Goal: Transaction & Acquisition: Purchase product/service

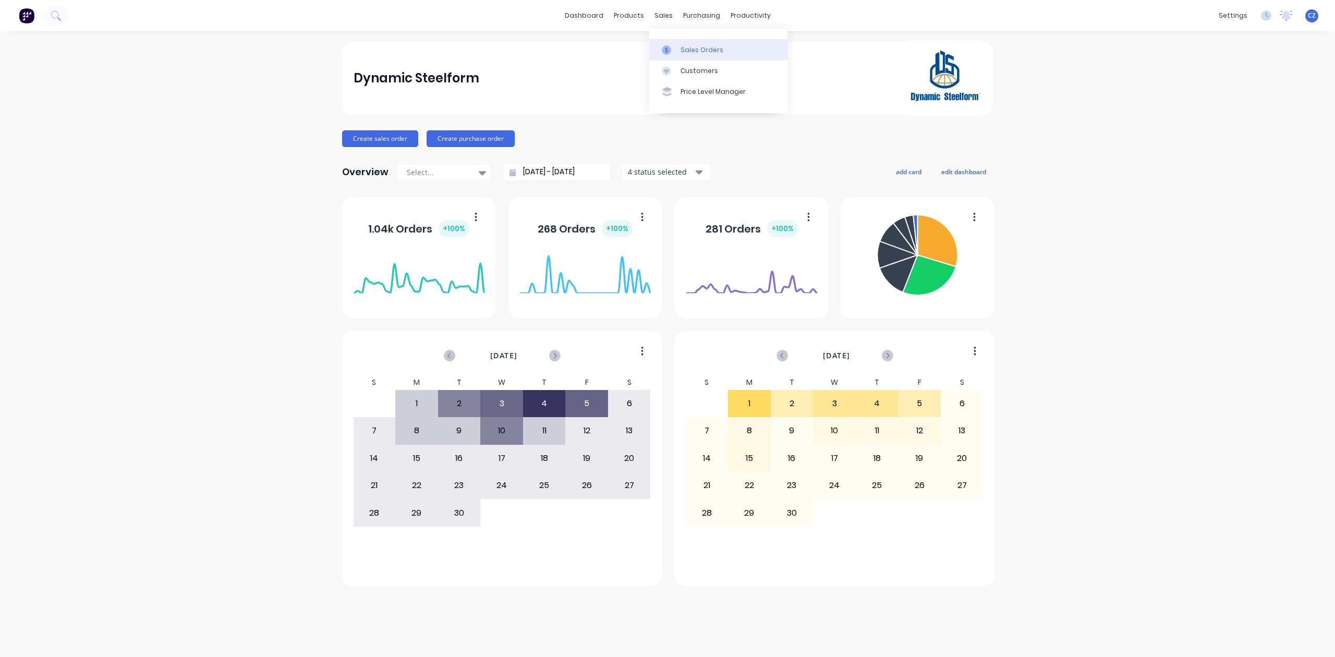
click at [677, 47] on div at bounding box center [670, 49] width 16 height 9
click at [674, 64] on link "Customers" at bounding box center [718, 71] width 138 height 21
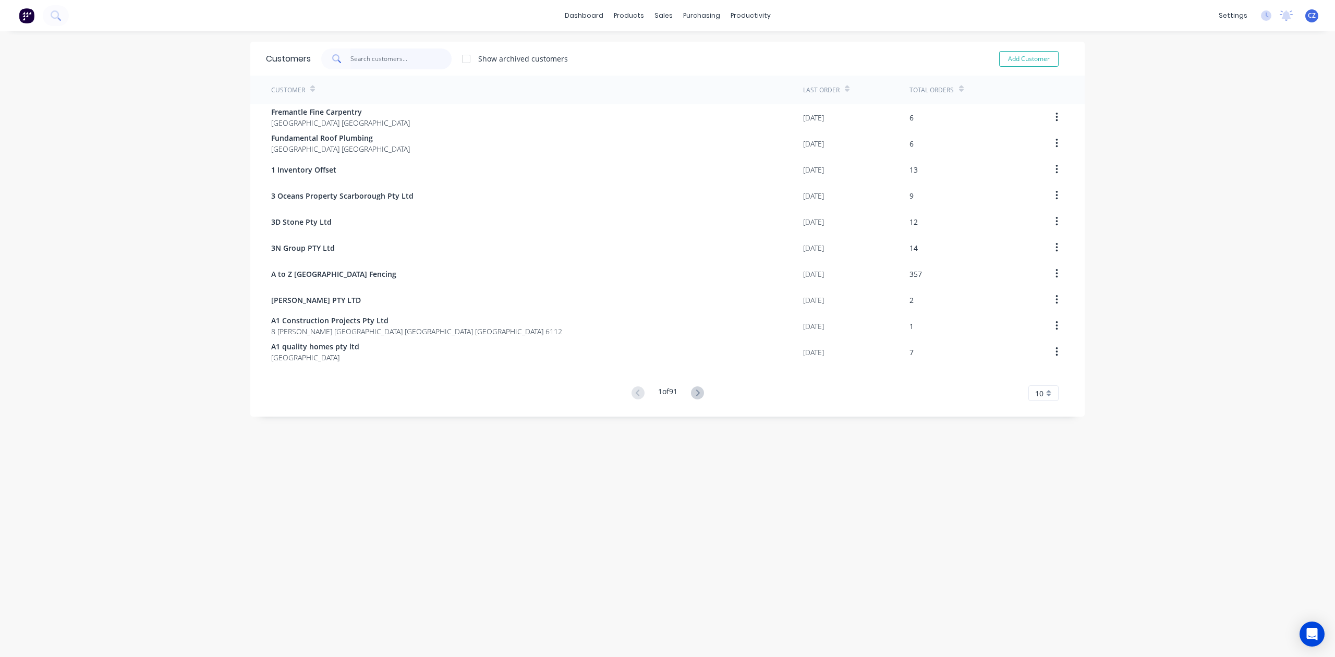
click at [387, 49] on input "text" at bounding box center [402, 59] width 102 height 21
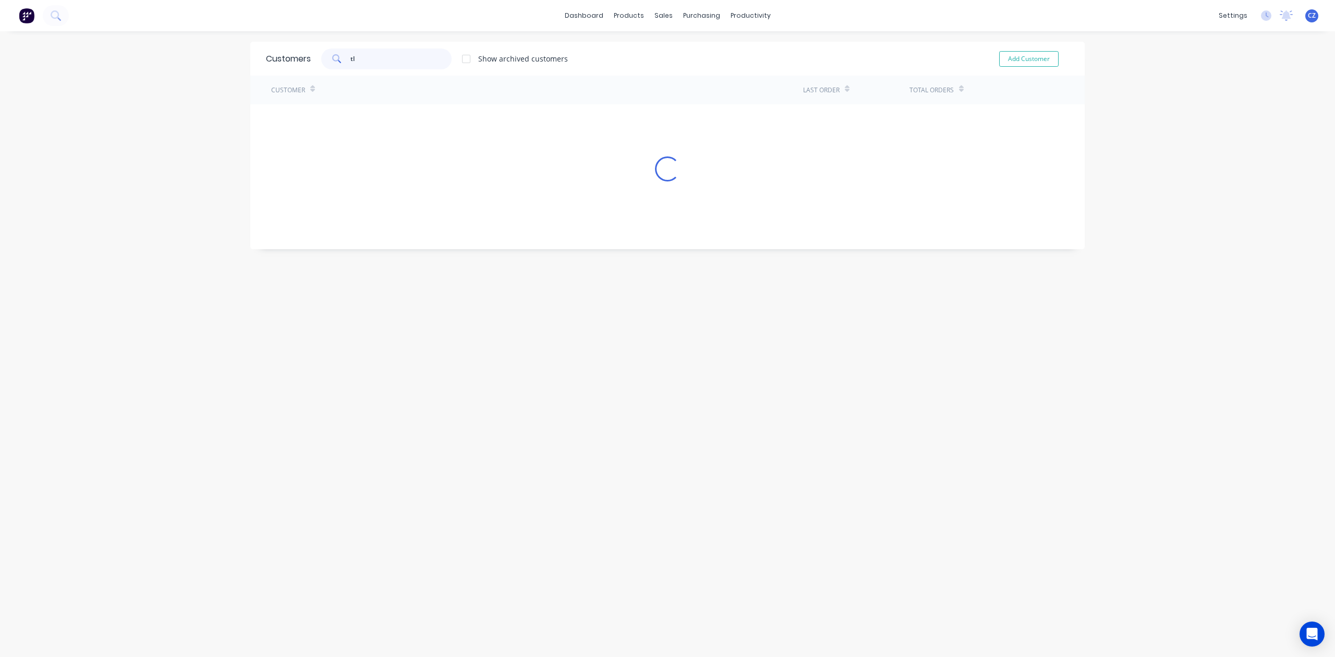
type input "t"
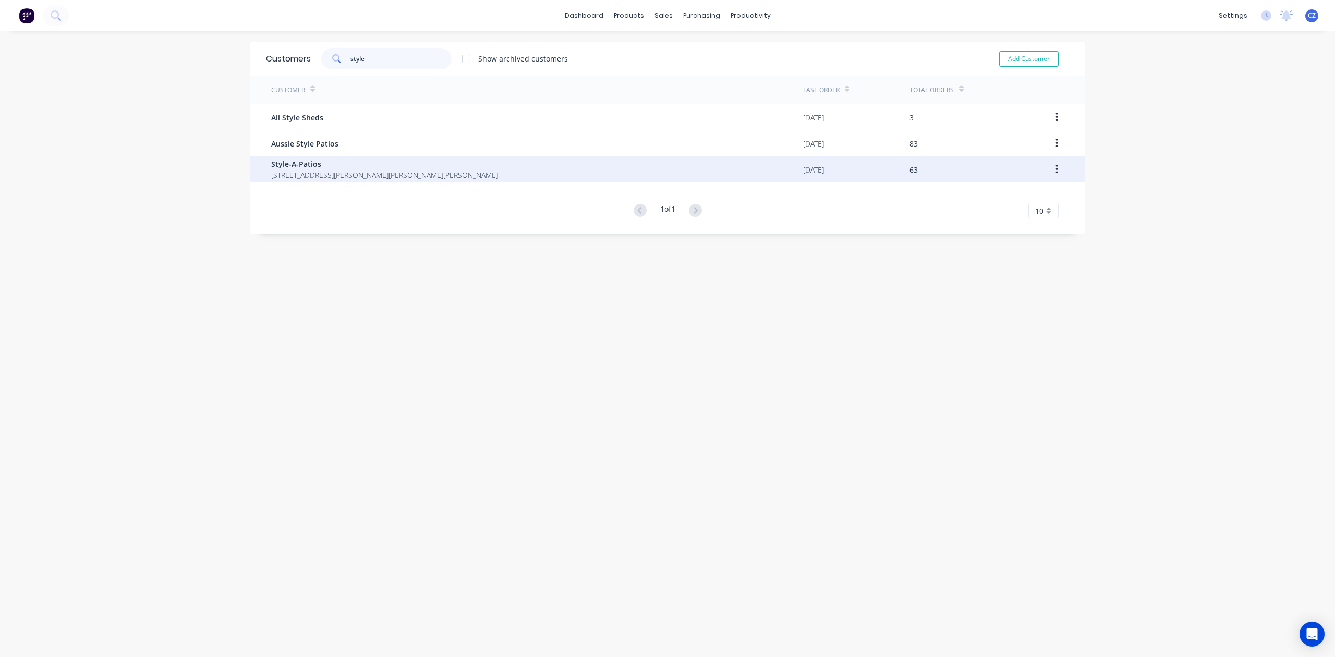
type input "style"
click at [314, 170] on span "28 Bruns Dr Darling Downs Western Australia Australia 6122" at bounding box center [384, 175] width 227 height 11
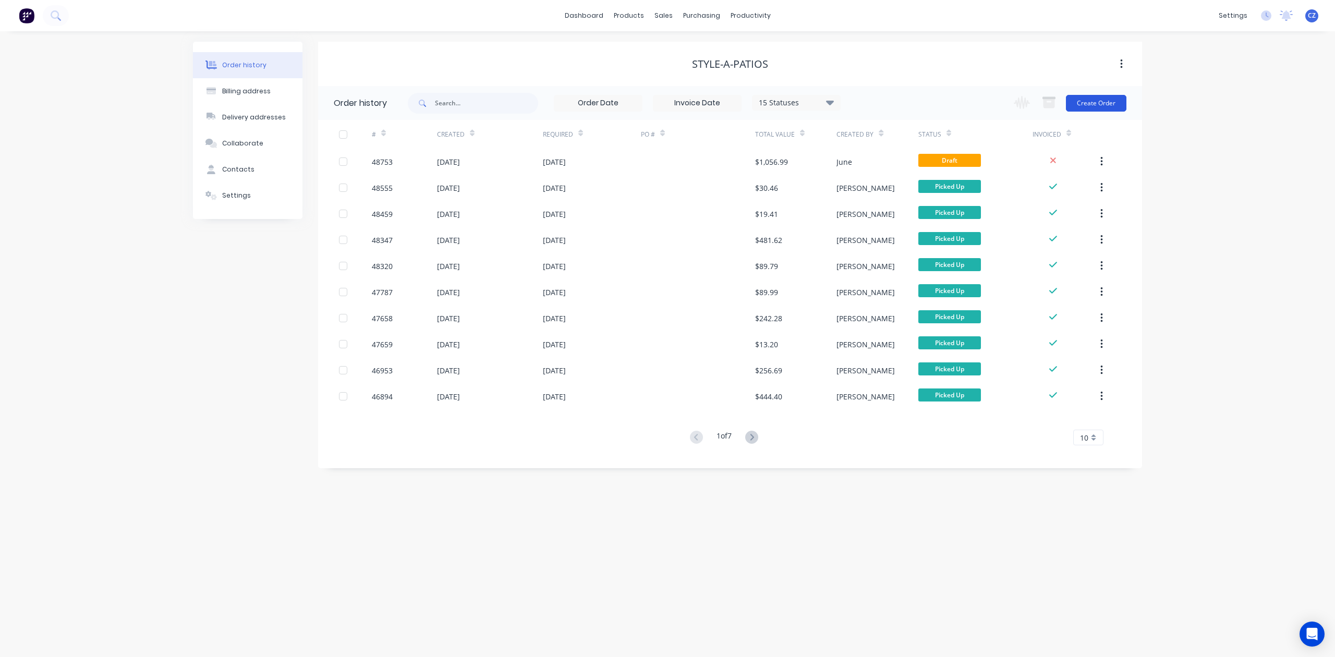
click at [1097, 101] on button "Create Order" at bounding box center [1096, 103] width 61 height 17
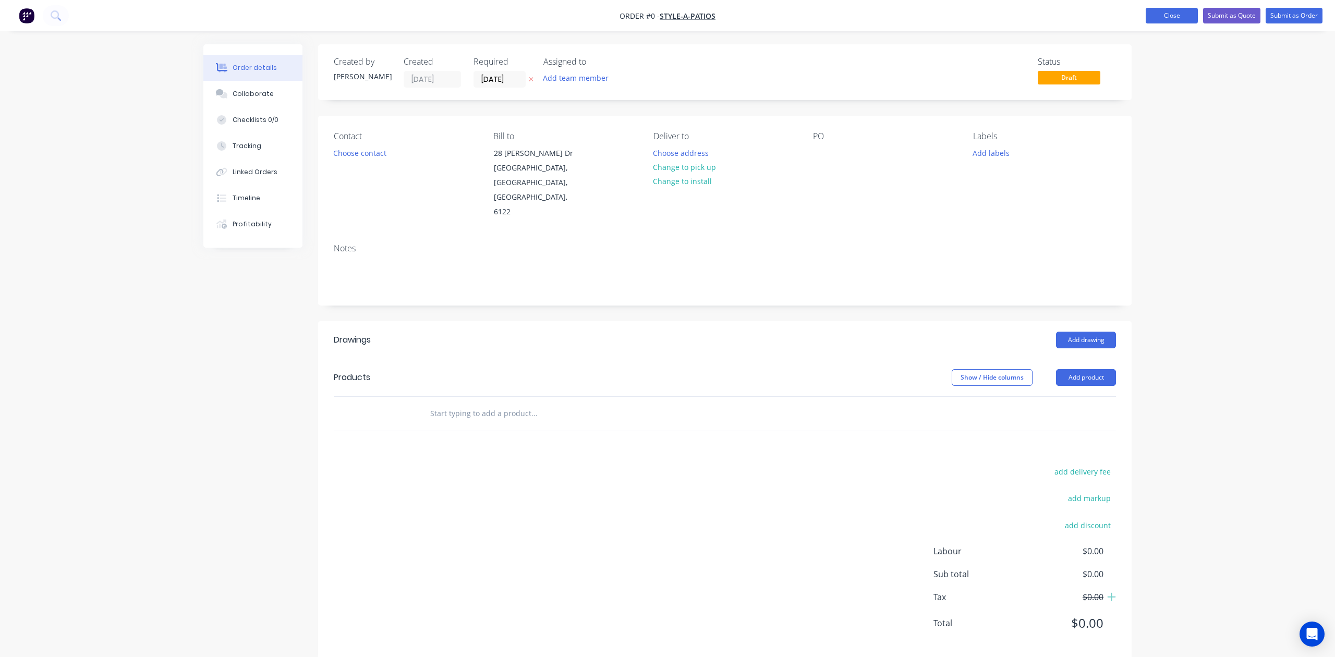
click at [1151, 17] on button "Close" at bounding box center [1172, 16] width 52 height 16
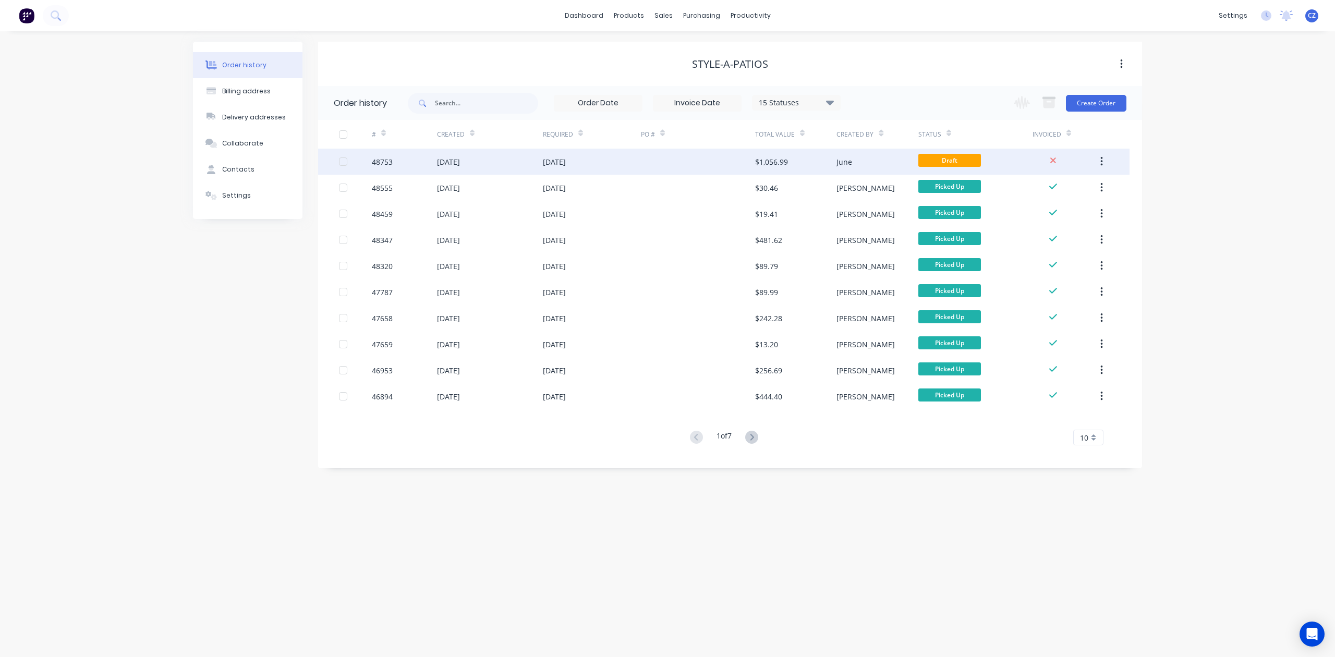
click at [677, 163] on div at bounding box center [698, 162] width 114 height 26
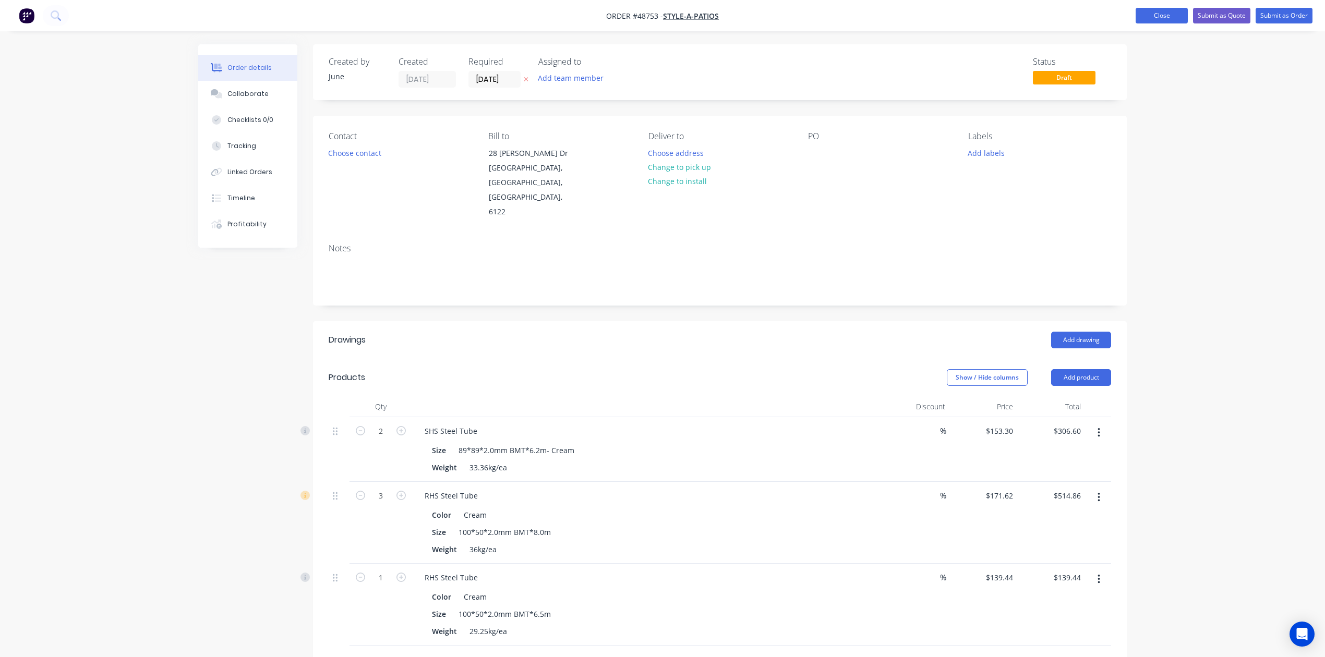
click at [1150, 19] on button "Close" at bounding box center [1162, 16] width 52 height 16
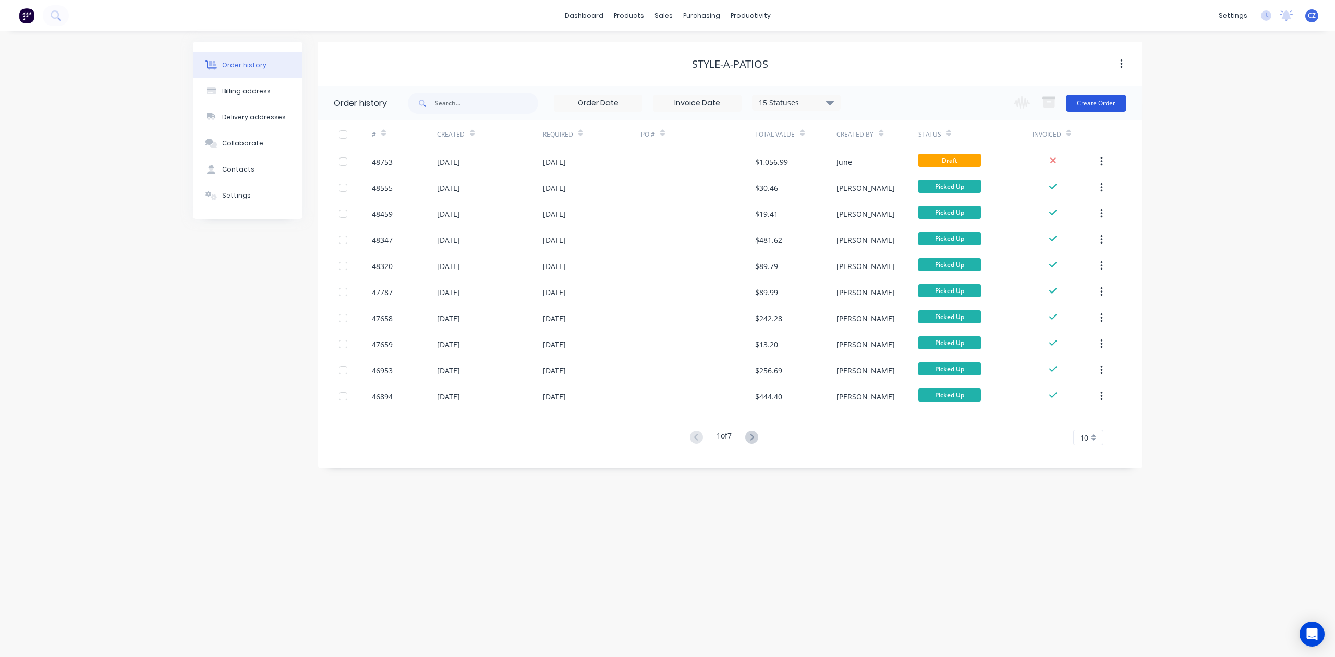
click at [1115, 100] on button "Create Order" at bounding box center [1096, 103] width 61 height 17
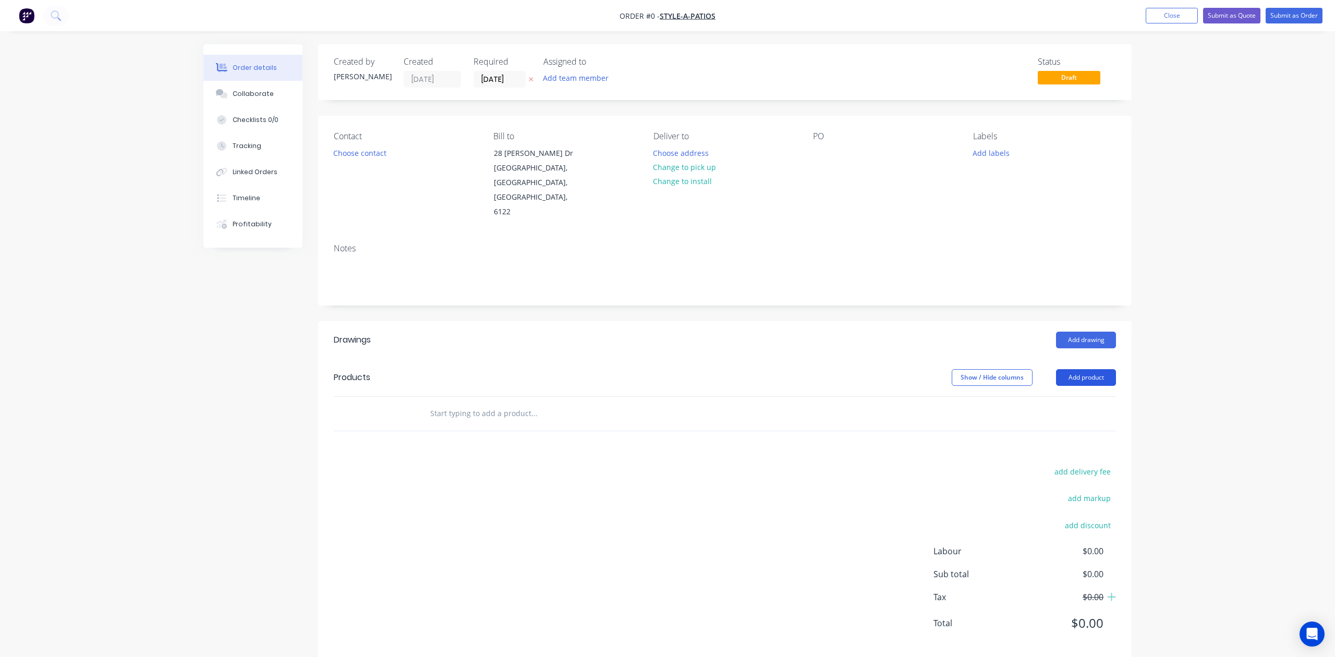
click at [1075, 369] on button "Add product" at bounding box center [1086, 377] width 60 height 17
click at [1066, 396] on div "Product catalogue" at bounding box center [1067, 403] width 80 height 15
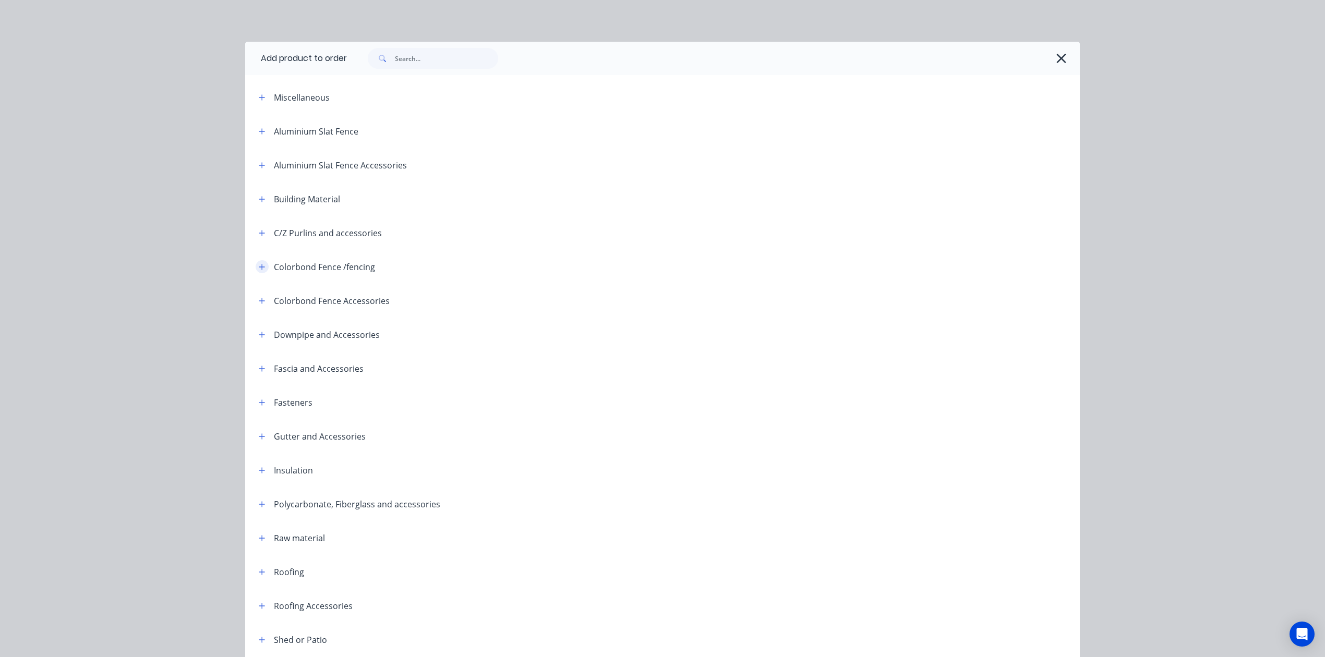
click at [259, 266] on icon "button" at bounding box center [262, 266] width 6 height 7
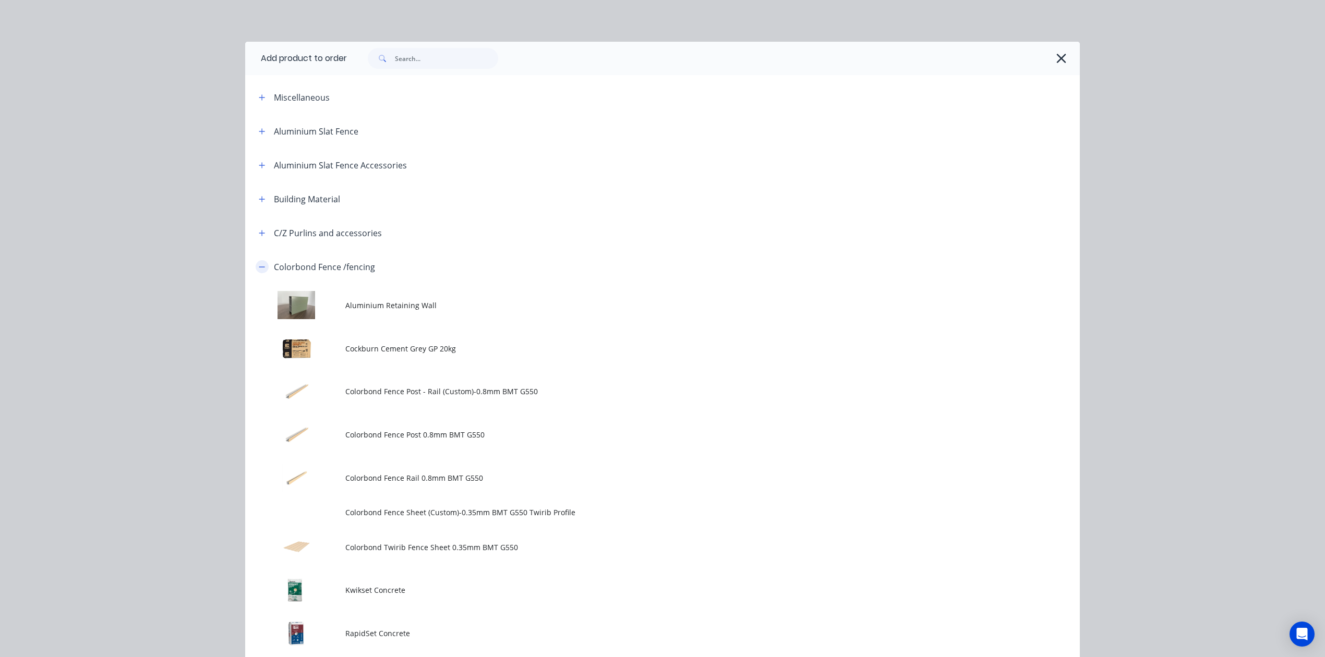
click at [259, 266] on icon "button" at bounding box center [262, 266] width 6 height 7
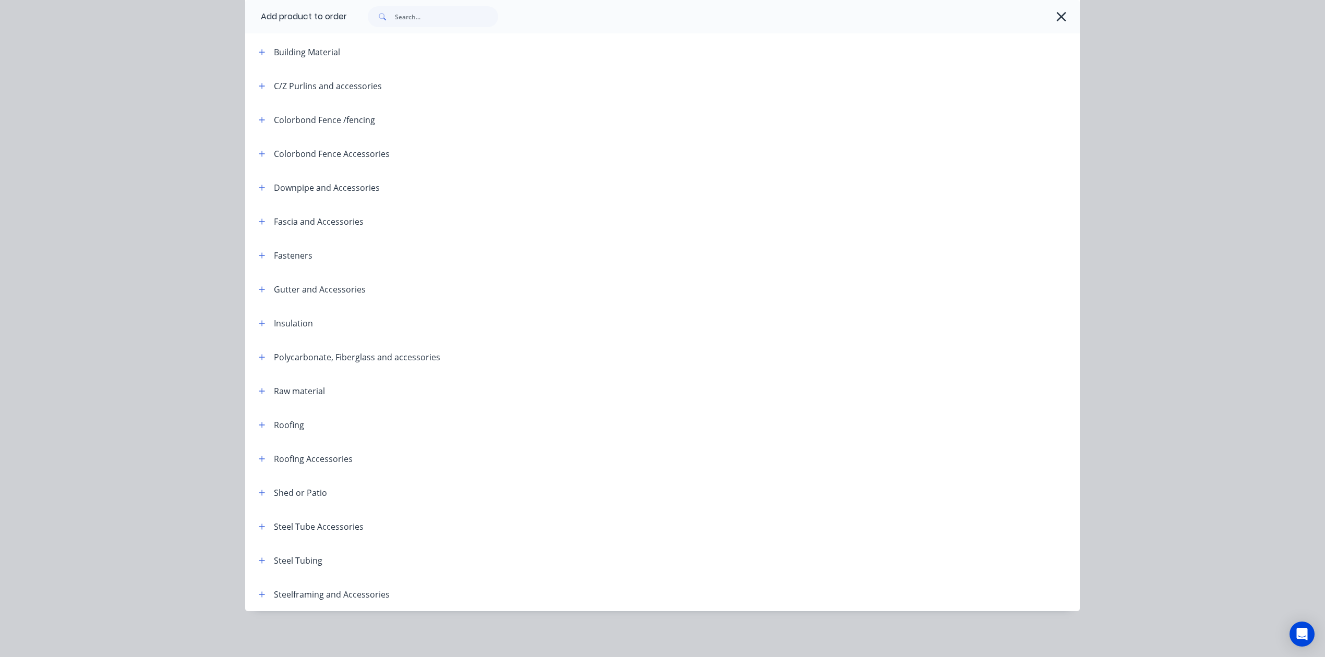
scroll to position [5, 0]
click at [259, 562] on icon "button" at bounding box center [262, 560] width 6 height 7
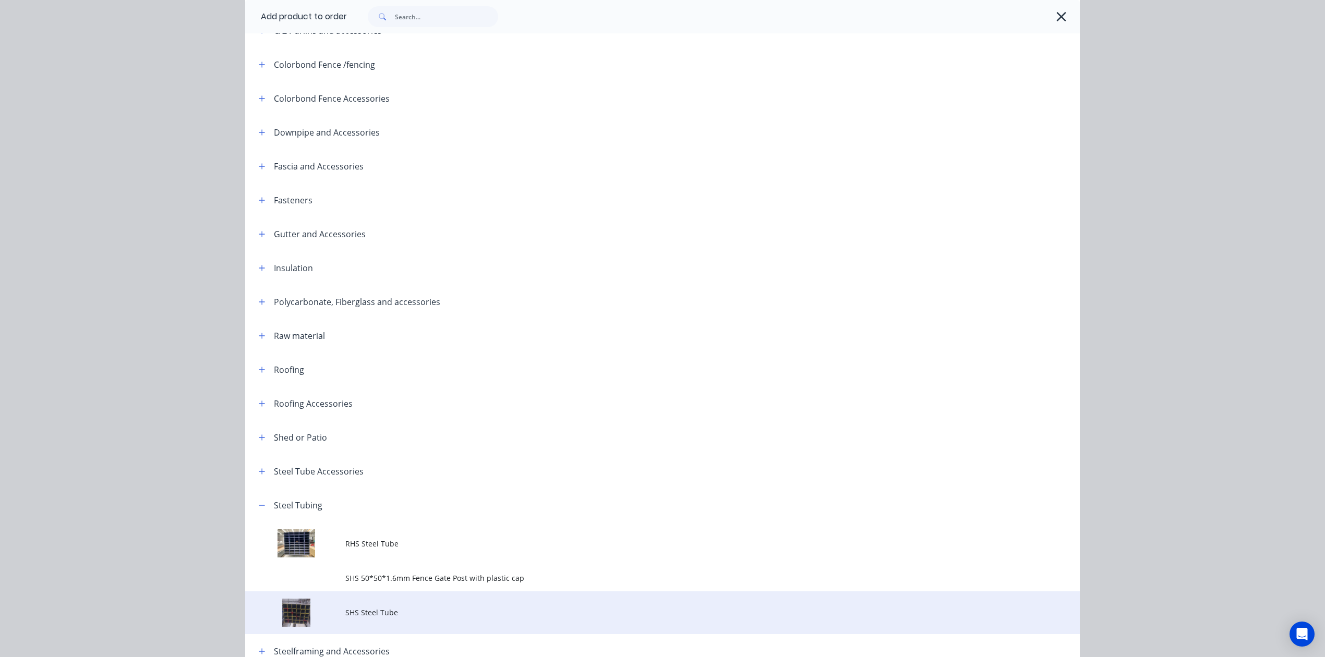
scroll to position [259, 0]
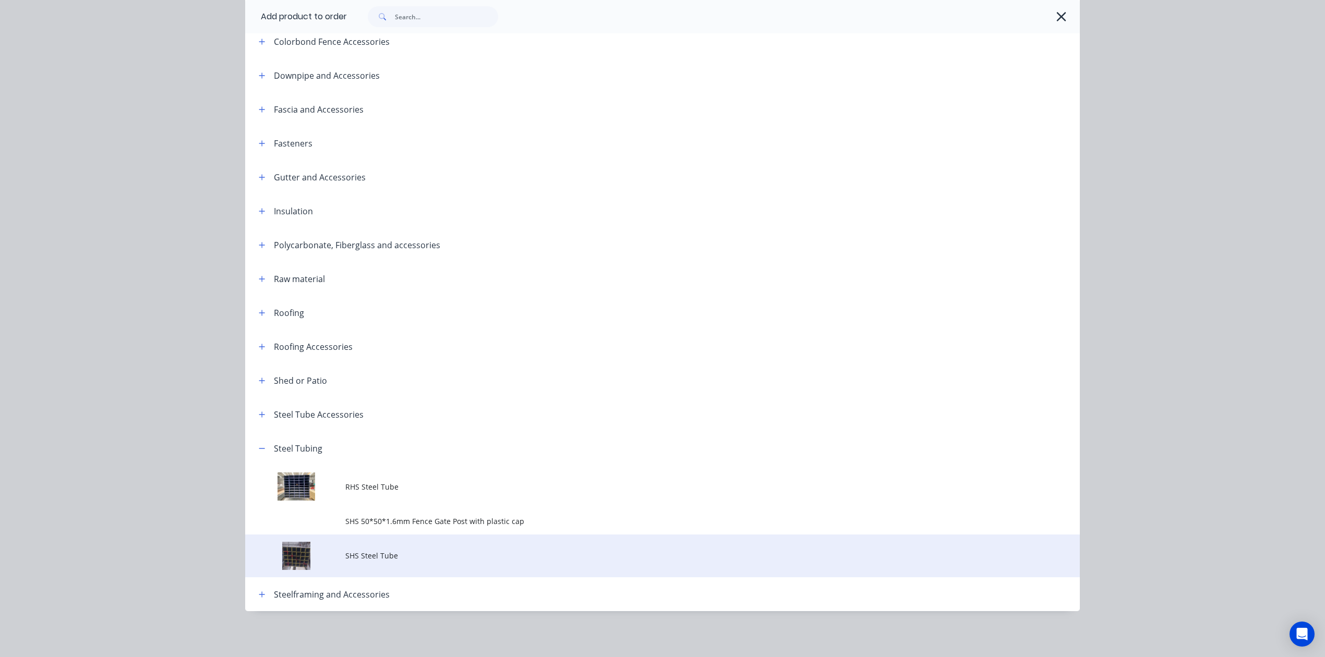
click at [441, 557] on span "SHS Steel Tube" at bounding box center [638, 555] width 587 height 11
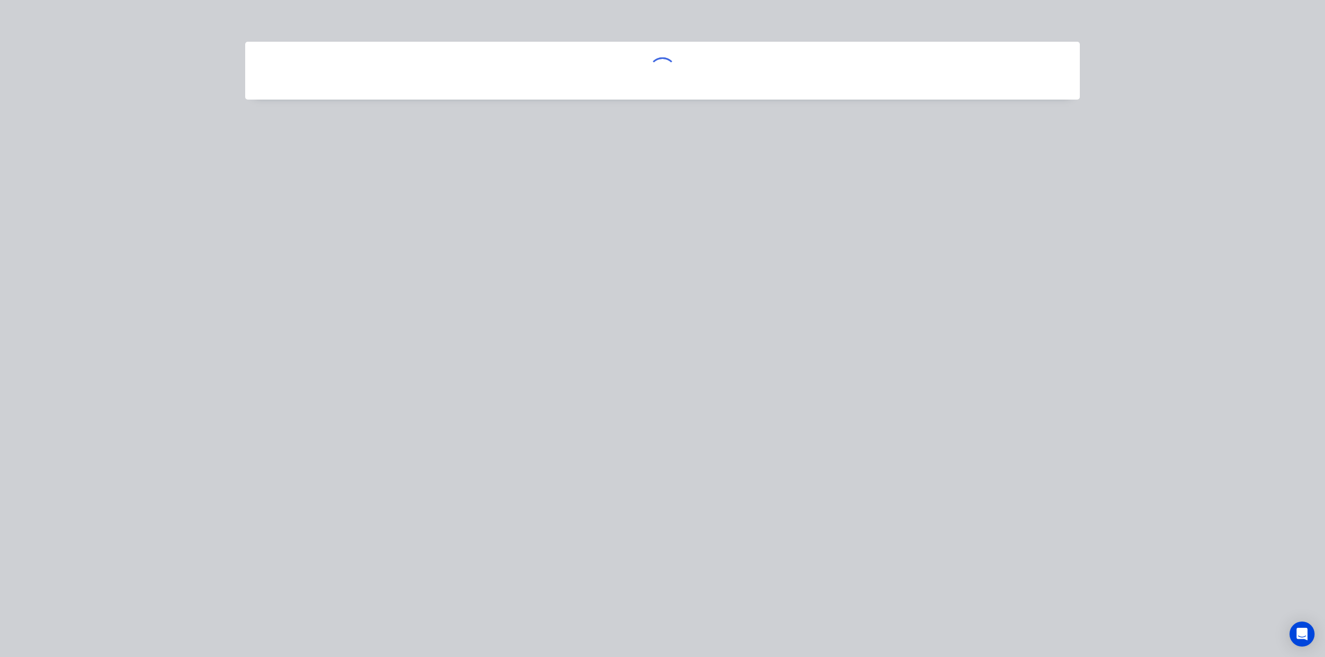
scroll to position [0, 0]
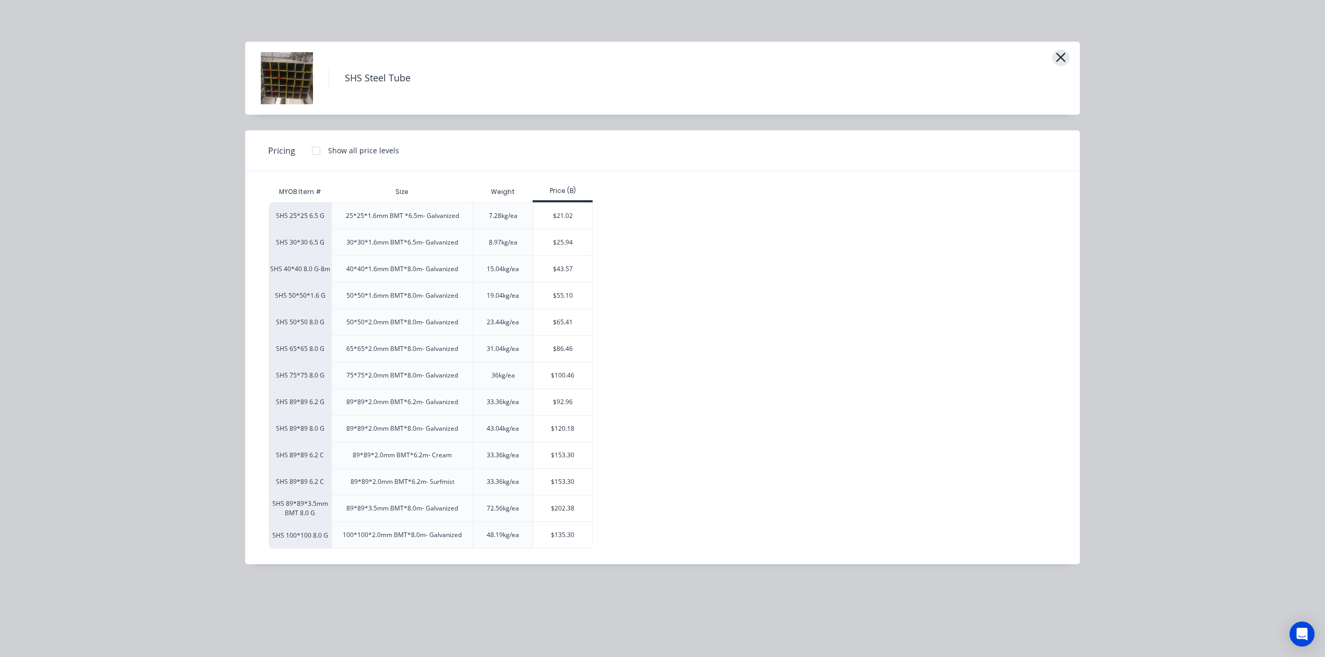
click at [1058, 58] on icon "button" at bounding box center [1060, 57] width 11 height 15
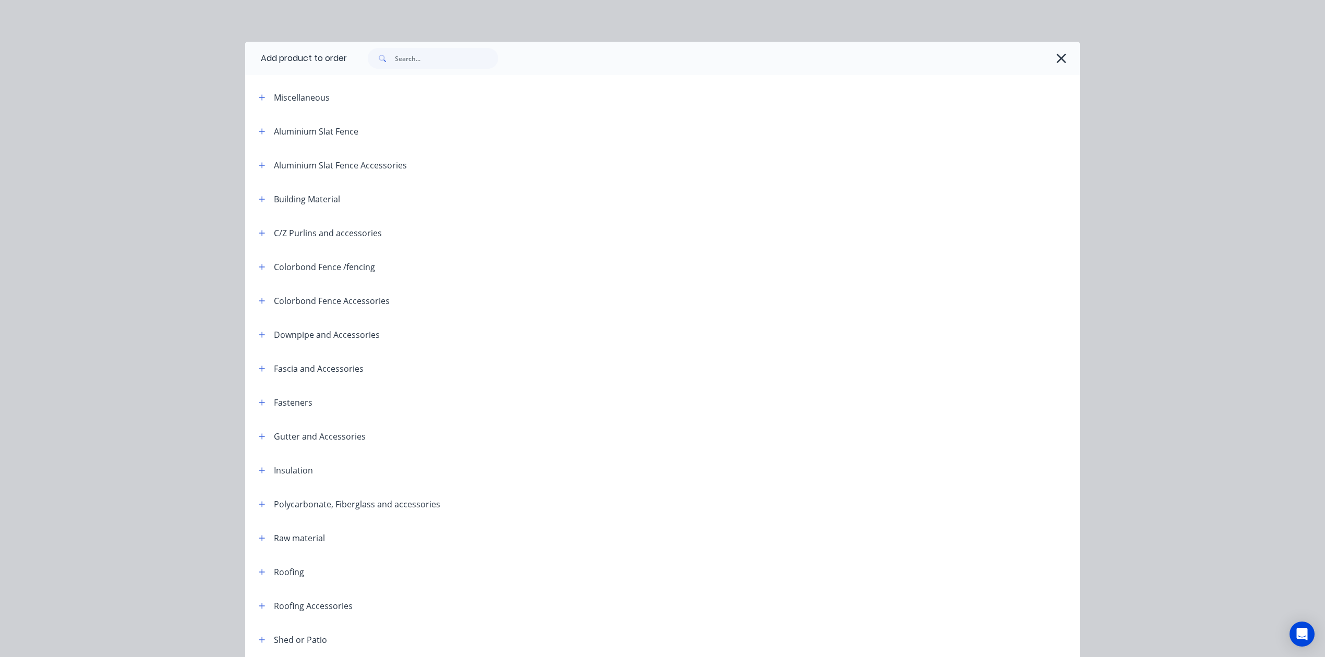
scroll to position [259, 0]
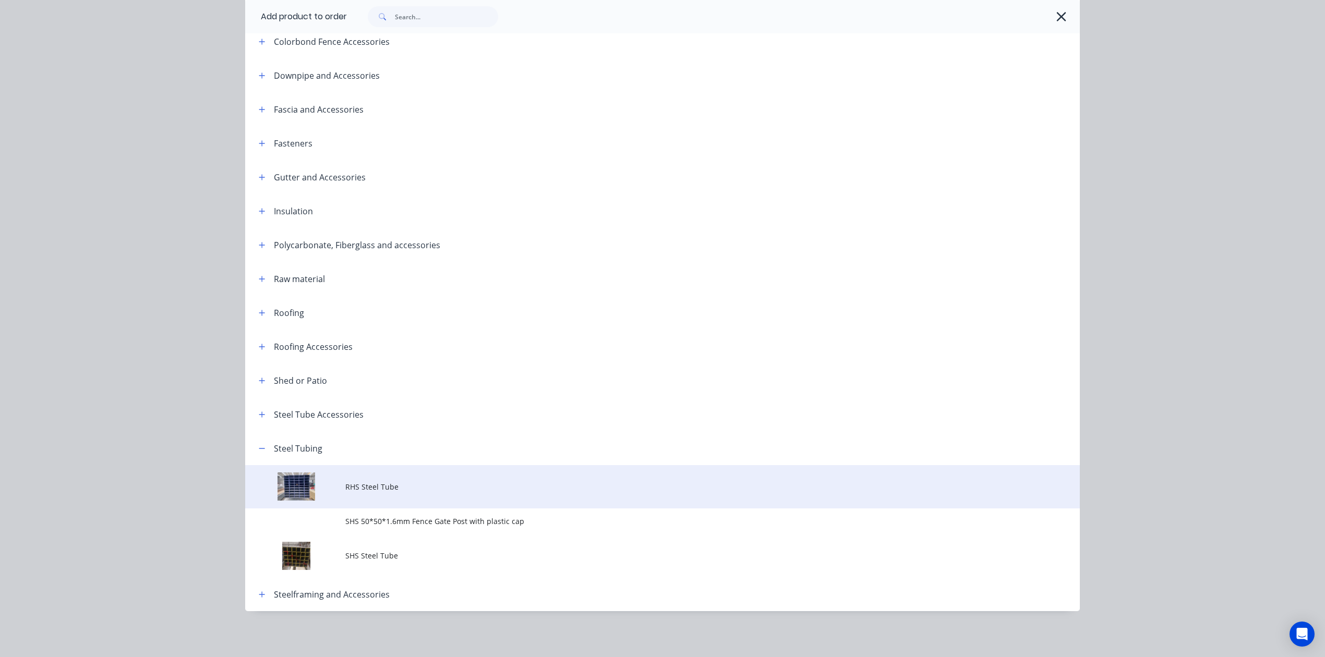
click at [355, 485] on span "RHS Steel Tube" at bounding box center [638, 486] width 587 height 11
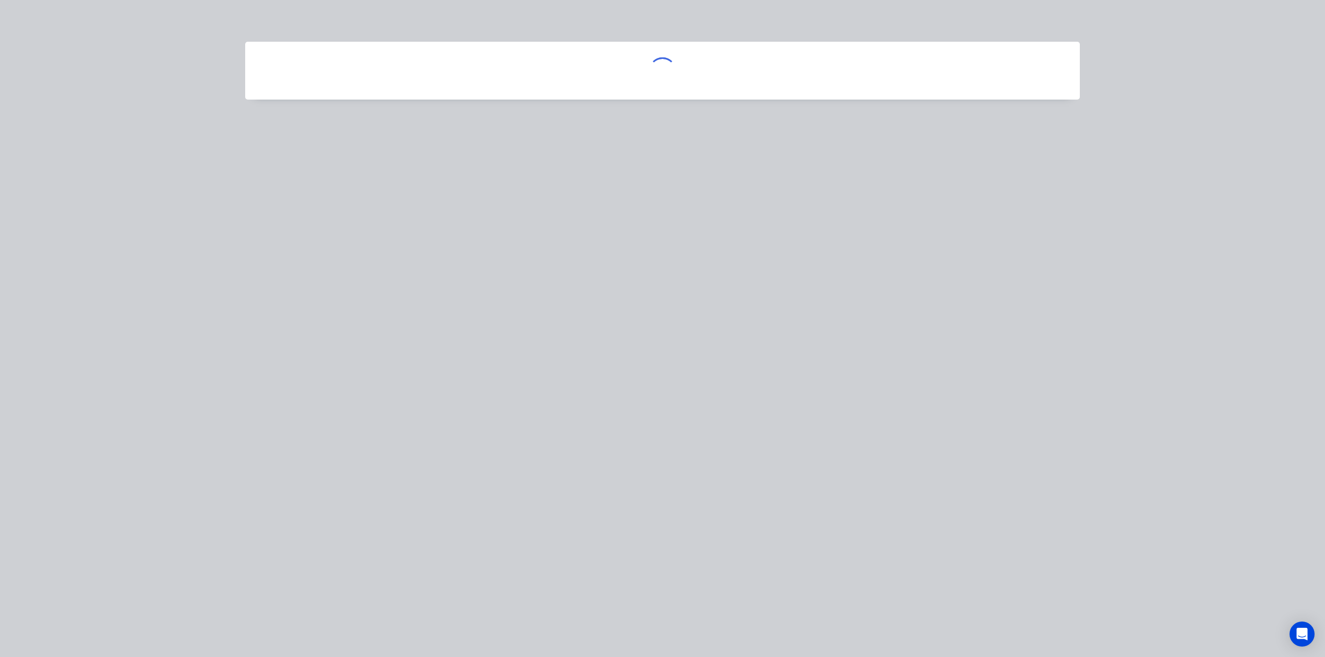
scroll to position [0, 0]
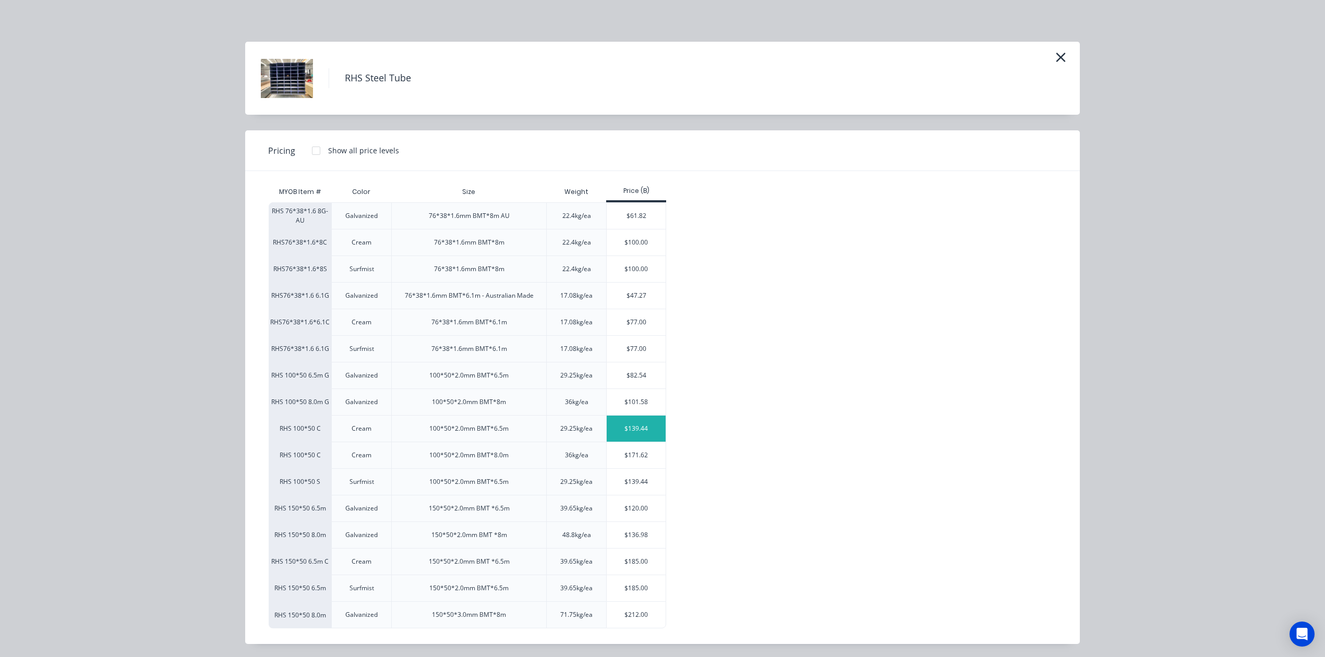
click at [632, 435] on div "$139.44" at bounding box center [636, 429] width 59 height 26
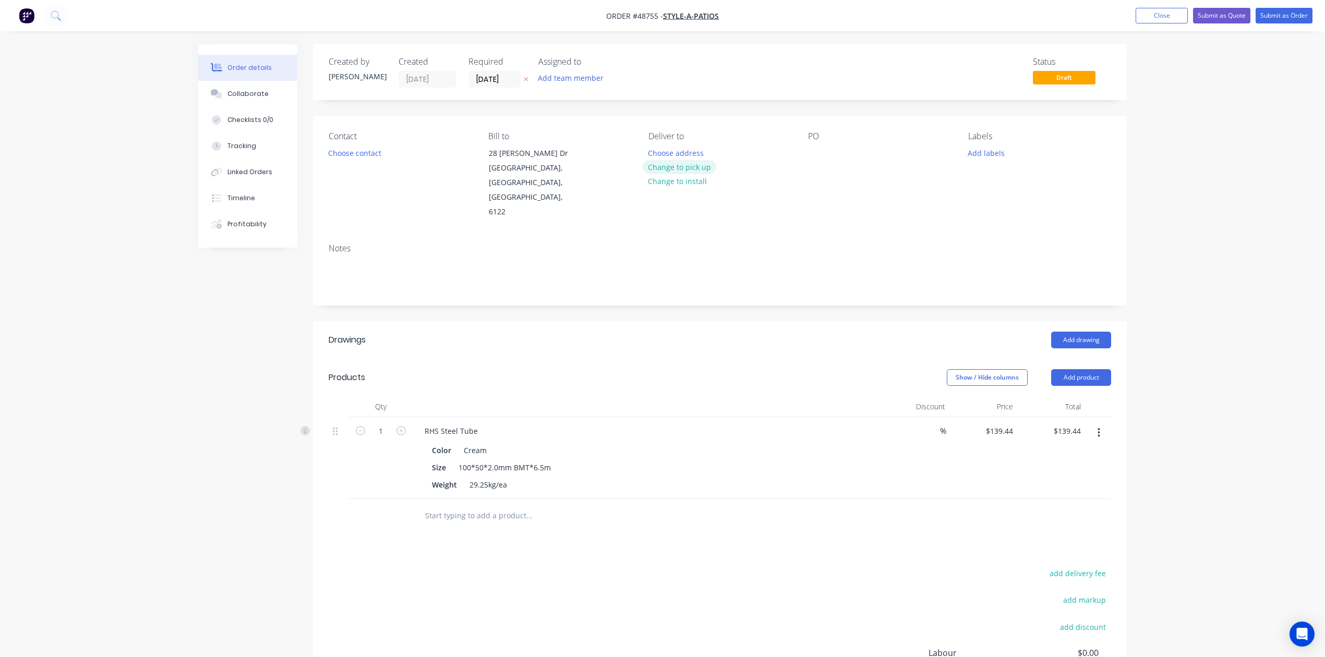
click at [693, 165] on button "Change to pick up" at bounding box center [680, 167] width 74 height 14
click at [386, 424] on input "1" at bounding box center [380, 432] width 27 height 16
type input "6"
type input "$836.64"
click at [436, 321] on header "Drawings Add drawing" at bounding box center [720, 340] width 814 height 38
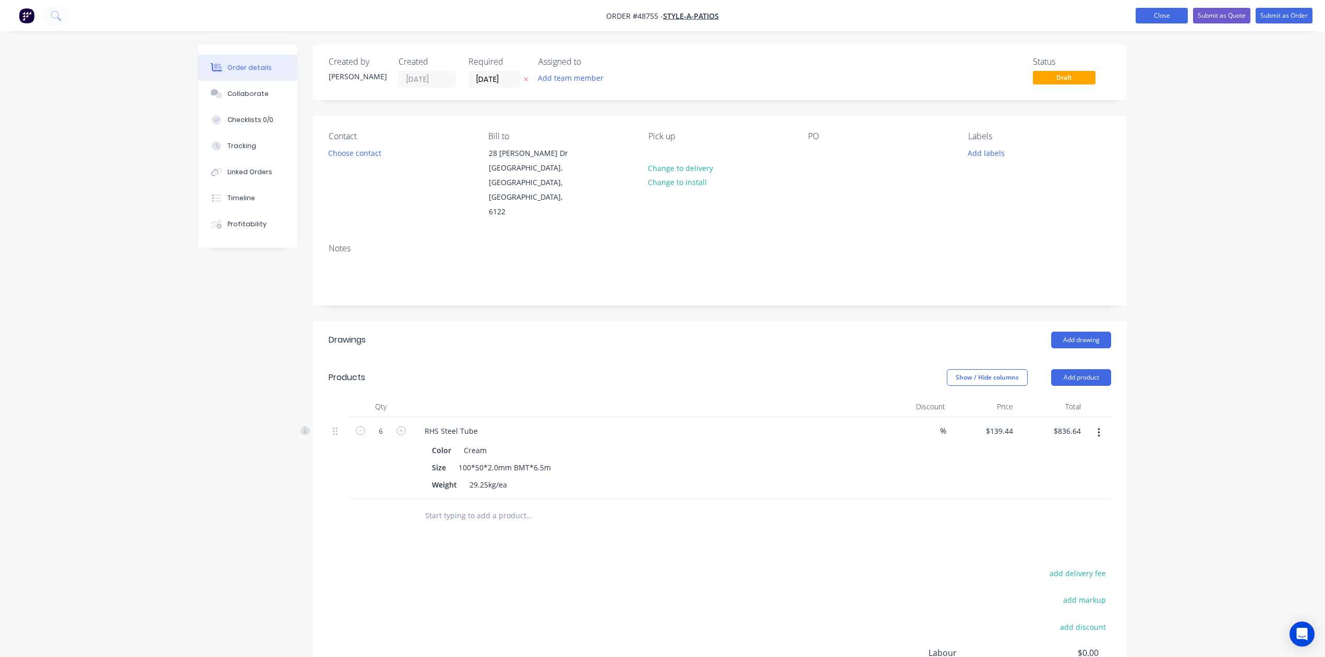
click at [1155, 15] on button "Close" at bounding box center [1162, 16] width 52 height 16
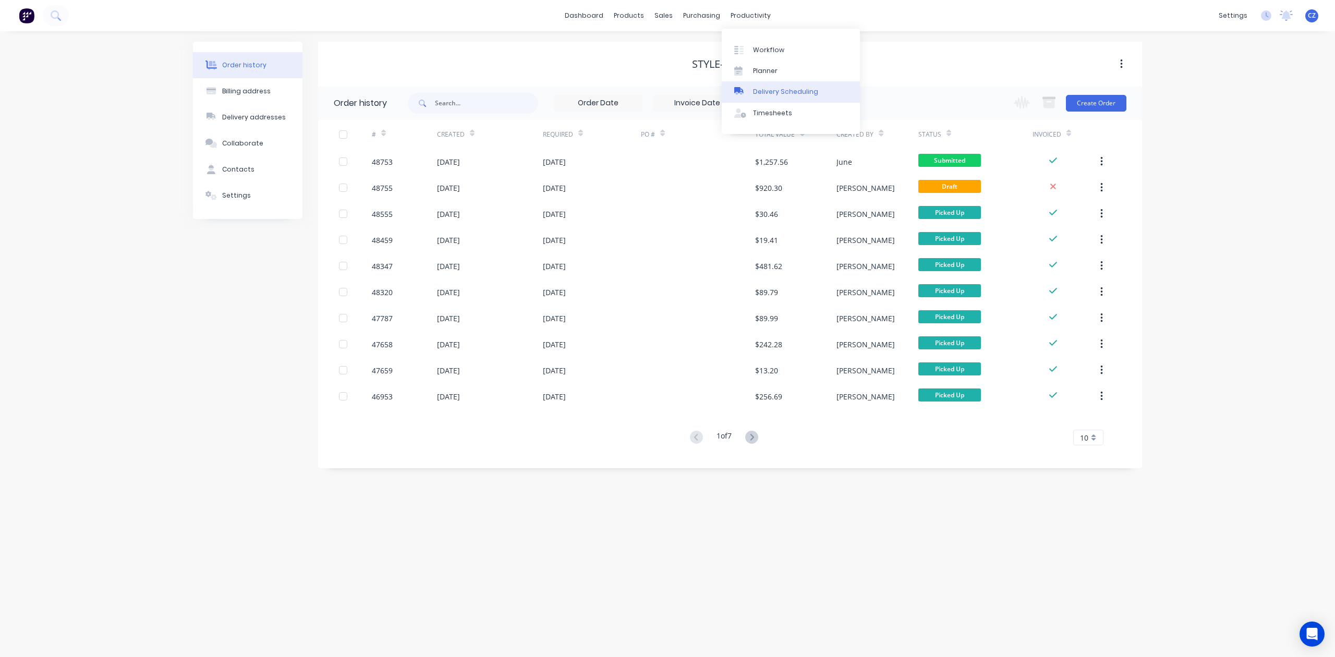
click at [758, 92] on div "Delivery Scheduling" at bounding box center [785, 91] width 65 height 9
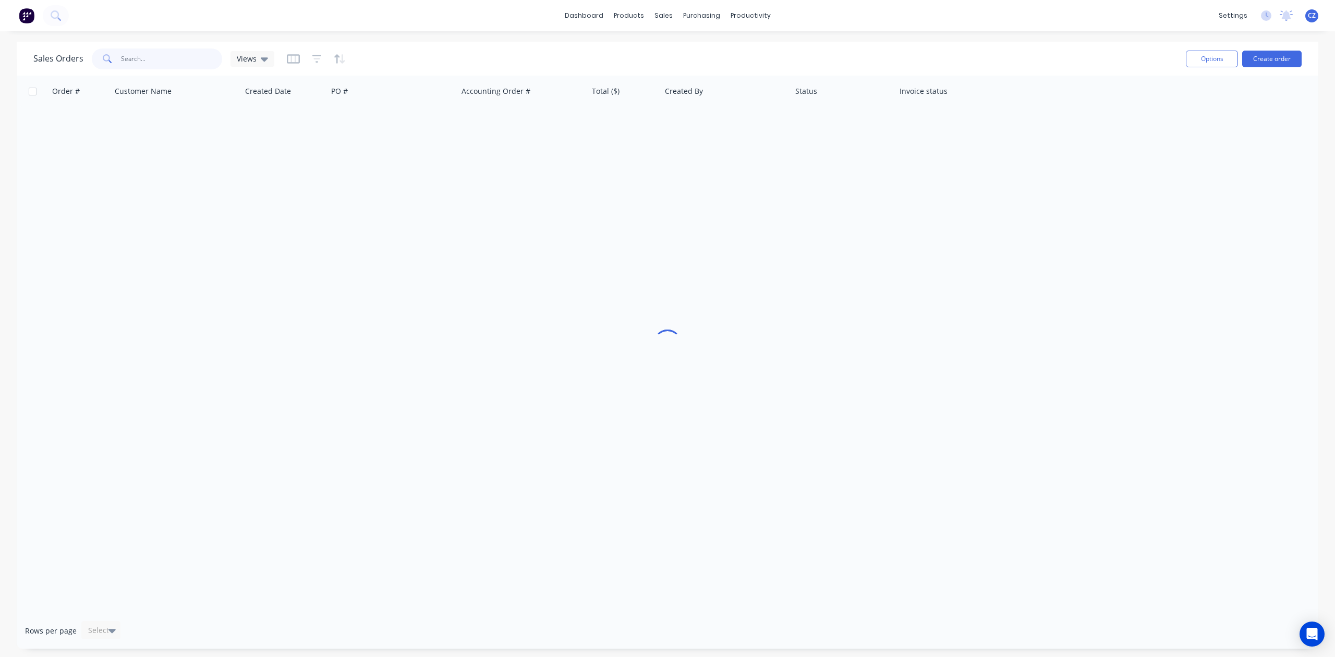
drag, startPoint x: 140, startPoint y: 65, endPoint x: 363, endPoint y: 1, distance: 231.8
click at [141, 65] on input "text" at bounding box center [172, 59] width 102 height 21
click at [670, 48] on div "Product Catalogue" at bounding box center [675, 49] width 65 height 9
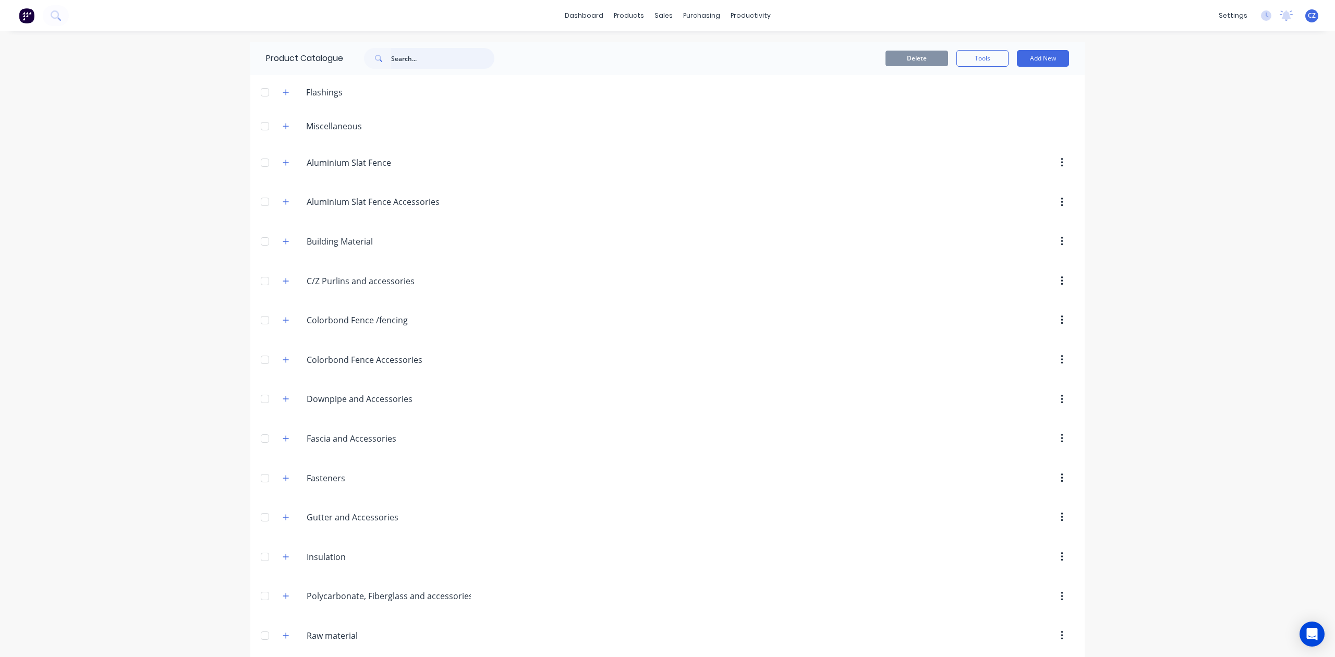
click at [428, 59] on input "text" at bounding box center [442, 58] width 103 height 21
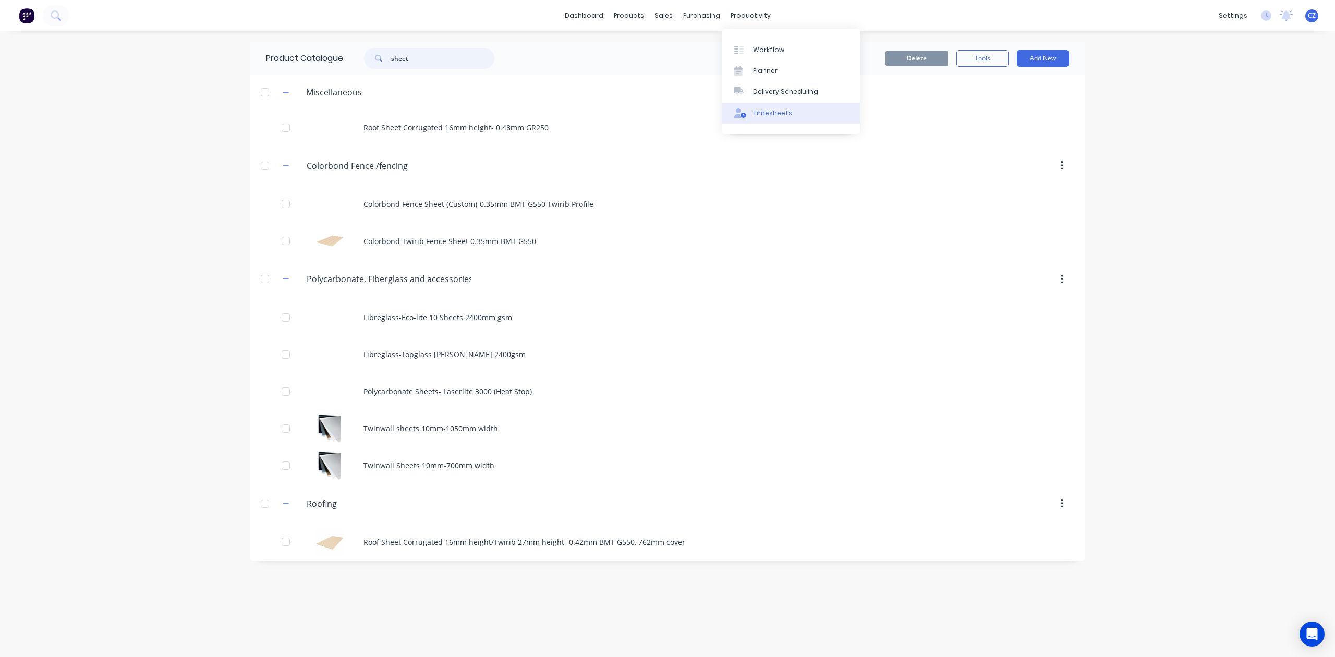
type input "sheet"
click at [763, 103] on link "Timesheets" at bounding box center [791, 113] width 138 height 21
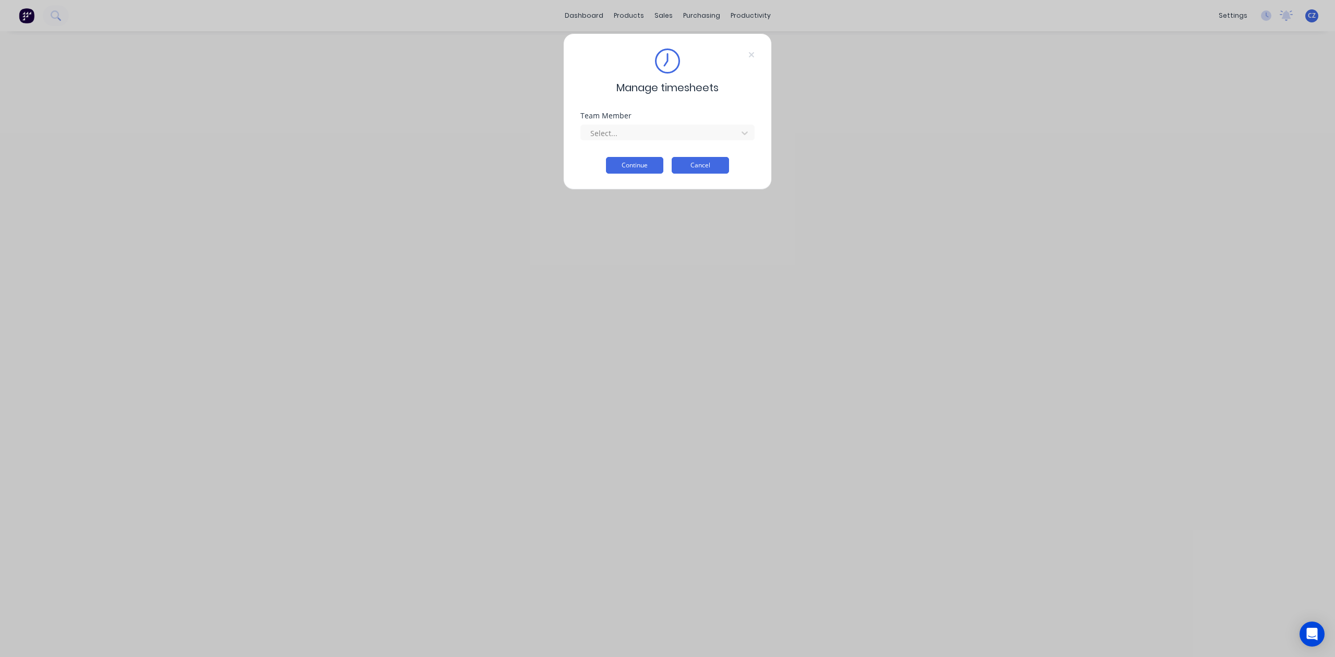
click at [716, 167] on button "Cancel" at bounding box center [700, 165] width 57 height 17
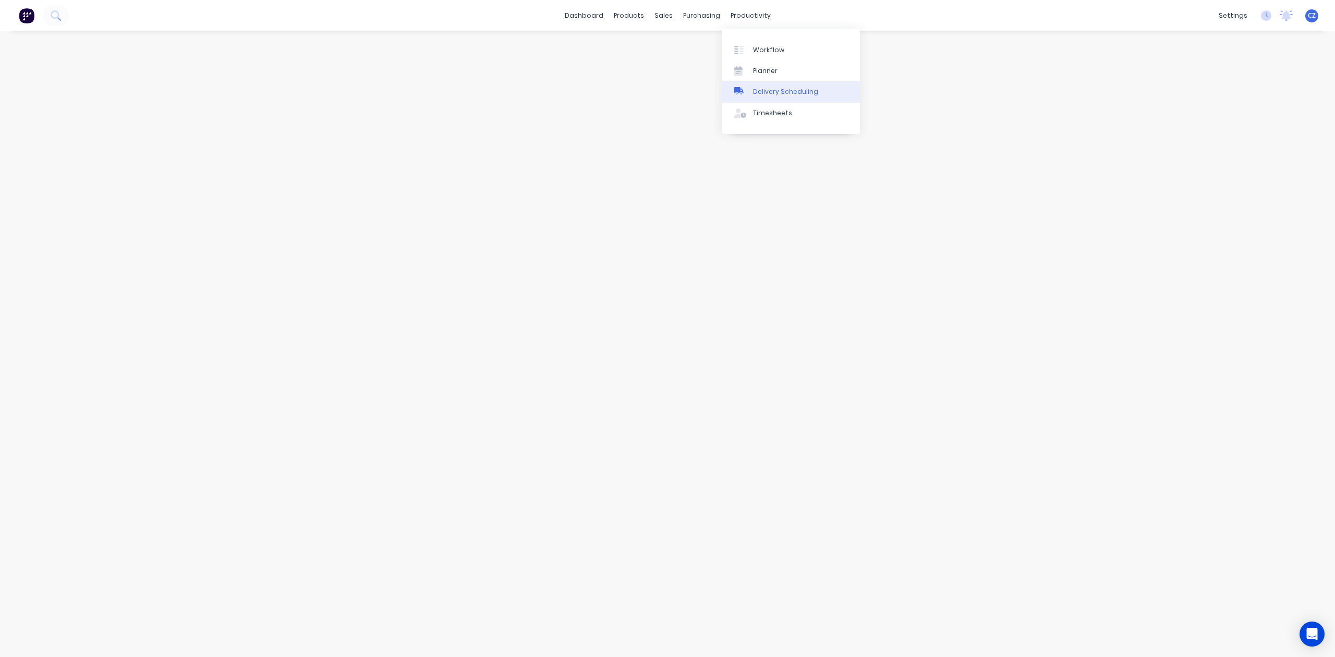
click at [763, 91] on div "Delivery Scheduling" at bounding box center [785, 91] width 65 height 9
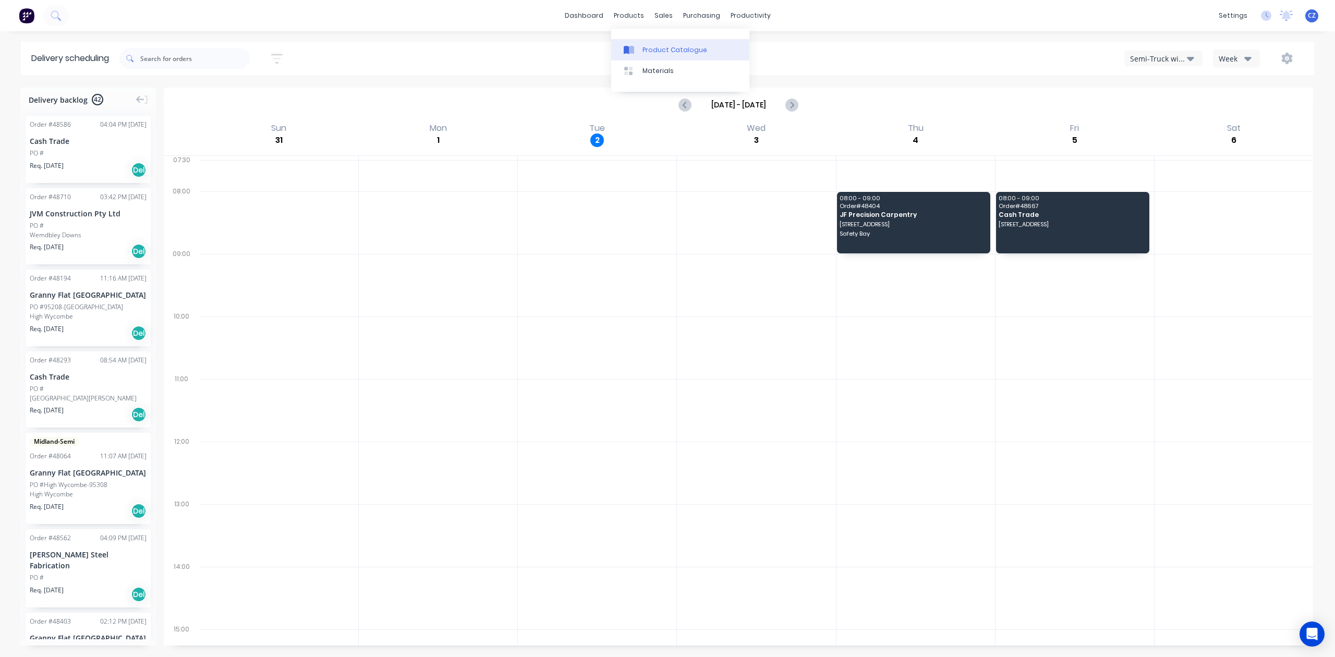
click at [645, 51] on div "Product Catalogue" at bounding box center [675, 49] width 65 height 9
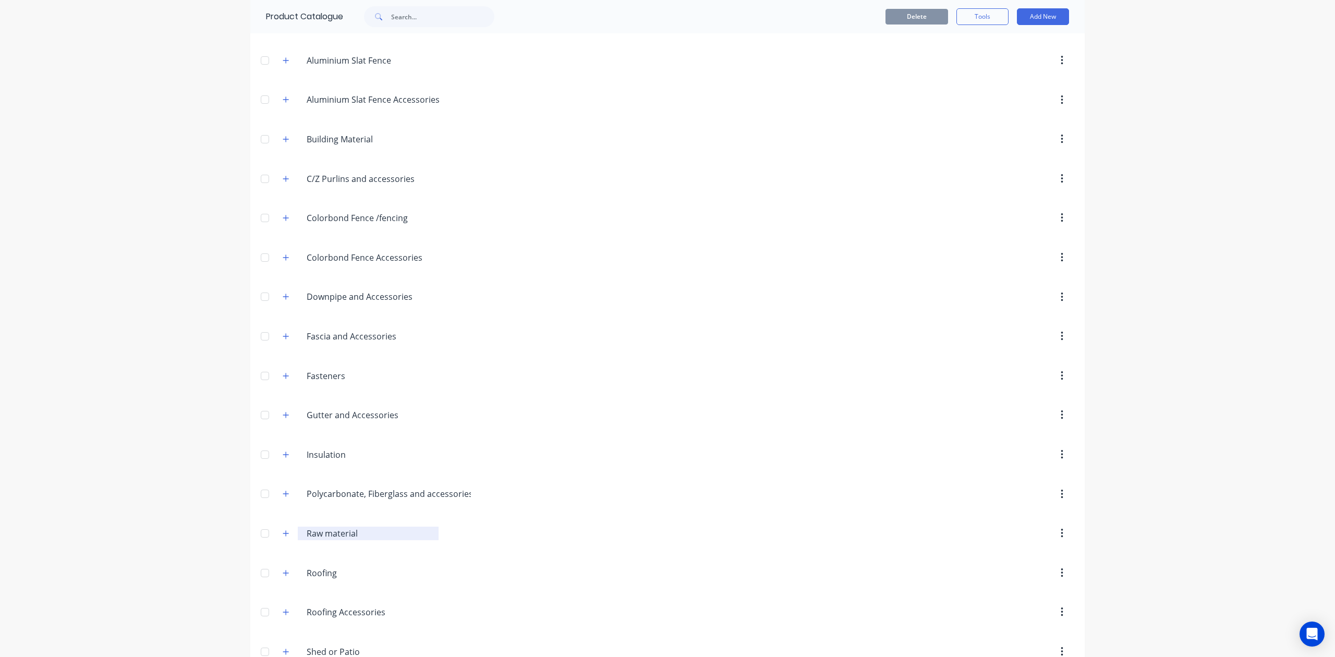
scroll to position [251, 0]
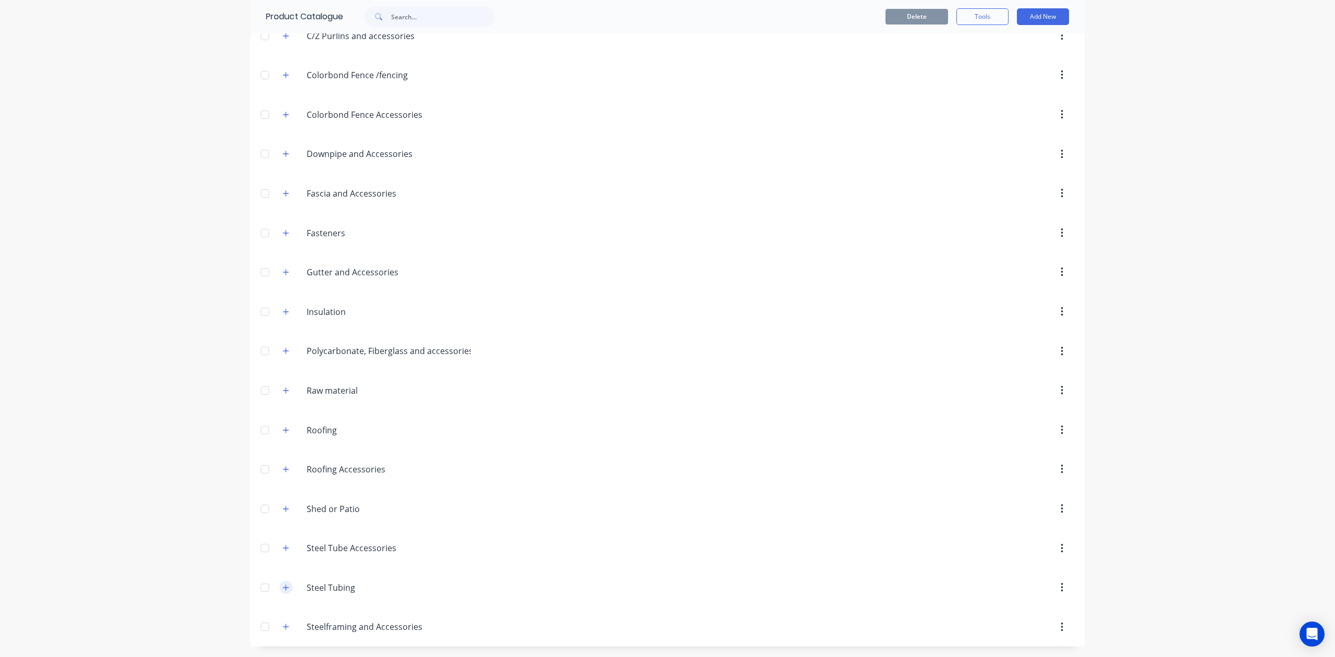
click at [283, 589] on icon "button" at bounding box center [286, 587] width 6 height 7
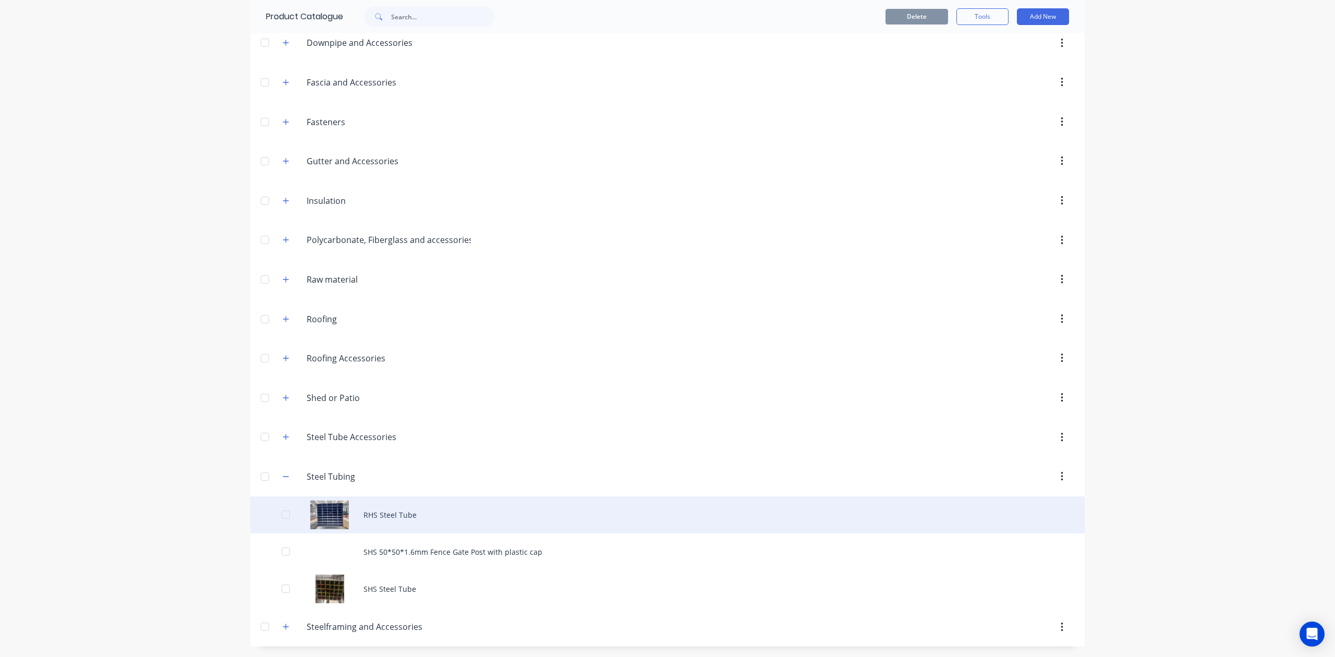
scroll to position [363, 0]
click at [457, 510] on div "RHS Steel Tube" at bounding box center [667, 515] width 835 height 37
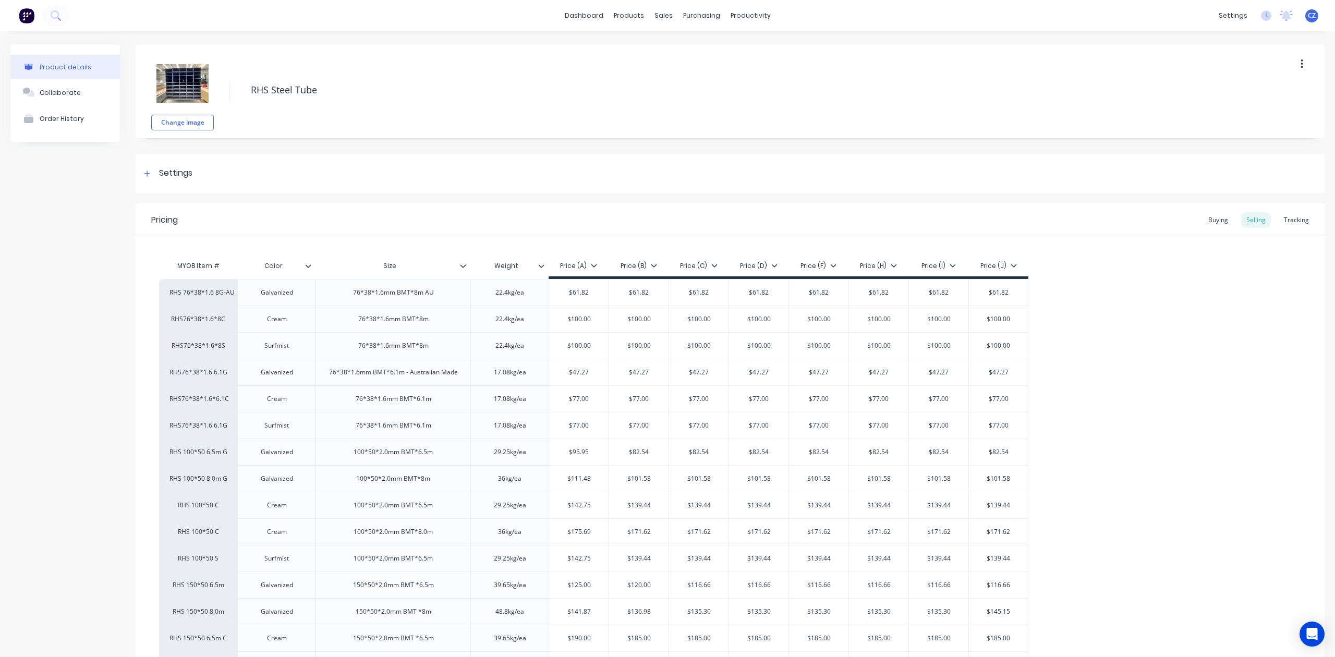
type textarea "x"
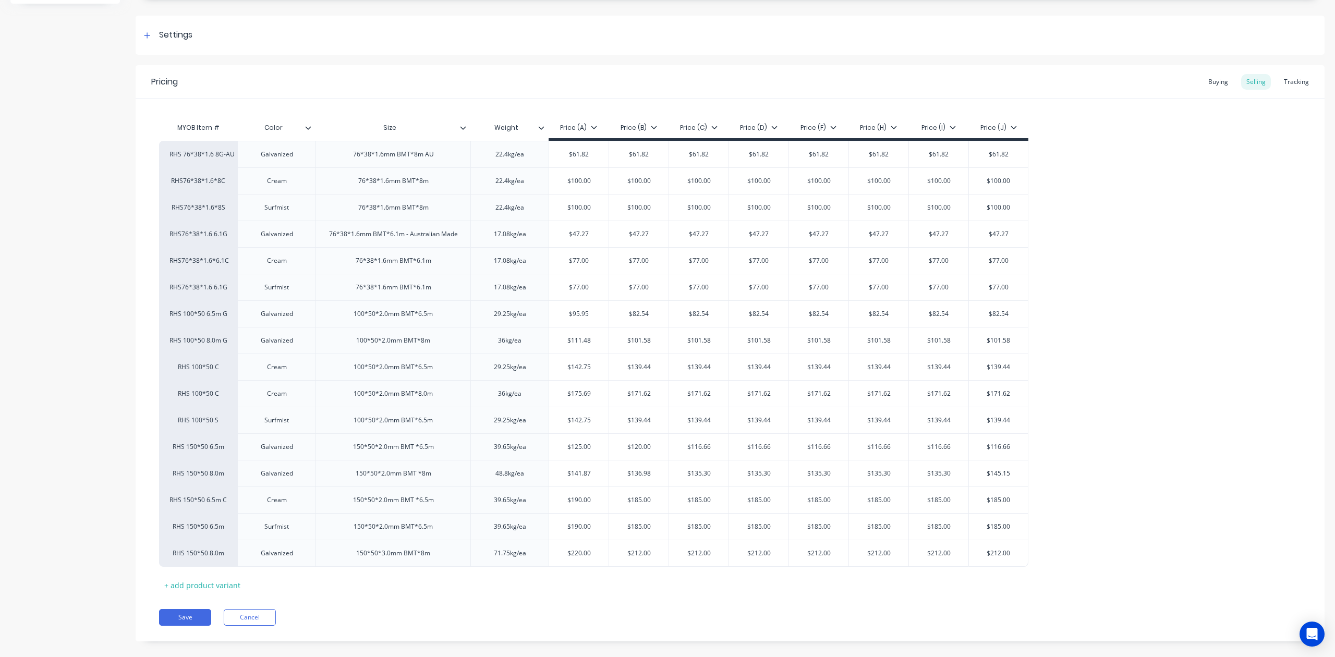
scroll to position [139, 0]
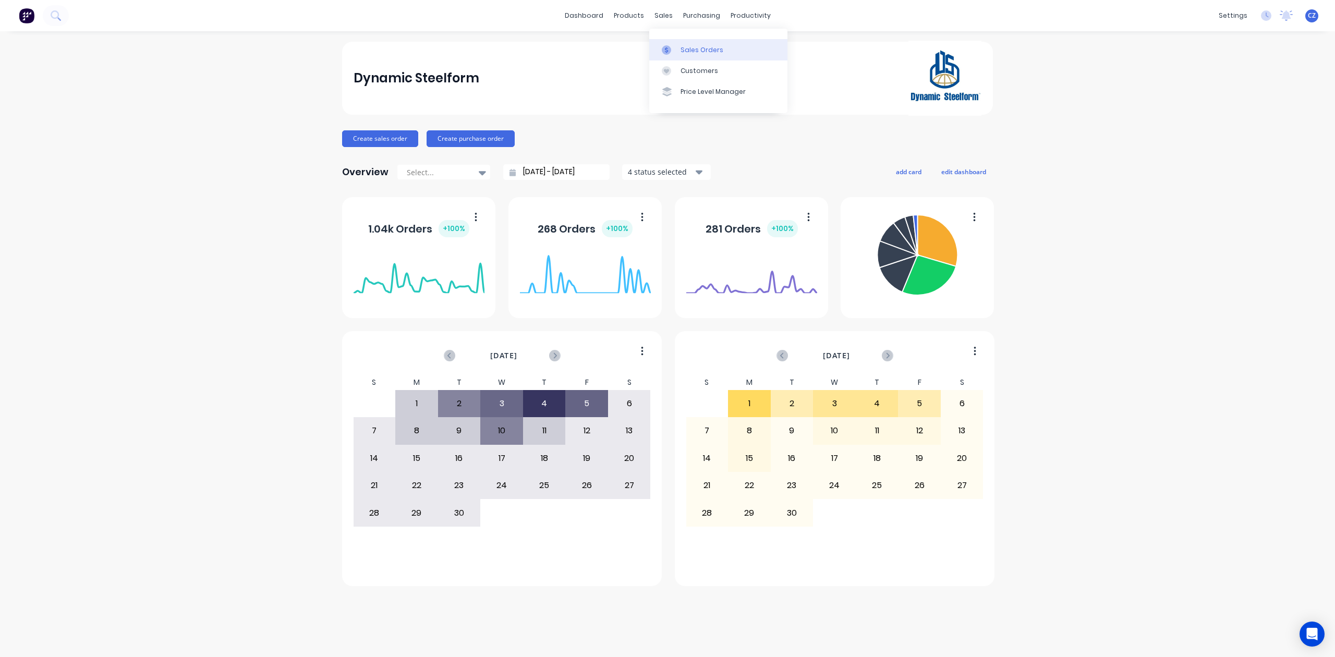
click at [681, 49] on div "Sales Orders" at bounding box center [702, 49] width 43 height 9
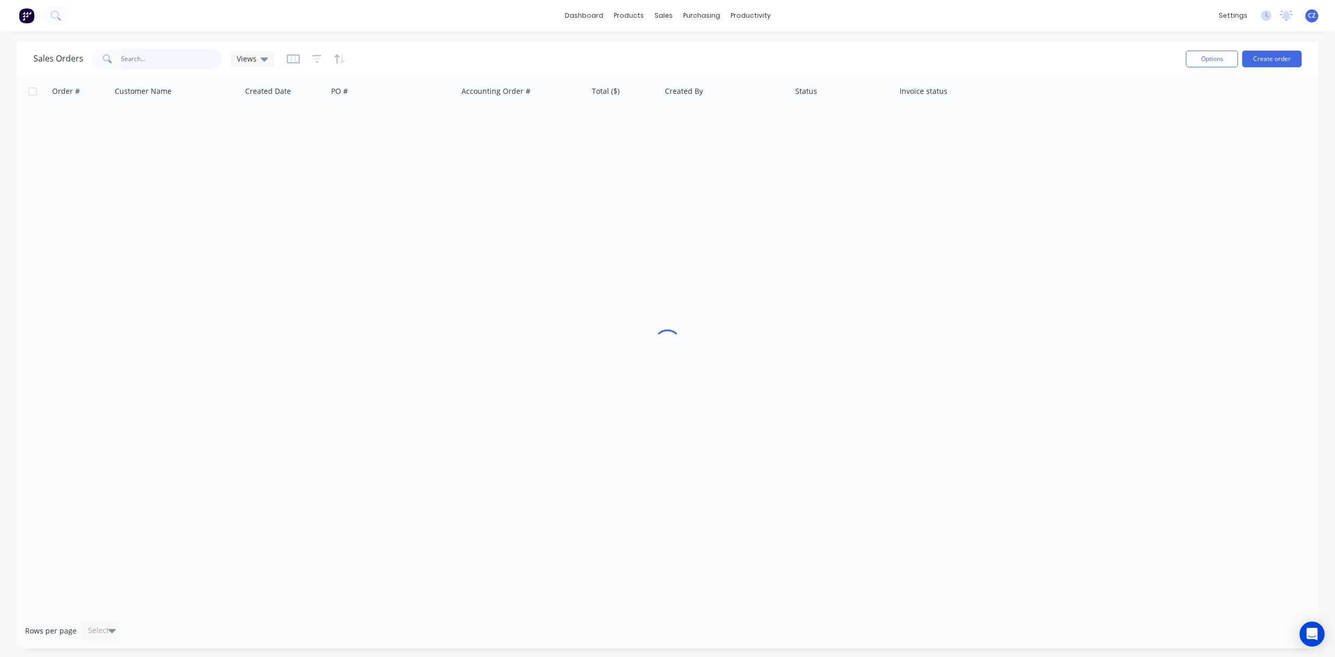
click at [154, 55] on input "text" at bounding box center [172, 59] width 102 height 21
click at [154, 56] on input "9005" at bounding box center [172, 59] width 102 height 21
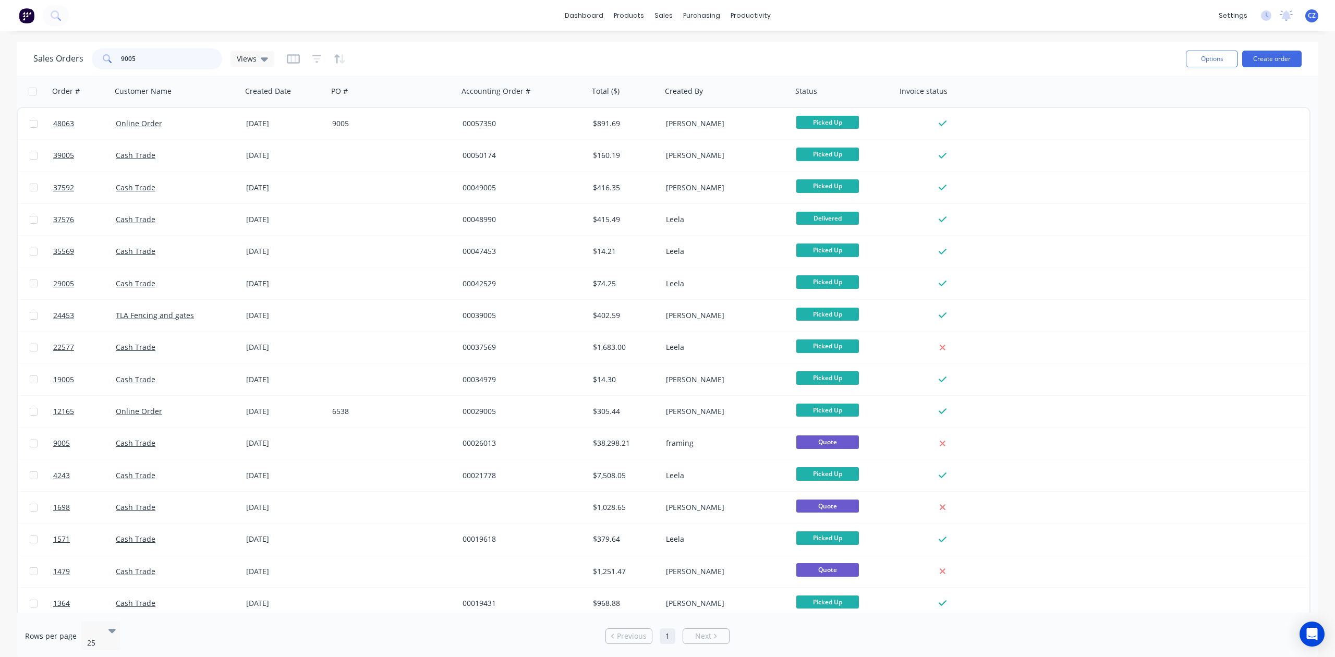
drag, startPoint x: 154, startPoint y: 56, endPoint x: 17, endPoint y: 61, distance: 137.8
click at [17, 61] on div "Sales Orders 9005 Views Options Create order" at bounding box center [668, 59] width 1302 height 34
paste input "[EMAIL_ADDRESS][DOMAIN_NAME]"
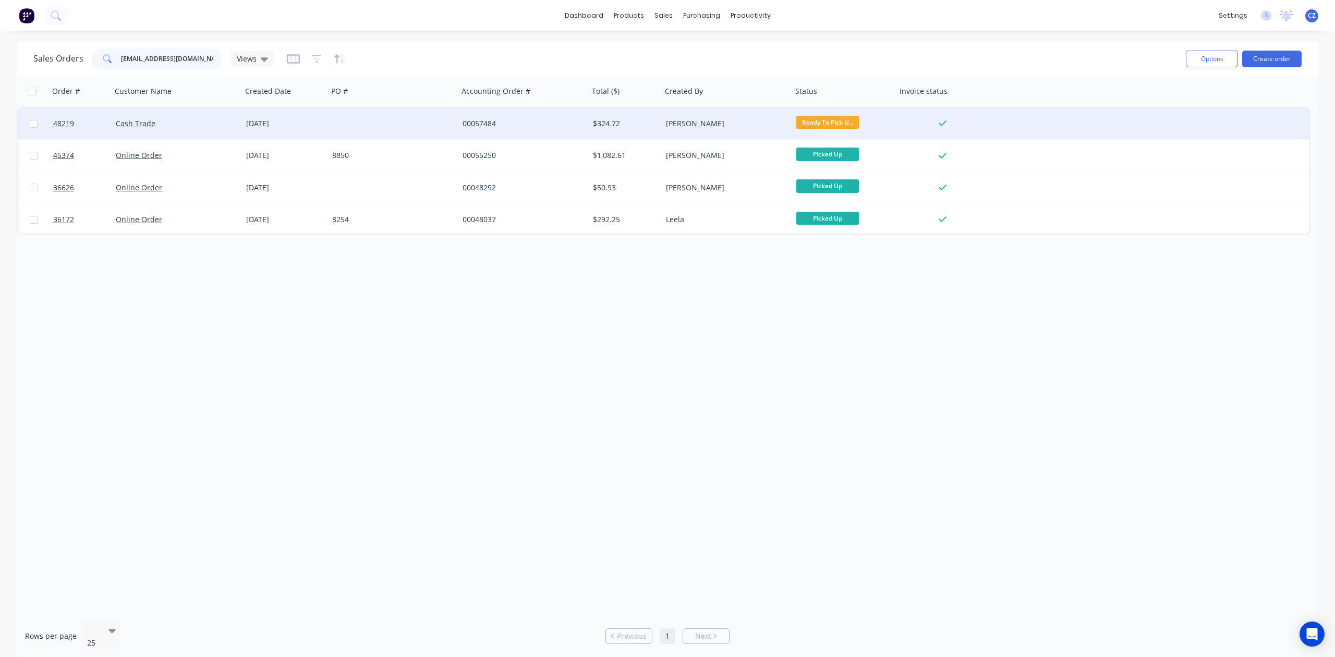
type input "grahamduffett@outlook.com"
click at [424, 129] on div at bounding box center [393, 123] width 130 height 31
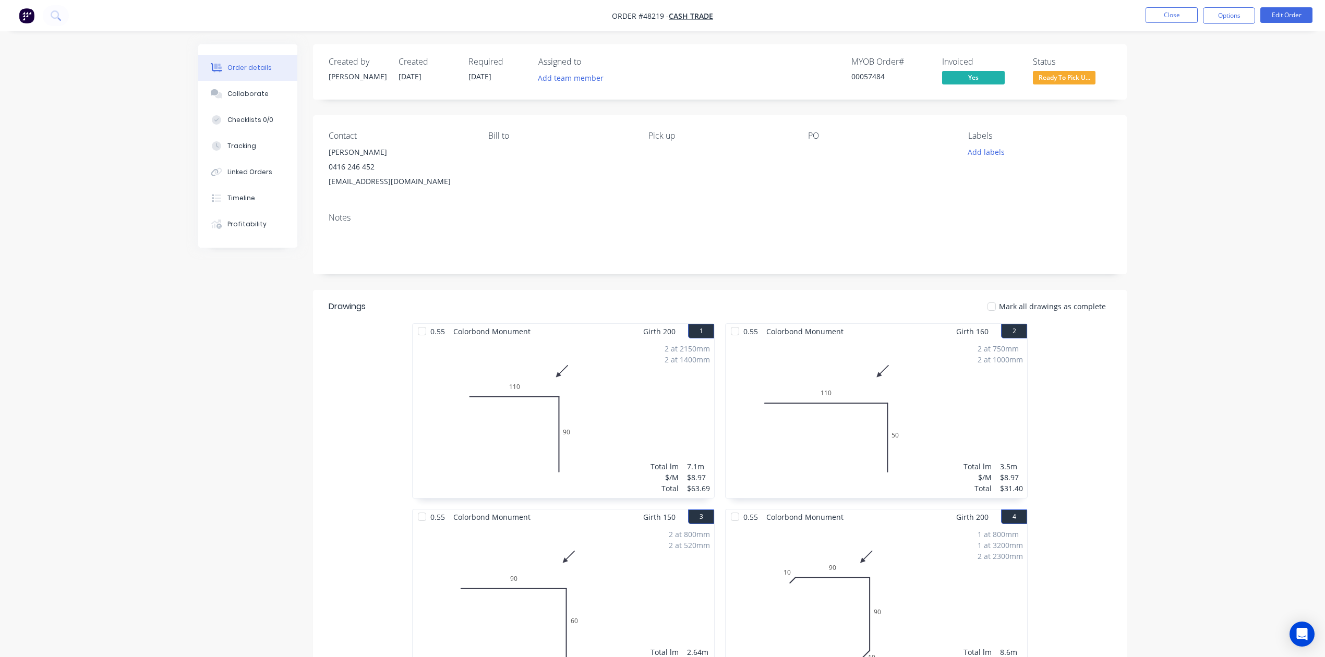
click at [650, 13] on span "Order #48219 -" at bounding box center [640, 16] width 57 height 10
copy span "48219"
click at [1162, 7] on button "Close" at bounding box center [1171, 15] width 52 height 16
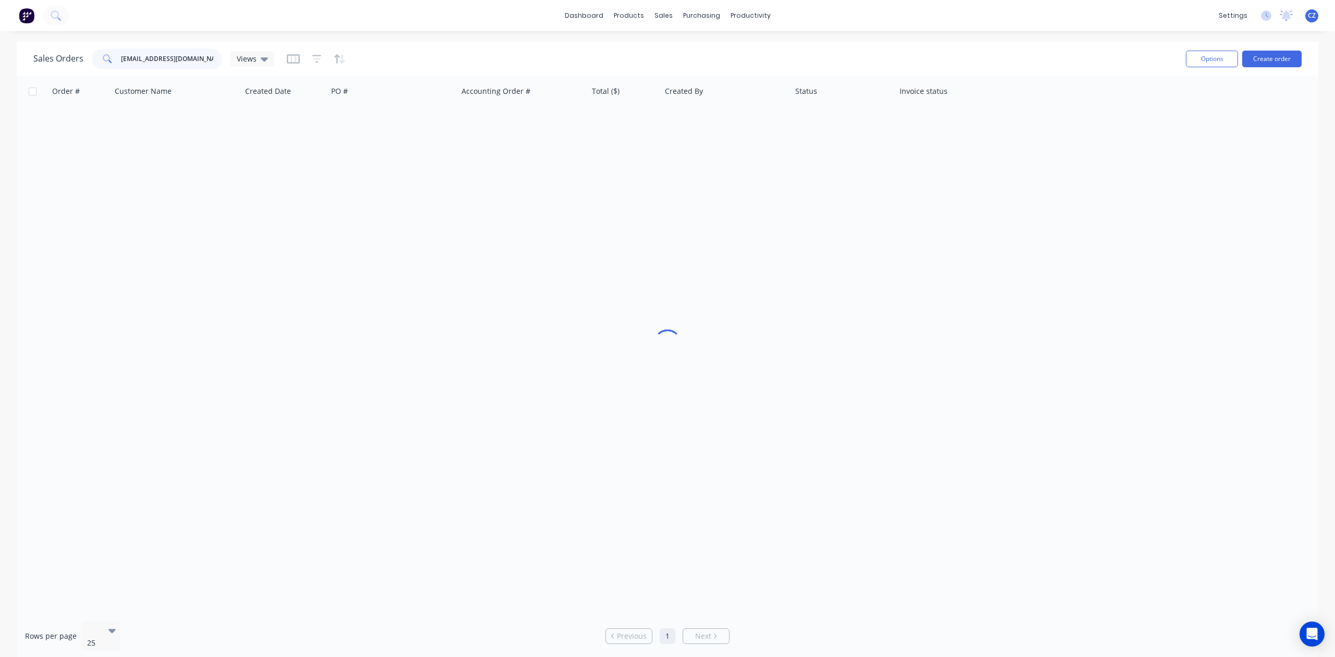
drag, startPoint x: 213, startPoint y: 61, endPoint x: 68, endPoint y: 62, distance: 145.0
click at [68, 62] on div "Sales Orders grahamduffett@outlook.com Views" at bounding box center [153, 59] width 241 height 21
paste input "47558"
type input "47558"
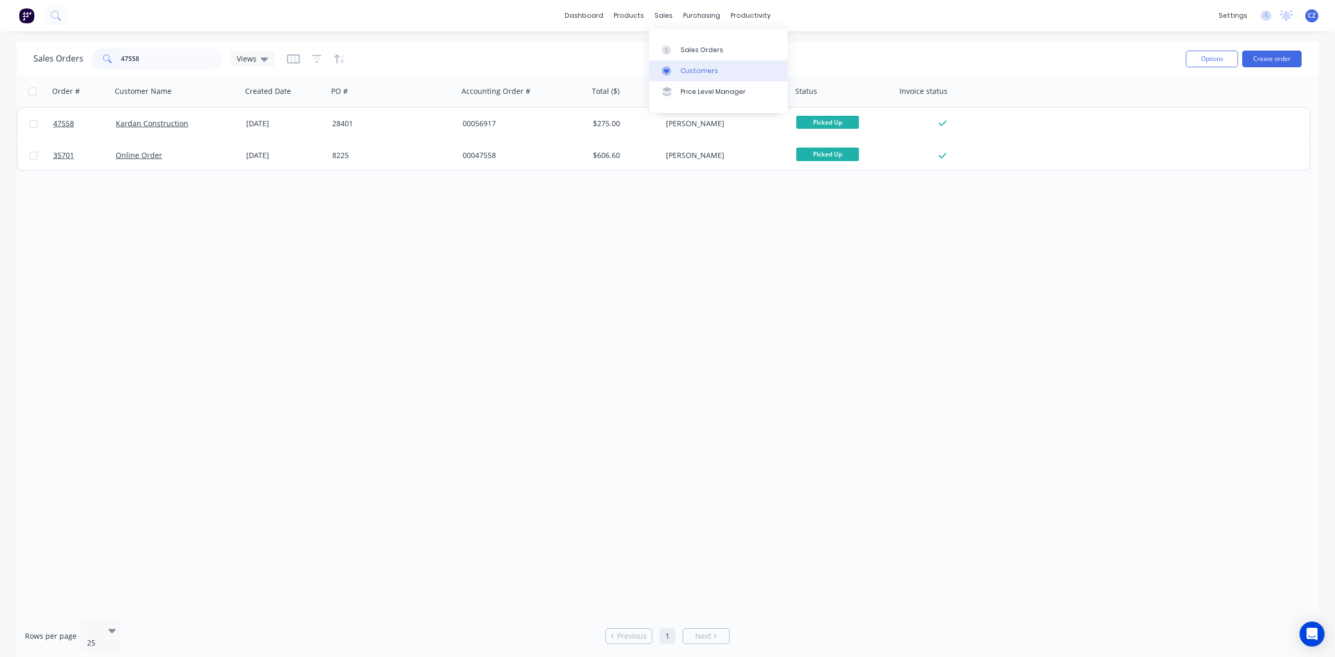
click at [684, 71] on div "Customers" at bounding box center [700, 70] width 38 height 9
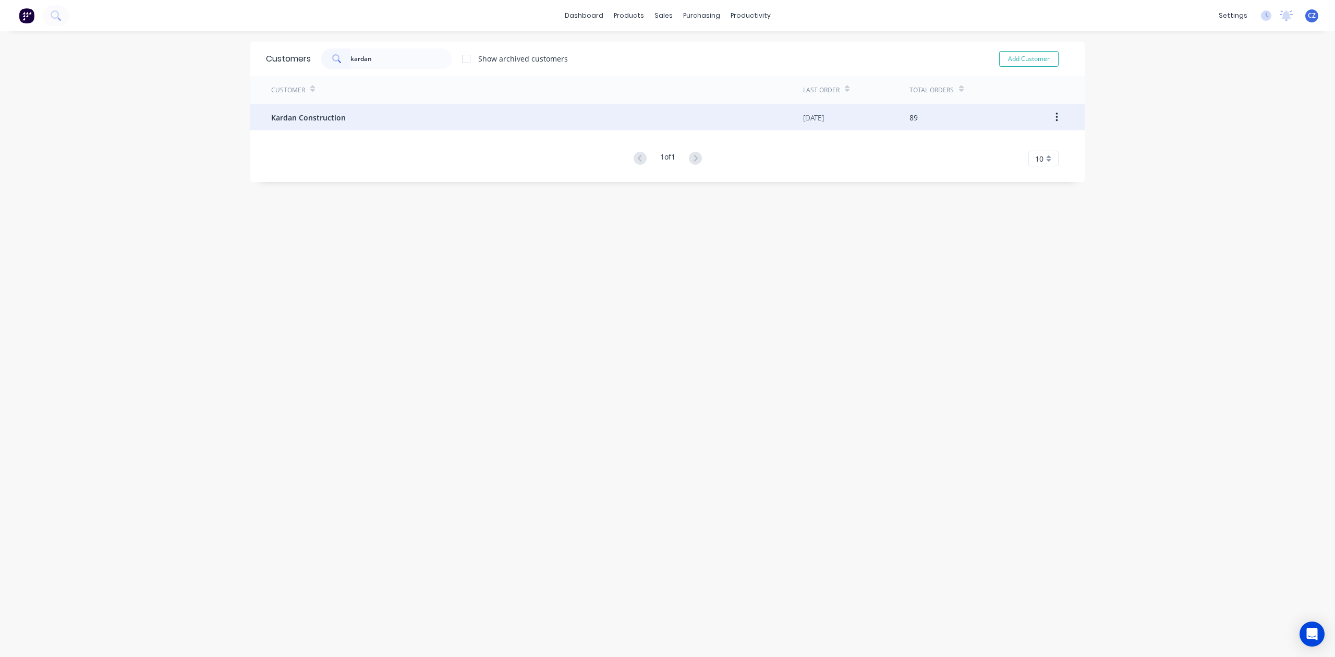
type input "kardan"
click at [452, 105] on div "Kardan Construction" at bounding box center [537, 117] width 532 height 26
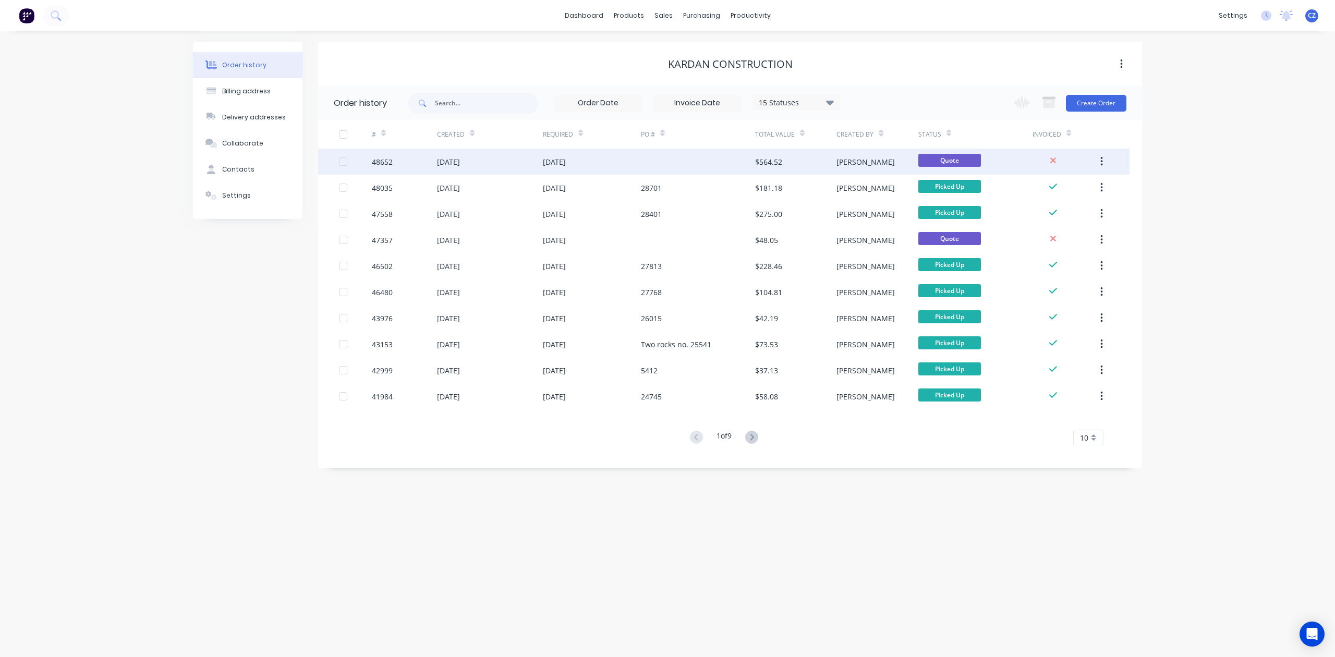
click at [718, 166] on div at bounding box center [698, 162] width 114 height 26
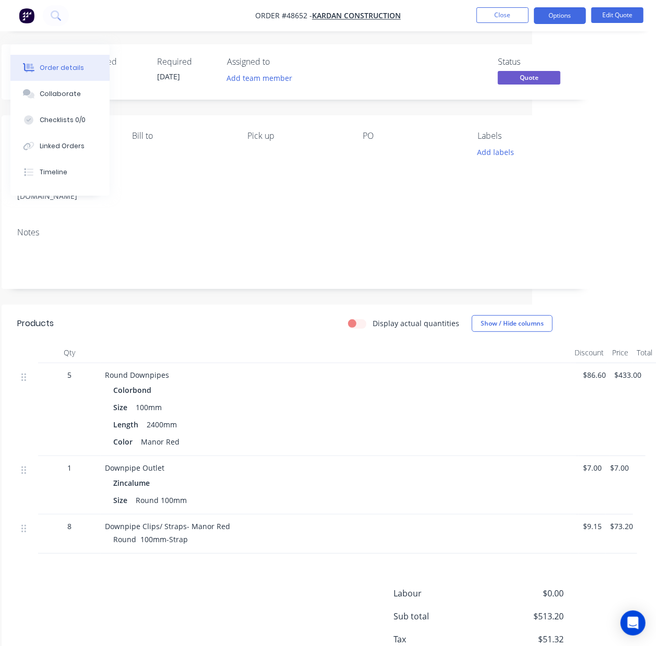
scroll to position [56, 124]
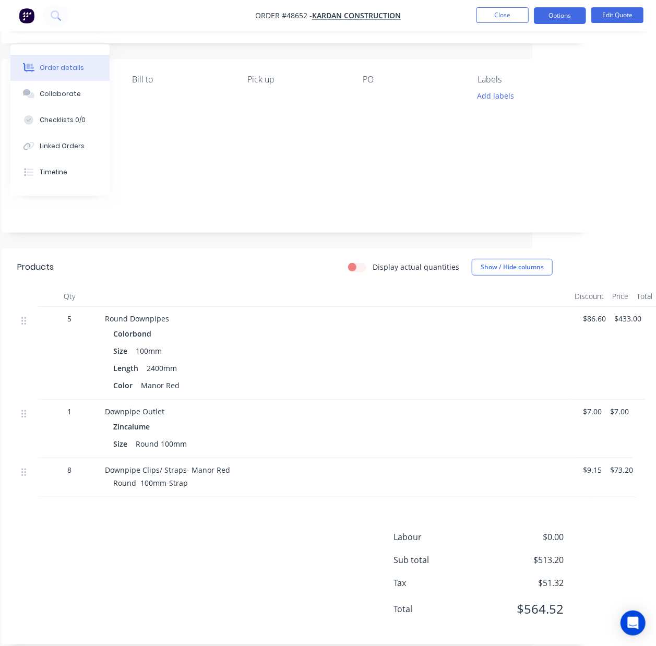
click at [369, 96] on div at bounding box center [412, 96] width 99 height 15
click at [636, 19] on button "Edit Quote" at bounding box center [617, 15] width 52 height 16
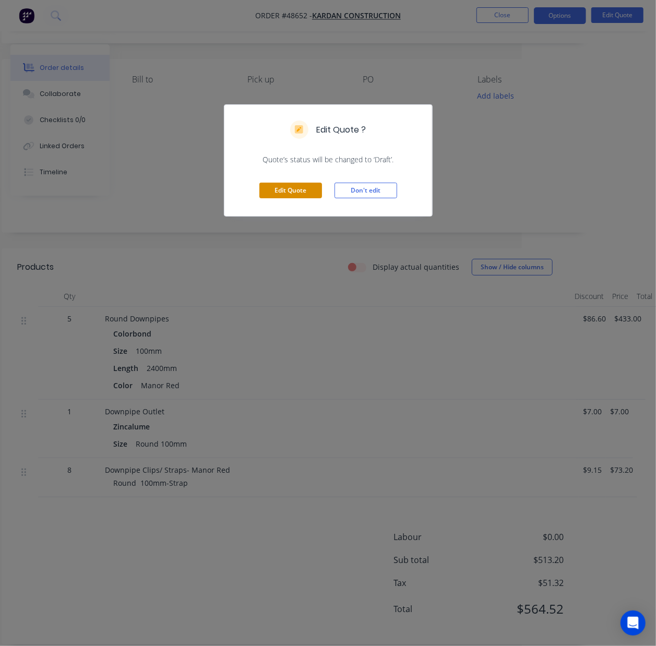
click at [274, 196] on button "Edit Quote" at bounding box center [290, 191] width 63 height 16
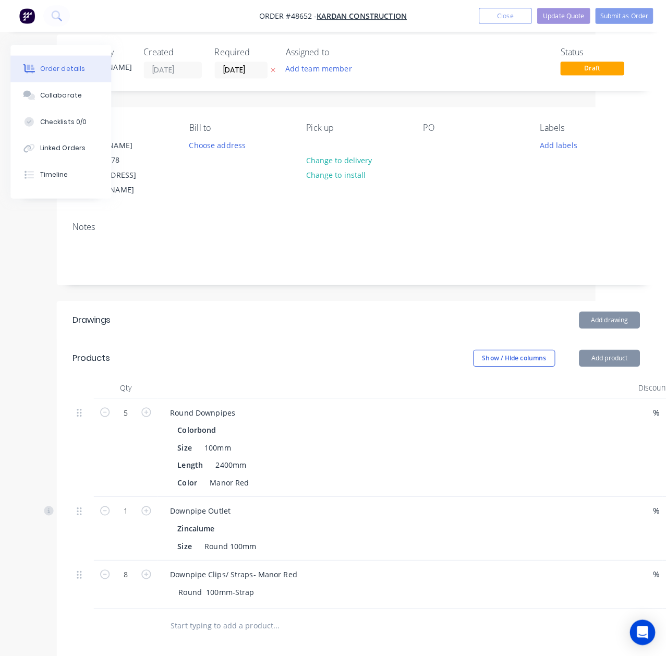
scroll to position [56, 69]
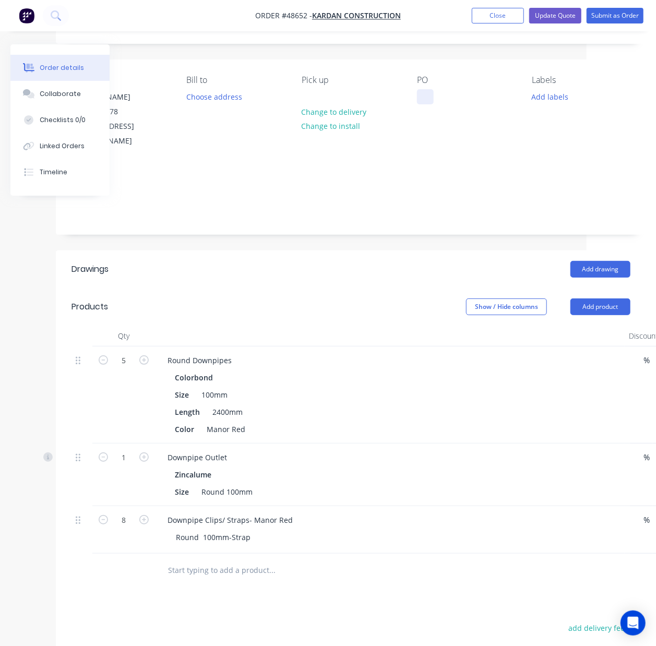
click at [419, 98] on div at bounding box center [425, 96] width 17 height 15
paste div
click at [326, 261] on div "Add drawing" at bounding box center [410, 269] width 440 height 17
drag, startPoint x: 457, startPoint y: 116, endPoint x: 387, endPoint y: 96, distance: 73.5
click at [387, 96] on div "Contact Calum Benham 0473 909 178 calum@kardan.net.au Bill to Choose address Pi…" at bounding box center [351, 111] width 590 height 105
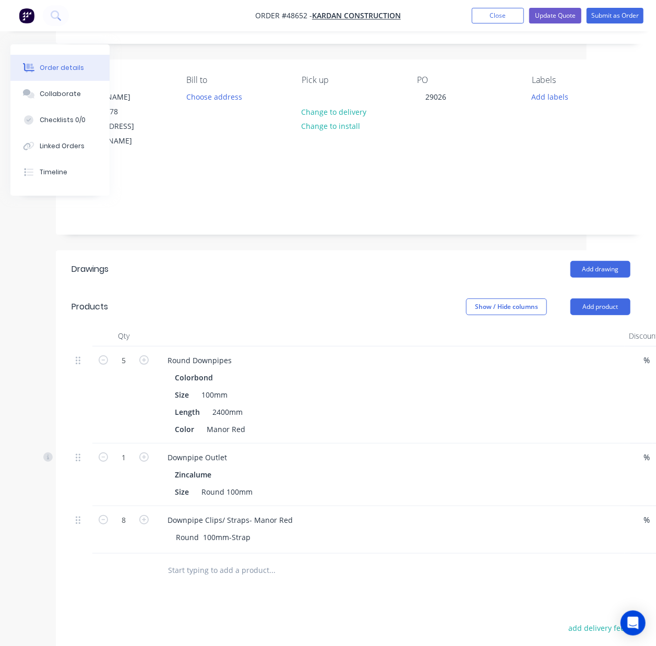
click at [473, 226] on div "Created by Cathy Created 29/08/25 Required 29/08/25 Assigned to Add team member…" at bounding box center [351, 401] width 590 height 827
click at [605, 13] on button "Submit as Order" at bounding box center [614, 16] width 57 height 16
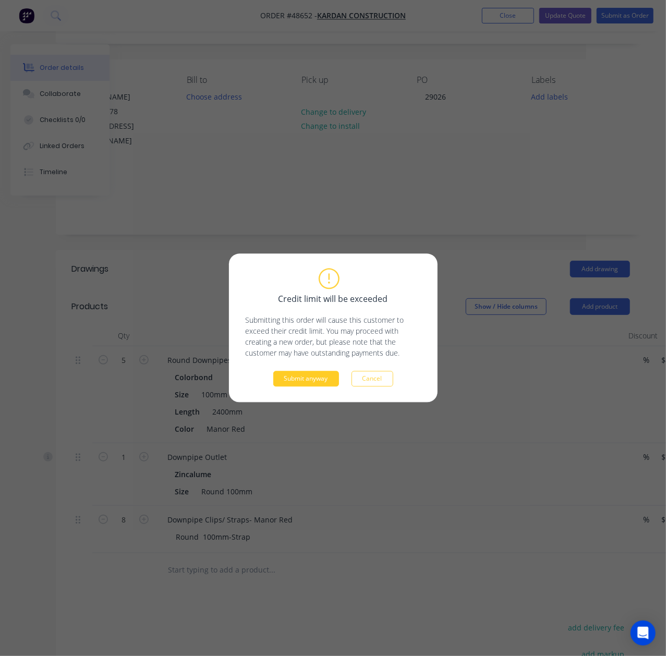
click at [314, 383] on button "Submit anyway" at bounding box center [306, 379] width 66 height 16
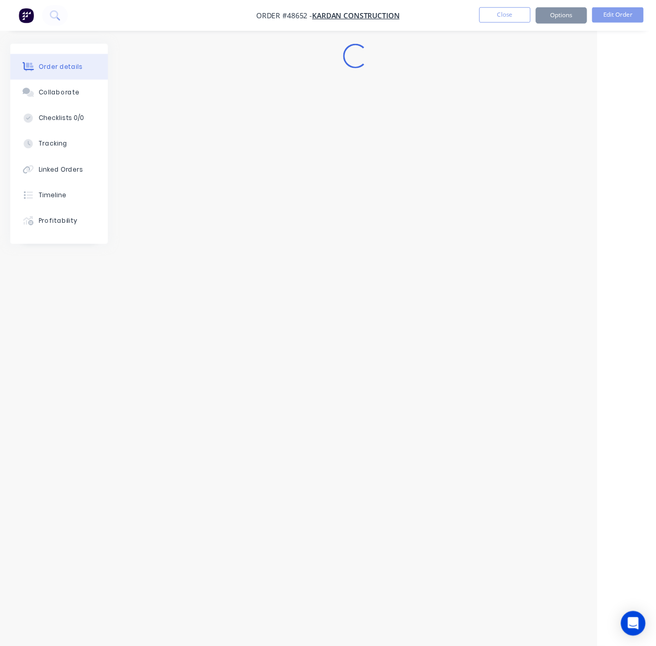
scroll to position [0, 59]
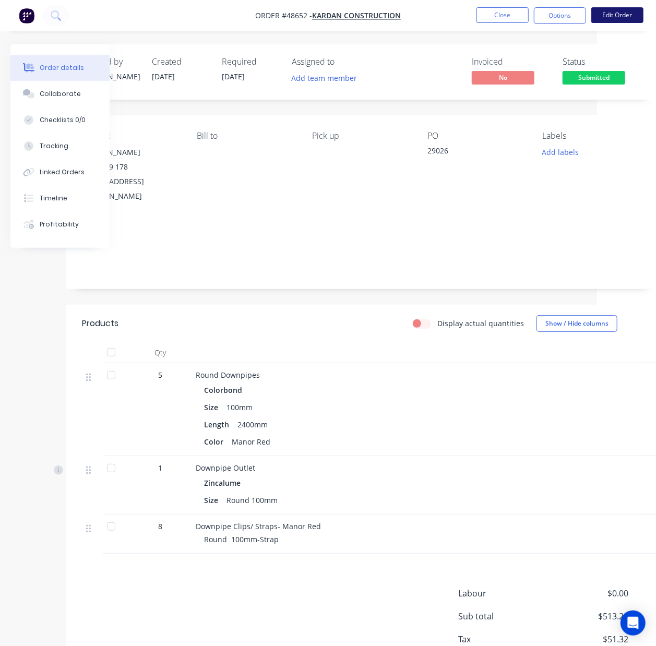
click at [618, 17] on button "Edit Order" at bounding box center [617, 15] width 52 height 16
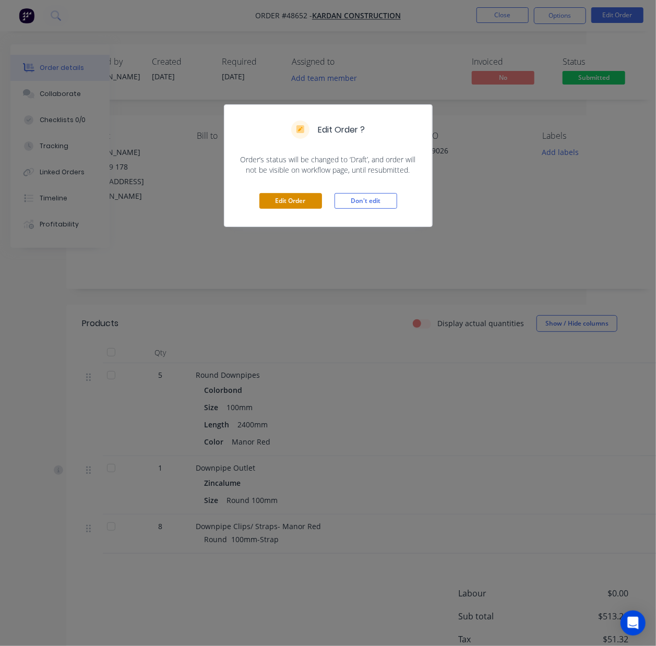
click at [292, 204] on button "Edit Order" at bounding box center [290, 201] width 63 height 16
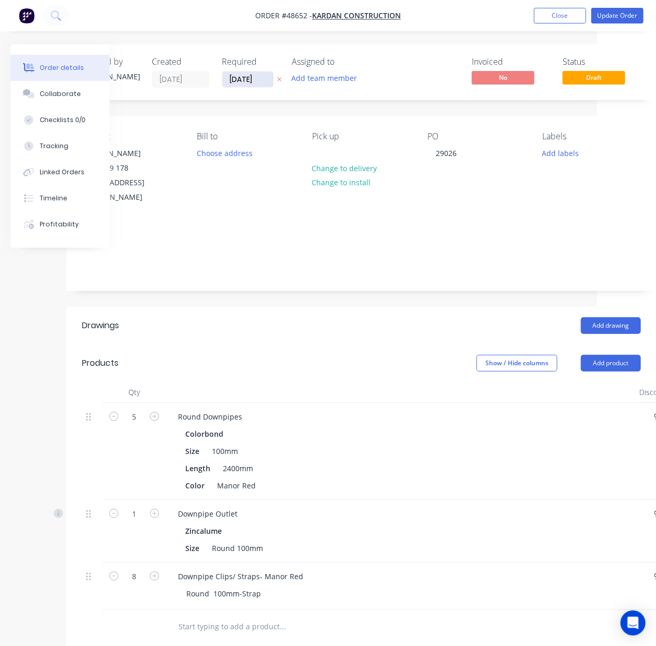
click at [243, 85] on input "29/08/25" at bounding box center [247, 79] width 51 height 16
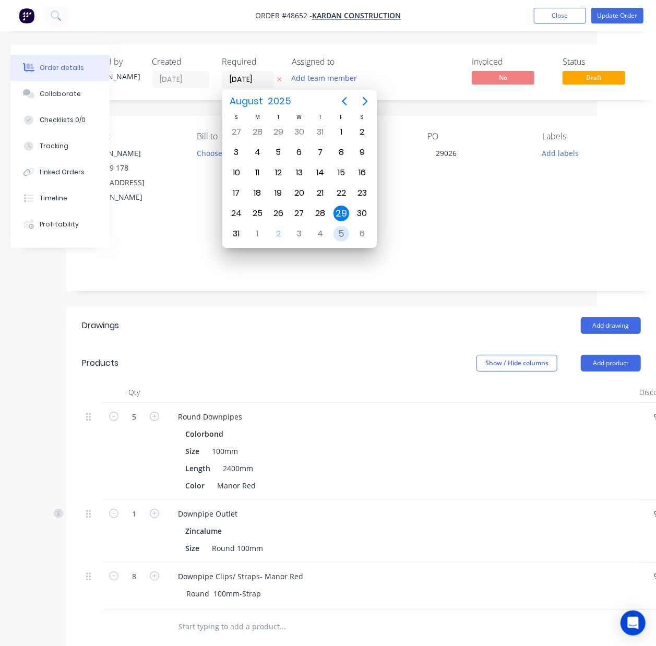
click at [339, 232] on div "5" at bounding box center [341, 234] width 16 height 16
type input "05/09/25"
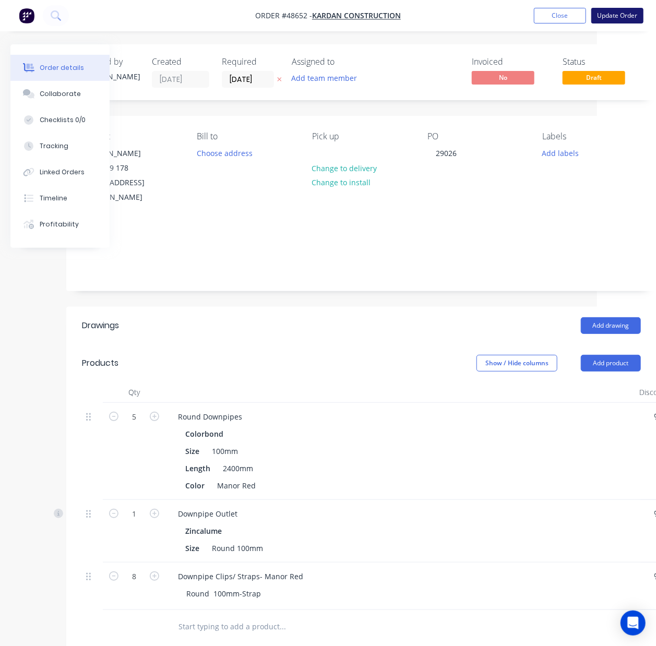
click at [610, 15] on button "Update Order" at bounding box center [617, 16] width 52 height 16
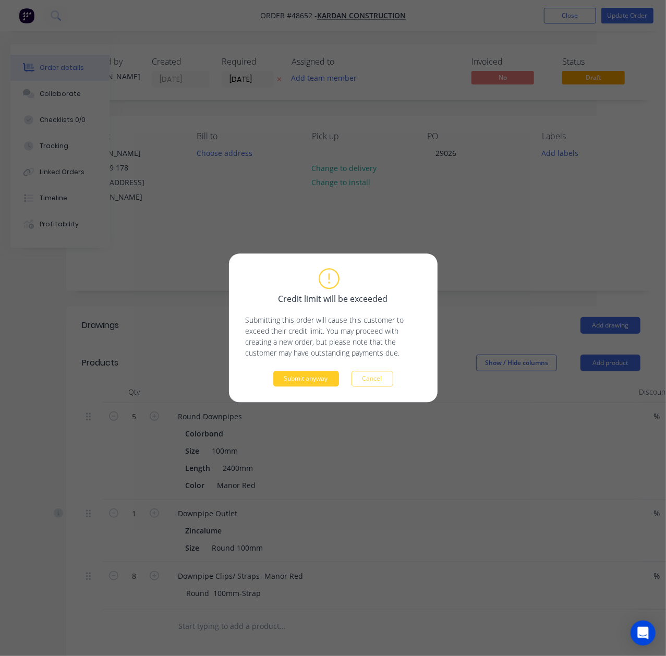
click at [293, 380] on button "Submit anyway" at bounding box center [306, 379] width 66 height 16
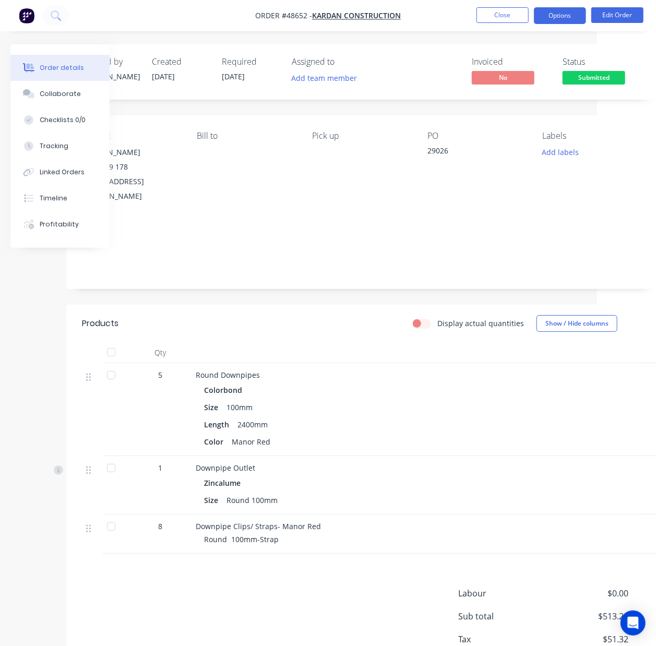
drag, startPoint x: 546, startPoint y: 17, endPoint x: 551, endPoint y: 18, distance: 5.3
click at [547, 17] on button "Options" at bounding box center [560, 15] width 52 height 17
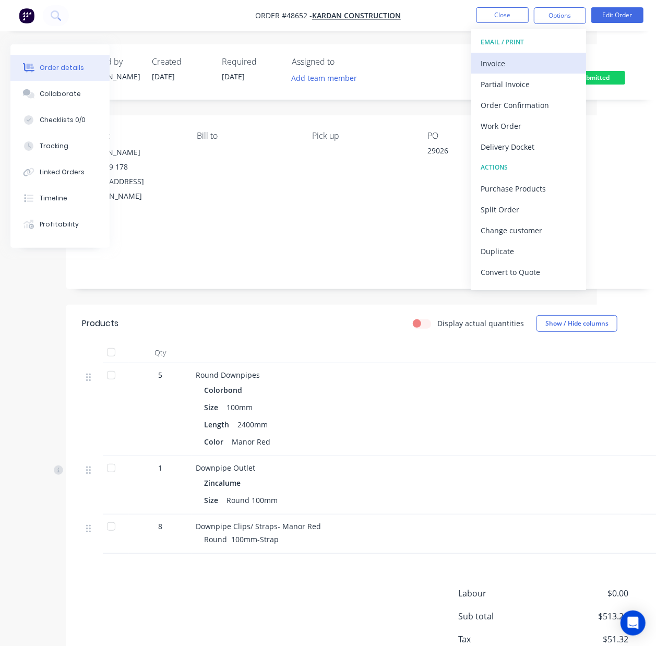
click at [520, 62] on div "Invoice" at bounding box center [528, 63] width 96 height 15
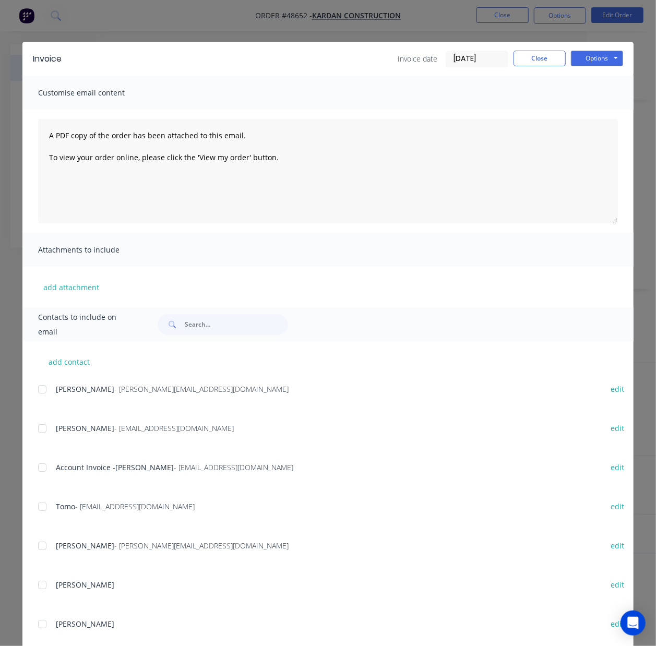
click at [37, 464] on div at bounding box center [42, 467] width 21 height 21
click at [582, 63] on button "Options" at bounding box center [597, 59] width 52 height 16
click at [572, 104] on button "Email" at bounding box center [604, 111] width 67 height 17
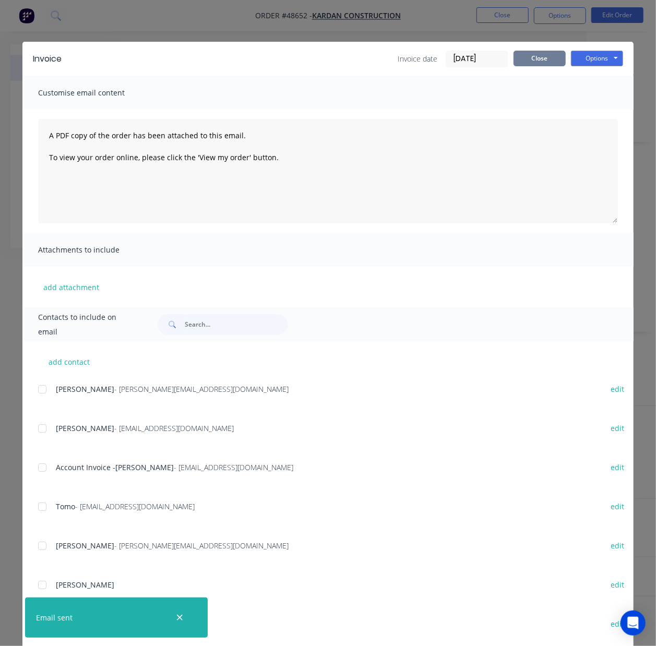
click at [530, 65] on button "Close" at bounding box center [539, 59] width 52 height 16
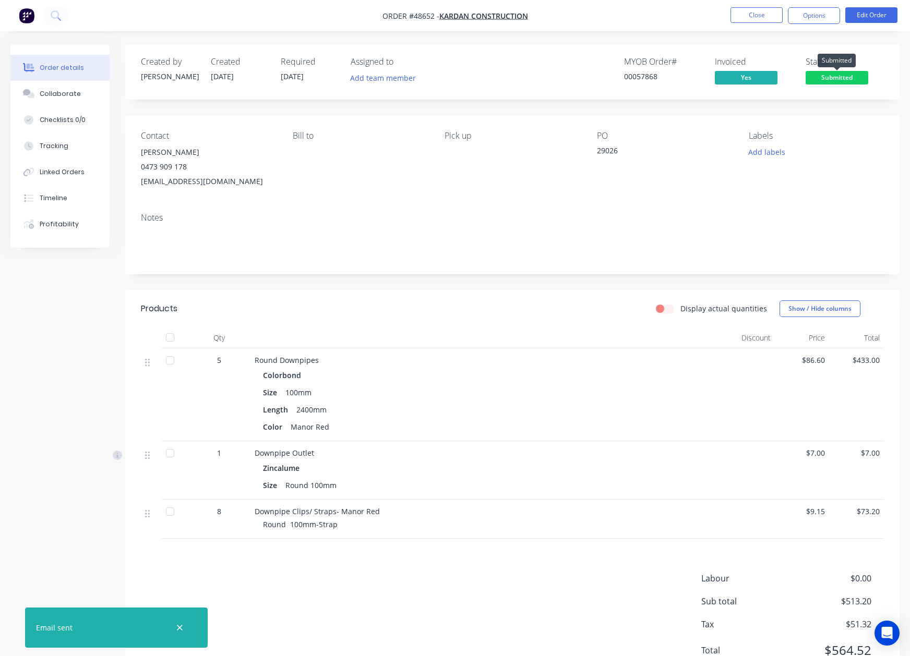
click at [829, 78] on span "Submitted" at bounding box center [836, 77] width 63 height 13
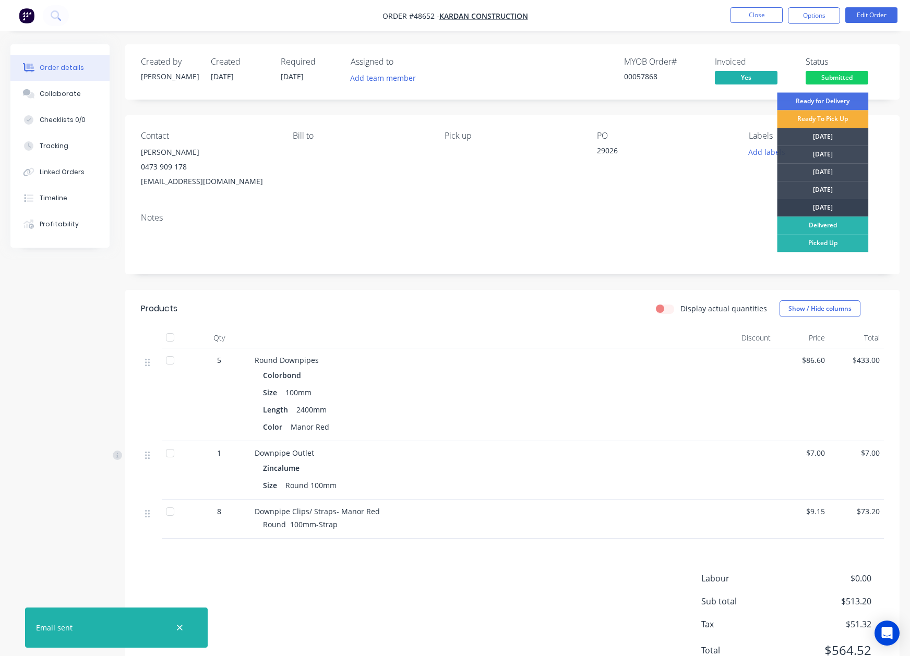
click at [828, 205] on div "[DATE]" at bounding box center [822, 208] width 91 height 18
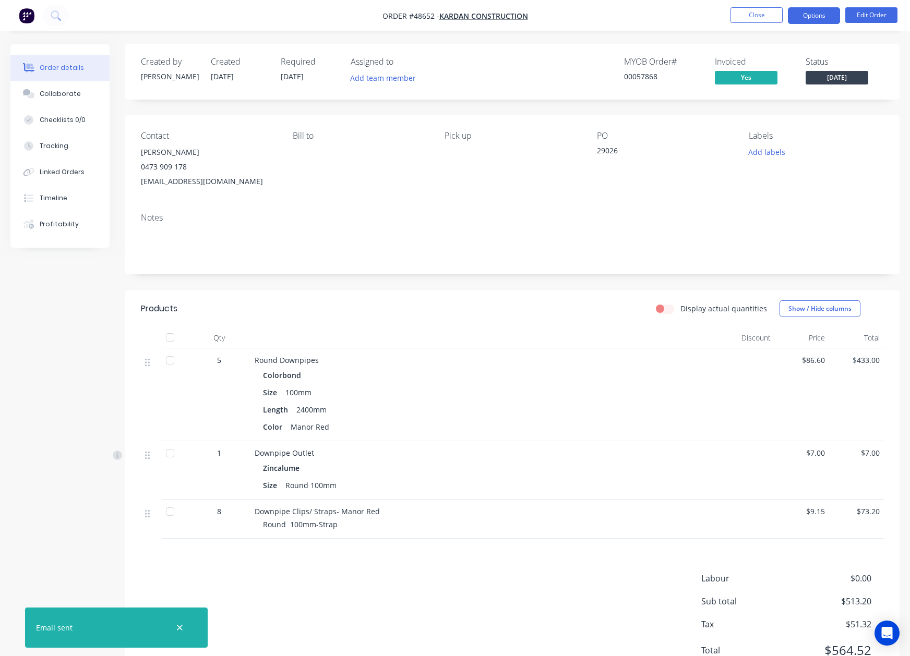
click at [818, 15] on button "Options" at bounding box center [814, 15] width 52 height 17
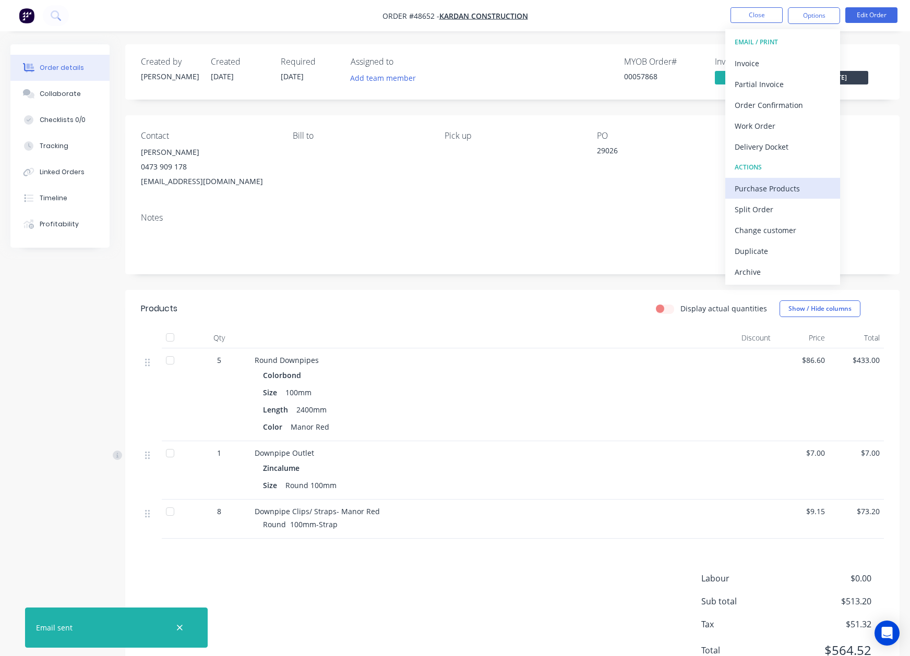
click at [750, 184] on div "Purchase Products" at bounding box center [782, 188] width 96 height 15
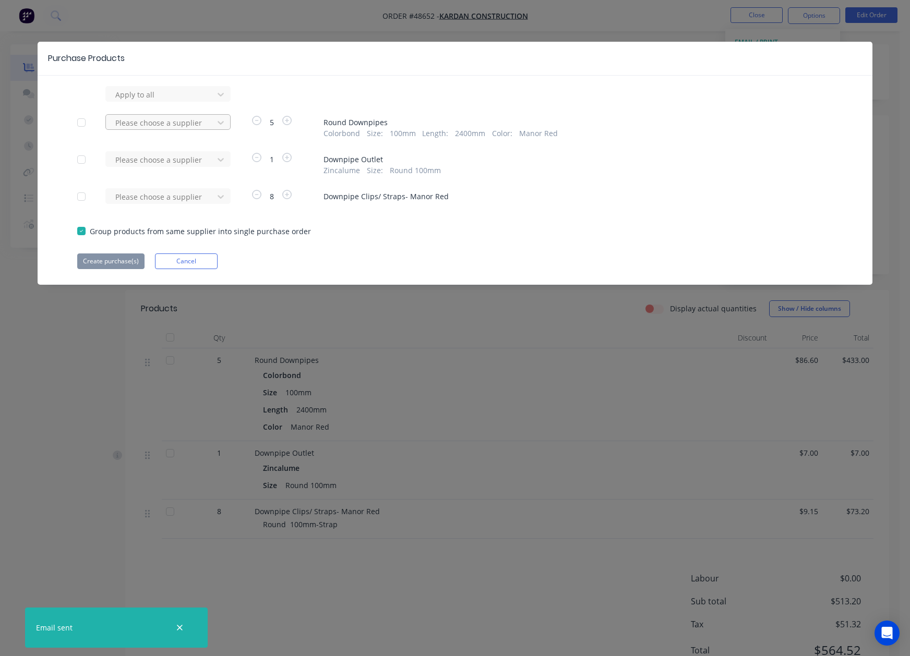
click at [179, 101] on div at bounding box center [161, 94] width 94 height 13
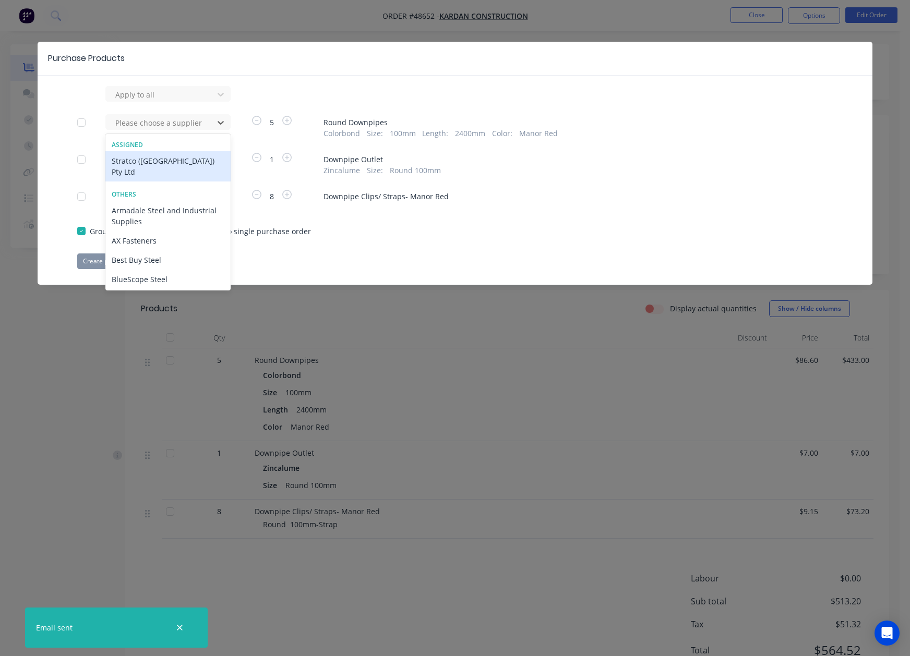
click at [161, 160] on div "Stratco (WA) Pty Ltd" at bounding box center [167, 166] width 125 height 30
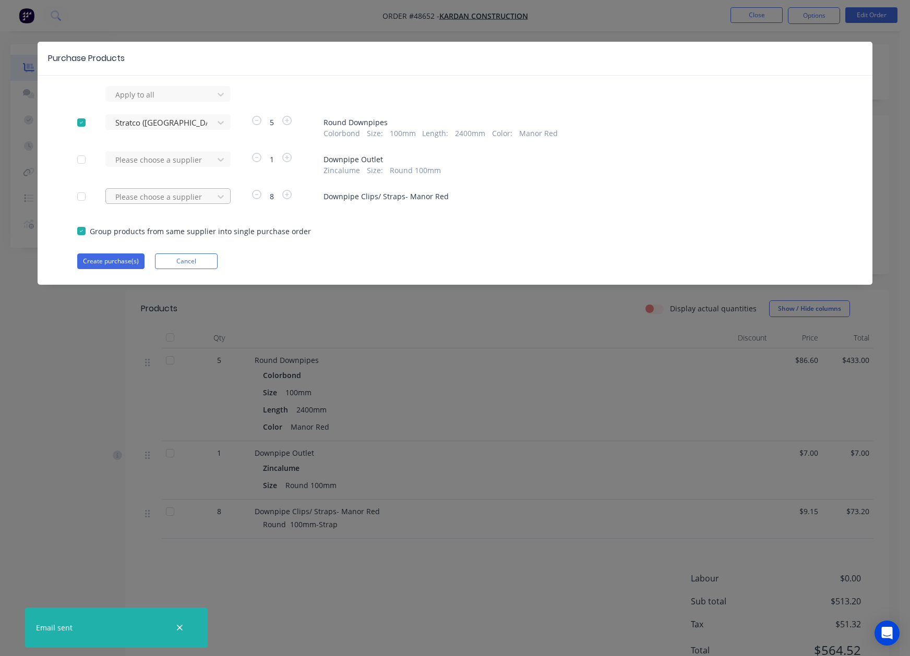
click at [188, 101] on div at bounding box center [161, 94] width 94 height 13
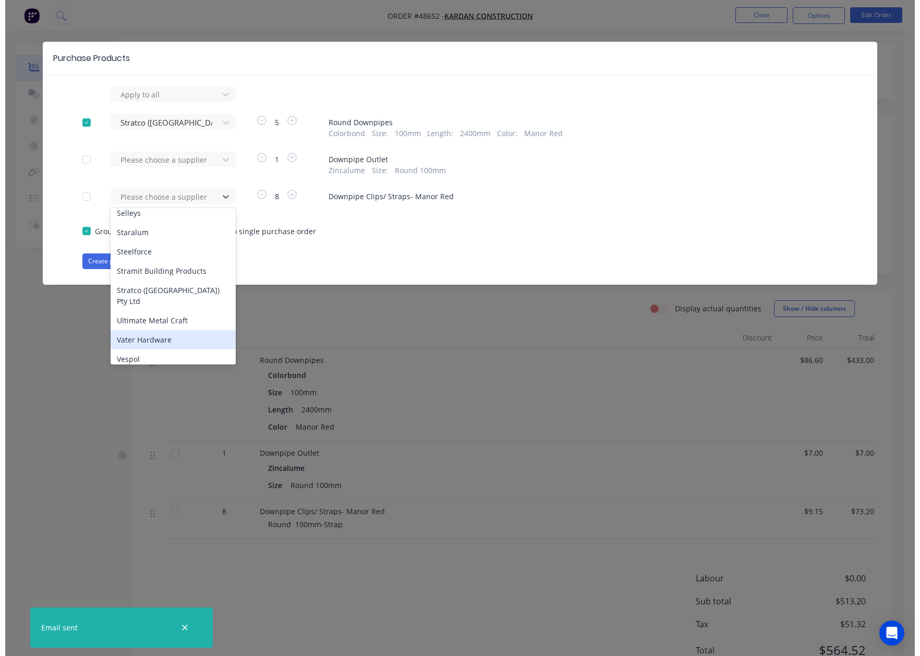
scroll to position [545, 0]
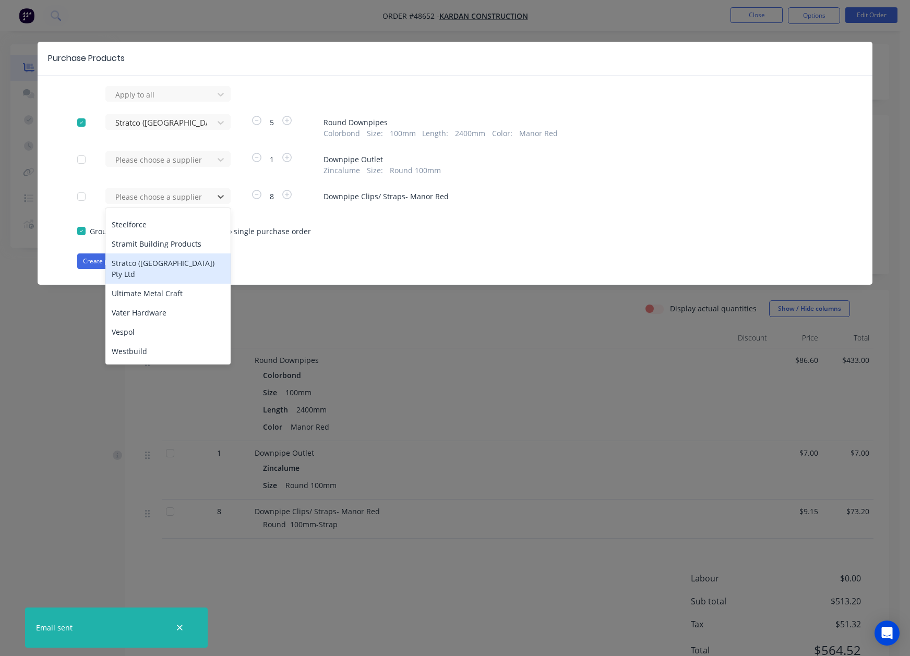
click at [149, 254] on div "Stratco (WA) Pty Ltd" at bounding box center [167, 269] width 125 height 30
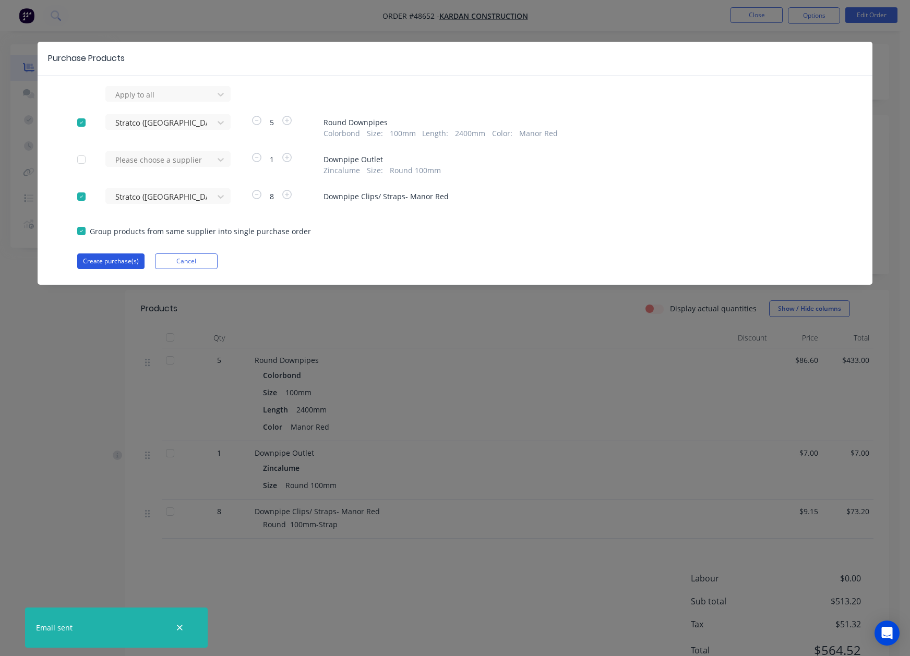
click at [107, 255] on button "Create purchase(s)" at bounding box center [110, 262] width 67 height 16
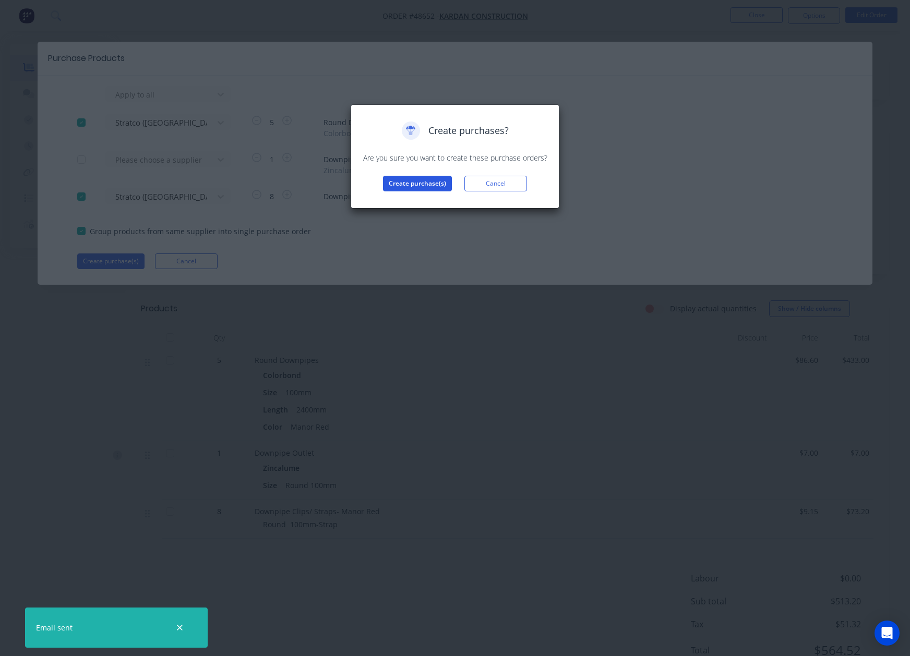
click at [424, 182] on button "Create purchase(s)" at bounding box center [417, 184] width 69 height 16
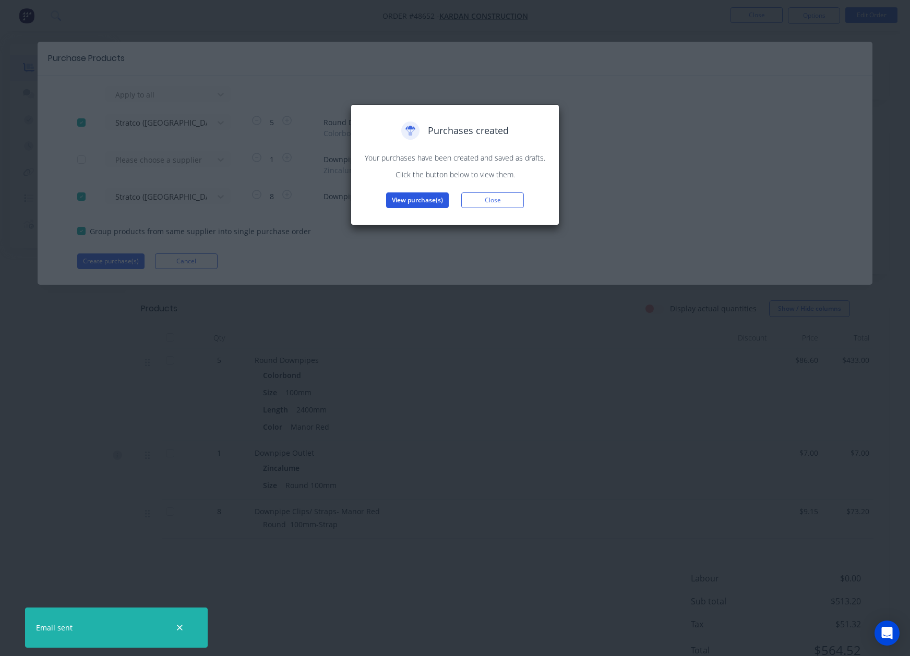
click at [425, 197] on button "View purchase(s)" at bounding box center [417, 200] width 63 height 16
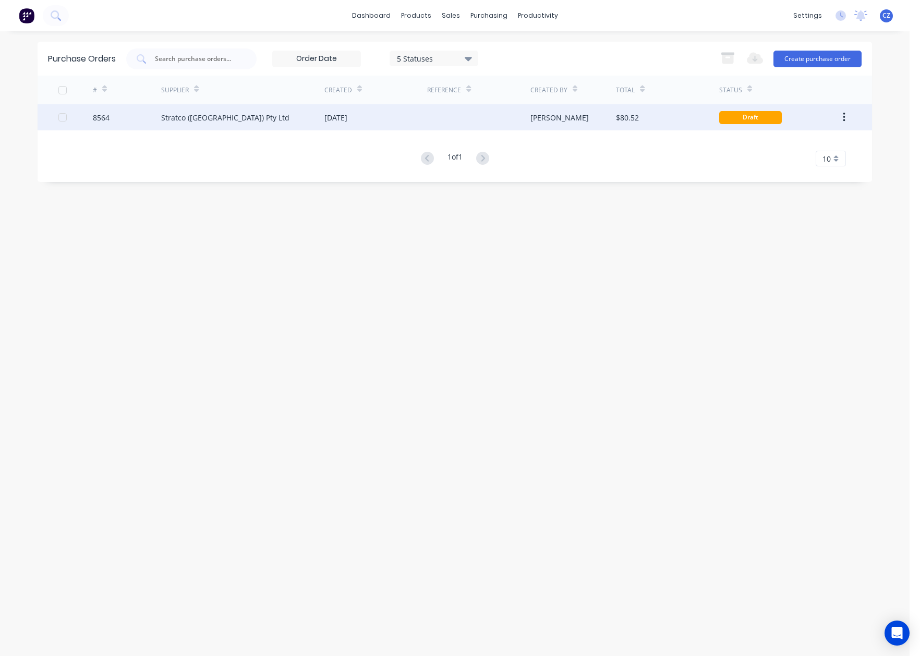
click at [402, 122] on div "02 Sep 2025" at bounding box center [375, 117] width 103 height 26
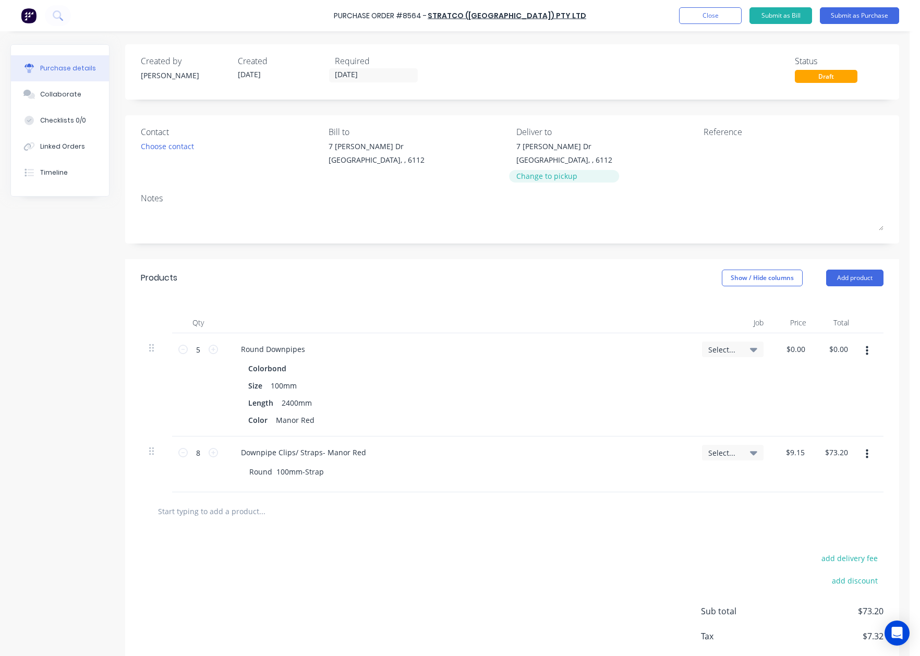
click at [555, 179] on div "Change to pickup" at bounding box center [564, 176] width 96 height 11
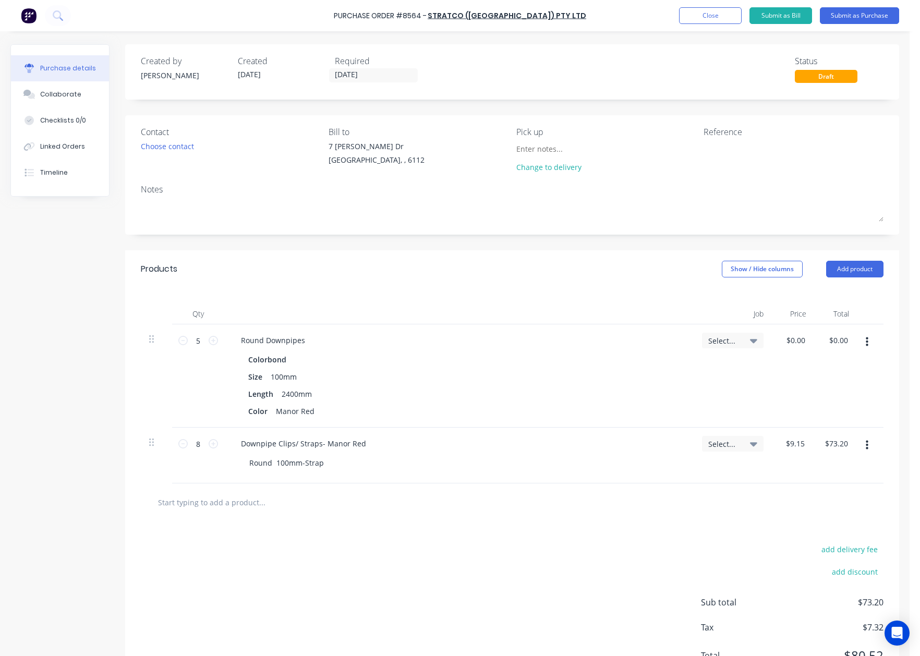
click at [343, 88] on div "Created by Cathy Created 02/09/25 Required 02/09/25 Status Draft" at bounding box center [512, 71] width 774 height 55
click at [345, 80] on input "[DATE]" at bounding box center [374, 75] width 88 height 13
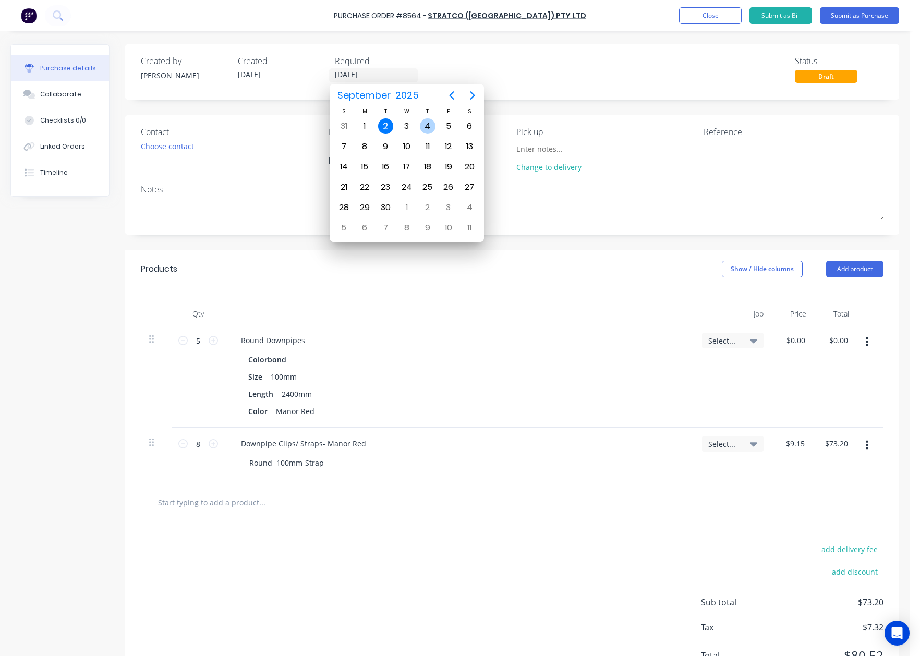
click at [427, 127] on div "4" at bounding box center [428, 126] width 16 height 16
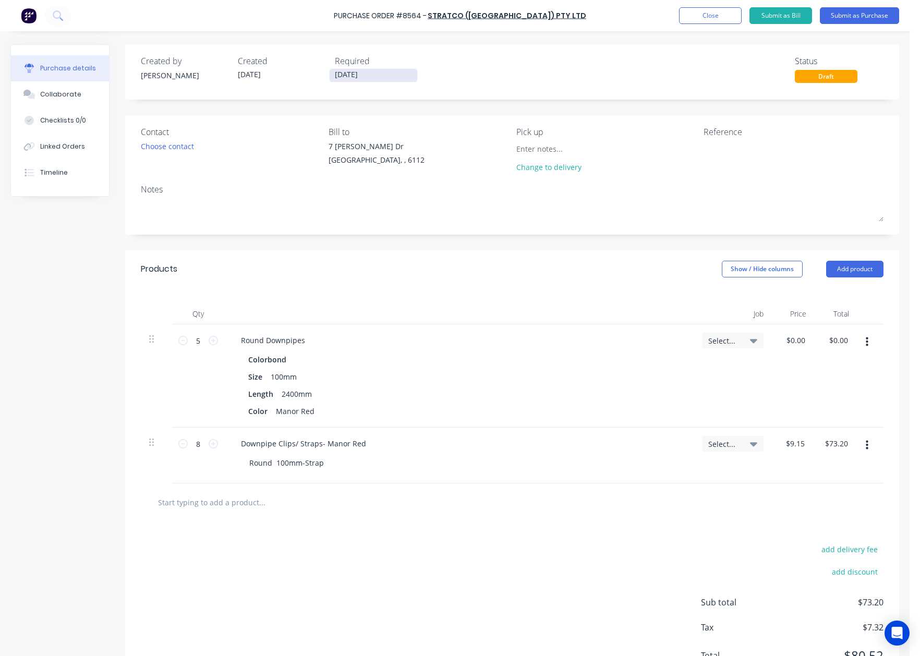
click at [346, 80] on input "04/09/25" at bounding box center [374, 75] width 88 height 13
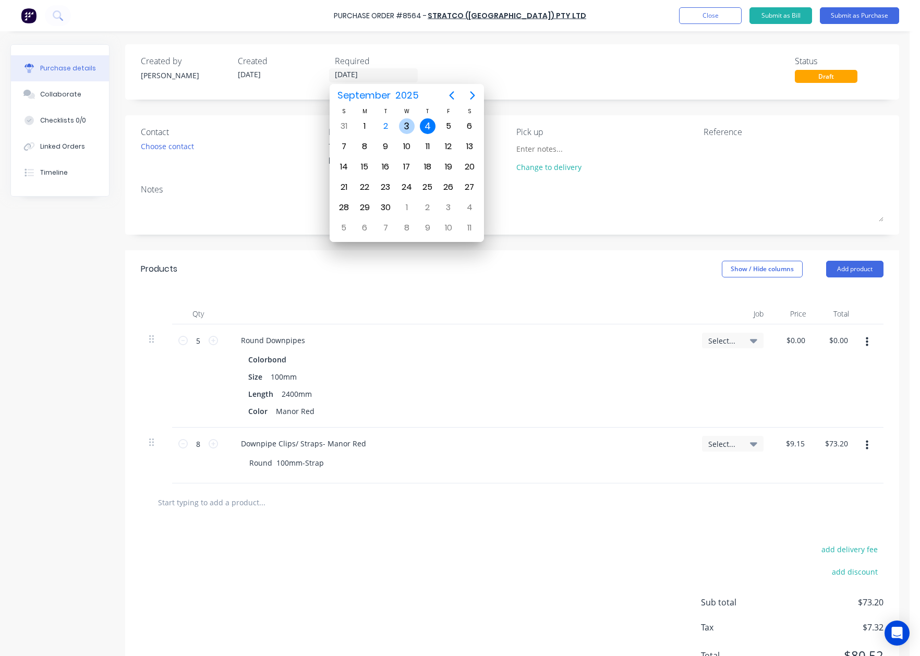
click at [412, 126] on div "3" at bounding box center [407, 126] width 16 height 16
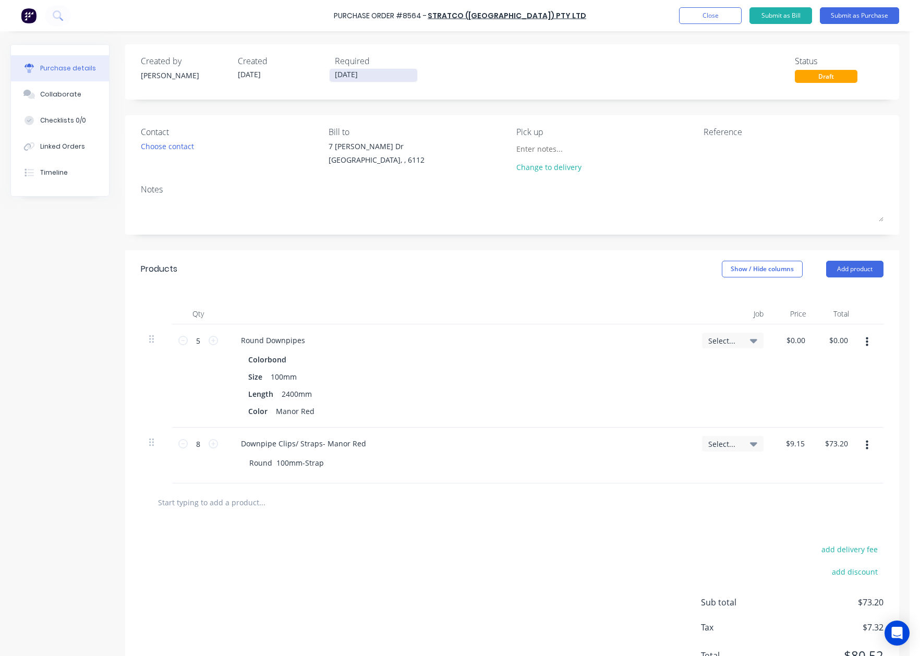
click at [376, 75] on input "03/09/25" at bounding box center [374, 75] width 88 height 13
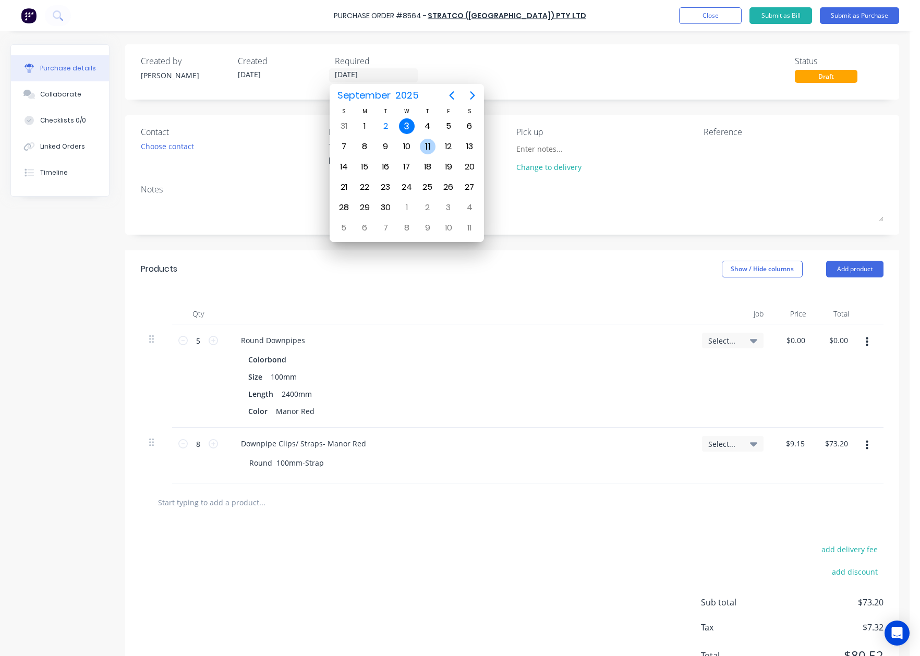
click at [430, 128] on div "4" at bounding box center [428, 126] width 16 height 16
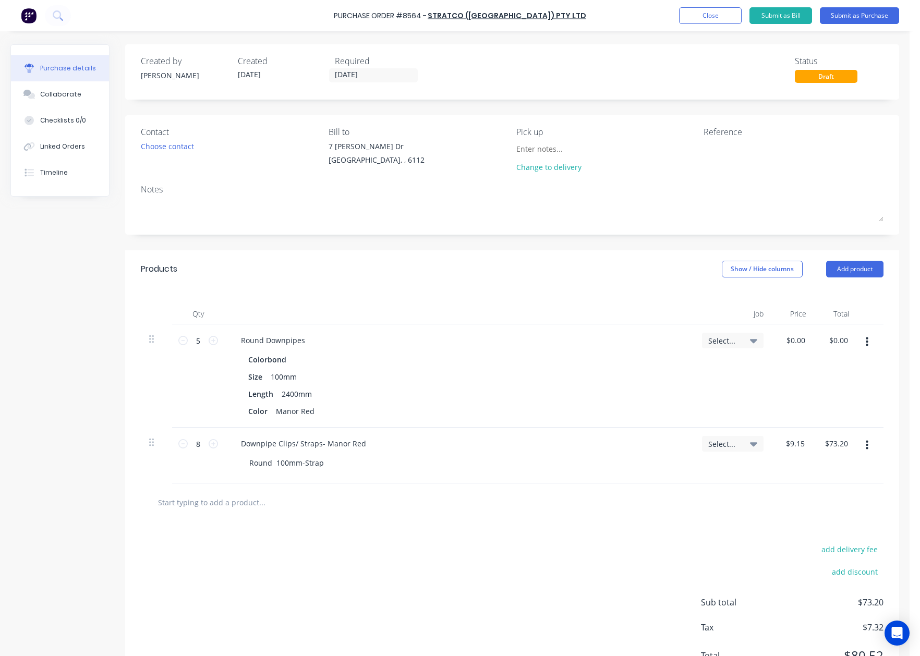
type input "04/09/25"
click at [853, 21] on button "Submit as Purchase" at bounding box center [859, 15] width 79 height 17
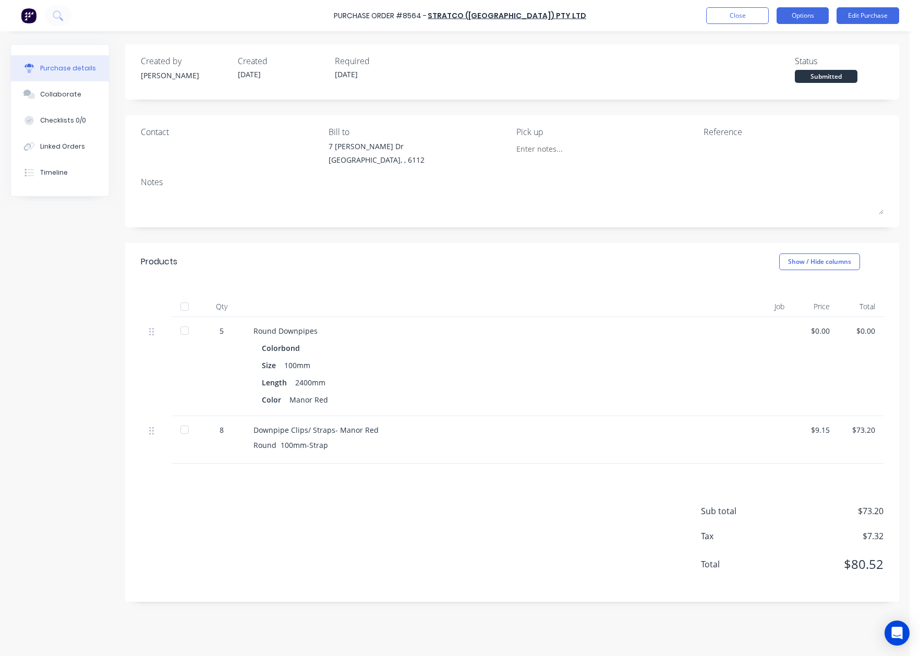
click at [804, 15] on button "Options" at bounding box center [803, 15] width 52 height 17
click at [755, 44] on div "Print / Email" at bounding box center [779, 42] width 80 height 15
click at [766, 82] on div "Without pricing" at bounding box center [779, 84] width 80 height 15
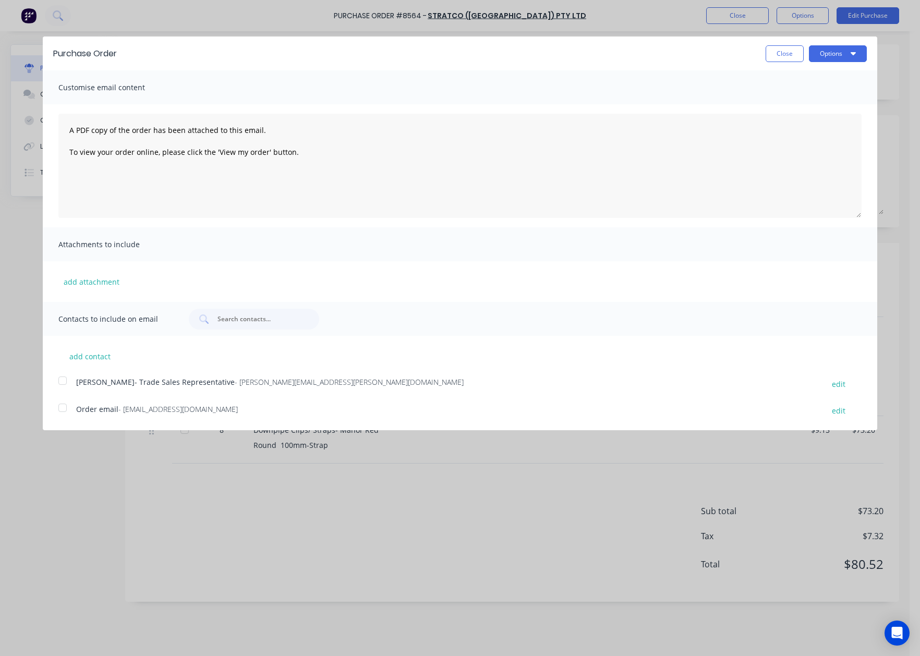
click at [62, 378] on div at bounding box center [62, 380] width 21 height 21
drag, startPoint x: 782, startPoint y: 57, endPoint x: 711, endPoint y: 116, distance: 92.2
click at [781, 57] on button "Close" at bounding box center [785, 53] width 38 height 17
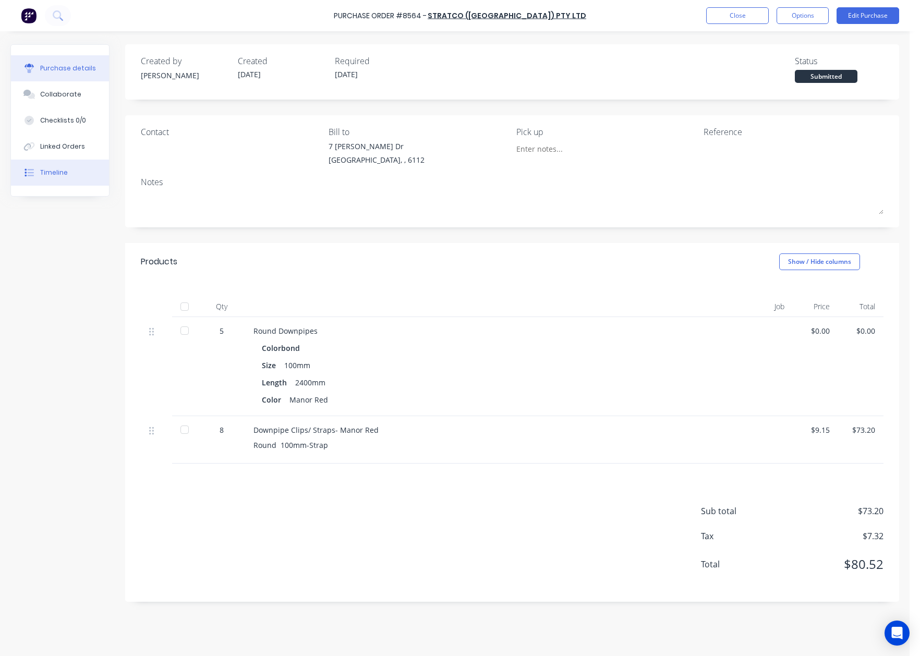
click at [66, 180] on button "Timeline" at bounding box center [60, 173] width 98 height 26
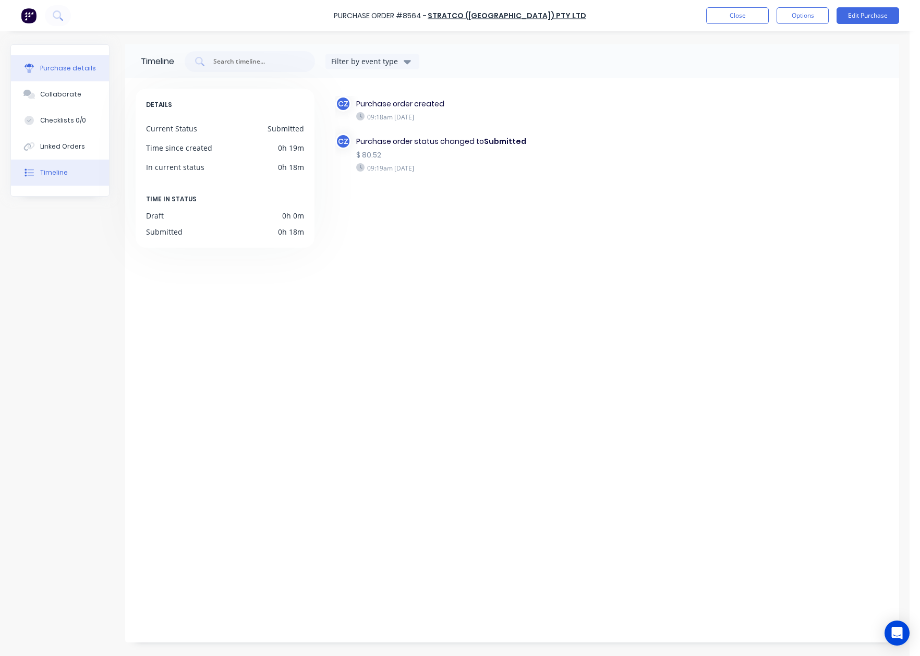
click at [58, 67] on div "Purchase details" at bounding box center [68, 68] width 56 height 9
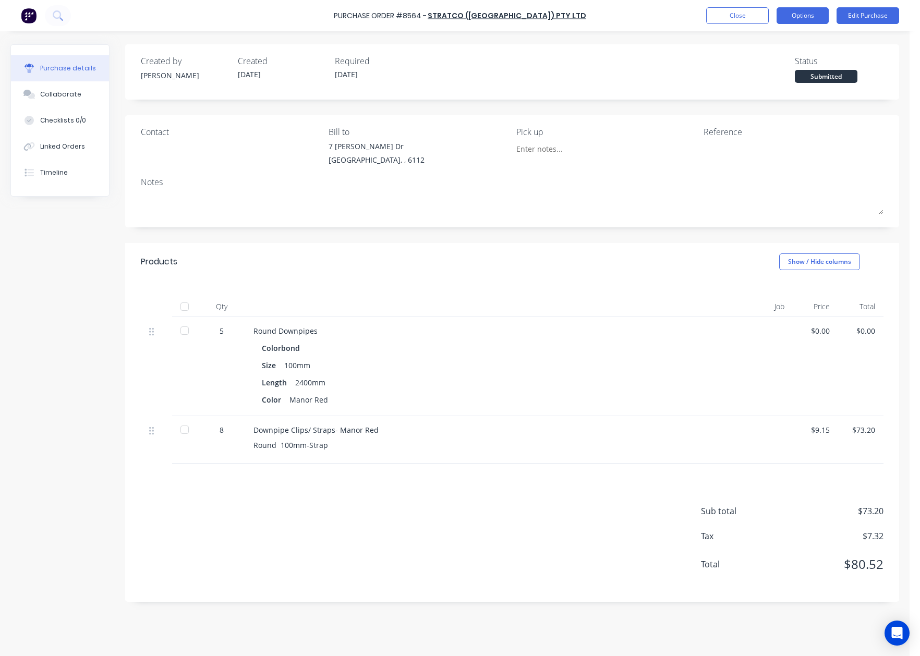
click at [816, 23] on button "Options" at bounding box center [803, 15] width 52 height 17
click at [785, 42] on div "Print / Email" at bounding box center [779, 42] width 80 height 15
click at [770, 86] on div "Without pricing" at bounding box center [779, 84] width 80 height 15
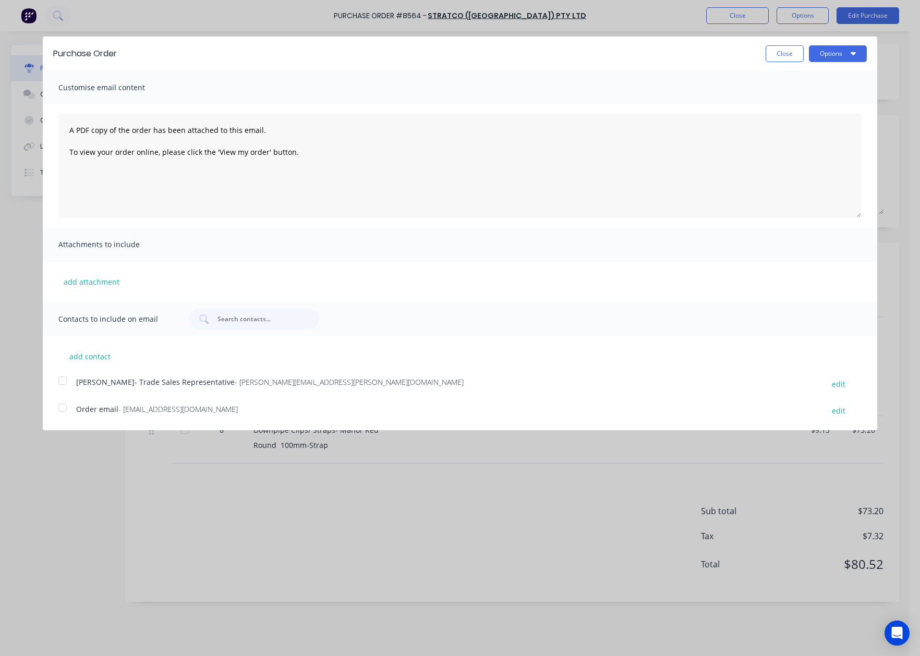
click at [62, 405] on div at bounding box center [62, 407] width 21 height 21
click at [825, 63] on div "Purchase Order Close Options" at bounding box center [460, 54] width 835 height 34
click at [838, 54] on button "Options" at bounding box center [838, 53] width 58 height 17
click at [803, 101] on div "Email" at bounding box center [817, 100] width 80 height 15
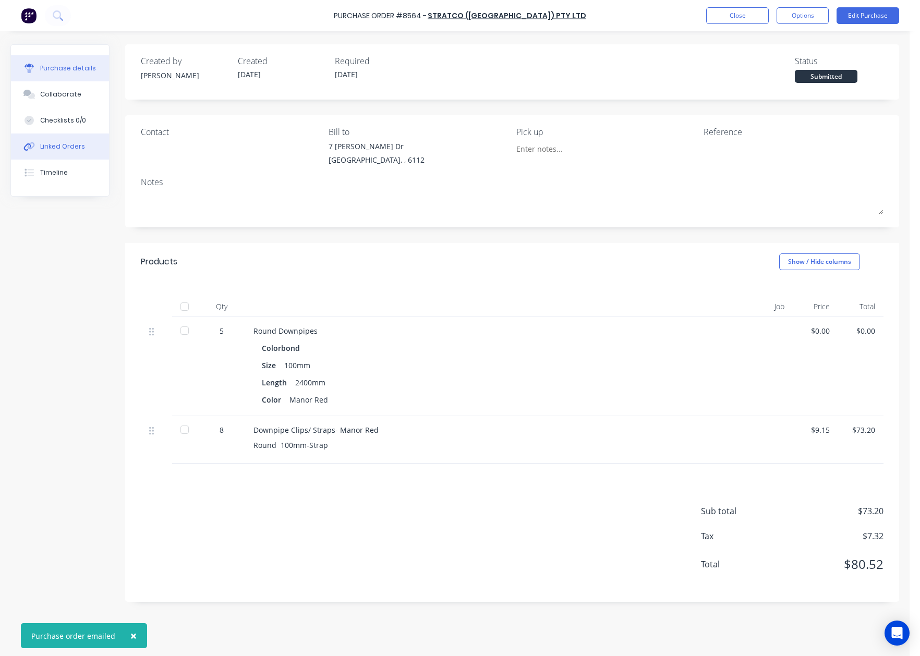
click at [72, 149] on div "Linked Orders" at bounding box center [62, 146] width 45 height 9
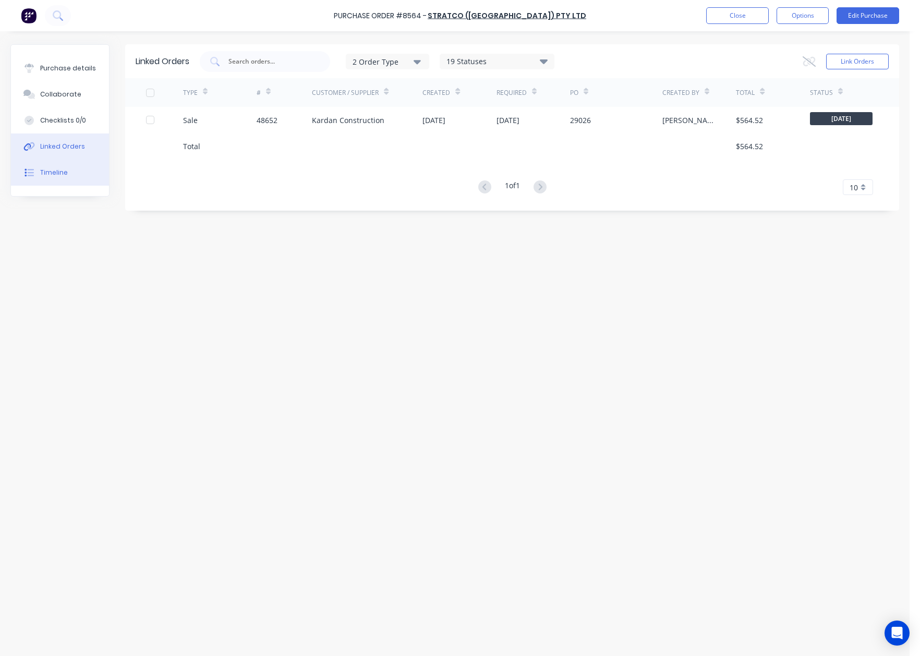
click at [53, 180] on button "Timeline" at bounding box center [60, 173] width 98 height 26
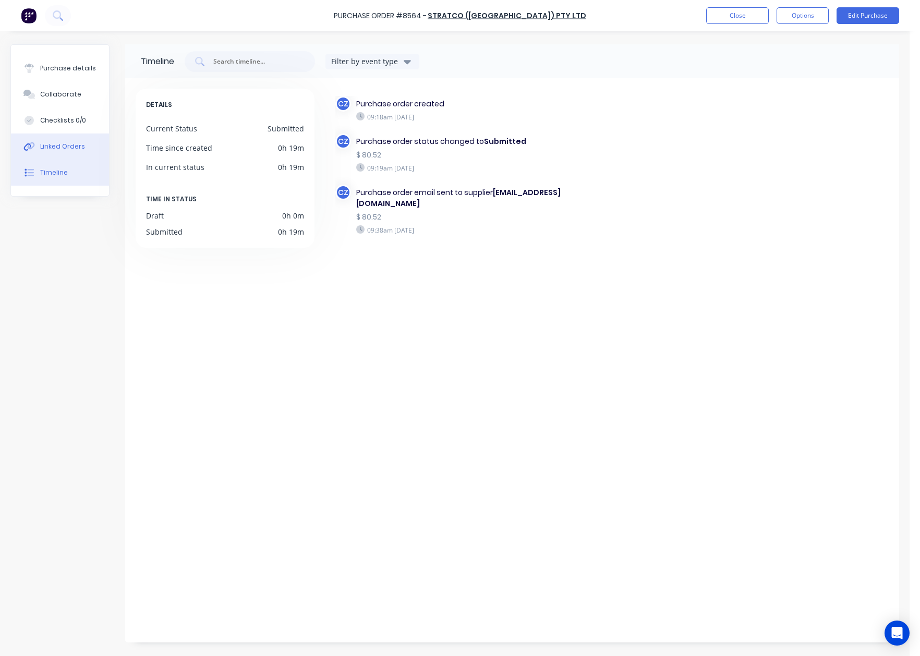
click at [71, 145] on div "Linked Orders" at bounding box center [62, 146] width 45 height 9
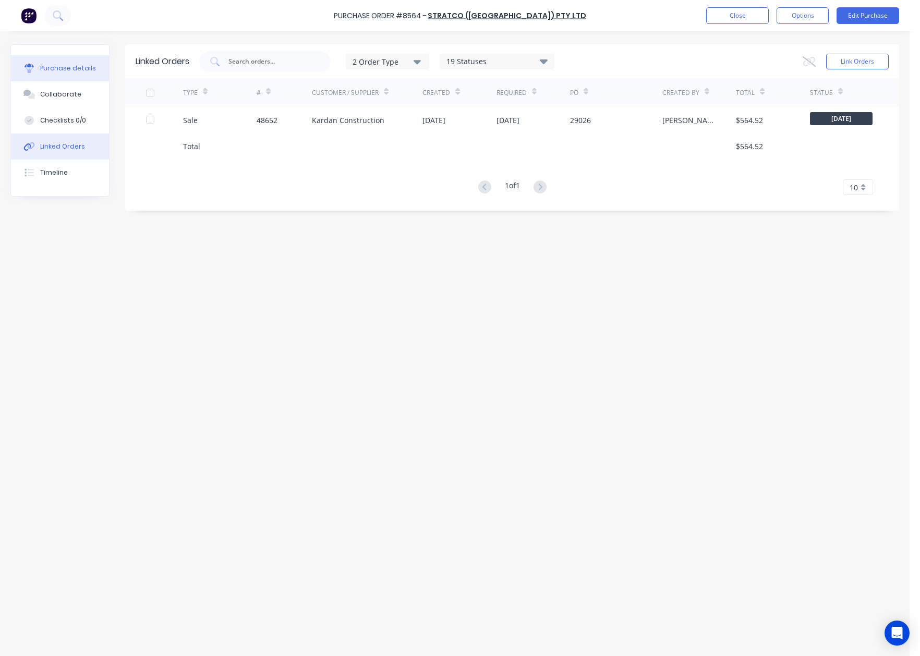
click at [57, 56] on button "Purchase details" at bounding box center [60, 68] width 98 height 26
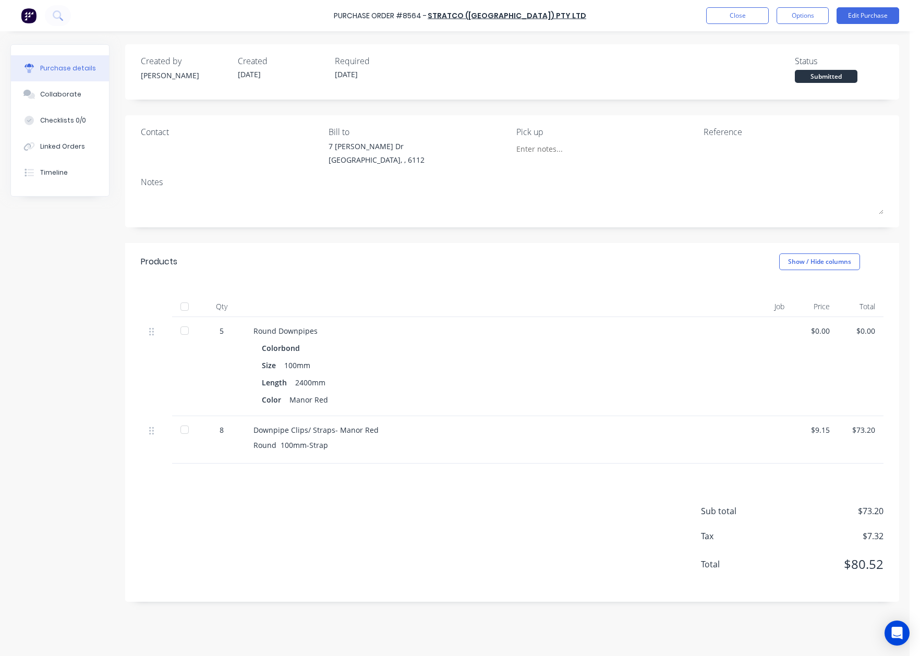
click at [591, 274] on div "Products Show / Hide columns" at bounding box center [512, 262] width 774 height 38
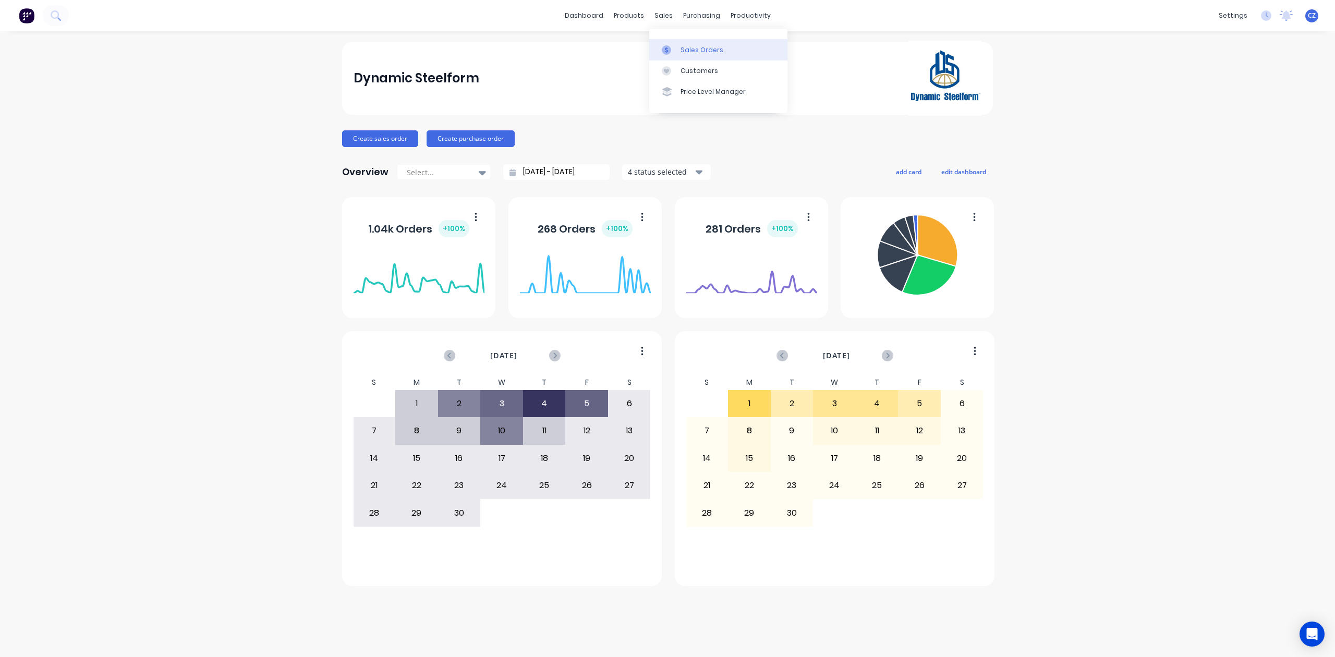
click at [674, 46] on div at bounding box center [670, 49] width 16 height 9
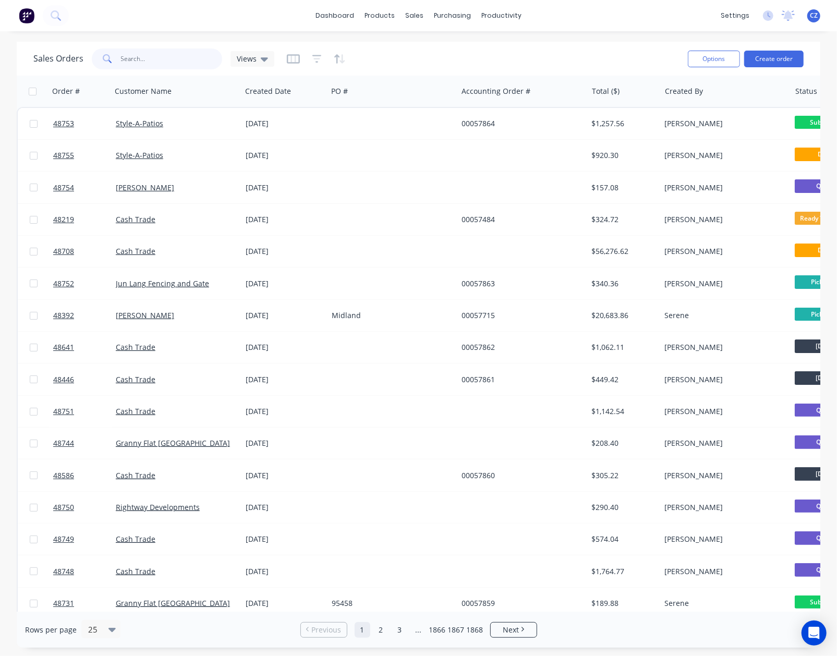
click at [134, 65] on input "text" at bounding box center [172, 59] width 102 height 21
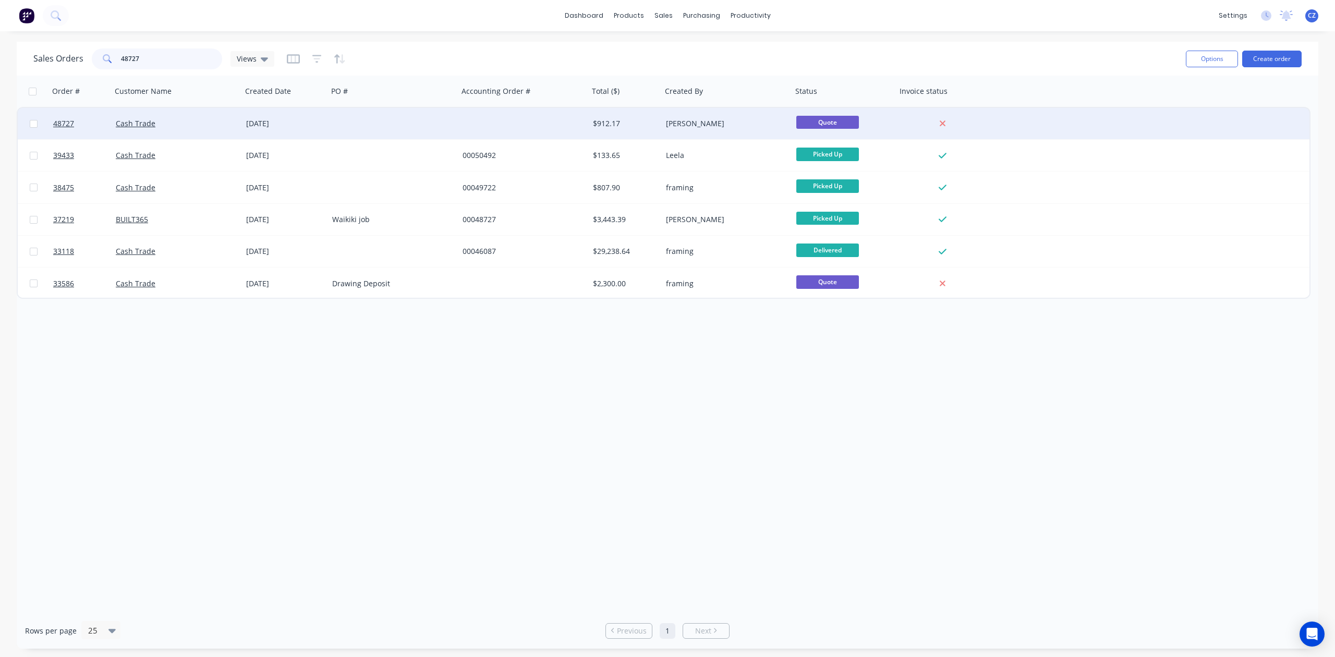
type input "48727"
click at [571, 130] on div at bounding box center [524, 123] width 130 height 31
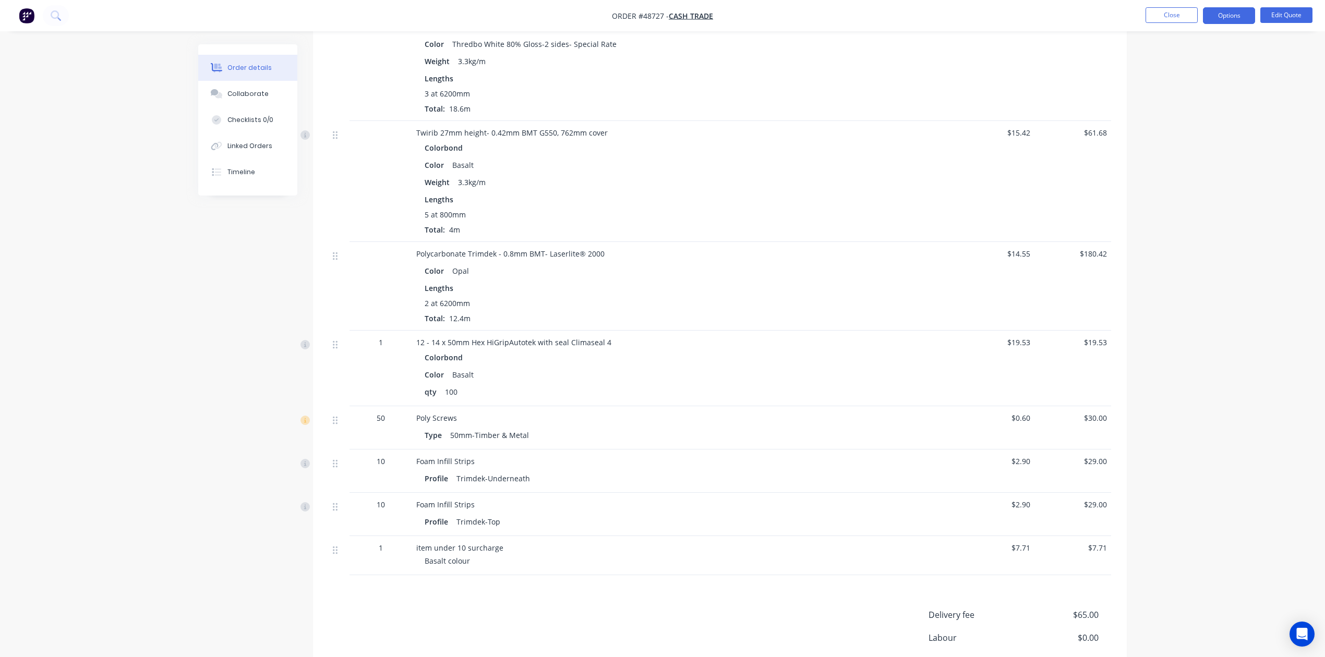
scroll to position [556, 0]
click at [1302, 19] on button "Edit Quote" at bounding box center [1286, 15] width 52 height 16
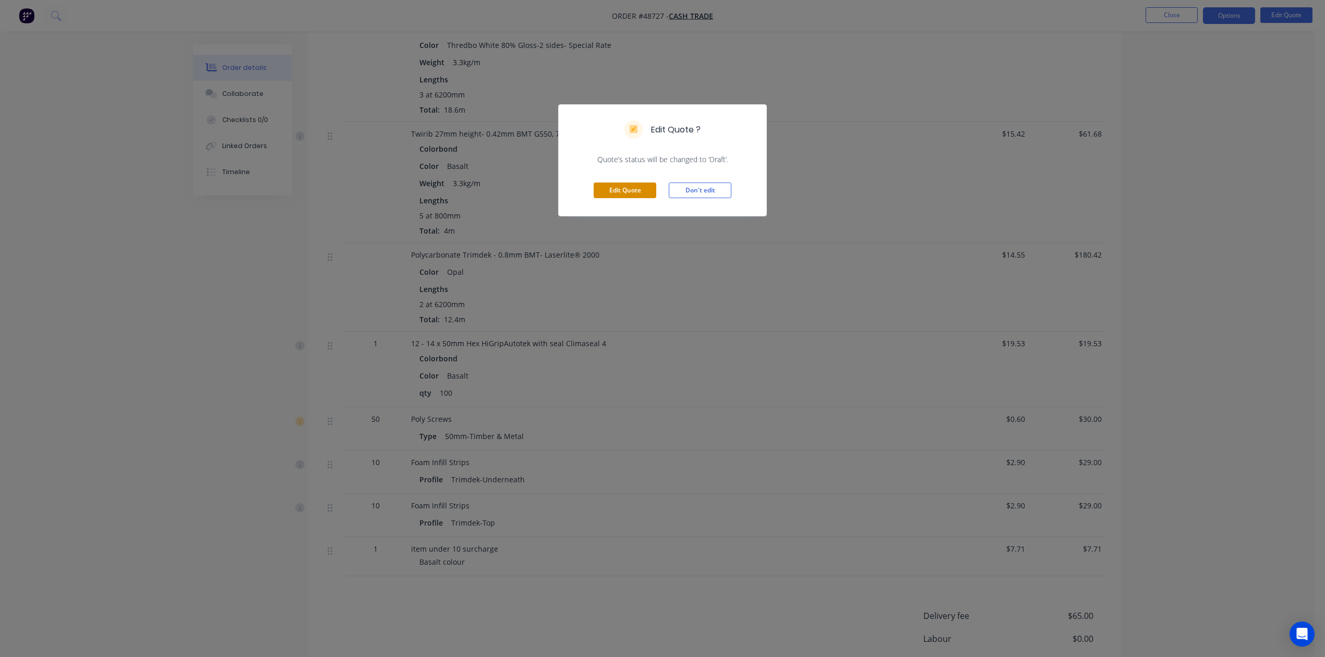
click at [633, 192] on button "Edit Quote" at bounding box center [625, 191] width 63 height 16
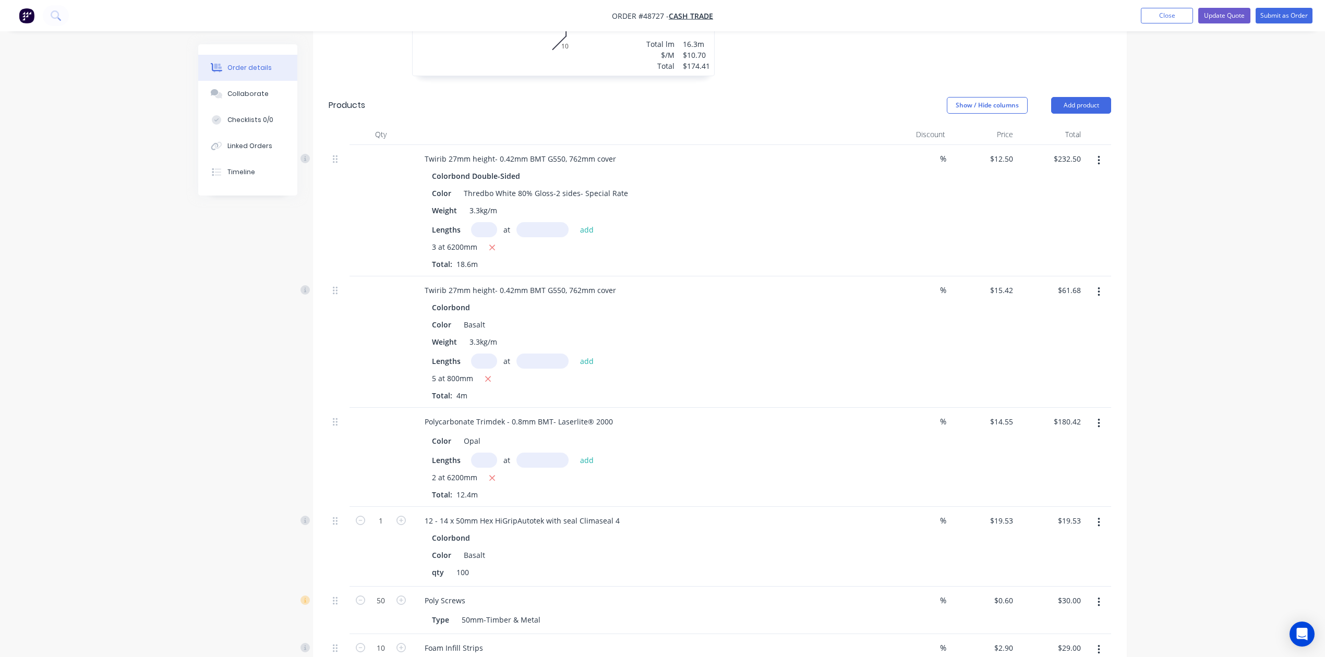
scroll to position [812, 0]
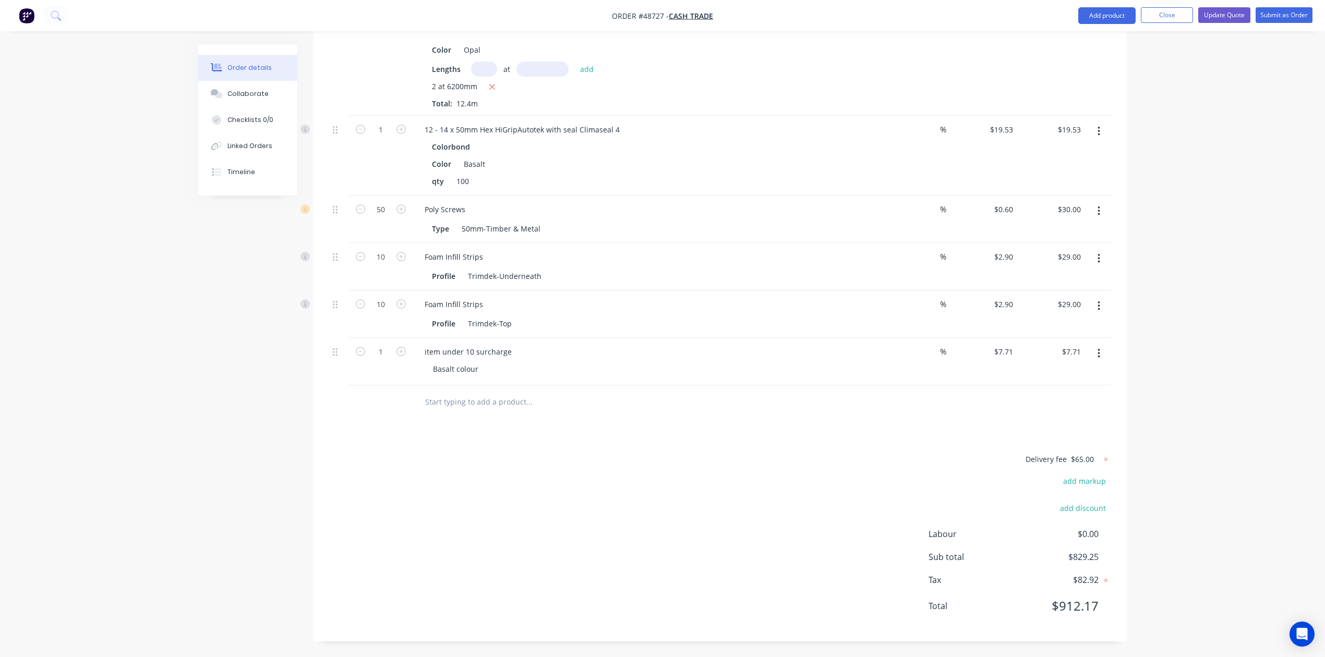
click at [1095, 309] on button "button" at bounding box center [1099, 306] width 25 height 19
click at [1064, 396] on div "Delete" at bounding box center [1061, 396] width 80 height 15
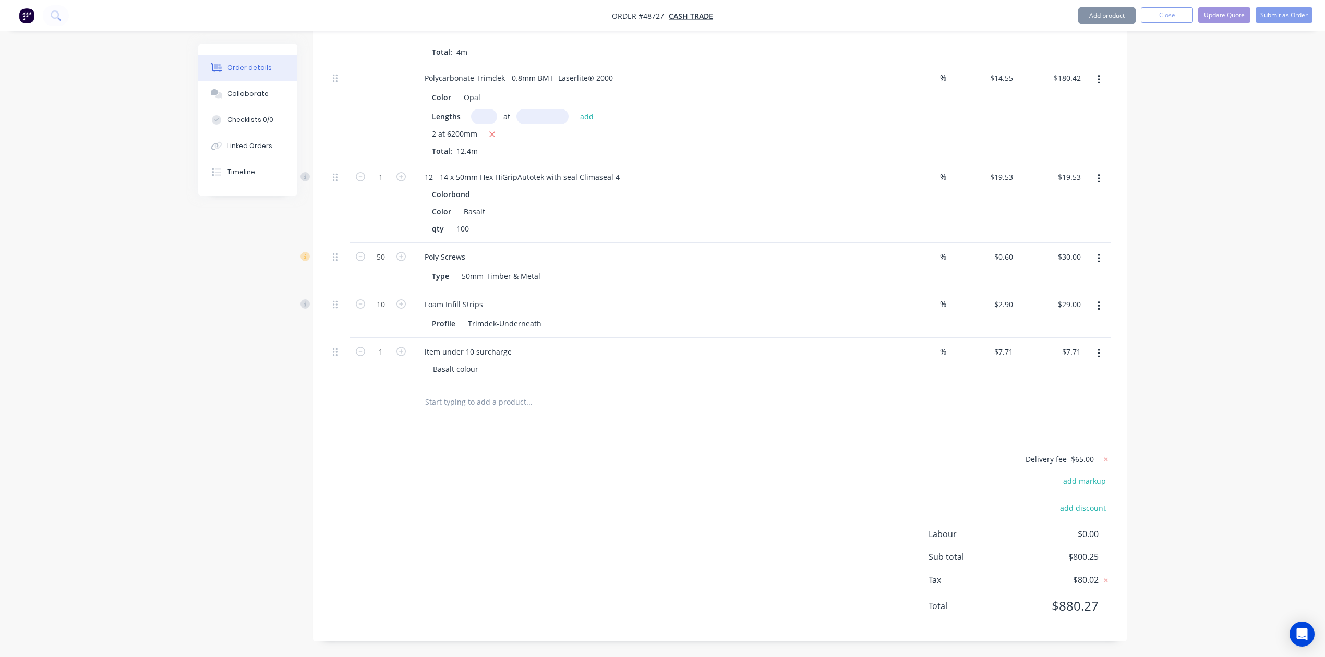
click at [856, 397] on div at bounding box center [720, 402] width 782 height 34
drag, startPoint x: 462, startPoint y: 348, endPoint x: 412, endPoint y: 347, distance: 50.1
click at [412, 347] on div "item under 10 surcharge Basalt colour" at bounding box center [646, 361] width 469 height 47
drag, startPoint x: 579, startPoint y: 355, endPoint x: 630, endPoint y: 359, distance: 51.3
click at [630, 359] on div "Material waste surcharge for sheet under 10 surcharge Basalt colour" at bounding box center [646, 361] width 469 height 47
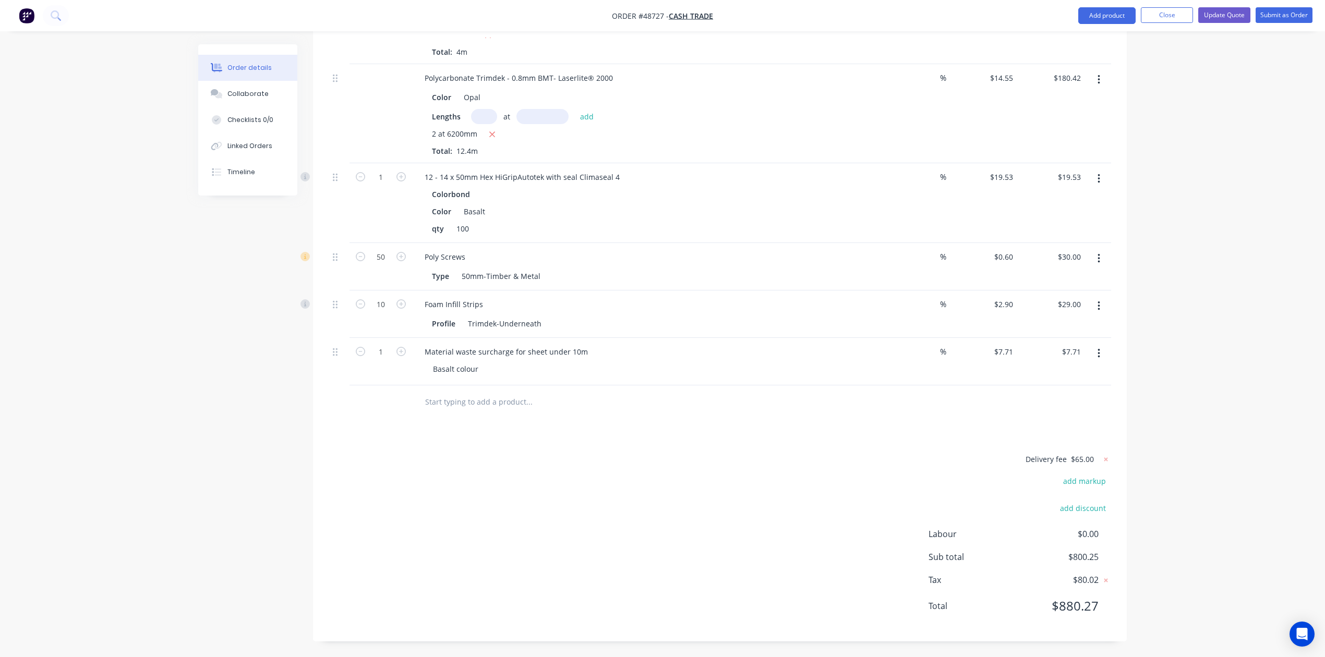
click at [549, 420] on div "Drawings Add drawing 0.55 Colorbond Basalt Girth 220 1 0 10 100 100 10 0 10 100…" at bounding box center [720, 81] width 814 height 1122
click at [675, 447] on div "Drawings Add drawing 0.55 Colorbond Basalt Girth 220 1 0 10 100 100 10 0 10 100…" at bounding box center [720, 81] width 814 height 1122
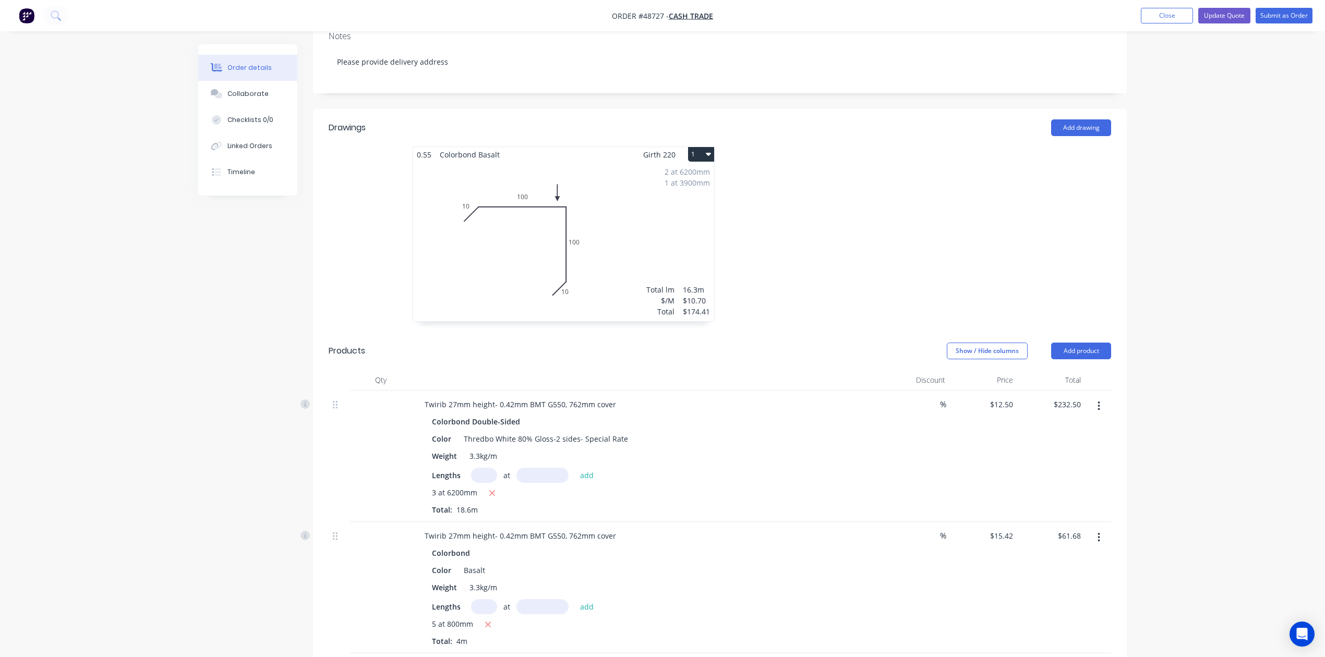
scroll to position [0, 0]
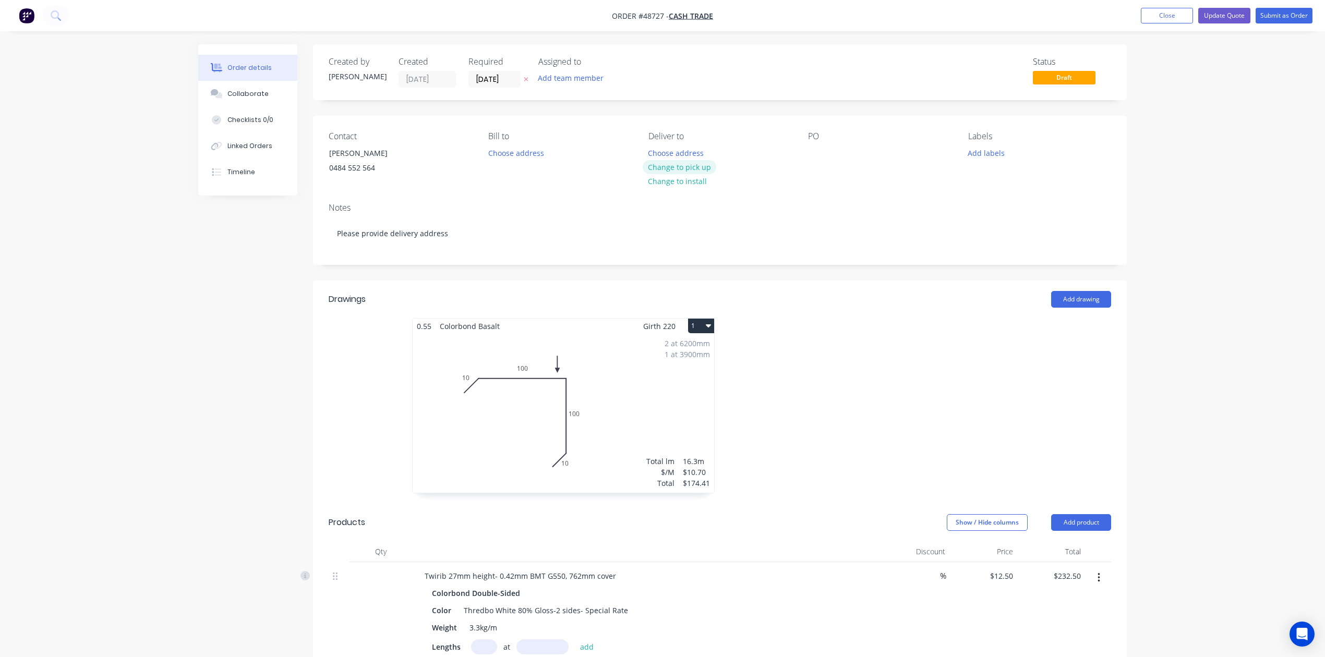
click at [696, 161] on button "Change to pick up" at bounding box center [680, 167] width 74 height 14
click at [839, 341] on div at bounding box center [876, 411] width 313 height 186
click at [829, 362] on div at bounding box center [876, 411] width 313 height 186
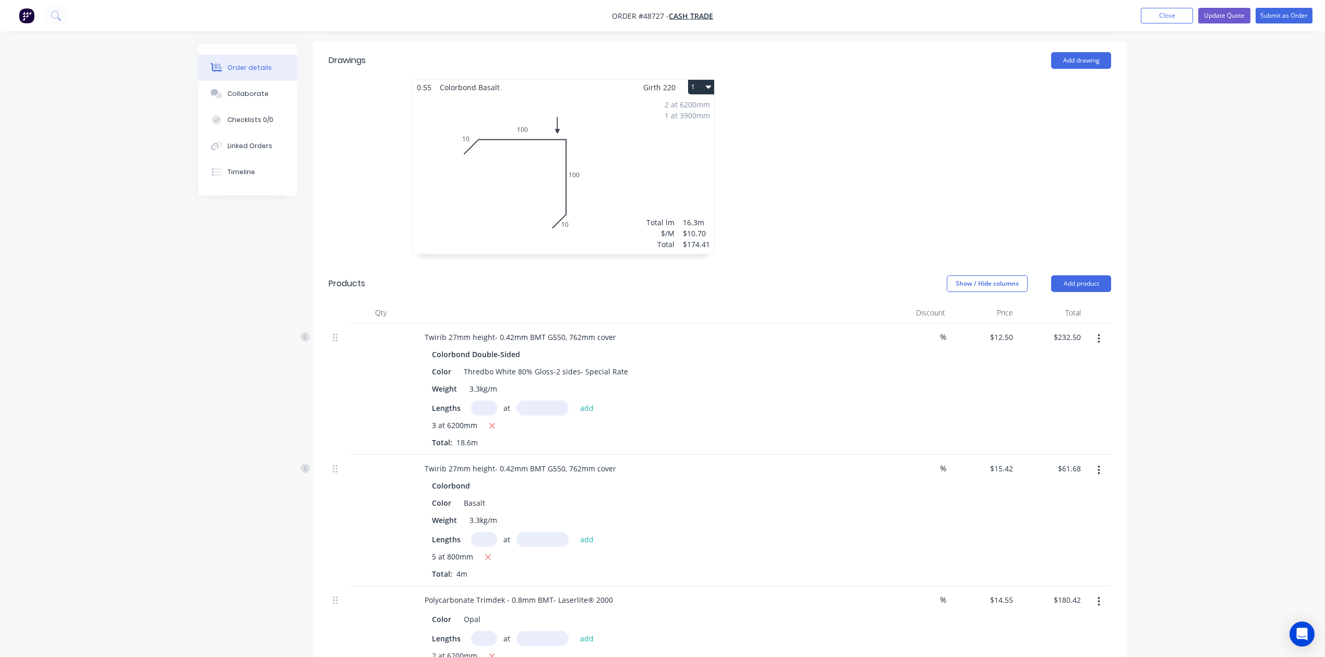
scroll to position [417, 0]
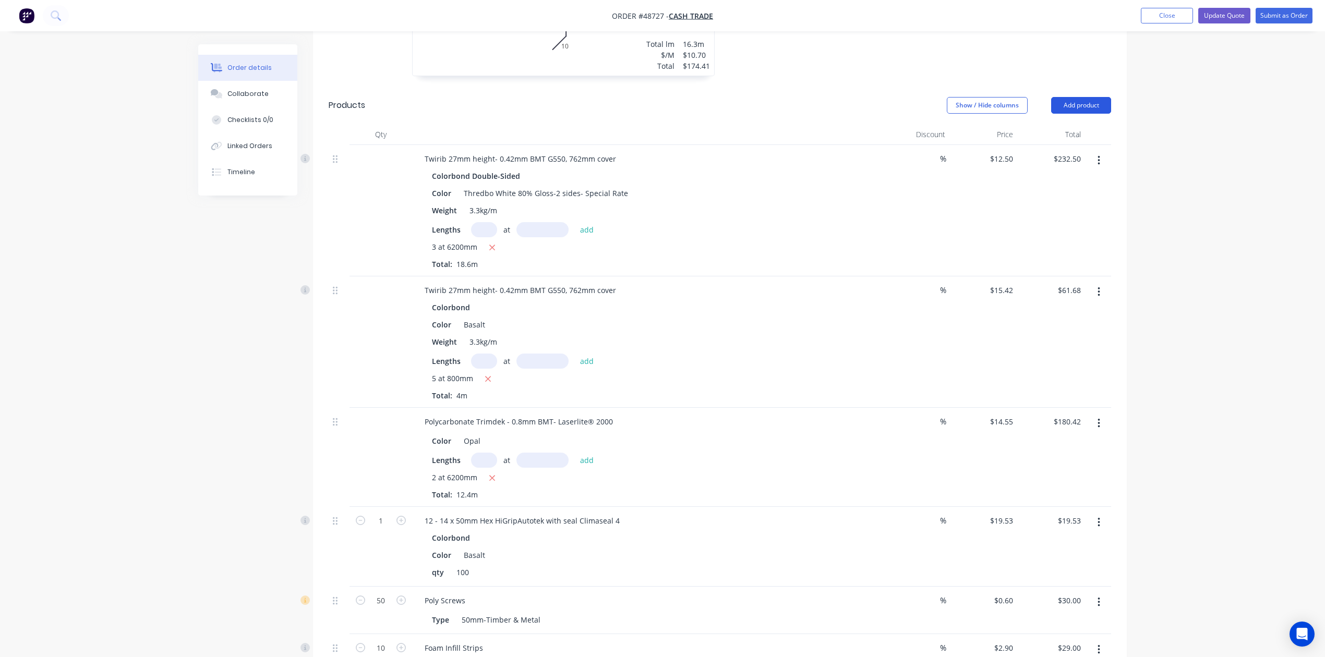
click at [1089, 98] on button "Add product" at bounding box center [1081, 105] width 60 height 17
click at [1076, 124] on button "Product catalogue" at bounding box center [1061, 132] width 99 height 21
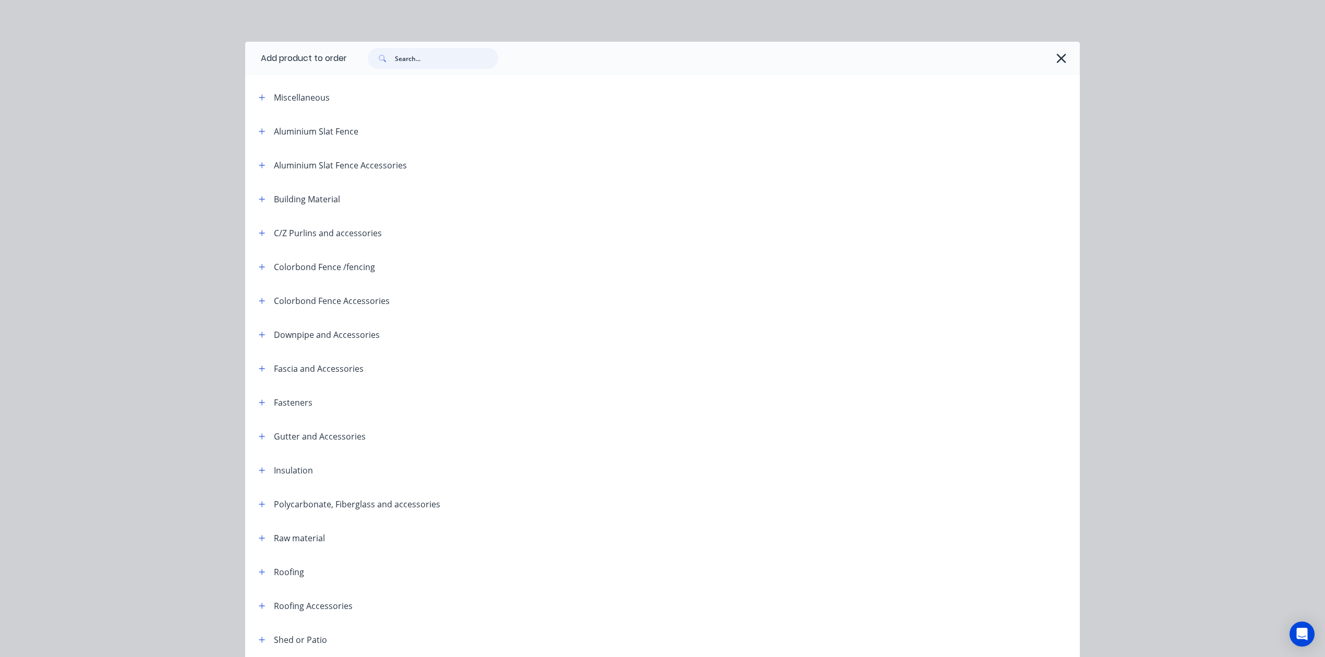
click at [451, 49] on input "text" at bounding box center [446, 58] width 103 height 21
type input "silicon"
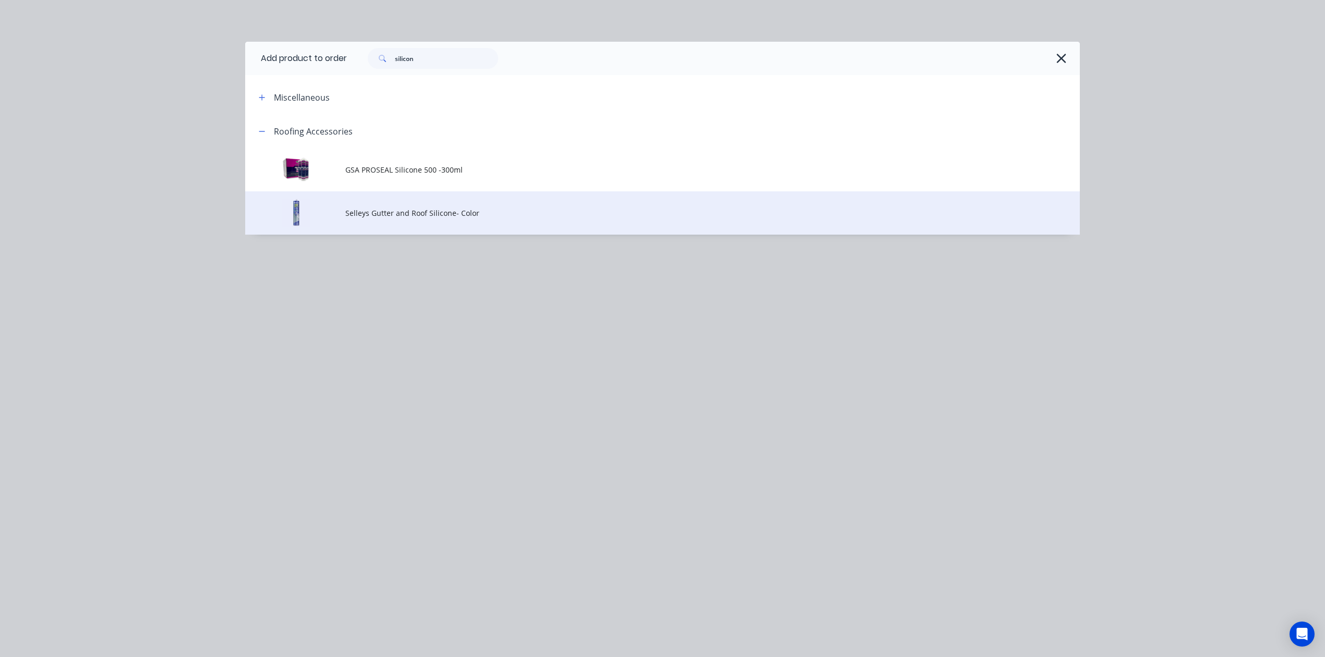
click at [393, 223] on td "Selleys Gutter and Roof Silicone- Color" at bounding box center [712, 212] width 734 height 43
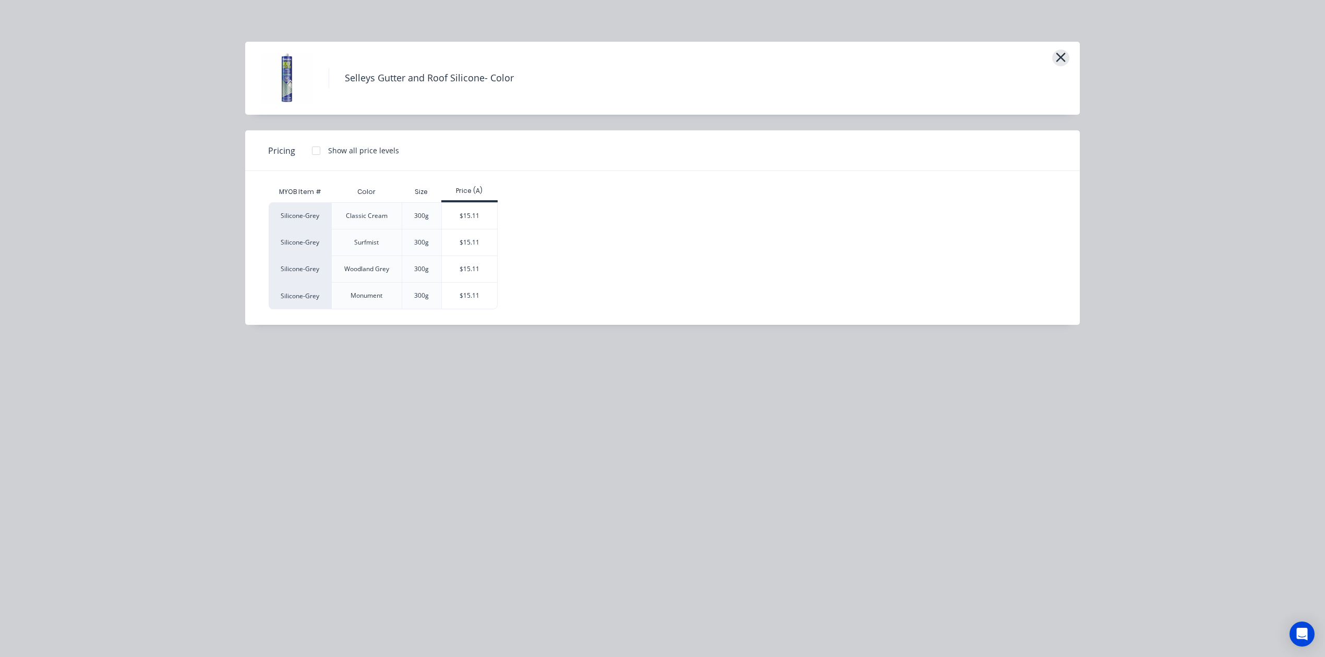
click at [1063, 52] on icon "button" at bounding box center [1060, 57] width 11 height 15
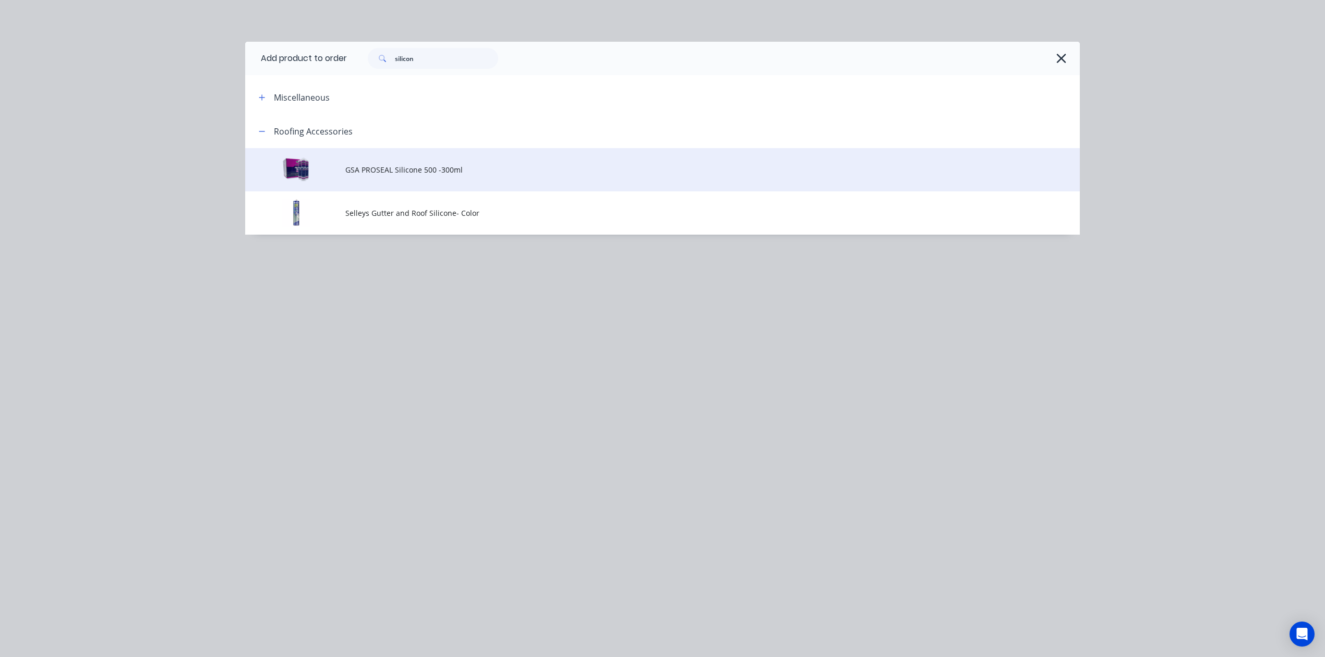
click at [480, 164] on span "GSA PROSEAL Silicone 500 -300ml" at bounding box center [638, 169] width 587 height 11
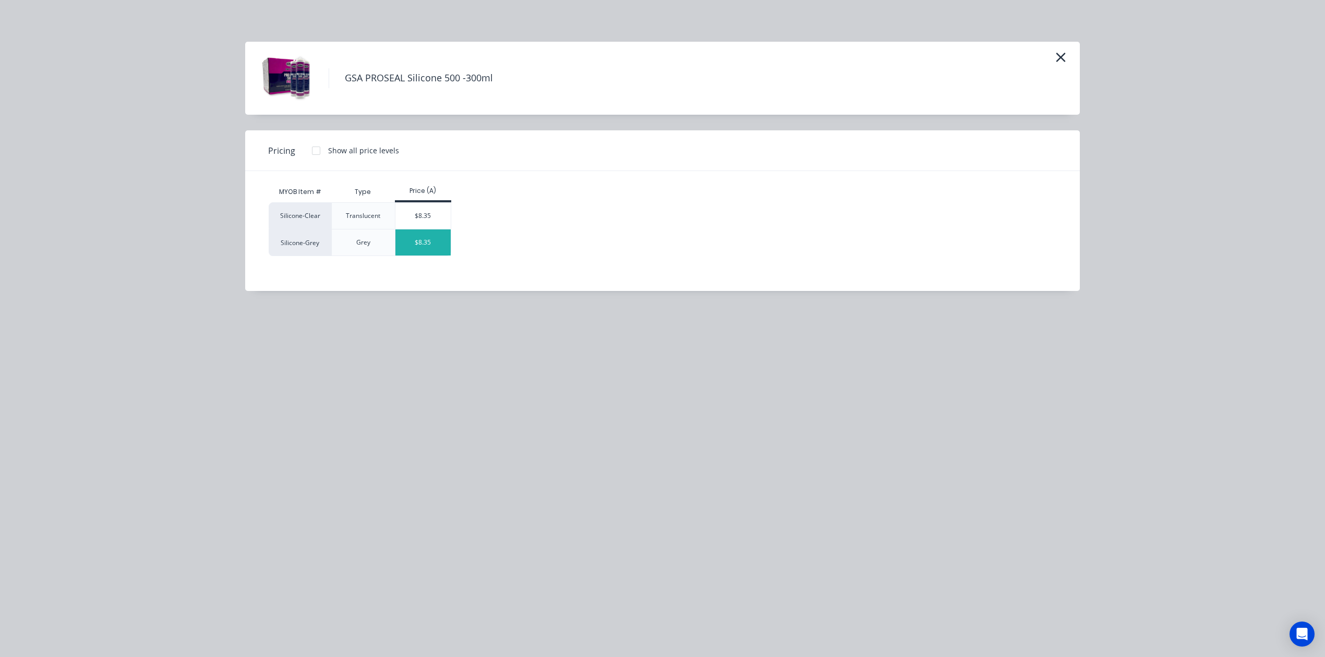
click at [424, 243] on div "$8.35" at bounding box center [423, 243] width 56 height 26
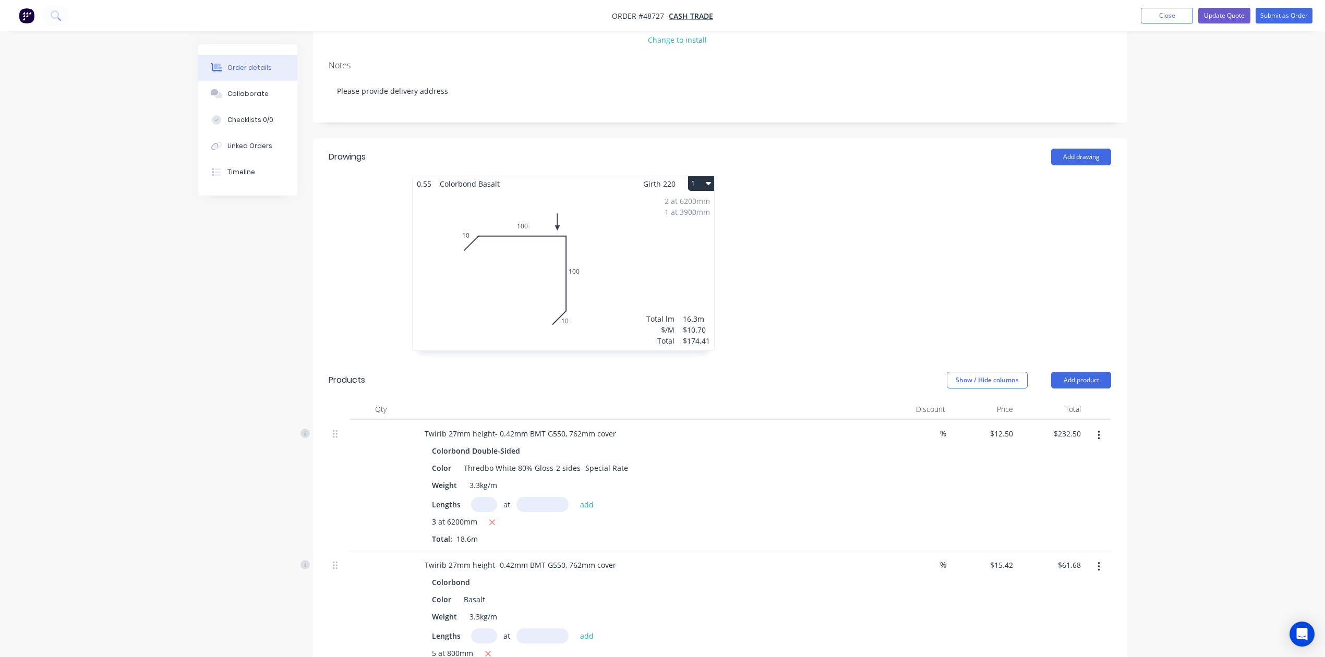
scroll to position [0, 0]
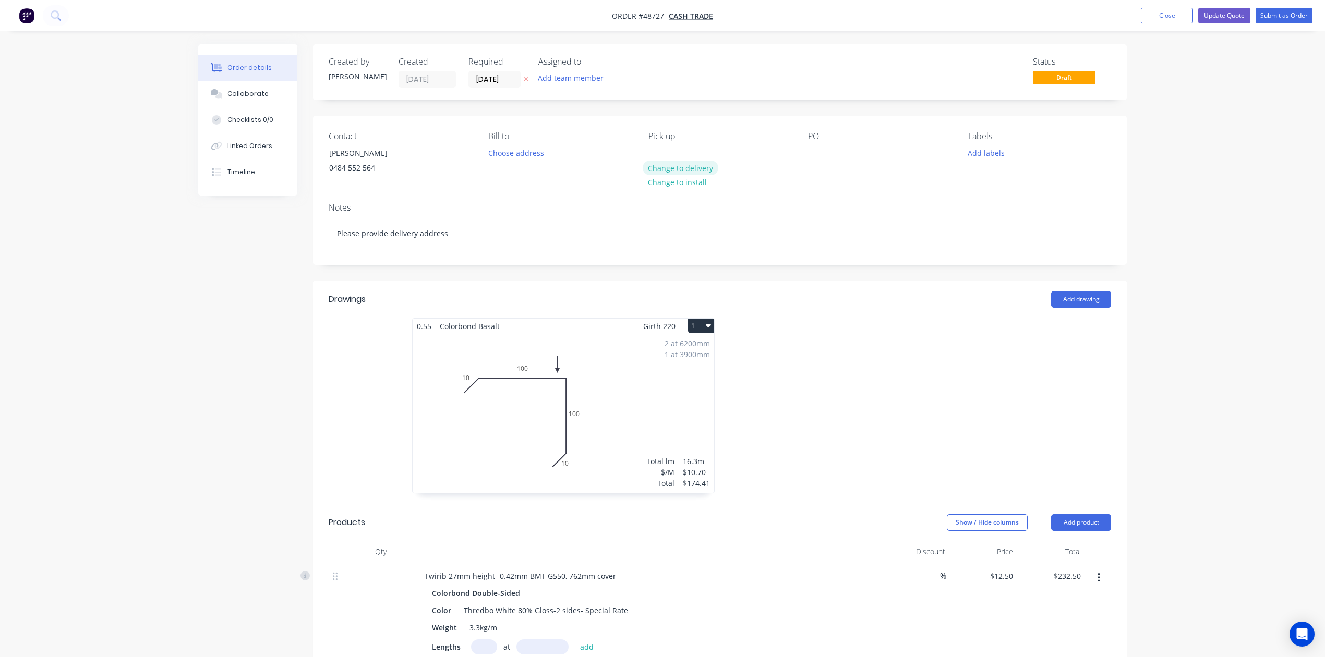
click at [685, 163] on button "Change to delivery" at bounding box center [681, 168] width 76 height 14
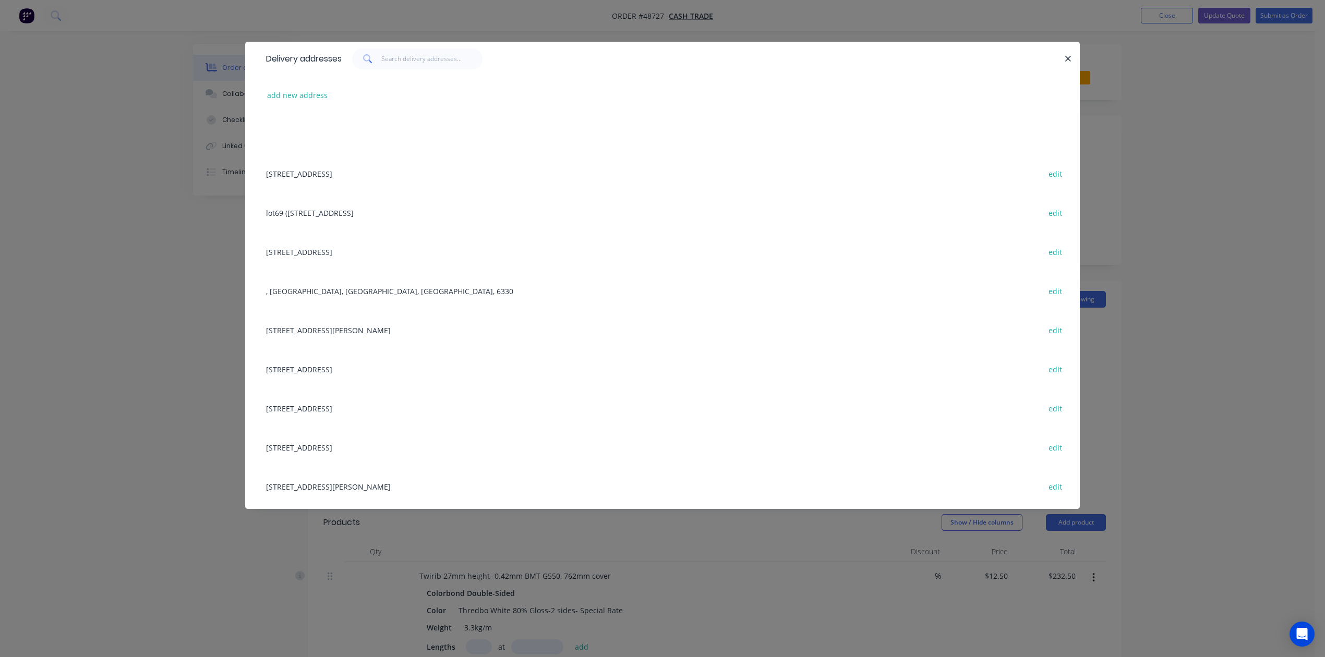
click at [301, 107] on div "add new address" at bounding box center [662, 95] width 803 height 39
click at [307, 98] on button "add new address" at bounding box center [297, 95] width 71 height 14
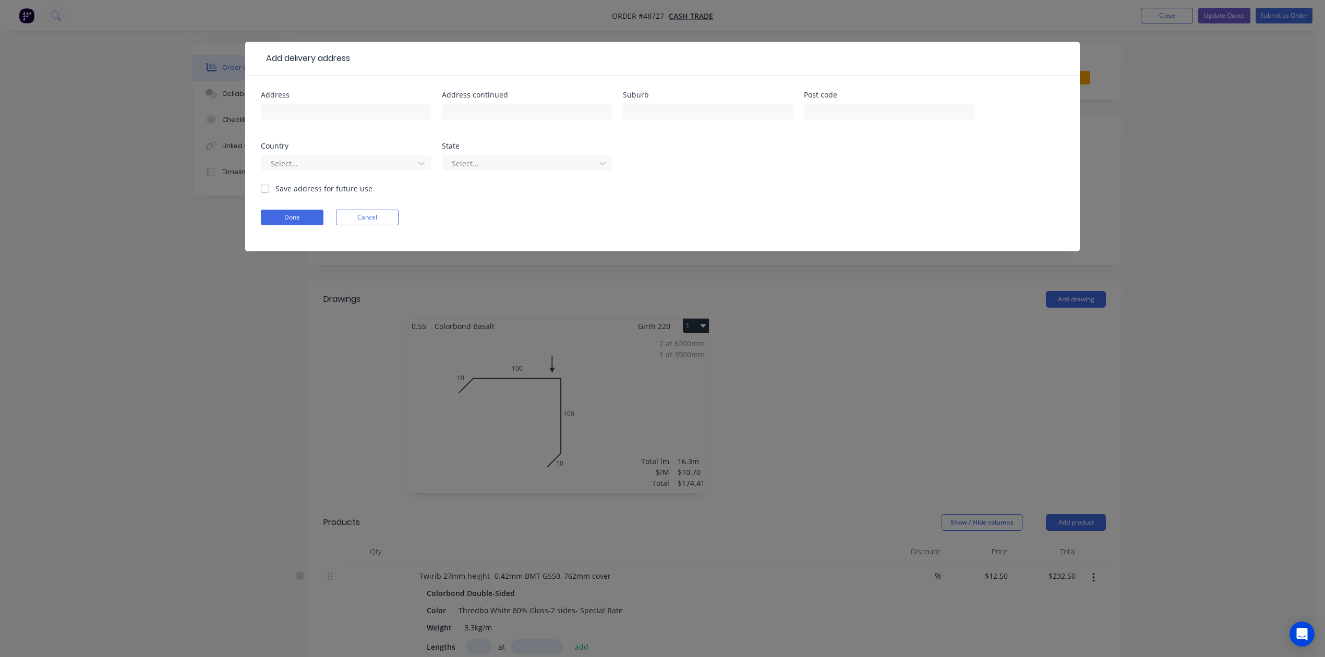
click at [305, 119] on div at bounding box center [346, 116] width 171 height 31
click at [305, 114] on input "text" at bounding box center [346, 112] width 171 height 16
paste input "21 Lilika St, Armadale WA 6112"
type input "21 Lilika St, Armadale WA 6112"
click at [293, 215] on button "Done" at bounding box center [292, 218] width 63 height 16
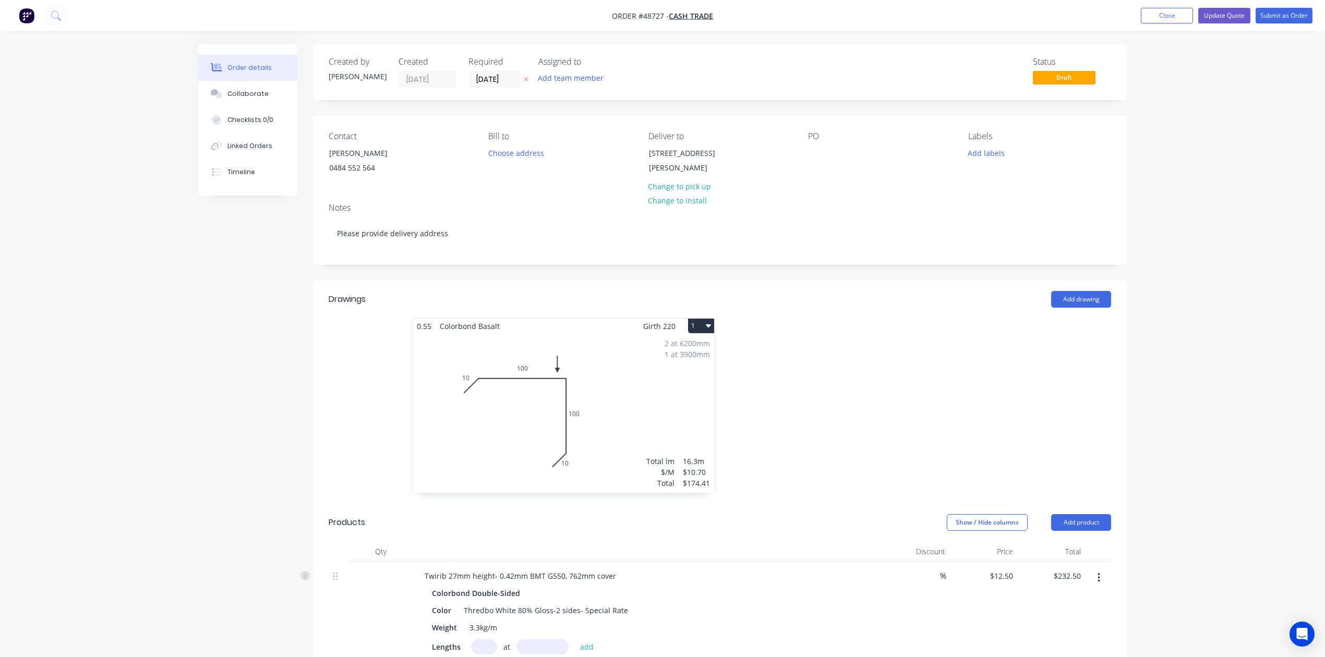
click at [862, 423] on div at bounding box center [876, 411] width 313 height 186
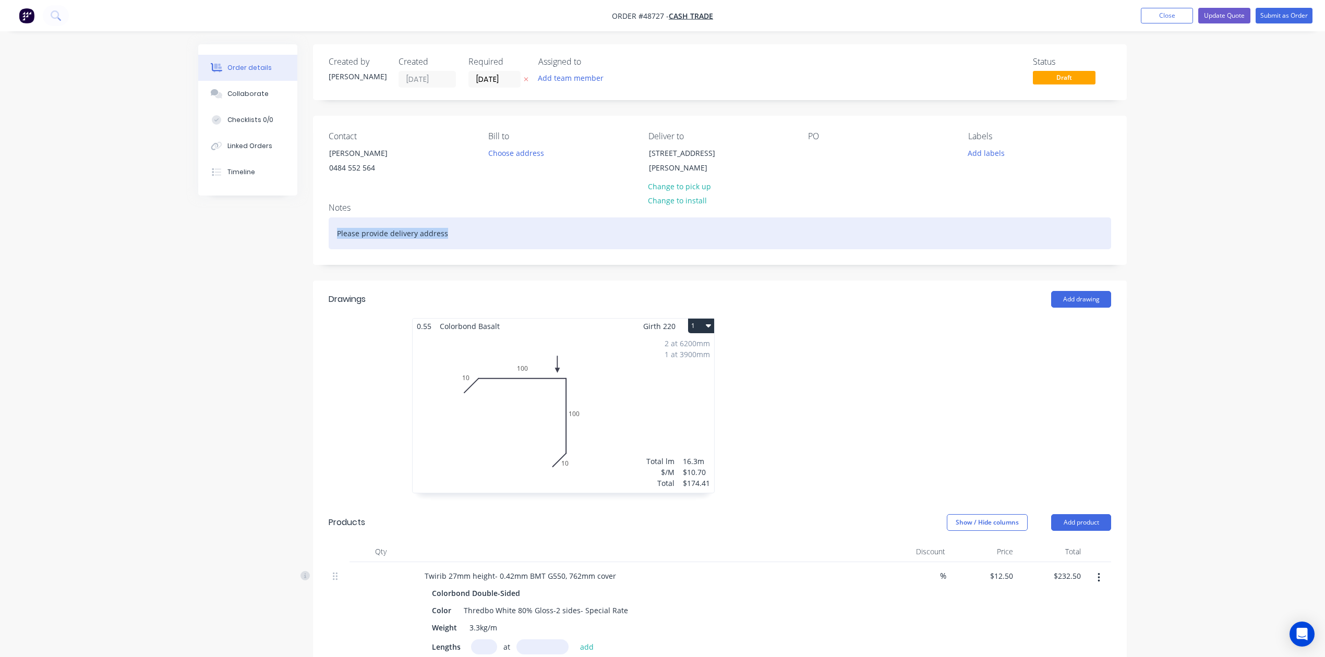
drag, startPoint x: 459, startPoint y: 236, endPoint x: 170, endPoint y: 235, distance: 289.0
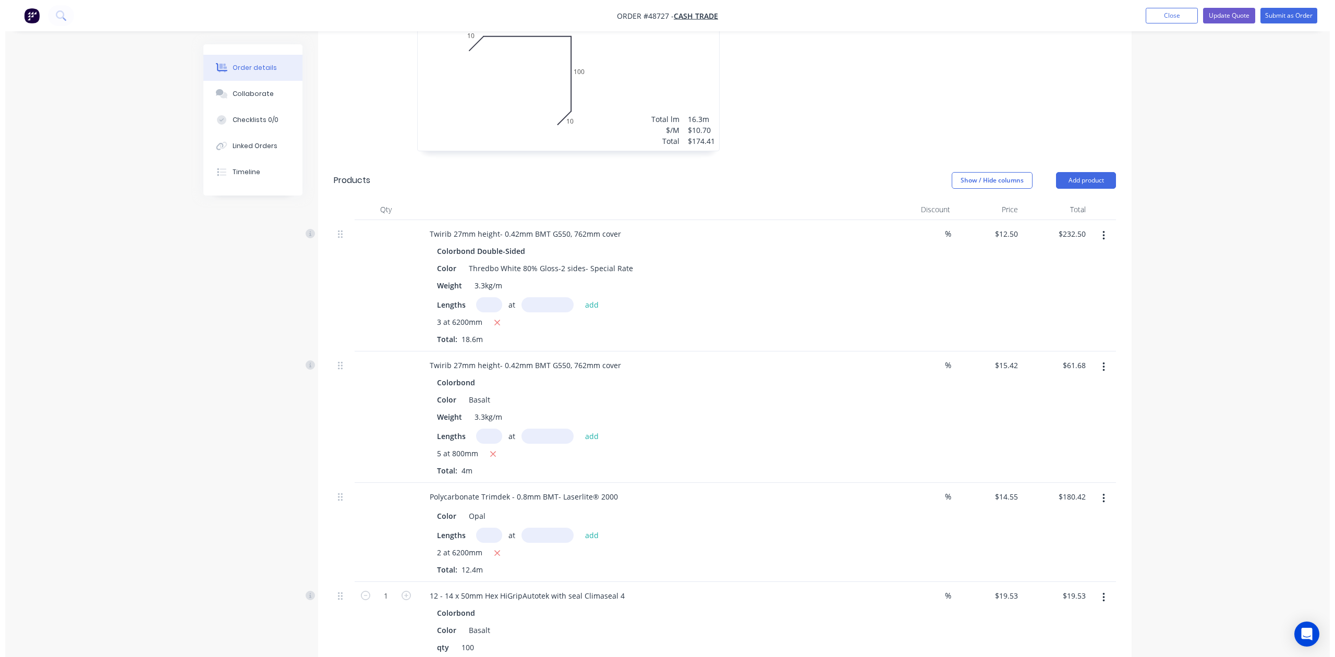
scroll to position [347, 0]
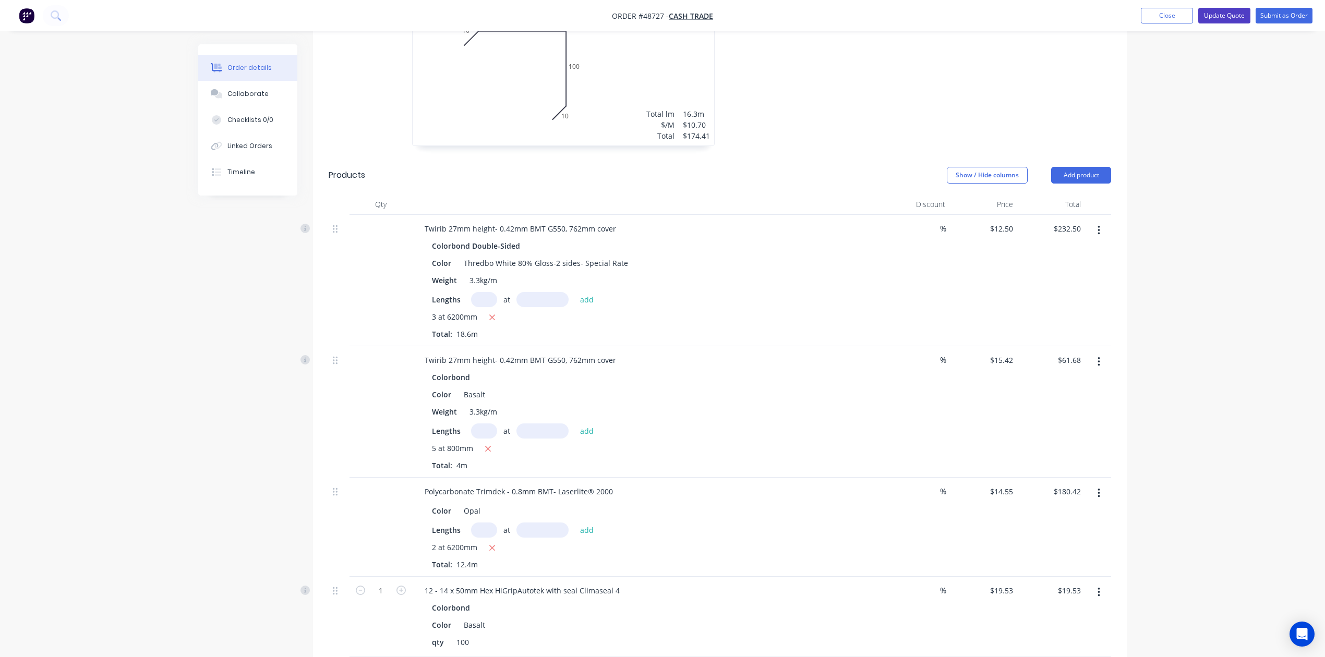
click at [1223, 15] on button "Update Quote" at bounding box center [1224, 16] width 52 height 16
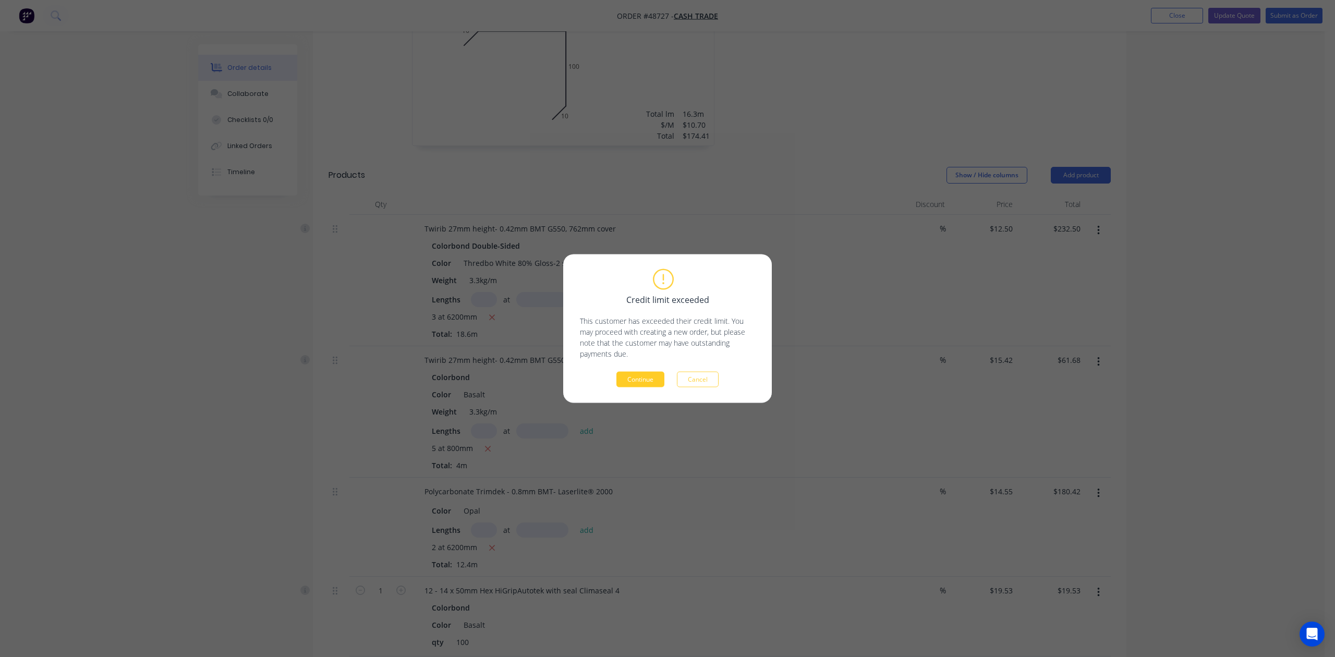
click at [636, 379] on button "Continue" at bounding box center [641, 380] width 48 height 16
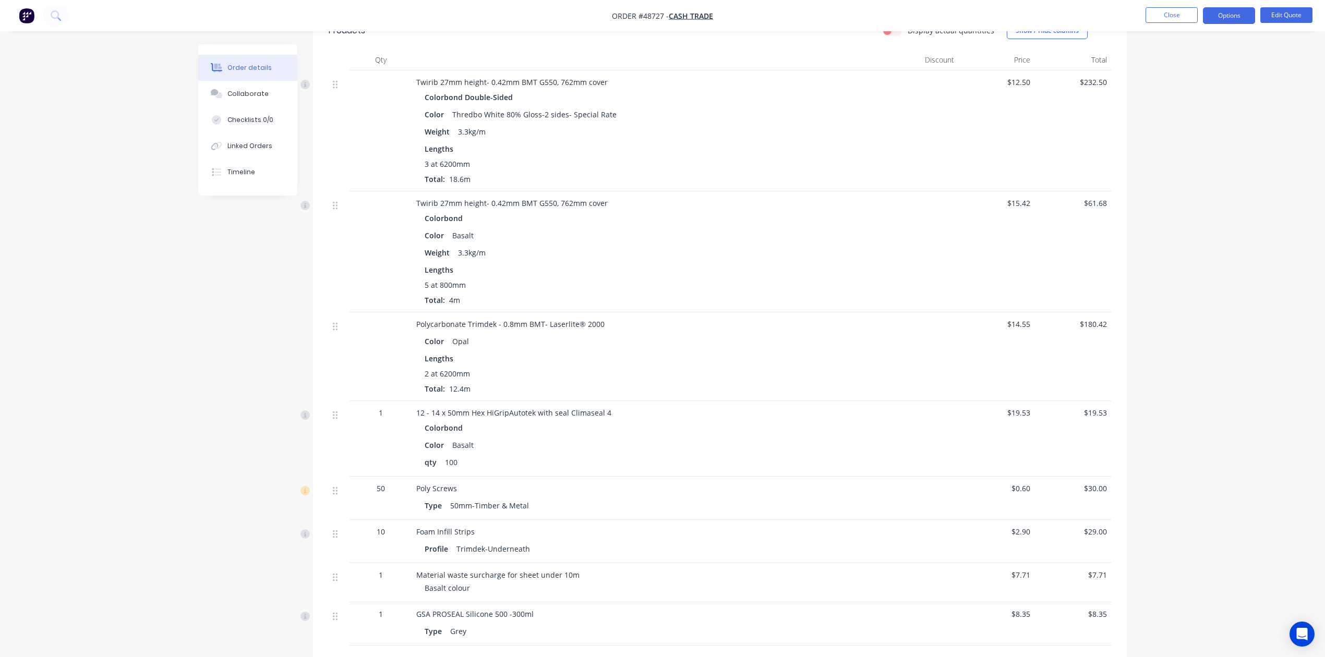
scroll to position [556, 0]
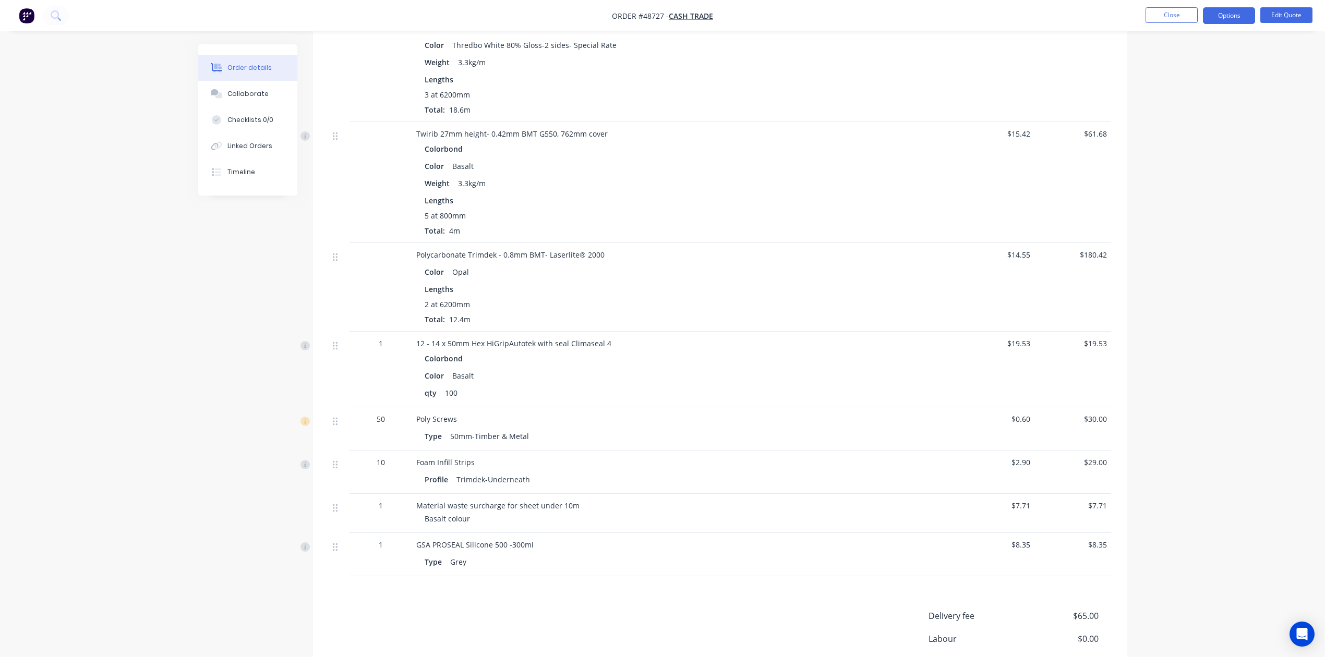
click at [818, 473] on div "Profile Trimdek-Underneath" at bounding box center [647, 479] width 444 height 15
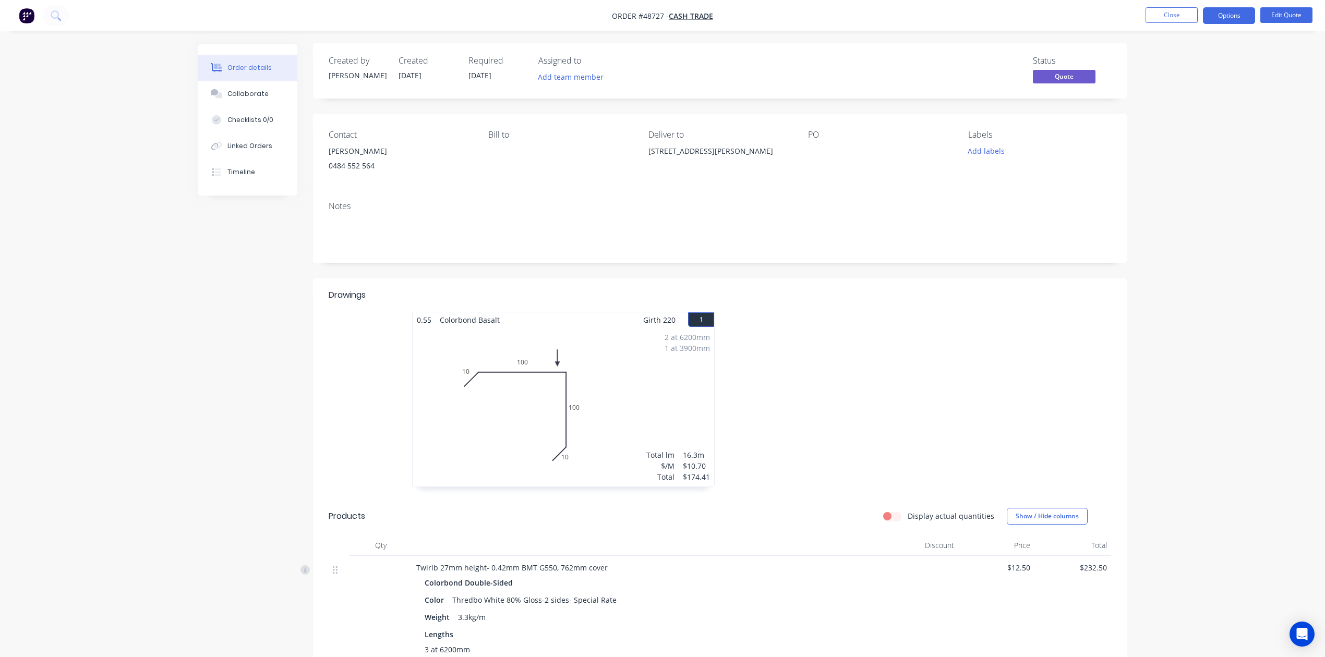
scroll to position [0, 0]
click at [1222, 19] on button "Options" at bounding box center [1229, 15] width 52 height 17
click at [1209, 128] on div "Convert to Order" at bounding box center [1198, 125] width 96 height 15
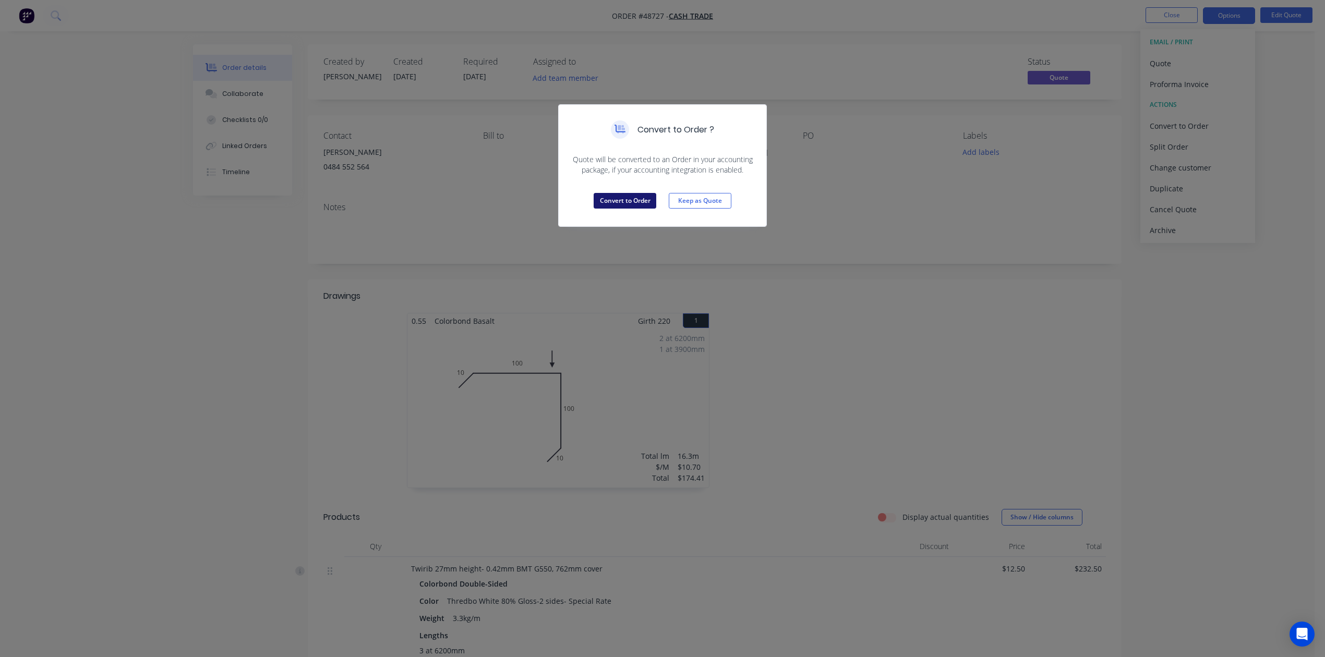
click at [624, 206] on button "Convert to Order" at bounding box center [625, 201] width 63 height 16
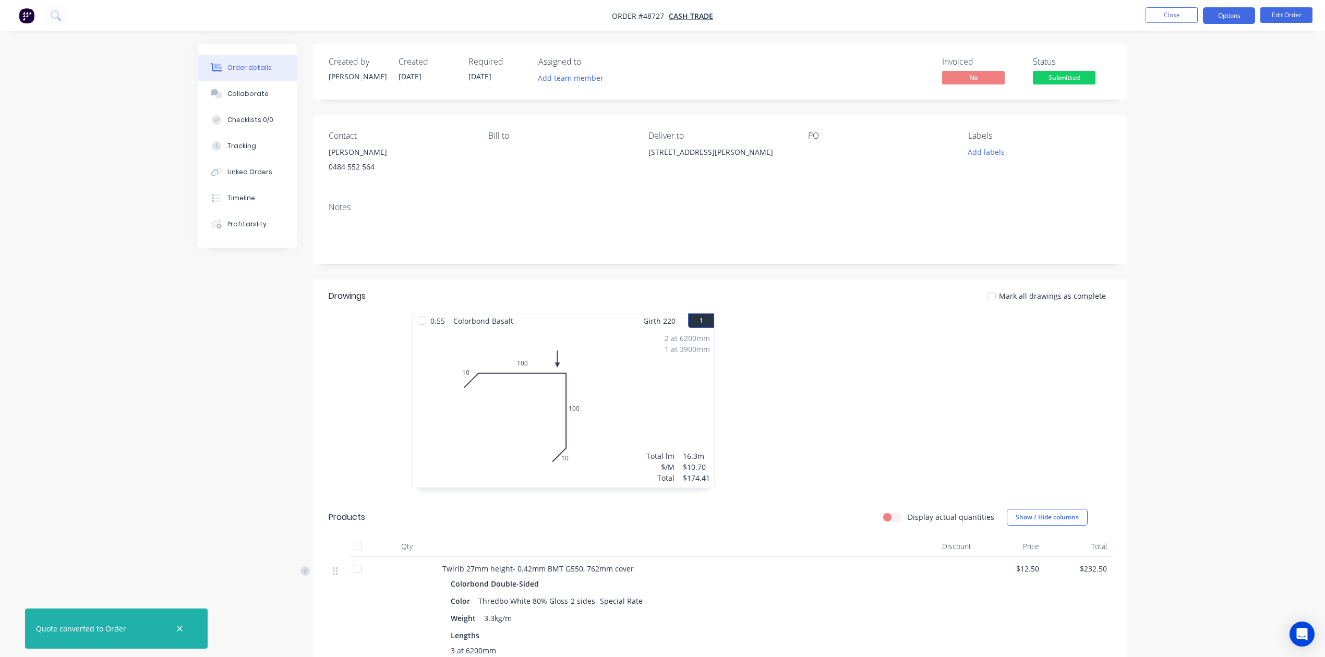
click at [1228, 13] on button "Options" at bounding box center [1229, 15] width 52 height 17
click at [1207, 64] on div "Invoice" at bounding box center [1198, 63] width 96 height 15
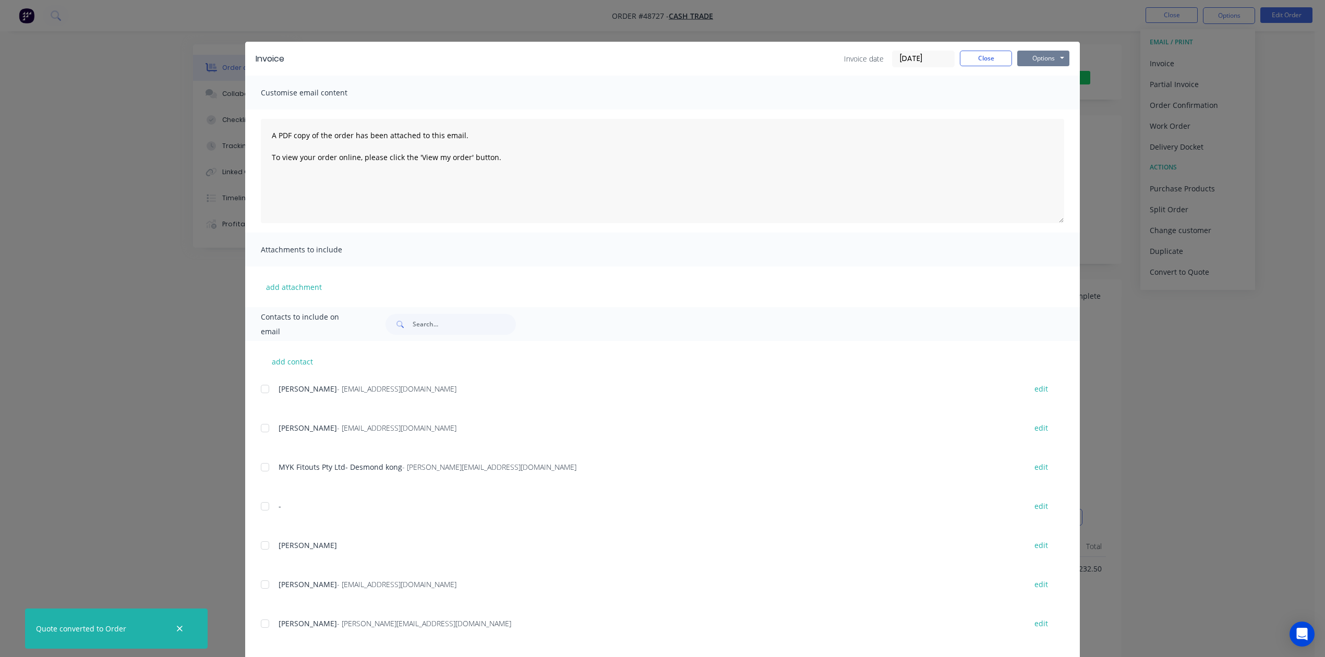
click at [1043, 57] on button "Options" at bounding box center [1043, 59] width 52 height 16
click at [1038, 89] on button "Print" at bounding box center [1050, 94] width 67 height 17
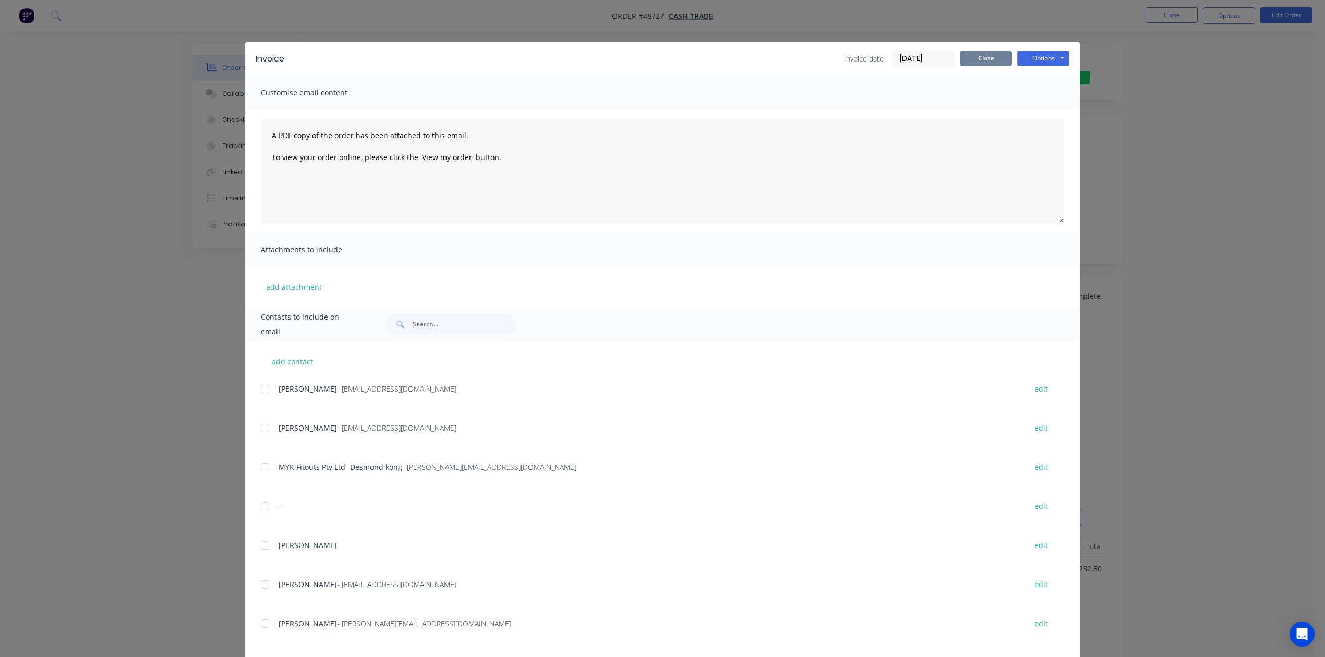
drag, startPoint x: 986, startPoint y: 55, endPoint x: 1237, endPoint y: 33, distance: 252.3
click at [987, 55] on button "Close" at bounding box center [986, 59] width 52 height 16
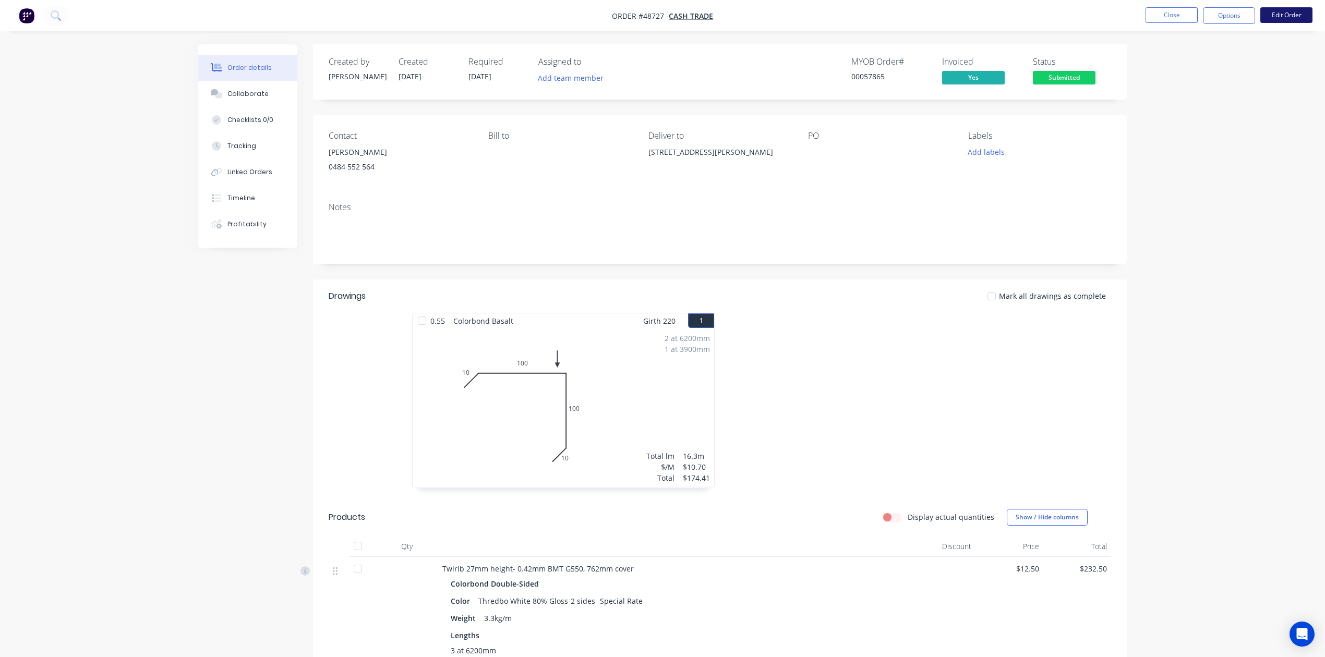
click at [1303, 15] on button "Edit Order" at bounding box center [1286, 15] width 52 height 16
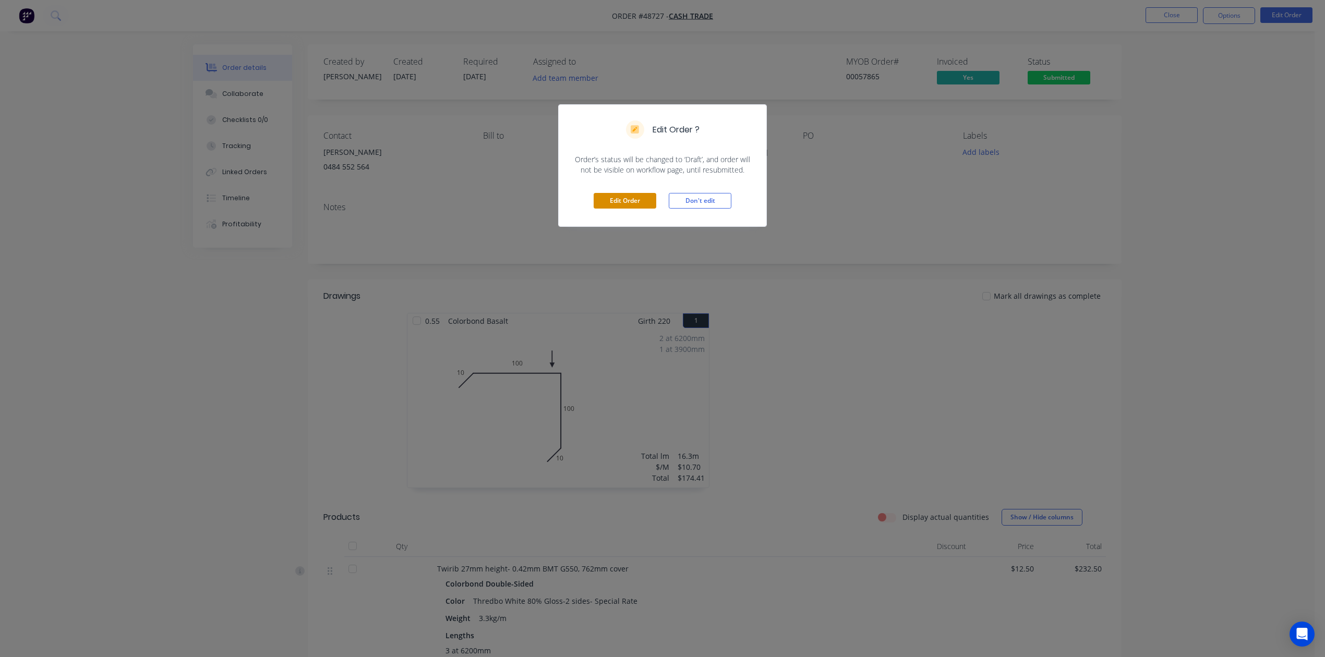
click at [619, 200] on button "Edit Order" at bounding box center [625, 201] width 63 height 16
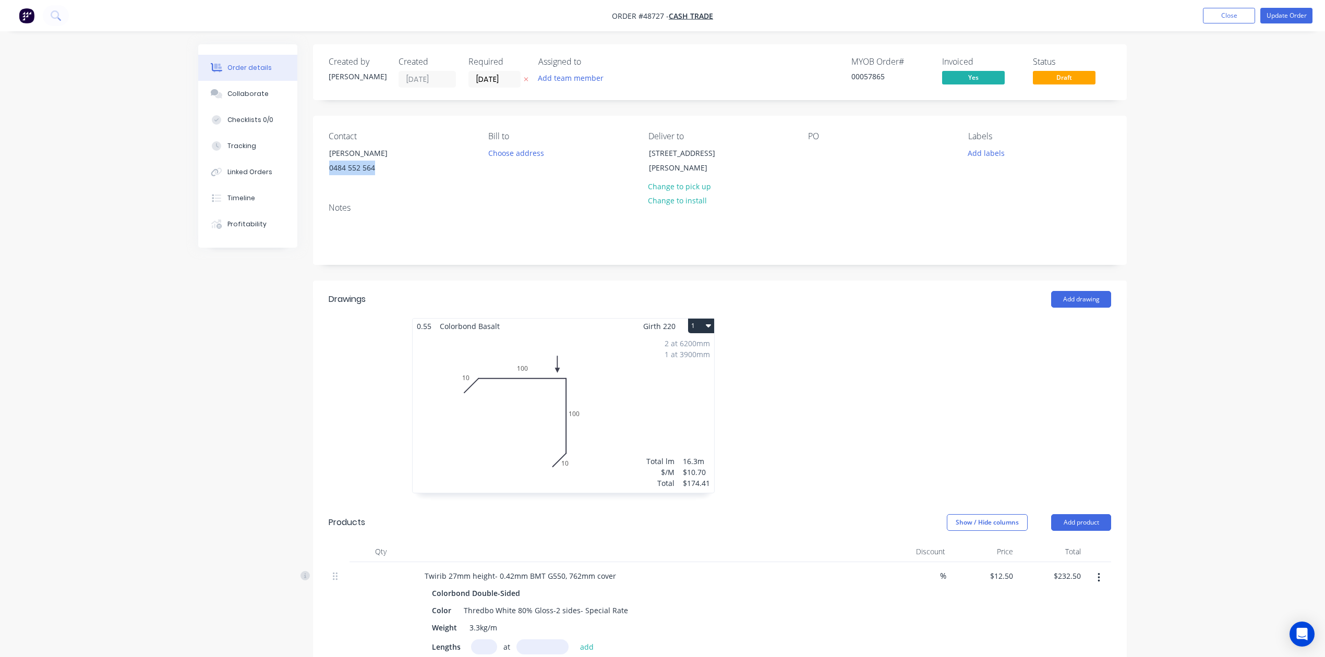
copy div "0484 552 564"
drag, startPoint x: 387, startPoint y: 171, endPoint x: 345, endPoint y: 165, distance: 41.6
click at [345, 165] on div "0484 552 564" at bounding box center [372, 168] width 87 height 15
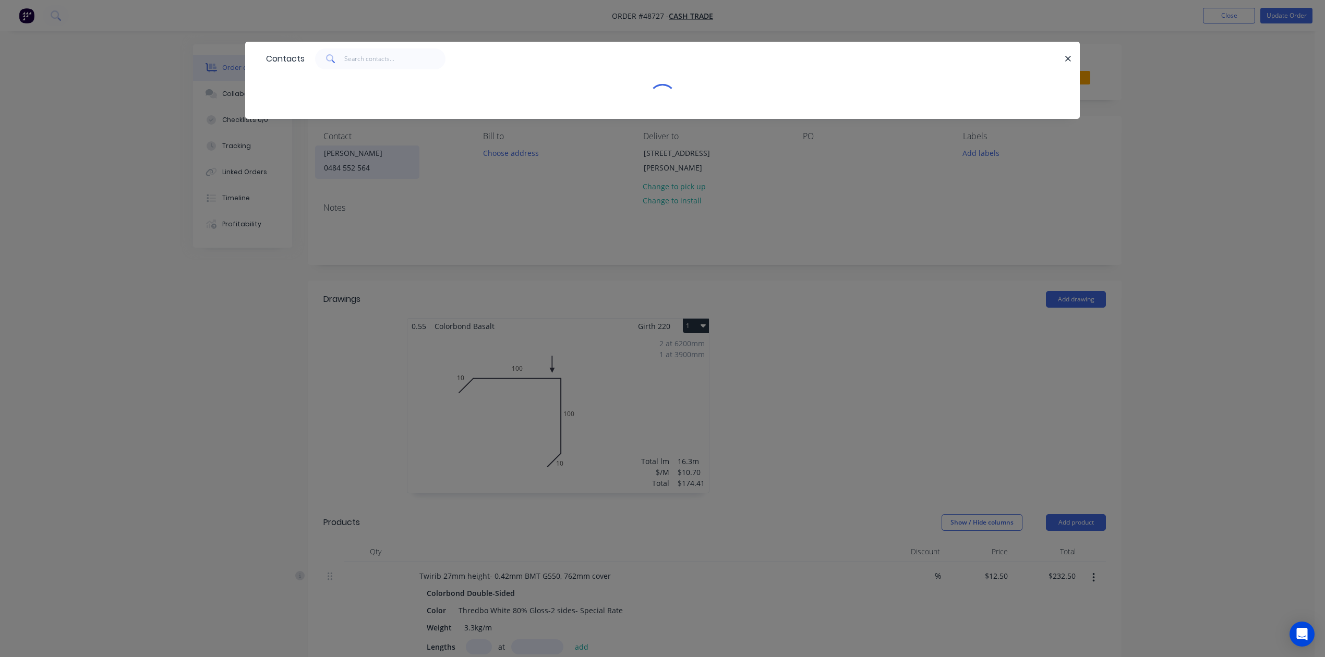
click at [345, 165] on div "Contacts" at bounding box center [662, 328] width 1325 height 657
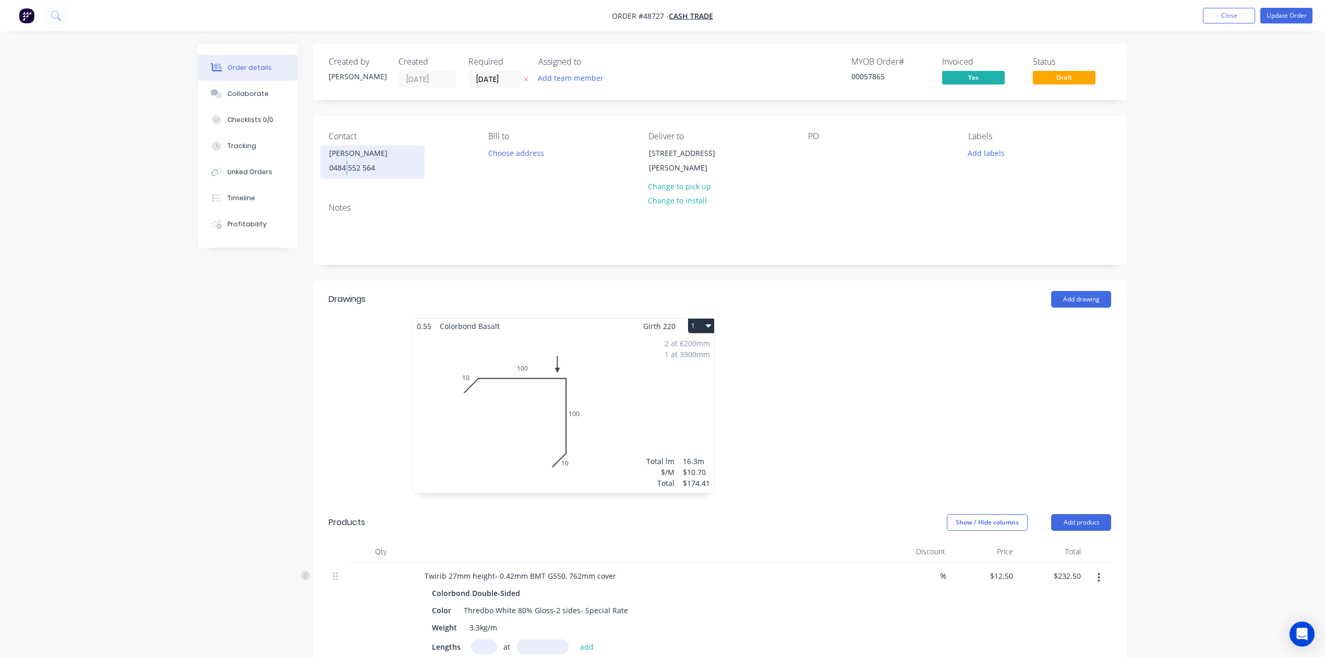
click at [346, 164] on div "0484 552 564" at bounding box center [372, 168] width 87 height 15
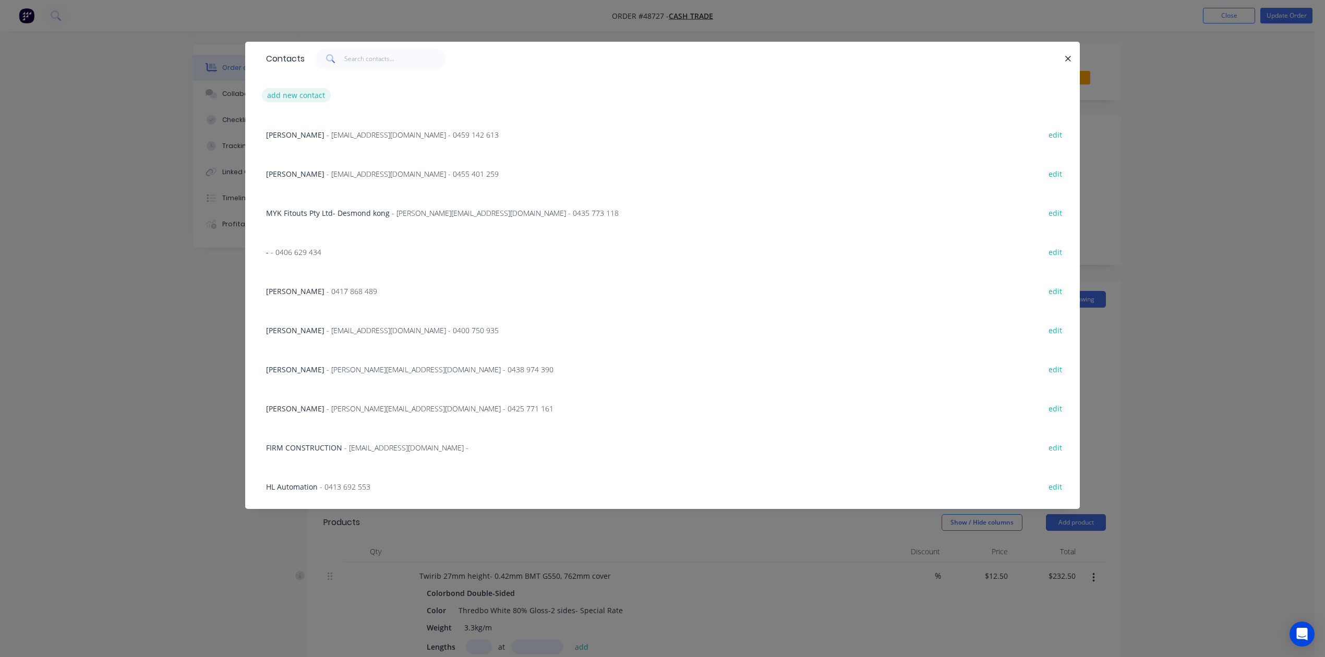
click at [312, 97] on button "add new contact" at bounding box center [296, 95] width 69 height 14
select select "AU"
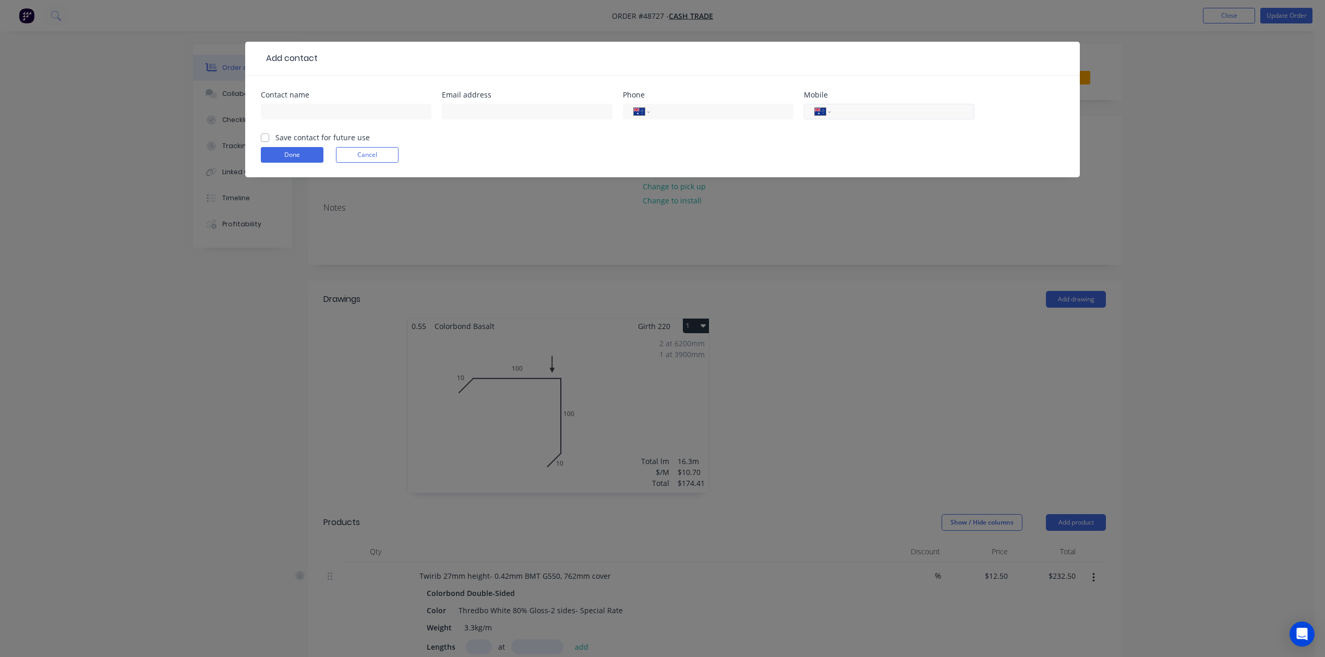
click at [846, 109] on input "tel" at bounding box center [900, 112] width 125 height 12
click at [358, 110] on input "text" at bounding box center [346, 112] width 171 height 16
paste input "0484 552 564"
type input "0484 552 564"
click at [937, 112] on input "tel" at bounding box center [900, 112] width 125 height 12
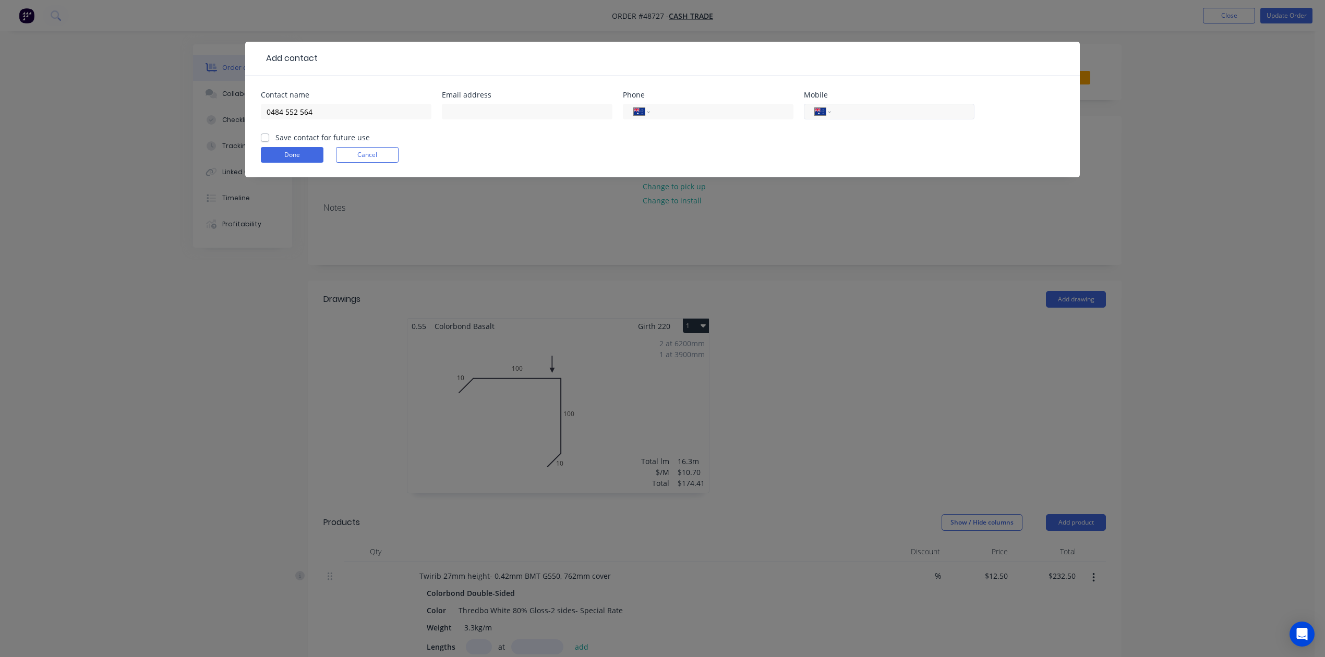
click at [937, 112] on input "tel" at bounding box center [900, 112] width 125 height 12
paste input "0484 552 564"
type input "0484 552 564"
drag, startPoint x: 364, startPoint y: 105, endPoint x: 232, endPoint y: 109, distance: 131.5
click at [232, 109] on div "Add contact Contact name 0484 552 564 Email address Phone International Afghani…" at bounding box center [662, 328] width 1325 height 657
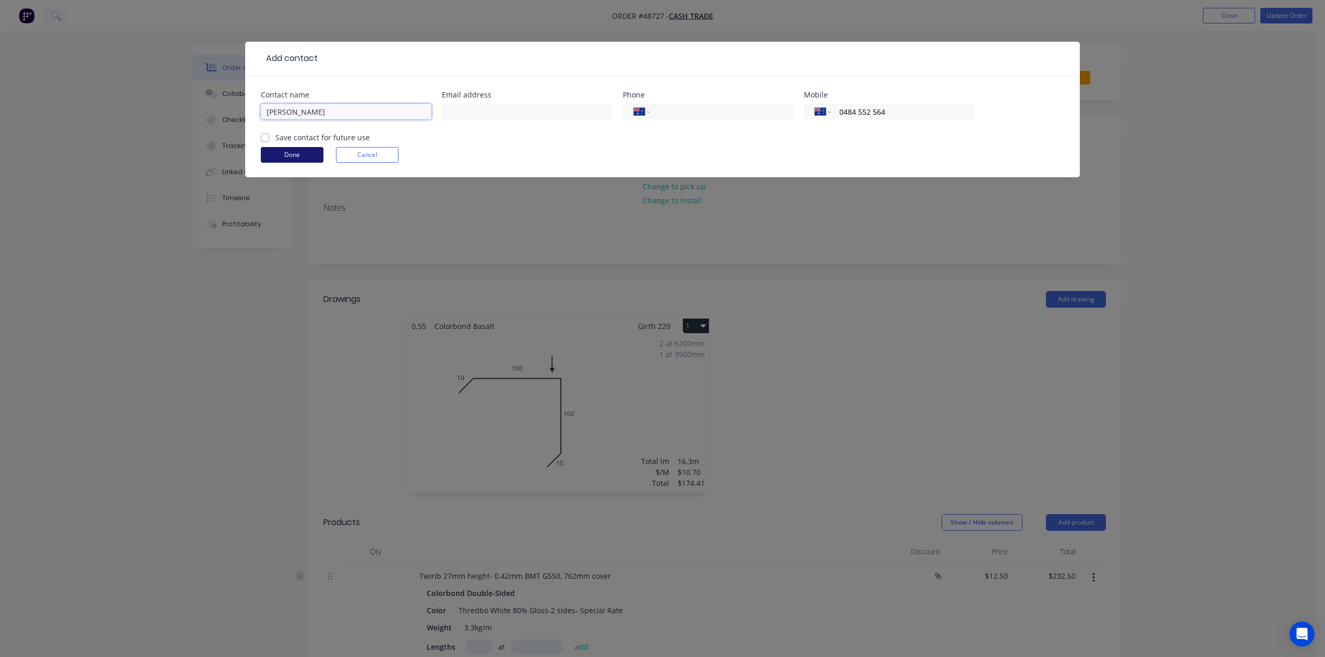
type input "Brodie"
click at [309, 153] on button "Done" at bounding box center [292, 155] width 63 height 16
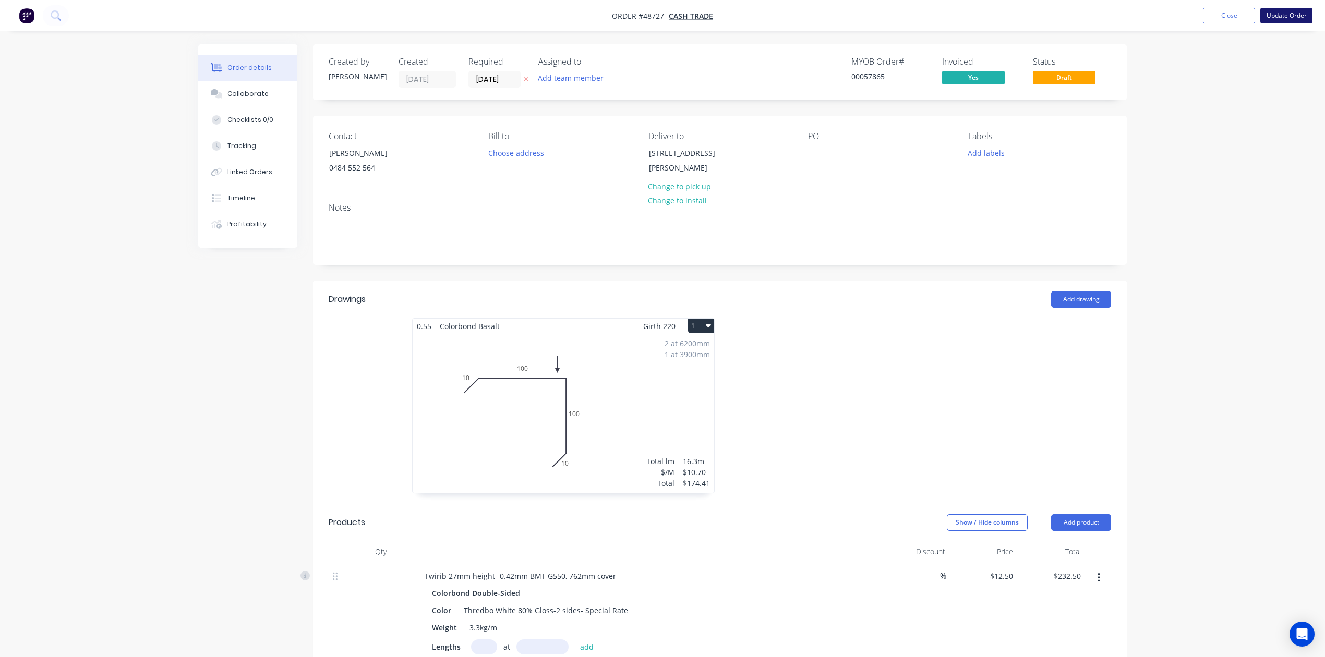
click at [1294, 21] on button "Update Order" at bounding box center [1286, 16] width 52 height 16
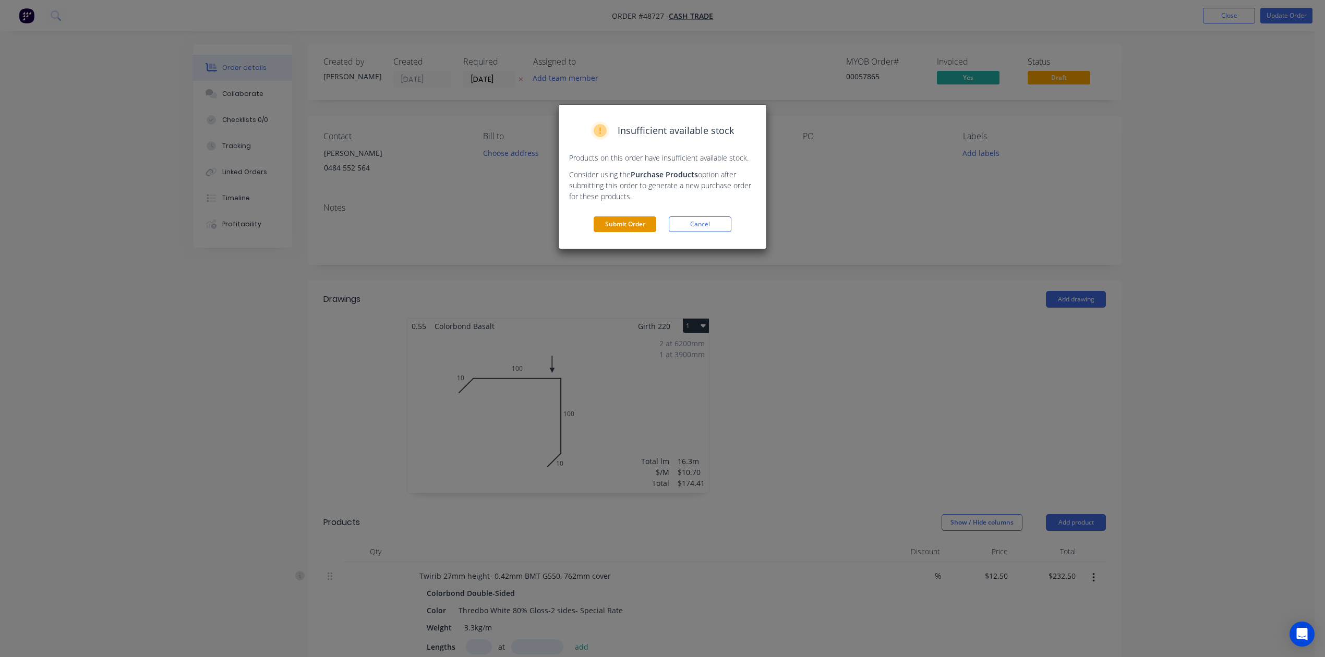
click at [624, 222] on button "Submit Order" at bounding box center [625, 224] width 63 height 16
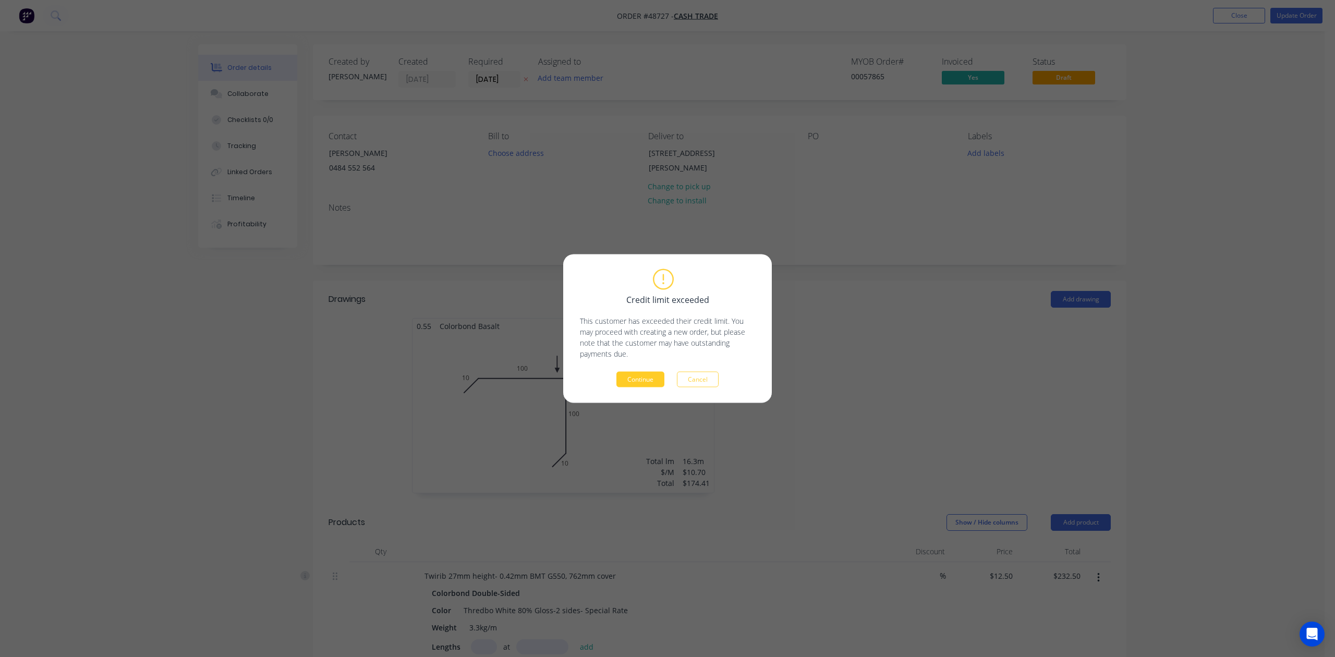
click at [627, 384] on button "Continue" at bounding box center [641, 380] width 48 height 16
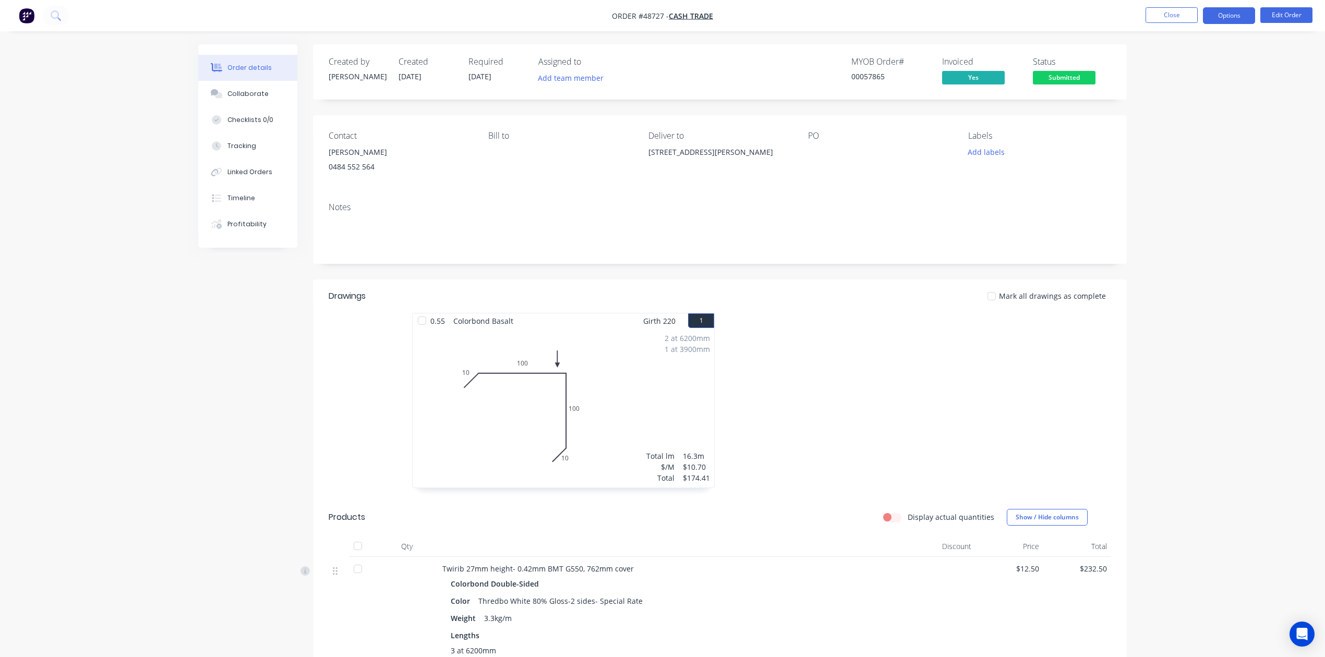
click at [1235, 17] on button "Options" at bounding box center [1229, 15] width 52 height 17
click at [1173, 67] on div "Invoice" at bounding box center [1198, 63] width 96 height 15
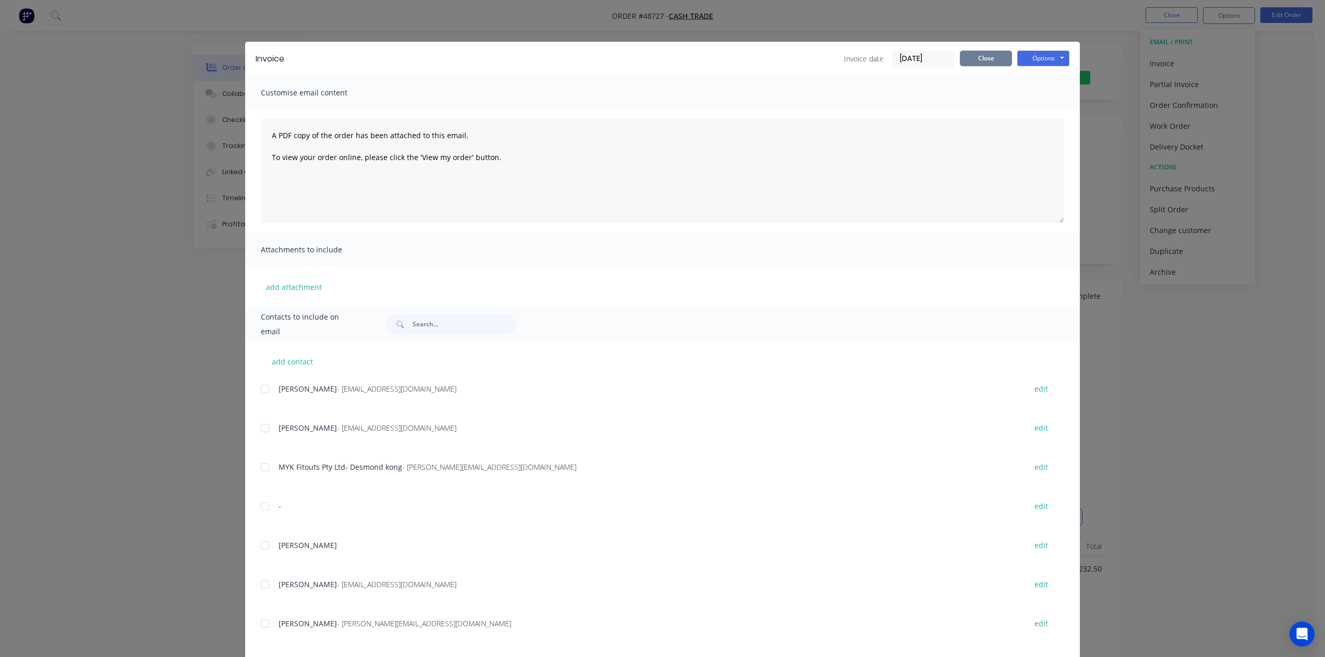
click at [979, 61] on button "Close" at bounding box center [986, 59] width 52 height 16
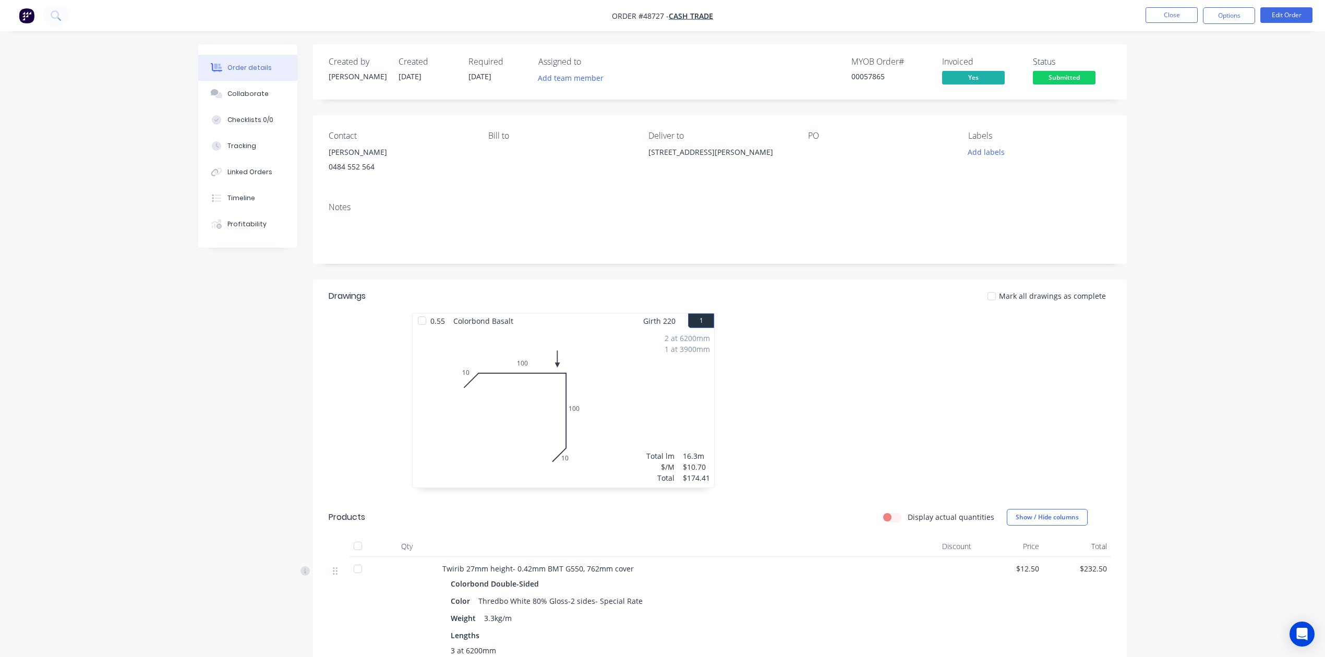
click at [1140, 509] on div "Order details Collaborate Checklists 0/0 Tracking Linked Orders Timeline Profit…" at bounding box center [662, 659] width 1325 height 1318
click at [1284, 15] on button "Edit Order" at bounding box center [1286, 15] width 52 height 16
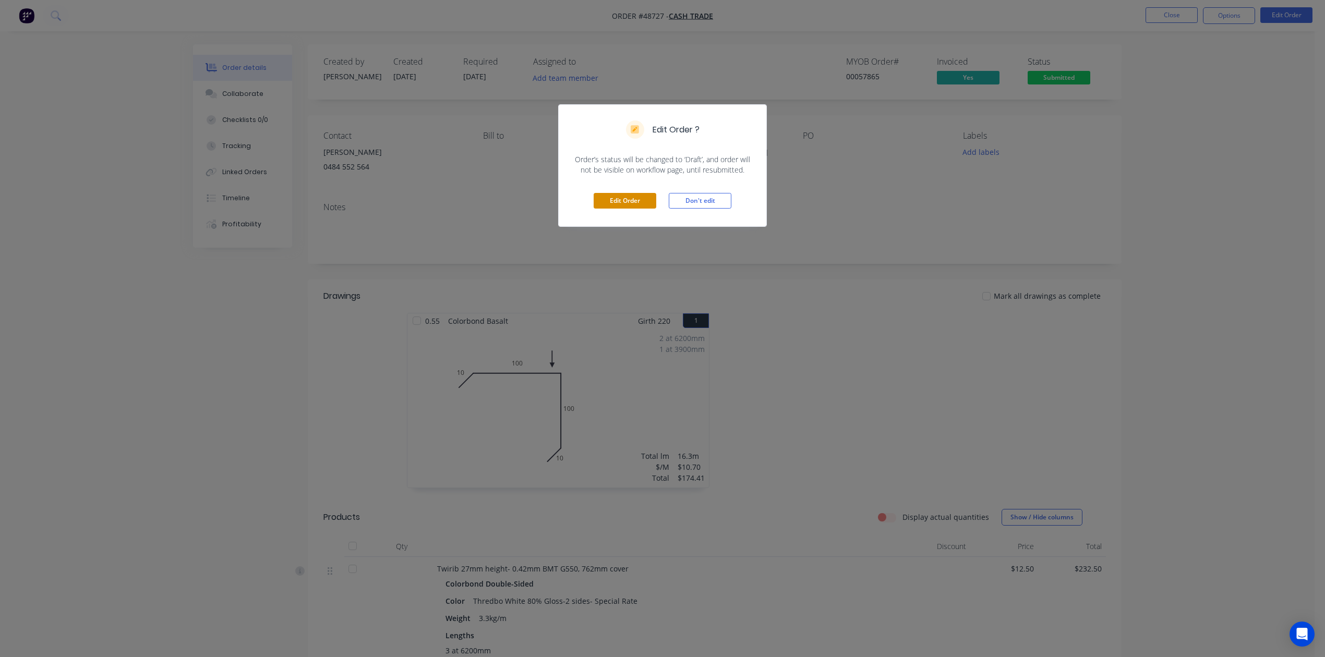
click at [633, 197] on button "Edit Order" at bounding box center [625, 201] width 63 height 16
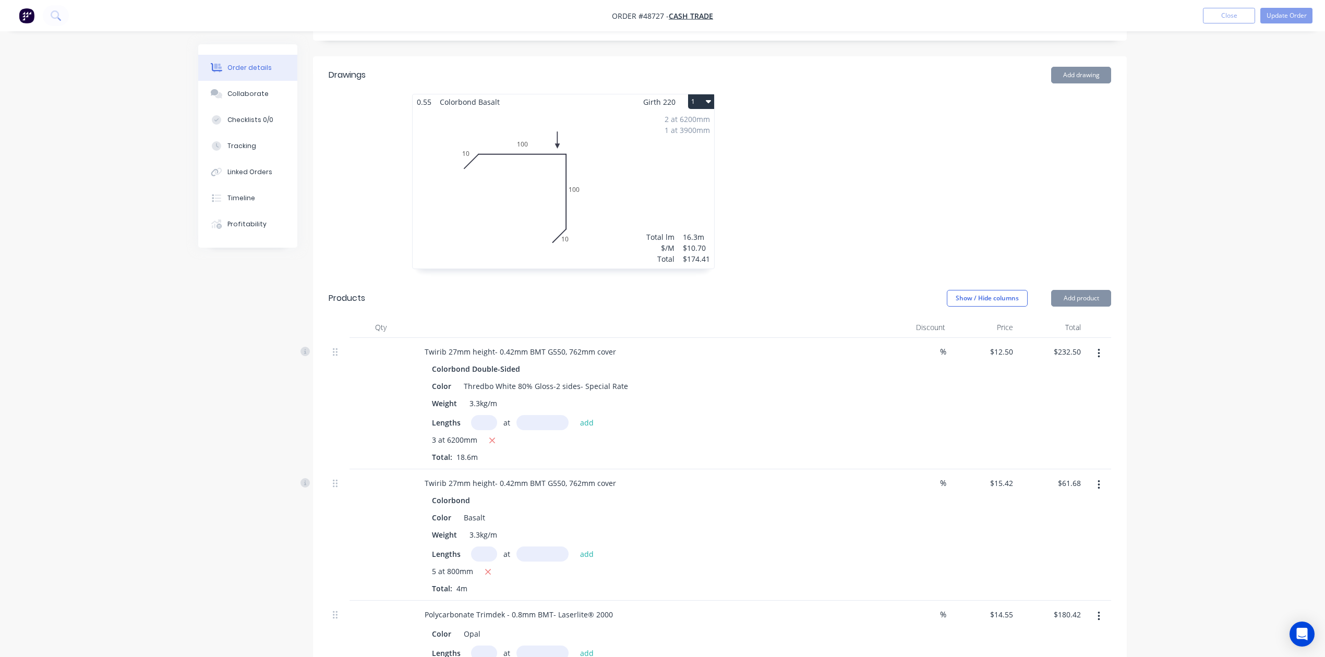
scroll to position [417, 0]
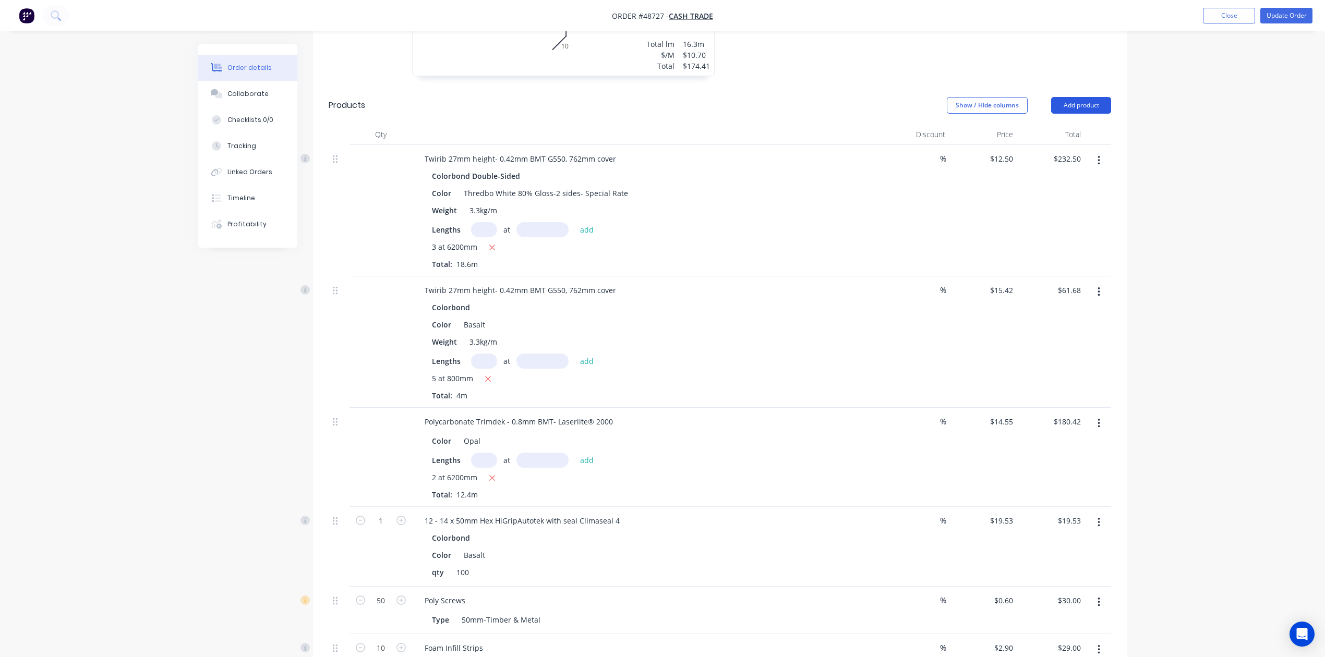
click at [1073, 110] on button "Add product" at bounding box center [1081, 105] width 60 height 17
click at [1073, 128] on div "Product catalogue" at bounding box center [1061, 131] width 80 height 15
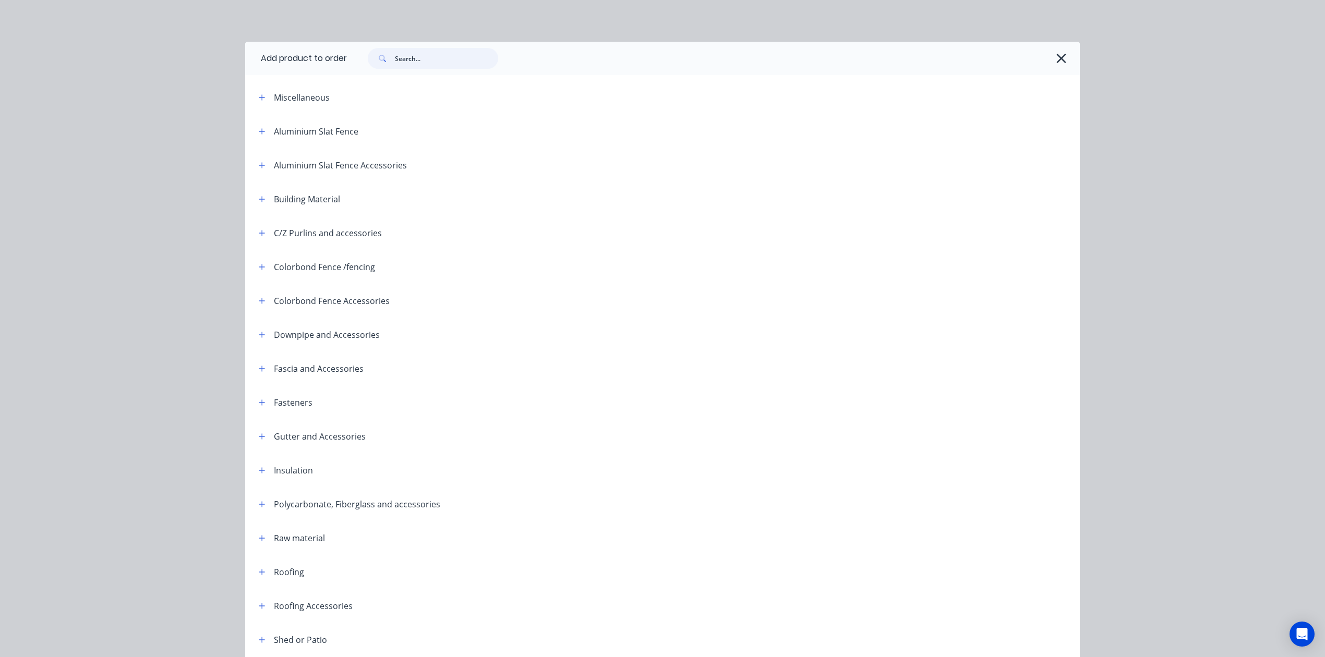
click at [415, 55] on input "text" at bounding box center [446, 58] width 103 height 21
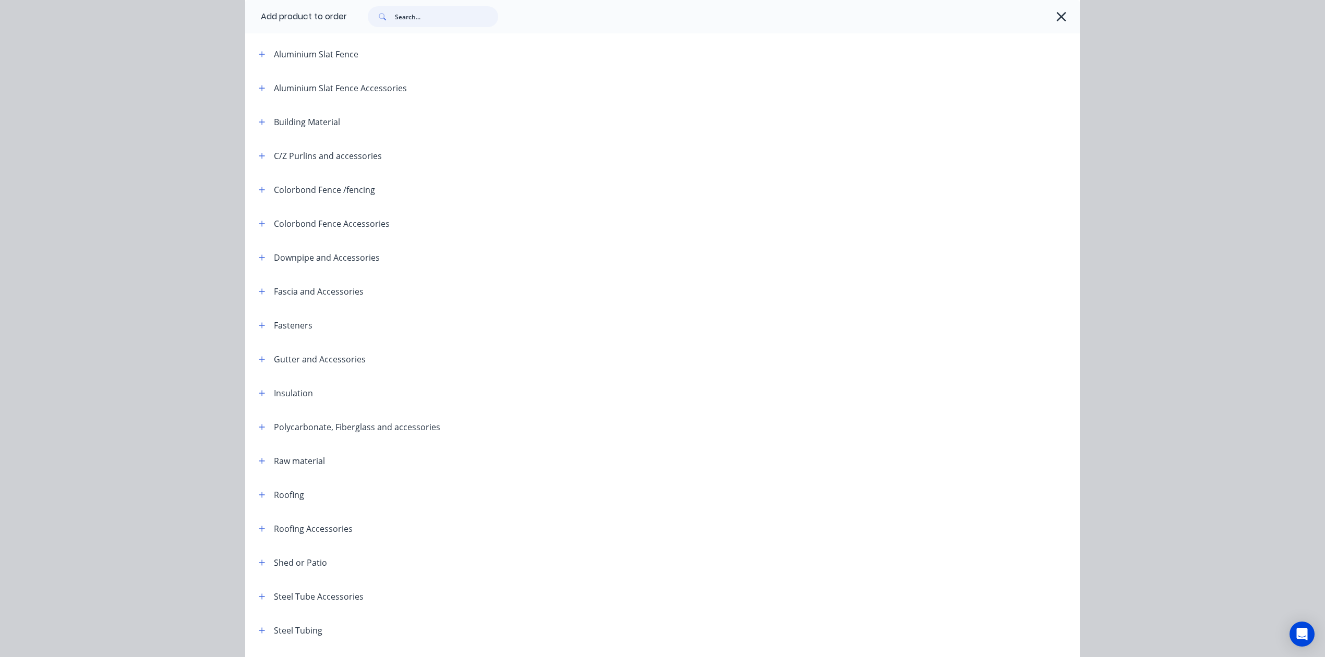
scroll to position [147, 0]
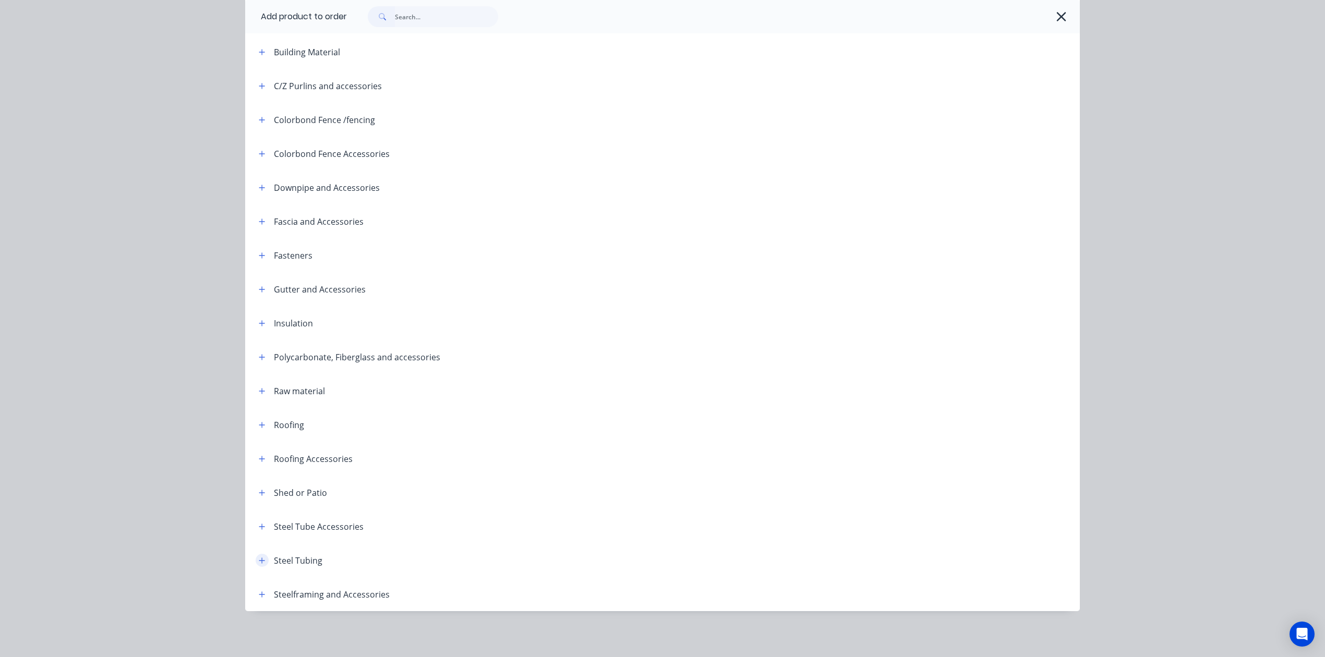
click at [259, 557] on icon "button" at bounding box center [262, 560] width 6 height 7
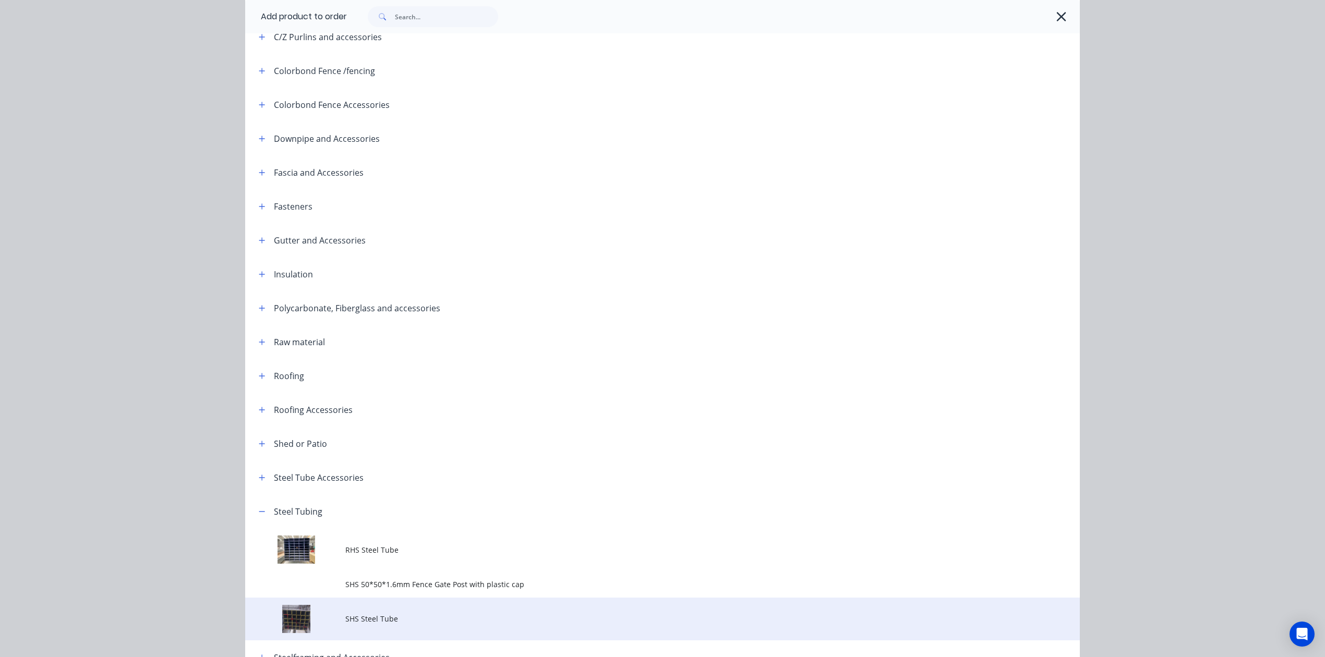
scroll to position [259, 0]
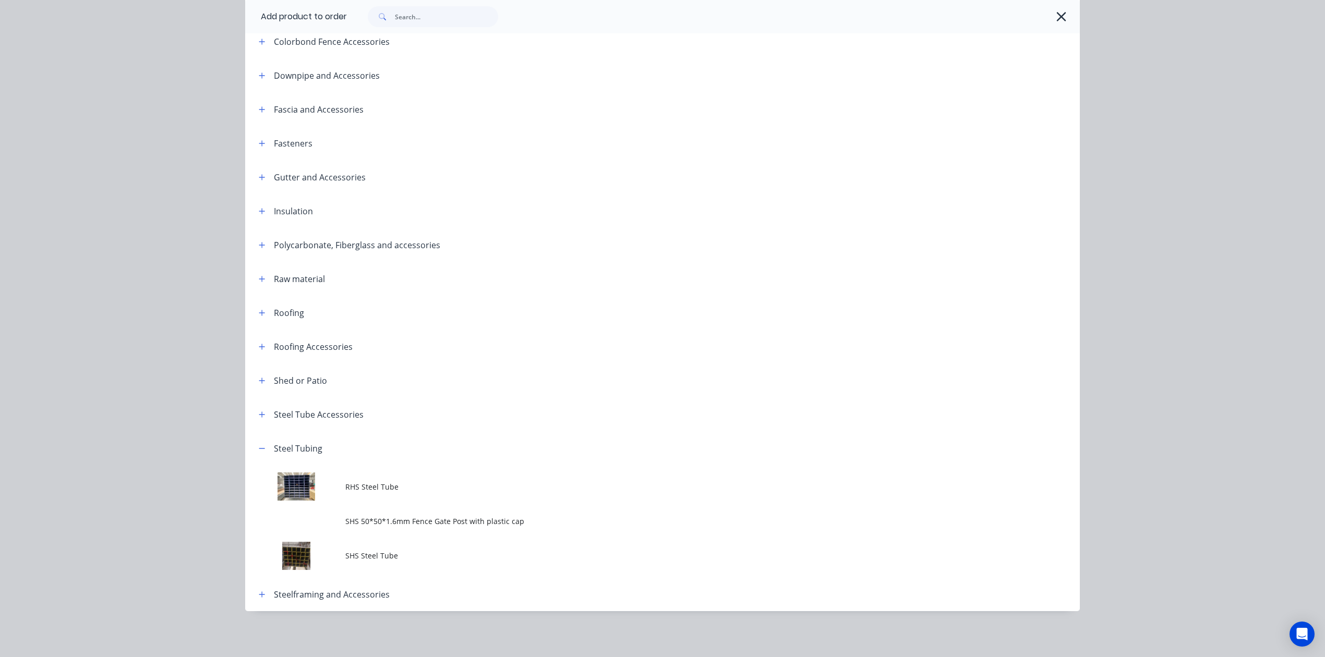
drag, startPoint x: 381, startPoint y: 552, endPoint x: 378, endPoint y: 528, distance: 24.2
click at [381, 553] on span "SHS Steel Tube" at bounding box center [638, 555] width 587 height 11
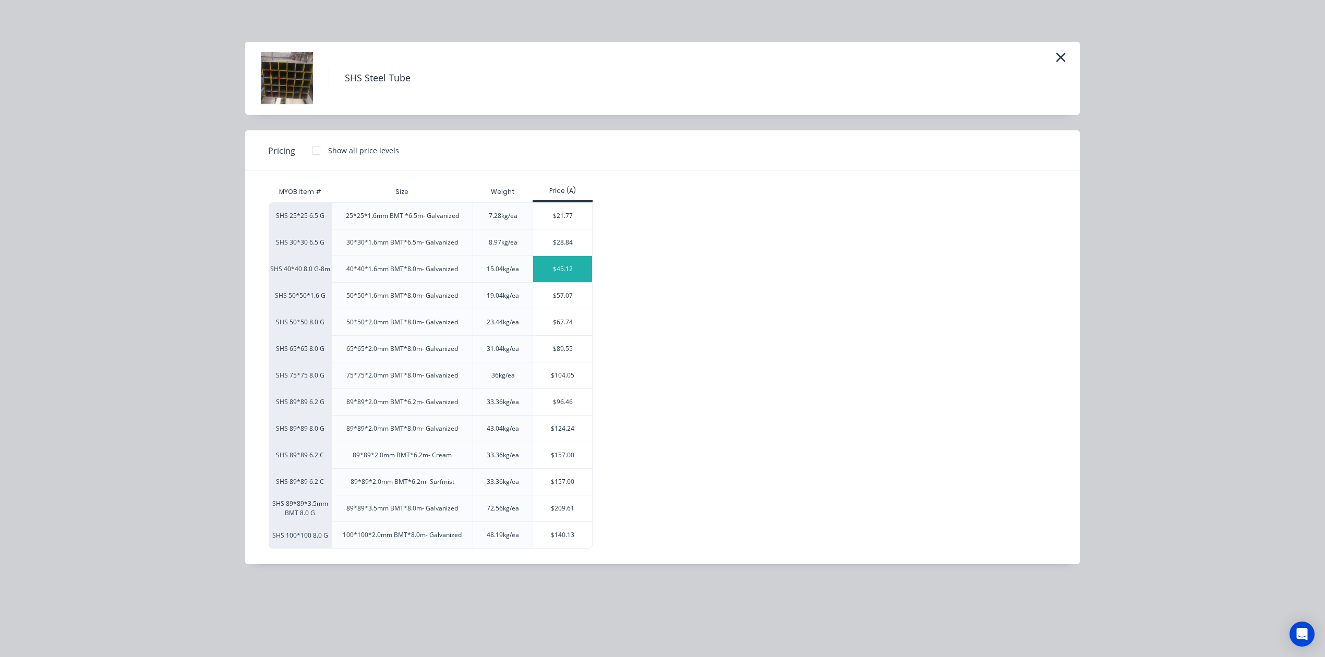
click at [560, 276] on div "$45.12" at bounding box center [562, 269] width 59 height 26
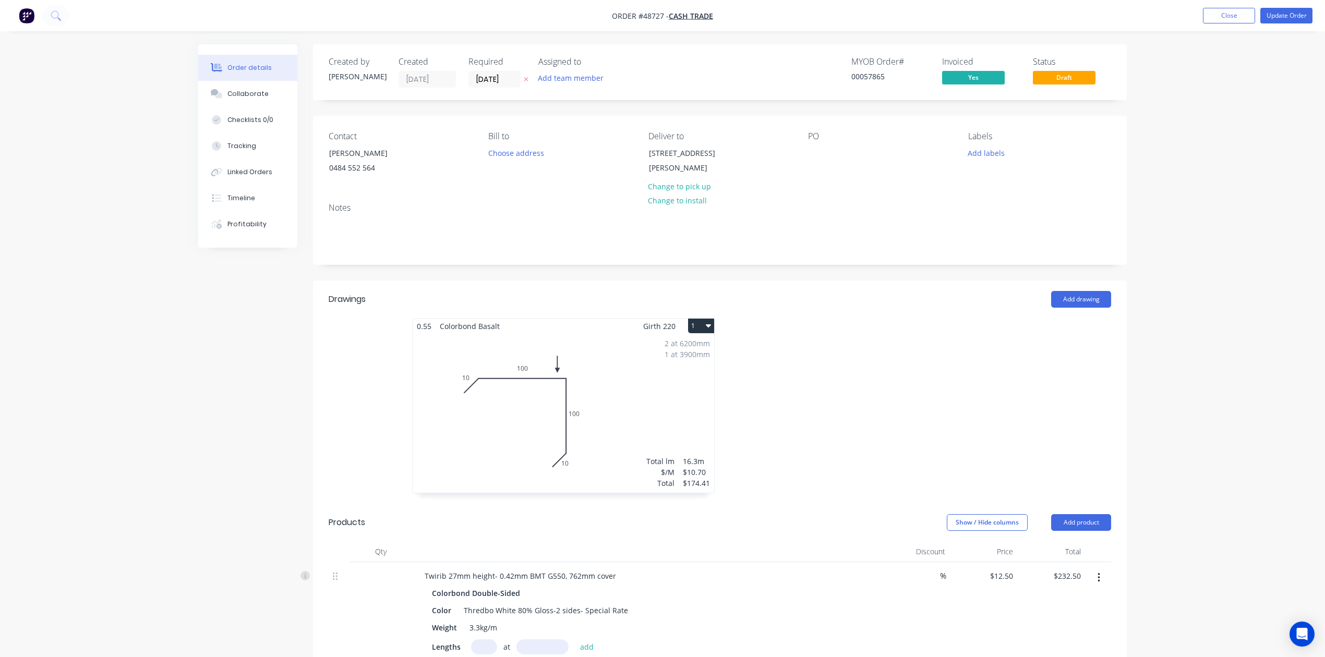
click at [1302, 2] on nav "Order #48727 - Cash Trade Add product Close Update Order" at bounding box center [662, 15] width 1325 height 31
click at [1298, 9] on button "Update Order" at bounding box center [1286, 16] width 52 height 16
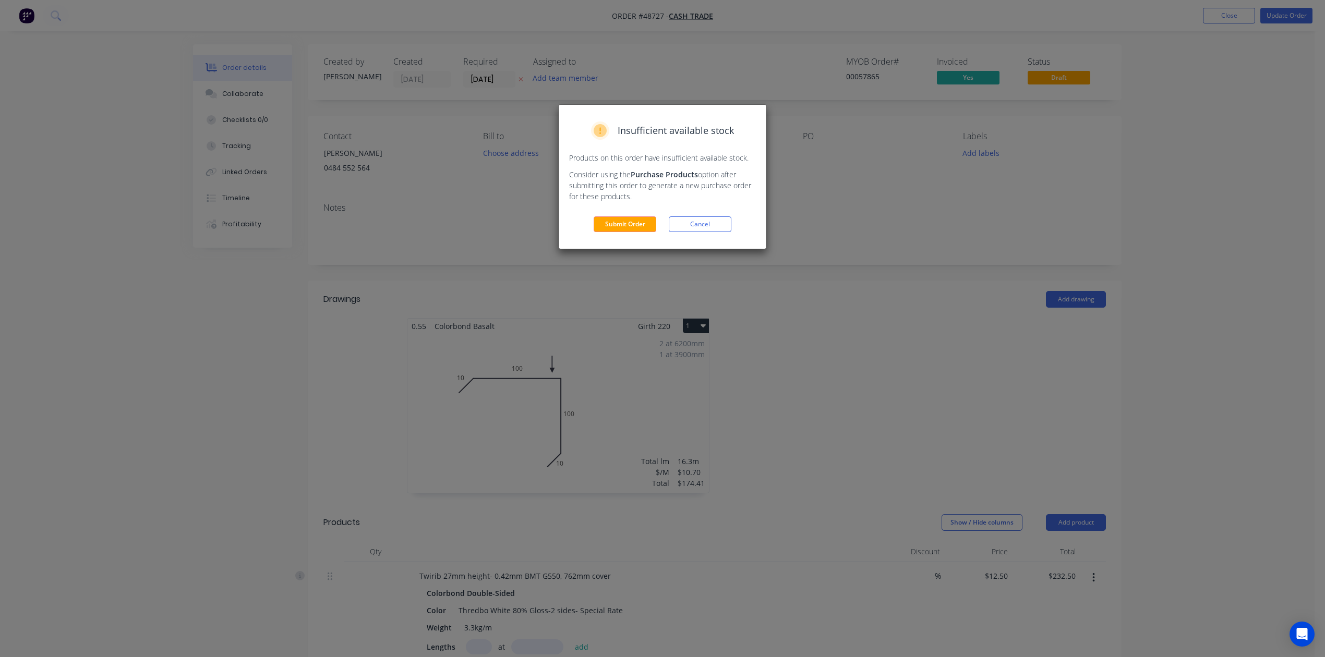
click at [641, 233] on div "Insufficient available stock Products on this order have insufficient available…" at bounding box center [663, 177] width 208 height 144
click at [641, 224] on button "Submit Order" at bounding box center [625, 224] width 63 height 16
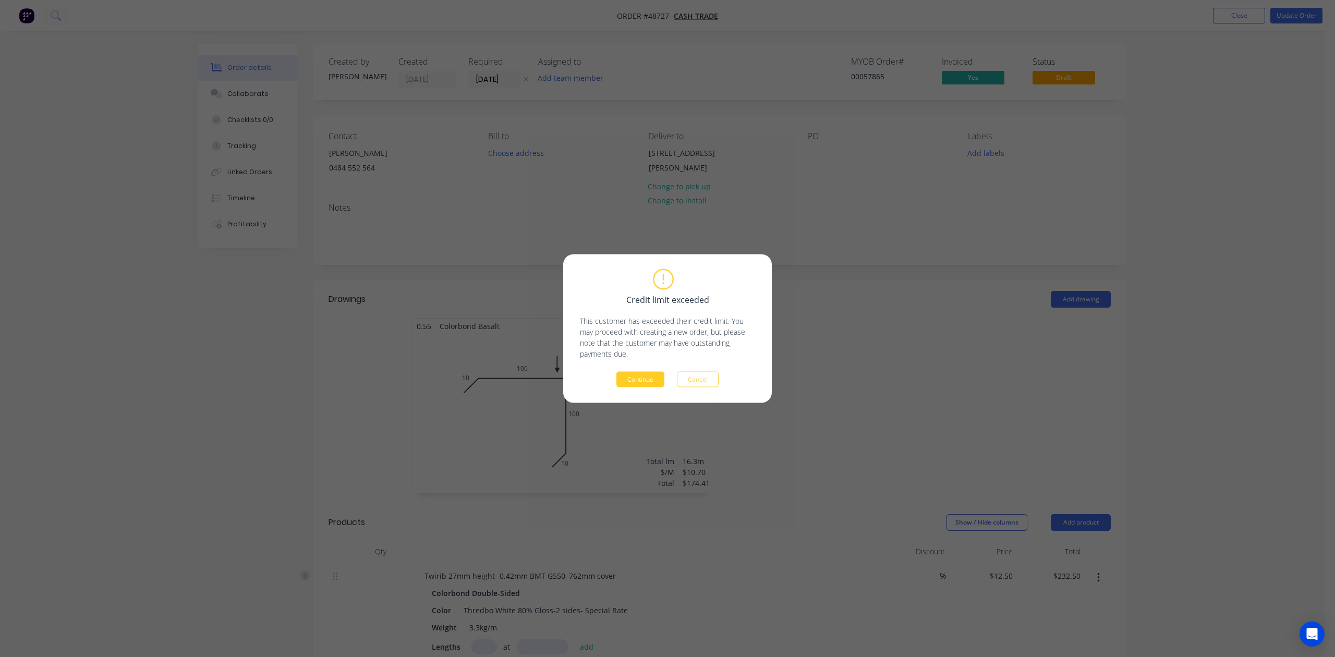
click at [642, 381] on button "Continue" at bounding box center [641, 380] width 48 height 16
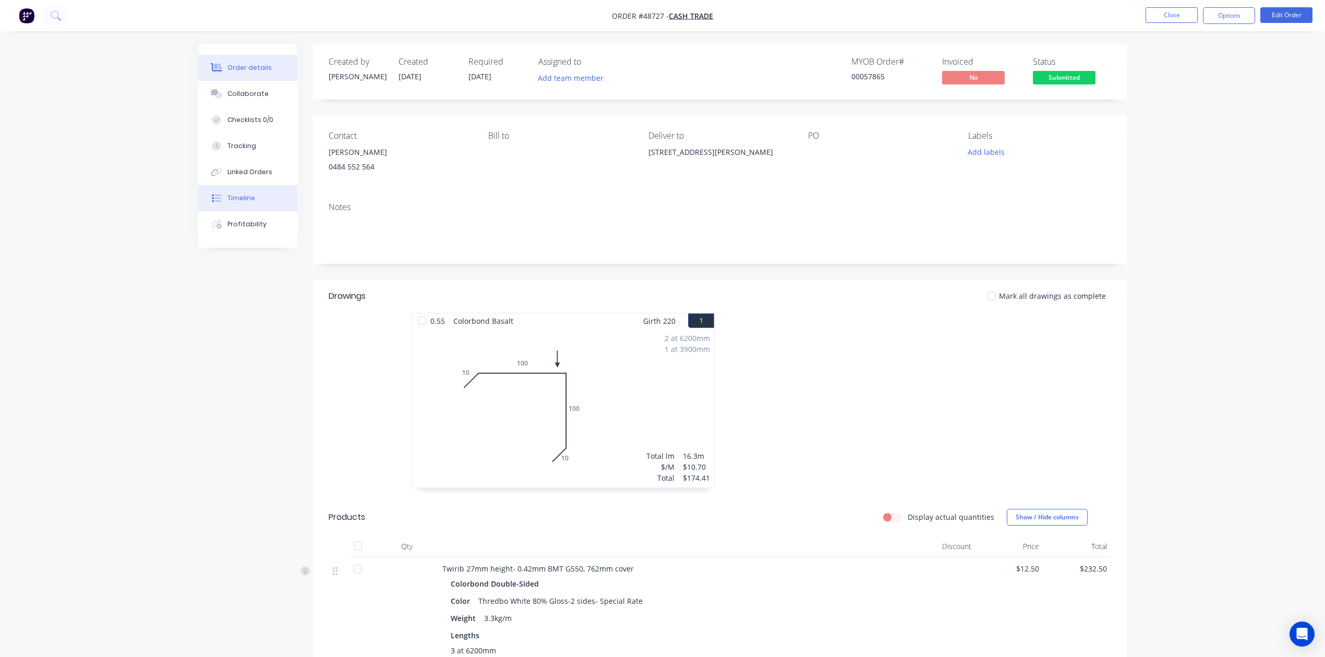
click at [254, 199] on button "Timeline" at bounding box center [247, 198] width 99 height 26
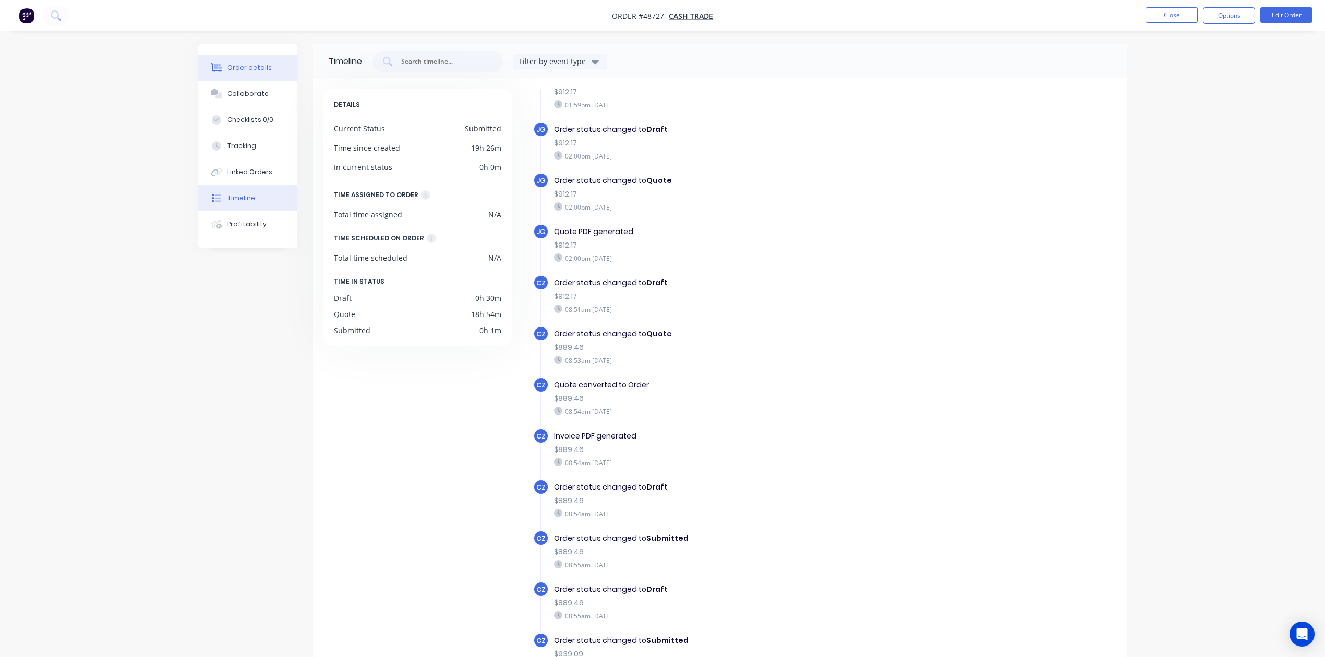
click at [257, 68] on div "Order details" at bounding box center [249, 67] width 44 height 9
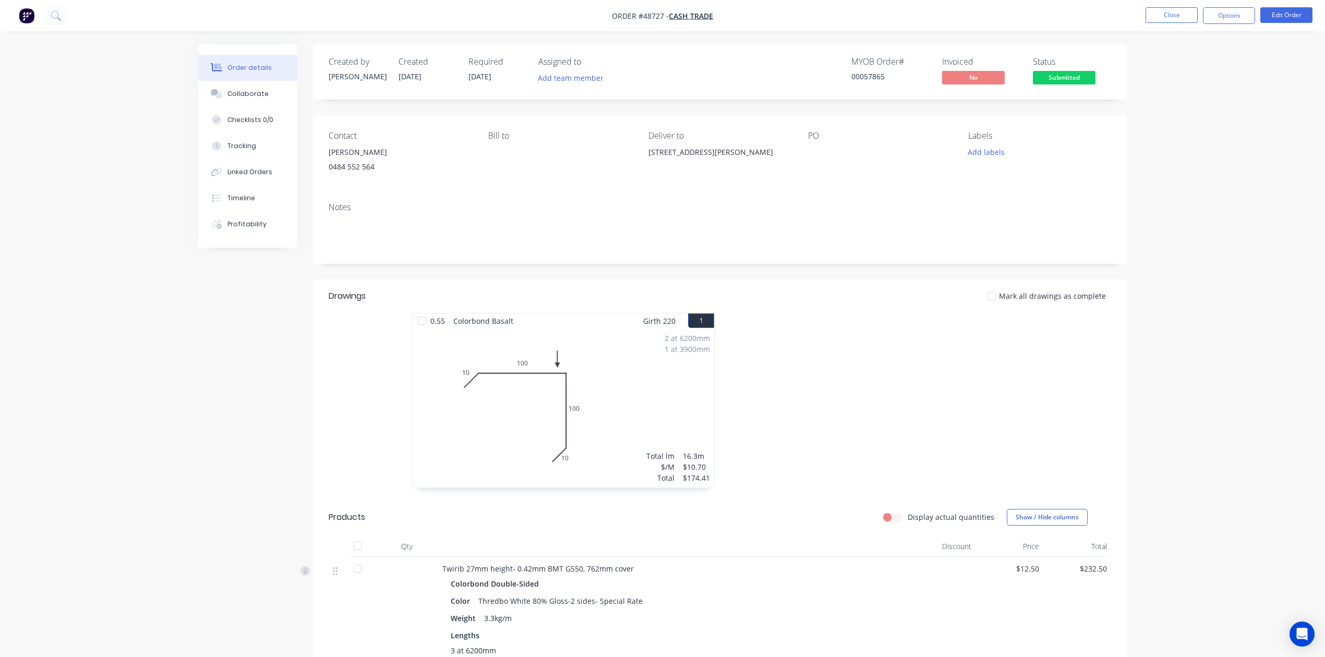
click at [1221, 2] on nav "Order #48727 - Cash Trade Close Options Edit Order" at bounding box center [662, 15] width 1325 height 31
click at [1219, 10] on button "Options" at bounding box center [1229, 15] width 52 height 17
click at [1168, 65] on div "Invoice" at bounding box center [1198, 63] width 96 height 15
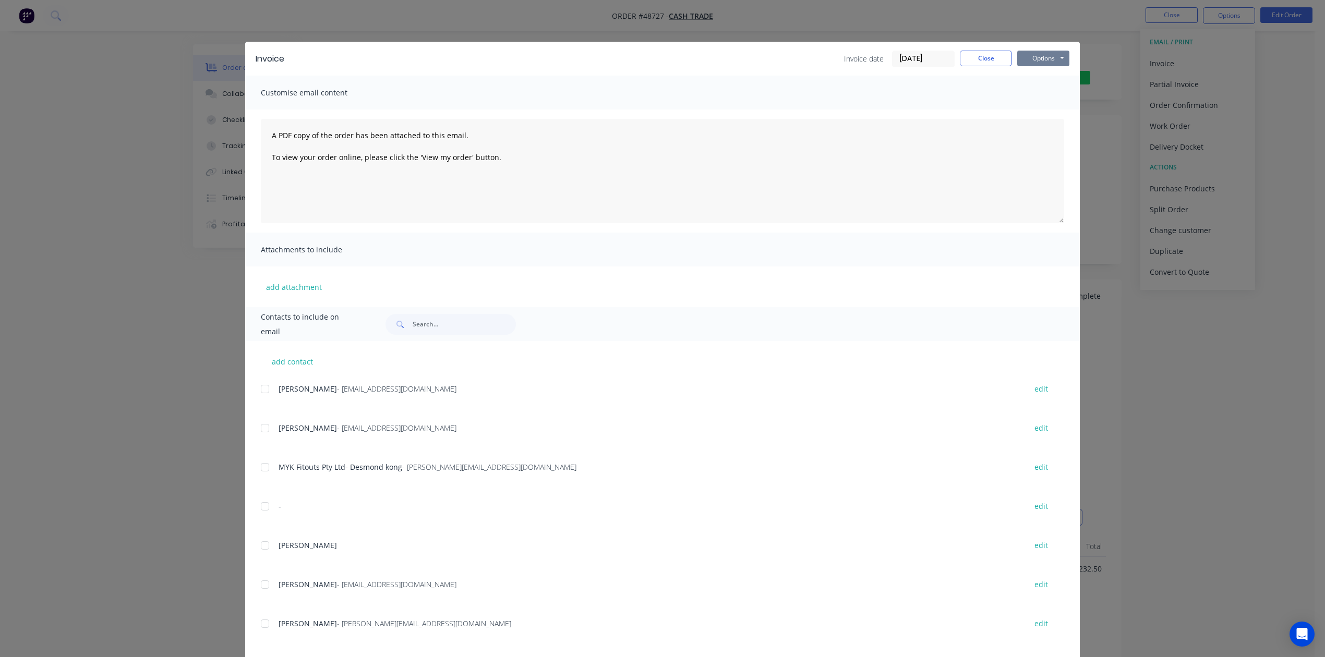
click at [1053, 56] on button "Options" at bounding box center [1043, 59] width 52 height 16
click at [1031, 90] on button "Print" at bounding box center [1050, 94] width 67 height 17
click at [982, 54] on button "Close" at bounding box center [986, 59] width 52 height 16
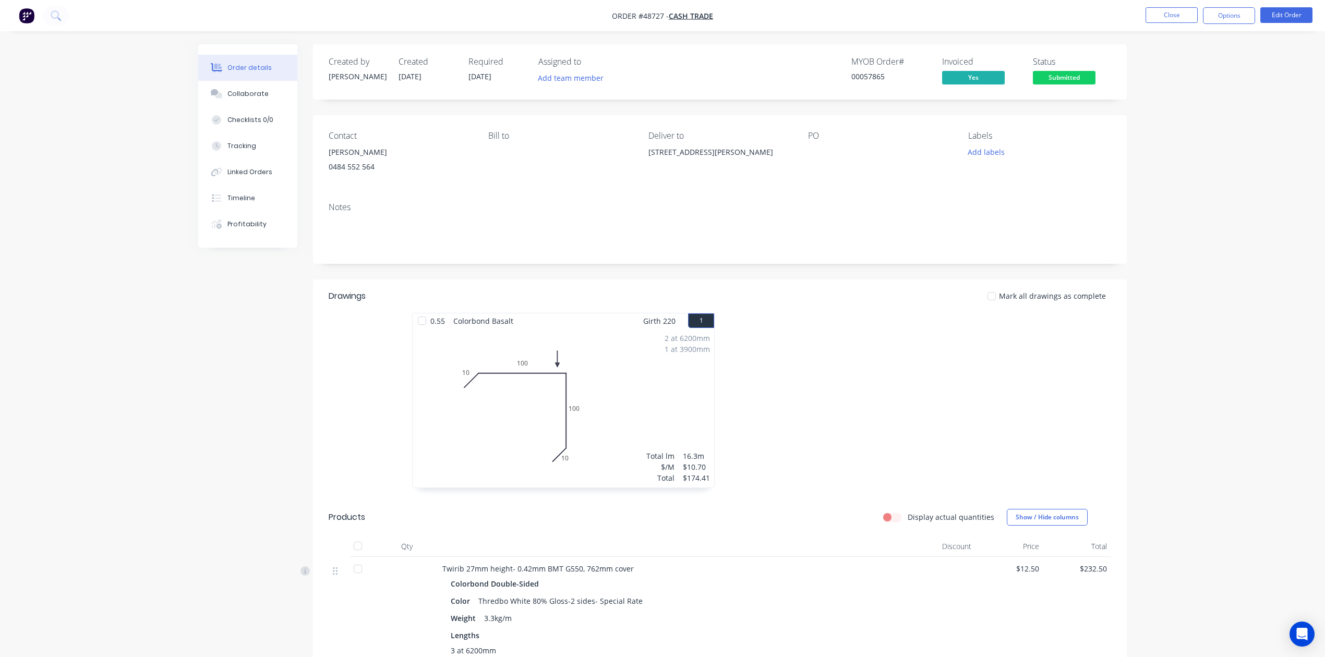
click at [1063, 75] on span "Submitted" at bounding box center [1064, 77] width 63 height 13
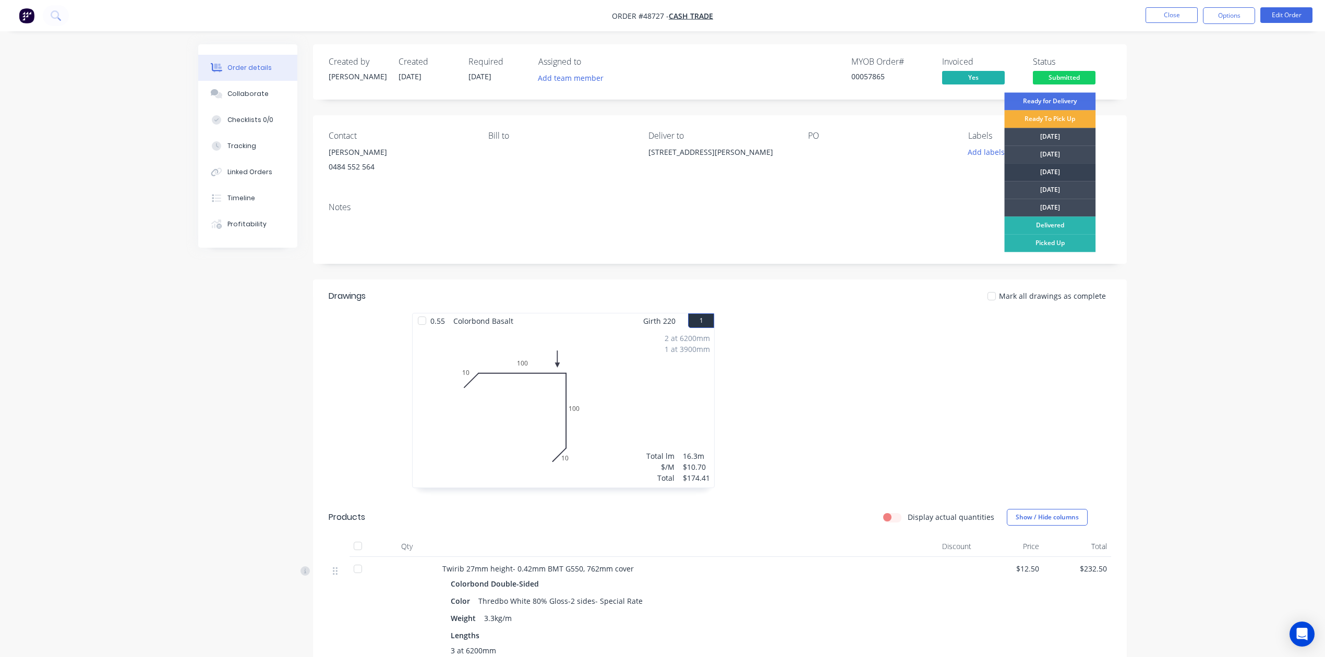
click at [1063, 178] on div "[DATE]" at bounding box center [1049, 172] width 91 height 18
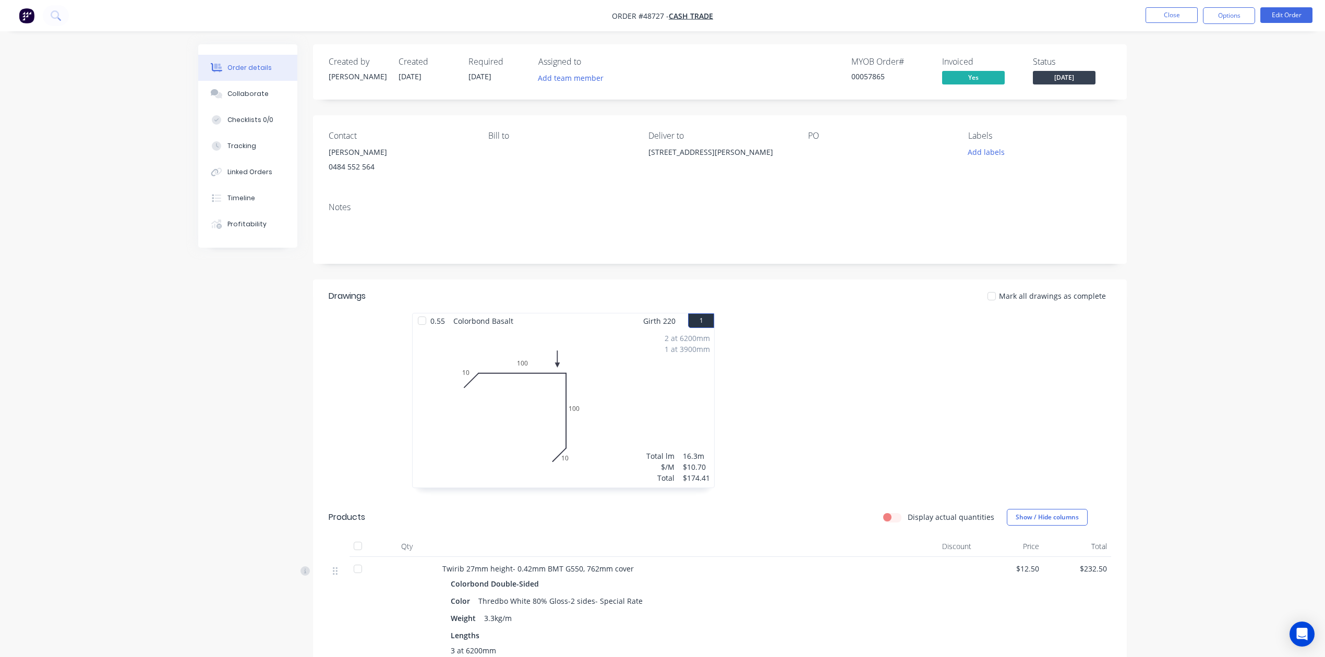
click at [836, 320] on div at bounding box center [876, 406] width 313 height 186
click at [854, 330] on div at bounding box center [876, 406] width 313 height 186
click at [1223, 21] on button "Options" at bounding box center [1229, 15] width 52 height 17
click at [1199, 145] on div "Delivery Docket" at bounding box center [1198, 146] width 96 height 15
click at [1185, 107] on div "Without pricing" at bounding box center [1198, 105] width 96 height 15
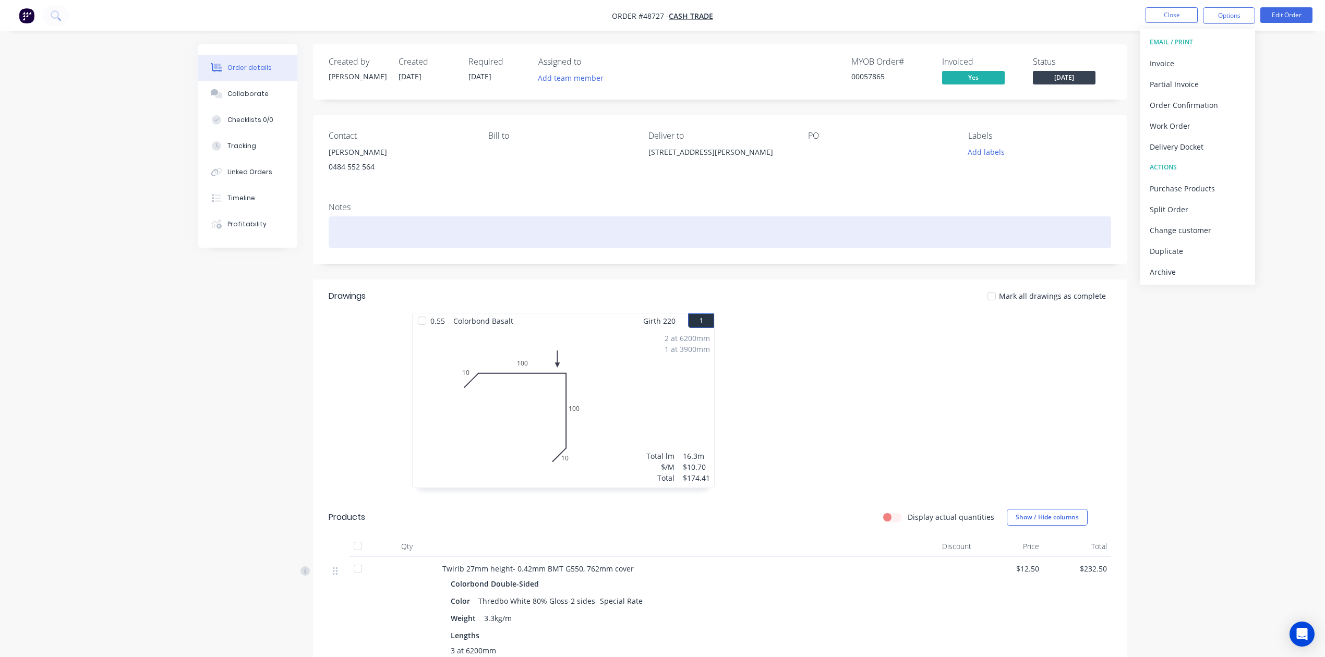
click at [819, 226] on div at bounding box center [720, 232] width 782 height 32
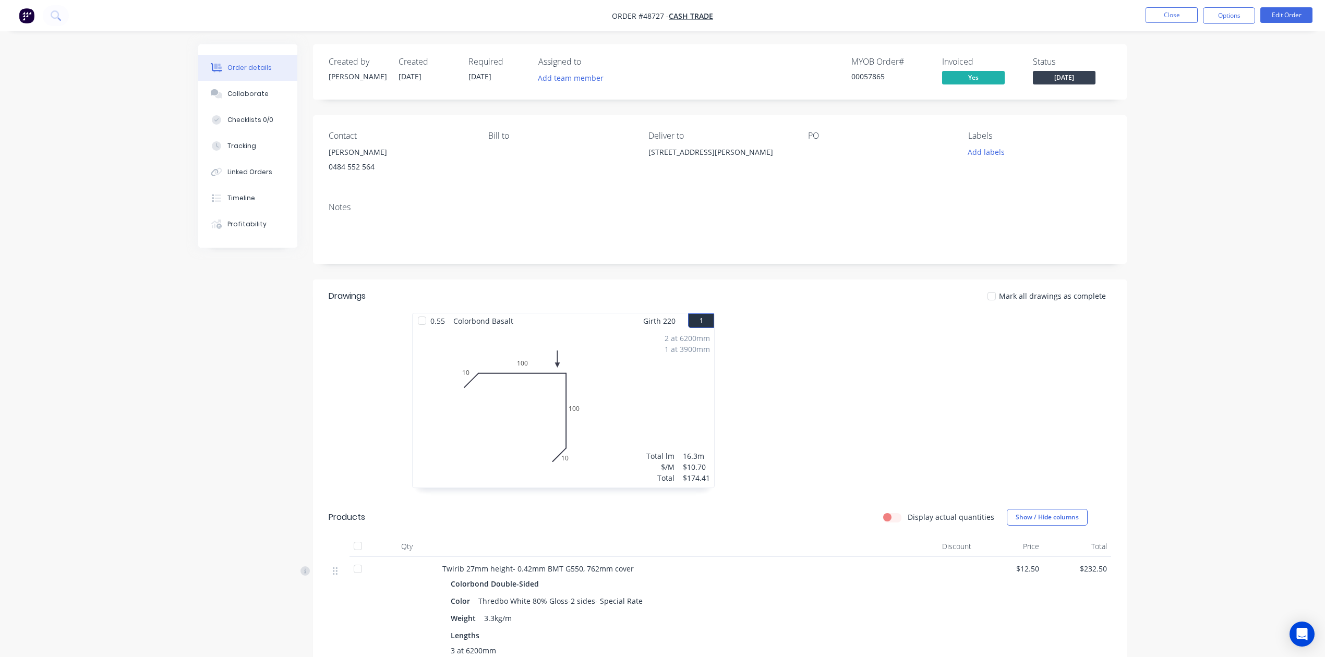
click at [1230, 26] on nav "Order #48727 - Cash Trade Close Options Edit Order" at bounding box center [662, 15] width 1325 height 31
click at [1227, 15] on button "Options" at bounding box center [1229, 15] width 52 height 17
click at [1171, 130] on div "Work Order" at bounding box center [1198, 125] width 96 height 15
click at [1171, 128] on div "Custom" at bounding box center [1198, 125] width 96 height 15
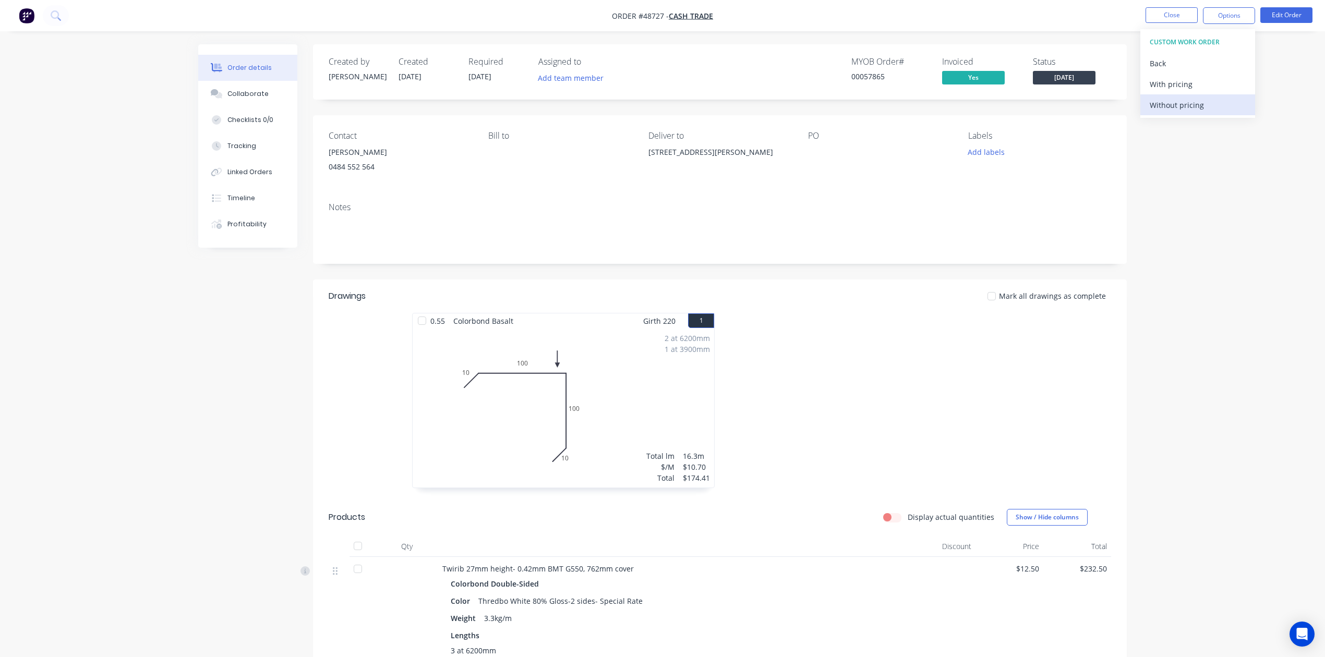
click at [1171, 107] on div "Without pricing" at bounding box center [1198, 105] width 96 height 15
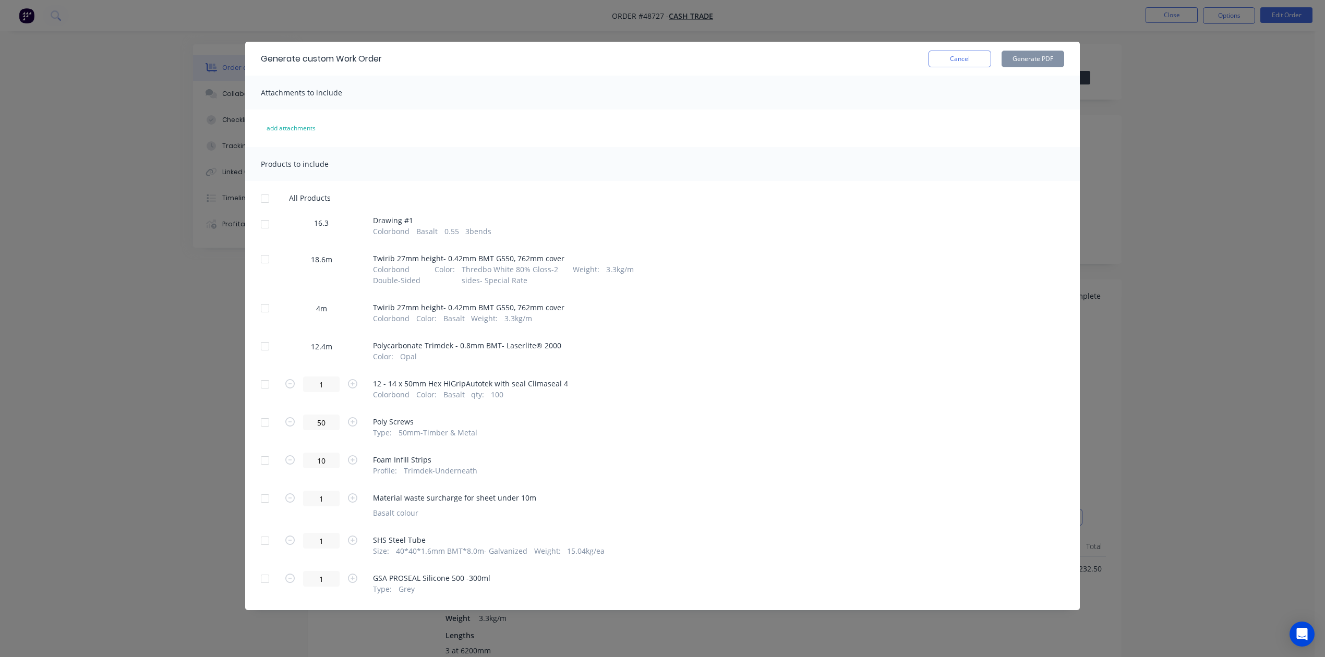
drag, startPoint x: 266, startPoint y: 259, endPoint x: 268, endPoint y: 273, distance: 14.3
click at [266, 260] on div at bounding box center [265, 259] width 21 height 21
click at [260, 311] on div at bounding box center [265, 308] width 21 height 21
click at [1015, 59] on button "Generate PDF" at bounding box center [1033, 59] width 63 height 17
click at [272, 233] on div at bounding box center [265, 224] width 21 height 21
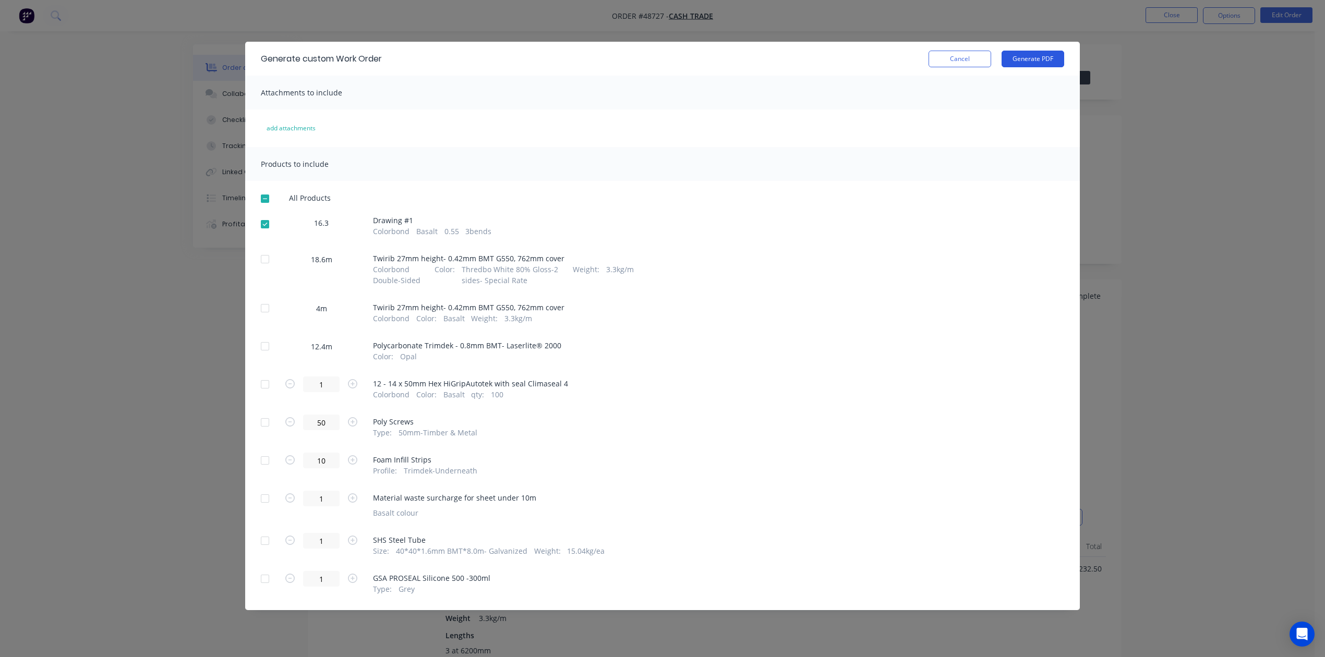
click at [1037, 63] on button "Generate PDF" at bounding box center [1033, 59] width 63 height 17
click at [972, 57] on button "Cancel" at bounding box center [959, 59] width 63 height 17
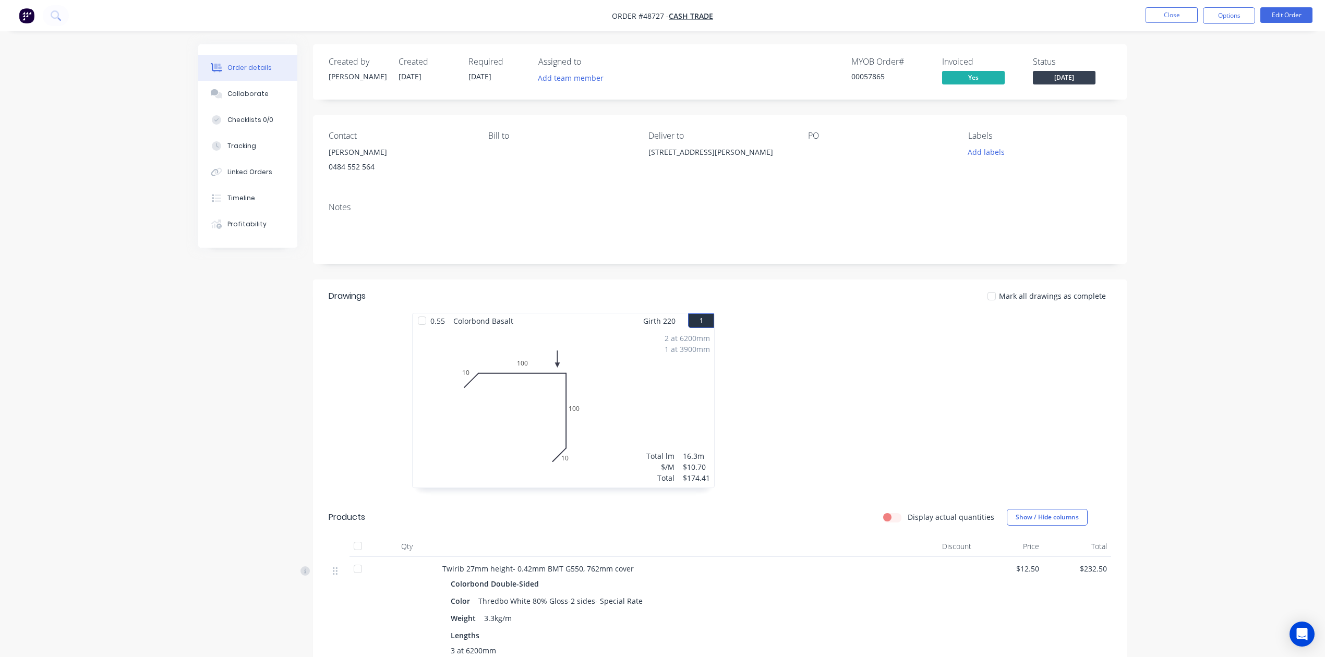
click at [1225, 26] on nav "Order #48727 - Cash Trade Close Options Edit Order" at bounding box center [662, 15] width 1325 height 31
click at [1225, 25] on nav "Order #48727 - Cash Trade Close Options Edit Order" at bounding box center [662, 15] width 1325 height 31
click at [1225, 19] on button "Options" at bounding box center [1229, 15] width 52 height 17
click at [1205, 193] on div "Purchase Products" at bounding box center [1198, 188] width 96 height 15
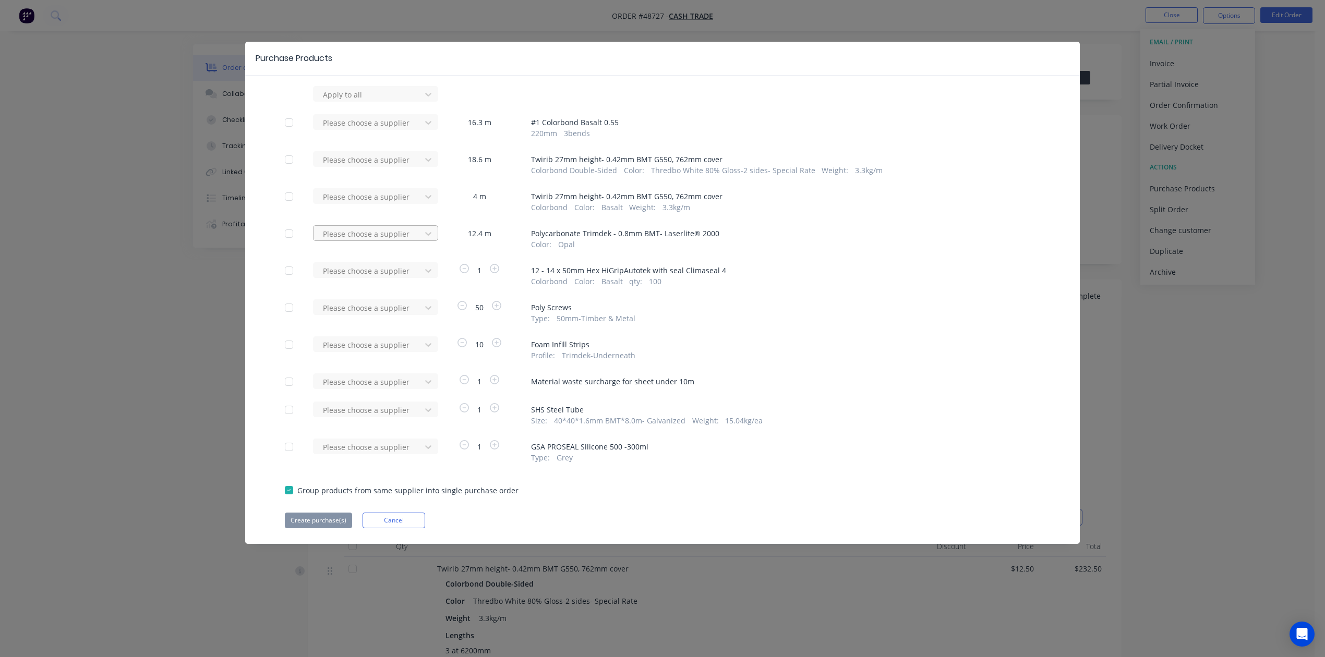
click at [372, 101] on div at bounding box center [369, 94] width 94 height 13
click at [376, 266] on div "Laserlite Building Products" at bounding box center [375, 271] width 125 height 19
click at [333, 520] on button "Create purchase(s)" at bounding box center [318, 521] width 67 height 16
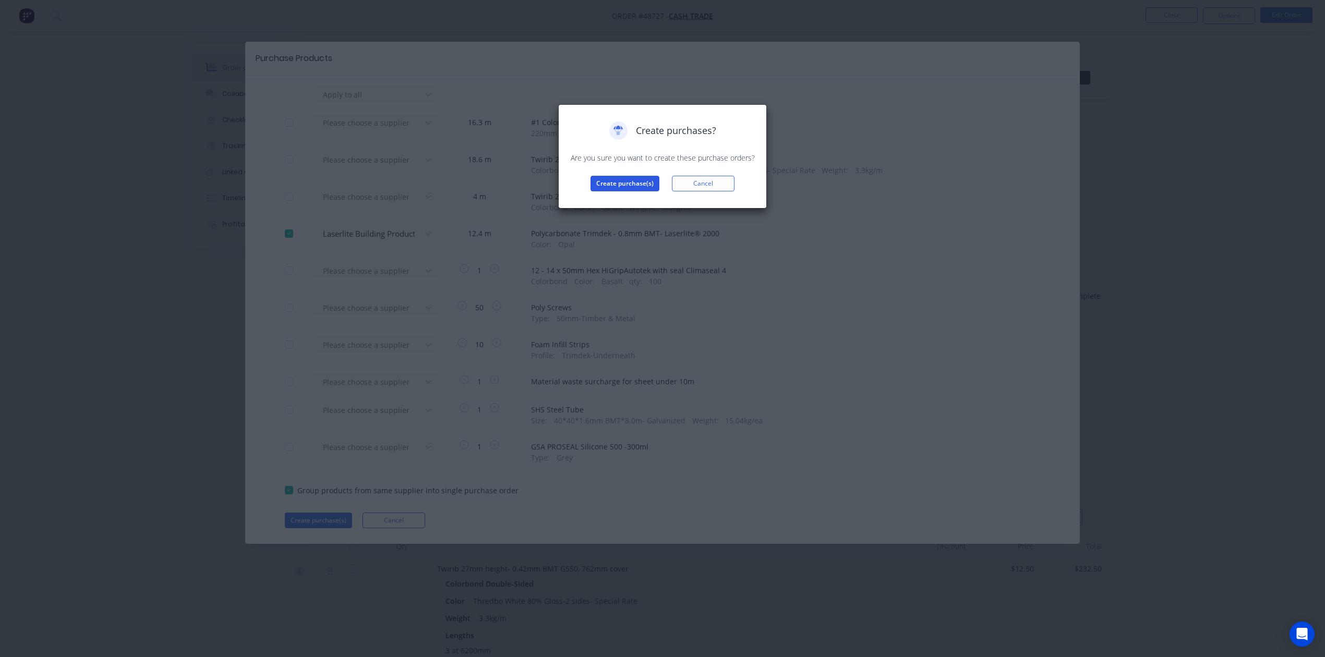
click at [604, 182] on button "Create purchase(s)" at bounding box center [624, 184] width 69 height 16
click at [612, 193] on button "View purchase(s)" at bounding box center [625, 200] width 63 height 16
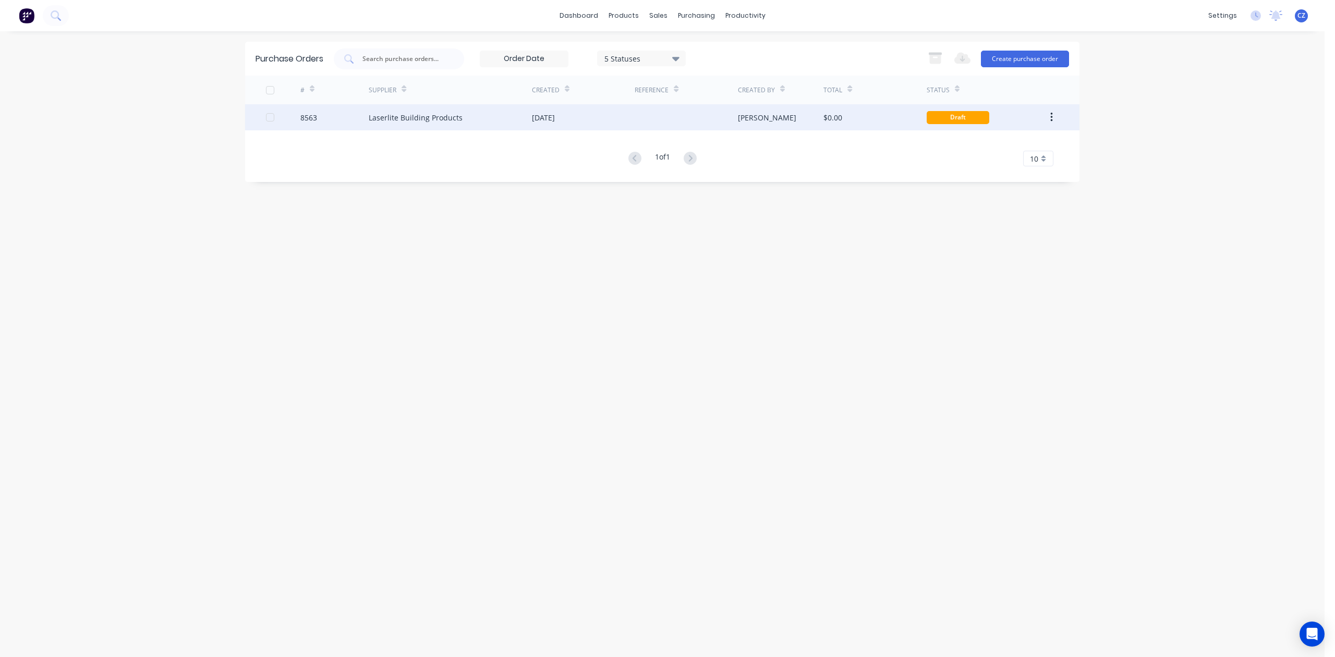
click at [626, 110] on div "02 Sep 2025" at bounding box center [583, 117] width 103 height 26
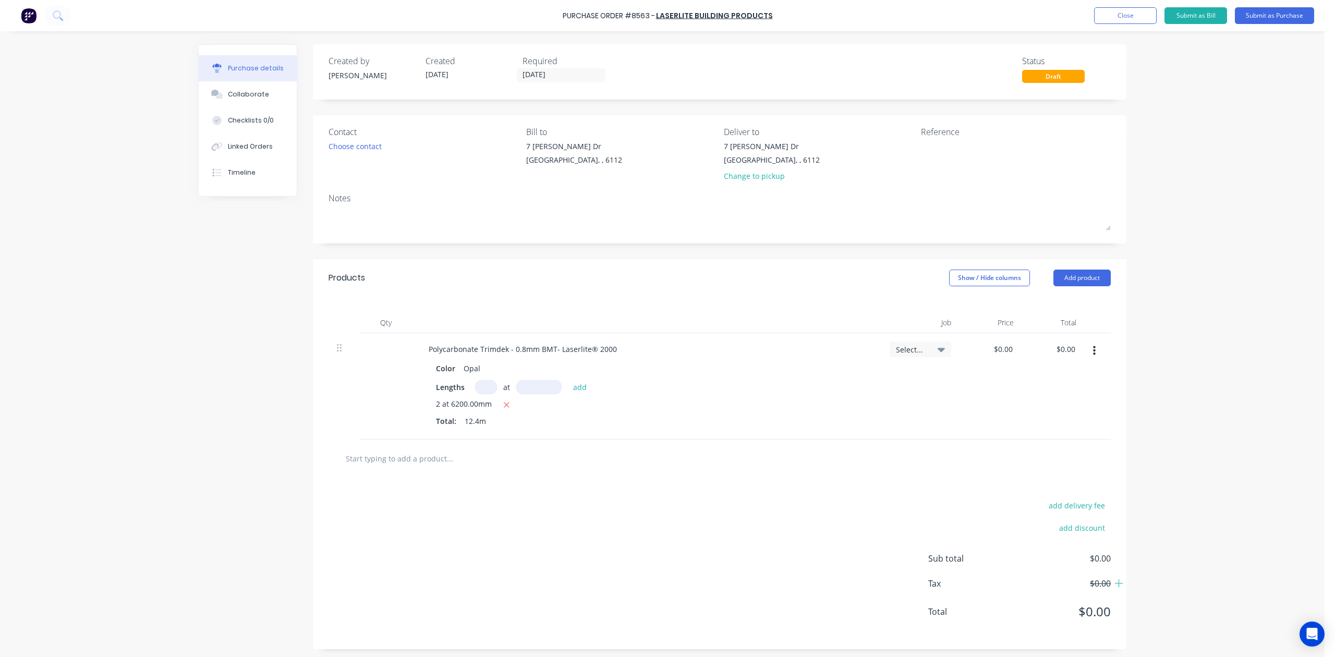
click at [561, 65] on div "Required" at bounding box center [567, 61] width 89 height 13
click at [539, 74] on input "02/09/25" at bounding box center [561, 75] width 88 height 13
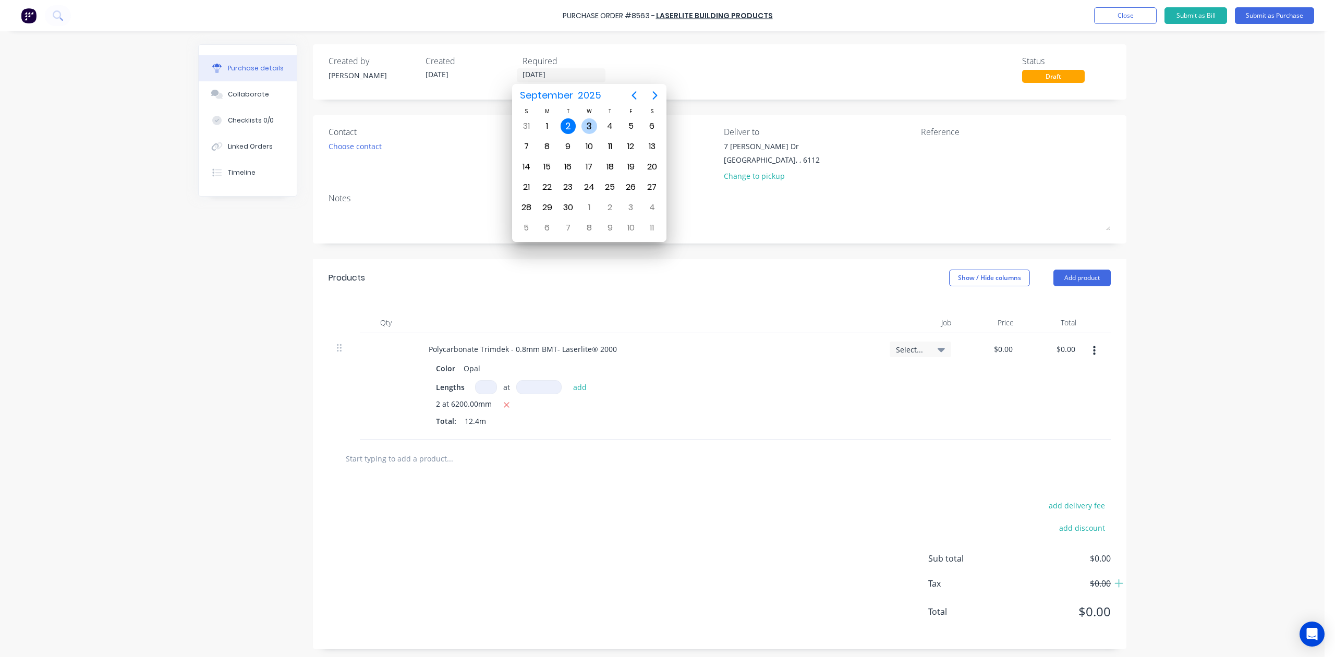
click at [592, 132] on div "3" at bounding box center [590, 126] width 16 height 16
type input "03/09/25"
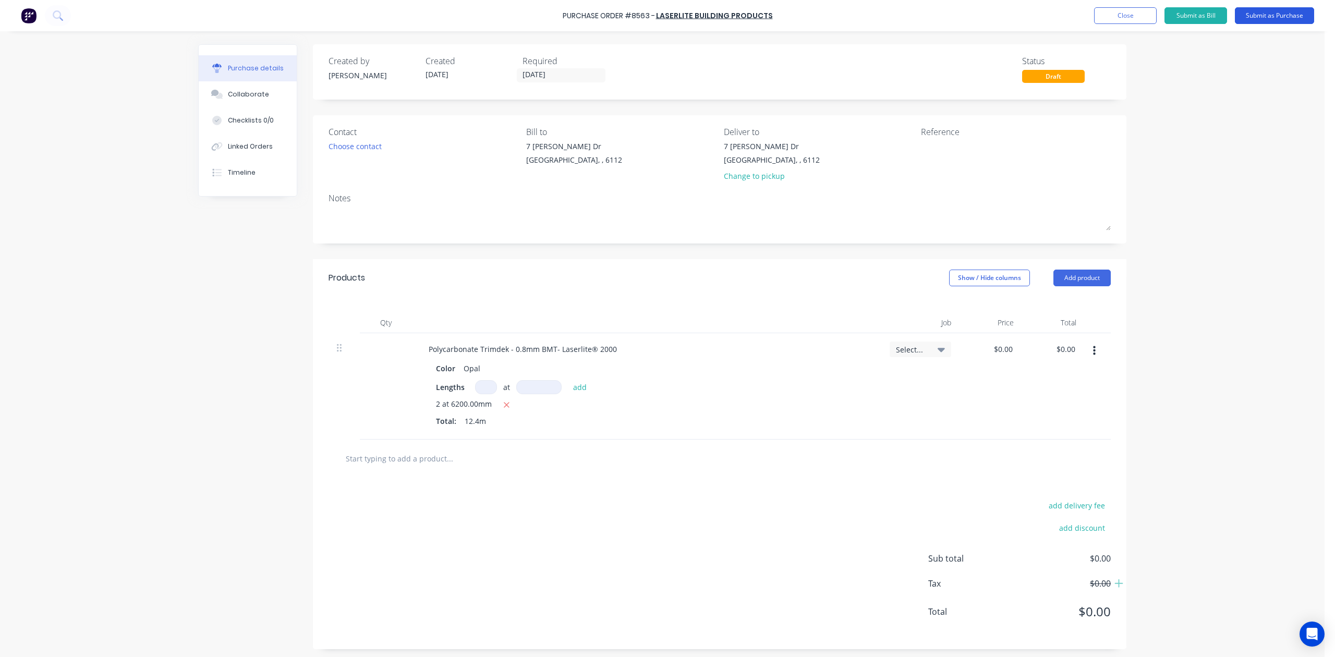
click at [1307, 15] on button "Submit as Purchase" at bounding box center [1274, 15] width 79 height 17
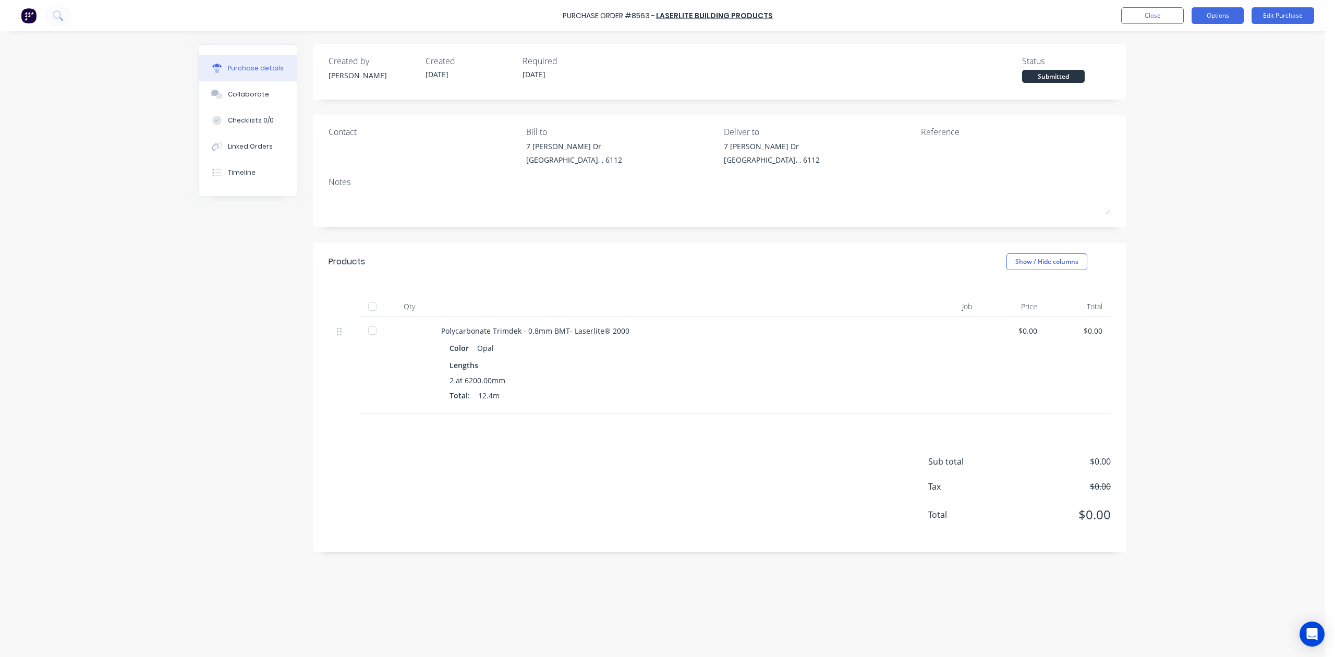
click at [1215, 14] on button "Options" at bounding box center [1218, 15] width 52 height 17
click at [1204, 40] on div "Print / Email" at bounding box center [1194, 42] width 80 height 15
click at [1209, 94] on button "Without pricing" at bounding box center [1194, 84] width 99 height 21
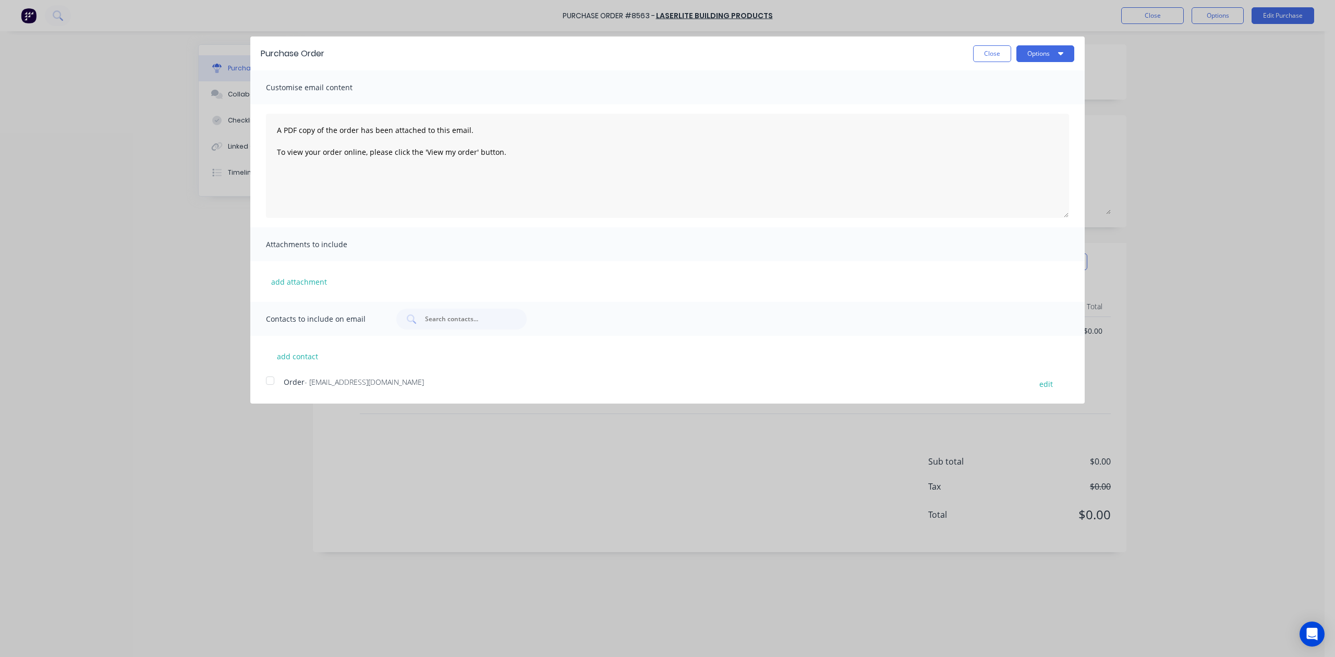
drag, startPoint x: 270, startPoint y: 380, endPoint x: 824, endPoint y: 208, distance: 580.2
click at [271, 380] on div at bounding box center [270, 380] width 21 height 21
click at [1063, 50] on icon "button" at bounding box center [1060, 53] width 5 height 8
click at [1031, 105] on div "Email" at bounding box center [1025, 100] width 80 height 15
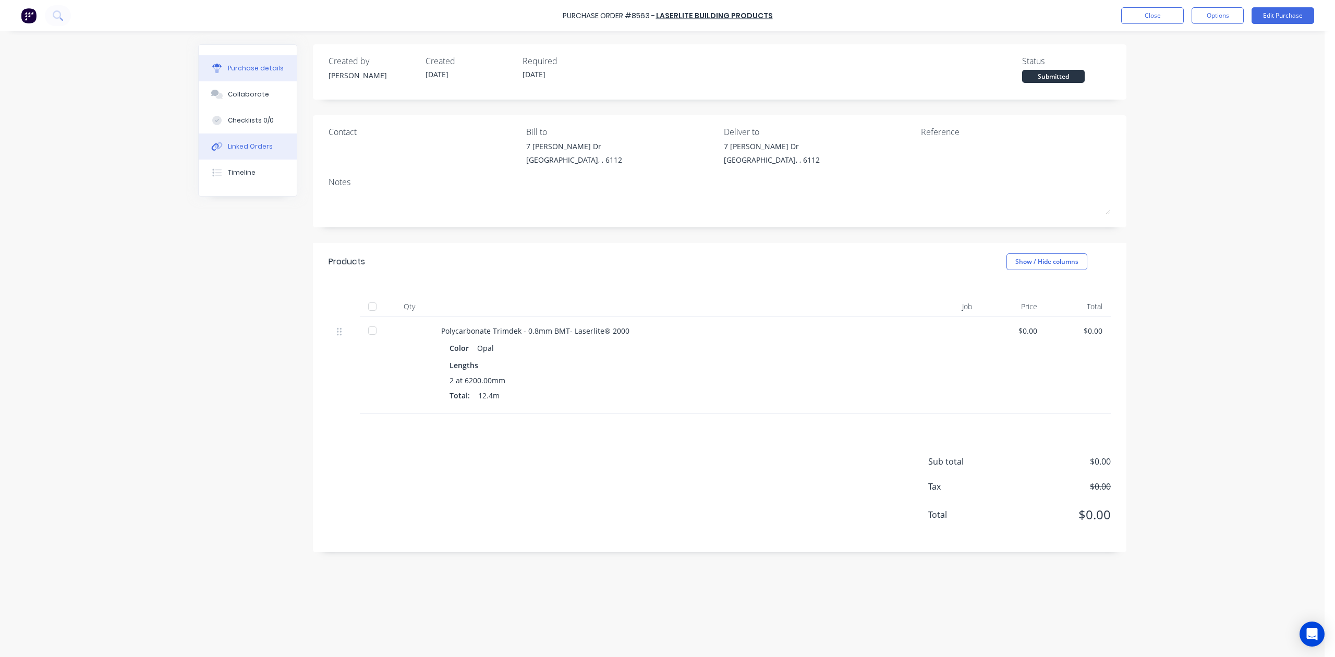
click at [255, 147] on div "Linked Orders" at bounding box center [250, 146] width 45 height 9
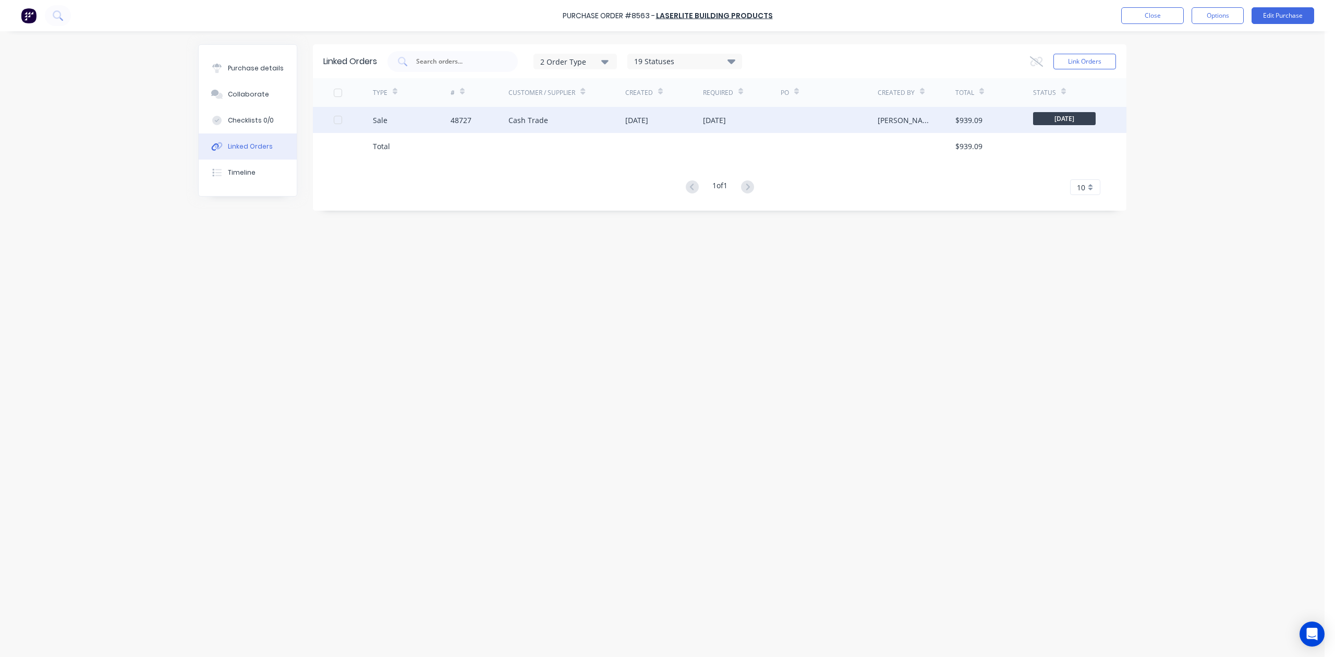
click at [745, 126] on div "10 Sep 2025" at bounding box center [742, 120] width 78 height 26
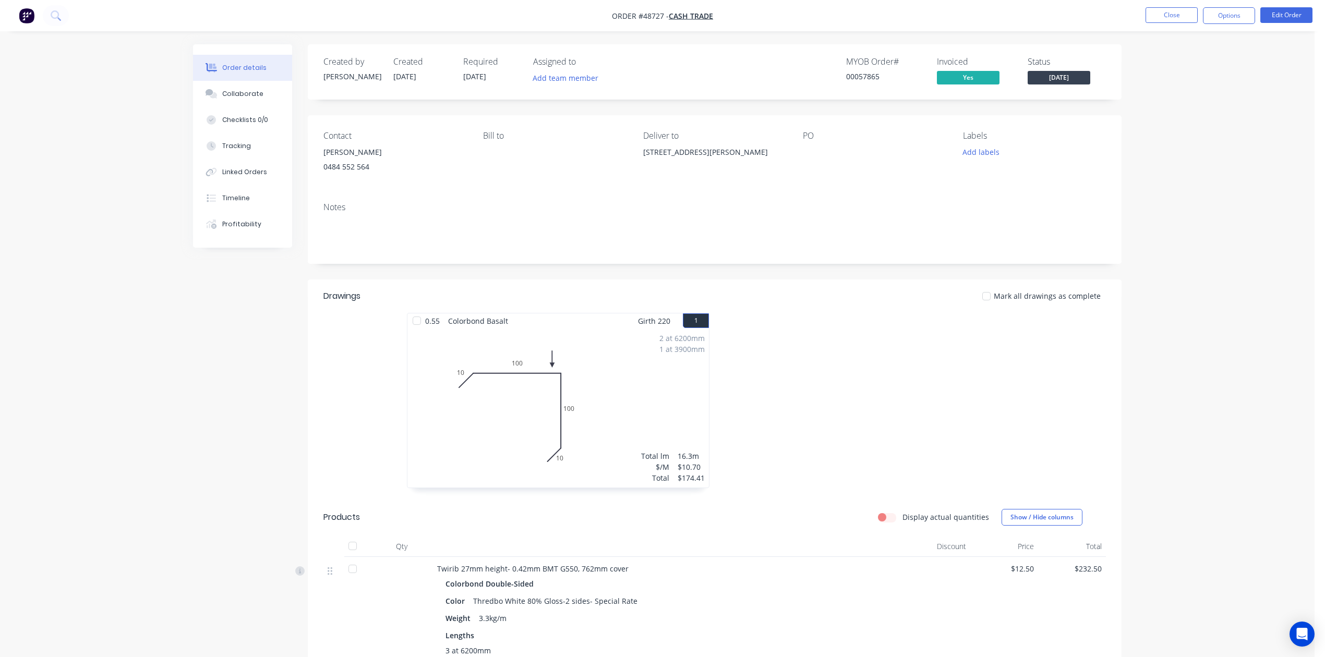
drag, startPoint x: 727, startPoint y: 175, endPoint x: 1021, endPoint y: 110, distance: 302.0
click at [727, 174] on div "21 Lilika St, Armadale WA 6112" at bounding box center [714, 161] width 143 height 33
click at [1188, 21] on button "Close" at bounding box center [1171, 15] width 52 height 16
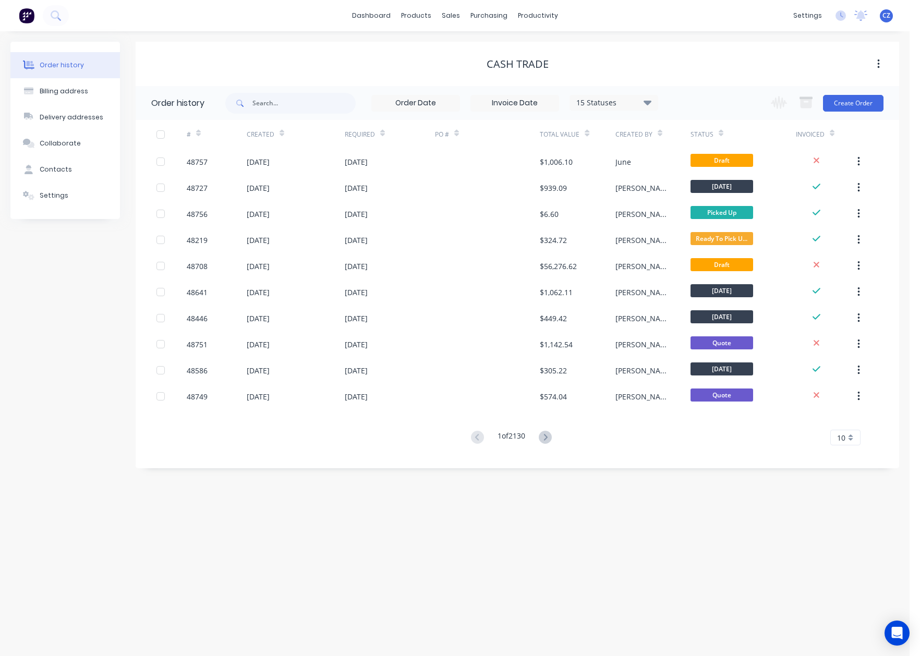
click at [747, 587] on div "Order history Billing address Delivery addresses Collaborate Contacts Settings …" at bounding box center [455, 343] width 910 height 625
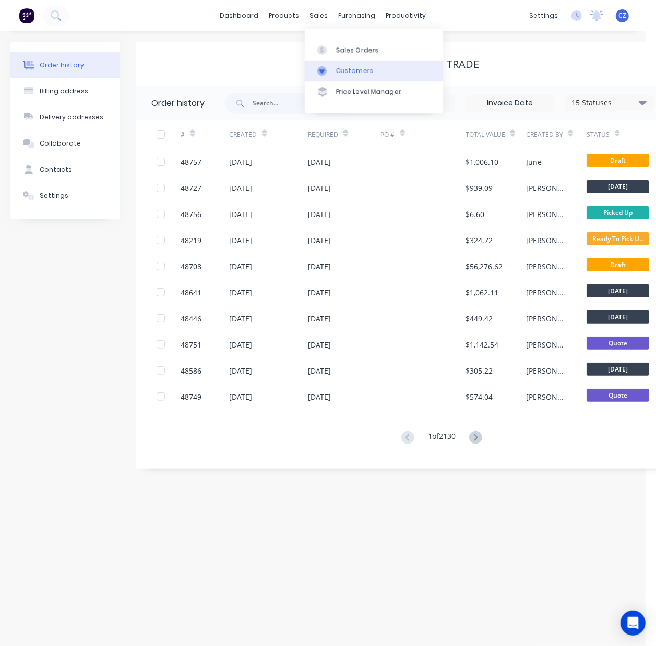
drag, startPoint x: 336, startPoint y: 72, endPoint x: 332, endPoint y: 68, distance: 6.3
click at [336, 71] on div "Customers" at bounding box center [355, 70] width 38 height 9
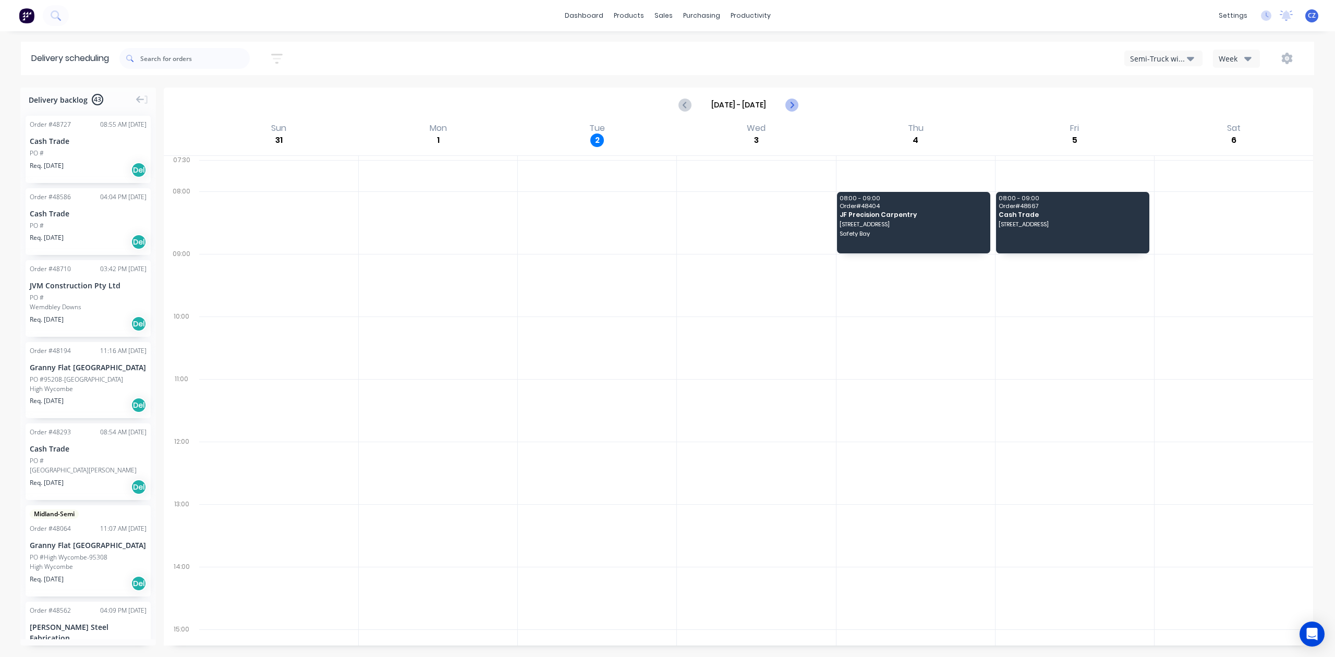
click at [796, 102] on icon "Next page" at bounding box center [792, 105] width 13 height 13
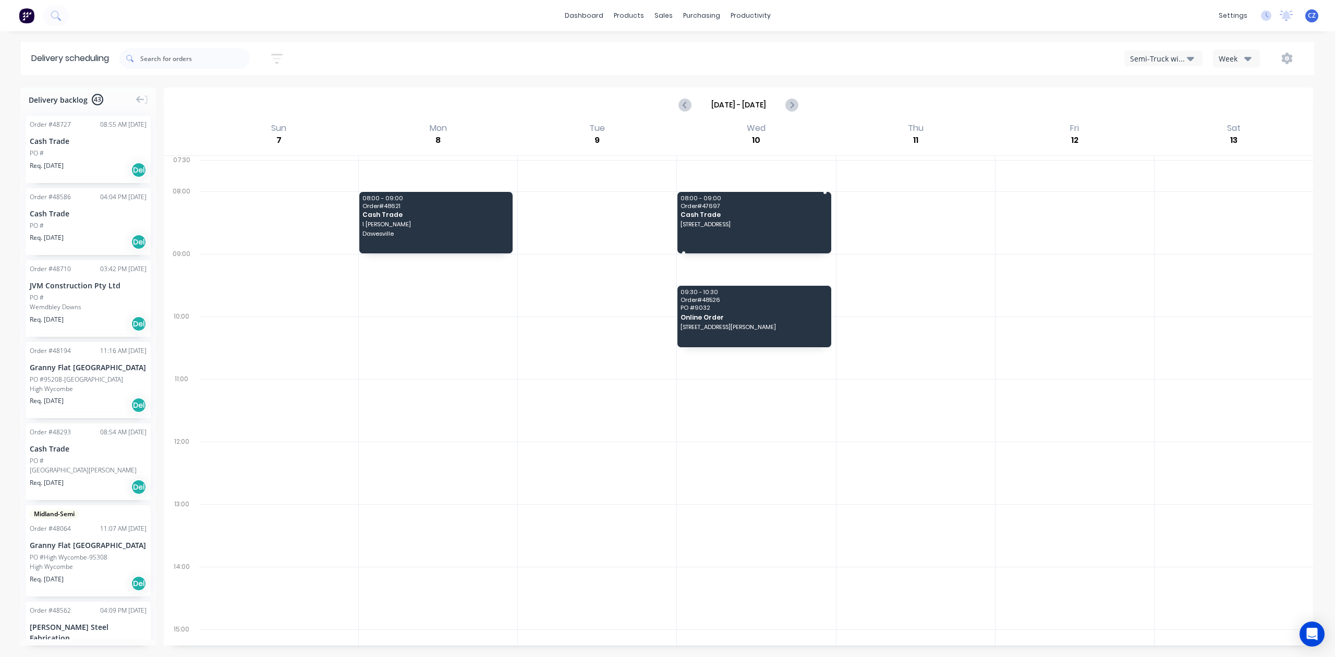
click at [718, 222] on span "2 Verdigris Rd, Karnup WA 6176" at bounding box center [754, 224] width 146 height 6
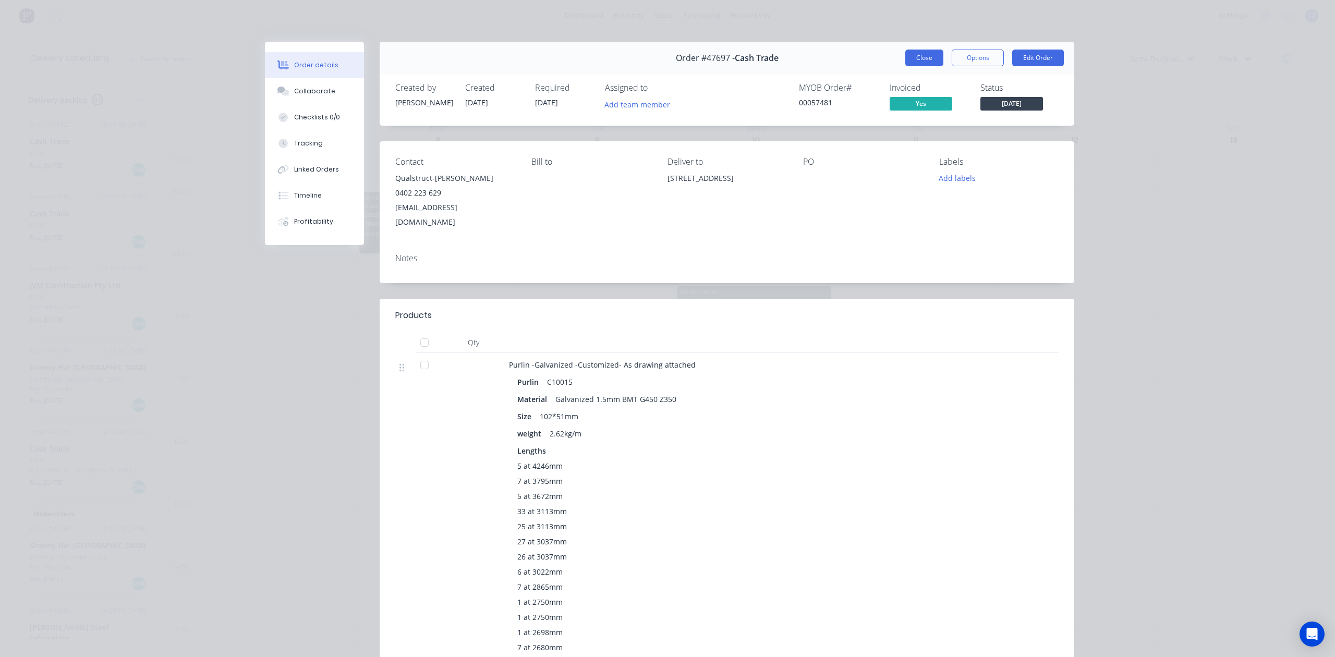
click at [917, 56] on button "Close" at bounding box center [925, 58] width 38 height 17
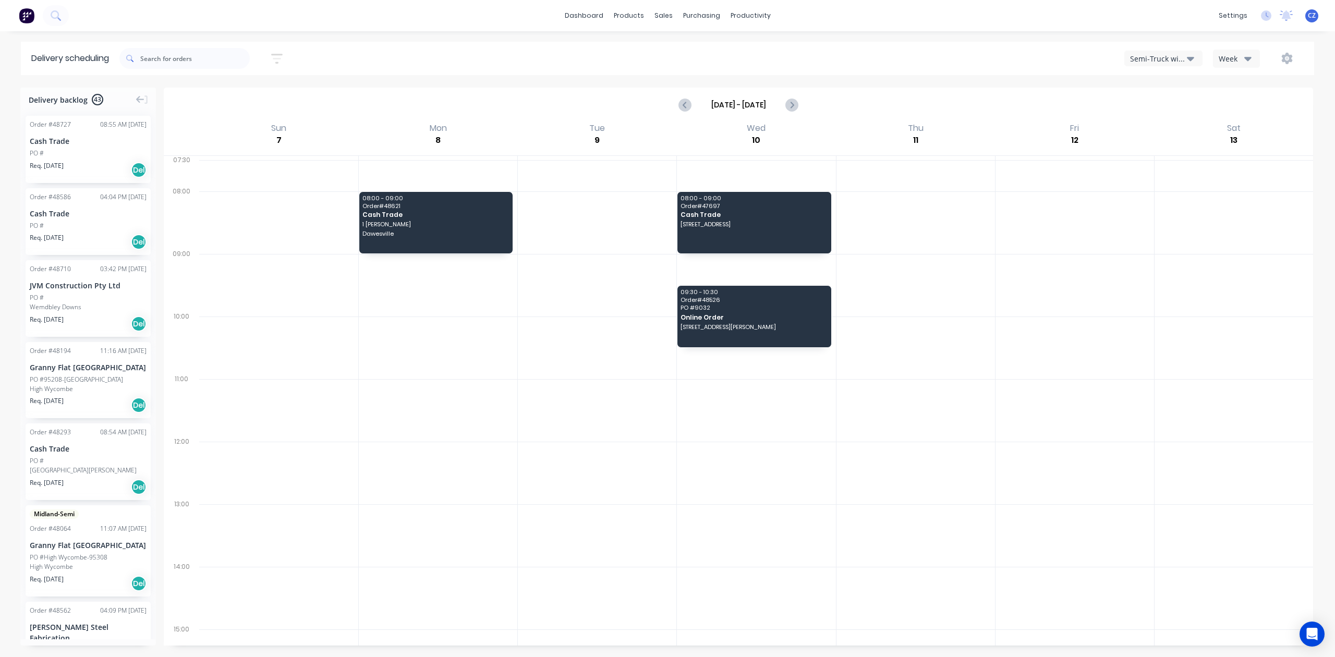
click at [1142, 59] on div "Semi-Truck with Hiab" at bounding box center [1158, 58] width 57 height 11
click at [1160, 126] on div "Utes Delivery" at bounding box center [1176, 126] width 103 height 21
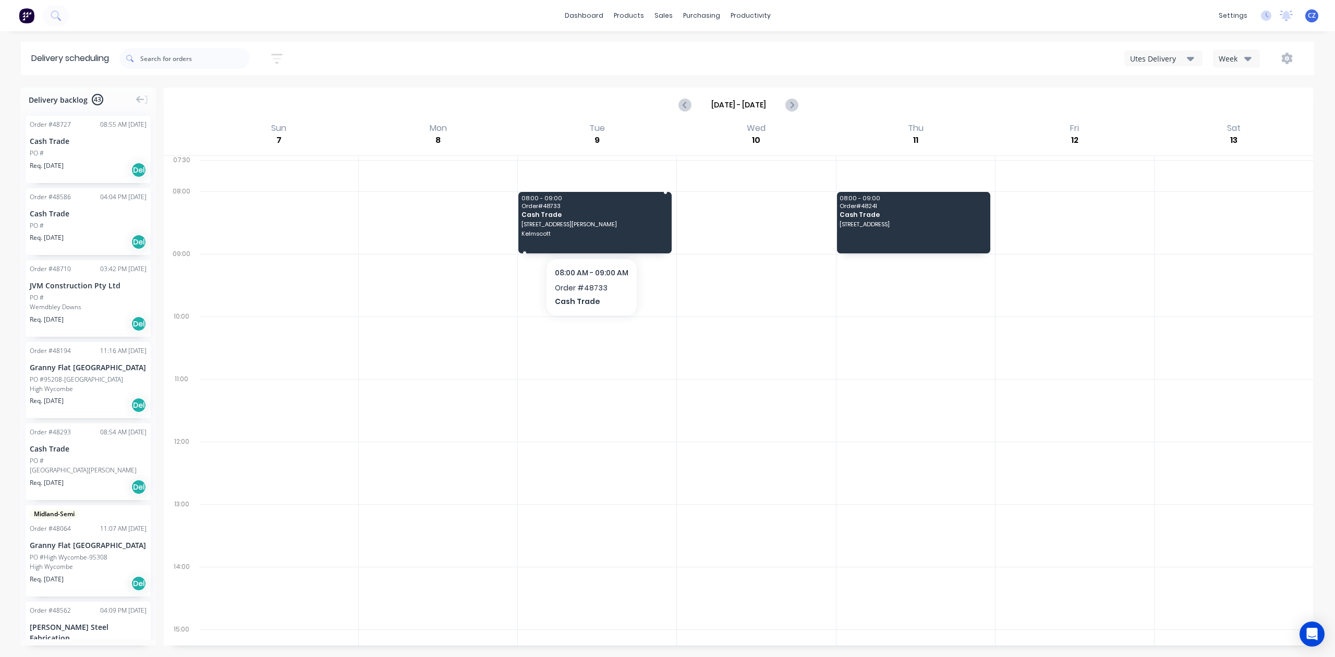
click at [539, 234] on span "Kelmscott" at bounding box center [595, 234] width 146 height 6
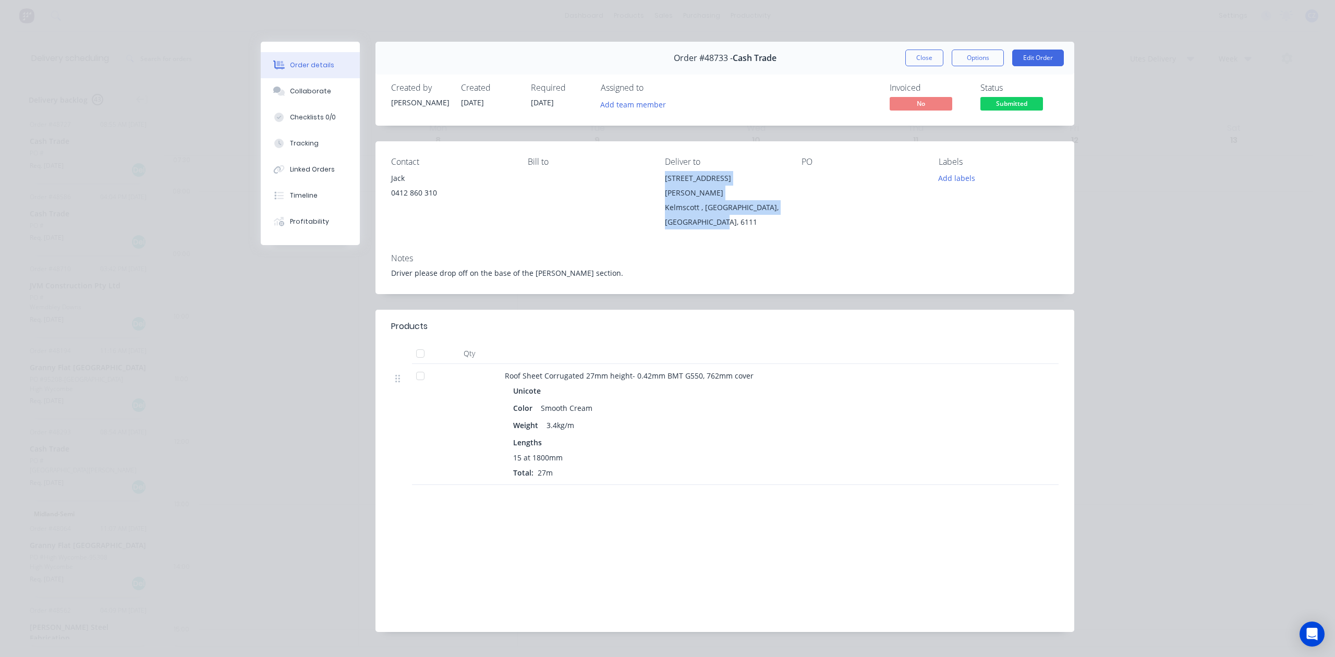
drag, startPoint x: 683, startPoint y: 199, endPoint x: 652, endPoint y: 180, distance: 36.1
click at [652, 180] on div "Contact Jack 0412 860 310 Bill to Deliver to 5 Turner Rd Kelmscott , Western Au…" at bounding box center [725, 193] width 699 height 104
copy div "5 Turner Rd Kelmscott , Western Australia, Australia, 6111"
click at [919, 57] on button "Close" at bounding box center [925, 58] width 38 height 17
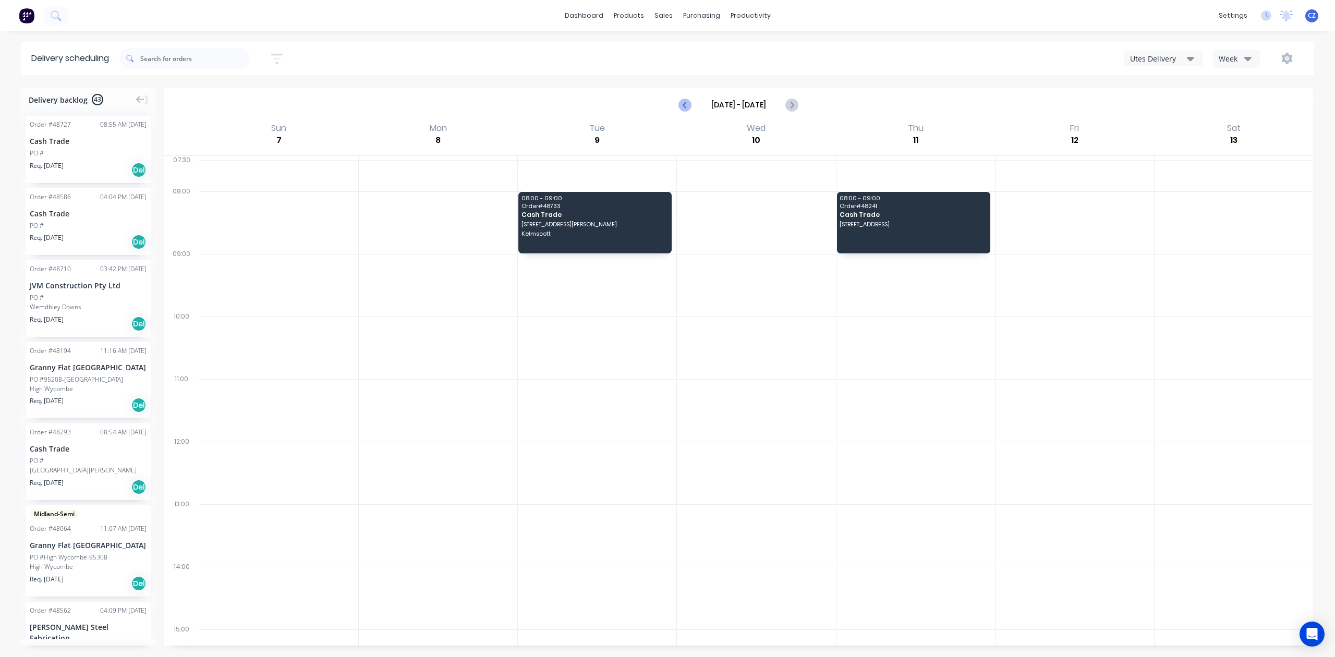
click at [684, 113] on button "Previous page" at bounding box center [685, 104] width 21 height 21
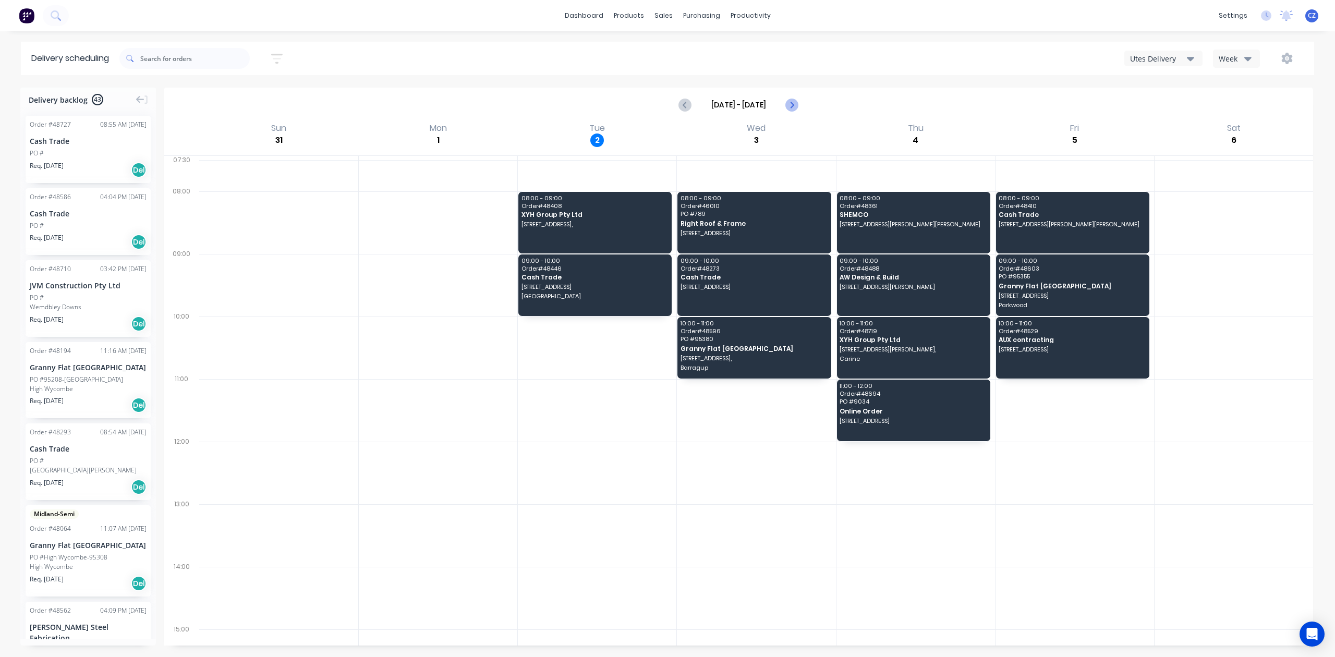
click at [791, 104] on icon "Next page" at bounding box center [792, 105] width 13 height 13
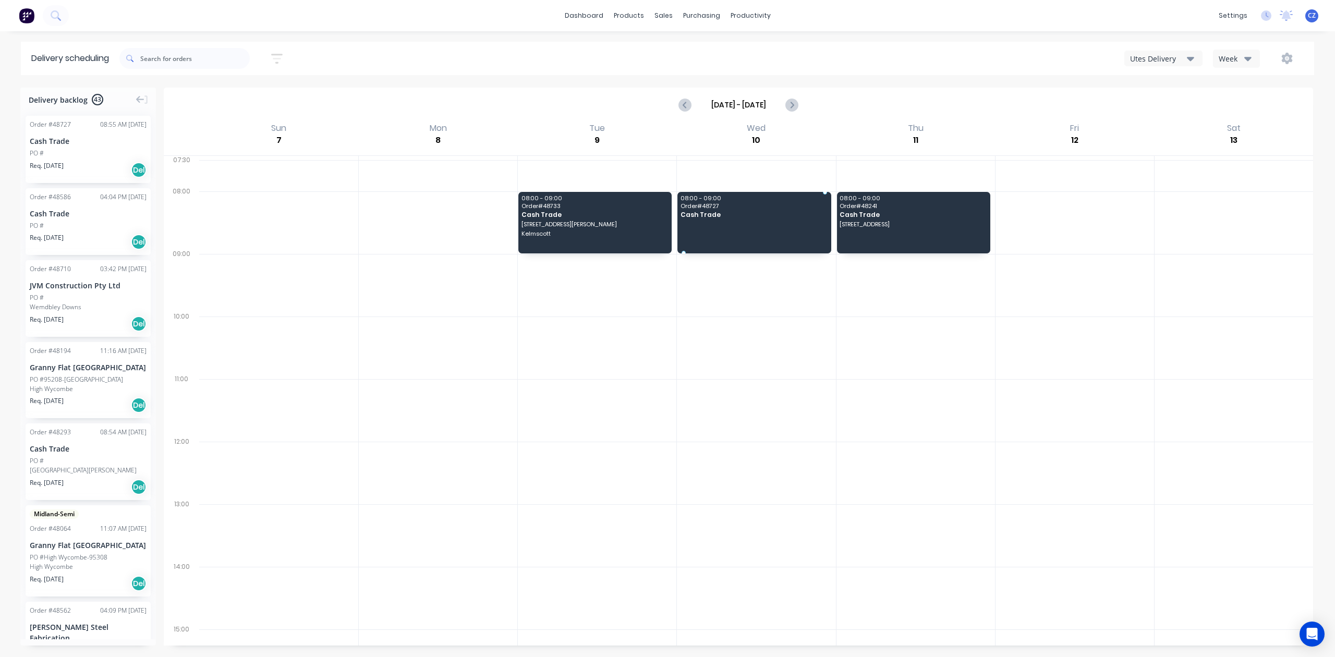
drag, startPoint x: 58, startPoint y: 153, endPoint x: 737, endPoint y: 212, distance: 680.6
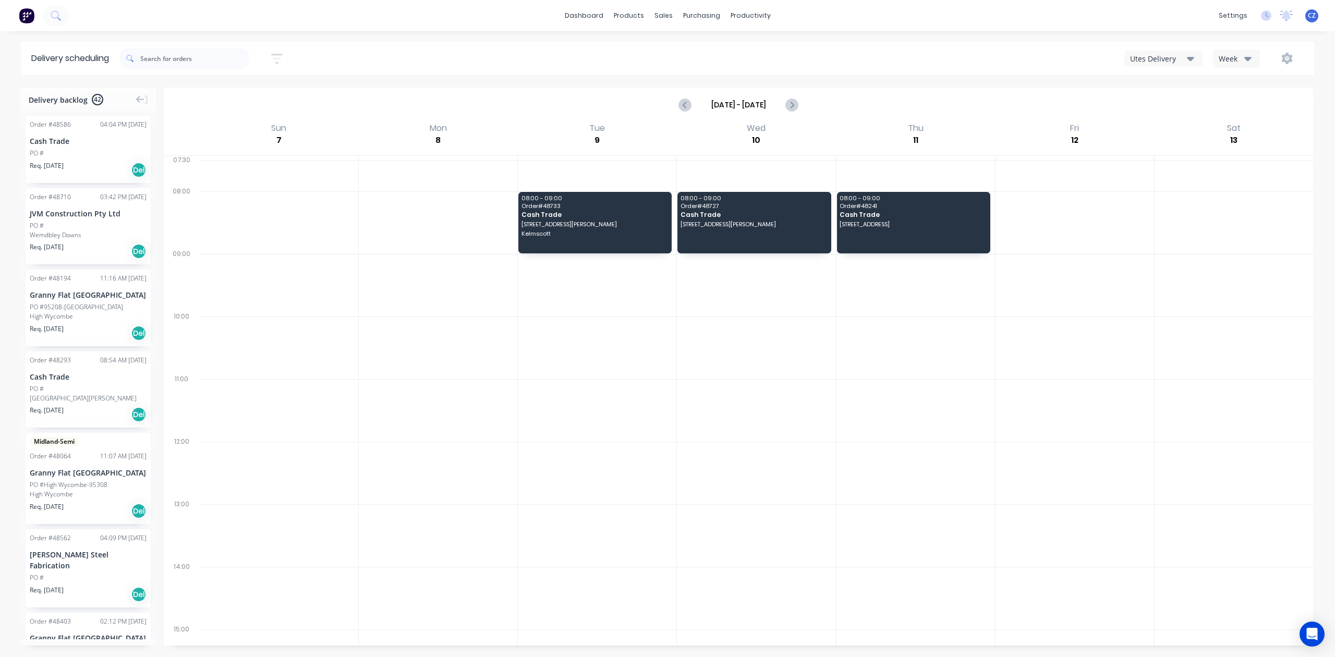
click at [82, 147] on div "Order # 48586 04:04 PM 01/09/25 Cash Trade PO # Req. 15/09/25 Del" at bounding box center [88, 149] width 125 height 67
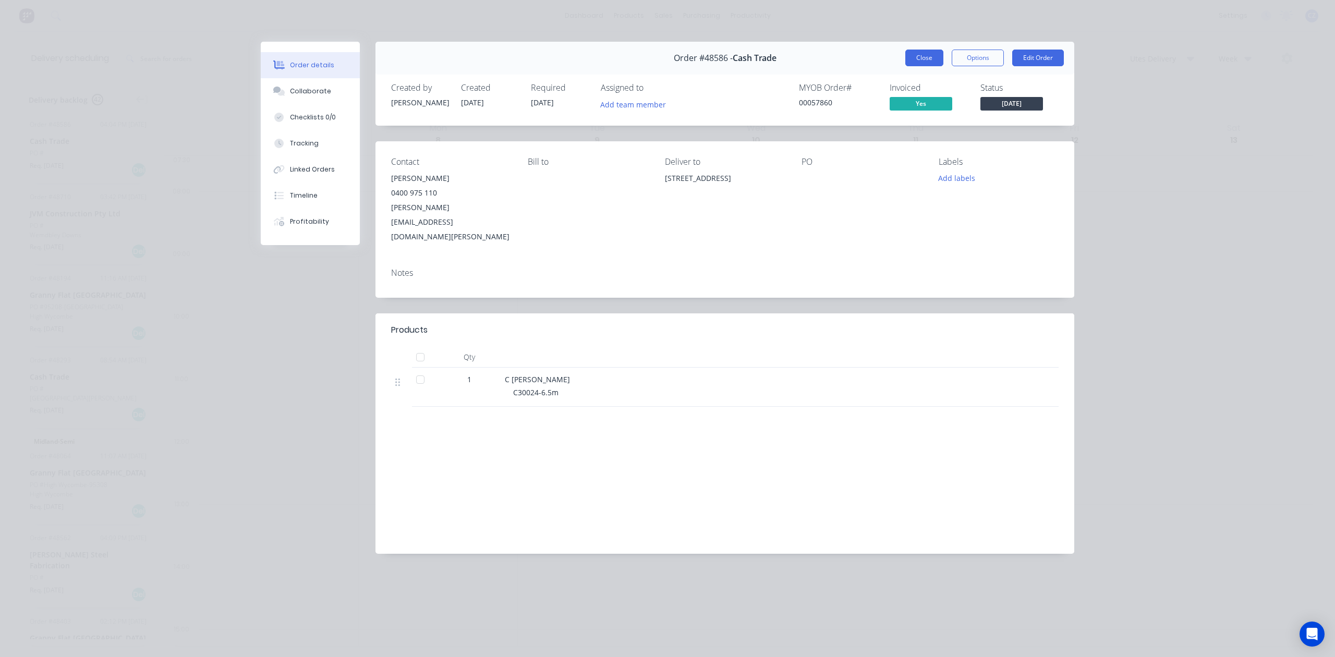
click at [930, 57] on button "Close" at bounding box center [925, 58] width 38 height 17
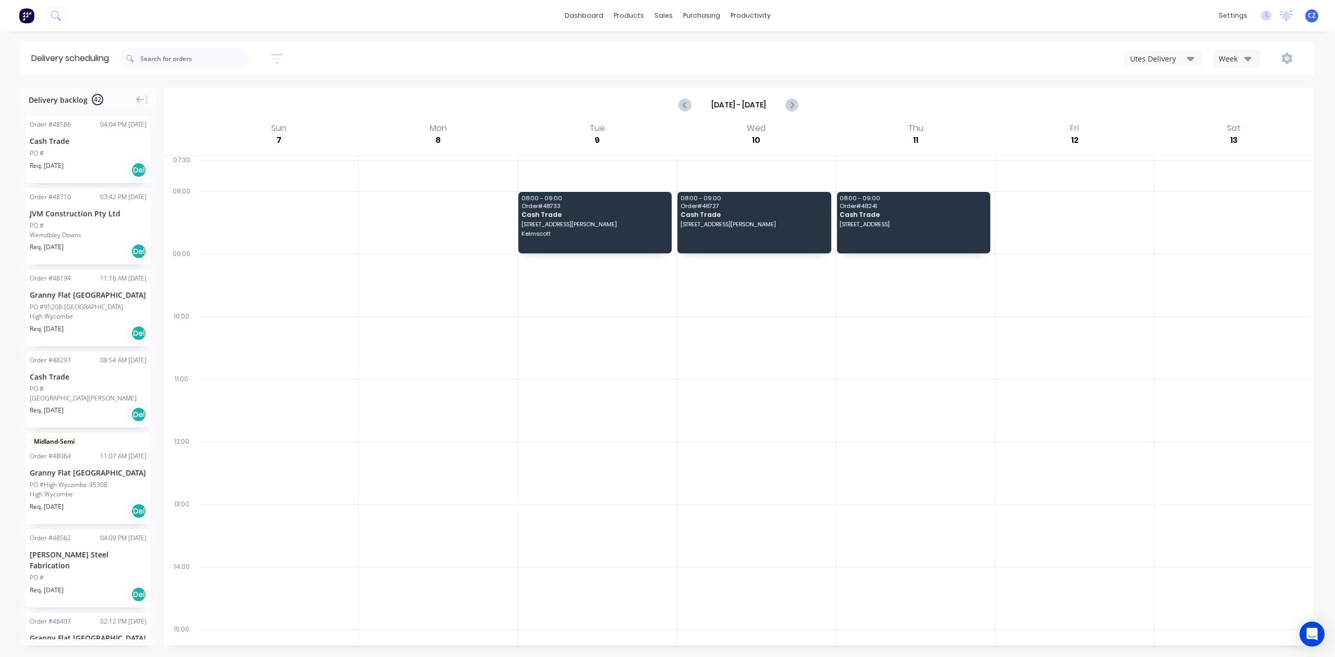
click at [61, 154] on div "PO #" at bounding box center [88, 153] width 117 height 9
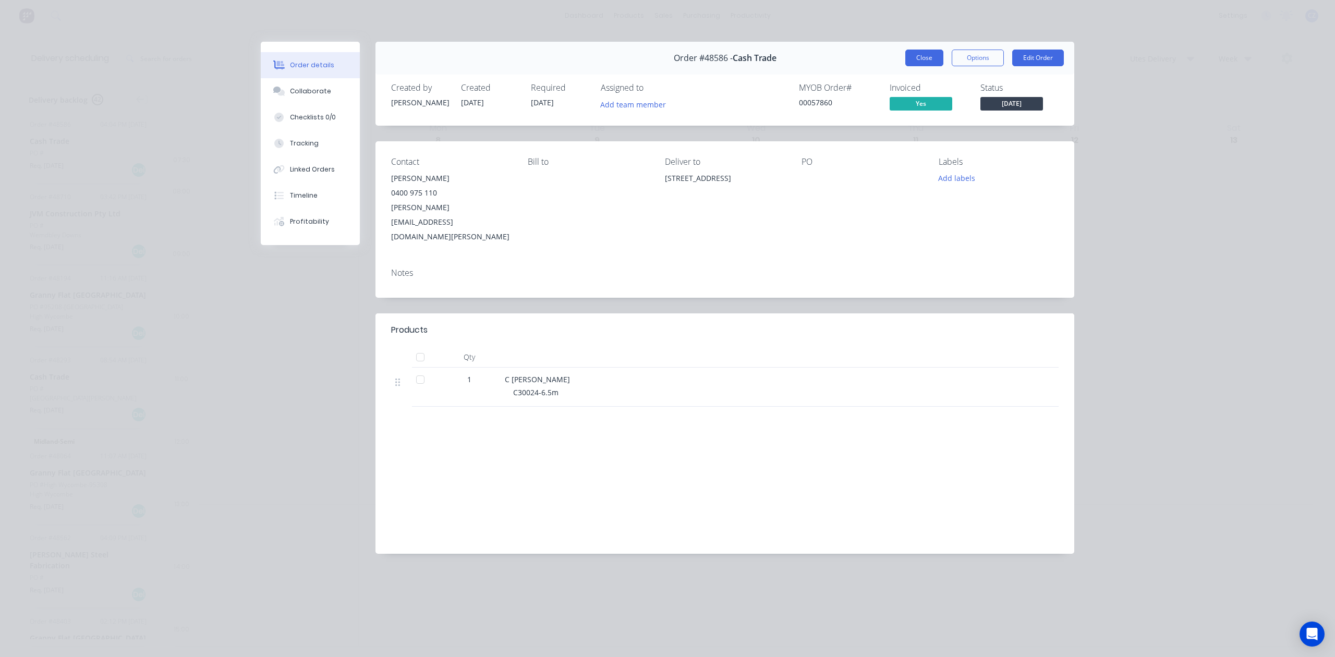
click at [924, 65] on button "Close" at bounding box center [925, 58] width 38 height 17
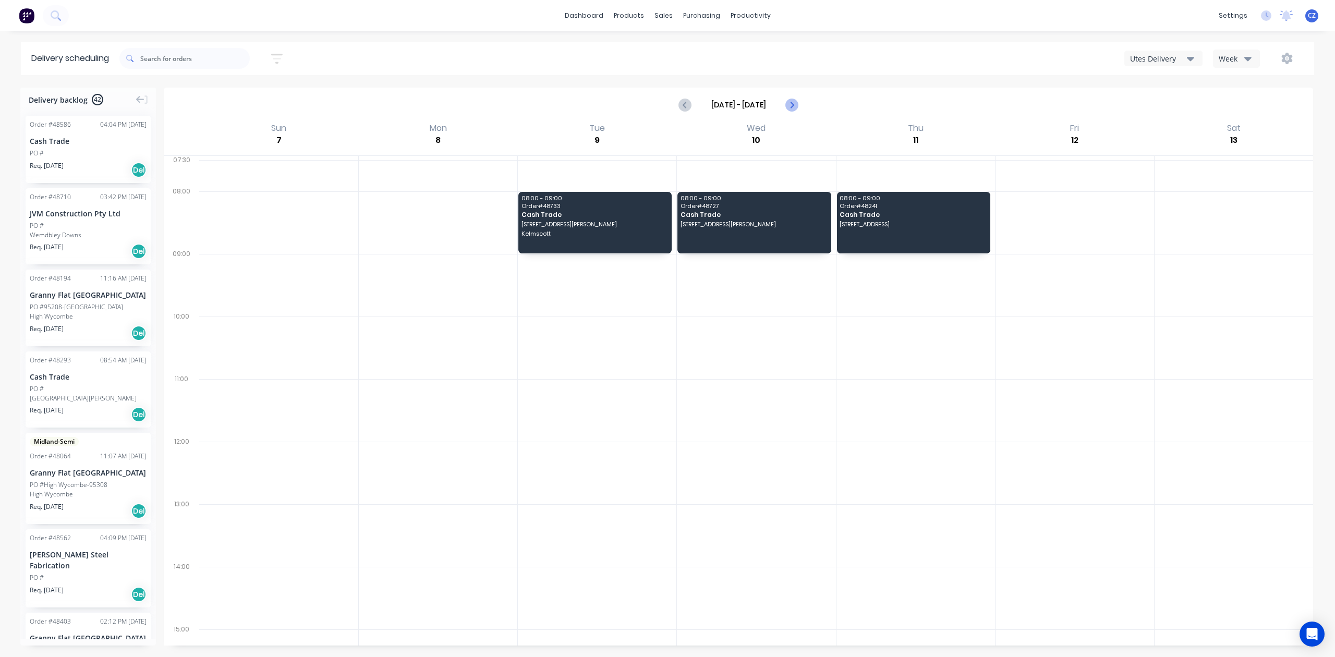
click at [790, 103] on icon "Next page" at bounding box center [792, 105] width 13 height 13
type input "Sep 14 - Sep 20"
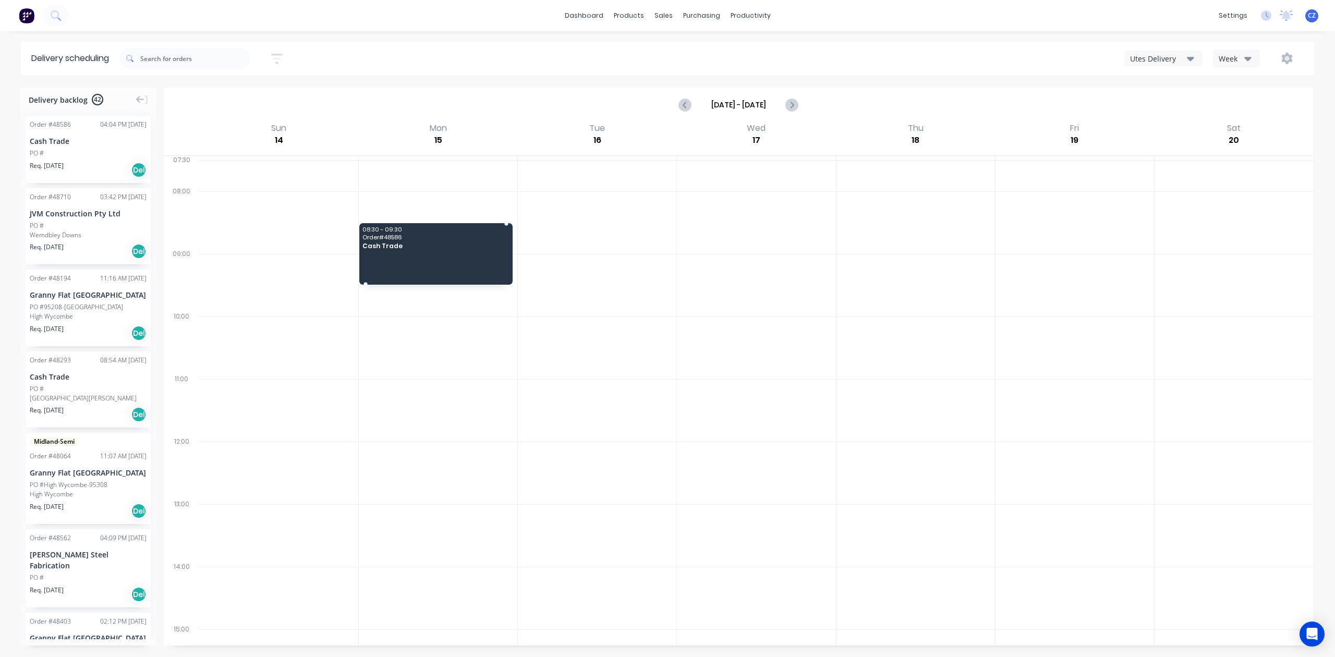
drag, startPoint x: 63, startPoint y: 153, endPoint x: 452, endPoint y: 224, distance: 395.4
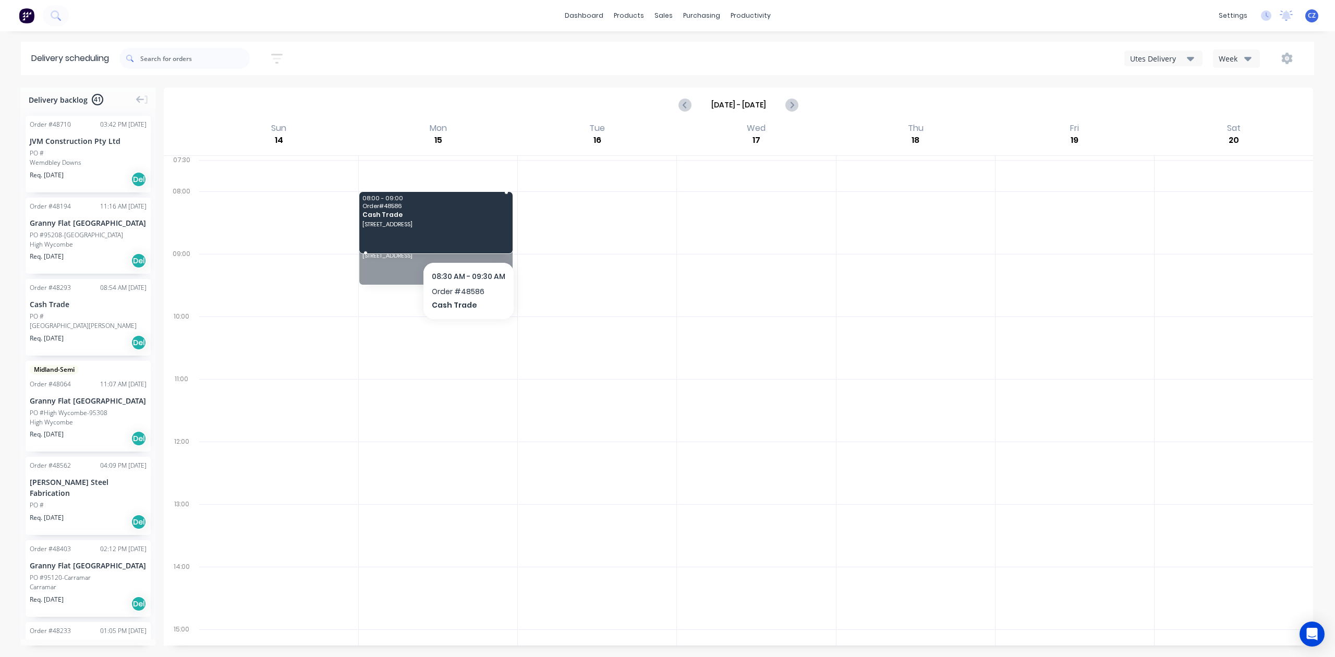
drag, startPoint x: 467, startPoint y: 246, endPoint x: 474, endPoint y: 217, distance: 29.9
click at [454, 214] on span "Cash Trade" at bounding box center [436, 214] width 146 height 7
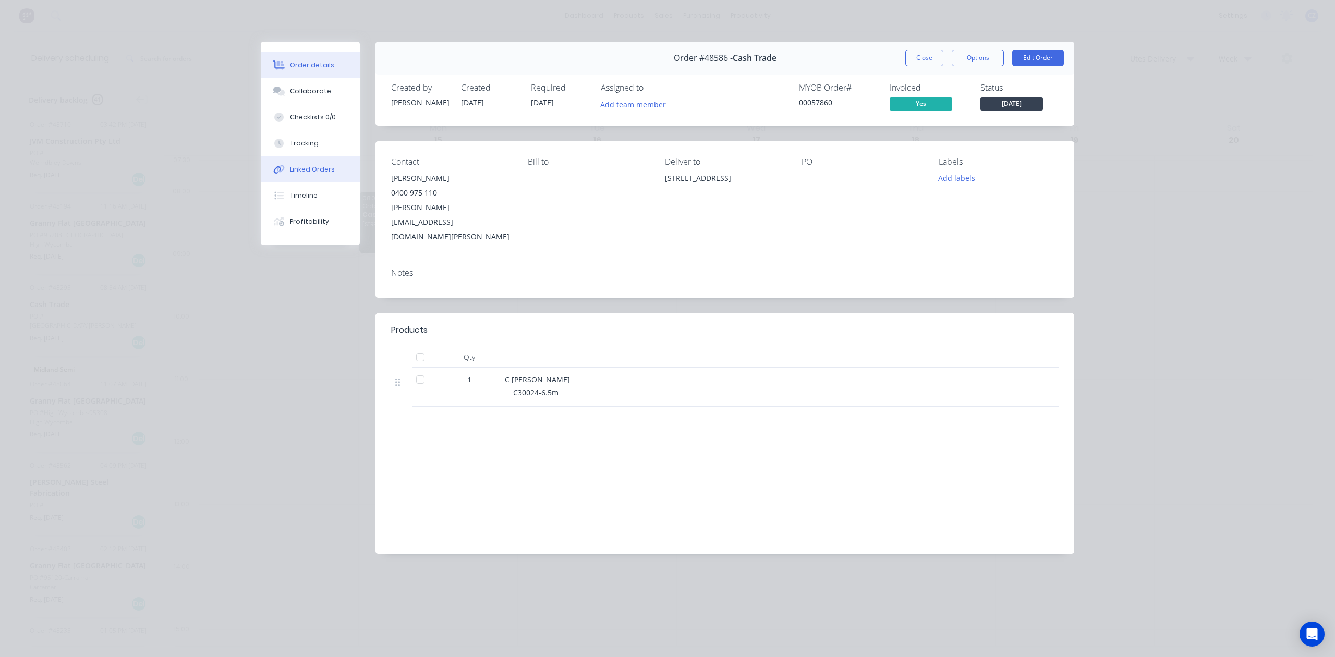
click at [324, 172] on div "Linked Orders" at bounding box center [312, 169] width 45 height 9
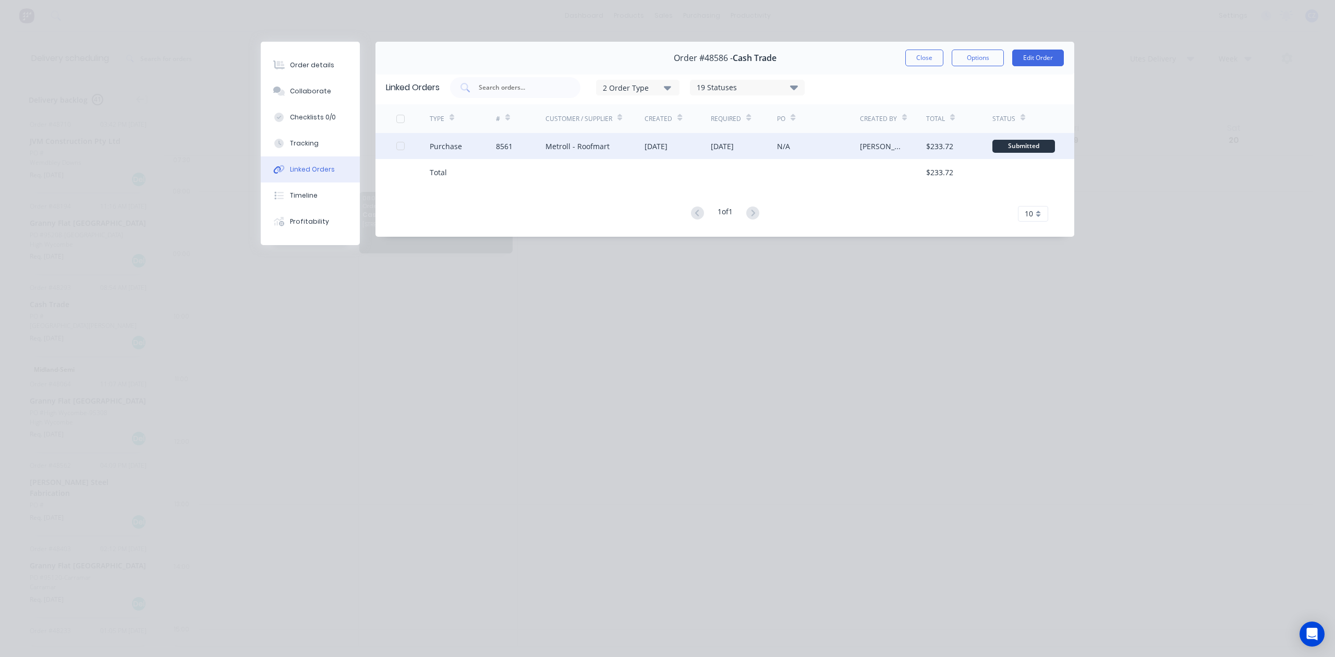
click at [649, 141] on div "01 Sep 2025" at bounding box center [656, 146] width 23 height 11
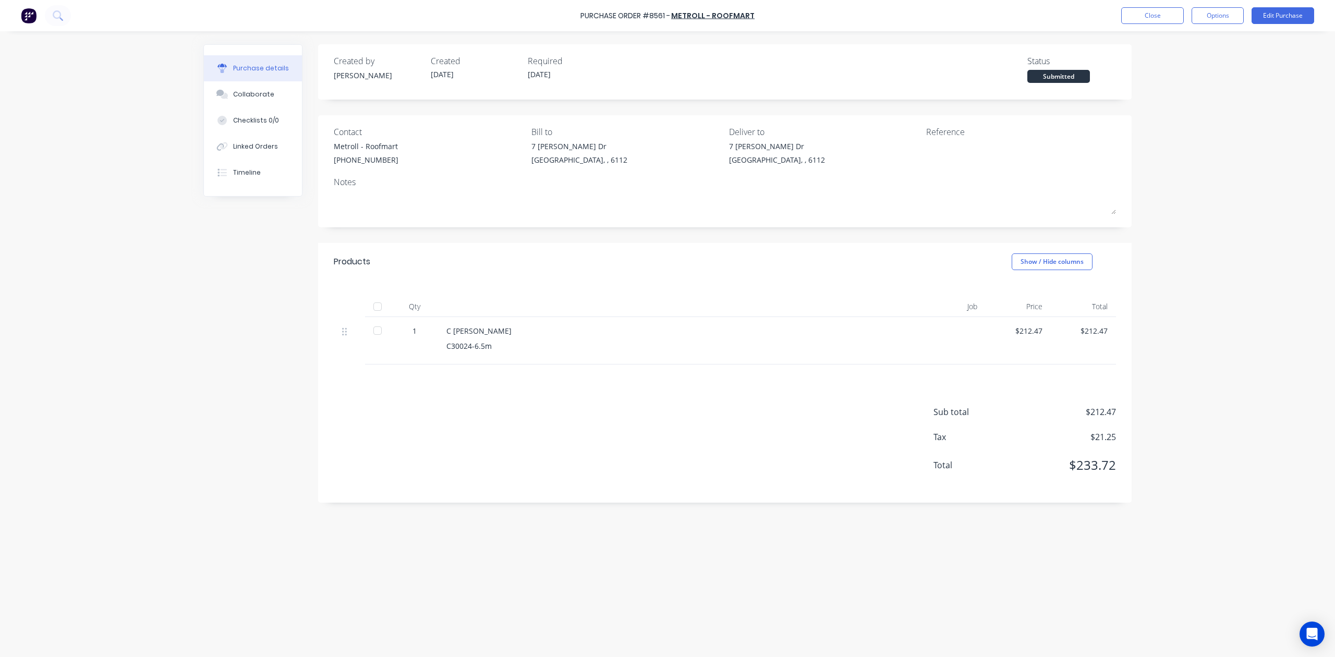
click at [514, 136] on div "Contact" at bounding box center [429, 132] width 190 height 13
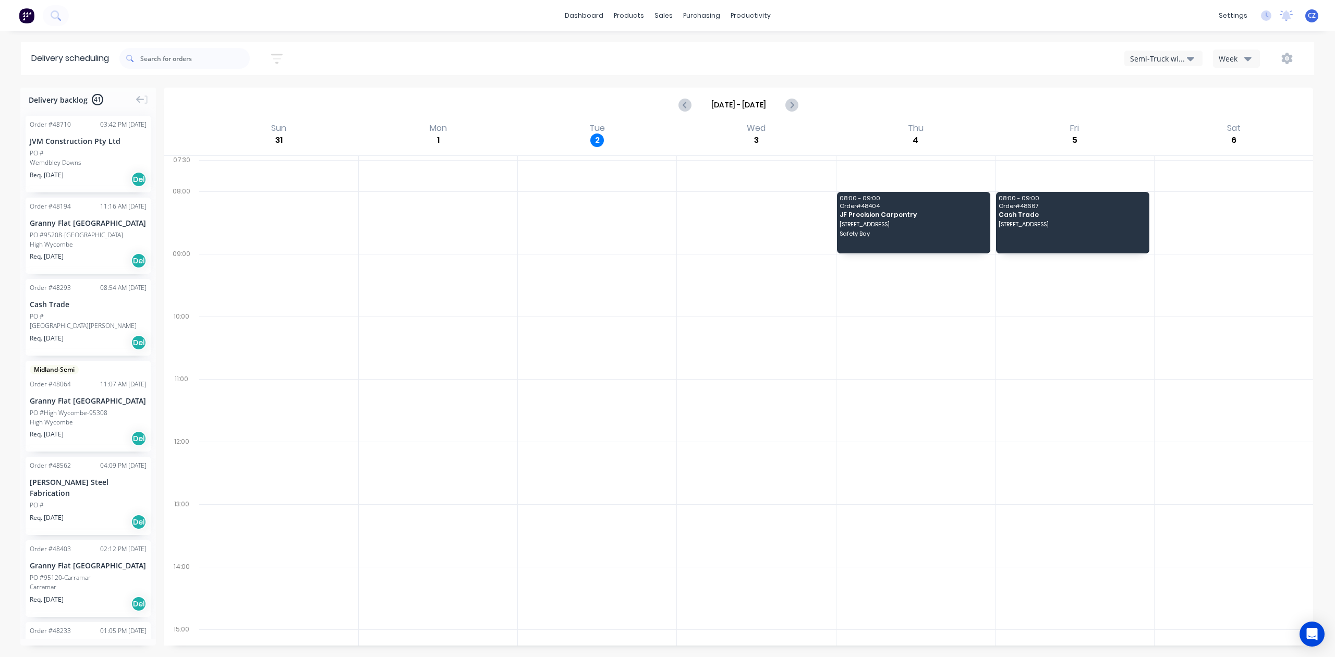
click at [74, 152] on div "PO #" at bounding box center [88, 153] width 117 height 9
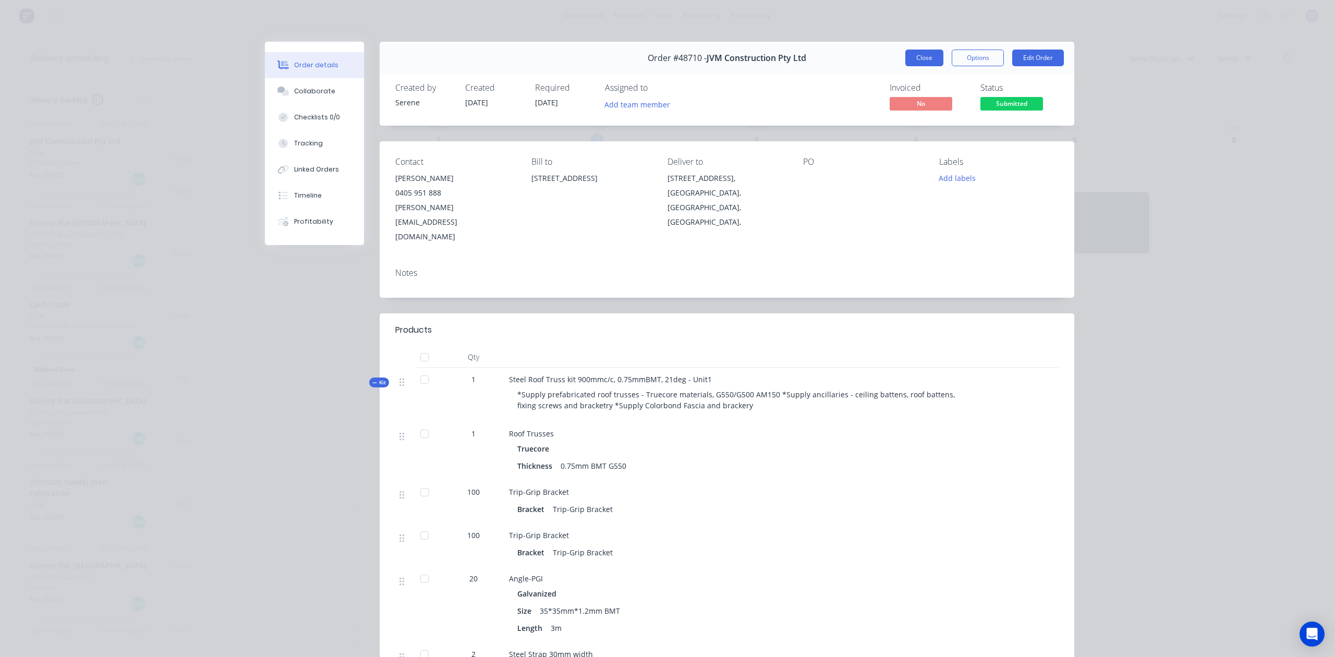
click at [928, 52] on button "Close" at bounding box center [925, 58] width 38 height 17
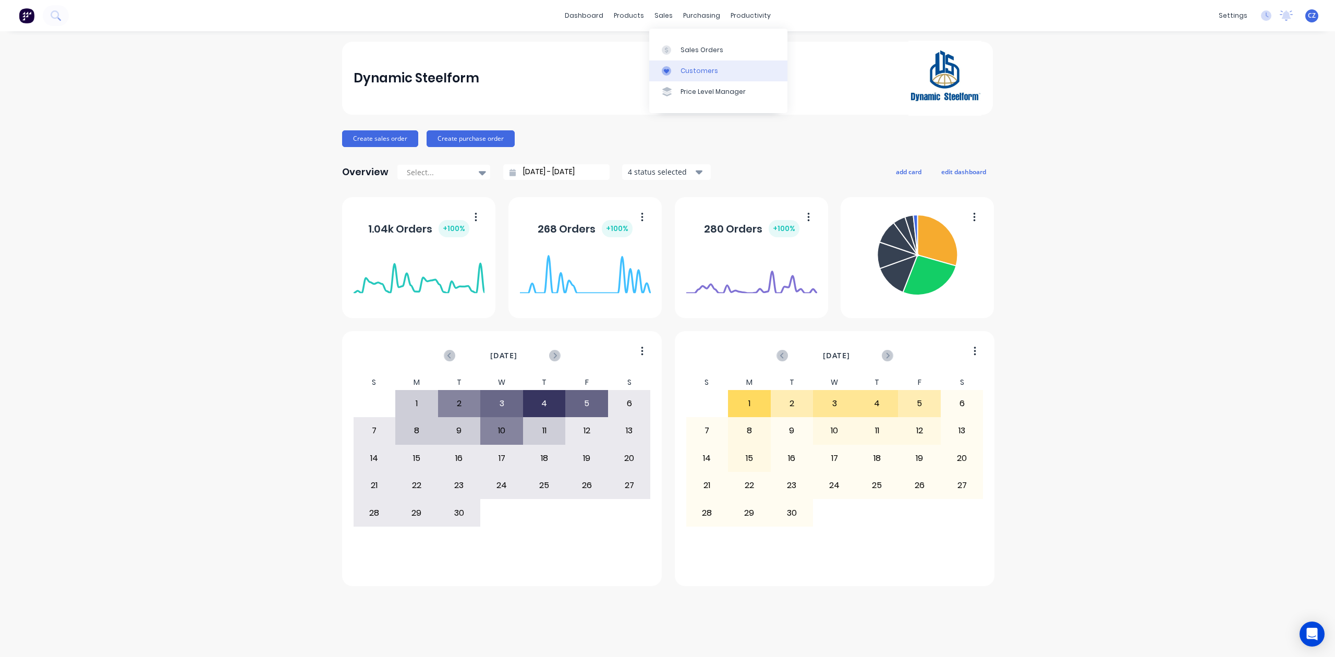
drag, startPoint x: 672, startPoint y: 65, endPoint x: 654, endPoint y: 64, distance: 17.8
click at [672, 65] on link "Customers" at bounding box center [718, 71] width 138 height 21
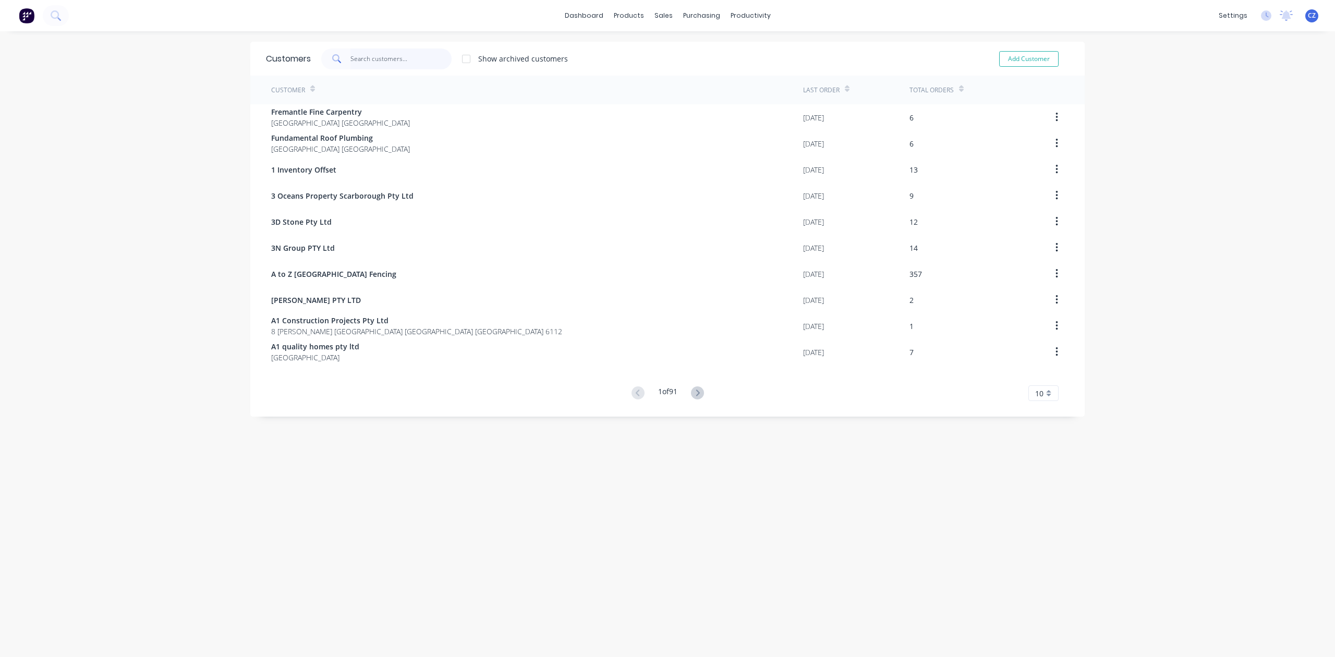
click at [387, 51] on input "text" at bounding box center [402, 59] width 102 height 21
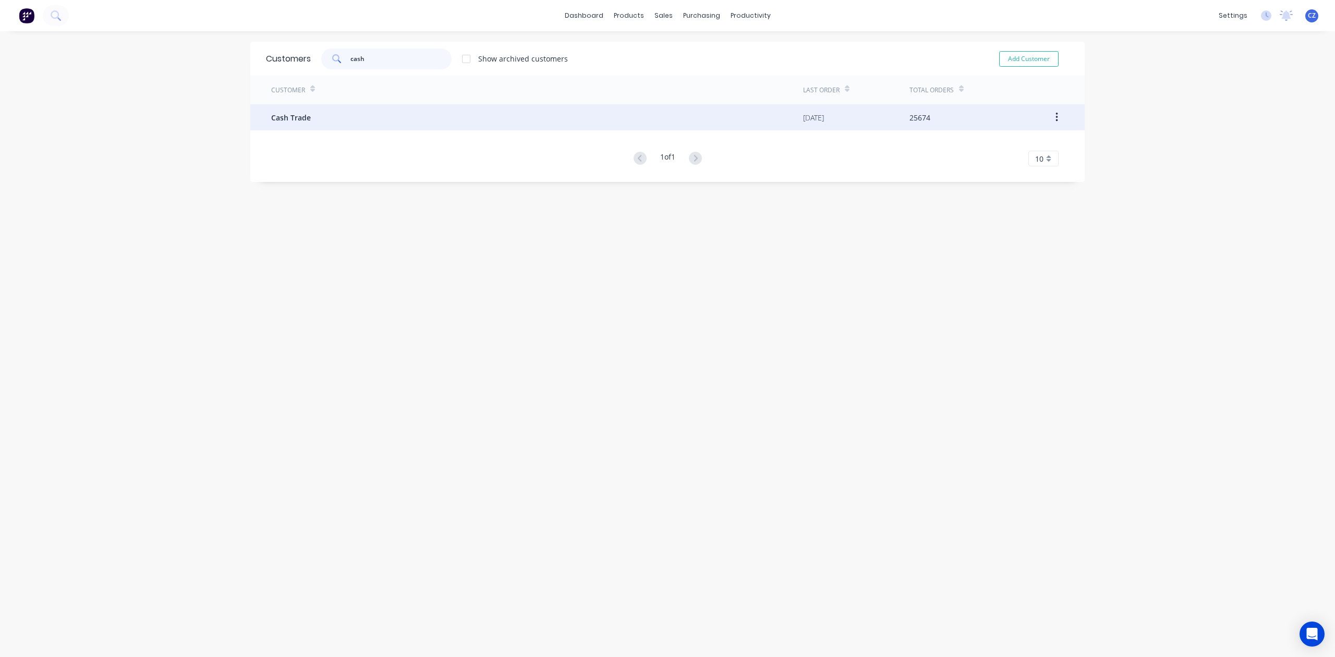
type input "cash"
click at [393, 107] on div "Customer Last Order Total Orders Cash Trade [DATE] 25674 1 of 1 10 5 10 15 20 2…" at bounding box center [667, 121] width 835 height 91
click at [391, 110] on div "Cash Trade" at bounding box center [537, 117] width 532 height 26
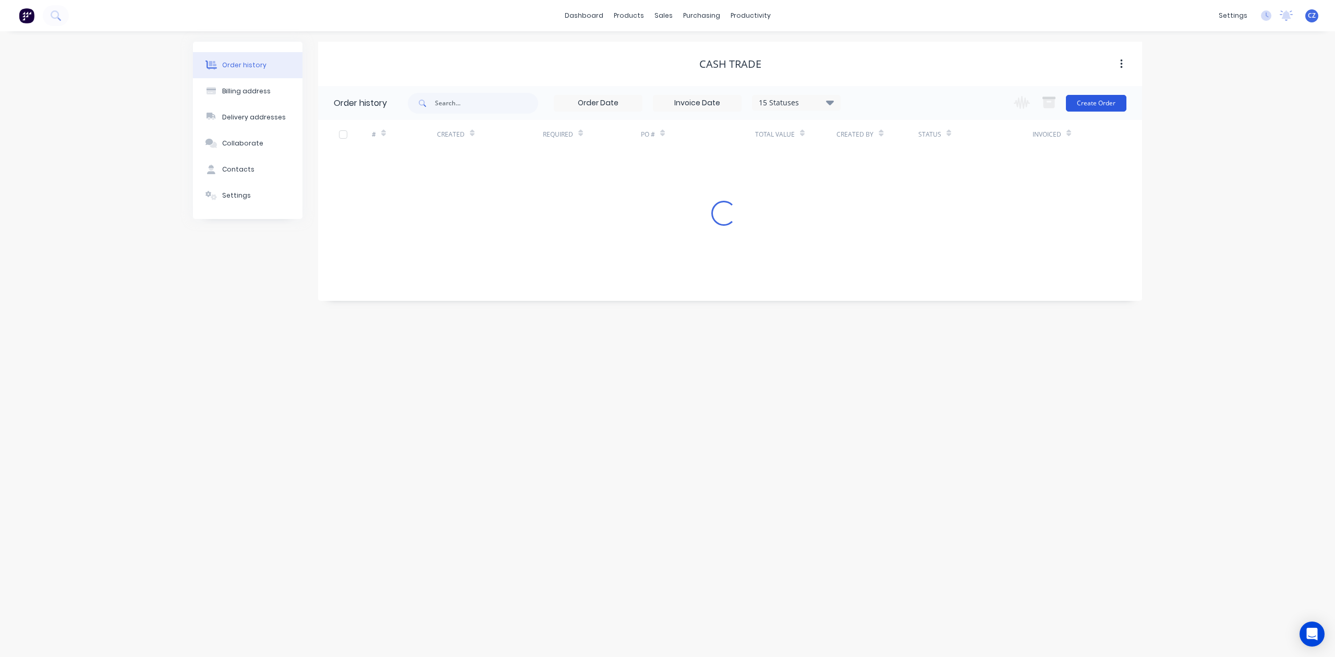
click at [1114, 102] on button "Create Order" at bounding box center [1096, 103] width 61 height 17
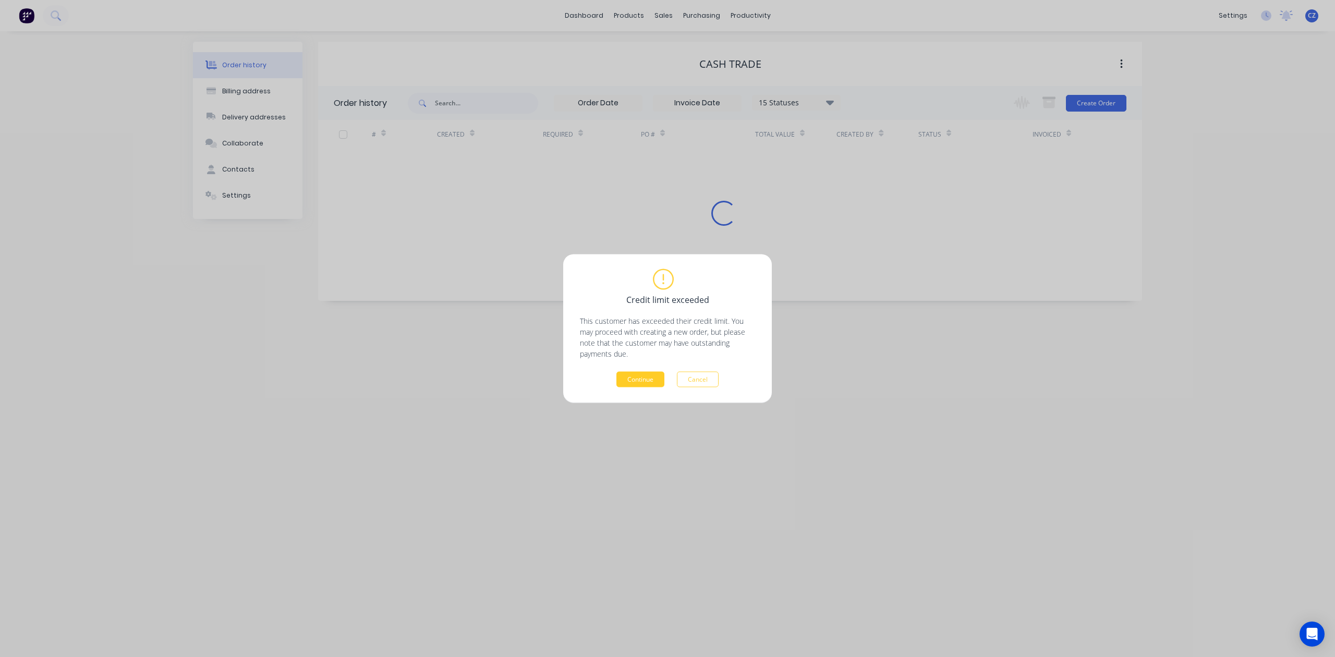
click at [626, 380] on button "Continue" at bounding box center [641, 380] width 48 height 16
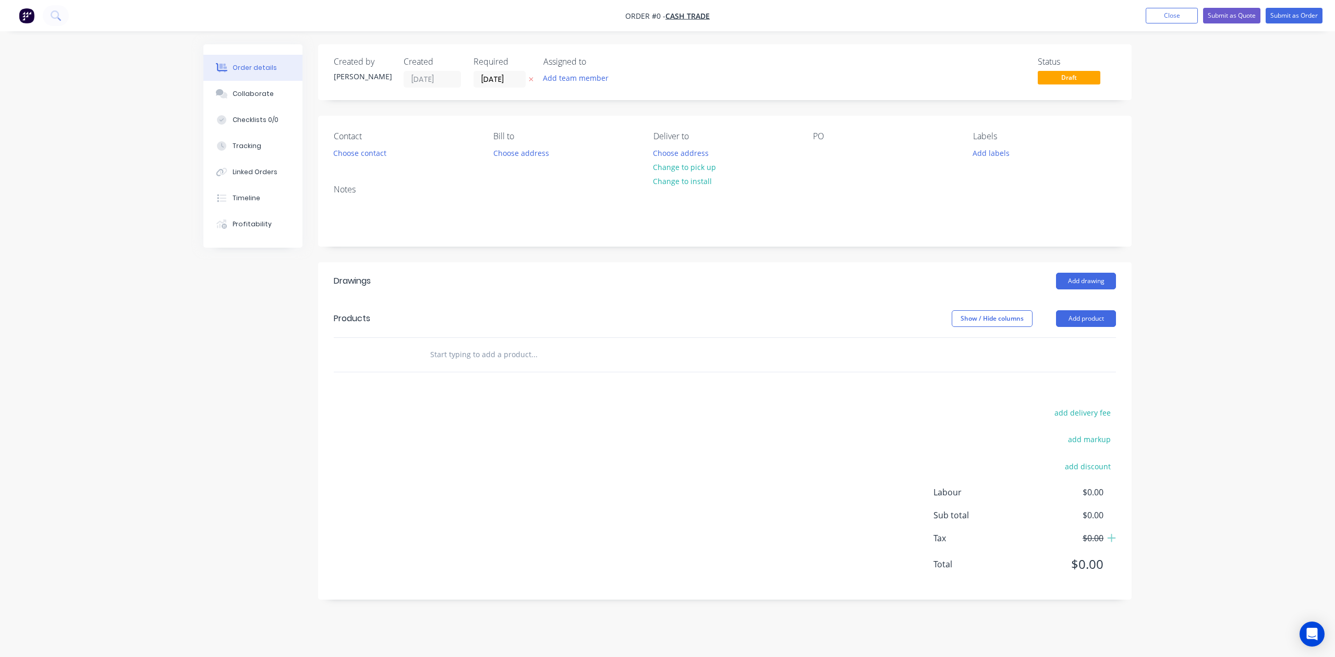
click at [1085, 306] on header "Products Show / Hide columns Add product" at bounding box center [725, 319] width 814 height 38
click at [1087, 318] on button "Add product" at bounding box center [1086, 318] width 60 height 17
click at [1081, 345] on div "Product catalogue" at bounding box center [1067, 344] width 80 height 15
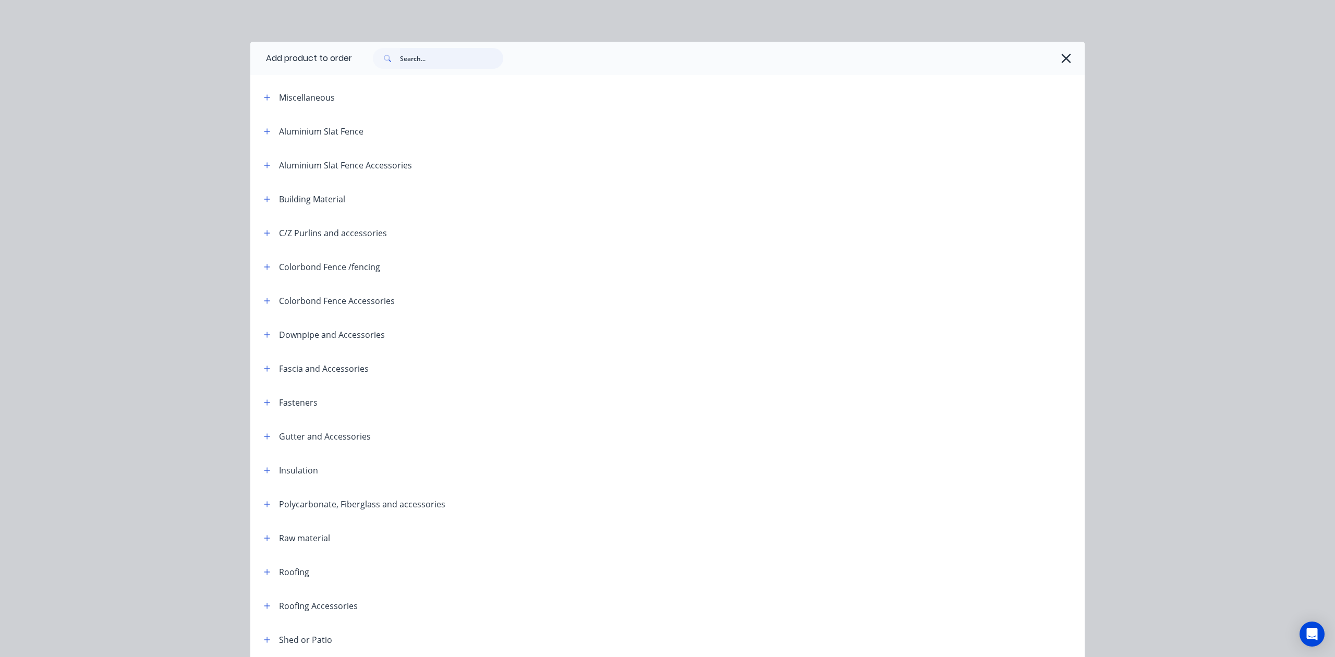
drag, startPoint x: 416, startPoint y: 58, endPoint x: 416, endPoint y: 53, distance: 5.8
click at [416, 58] on input "text" at bounding box center [451, 58] width 103 height 21
type input "poly"
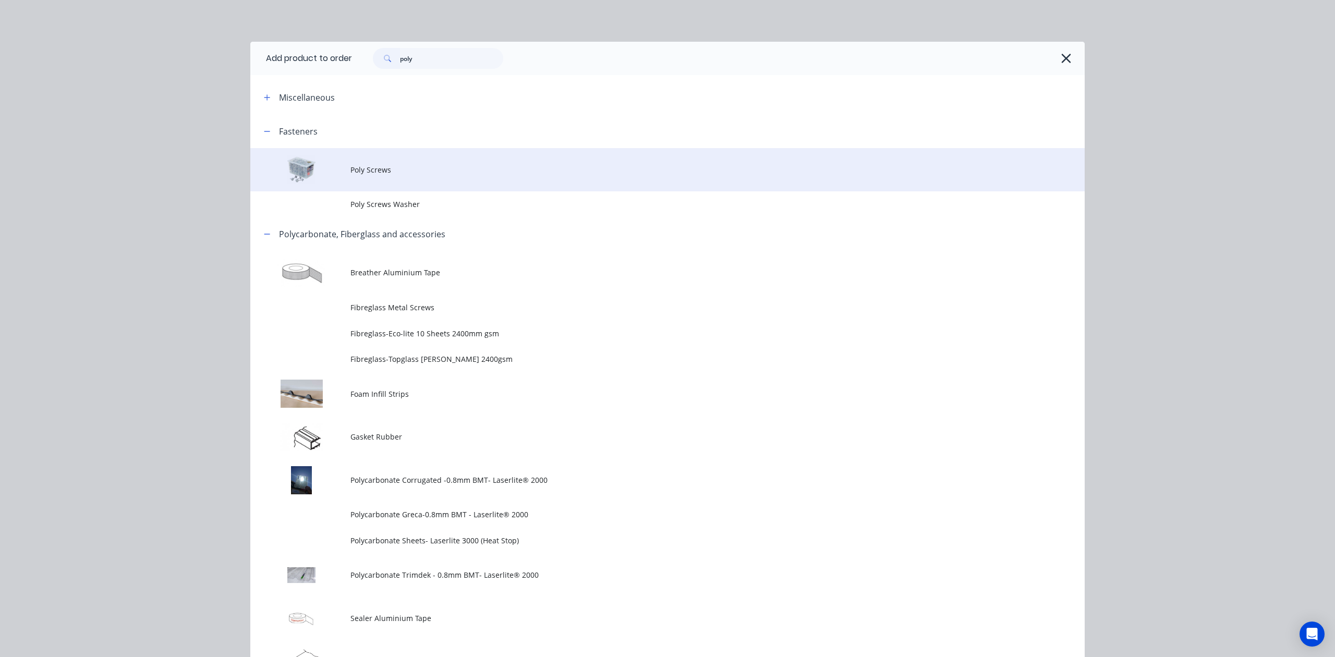
click at [389, 152] on td "Poly Screws" at bounding box center [718, 169] width 734 height 43
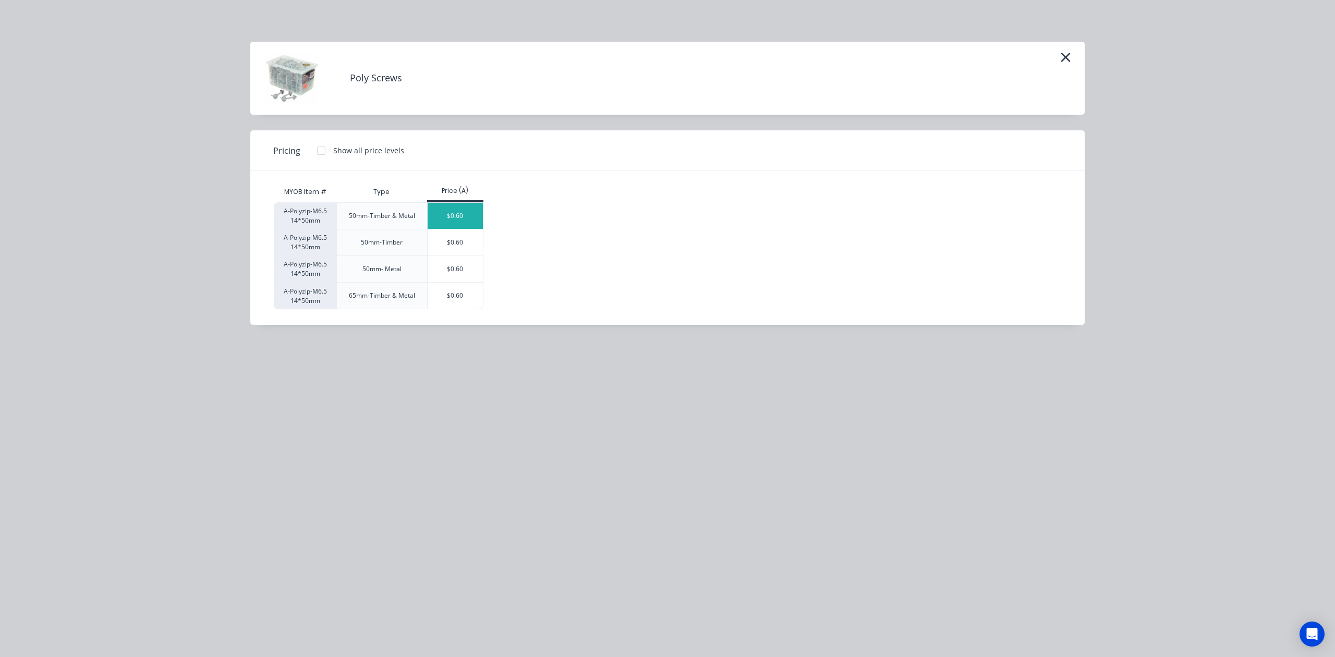
click at [476, 215] on div "$0.60" at bounding box center [456, 216] width 56 height 26
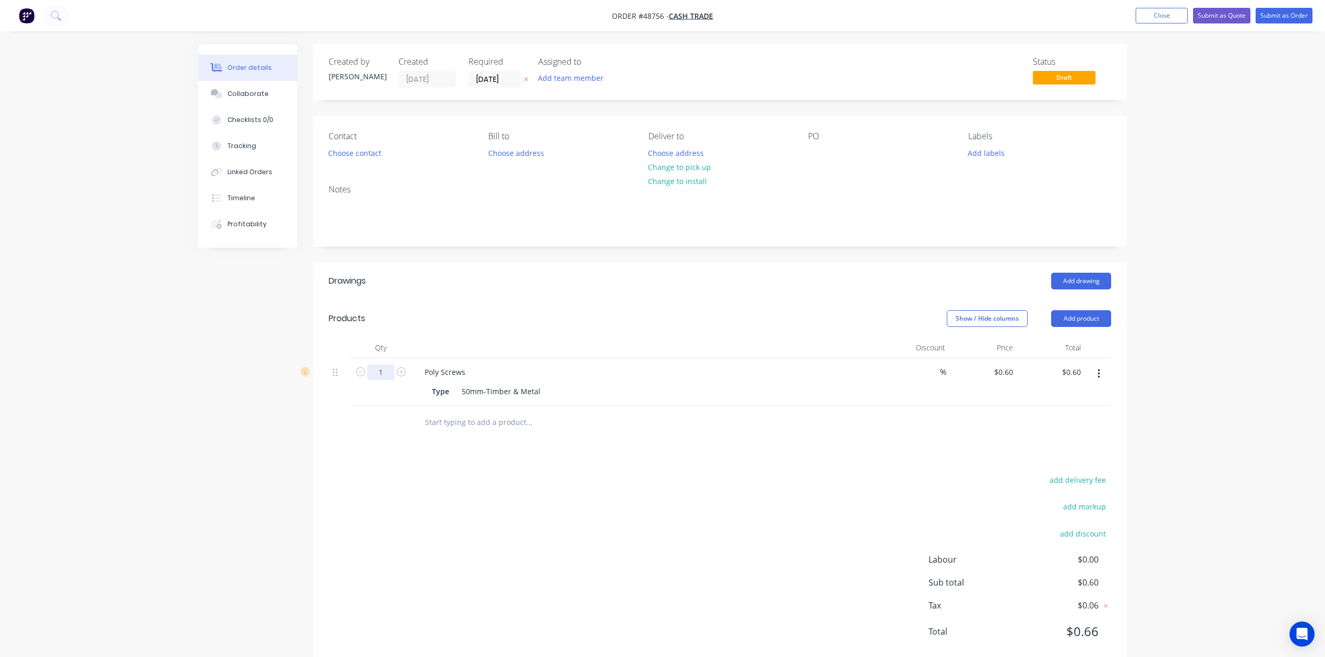
click at [386, 369] on input "1" at bounding box center [380, 373] width 27 height 16
type input "10"
type input "$6.00"
click at [687, 291] on header "Drawings Add drawing" at bounding box center [720, 281] width 814 height 38
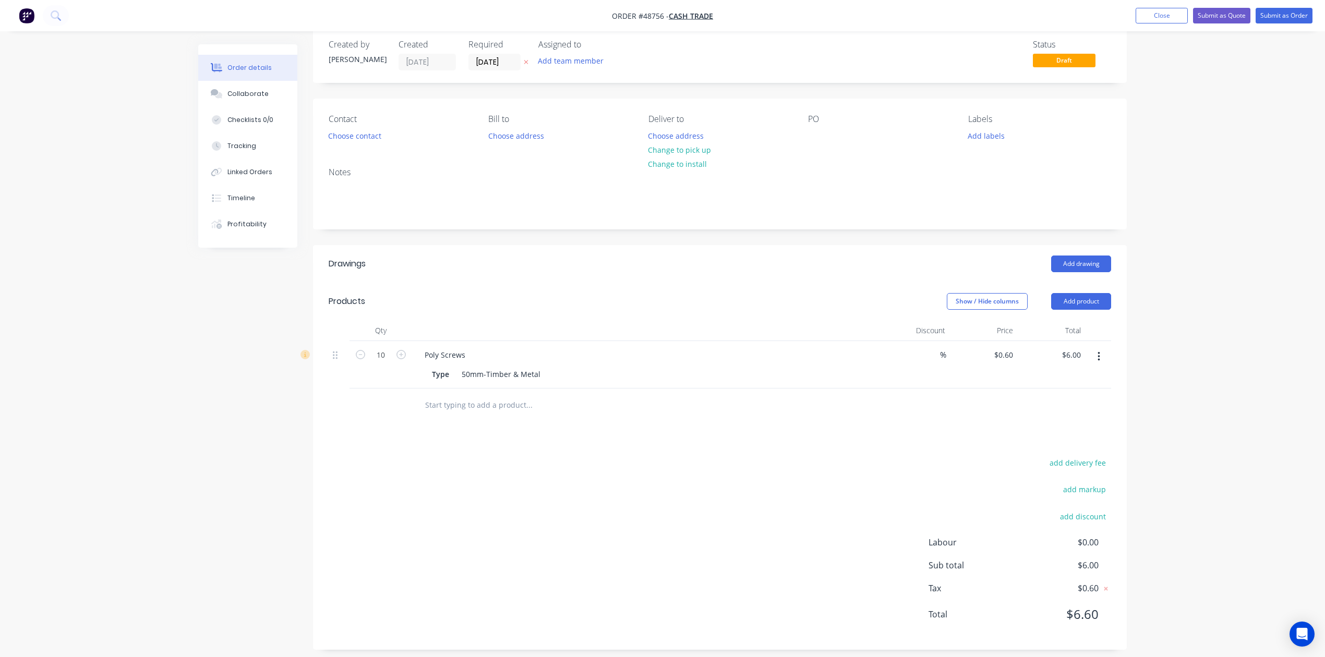
scroll to position [27, 0]
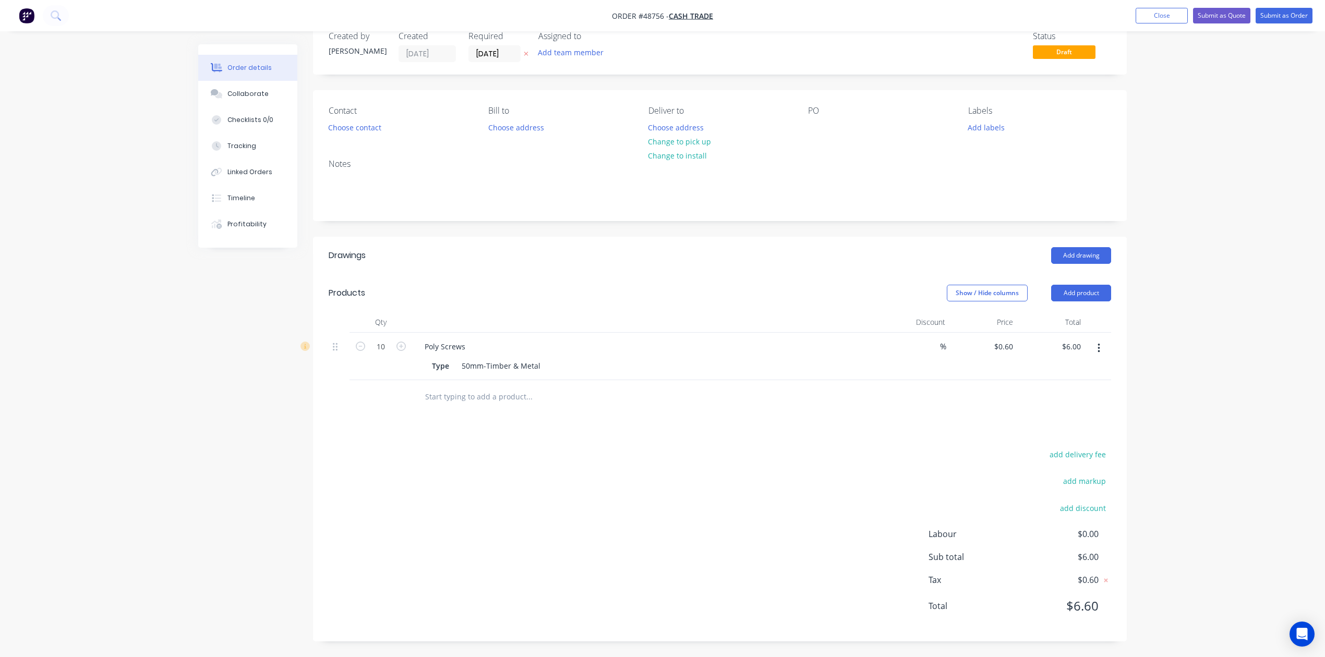
click at [738, 418] on div "Drawings Add drawing Products Show / Hide columns Add product Qty Discount Pric…" at bounding box center [720, 439] width 814 height 405
click at [660, 140] on button "Change to pick up" at bounding box center [680, 142] width 74 height 14
click at [606, 330] on div at bounding box center [646, 322] width 469 height 21
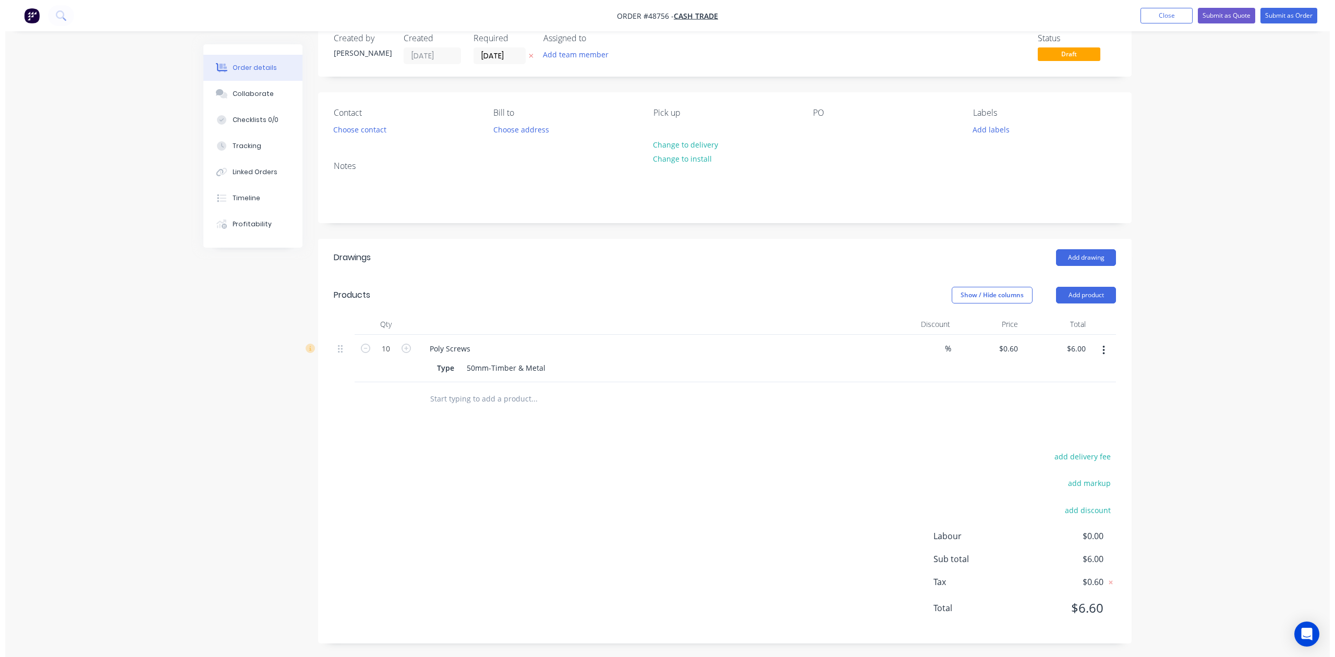
scroll to position [0, 0]
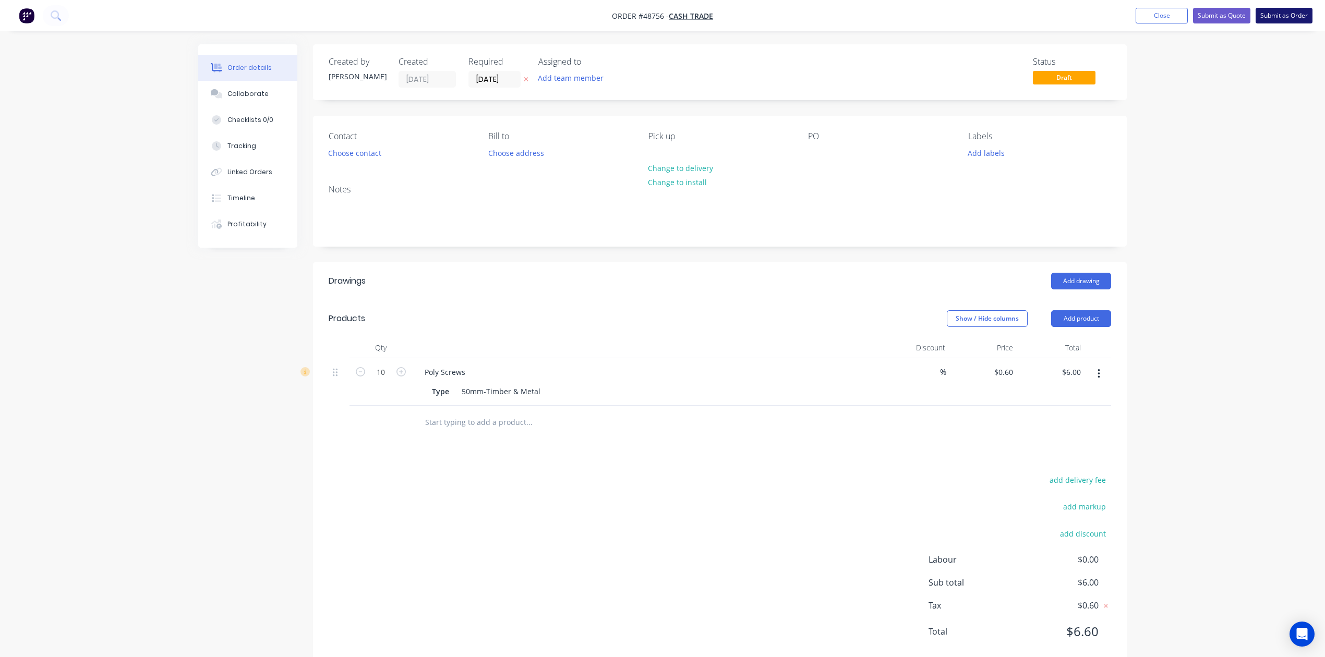
click at [1299, 21] on button "Submit as Order" at bounding box center [1284, 16] width 57 height 16
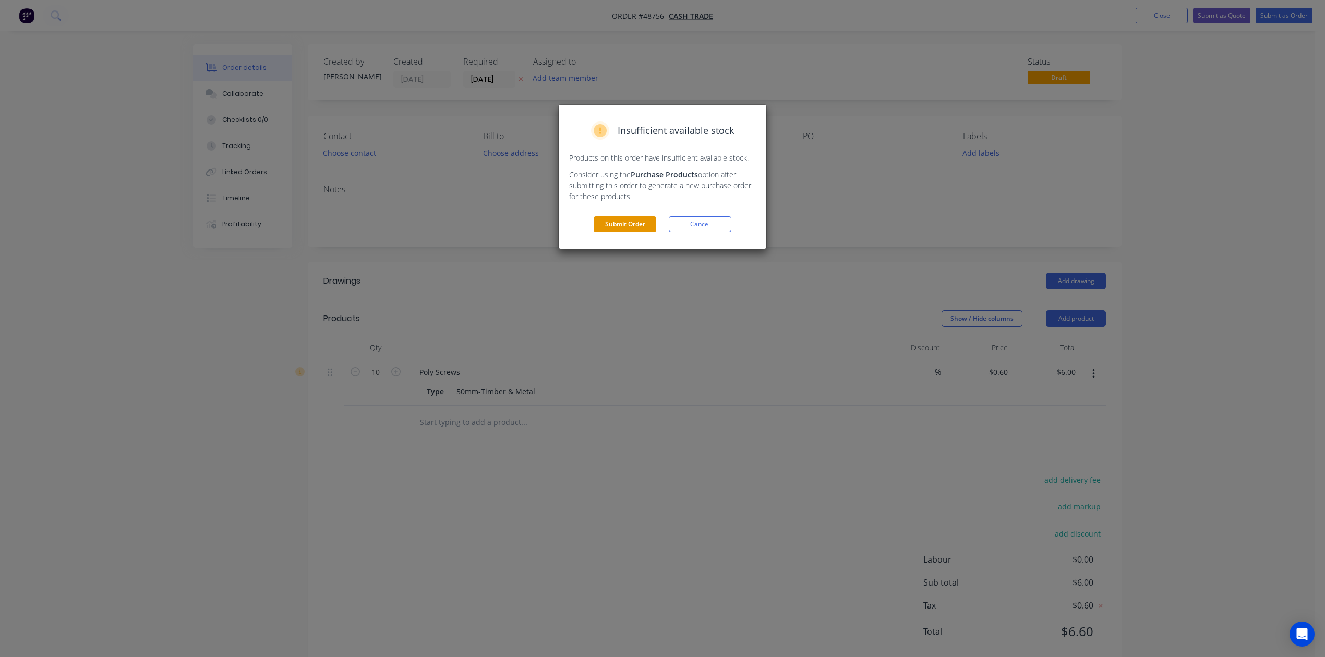
click at [650, 230] on button "Submit Order" at bounding box center [625, 224] width 63 height 16
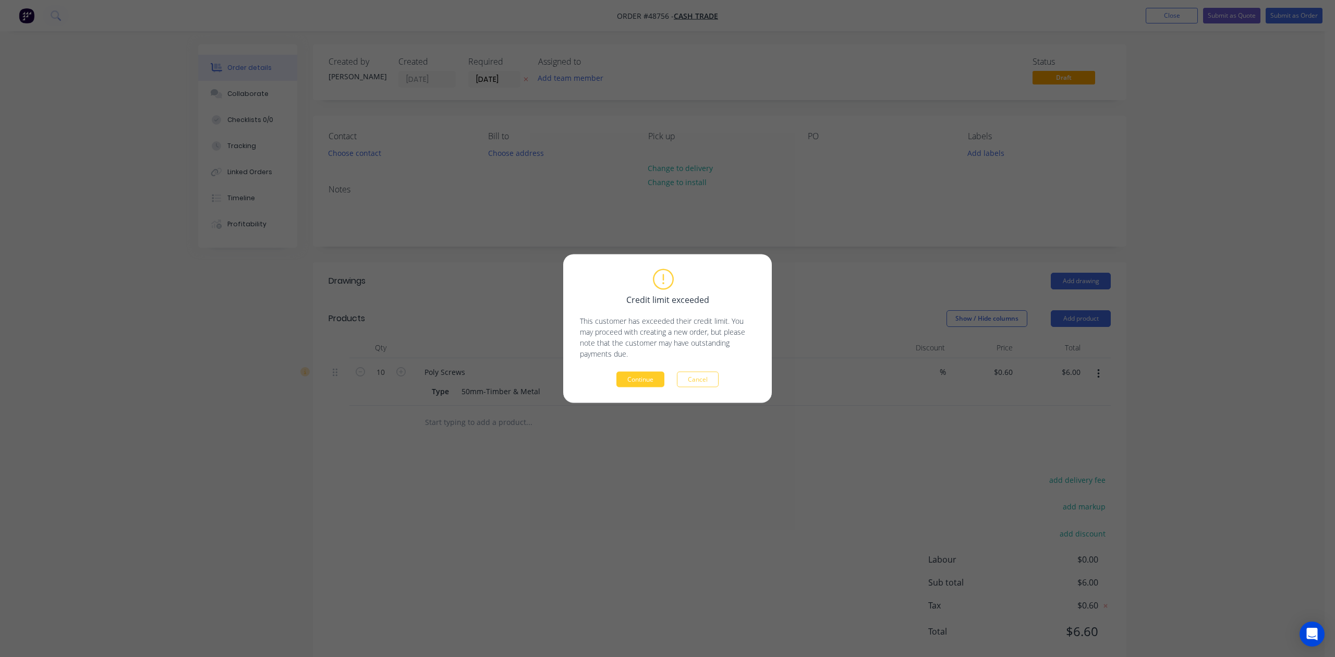
click at [657, 374] on button "Continue" at bounding box center [641, 380] width 48 height 16
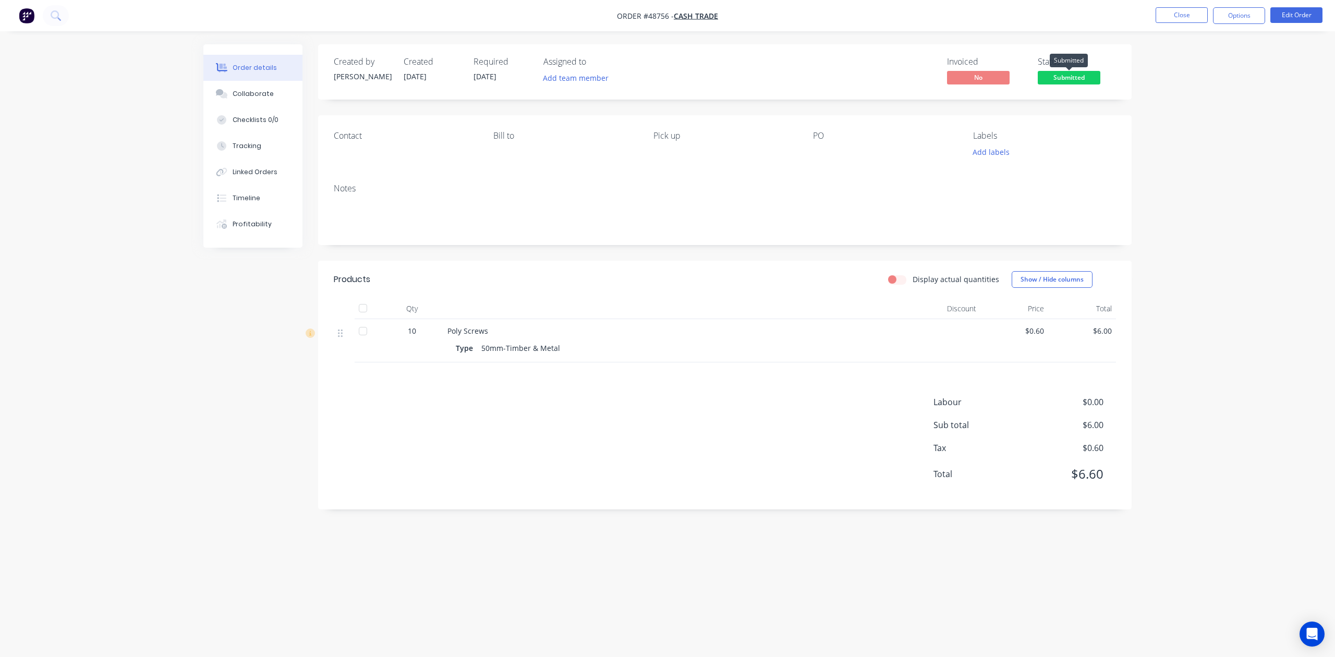
click at [1097, 80] on span "Submitted" at bounding box center [1069, 77] width 63 height 13
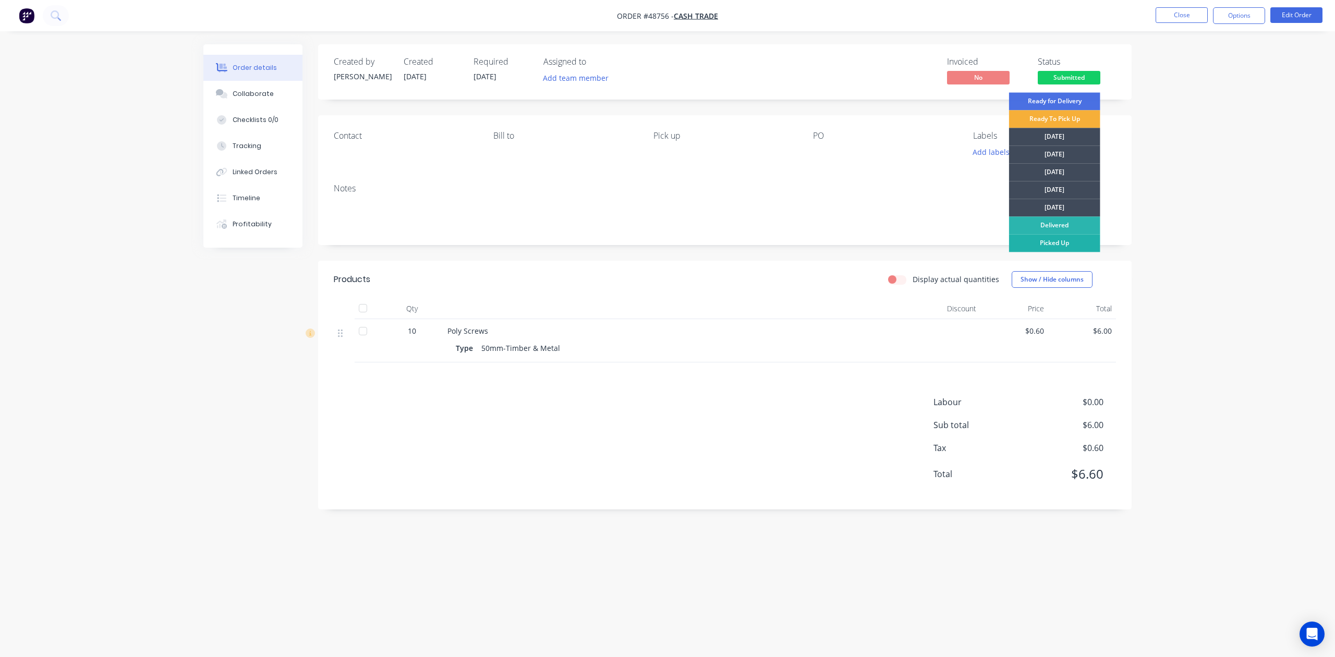
click at [1080, 240] on div "Picked Up" at bounding box center [1054, 243] width 91 height 18
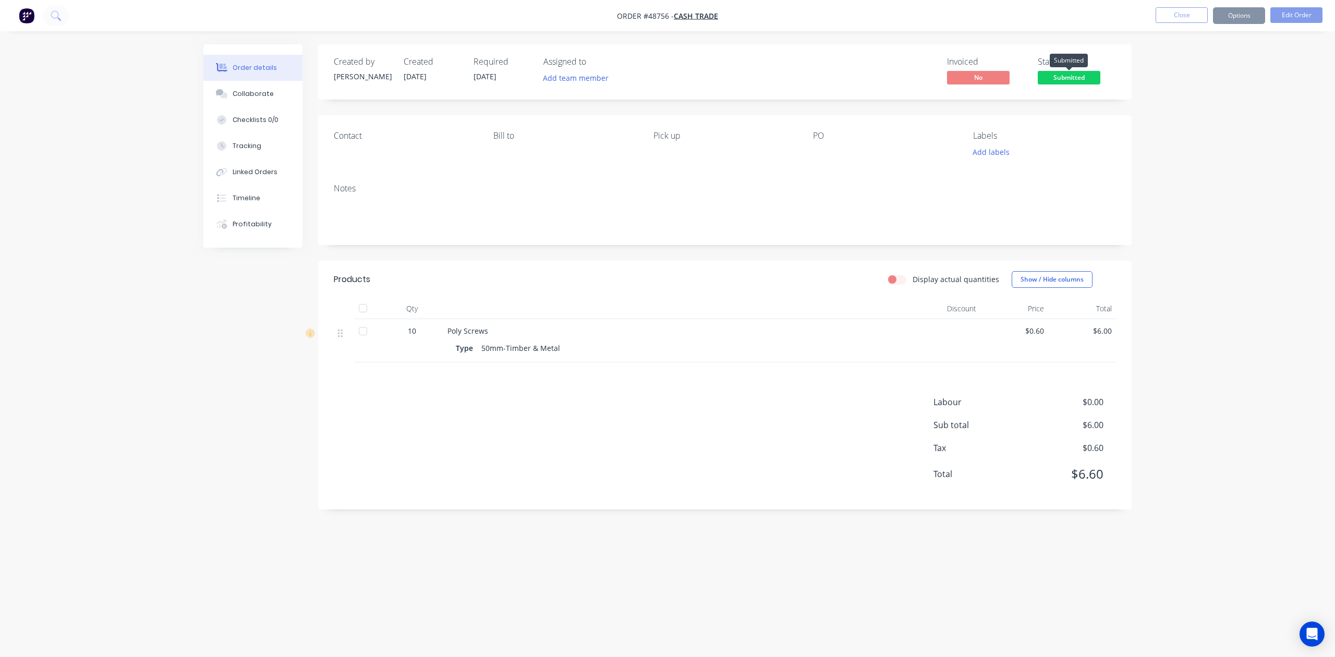
click at [1075, 78] on span "Submitted" at bounding box center [1069, 77] width 63 height 13
click at [1248, 18] on button "Options" at bounding box center [1239, 15] width 52 height 17
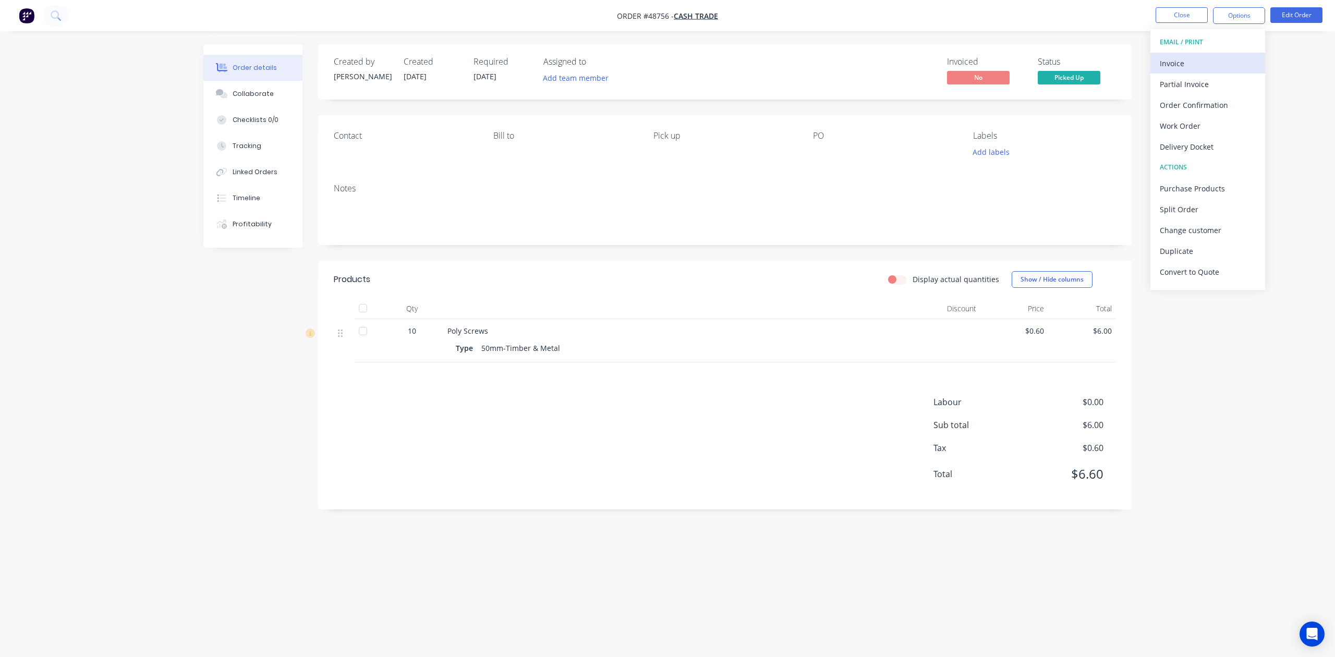
click at [1193, 59] on div "Invoice" at bounding box center [1208, 63] width 96 height 15
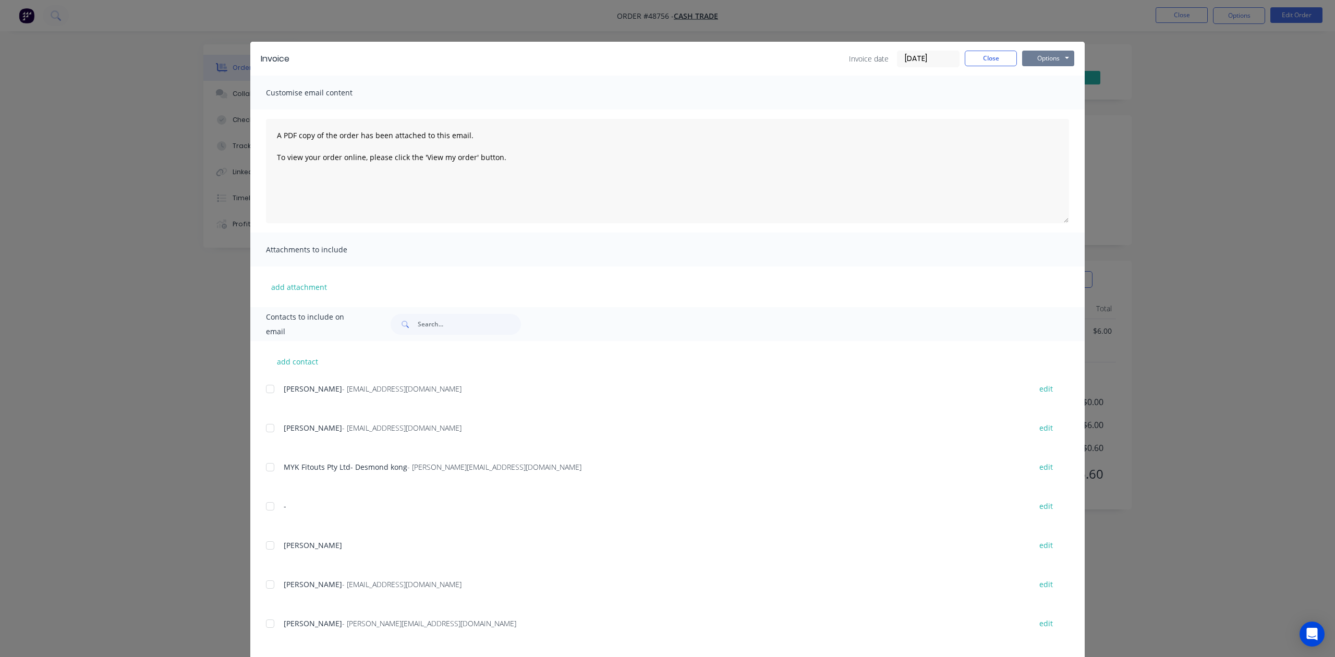
click at [1049, 51] on button "Options" at bounding box center [1048, 59] width 52 height 16
click at [1051, 93] on button "Print" at bounding box center [1055, 94] width 67 height 17
click at [1005, 58] on button "Close" at bounding box center [991, 59] width 52 height 16
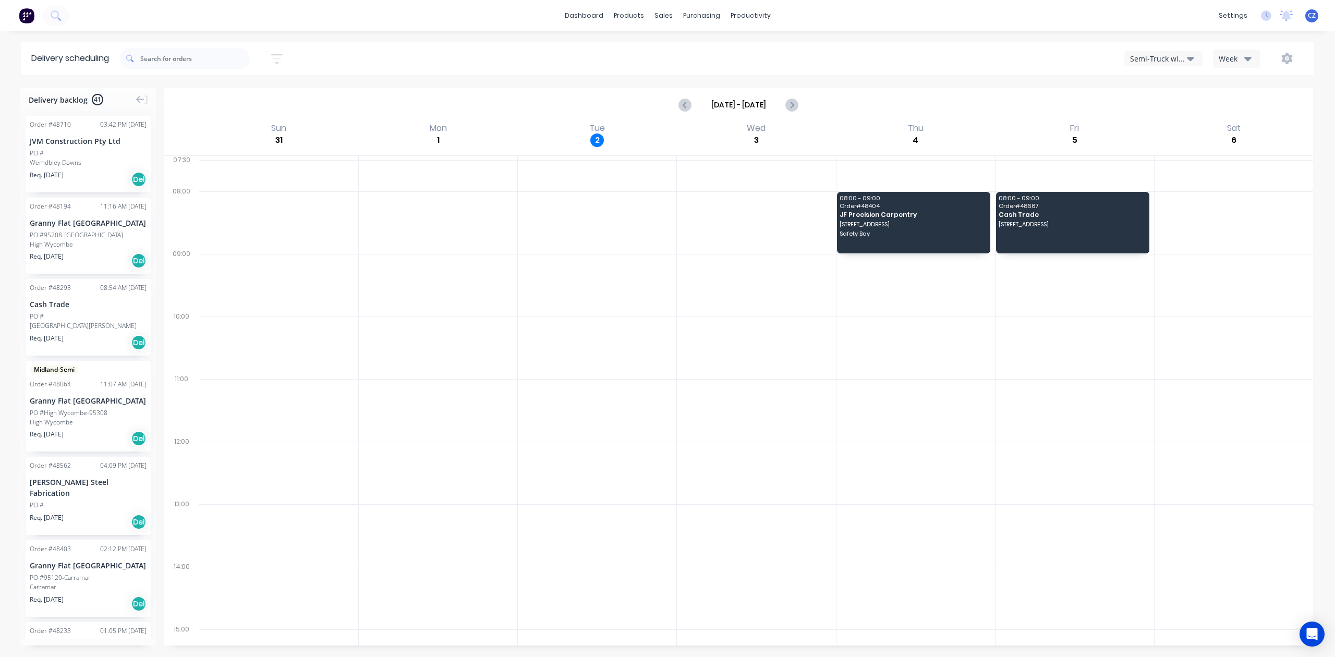
click at [30, 151] on div "PO #" at bounding box center [37, 153] width 14 height 9
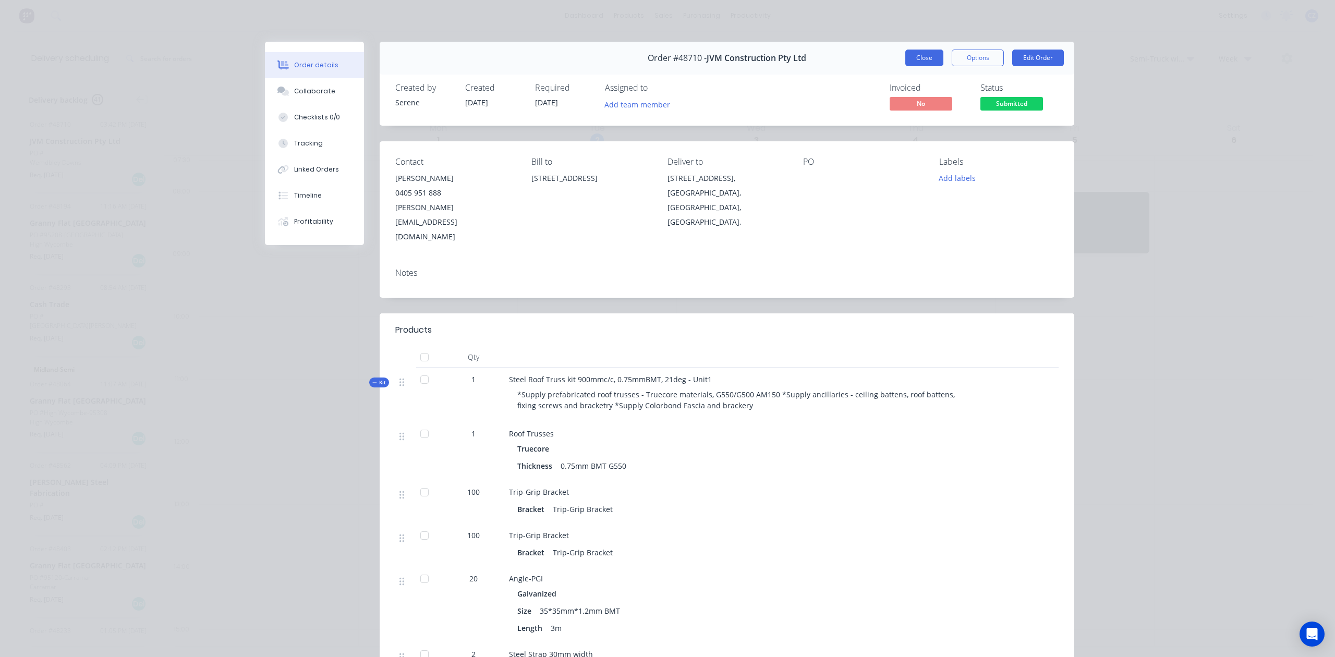
click at [917, 57] on button "Close" at bounding box center [925, 58] width 38 height 17
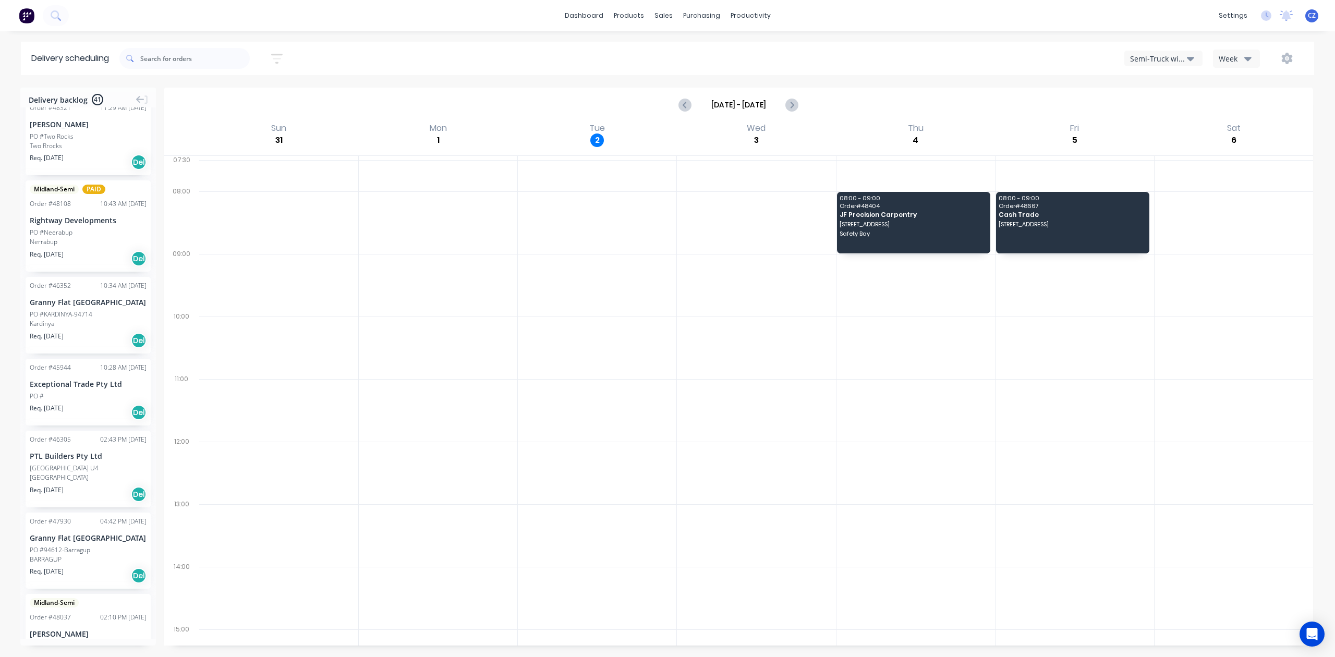
scroll to position [695, 0]
click at [79, 232] on div "Midland-Semi PAID Order # 48108 10:43 AM 25/08/25 Rightway Developments PO #Nee…" at bounding box center [88, 222] width 125 height 91
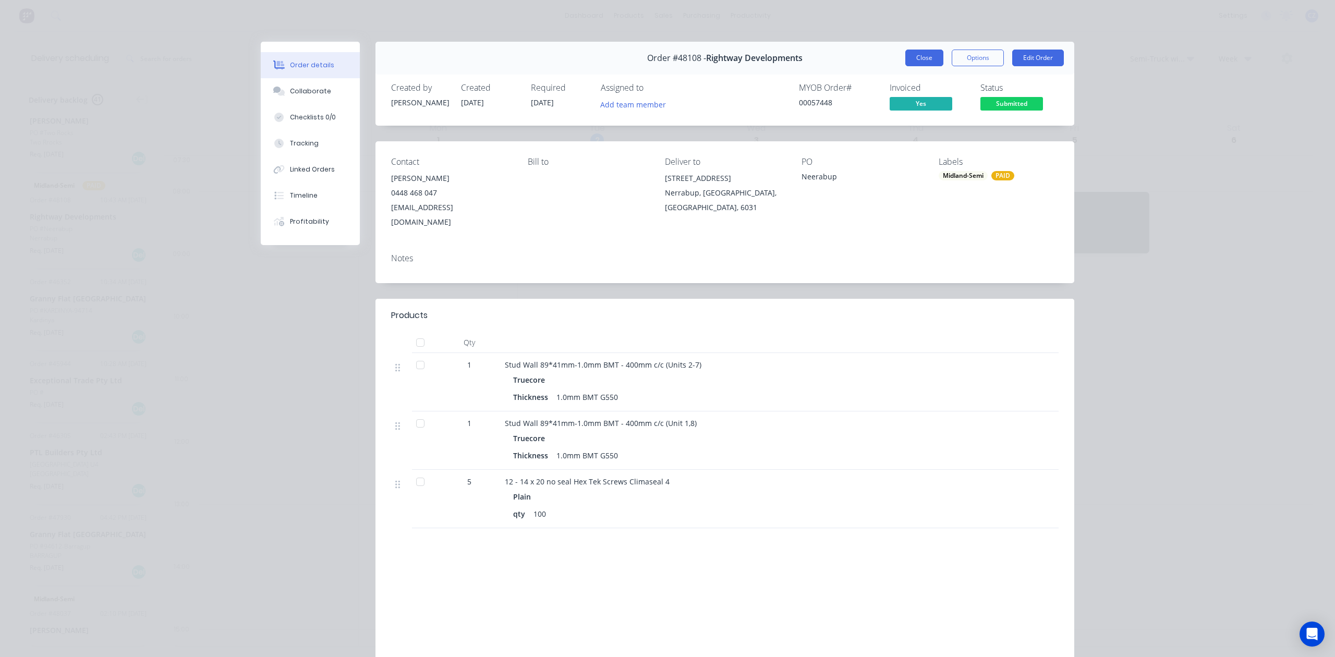
click at [906, 58] on button "Close" at bounding box center [925, 58] width 38 height 17
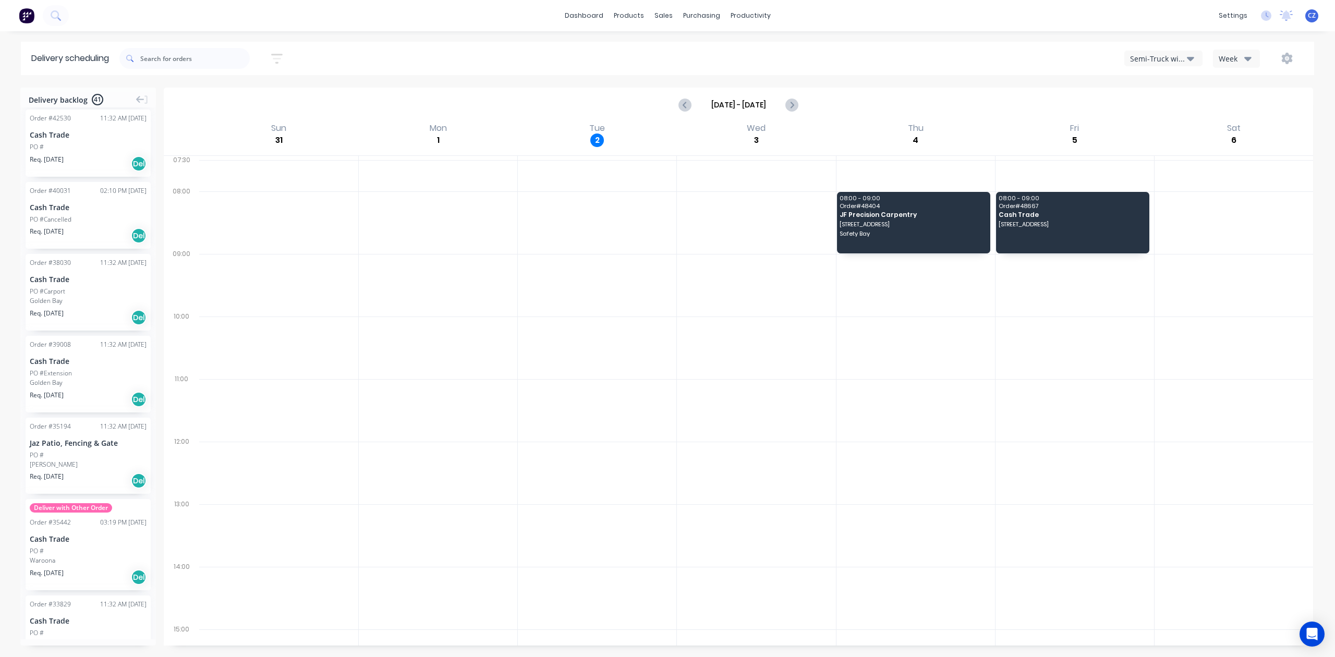
scroll to position [2643, 0]
drag, startPoint x: 151, startPoint y: 582, endPoint x: 142, endPoint y: 274, distance: 307.9
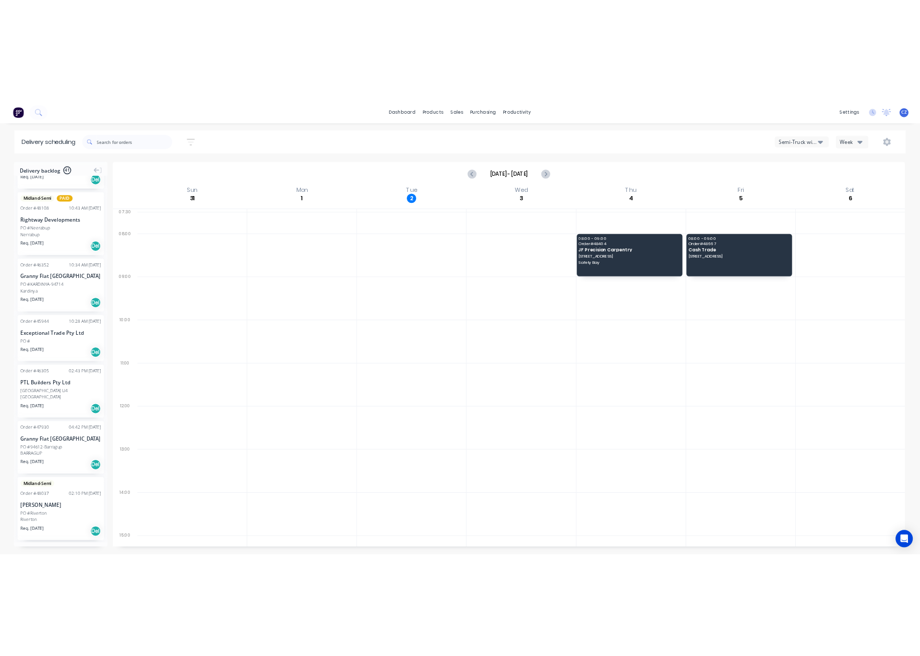
scroll to position [0, 0]
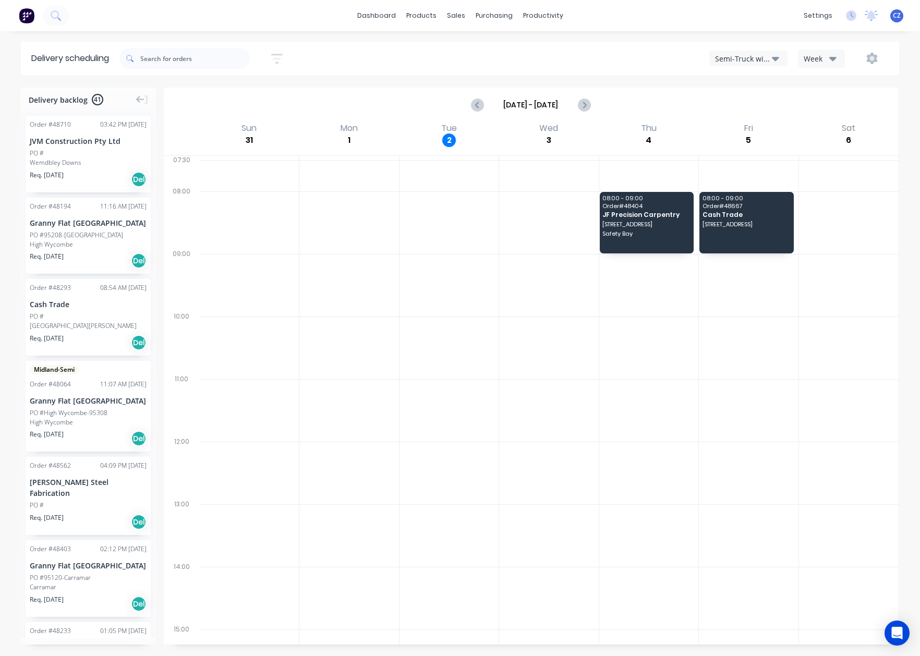
click at [743, 57] on div "Semi-Truck with Hiab" at bounding box center [743, 58] width 57 height 11
click at [758, 88] on div "Semi-Truck with Hiab" at bounding box center [761, 85] width 103 height 21
click at [758, 49] on div "Semi-Truck with Hiab Week" at bounding box center [694, 58] width 390 height 19
click at [751, 61] on div "Semi-Truck with Hiab" at bounding box center [743, 58] width 57 height 11
click at [744, 125] on div "Utes Delivery" at bounding box center [761, 126] width 103 height 21
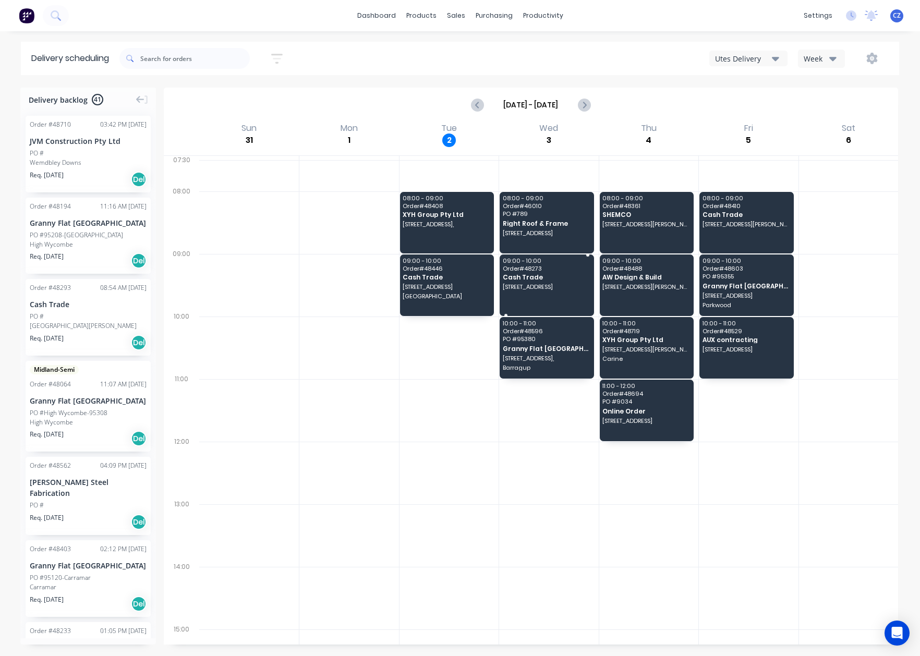
click at [543, 286] on span "12 Dolphin Rd, Safety Bay WA 6169" at bounding box center [547, 287] width 88 height 6
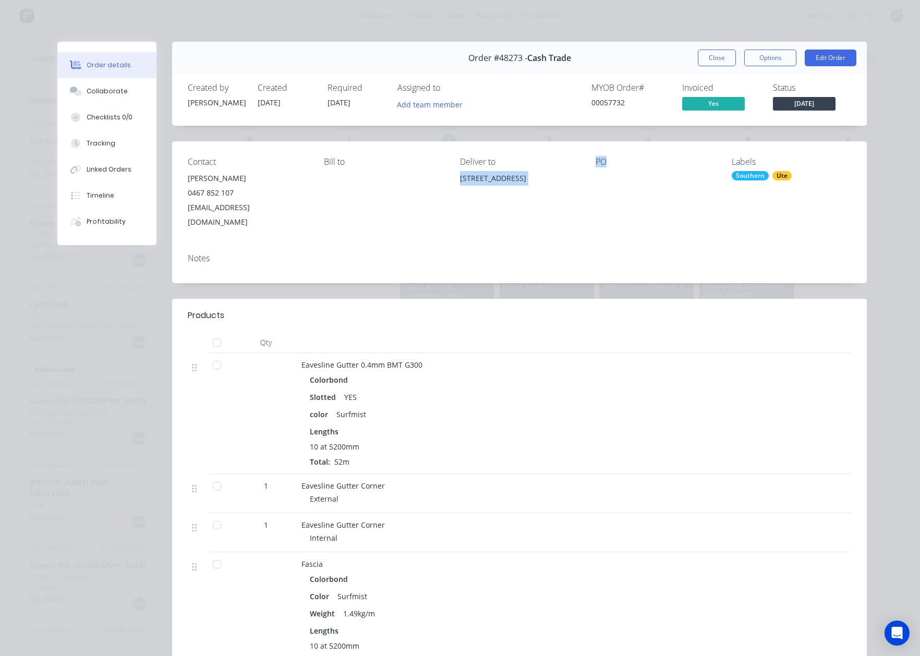
drag, startPoint x: 583, startPoint y: 173, endPoint x: 451, endPoint y: 184, distance: 132.9
click at [451, 184] on div "Contact Joshua Reardon 0467 852 107 joshreardon.87@gmail.com Bill to Deliver to…" at bounding box center [519, 193] width 695 height 104
click at [716, 55] on button "Close" at bounding box center [717, 58] width 38 height 17
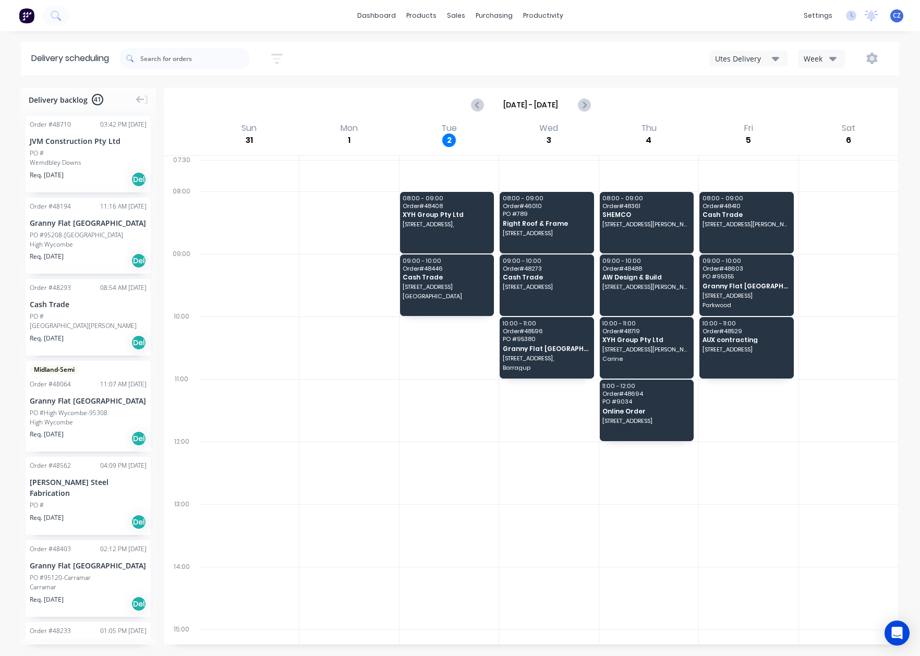
drag, startPoint x: 742, startPoint y: 55, endPoint x: 743, endPoint y: 61, distance: 6.5
click at [743, 55] on div "Utes Delivery" at bounding box center [743, 58] width 57 height 11
drag, startPoint x: 745, startPoint y: 122, endPoint x: 747, endPoint y: 87, distance: 35.5
click at [747, 87] on div "Semi-Truck with Hiab Steelframing Truck Utes Delivery Midland Hiab" at bounding box center [761, 116] width 104 height 95
click at [747, 88] on div "Semi-Truck with Hiab" at bounding box center [761, 85] width 103 height 21
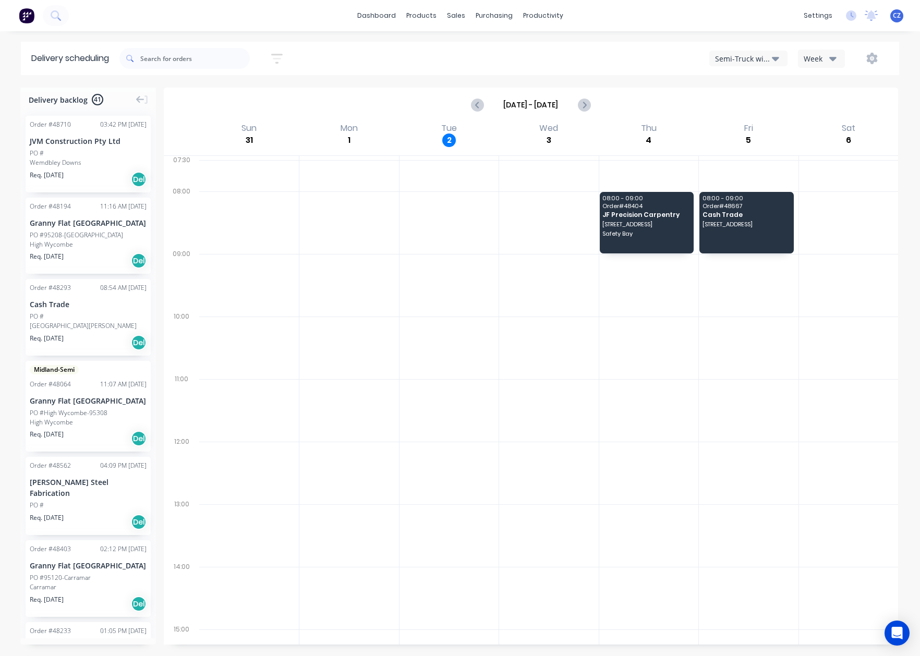
click at [766, 63] on div "Semi-Truck with Hiab" at bounding box center [743, 58] width 57 height 11
click at [755, 126] on div "Utes Delivery" at bounding box center [761, 126] width 103 height 21
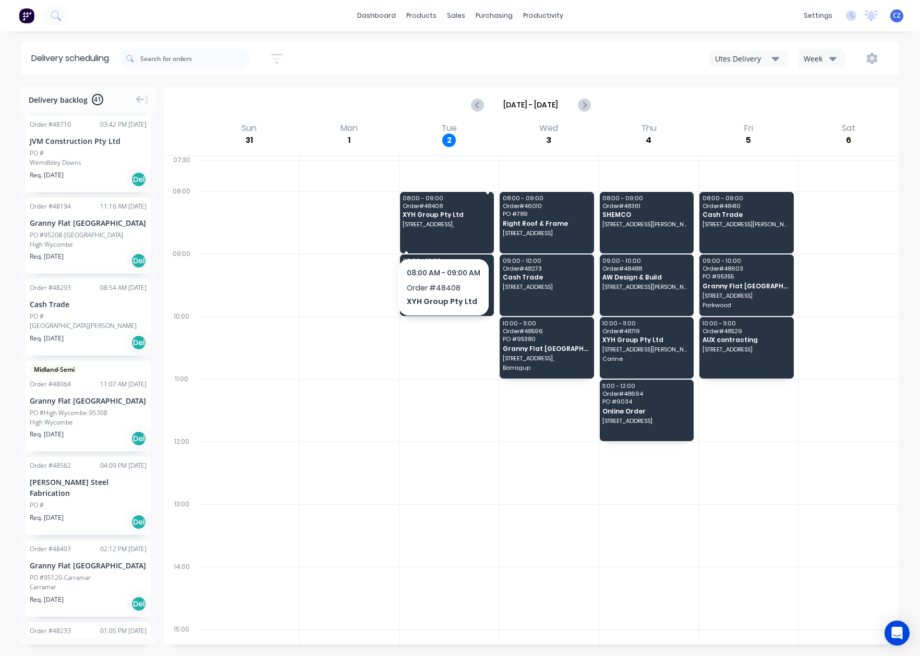
click at [443, 230] on div "08:00 - 09:00 Order # 48408 XYH Group Pty Ltd 107A (lot9) The Promenade, Mount …" at bounding box center [447, 223] width 94 height 62
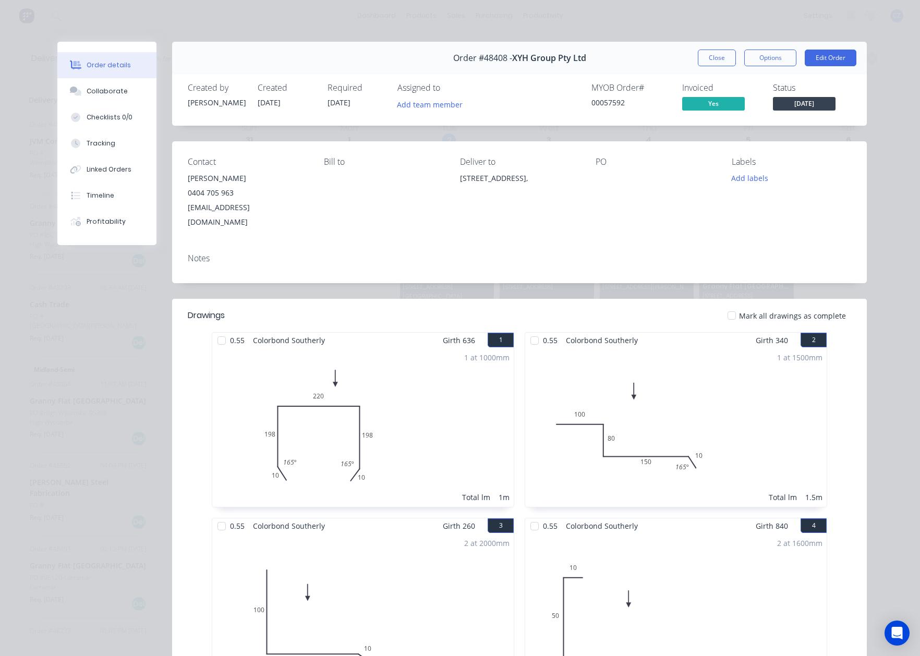
drag, startPoint x: 498, startPoint y: 207, endPoint x: 450, endPoint y: 180, distance: 54.6
click at [450, 180] on div "Contact Simon Hua 0404 705 963 huaxianya@hotmail.com Bill to Deliver to 107A (l…" at bounding box center [519, 193] width 695 height 104
copy div "107A (lot9) The Promenade, Mount Pleasant, Western Australia, Australia,"
click at [720, 59] on button "Close" at bounding box center [717, 58] width 38 height 17
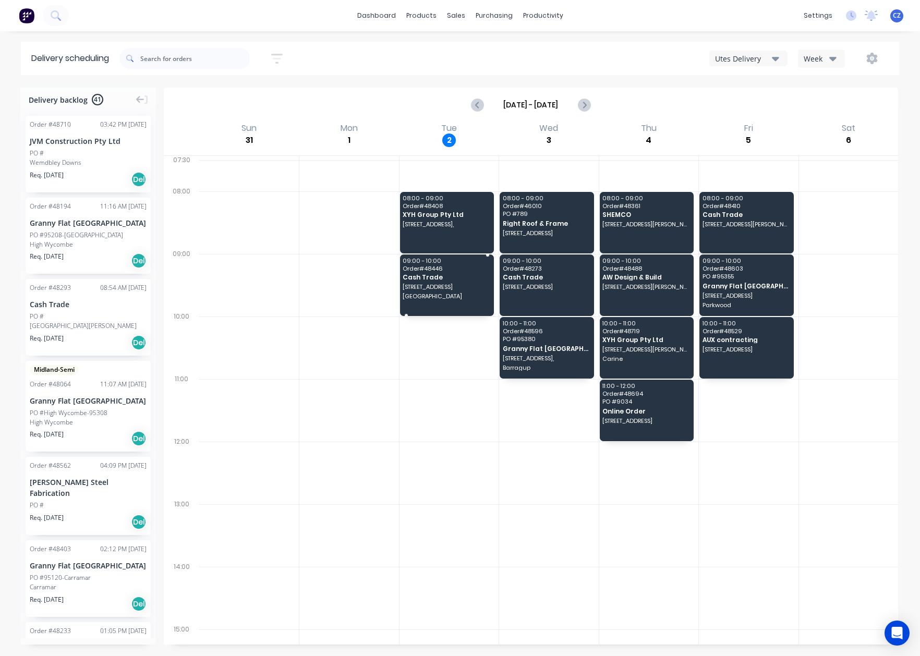
click at [430, 297] on span "Stoneville" at bounding box center [447, 296] width 88 height 6
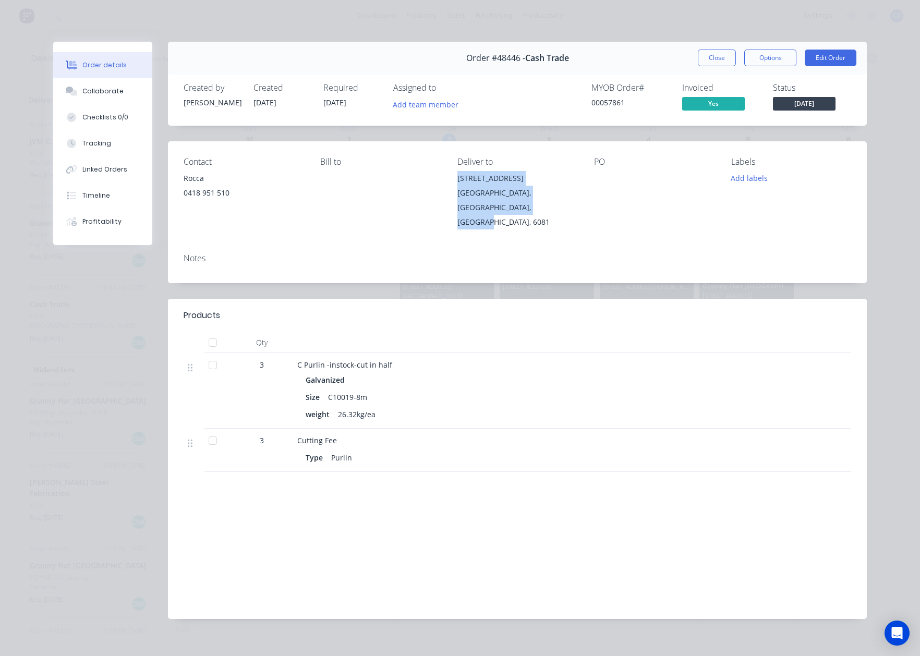
drag, startPoint x: 516, startPoint y: 207, endPoint x: 453, endPoint y: 179, distance: 68.7
click at [453, 179] on div "Contact Rocca 0418 951 510 Bill to Deliver to 4500 Stoneville Rd Stoneville, We…" at bounding box center [517, 193] width 699 height 104
copy div "4500 Stoneville Rd Stoneville, Western Australia, Australia, 6081"
click at [719, 61] on button "Close" at bounding box center [717, 58] width 38 height 17
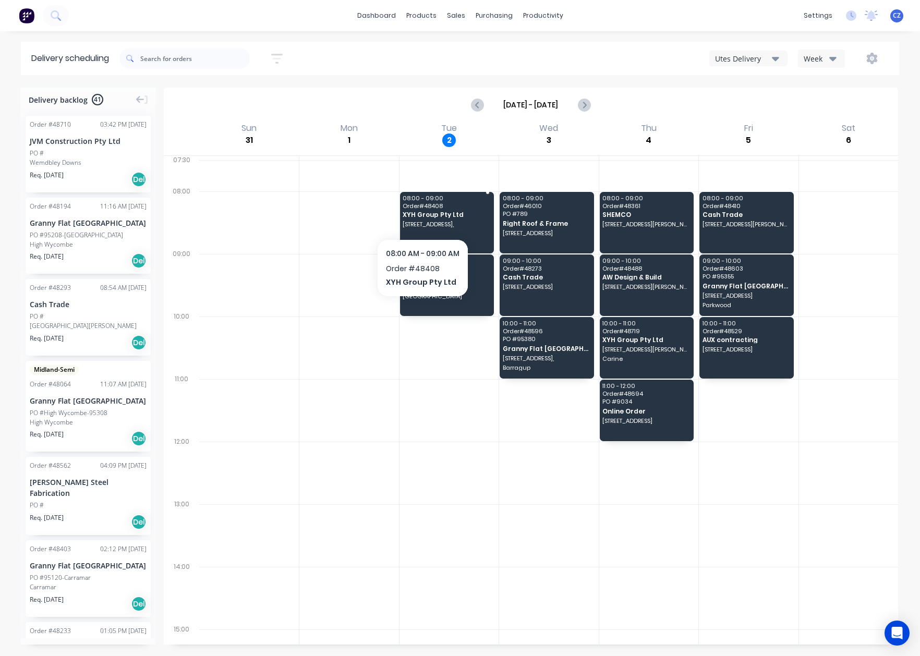
click at [423, 216] on span "XYH Group Pty Ltd" at bounding box center [447, 214] width 88 height 7
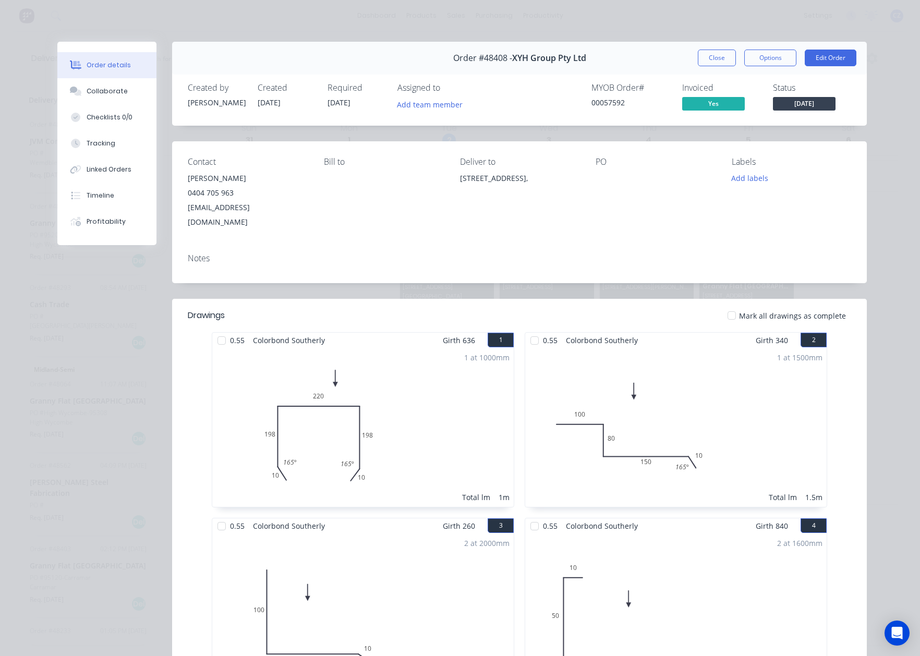
click at [312, 252] on div "Notes" at bounding box center [519, 264] width 695 height 38
click at [716, 61] on button "Close" at bounding box center [717, 58] width 38 height 17
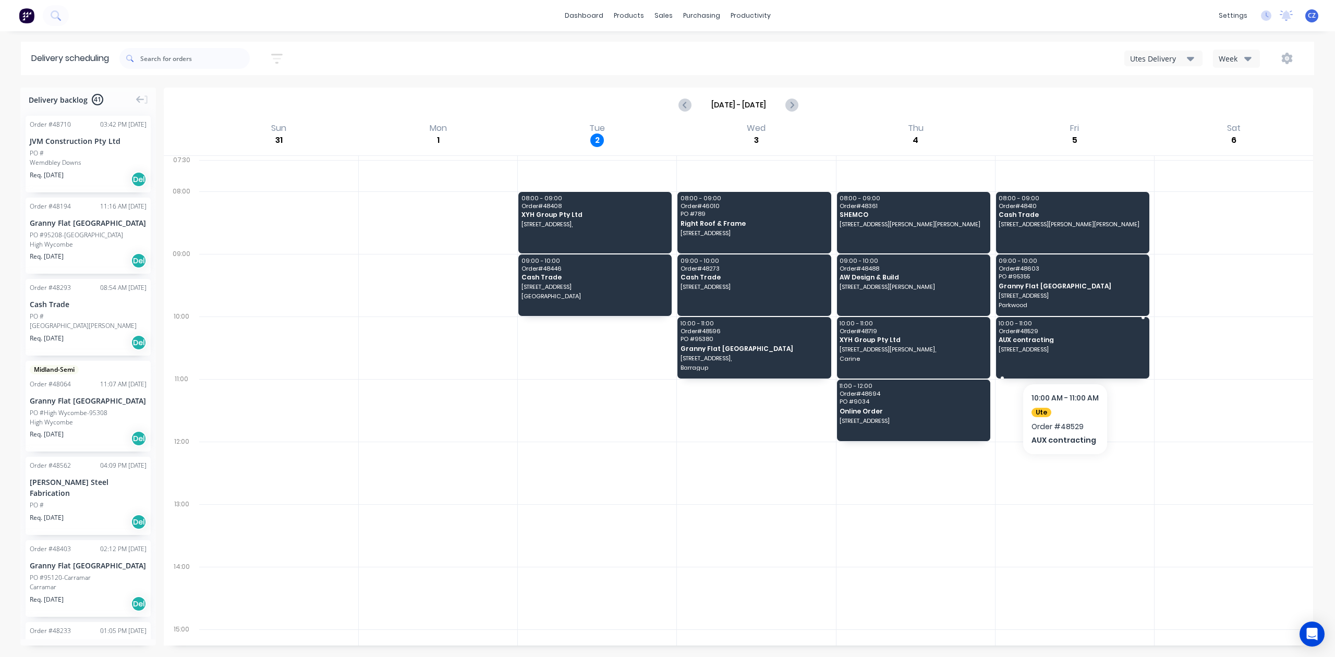
click at [1075, 359] on div "10:00 - 11:00 Order # 48529 AUX contracting 7 Amherst Rd, Woodbridge WA 6056" at bounding box center [1072, 348] width 153 height 62
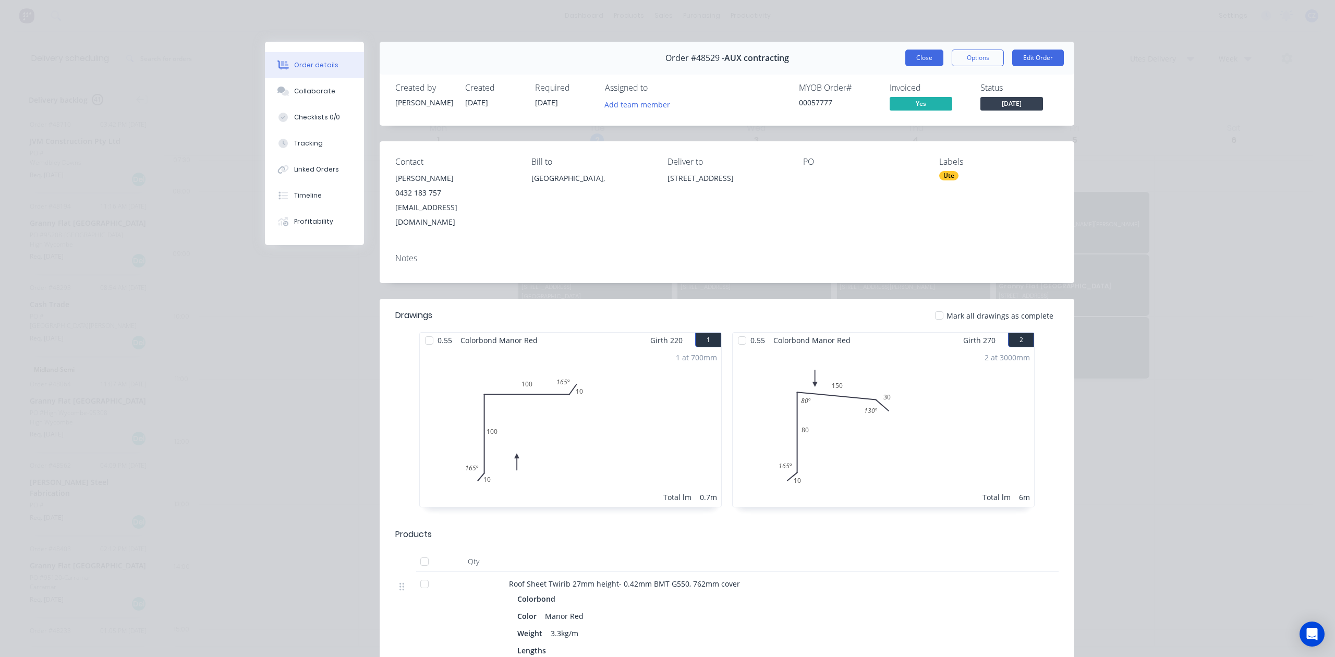
click at [925, 61] on button "Close" at bounding box center [925, 58] width 38 height 17
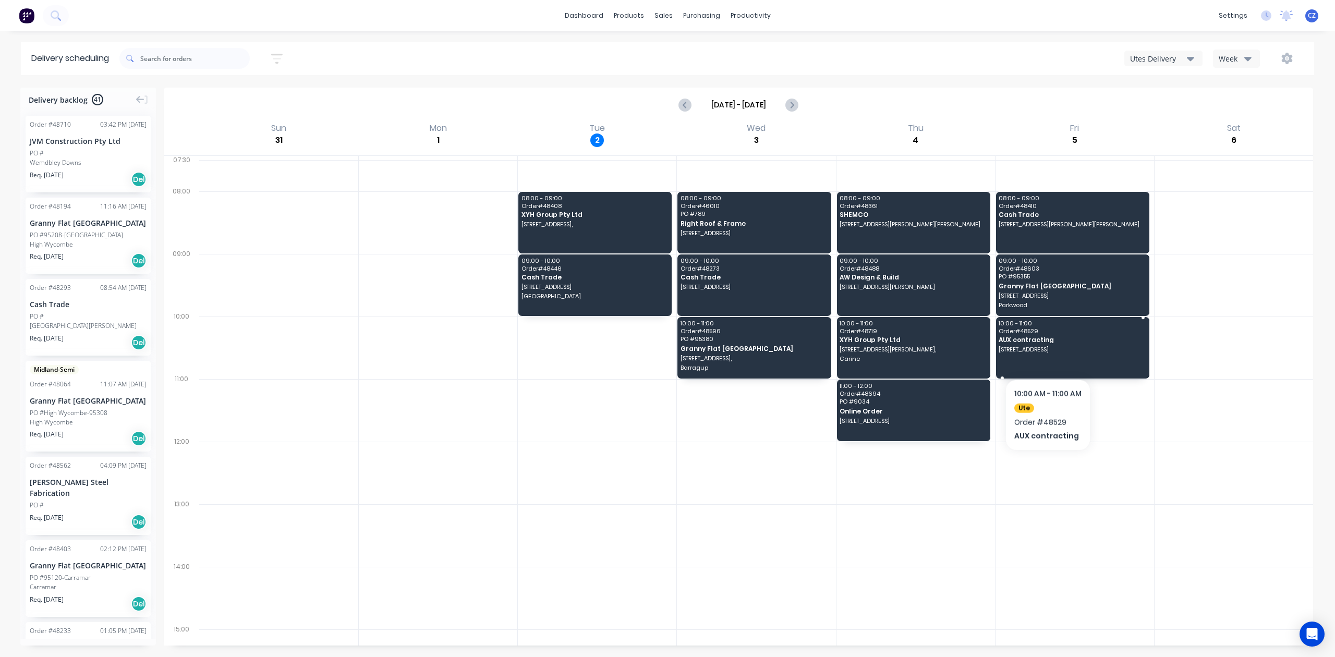
click at [1047, 352] on span "7 Amherst Rd, Woodbridge WA 6056" at bounding box center [1072, 349] width 146 height 6
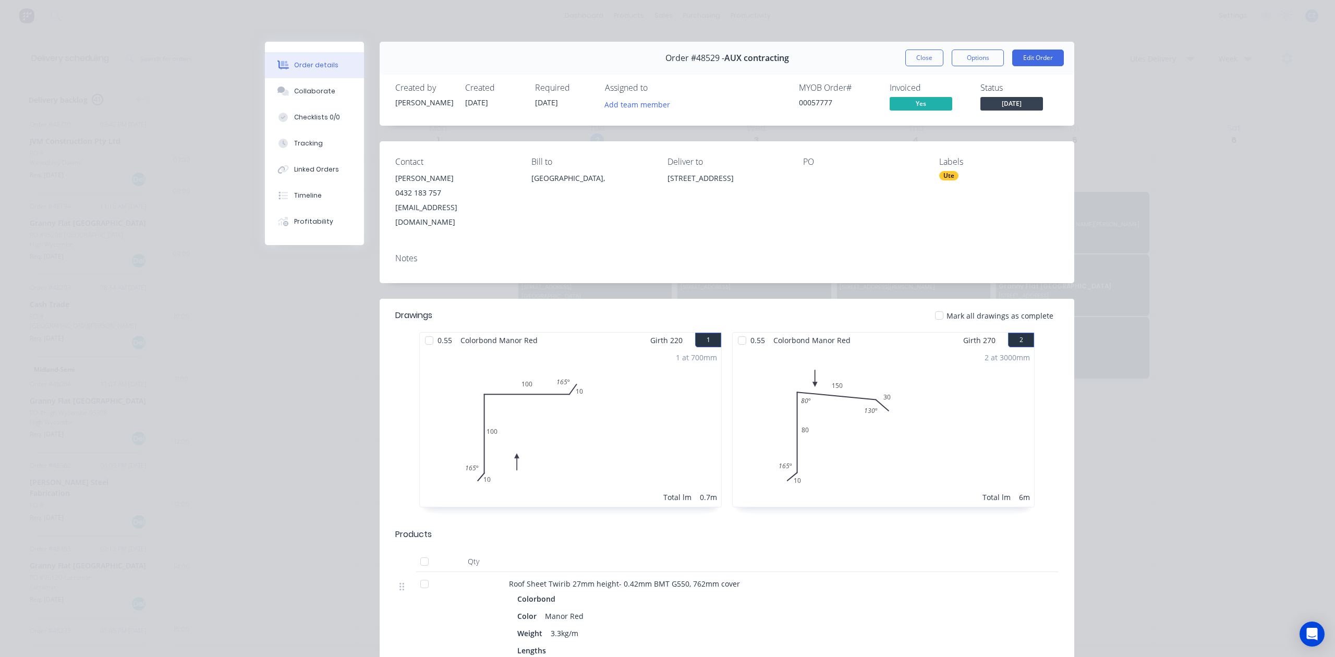
click at [911, 58] on button "Close" at bounding box center [925, 58] width 38 height 17
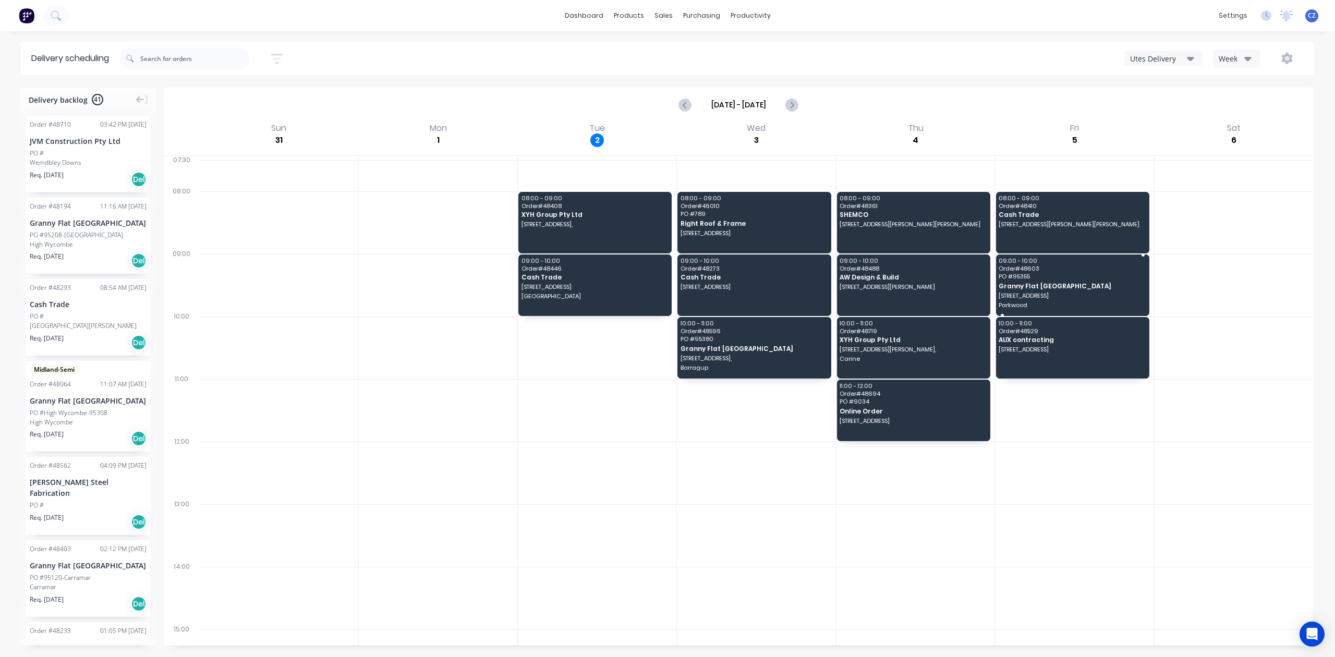
click at [1100, 297] on span "31 Glencairn Way" at bounding box center [1072, 296] width 146 height 6
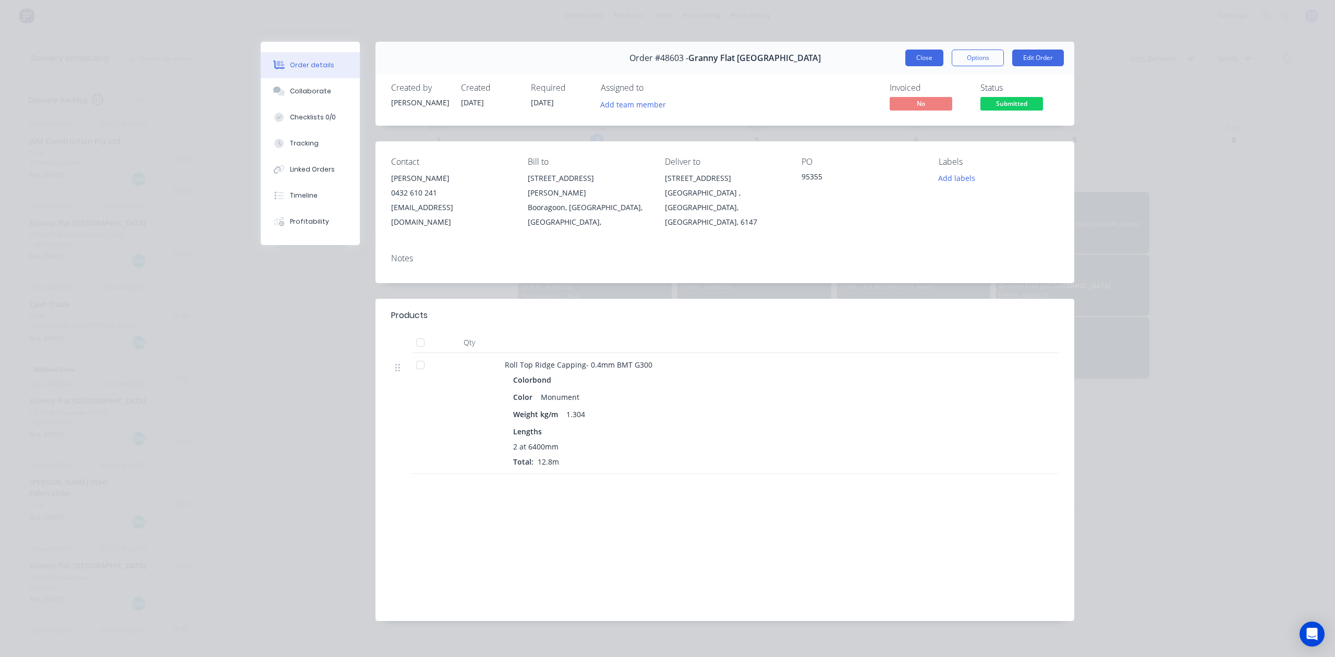
click at [925, 61] on button "Close" at bounding box center [925, 58] width 38 height 17
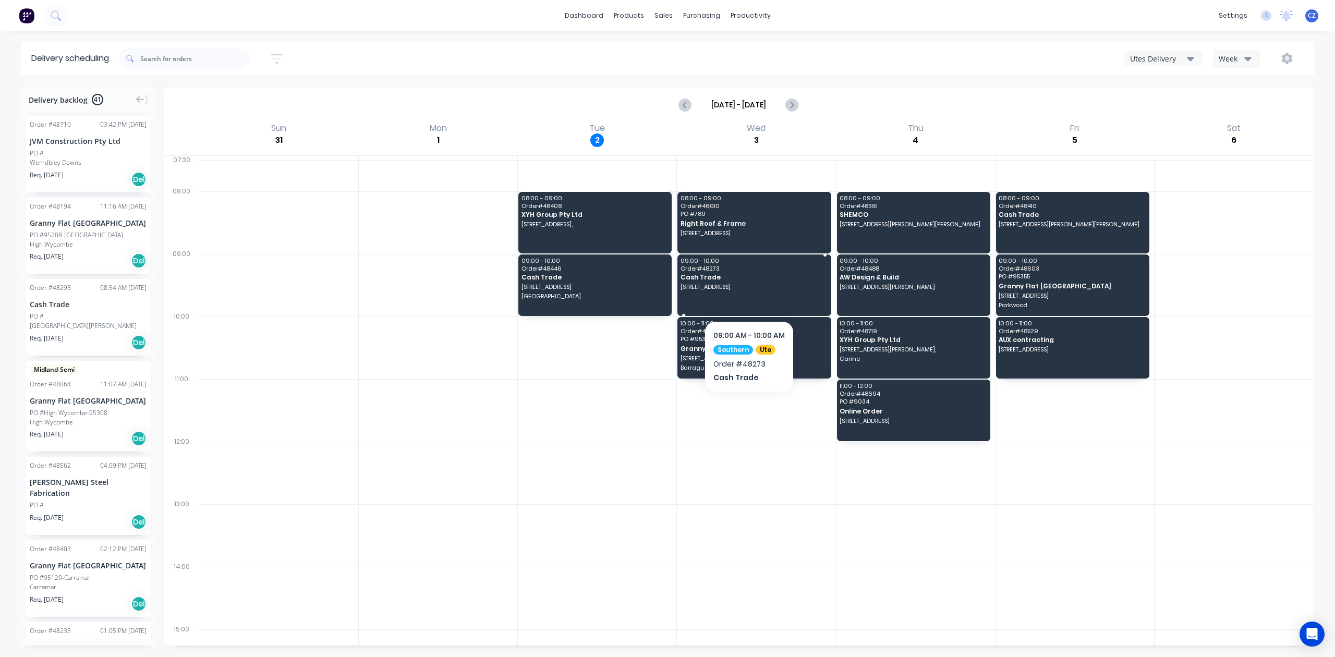
click at [756, 278] on span "Cash Trade" at bounding box center [754, 277] width 146 height 7
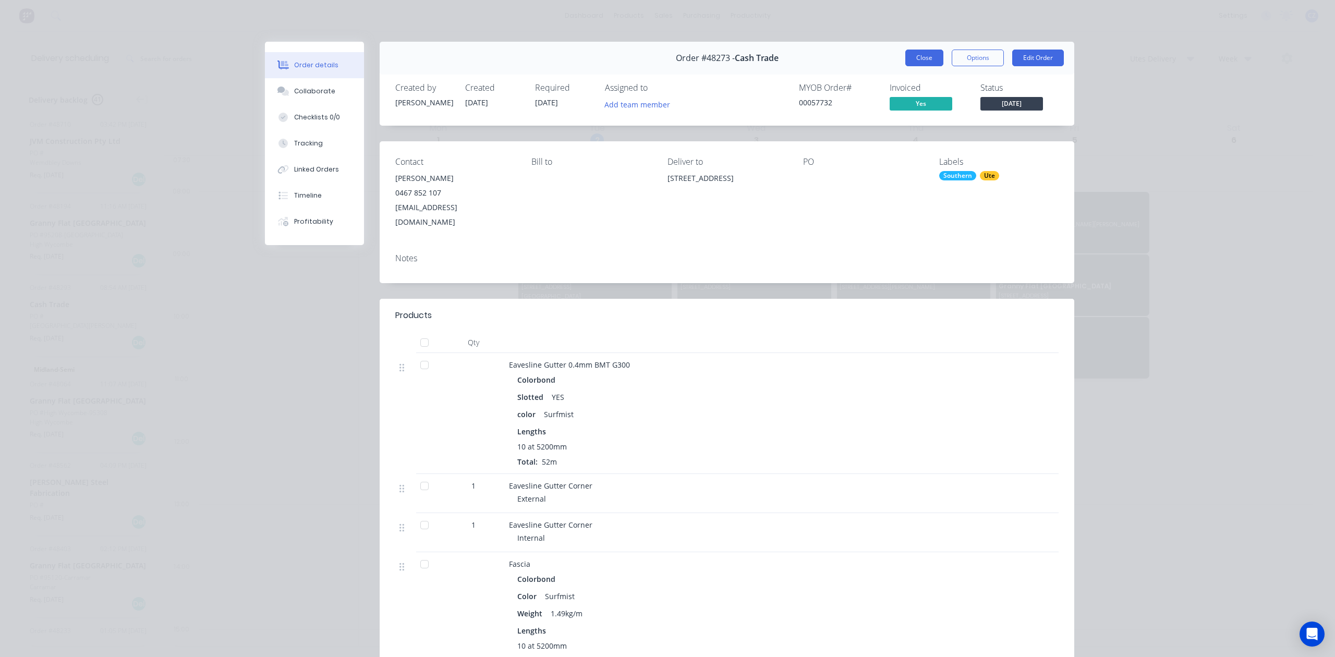
click at [906, 57] on button "Close" at bounding box center [925, 58] width 38 height 17
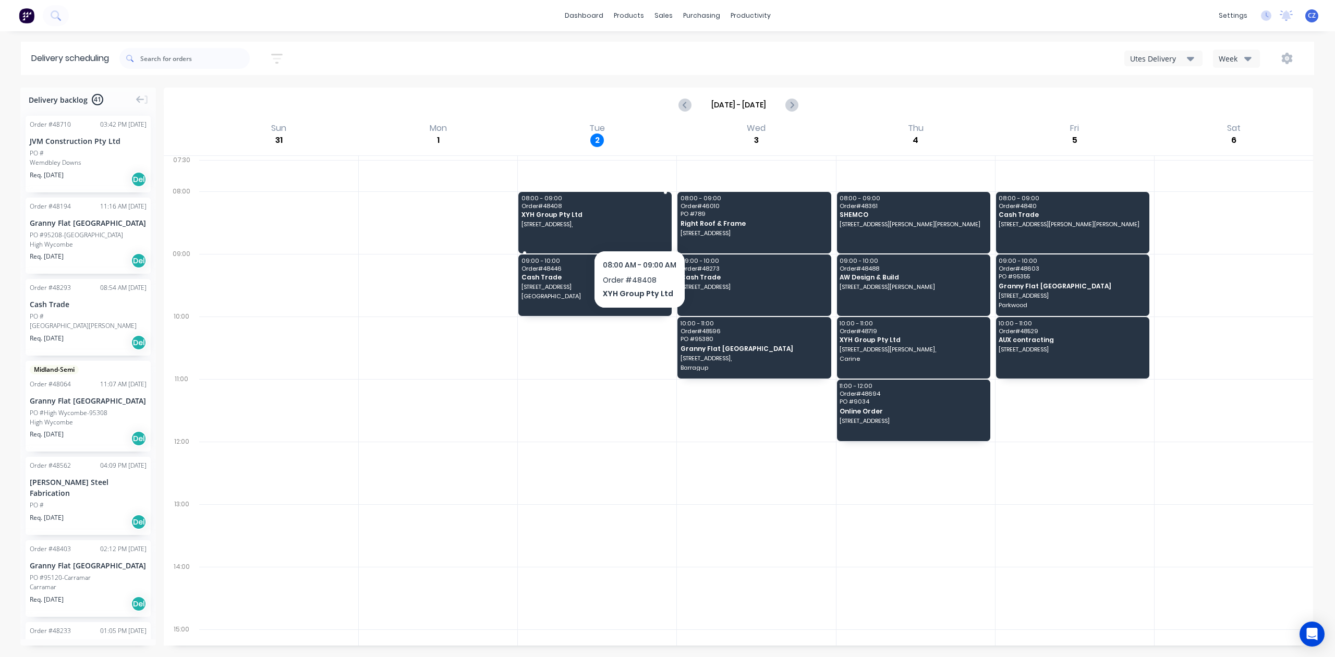
click at [640, 227] on span "107A (lot9) The Promenade, Mount Pleasant, Western Australia, Australia," at bounding box center [595, 224] width 146 height 6
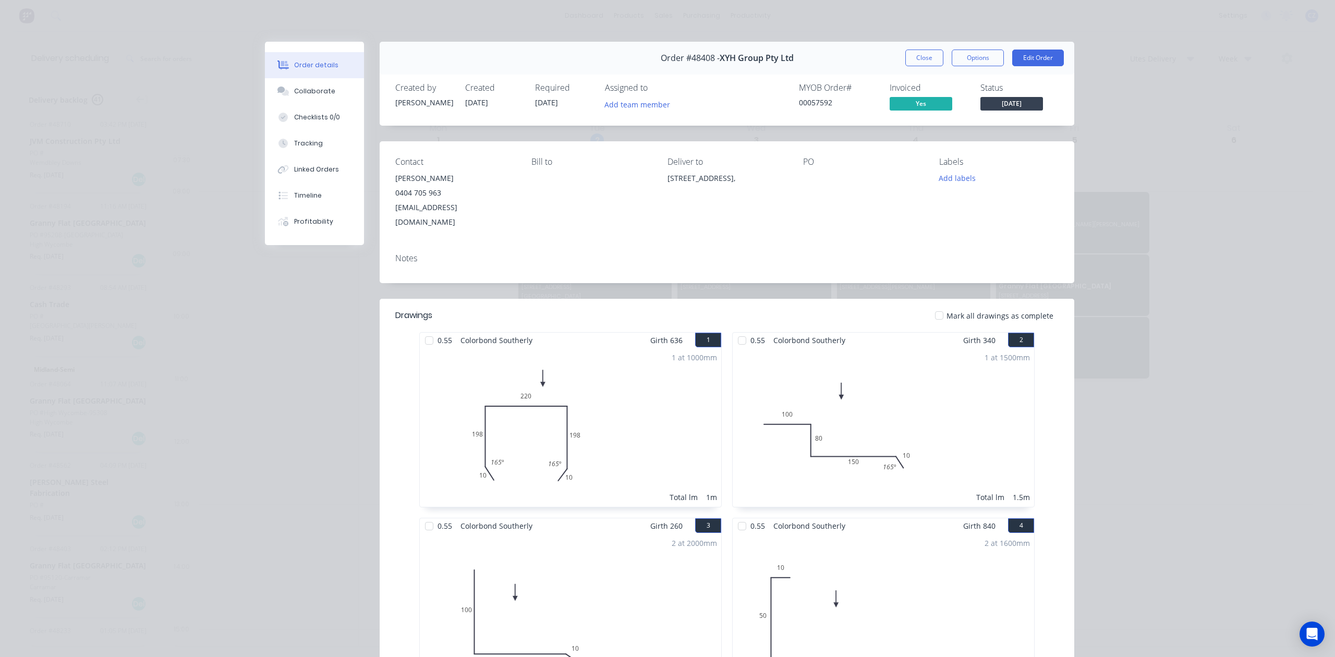
drag, startPoint x: 699, startPoint y: 211, endPoint x: 660, endPoint y: 183, distance: 48.2
click at [660, 183] on div "Contact Simon Hua 0404 705 963 huaxianya@hotmail.com Bill to Deliver to 107A (l…" at bounding box center [727, 193] width 695 height 104
copy div "107A (lot9) The Promenade, Mount Pleasant, Western Australia, Australia,"
click at [920, 63] on button "Close" at bounding box center [925, 58] width 38 height 17
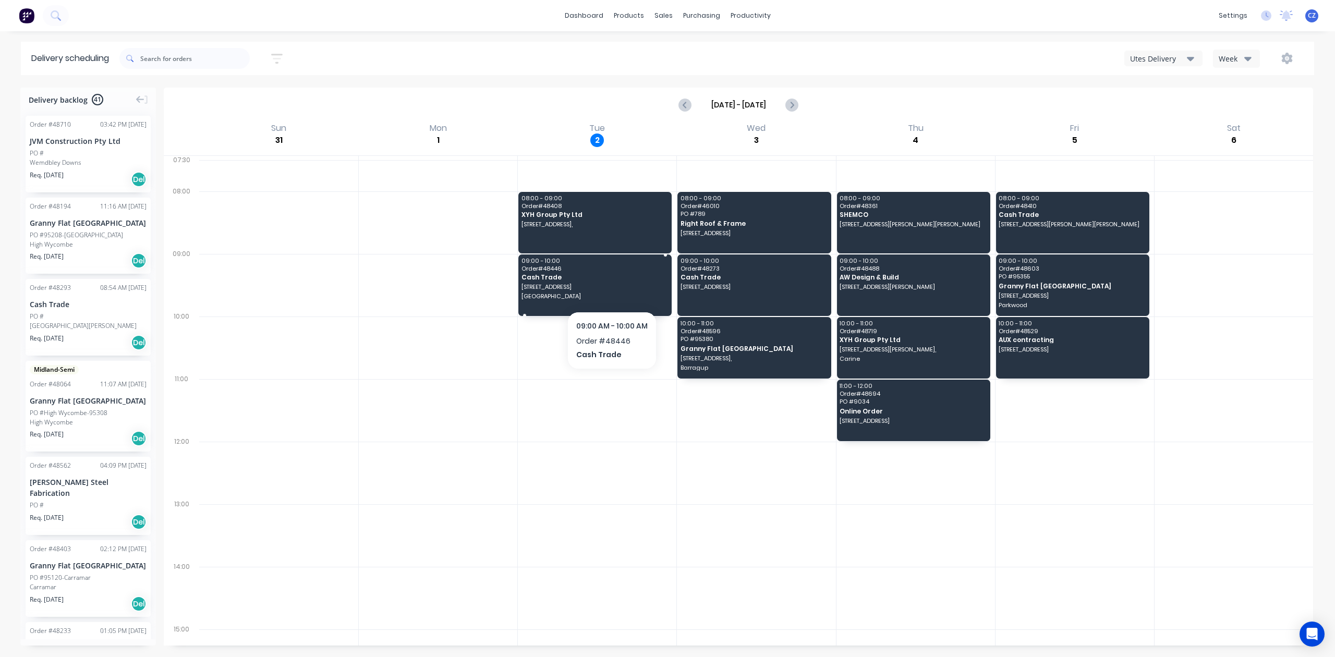
click at [612, 288] on span "4500 Stoneville Rd" at bounding box center [595, 287] width 146 height 6
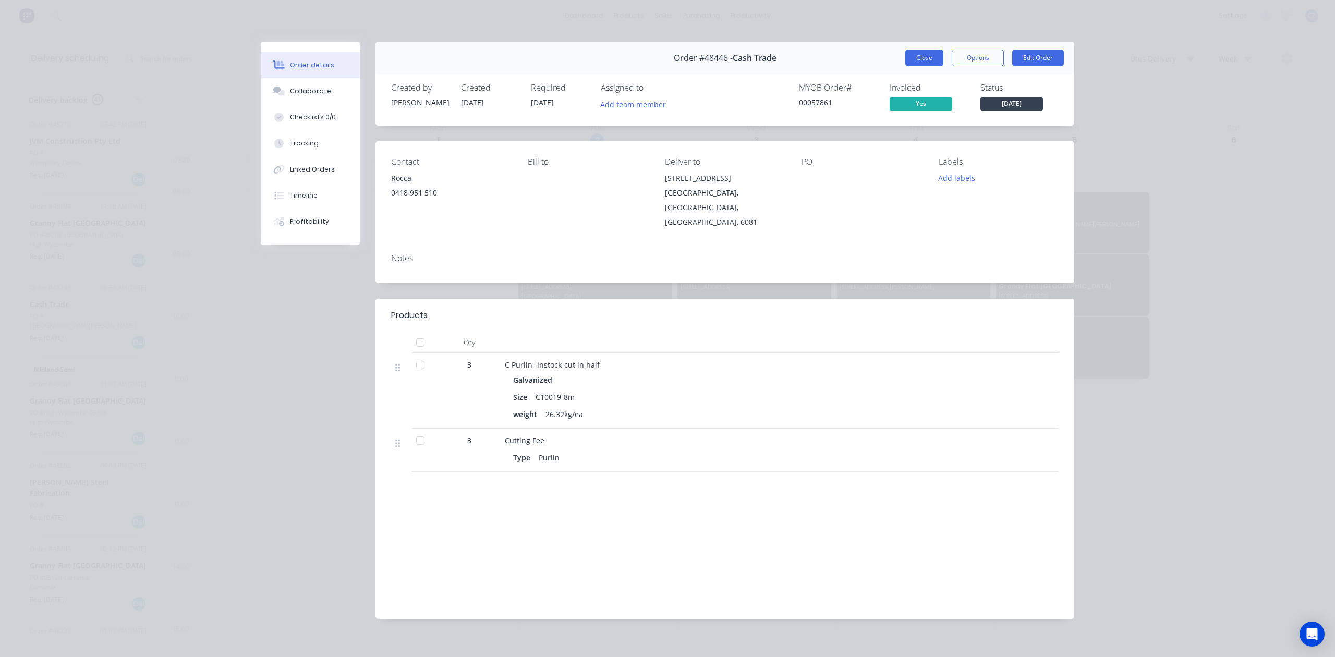
click at [926, 57] on button "Close" at bounding box center [925, 58] width 38 height 17
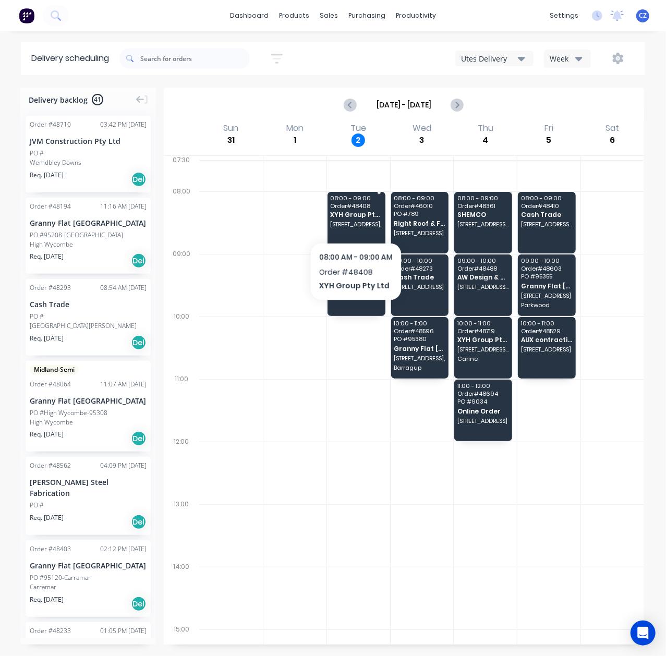
click at [351, 218] on span "XYH Group Pty Ltd" at bounding box center [356, 214] width 52 height 7
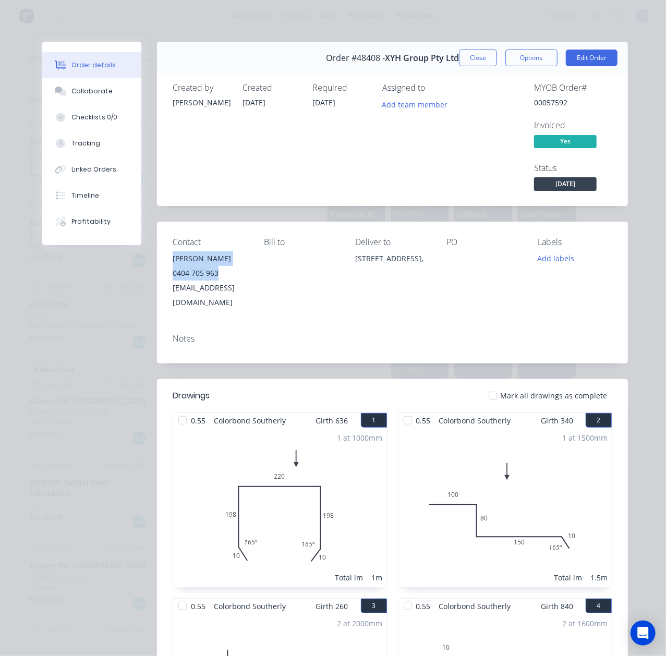
drag, startPoint x: 220, startPoint y: 274, endPoint x: 166, endPoint y: 259, distance: 56.2
click at [166, 259] on div "Contact Simon Hua 0404 705 963 huaxianya@hotmail.com Bill to Deliver to 107A (l…" at bounding box center [392, 274] width 471 height 104
copy div "Simon Hua 0404 705 963"
click at [489, 59] on button "Close" at bounding box center [478, 58] width 38 height 17
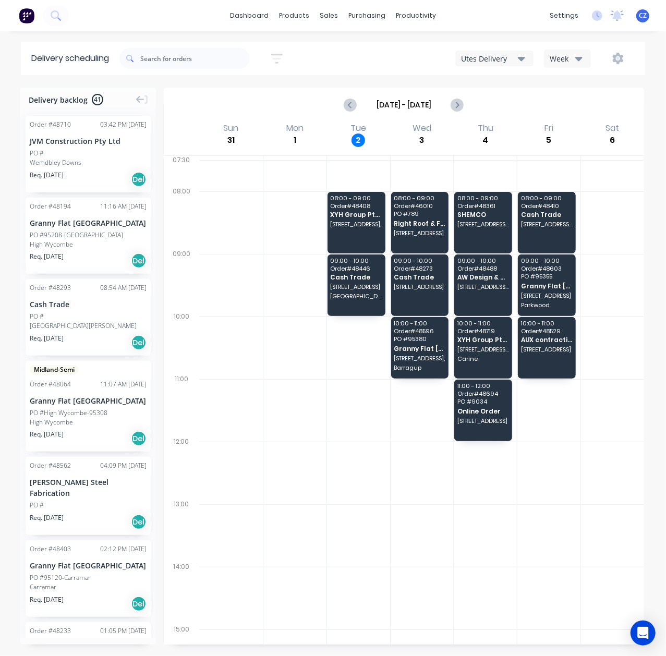
click at [345, 292] on div "09:00 - 10:00 Order # 48446 Cash Trade 4500 Stoneville Rd Stoneville" at bounding box center [357, 286] width 58 height 62
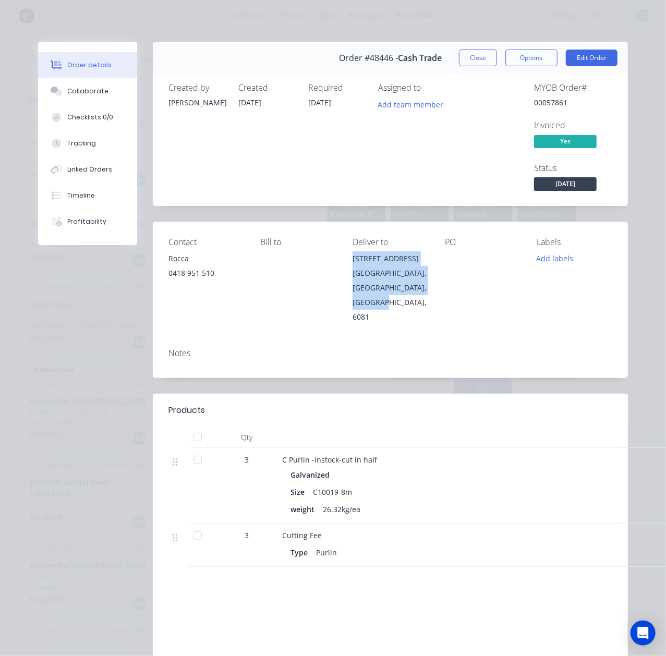
drag, startPoint x: 381, startPoint y: 305, endPoint x: 345, endPoint y: 260, distance: 57.2
click at [345, 260] on div "Contact Rocca 0418 951 510 Bill to Deliver to 4500 Stoneville Rd Stoneville, We…" at bounding box center [390, 281] width 475 height 118
copy div "4500 Stoneville Rd Stoneville, Western Australia, Australia, 6081"
click at [301, 309] on div "Bill to" at bounding box center [299, 280] width 76 height 87
drag, startPoint x: 216, startPoint y: 274, endPoint x: 160, endPoint y: 262, distance: 57.7
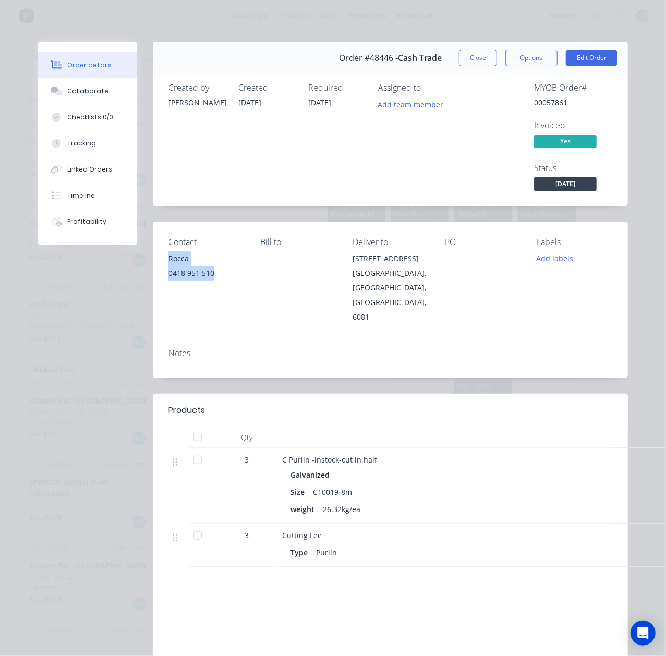
click at [160, 262] on div "Contact Rocca 0418 951 510 Bill to Deliver to 4500 Stoneville Rd Stoneville, We…" at bounding box center [390, 281] width 475 height 118
copy div "Rocca 0418 951 510"
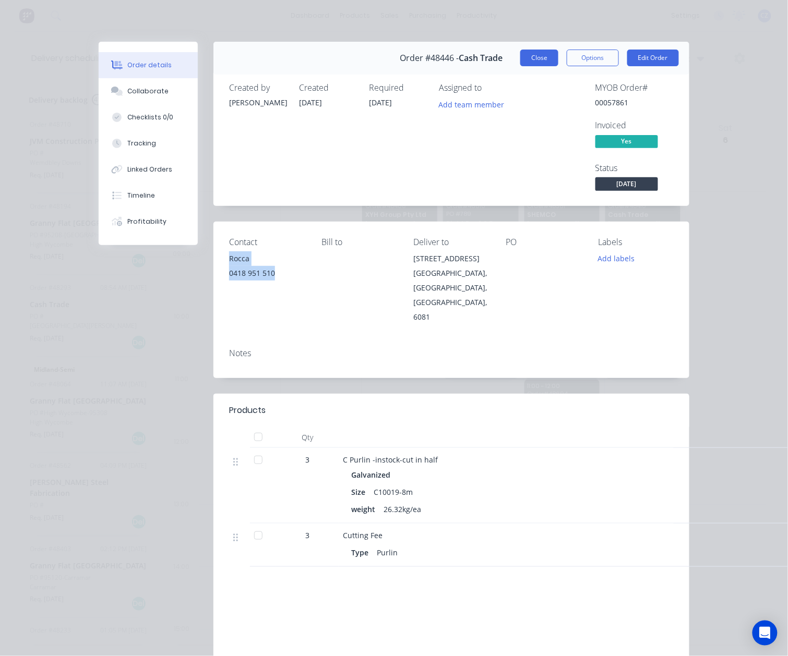
click at [538, 57] on button "Close" at bounding box center [539, 58] width 38 height 17
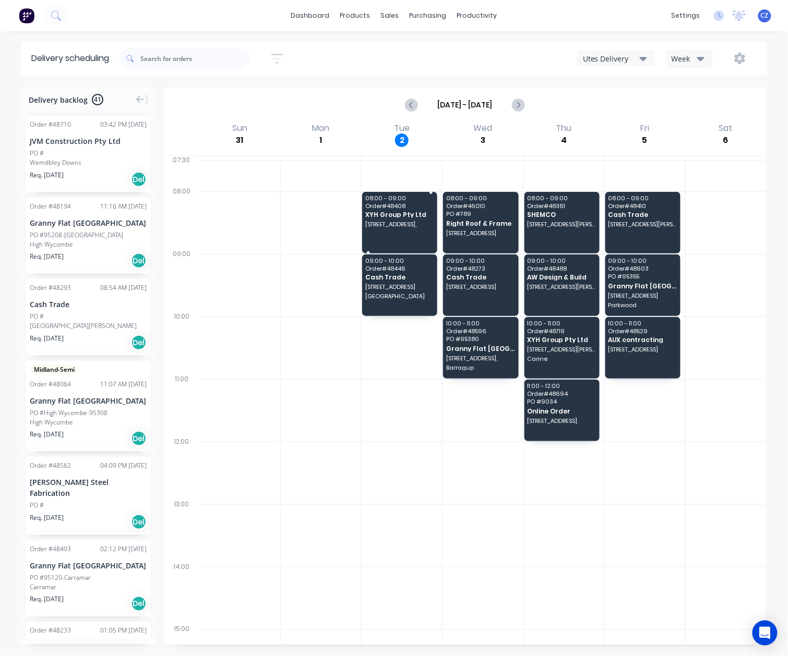
click at [410, 227] on span "107A (lot9) The Promenade, Mount Pleasant, Western Australia, Australia," at bounding box center [399, 224] width 69 height 6
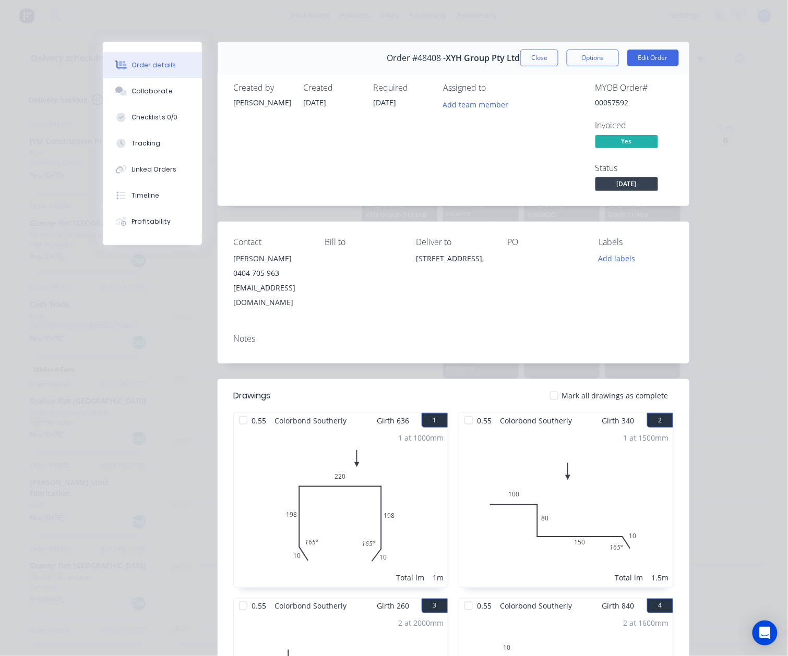
click at [535, 63] on button "Close" at bounding box center [539, 58] width 38 height 17
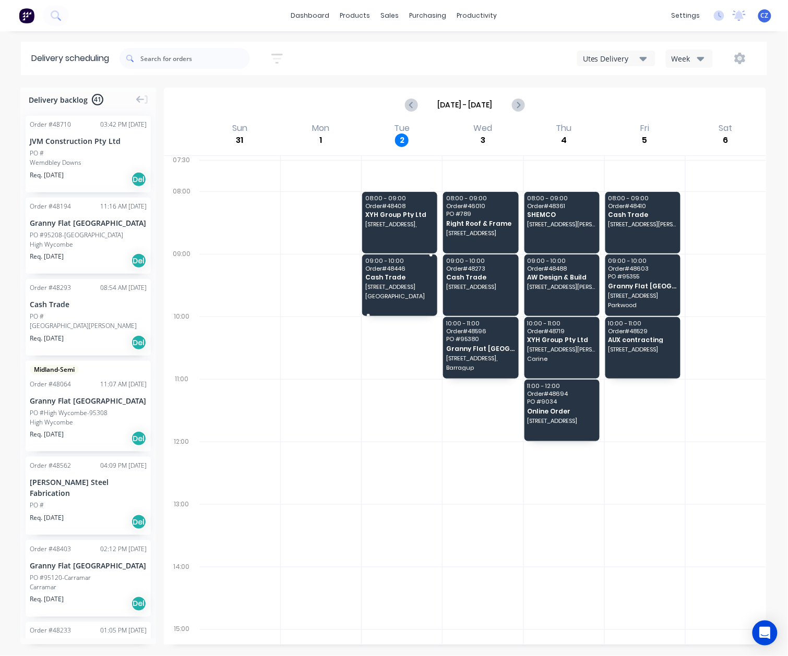
click at [388, 279] on span "Cash Trade" at bounding box center [399, 277] width 69 height 7
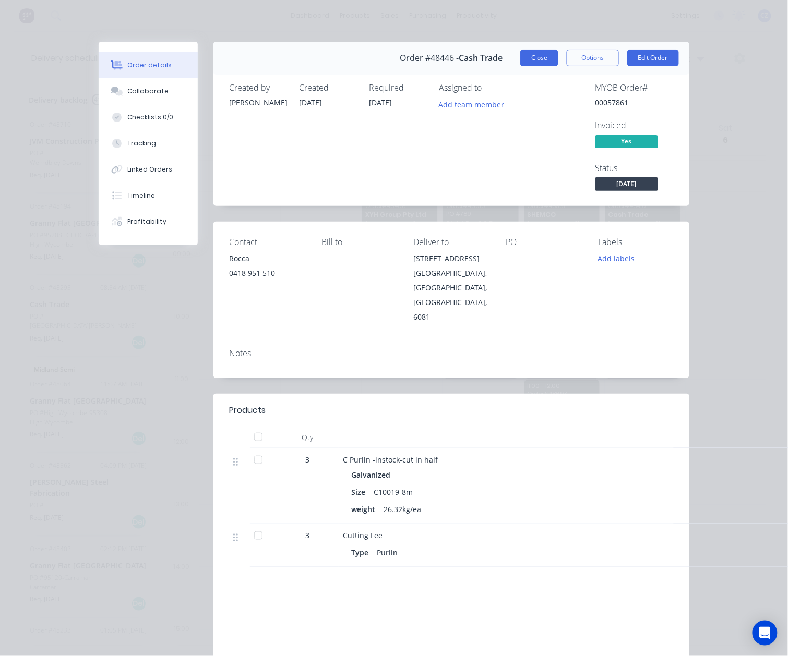
click at [535, 52] on button "Close" at bounding box center [539, 58] width 38 height 17
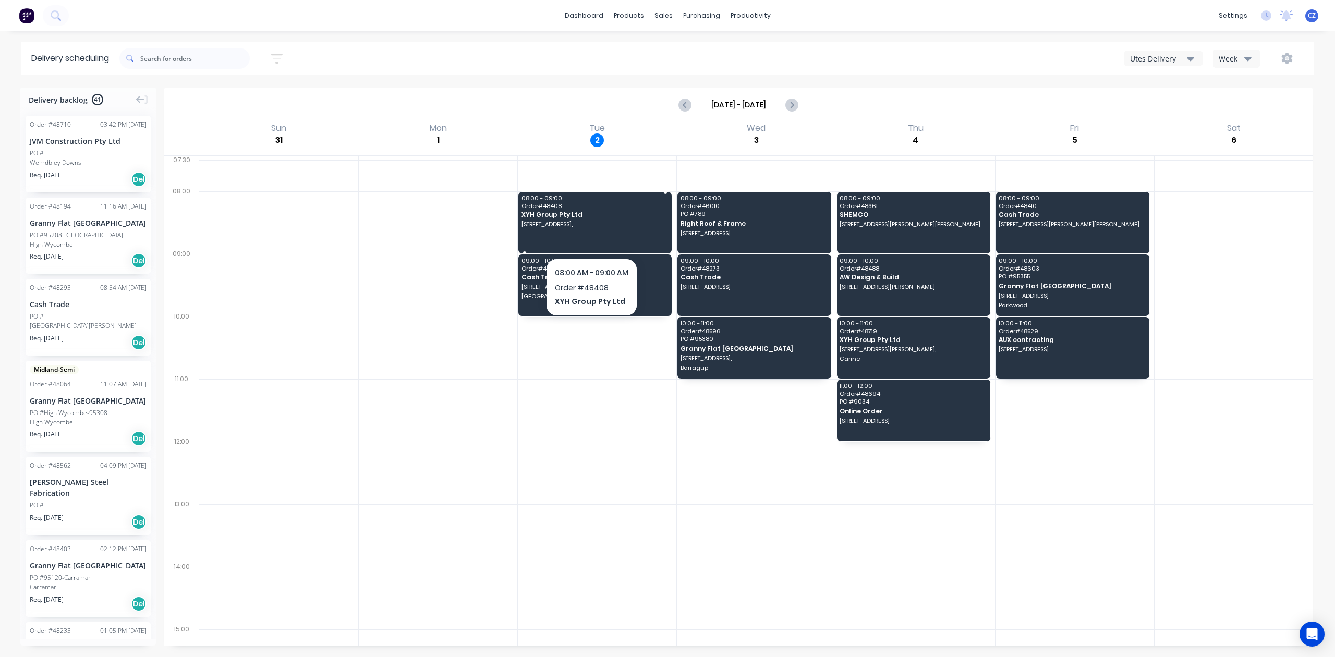
click at [618, 217] on span "XYH Group Pty Ltd" at bounding box center [595, 214] width 146 height 7
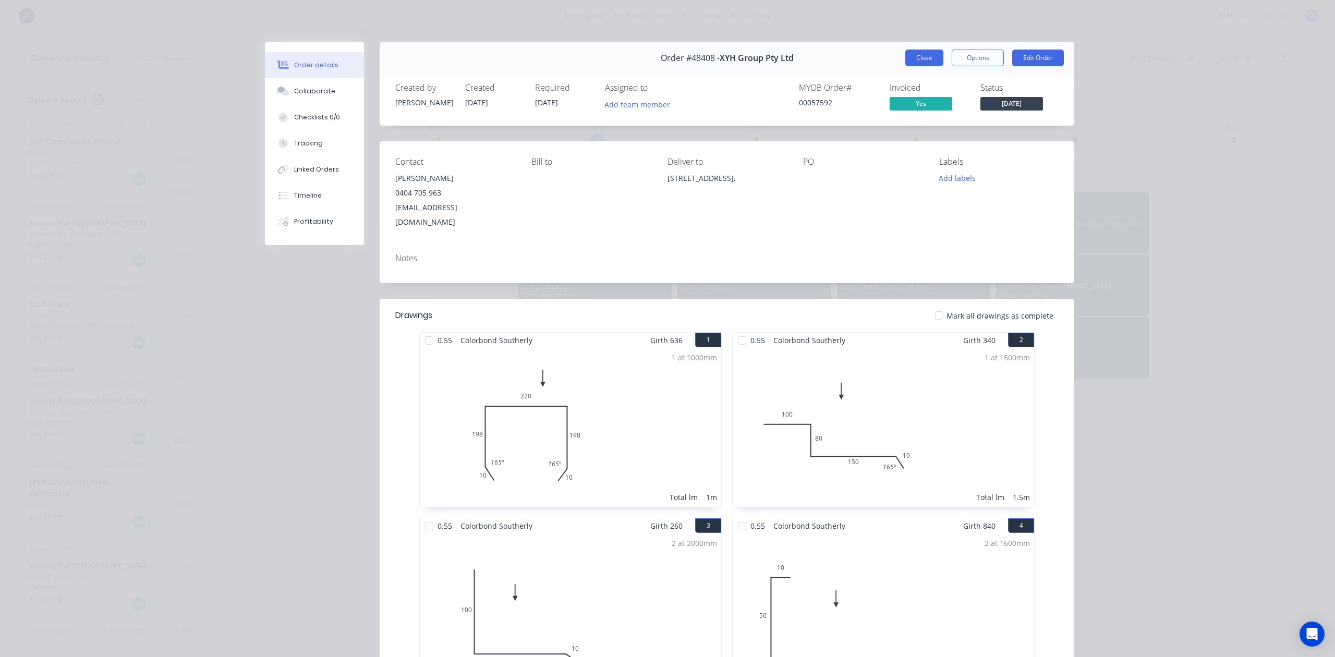
click at [921, 56] on button "Close" at bounding box center [925, 58] width 38 height 17
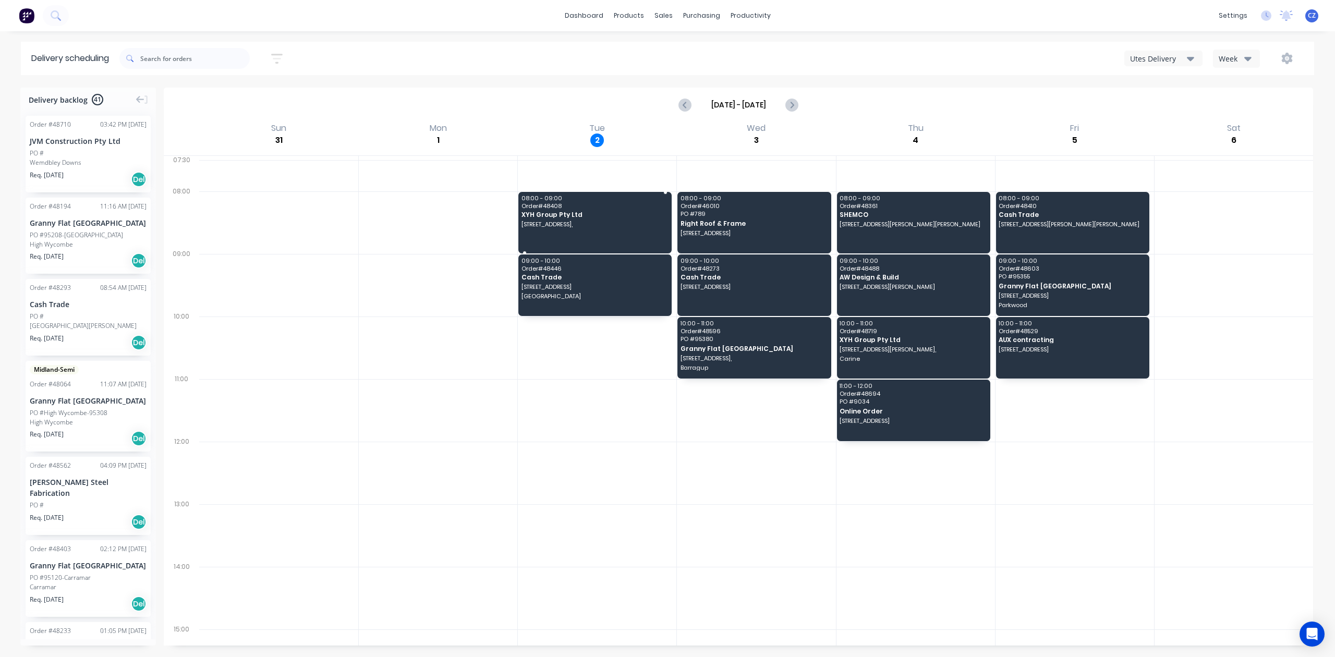
click at [571, 202] on div "08:00 - 09:00 Order # 48408 XYH Group Pty Ltd 107A (lot9) The Promenade, Mount …" at bounding box center [594, 223] width 153 height 62
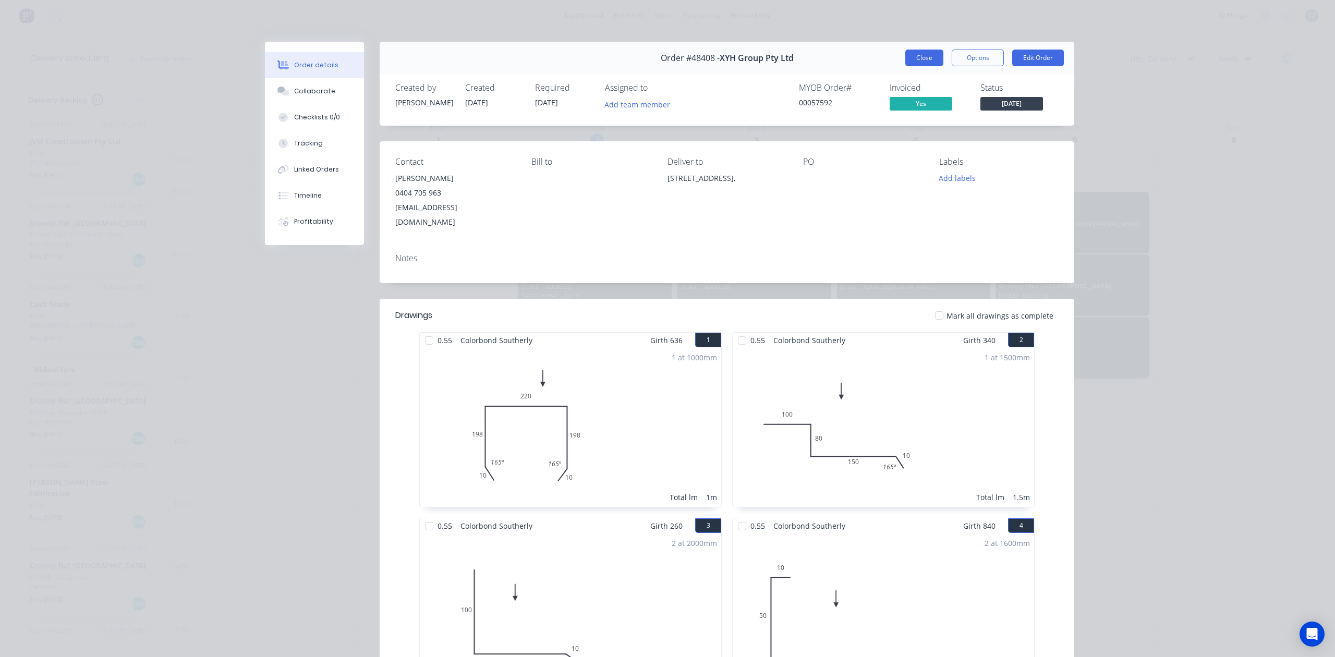
click at [921, 55] on button "Close" at bounding box center [925, 58] width 38 height 17
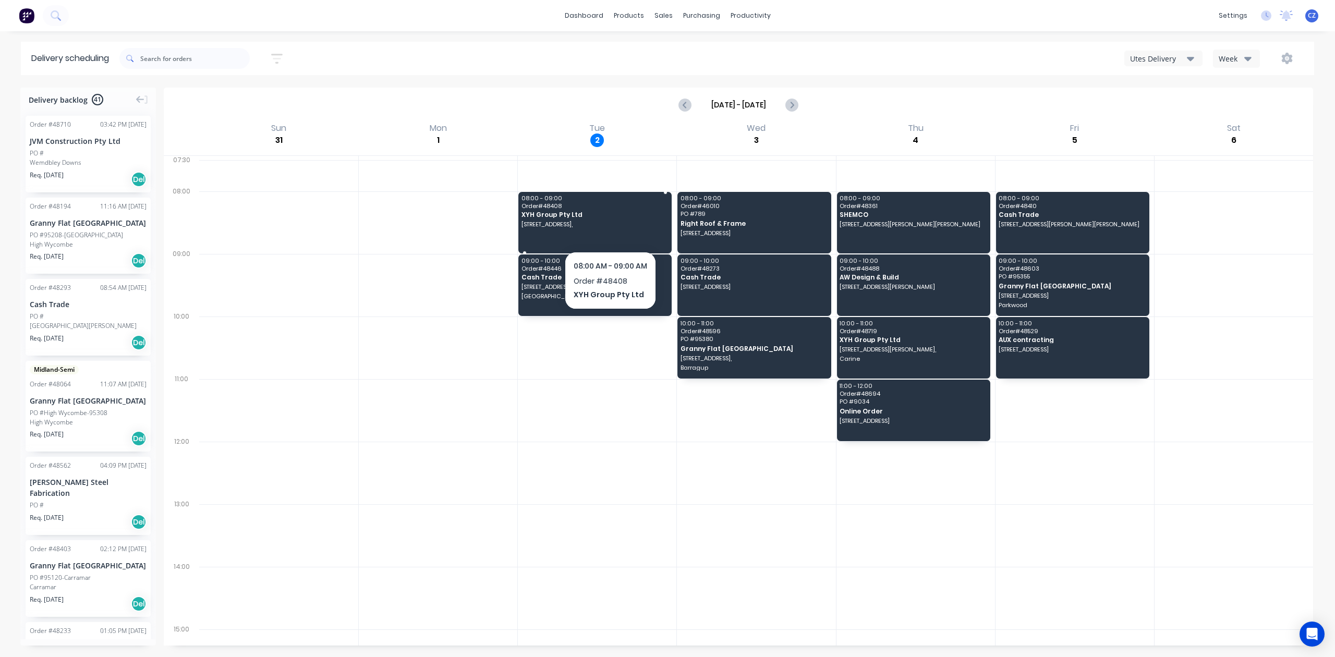
click at [610, 227] on span "107A (lot9) The Promenade, Mount Pleasant, Western Australia, Australia," at bounding box center [595, 224] width 146 height 6
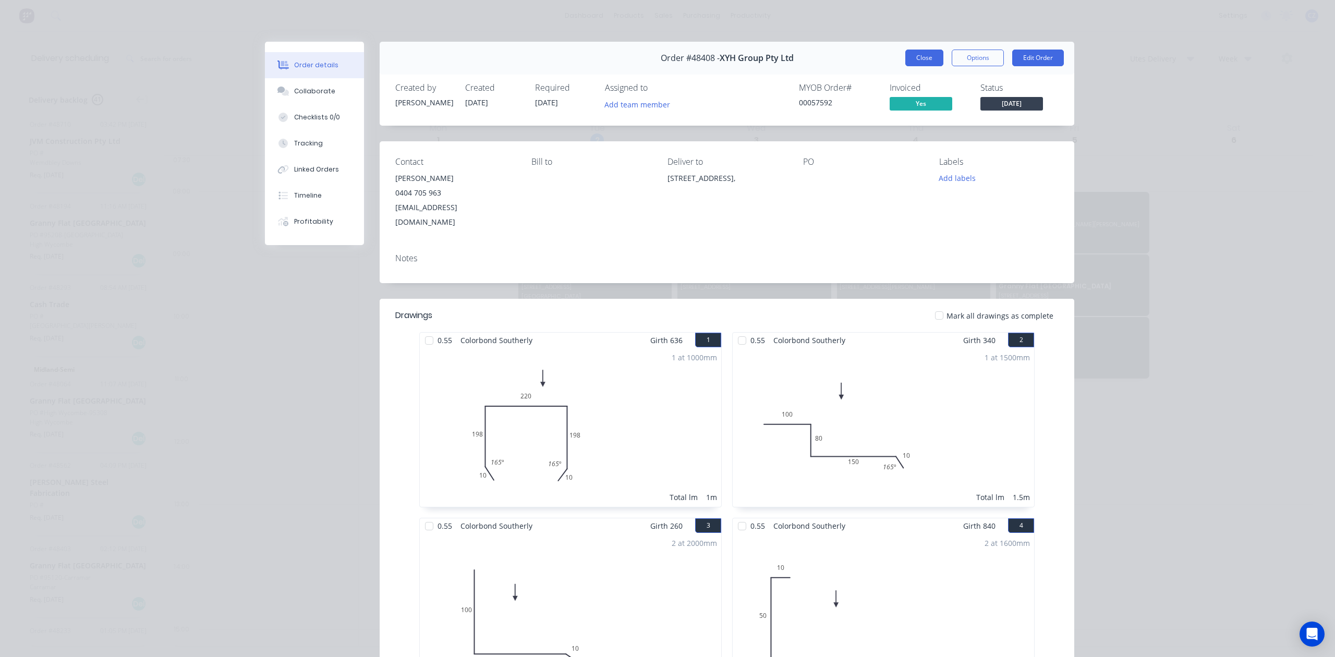
click at [932, 56] on button "Close" at bounding box center [925, 58] width 38 height 17
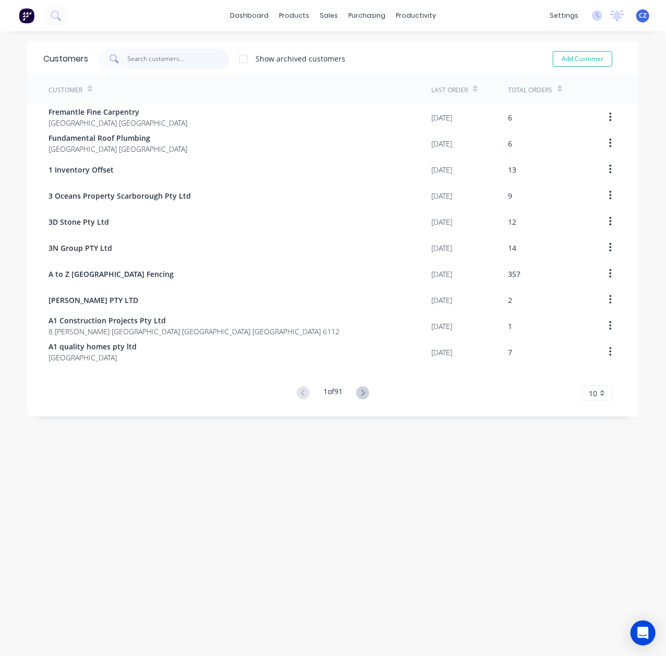
click at [153, 59] on input "text" at bounding box center [179, 59] width 102 height 21
click at [303, 44] on link "Product Catalogue" at bounding box center [341, 49] width 138 height 21
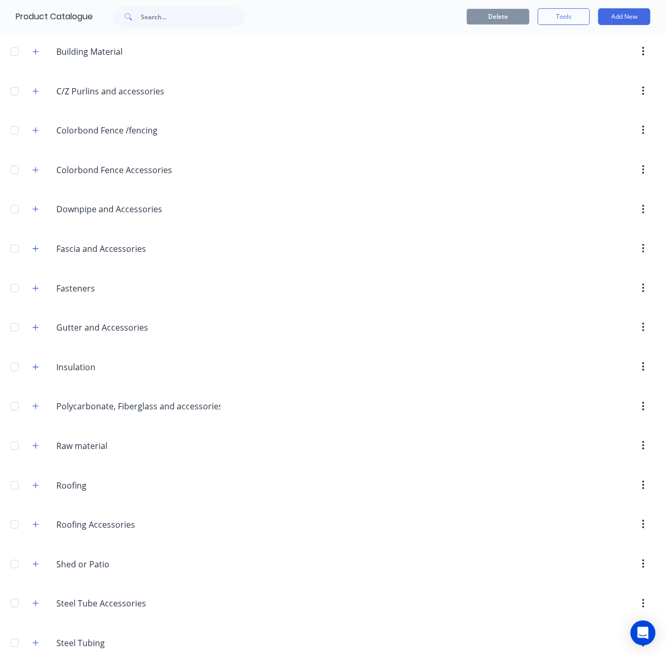
scroll to position [252, 0]
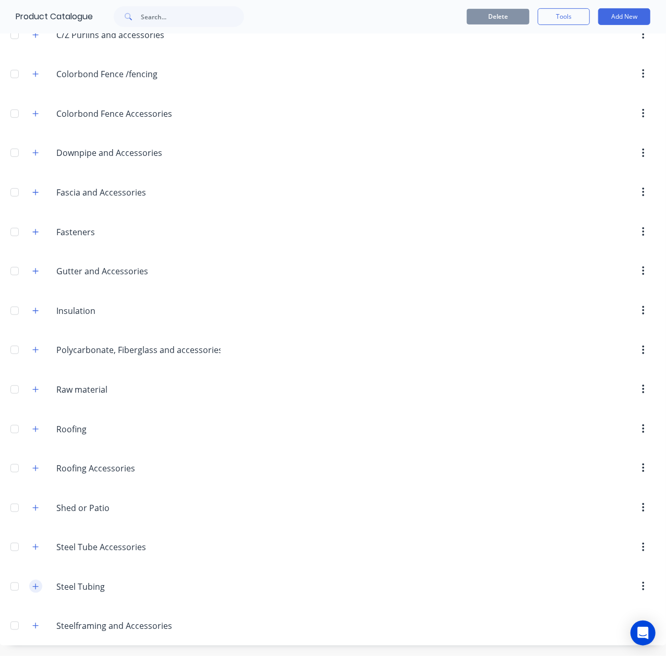
click at [38, 589] on icon "button" at bounding box center [35, 586] width 6 height 7
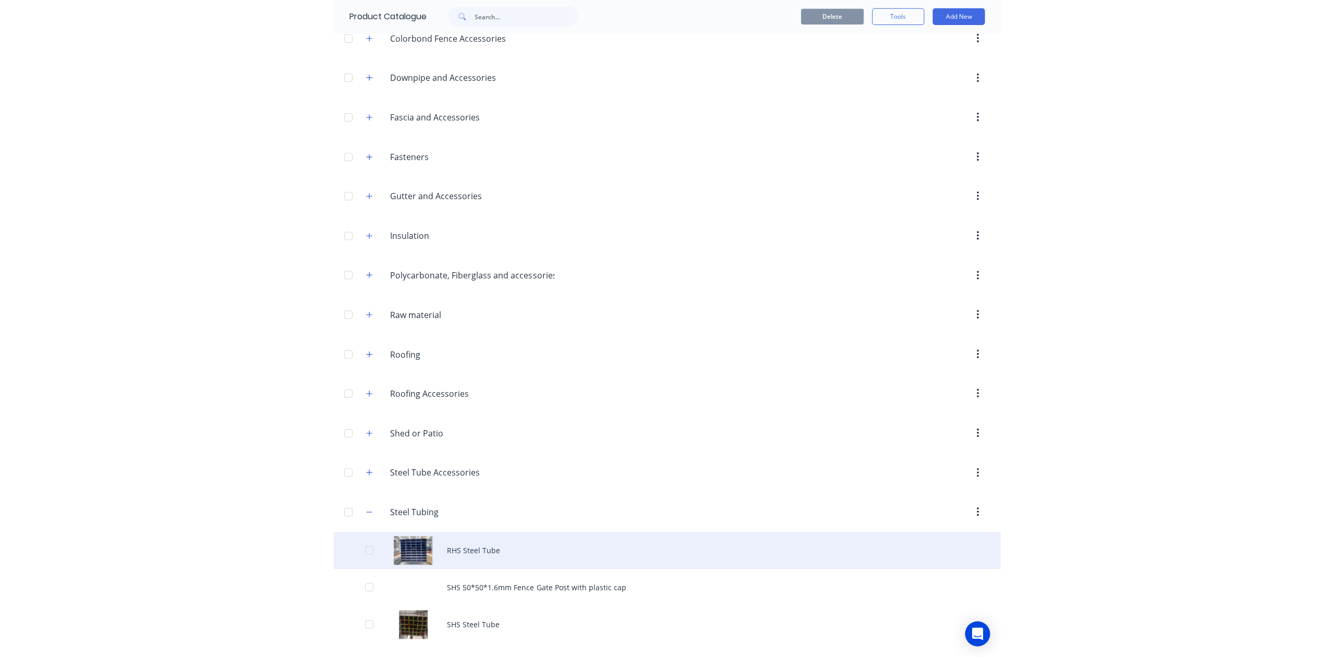
scroll to position [322, 0]
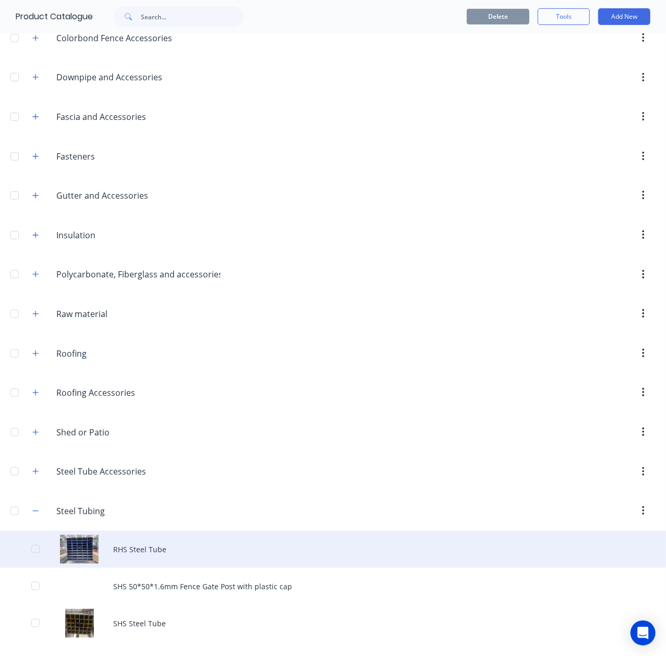
click at [88, 558] on div "RHS Steel Tube" at bounding box center [333, 549] width 666 height 37
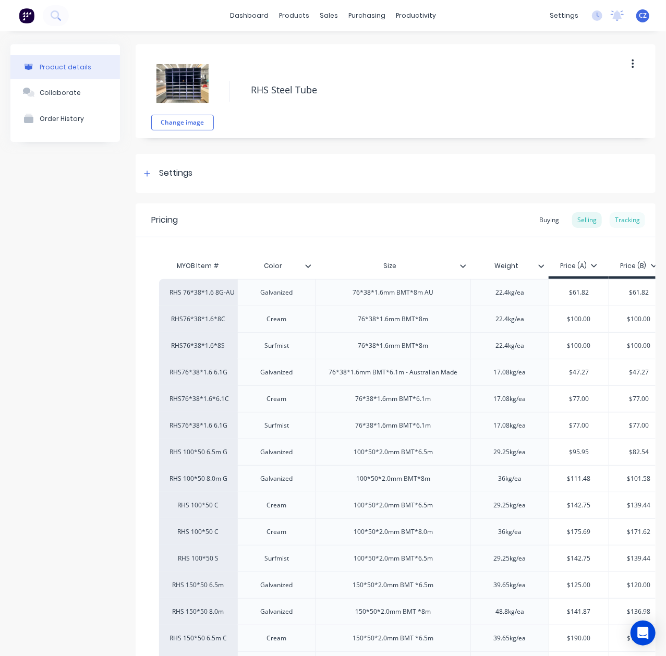
click at [622, 223] on div "Tracking" at bounding box center [627, 220] width 35 height 16
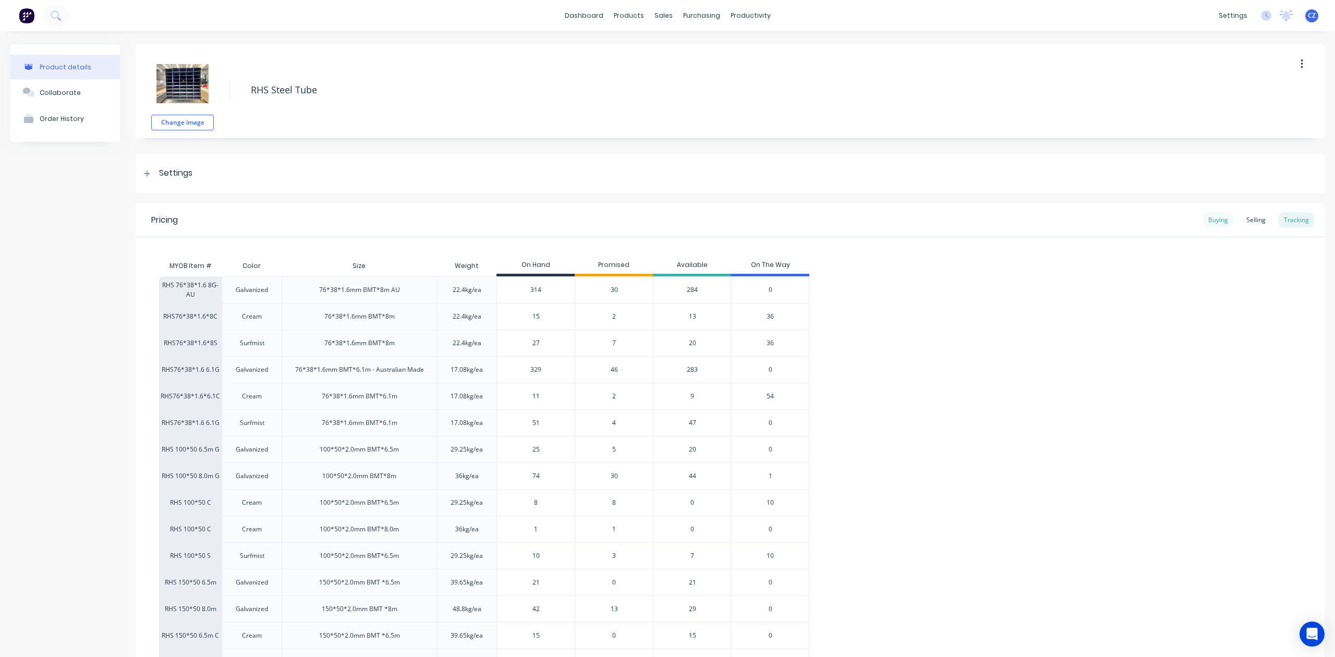
click at [666, 218] on div "Buying" at bounding box center [1218, 220] width 30 height 16
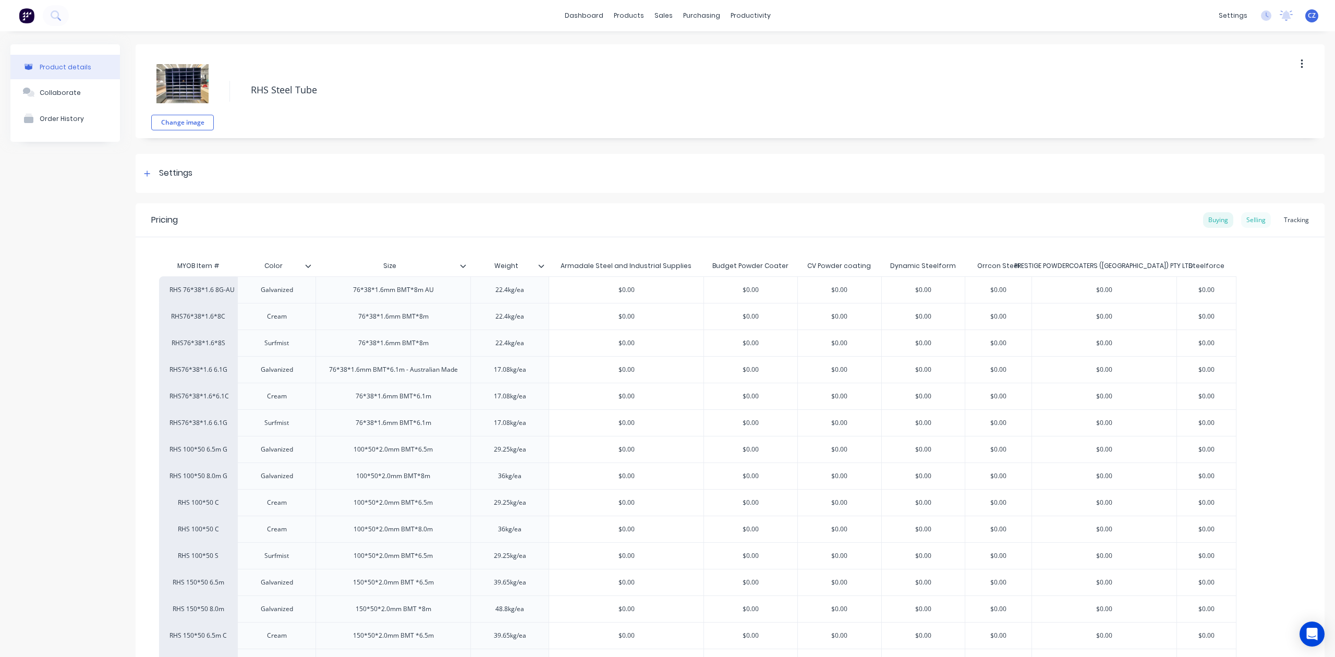
click at [666, 226] on div "Selling" at bounding box center [1256, 220] width 30 height 16
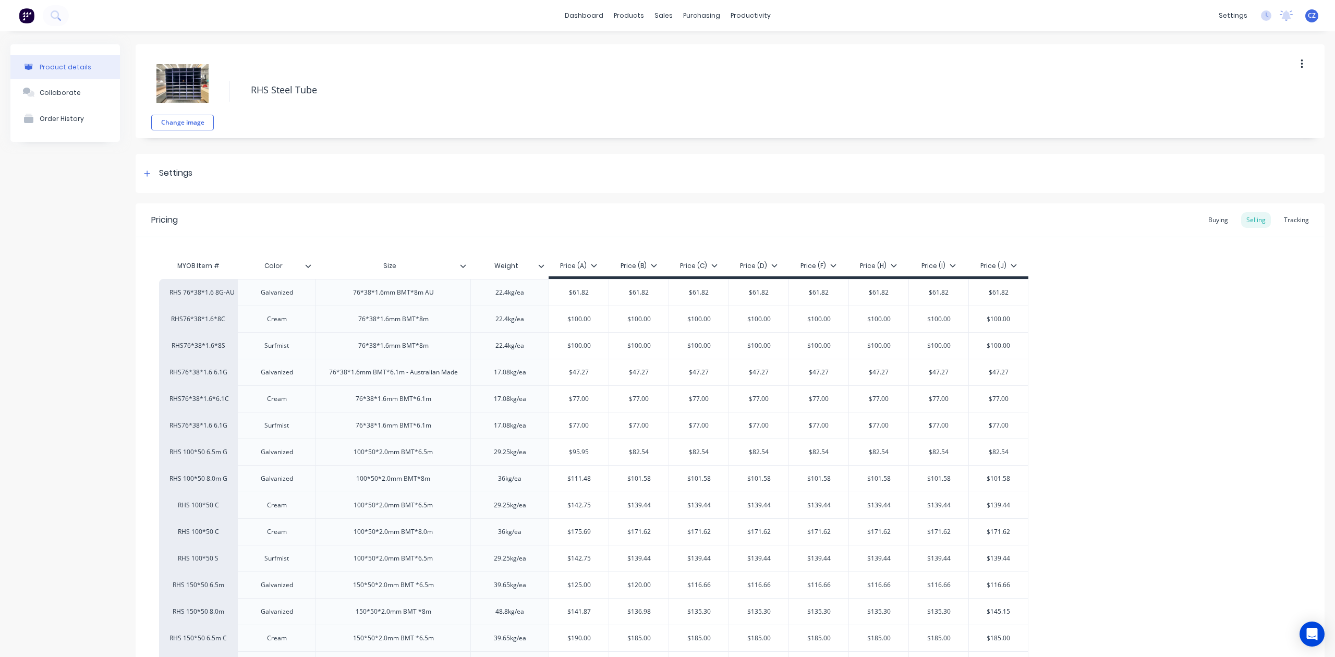
click at [666, 221] on div "Pricing Buying Selling Tracking" at bounding box center [730, 220] width 1189 height 34
click at [666, 213] on div "Tracking" at bounding box center [1296, 220] width 35 height 16
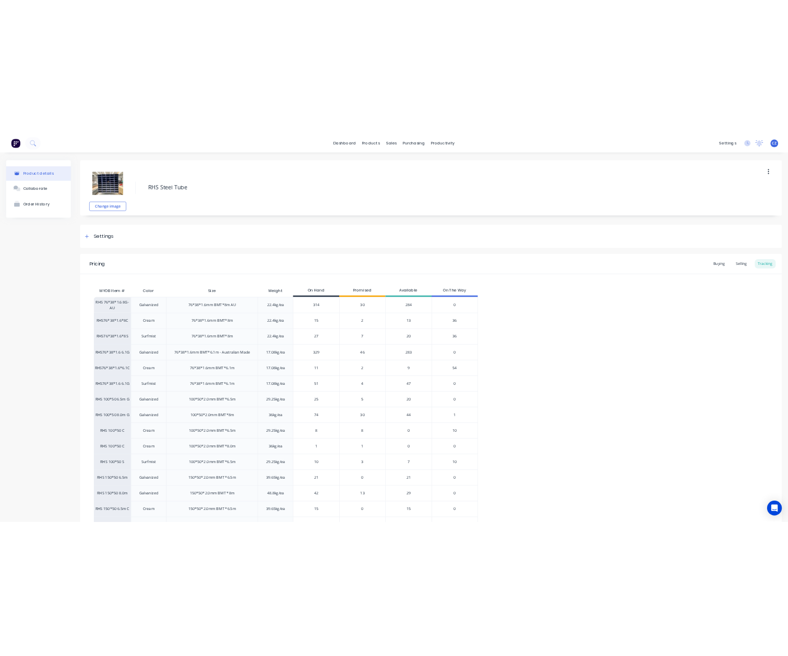
scroll to position [69, 0]
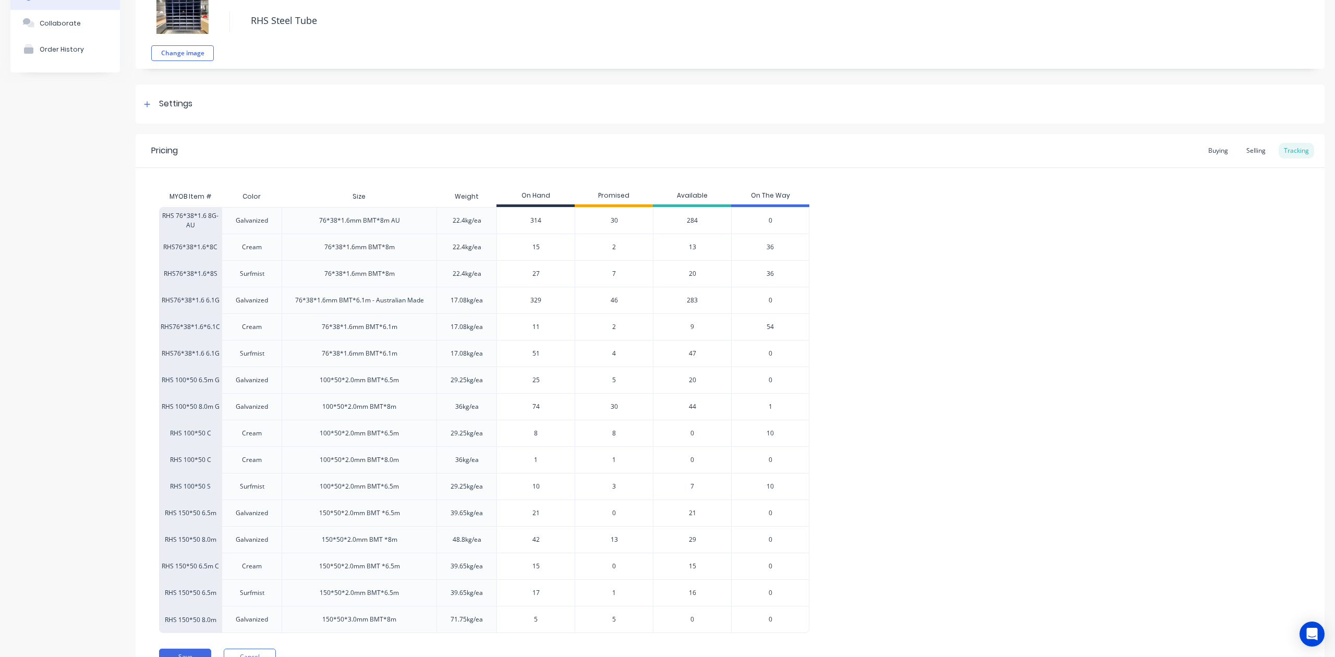
type textarea "x"
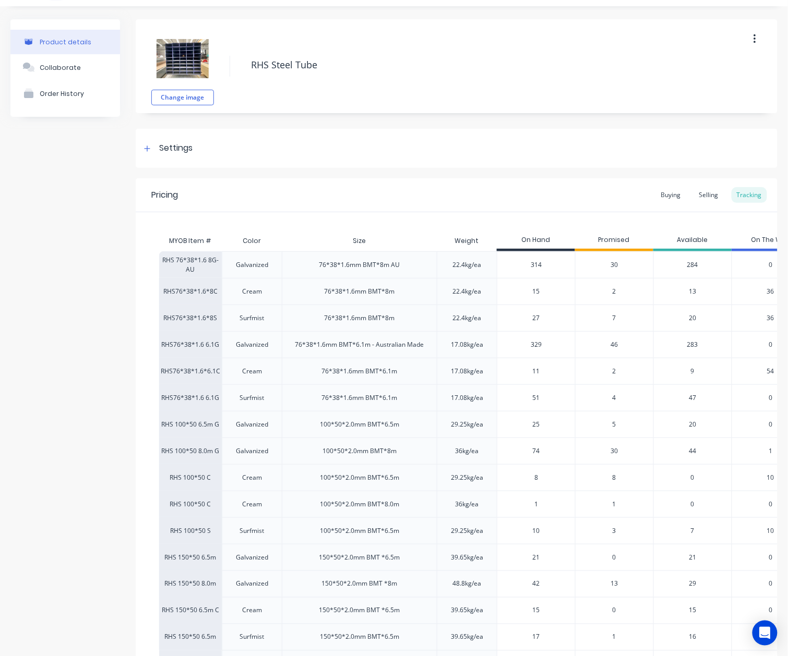
scroll to position [0, 0]
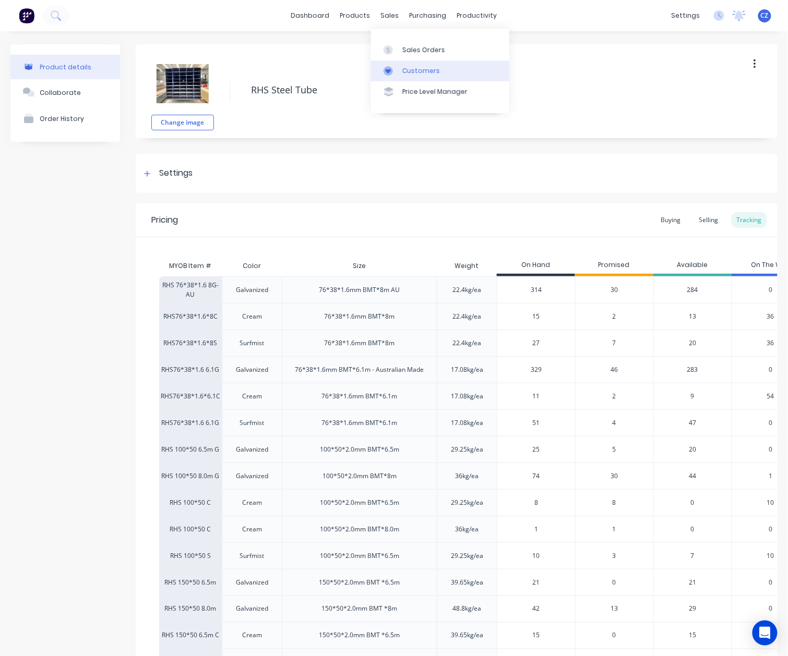
drag, startPoint x: 399, startPoint y: 69, endPoint x: 382, endPoint y: 63, distance: 17.2
click at [399, 69] on div at bounding box center [391, 70] width 16 height 9
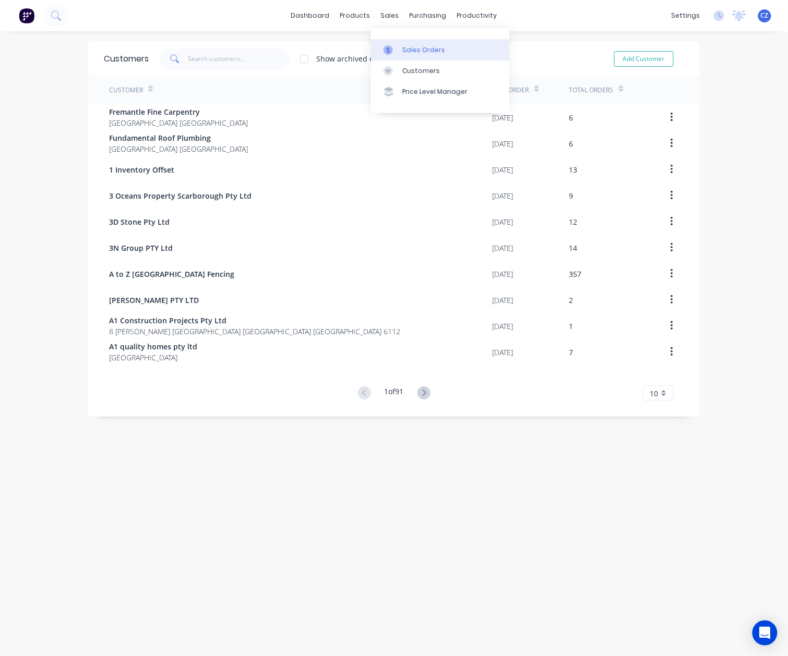
click at [402, 47] on div "Sales Orders" at bounding box center [423, 49] width 43 height 9
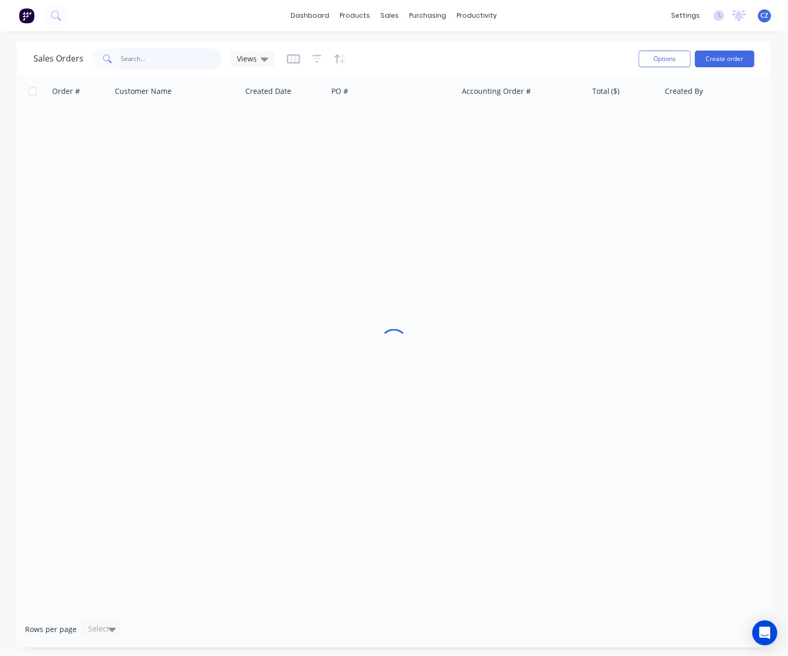
click at [151, 64] on input "text" at bounding box center [172, 59] width 102 height 21
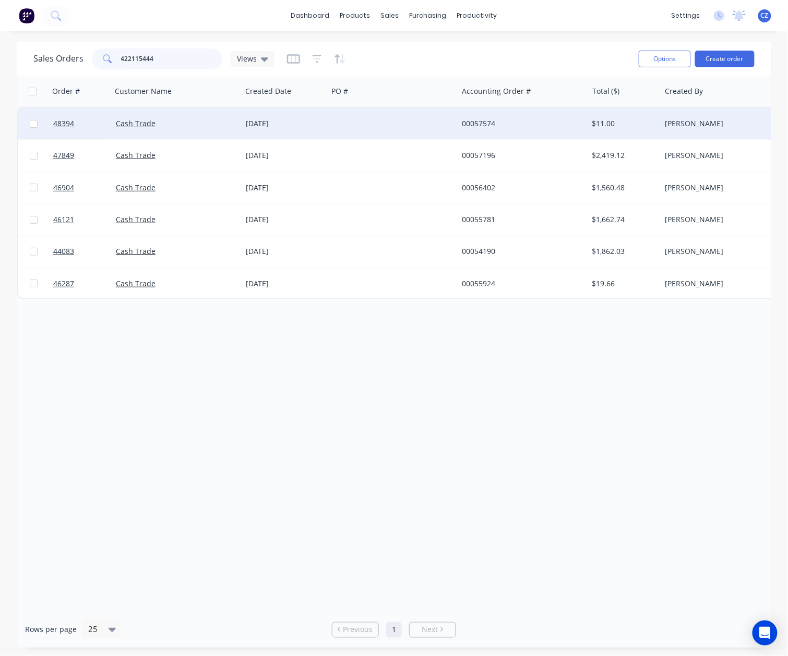
type input "422115444"
click at [387, 127] on div at bounding box center [393, 123] width 130 height 31
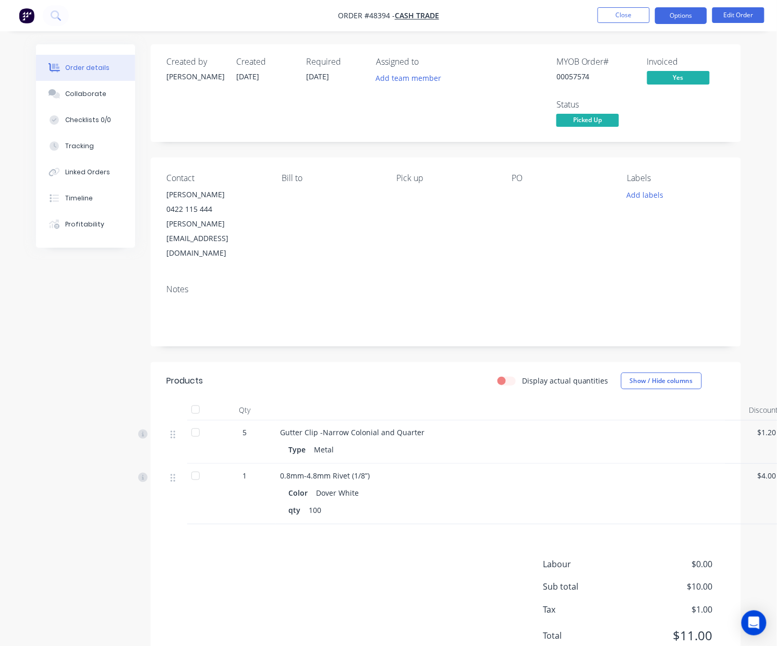
click at [682, 13] on button "Options" at bounding box center [681, 15] width 52 height 17
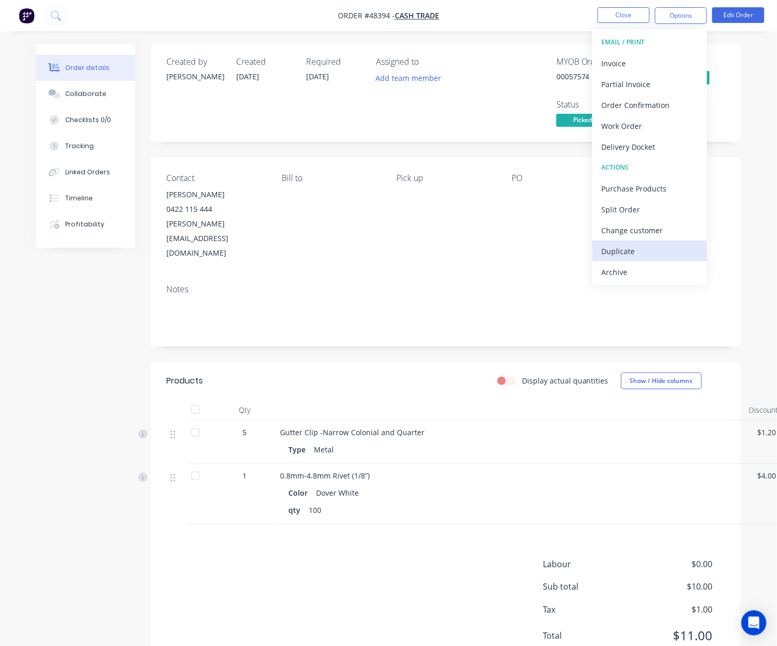
click at [624, 253] on div "Duplicate" at bounding box center [650, 251] width 96 height 15
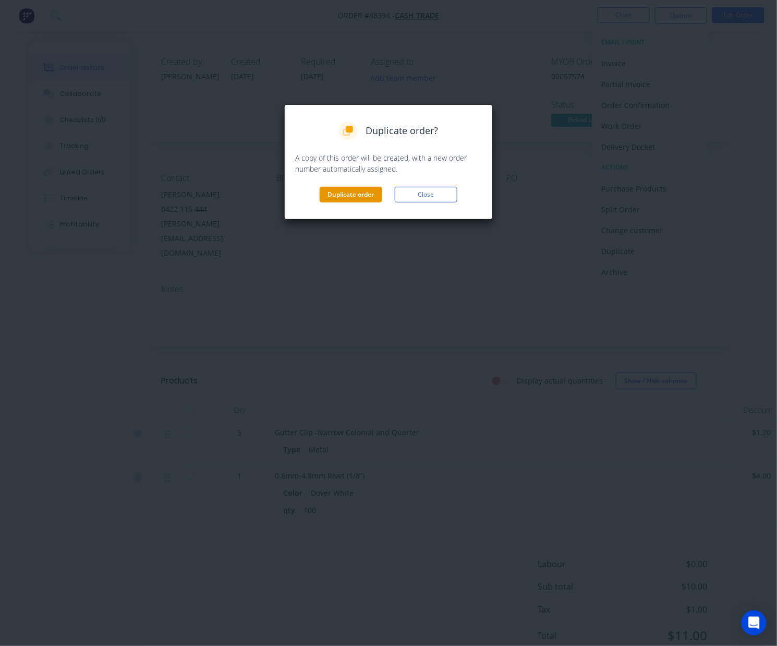
click at [373, 190] on button "Duplicate order" at bounding box center [351, 195] width 63 height 16
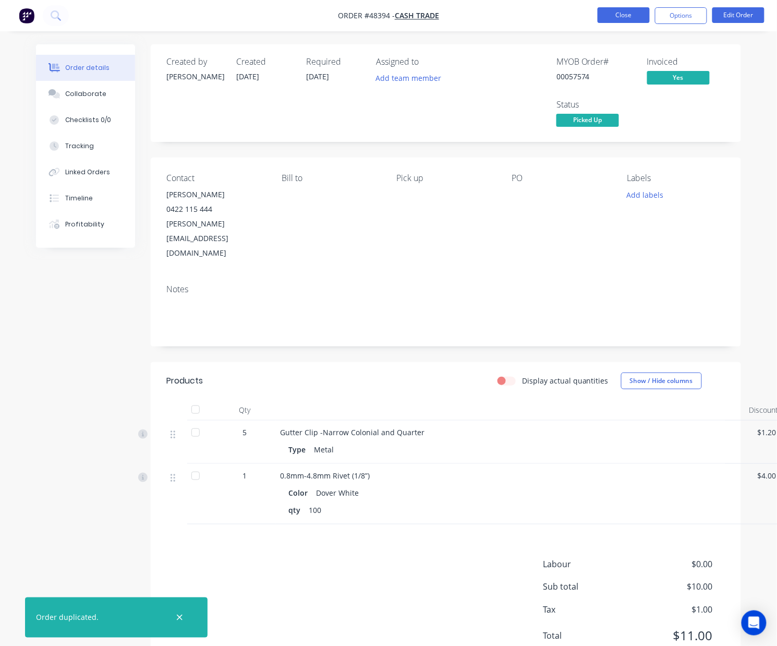
click at [643, 19] on button "Close" at bounding box center [624, 15] width 52 height 16
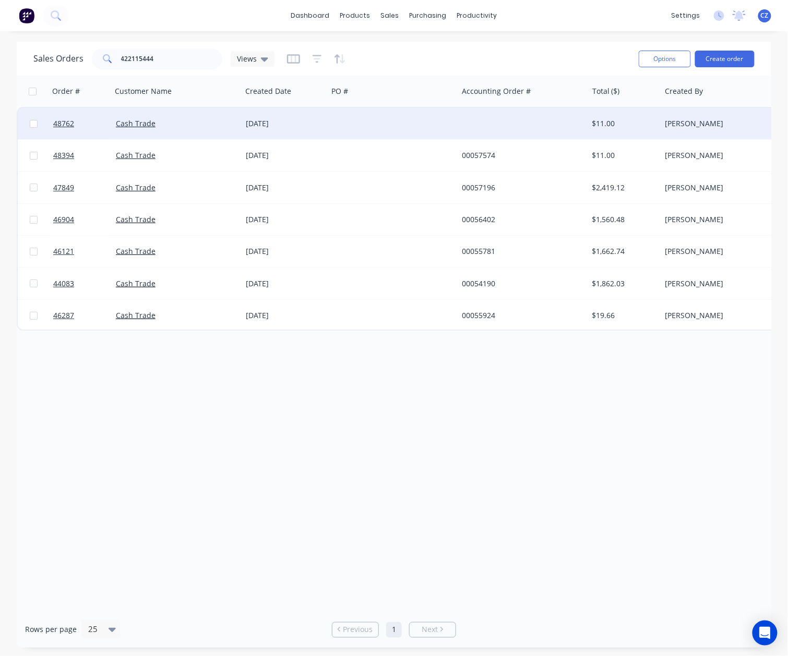
click at [372, 122] on div at bounding box center [393, 123] width 130 height 31
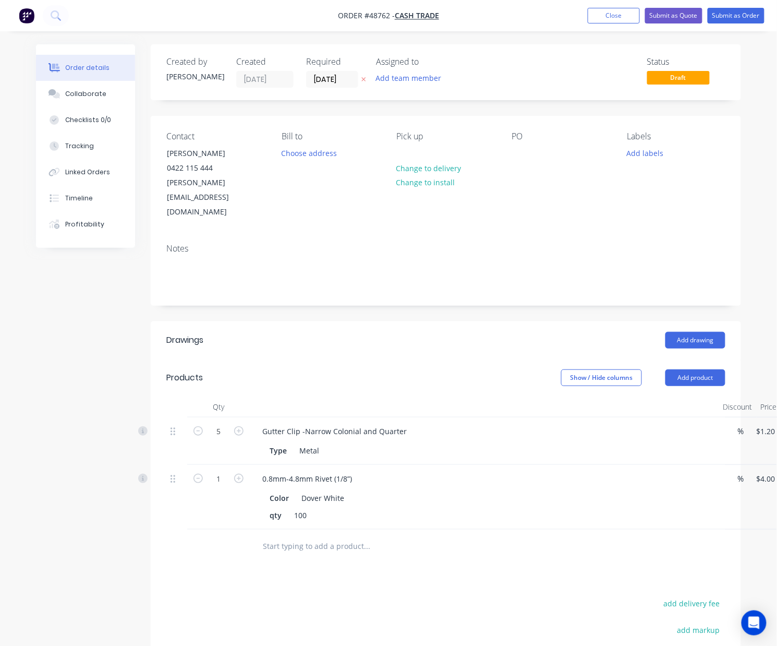
scroll to position [0, 61]
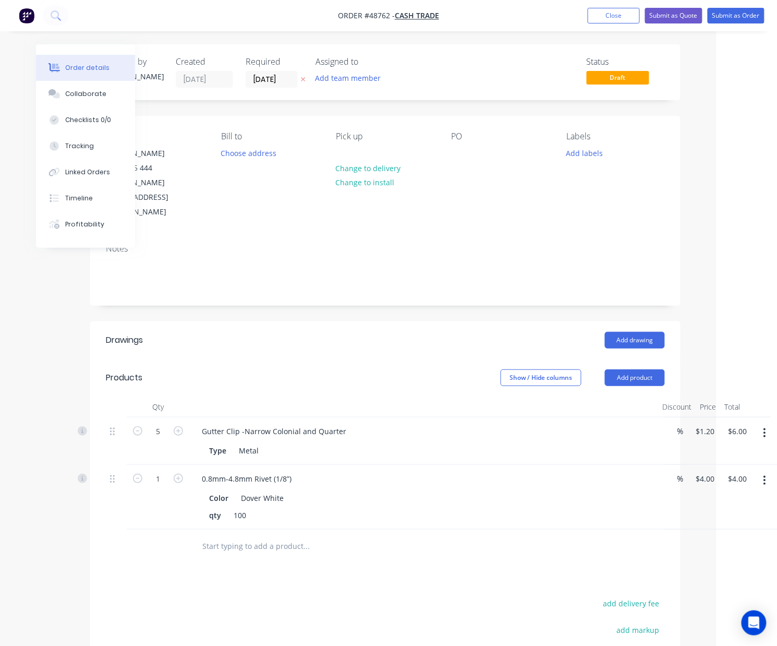
click at [765, 428] on icon "button" at bounding box center [765, 432] width 2 height 9
click at [707, 515] on div "Delete" at bounding box center [728, 522] width 80 height 15
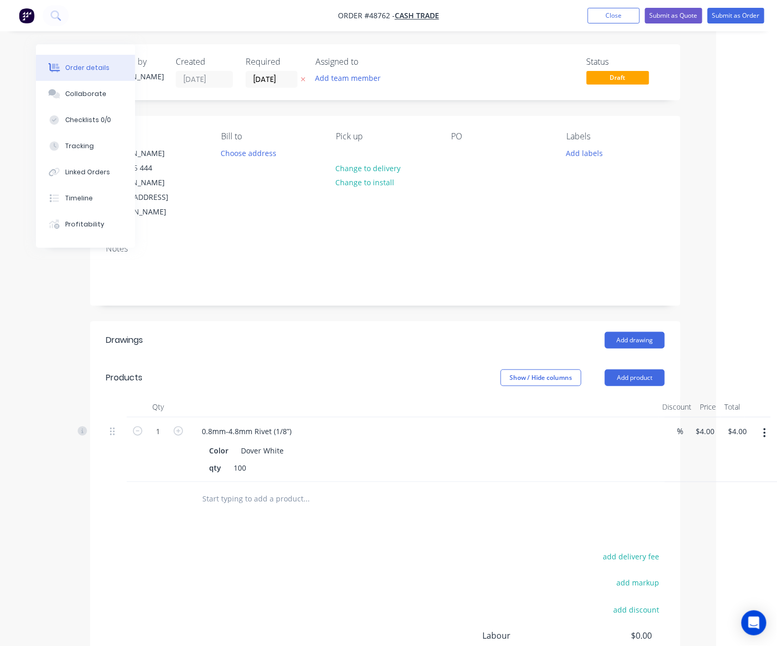
click at [770, 424] on button "button" at bounding box center [765, 433] width 25 height 19
click at [719, 515] on div "Delete" at bounding box center [728, 522] width 80 height 15
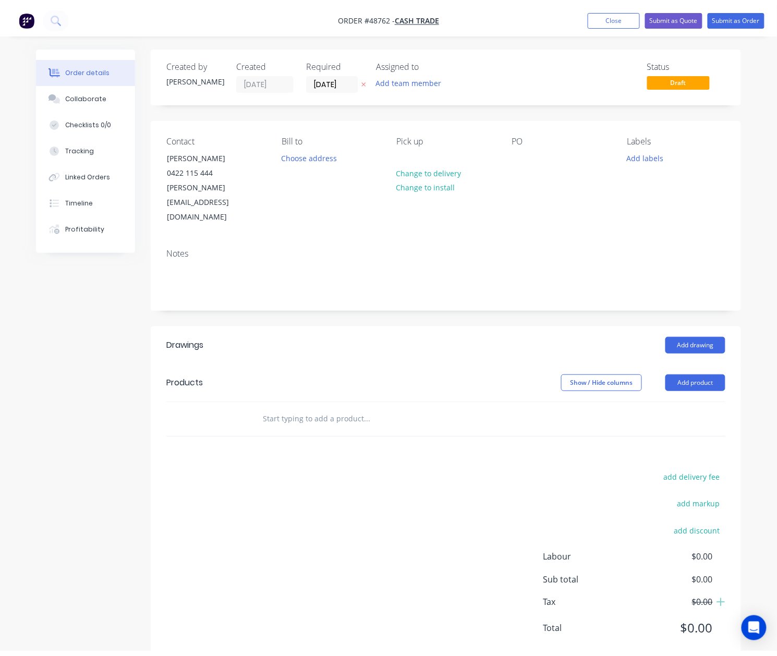
scroll to position [0, 0]
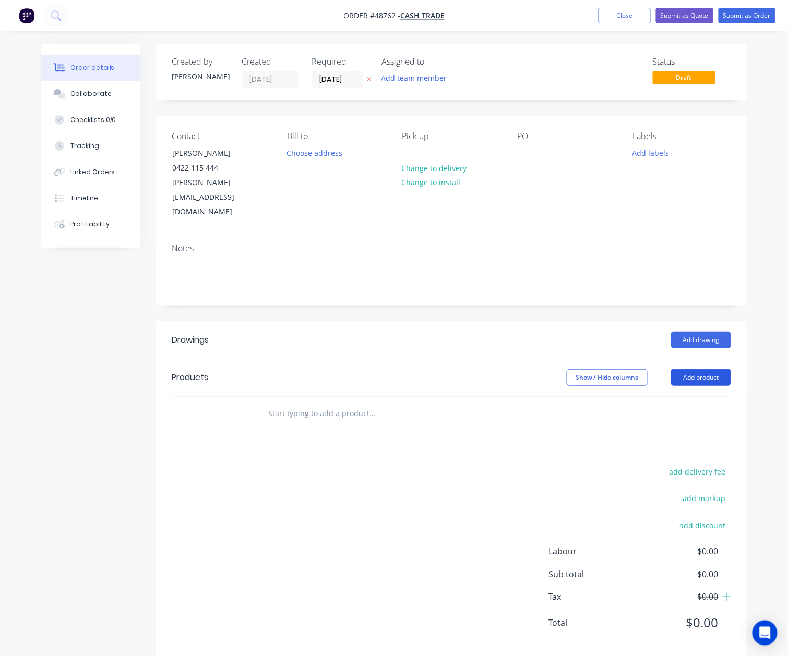
click at [702, 369] on button "Add product" at bounding box center [701, 377] width 60 height 17
click at [695, 362] on header "Products Show / Hide columns Add product" at bounding box center [451, 378] width 590 height 38
click at [695, 368] on header "Products Show / Hide columns Add product" at bounding box center [451, 378] width 590 height 38
click at [696, 369] on button "Add product" at bounding box center [701, 377] width 60 height 17
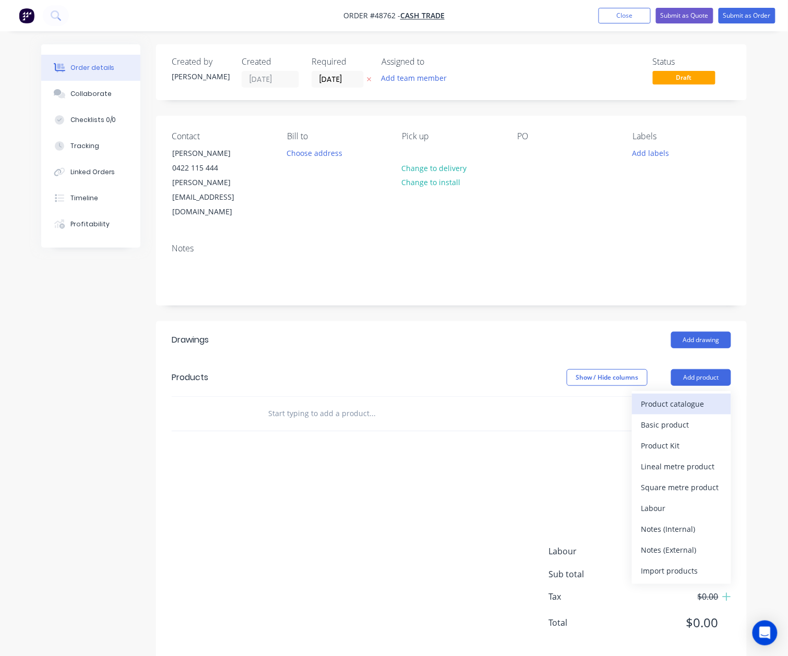
click at [691, 396] on div "Product catalogue" at bounding box center [681, 403] width 80 height 15
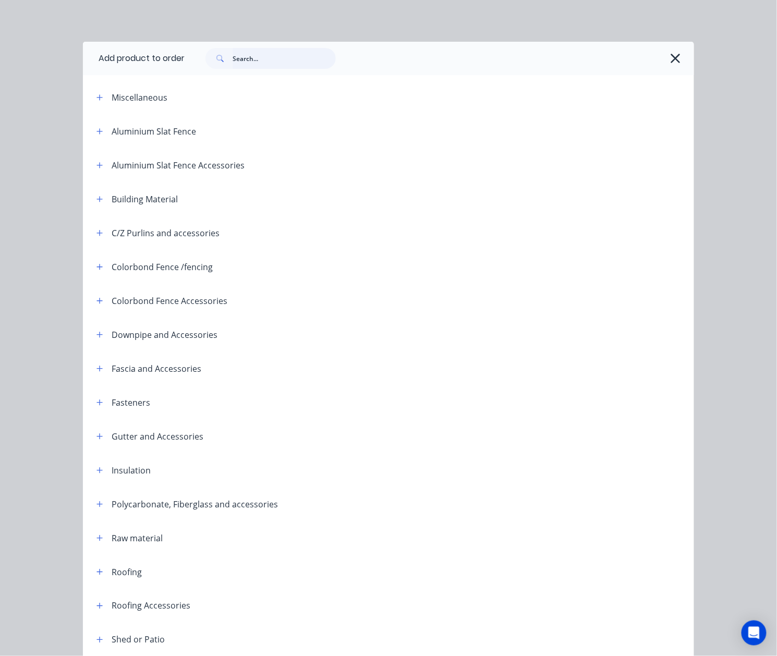
click at [259, 61] on input "text" at bounding box center [284, 58] width 103 height 21
type input "M6"
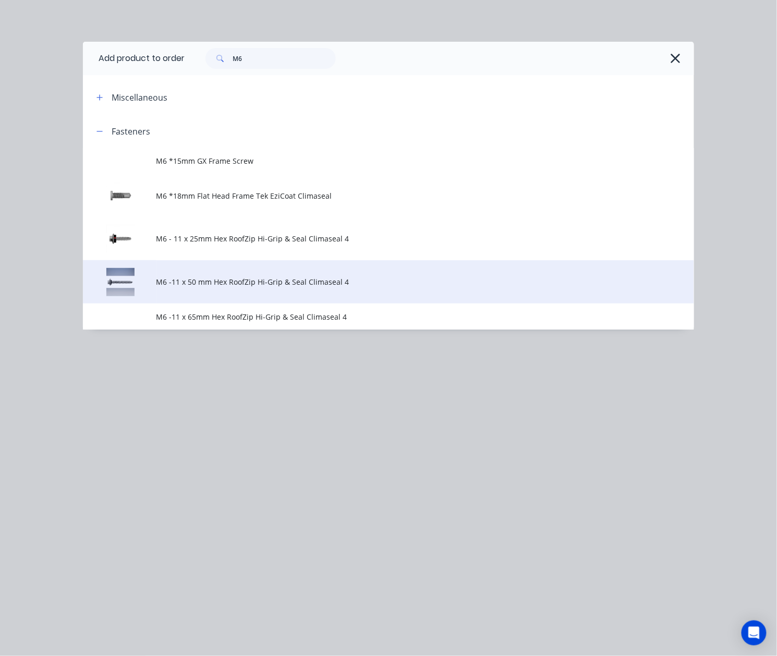
drag, startPoint x: 228, startPoint y: 281, endPoint x: 240, endPoint y: 265, distance: 19.7
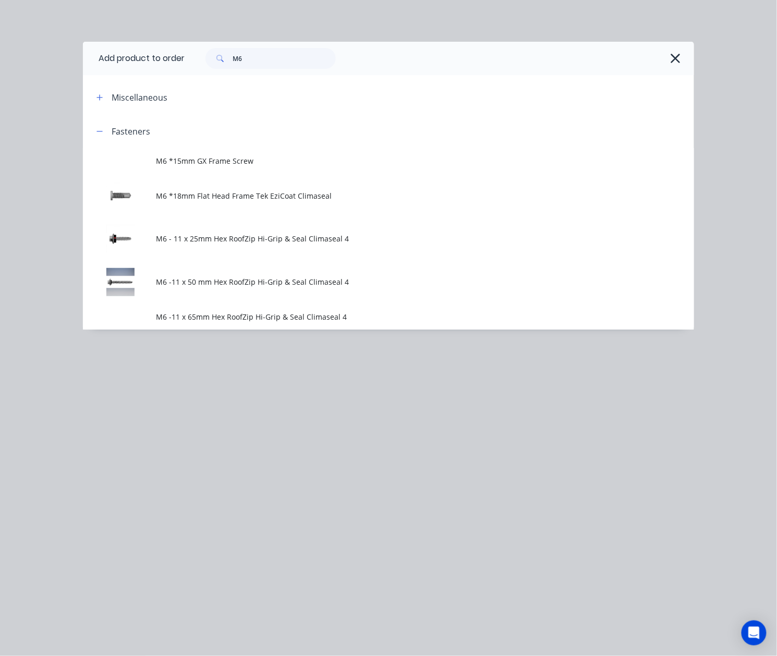
click at [228, 281] on span "M6 -11 x 50 mm Hex RoofZip Hi-Grip & Seal Climaseal 4" at bounding box center [371, 281] width 430 height 11
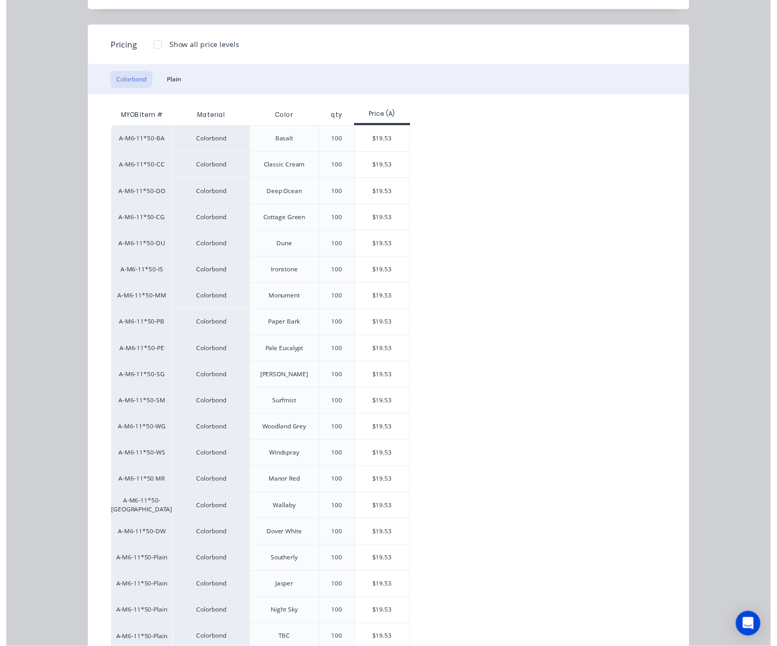
scroll to position [73, 0]
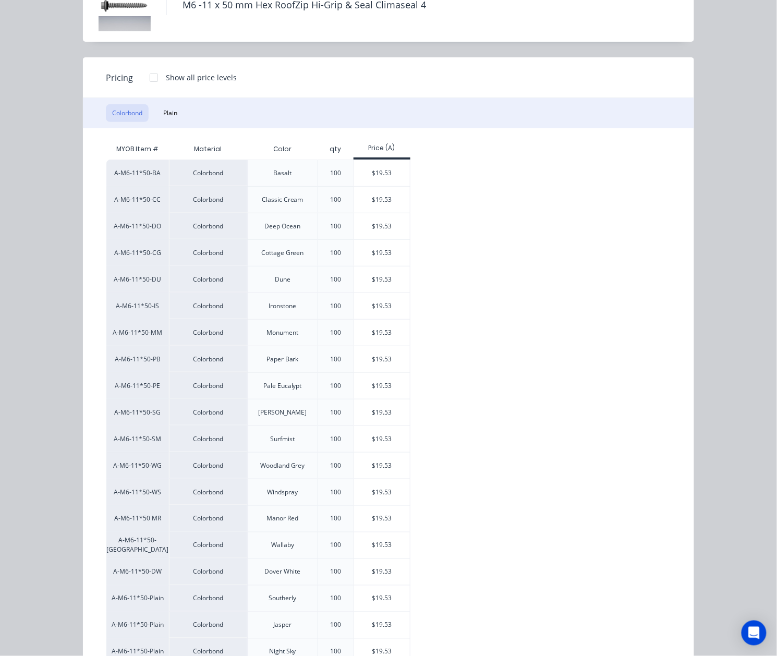
click at [154, 78] on div at bounding box center [153, 77] width 21 height 21
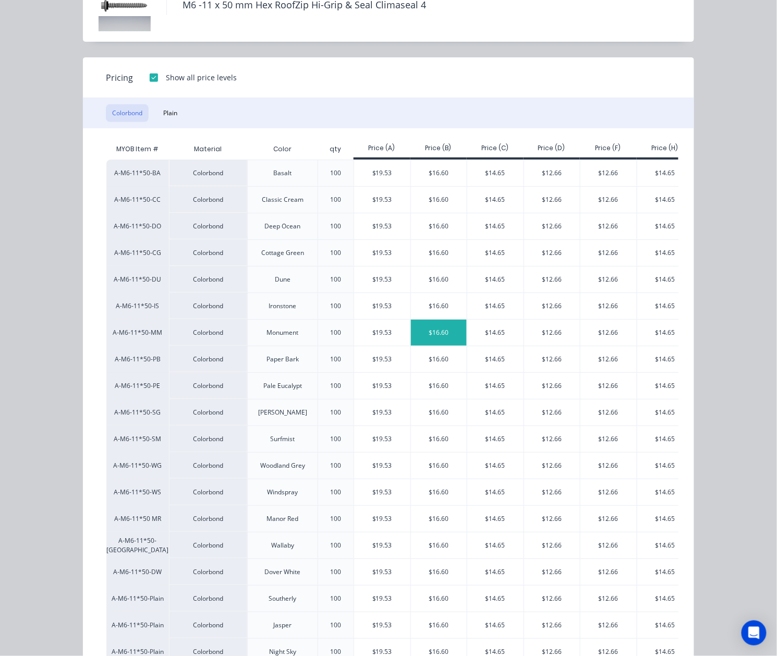
click at [432, 339] on div "$16.60" at bounding box center [439, 333] width 56 height 26
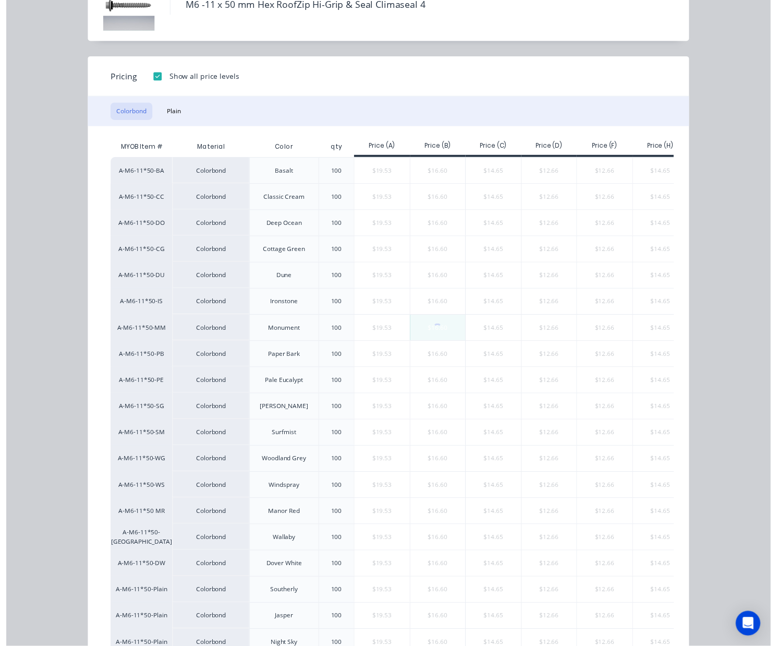
scroll to position [0, 0]
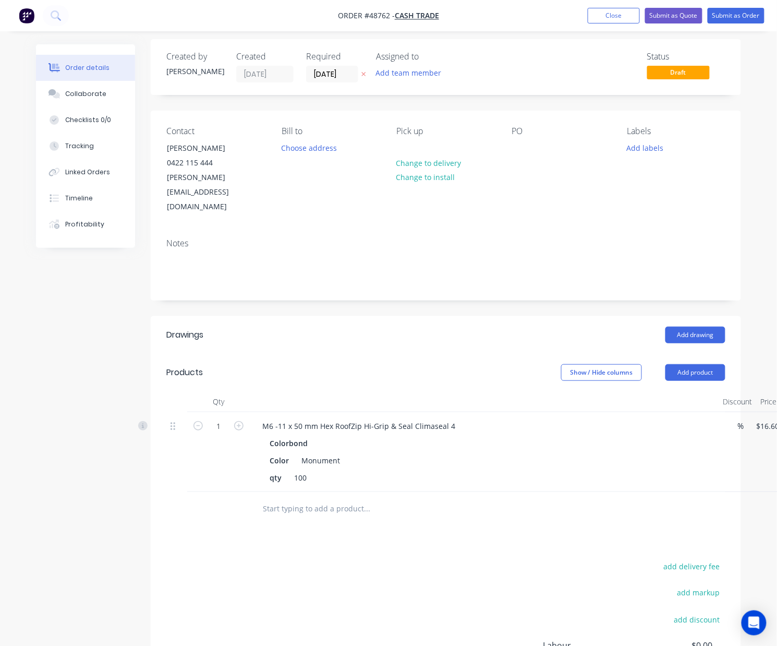
click at [449, 498] on input "text" at bounding box center [366, 508] width 209 height 21
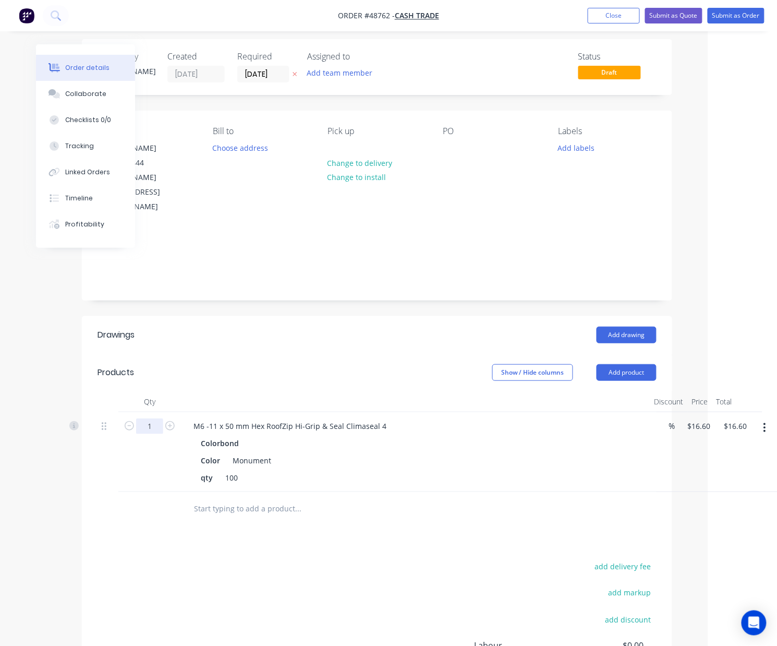
click at [148, 418] on input "1" at bounding box center [149, 426] width 27 height 16
type input "5"
type input "$83.00"
click at [415, 322] on header "Drawings Add drawing" at bounding box center [377, 335] width 590 height 38
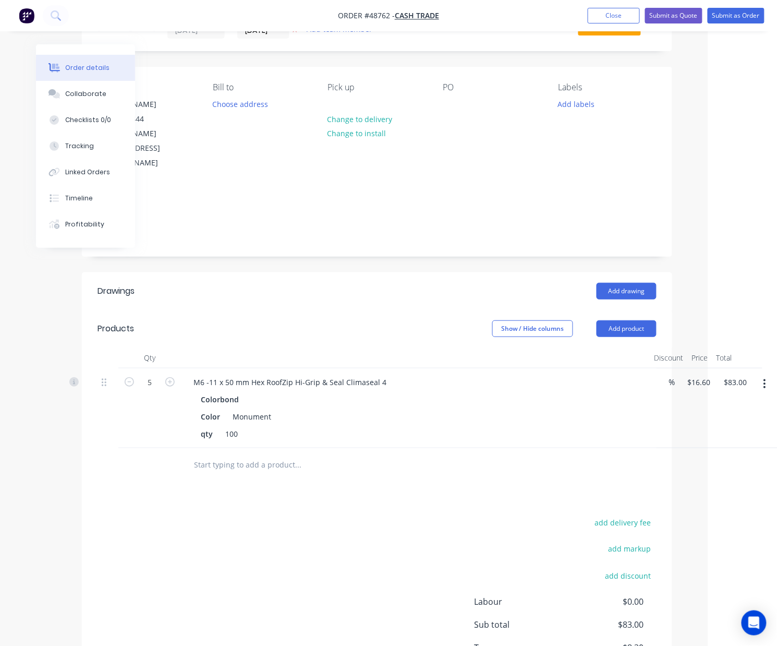
scroll to position [0, 69]
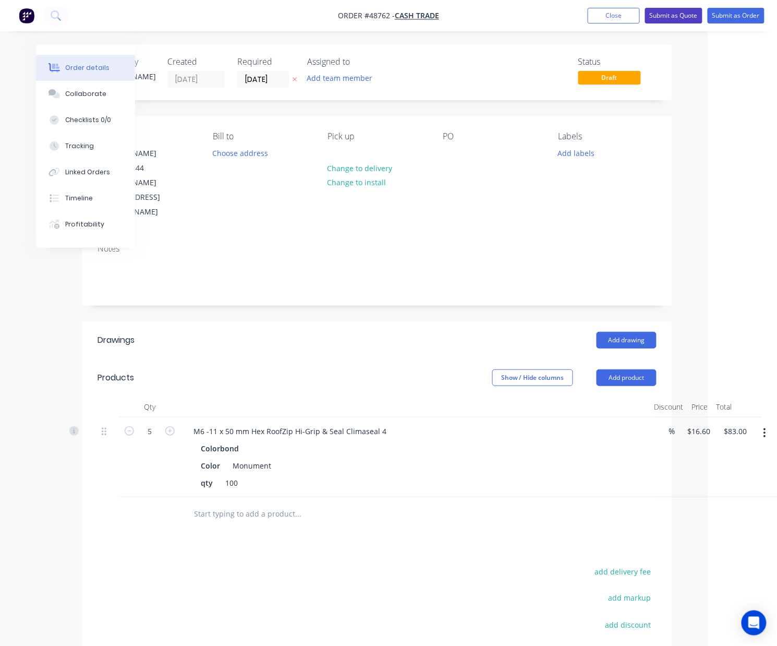
click at [671, 11] on button "Submit as Quote" at bounding box center [673, 16] width 57 height 16
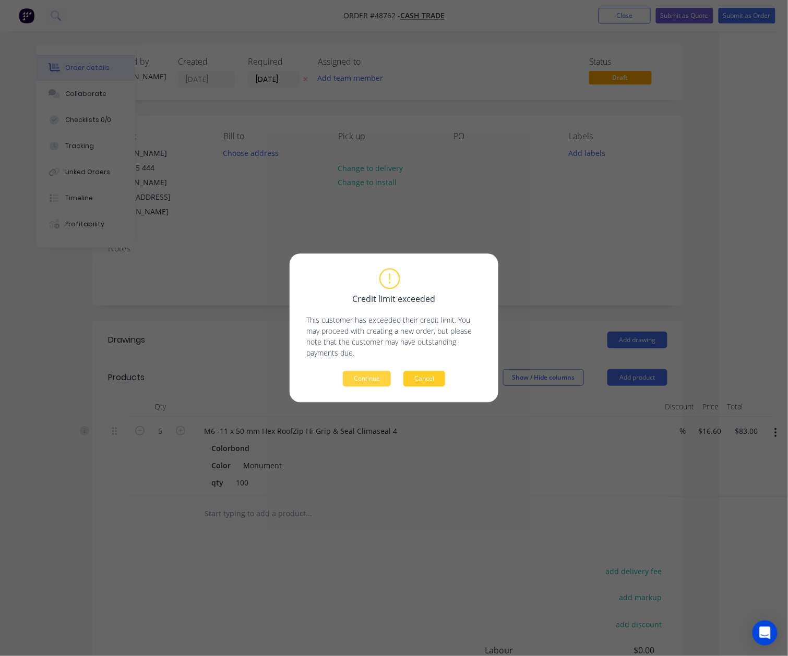
drag, startPoint x: 427, startPoint y: 379, endPoint x: 428, endPoint y: 368, distance: 11.1
click at [428, 379] on button "Cancel" at bounding box center [424, 379] width 42 height 16
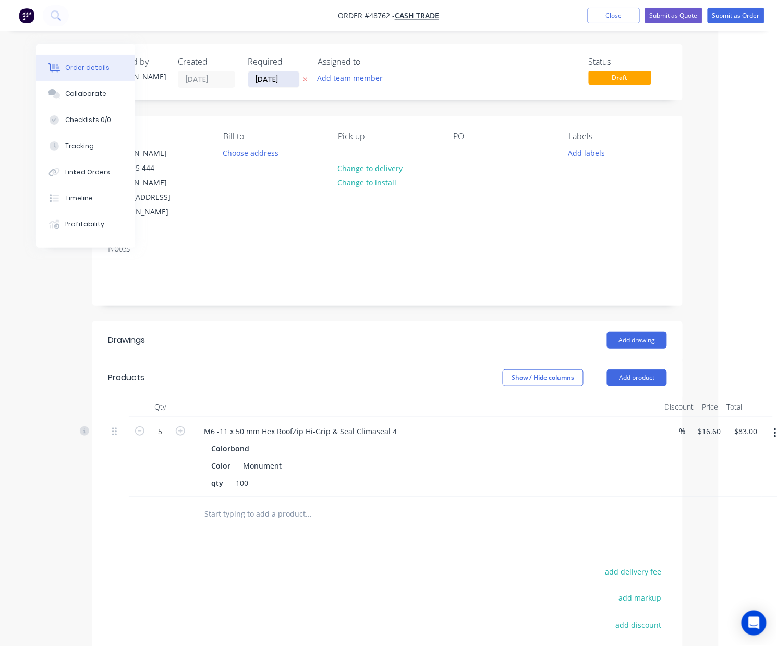
click at [269, 85] on input "[DATE]" at bounding box center [273, 79] width 51 height 16
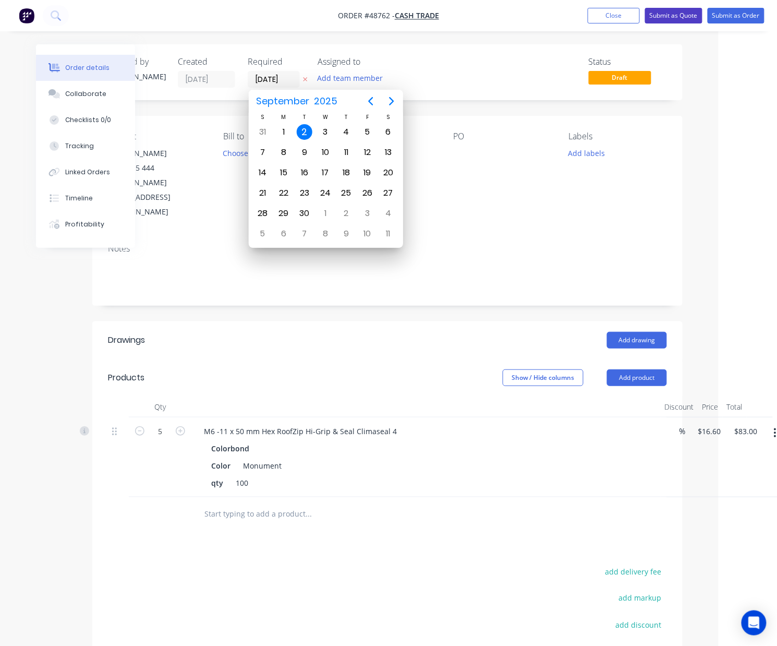
click at [697, 9] on button "Submit as Quote" at bounding box center [673, 16] width 57 height 16
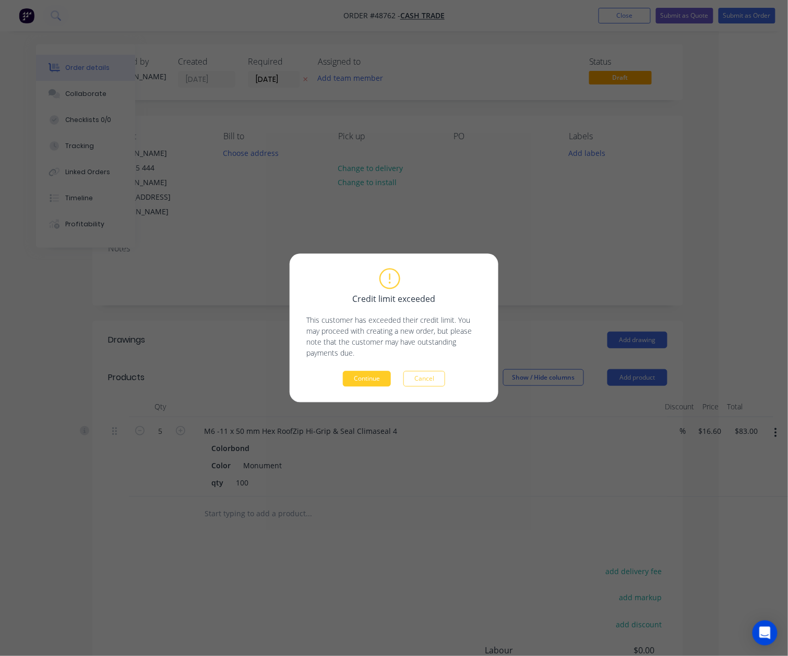
click at [372, 377] on button "Continue" at bounding box center [367, 379] width 48 height 16
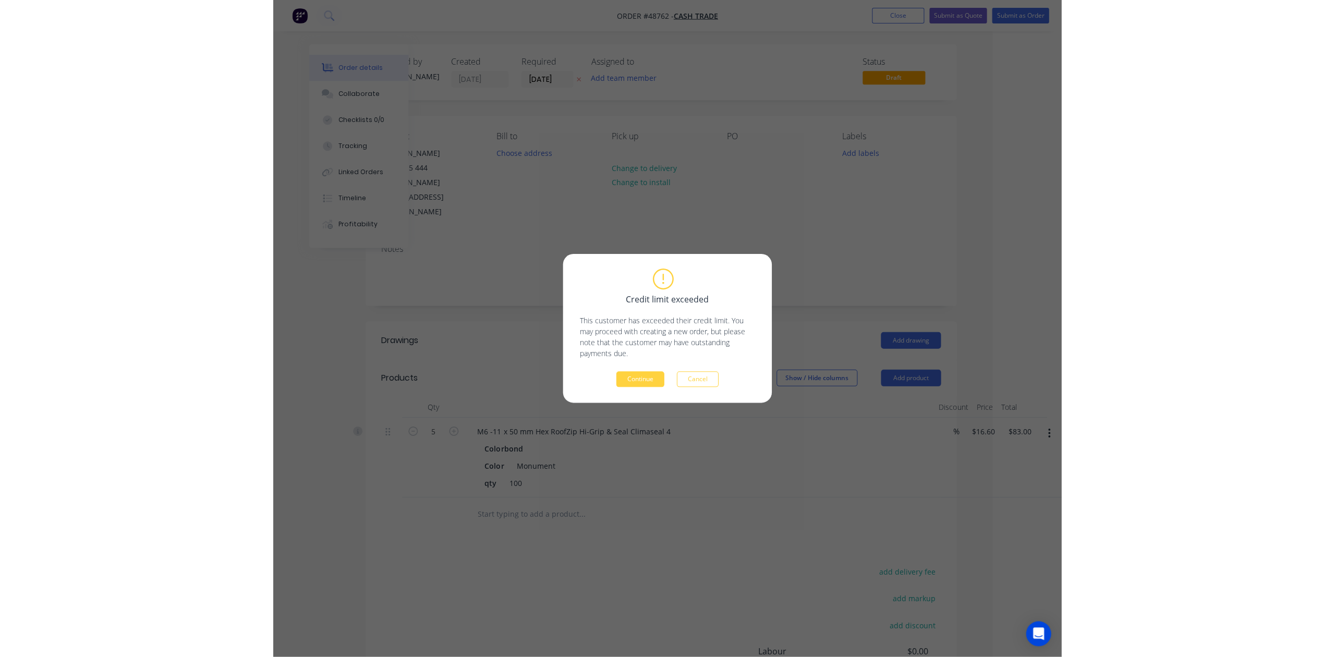
scroll to position [0, 0]
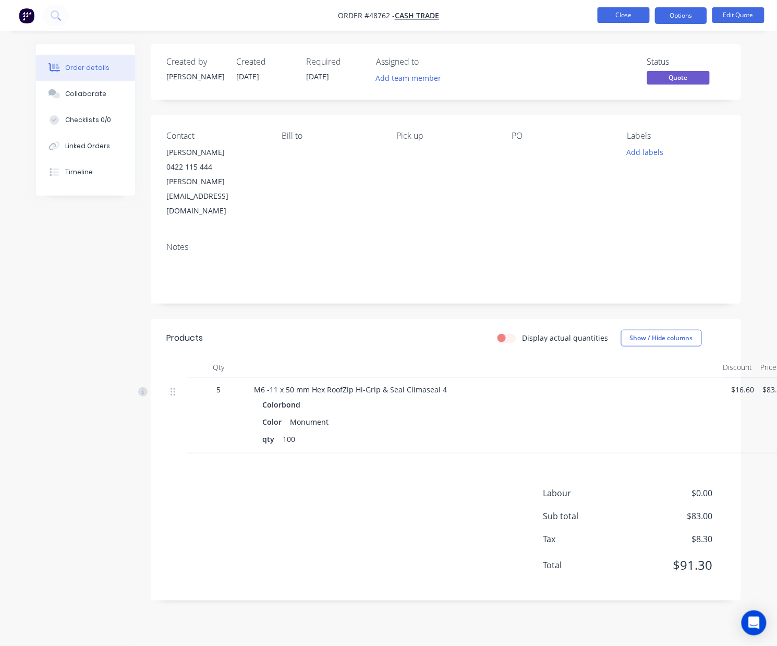
click at [628, 19] on button "Close" at bounding box center [624, 15] width 52 height 16
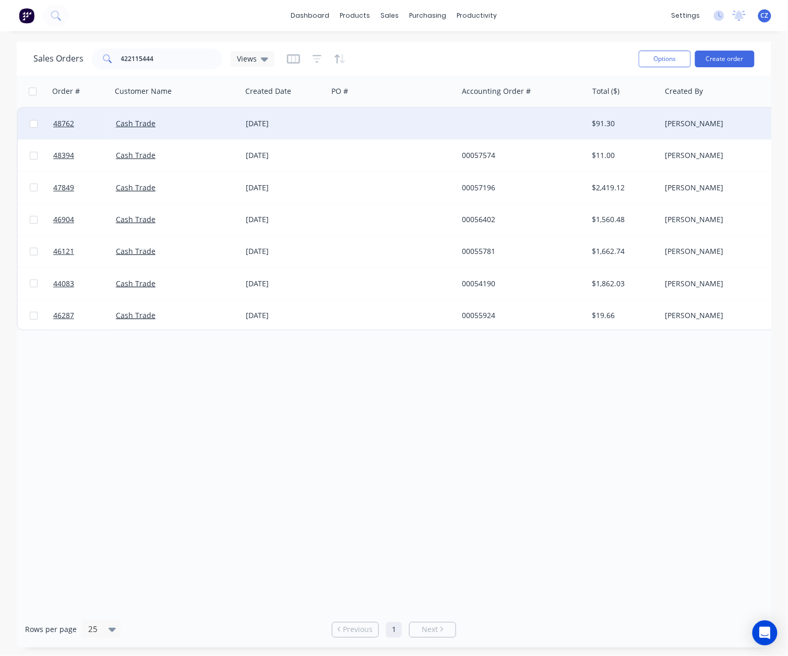
click at [362, 130] on div at bounding box center [393, 123] width 130 height 31
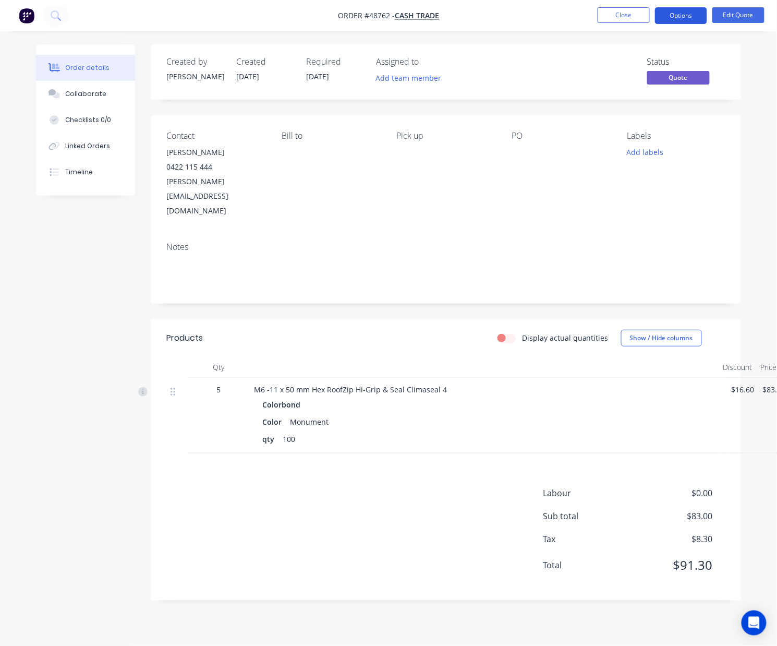
click at [674, 15] on button "Options" at bounding box center [681, 15] width 52 height 17
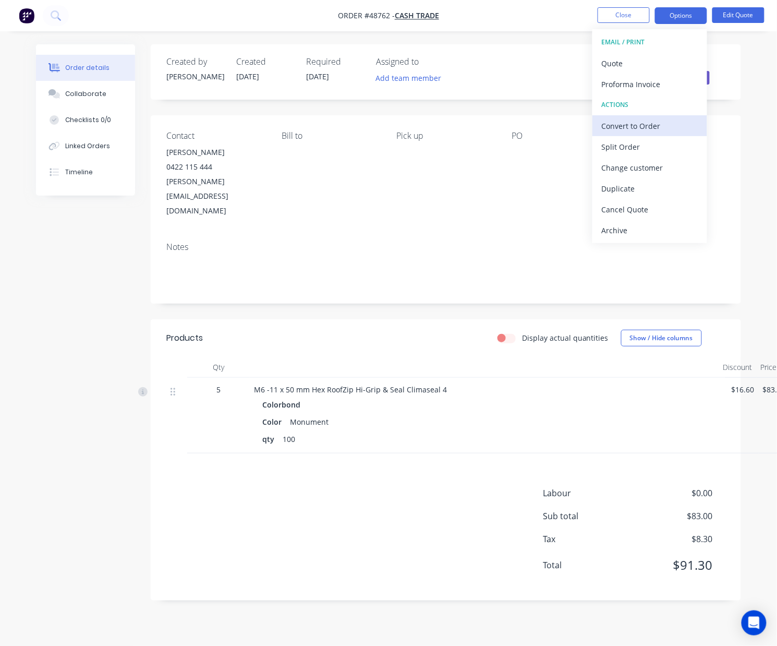
click at [641, 130] on div "Convert to Order" at bounding box center [650, 125] width 96 height 15
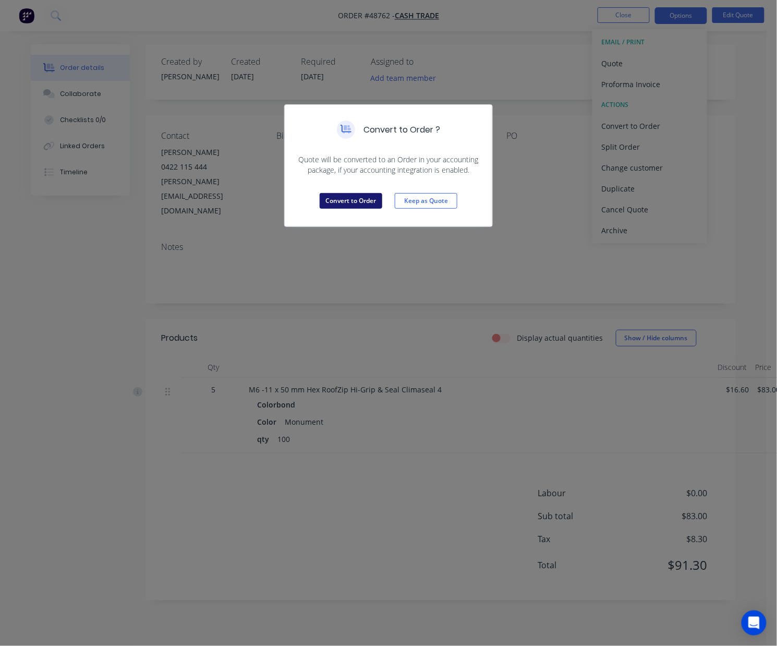
click at [353, 200] on button "Convert to Order" at bounding box center [351, 201] width 63 height 16
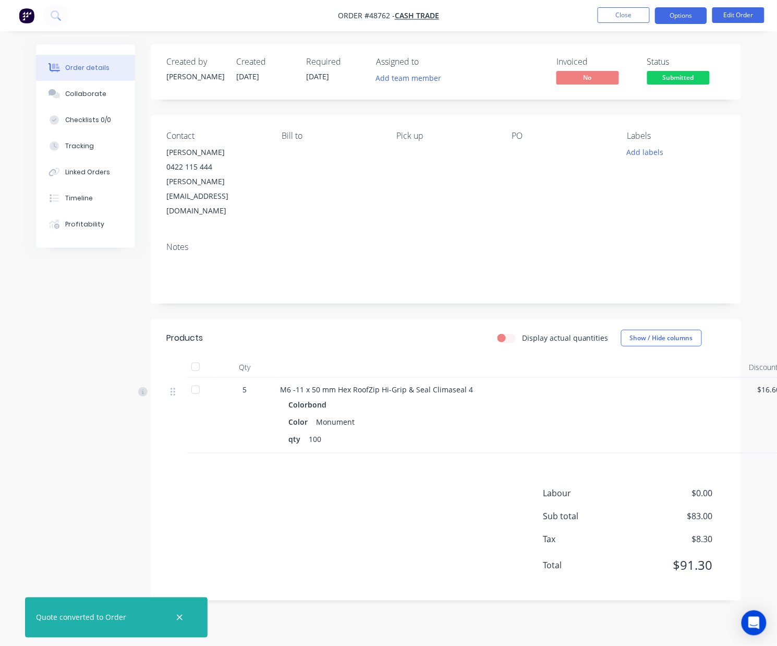
click at [662, 19] on button "Options" at bounding box center [681, 15] width 52 height 17
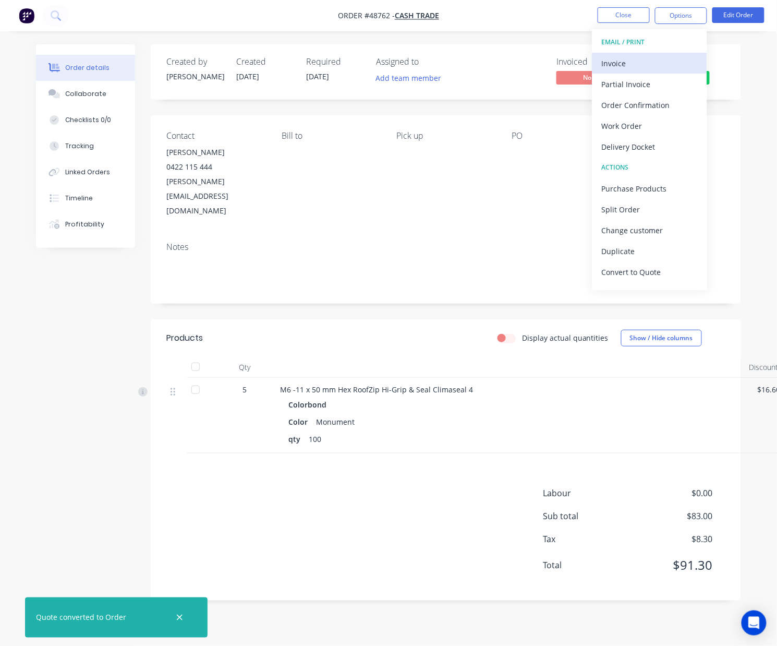
click at [646, 56] on div "Invoice" at bounding box center [650, 63] width 96 height 15
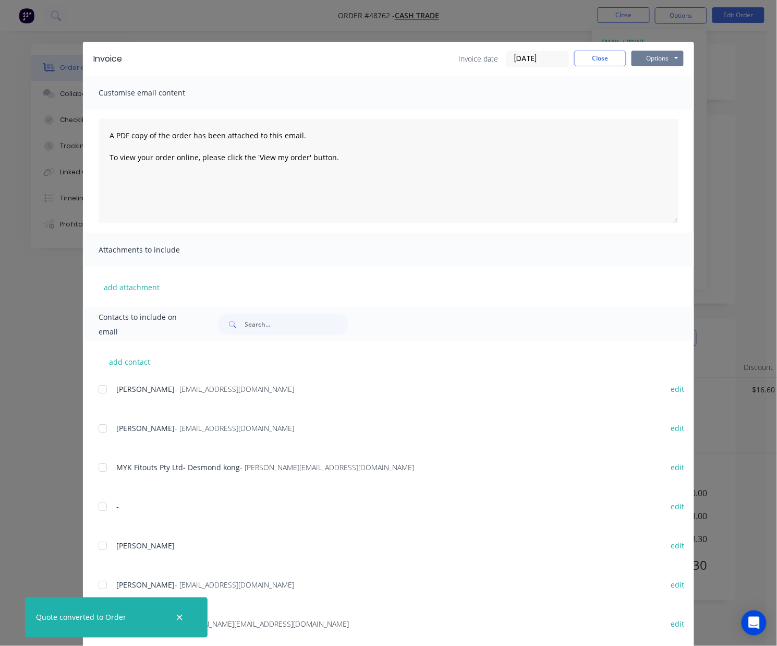
drag, startPoint x: 658, startPoint y: 46, endPoint x: 656, endPoint y: 57, distance: 11.2
click at [658, 47] on div "Invoice Invoice date [DATE] Close Options Preview Print Email" at bounding box center [388, 59] width 611 height 34
click at [656, 57] on button "Options" at bounding box center [658, 59] width 52 height 16
click at [647, 88] on button "Print" at bounding box center [665, 94] width 67 height 17
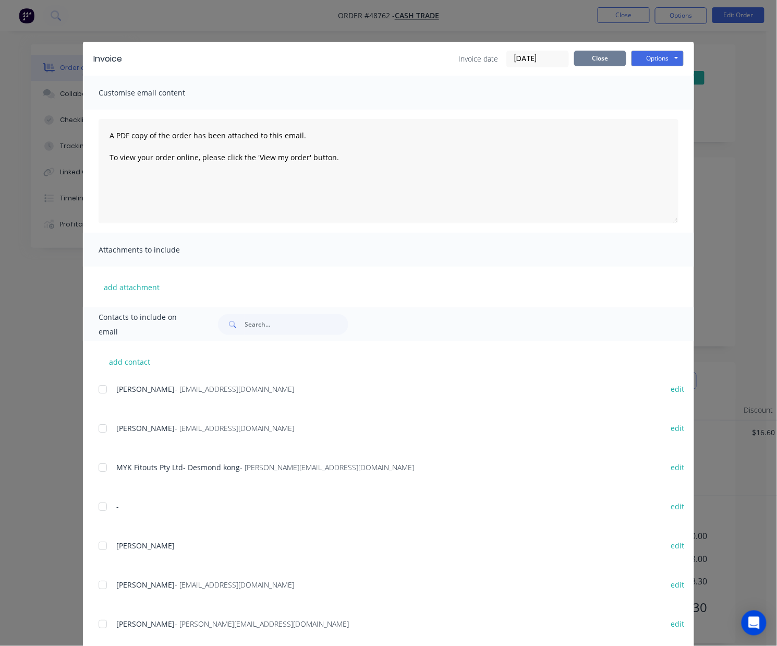
click at [607, 57] on button "Close" at bounding box center [600, 59] width 52 height 16
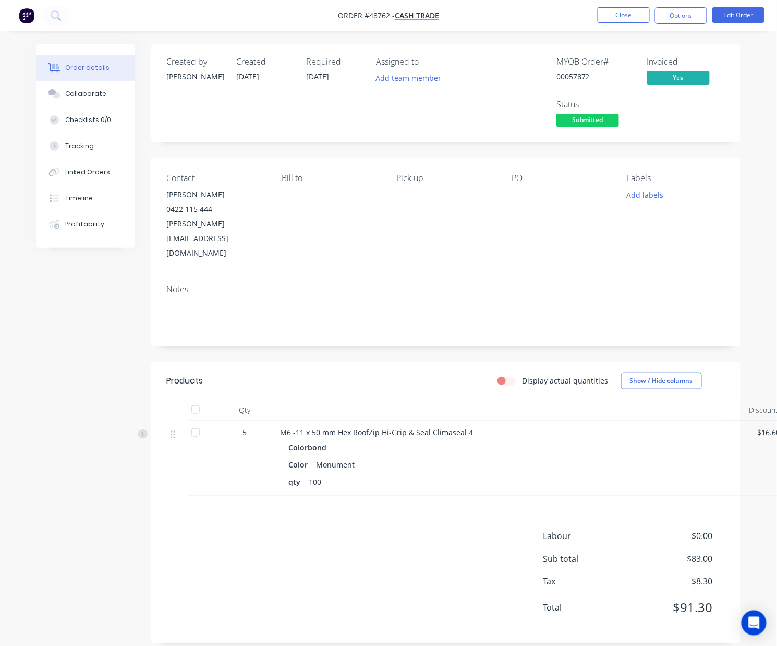
click at [436, 320] on div "Created by Cathy Created 02/09/25 Required 02/09/25 Assigned to Add team member…" at bounding box center [446, 343] width 590 height 599
click at [579, 119] on span "Submitted" at bounding box center [588, 120] width 63 height 13
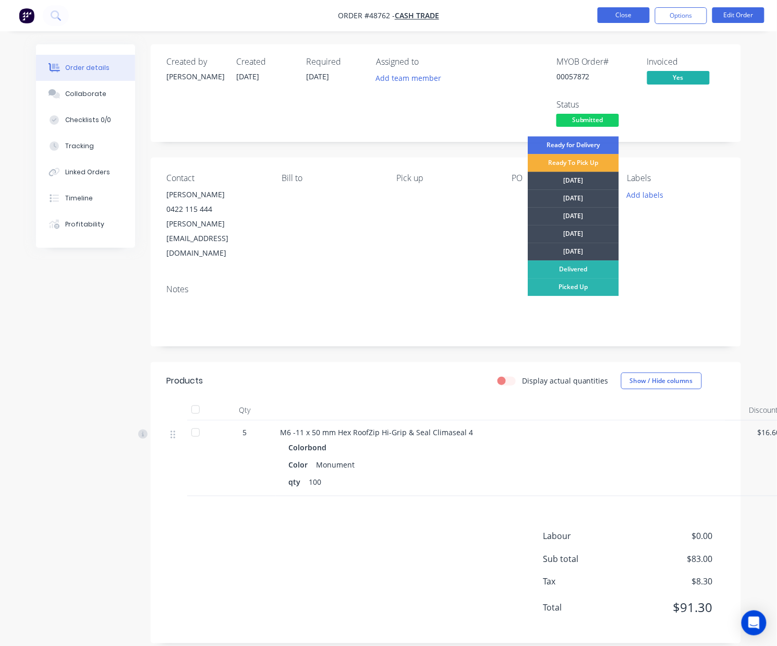
click at [629, 17] on button "Close" at bounding box center [624, 15] width 52 height 16
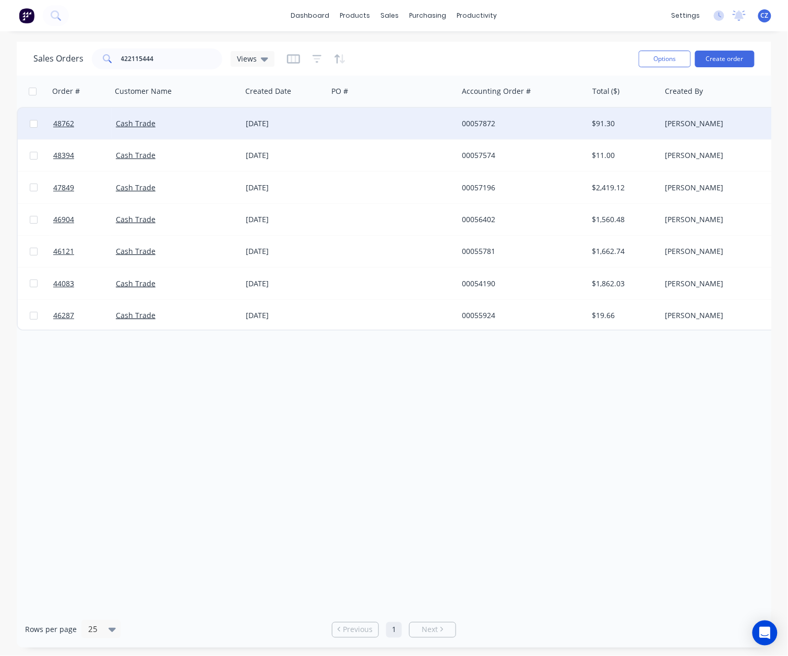
click at [389, 125] on div at bounding box center [393, 123] width 130 height 31
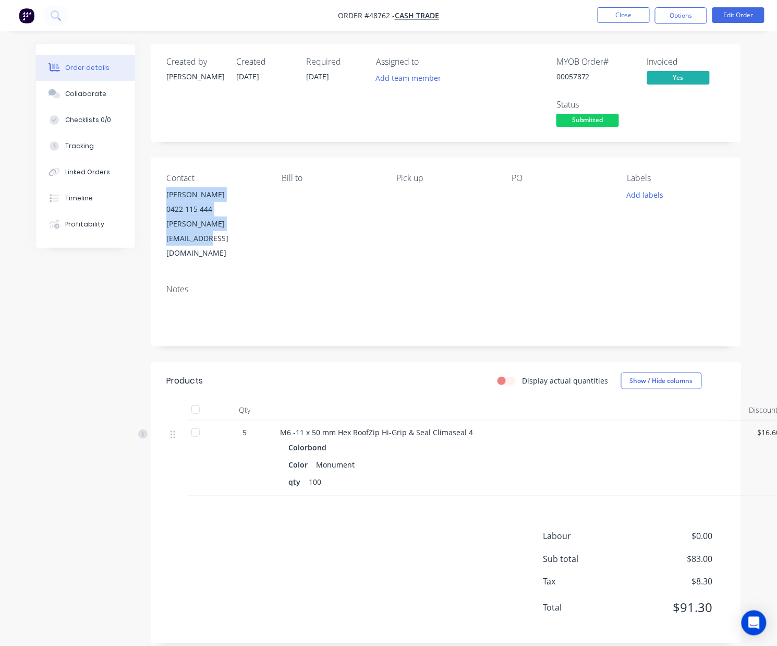
drag, startPoint x: 272, startPoint y: 230, endPoint x: 163, endPoint y: 197, distance: 113.7
click at [163, 197] on div "Contact Aaron 0422 115 444 aaron.floor@yahoo.com.au Bill to Pick up PO Labels A…" at bounding box center [446, 217] width 590 height 118
copy div "Aaron 0422 115 444 aaron.floor@yahoo.com.au"
click at [238, 215] on div "0422 115 444" at bounding box center [215, 209] width 99 height 15
drag, startPoint x: 238, startPoint y: 227, endPoint x: 164, endPoint y: 227, distance: 74.1
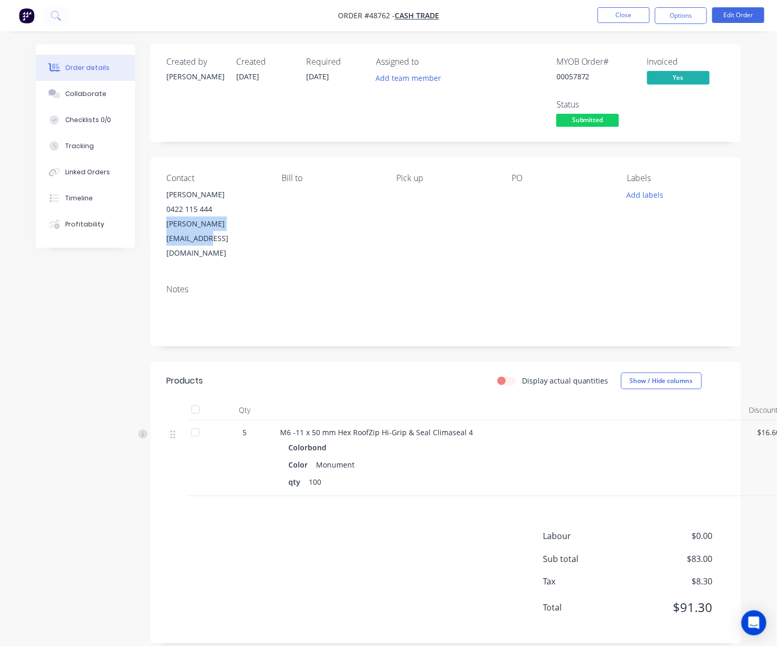
click at [164, 227] on div "Contact Aaron 0422 115 444 aaron.floor@yahoo.com.au Bill to Pick up PO Labels A…" at bounding box center [446, 217] width 590 height 118
copy div "aaron.floor@yahoo.com.au"
click at [243, 233] on div "Contact Aaron 0422 115 444 aaron.floor@yahoo.com.au Bill to Pick up PO Labels A…" at bounding box center [446, 217] width 590 height 118
drag, startPoint x: 232, startPoint y: 199, endPoint x: 212, endPoint y: 206, distance: 20.8
click at [209, 206] on div "Aaron 0422 115 444 aaron.floor@yahoo.com.au" at bounding box center [215, 223] width 99 height 73
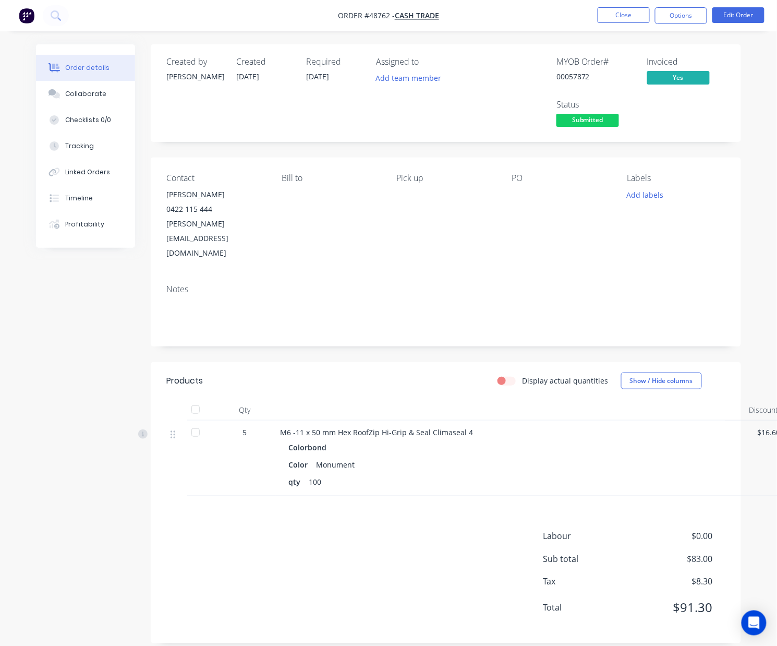
click at [238, 210] on div "0422 115 444" at bounding box center [215, 209] width 99 height 15
drag, startPoint x: 222, startPoint y: 210, endPoint x: 165, endPoint y: 206, distance: 57.0
click at [165, 206] on div "Contact Aaron 0422 115 444 aaron.floor@yahoo.com.au Bill to Pick up PO Labels A…" at bounding box center [446, 217] width 590 height 118
copy div "0422 115 444"
click at [232, 230] on div "aaron.floor@yahoo.com.au" at bounding box center [215, 238] width 99 height 44
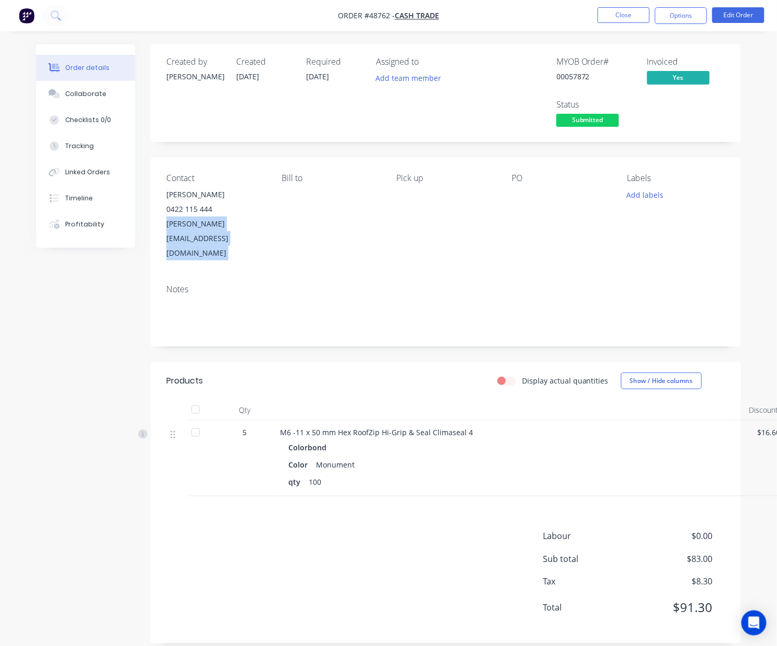
drag, startPoint x: 222, startPoint y: 226, endPoint x: 159, endPoint y: 228, distance: 63.1
click at [159, 228] on div "Contact Aaron 0422 115 444 aaron.floor@yahoo.com.au Bill to Pick up PO Labels A…" at bounding box center [446, 217] width 590 height 118
copy div "aaron.floor@yahoo.com.au"
drag, startPoint x: 184, startPoint y: 192, endPoint x: 159, endPoint y: 197, distance: 25.4
click at [159, 197] on div "Contact Aaron 0422 115 444 aaron.floor@yahoo.com.au Bill to Pick up PO Labels A…" at bounding box center [446, 217] width 590 height 118
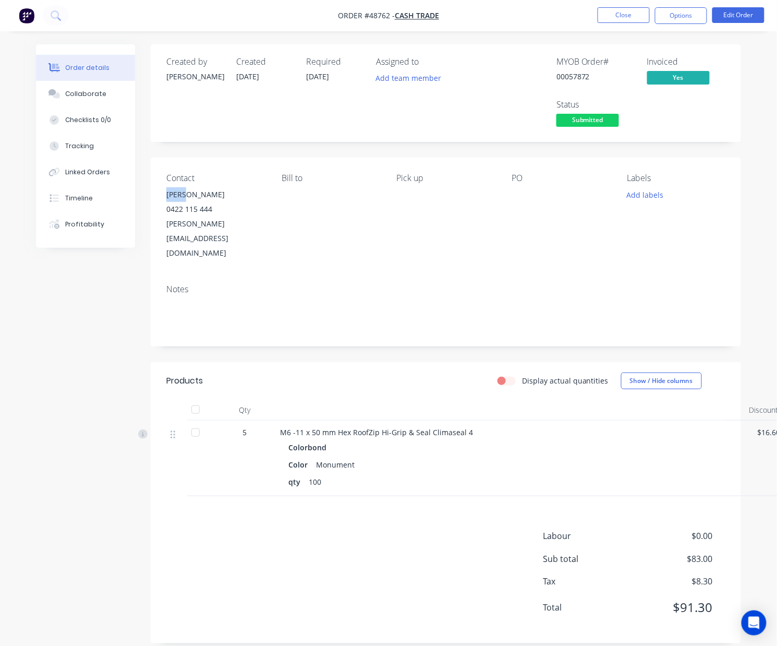
drag, startPoint x: 190, startPoint y: 194, endPoint x: 153, endPoint y: 194, distance: 36.5
click at [153, 194] on div "Contact Aaron 0422 115 444 aaron.floor@yahoo.com.au Bill to Pick up PO Labels A…" at bounding box center [446, 217] width 590 height 118
copy div "Aaron"
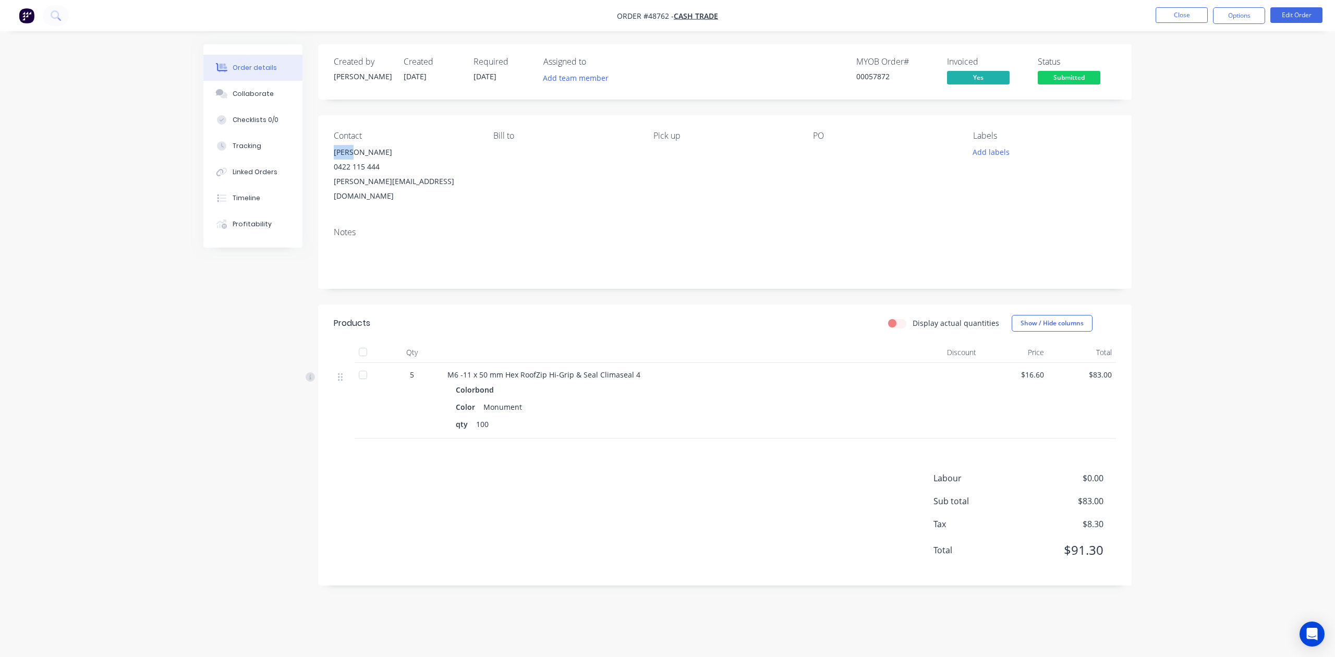
click at [787, 79] on span "Submitted" at bounding box center [1069, 77] width 63 height 13
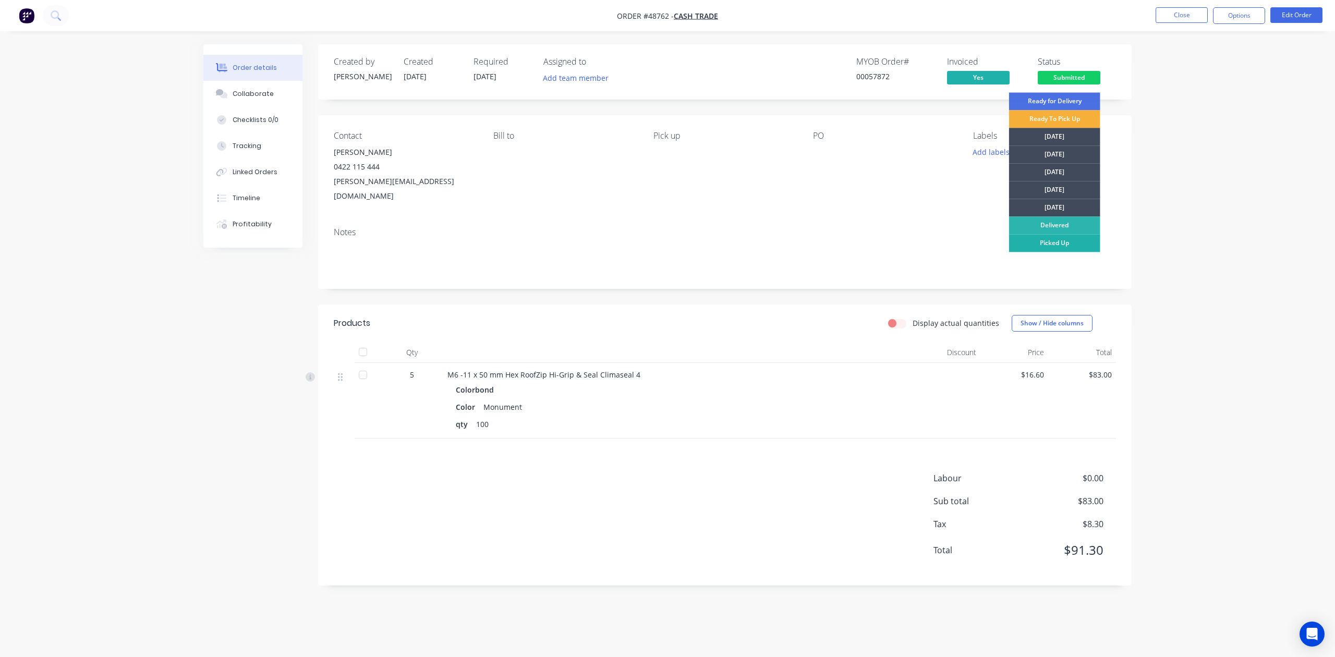
click at [787, 245] on div "Picked Up" at bounding box center [1054, 243] width 91 height 18
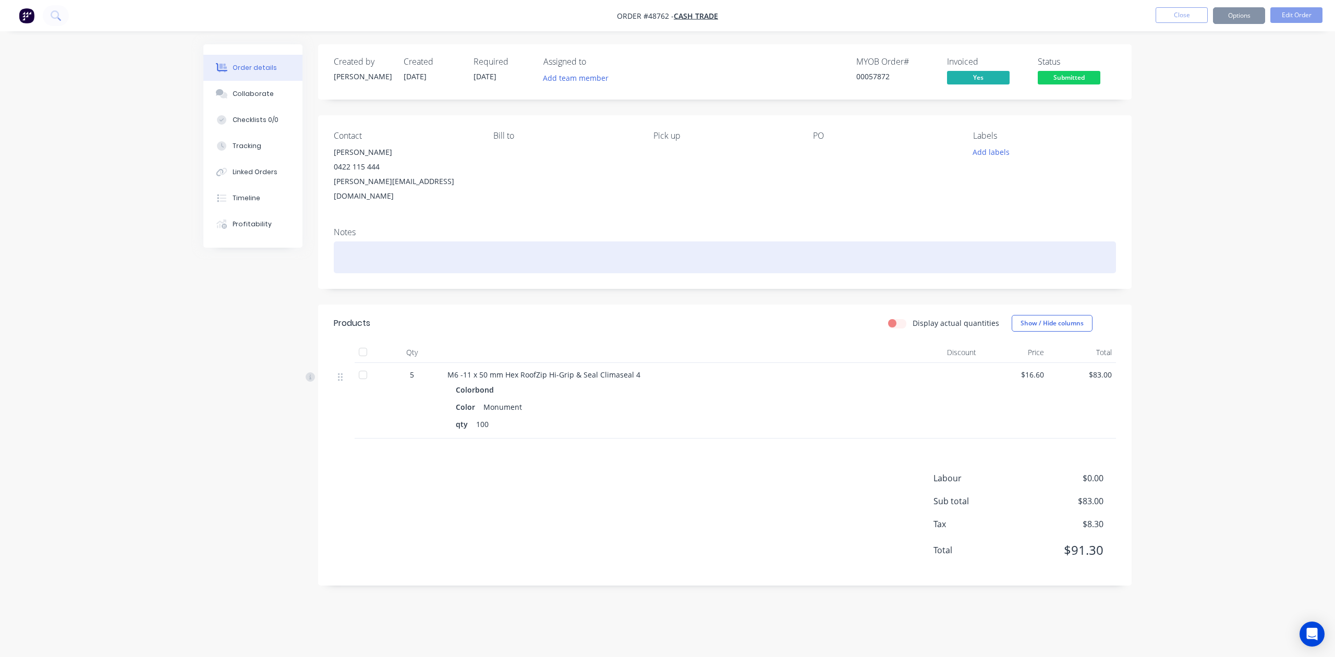
drag, startPoint x: 845, startPoint y: 241, endPoint x: 845, endPoint y: 232, distance: 9.4
click at [787, 242] on div at bounding box center [725, 258] width 782 height 32
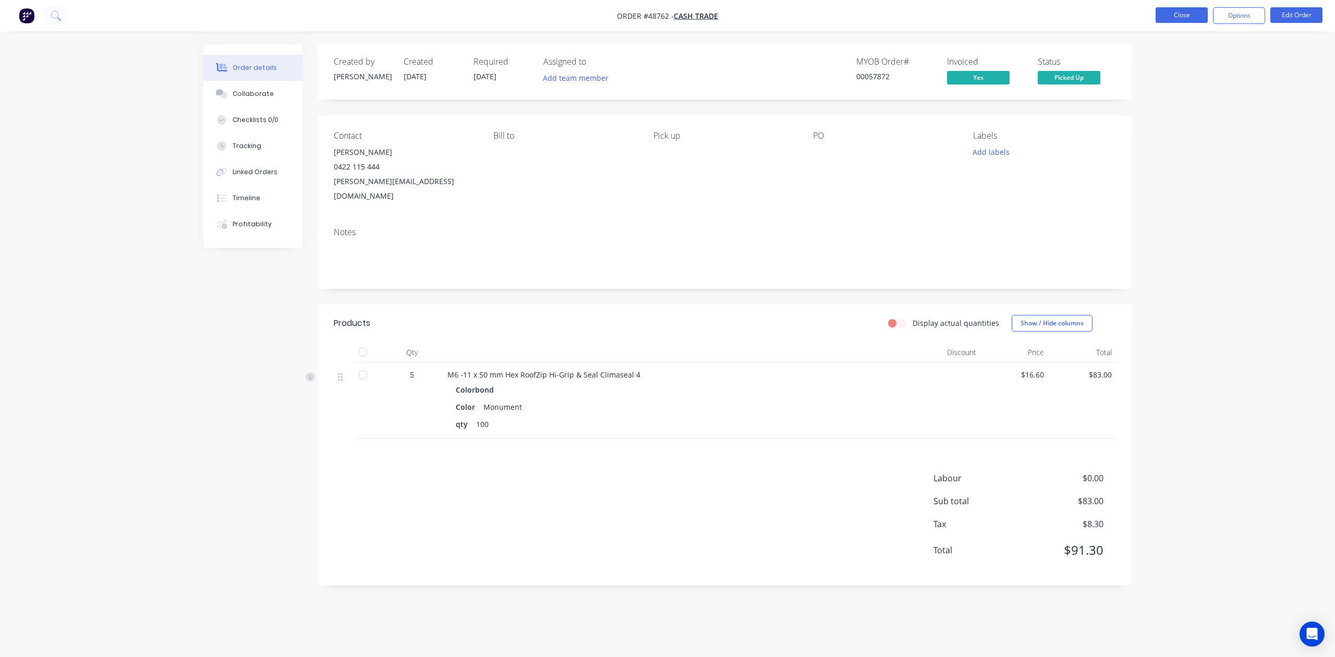
click at [787, 15] on button "Close" at bounding box center [1182, 15] width 52 height 16
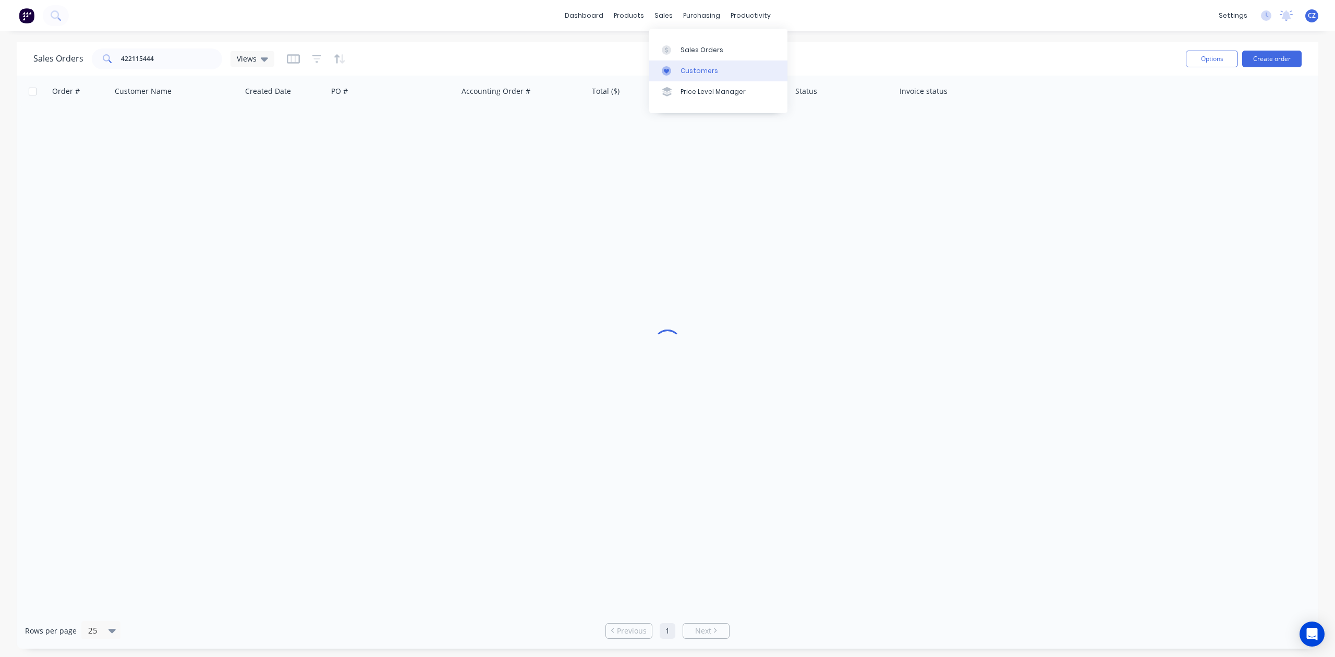
click at [684, 68] on div "Customers" at bounding box center [700, 70] width 38 height 9
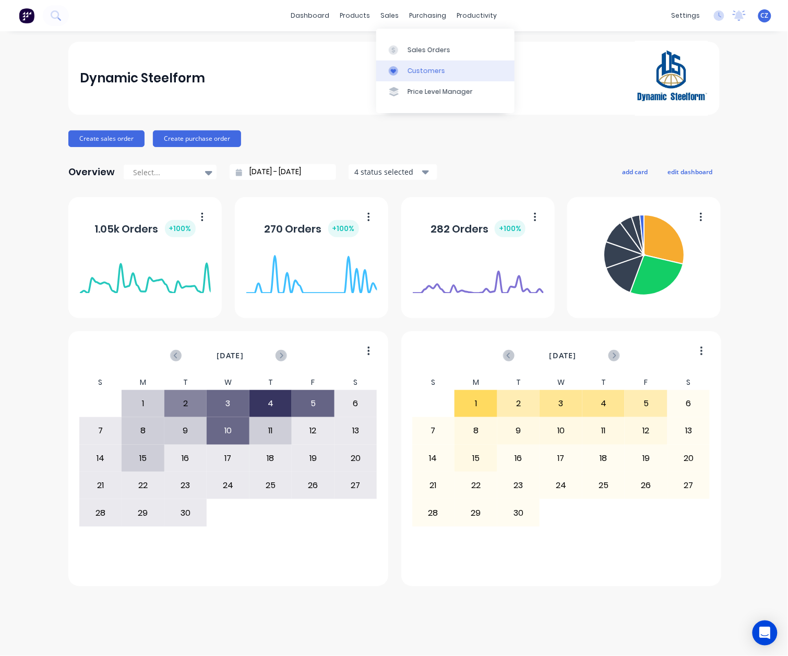
click at [393, 69] on icon at bounding box center [393, 70] width 9 height 9
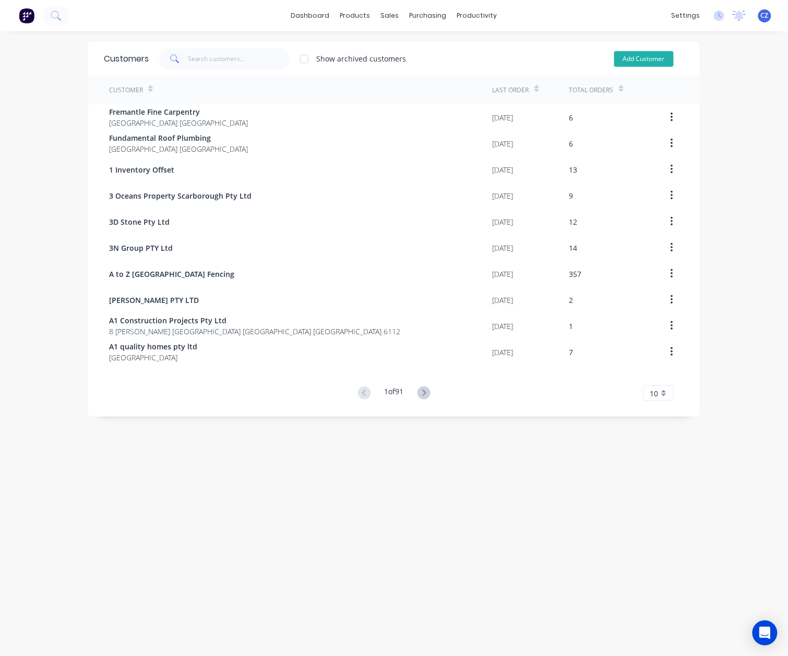
click at [645, 61] on button "Add Customer" at bounding box center [643, 59] width 59 height 16
select select "AU"
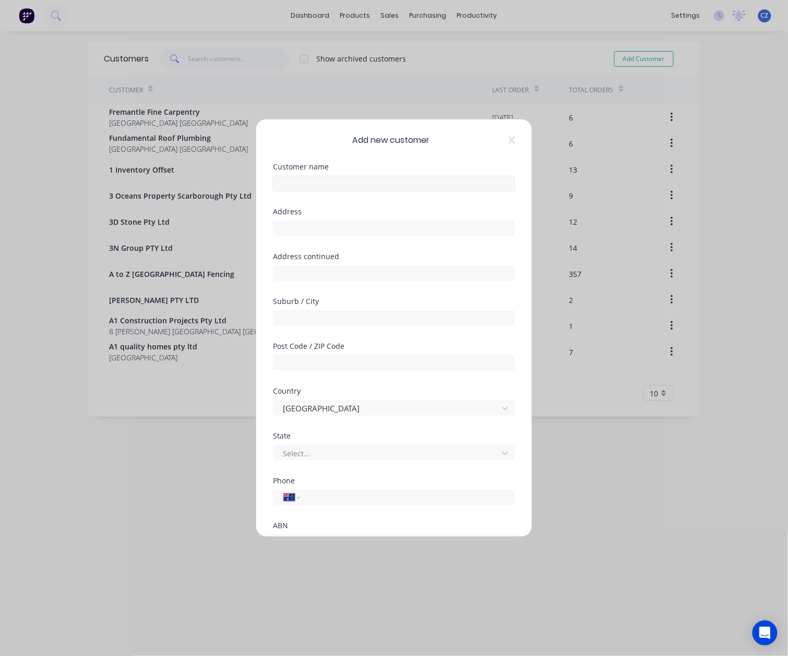
drag, startPoint x: 370, startPoint y: 200, endPoint x: 370, endPoint y: 180, distance: 19.8
click at [370, 198] on div "Customer name" at bounding box center [394, 185] width 242 height 45
click at [370, 180] on input "text" at bounding box center [394, 184] width 242 height 16
type input "L&J Flooring"
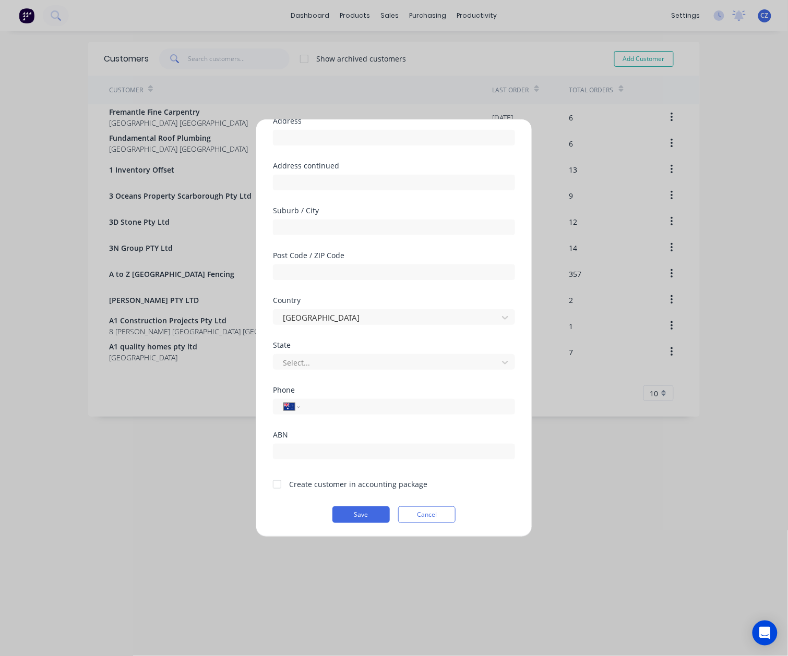
scroll to position [92, 0]
click at [352, 449] on input "text" at bounding box center [394, 451] width 242 height 16
type input "47943453287"
click at [342, 405] on input "tel" at bounding box center [405, 406] width 197 height 12
paste input "0422 115 444"
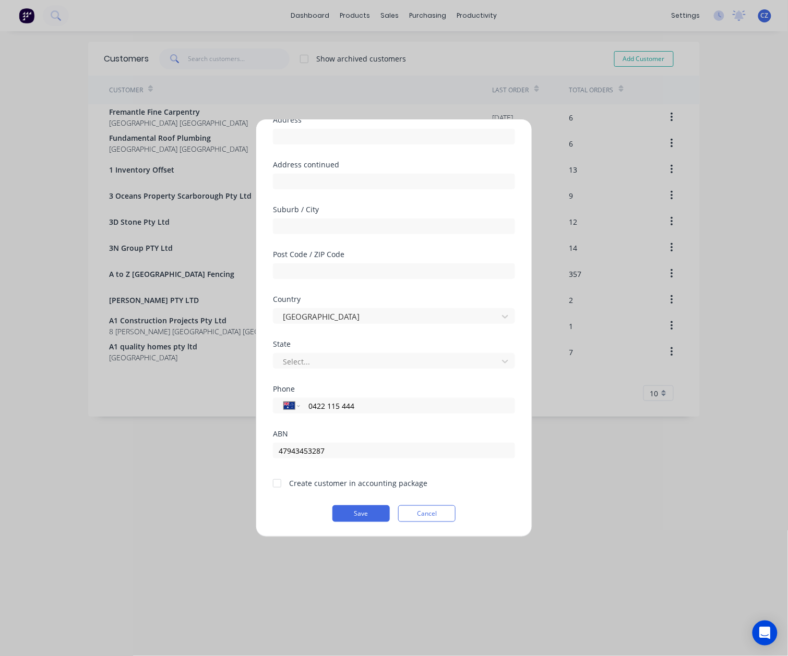
type input "0422 115 444"
click at [282, 487] on div at bounding box center [277, 483] width 21 height 21
click at [344, 509] on button "Save" at bounding box center [360, 513] width 57 height 17
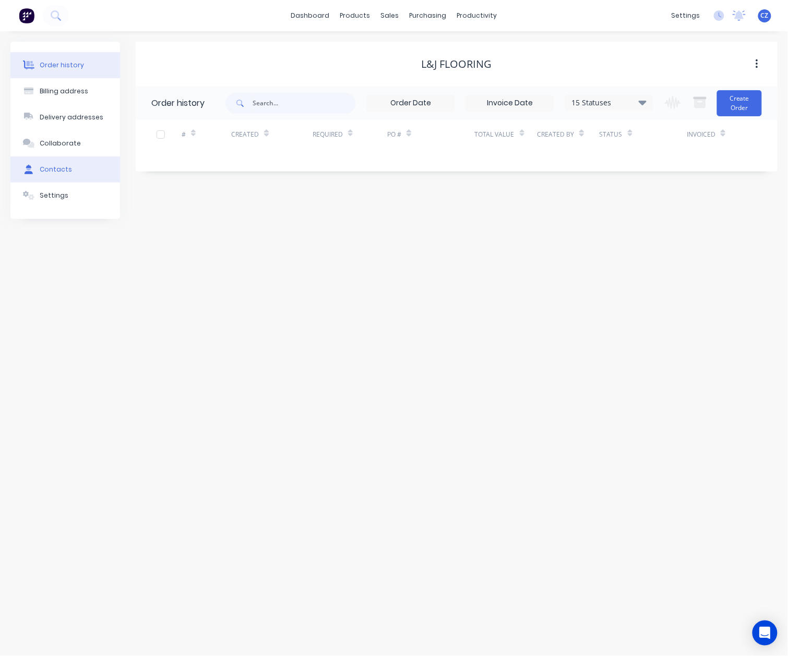
click at [48, 172] on div "Contacts" at bounding box center [56, 169] width 32 height 9
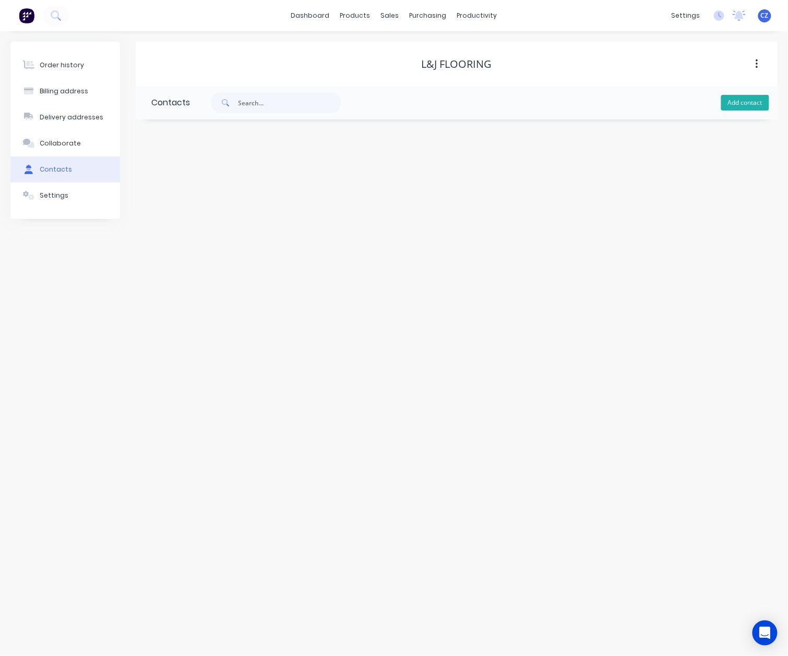
click at [761, 103] on button "Add contact" at bounding box center [745, 103] width 48 height 16
select select "AU"
click at [216, 308] on div "International [GEOGRAPHIC_DATA] [GEOGRAPHIC_DATA] [GEOGRAPHIC_DATA] [GEOGRAPHIC…" at bounding box center [236, 302] width 171 height 16
click at [212, 219] on input "text" at bounding box center [236, 220] width 171 height 16
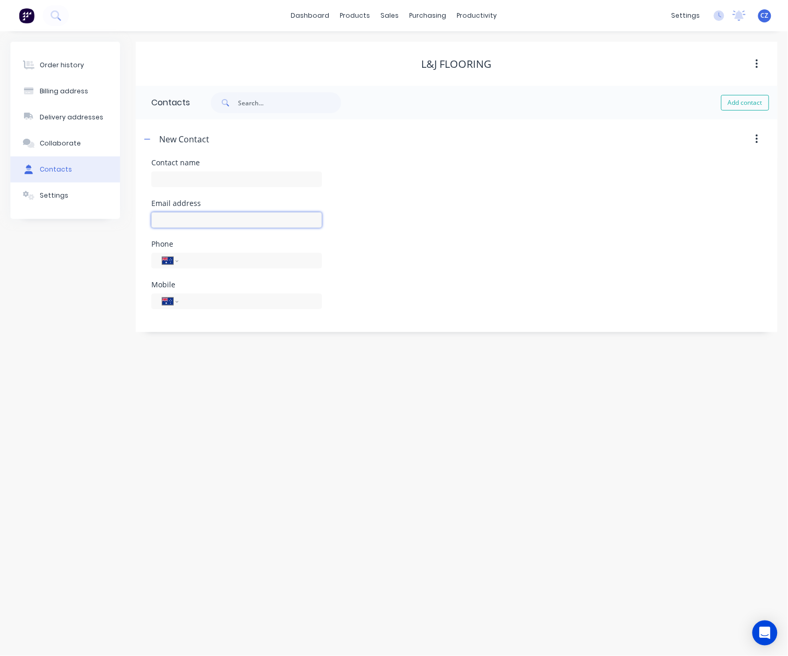
paste input "0422 115 444"
type input "0422 115 444"
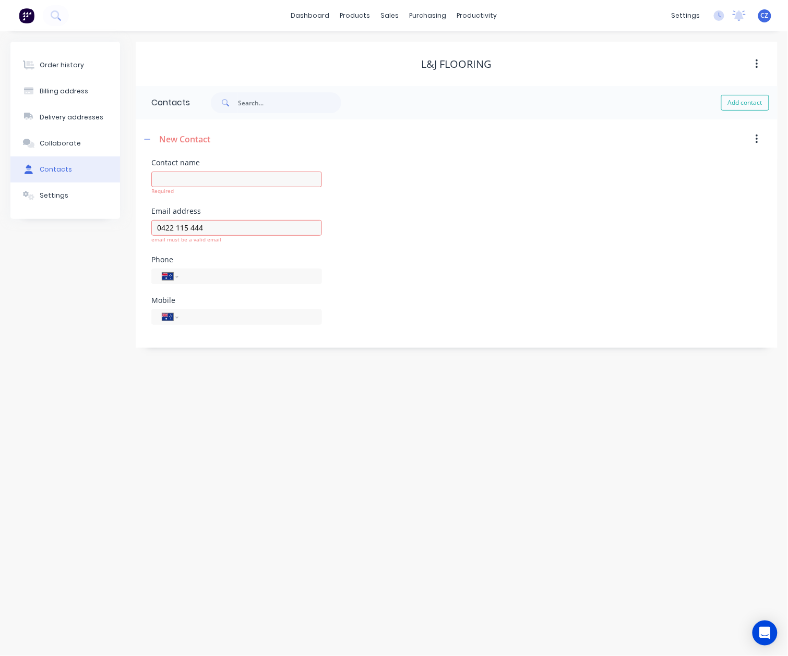
click at [208, 301] on div "Mobile International [GEOGRAPHIC_DATA] [GEOGRAPHIC_DATA] [GEOGRAPHIC_DATA] [GEO…" at bounding box center [236, 317] width 171 height 41
paste input "0422 115 444"
type input "0422 115 444"
drag, startPoint x: 241, startPoint y: 230, endPoint x: 117, endPoint y: 234, distance: 124.2
click at [117, 234] on div "Order history Billing address Delivery addresses Collaborate Contacts Settings …" at bounding box center [393, 195] width 767 height 306
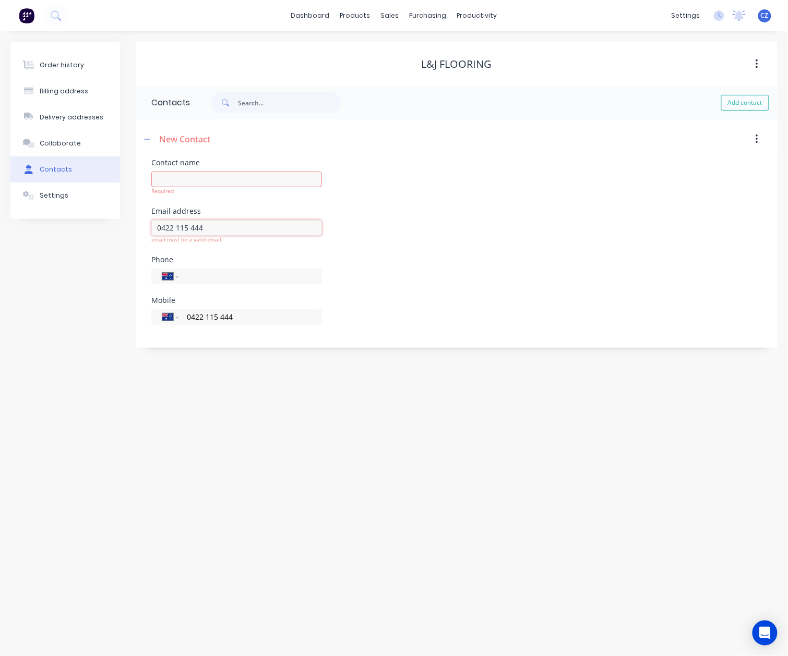
paste input "[PERSON_NAME][EMAIL_ADDRESS][DOMAIN_NAME]"
type input "[PERSON_NAME][EMAIL_ADDRESS][DOMAIN_NAME]"
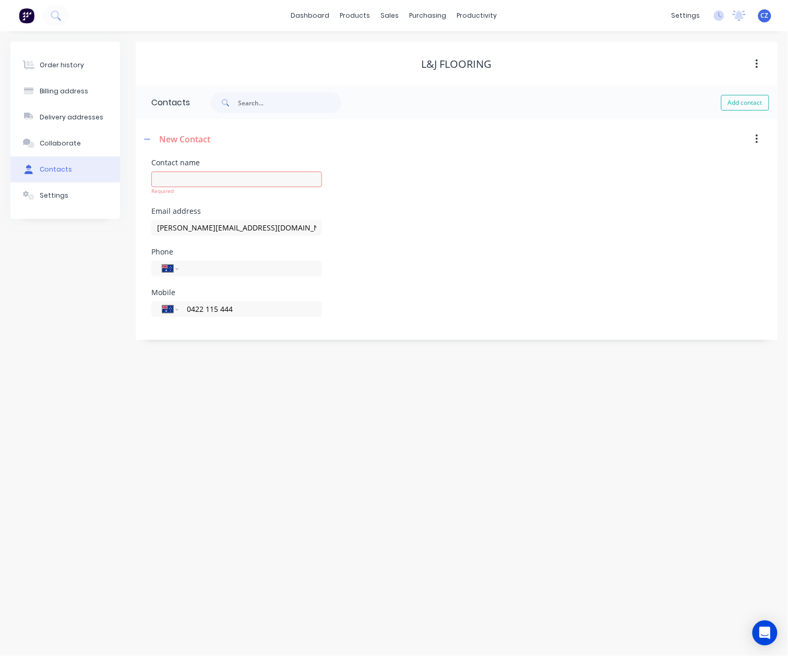
click at [173, 170] on div "Required" at bounding box center [236, 188] width 171 height 39
click at [173, 179] on input "text" at bounding box center [236, 180] width 171 height 16
paste input "[PERSON_NAME]"
type input "[PERSON_NAME]"
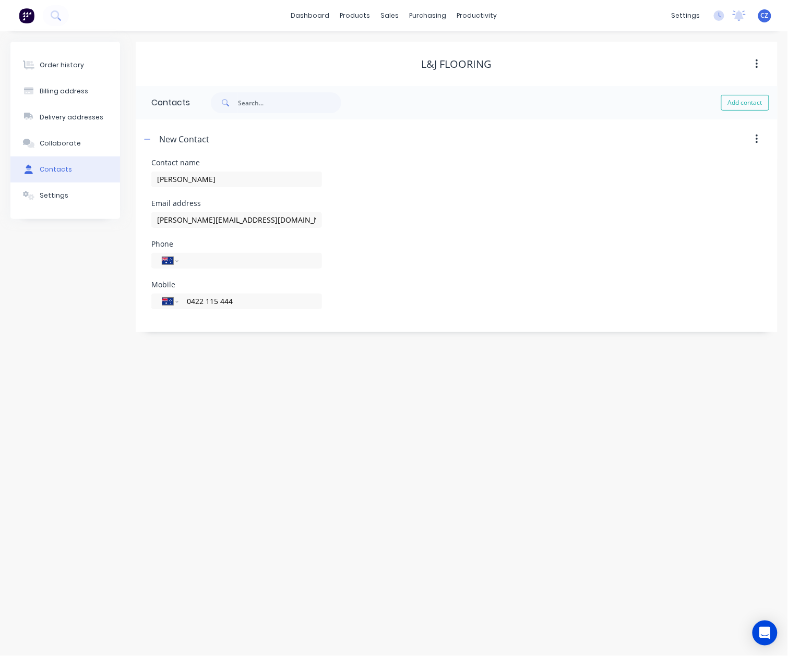
click at [491, 191] on div "Contact name [PERSON_NAME]" at bounding box center [456, 179] width 610 height 41
click at [151, 139] on button "button" at bounding box center [147, 138] width 13 height 13
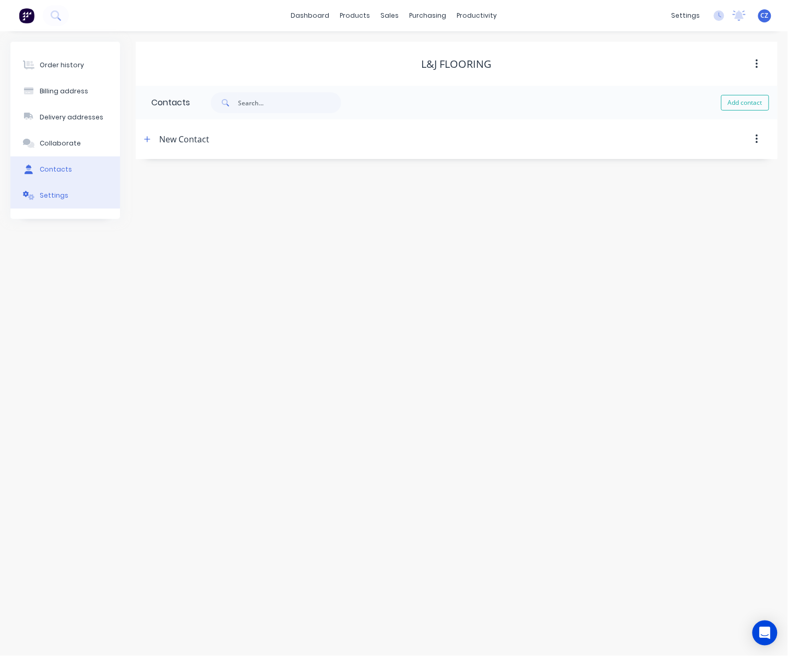
select select "AU"
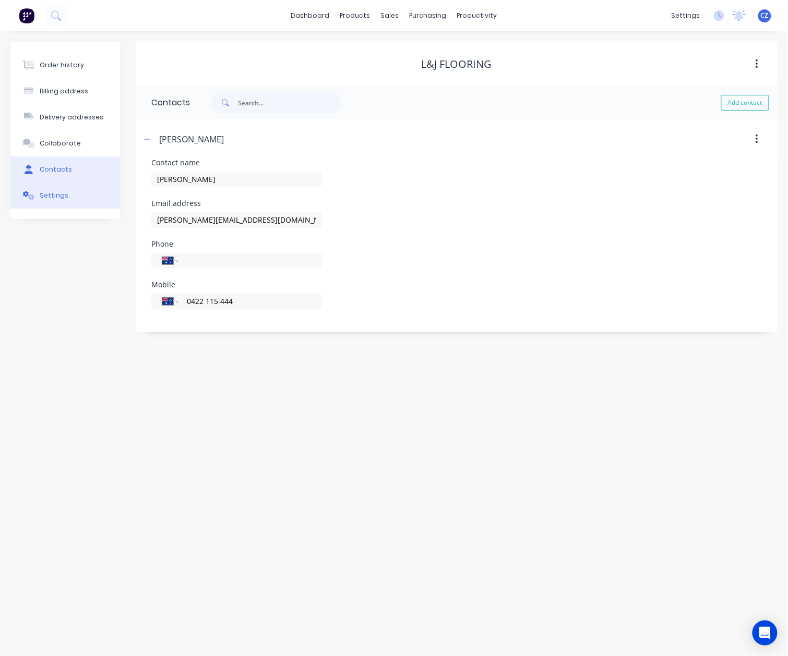
click at [67, 196] on button "Settings" at bounding box center [65, 196] width 110 height 26
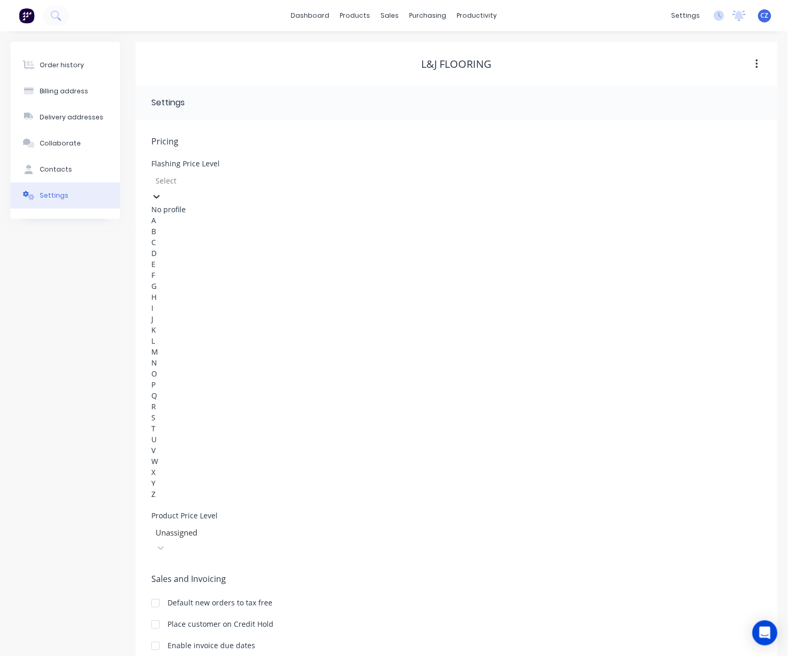
click at [245, 178] on div at bounding box center [229, 180] width 150 height 13
click at [190, 226] on div "A" at bounding box center [229, 220] width 156 height 11
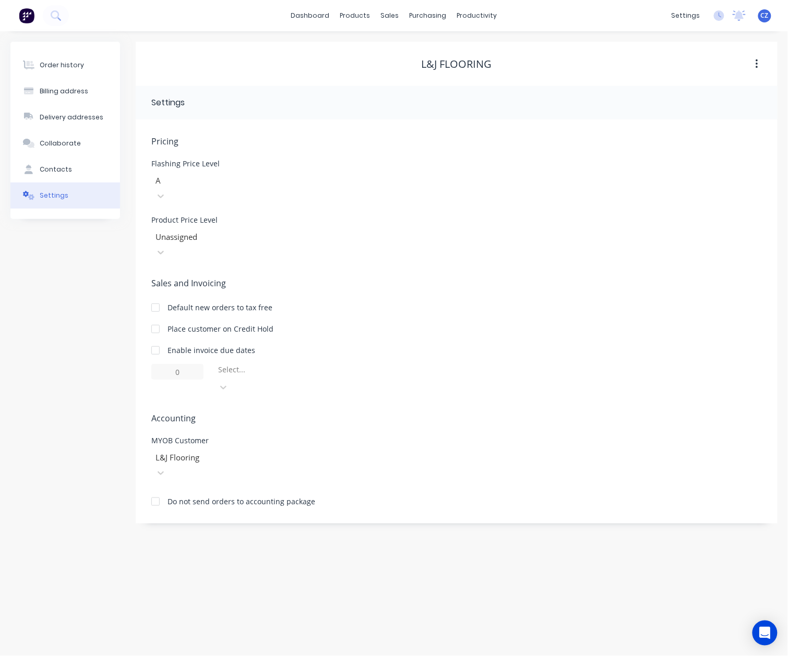
click at [188, 231] on div at bounding box center [229, 237] width 150 height 13
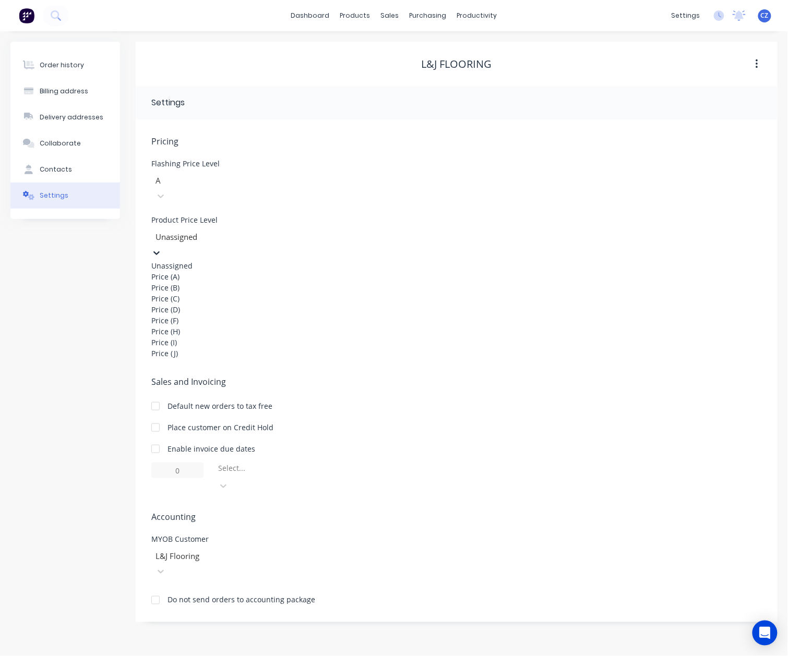
click at [183, 271] on div "Price (A)" at bounding box center [229, 276] width 156 height 11
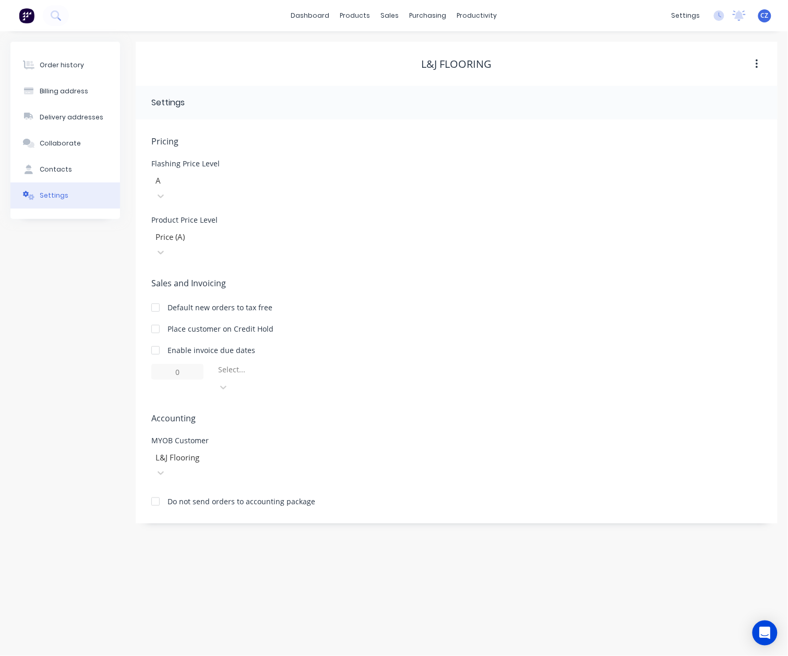
click at [499, 323] on div "Place customer on Credit Hold" at bounding box center [456, 328] width 610 height 11
click at [58, 64] on div "Order history" at bounding box center [62, 65] width 44 height 9
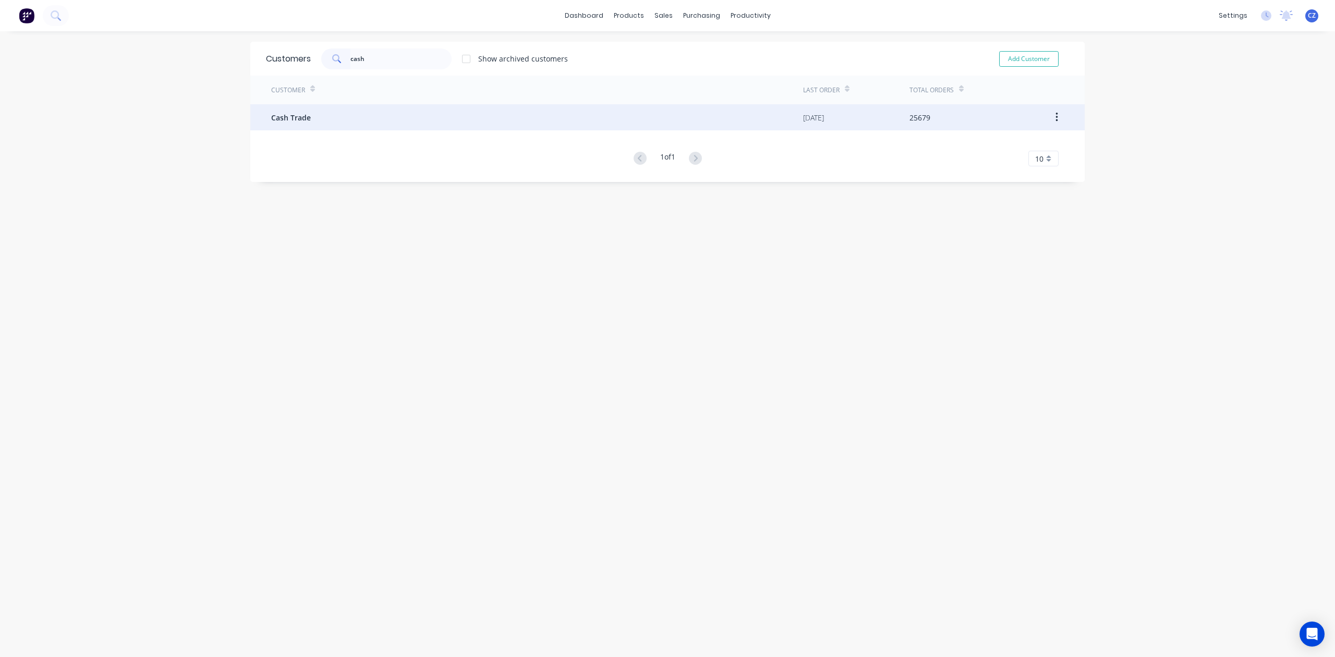
type input "cash"
click at [299, 113] on span "Cash Trade" at bounding box center [291, 117] width 40 height 11
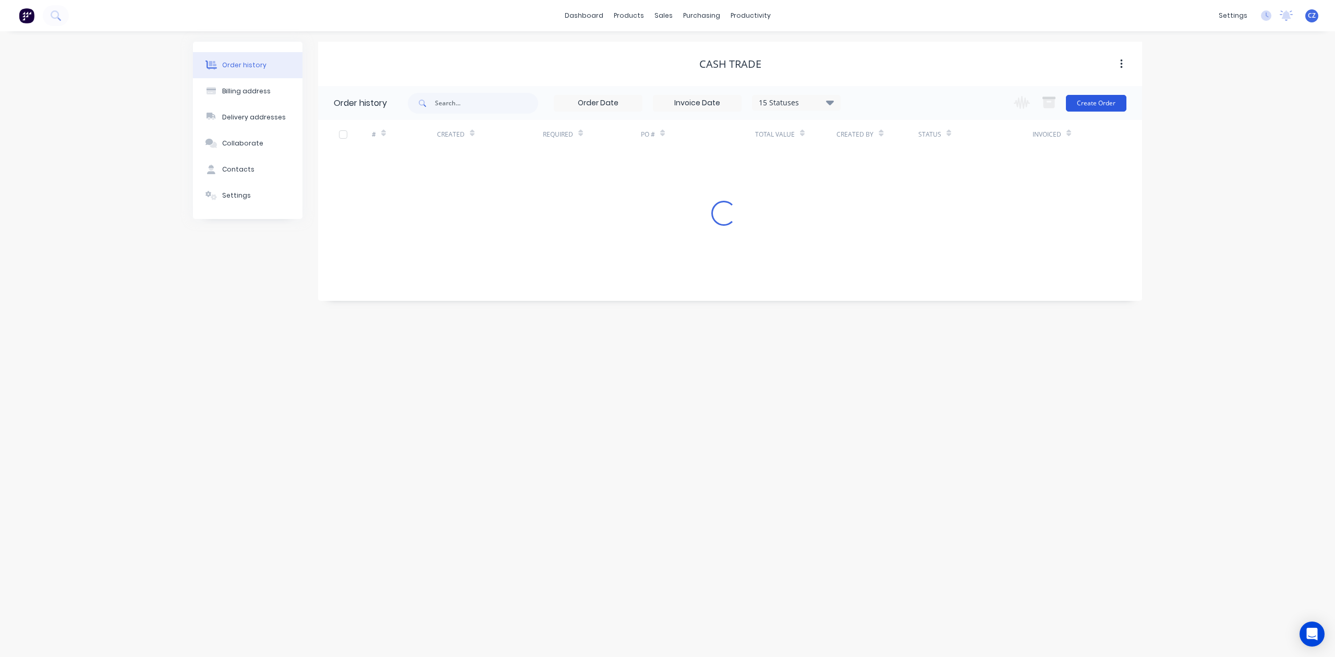
click at [1090, 104] on button "Create Order" at bounding box center [1096, 103] width 61 height 17
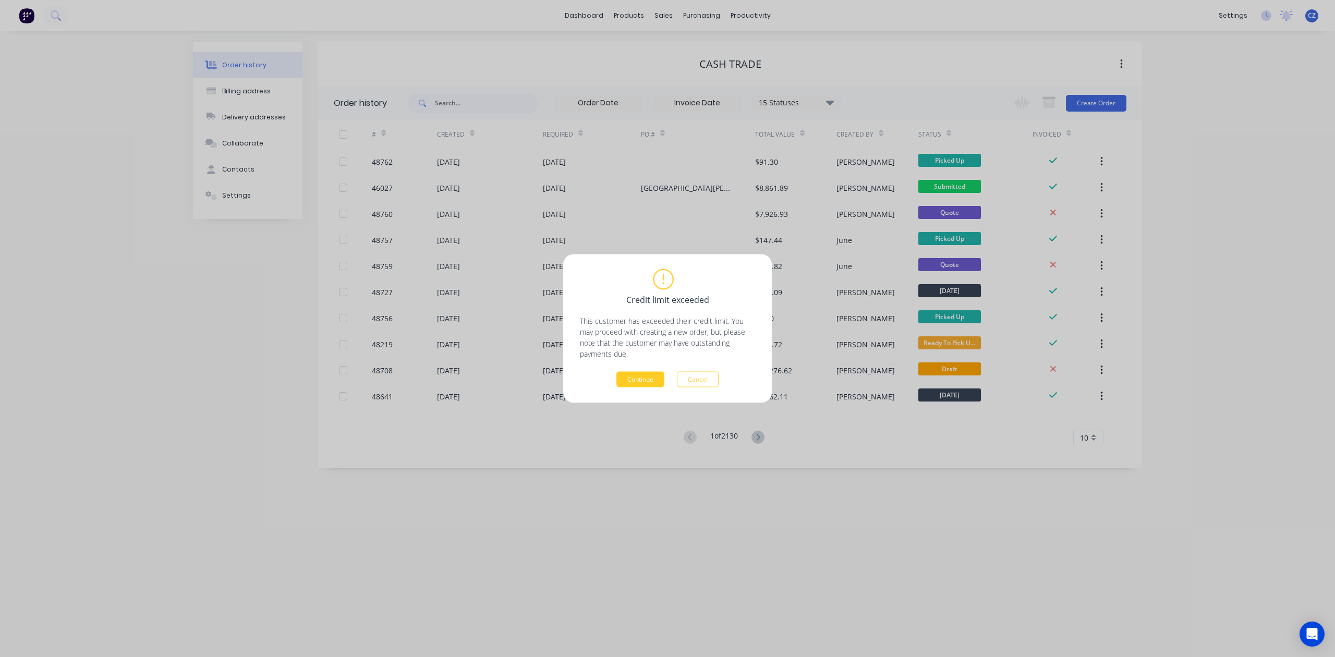
click at [658, 372] on button "Continue" at bounding box center [641, 380] width 48 height 16
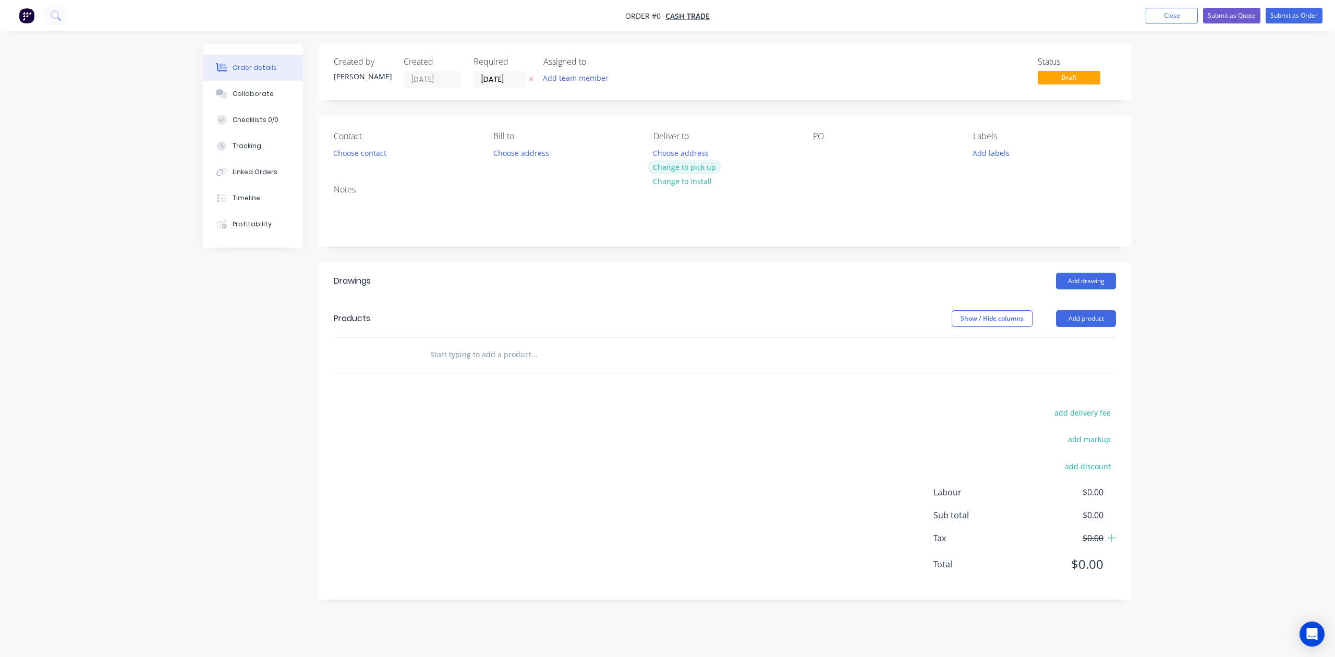
click at [686, 169] on button "Change to pick up" at bounding box center [685, 167] width 74 height 14
drag, startPoint x: 591, startPoint y: 255, endPoint x: 982, endPoint y: 243, distance: 390.9
click at [593, 255] on div "Creating draft order... Loading..." at bounding box center [870, 372] width 1335 height 657
click at [1089, 323] on button "Add product" at bounding box center [1086, 318] width 60 height 17
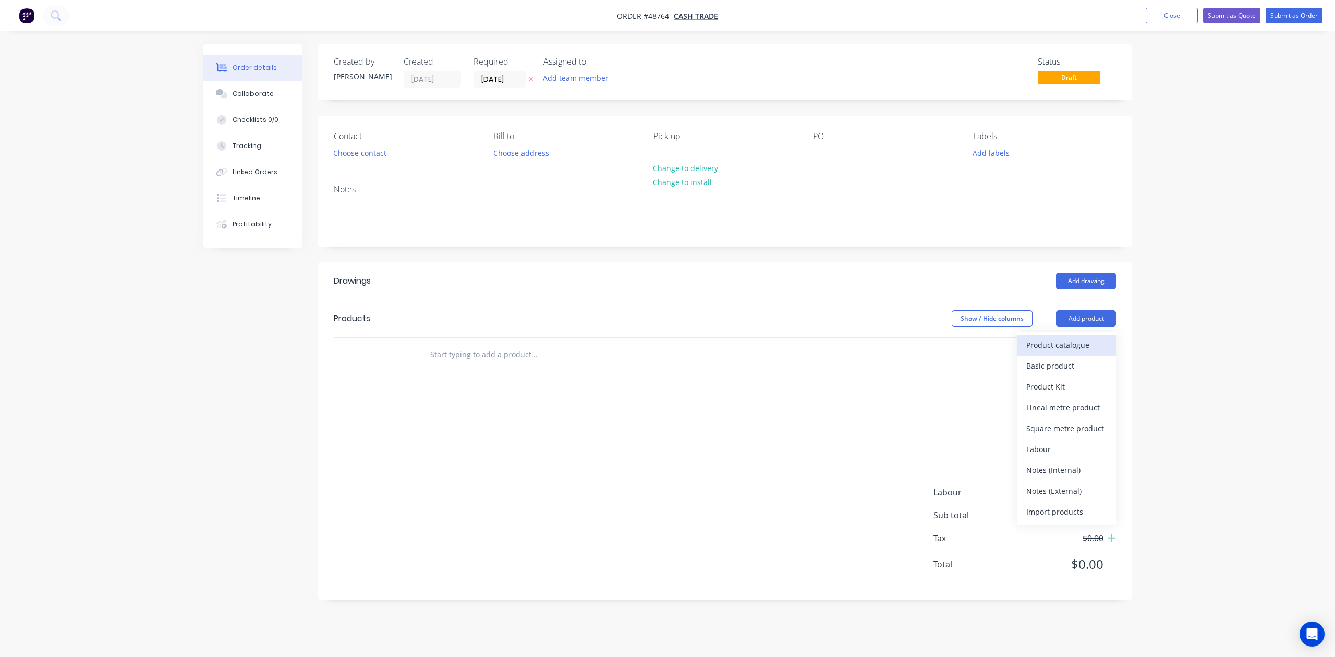
click at [1069, 344] on div "Product catalogue" at bounding box center [1067, 344] width 80 height 15
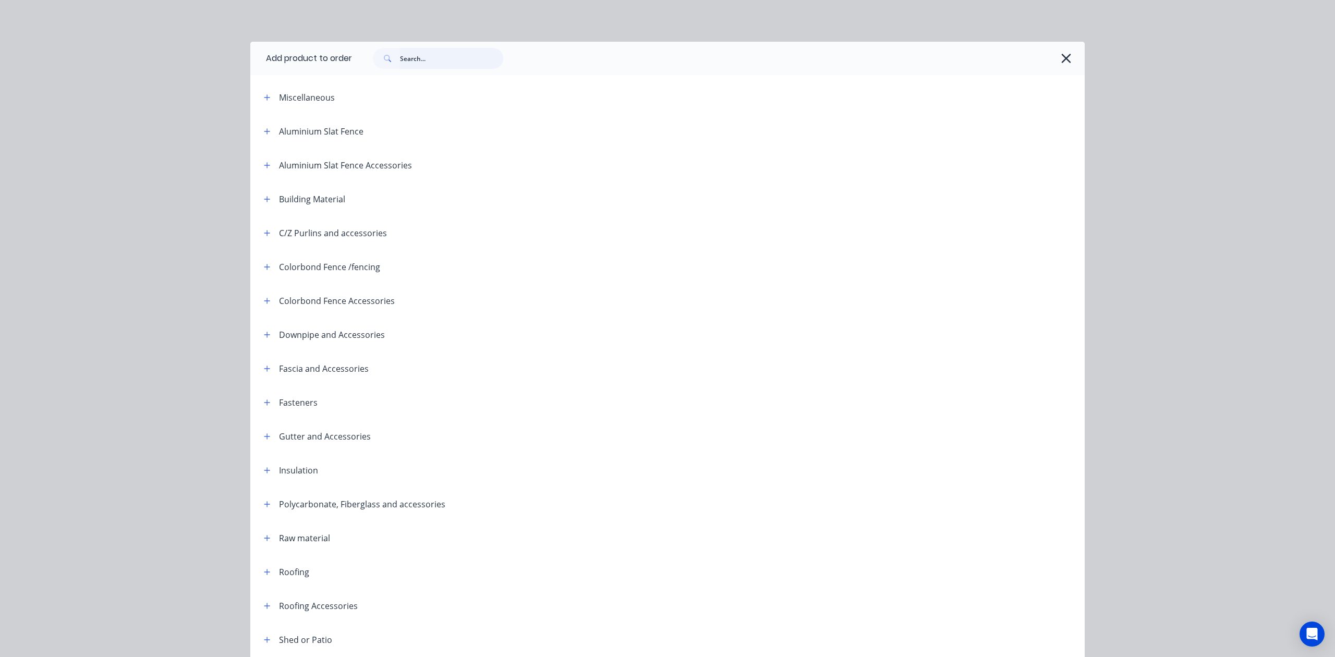
click at [414, 53] on input "text" at bounding box center [451, 58] width 103 height 21
type input "wall"
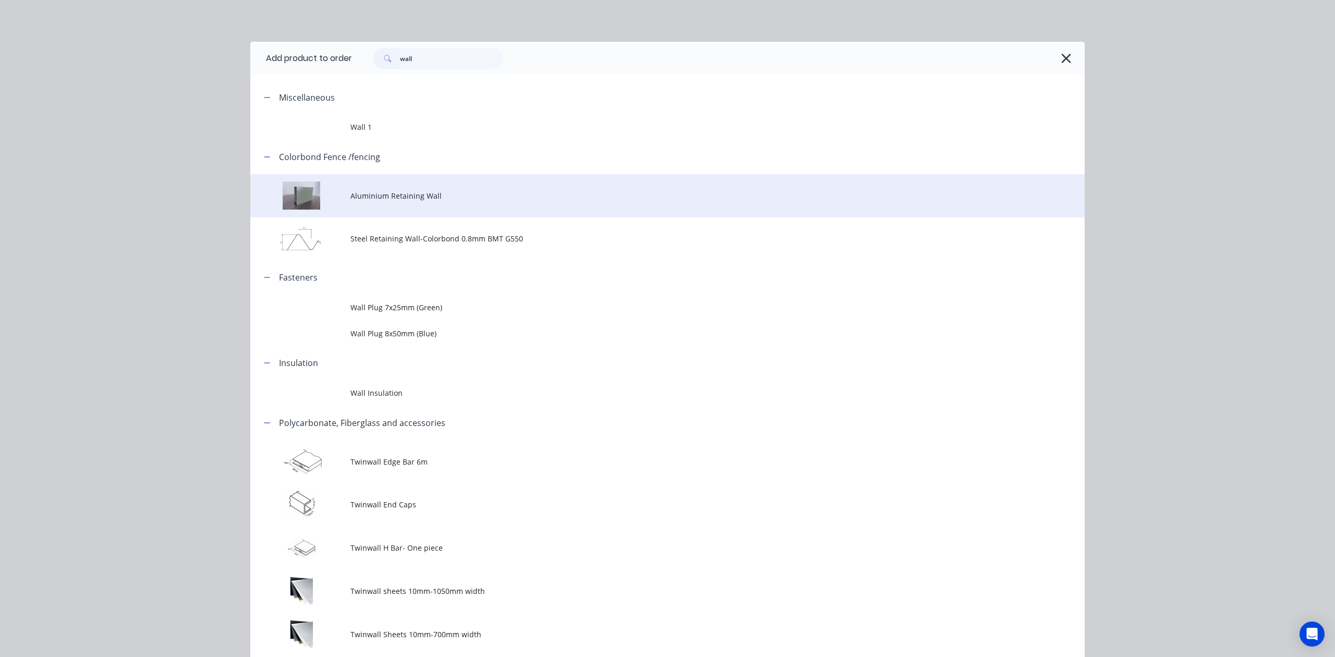
click at [388, 204] on td "Aluminium Retaining Wall" at bounding box center [718, 195] width 734 height 43
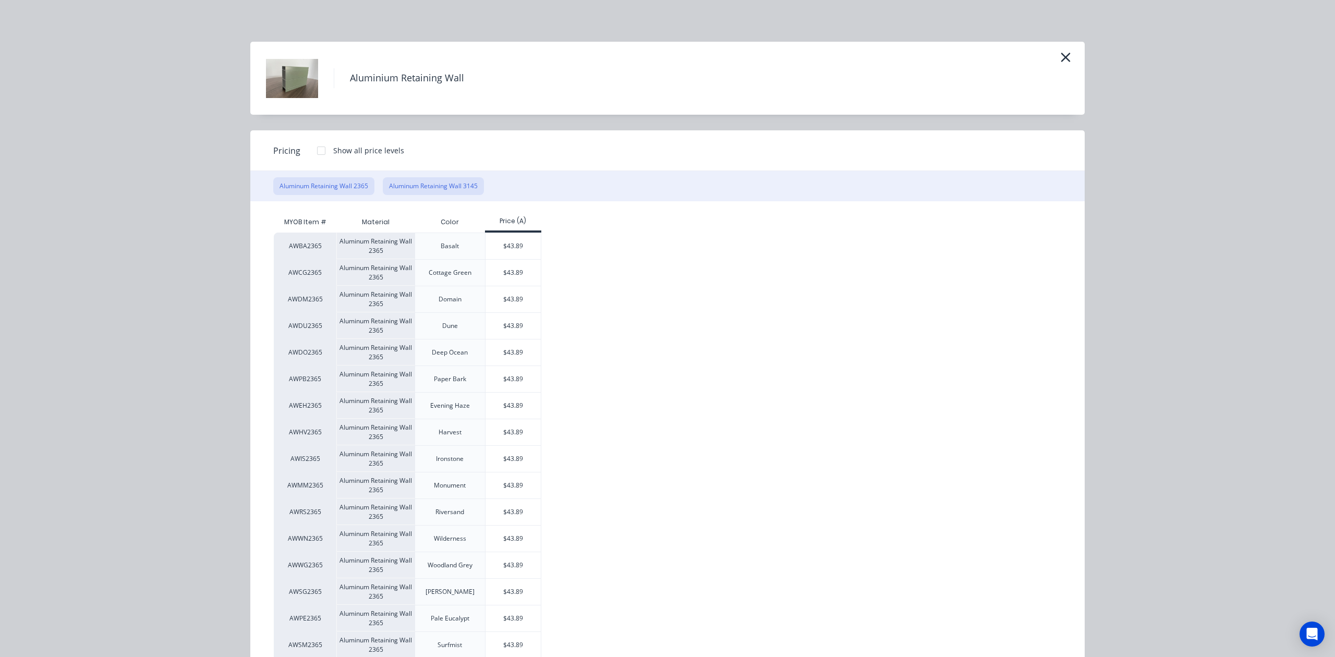
click at [460, 187] on button "Aluminum Retaining Wall 3145" at bounding box center [433, 186] width 101 height 18
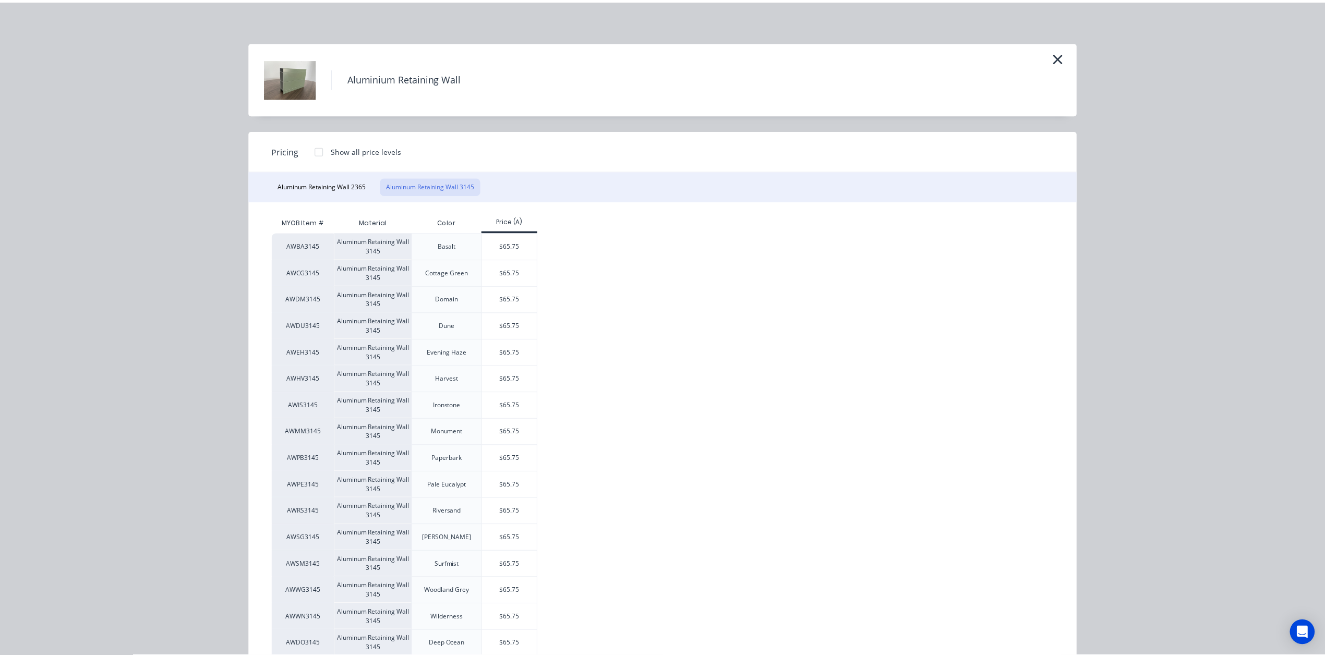
scroll to position [61, 0]
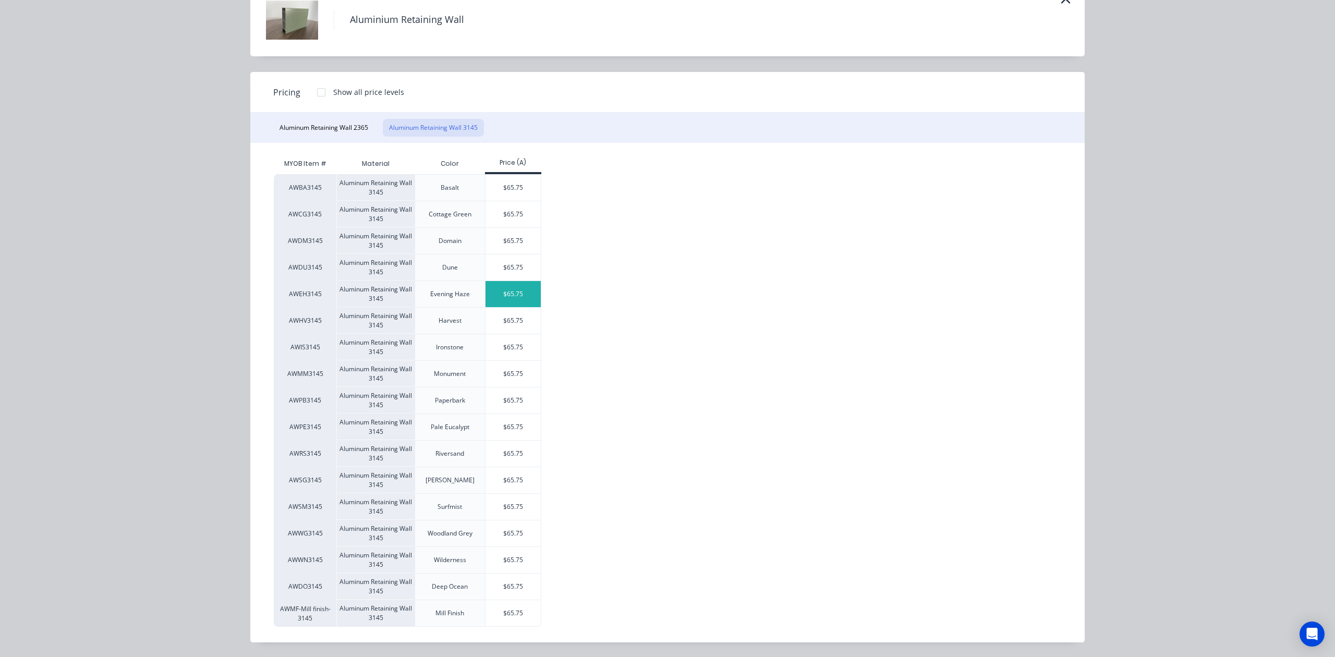
click at [503, 293] on div "$65.75" at bounding box center [514, 294] width 56 height 26
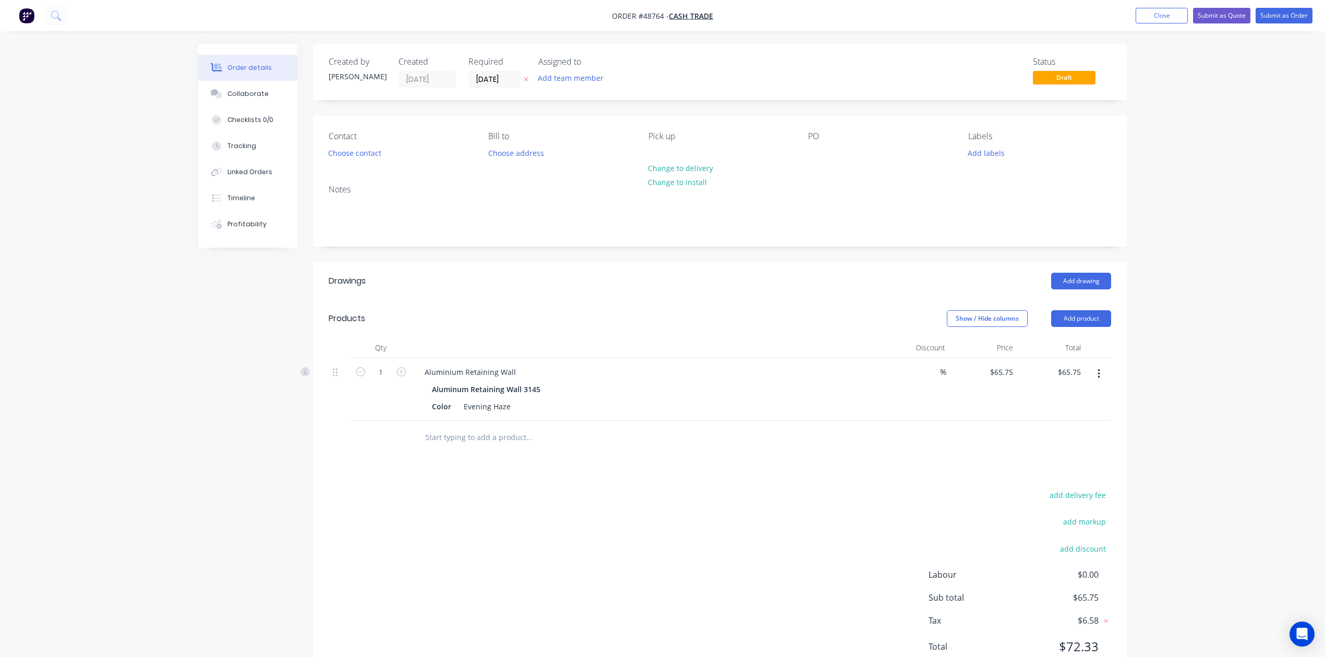
scroll to position [42, 0]
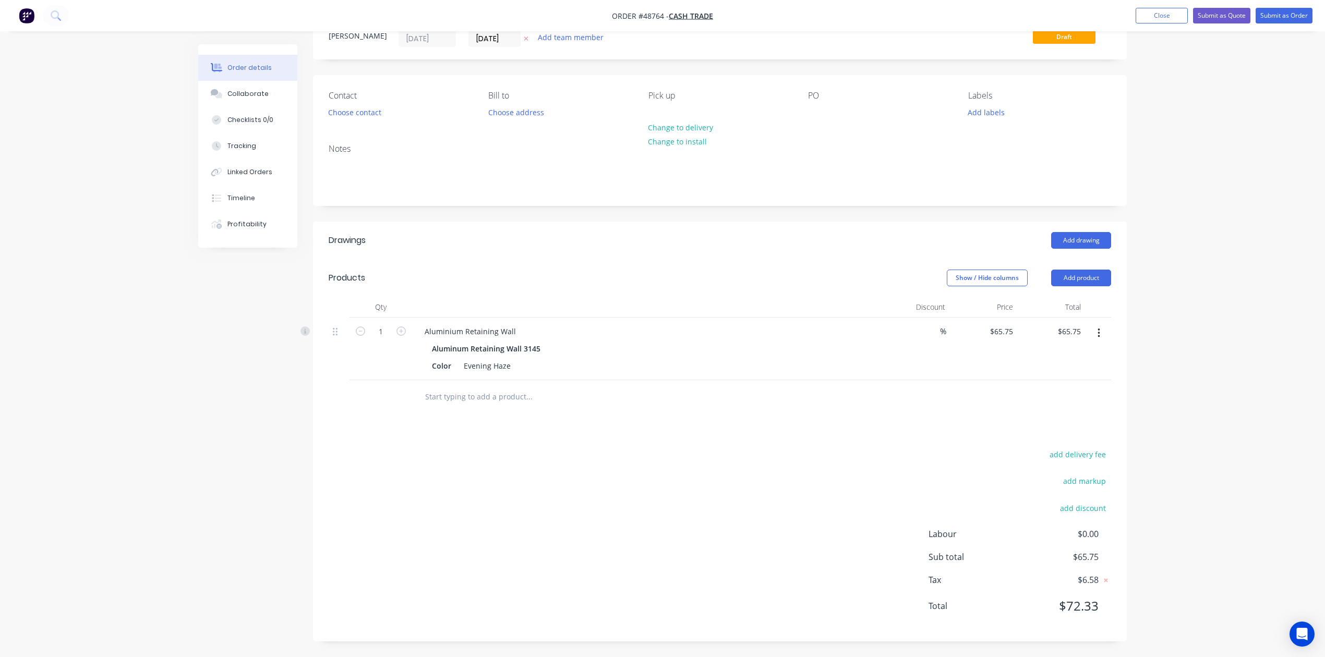
click at [632, 528] on div "add delivery fee add markup add discount Labour $0.00 Sub total $65.75 Tax $6.5…" at bounding box center [720, 537] width 782 height 178
click at [1088, 282] on button "Add product" at bounding box center [1081, 278] width 60 height 17
click at [1063, 332] on div "Basic product" at bounding box center [1061, 325] width 80 height 15
click at [1002, 393] on div "0 0" at bounding box center [1009, 392] width 16 height 15
type input "4"
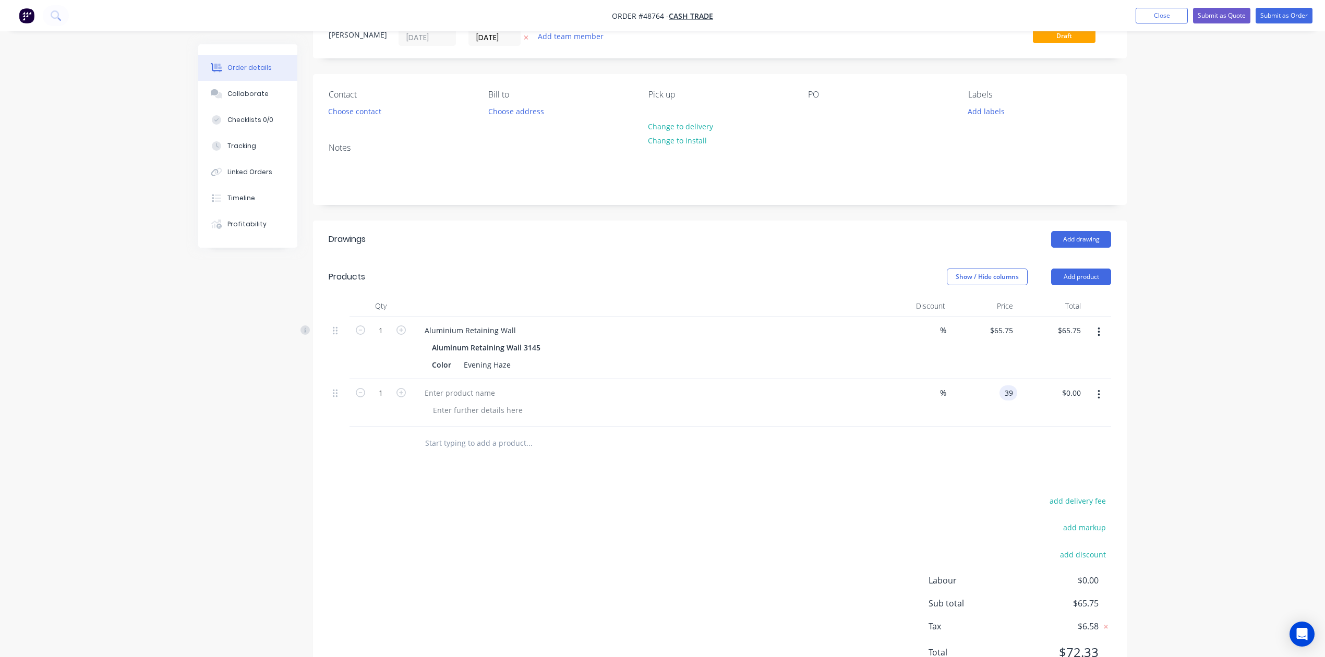
type input "$39.00"
click at [916, 480] on div "Drawings Add drawing Products Show / Hide columns Add product Qty Discount Pric…" at bounding box center [720, 454] width 814 height 467
click at [1095, 333] on button "button" at bounding box center [1099, 332] width 25 height 19
drag, startPoint x: 1088, startPoint y: 345, endPoint x: 1031, endPoint y: 425, distance: 97.7
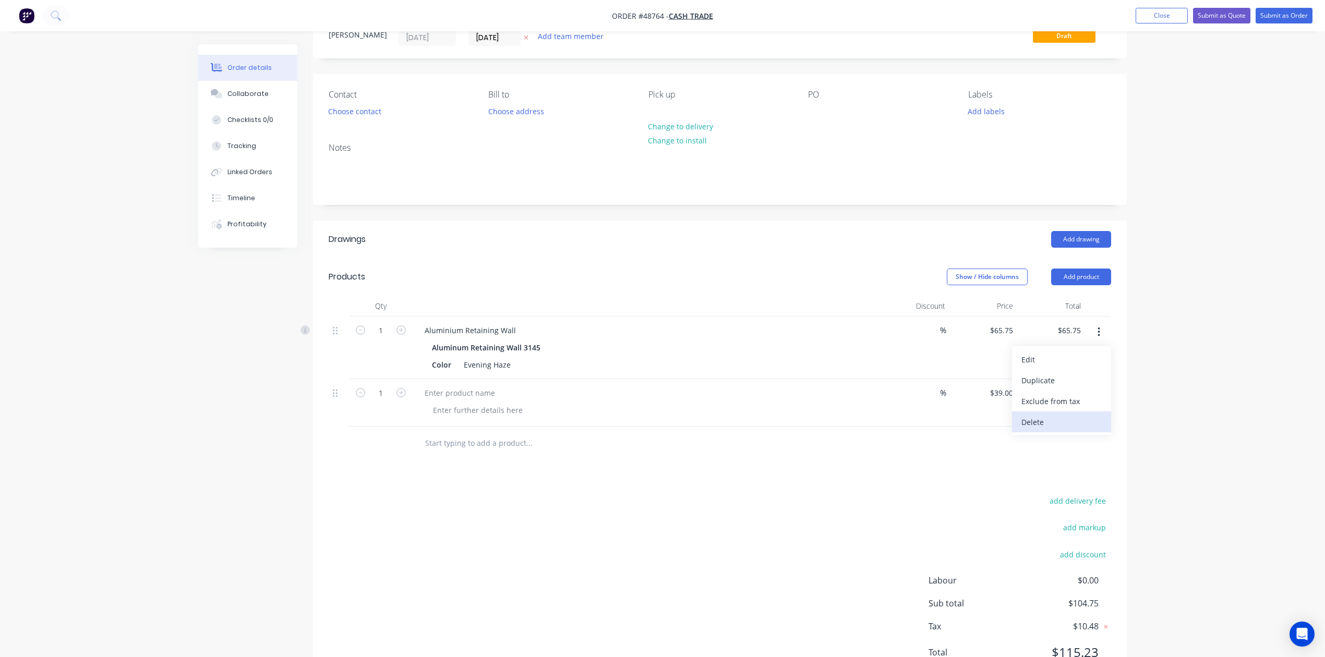
click at [1031, 425] on div "Delete" at bounding box center [1061, 422] width 80 height 15
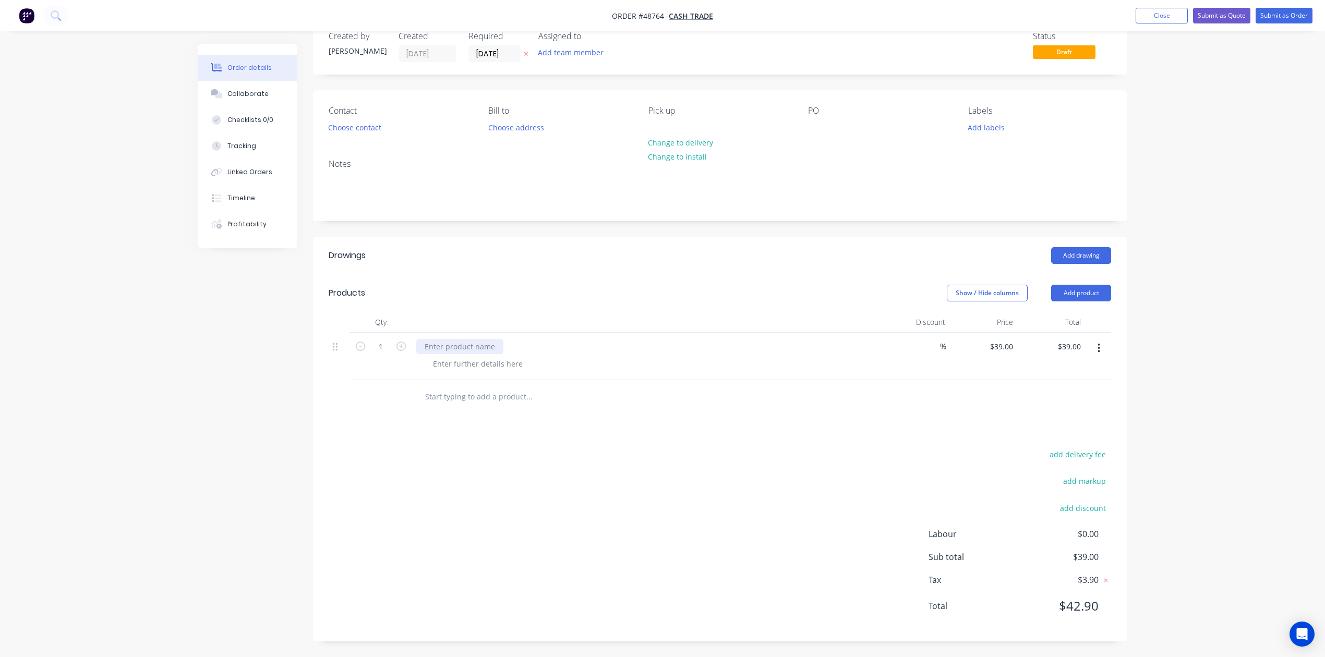
click at [463, 346] on div at bounding box center [459, 346] width 87 height 15
click at [435, 366] on div at bounding box center [478, 363] width 106 height 15
click at [399, 345] on icon "button" at bounding box center [400, 346] width 9 height 9
type input "2"
type input "$78.00"
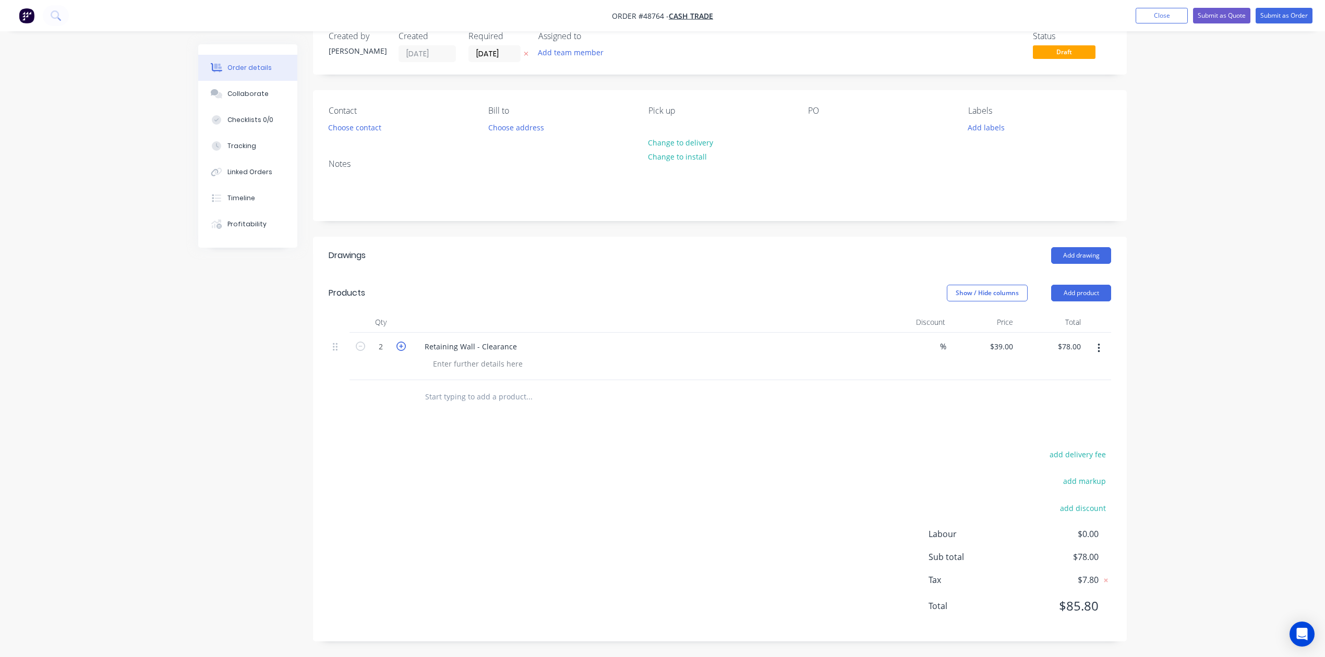
click at [399, 345] on icon "button" at bounding box center [400, 346] width 9 height 9
type input "3"
type input "$117.00"
drag, startPoint x: 376, startPoint y: 421, endPoint x: 472, endPoint y: 427, distance: 96.1
click at [384, 417] on div "Drawings Add drawing Products Show / Hide columns Add product Qty Discount Pric…" at bounding box center [720, 439] width 814 height 405
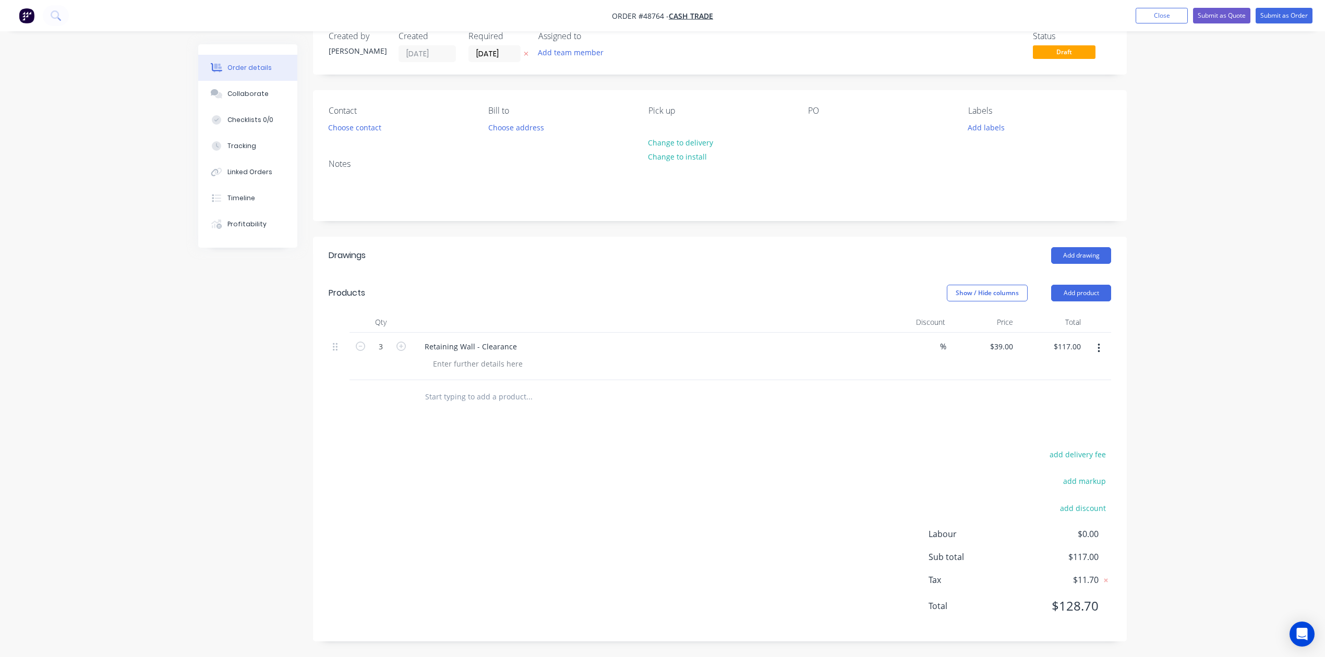
click at [527, 518] on div "add delivery fee add markup add discount Labour $0.00 Sub total $117.00 Tax $11…" at bounding box center [720, 537] width 782 height 178
click at [1006, 346] on input "39" at bounding box center [1003, 346] width 28 height 15
type input "$39.02"
type input "$117.06"
click at [1003, 439] on div "Drawings Add drawing Products Show / Hide columns Add product Qty Discount Pric…" at bounding box center [720, 439] width 814 height 405
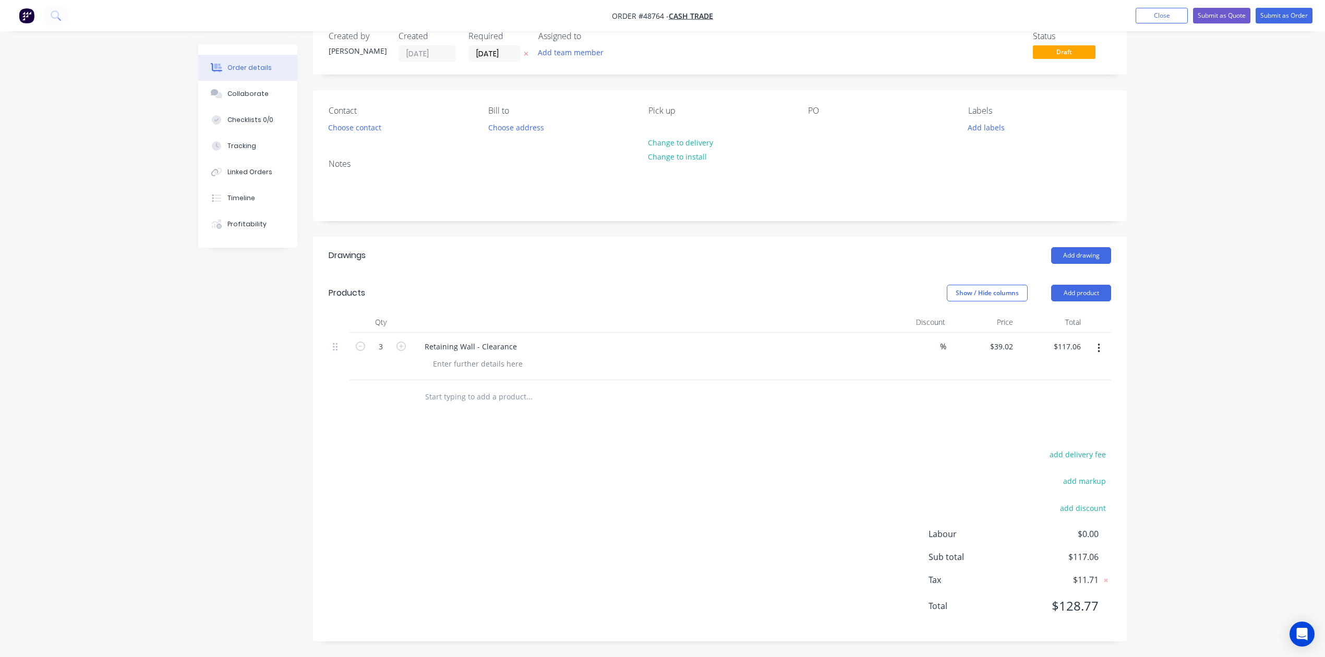
click at [1010, 331] on div "Price" at bounding box center [983, 322] width 68 height 21
click at [979, 460] on div "add delivery fee add markup add discount Labour $0.00 Sub total $117.06 Tax $11…" at bounding box center [720, 537] width 782 height 178
click at [1012, 348] on input "39.02" at bounding box center [1005, 346] width 24 height 15
click at [1010, 345] on input "39.02" at bounding box center [1005, 346] width 24 height 15
click at [1013, 344] on input "39.02" at bounding box center [1005, 346] width 24 height 15
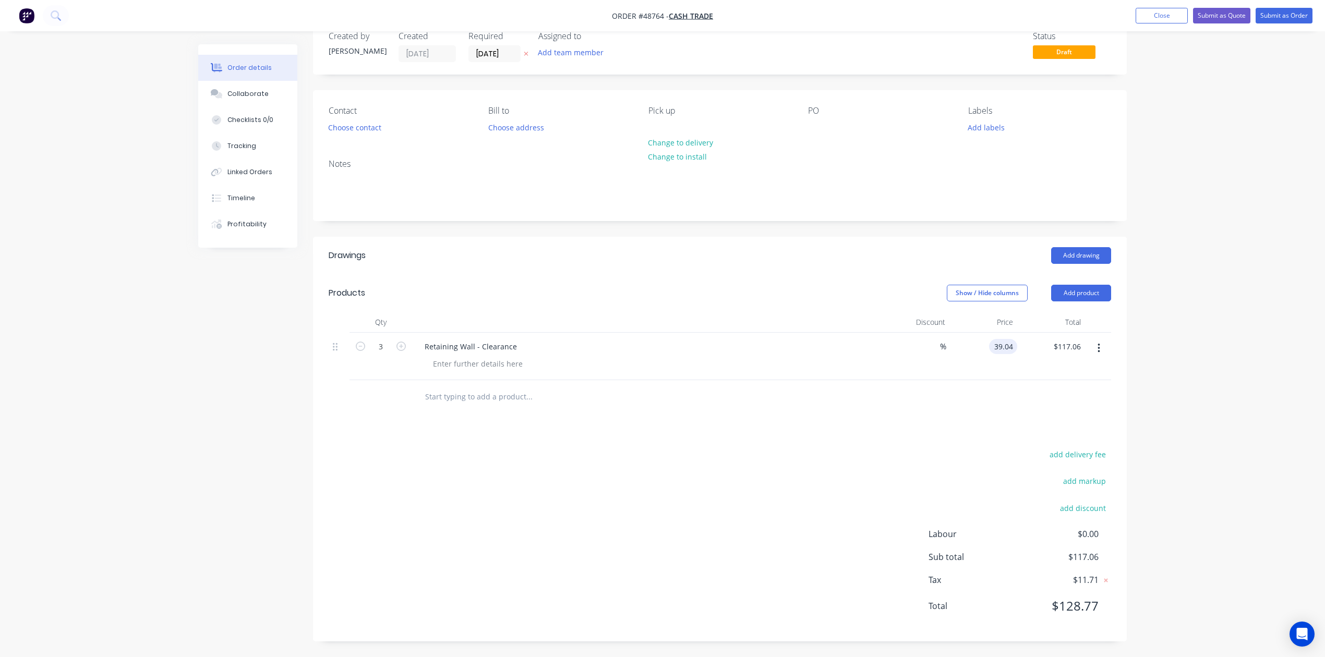
type input "$39.04"
type input "$117.12"
click at [975, 395] on div at bounding box center [720, 397] width 782 height 34
type input "39.04"
click at [1009, 340] on input "39.04" at bounding box center [1005, 346] width 24 height 15
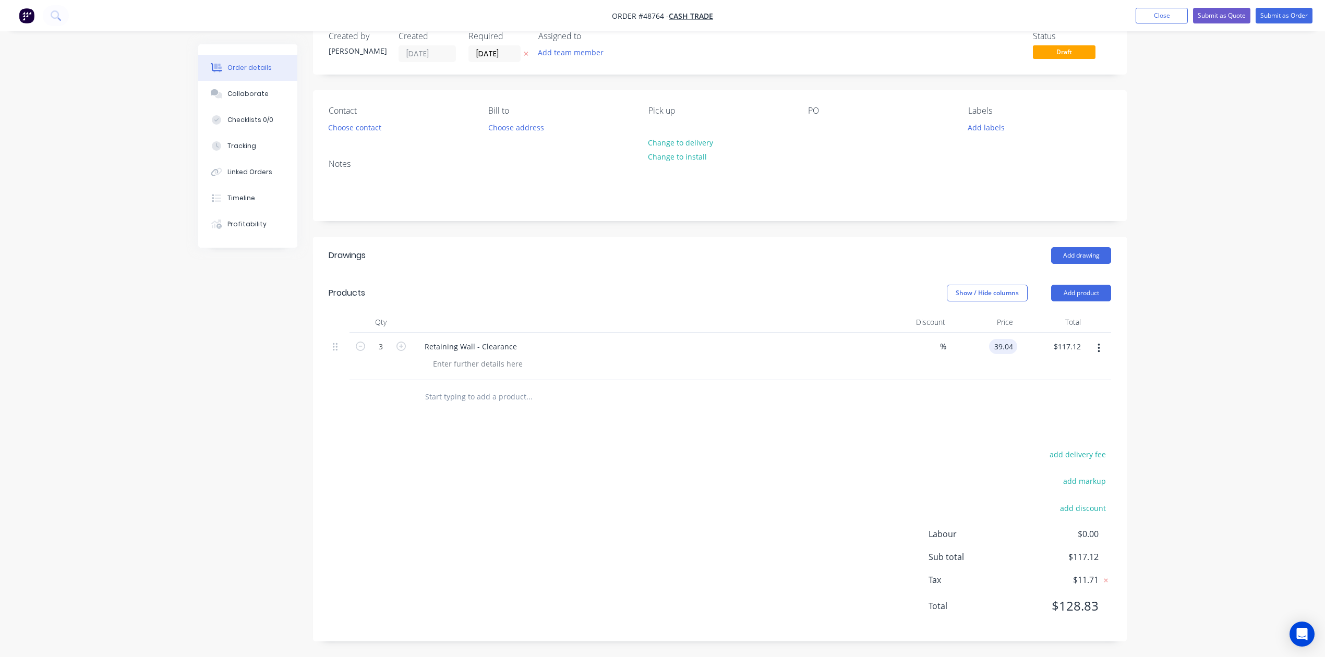
click at [1015, 345] on input "39.04" at bounding box center [1005, 346] width 24 height 15
type input "$39.10"
type input "$117.30"
click at [969, 424] on div "Drawings Add drawing Products Show / Hide columns Add product Qty Discount Pric…" at bounding box center [720, 439] width 814 height 405
click at [1015, 345] on input "39.1" at bounding box center [1007, 346] width 20 height 15
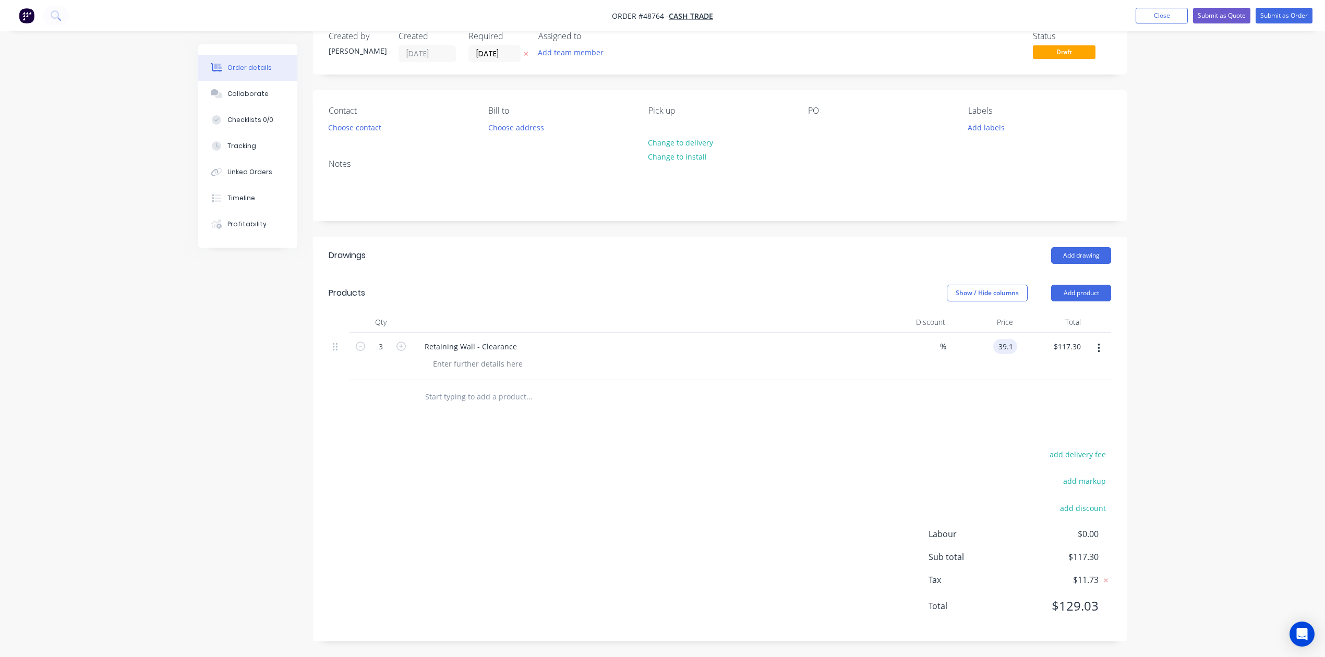
click at [1008, 347] on input "39.1" at bounding box center [1007, 346] width 20 height 15
click at [1009, 345] on input "39.1" at bounding box center [1007, 346] width 20 height 15
click at [1011, 345] on input "39.1" at bounding box center [1007, 346] width 20 height 15
click at [986, 368] on div "$39.10 $39.10" at bounding box center [983, 356] width 68 height 47
click at [1012, 345] on input "$39.10" at bounding box center [1003, 346] width 28 height 15
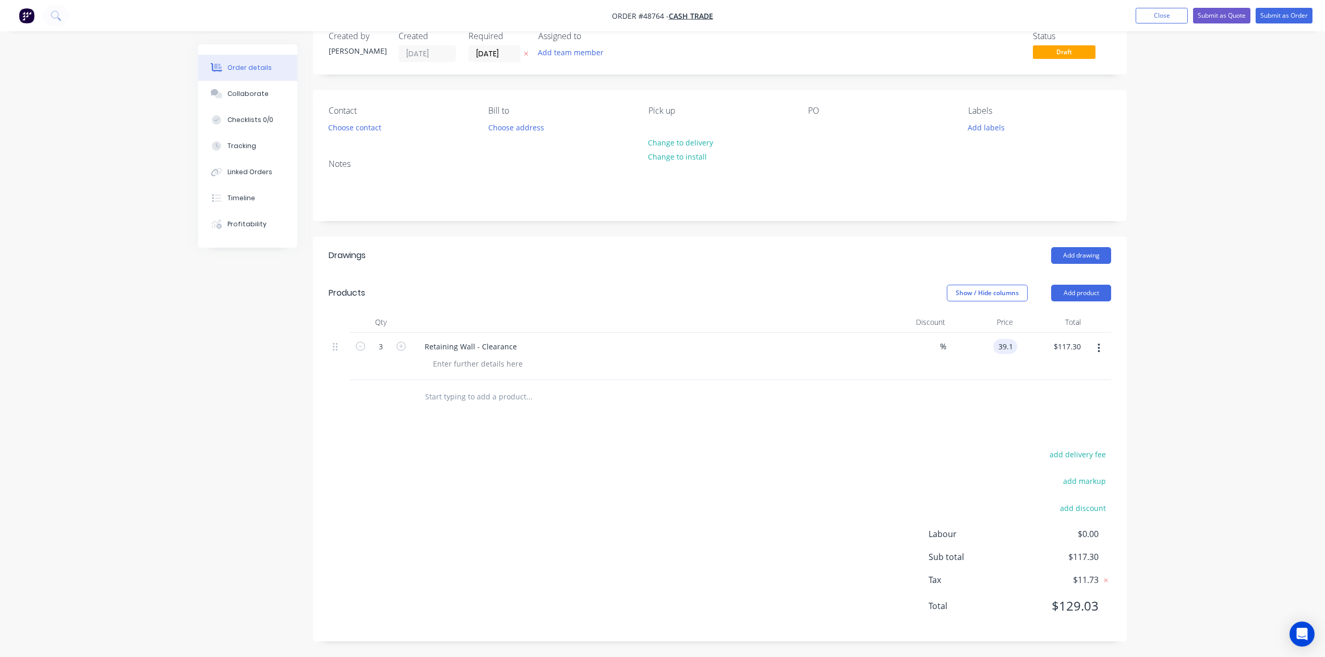
click at [1012, 345] on input "39.1" at bounding box center [1007, 346] width 20 height 15
type input "$39.09"
type input "$117.27"
click at [997, 384] on div at bounding box center [720, 397] width 782 height 34
click at [1084, 288] on button "Add product" at bounding box center [1081, 293] width 60 height 17
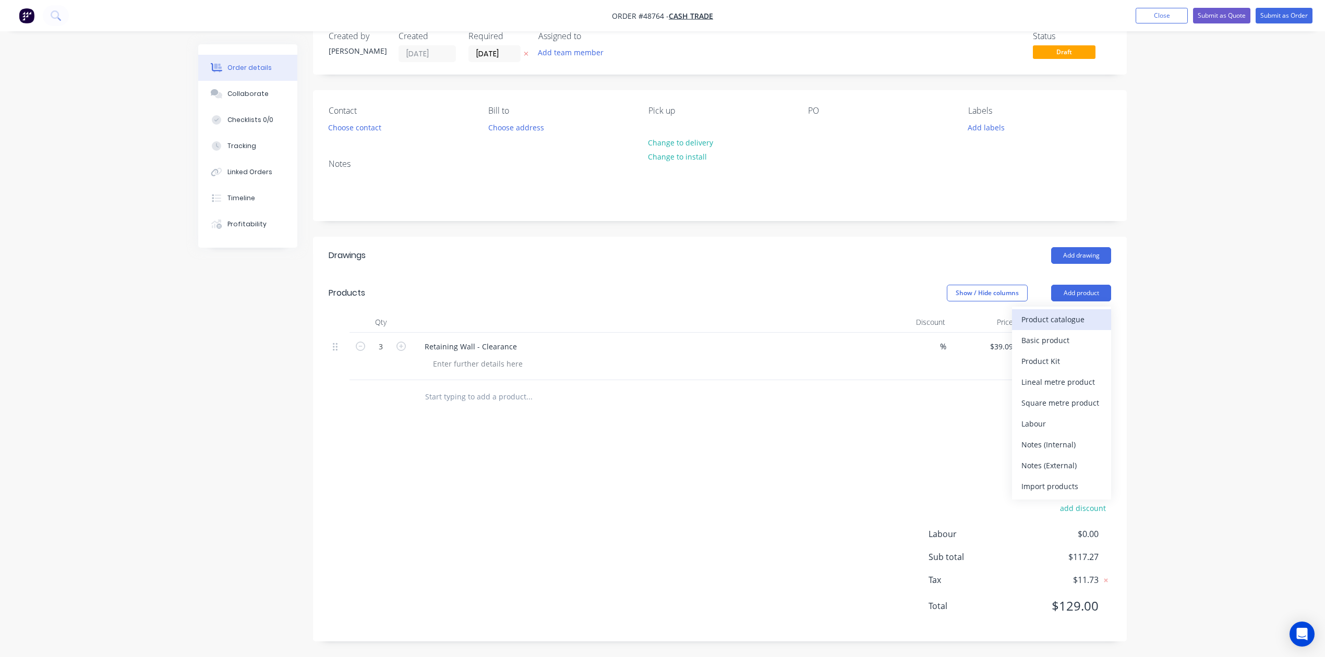
click at [1072, 313] on div "Product catalogue" at bounding box center [1061, 319] width 80 height 15
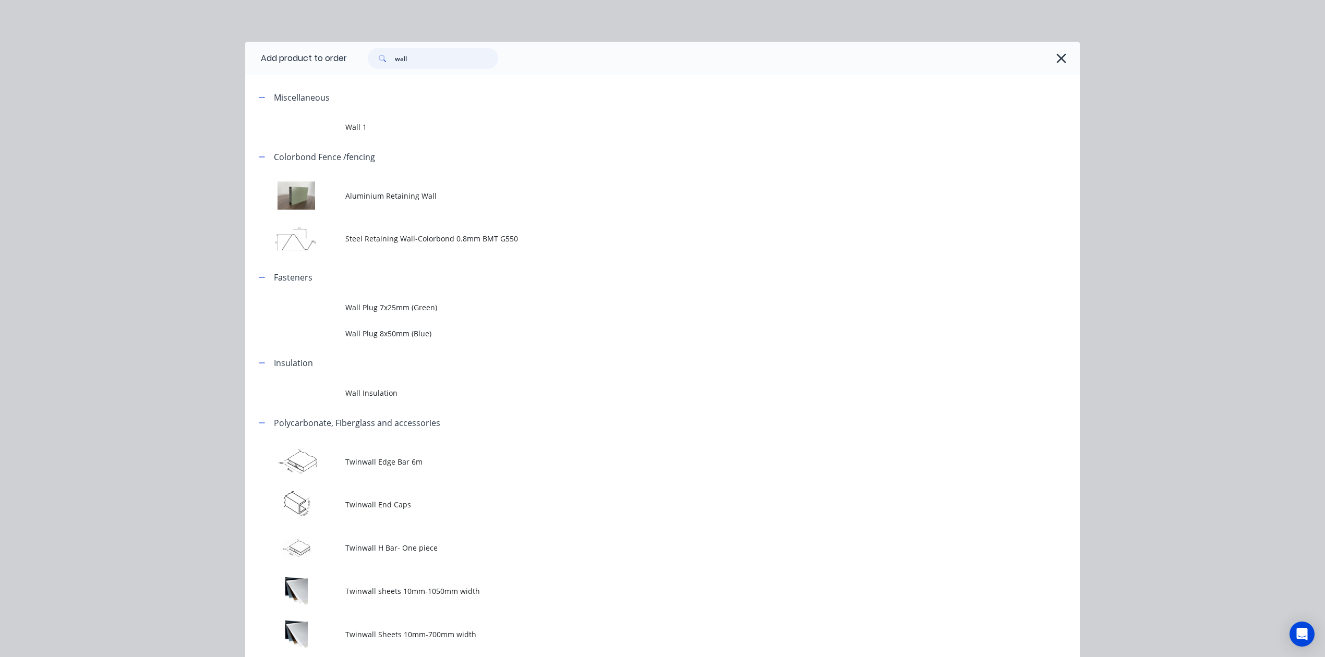
drag, startPoint x: 428, startPoint y: 49, endPoint x: 259, endPoint y: 52, distance: 169.6
click at [259, 52] on header "Add product to order wall" at bounding box center [662, 58] width 835 height 33
click at [1058, 54] on icon "button" at bounding box center [1061, 58] width 11 height 15
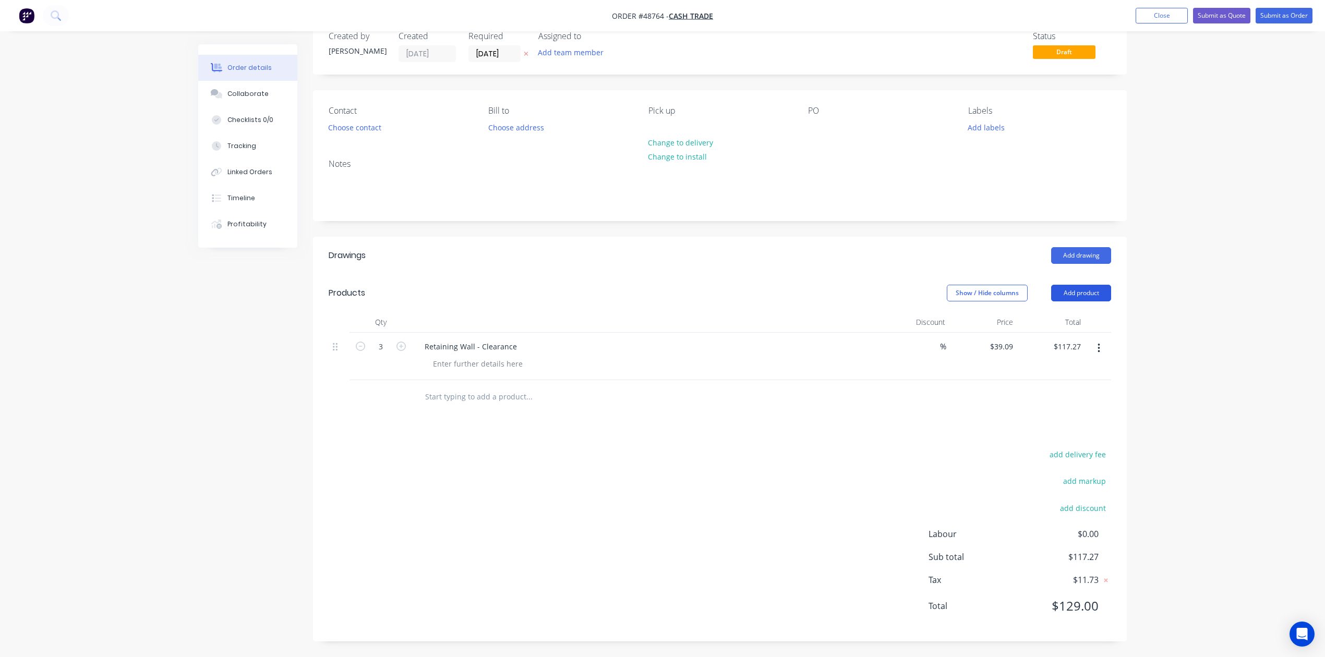
click at [1089, 293] on button "Add product" at bounding box center [1081, 293] width 60 height 17
click at [1066, 335] on div "Basic product" at bounding box center [1061, 340] width 80 height 15
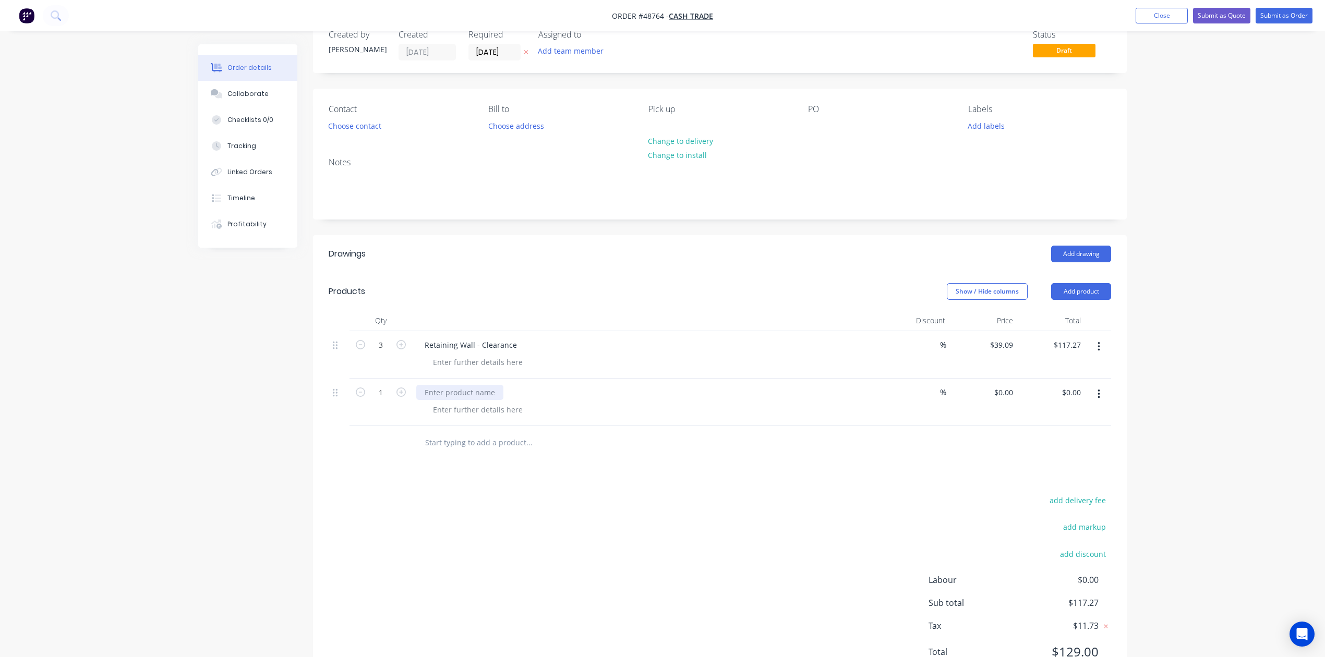
click at [445, 388] on div at bounding box center [459, 392] width 87 height 15
click at [399, 391] on icon "button" at bounding box center [400, 392] width 9 height 9
type input "2"
click at [383, 437] on div at bounding box center [380, 443] width 63 height 34
drag, startPoint x: 656, startPoint y: 514, endPoint x: 677, endPoint y: 506, distance: 21.8
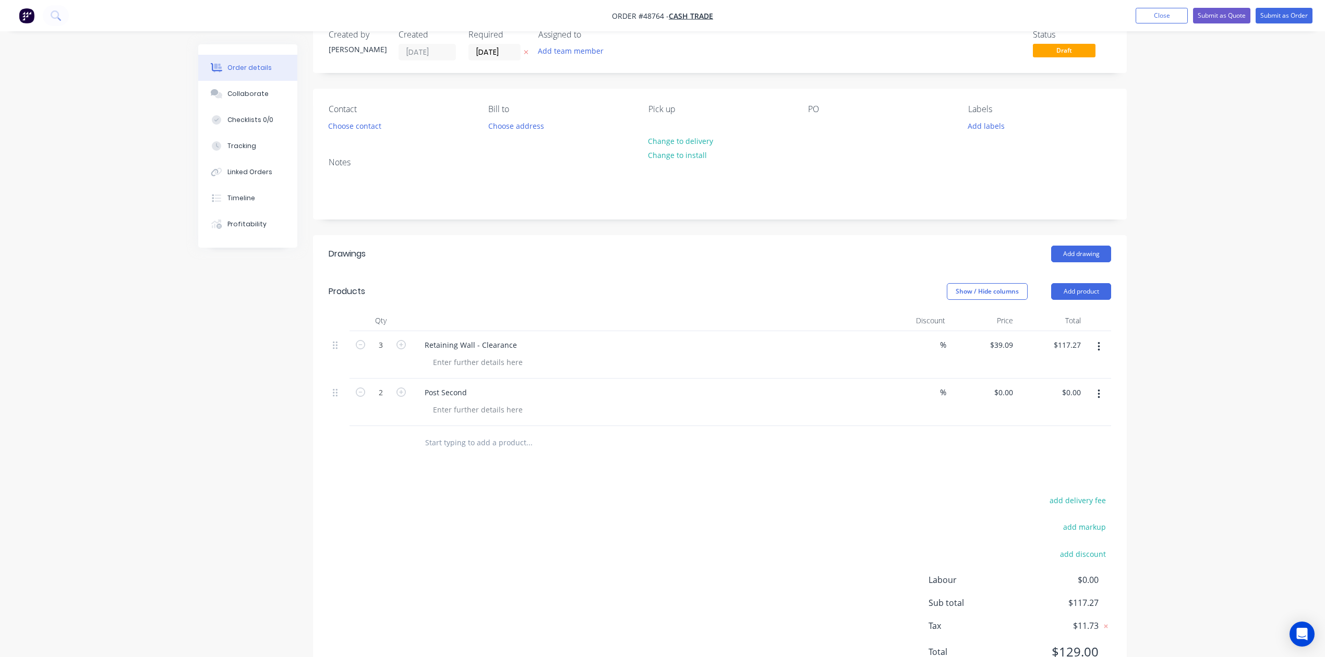
click at [667, 510] on div "add delivery fee add markup add discount Labour $0.00 Sub total $117.27 Tax $11…" at bounding box center [720, 582] width 782 height 178
click at [1004, 393] on div "0 $0.00" at bounding box center [1003, 392] width 28 height 15
type input "$5.00"
type input "$10.00"
click at [1006, 475] on div "Drawings Add drawing Products Show / Hide columns Add product Qty Discount Pric…" at bounding box center [720, 461] width 814 height 452
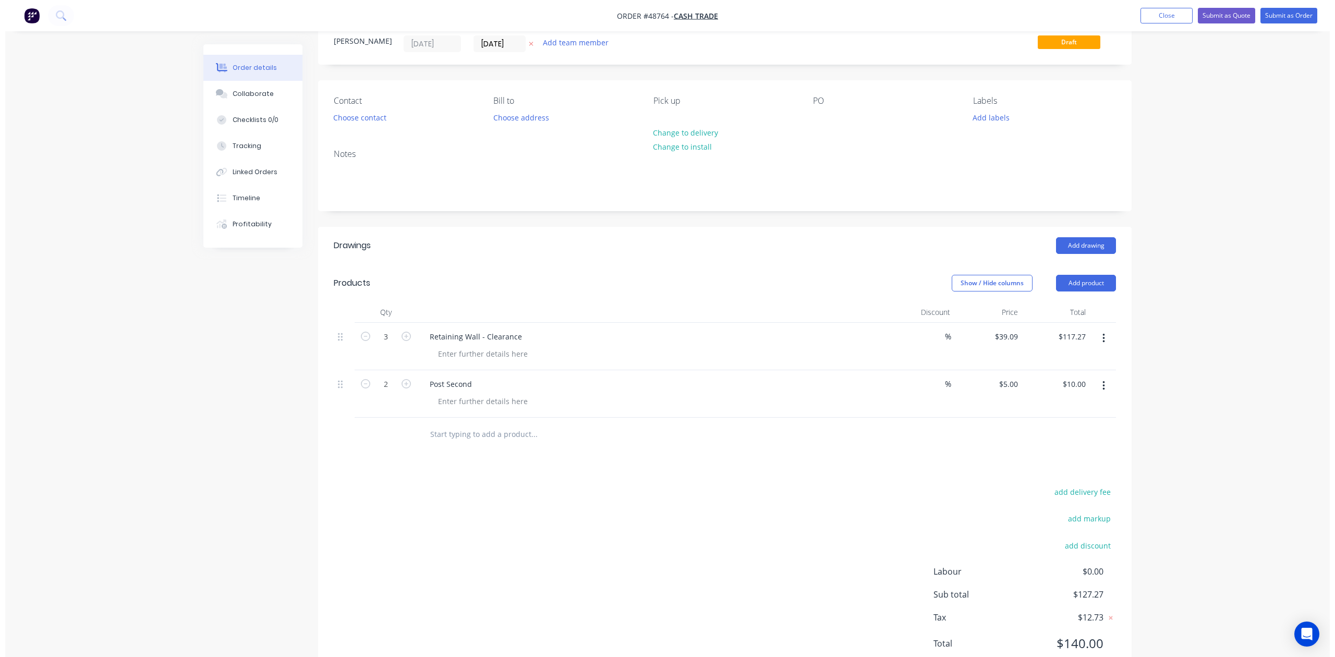
scroll to position [0, 0]
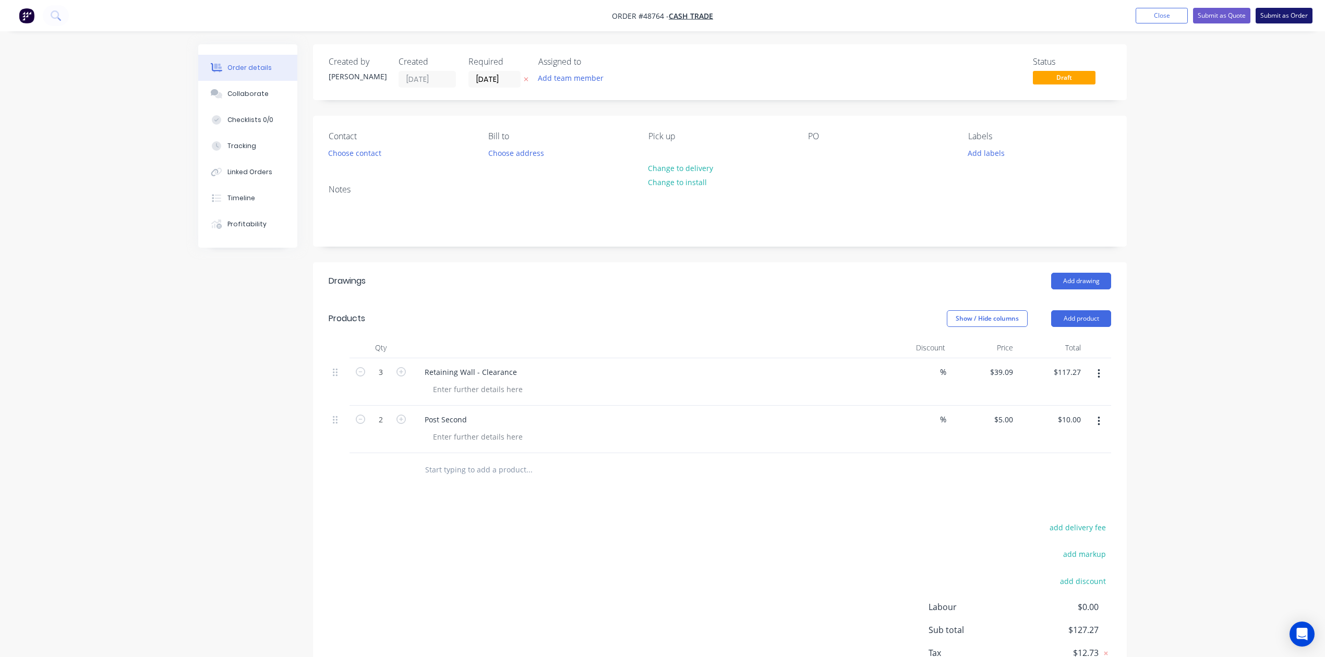
click at [1305, 17] on button "Submit as Order" at bounding box center [1284, 16] width 57 height 16
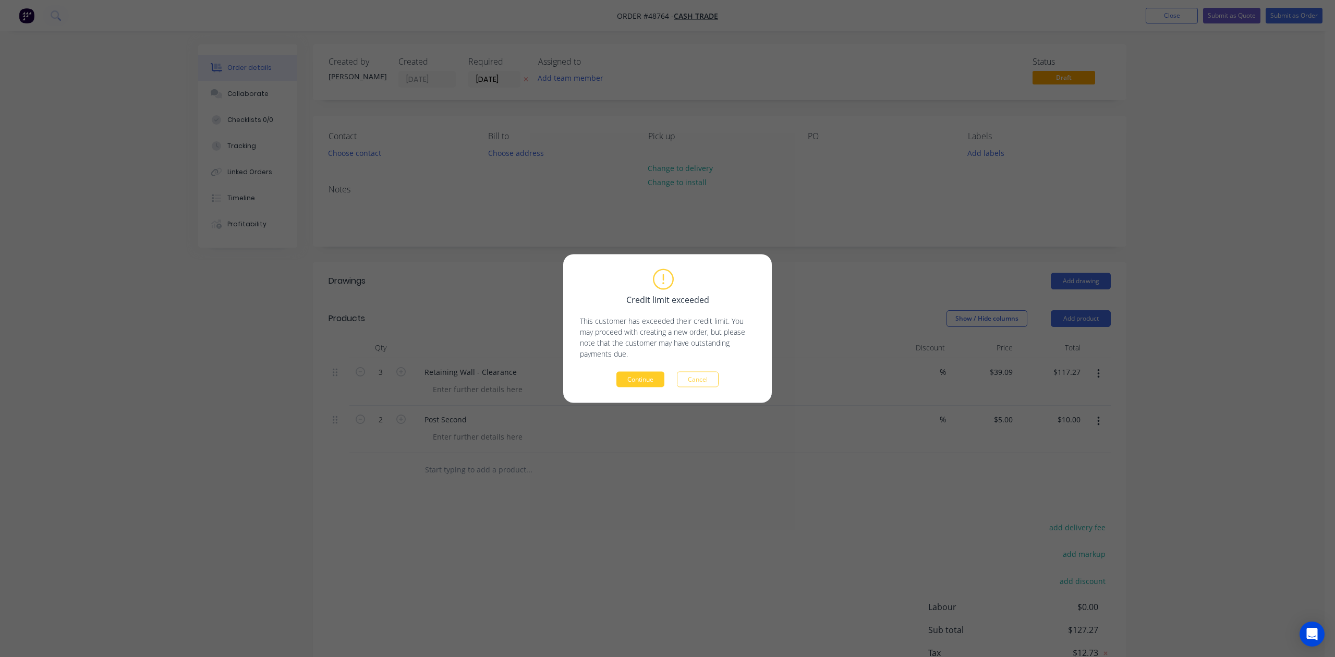
drag, startPoint x: 670, startPoint y: 367, endPoint x: 652, endPoint y: 378, distance: 21.3
click at [668, 371] on div "Credit limit exceeded This customer has exceeded their credit limit. You may pr…" at bounding box center [667, 328] width 175 height 117
click at [652, 378] on button "Continue" at bounding box center [641, 380] width 48 height 16
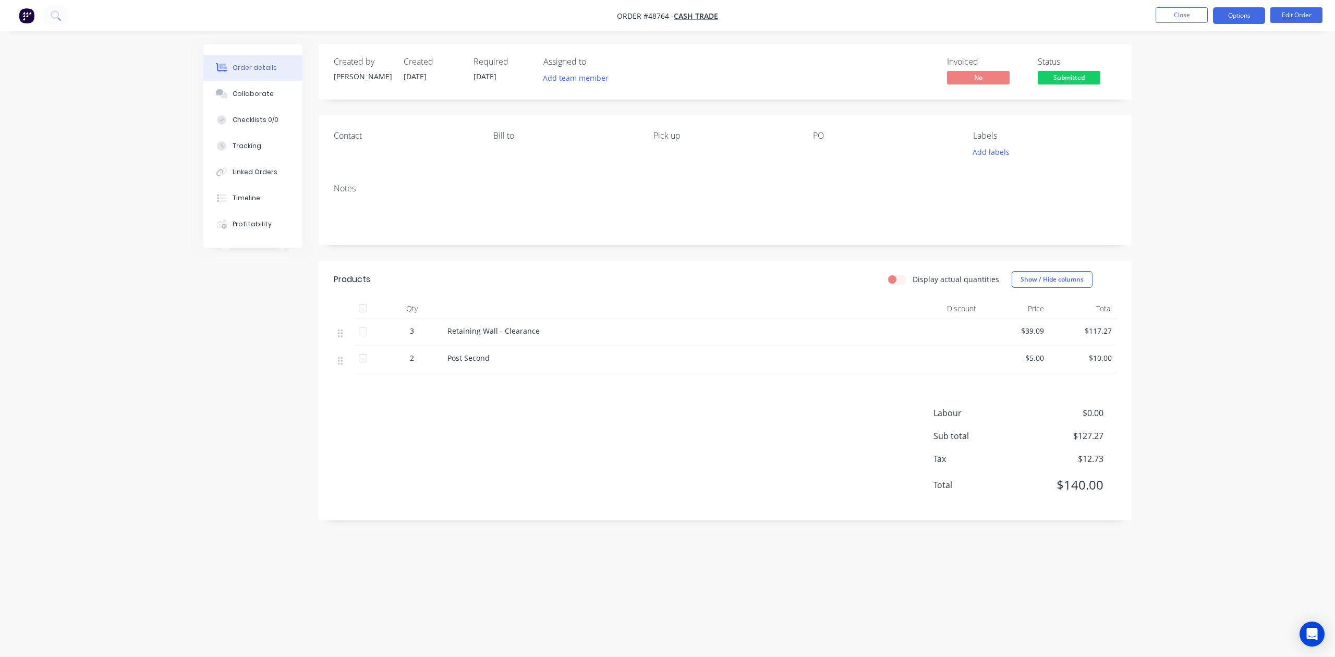
click at [1233, 15] on button "Options" at bounding box center [1239, 15] width 52 height 17
click at [1249, 21] on button "Options" at bounding box center [1239, 15] width 52 height 17
click at [1224, 23] on button "Options" at bounding box center [1239, 15] width 52 height 17
click at [1204, 56] on div "Invoice" at bounding box center [1208, 63] width 96 height 15
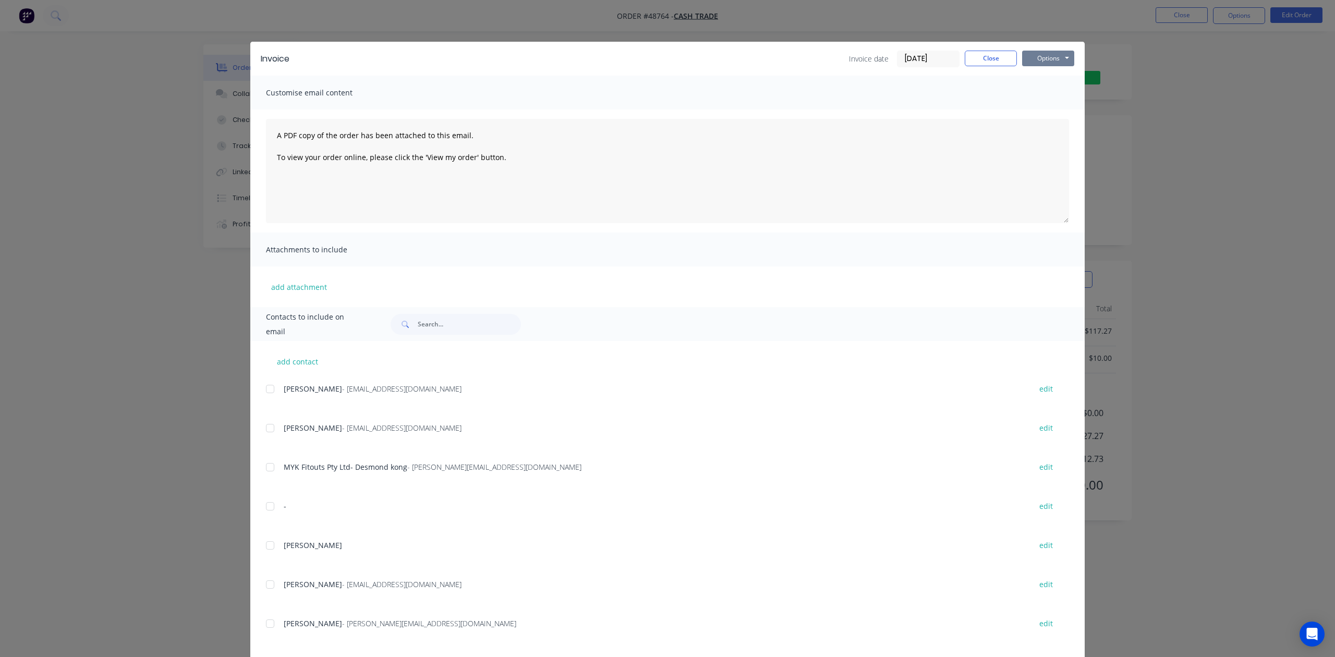
click at [1065, 54] on button "Options" at bounding box center [1048, 59] width 52 height 16
click at [1061, 89] on div "Preview Print Email" at bounding box center [1055, 94] width 67 height 52
click at [1061, 89] on button "Print" at bounding box center [1055, 94] width 67 height 17
click at [1004, 59] on button "Close" at bounding box center [991, 59] width 52 height 16
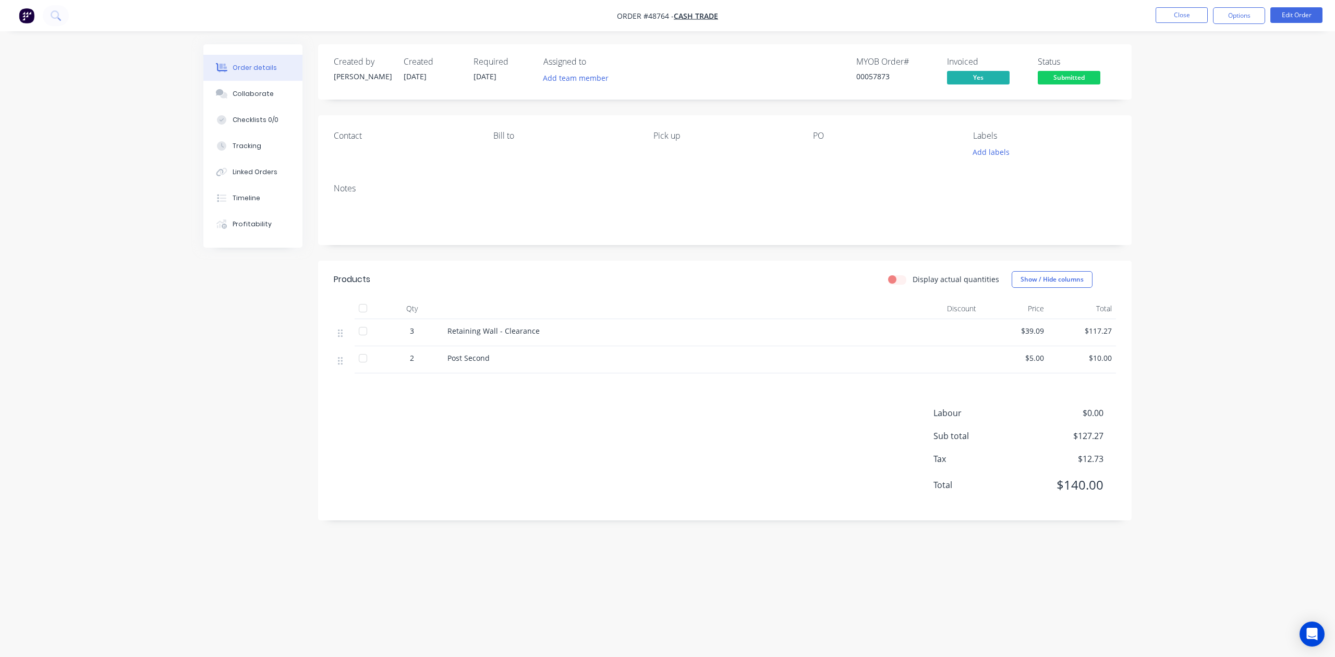
click at [1094, 71] on div "Status Submitted" at bounding box center [1077, 72] width 78 height 30
click at [1090, 75] on span "Submitted" at bounding box center [1069, 77] width 63 height 13
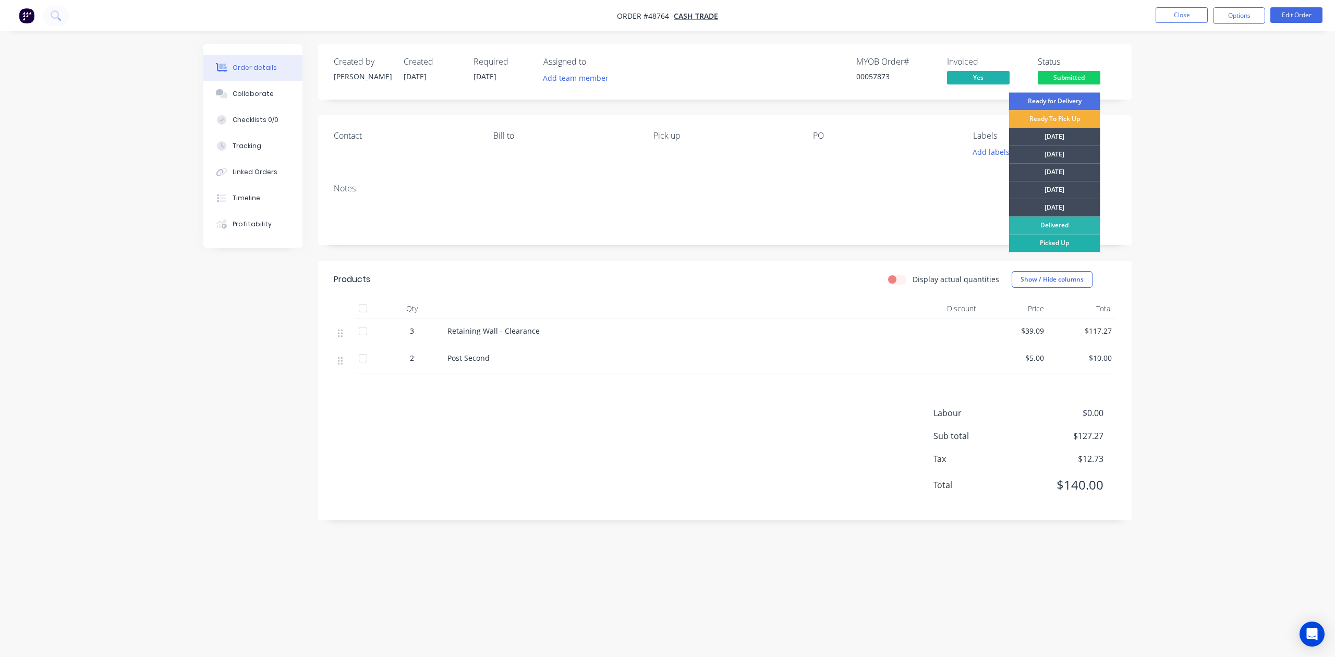
click at [1042, 238] on div "Picked Up" at bounding box center [1054, 243] width 91 height 18
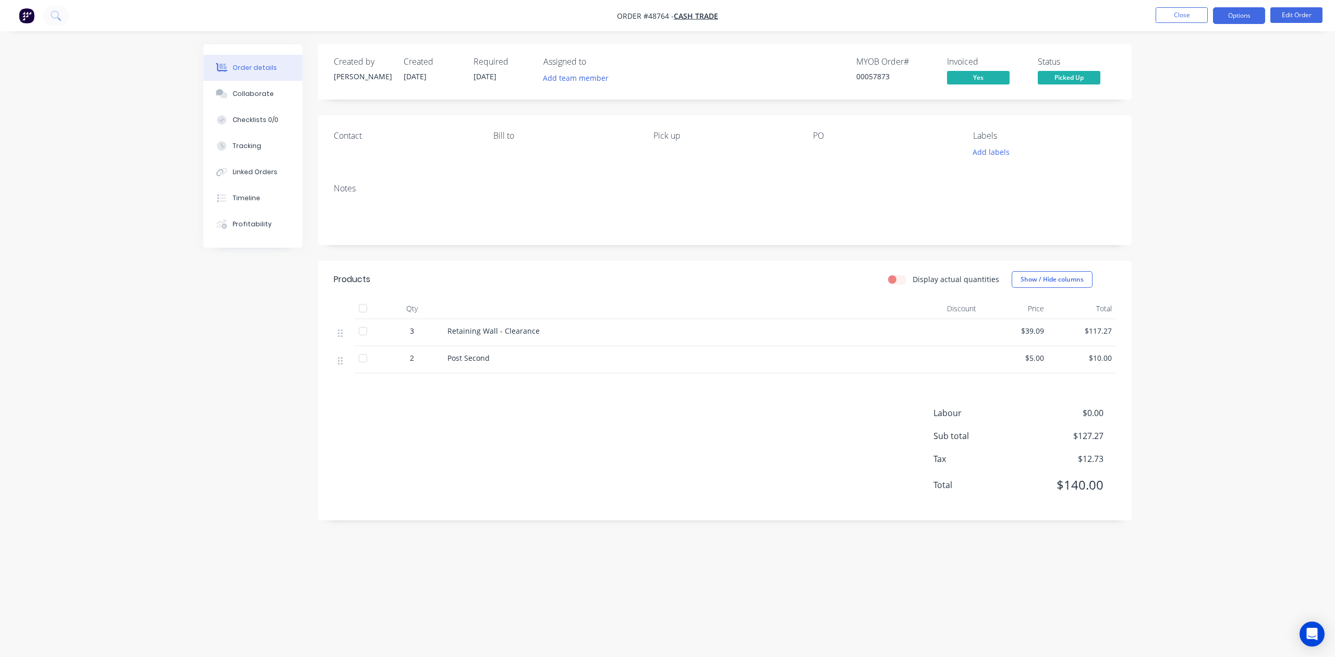
click at [1247, 23] on button "Options" at bounding box center [1239, 15] width 52 height 17
click at [1196, 69] on div "Invoice" at bounding box center [1208, 63] width 96 height 15
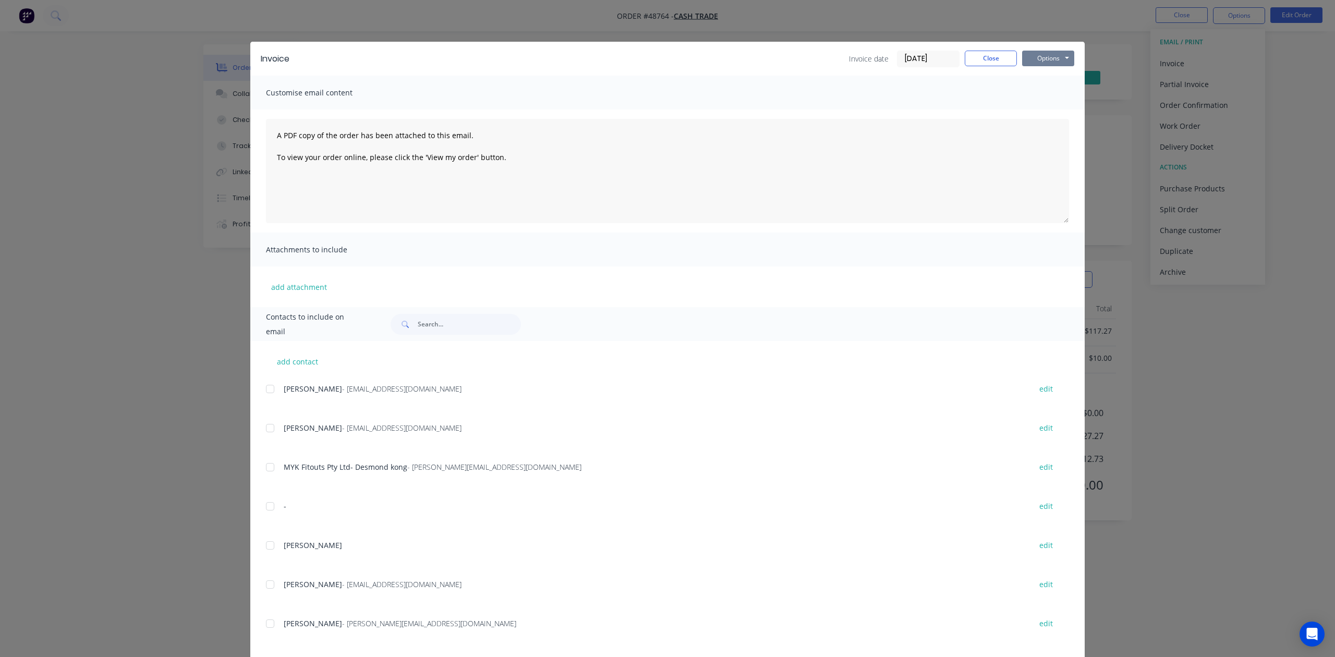
click at [1060, 52] on button "Options" at bounding box center [1048, 59] width 52 height 16
click at [1058, 97] on button "Print" at bounding box center [1055, 94] width 67 height 17
click at [994, 67] on div "Invoice Invoice date 02/09/25 Close Options Preview Print Email" at bounding box center [667, 59] width 835 height 34
click at [994, 65] on button "Close" at bounding box center [991, 59] width 52 height 16
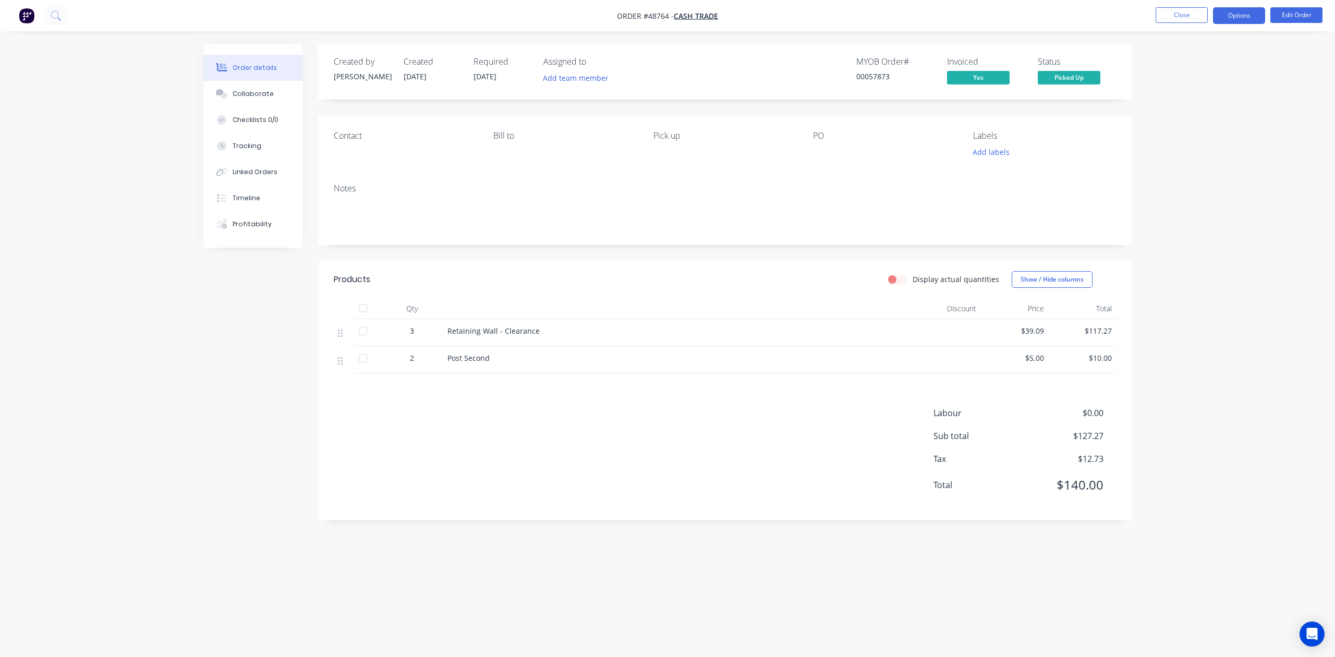
click at [1241, 23] on button "Options" at bounding box center [1239, 15] width 52 height 17
click at [1192, 142] on div "Delivery Docket" at bounding box center [1208, 146] width 96 height 15
click at [1194, 104] on div "Without pricing" at bounding box center [1208, 105] width 96 height 15
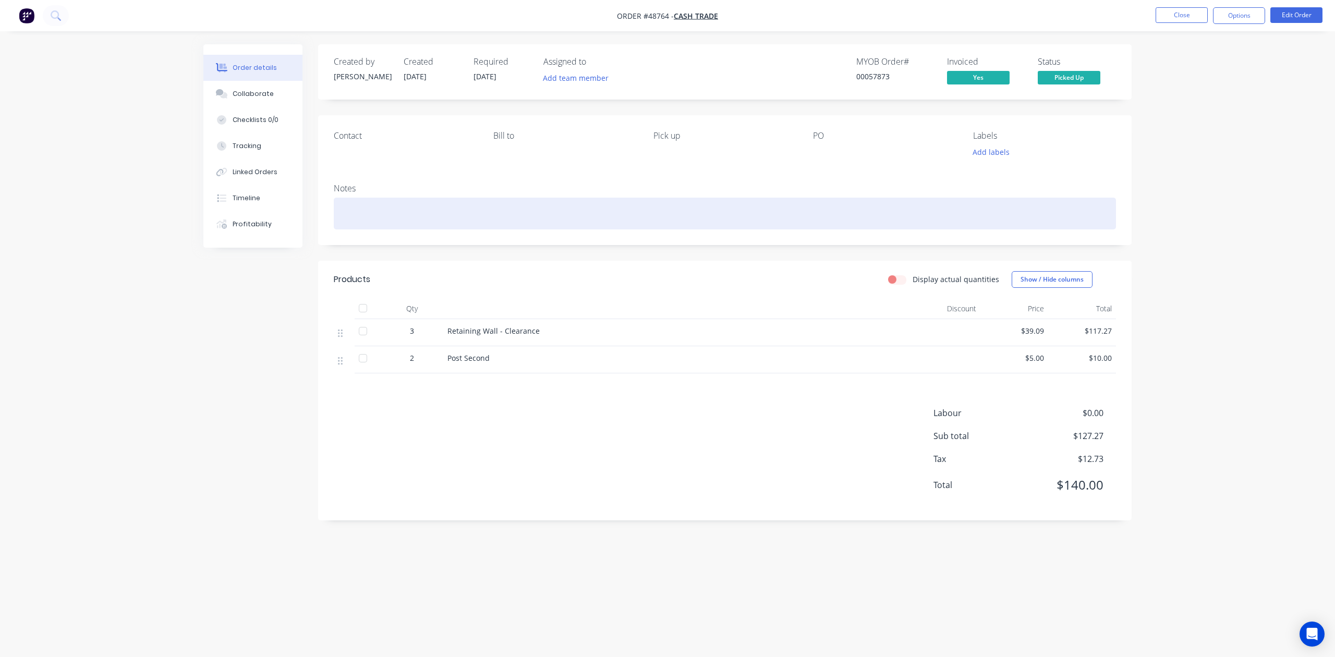
click at [752, 201] on div at bounding box center [725, 214] width 782 height 32
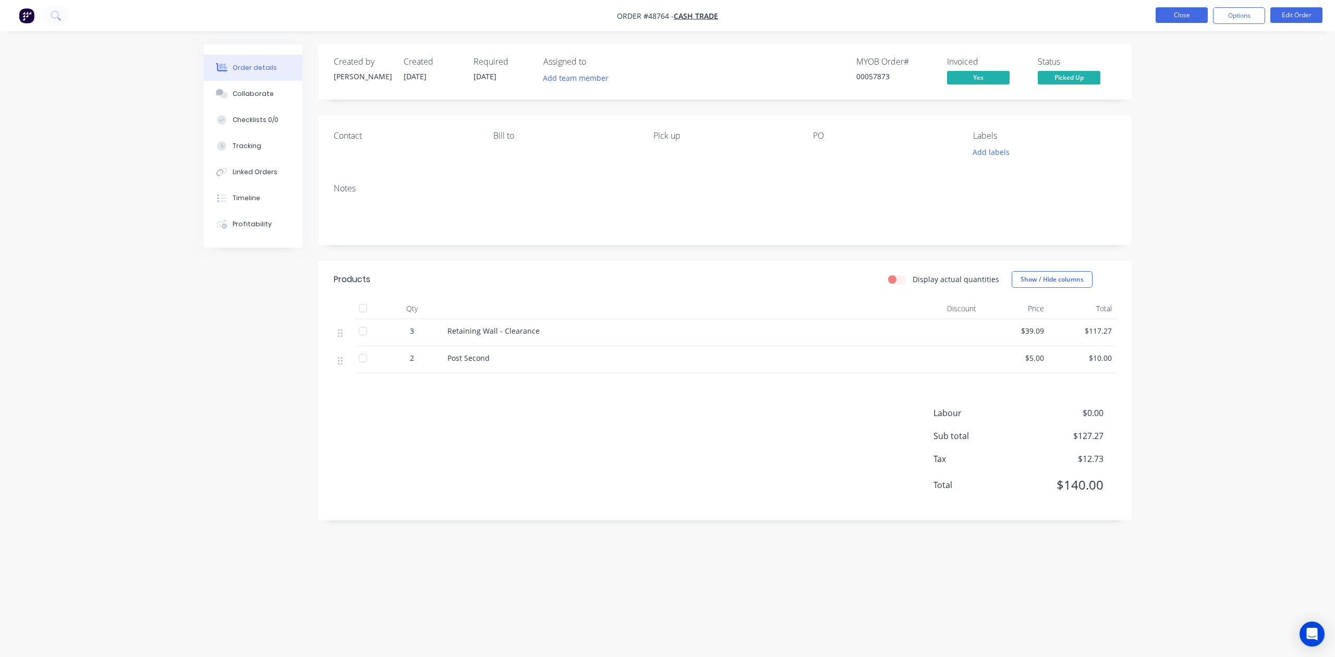
click at [1190, 7] on button "Close" at bounding box center [1182, 15] width 52 height 16
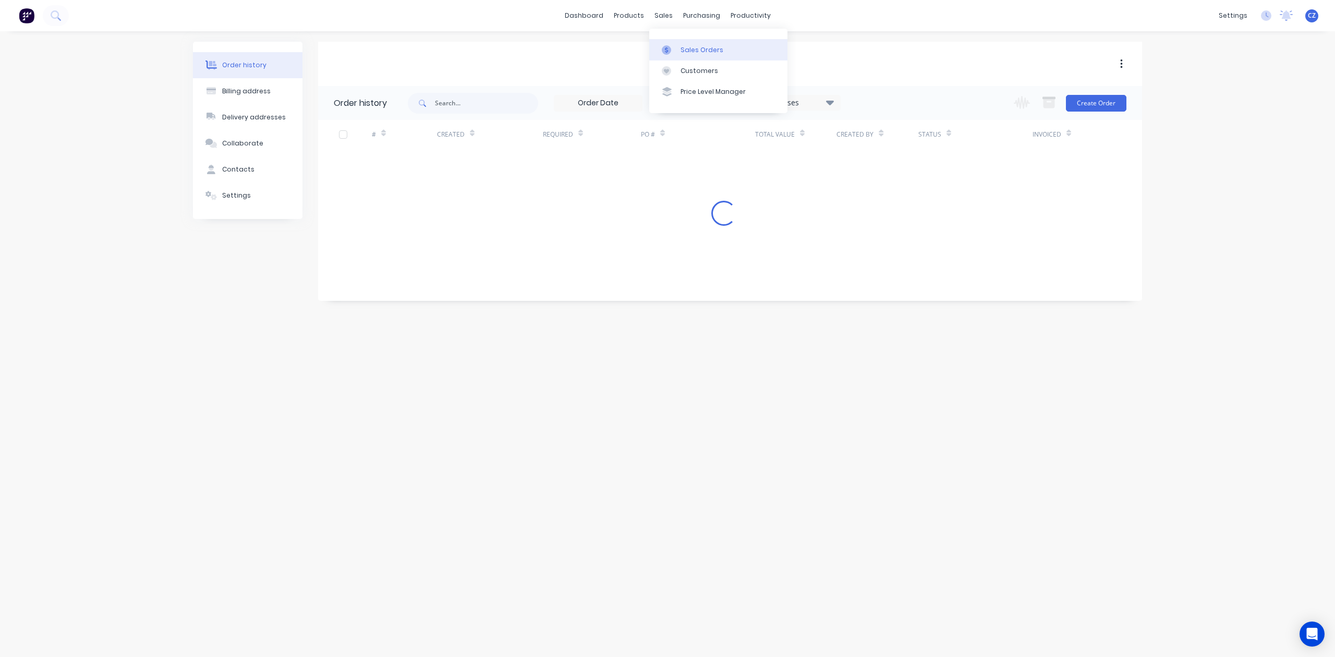
click at [677, 46] on div at bounding box center [670, 49] width 16 height 9
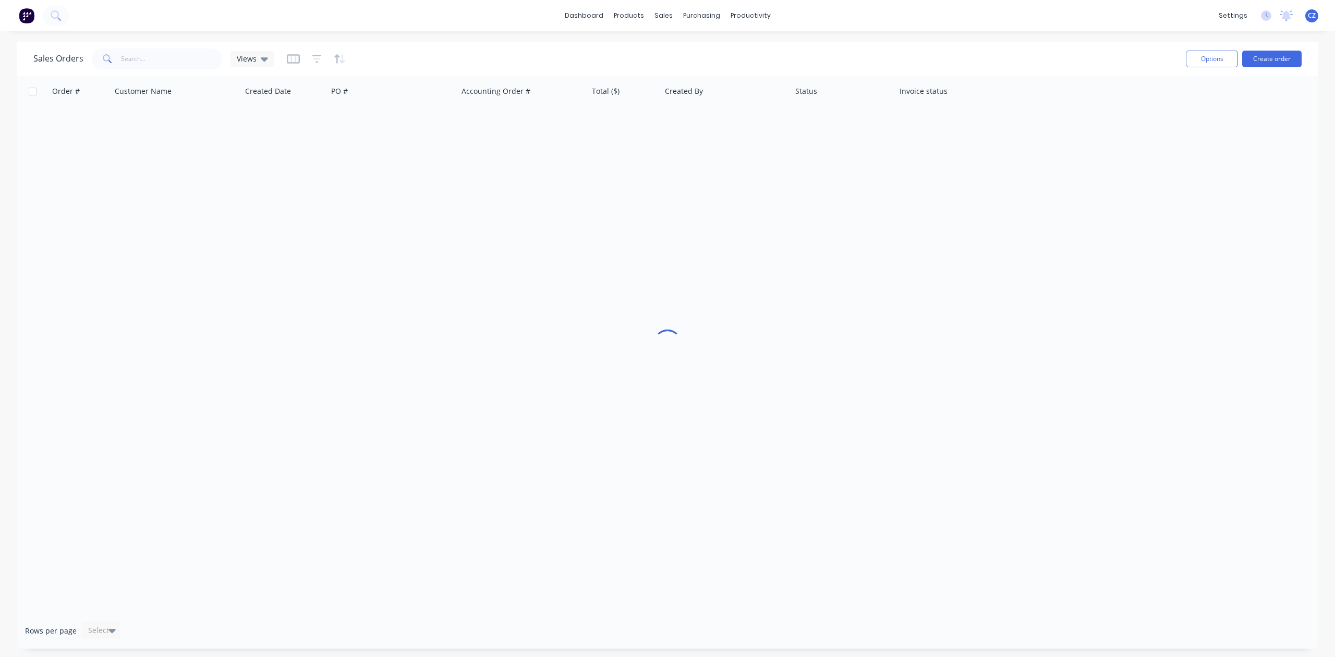
click at [119, 58] on span at bounding box center [106, 59] width 29 height 21
click at [142, 58] on input "text" at bounding box center [172, 59] width 102 height 21
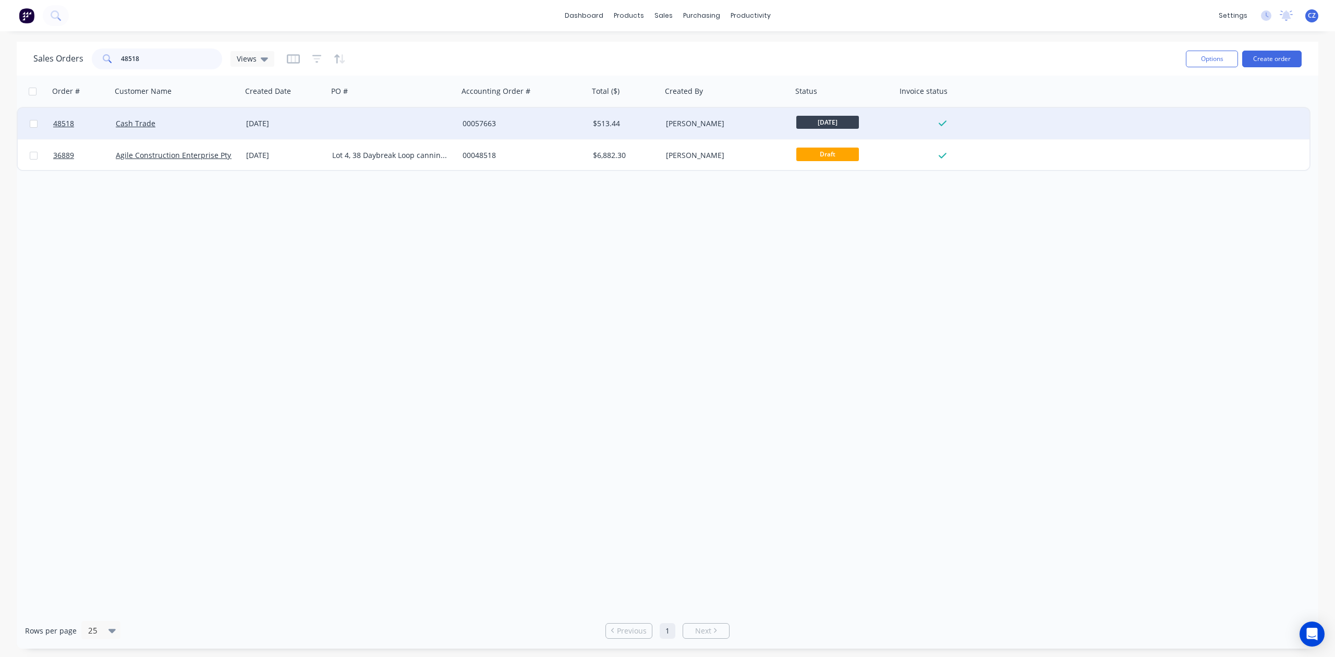
type input "48518"
click at [503, 125] on div "00057663" at bounding box center [521, 123] width 116 height 10
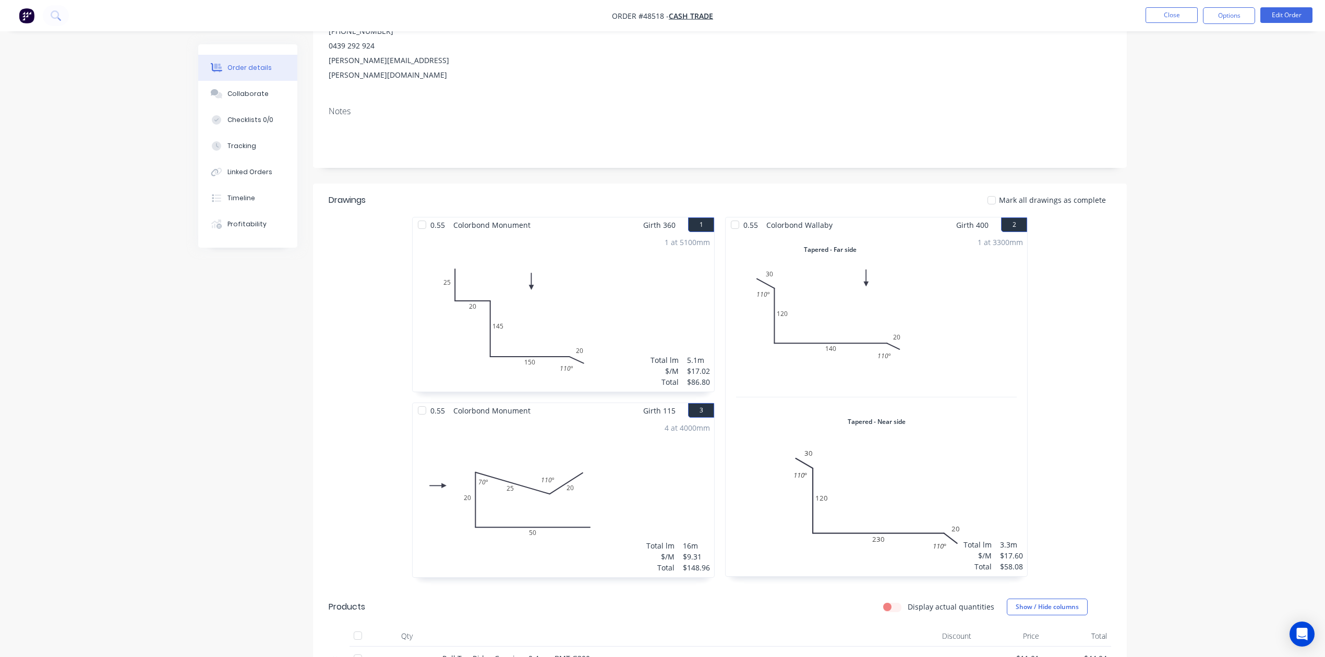
scroll to position [347, 0]
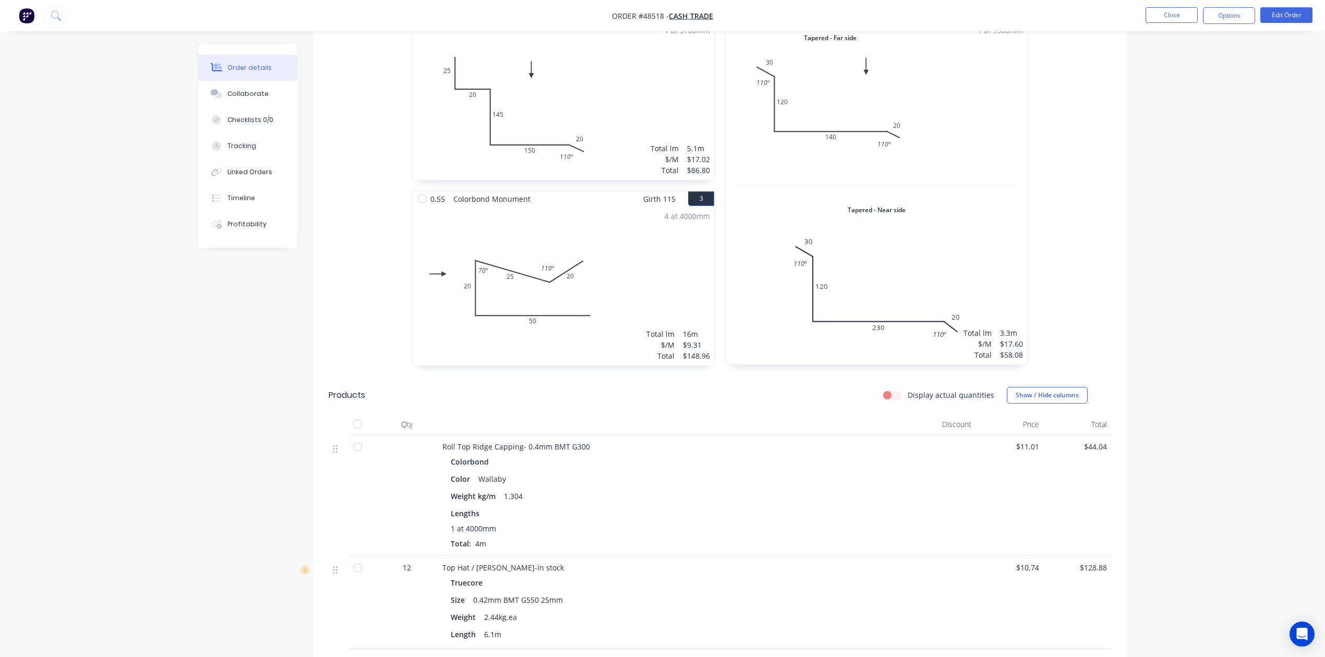
click at [766, 491] on div "Colorbond Color Wallaby Weight kg/m 1.304 Lengths 1 at 4000mm Total: 4m" at bounding box center [672, 501] width 461 height 95
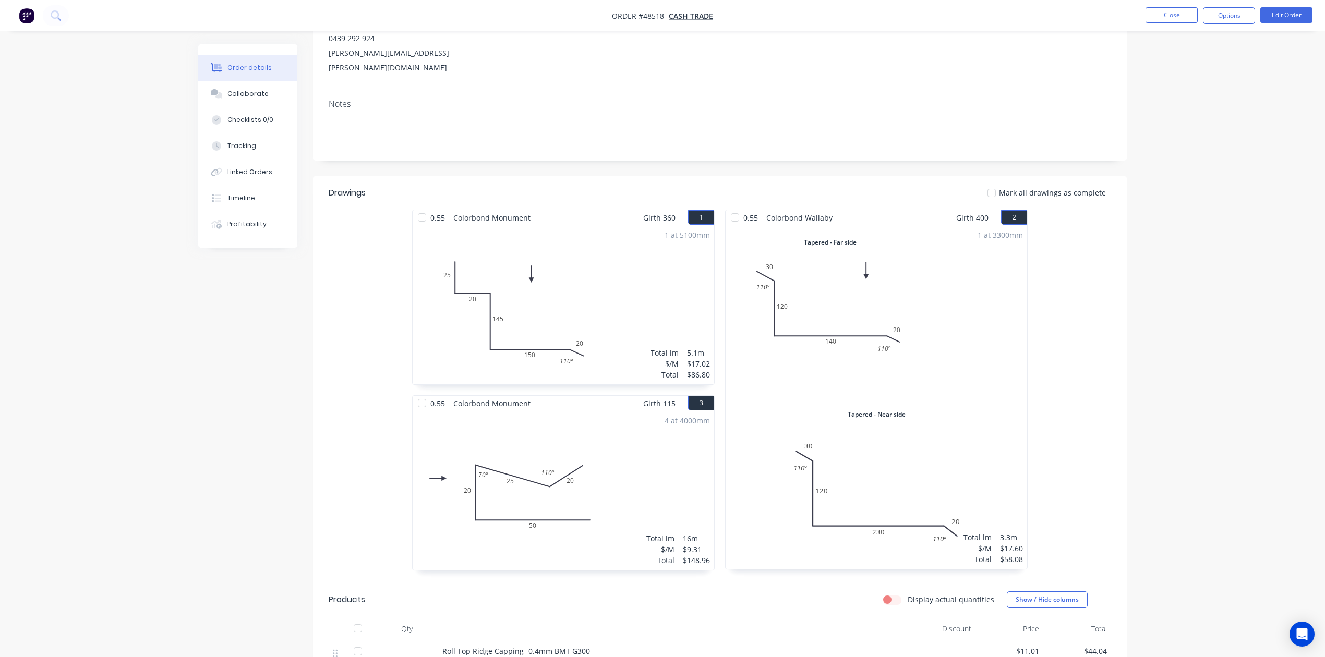
scroll to position [0, 0]
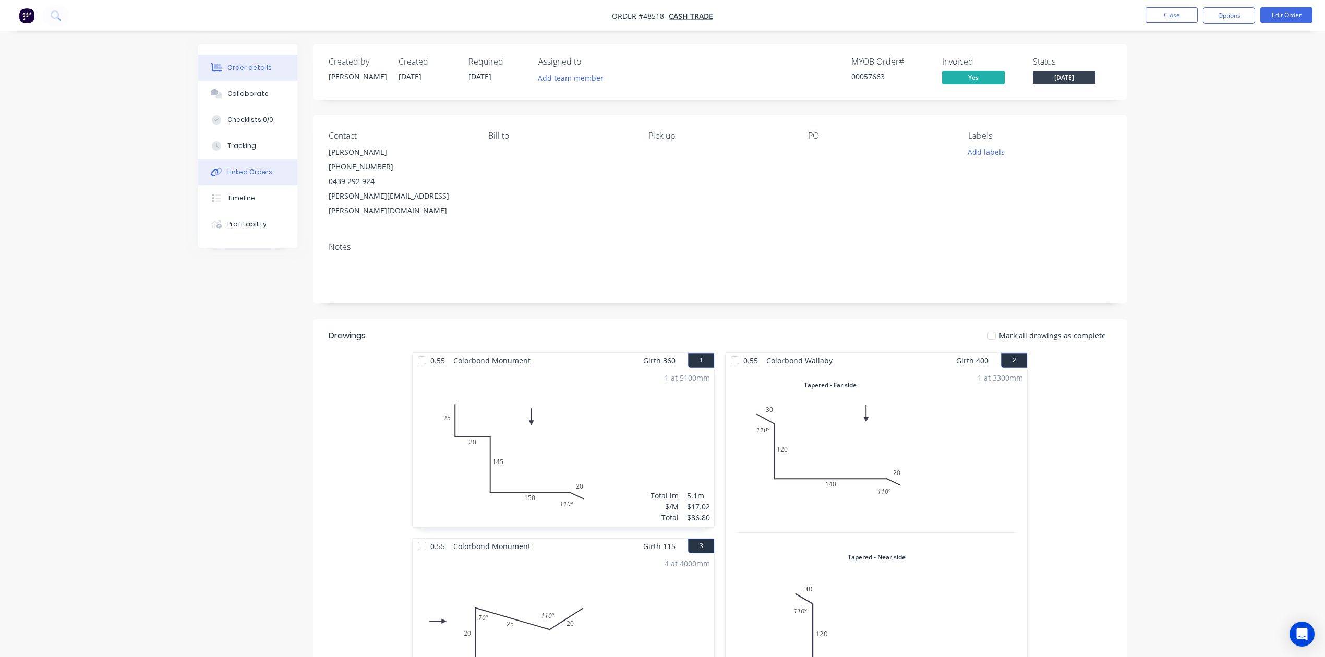
click at [240, 176] on div "Linked Orders" at bounding box center [249, 171] width 45 height 9
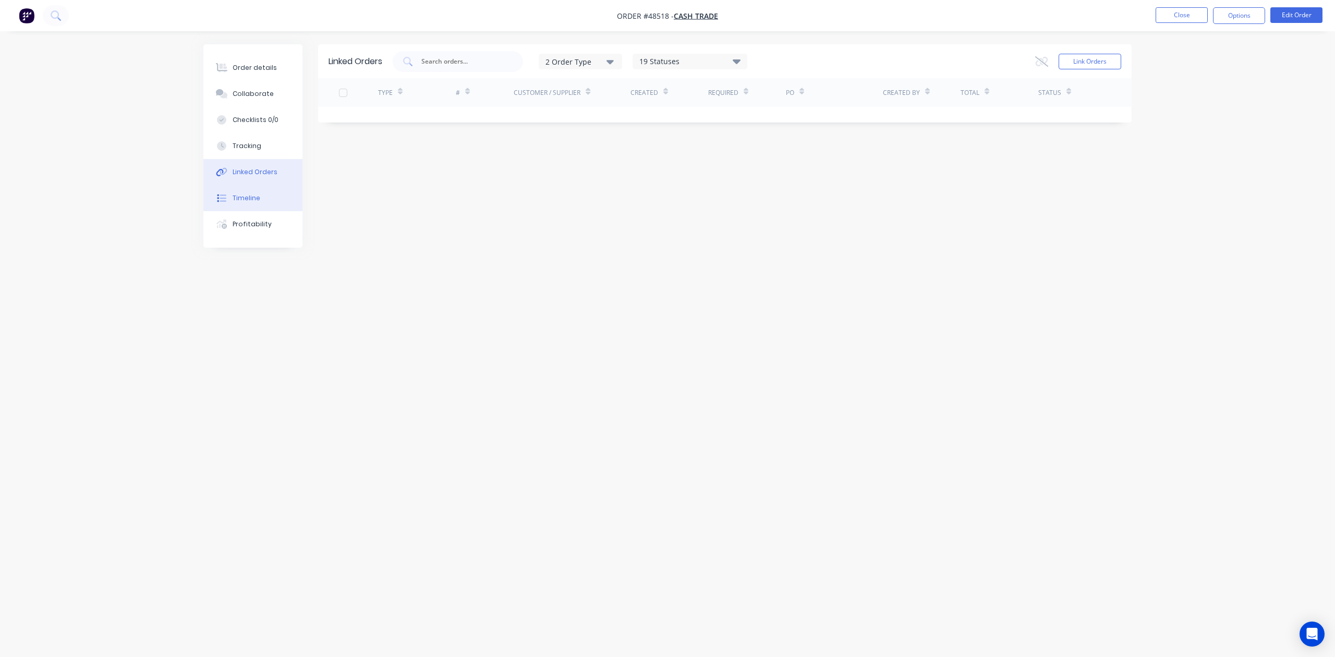
click at [237, 188] on button "Timeline" at bounding box center [252, 198] width 99 height 26
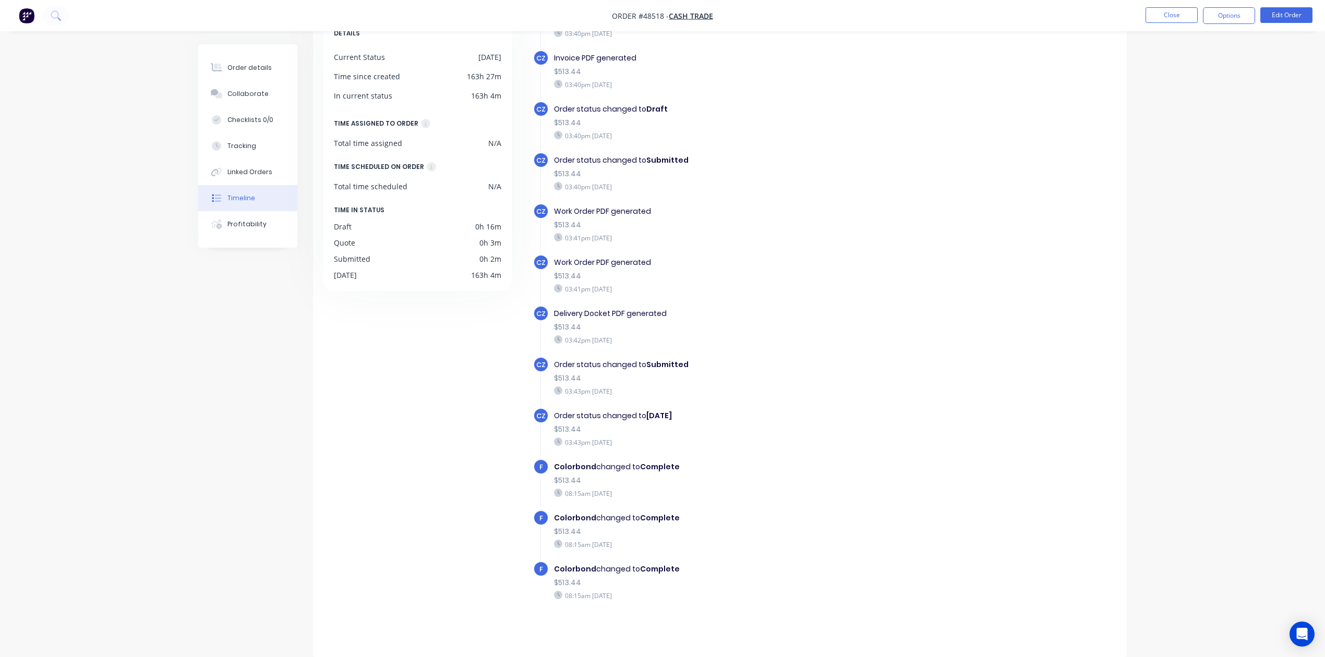
scroll to position [231, 0]
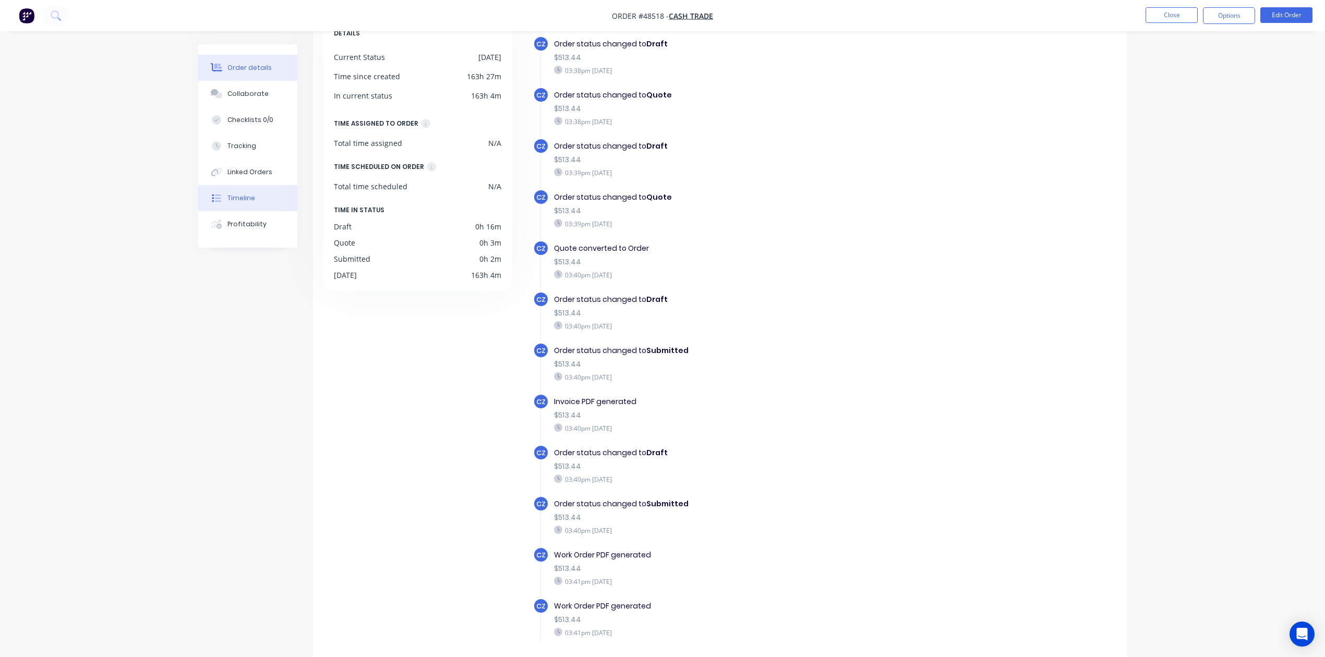
click at [269, 71] on button "Order details" at bounding box center [247, 68] width 99 height 26
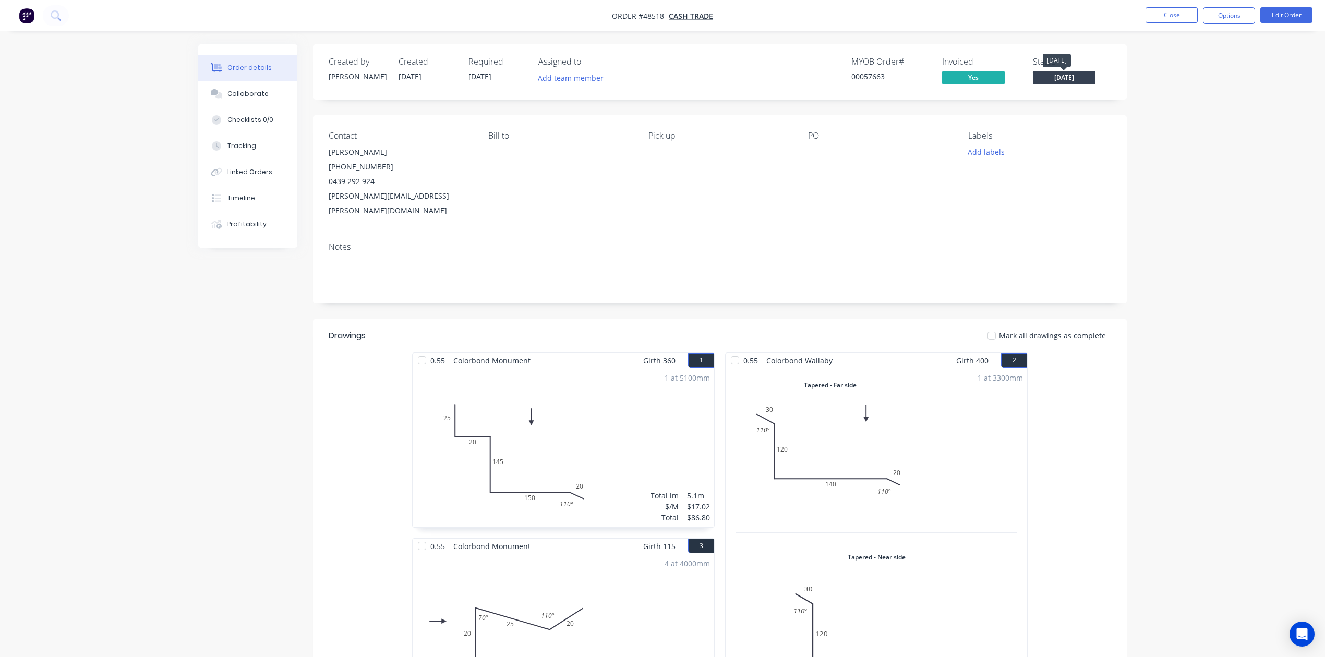
click at [1082, 77] on span "[DATE]" at bounding box center [1064, 77] width 63 height 13
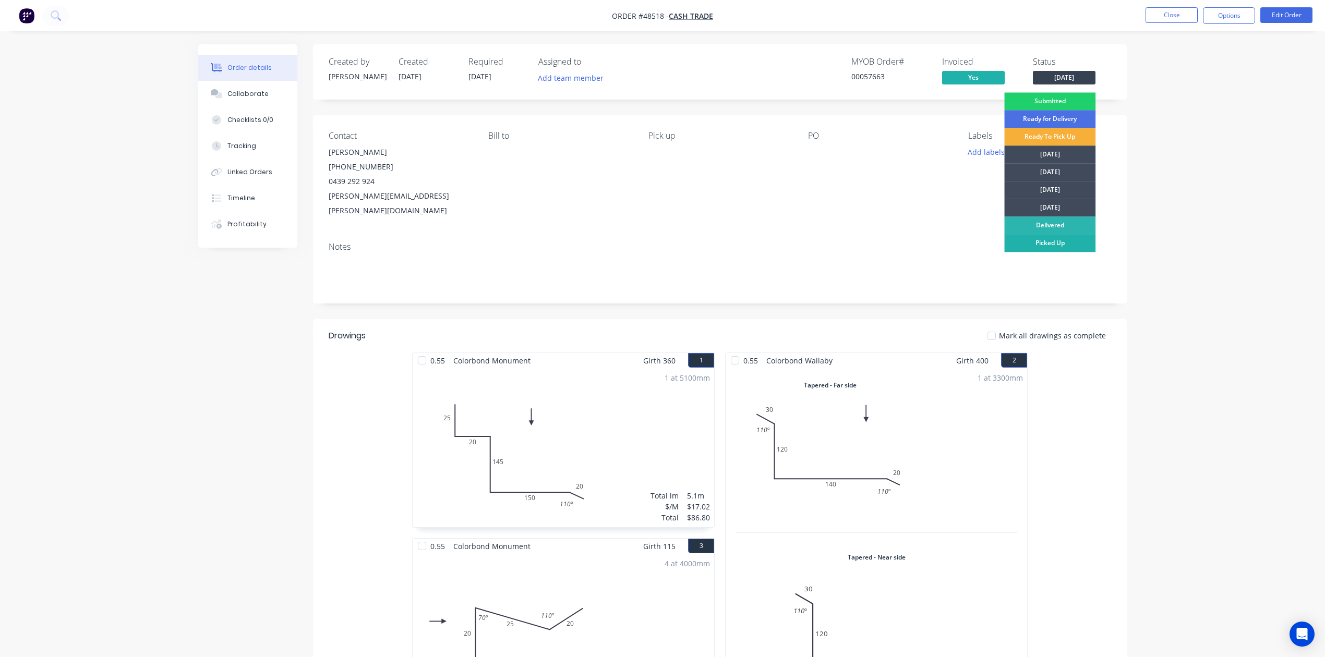
click at [1056, 245] on div "Picked Up" at bounding box center [1049, 243] width 91 height 18
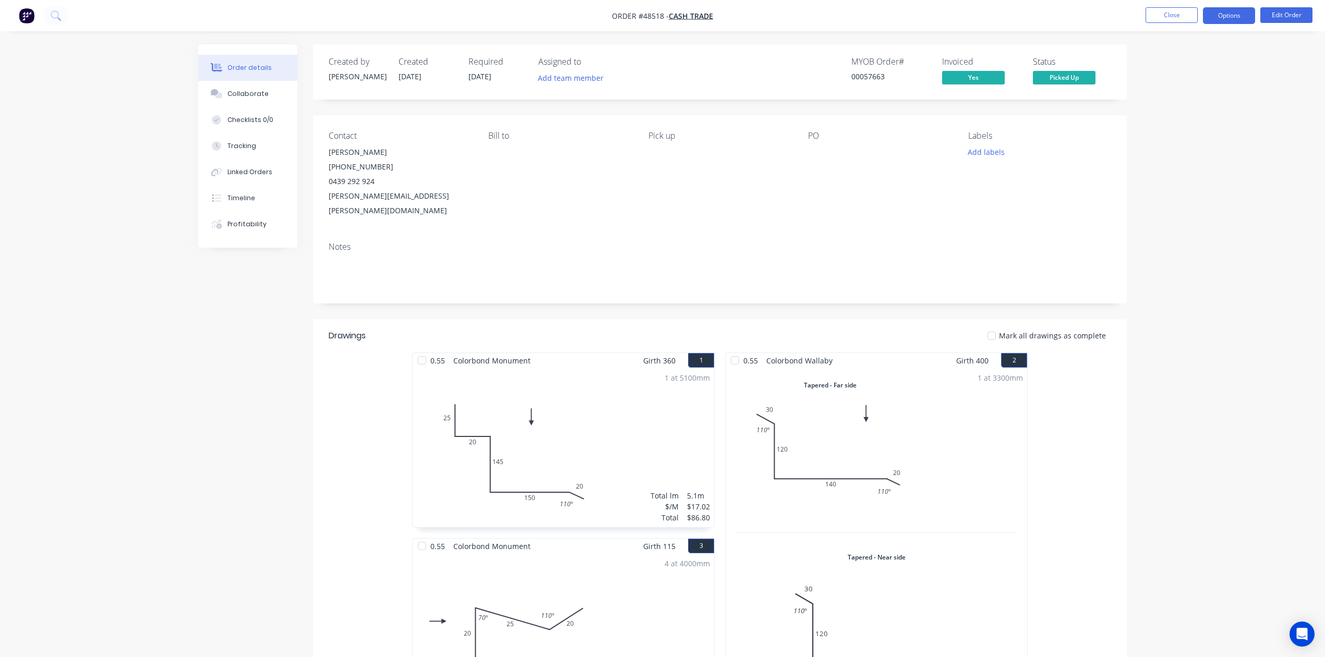
click at [1240, 13] on button "Options" at bounding box center [1229, 15] width 52 height 17
drag, startPoint x: 435, startPoint y: 197, endPoint x: 321, endPoint y: 149, distance: 123.4
click at [321, 148] on div "Contact Clive Shaw (08) 6272 6000 0439 292 924 clive.shaw@gres.com.au Bill to P…" at bounding box center [720, 174] width 814 height 118
copy div "Clive Shaw (08) 6272 6000 0439 292 924 clive.shaw@gres.com.au"
click at [1163, 16] on button "Close" at bounding box center [1171, 15] width 52 height 16
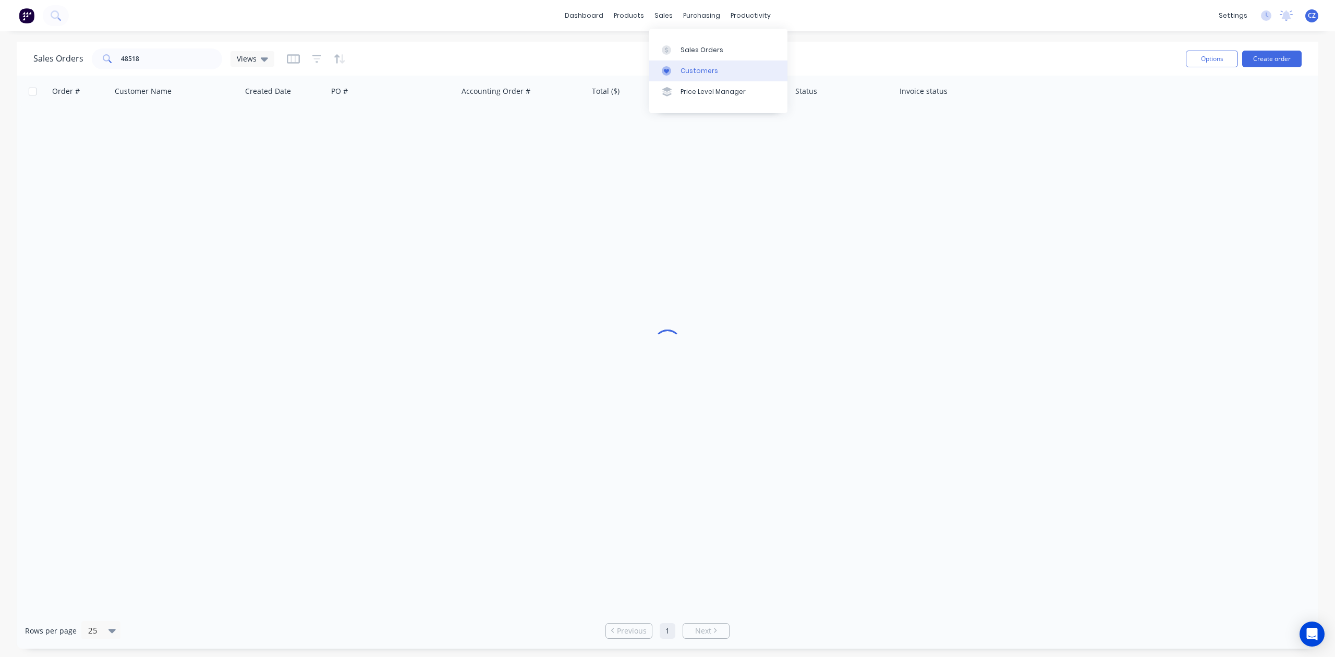
click at [685, 68] on div "Customers" at bounding box center [700, 70] width 38 height 9
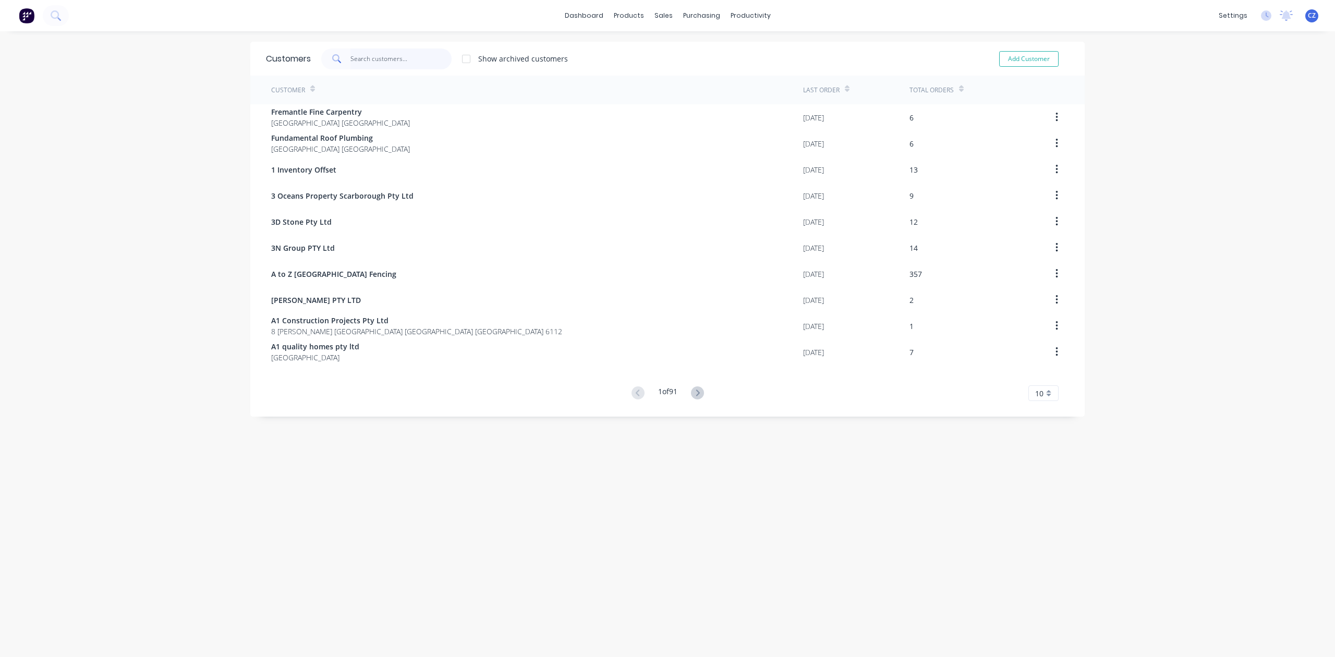
click at [373, 67] on input "text" at bounding box center [402, 59] width 102 height 21
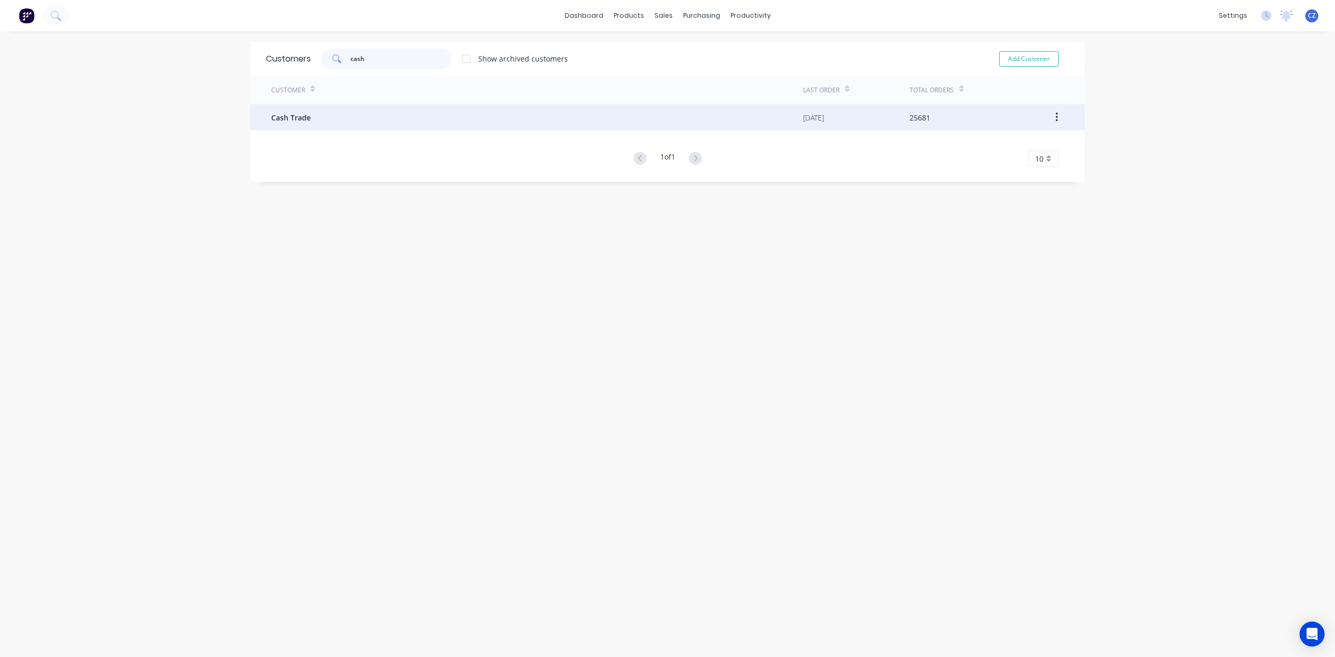
type input "cash"
click at [365, 113] on div "Cash Trade" at bounding box center [537, 117] width 532 height 26
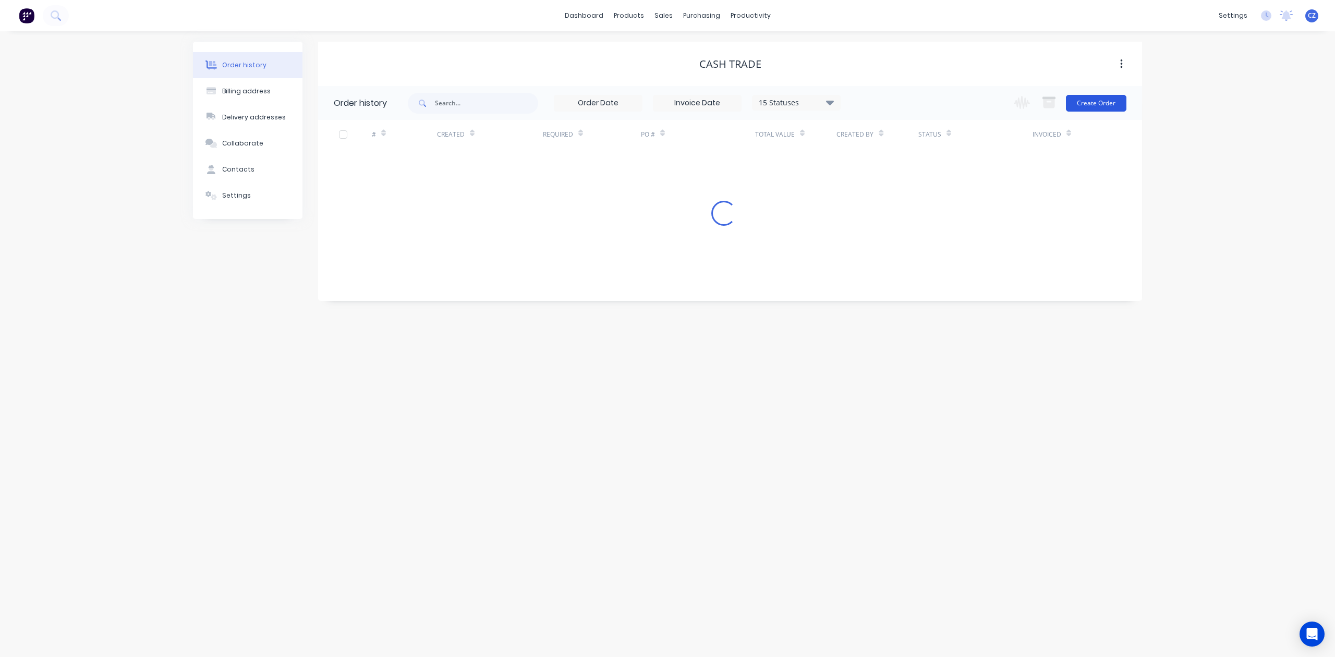
click at [1078, 104] on button "Create Order" at bounding box center [1096, 103] width 61 height 17
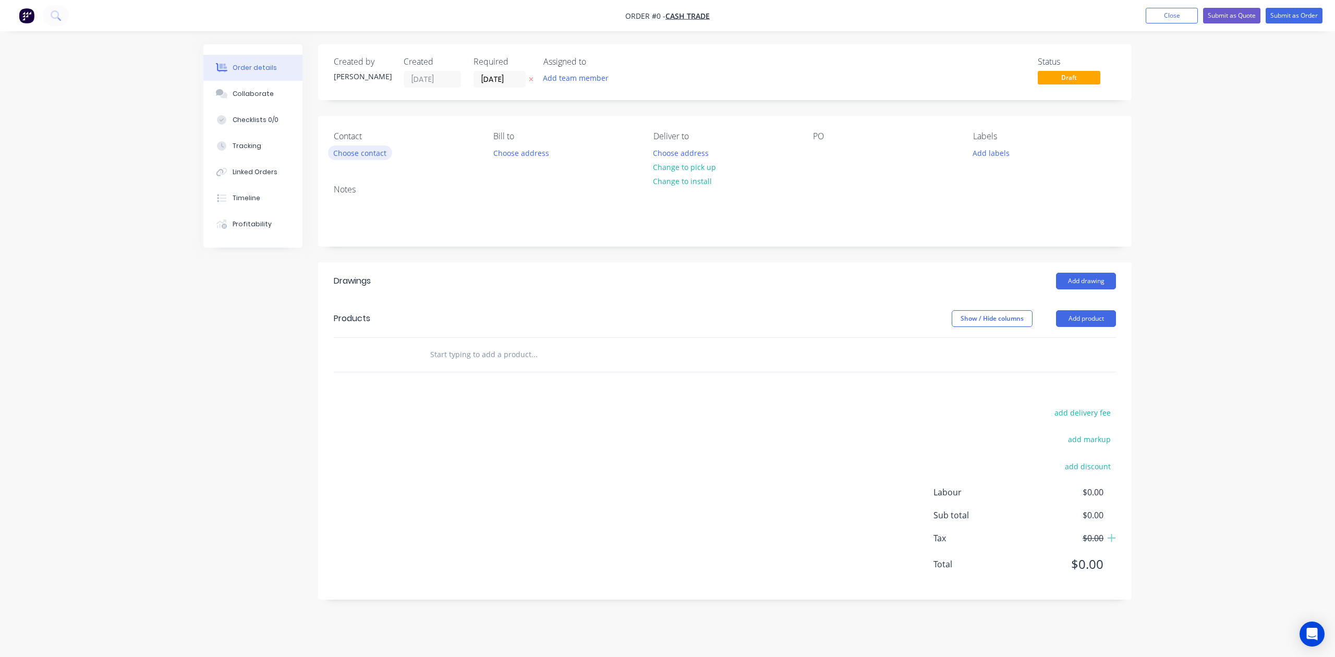
click at [349, 147] on button "Choose contact" at bounding box center [360, 153] width 64 height 14
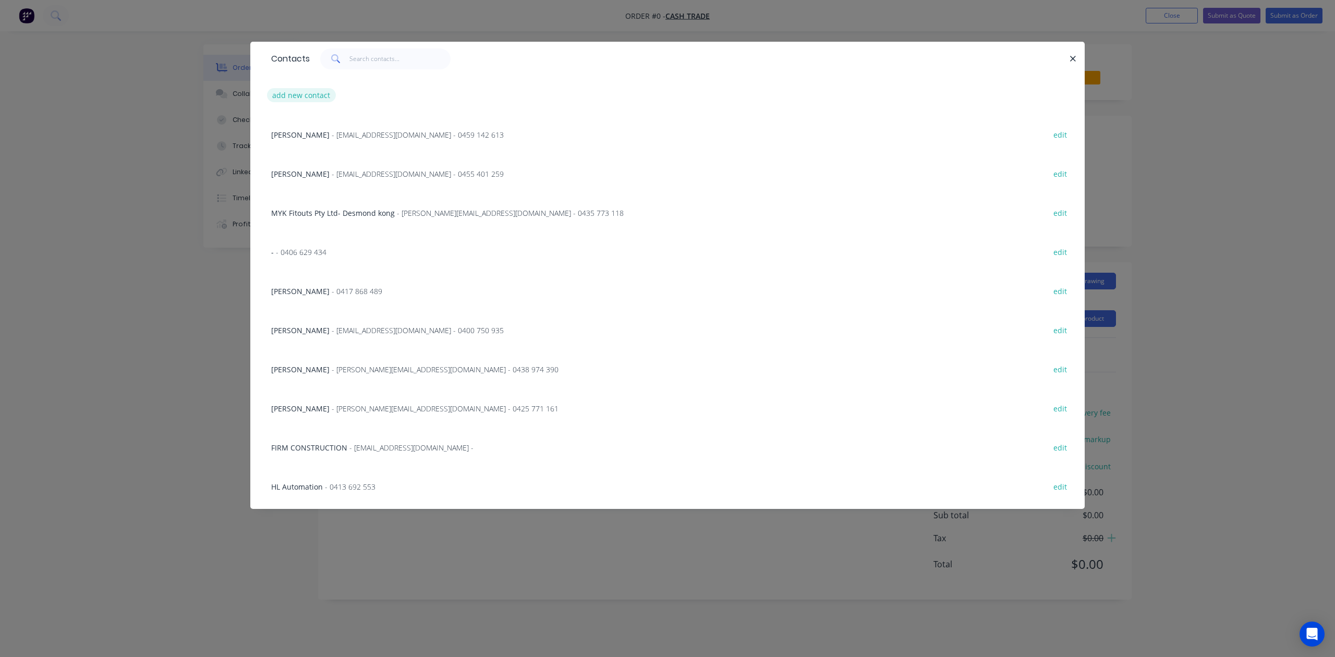
click at [278, 99] on button "add new contact" at bounding box center [301, 95] width 69 height 14
select select "AU"
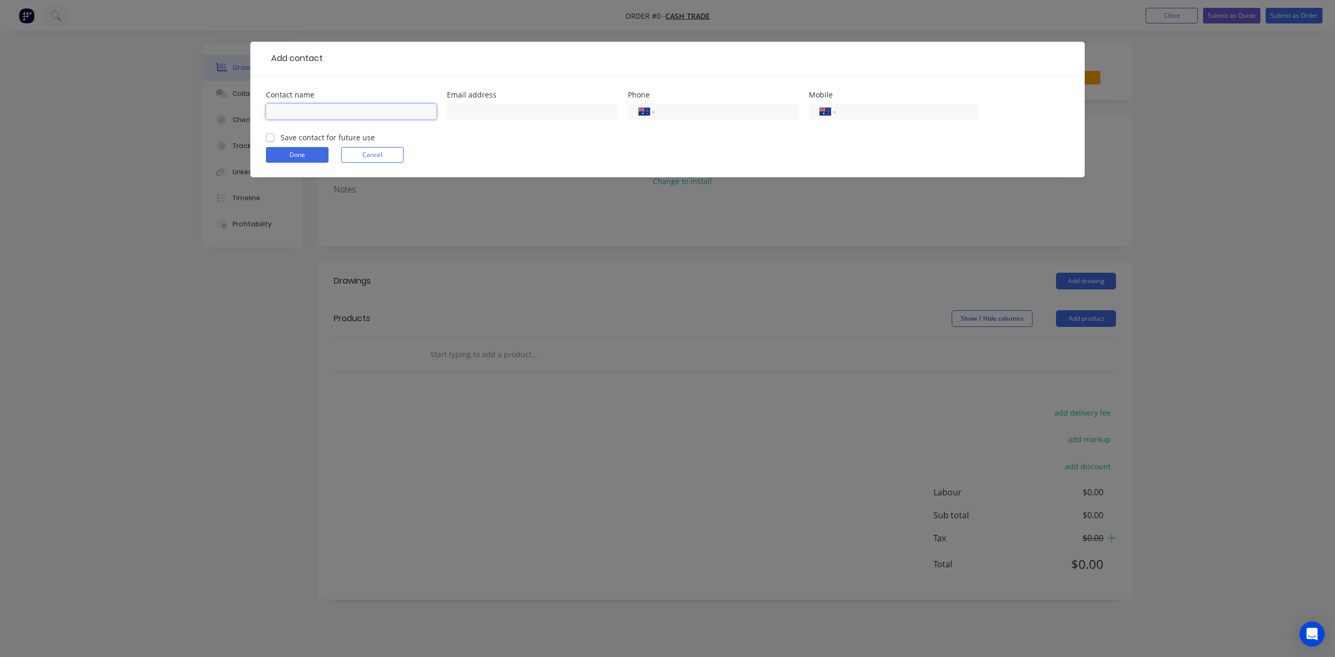
click at [313, 111] on input "text" at bounding box center [351, 112] width 171 height 16
paste input "[PERSON_NAME] [PHONE_NUMBER] [PERSON_NAME][EMAIL_ADDRESS][PERSON_NAME][DOMAIN_N…"
drag, startPoint x: 348, startPoint y: 110, endPoint x: 485, endPoint y: 117, distance: 136.9
click at [485, 117] on div "Contact name Clive Shaw (08) 6272 6000 0439 292 924 clive.shaw@gres.com.au Emai…" at bounding box center [667, 111] width 803 height 41
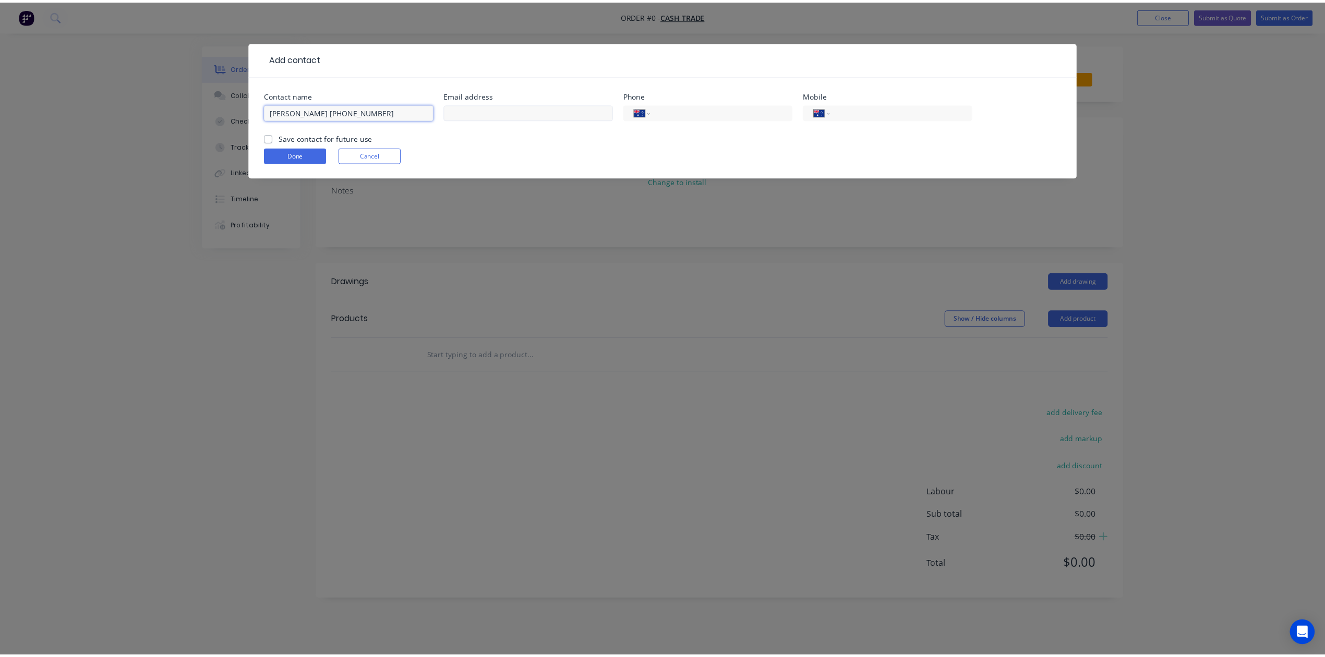
scroll to position [0, 0]
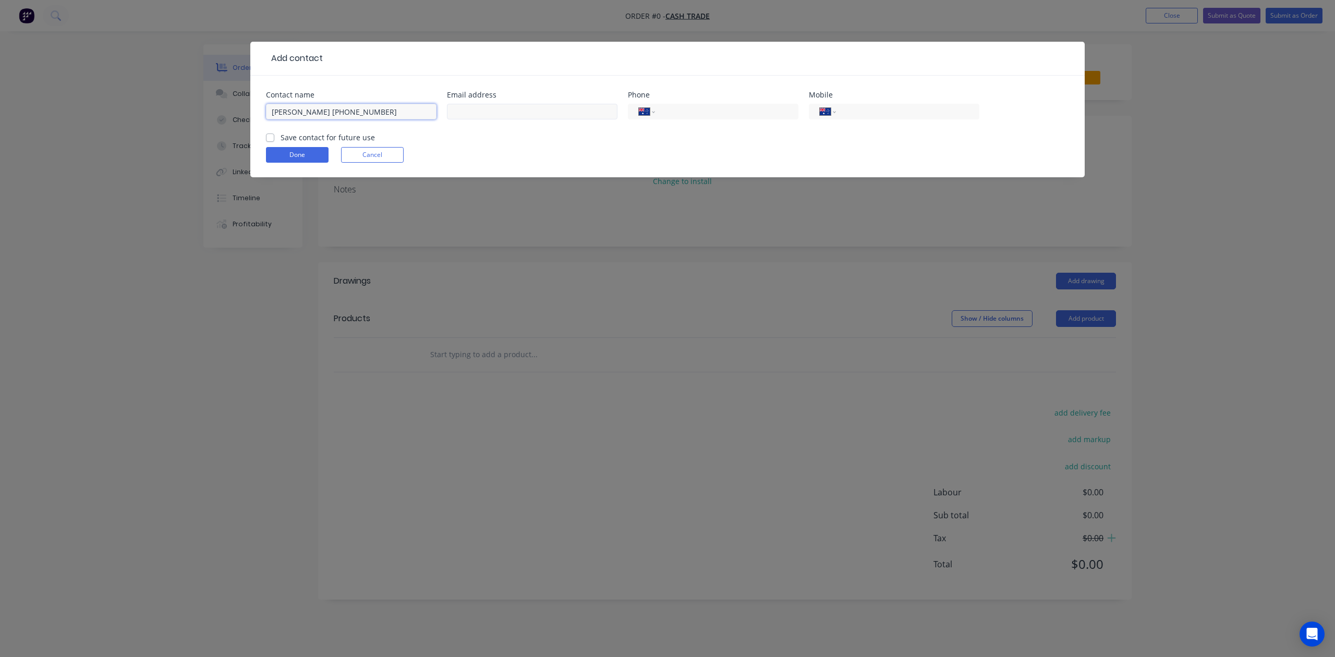
type input "Clive Shaw (08) 6272 6000 0439 292 924"
click at [576, 114] on input "text" at bounding box center [532, 112] width 171 height 16
paste input "clive.shaw@gres.com.au"
type input "clive.shaw@gres.com.au"
drag, startPoint x: 361, startPoint y: 113, endPoint x: 432, endPoint y: 116, distance: 71.5
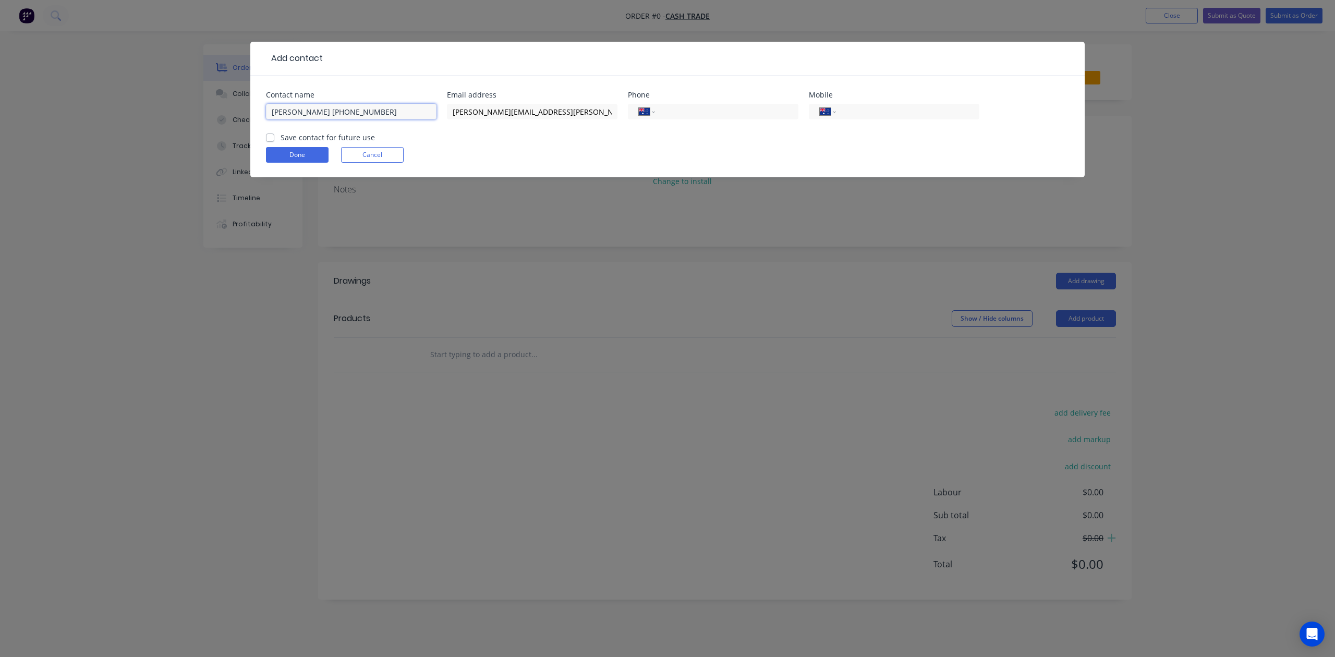
click at [432, 116] on input "Clive Shaw (08) 6272 6000 0439 292 924" at bounding box center [351, 112] width 171 height 16
type input "Clive Shaw (08) 6272 6000"
click at [914, 110] on input "tel" at bounding box center [905, 112] width 125 height 12
paste input "0439 292 924"
type input "0439 292 924"
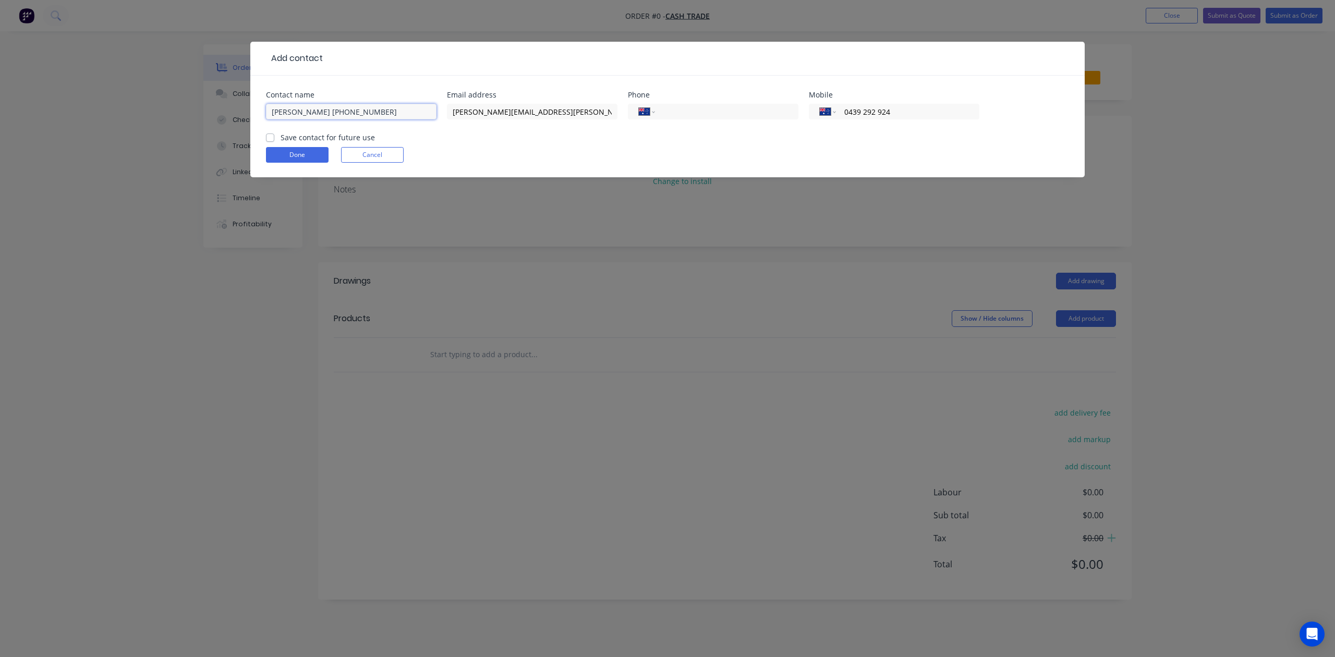
drag, startPoint x: 311, startPoint y: 109, endPoint x: 405, endPoint y: 115, distance: 94.1
click at [405, 115] on input "Clive Shaw (08) 6272 6000" at bounding box center [351, 112] width 171 height 16
type input "Clive Shaw"
click at [681, 117] on input "tel" at bounding box center [724, 112] width 125 height 12
paste input "(08) 6272 6000"
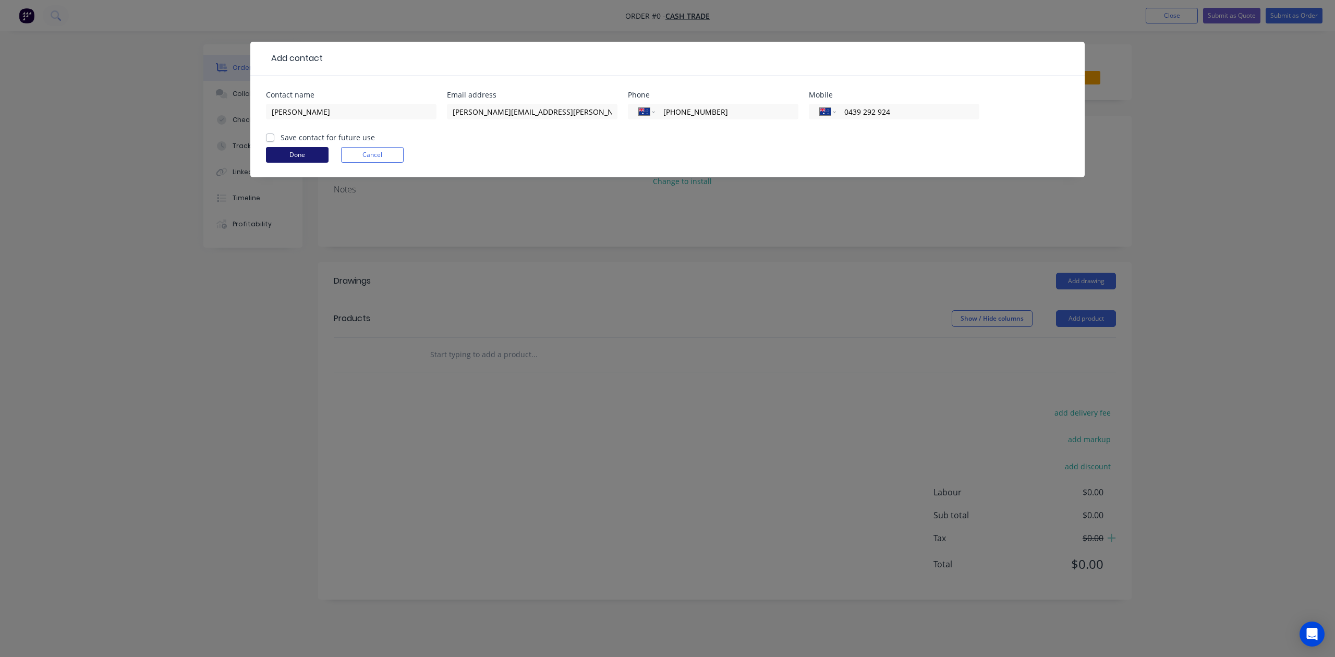
type input "(08) 6272 6000"
click at [308, 156] on button "Done" at bounding box center [297, 155] width 63 height 16
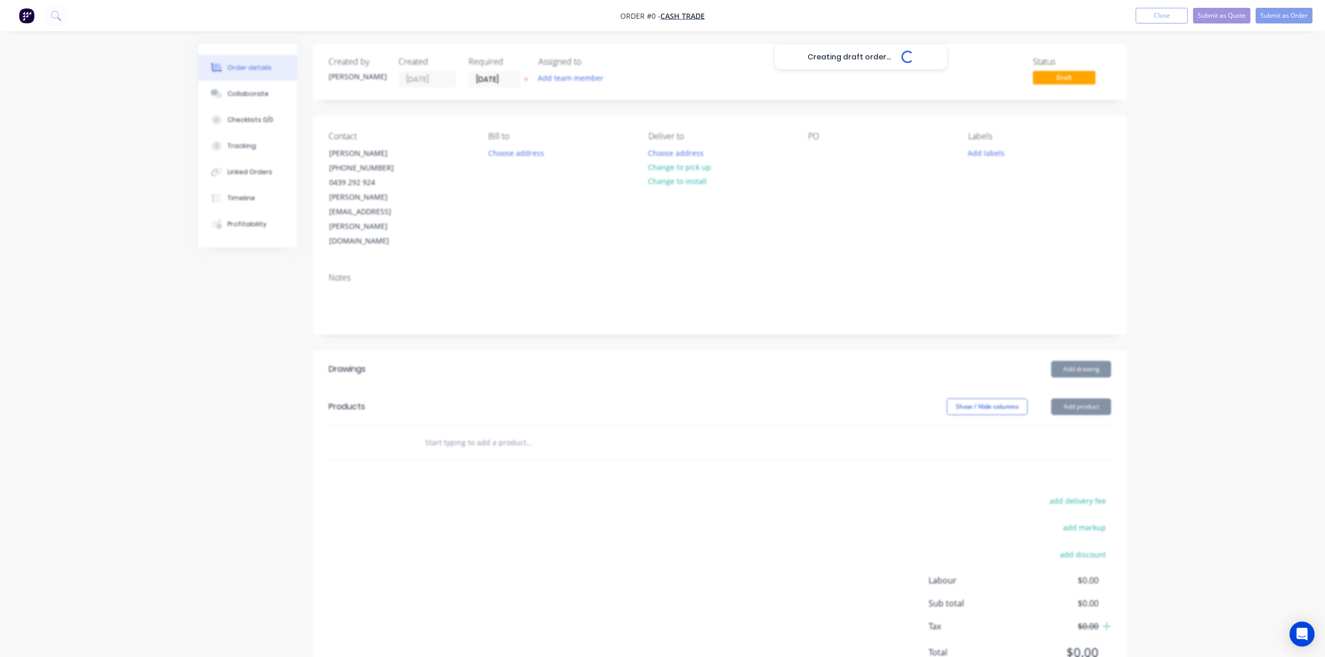
click at [680, 269] on div "Creating draft order... Loading..." at bounding box center [860, 372] width 1325 height 657
click at [678, 165] on button "Change to pick up" at bounding box center [680, 167] width 74 height 14
click at [653, 361] on div "Add drawing" at bounding box center [803, 369] width 616 height 17
click at [1075, 388] on header "Products Show / Hide columns Add product" at bounding box center [720, 407] width 814 height 38
click at [1075, 399] on button "Add product" at bounding box center [1081, 407] width 60 height 17
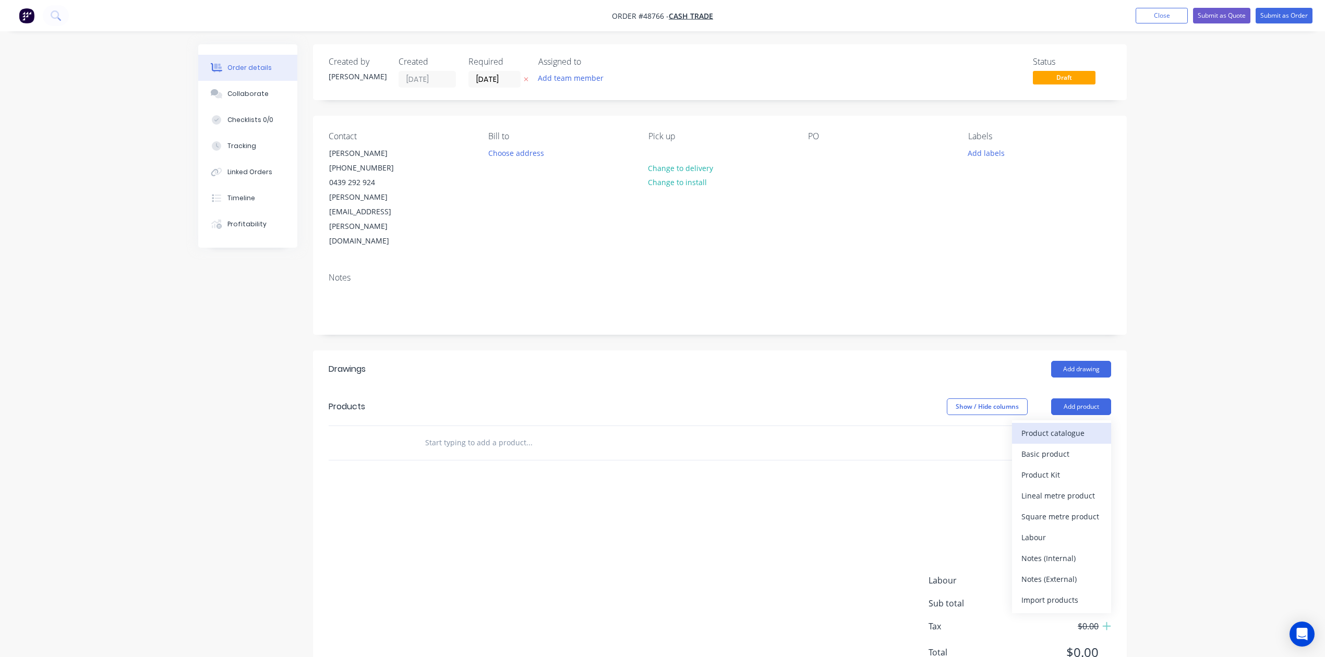
click at [1068, 426] on div "Product catalogue" at bounding box center [1061, 433] width 80 height 15
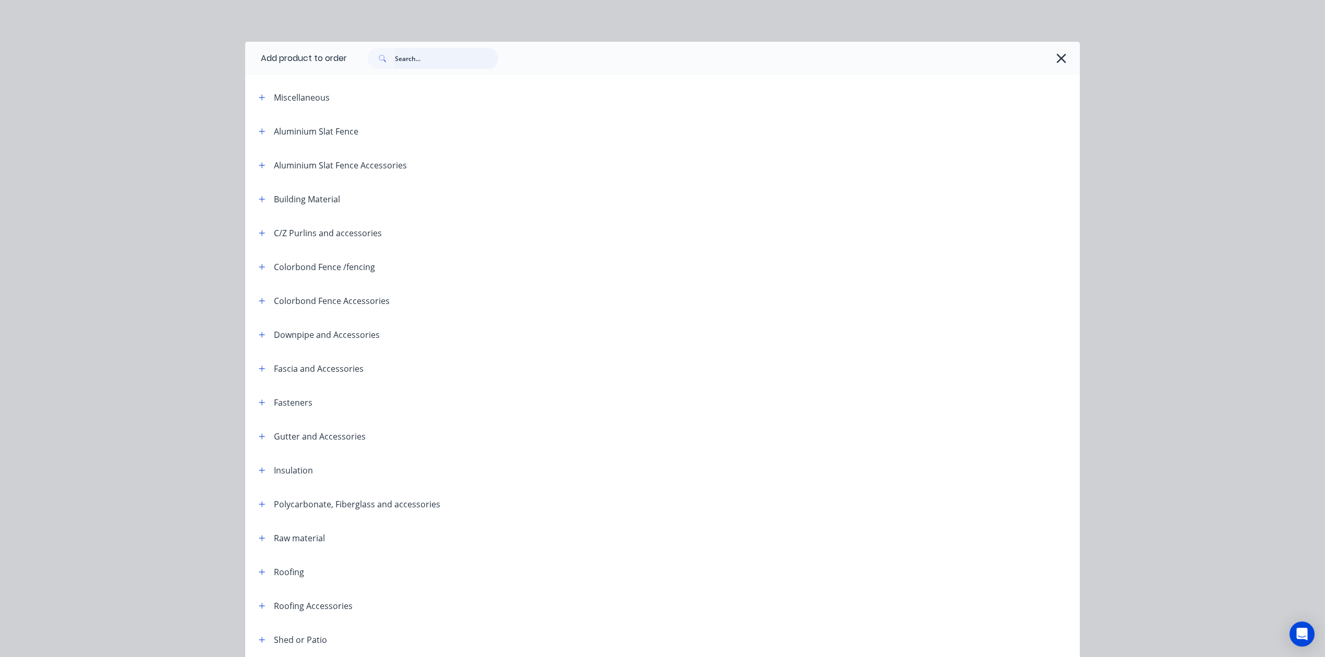
click at [430, 58] on input "text" at bounding box center [446, 58] width 103 height 21
type input "down"
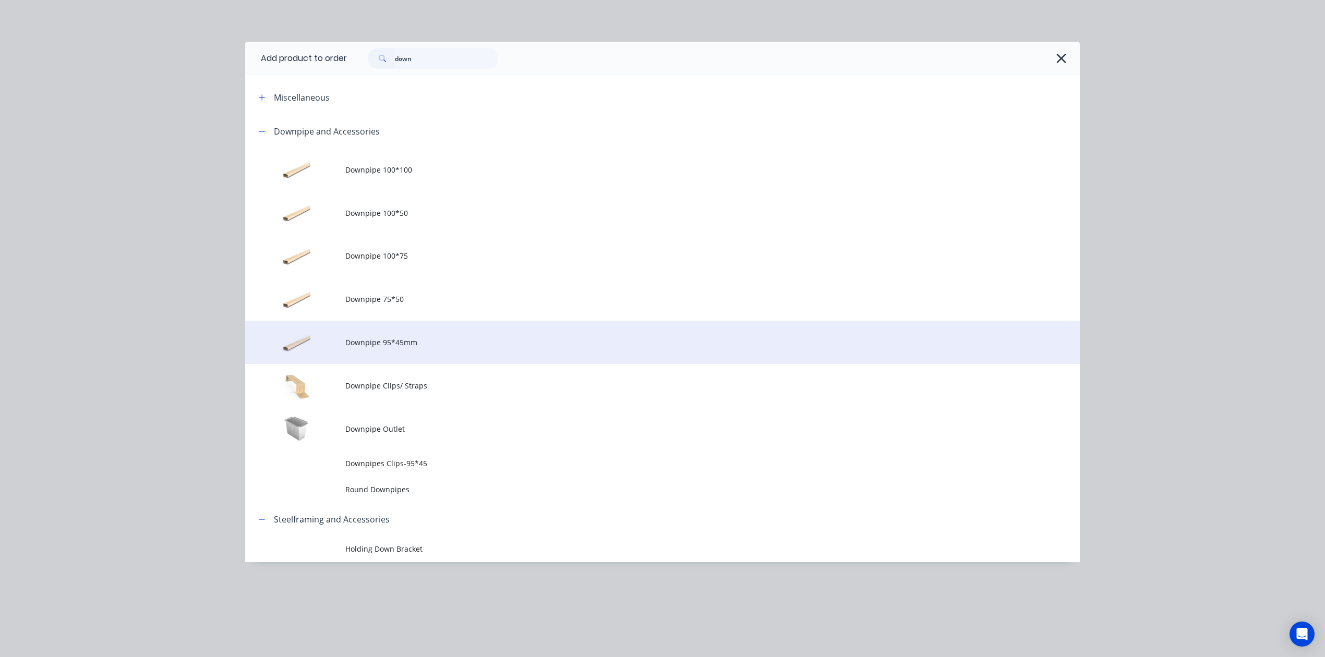
click at [430, 334] on td "Downpipe 95*45mm" at bounding box center [712, 342] width 734 height 43
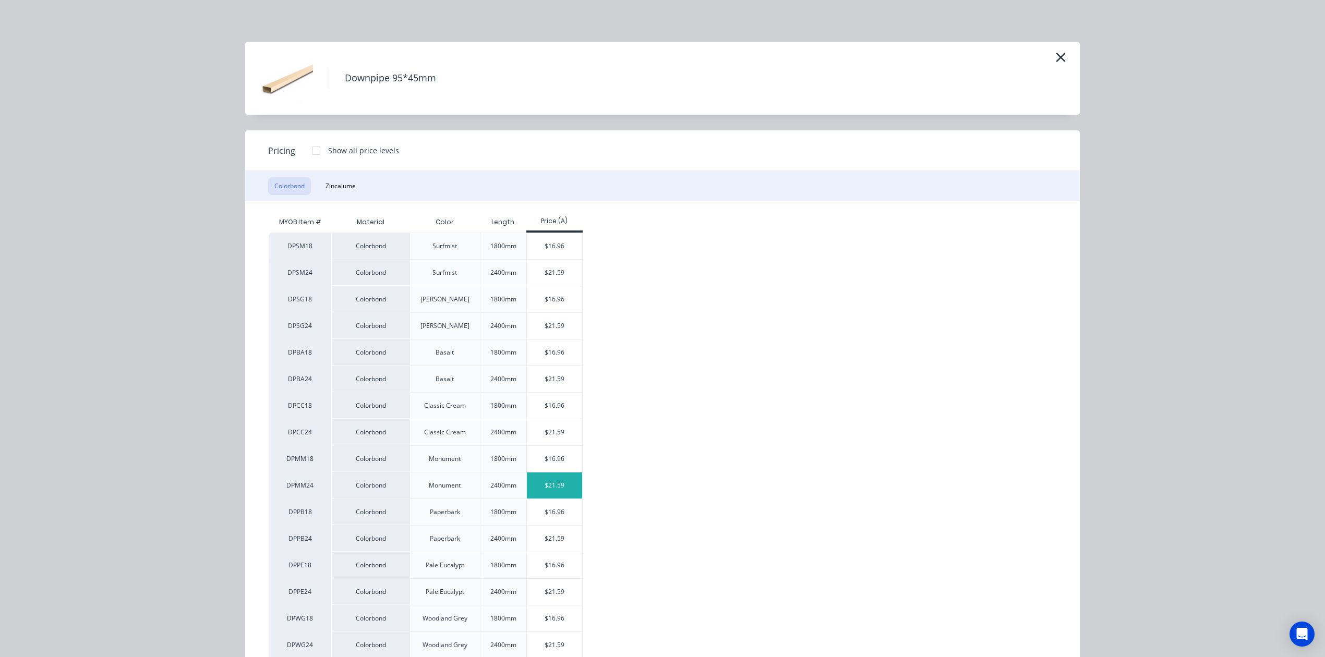
click at [558, 489] on div "$21.59" at bounding box center [555, 486] width 56 height 26
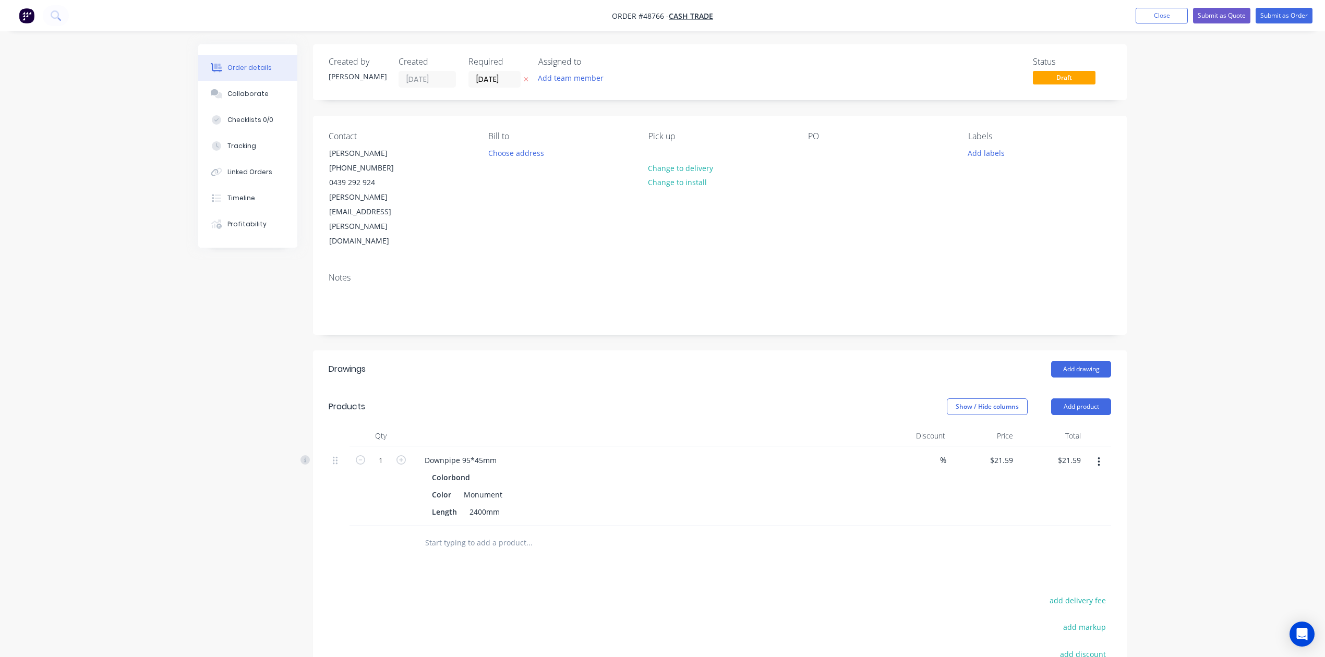
scroll to position [103, 0]
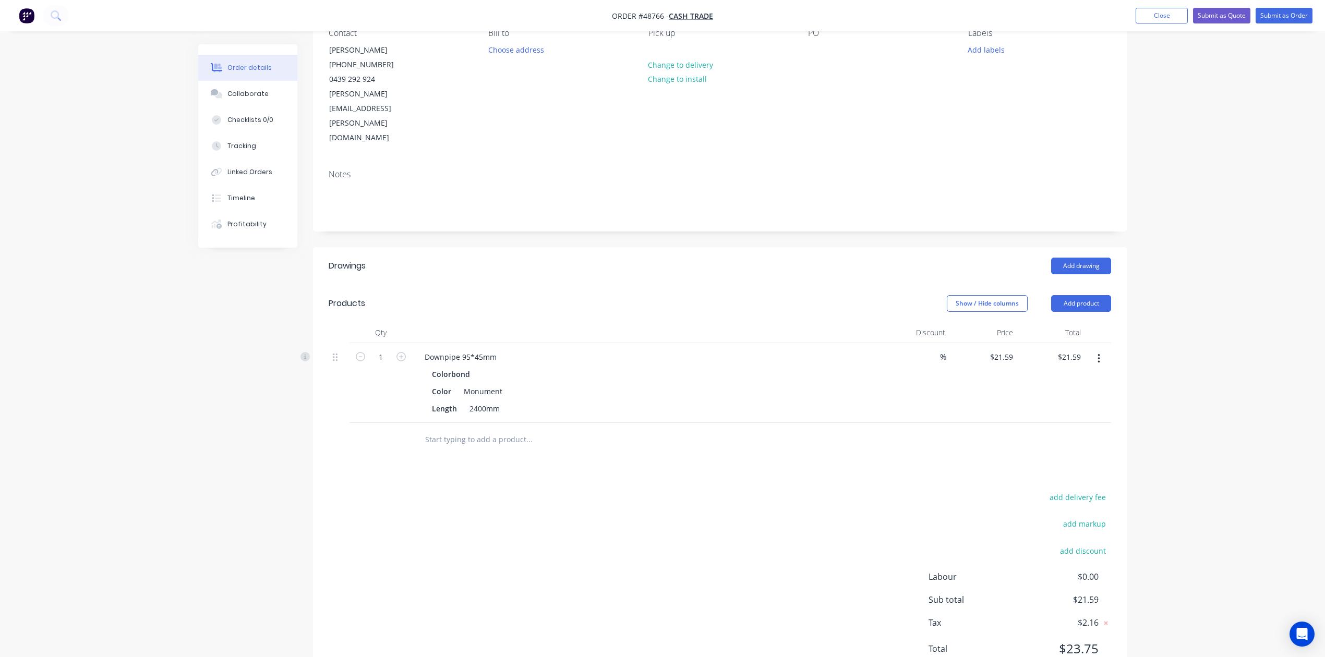
click at [566, 490] on div "add delivery fee add markup add discount Labour $0.00 Sub total $21.59 Tax $2.1…" at bounding box center [720, 579] width 782 height 178
click at [389, 490] on div "add delivery fee add markup add discount Labour $0.00 Sub total $21.59 Tax $2.1…" at bounding box center [720, 579] width 782 height 178
click at [384, 349] on input "1" at bounding box center [380, 357] width 27 height 16
type input "10"
click at [777, 429] on div at bounding box center [599, 439] width 367 height 21
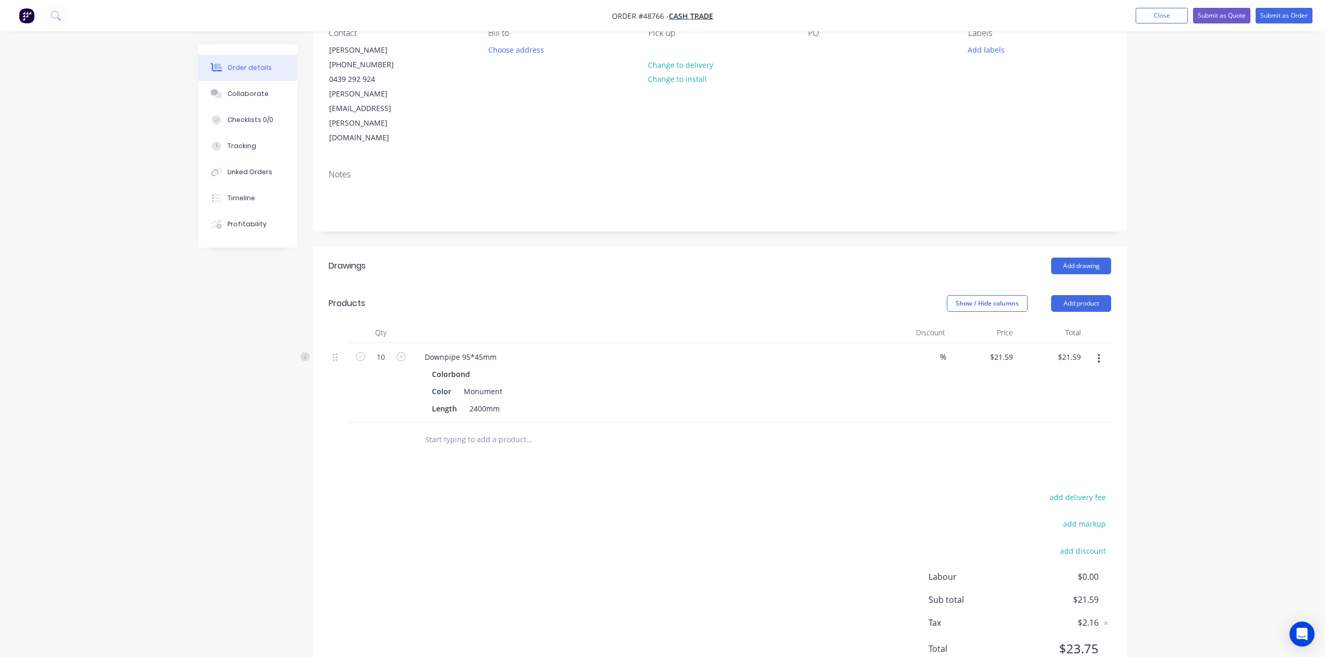
type input "$215.90"
click at [1095, 295] on button "Add product" at bounding box center [1081, 303] width 60 height 17
click at [1073, 322] on div "Product catalogue" at bounding box center [1061, 329] width 80 height 15
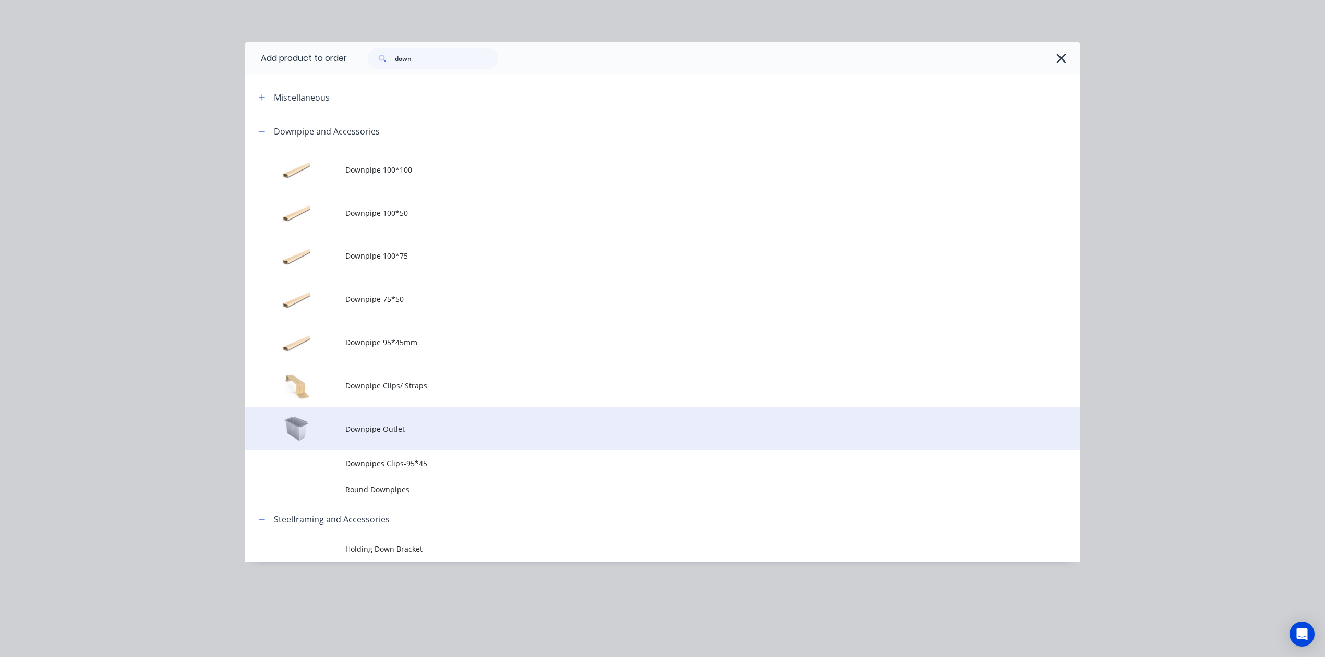
click at [410, 439] on td "Downpipe Outlet" at bounding box center [712, 428] width 734 height 43
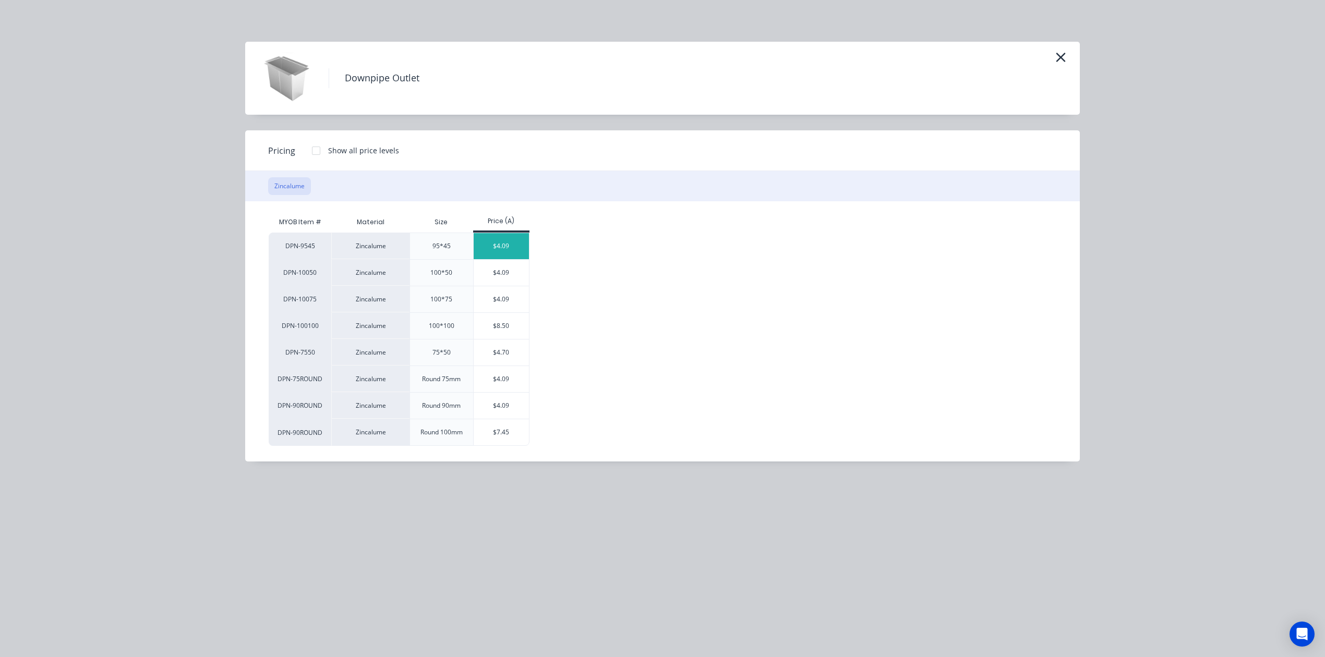
click at [510, 238] on div "$4.09" at bounding box center [502, 246] width 56 height 26
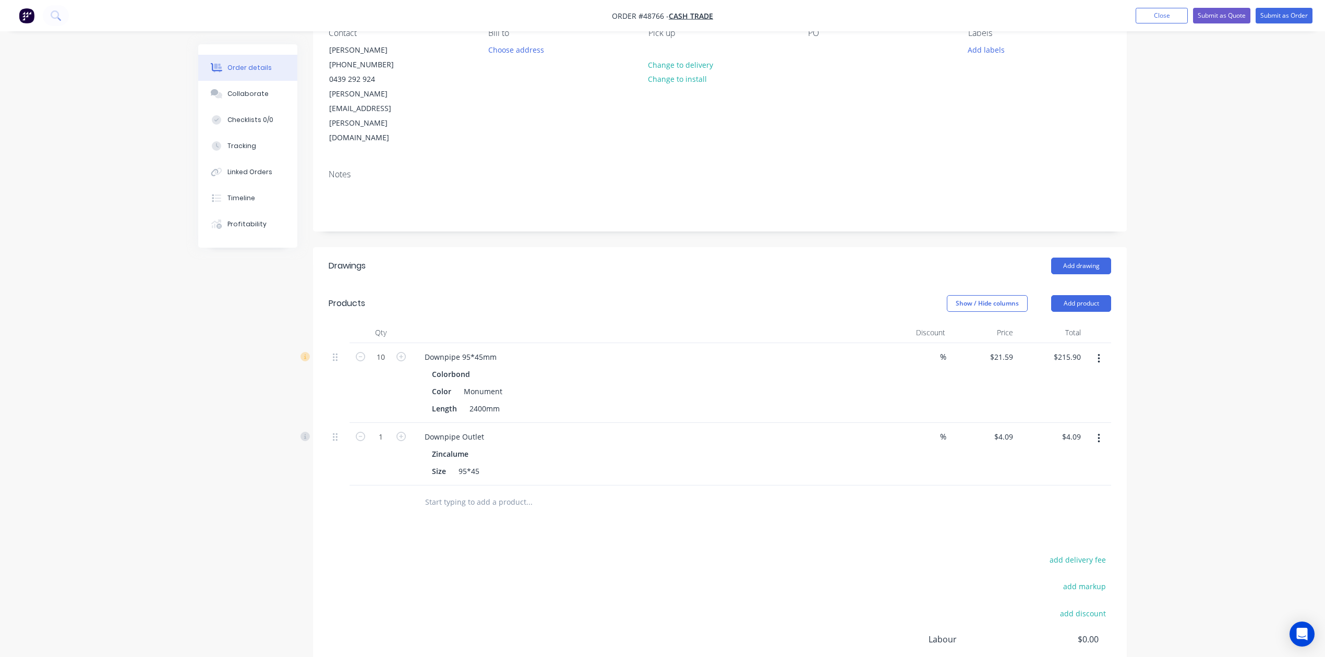
click at [376, 423] on div "1" at bounding box center [380, 454] width 63 height 63
click at [383, 365] on input "1" at bounding box center [380, 357] width 27 height 16
type input "6"
type input "$24.54"
click at [818, 349] on div "Downpipe 95*45mm" at bounding box center [646, 356] width 461 height 15
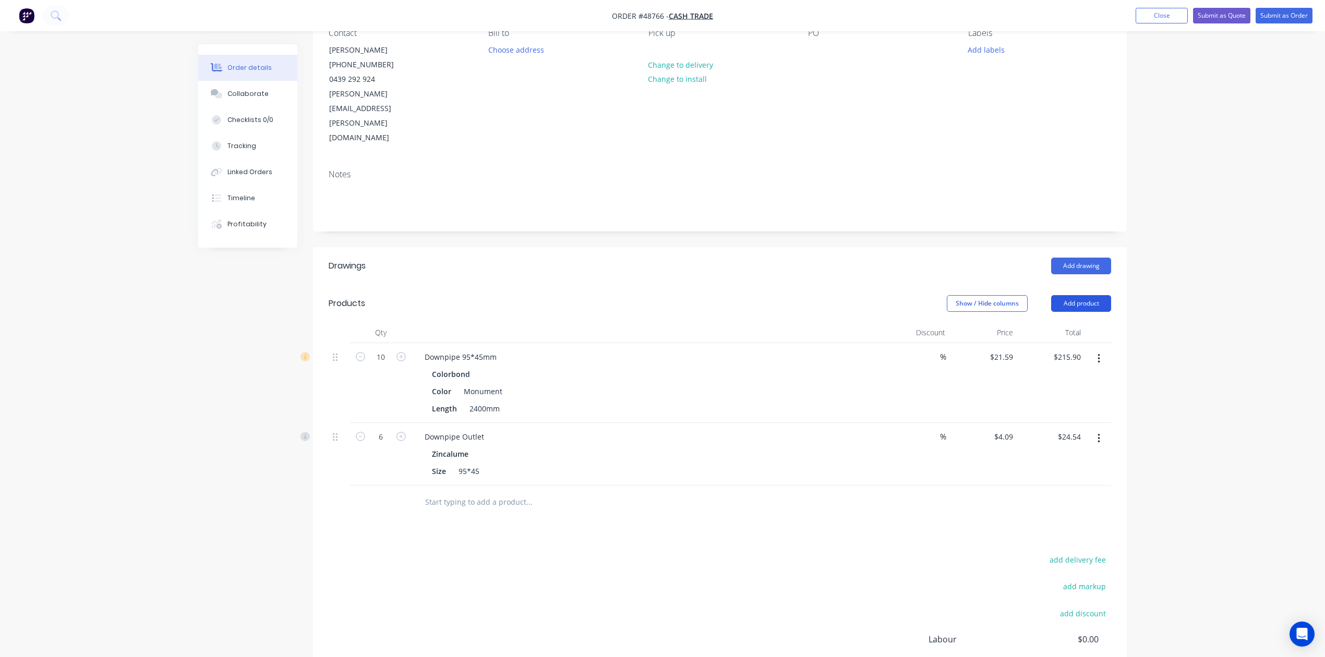
click at [1069, 295] on button "Add product" at bounding box center [1081, 303] width 60 height 17
click at [1060, 322] on div "Product catalogue" at bounding box center [1061, 329] width 80 height 15
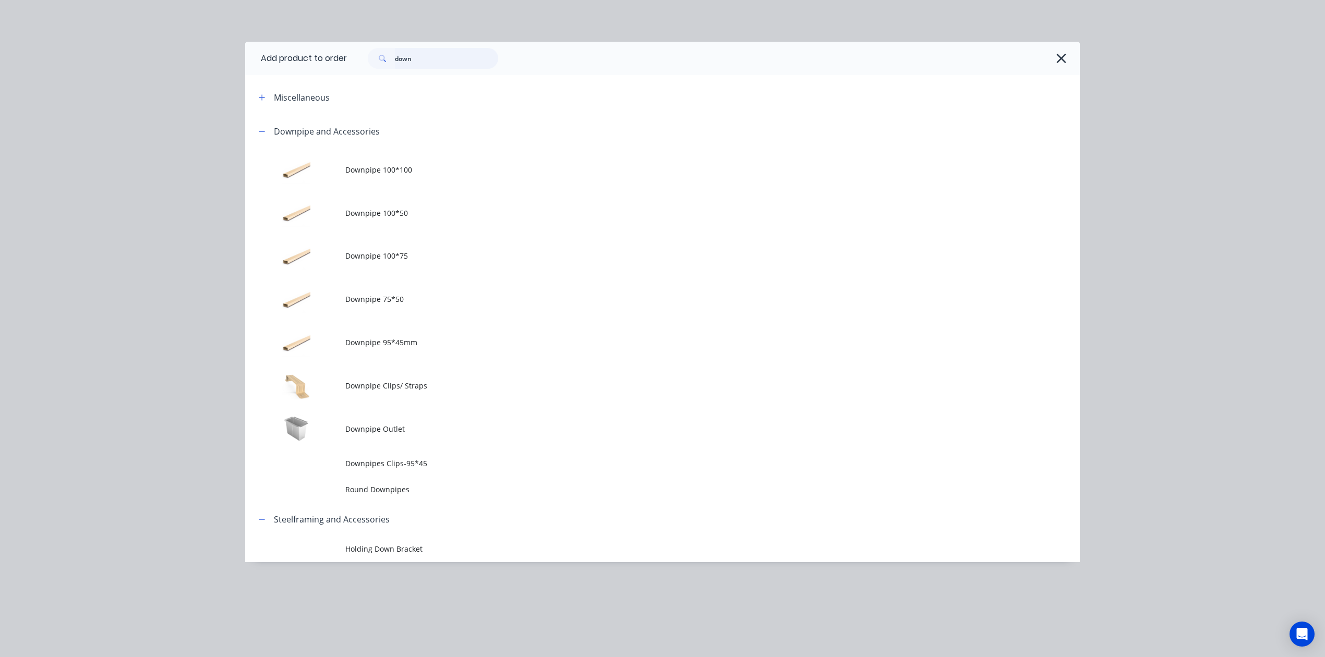
drag, startPoint x: 461, startPoint y: 58, endPoint x: 303, endPoint y: 69, distance: 158.4
click at [318, 71] on header "Add product to order down" at bounding box center [662, 58] width 835 height 33
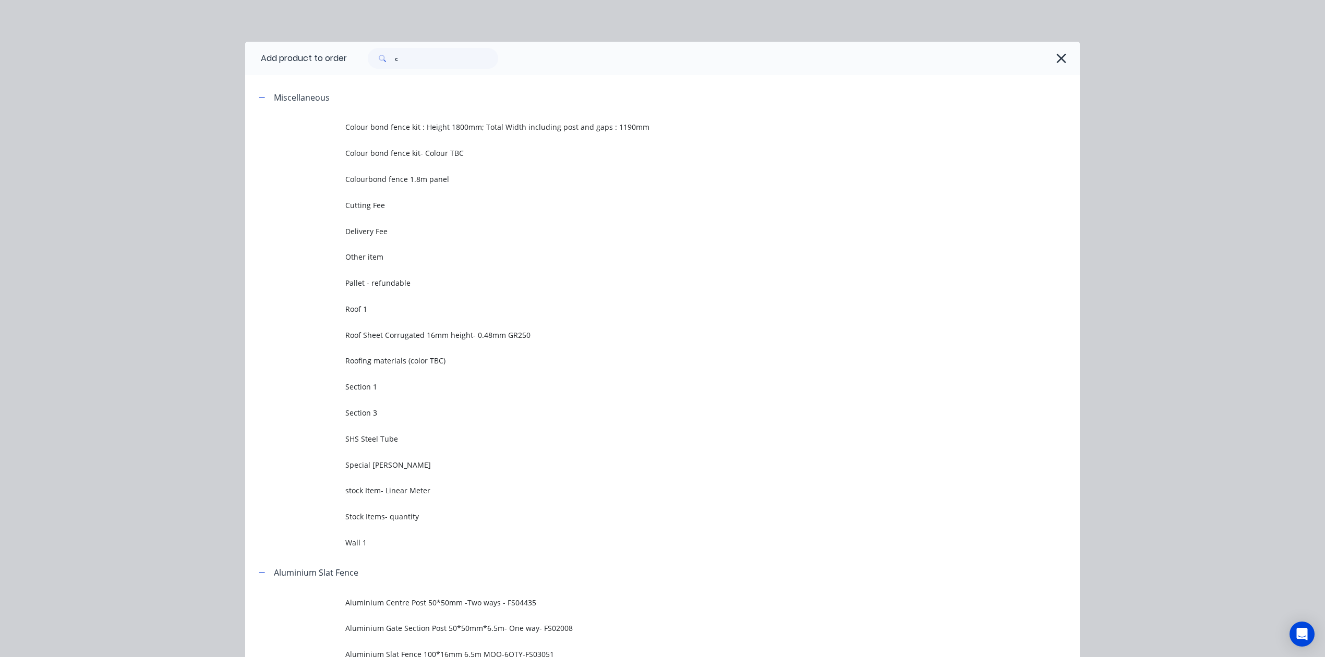
click at [401, 370] on div "Add product to order c Miscellaneous Colour bond fence kit : Height 1800mm; Tot…" at bounding box center [662, 328] width 1325 height 657
drag, startPoint x: 412, startPoint y: 59, endPoint x: 308, endPoint y: 65, distance: 104.5
click at [308, 65] on header "Add product to order c" at bounding box center [662, 58] width 835 height 33
type input "down"
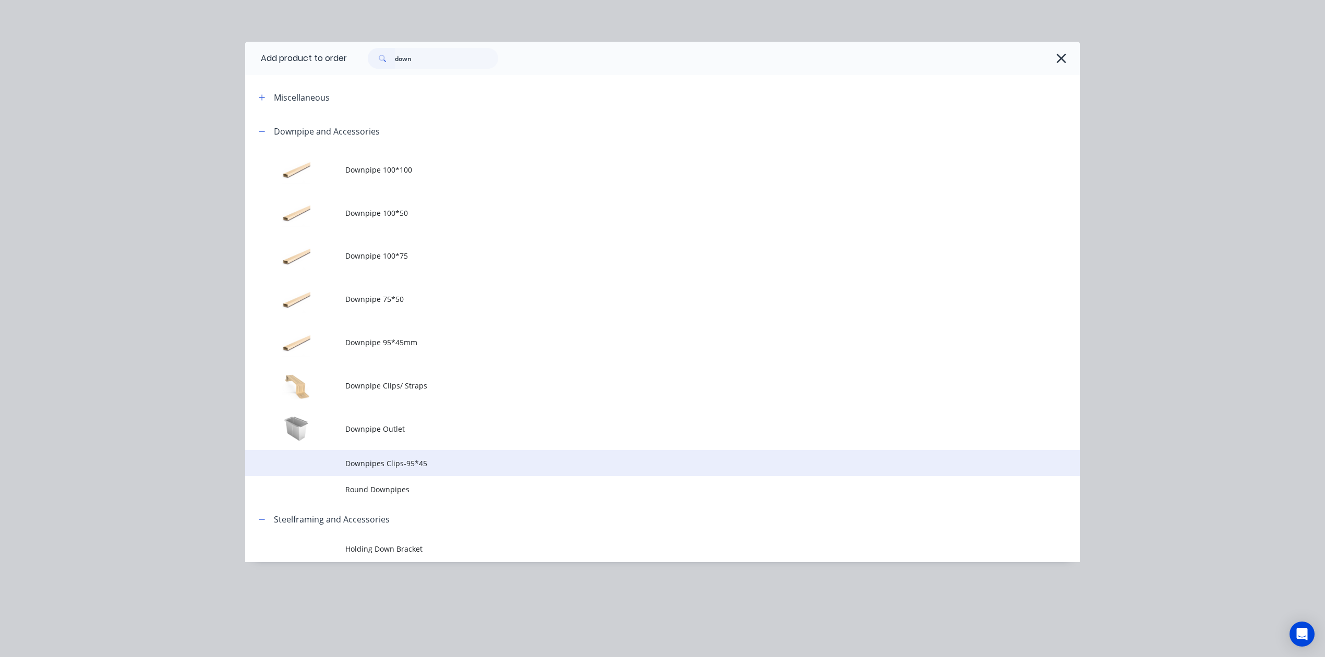
click at [402, 466] on span "Downpipes Clips-95*45" at bounding box center [638, 463] width 587 height 11
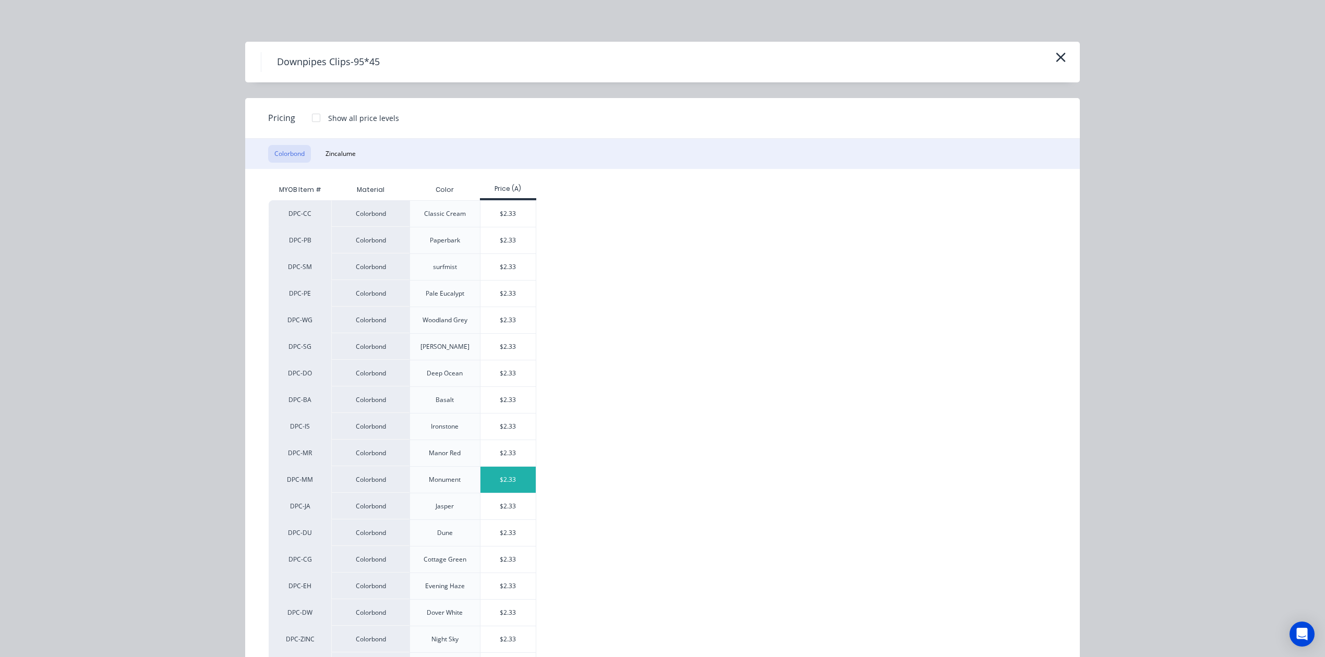
click at [508, 486] on div "$2.33" at bounding box center [508, 480] width 56 height 26
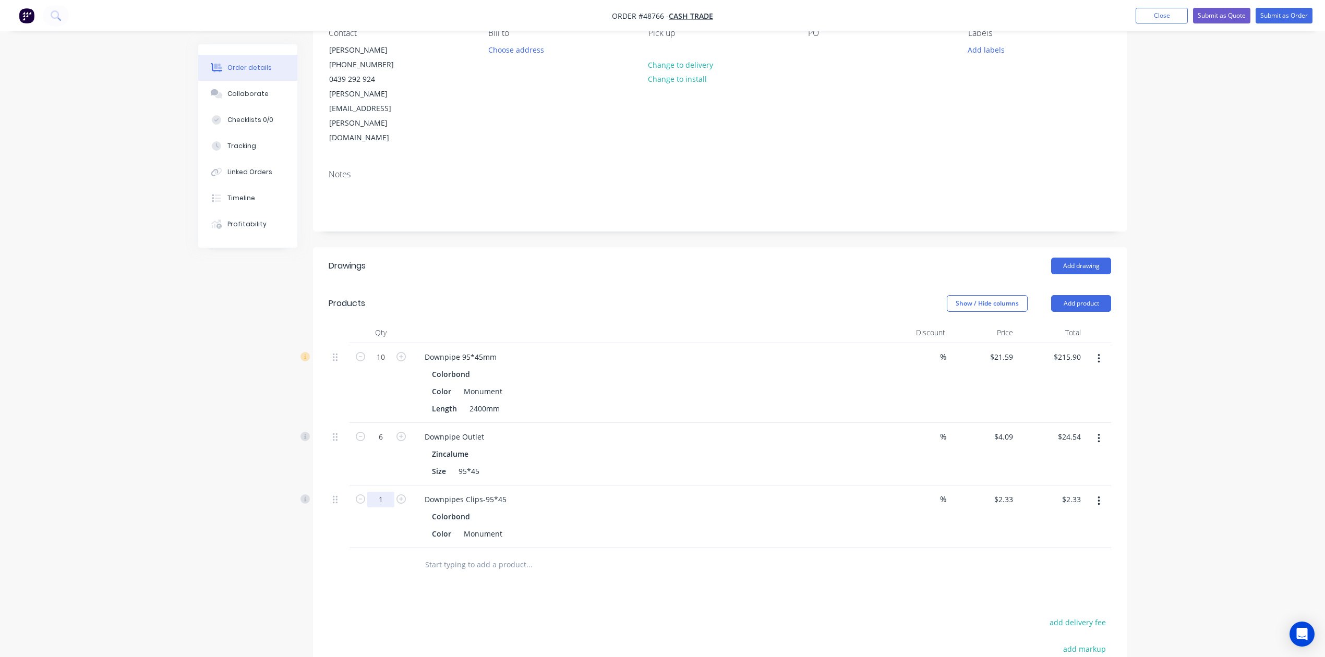
click at [387, 365] on input "1" at bounding box center [380, 357] width 27 height 16
type input "20"
type input "$46.60"
click at [623, 554] on input "text" at bounding box center [529, 564] width 209 height 21
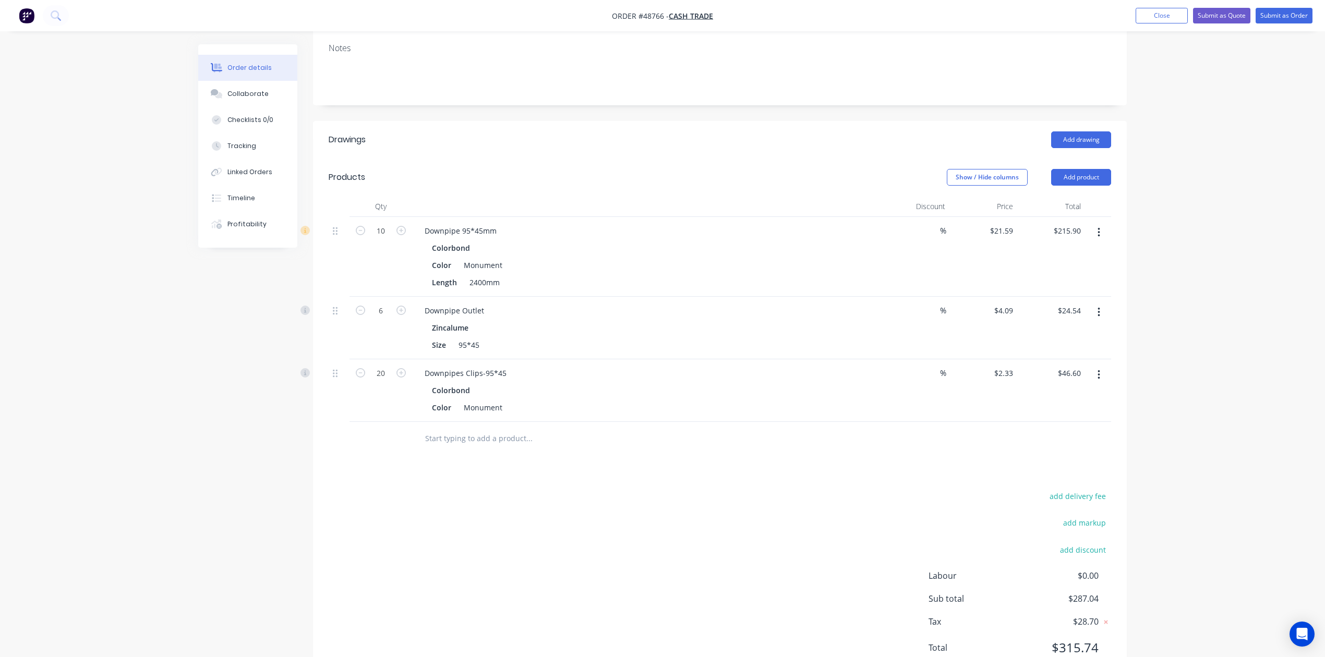
click at [624, 515] on div "add delivery fee add markup add discount Labour $0.00 Sub total $287.04 Tax $28…" at bounding box center [720, 578] width 782 height 178
click at [1055, 169] on button "Add product" at bounding box center [1081, 177] width 60 height 17
click at [1049, 196] on div "Product catalogue" at bounding box center [1061, 203] width 80 height 15
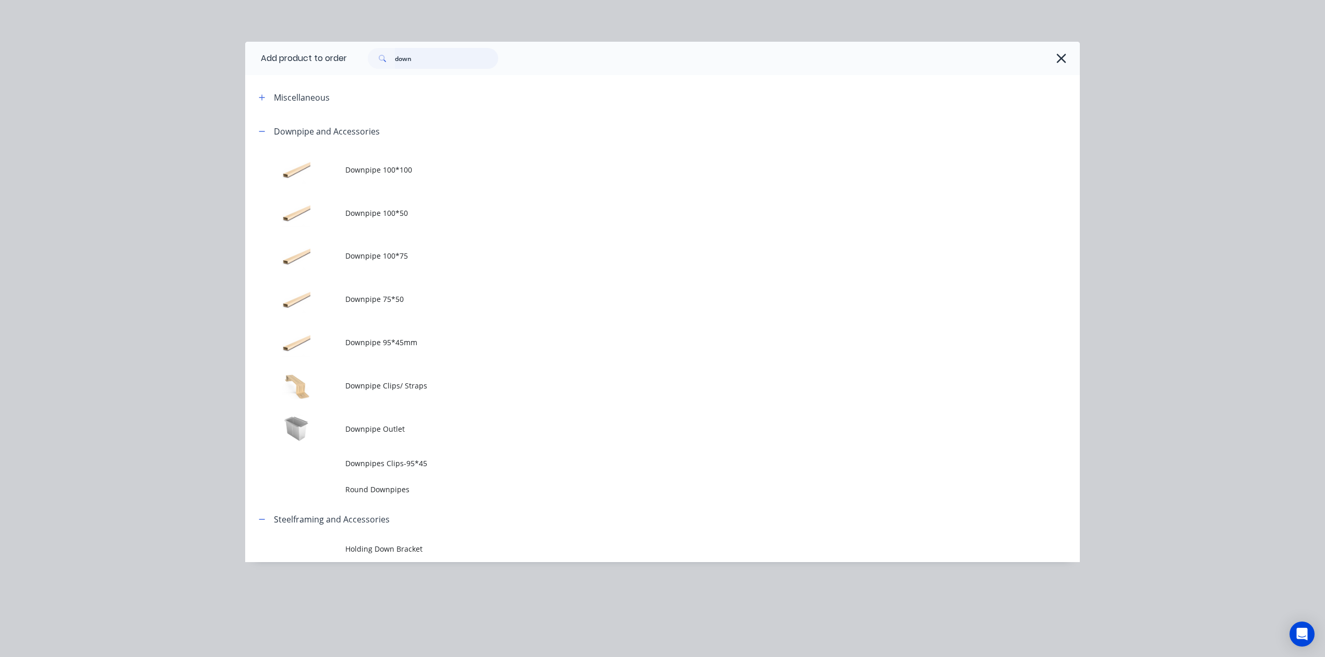
drag, startPoint x: 455, startPoint y: 53, endPoint x: 266, endPoint y: 54, distance: 189.4
click at [267, 54] on header "Add product to order down" at bounding box center [662, 58] width 835 height 33
type input "sili"
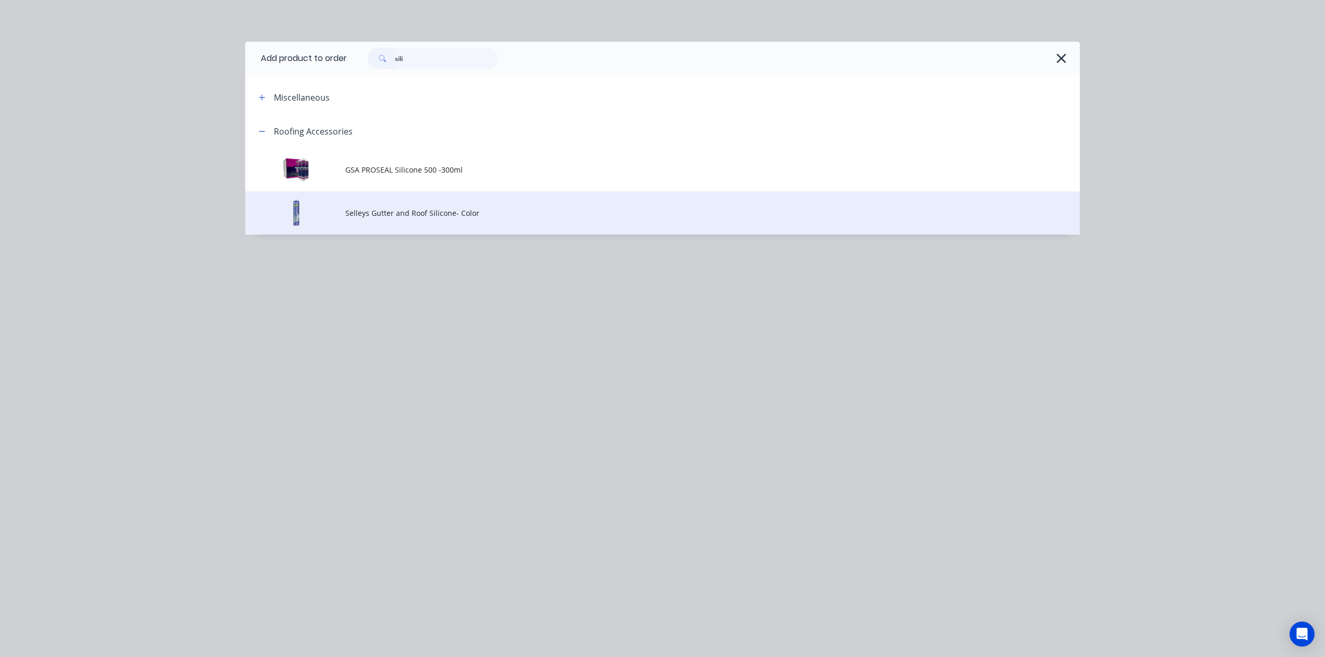
click at [449, 211] on span "Selleys Gutter and Roof Silicone- Color" at bounding box center [638, 213] width 587 height 11
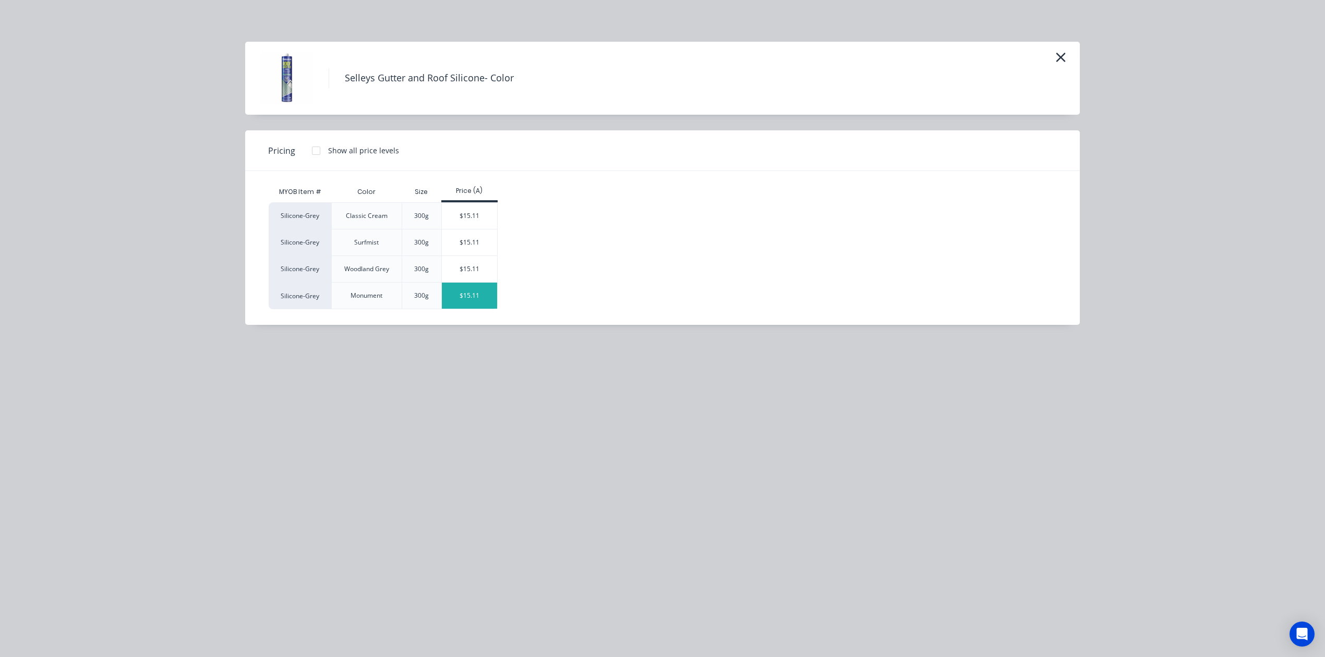
click at [489, 290] on div "$15.11" at bounding box center [470, 296] width 56 height 26
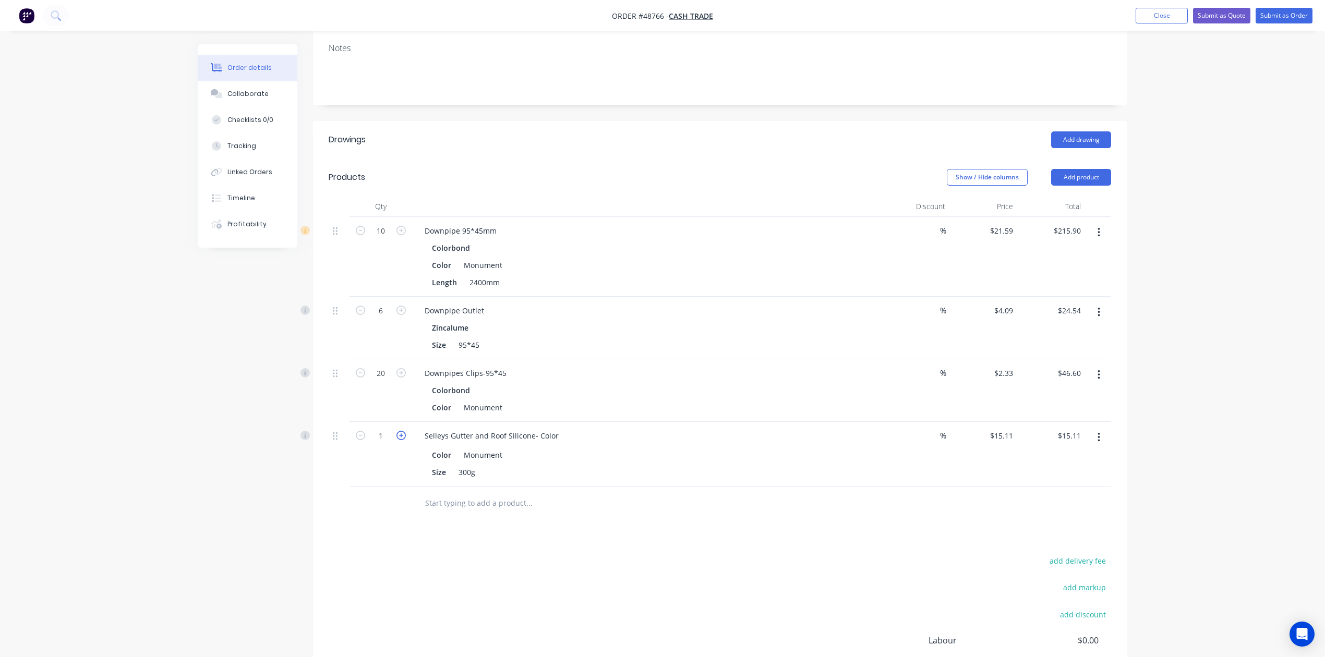
click at [399, 431] on icon "button" at bounding box center [400, 435] width 9 height 9
type input "2"
type input "$30.22"
drag, startPoint x: 407, startPoint y: 455, endPoint x: 473, endPoint y: 497, distance: 77.6
click at [414, 487] on div at bounding box center [720, 504] width 782 height 34
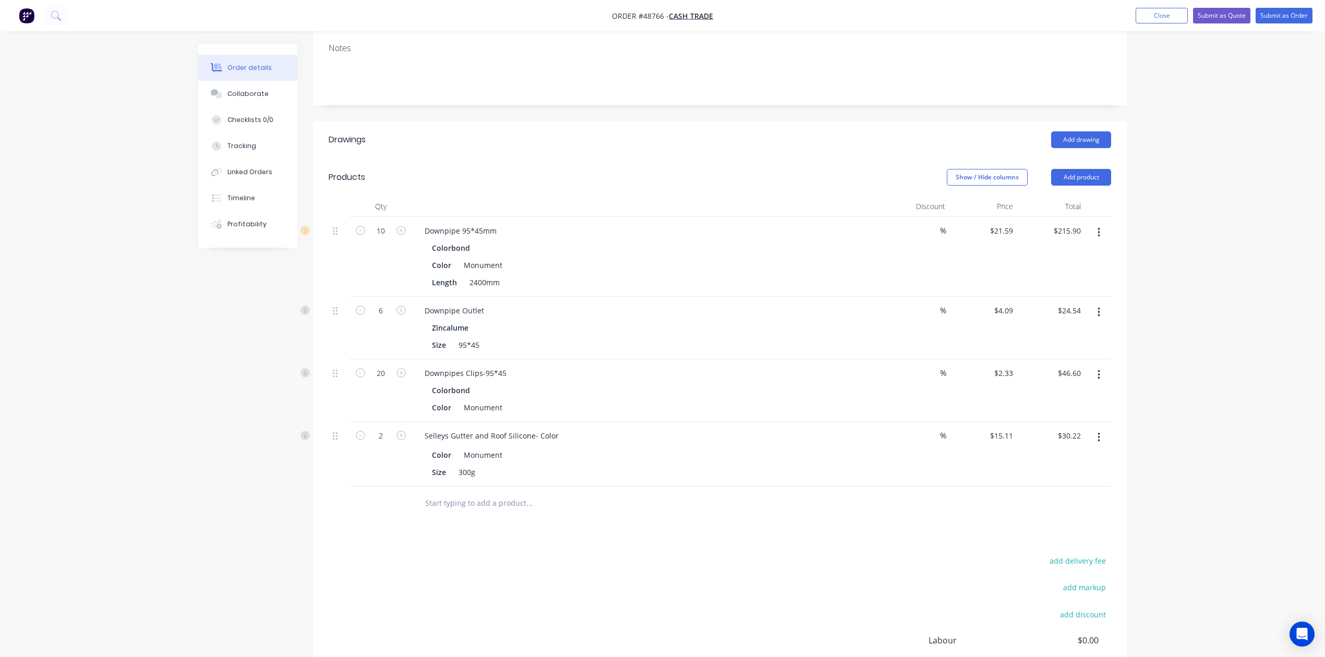
click at [792, 558] on div "add delivery fee add markup add discount Labour $0.00 Sub total $317.26 Tax $31…" at bounding box center [720, 643] width 782 height 178
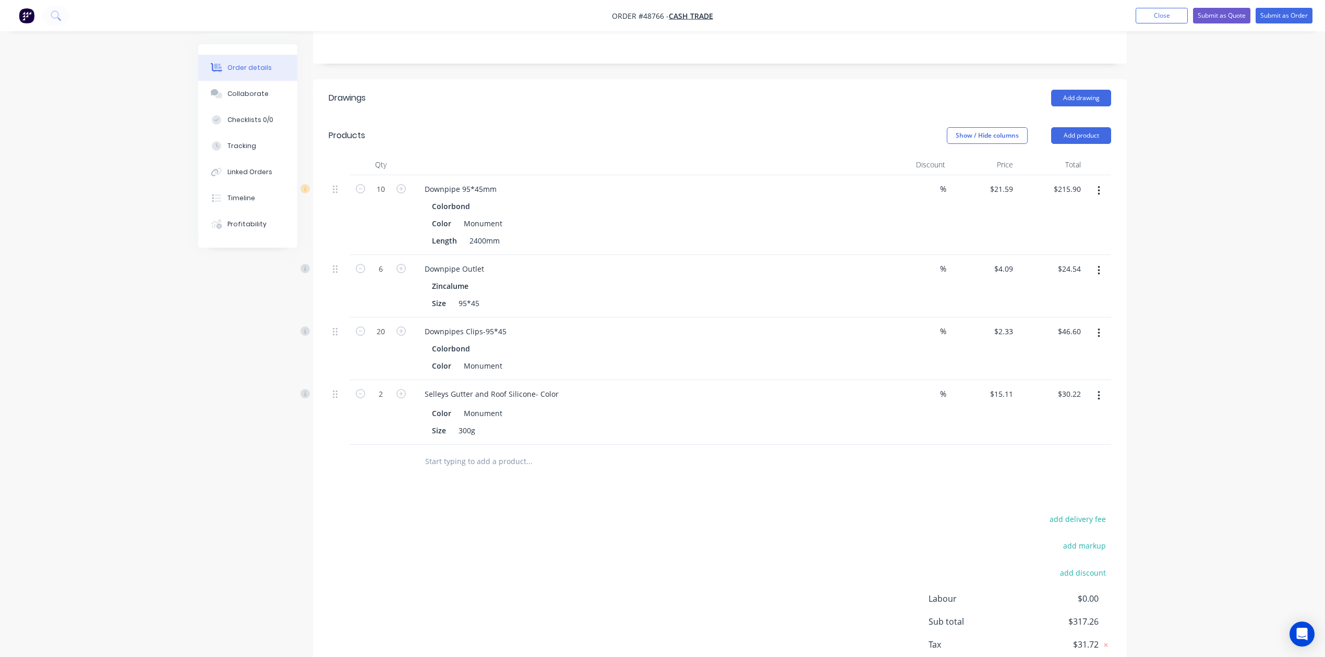
scroll to position [294, 0]
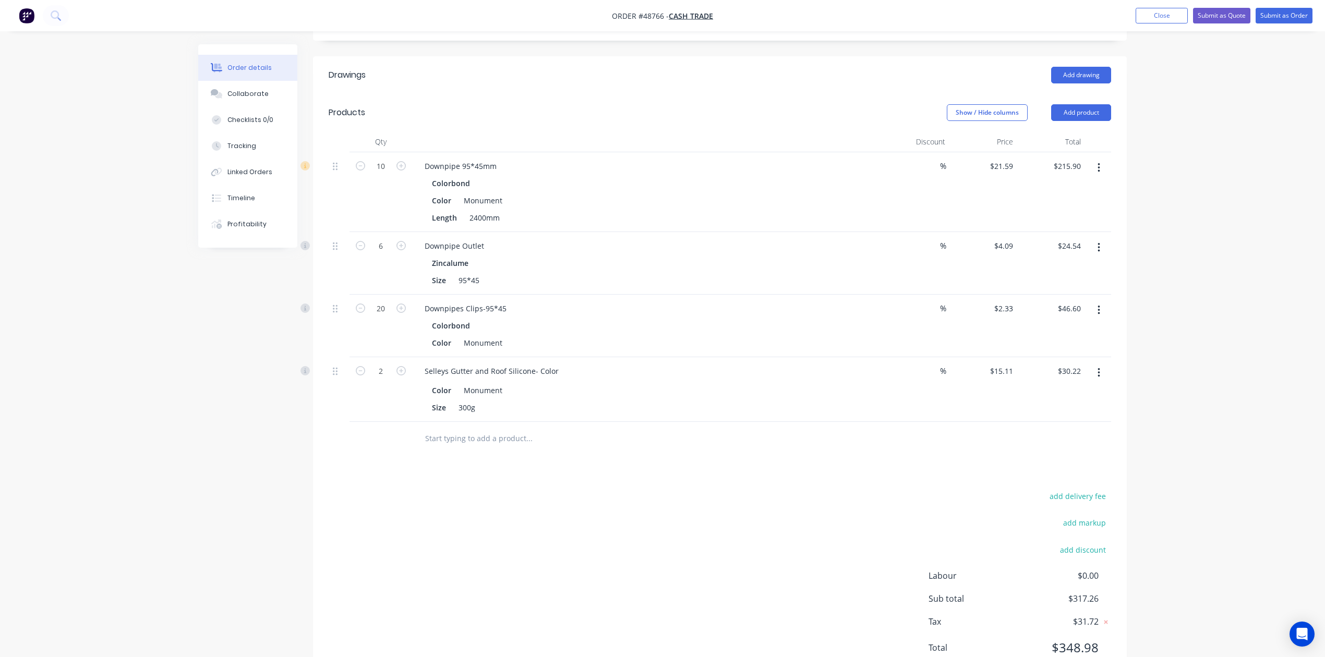
click at [752, 548] on div "add delivery fee add markup add discount Labour $0.00 Sub total $317.26 Tax $31…" at bounding box center [720, 578] width 782 height 178
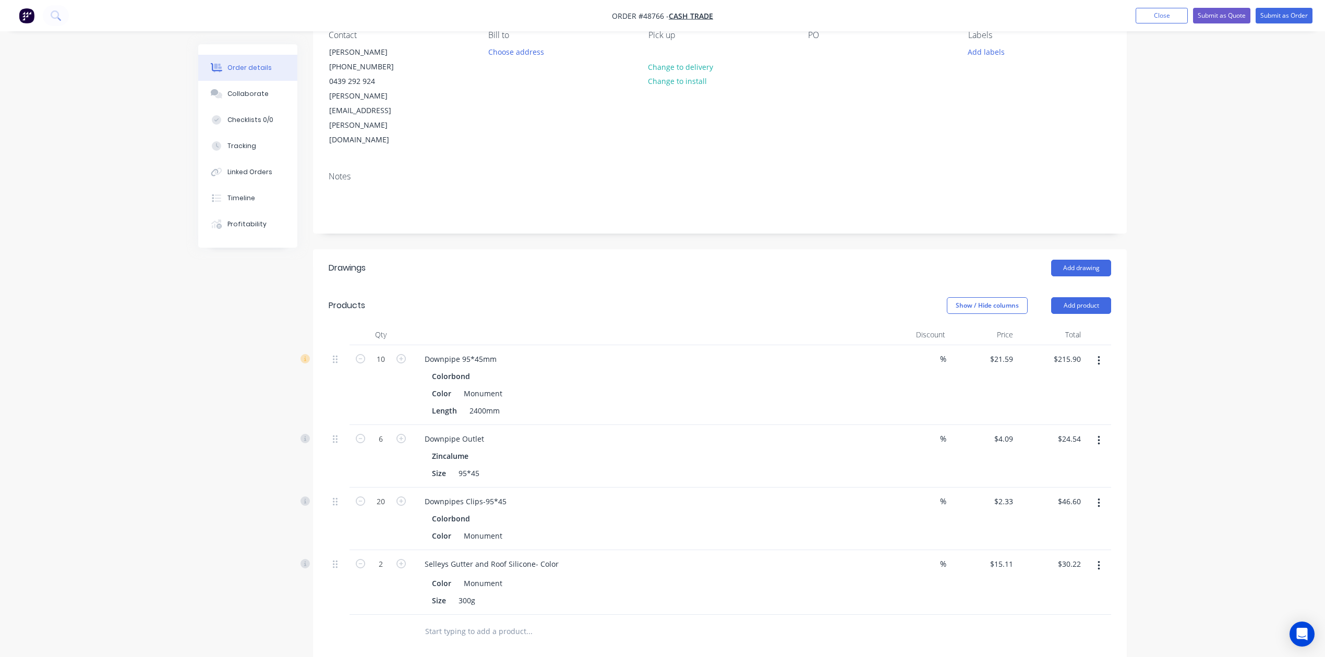
scroll to position [0, 0]
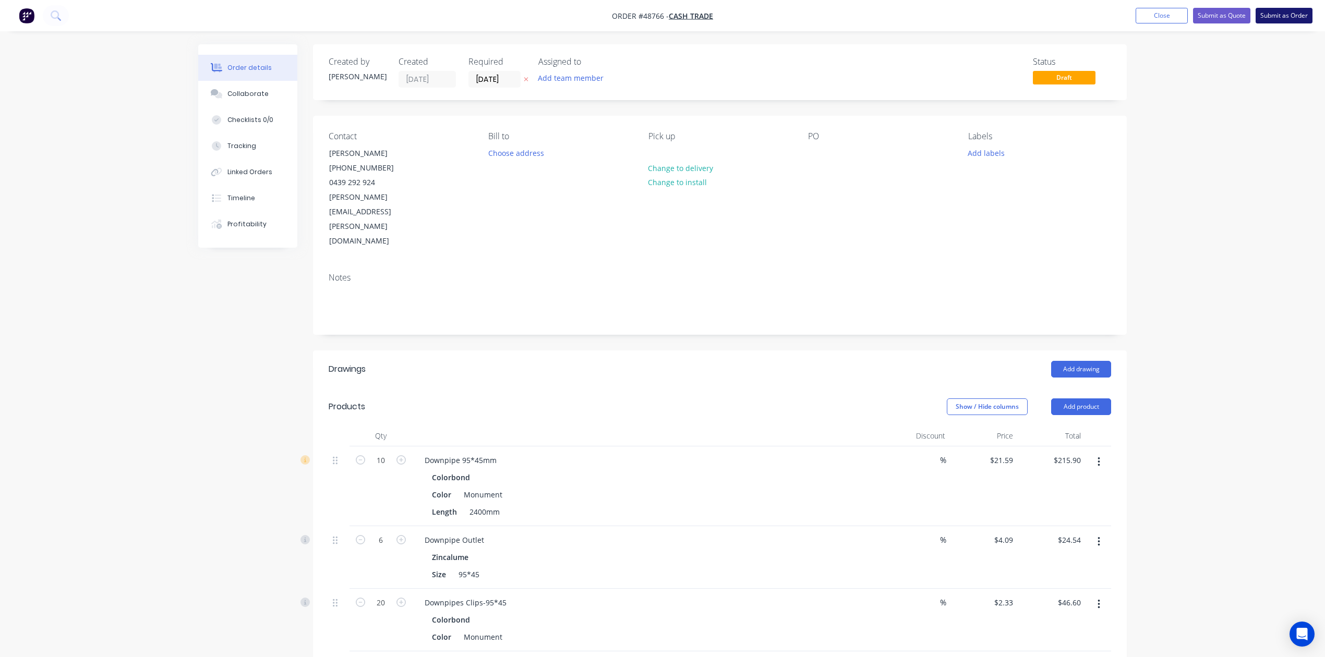
click at [1278, 13] on button "Submit as Order" at bounding box center [1284, 16] width 57 height 16
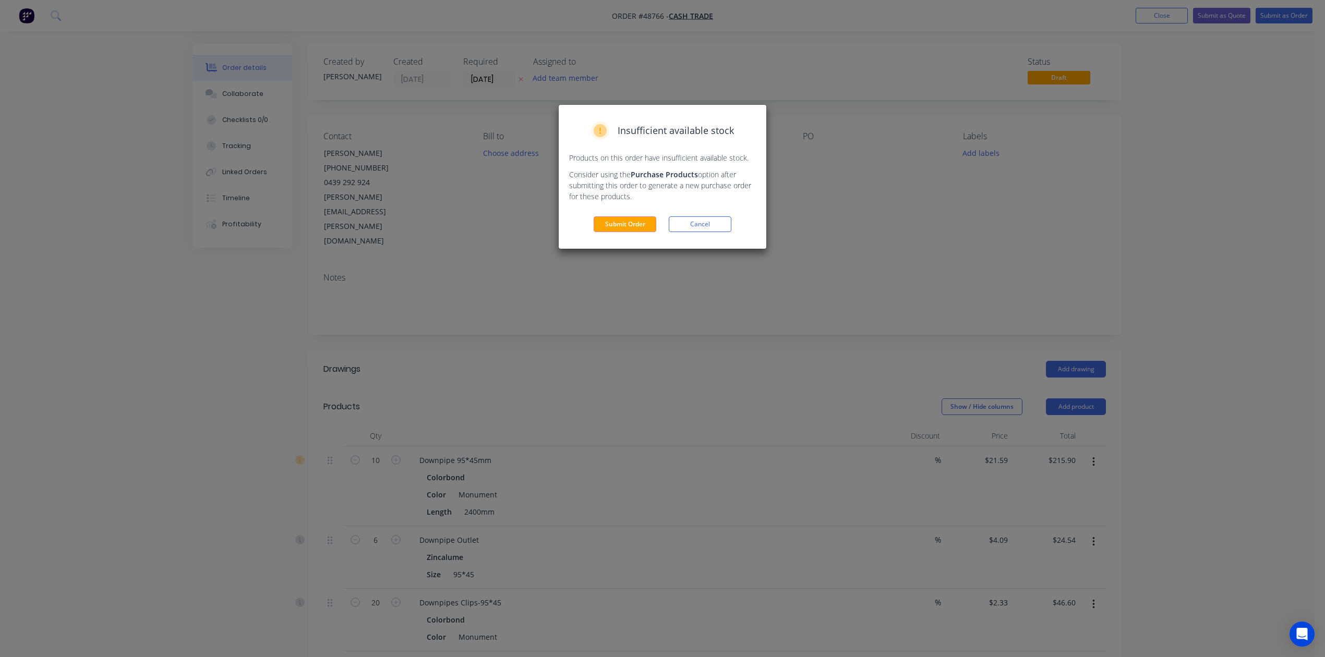
drag, startPoint x: 638, startPoint y: 220, endPoint x: 638, endPoint y: 226, distance: 6.3
click at [638, 226] on button "Submit Order" at bounding box center [625, 224] width 63 height 16
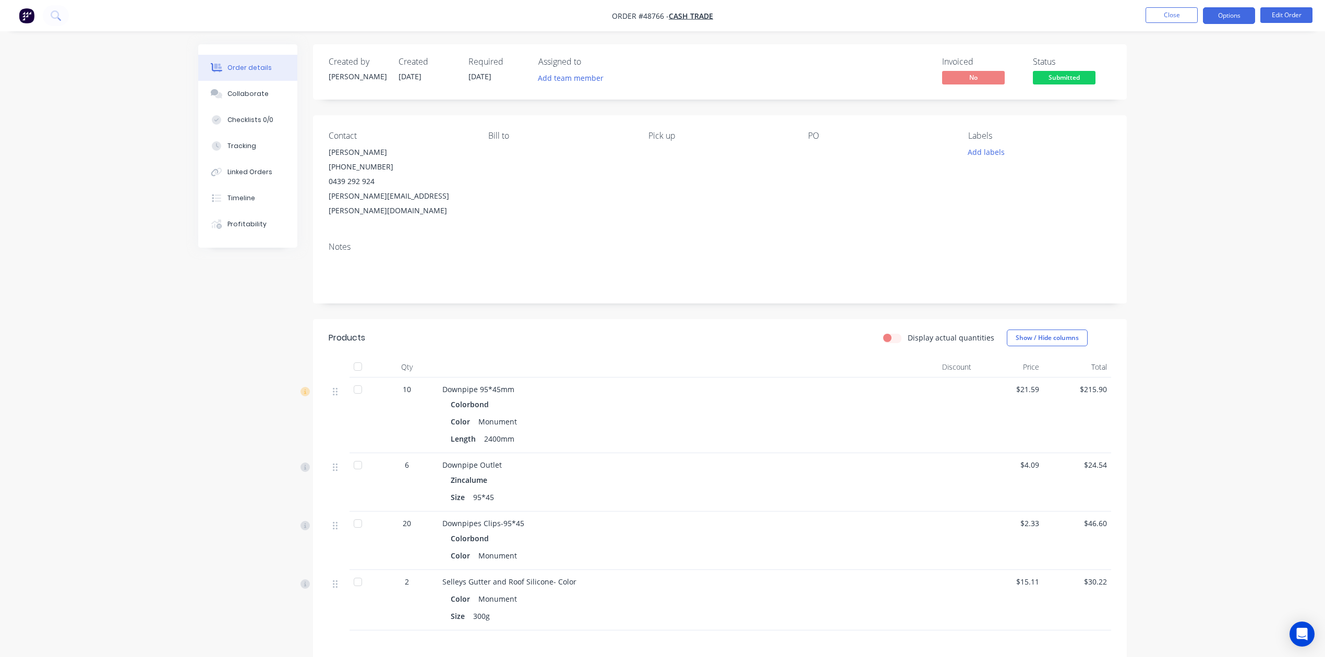
click at [1225, 13] on button "Options" at bounding box center [1229, 15] width 52 height 17
click at [1161, 63] on div "Invoice" at bounding box center [1198, 63] width 96 height 15
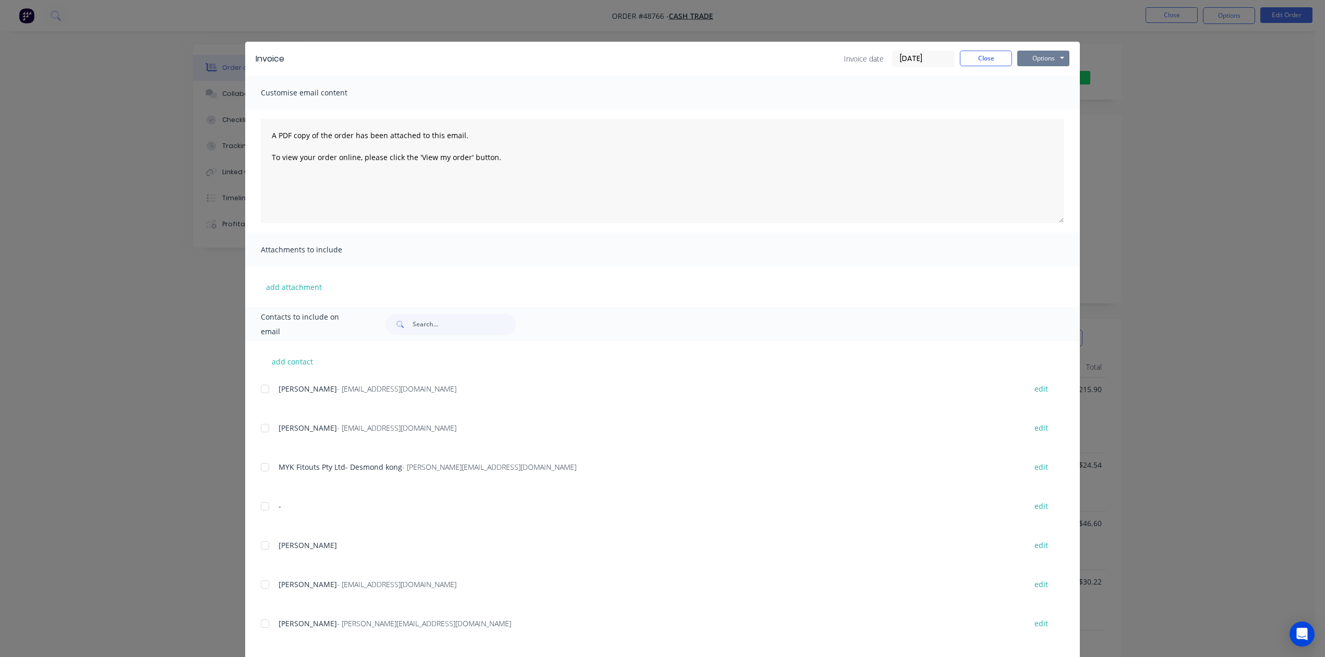
click at [1025, 55] on button "Options" at bounding box center [1043, 59] width 52 height 16
click at [1033, 101] on button "Print" at bounding box center [1050, 94] width 67 height 17
click at [960, 59] on button "Close" at bounding box center [986, 59] width 52 height 16
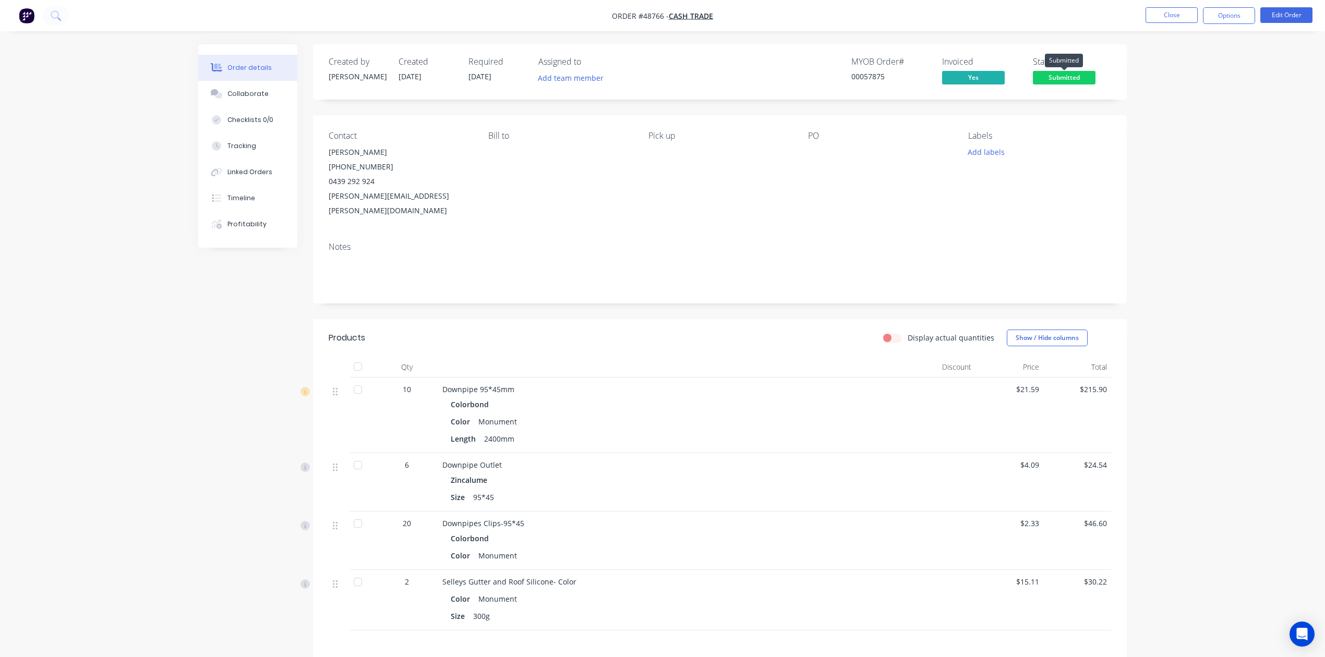
click at [1048, 76] on span "Submitted" at bounding box center [1064, 77] width 63 height 13
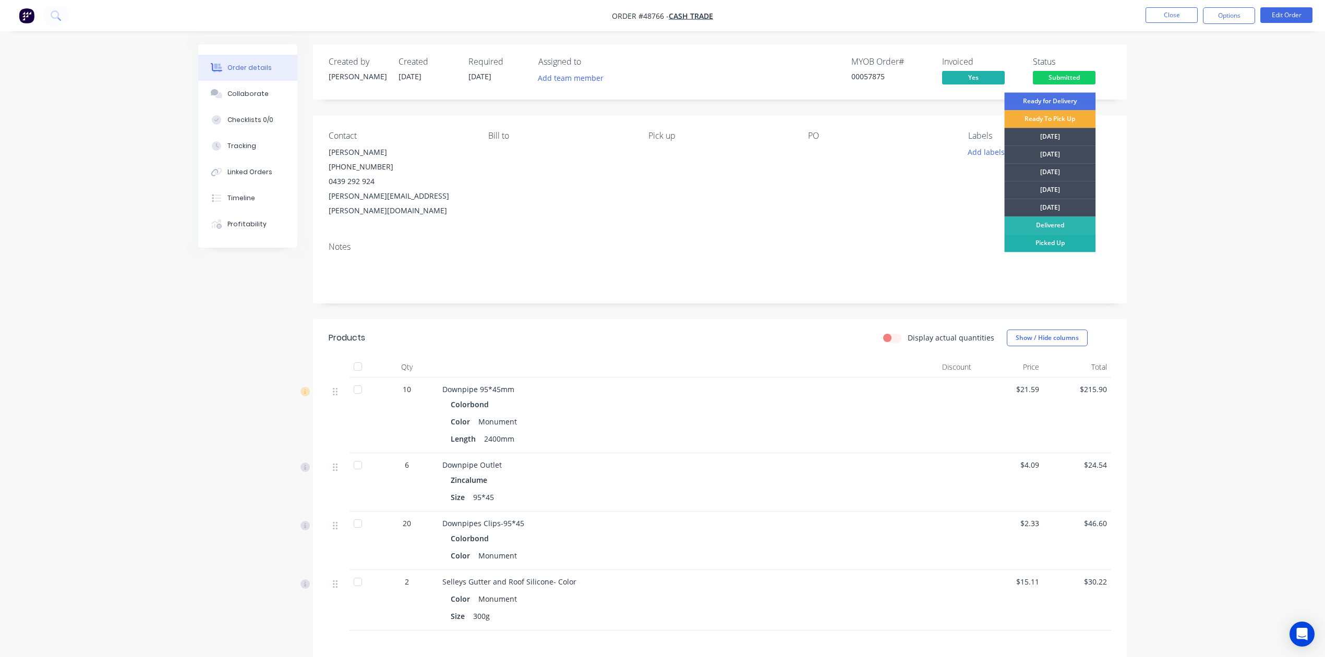
click at [1042, 242] on div "Picked Up" at bounding box center [1049, 243] width 91 height 18
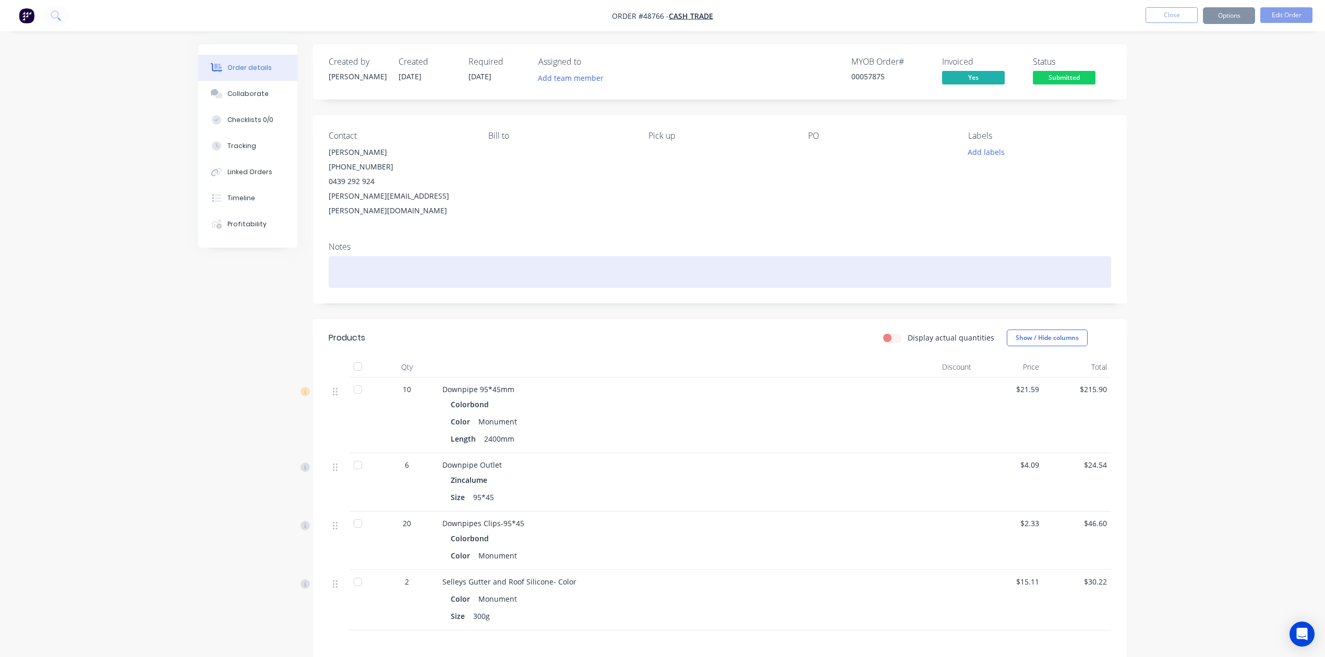
click at [860, 256] on div at bounding box center [720, 272] width 782 height 32
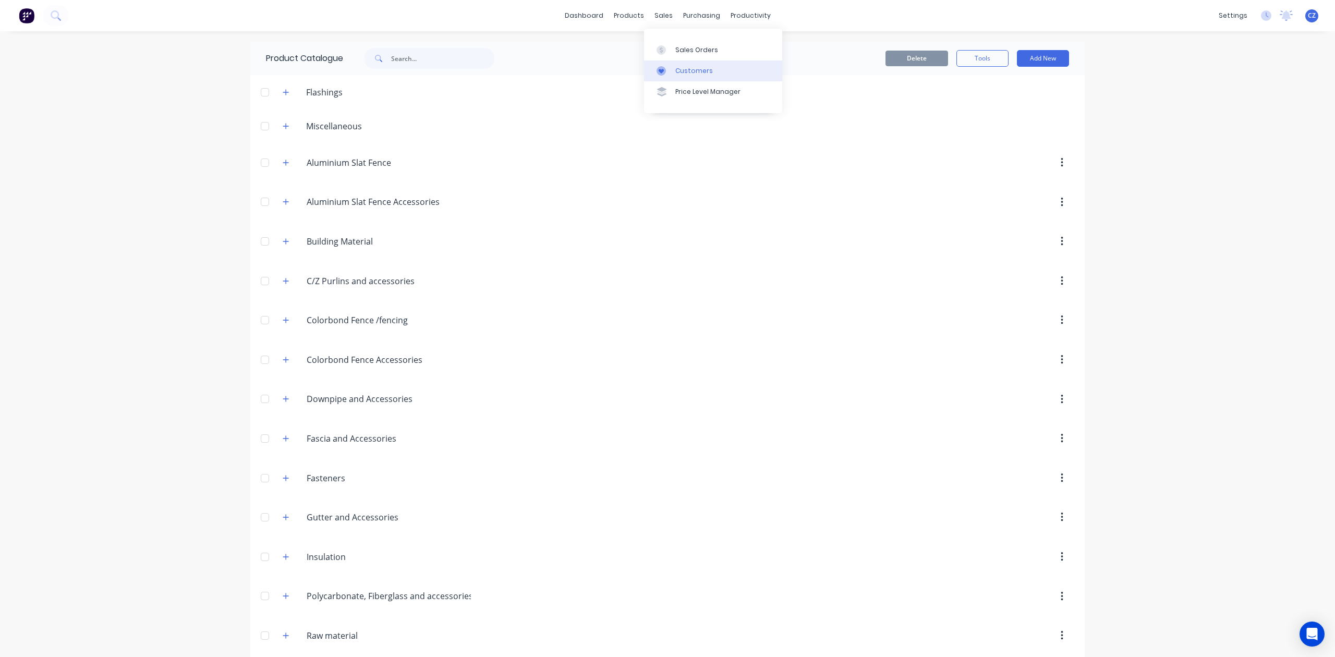
click at [672, 68] on div at bounding box center [665, 70] width 16 height 9
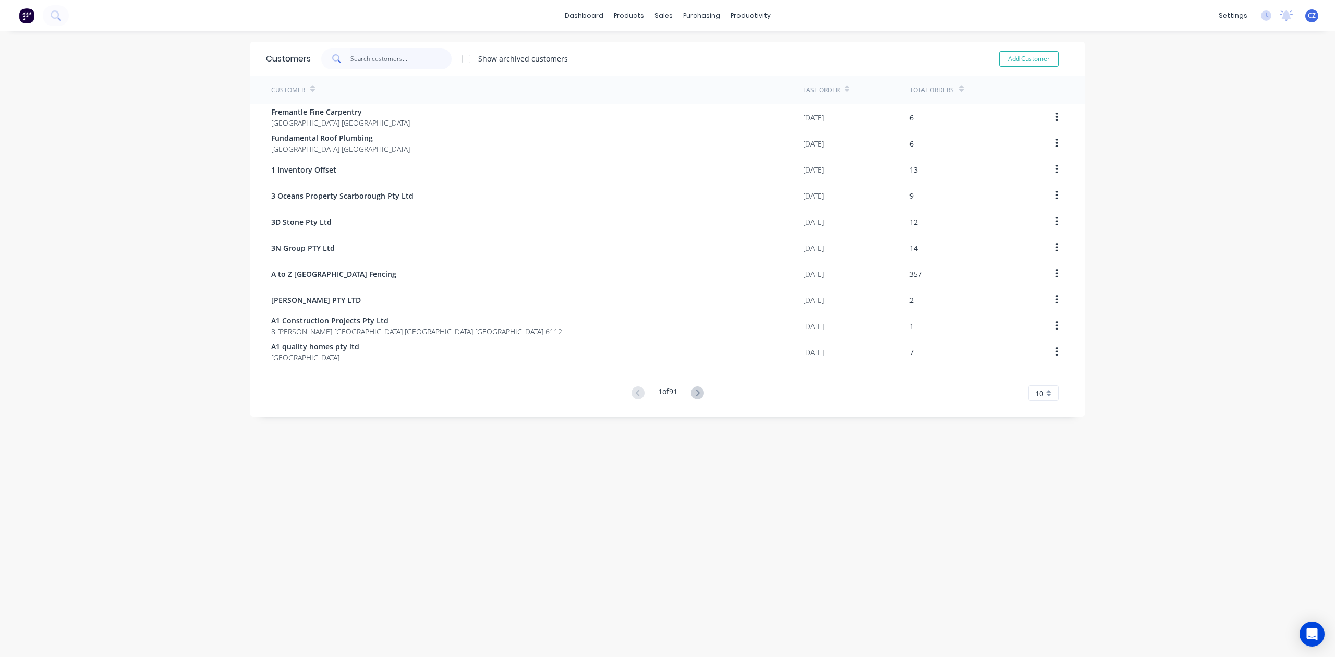
click at [420, 55] on input "text" at bounding box center [402, 59] width 102 height 21
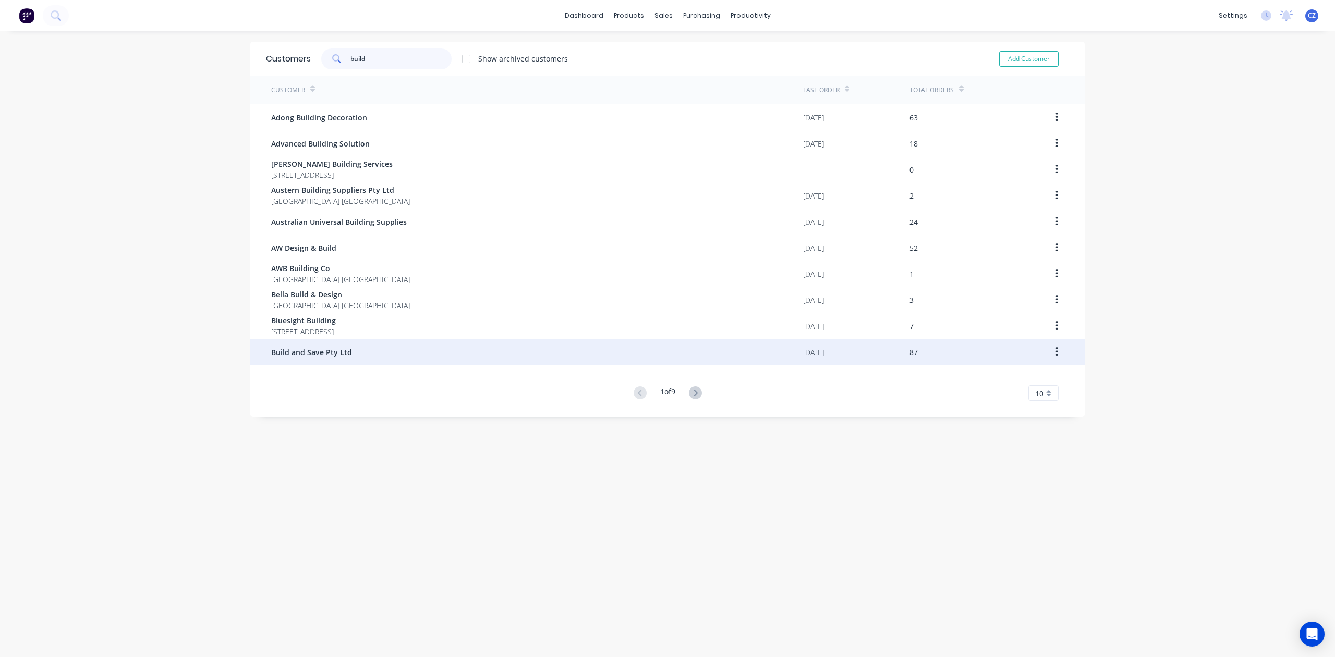
type input "build"
click at [418, 361] on div "Build and Save Pty Ltd" at bounding box center [537, 352] width 532 height 26
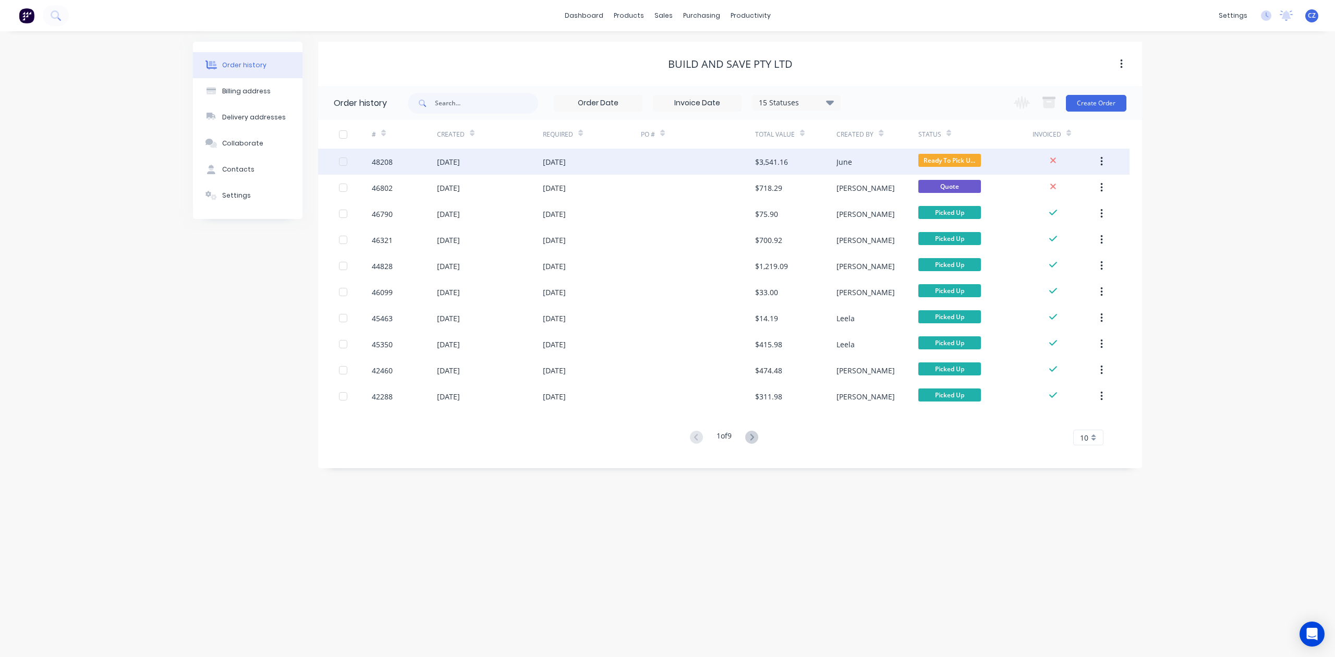
click at [847, 165] on div "June" at bounding box center [845, 161] width 16 height 11
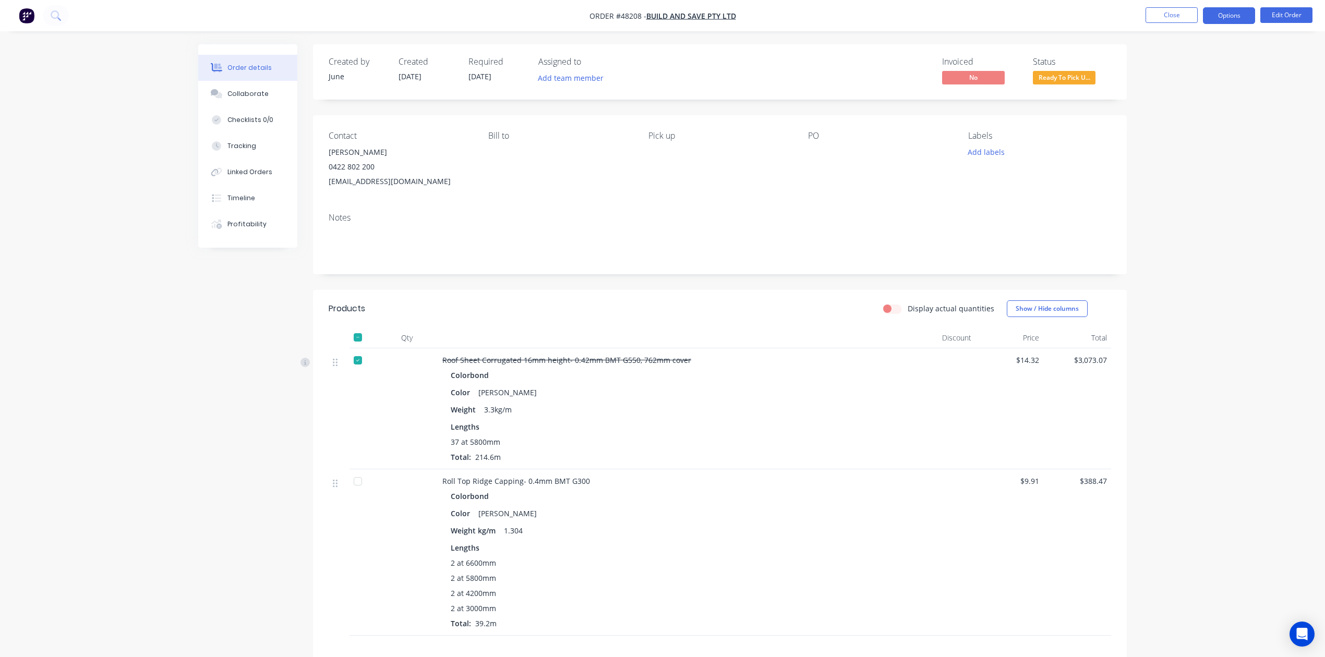
click at [1215, 22] on button "Options" at bounding box center [1229, 15] width 52 height 17
click at [1182, 151] on div "Delivery Docket" at bounding box center [1198, 146] width 96 height 15
click at [1179, 122] on div "Custom" at bounding box center [1198, 125] width 96 height 15
click at [1179, 104] on div "Without pricing" at bounding box center [1198, 105] width 96 height 15
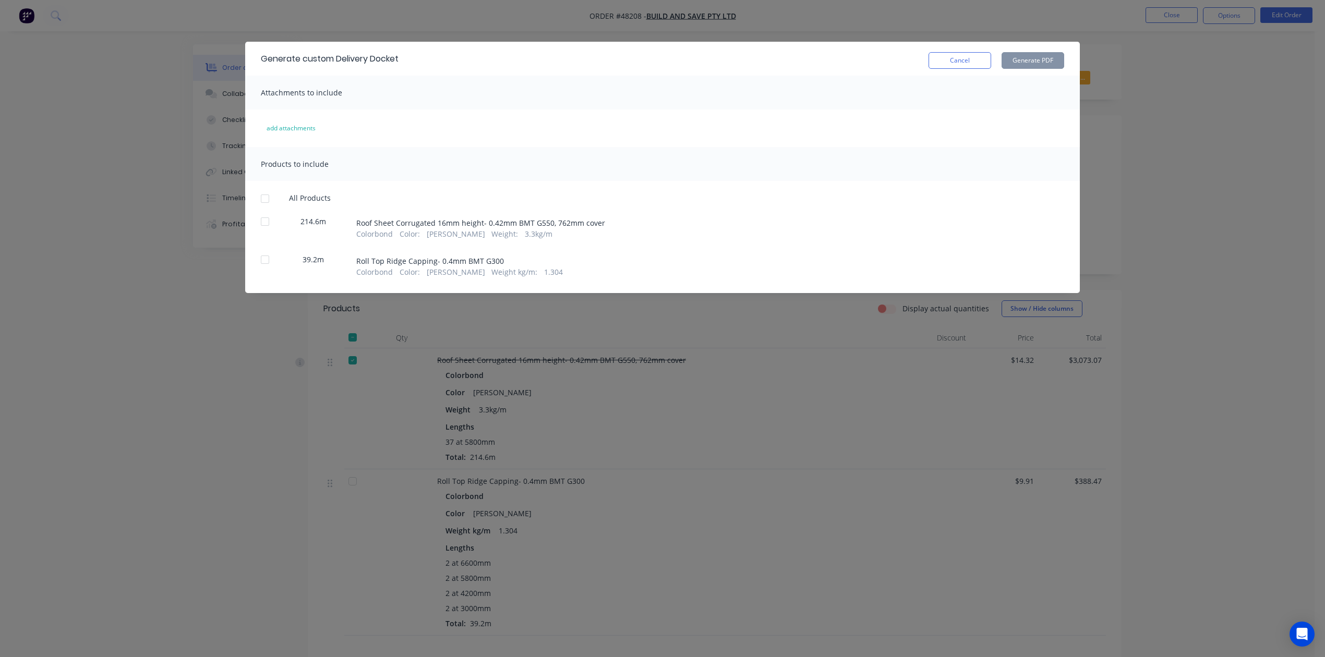
click at [269, 264] on div at bounding box center [265, 259] width 21 height 21
click at [1053, 57] on button "Generate PDF" at bounding box center [1033, 60] width 63 height 17
click at [945, 56] on button "Cancel" at bounding box center [959, 60] width 63 height 17
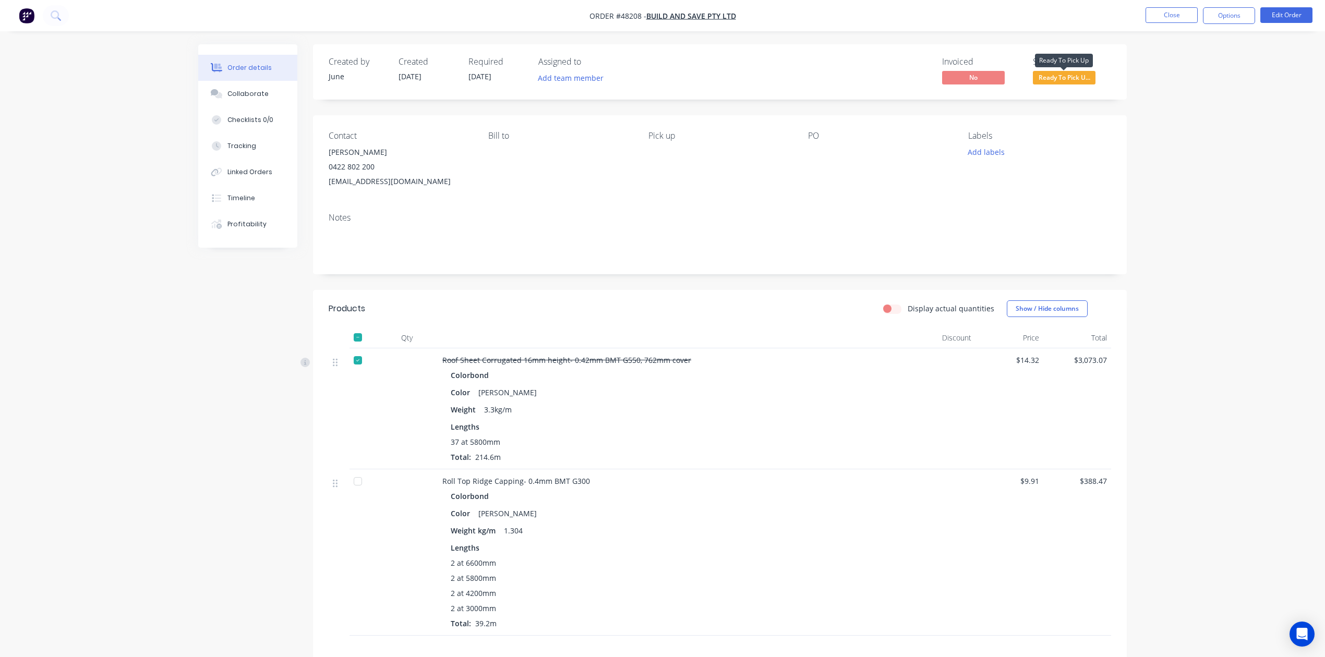
click at [1065, 79] on span "Ready To Pick U..." at bounding box center [1064, 77] width 63 height 13
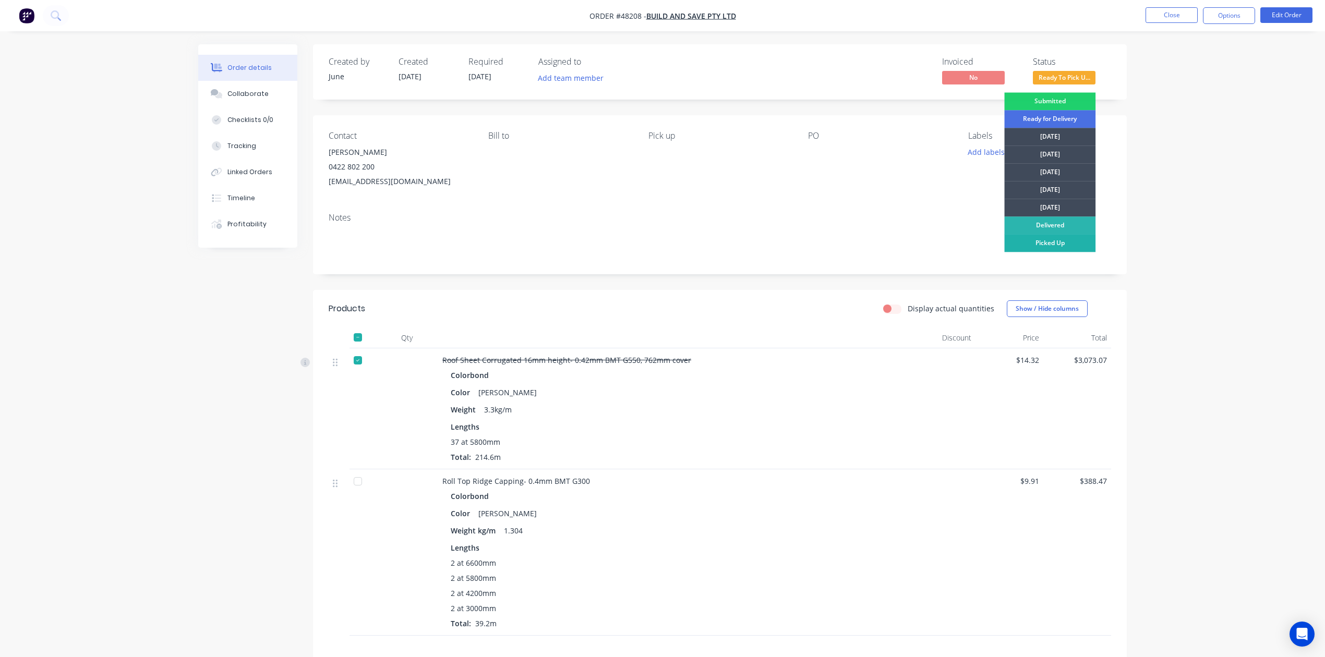
click at [1038, 249] on div "Picked Up" at bounding box center [1049, 243] width 91 height 18
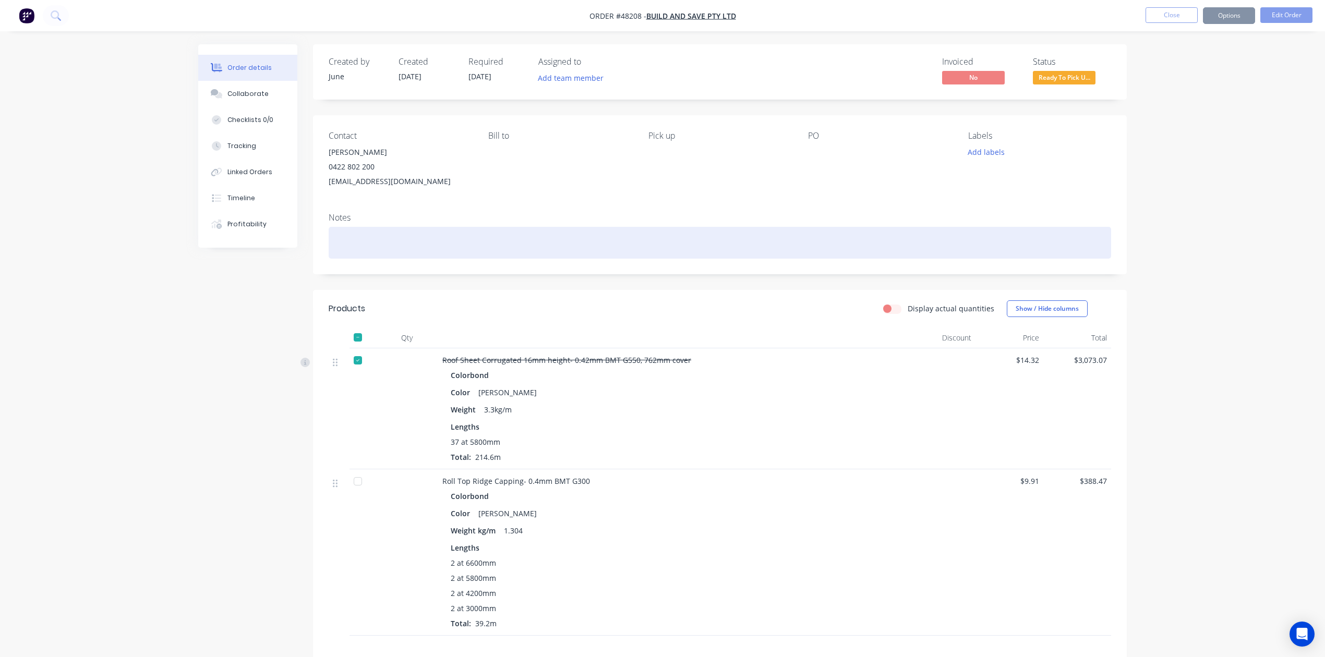
click at [893, 241] on div at bounding box center [720, 243] width 782 height 32
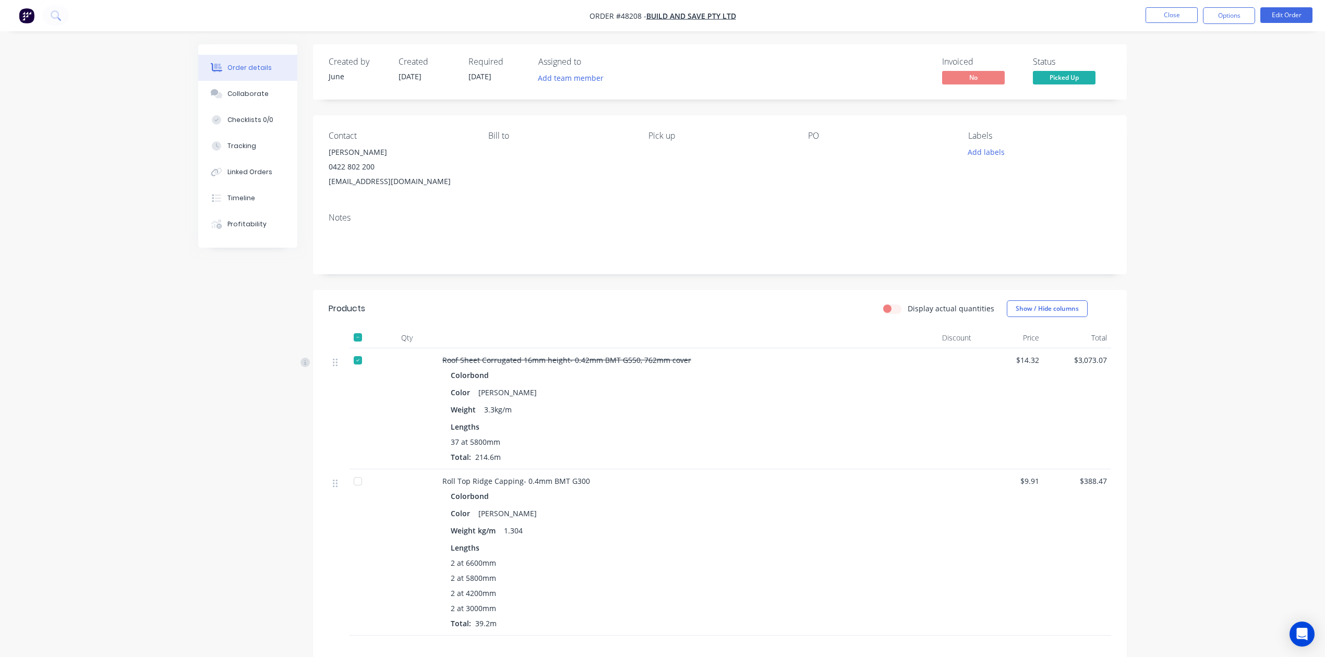
click at [1171, 26] on nav "Order #48208 - Build and Save Pty Ltd Close Options Edit Order" at bounding box center [662, 15] width 1325 height 31
click at [1169, 13] on button "Close" at bounding box center [1171, 15] width 52 height 16
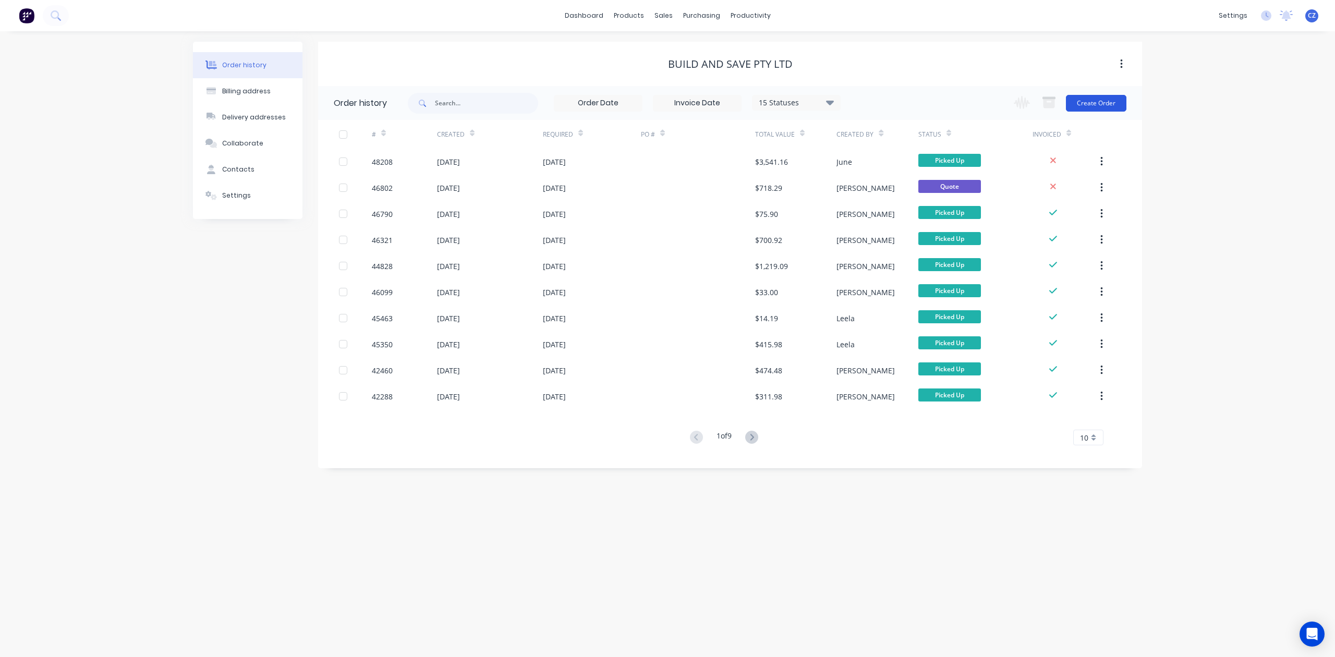
click at [1089, 101] on button "Create Order" at bounding box center [1096, 103] width 61 height 17
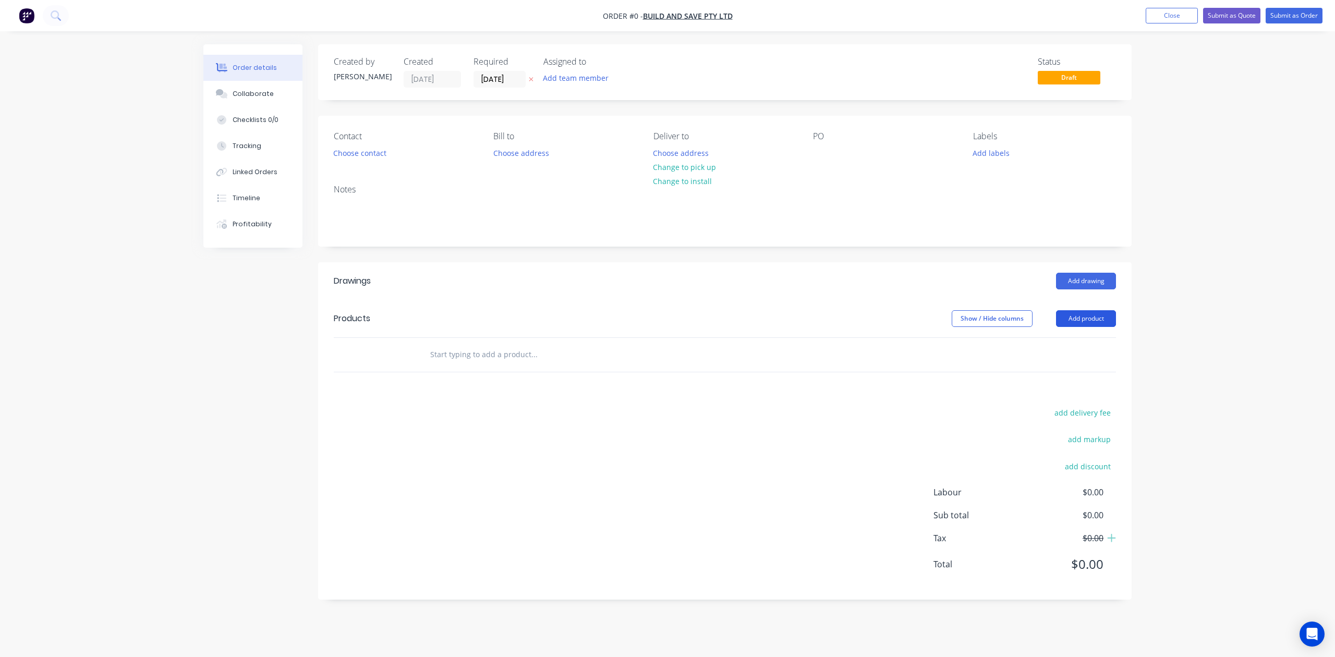
click at [1083, 313] on button "Add product" at bounding box center [1086, 318] width 60 height 17
click at [1073, 344] on div "Product catalogue" at bounding box center [1067, 344] width 80 height 15
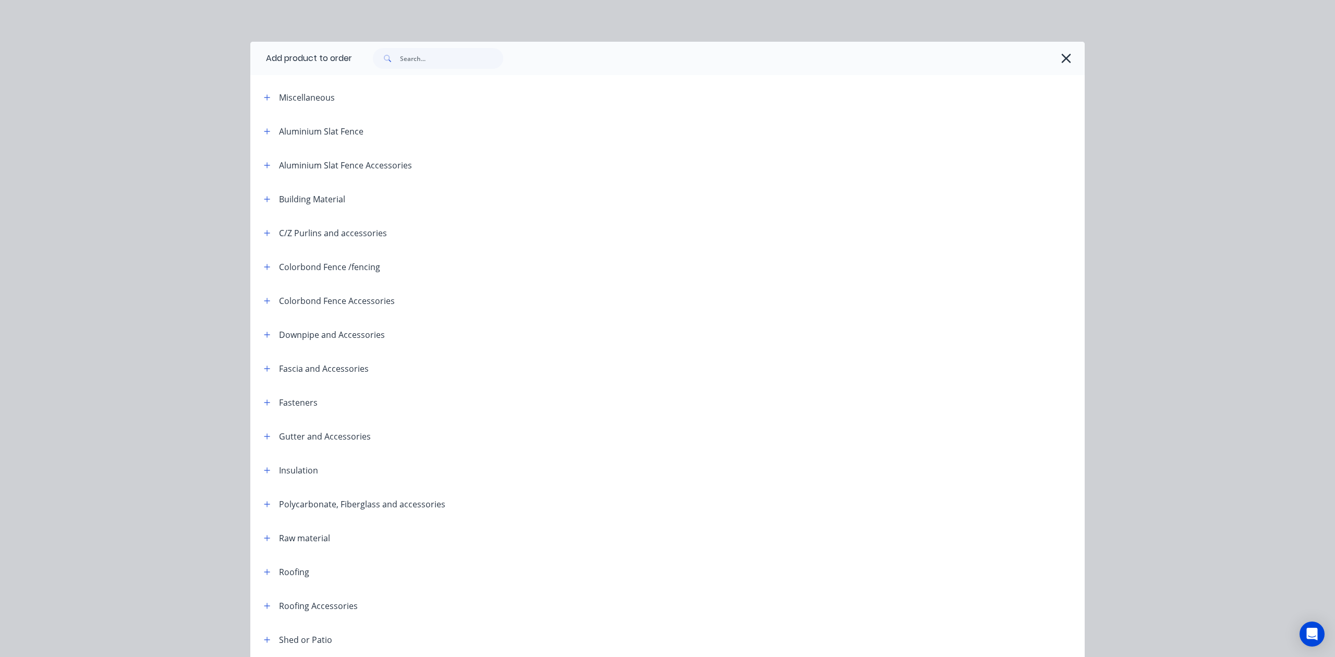
drag, startPoint x: 453, startPoint y: 45, endPoint x: 450, endPoint y: 55, distance: 10.6
click at [453, 49] on div at bounding box center [718, 58] width 733 height 33
click at [450, 55] on input "text" at bounding box center [451, 58] width 103 height 21
click at [485, 65] on input "text" at bounding box center [451, 58] width 103 height 21
type input "M6"
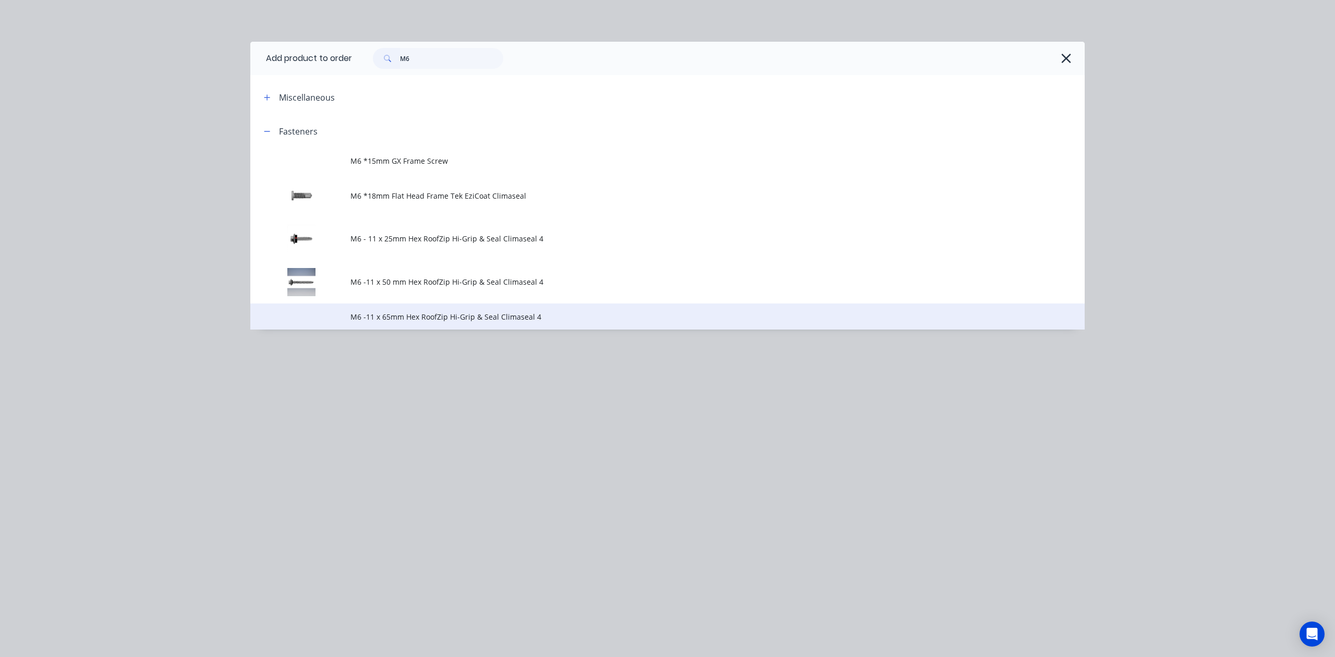
click at [426, 306] on td "M6 -11 x 65mm Hex RoofZip Hi-Grip & Seal Climaseal 4" at bounding box center [718, 317] width 734 height 26
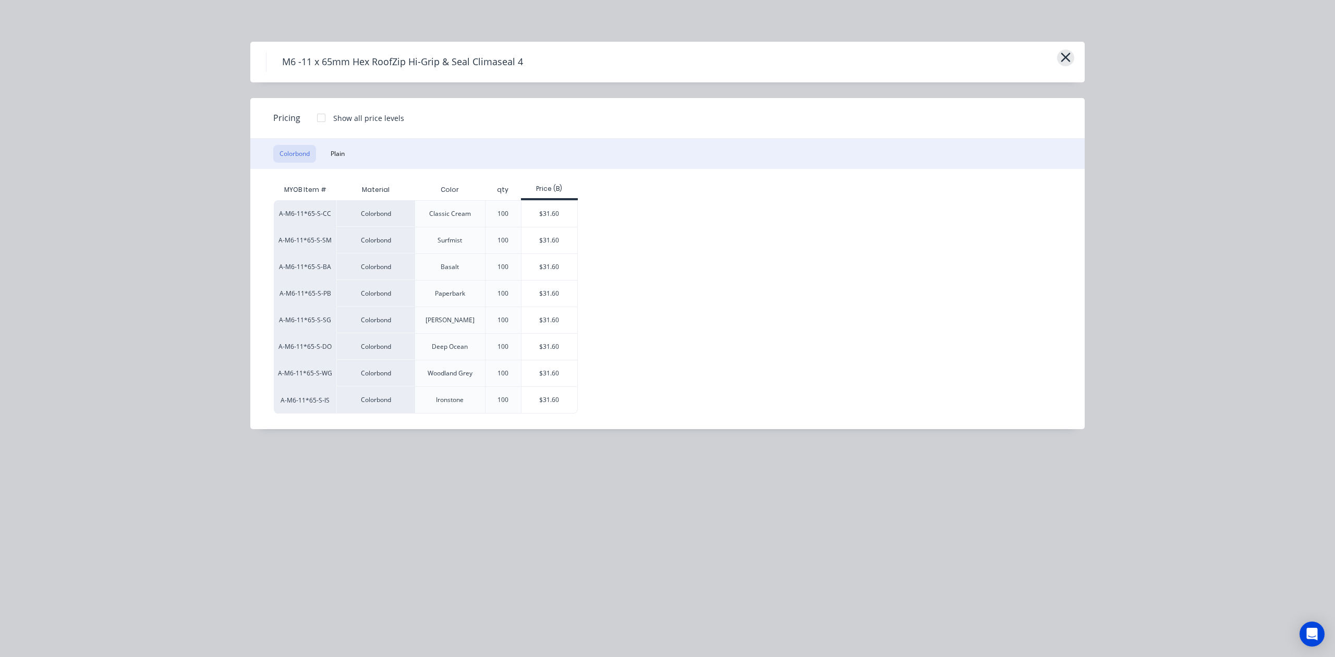
click at [1063, 55] on icon "button" at bounding box center [1065, 57] width 11 height 15
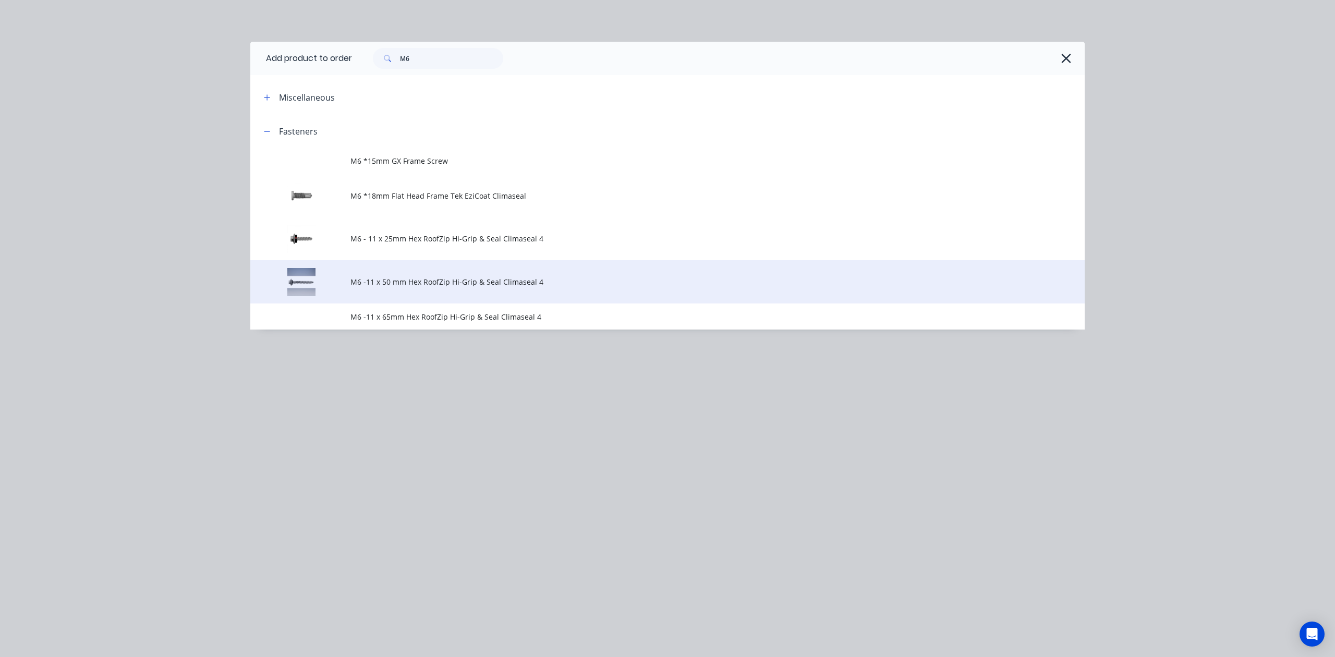
click at [469, 269] on td "M6 -11 x 50 mm Hex RoofZip Hi-Grip & Seal Climaseal 4" at bounding box center [718, 281] width 734 height 43
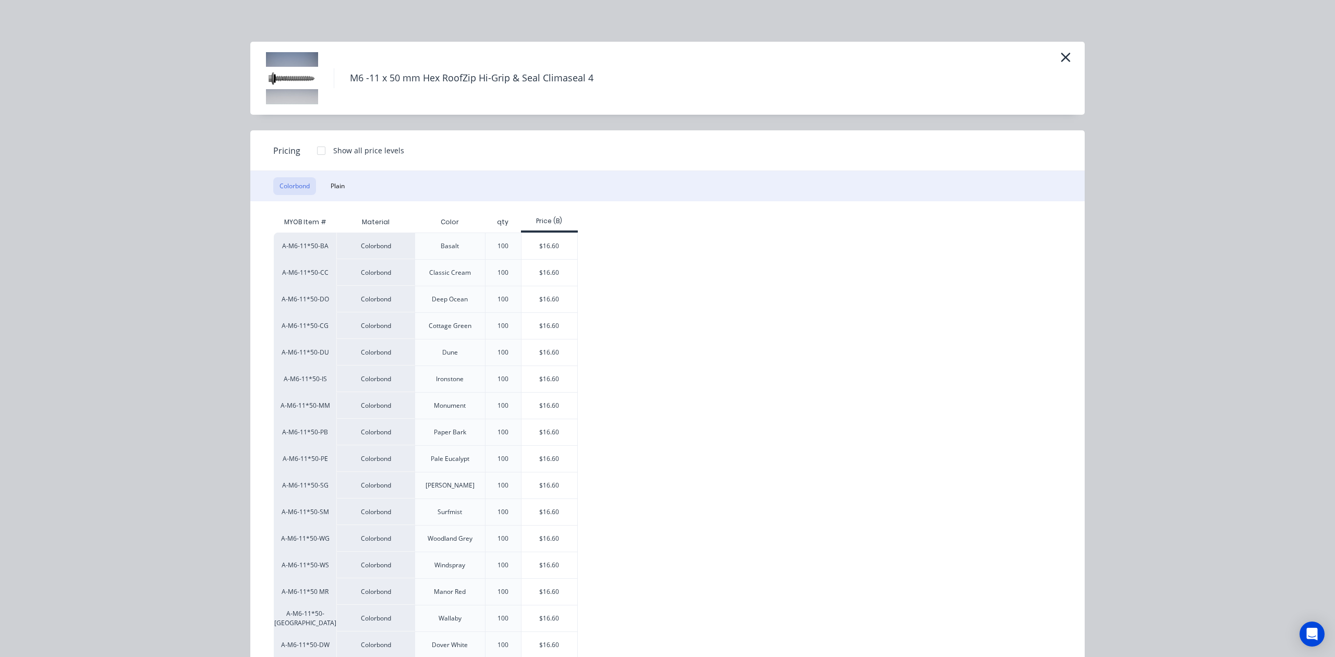
click at [314, 151] on div at bounding box center [321, 150] width 21 height 21
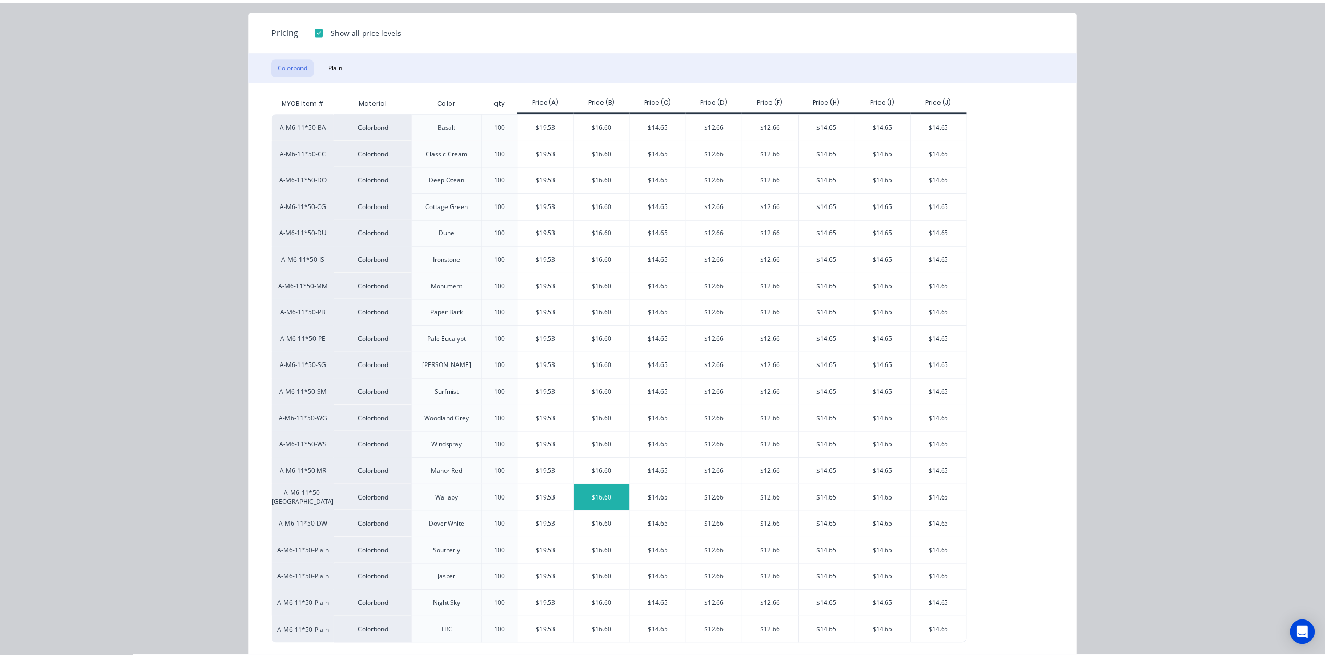
scroll to position [139, 0]
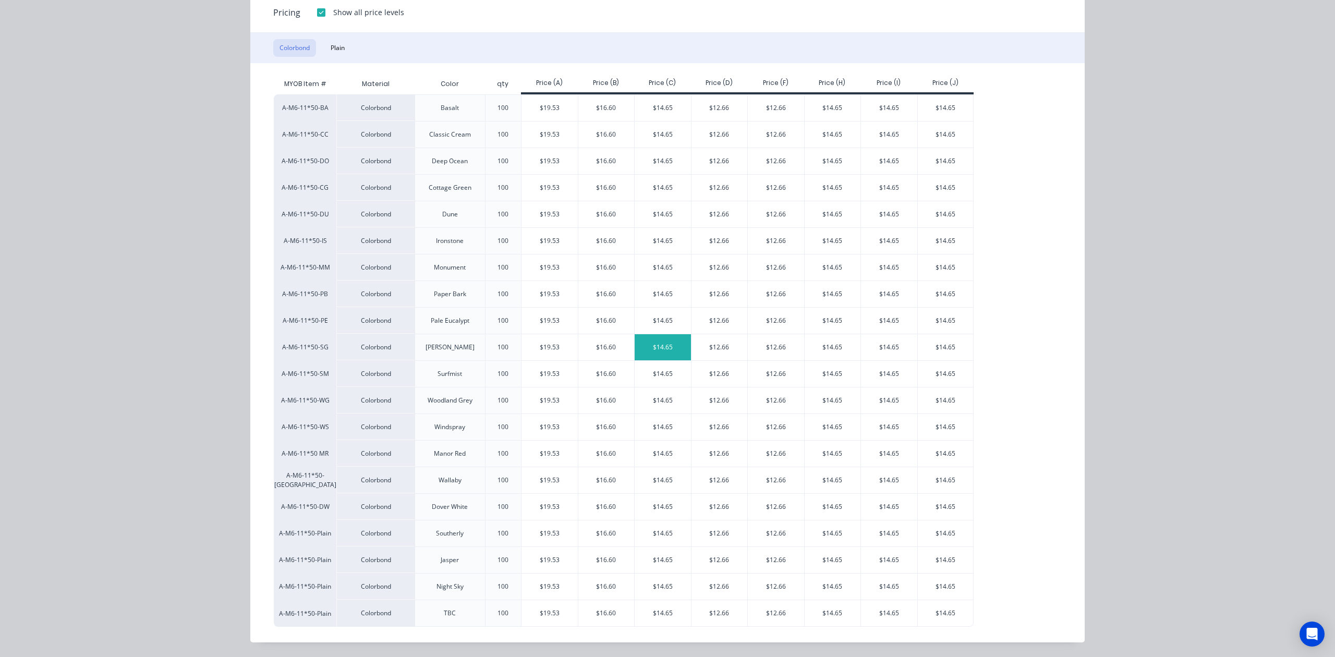
click at [661, 346] on div "$14.65" at bounding box center [663, 347] width 56 height 26
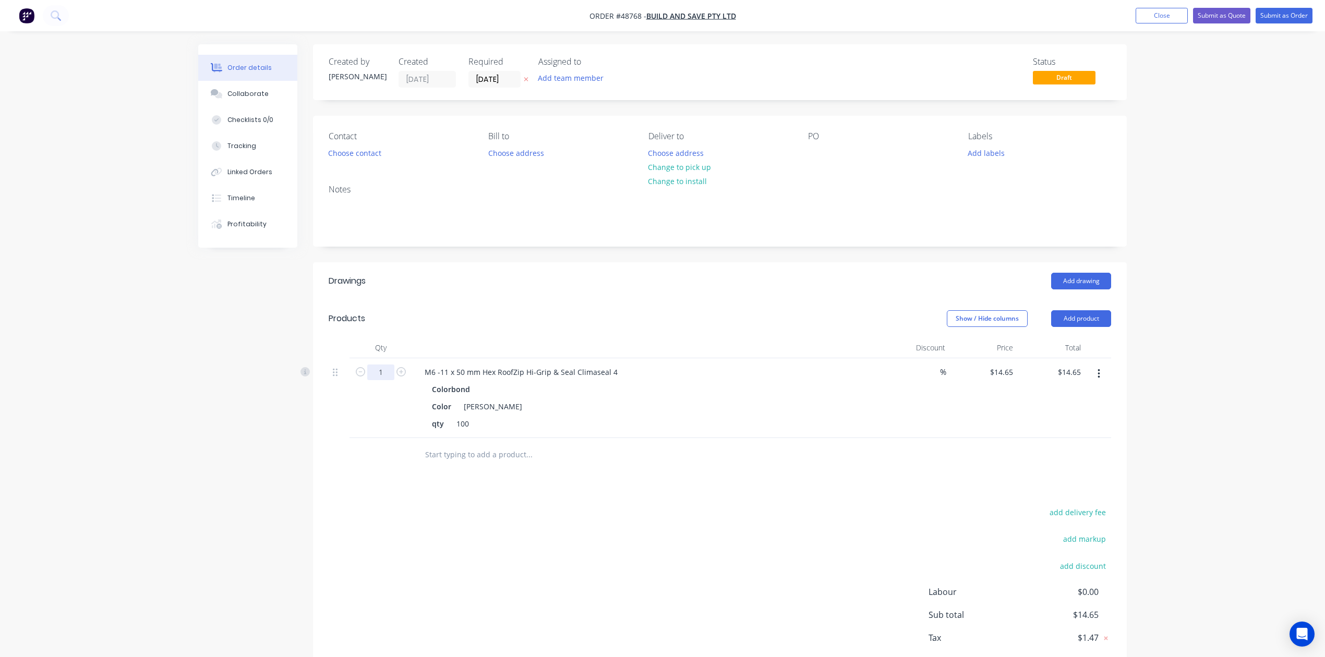
click at [389, 372] on input "1" at bounding box center [380, 373] width 27 height 16
type input "10"
type input "$146.50"
click at [693, 167] on button "Change to pick up" at bounding box center [680, 167] width 74 height 14
click at [690, 273] on div "Add drawing" at bounding box center [803, 281] width 616 height 17
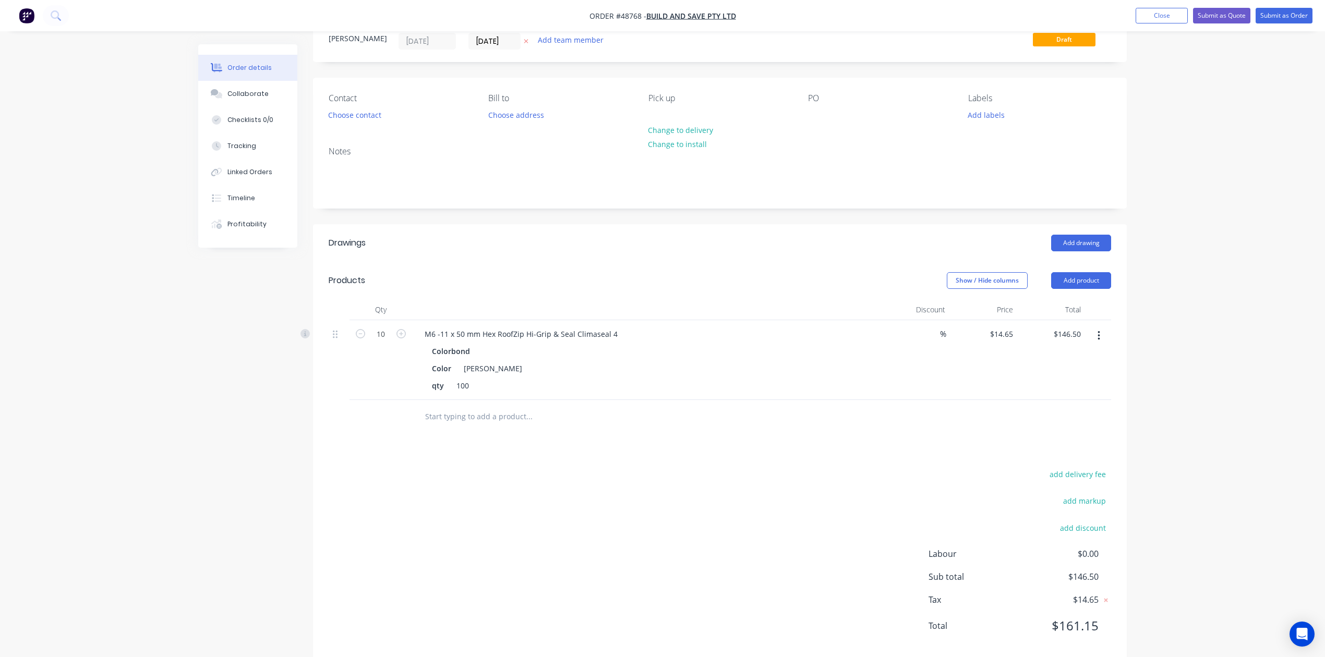
scroll to position [59, 0]
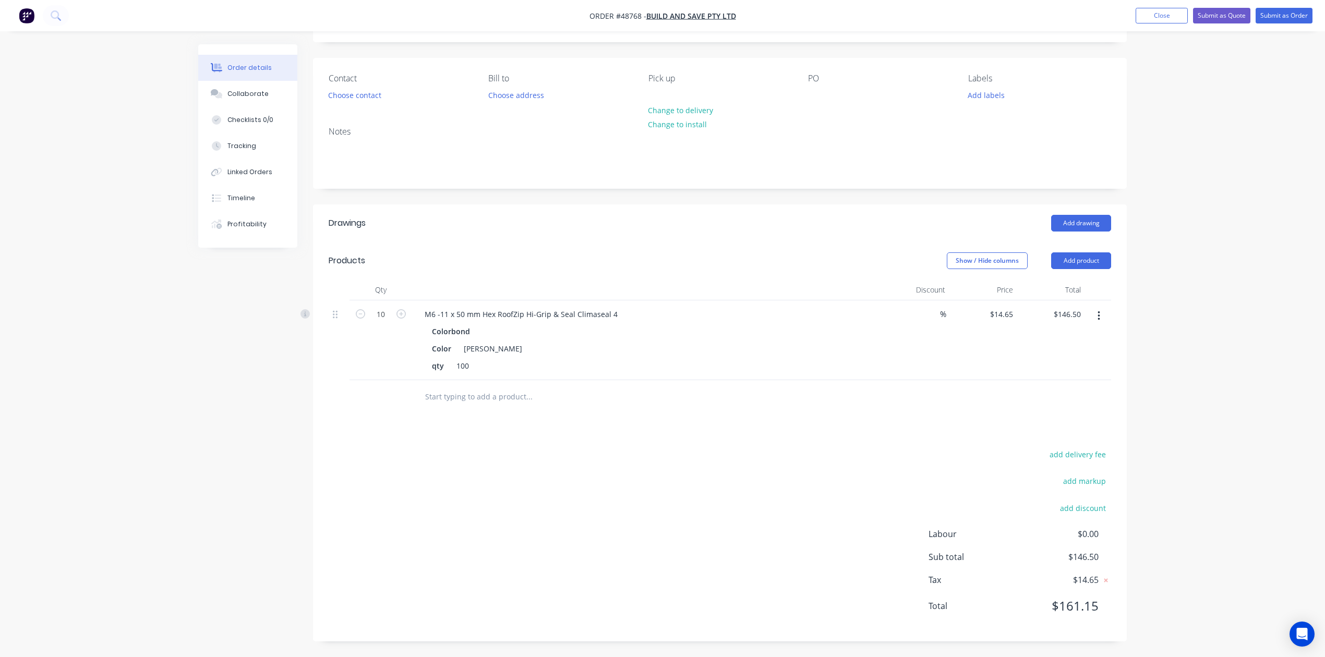
click at [756, 464] on div "add delivery fee add markup add discount Labour $0.00 Sub total $146.50 Tax $14…" at bounding box center [720, 537] width 782 height 178
click at [366, 90] on button "Choose contact" at bounding box center [355, 95] width 64 height 14
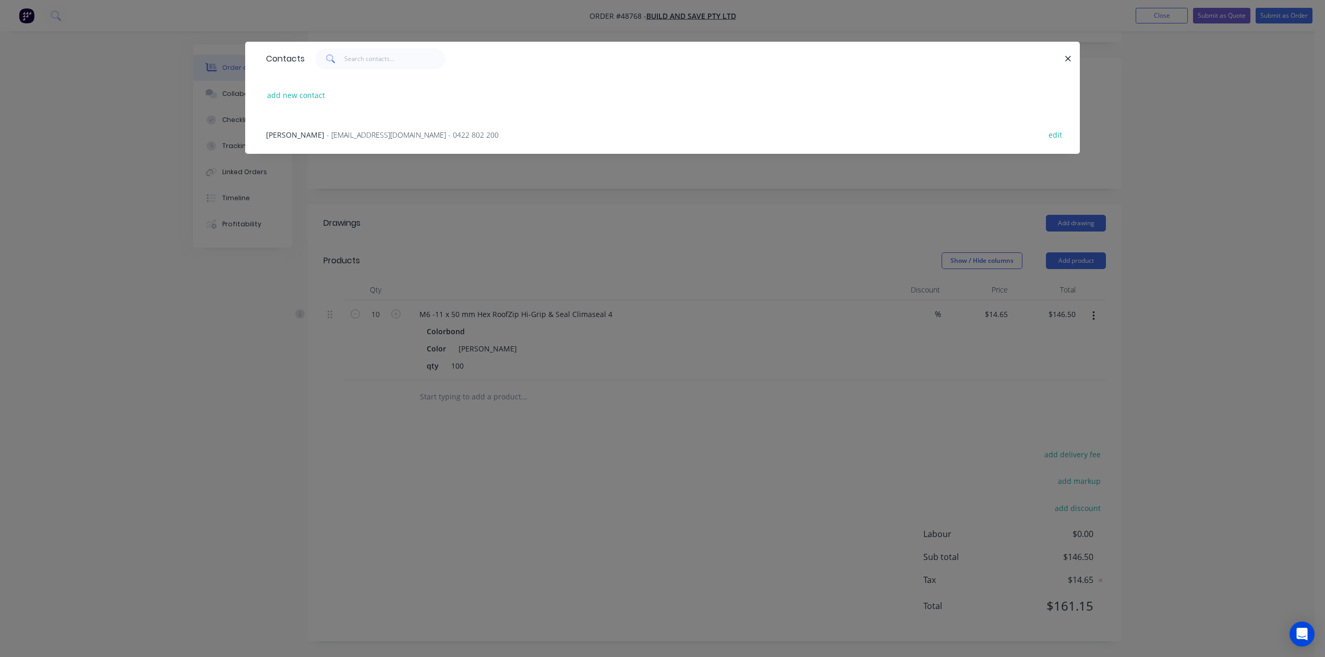
click at [309, 130] on span "Balamurgan Ravi" at bounding box center [295, 135] width 58 height 10
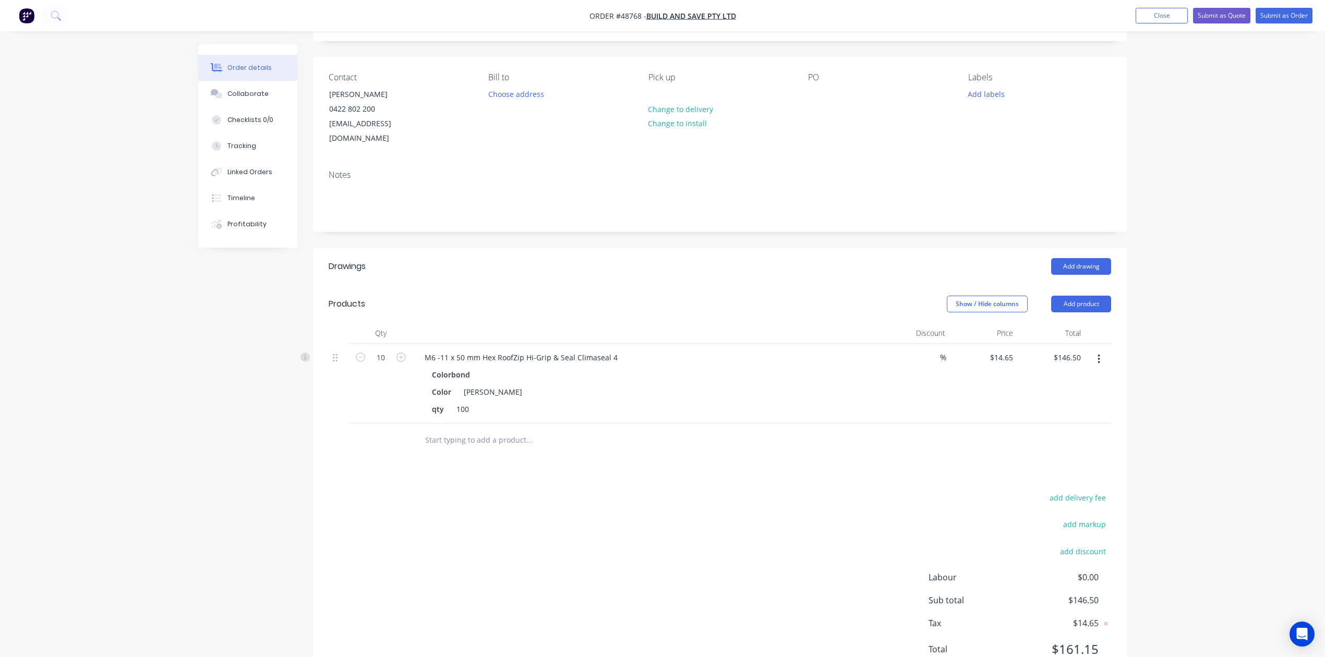
click at [711, 232] on div "Created by Cathy Created 02/09/25 Required 02/09/25 Assigned to Add team member…" at bounding box center [720, 334] width 814 height 699
click at [1075, 296] on button "Add product" at bounding box center [1081, 304] width 60 height 17
click at [1052, 323] on div "Product catalogue" at bounding box center [1061, 330] width 80 height 15
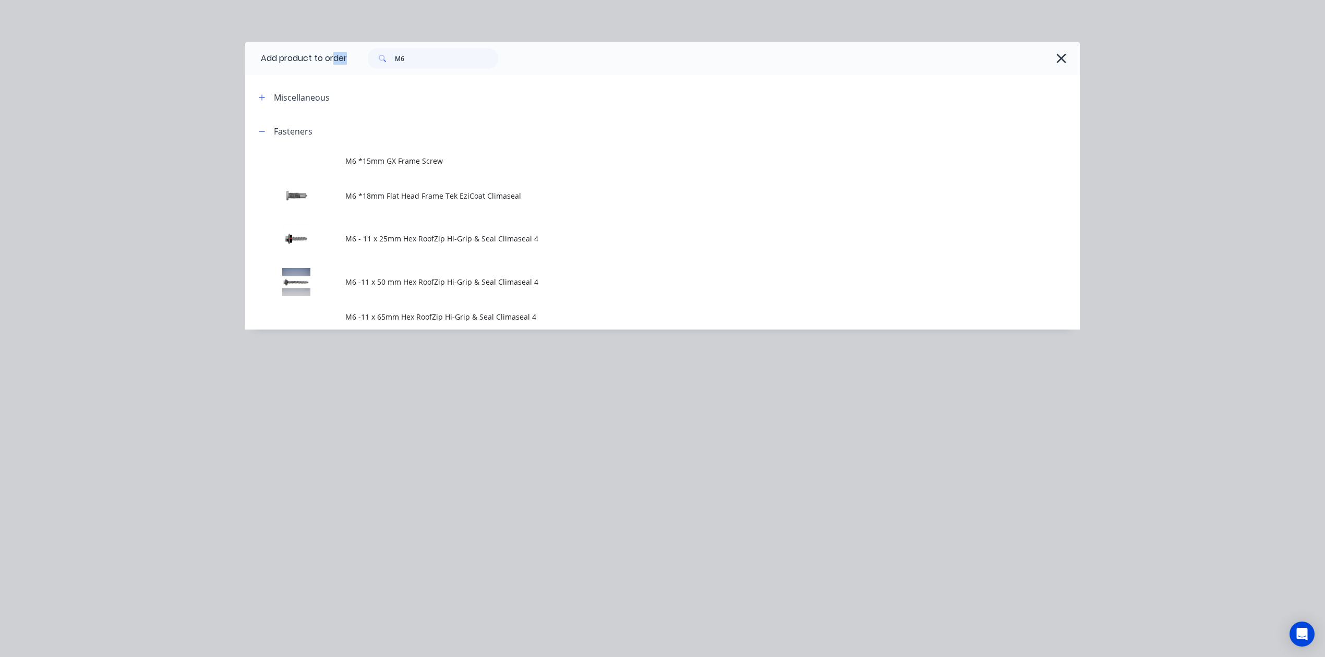
drag, startPoint x: 451, startPoint y: 69, endPoint x: 334, endPoint y: 70, distance: 116.3
click at [334, 70] on header "Add product to order M6" at bounding box center [662, 58] width 835 height 33
click at [426, 43] on div "M6" at bounding box center [713, 58] width 733 height 33
click at [435, 57] on input "M6" at bounding box center [446, 58] width 103 height 21
drag, startPoint x: 435, startPoint y: 62, endPoint x: 369, endPoint y: 58, distance: 65.3
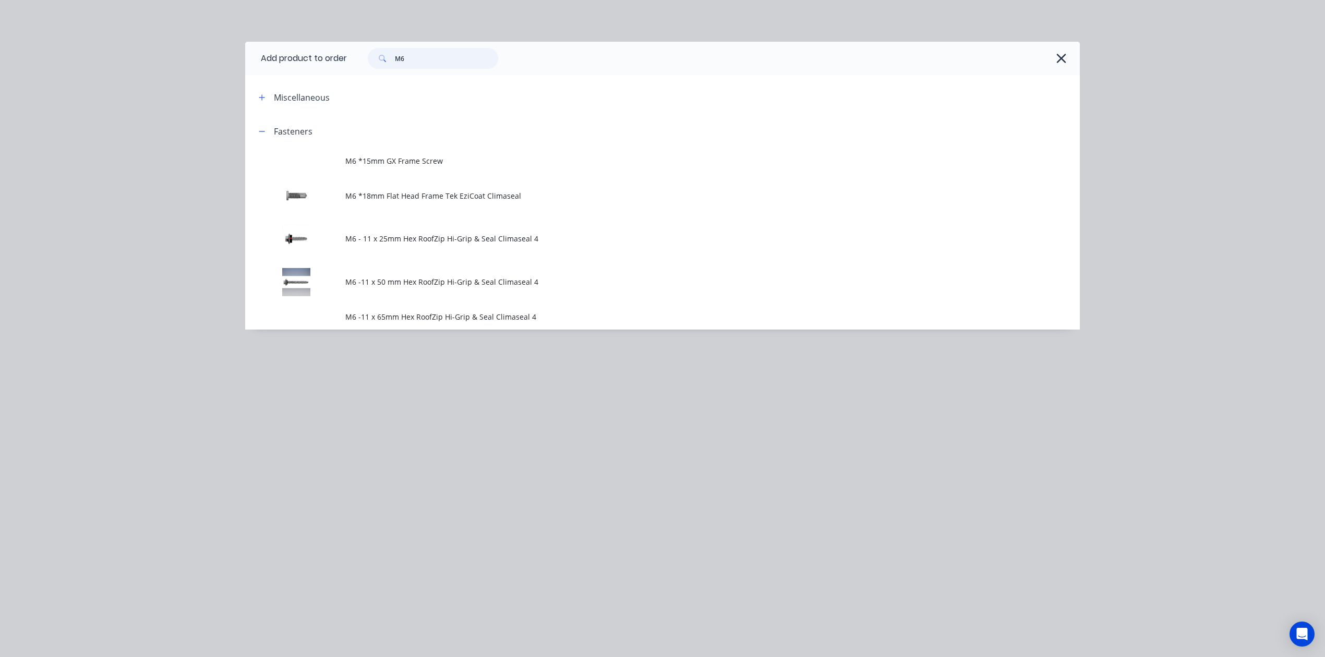
click at [368, 58] on div "M6" at bounding box center [433, 58] width 130 height 21
type input "rail"
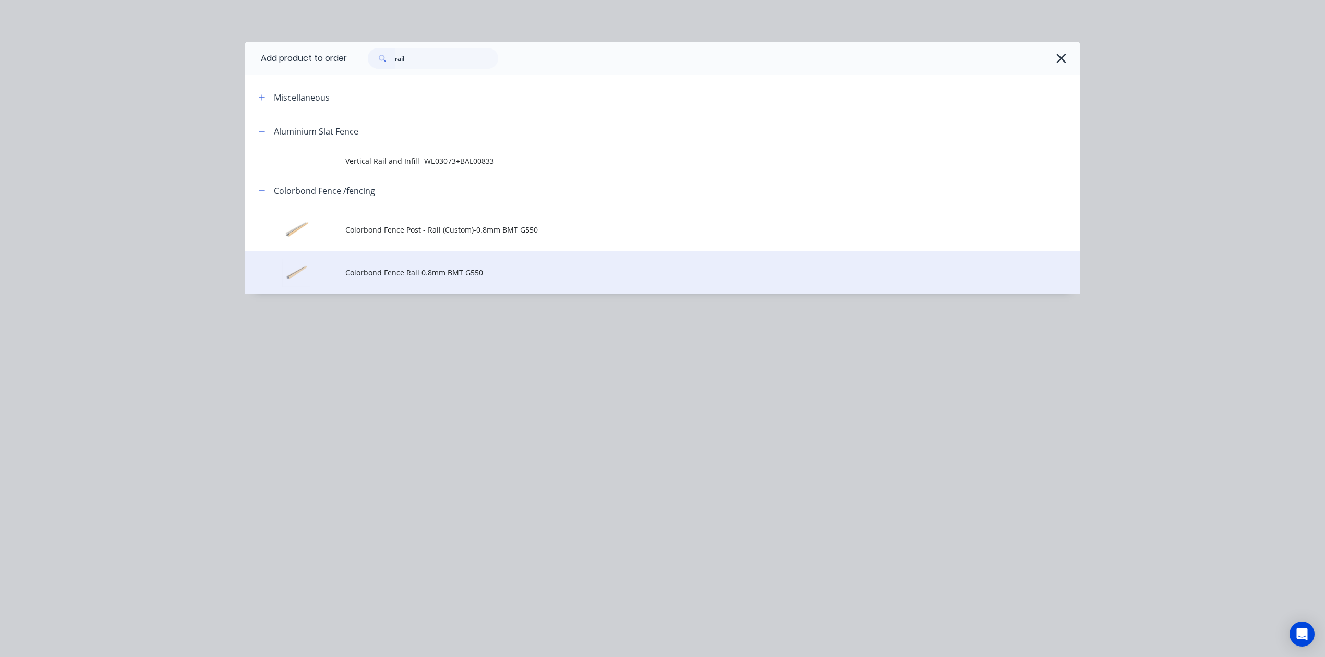
click at [382, 276] on span "Colorbond Fence Rail 0.8mm BMT G550" at bounding box center [638, 272] width 587 height 11
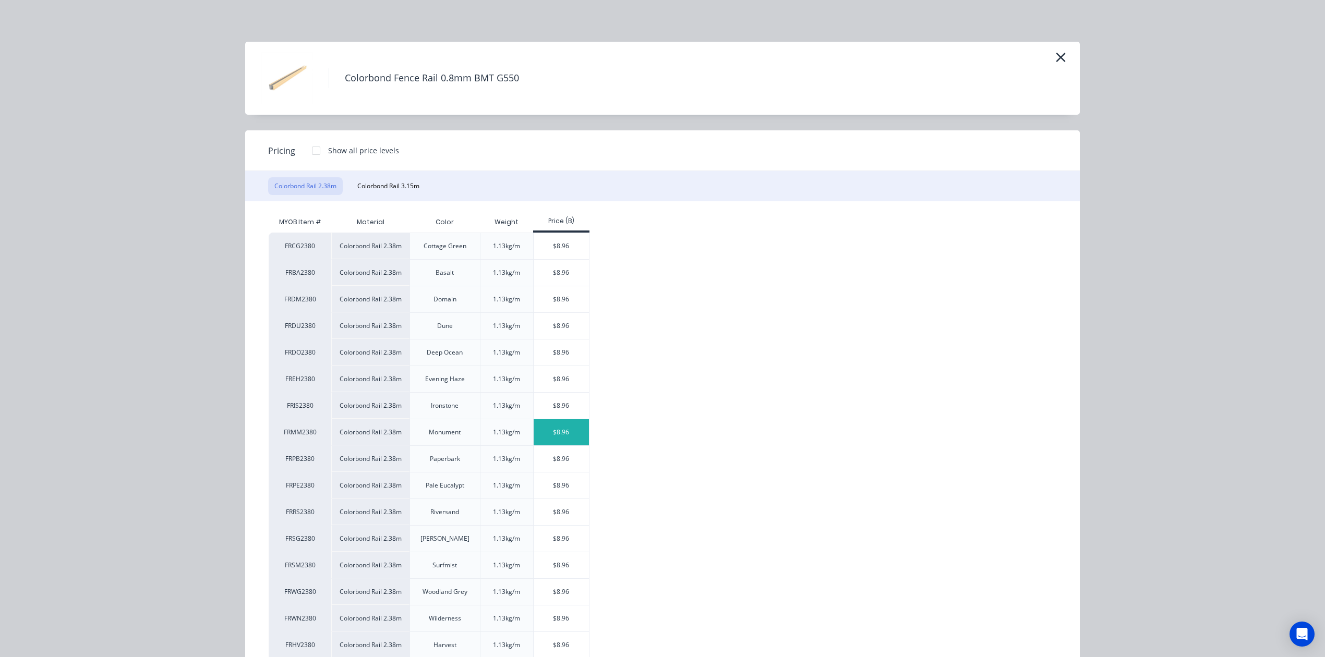
click at [559, 439] on div "$8.96" at bounding box center [562, 432] width 56 height 26
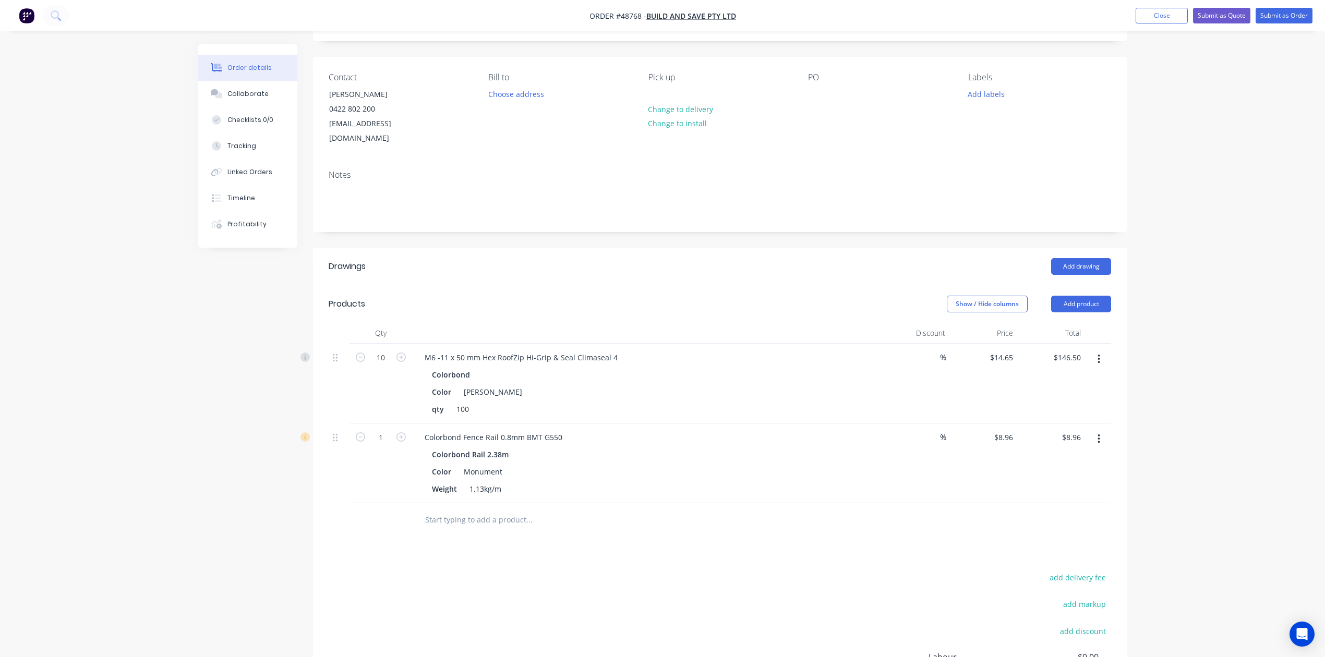
click at [403, 432] on icon "button" at bounding box center [400, 436] width 9 height 9
type input "2"
type input "$17.92"
drag, startPoint x: 733, startPoint y: 278, endPoint x: 898, endPoint y: 269, distance: 165.0
click at [733, 285] on header "Products Show / Hide columns Add product" at bounding box center [720, 304] width 814 height 38
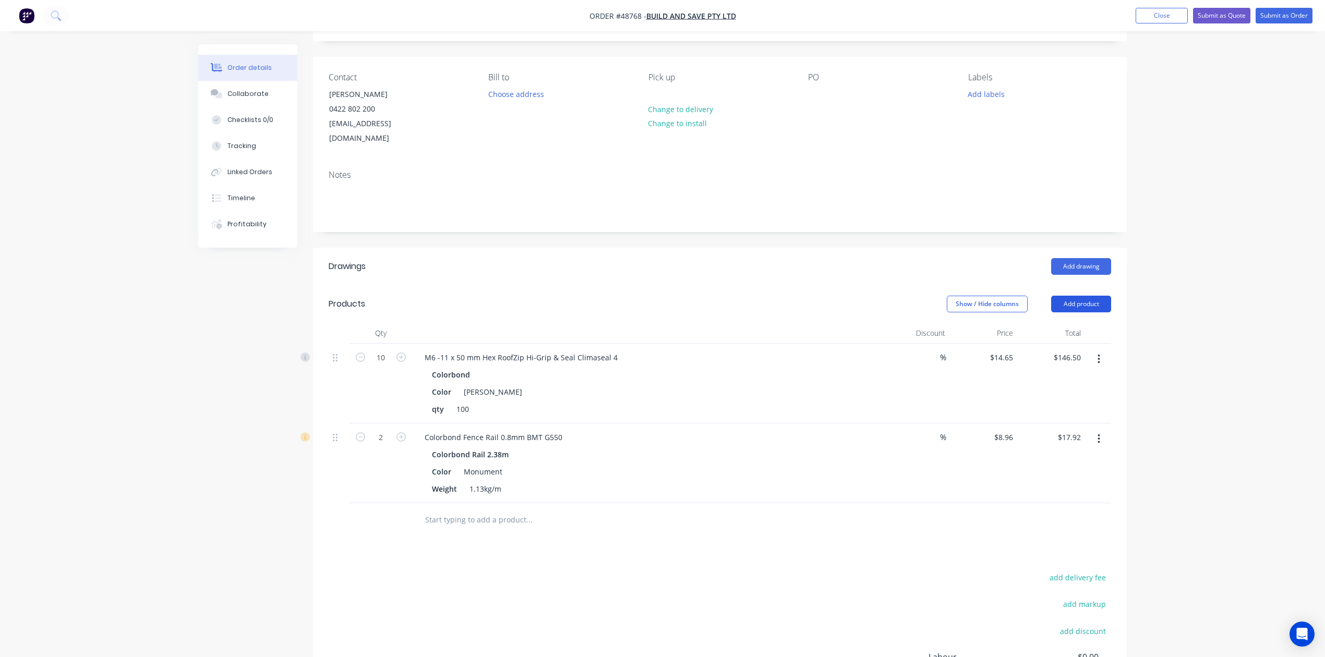
click at [1076, 296] on button "Add product" at bounding box center [1081, 304] width 60 height 17
click at [1056, 323] on div "Product catalogue" at bounding box center [1061, 330] width 80 height 15
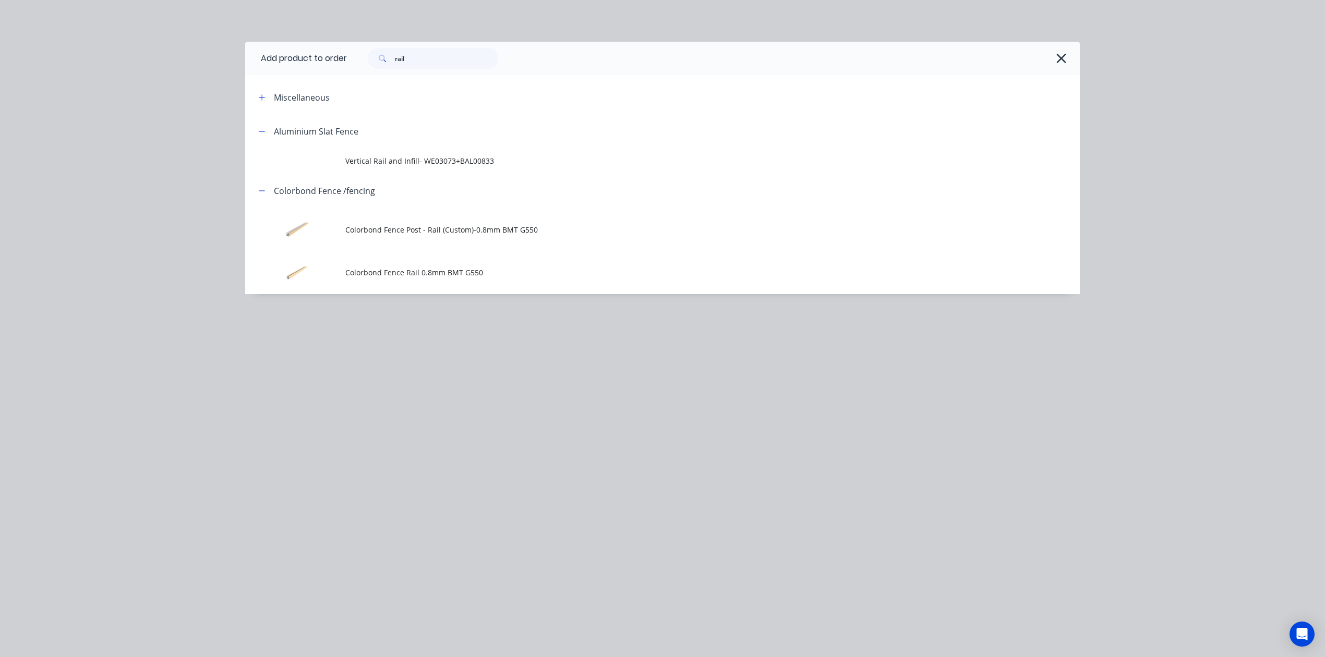
drag, startPoint x: 441, startPoint y: 69, endPoint x: 279, endPoint y: 55, distance: 162.8
click at [279, 55] on header "Add product to order rail" at bounding box center [662, 58] width 835 height 33
drag, startPoint x: 444, startPoint y: 61, endPoint x: 289, endPoint y: 62, distance: 155.4
click at [289, 62] on header "Add product to order rail" at bounding box center [662, 58] width 835 height 33
type input "touch"
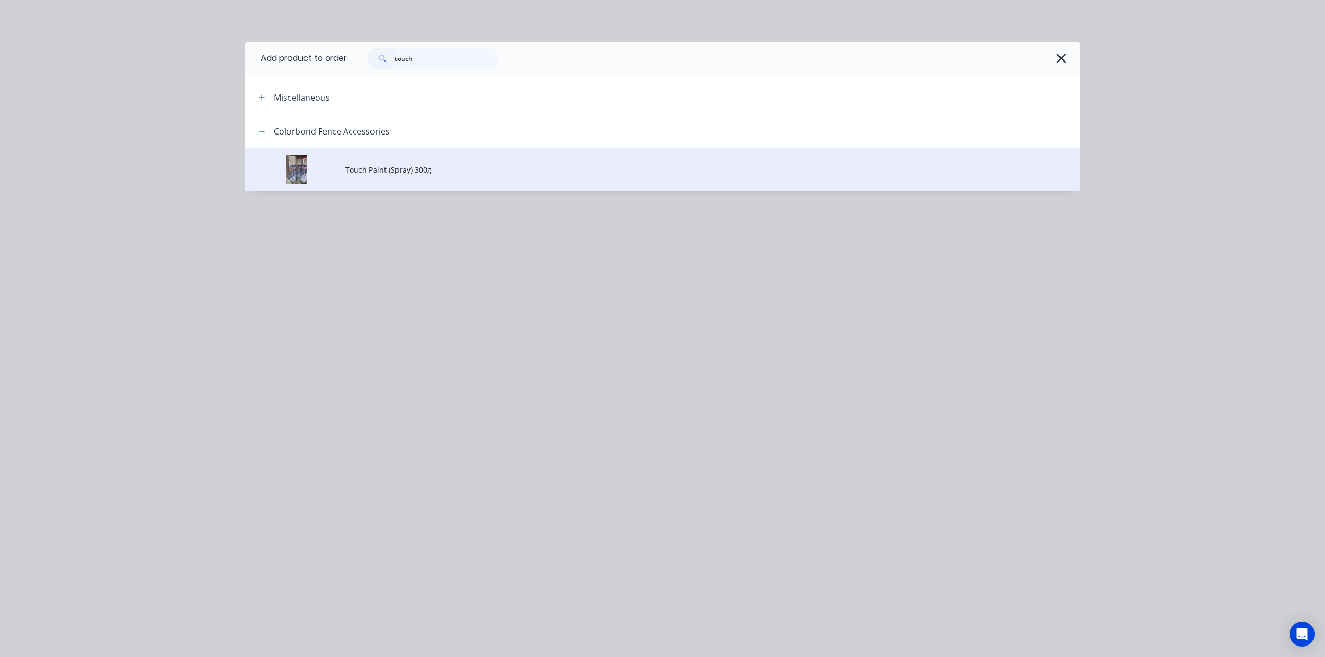
click at [422, 176] on td "Touch Paint (Spray) 300g" at bounding box center [712, 169] width 734 height 43
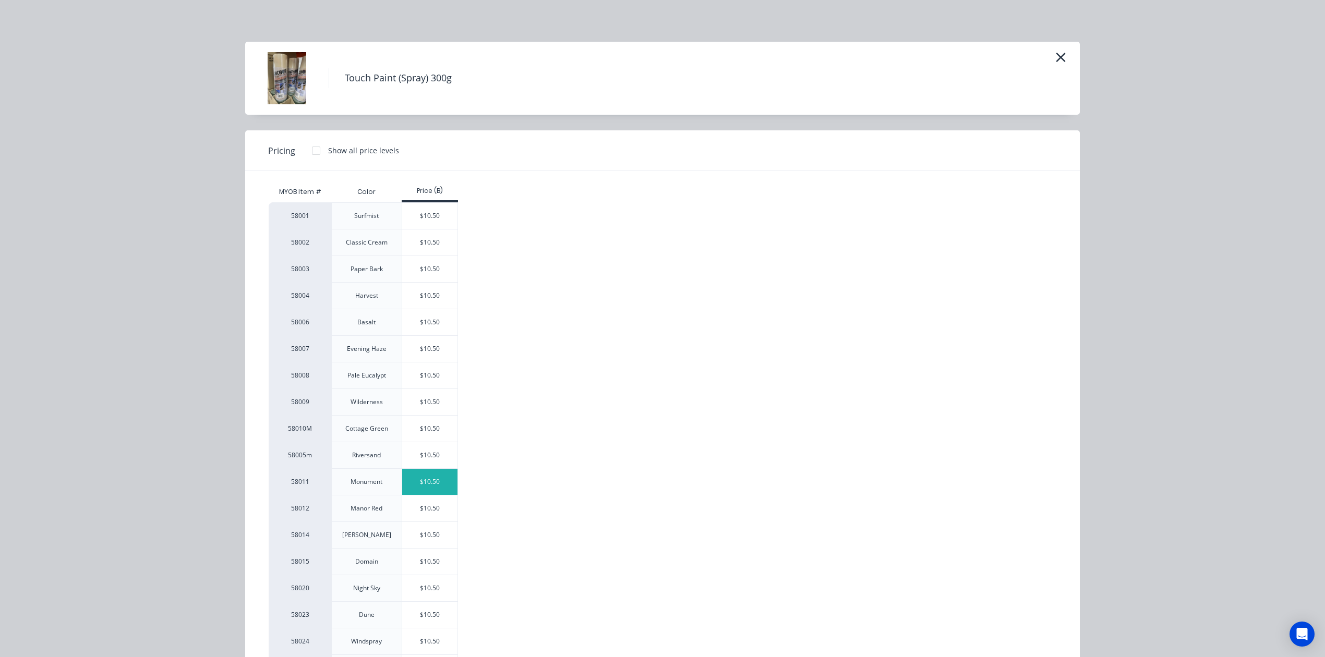
click at [433, 480] on div "$10.50" at bounding box center [430, 482] width 56 height 26
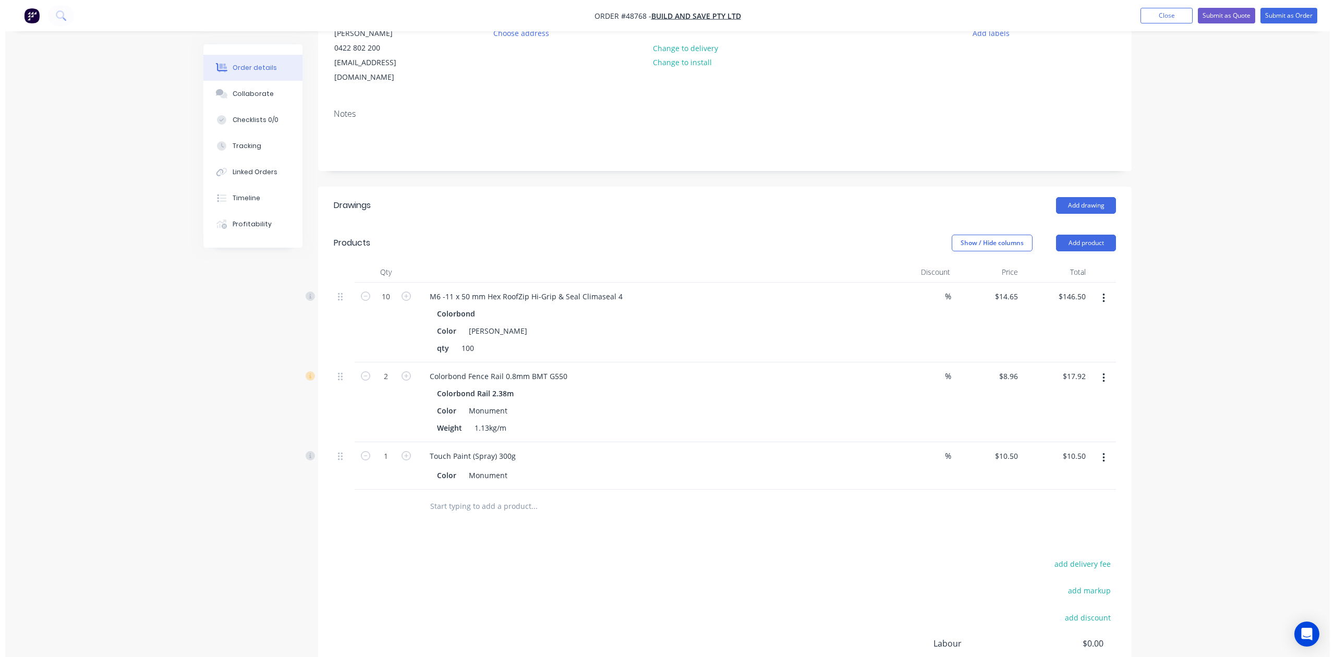
scroll to position [0, 0]
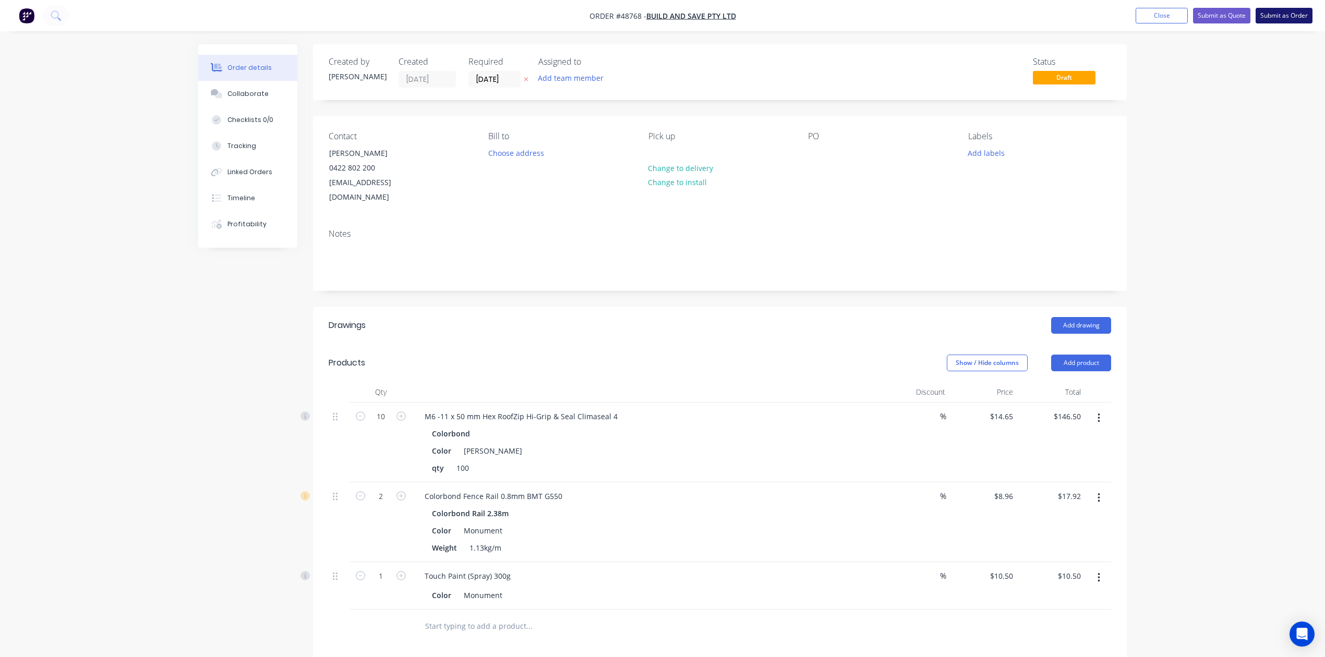
click at [1284, 15] on button "Submit as Order" at bounding box center [1284, 16] width 57 height 16
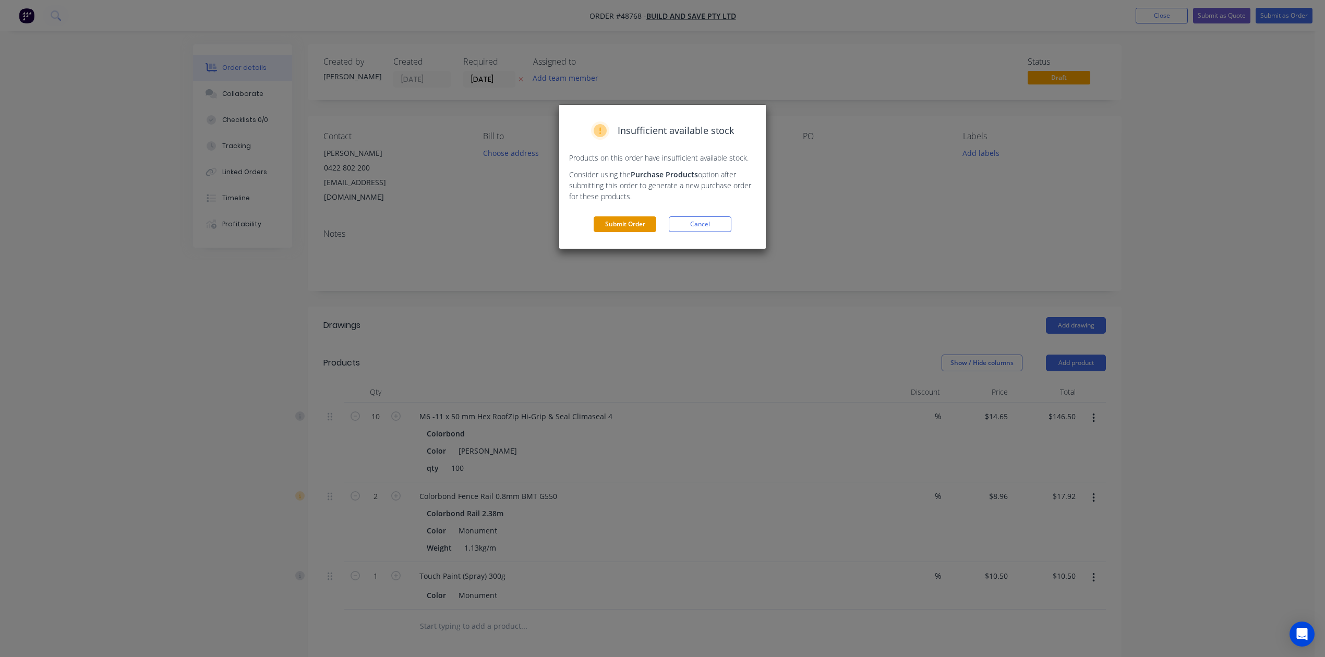
click at [606, 232] on button "Submit Order" at bounding box center [625, 224] width 63 height 16
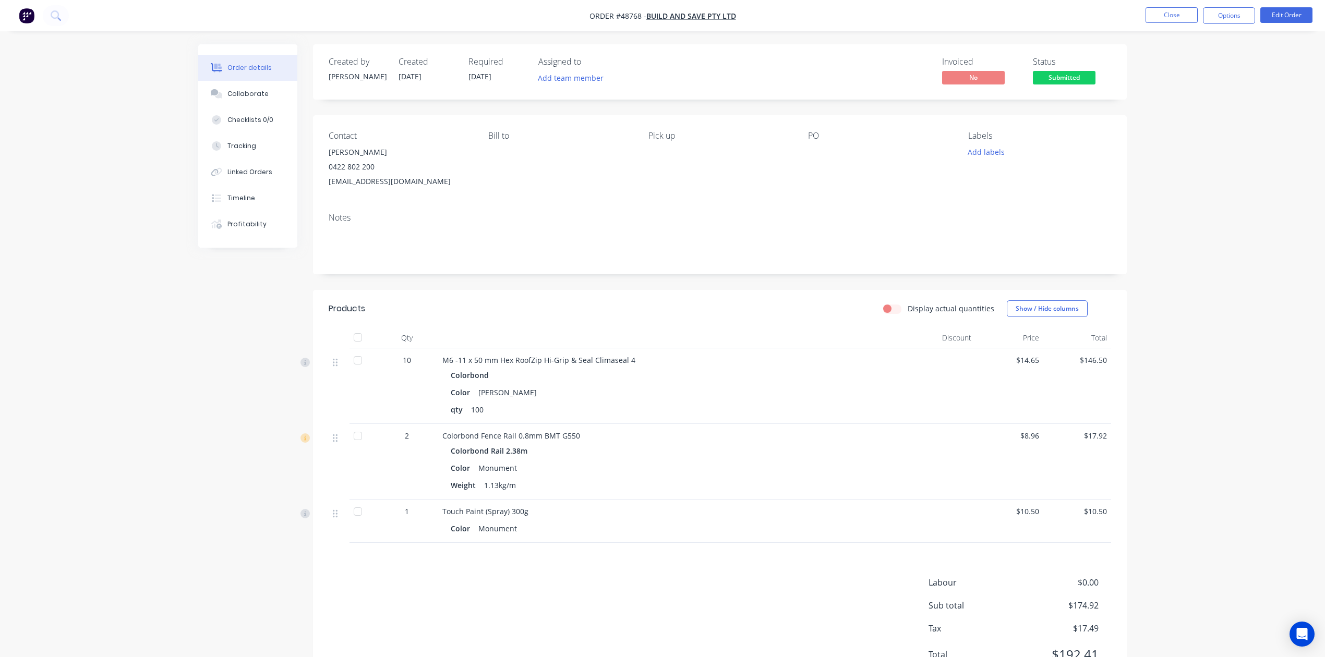
click at [1244, 26] on nav "Order #48768 - Build and Save Pty Ltd Close Options Edit Order" at bounding box center [662, 15] width 1325 height 31
click at [1236, 15] on button "Options" at bounding box center [1229, 15] width 52 height 17
click at [1176, 57] on div "Invoice" at bounding box center [1198, 63] width 96 height 15
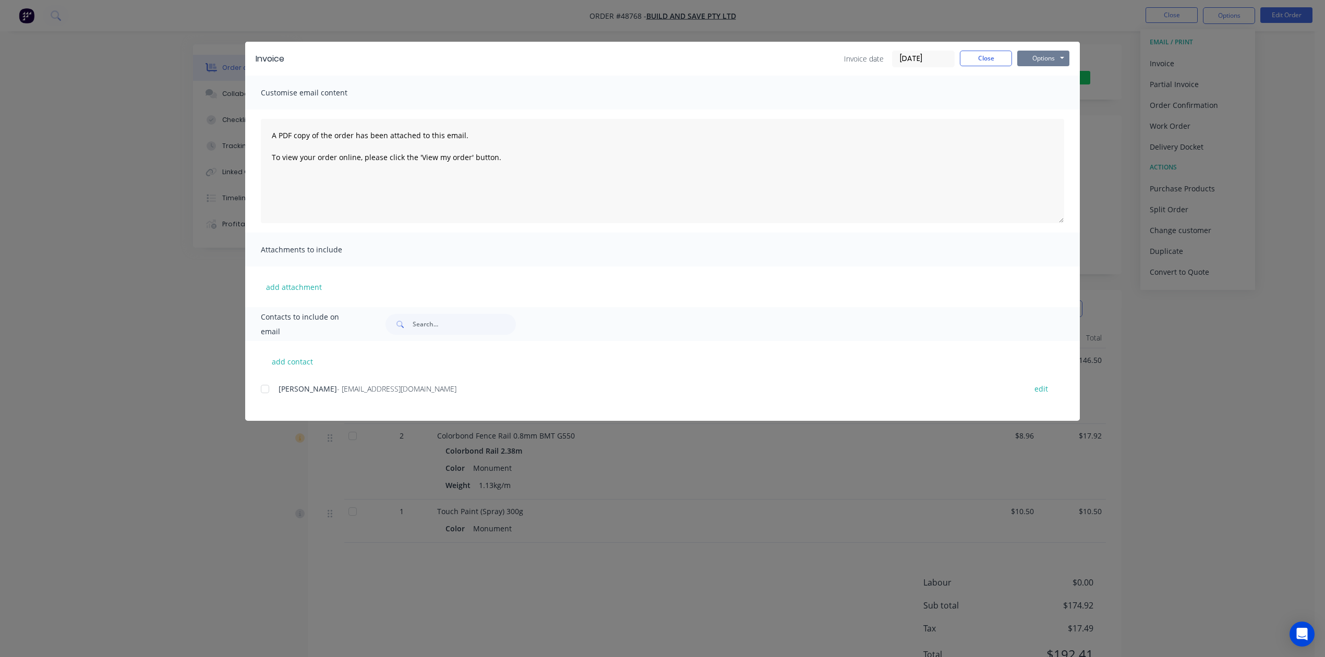
click at [1040, 55] on button "Options" at bounding box center [1043, 59] width 52 height 16
click at [1049, 92] on button "Print" at bounding box center [1050, 94] width 67 height 17
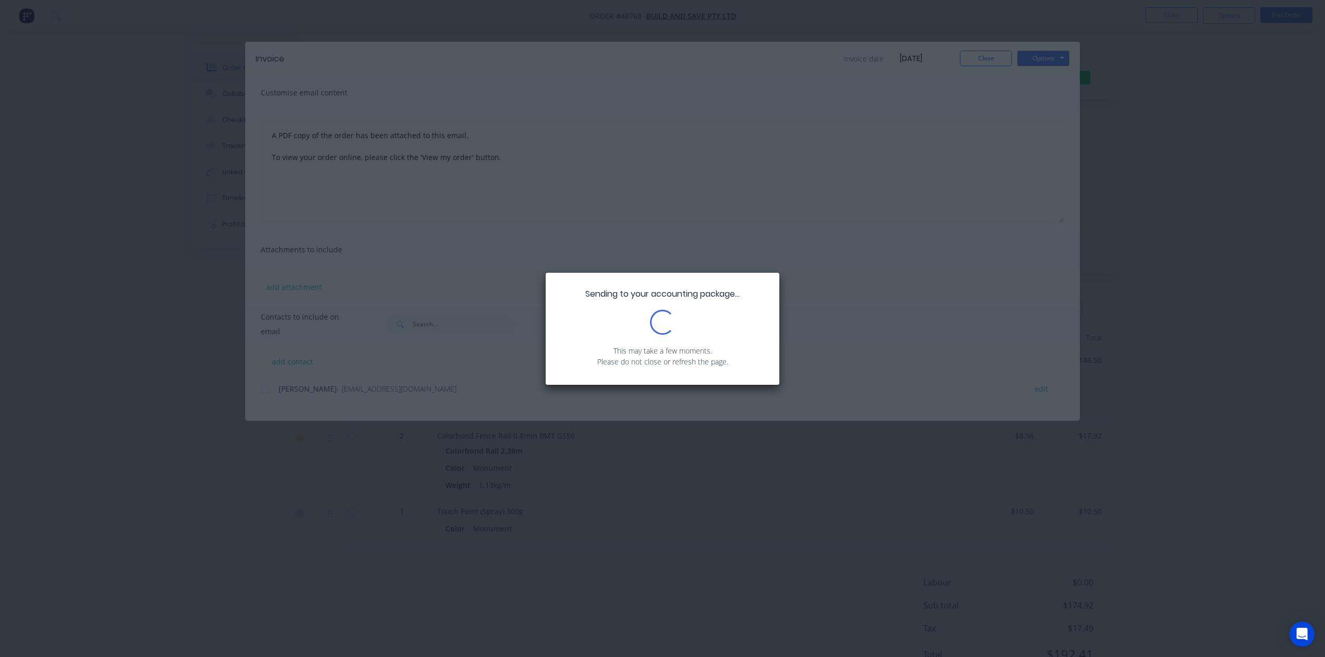
click at [877, 46] on div "Sending to your accounting package... Loading... This may take a few moments. P…" at bounding box center [662, 328] width 1325 height 657
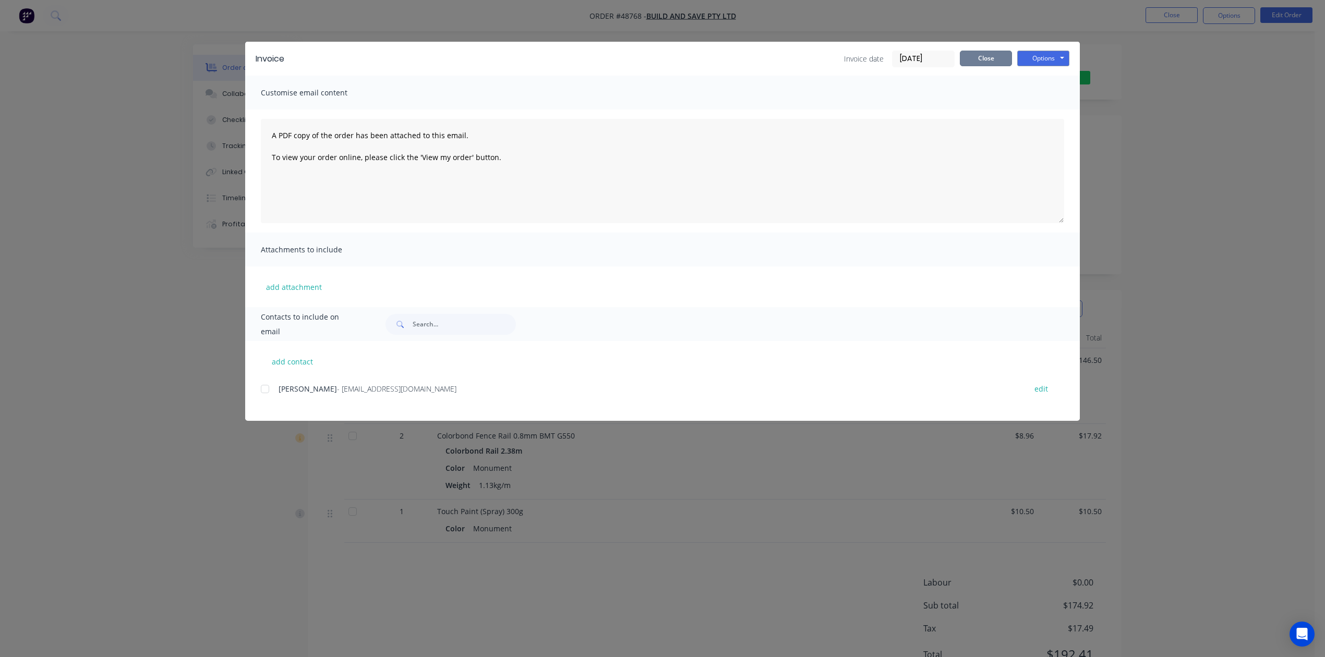
drag, startPoint x: 971, startPoint y: 55, endPoint x: 1036, endPoint y: 63, distance: 65.2
click at [973, 55] on button "Close" at bounding box center [986, 59] width 52 height 16
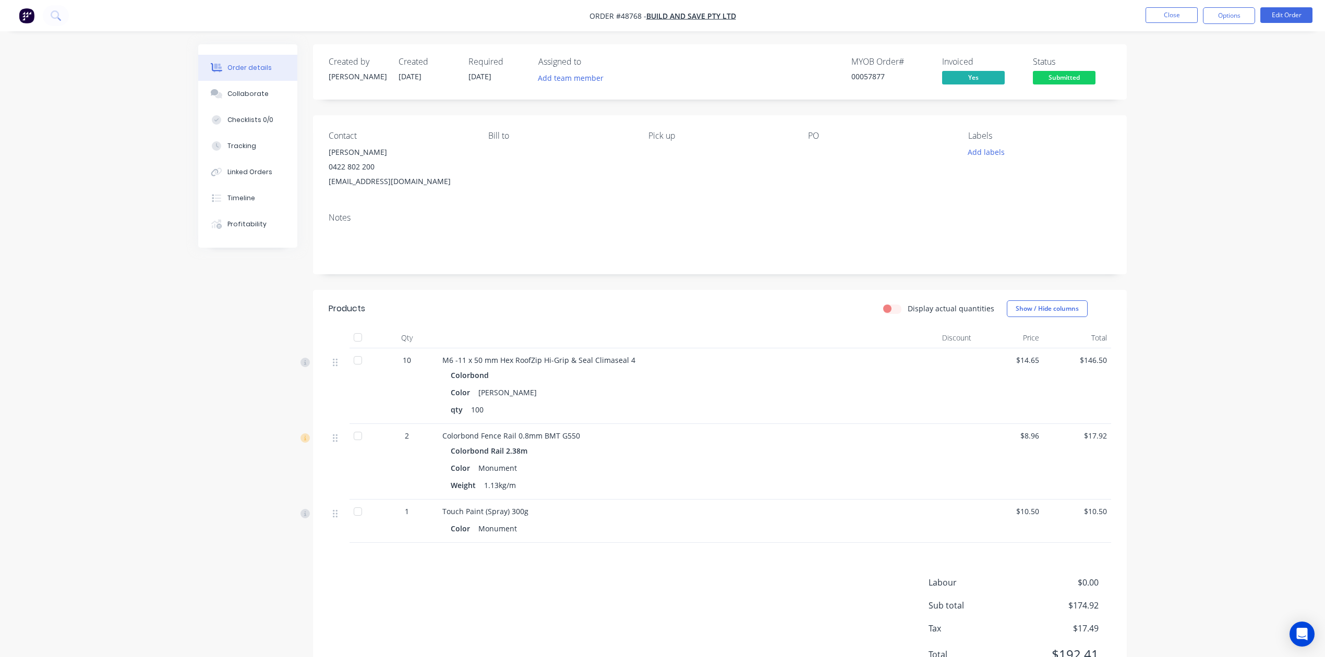
click at [1056, 71] on body "Order #48768 - Build and Save Pty Ltd Close Options Edit Order Order details Co…" at bounding box center [662, 353] width 1325 height 706
click at [1058, 69] on div "Submitted" at bounding box center [1064, 61] width 38 height 20
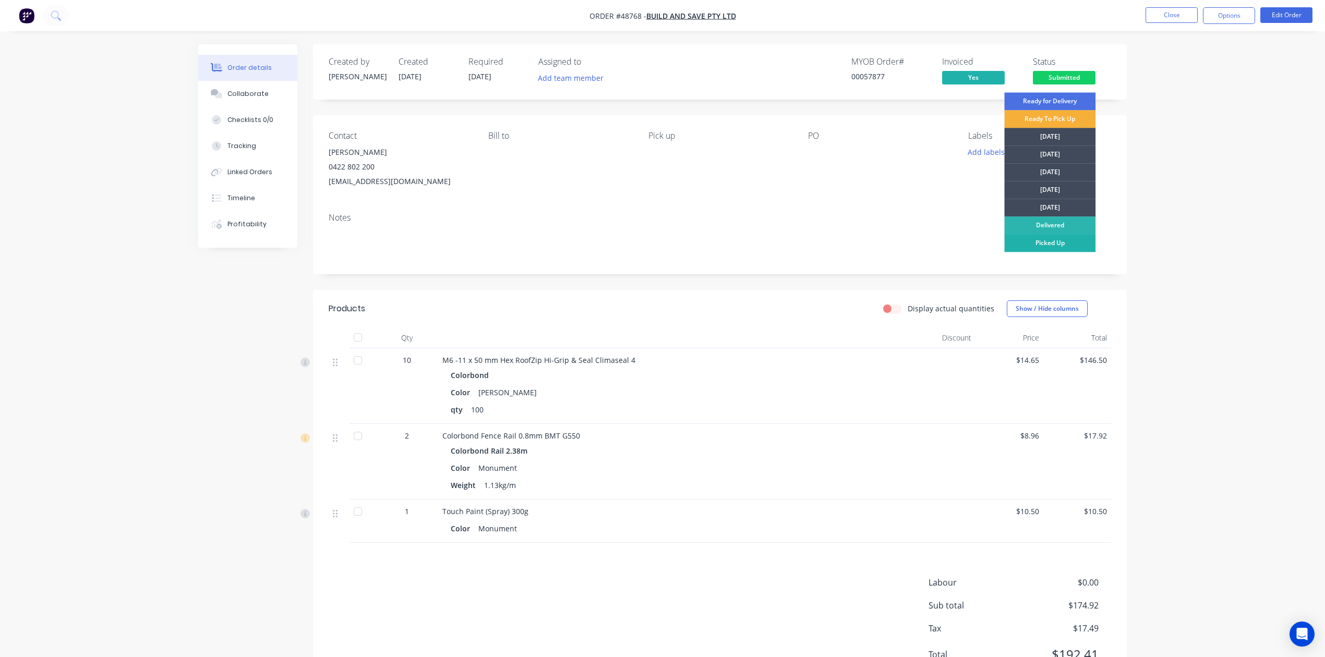
drag, startPoint x: 1065, startPoint y: 241, endPoint x: 829, endPoint y: 276, distance: 237.9
click at [1062, 241] on div "Picked Up" at bounding box center [1049, 243] width 91 height 18
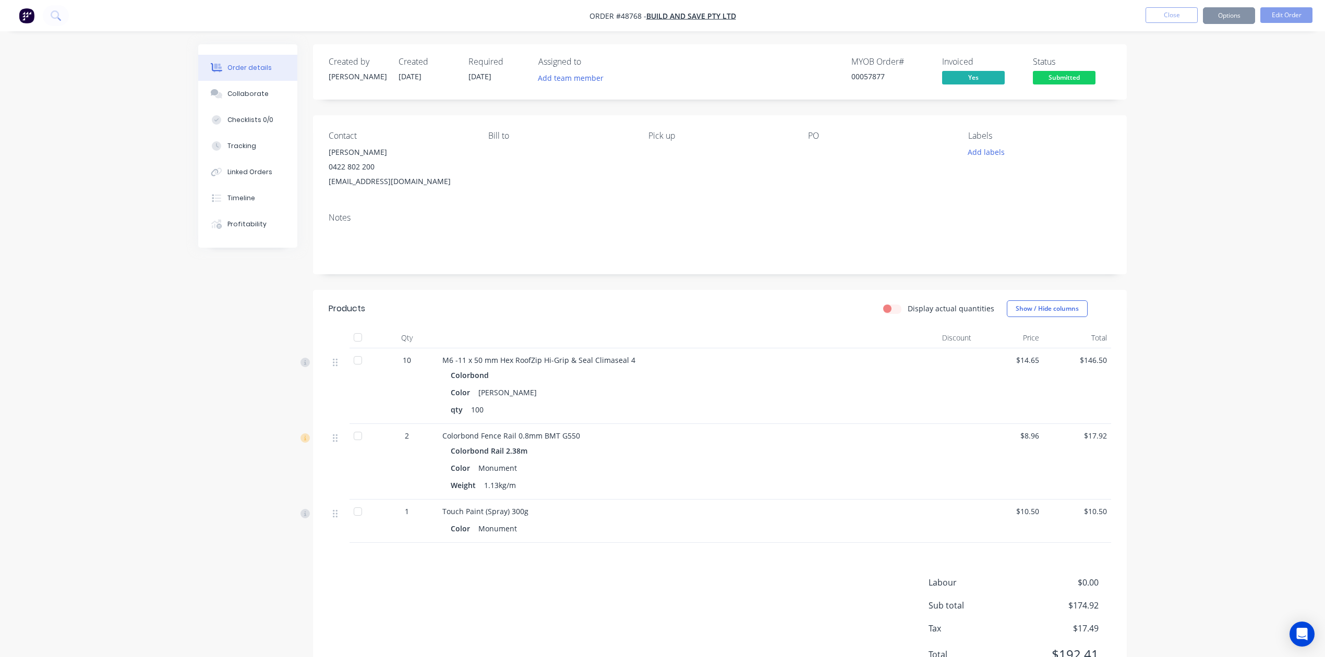
click at [829, 276] on div "Created by Cathy Created 02/09/25 Required 02/09/25 Assigned to Add team member…" at bounding box center [720, 367] width 814 height 646
click at [1240, 19] on button "Options" at bounding box center [1229, 15] width 52 height 17
click at [1171, 148] on div "Delivery Docket" at bounding box center [1198, 146] width 96 height 15
click at [1172, 113] on button "Without pricing" at bounding box center [1197, 104] width 115 height 21
click at [862, 184] on div "PO" at bounding box center [879, 160] width 143 height 58
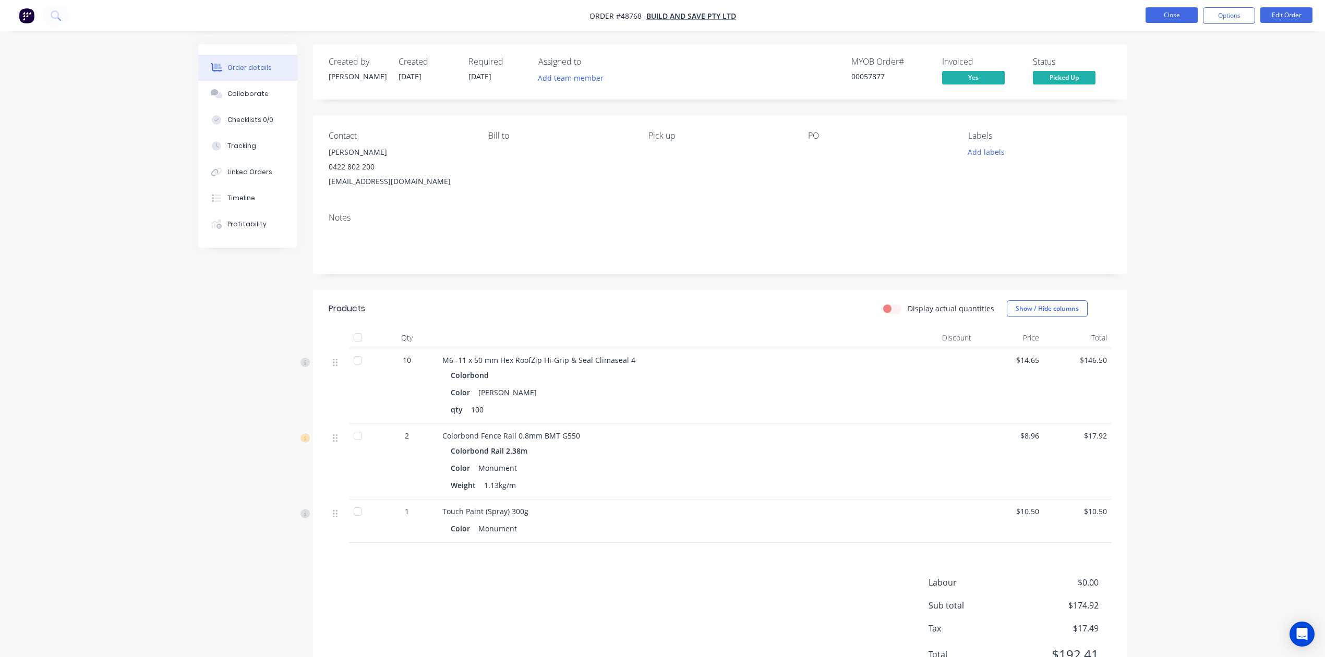
click at [1162, 16] on button "Close" at bounding box center [1171, 15] width 52 height 16
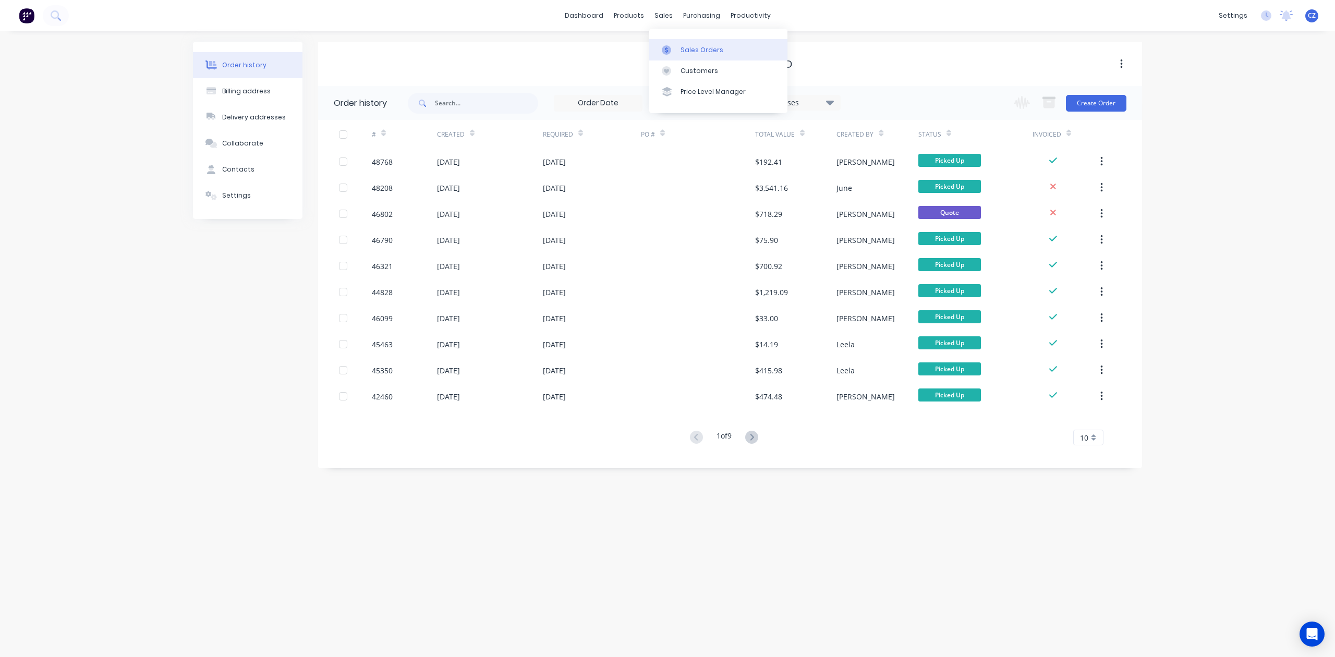
click at [691, 46] on div "Sales Orders" at bounding box center [702, 49] width 43 height 9
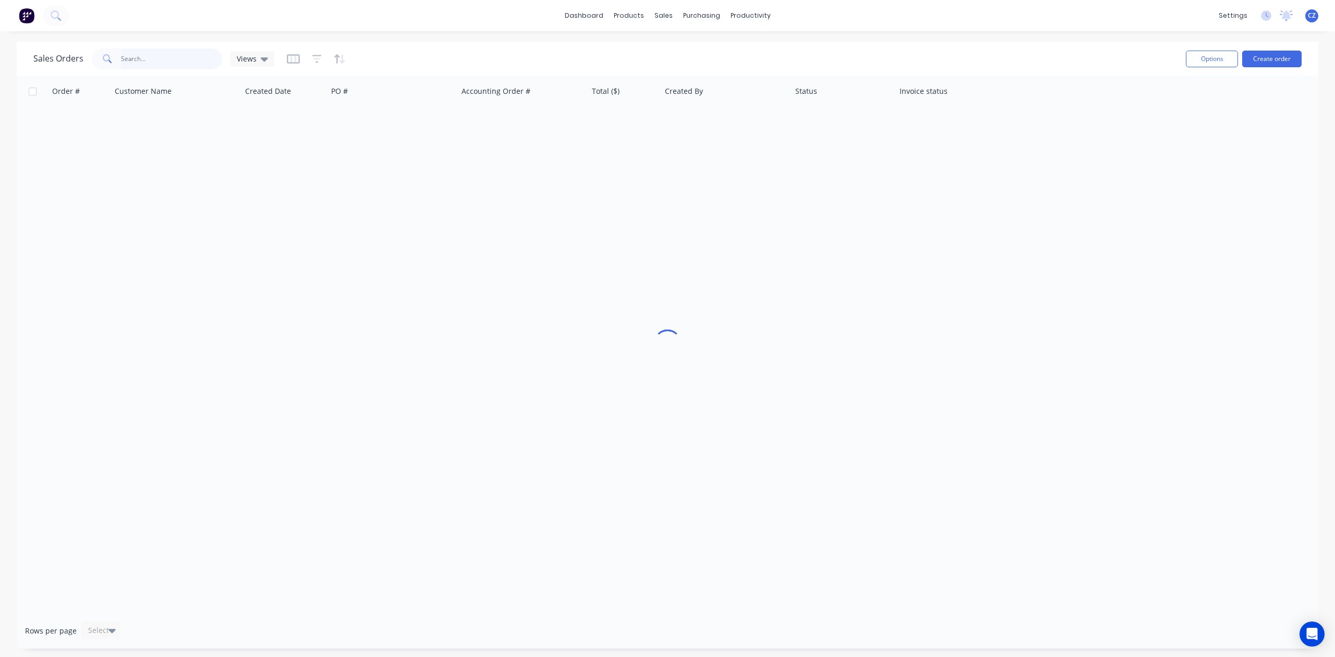
click at [163, 62] on input "text" at bounding box center [172, 59] width 102 height 21
type input "9038"
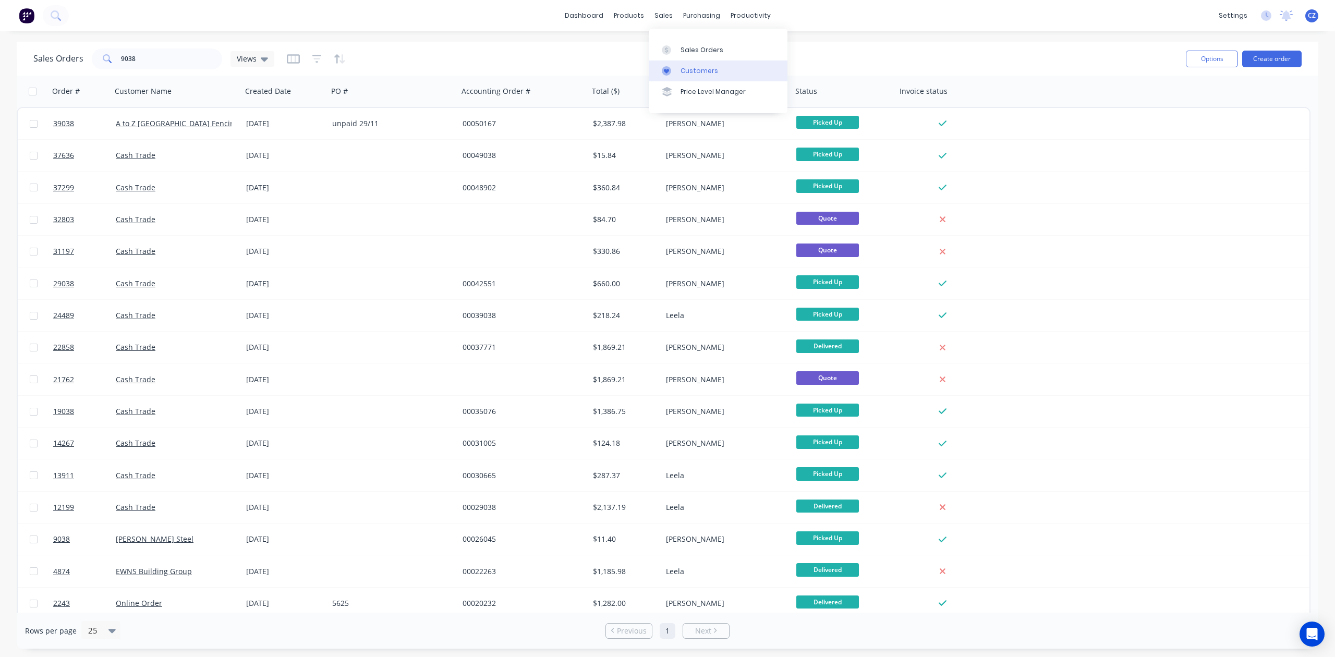
drag, startPoint x: 679, startPoint y: 75, endPoint x: 668, endPoint y: 76, distance: 11.0
click at [679, 76] on link "Customers" at bounding box center [718, 71] width 138 height 21
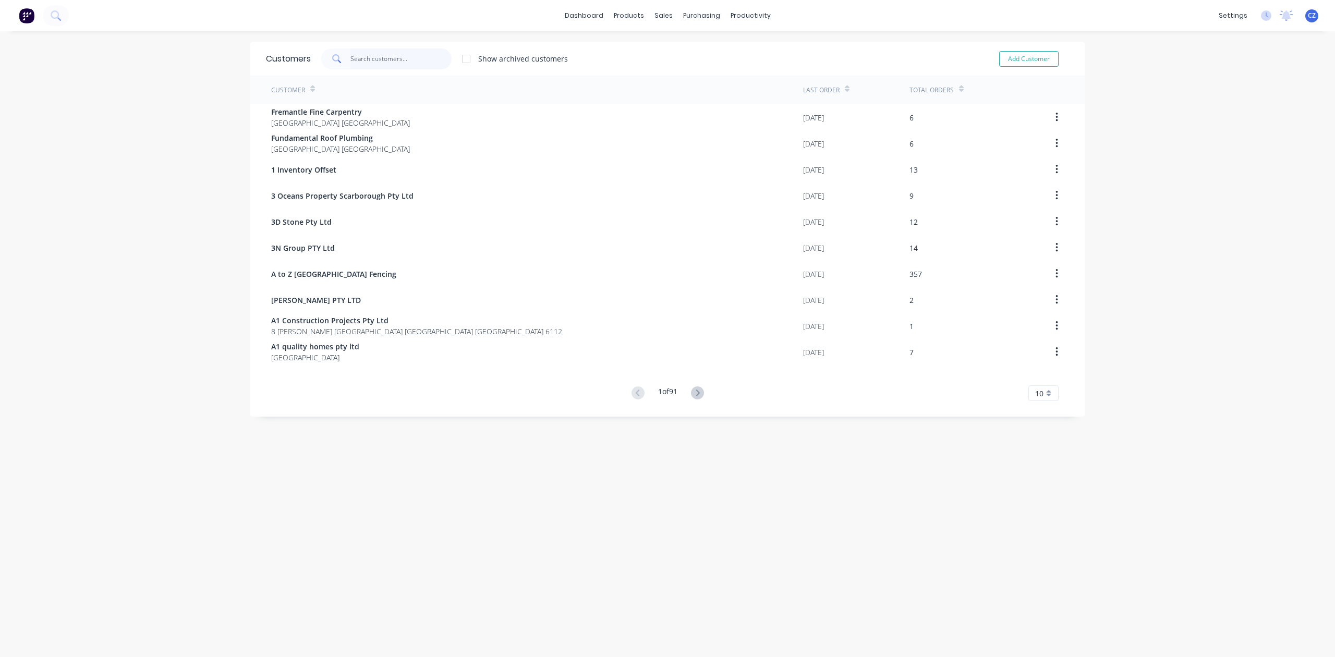
click at [367, 59] on input "text" at bounding box center [402, 59] width 102 height 21
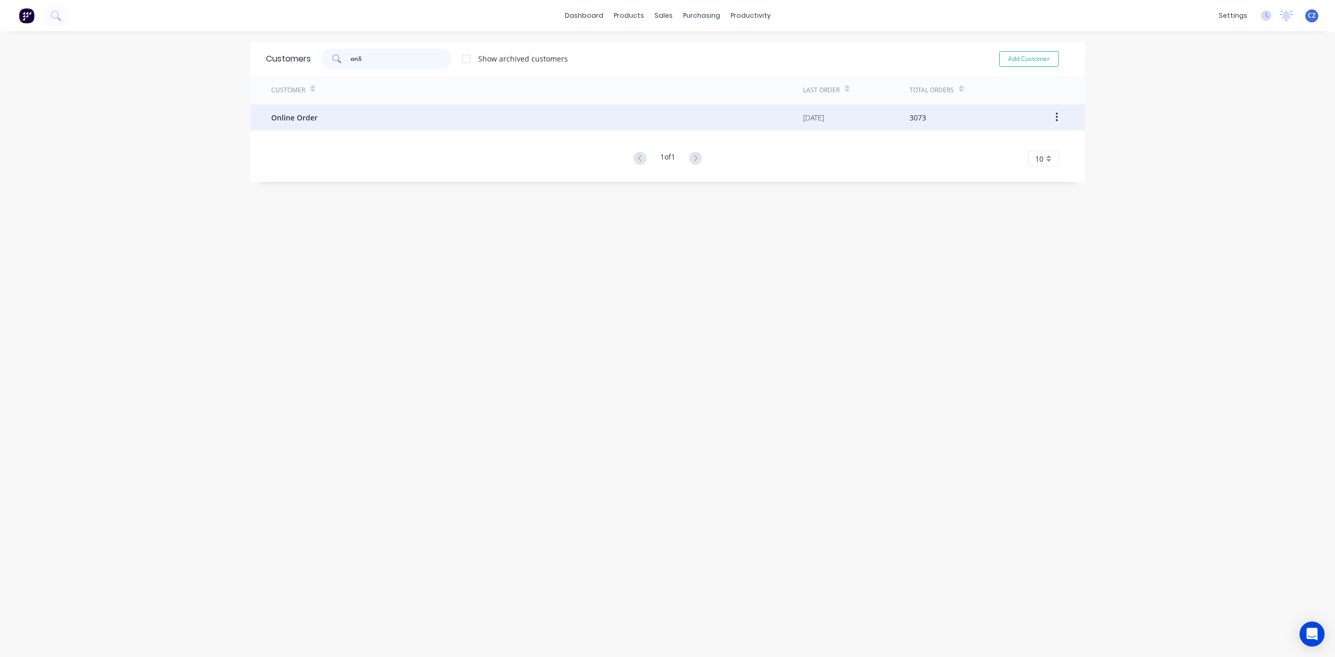
type input "onli"
click at [353, 116] on div "Online Order" at bounding box center [537, 117] width 532 height 26
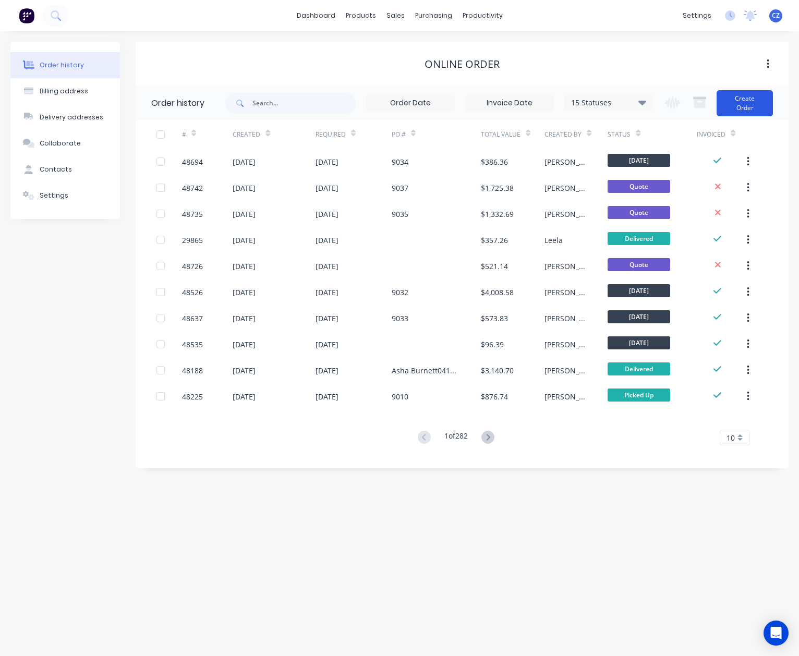
click at [747, 107] on button "Create Order" at bounding box center [745, 103] width 56 height 26
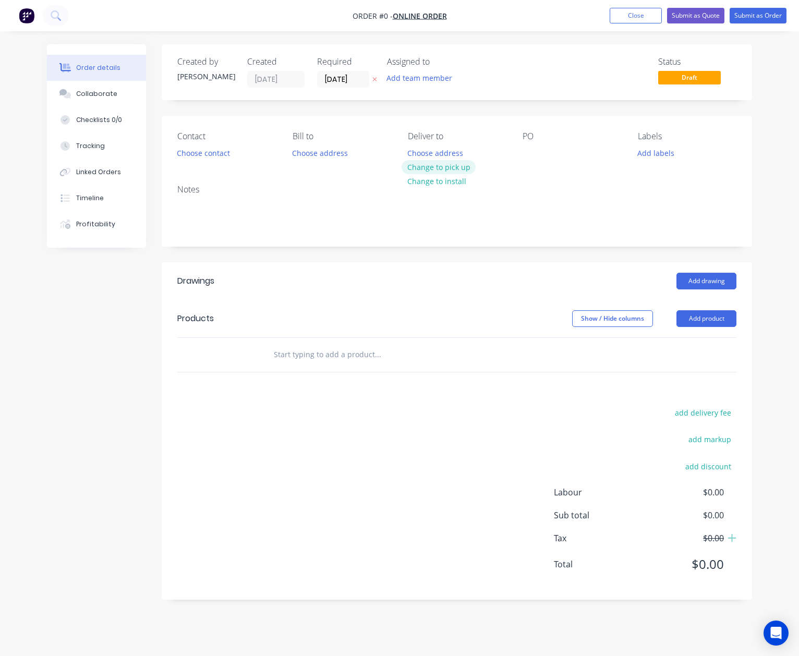
click at [435, 163] on button "Change to pick up" at bounding box center [439, 167] width 74 height 14
click at [215, 158] on button "Choose contact" at bounding box center [204, 153] width 64 height 14
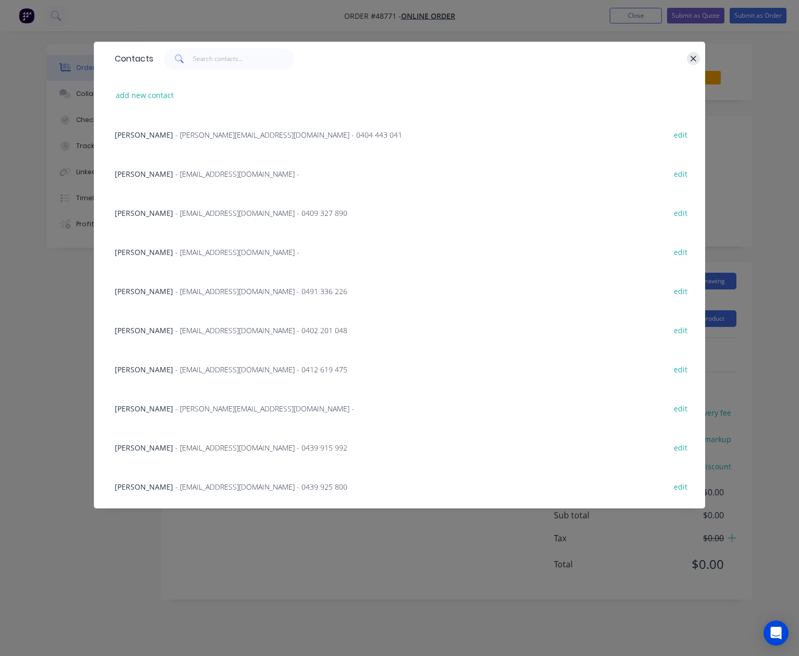
click at [690, 59] on button "button" at bounding box center [693, 58] width 13 height 13
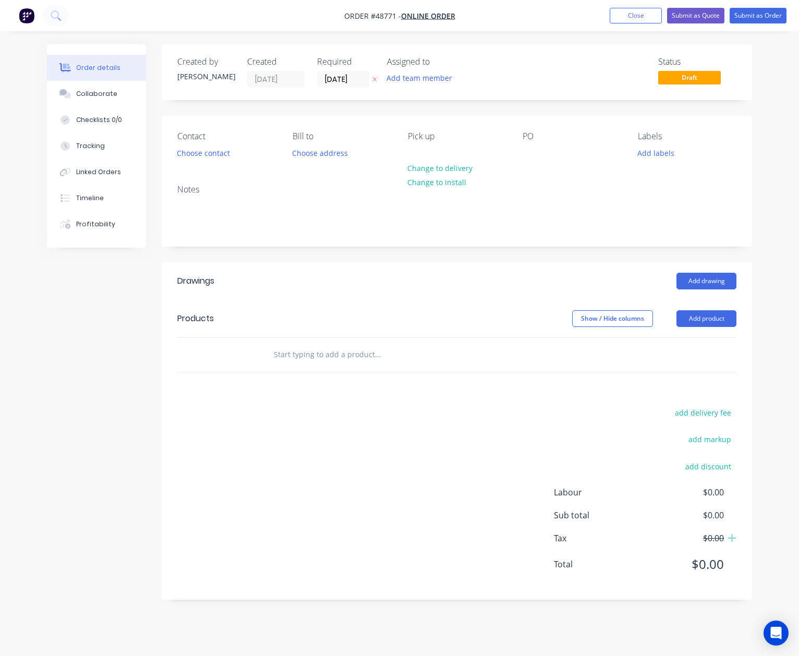
click at [542, 155] on div "PO" at bounding box center [572, 145] width 99 height 29
click at [540, 158] on div "PO" at bounding box center [572, 145] width 99 height 29
click at [534, 160] on div at bounding box center [531, 153] width 17 height 15
paste div
drag, startPoint x: 699, startPoint y: 316, endPoint x: 698, endPoint y: 331, distance: 14.6
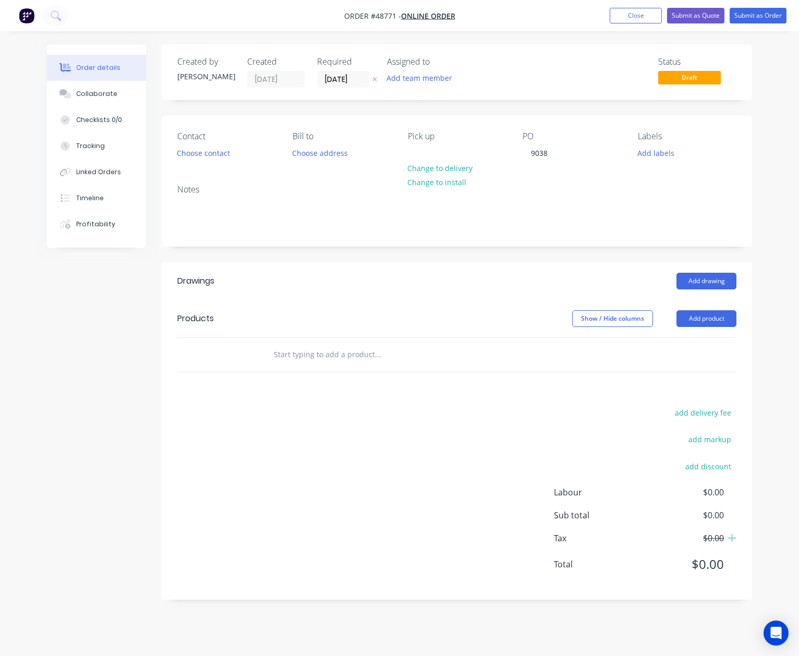
click at [699, 317] on button "Add product" at bounding box center [707, 318] width 60 height 17
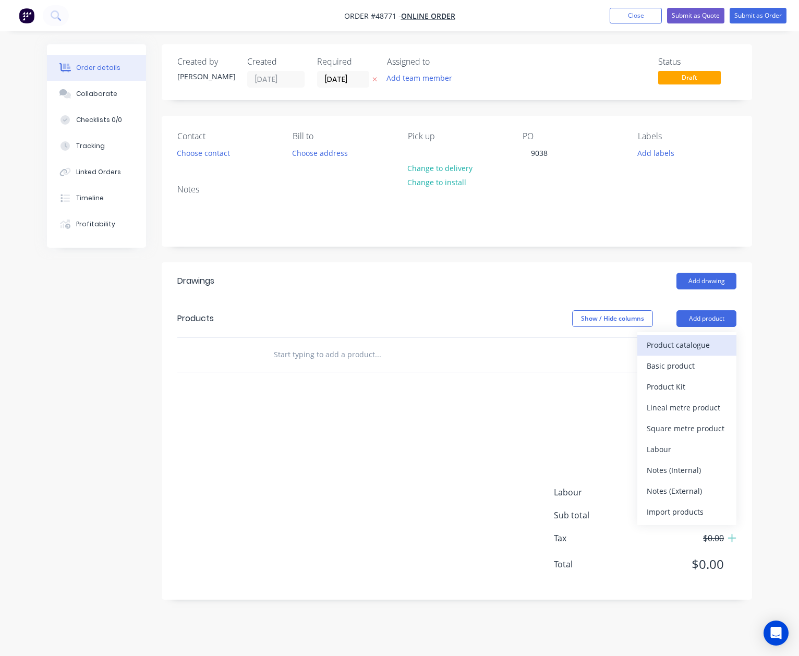
click at [693, 344] on div "Product catalogue" at bounding box center [687, 344] width 80 height 15
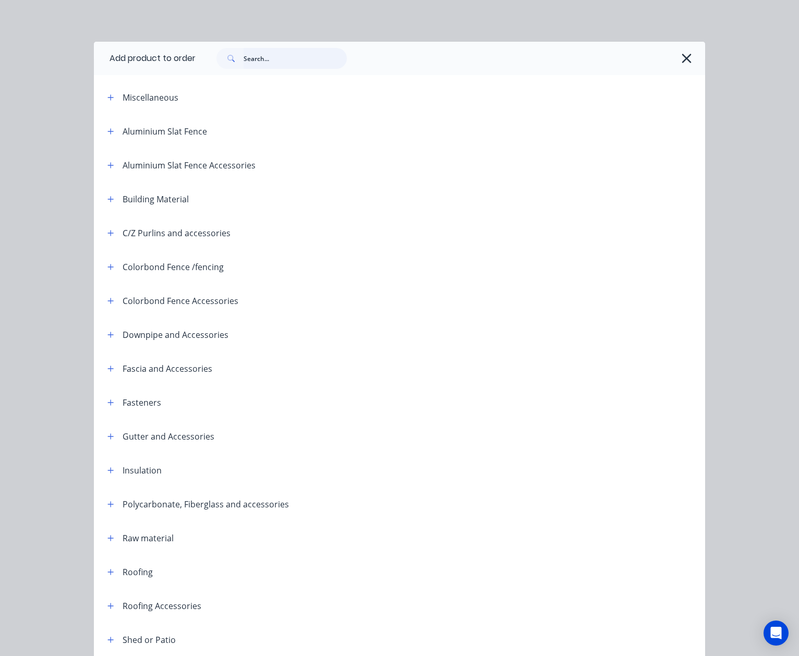
click at [286, 64] on input "text" at bounding box center [295, 58] width 103 height 21
type input "sheet"
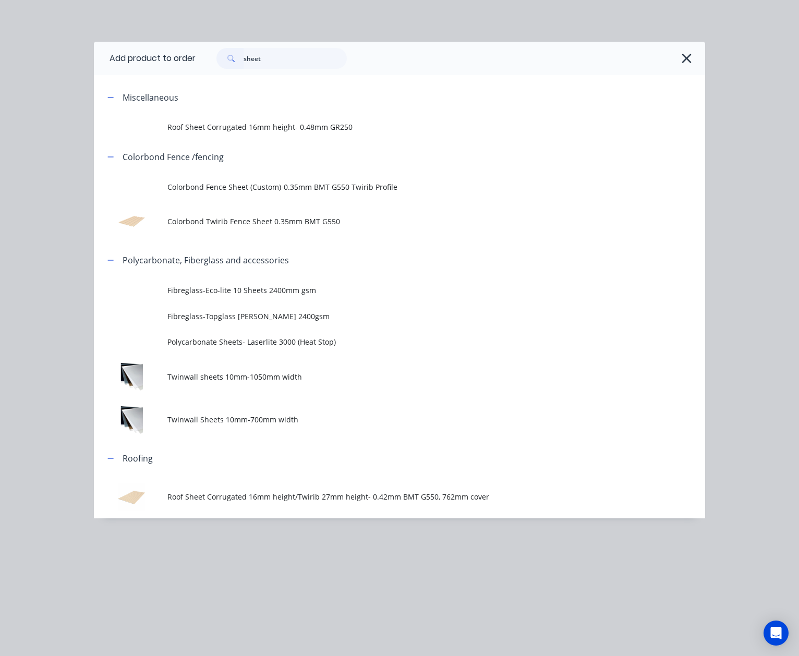
click at [243, 516] on td "Roof Sheet Corrugated 16mm height/Twirib 27mm height- 0.42mm BMT G550, 762mm co…" at bounding box center [436, 496] width 538 height 43
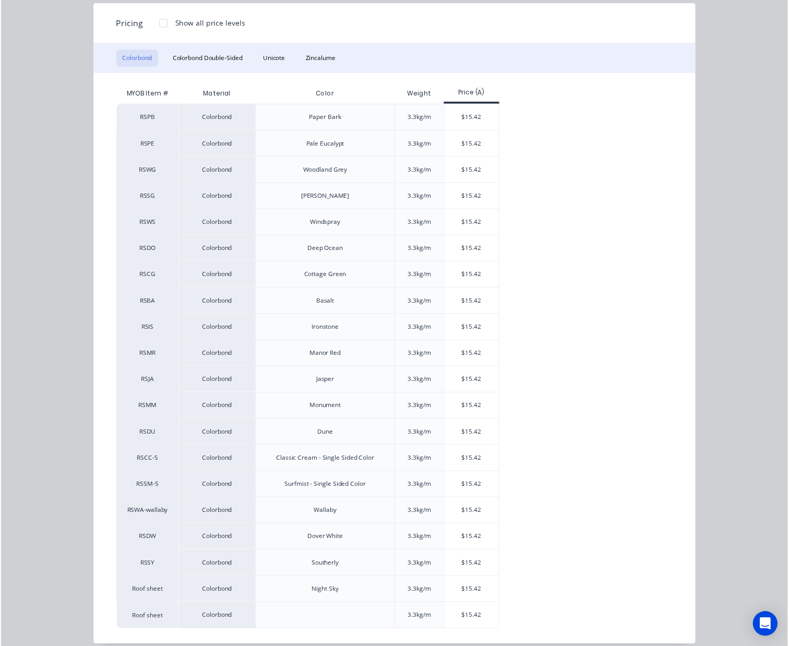
scroll to position [142, 0]
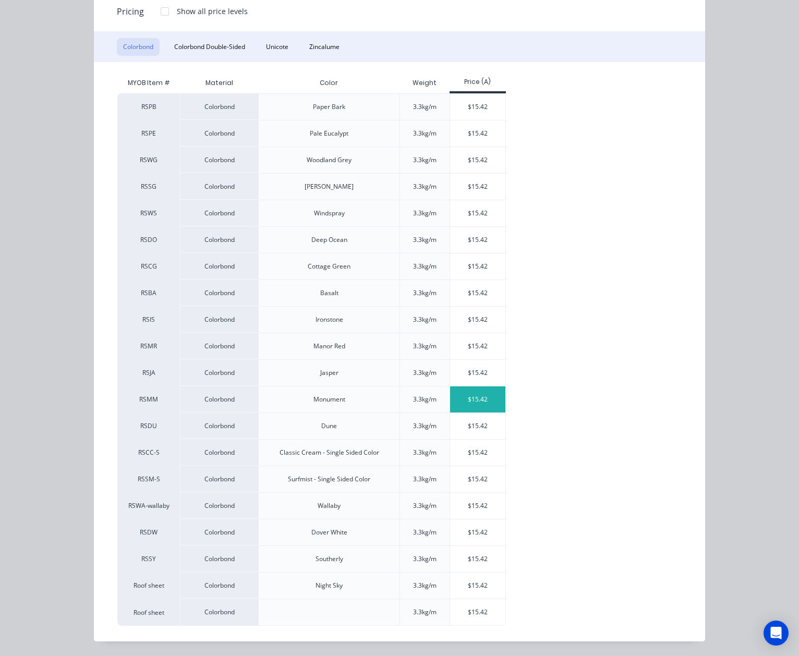
click at [460, 400] on div "$15.42" at bounding box center [478, 400] width 56 height 26
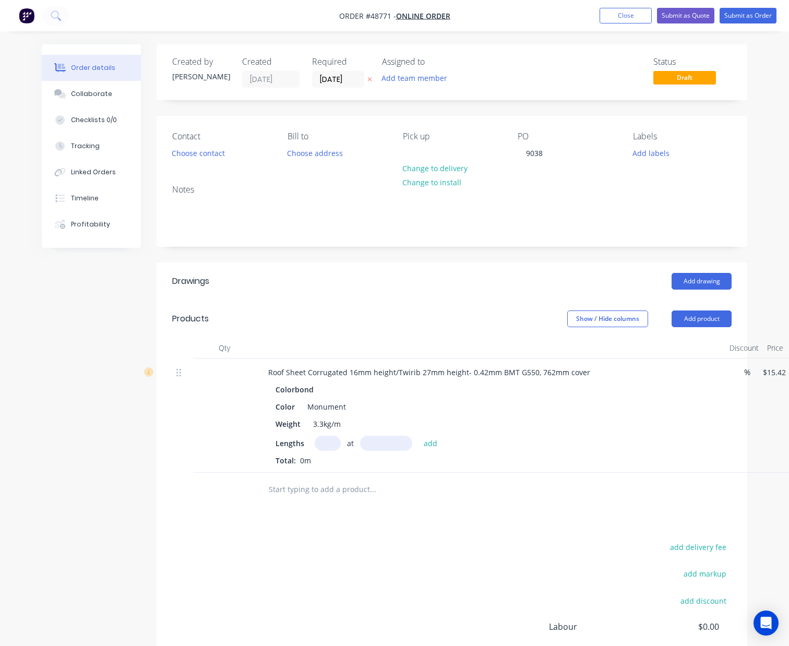
click at [408, 364] on div "Roof Sheet Corrugated 16mm height/Twirib 27mm height- 0.42mm BMT G550, 762mm co…" at bounding box center [490, 415] width 469 height 114
drag, startPoint x: 393, startPoint y: 371, endPoint x: 464, endPoint y: 378, distance: 71.3
click at [464, 378] on div "Roof Sheet Corrugated 16mm height/Twirib 27mm height- 0.42mm BMT G550, 762mm co…" at bounding box center [429, 372] width 339 height 15
click at [332, 443] on input "text" at bounding box center [328, 443] width 26 height 15
type input "26"
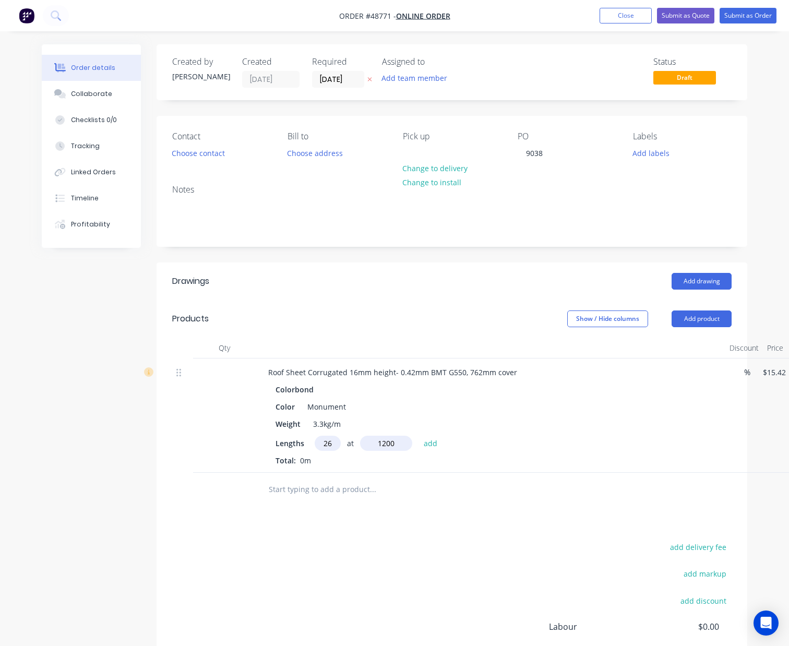
type input "1200"
click at [418, 436] on button "add" at bounding box center [430, 443] width 25 height 14
type input "$481.10"
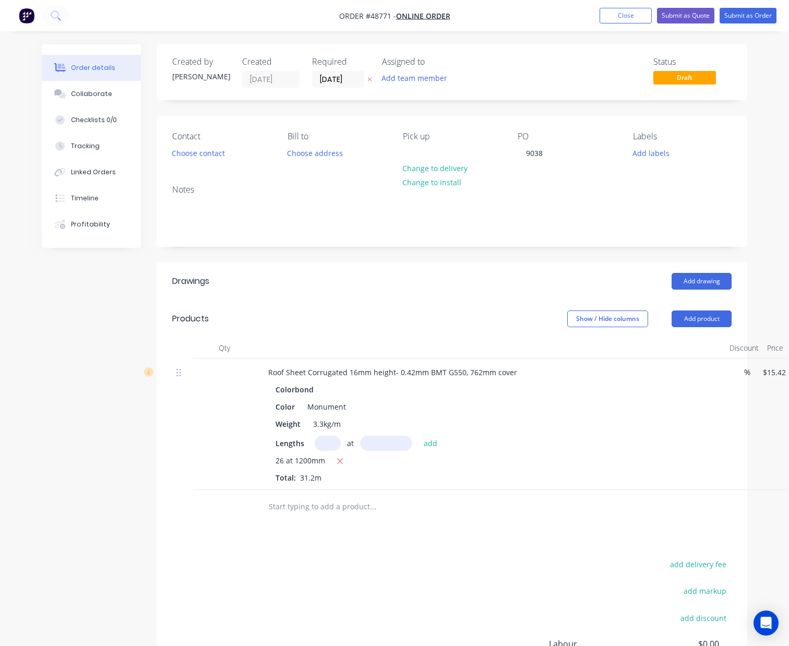
click at [388, 539] on div "Drawings Add drawing Products Show / Hide columns Add product Qty Discount Pric…" at bounding box center [451, 506] width 590 height 489
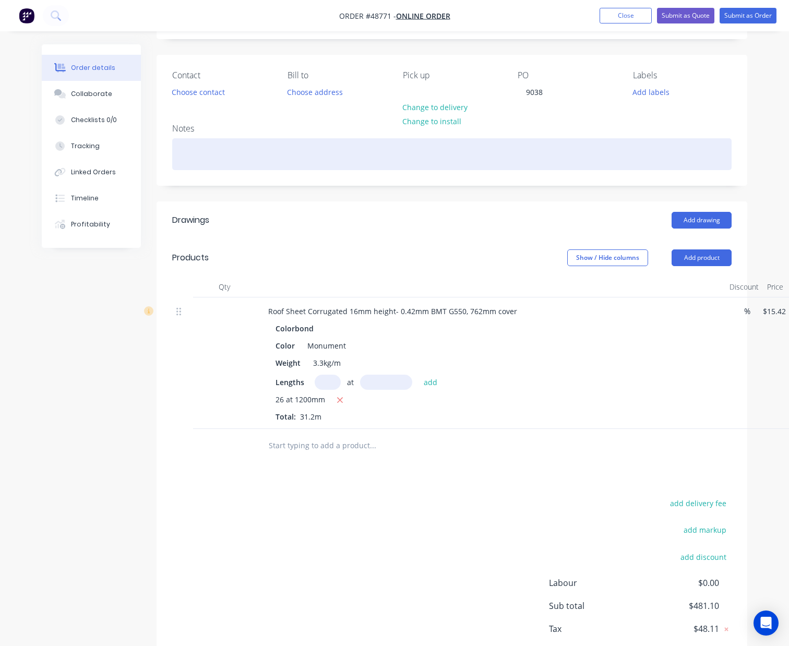
scroll to position [0, 0]
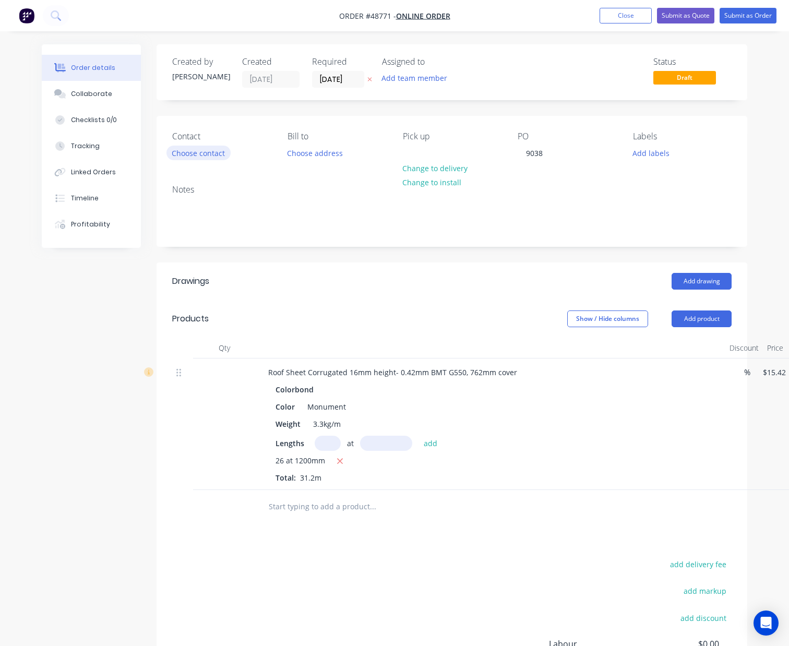
click at [198, 159] on button "Choose contact" at bounding box center [198, 153] width 64 height 14
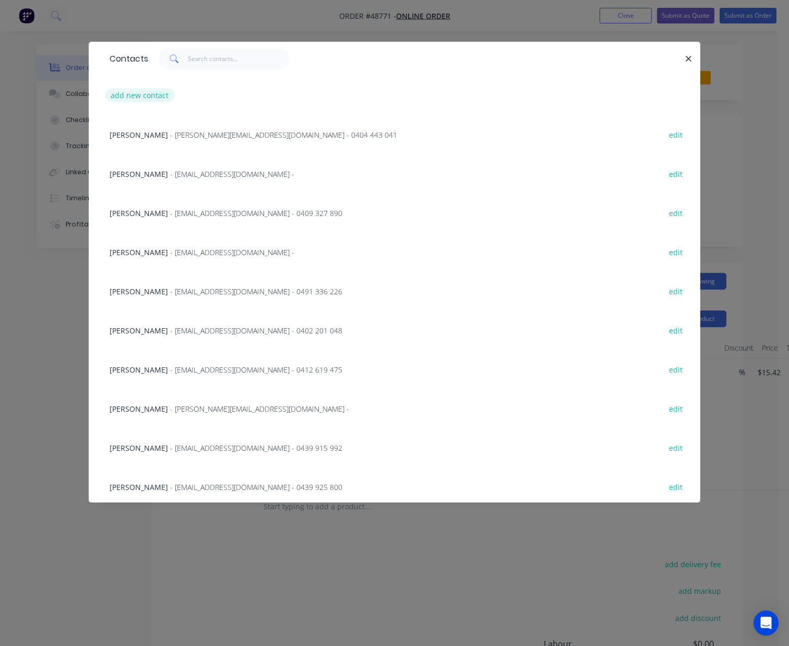
click at [132, 92] on button "add new contact" at bounding box center [139, 95] width 69 height 14
select select "AU"
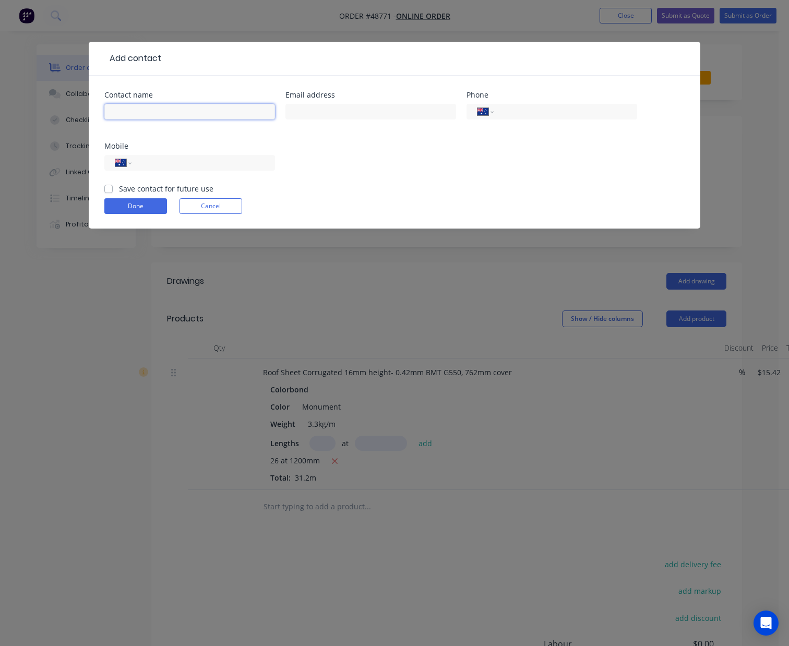
click at [119, 113] on input "text" at bounding box center [189, 112] width 171 height 16
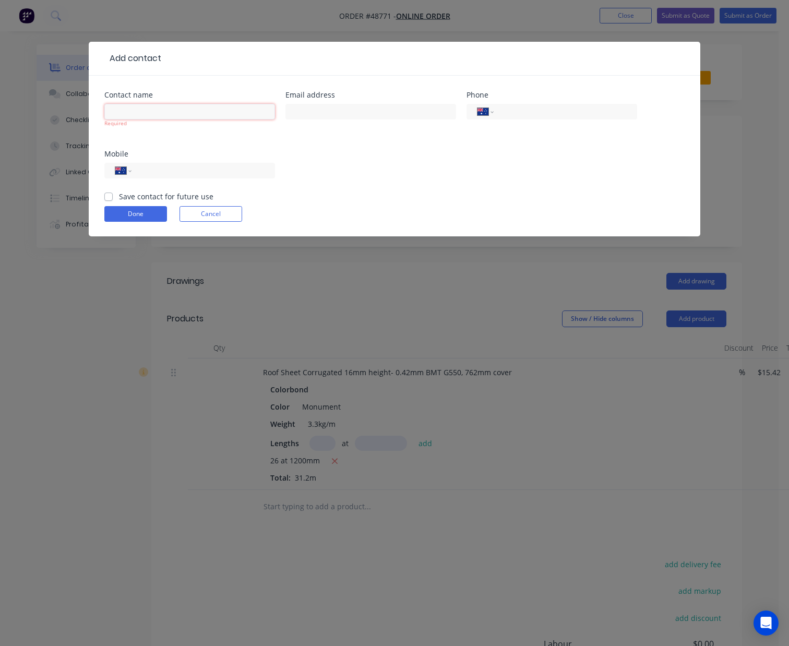
click at [204, 107] on input "text" at bounding box center [189, 112] width 171 height 16
paste input "Ben Derry"
type input "Ben Derry"
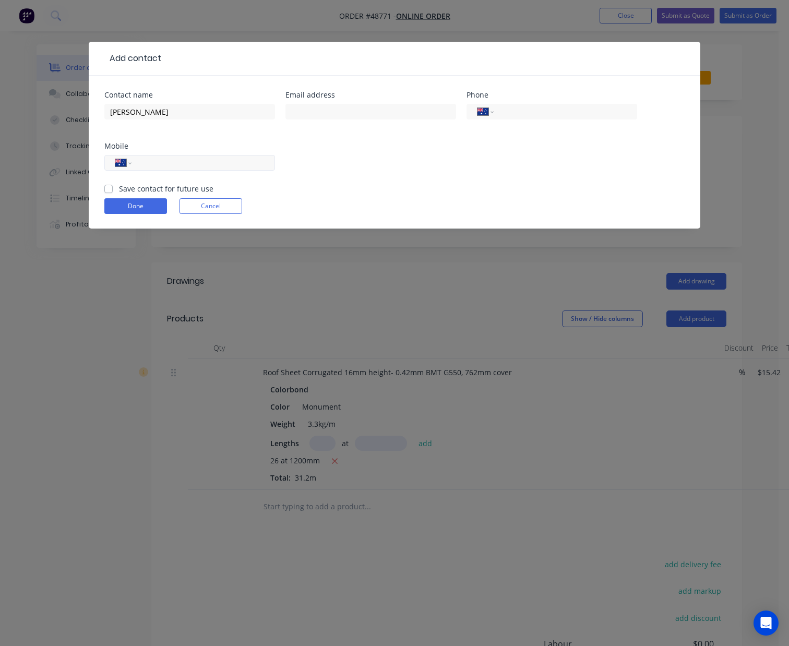
click at [244, 160] on input "tel" at bounding box center [201, 163] width 125 height 12
paste input "0418 720 860"
type input "0418 720 860"
click at [373, 158] on div "Contact name Ben Derry Email address Phone International Afghanistan Åland Isla…" at bounding box center [394, 137] width 580 height 92
click at [354, 113] on input "text" at bounding box center [370, 112] width 171 height 16
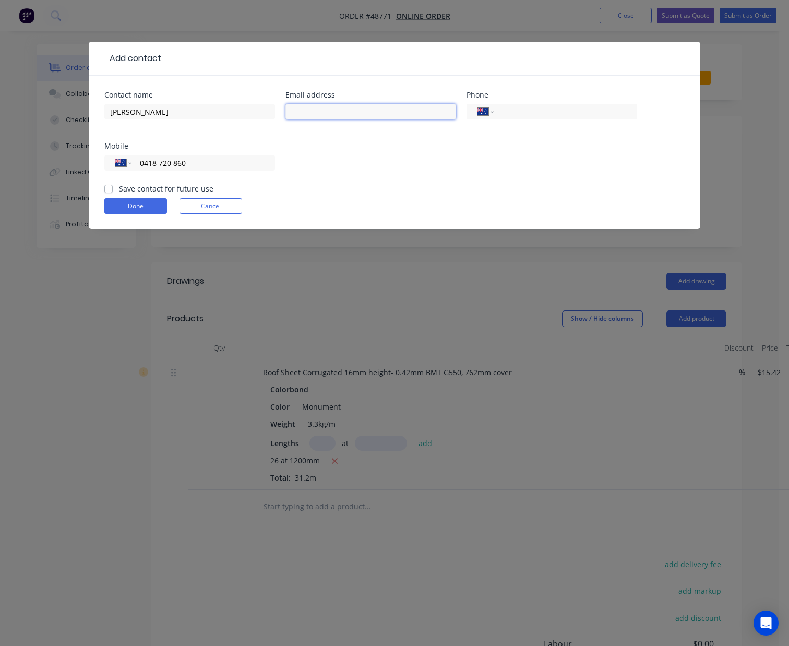
paste input "ben.derry@georgiou.com.au"
type input "ben.derry@georgiou.com.au"
click at [140, 208] on button "Done" at bounding box center [135, 206] width 63 height 16
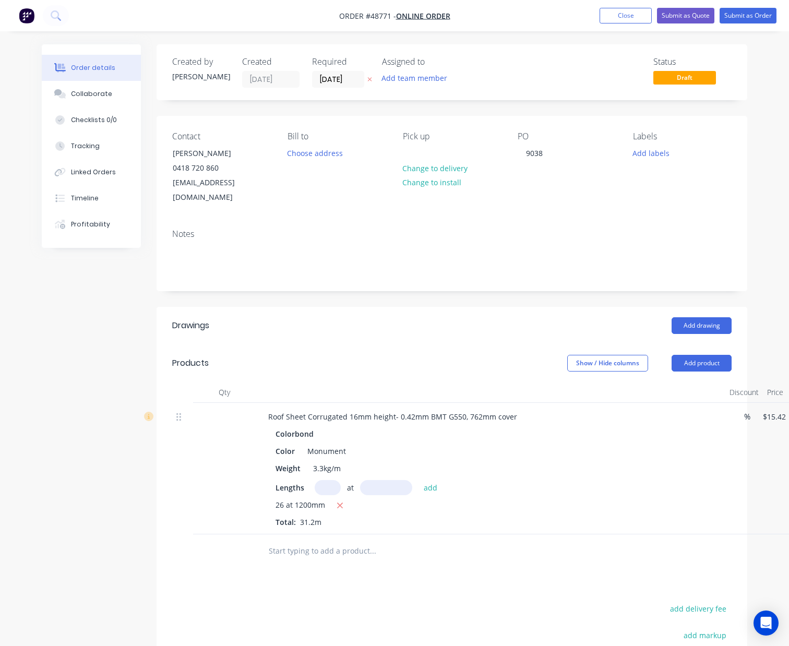
click at [368, 307] on header "Drawings Add drawing" at bounding box center [451, 326] width 590 height 38
click at [748, 15] on button "Submit as Order" at bounding box center [747, 16] width 57 height 16
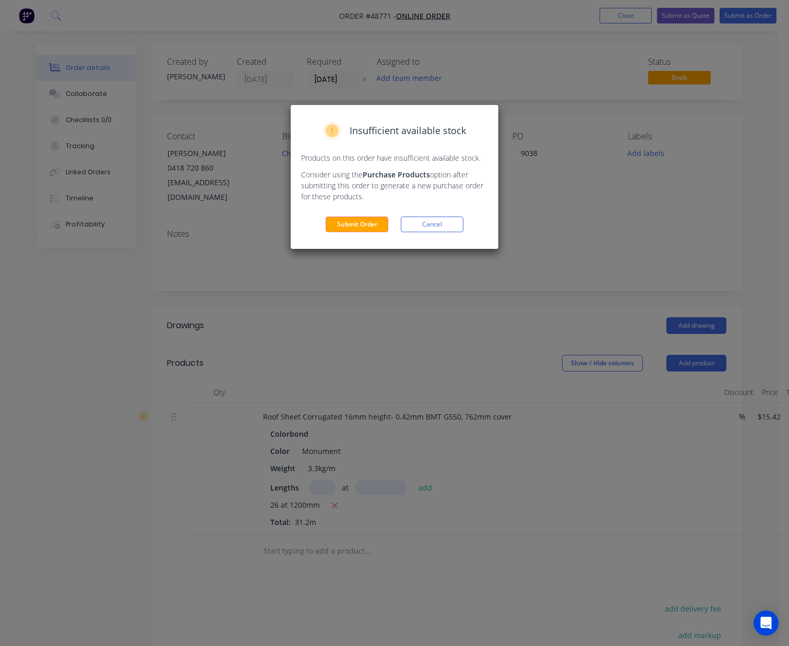
click at [374, 215] on div "Insufficient available stock Products on this order have insufficient available…" at bounding box center [395, 177] width 208 height 144
click at [370, 226] on button "Submit Order" at bounding box center [356, 224] width 63 height 16
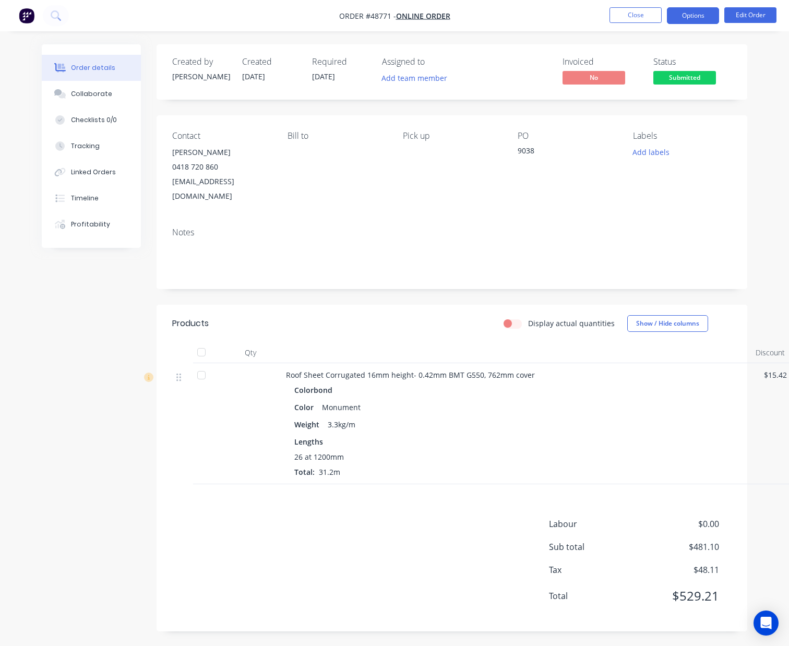
click at [696, 16] on button "Options" at bounding box center [693, 15] width 52 height 17
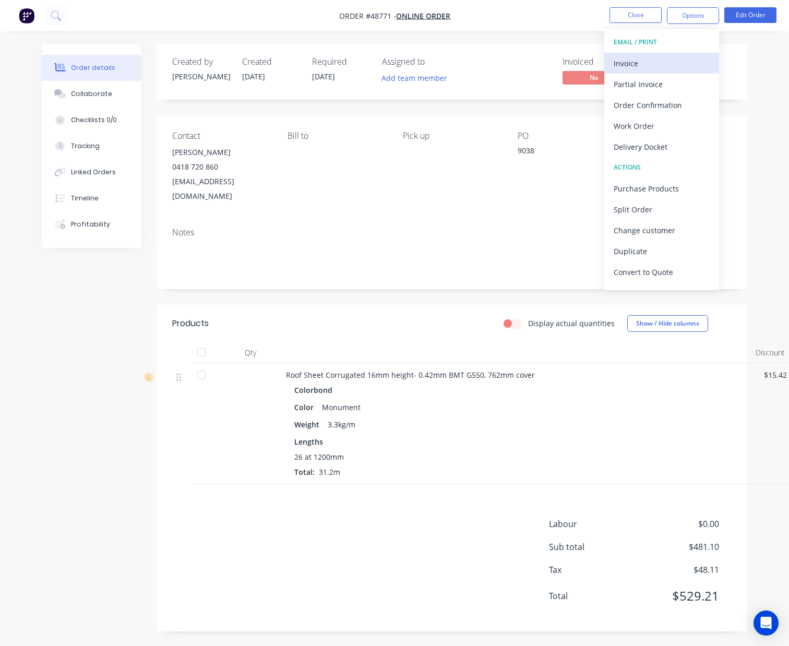
click at [639, 66] on div "Invoice" at bounding box center [661, 63] width 96 height 15
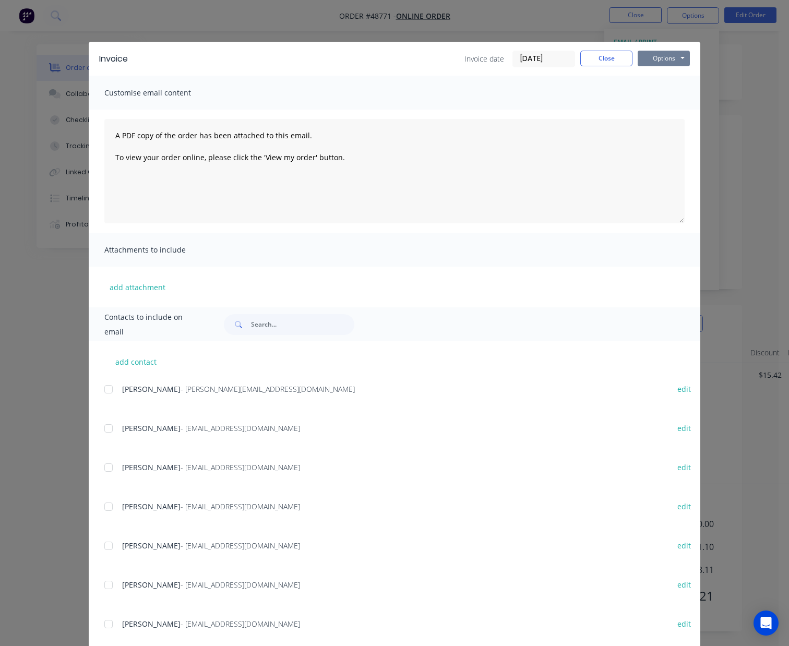
click at [656, 61] on button "Options" at bounding box center [663, 59] width 52 height 16
click at [657, 91] on button "Print" at bounding box center [670, 94] width 67 height 17
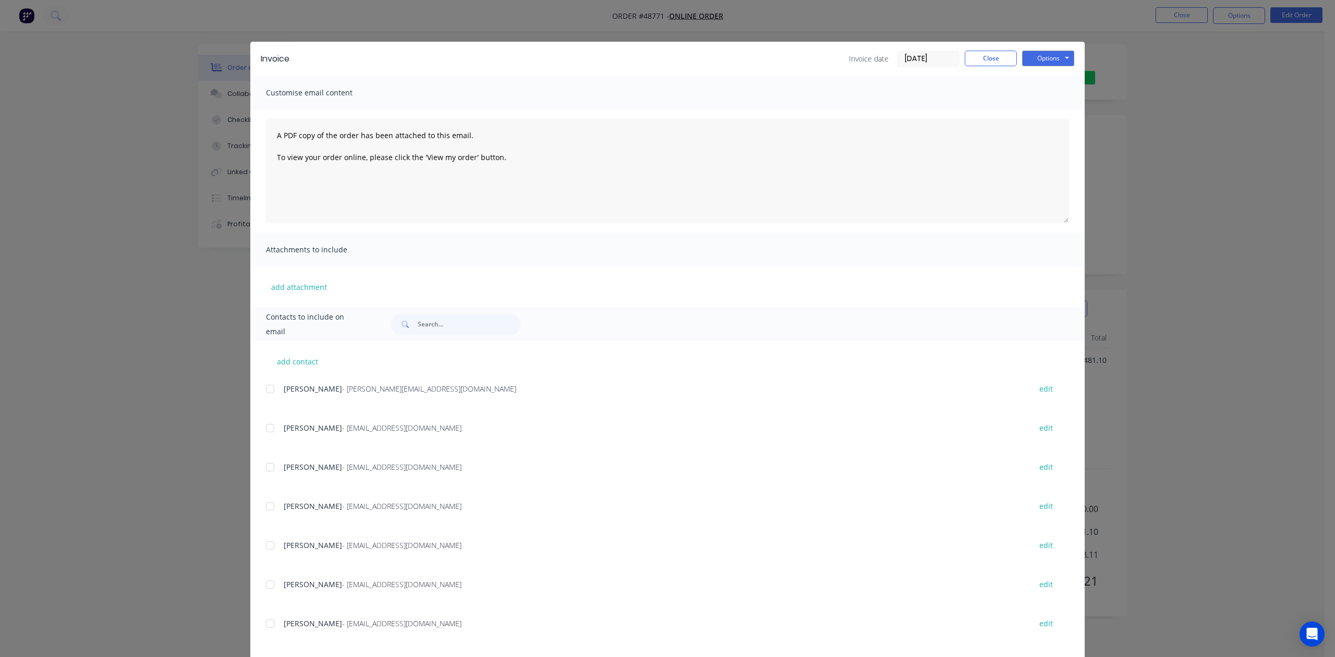
click at [985, 43] on div "Invoice Invoice date 02/09/25 Close Options Preview Print Email" at bounding box center [667, 59] width 835 height 34
click at [985, 49] on div "Invoice Invoice date 02/09/25 Close Options Preview Print Email" at bounding box center [667, 59] width 835 height 34
click at [986, 54] on button "Close" at bounding box center [991, 59] width 52 height 16
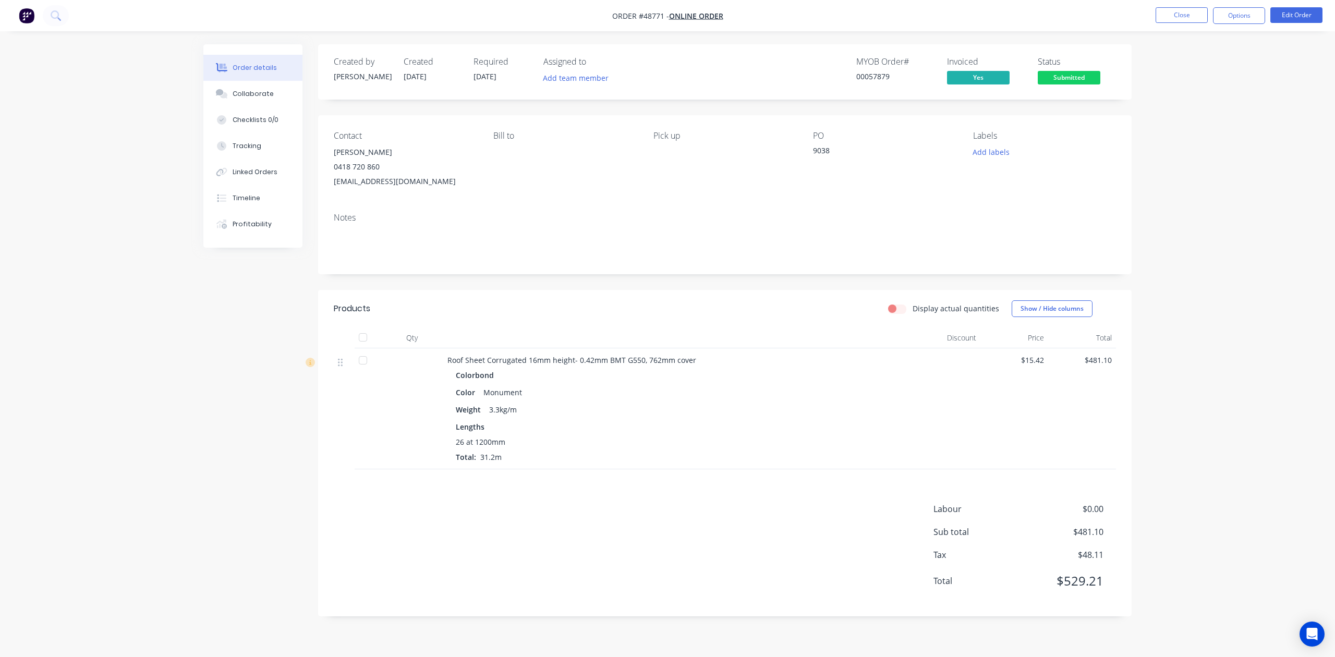
drag, startPoint x: 748, startPoint y: 203, endPoint x: 757, endPoint y: 199, distance: 10.3
click at [751, 201] on div "Contact Ben Derry 0418 720 860 ben.derry@georgiou.com.au Bill to Pick up PO 903…" at bounding box center [725, 159] width 814 height 89
click at [1293, 17] on button "Edit Order" at bounding box center [1297, 15] width 52 height 16
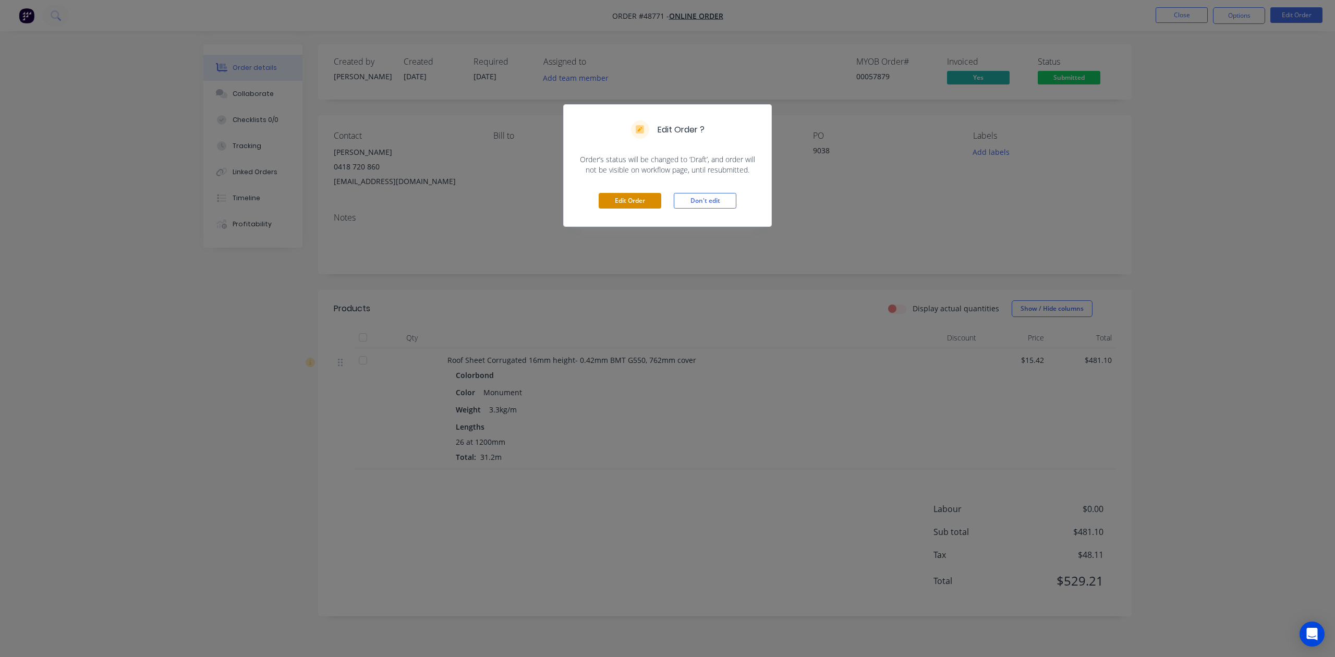
click at [648, 202] on button "Edit Order" at bounding box center [630, 201] width 63 height 16
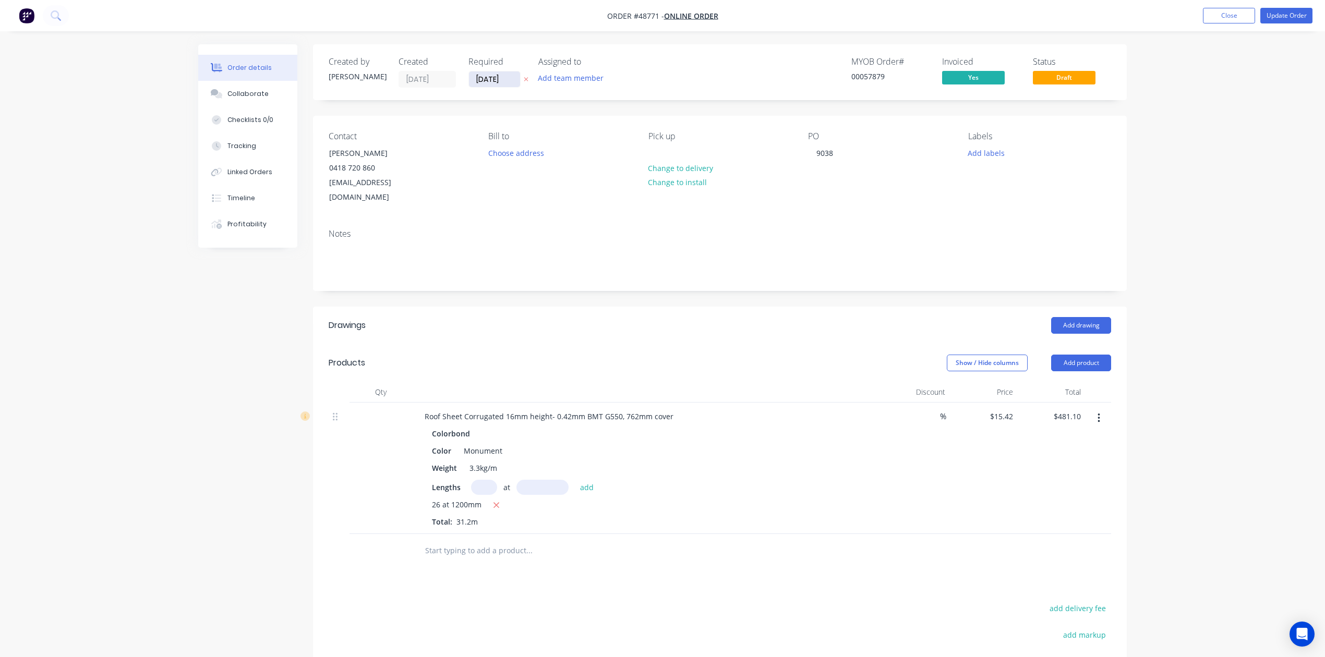
click at [487, 80] on input "[DATE]" at bounding box center [494, 79] width 51 height 16
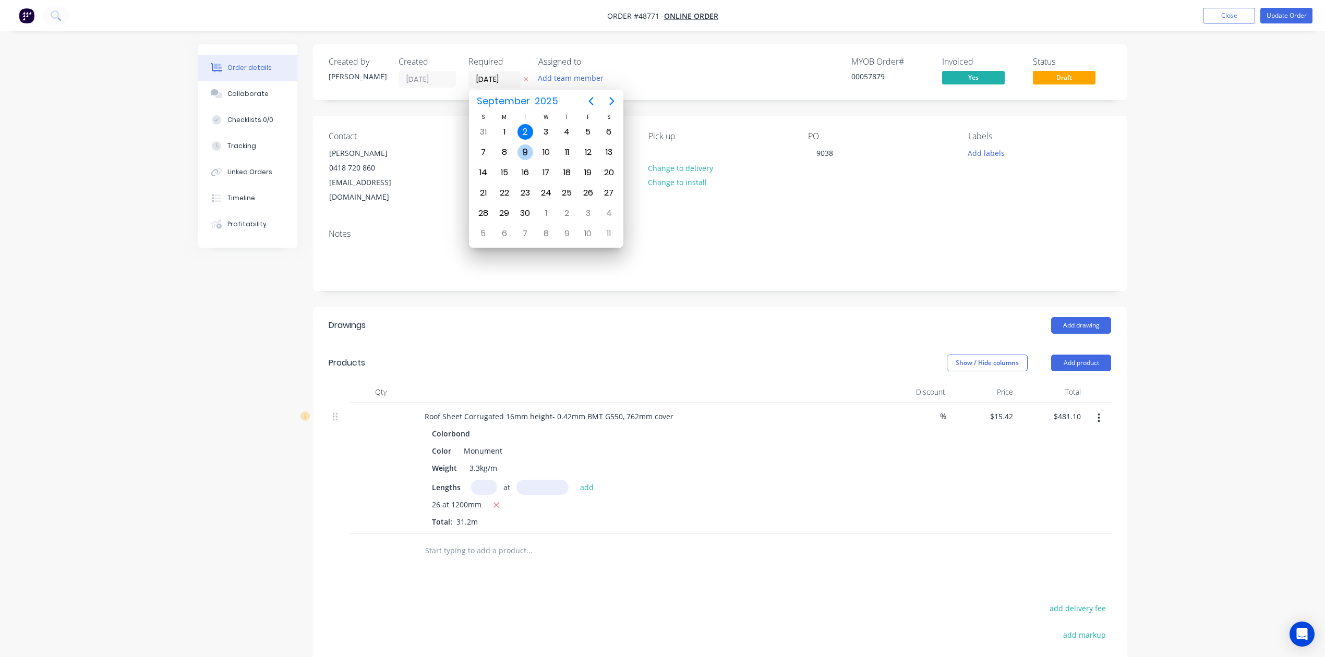
click at [528, 151] on div "9" at bounding box center [525, 152] width 16 height 16
type input "09/09/25"
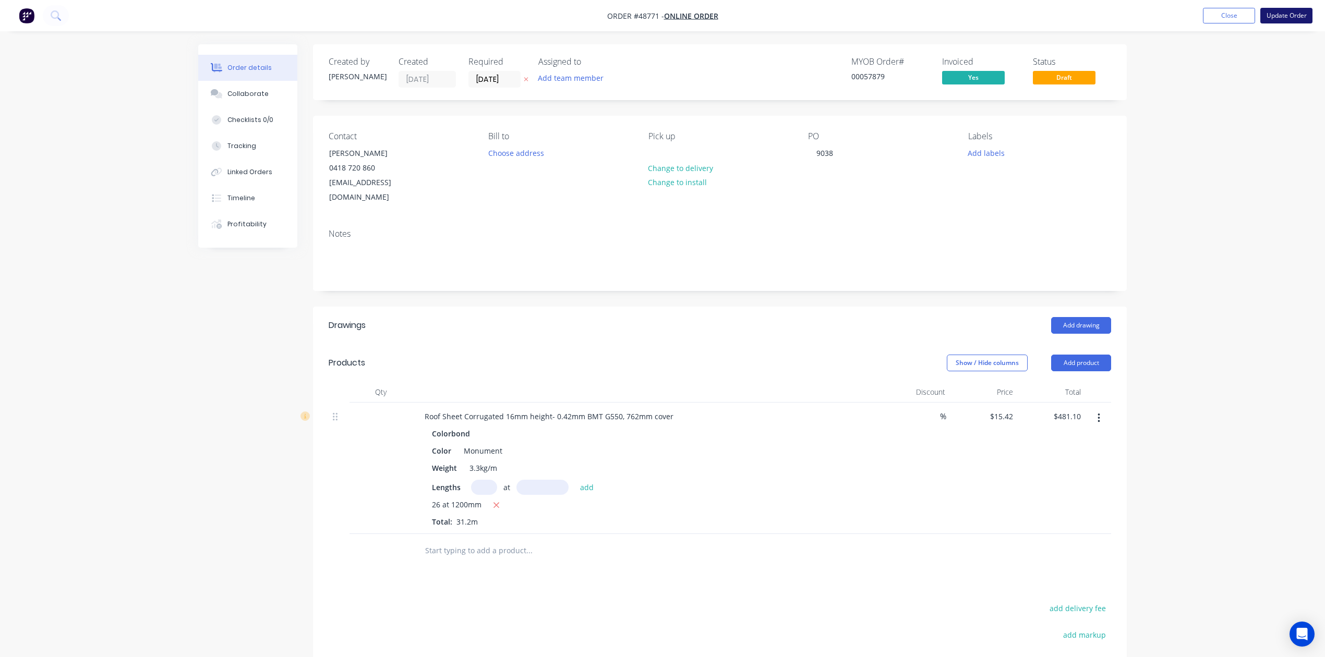
click at [1304, 17] on button "Update Order" at bounding box center [1286, 16] width 52 height 16
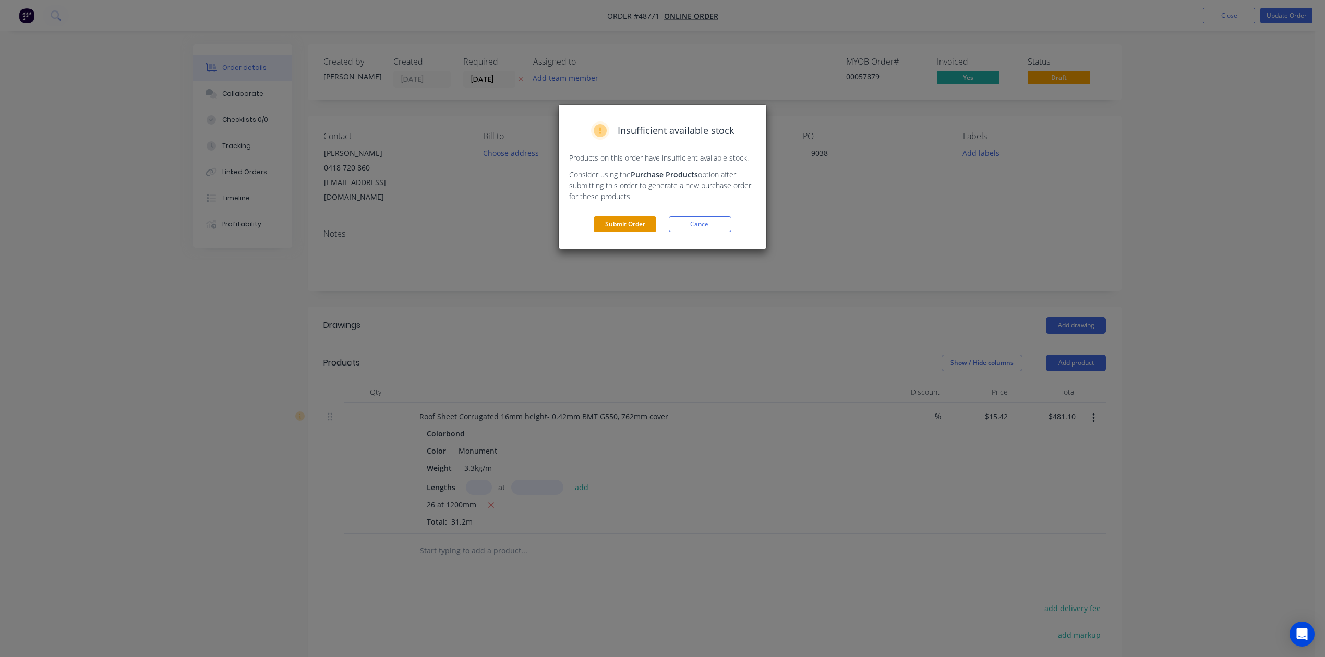
click at [645, 221] on button "Submit Order" at bounding box center [625, 224] width 63 height 16
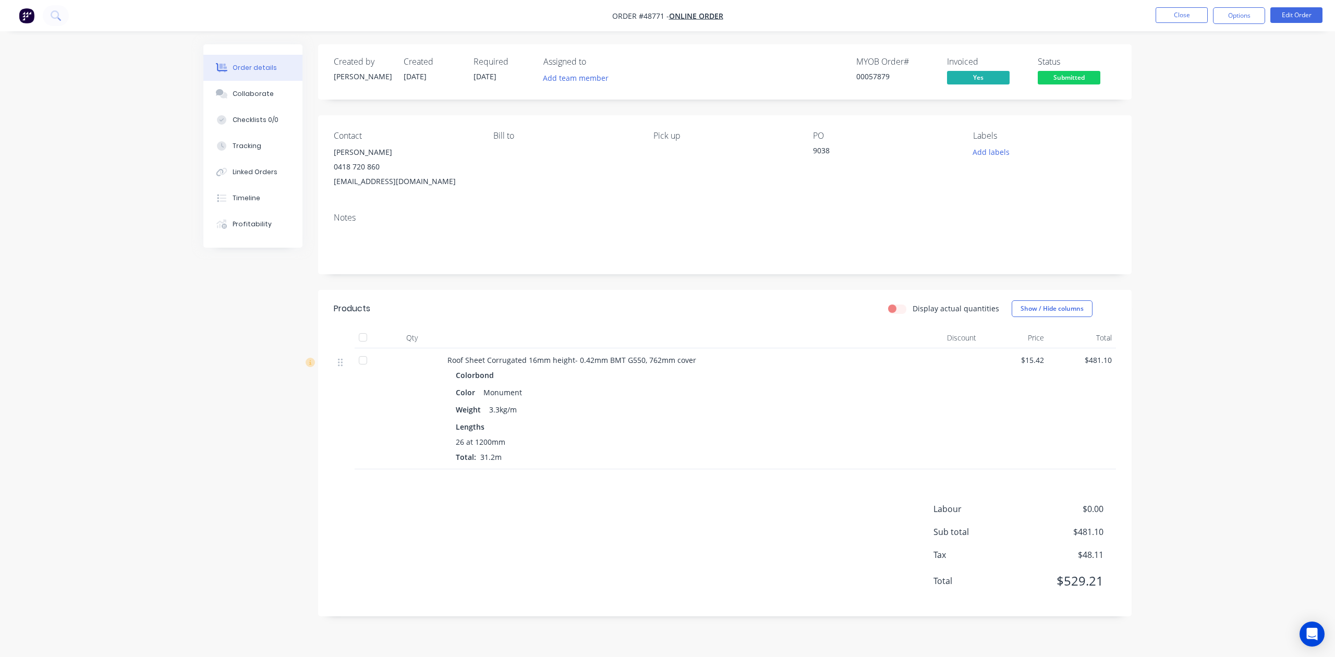
click at [767, 504] on div "Labour $0.00 Sub total $481.10 Tax $48.11 Total $529.21" at bounding box center [725, 552] width 782 height 98
click at [1071, 77] on span "Submitted" at bounding box center [1069, 77] width 63 height 13
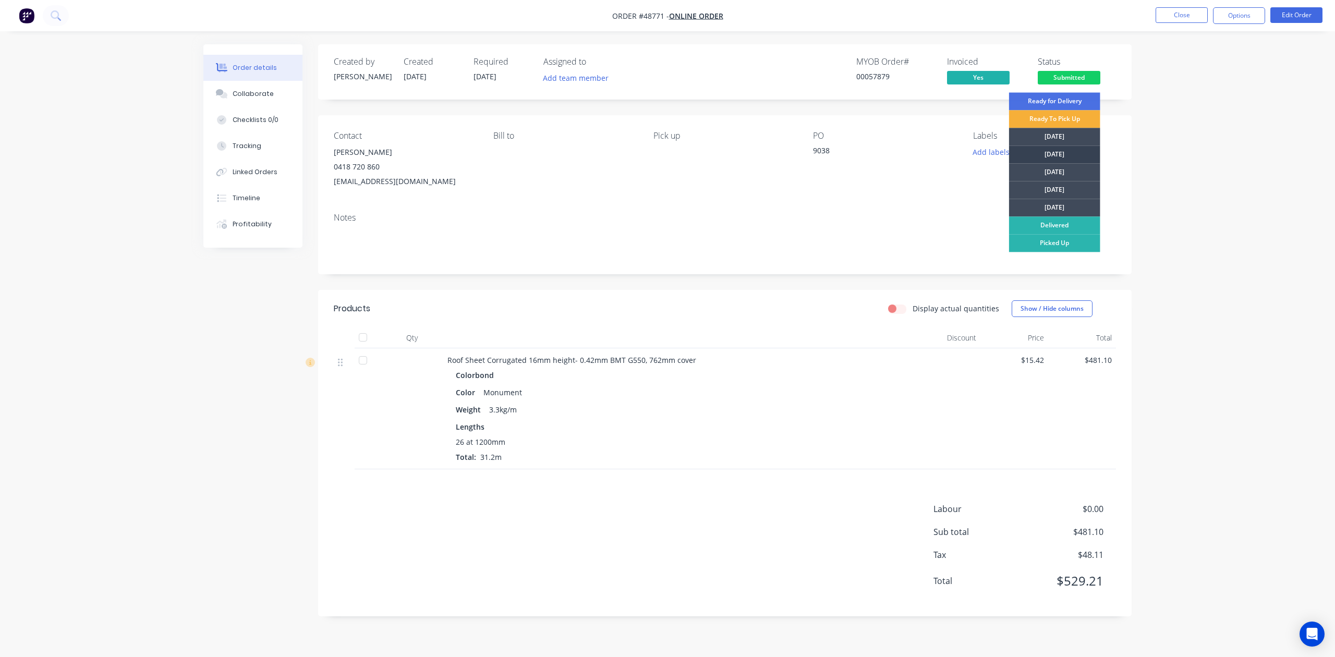
click at [1050, 149] on div "Tuesday" at bounding box center [1054, 155] width 91 height 18
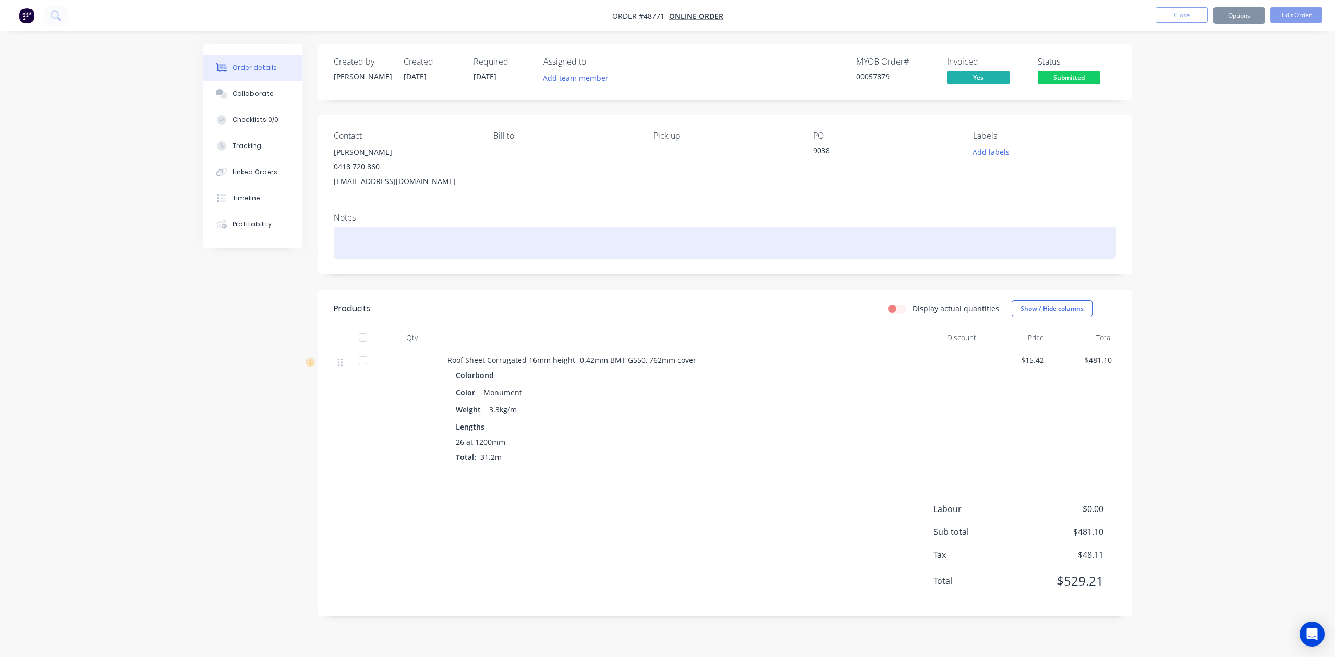
click at [680, 240] on div at bounding box center [725, 243] width 782 height 32
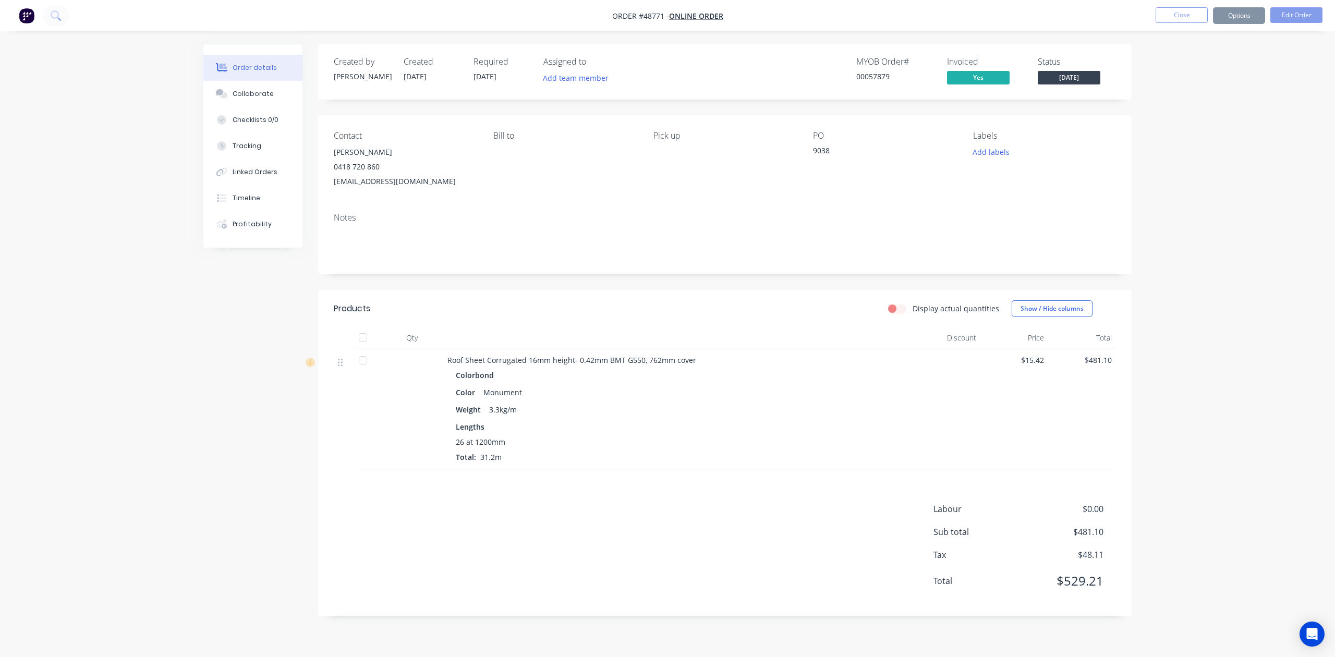
click at [1234, 14] on button "Options" at bounding box center [1239, 15] width 52 height 17
click at [1188, 124] on div "Work Order" at bounding box center [1208, 125] width 96 height 15
click at [1196, 101] on div "Without pricing" at bounding box center [1208, 105] width 96 height 15
click at [1205, 146] on div "Delivery Docket" at bounding box center [1208, 146] width 96 height 15
click at [1188, 100] on div "Without pricing" at bounding box center [1208, 105] width 96 height 15
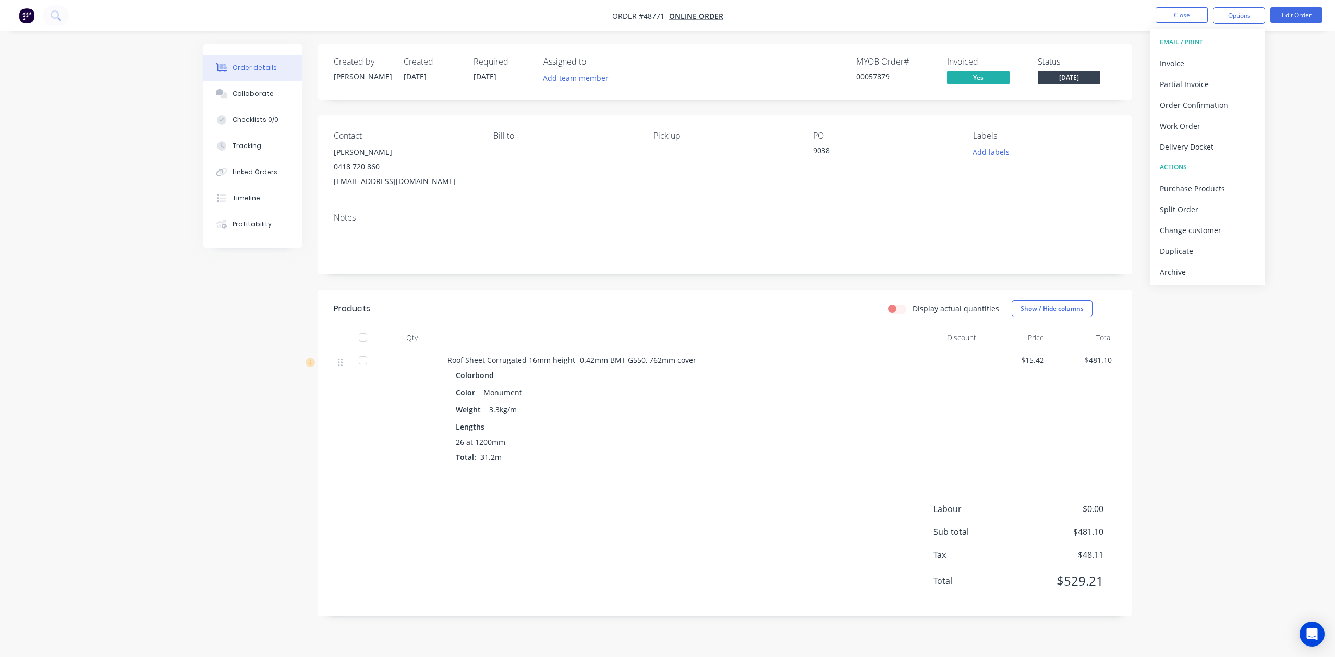
click at [890, 188] on div "PO 9038" at bounding box center [884, 160] width 143 height 58
click at [1175, 17] on button "Close" at bounding box center [1182, 15] width 52 height 16
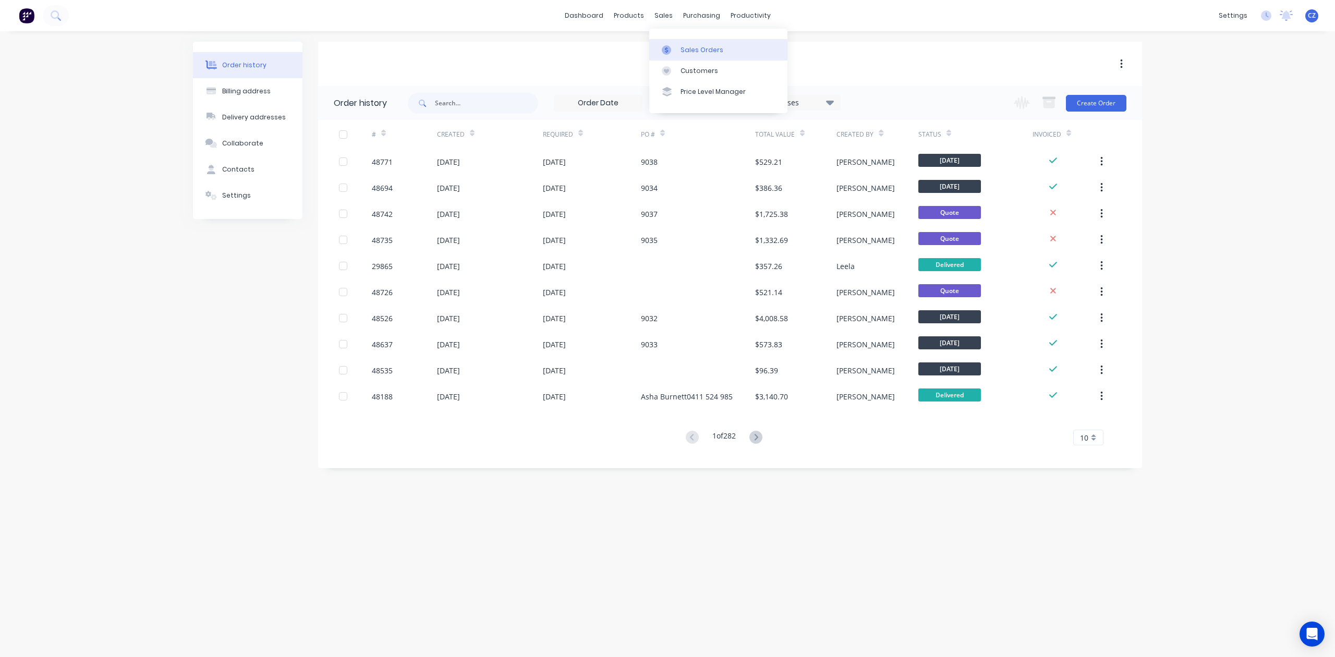
click at [677, 51] on div at bounding box center [670, 49] width 16 height 9
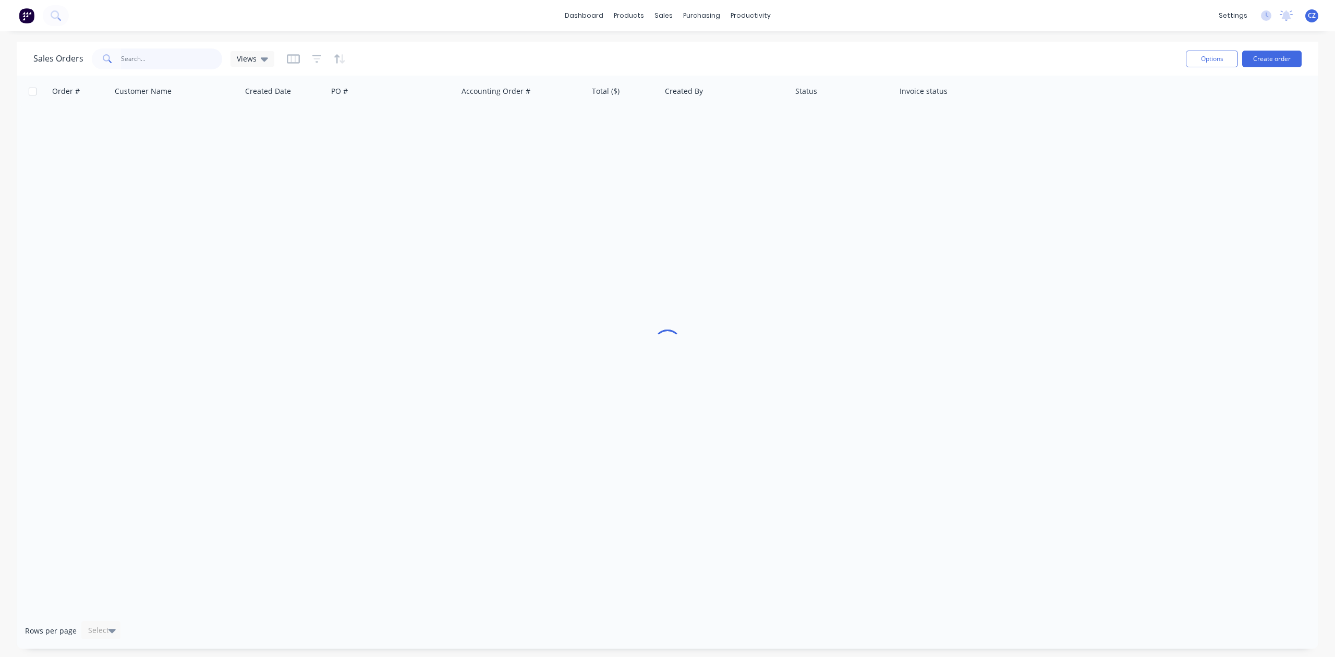
click at [141, 55] on input "text" at bounding box center [172, 59] width 102 height 21
type input "12137"
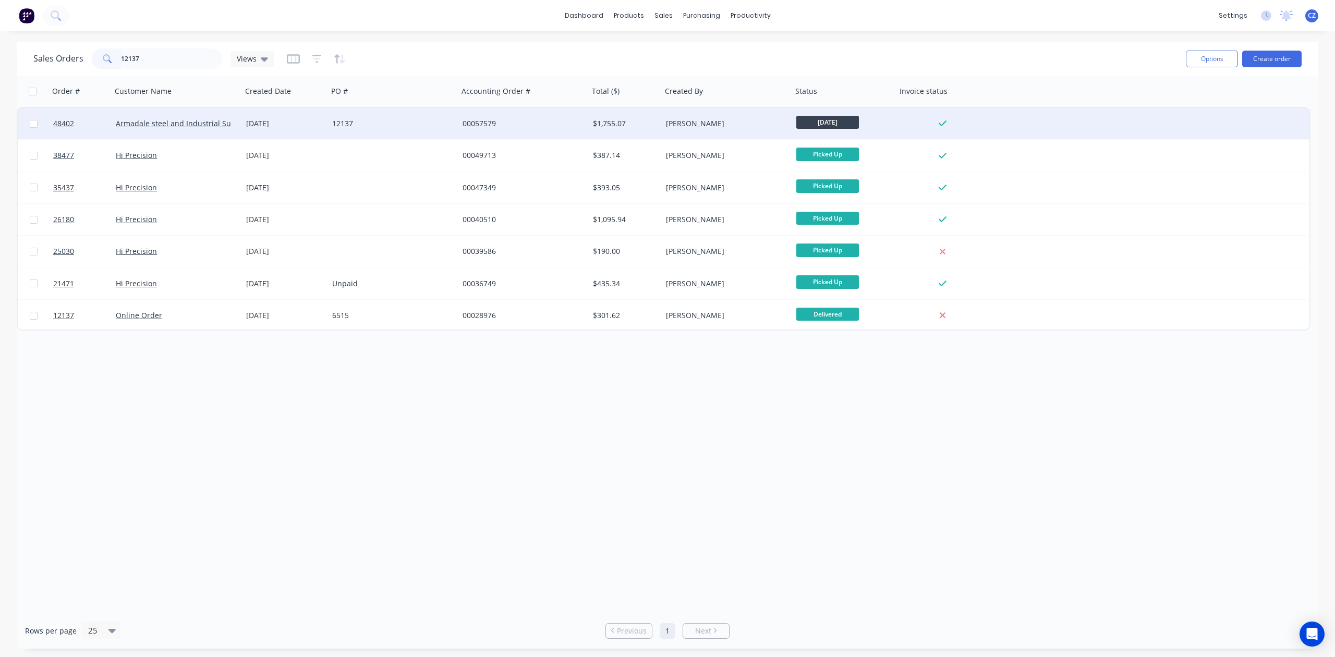
click at [529, 121] on div "00057579" at bounding box center [521, 123] width 116 height 10
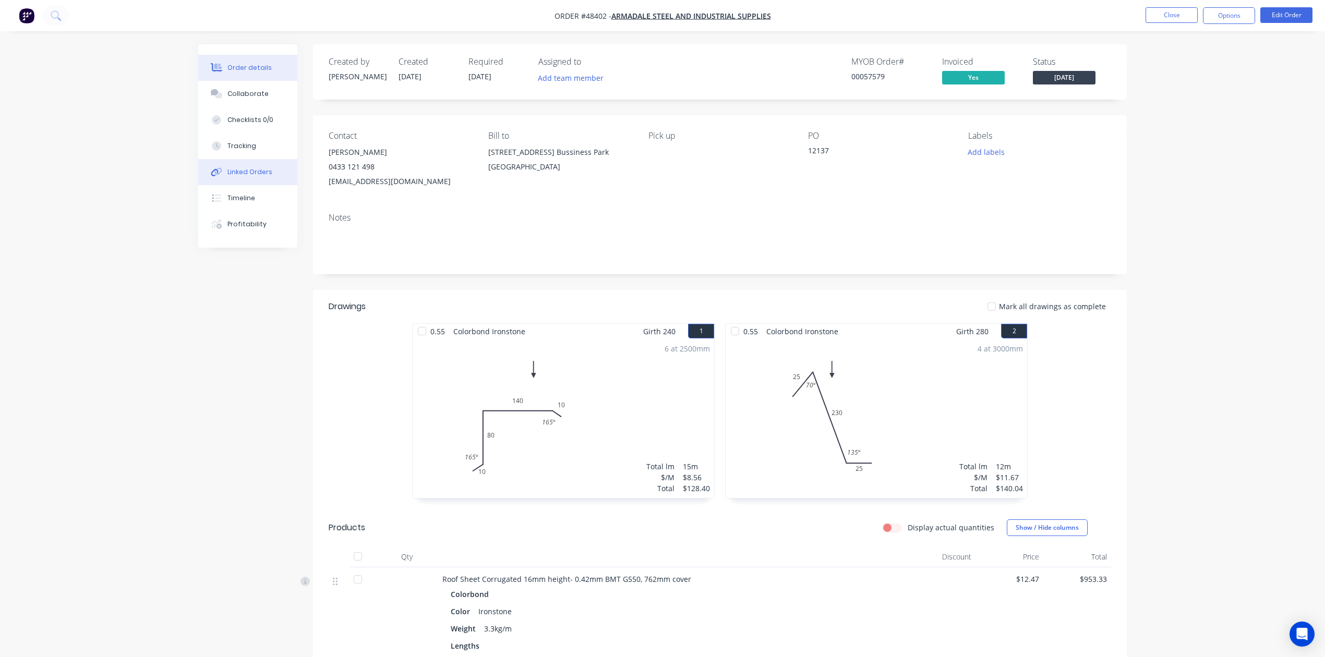
click at [236, 167] on div "Linked Orders" at bounding box center [249, 171] width 45 height 9
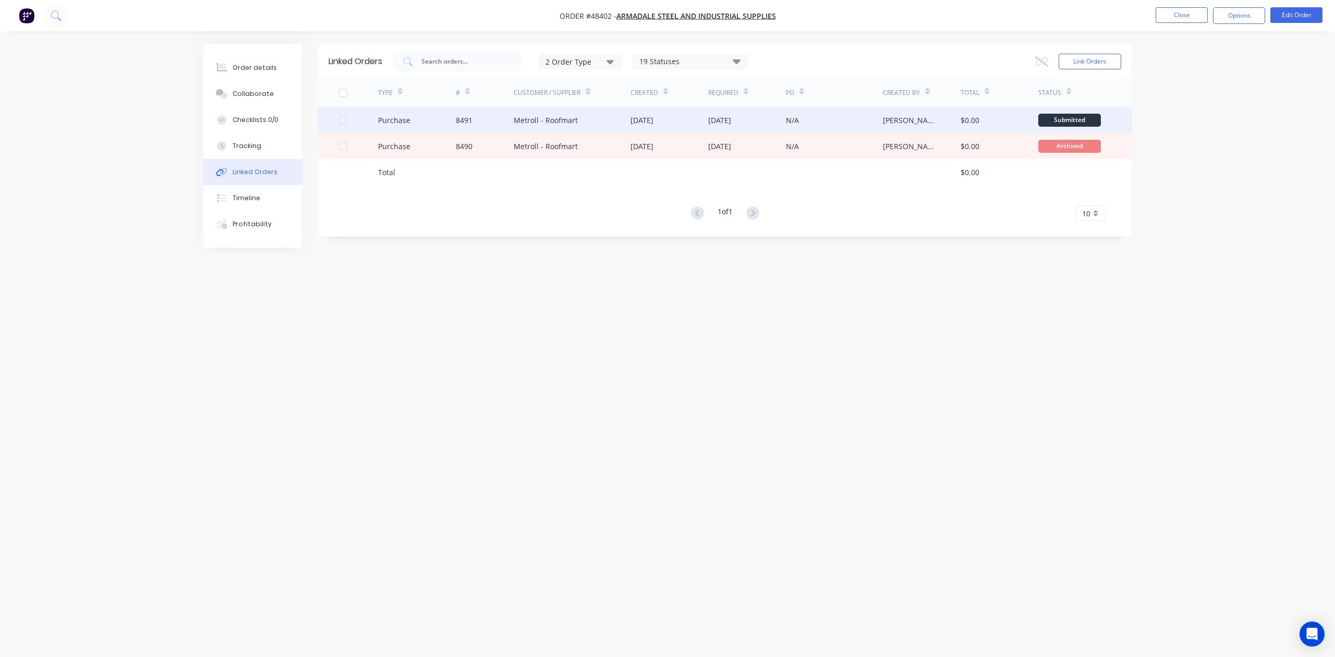
click at [699, 119] on div "[DATE]" at bounding box center [670, 120] width 78 height 26
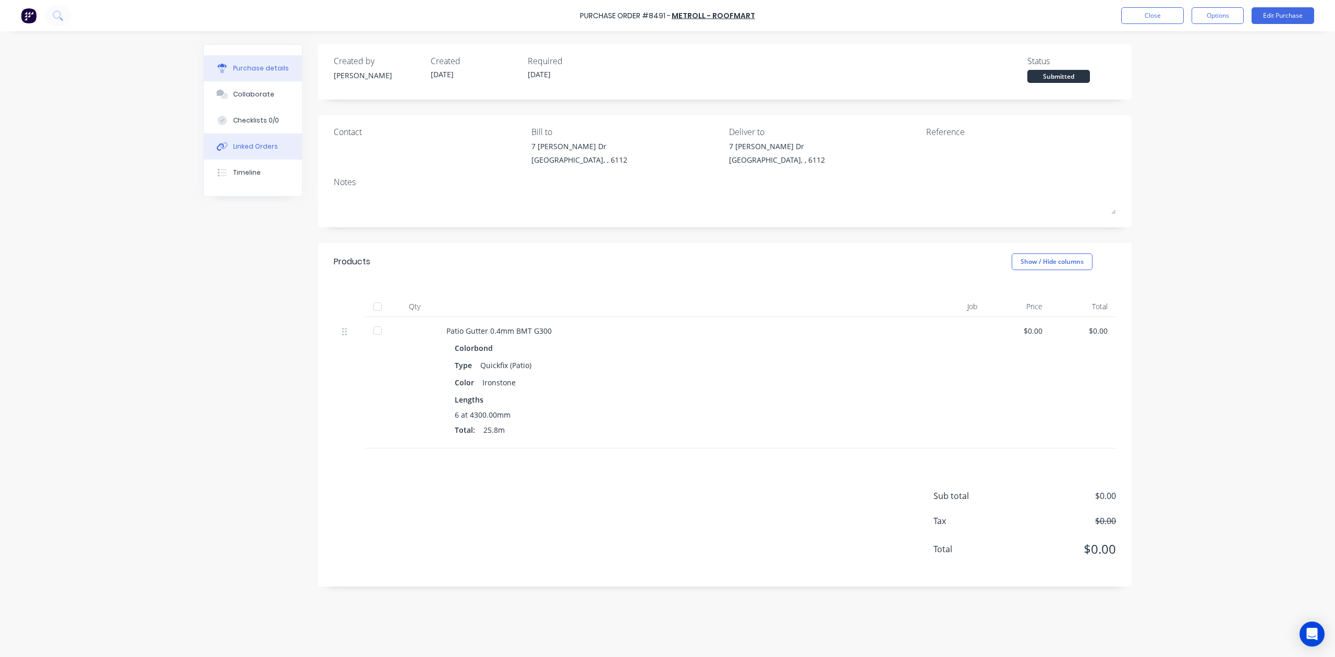
click at [234, 148] on div "Linked Orders" at bounding box center [255, 146] width 45 height 9
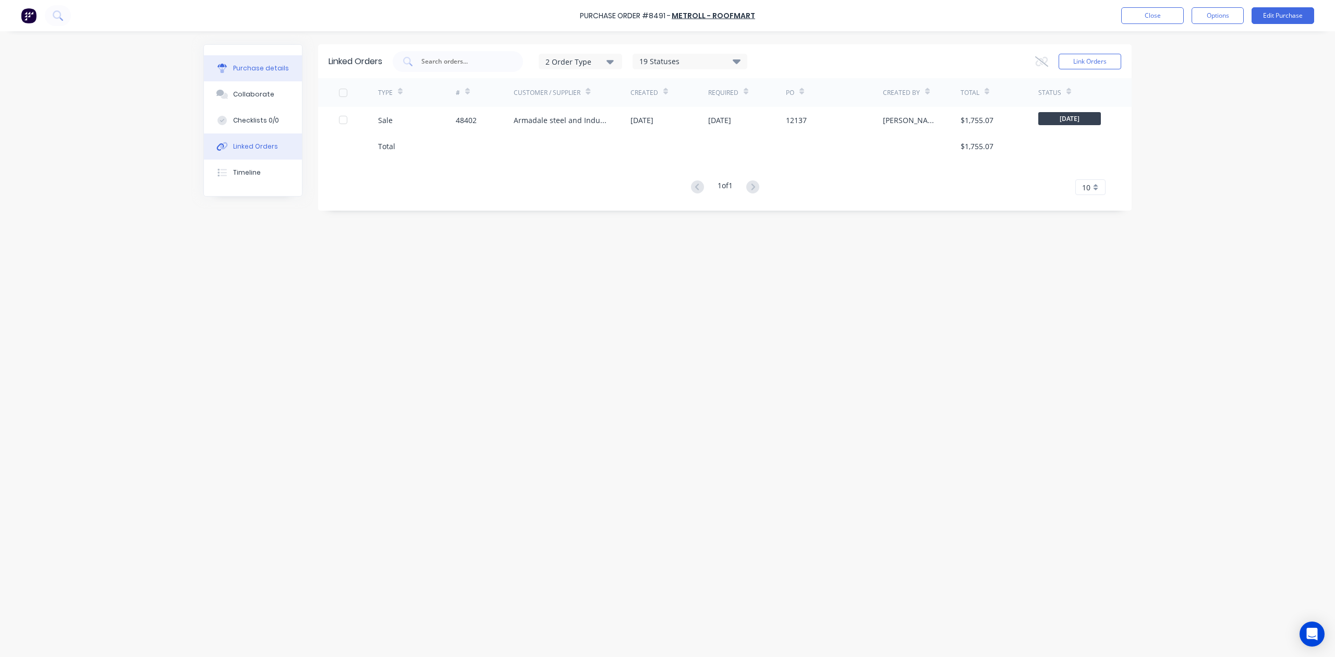
click at [253, 63] on button "Purchase details" at bounding box center [253, 68] width 98 height 26
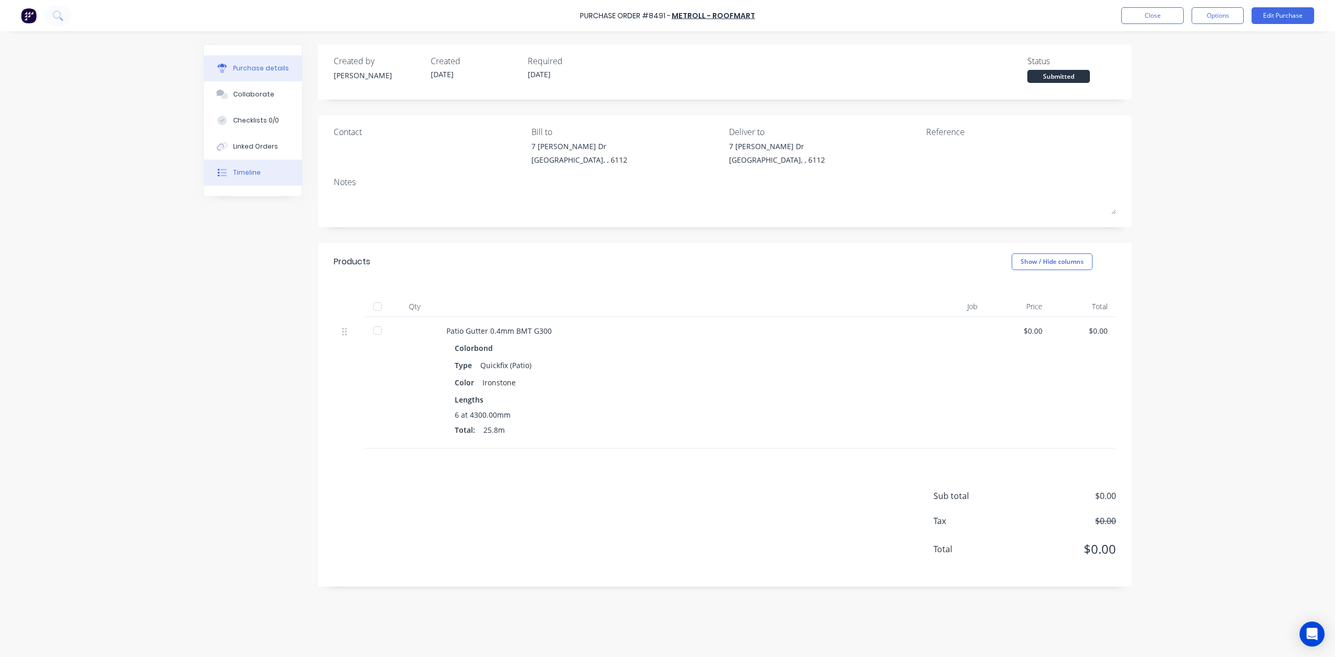
drag, startPoint x: 239, startPoint y: 174, endPoint x: 266, endPoint y: 174, distance: 26.6
click at [240, 174] on div "Timeline" at bounding box center [247, 172] width 28 height 9
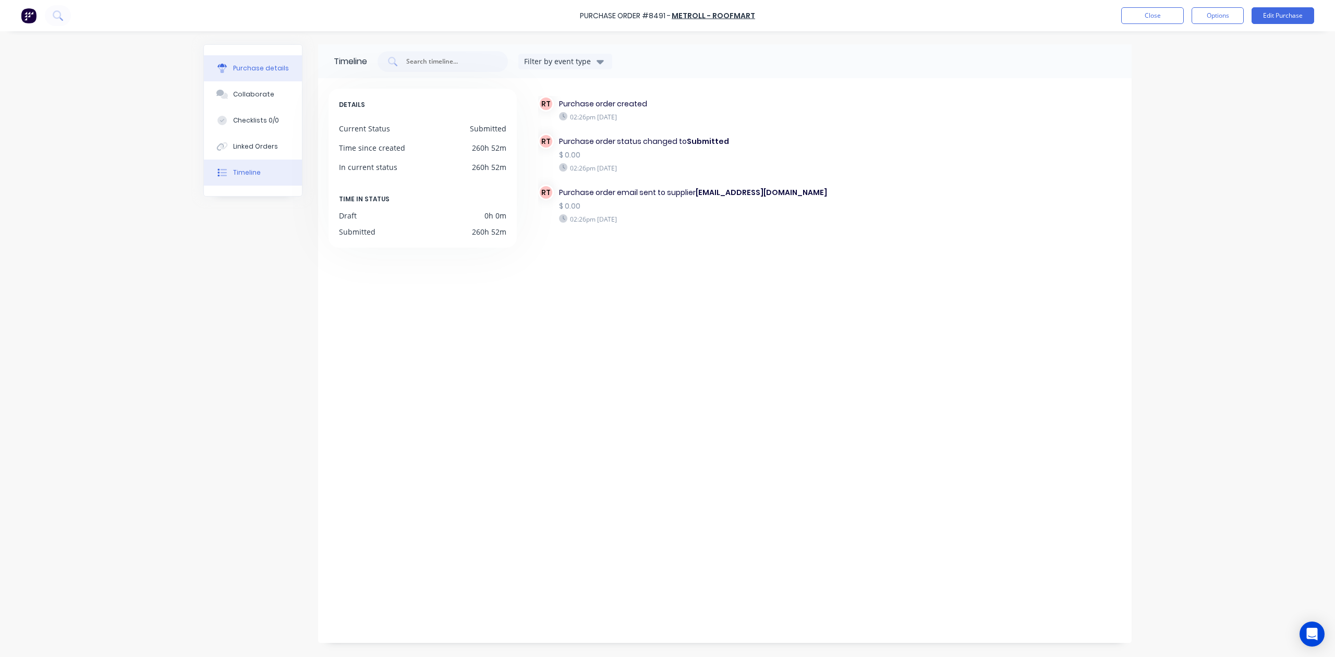
click at [241, 69] on div "Purchase details" at bounding box center [261, 68] width 56 height 9
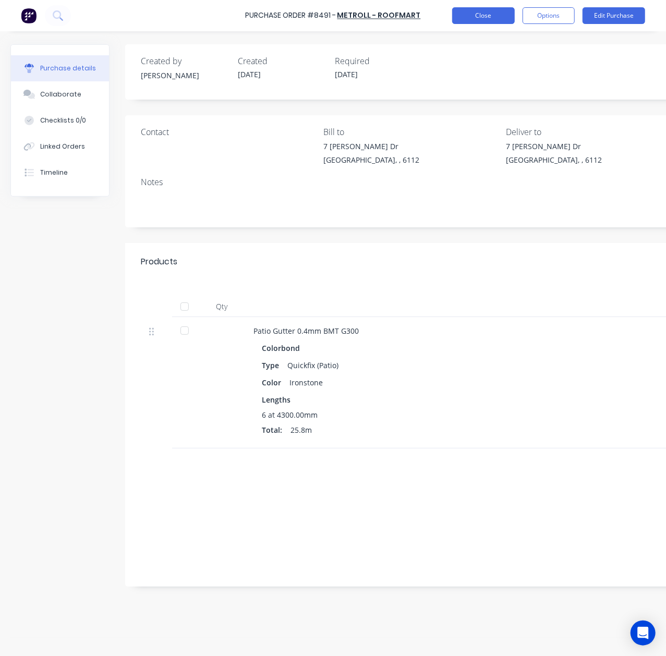
click at [492, 20] on button "Close" at bounding box center [483, 15] width 63 height 17
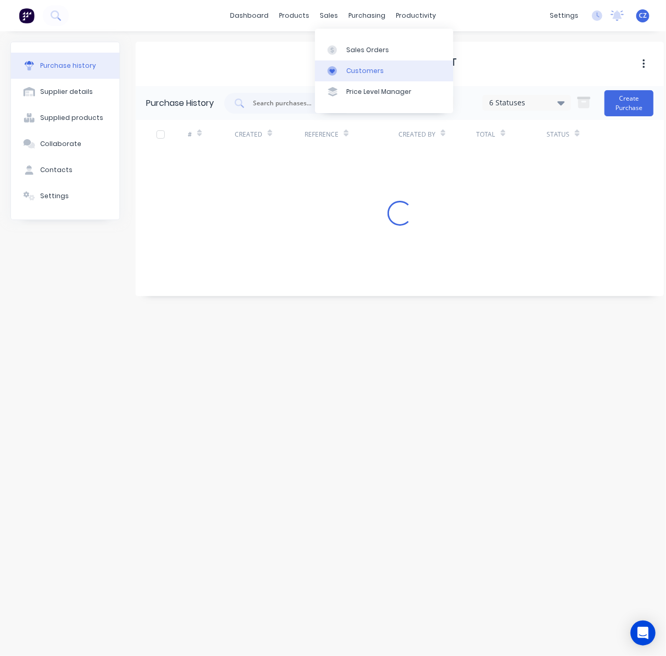
click at [349, 63] on link "Customers" at bounding box center [384, 71] width 138 height 21
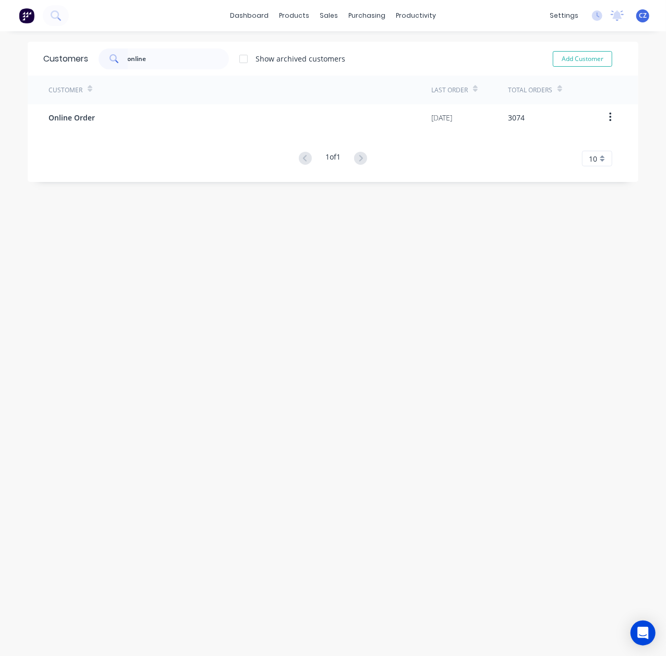
type input "online"
click at [274, 100] on div "Customer" at bounding box center [240, 90] width 383 height 29
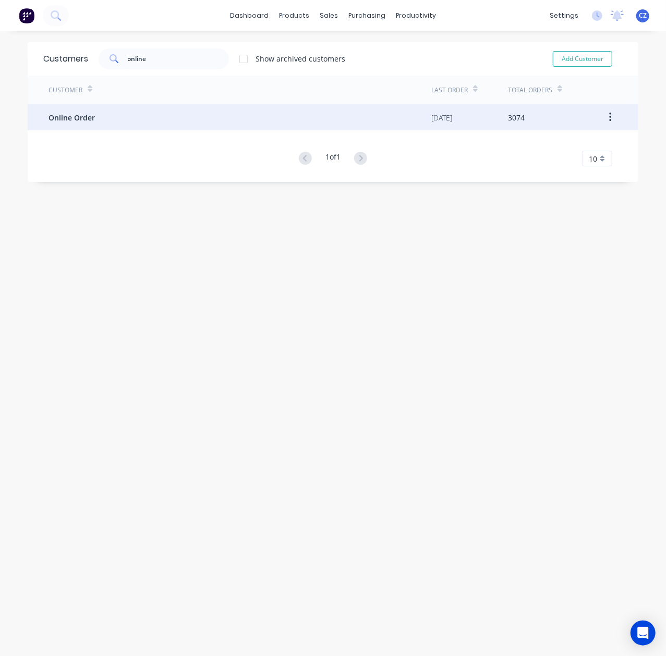
click at [274, 111] on div "Online Order" at bounding box center [240, 117] width 383 height 26
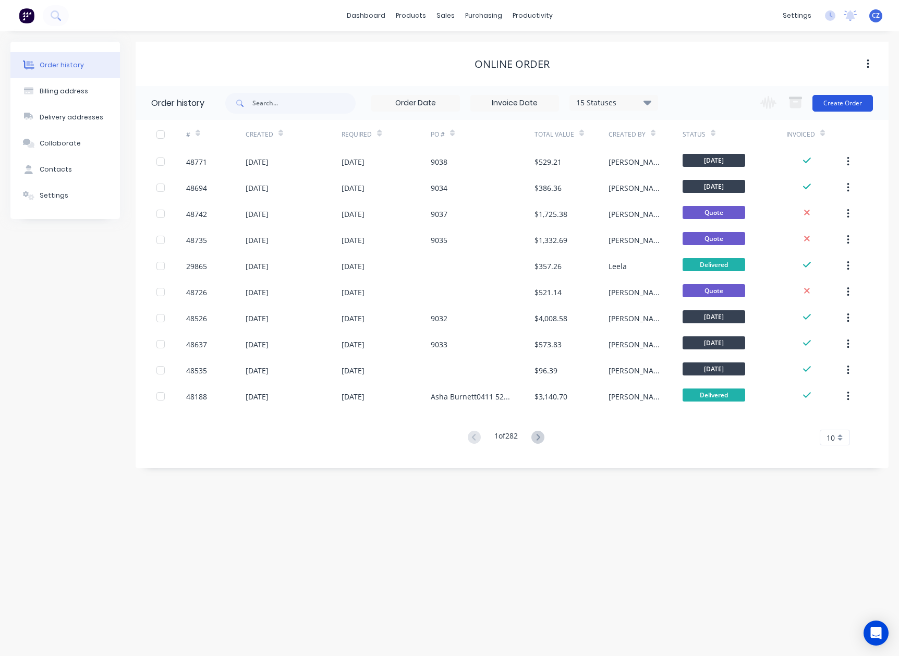
click at [666, 103] on button "Create Order" at bounding box center [843, 103] width 61 height 17
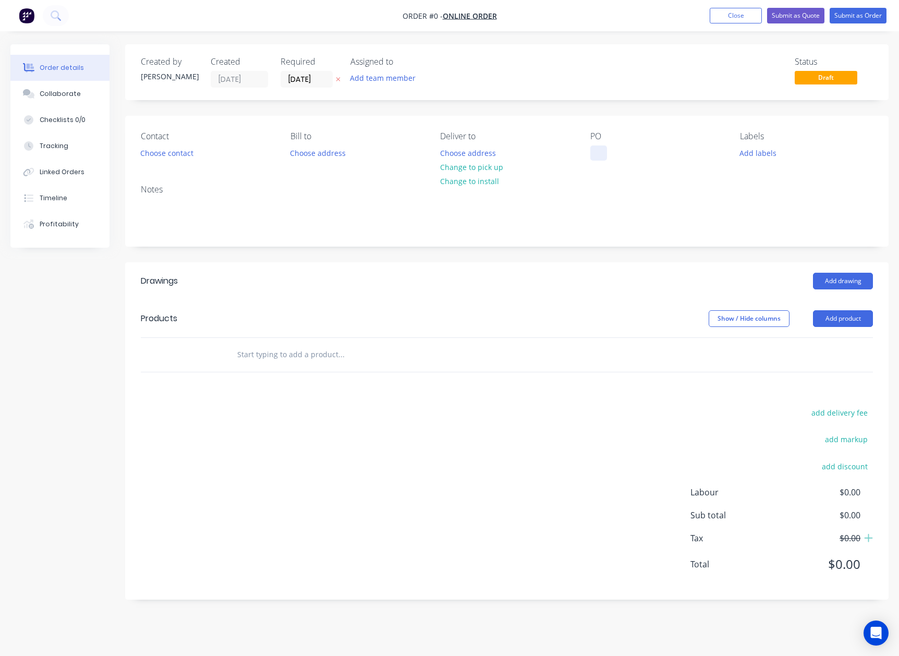
drag, startPoint x: 611, startPoint y: 154, endPoint x: 597, endPoint y: 150, distance: 14.7
click at [611, 154] on div "PO" at bounding box center [656, 145] width 133 height 29
click at [595, 150] on div at bounding box center [598, 153] width 17 height 15
paste div
click at [461, 162] on div "Order details Collaborate Checklists 0/0 Tracking Linked Orders Timeline Profit…" at bounding box center [449, 329] width 899 height 571
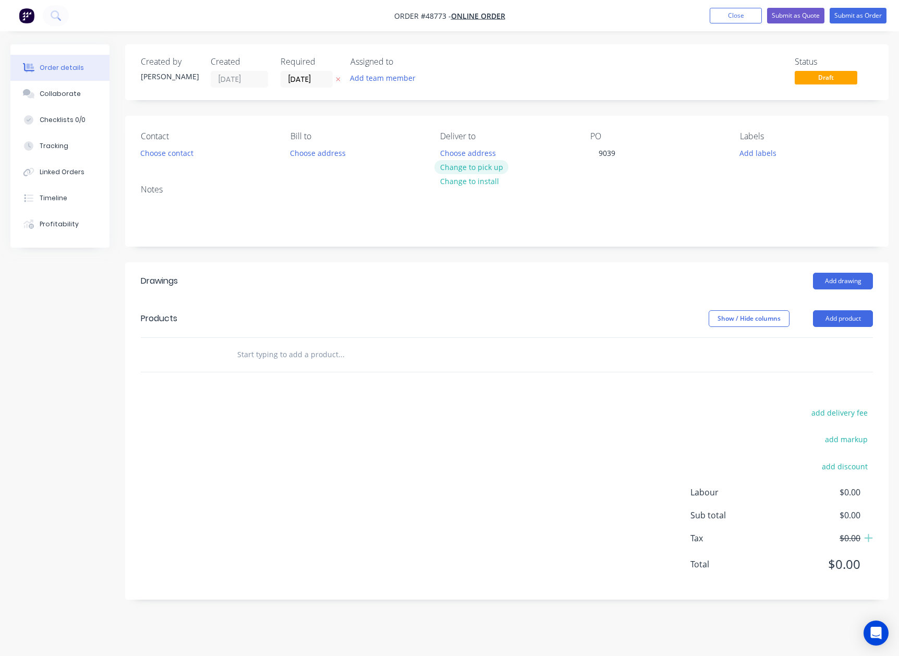
click at [480, 169] on button "Change to pick up" at bounding box center [472, 167] width 74 height 14
click at [178, 151] on button "Choose contact" at bounding box center [167, 153] width 64 height 14
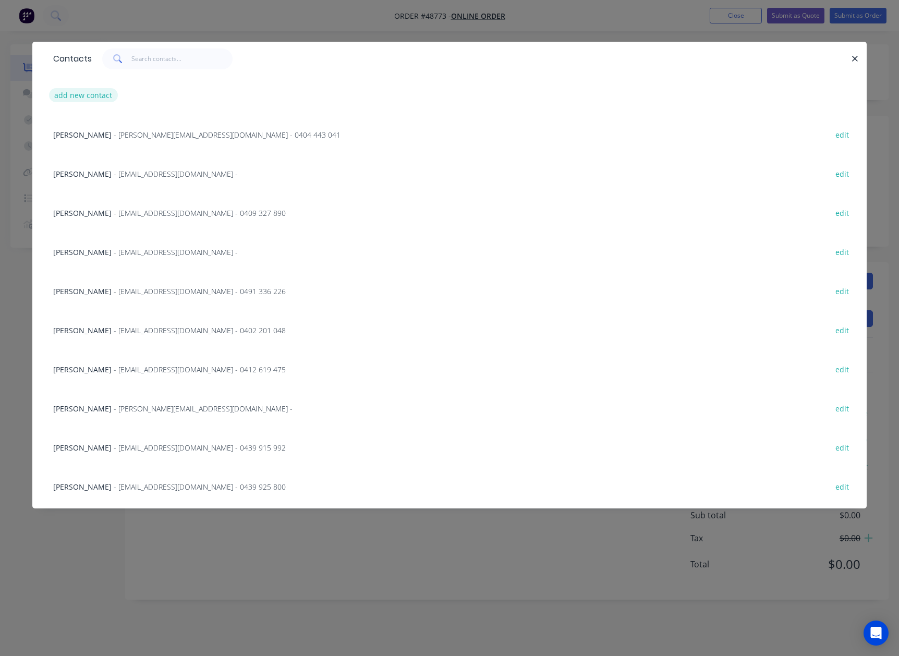
click at [107, 98] on button "add new contact" at bounding box center [83, 95] width 69 height 14
select select "AU"
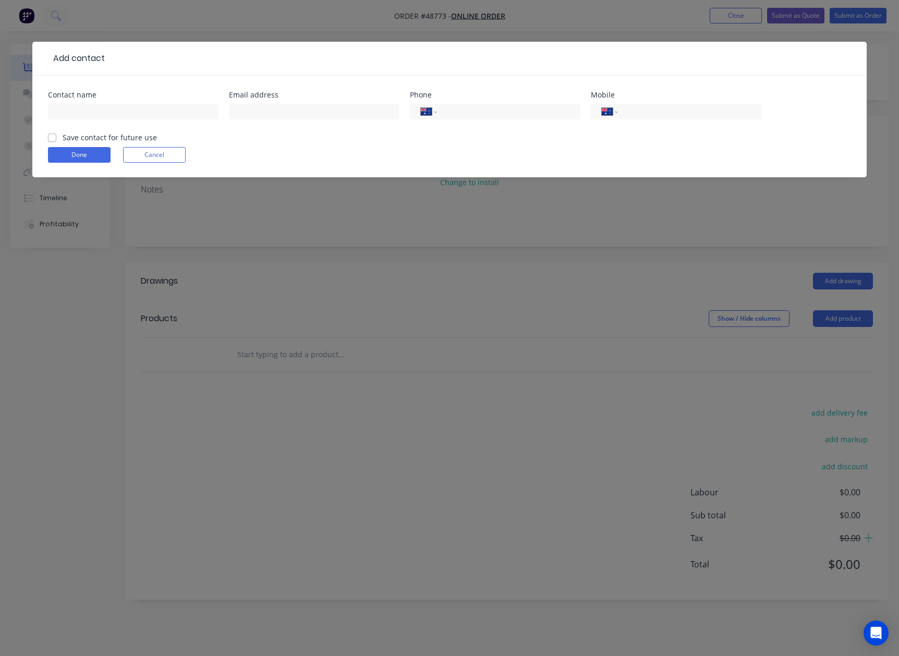
click at [103, 119] on div at bounding box center [133, 116] width 171 height 31
click at [103, 114] on input "text" at bounding box center [133, 112] width 171 height 16
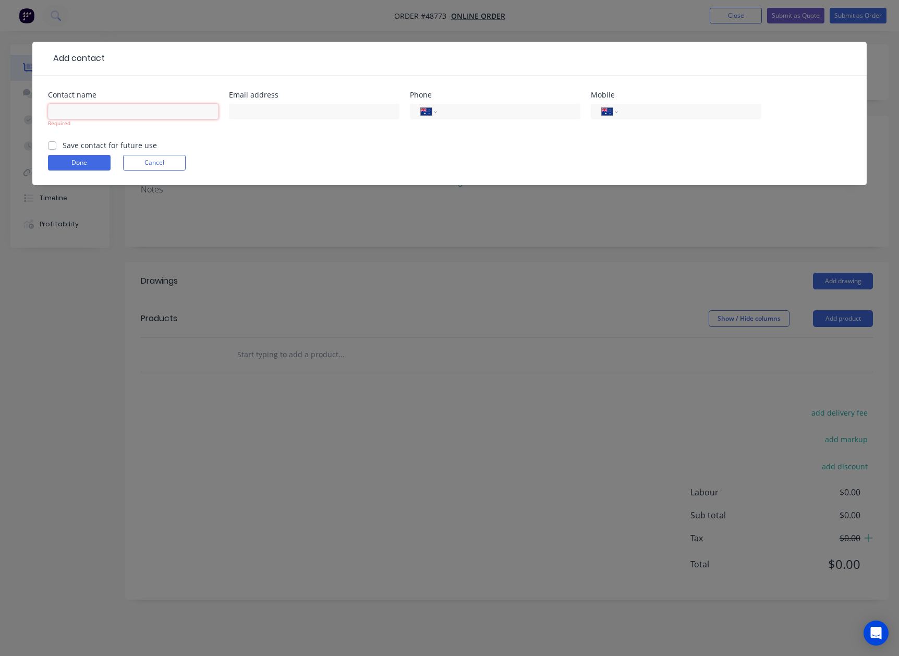
click at [86, 113] on input "text" at bounding box center [133, 112] width 171 height 16
paste input "[PERSON_NAME]"
type input "[PERSON_NAME]"
click at [257, 144] on form "Contact name [PERSON_NAME] Required Email address Phone International [GEOGRAPH…" at bounding box center [449, 138] width 803 height 94
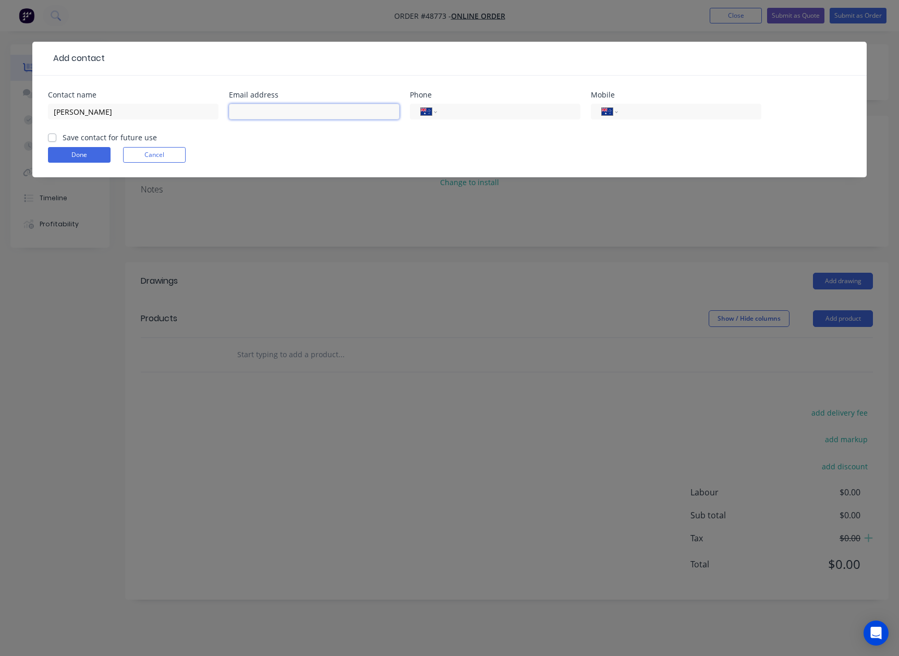
click at [304, 116] on input "text" at bounding box center [314, 112] width 171 height 16
paste input "[EMAIL_ADDRESS][DOMAIN_NAME]"
type input "[EMAIL_ADDRESS][DOMAIN_NAME]"
click at [666, 111] on input "tel" at bounding box center [687, 112] width 125 height 12
paste input "0435 914 249"
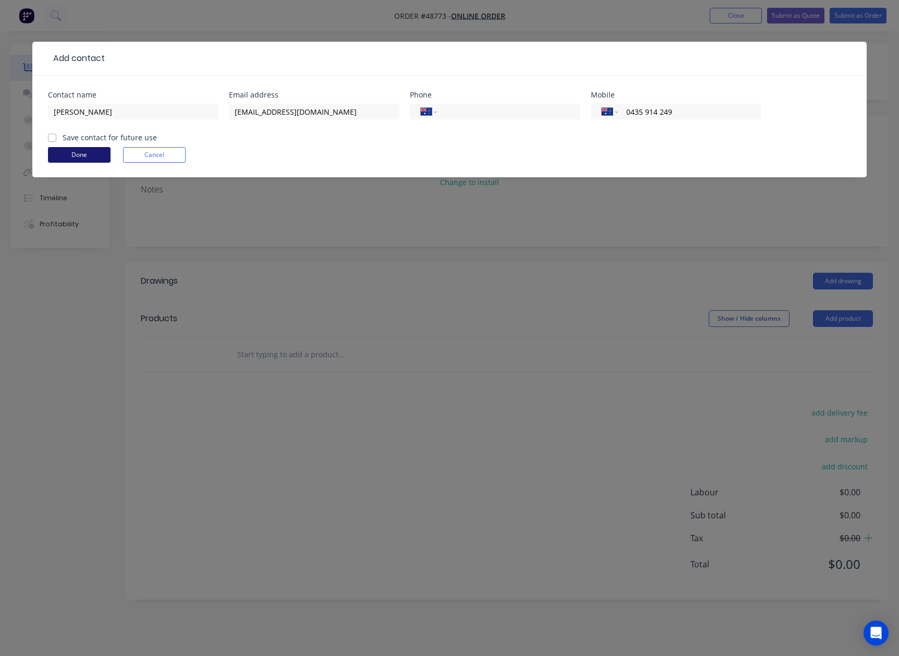
type input "0435 914 249"
click at [81, 150] on button "Done" at bounding box center [79, 155] width 63 height 16
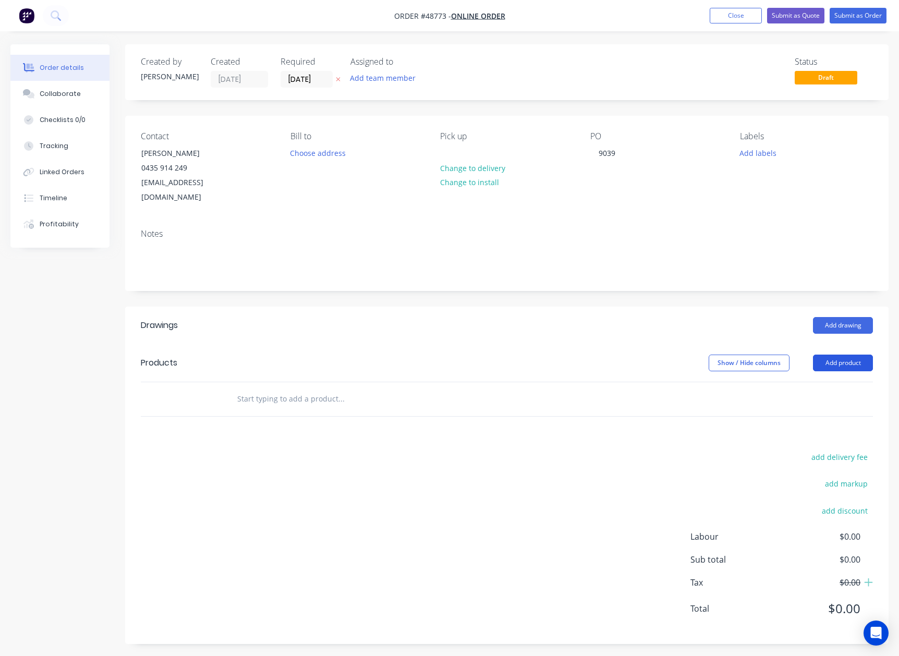
drag, startPoint x: 855, startPoint y: 345, endPoint x: 847, endPoint y: 355, distance: 12.6
click at [666, 355] on button "Add product" at bounding box center [843, 363] width 60 height 17
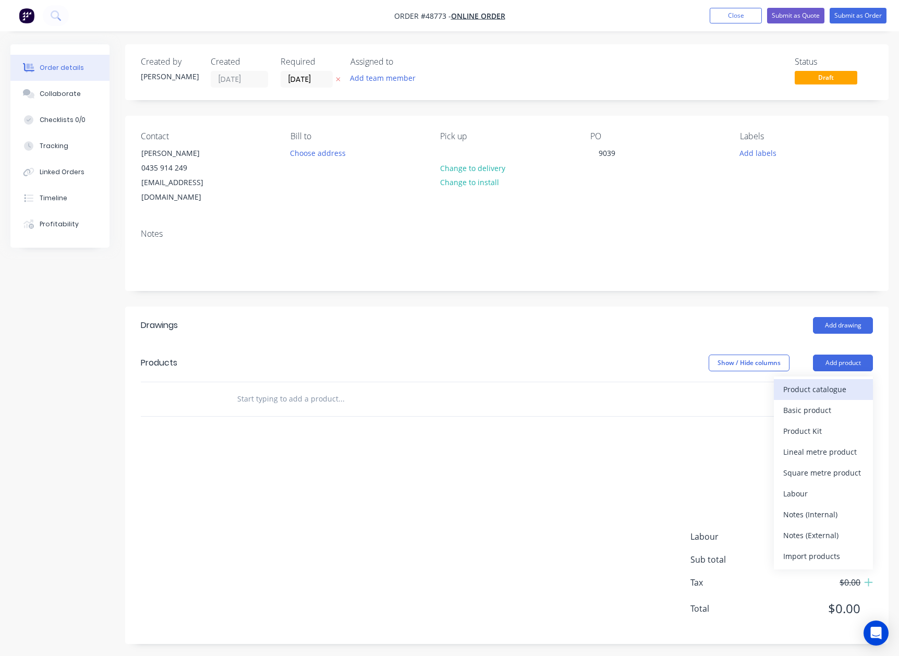
click at [666, 382] on div "Product catalogue" at bounding box center [823, 389] width 80 height 15
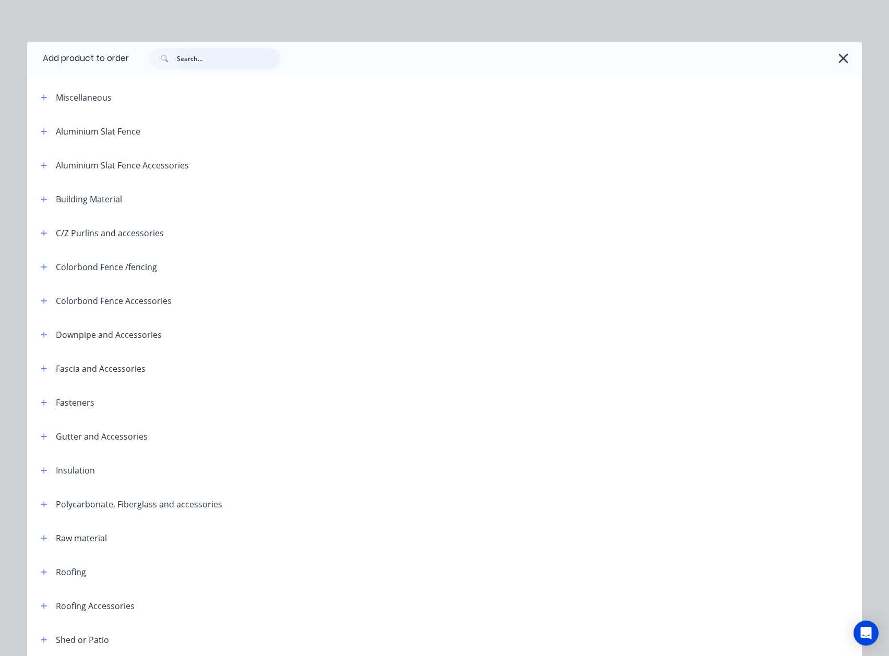
click at [222, 61] on input "text" at bounding box center [228, 58] width 103 height 21
type input "gutter"
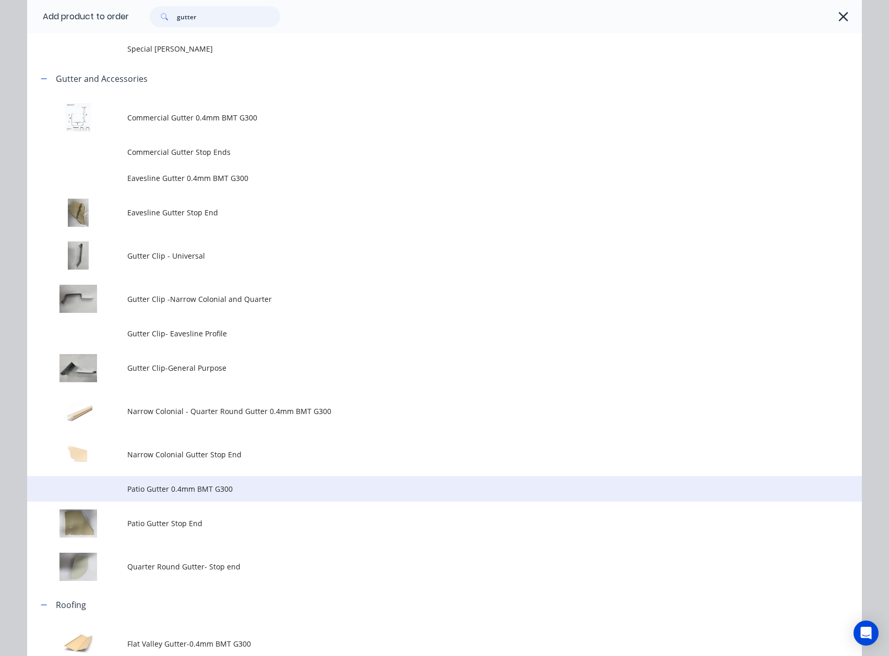
scroll to position [209, 0]
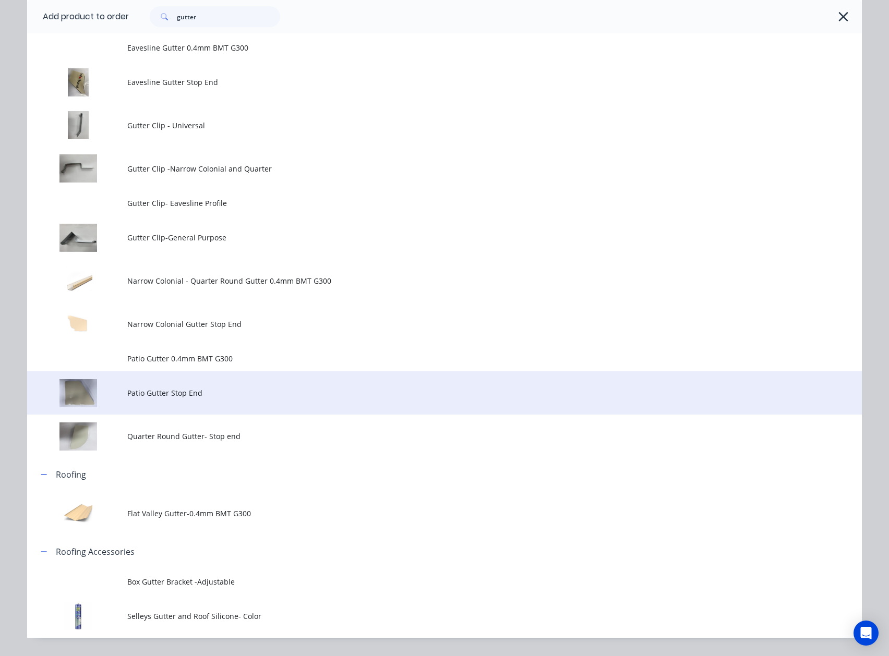
click at [190, 405] on td "Patio Gutter Stop End" at bounding box center [494, 392] width 734 height 43
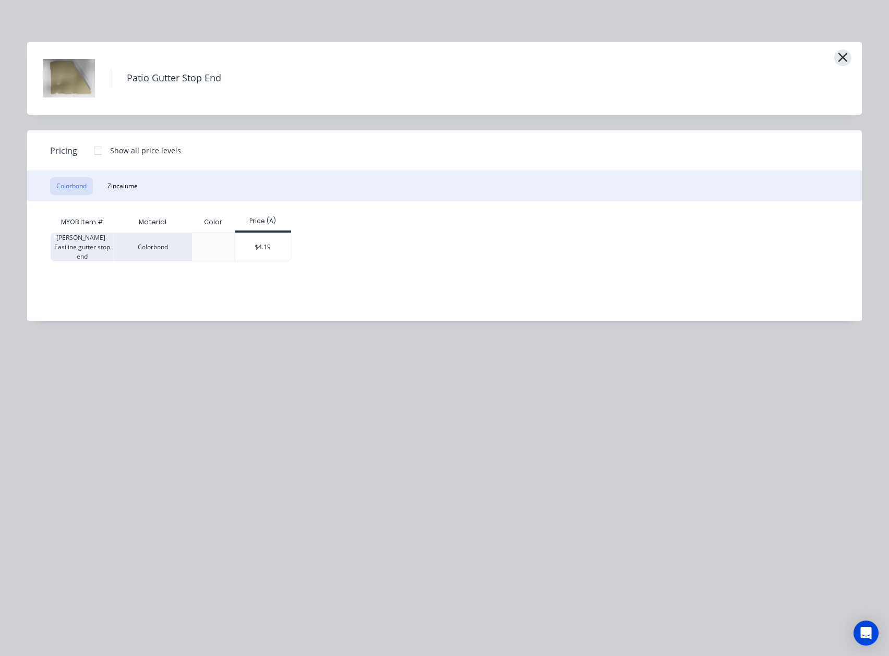
click at [666, 57] on icon "button" at bounding box center [842, 57] width 11 height 15
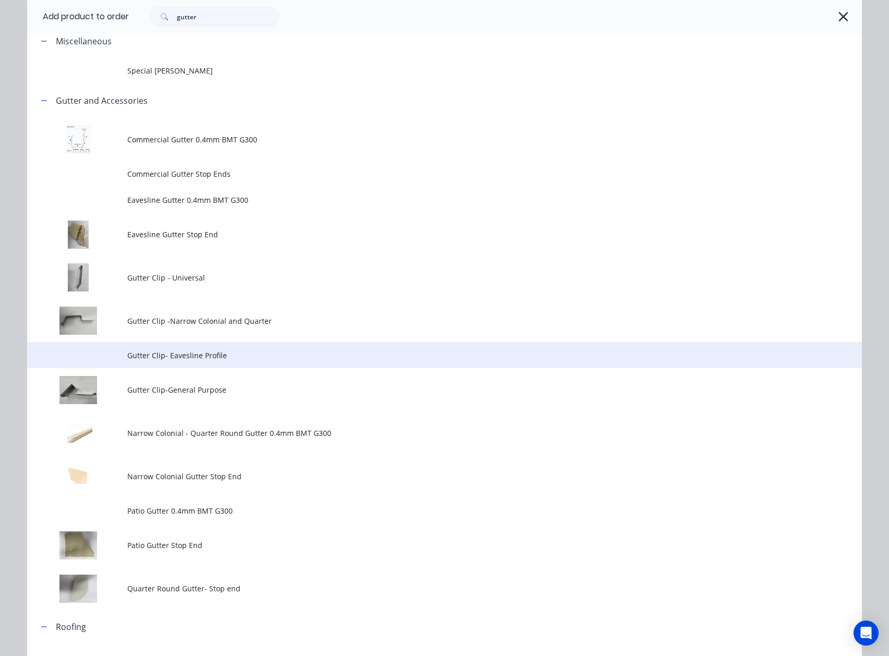
scroll to position [140, 0]
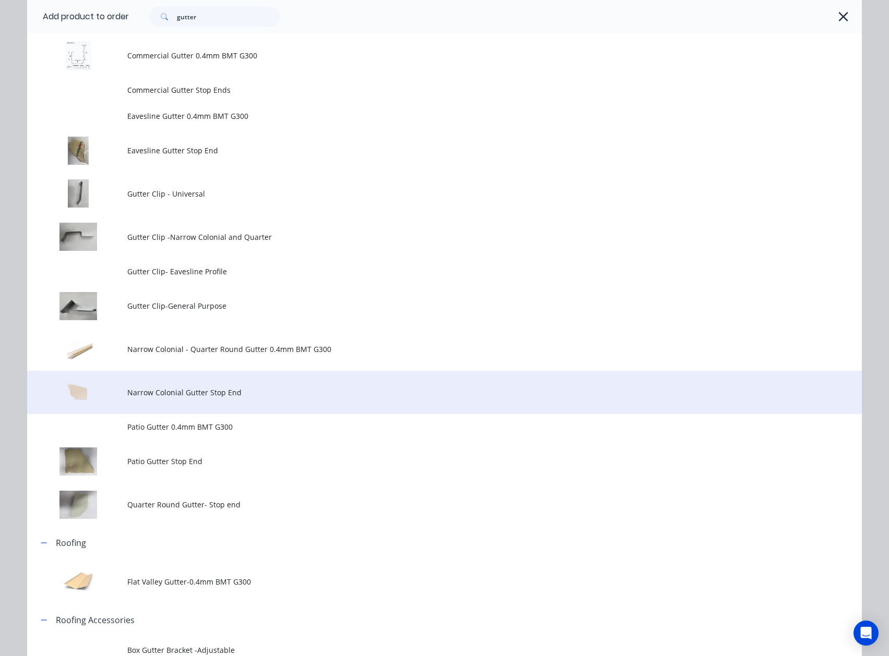
click at [213, 394] on span "Narrow Colonial Gutter Stop End" at bounding box center [420, 392] width 587 height 11
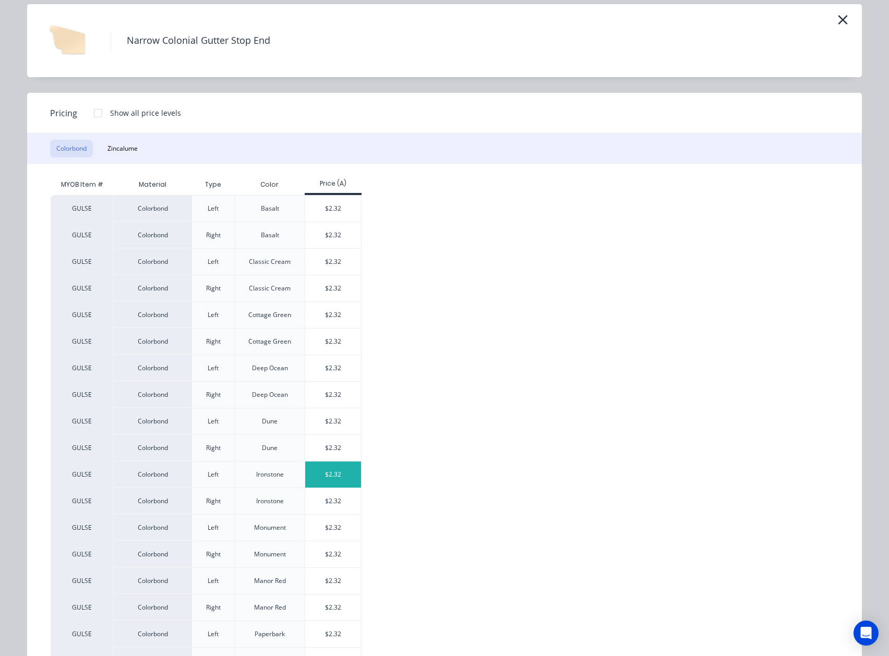
scroll to position [69, 0]
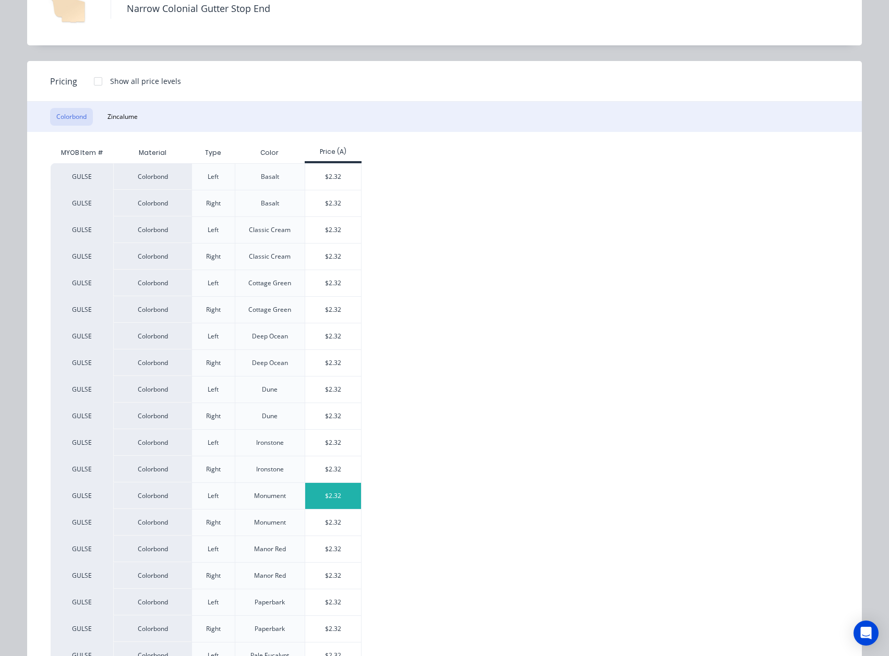
click at [341, 501] on div "$2.32" at bounding box center [333, 496] width 56 height 26
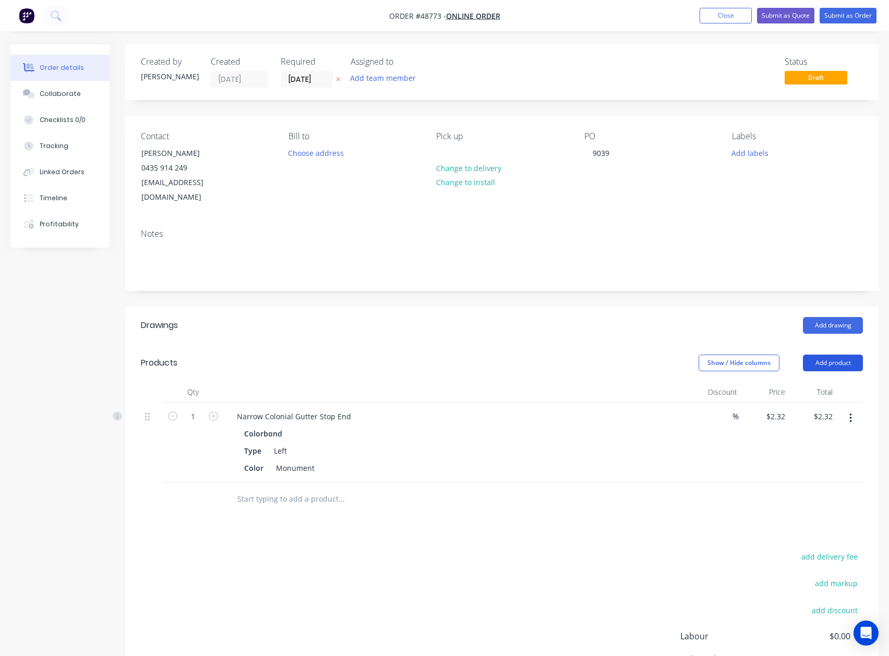
click at [666, 355] on button "Add product" at bounding box center [833, 363] width 60 height 17
click at [666, 382] on div "Product catalogue" at bounding box center [813, 389] width 80 height 15
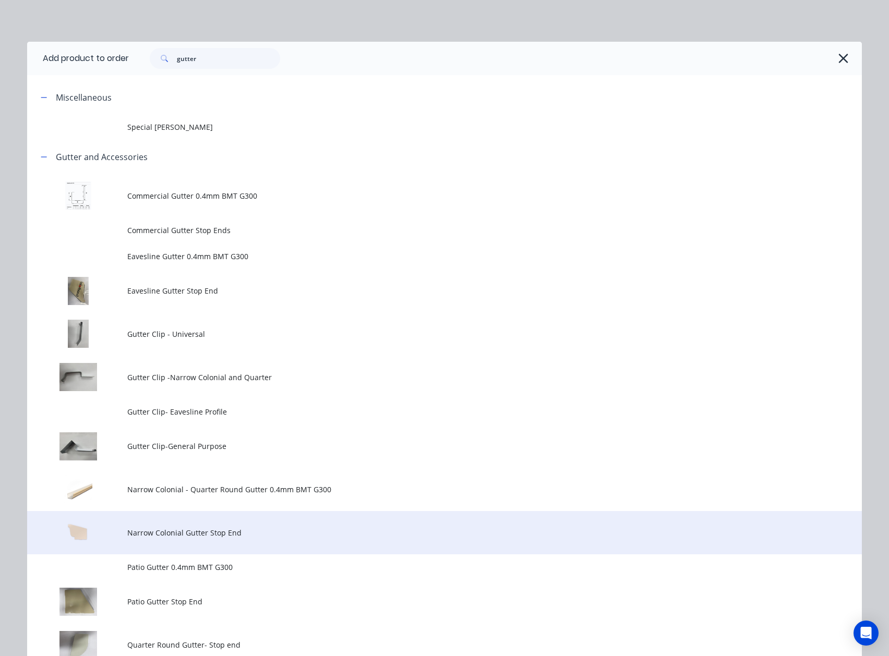
click at [255, 547] on td "Narrow Colonial Gutter Stop End" at bounding box center [494, 532] width 734 height 43
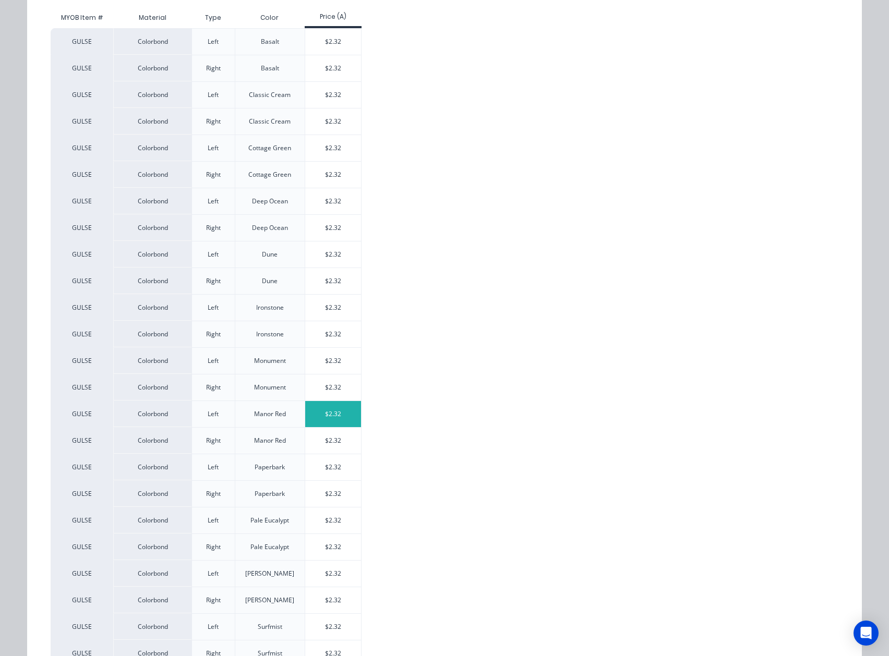
scroll to position [209, 0]
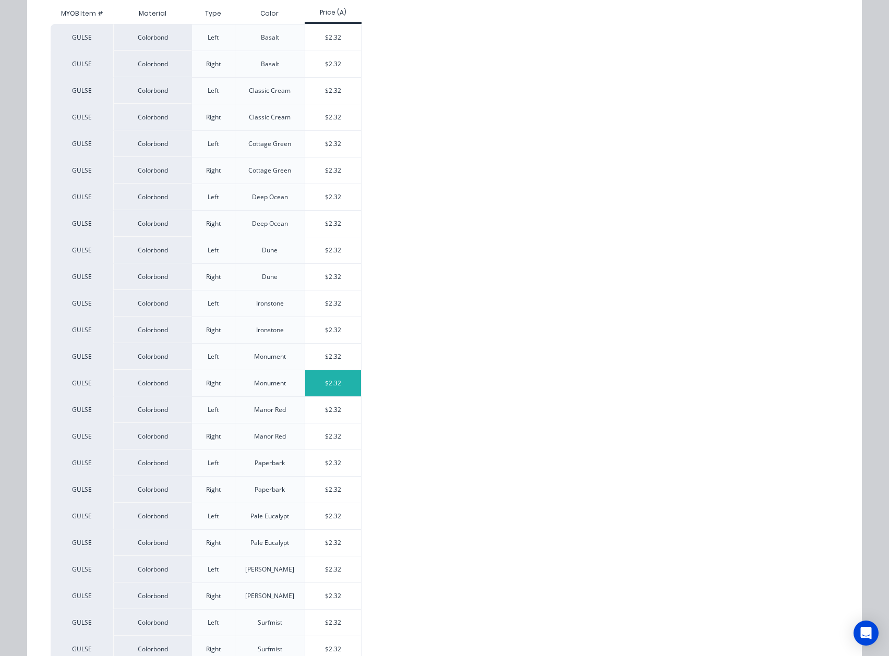
click at [332, 387] on div "$2.32" at bounding box center [333, 383] width 56 height 26
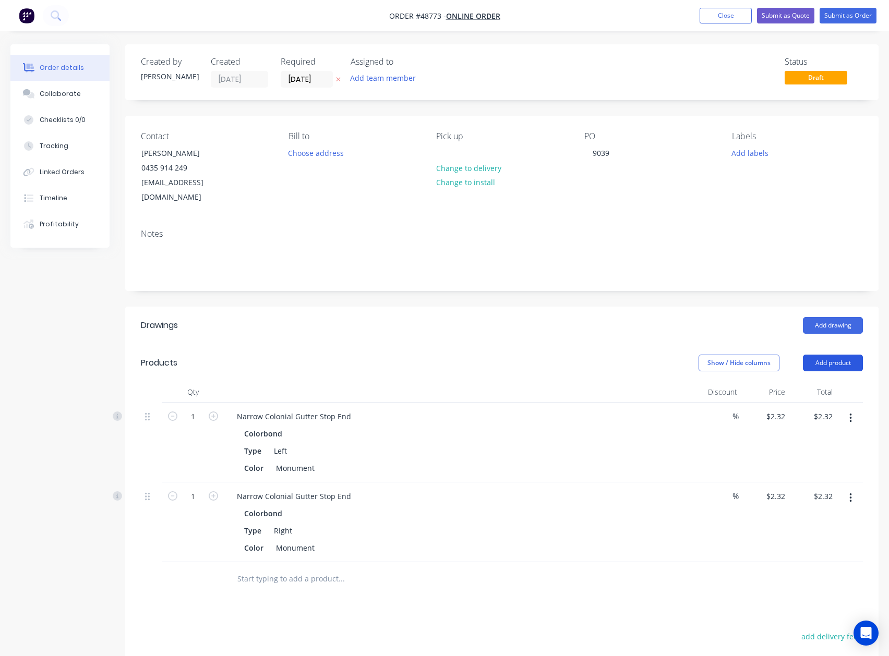
click at [666, 355] on button "Add product" at bounding box center [833, 363] width 60 height 17
click at [666, 382] on div "Product catalogue" at bounding box center [813, 389] width 80 height 15
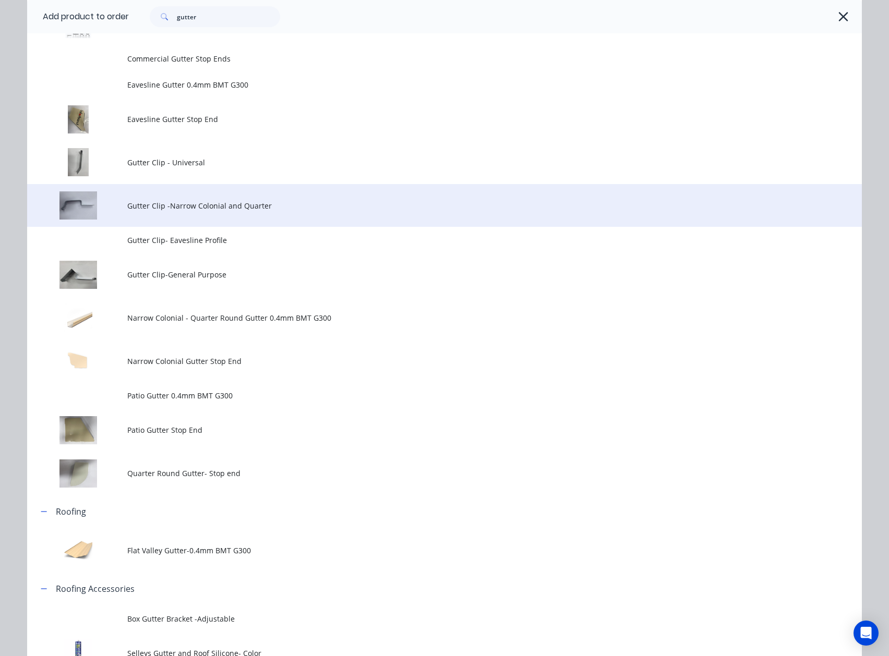
scroll to position [139, 0]
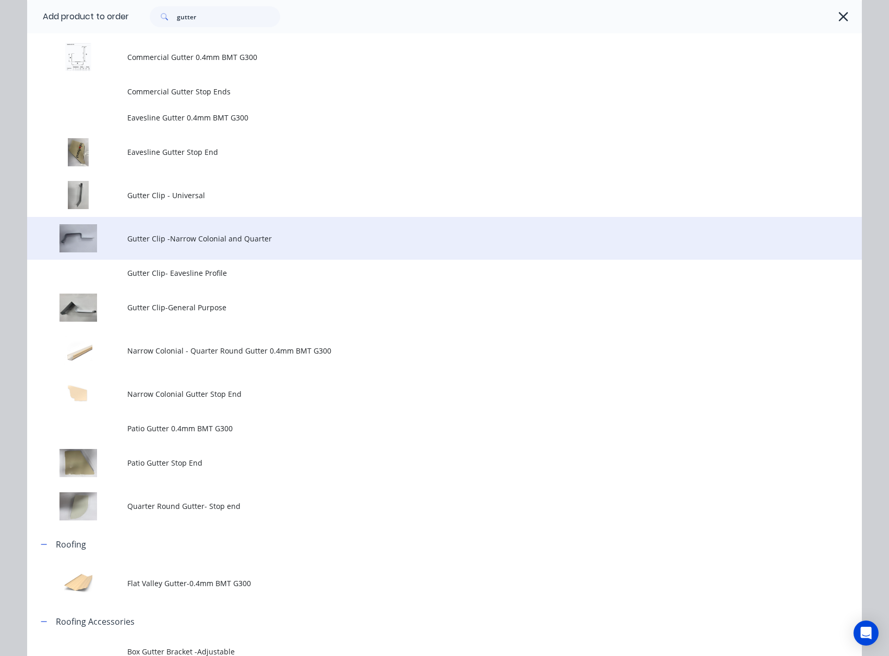
click at [191, 245] on td "Gutter Clip -Narrow Colonial and Quarter" at bounding box center [494, 238] width 734 height 43
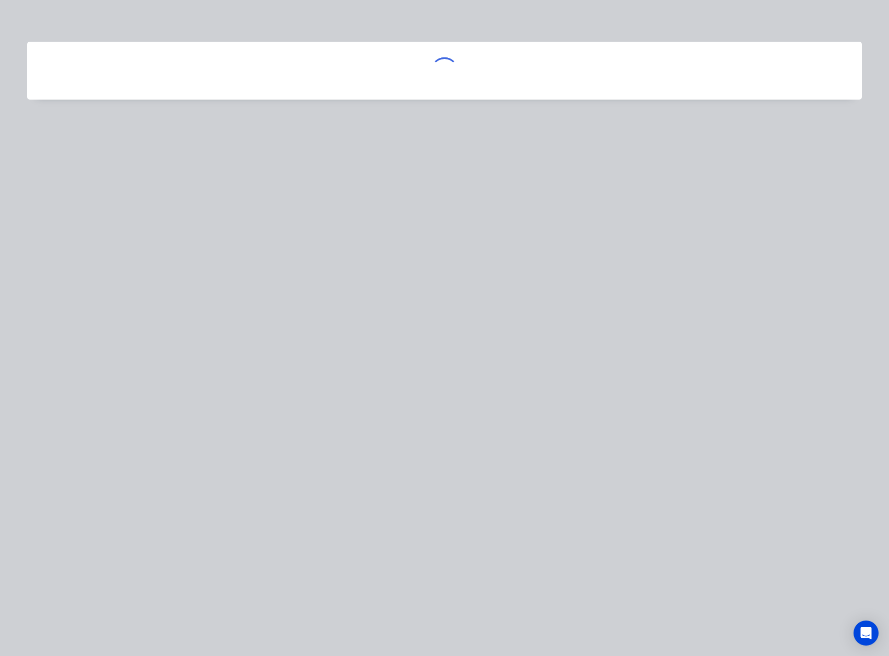
scroll to position [0, 0]
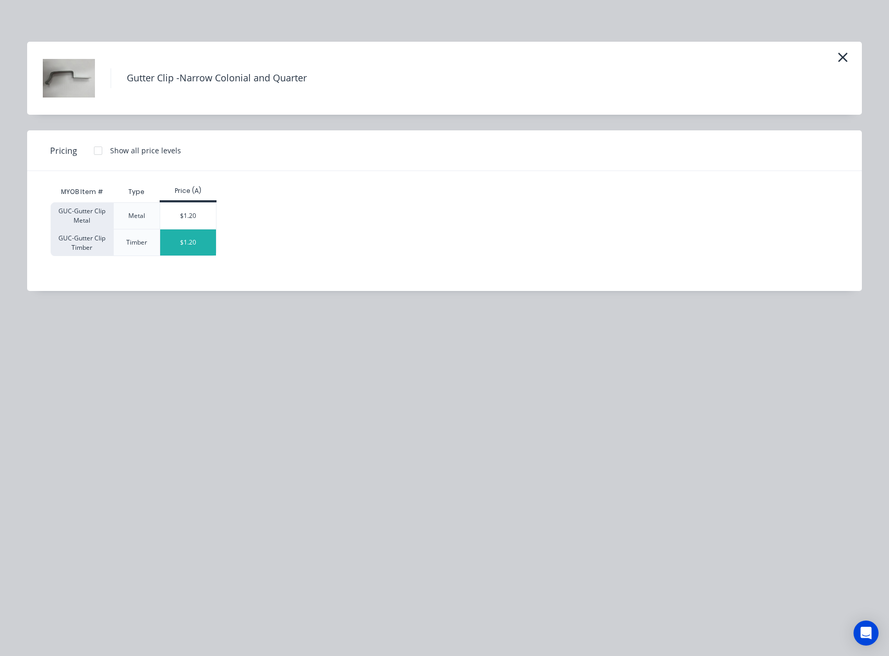
click at [189, 239] on div "$1.20" at bounding box center [188, 243] width 56 height 26
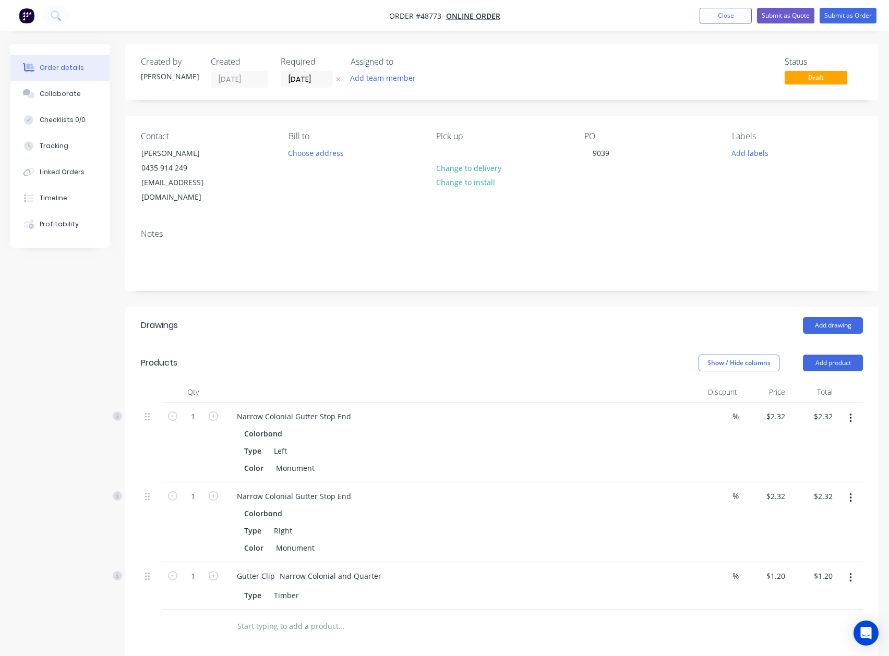
drag, startPoint x: 827, startPoint y: 353, endPoint x: 821, endPoint y: 361, distance: 9.7
click at [666, 356] on button "Add product" at bounding box center [833, 363] width 60 height 17
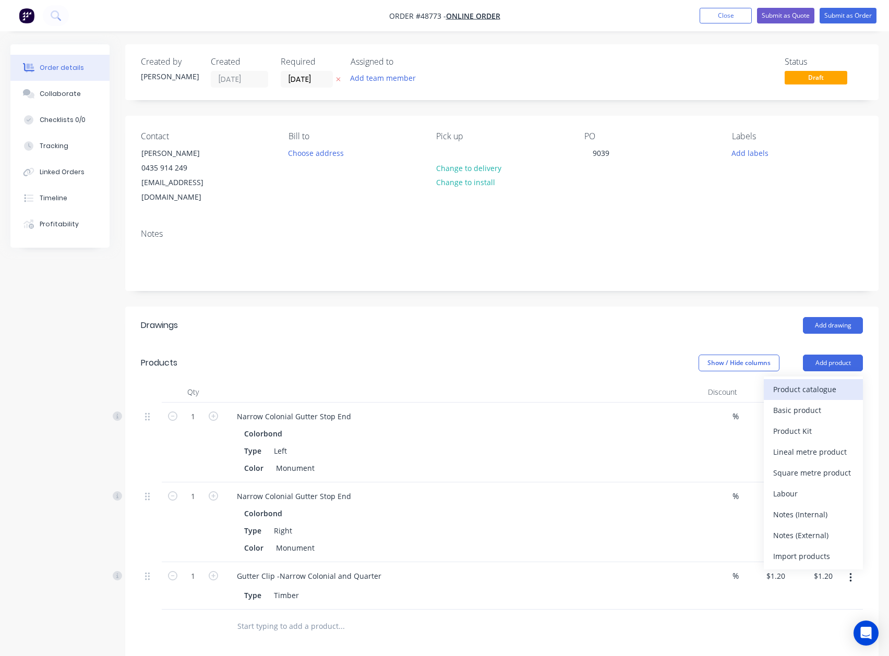
click at [666, 382] on div "Product catalogue" at bounding box center [813, 389] width 80 height 15
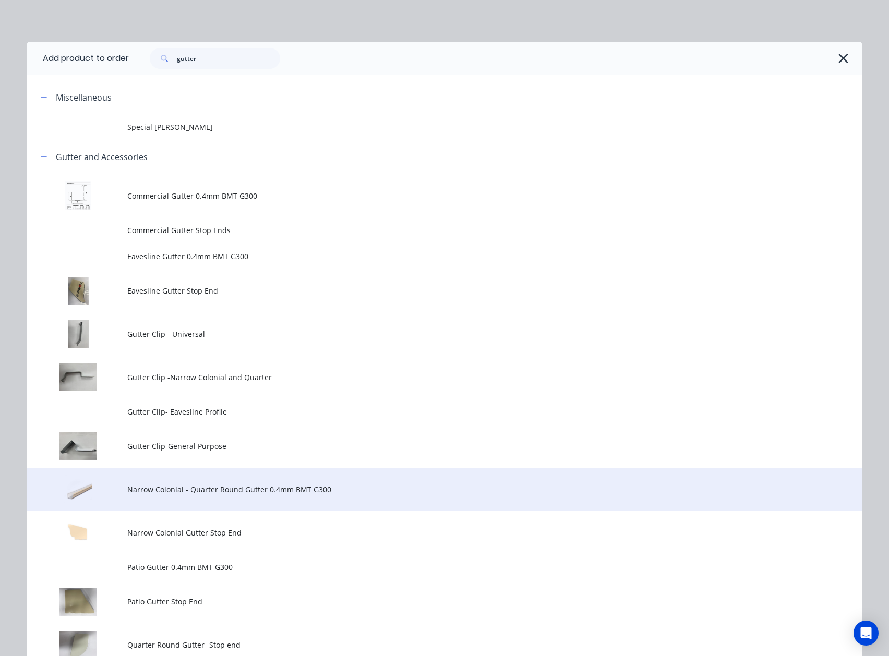
click at [199, 491] on span "Narrow Colonial - Quarter Round Gutter 0.4mm BMT G300" at bounding box center [420, 489] width 587 height 11
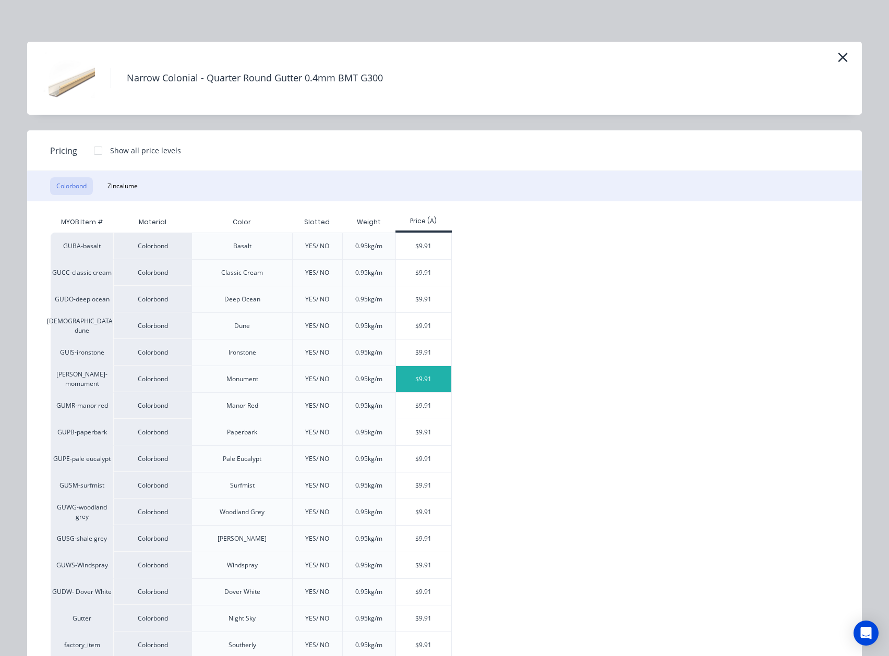
click at [428, 391] on div "$9.91" at bounding box center [424, 379] width 56 height 26
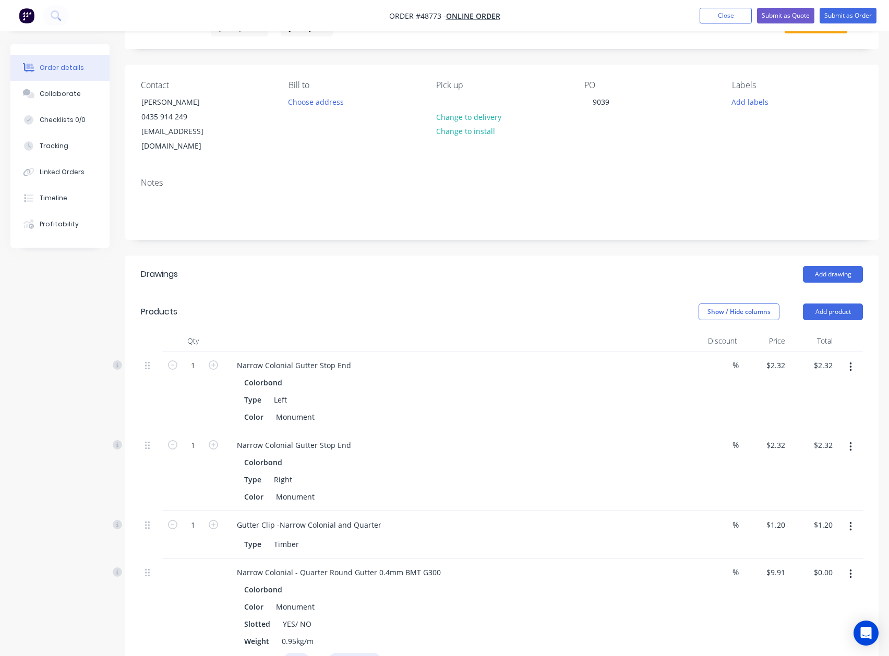
scroll to position [209, 0]
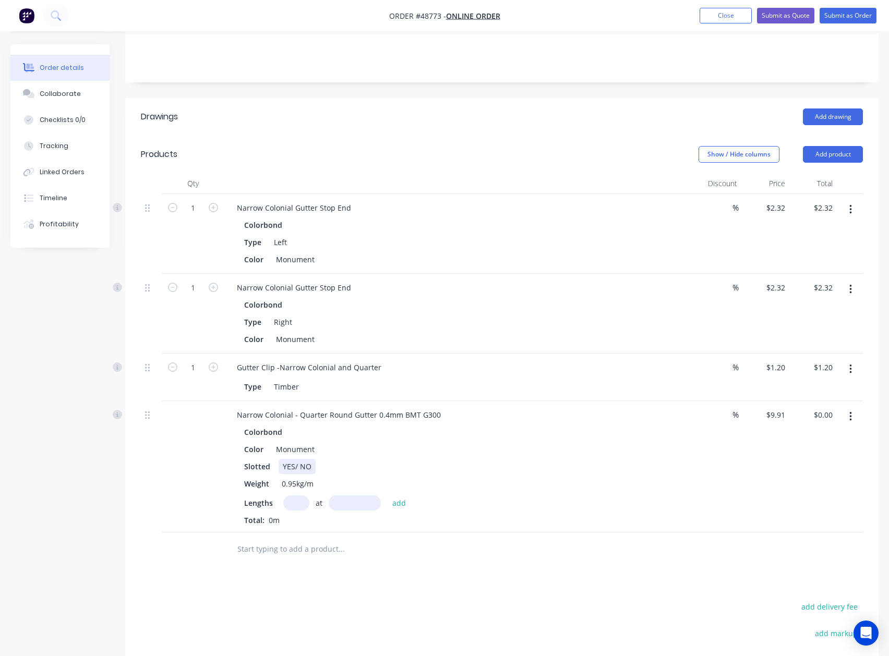
click at [296, 445] on div "Colorbond Color Monument Slotted YES/ NO Weight 0.95kg/m Lengths at add Total: …" at bounding box center [458, 475] width 461 height 101
drag, startPoint x: 299, startPoint y: 450, endPoint x: 253, endPoint y: 453, distance: 46.6
click at [253, 459] on div "Slotted YES/ NO" at bounding box center [457, 466] width 434 height 15
drag, startPoint x: 291, startPoint y: 406, endPoint x: 336, endPoint y: 404, distance: 44.9
click at [347, 407] on div "Narrow Colonial - Quarter Round Gutter 0.4mm BMT G300" at bounding box center [338, 414] width 221 height 15
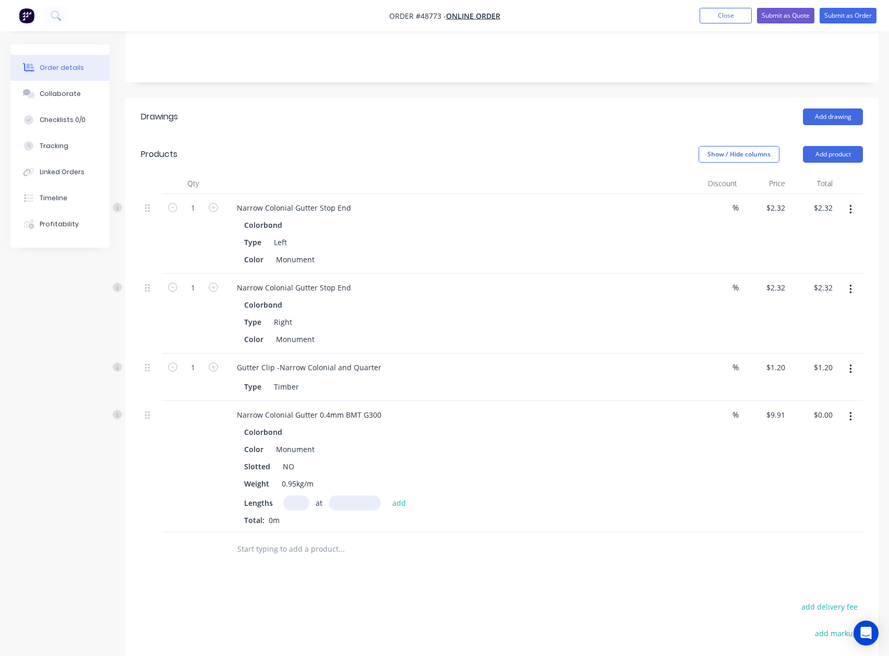
click at [290, 496] on input "text" at bounding box center [296, 503] width 26 height 15
type input "1"
type input "2860"
click at [387, 496] on button "add" at bounding box center [399, 503] width 25 height 14
type input "$28.34"
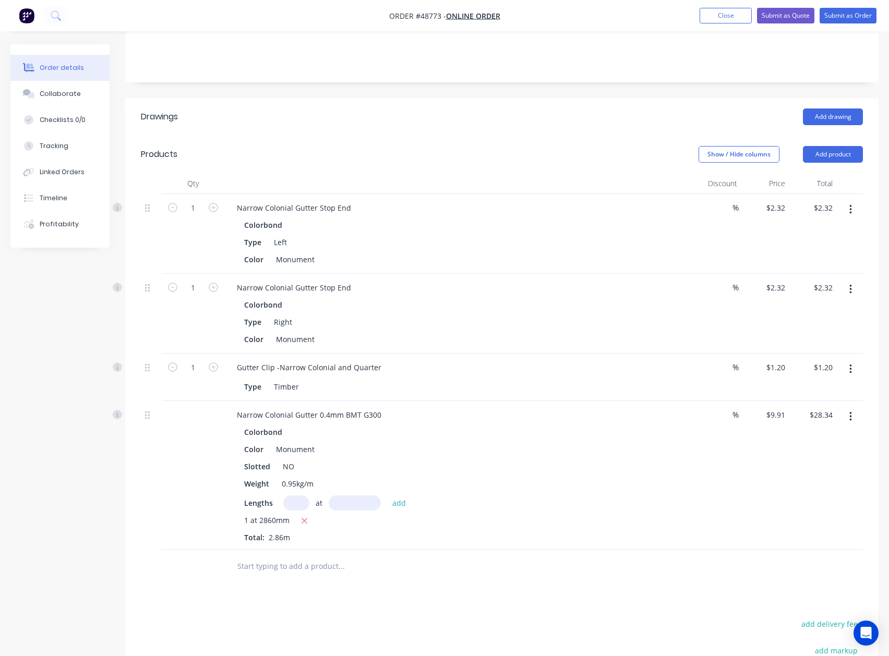
click at [479, 530] on div "Narrow Colonial Gutter 0.4mm BMT G300 Colorbond Color Monument Slotted NO Weigh…" at bounding box center [458, 475] width 469 height 149
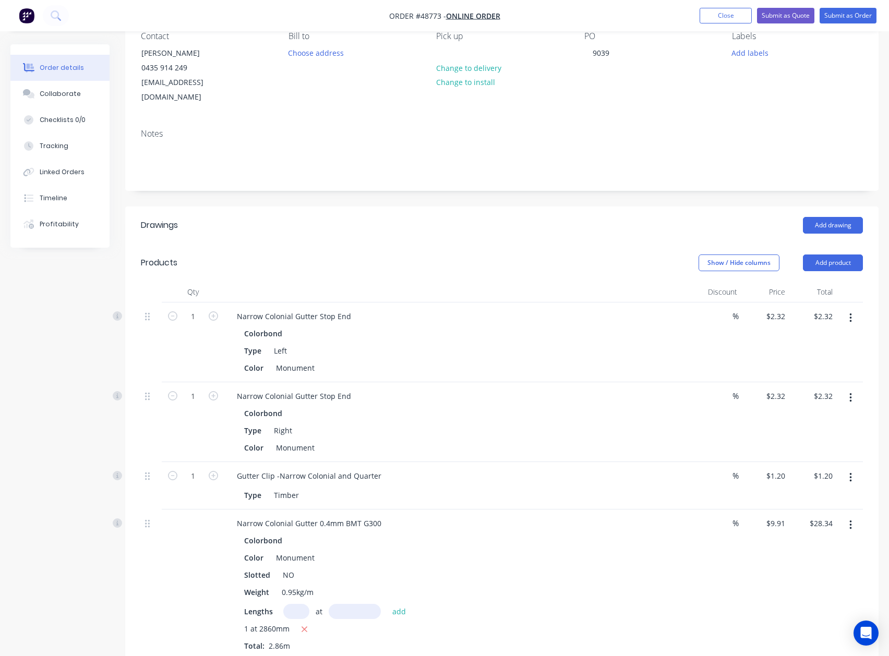
scroll to position [0, 0]
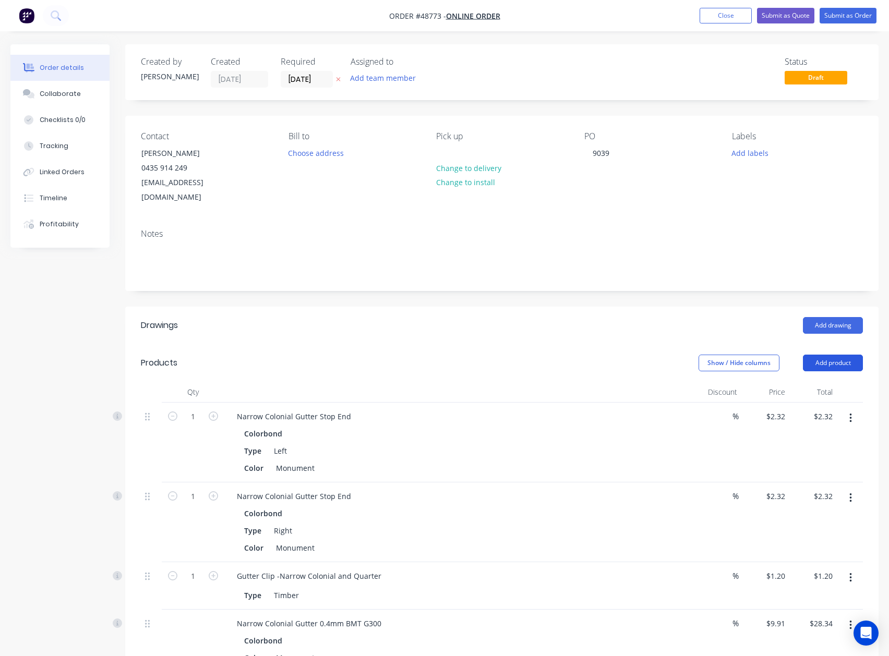
drag, startPoint x: 810, startPoint y: 341, endPoint x: 813, endPoint y: 357, distance: 16.4
click at [666, 355] on button "Add product" at bounding box center [833, 363] width 60 height 17
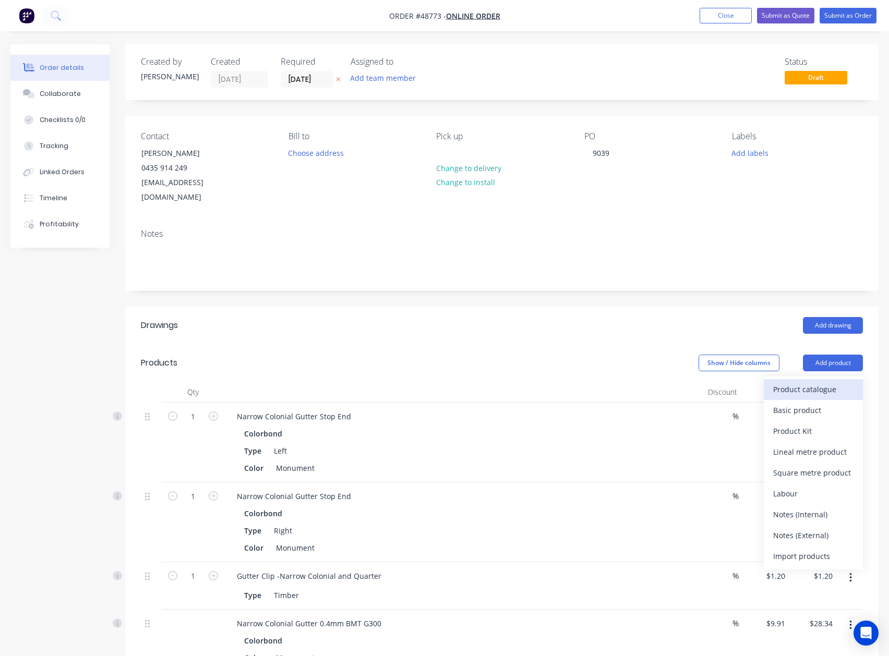
click at [666, 382] on div "Product catalogue" at bounding box center [813, 389] width 80 height 15
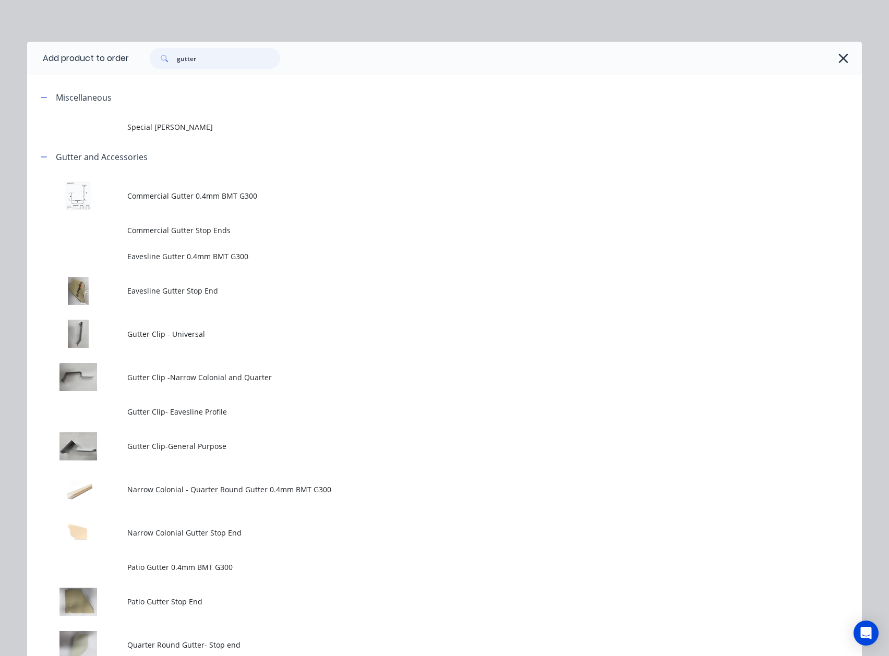
drag, startPoint x: 259, startPoint y: 55, endPoint x: 64, endPoint y: 70, distance: 196.2
click at [64, 70] on header "Add product to order gutter" at bounding box center [444, 58] width 835 height 33
type input "down"
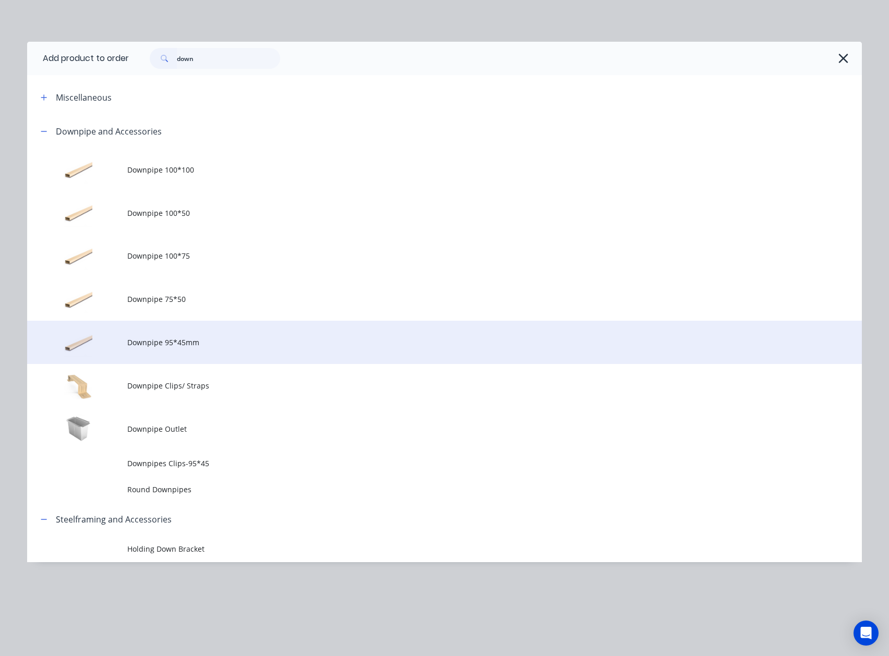
click at [180, 349] on td "Downpipe 95*45mm" at bounding box center [494, 342] width 734 height 43
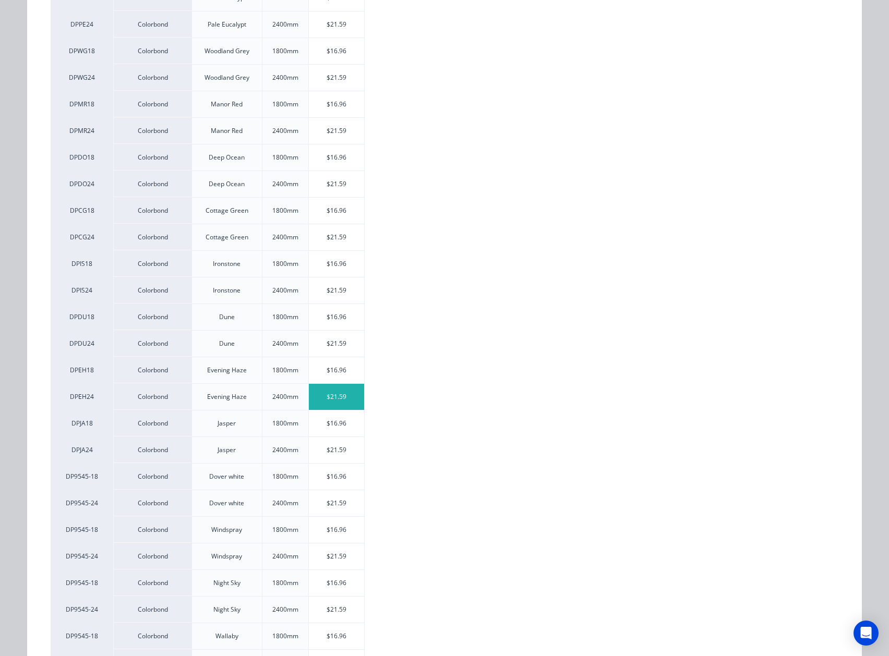
scroll to position [695, 0]
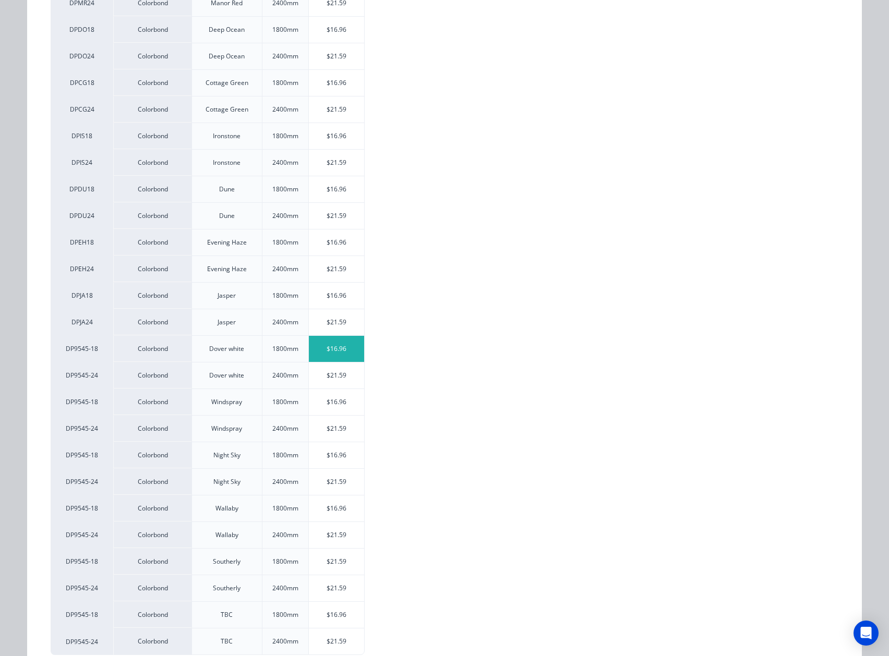
click at [326, 354] on div "$16.96" at bounding box center [337, 349] width 56 height 26
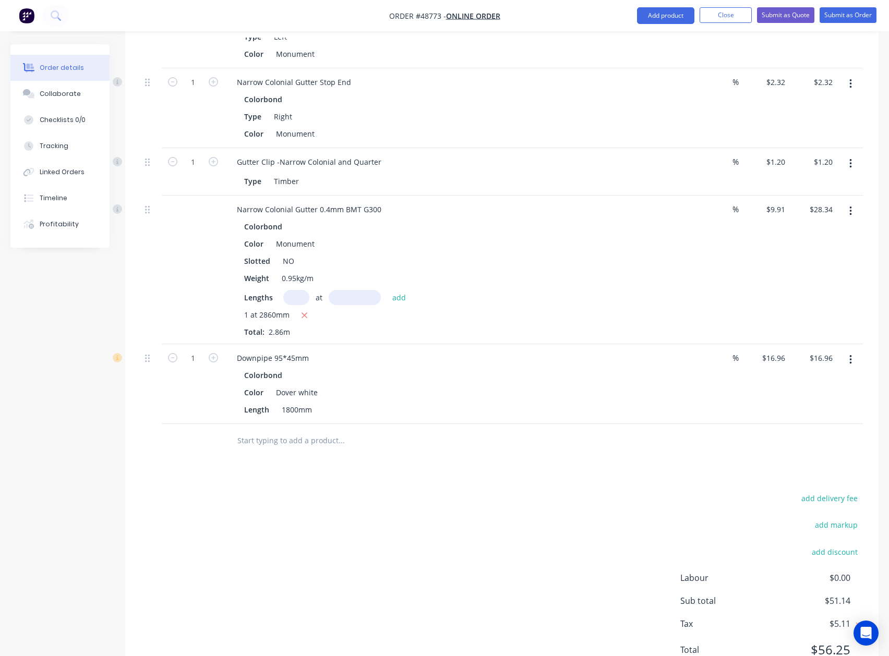
scroll to position [417, 0]
click at [213, 348] on button "button" at bounding box center [214, 353] width 14 height 11
type input "2"
type input "$33.92"
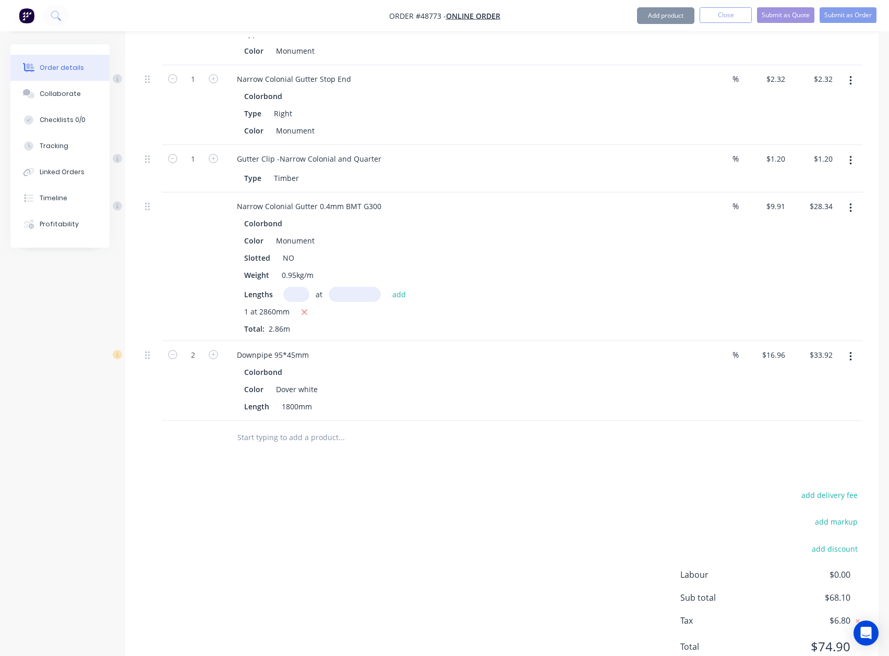
click at [179, 424] on div at bounding box center [193, 438] width 63 height 34
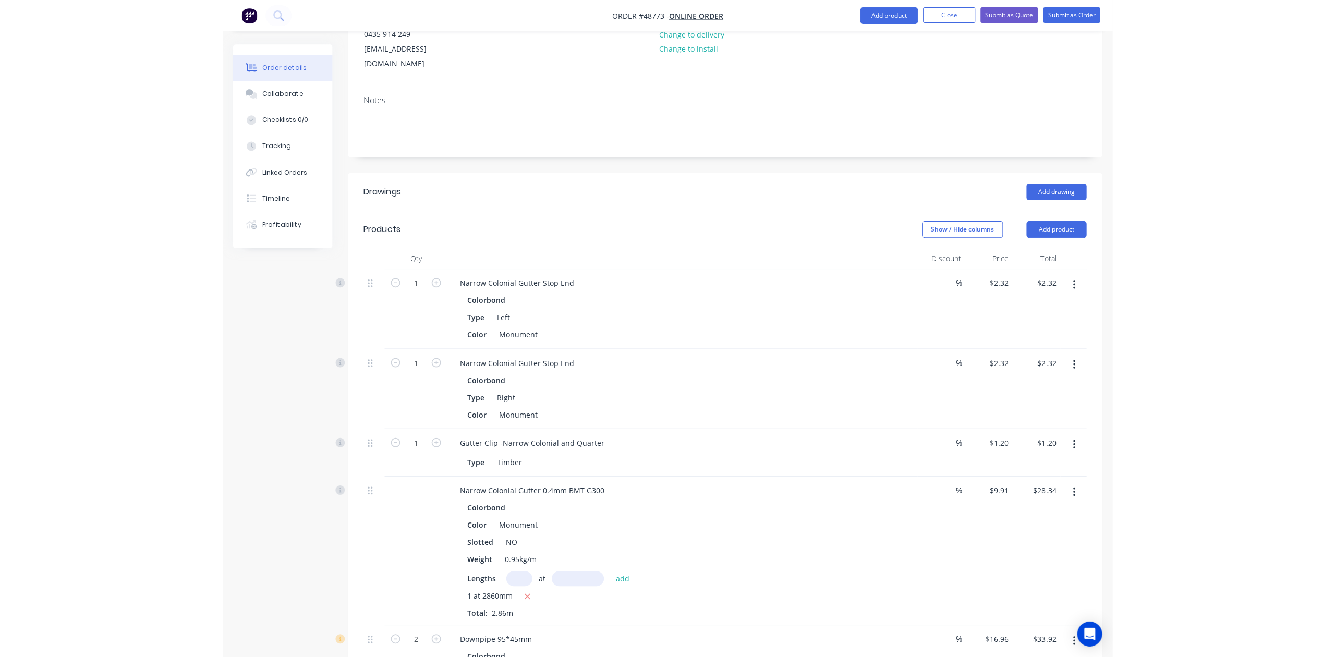
scroll to position [0, 0]
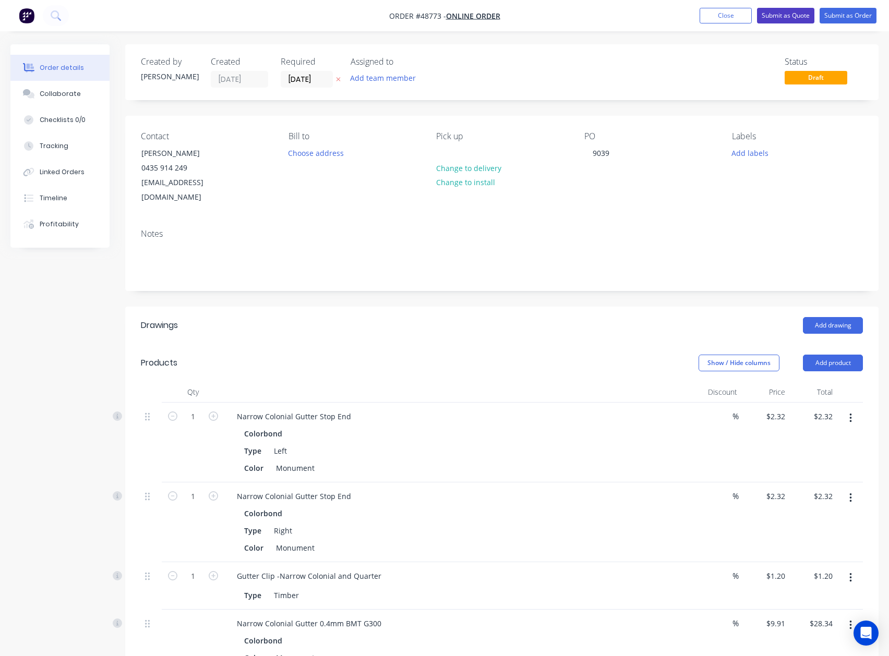
click at [666, 16] on button "Submit as Quote" at bounding box center [785, 16] width 57 height 16
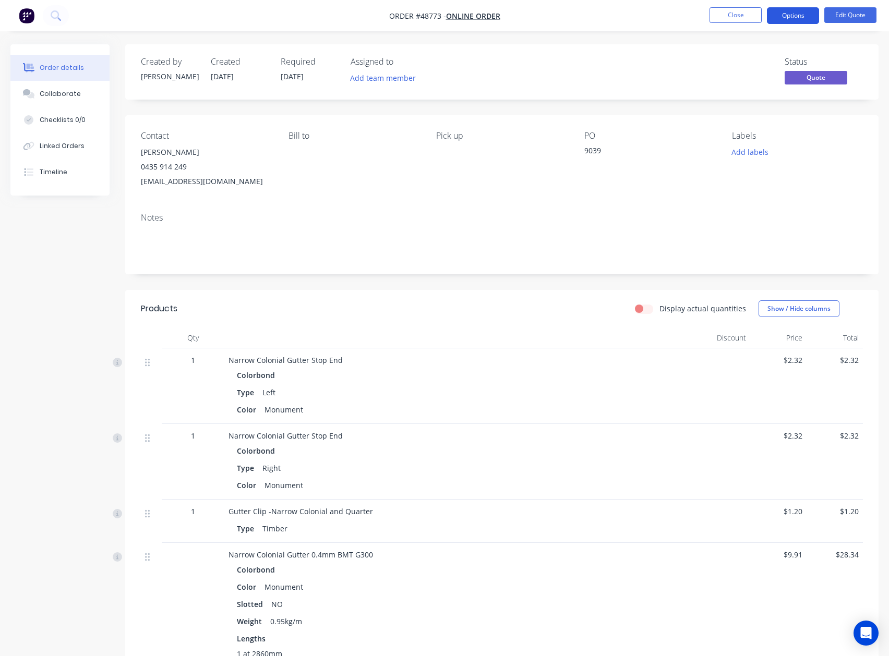
click at [666, 11] on button "Options" at bounding box center [793, 15] width 52 height 17
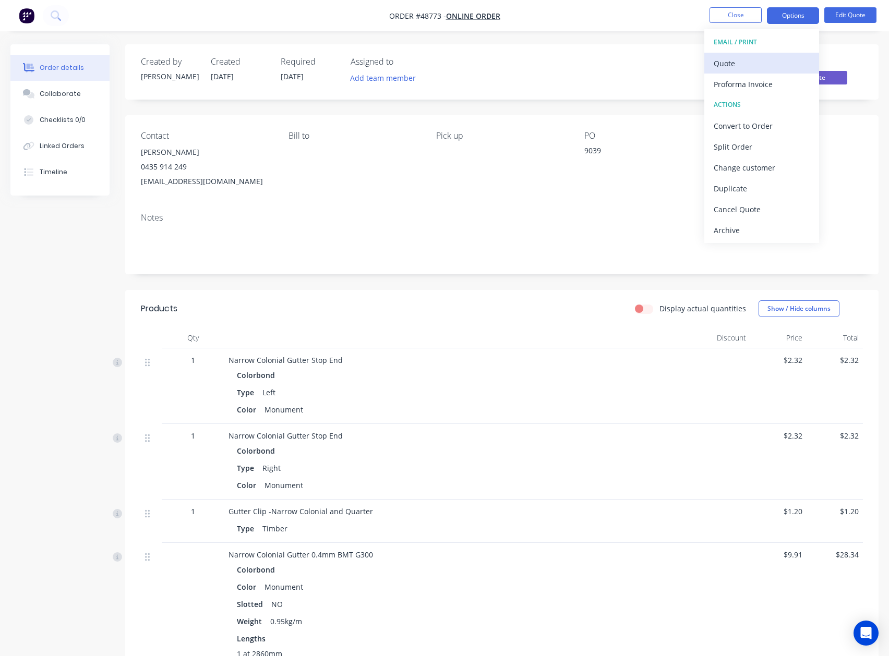
click at [666, 56] on div "EMAIL / PRINT Quote Proforma Invoice ACTIONS Convert to Order Split Order Chang…" at bounding box center [761, 136] width 115 height 214
click at [666, 56] on div "Quote" at bounding box center [762, 63] width 96 height 15
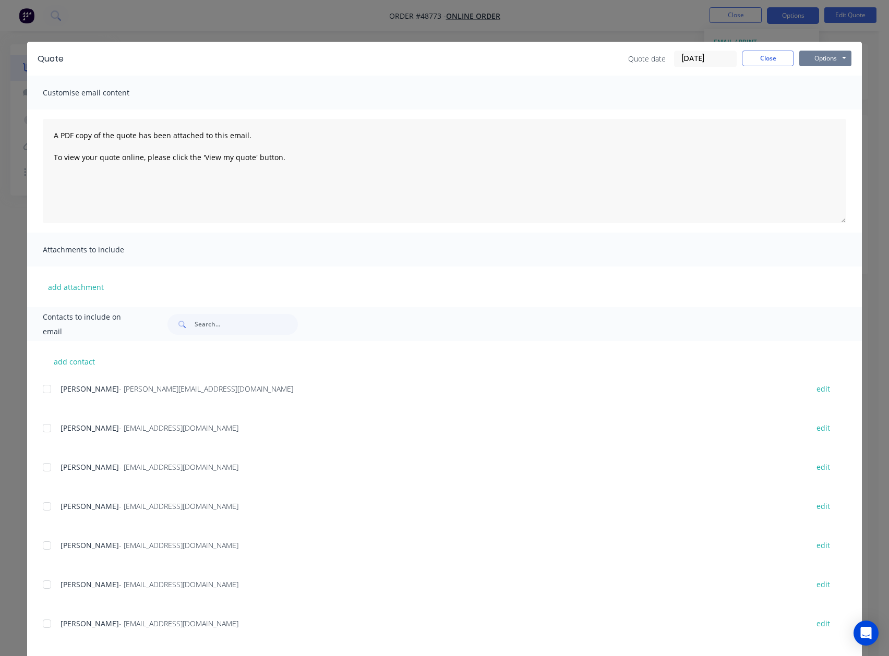
click at [666, 57] on button "Options" at bounding box center [825, 59] width 52 height 16
click at [666, 78] on button "Preview" at bounding box center [832, 76] width 67 height 17
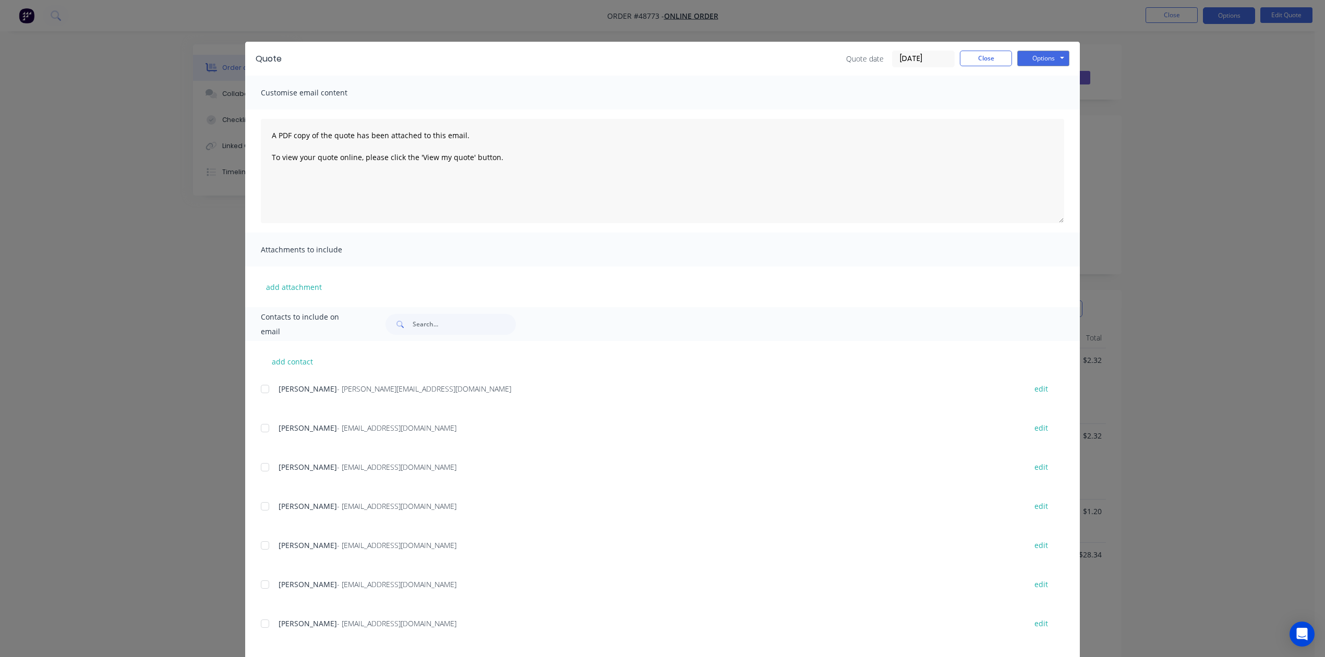
drag, startPoint x: 971, startPoint y: 46, endPoint x: 970, endPoint y: 51, distance: 5.2
click at [666, 46] on div "Quote Quote date 02/09/25 Close Options Preview Print Email" at bounding box center [662, 59] width 835 height 34
click at [666, 51] on button "Close" at bounding box center [986, 59] width 52 height 16
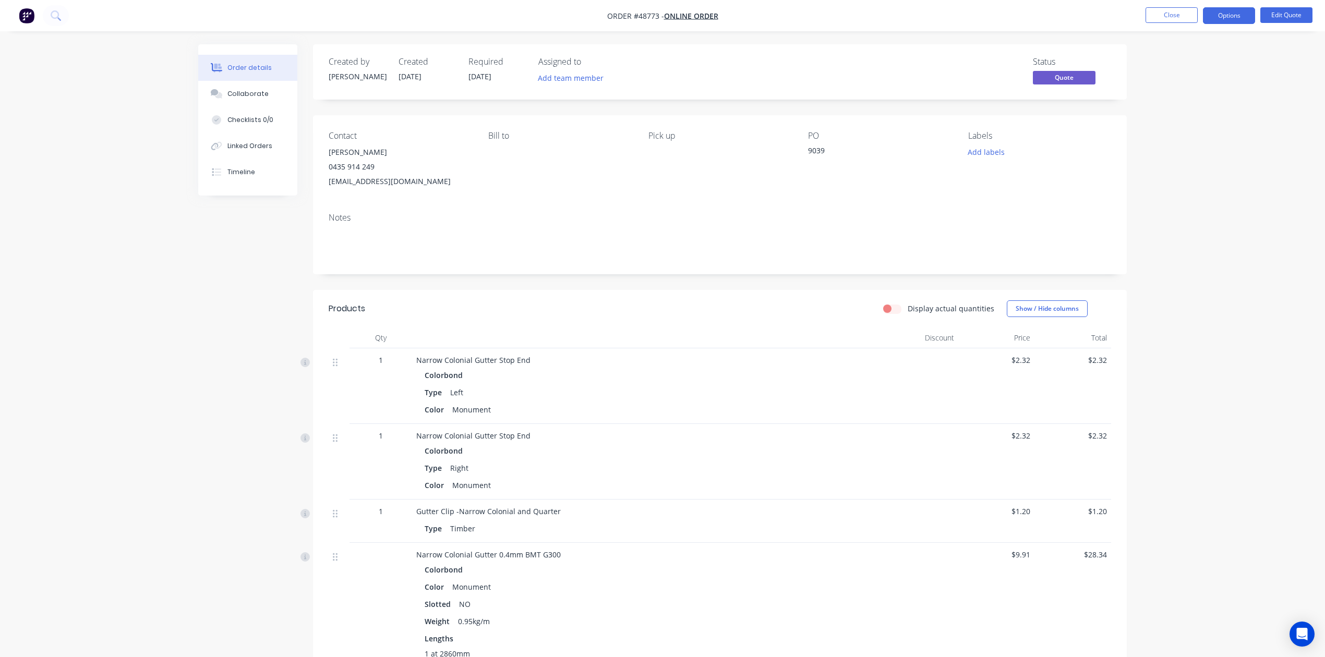
click at [634, 353] on div "Narrow Colonial Gutter Stop End Colorbond Type Left Color Monument" at bounding box center [646, 386] width 469 height 76
click at [666, 17] on button "Close" at bounding box center [1171, 15] width 52 height 16
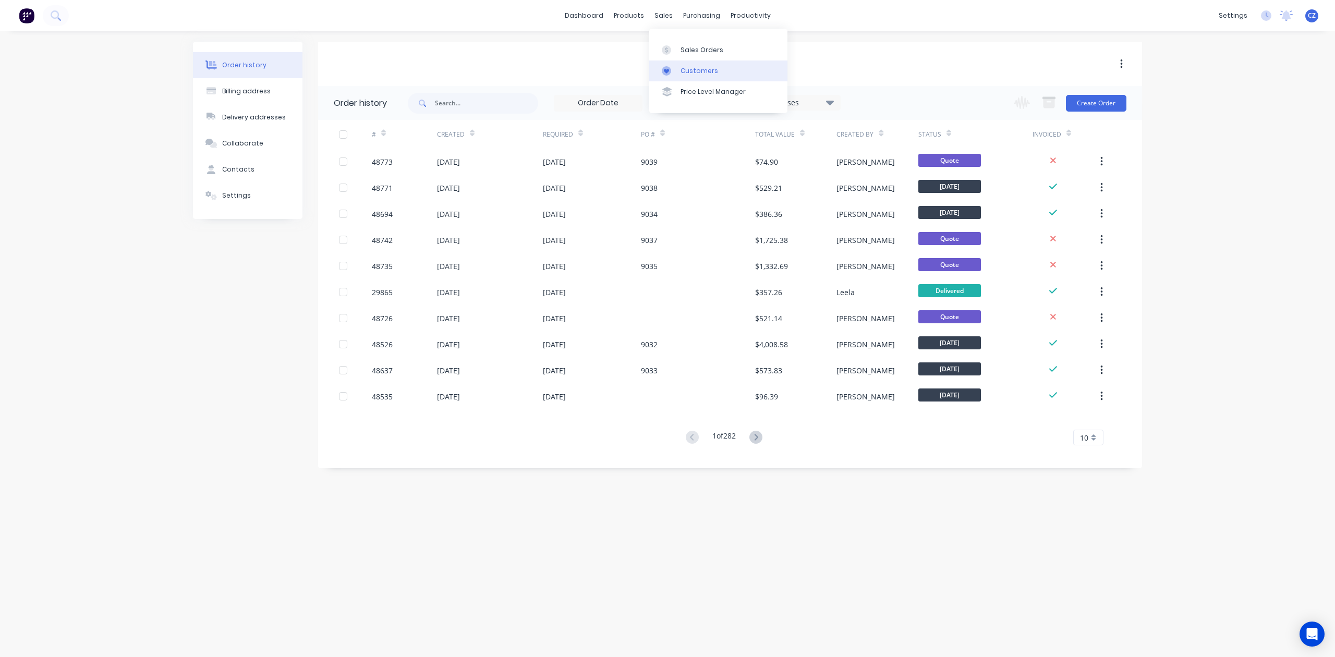
click at [666, 73] on div "Customers" at bounding box center [700, 70] width 38 height 9
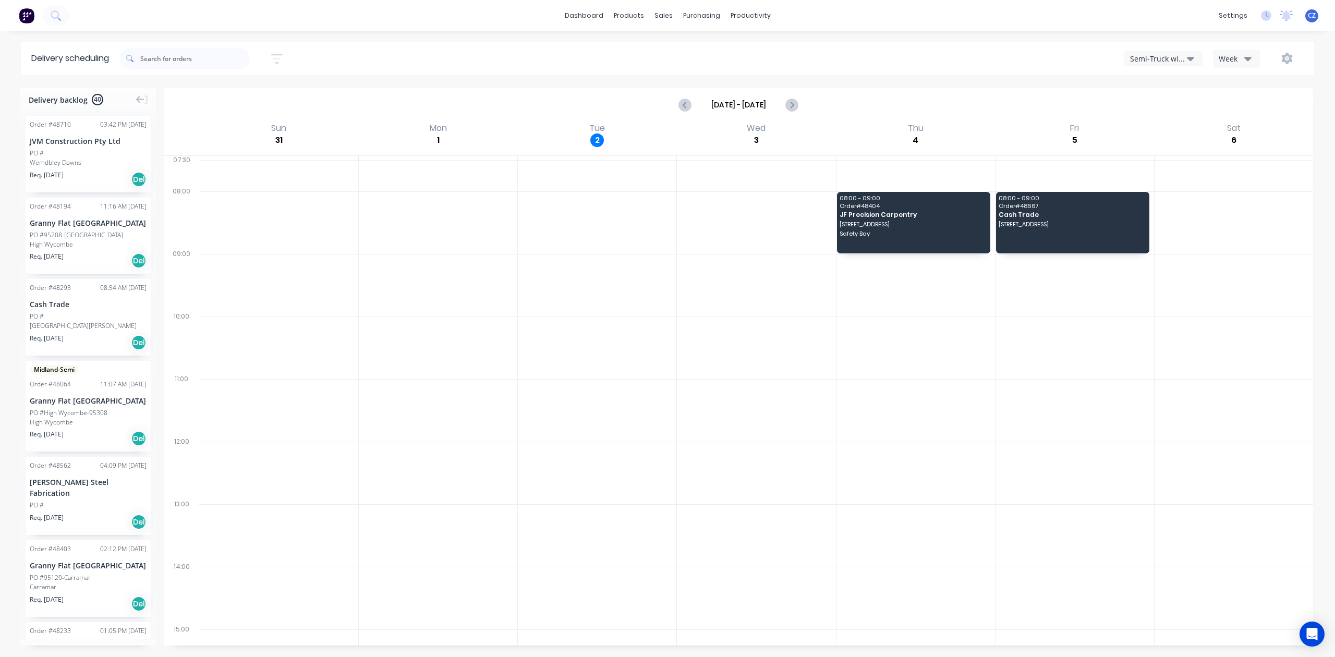
click at [1158, 54] on div "Semi-Truck with Hiab" at bounding box center [1158, 58] width 57 height 11
click at [1162, 121] on div "Utes Delivery" at bounding box center [1176, 126] width 103 height 21
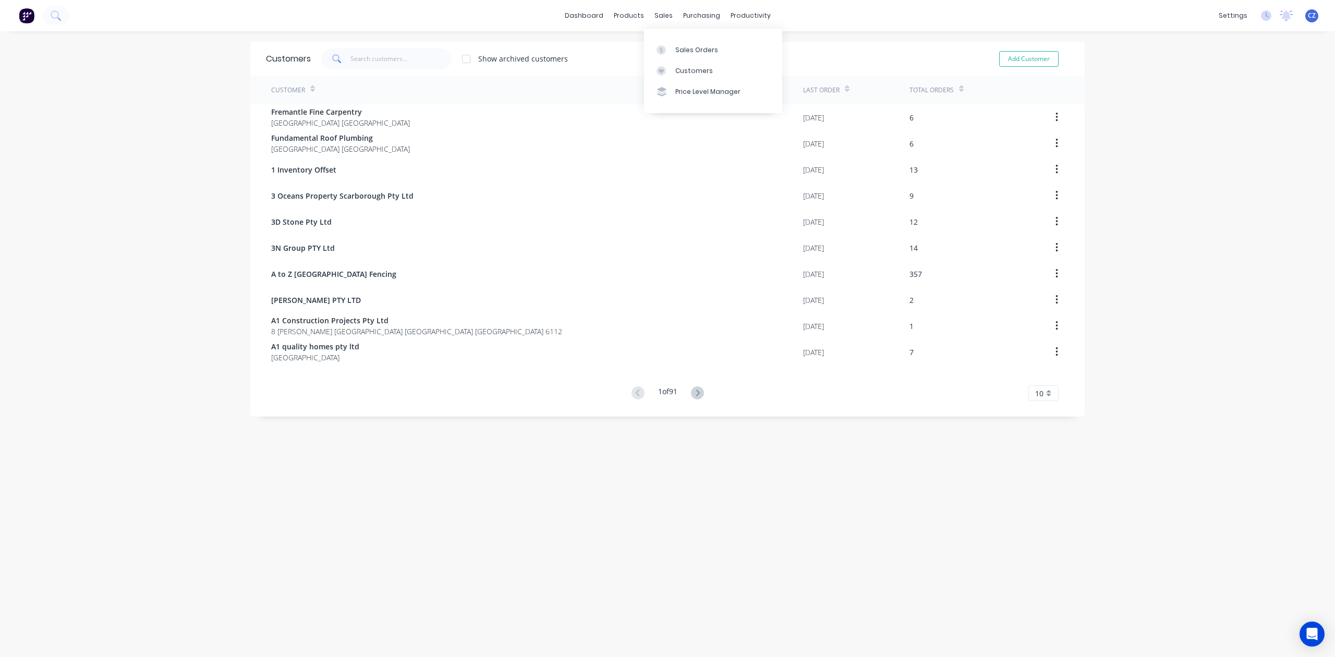
drag, startPoint x: 681, startPoint y: 68, endPoint x: 574, endPoint y: 56, distance: 108.1
click at [681, 69] on div "Customers" at bounding box center [694, 70] width 38 height 9
click at [387, 57] on input "text" at bounding box center [402, 59] width 102 height 21
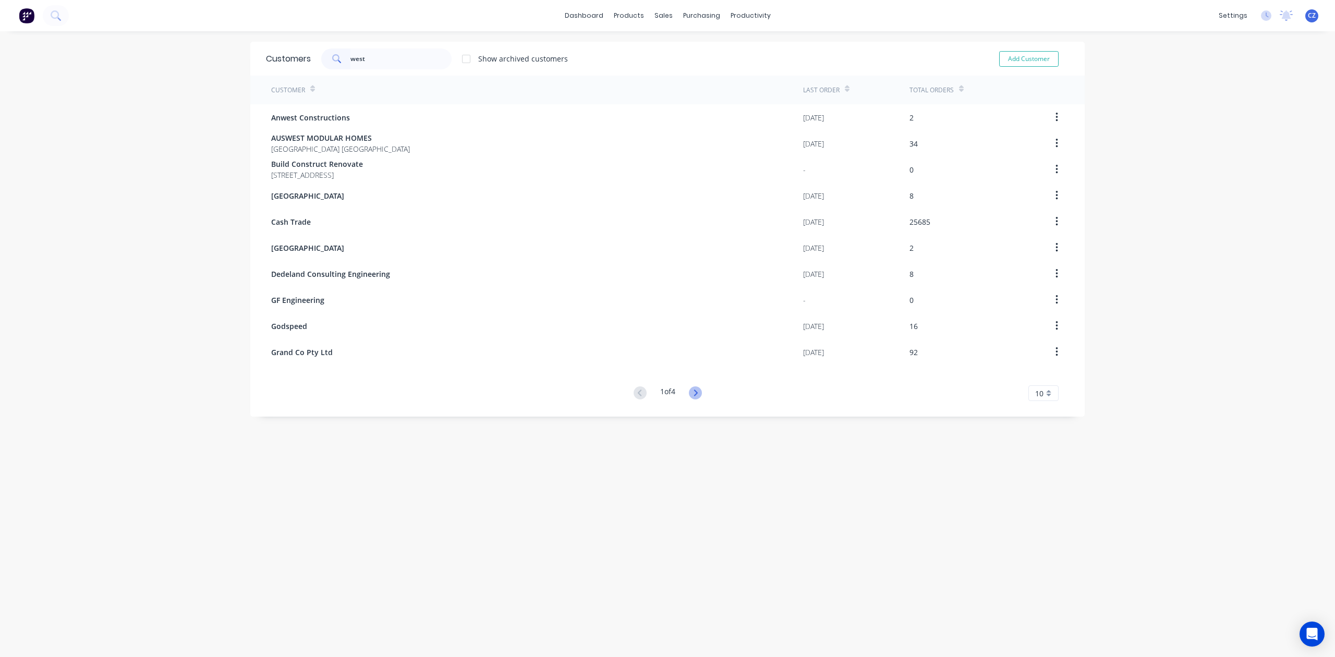
click at [694, 395] on icon at bounding box center [696, 393] width 4 height 6
click at [400, 61] on input "west" at bounding box center [402, 59] width 102 height 21
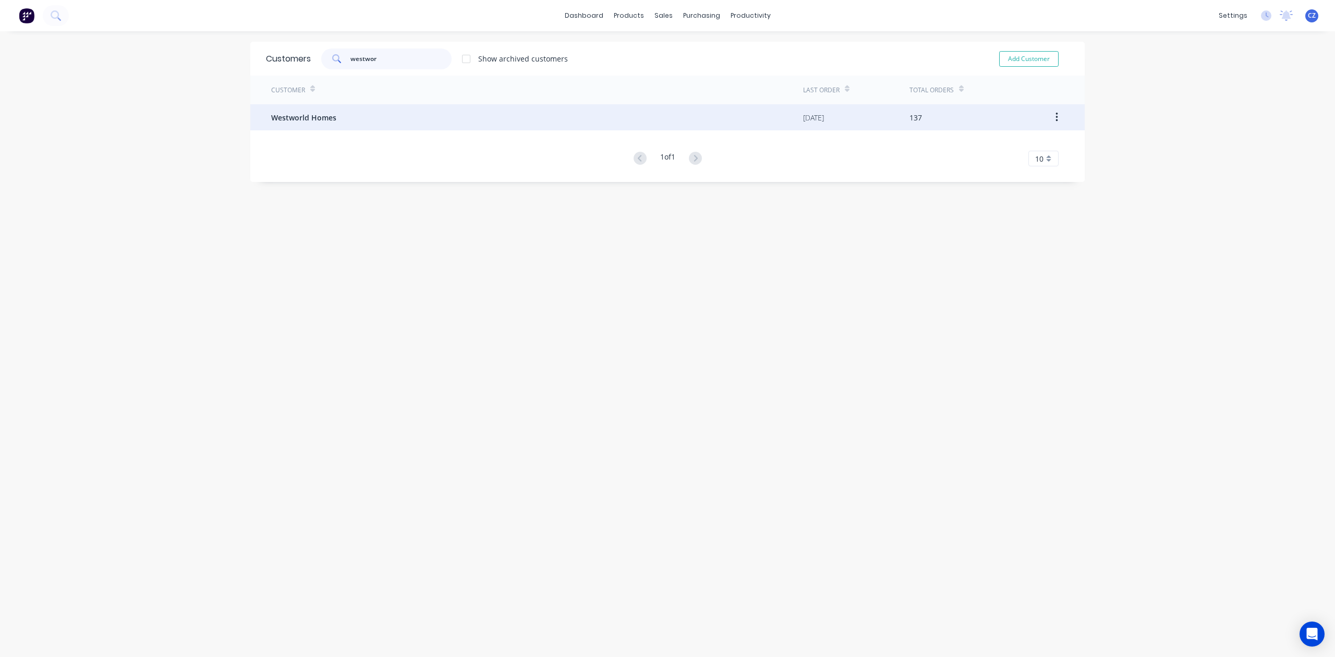
type input "westwor"
click at [380, 116] on div "Westworld Homes" at bounding box center [537, 117] width 532 height 26
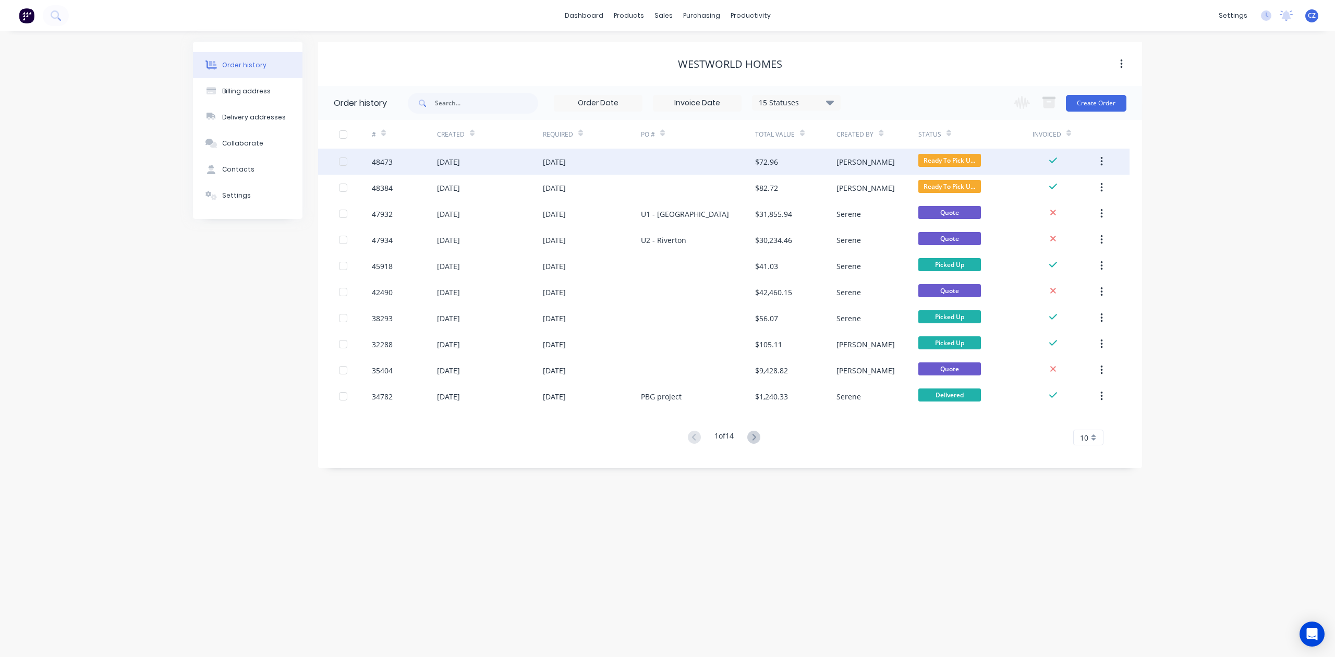
click at [777, 162] on div "$72.96" at bounding box center [766, 161] width 23 height 11
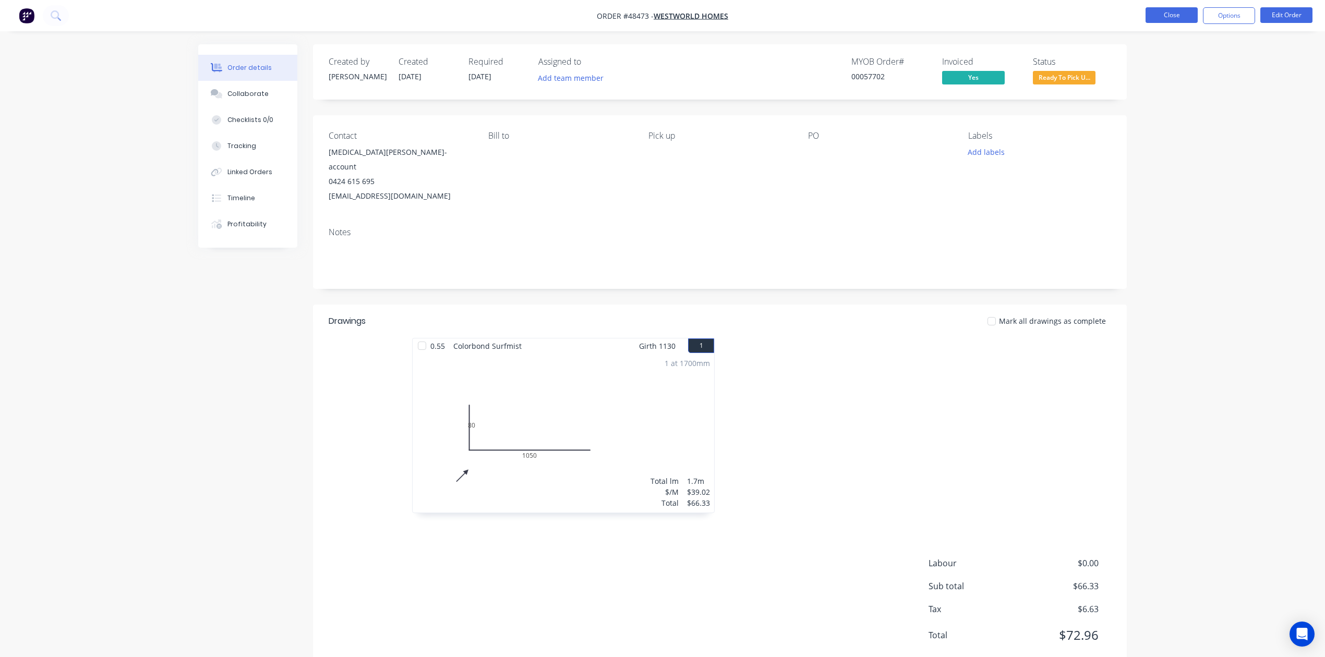
click at [1184, 20] on button "Close" at bounding box center [1171, 15] width 52 height 16
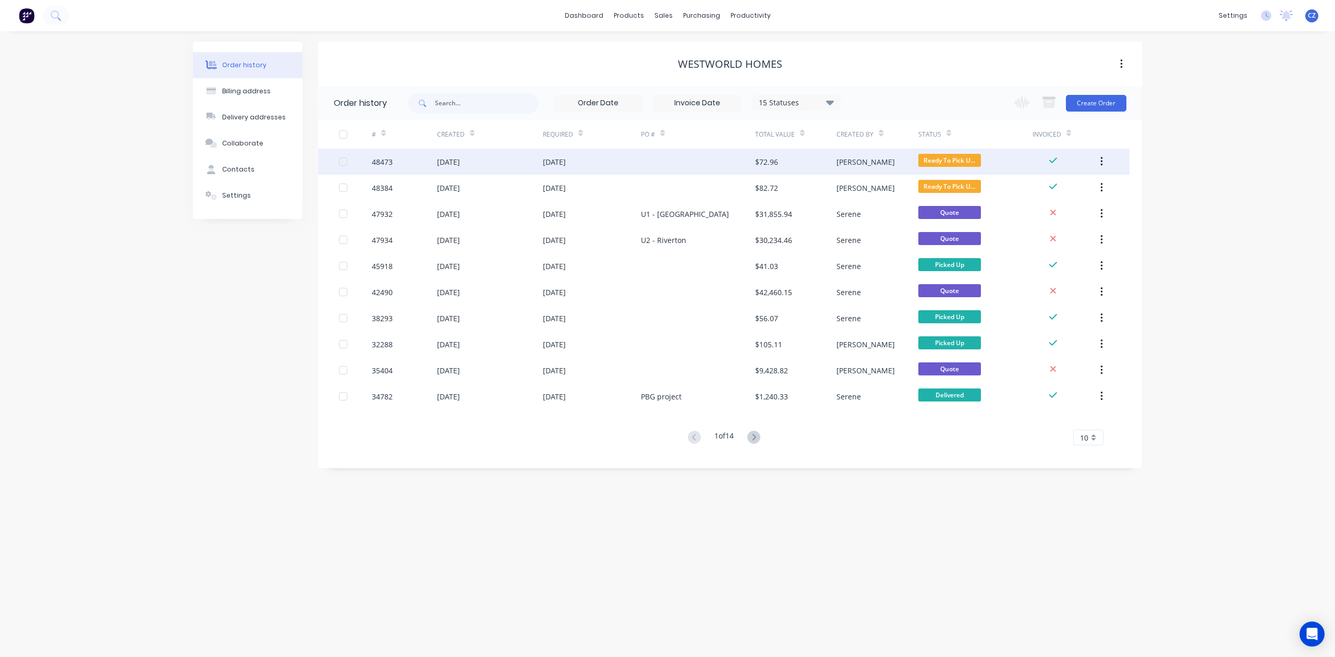
click at [811, 172] on div "$72.96" at bounding box center [795, 162] width 81 height 26
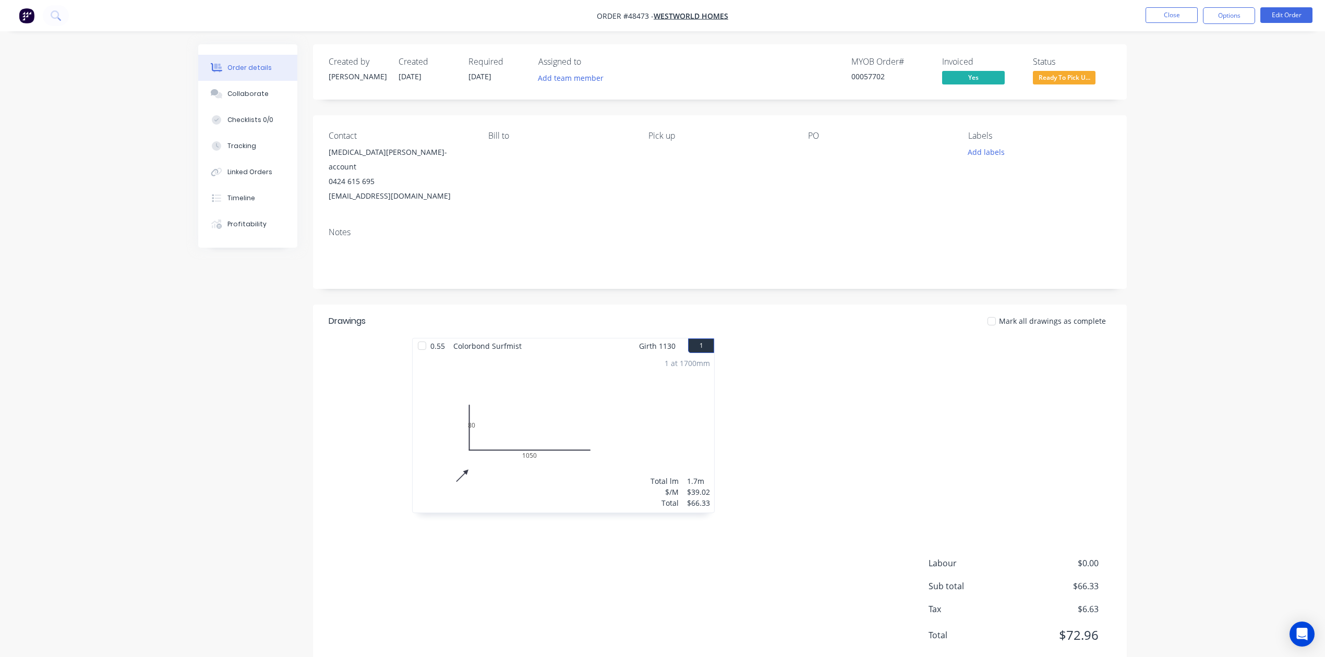
click at [1159, 23] on li "Close" at bounding box center [1171, 15] width 52 height 17
click at [1140, 25] on nav "Order #48473 - Westworld Homes Close Options Edit Order" at bounding box center [662, 15] width 1325 height 31
click at [1154, 18] on button "Close" at bounding box center [1171, 15] width 52 height 16
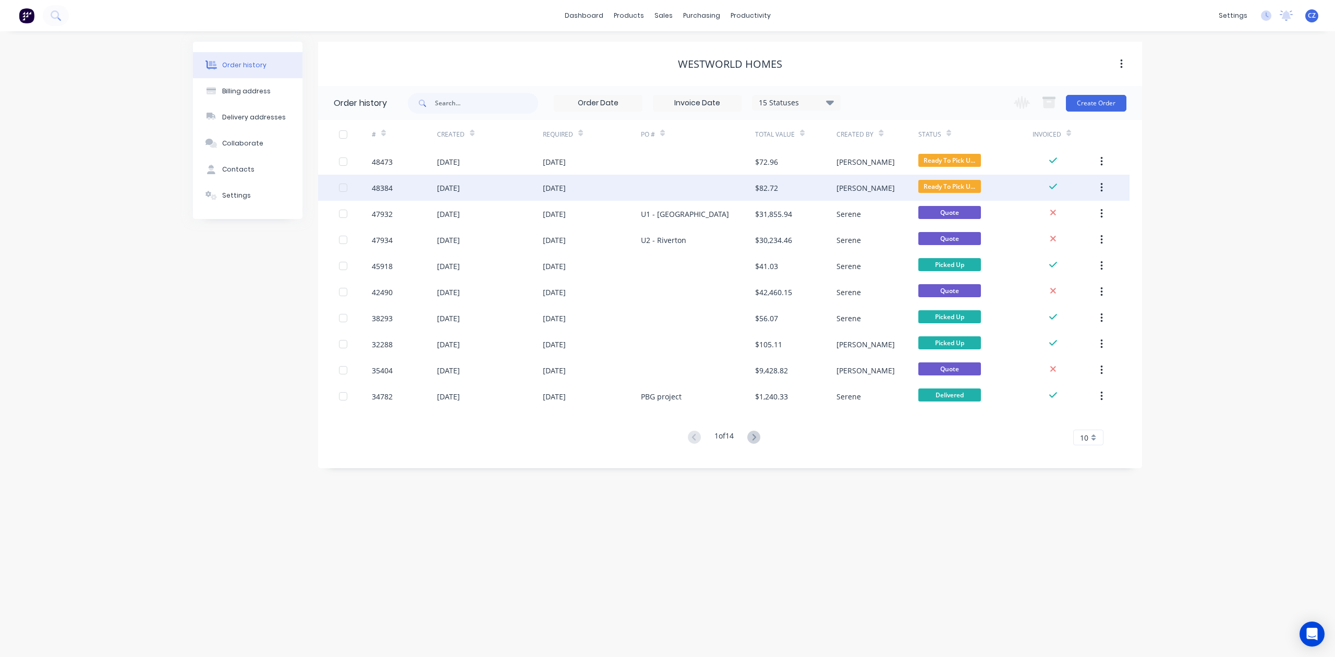
click at [741, 188] on div at bounding box center [698, 188] width 114 height 26
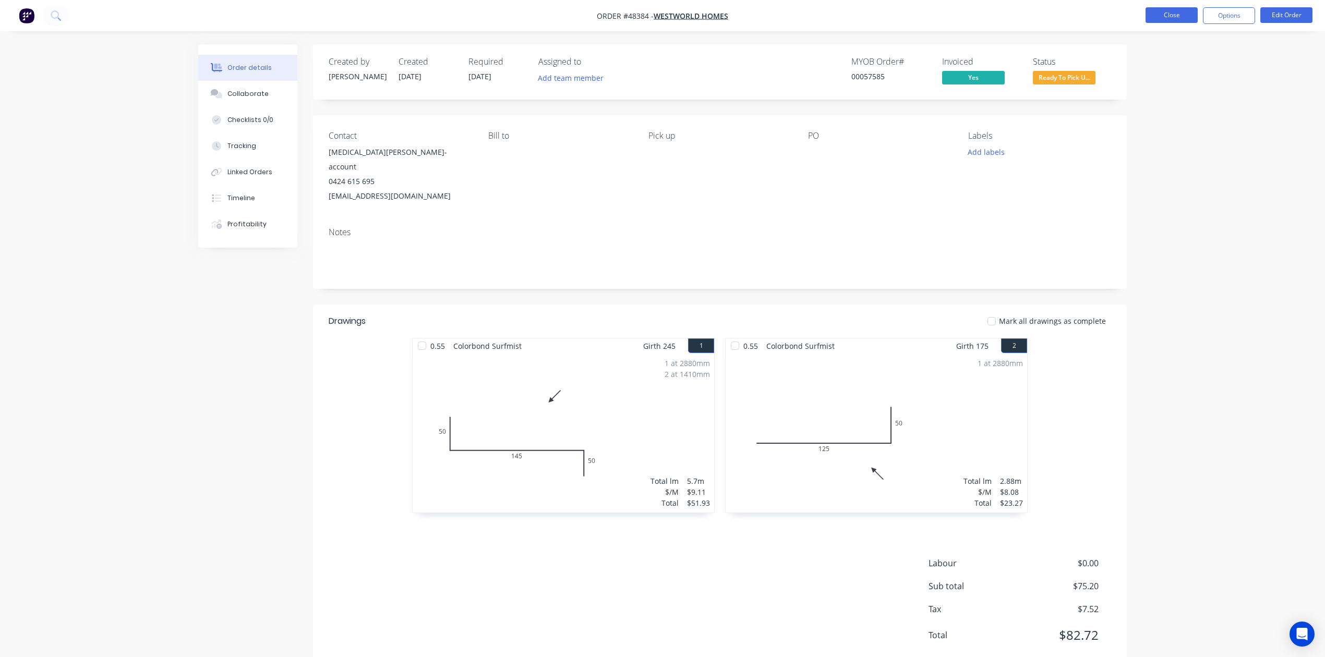
click at [1179, 15] on button "Close" at bounding box center [1171, 15] width 52 height 16
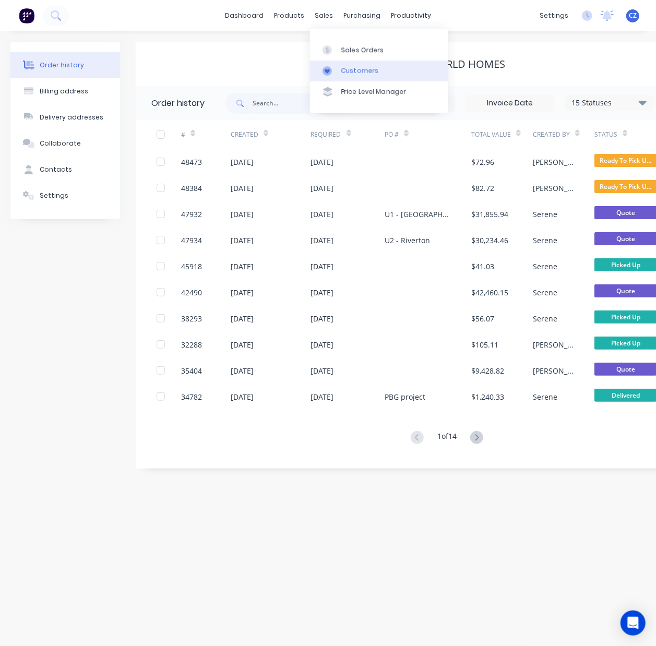
click at [349, 72] on div "Customers" at bounding box center [360, 70] width 38 height 9
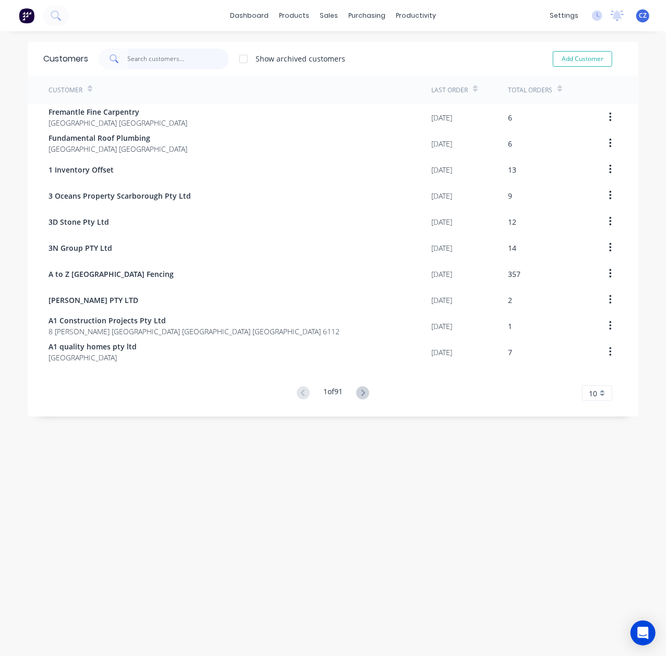
click at [184, 56] on input "text" at bounding box center [179, 59] width 102 height 21
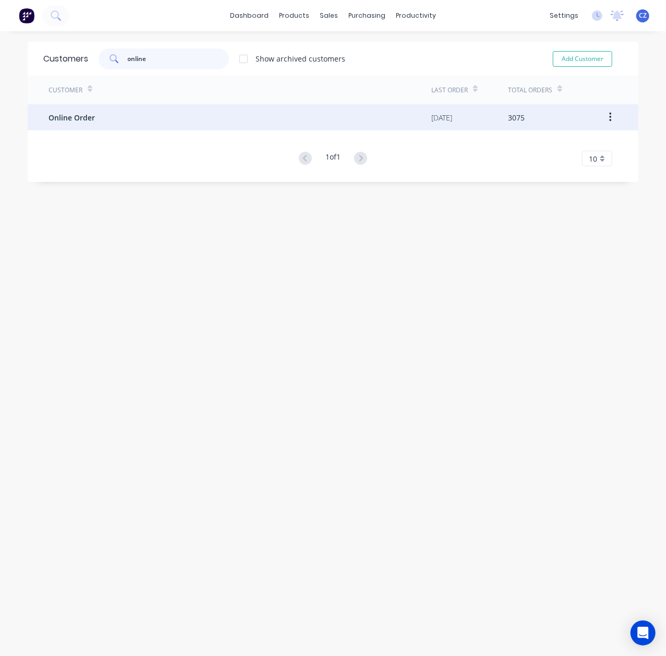
type input "online"
click at [151, 121] on div "Online Order" at bounding box center [240, 117] width 383 height 26
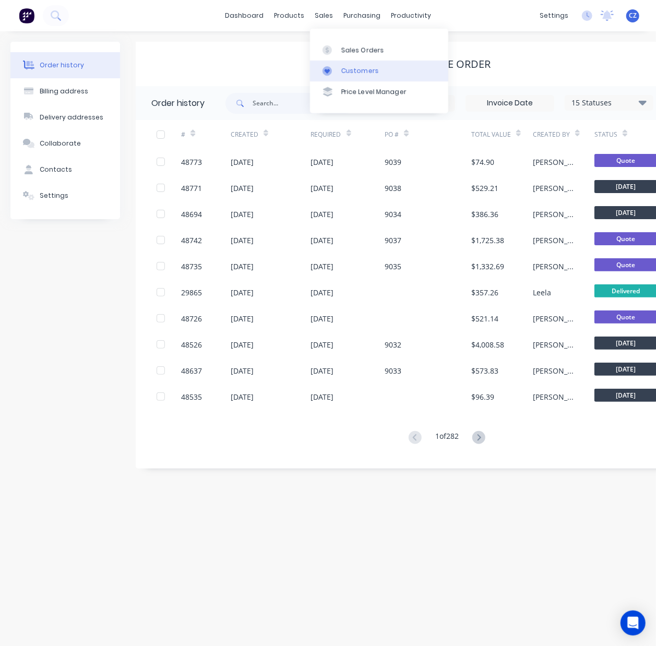
click at [341, 76] on link "Customers" at bounding box center [379, 71] width 138 height 21
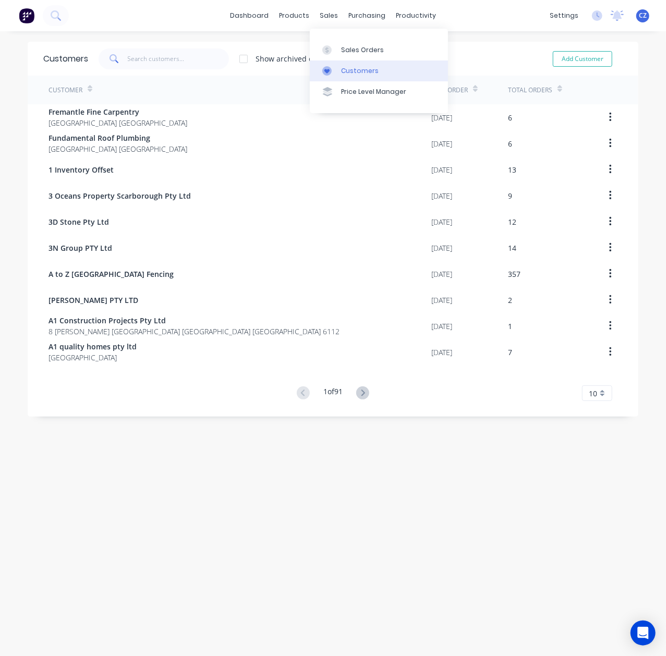
click at [334, 61] on link "Customers" at bounding box center [379, 71] width 138 height 21
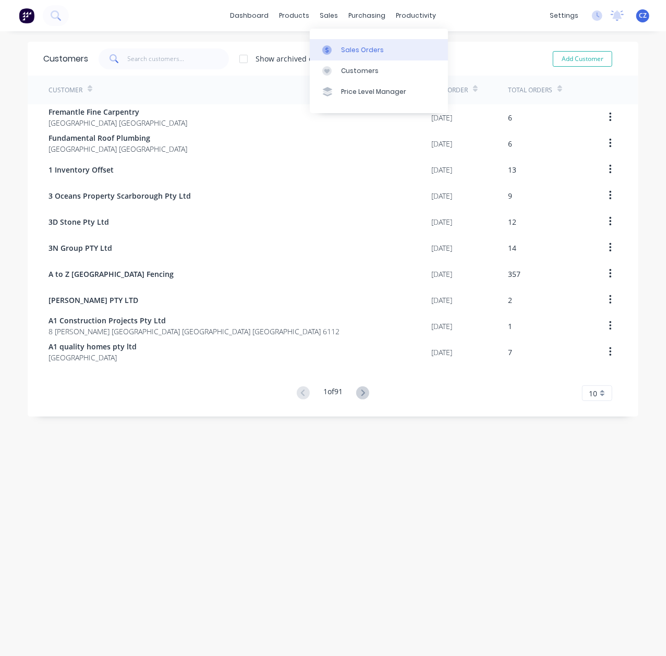
click at [334, 41] on link "Sales Orders" at bounding box center [379, 49] width 138 height 21
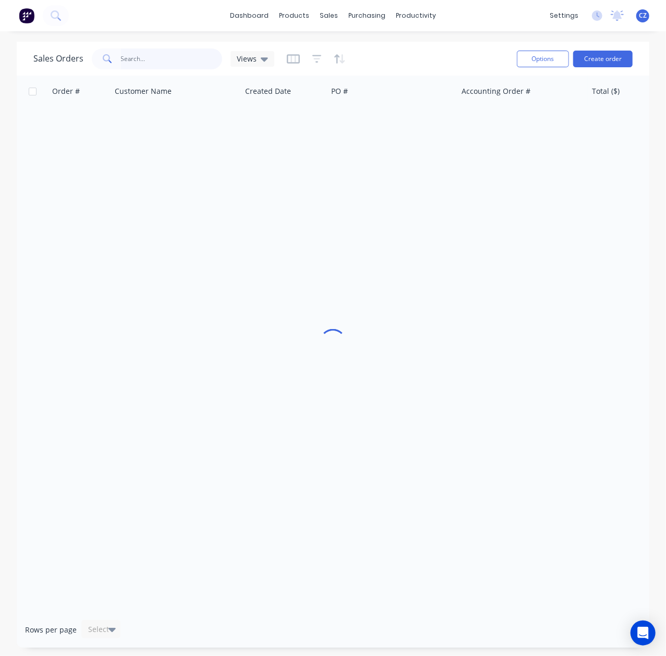
click at [149, 58] on input "text" at bounding box center [172, 59] width 102 height 21
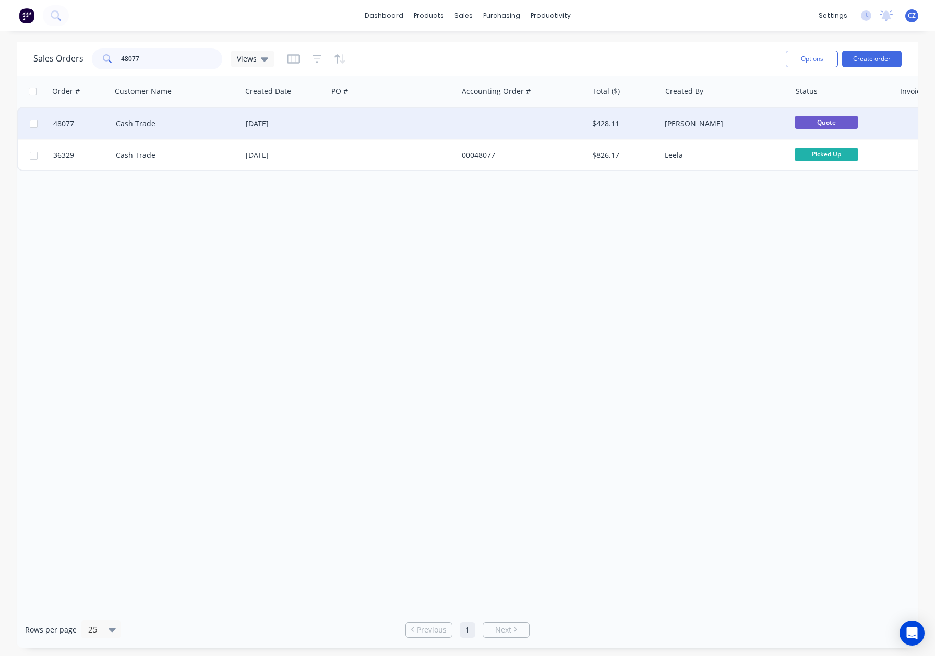
type input "48077"
click at [339, 130] on div at bounding box center [393, 123] width 130 height 31
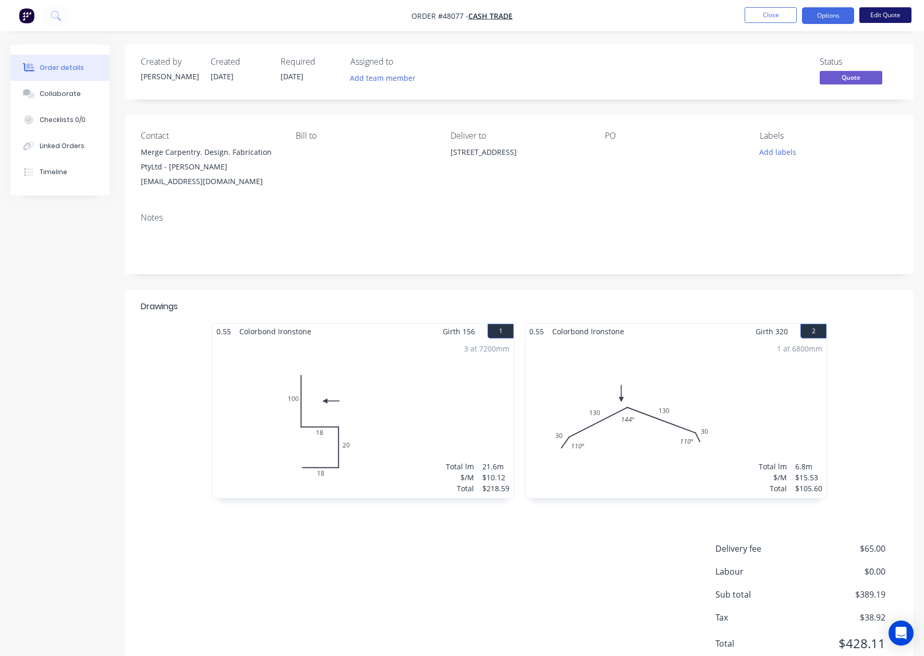
click at [666, 11] on button "Edit Quote" at bounding box center [886, 15] width 52 height 16
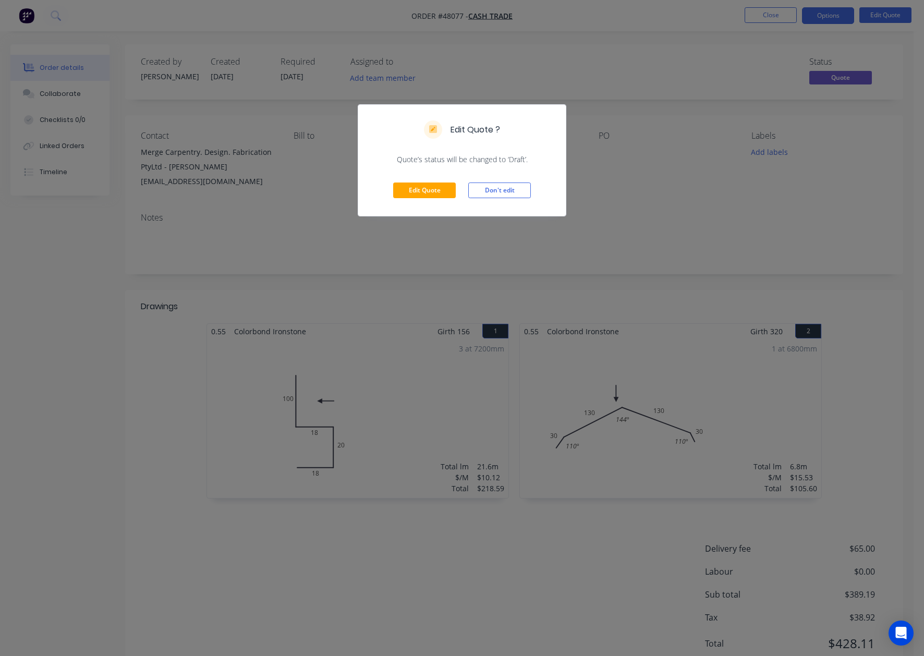
click at [421, 180] on div "Edit Quote Don't edit" at bounding box center [462, 190] width 208 height 51
click at [416, 178] on div "Edit Quote Don't edit" at bounding box center [462, 190] width 208 height 51
click at [409, 190] on button "Edit Quote" at bounding box center [424, 191] width 63 height 16
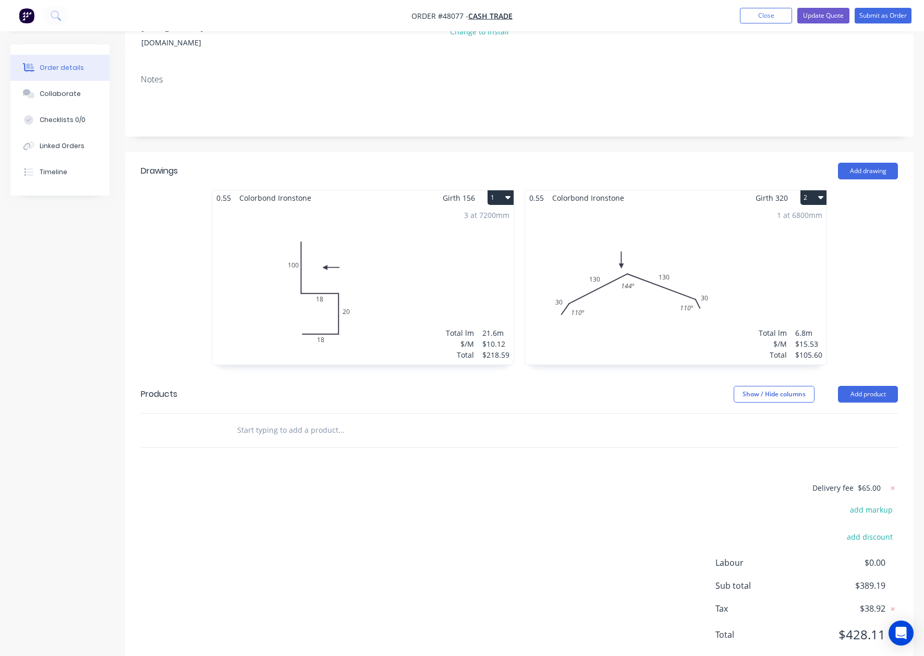
scroll to position [186, 0]
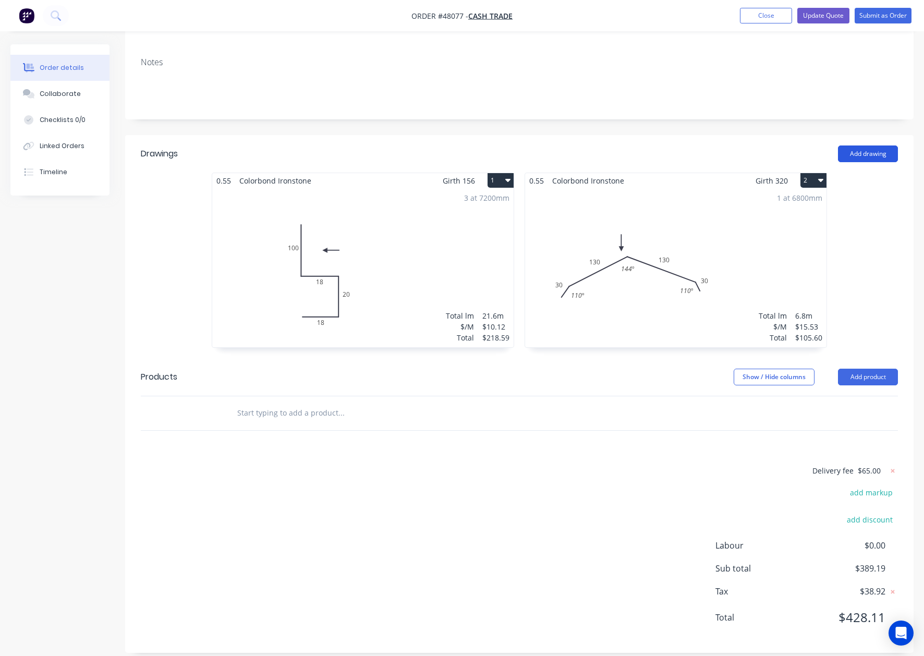
click at [666, 146] on button "Add drawing" at bounding box center [868, 154] width 60 height 17
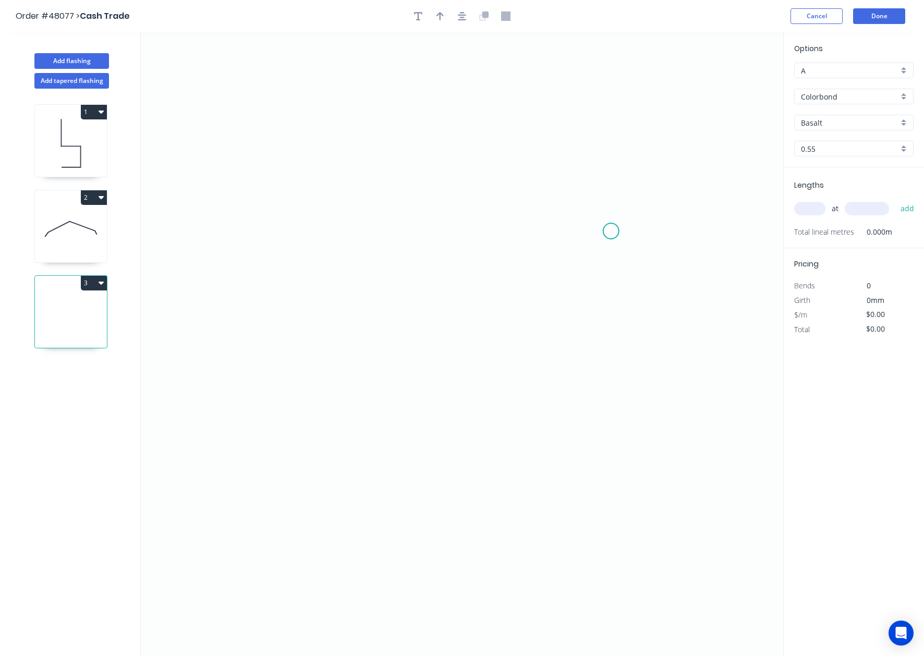
click at [611, 232] on icon "0" at bounding box center [462, 344] width 643 height 624
click at [589, 208] on icon "0" at bounding box center [462, 344] width 643 height 624
click at [319, 213] on icon "0 ?" at bounding box center [462, 344] width 643 height 624
click at [318, 441] on icon "0 ? ?" at bounding box center [462, 344] width 643 height 624
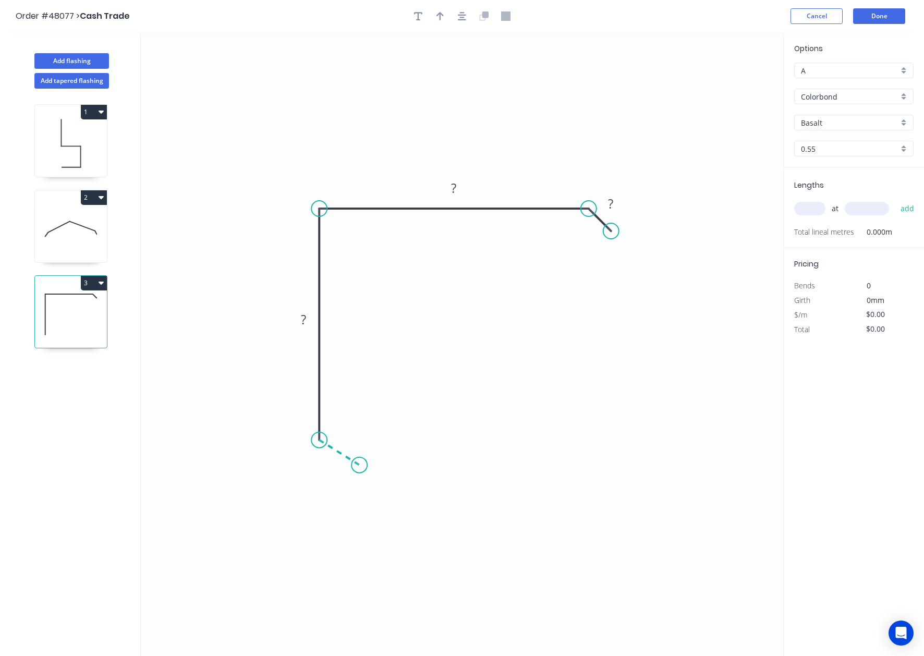
click at [359, 466] on icon "0 ? ? ?" at bounding box center [462, 344] width 643 height 624
click at [359, 466] on circle at bounding box center [360, 465] width 16 height 16
click at [327, 464] on rect at bounding box center [331, 461] width 21 height 15
drag, startPoint x: 366, startPoint y: 464, endPoint x: 353, endPoint y: 472, distance: 15.2
click at [353, 472] on circle at bounding box center [354, 470] width 16 height 16
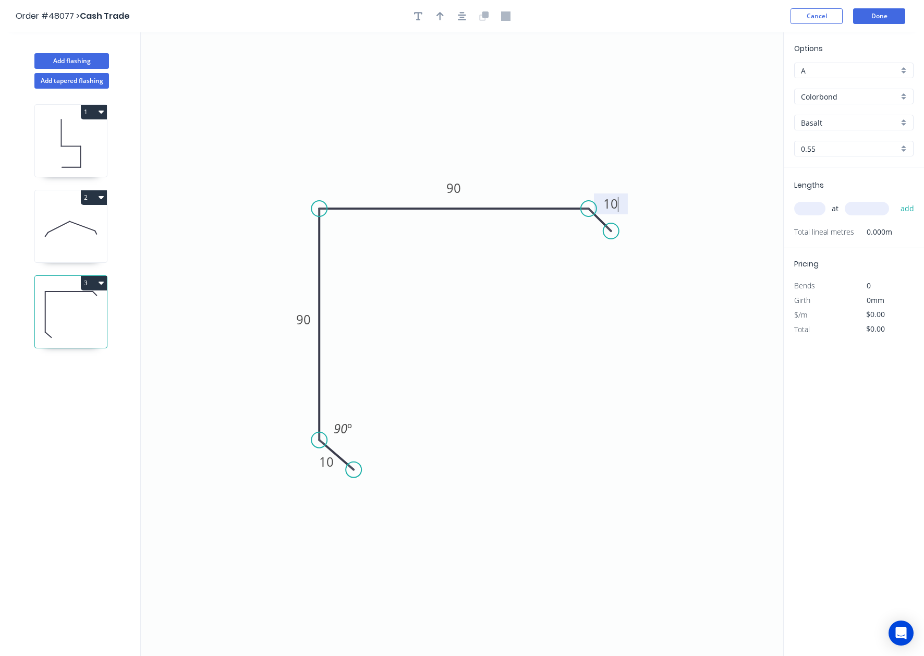
type input "$10.12"
drag, startPoint x: 613, startPoint y: 234, endPoint x: 618, endPoint y: 228, distance: 7.1
click at [618, 228] on circle at bounding box center [618, 228] width 16 height 16
click at [340, 428] on tspan "90" at bounding box center [341, 429] width 14 height 17
drag, startPoint x: 434, startPoint y: 19, endPoint x: 585, endPoint y: 43, distance: 153.1
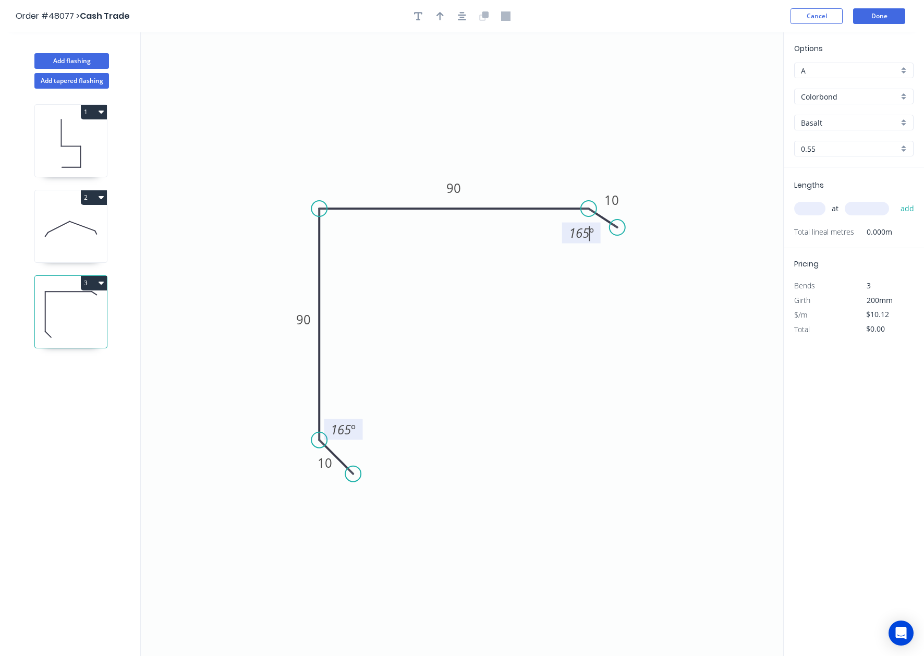
click at [435, 19] on button "button" at bounding box center [440, 16] width 16 height 16
drag, startPoint x: 729, startPoint y: 82, endPoint x: 481, endPoint y: 141, distance: 254.6
click at [481, 141] on icon at bounding box center [480, 131] width 9 height 33
click at [666, 208] on input "text" at bounding box center [809, 209] width 31 height 14
type input "4"
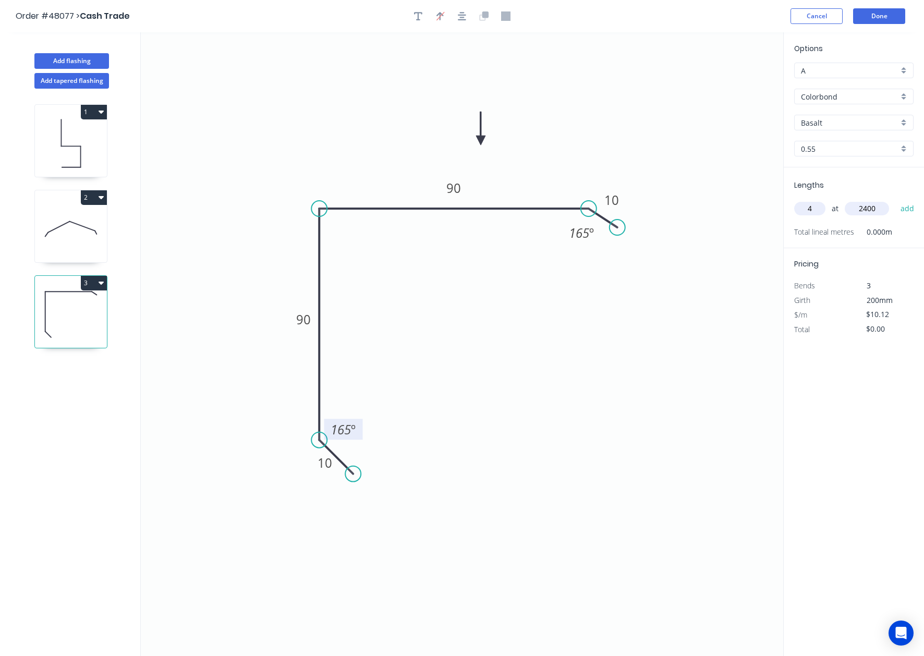
type input "2400"
click at [666, 200] on button "add" at bounding box center [908, 209] width 25 height 18
type input "$97.15"
click at [666, 125] on input "Basalt" at bounding box center [850, 122] width 98 height 11
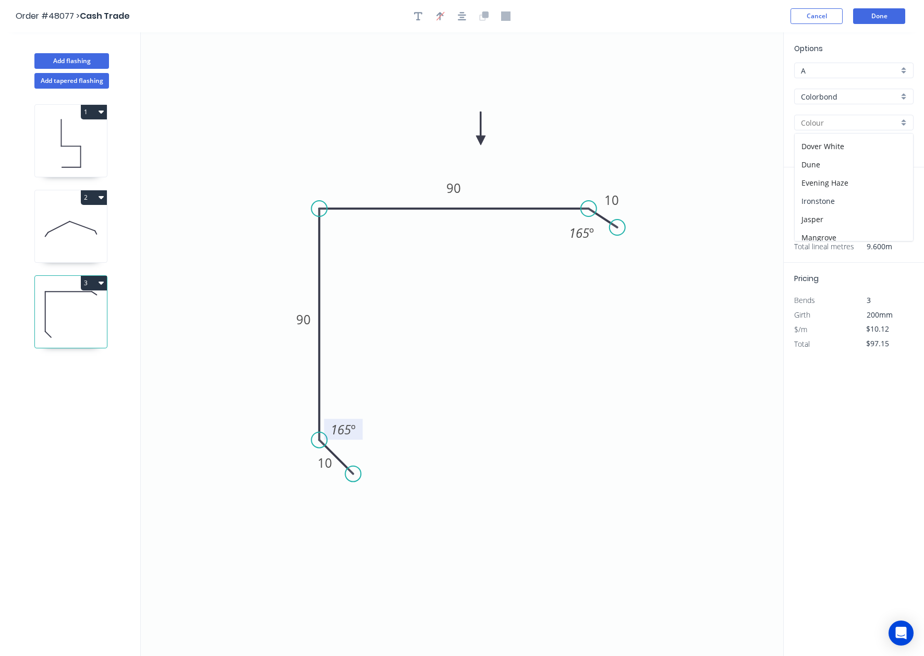
click at [666, 195] on div "Ironstone" at bounding box center [854, 201] width 118 height 18
type input "Ironstone"
click at [666, 15] on button "Done" at bounding box center [879, 16] width 52 height 16
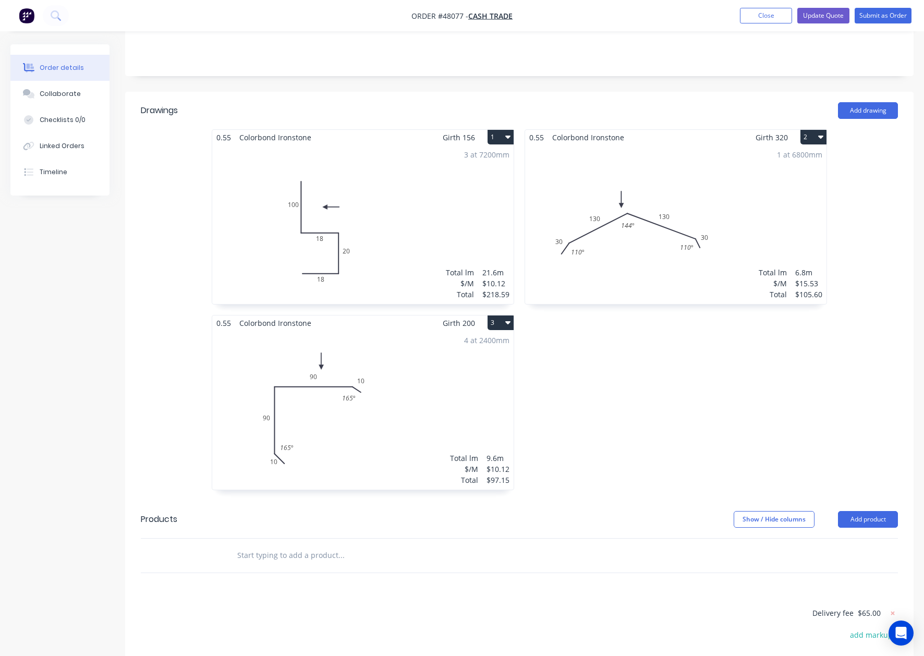
scroll to position [278, 0]
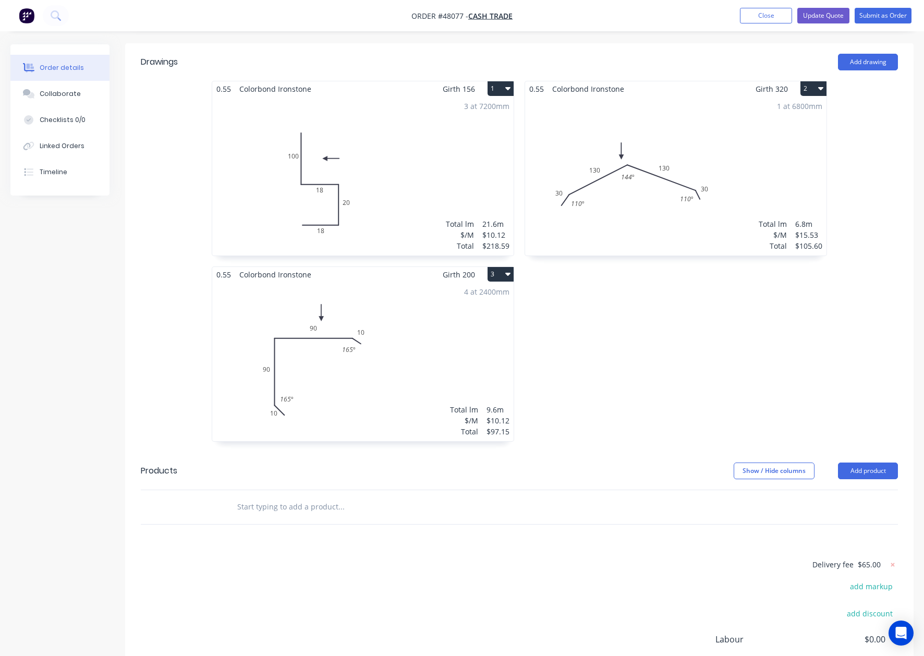
click at [666, 469] on header "Products Show / Hide columns Add product" at bounding box center [519, 471] width 789 height 38
click at [666, 463] on button "Add product" at bounding box center [868, 471] width 60 height 17
click at [666, 490] on div "Product catalogue" at bounding box center [849, 497] width 80 height 15
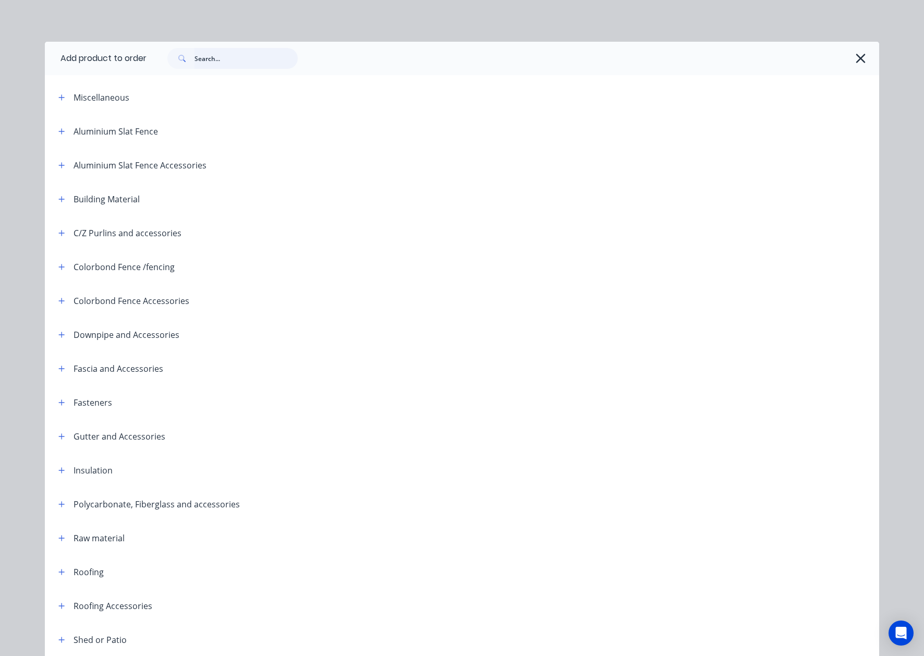
click at [230, 63] on input "text" at bounding box center [246, 58] width 103 height 21
type input "sheet"
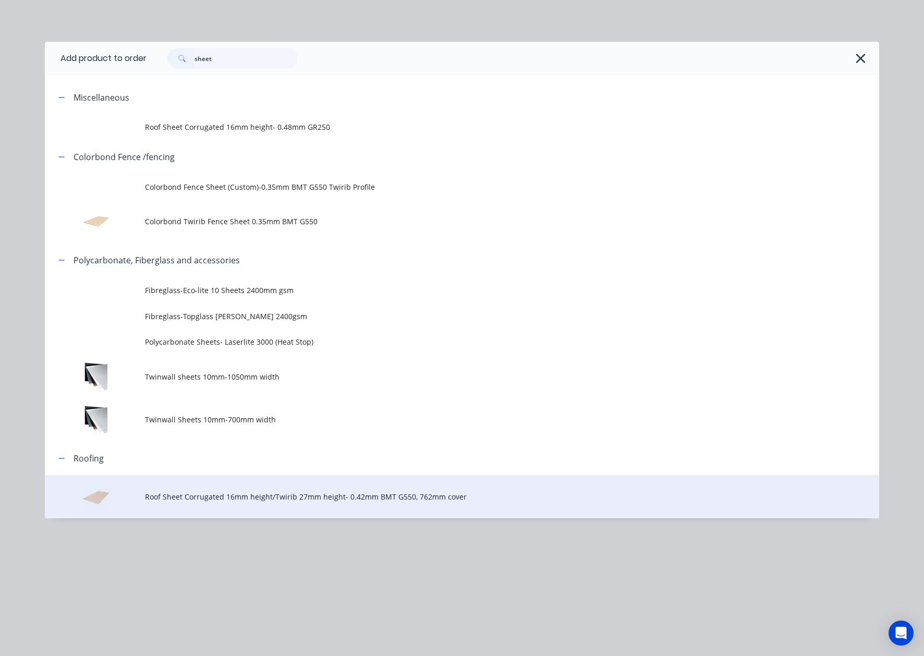
click at [333, 501] on span "Roof Sheet Corrugated 16mm height/Twirib 27mm height- 0.42mm BMT G550, 762mm co…" at bounding box center [438, 496] width 587 height 11
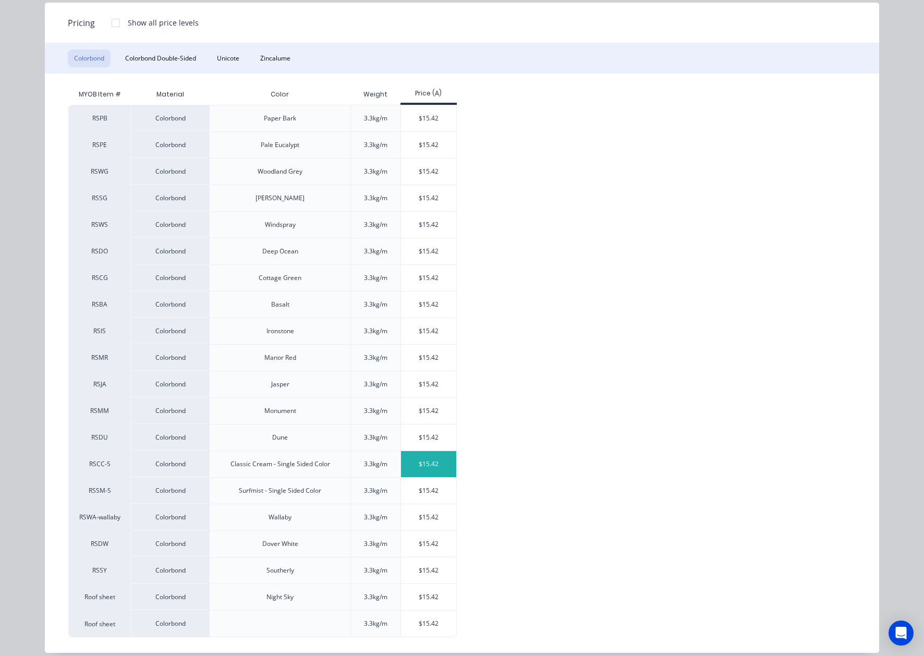
scroll to position [139, 0]
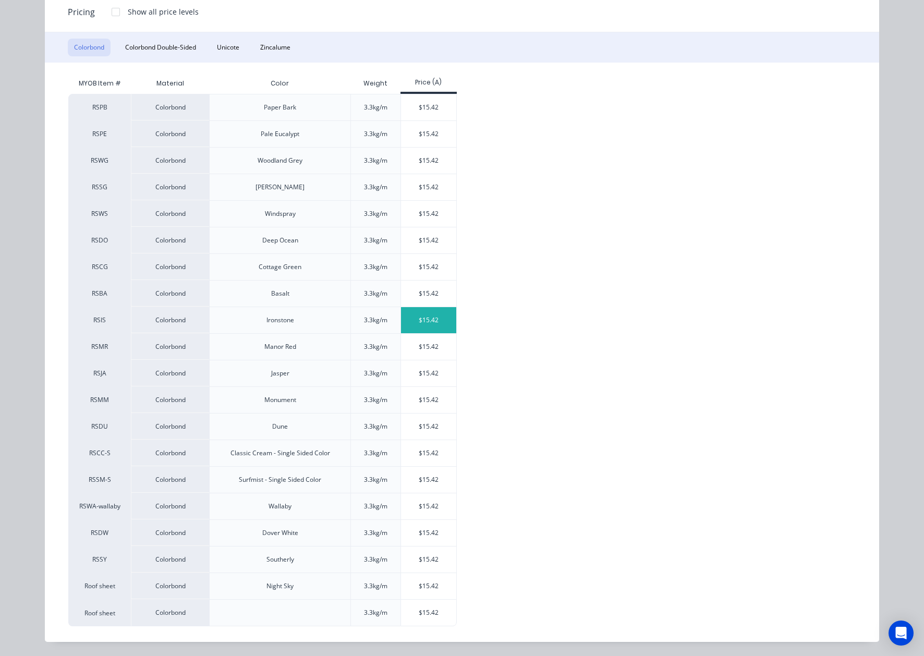
click at [431, 324] on div "$15.42" at bounding box center [429, 320] width 56 height 26
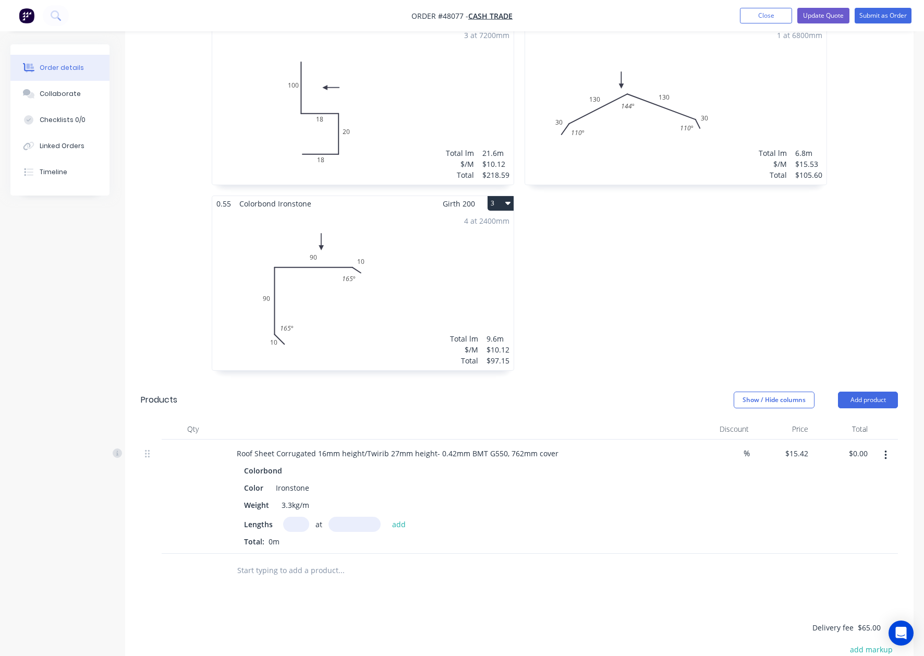
scroll to position [417, 0]
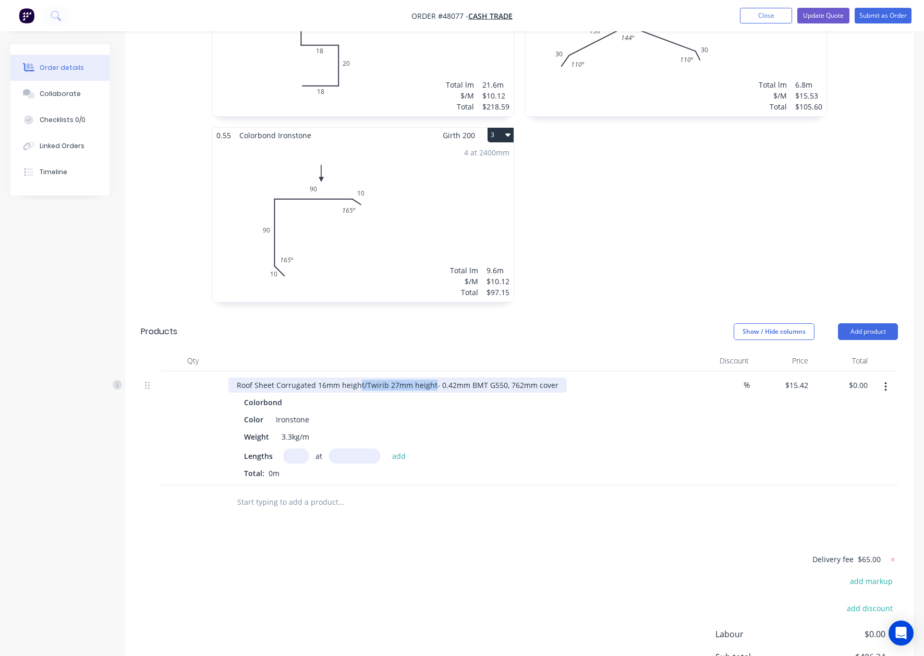
drag, startPoint x: 360, startPoint y: 371, endPoint x: 432, endPoint y: 376, distance: 72.6
click at [432, 378] on div "Roof Sheet Corrugated 16mm height/Twirib 27mm height- 0.42mm BMT G550, 762mm co…" at bounding box center [397, 385] width 339 height 15
click at [288, 449] on input "text" at bounding box center [296, 456] width 26 height 15
click at [370, 378] on div "Roof Sheet Corrugated 16mm height/Twirib 27mm height- 0.42mm BMT G550, 762mm co…" at bounding box center [397, 385] width 339 height 15
drag, startPoint x: 364, startPoint y: 372, endPoint x: 280, endPoint y: 369, distance: 84.5
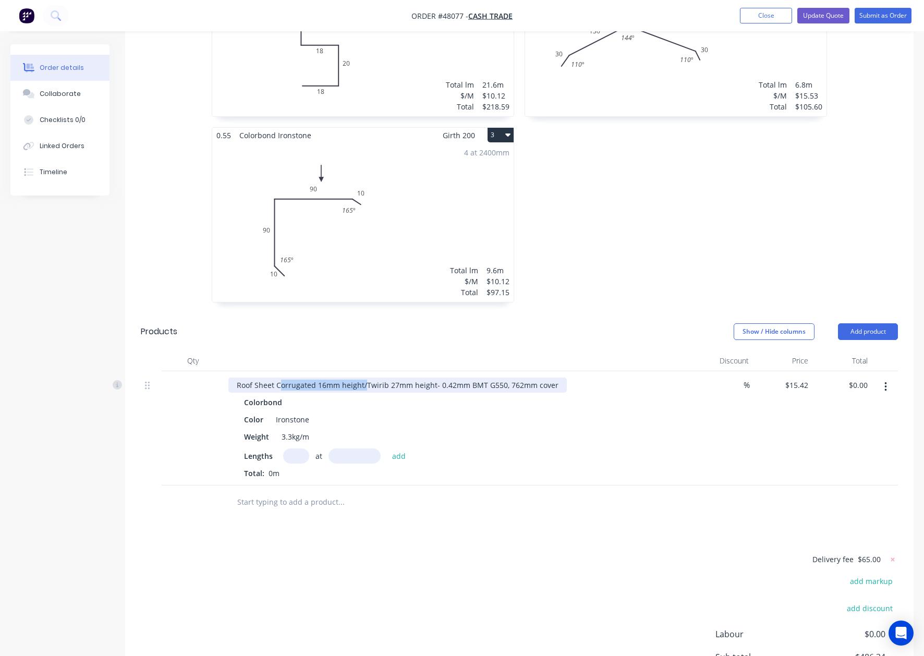
click at [280, 378] on div "Roof Sheet Corrugated 16mm height/Twirib 27mm height- 0.42mm BMT G550, 762mm co…" at bounding box center [397, 385] width 339 height 15
click at [288, 449] on input "text" at bounding box center [296, 456] width 26 height 15
type input "18"
type input "2200"
click at [387, 449] on button "add" at bounding box center [399, 456] width 25 height 14
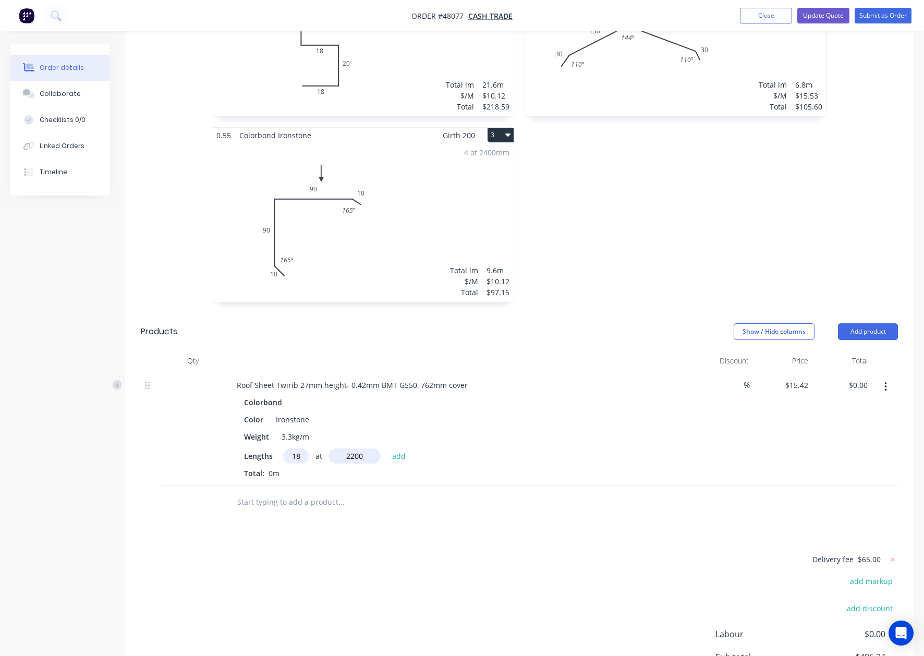
type input "$610.63"
type input "10"
type input "3000"
click at [387, 449] on button "add" at bounding box center [399, 456] width 25 height 14
type input "$1,073.23"
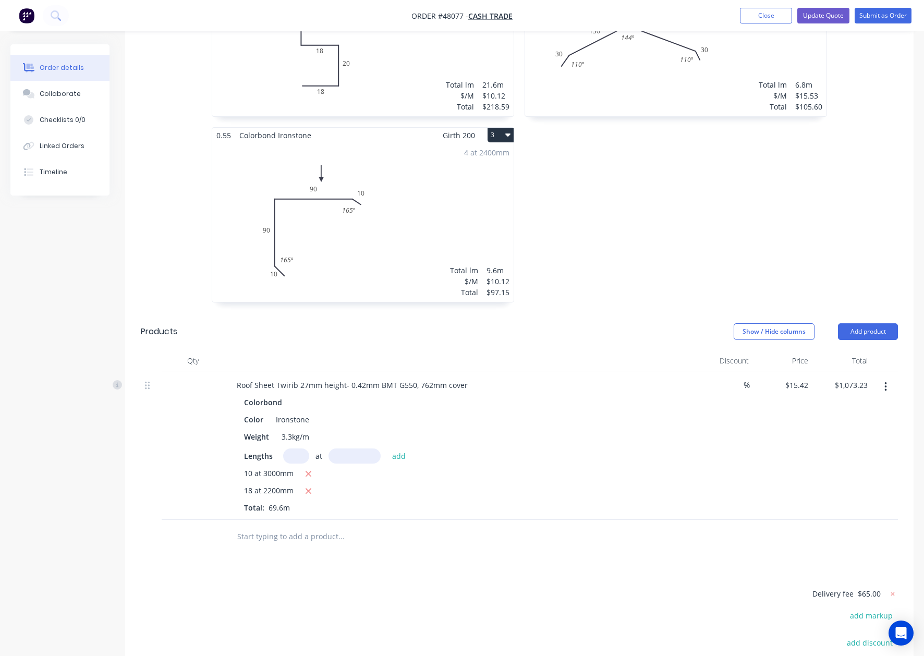
drag, startPoint x: 566, startPoint y: 502, endPoint x: 555, endPoint y: 495, distance: 13.3
click at [566, 502] on div "Roof Sheet Twirib 27mm height- 0.42mm BMT G550, 762mm cover Colorbond Color Iro…" at bounding box center [458, 445] width 469 height 149
click at [593, 545] on div "Drawings Add drawing 0.55 Colorbond Ironstone Girth 156 1 0 100 18 20 18 0 100 …" at bounding box center [519, 340] width 789 height 872
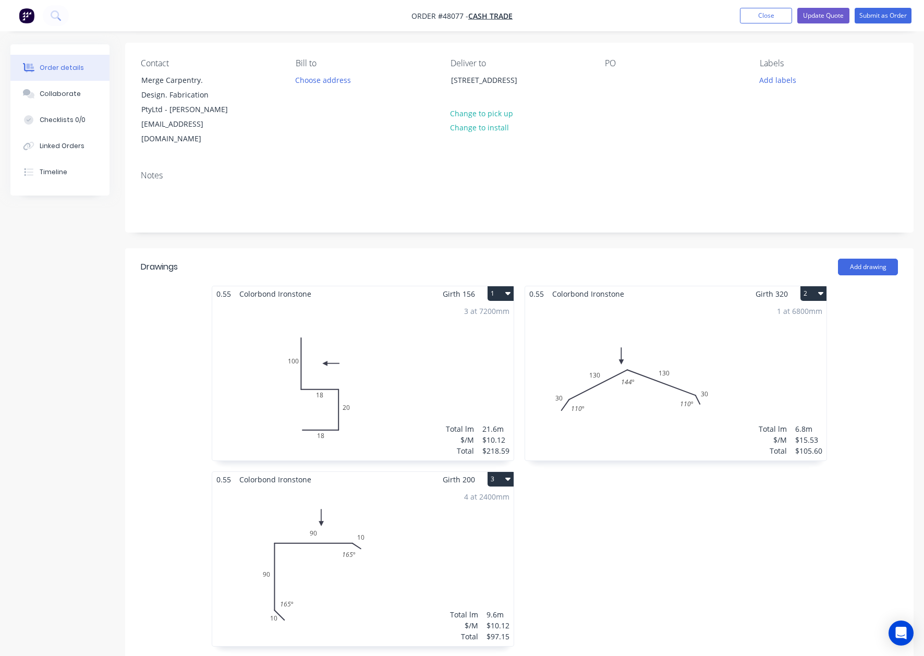
scroll to position [0, 0]
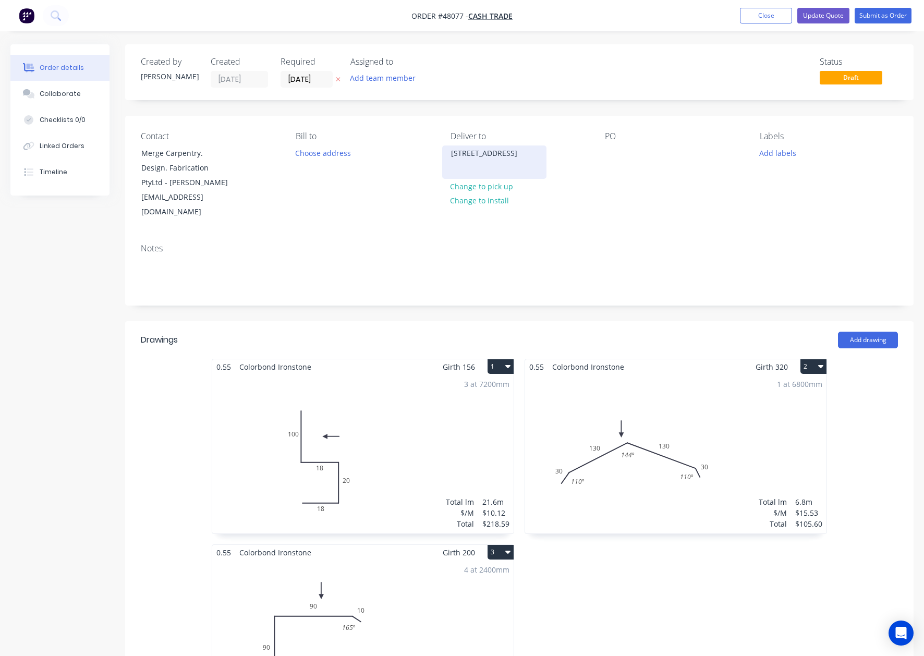
copy div "42 Gilwell Ave, Kelmscott WA 6111"
drag, startPoint x: 485, startPoint y: 170, endPoint x: 533, endPoint y: 99, distance: 85.9
click at [533, 99] on div "Created by Cathy Created 14/08/25 Required 14/08/25 Assigned to Add team member…" at bounding box center [519, 618] width 789 height 1149
click at [533, 99] on div "Created by Cathy Created 14/08/25 Required 14/08/25 Assigned to Add team member…" at bounding box center [519, 72] width 789 height 56
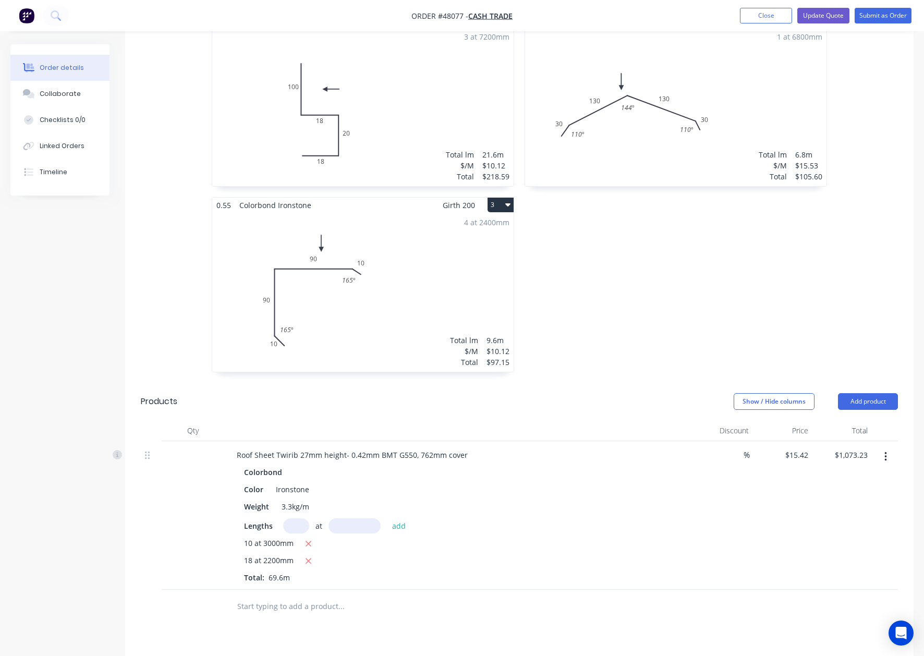
scroll to position [541, 0]
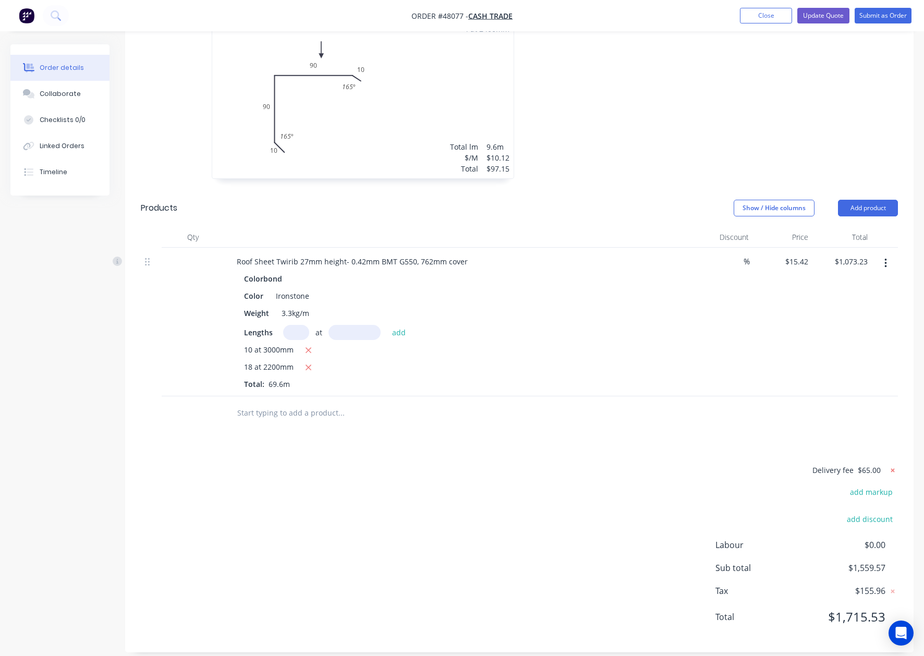
click at [666, 465] on icon at bounding box center [893, 470] width 10 height 10
click at [666, 465] on button "add delivery fee" at bounding box center [864, 471] width 67 height 14
type input "200"
click input "submit" at bounding box center [0, 0] width 0 height 0
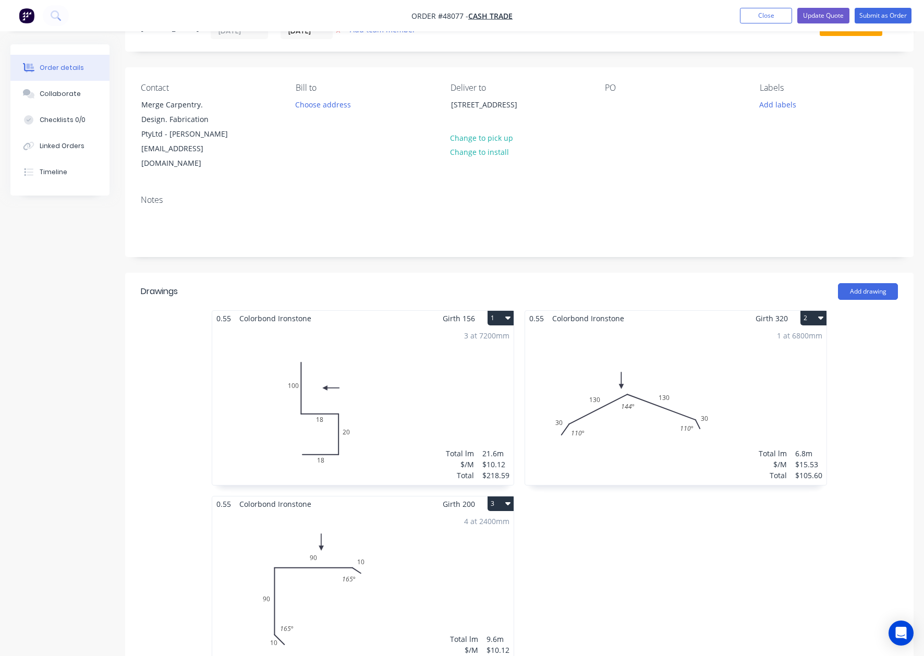
scroll to position [0, 0]
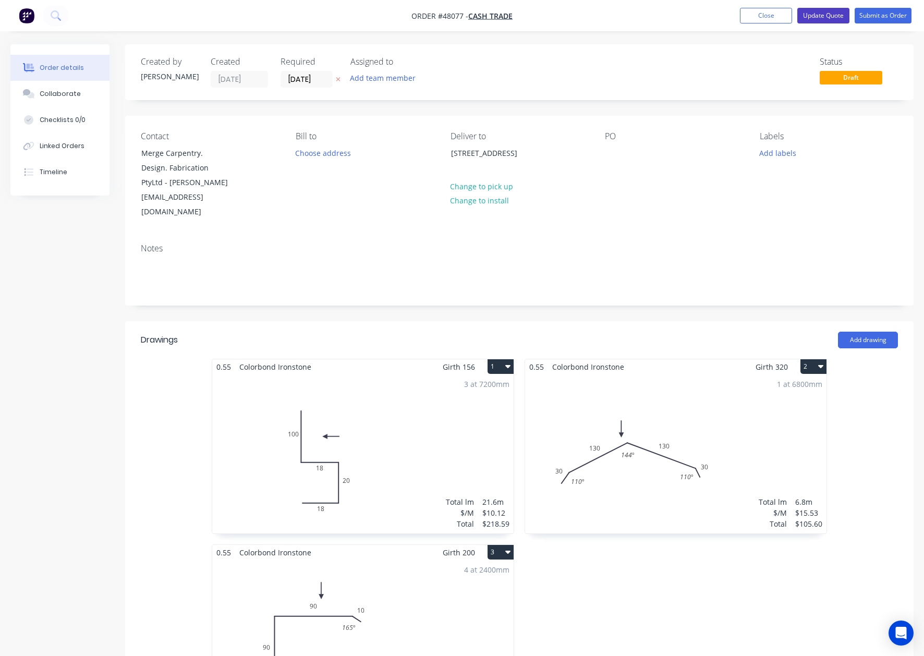
click at [666, 16] on button "Update Quote" at bounding box center [824, 16] width 52 height 16
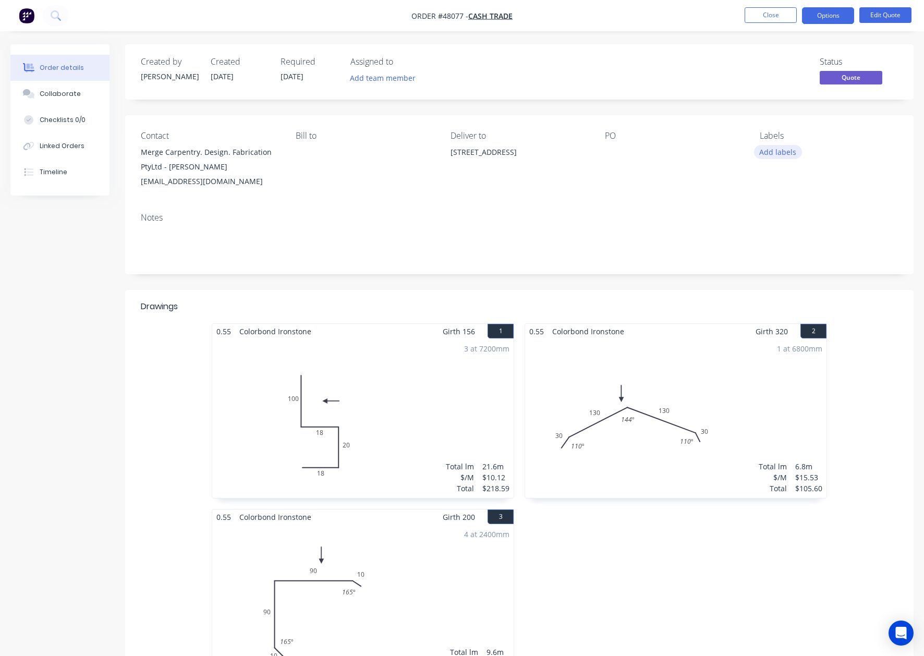
click at [666, 155] on button "Add labels" at bounding box center [778, 152] width 48 height 14
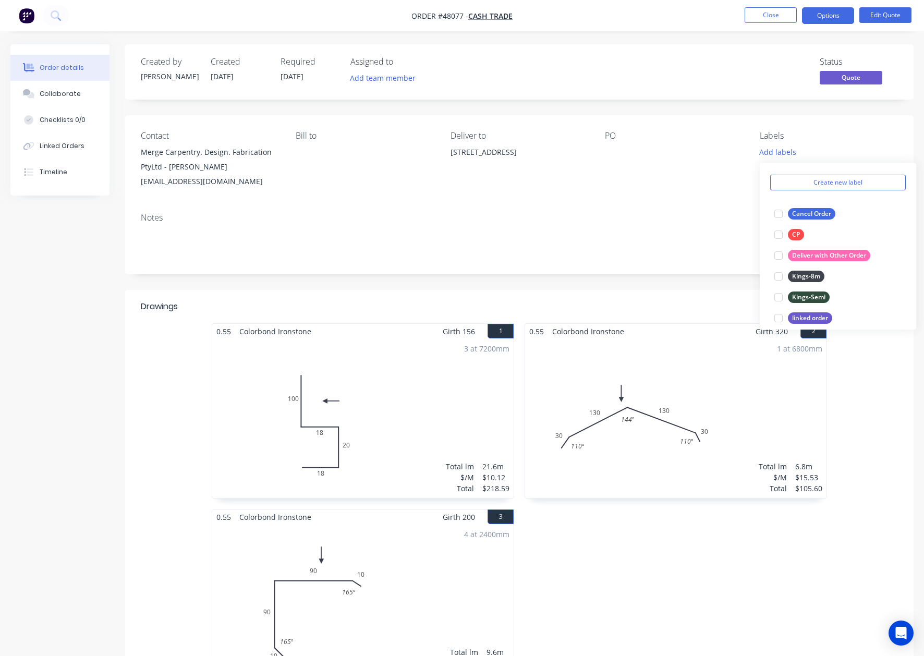
scroll to position [15, 0]
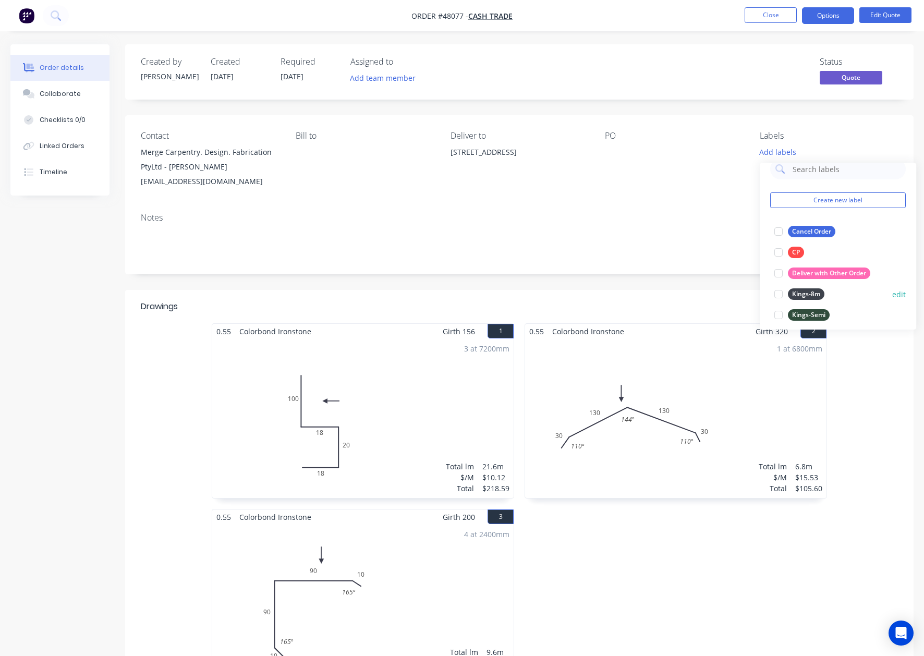
click at [666, 295] on div at bounding box center [778, 294] width 21 height 21
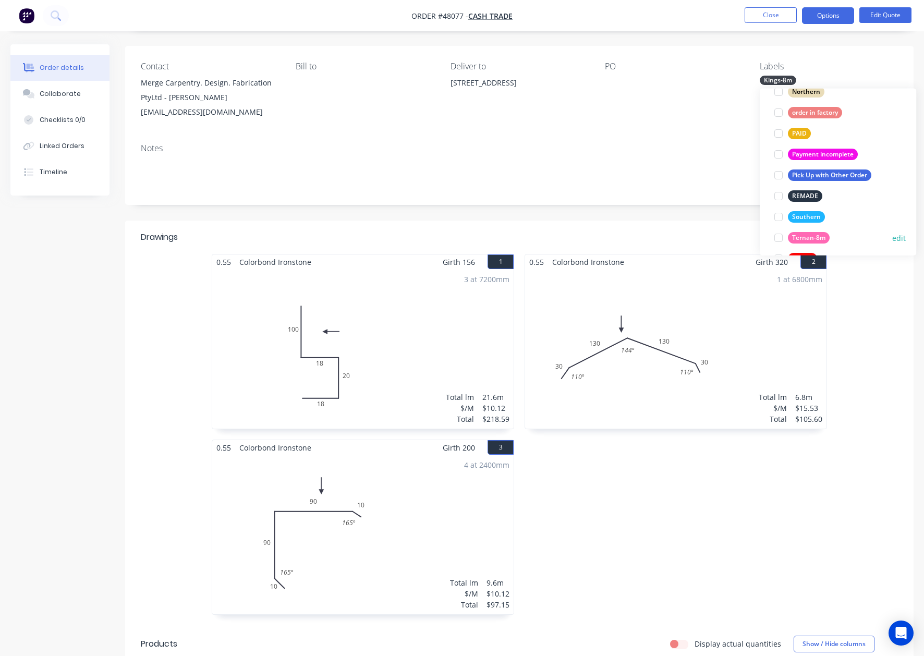
scroll to position [223, 0]
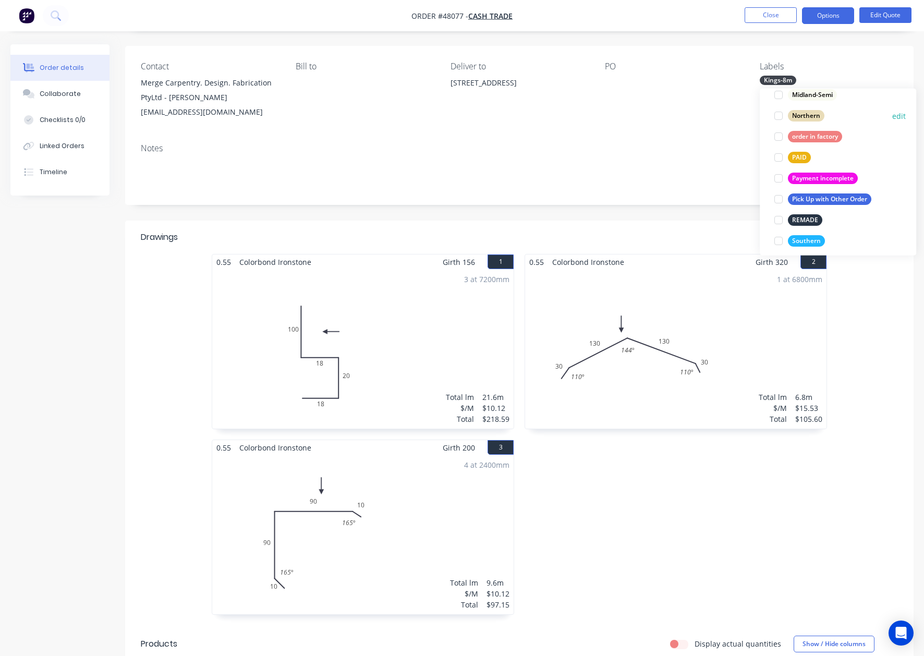
click at [666, 119] on div at bounding box center [778, 115] width 21 height 21
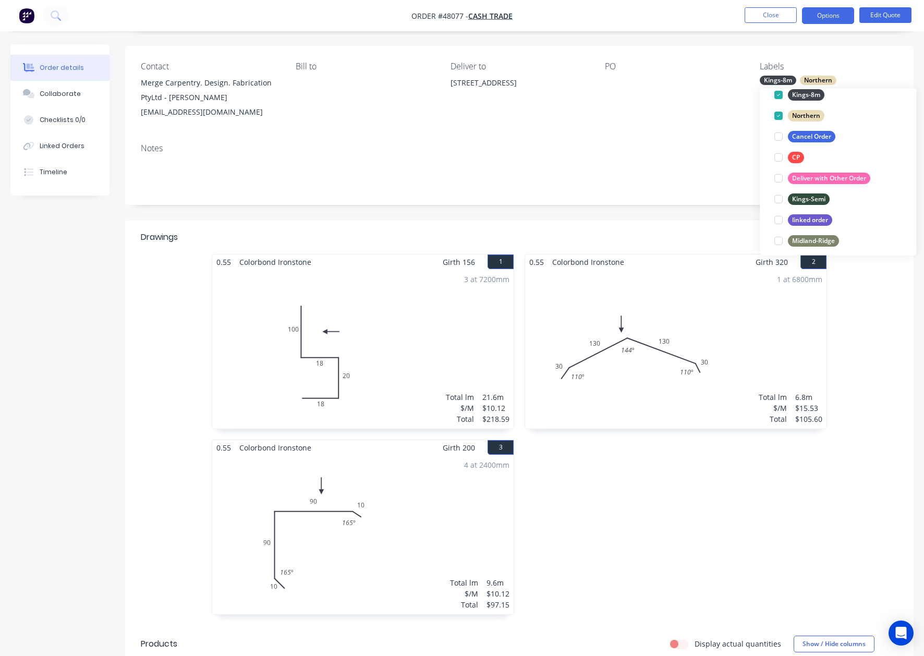
click at [611, 142] on div "Notes" at bounding box center [519, 170] width 789 height 70
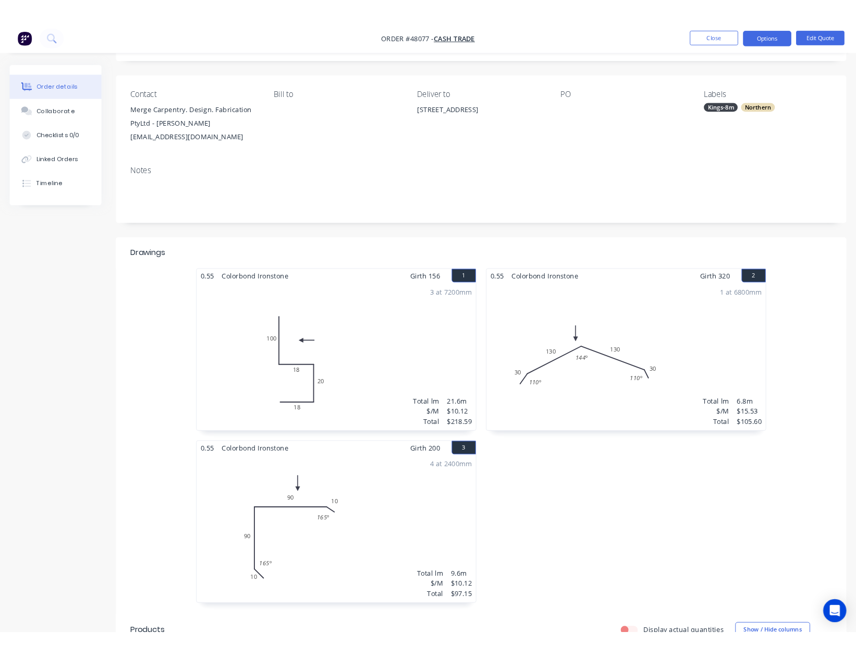
scroll to position [0, 0]
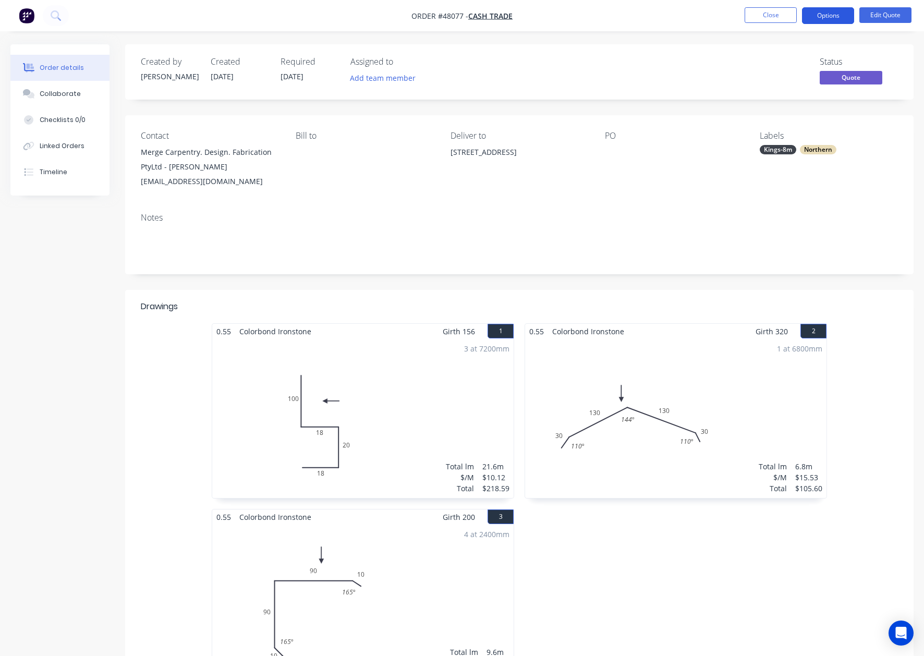
click at [666, 23] on button "Options" at bounding box center [828, 15] width 52 height 17
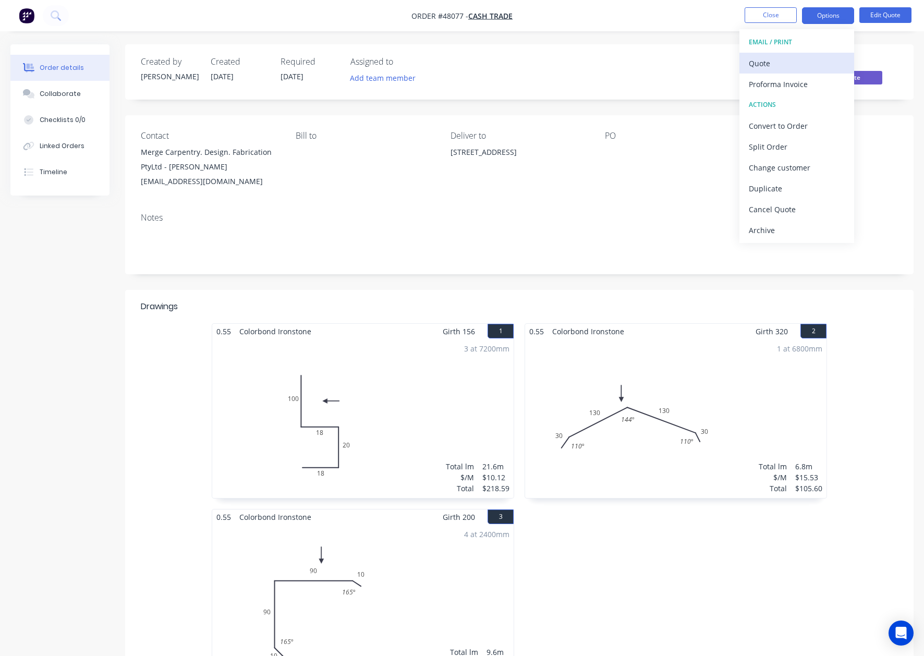
click at [666, 59] on div "Quote" at bounding box center [797, 63] width 96 height 15
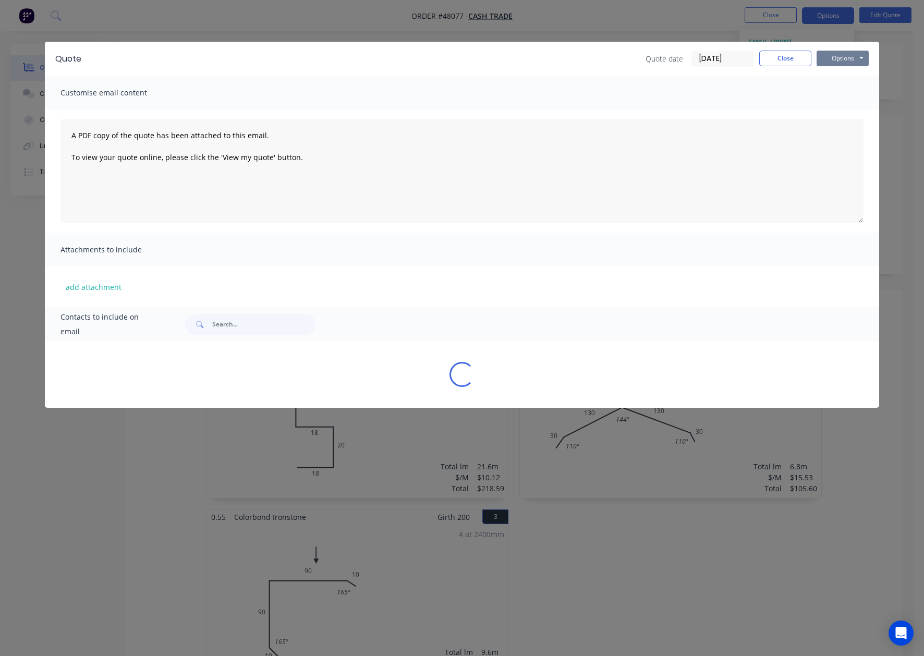
drag, startPoint x: 825, startPoint y: 55, endPoint x: 831, endPoint y: 65, distance: 11.5
click at [666, 56] on button "Options" at bounding box center [843, 59] width 52 height 16
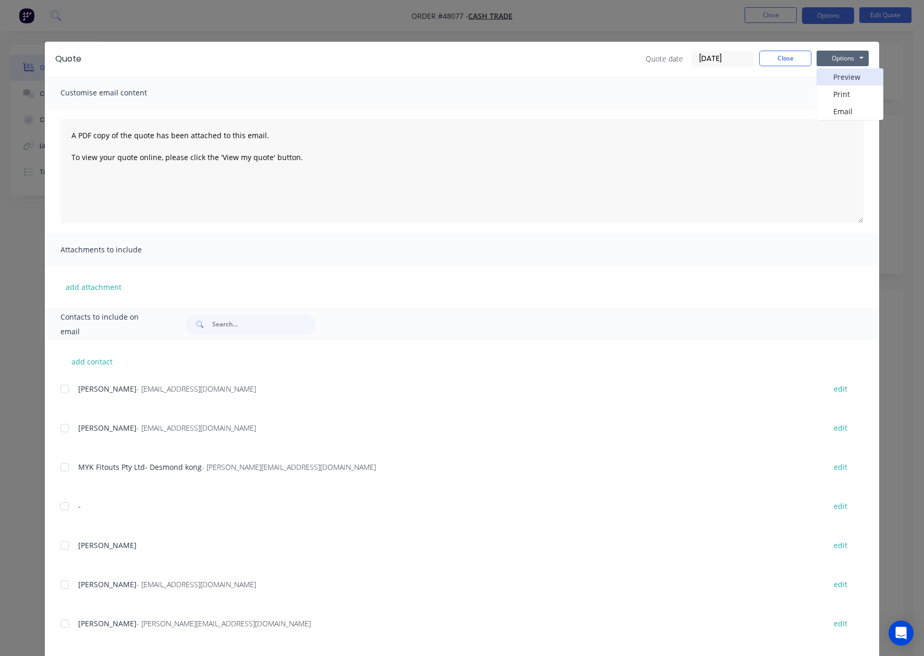
click at [666, 81] on button "Preview" at bounding box center [850, 76] width 67 height 17
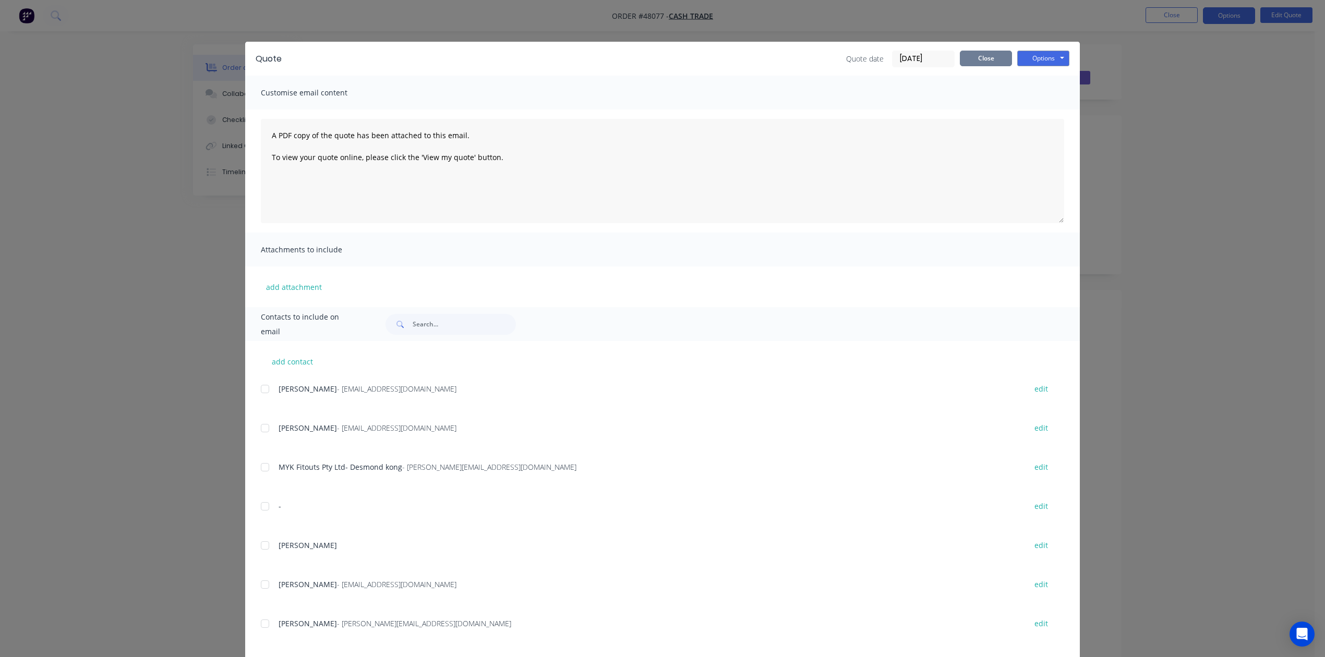
click at [666, 53] on button "Close" at bounding box center [986, 59] width 52 height 16
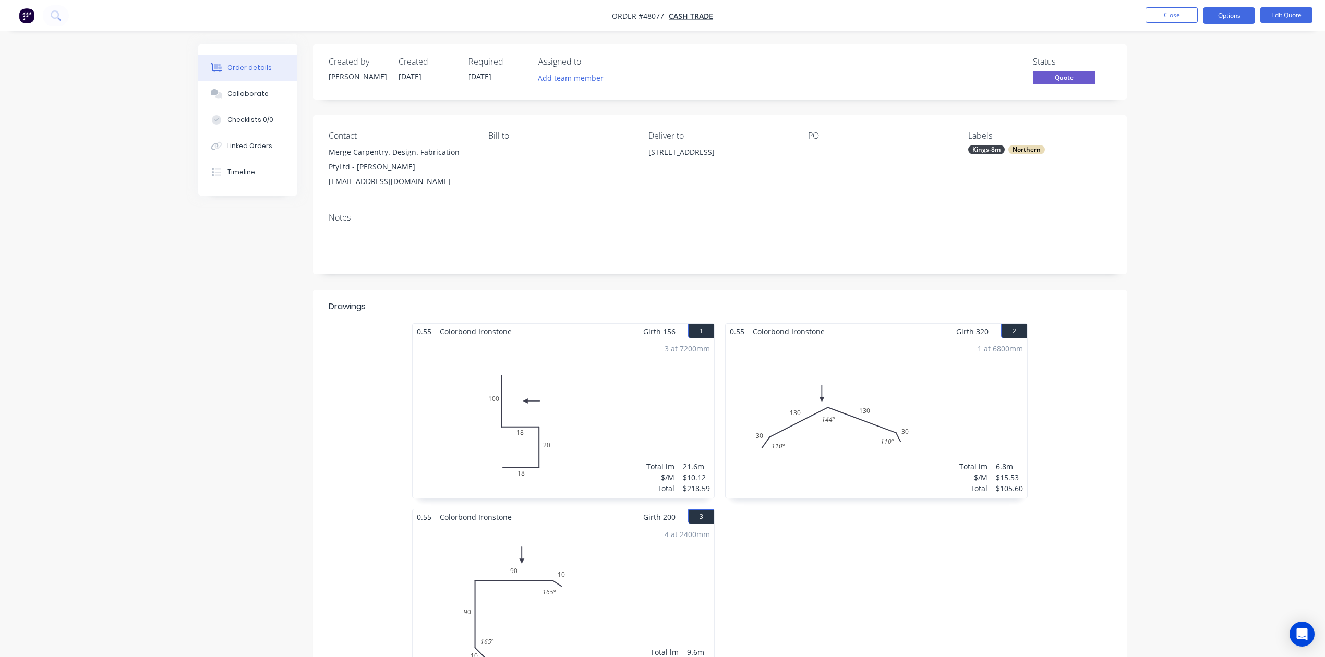
click at [666, 150] on div at bounding box center [873, 152] width 130 height 15
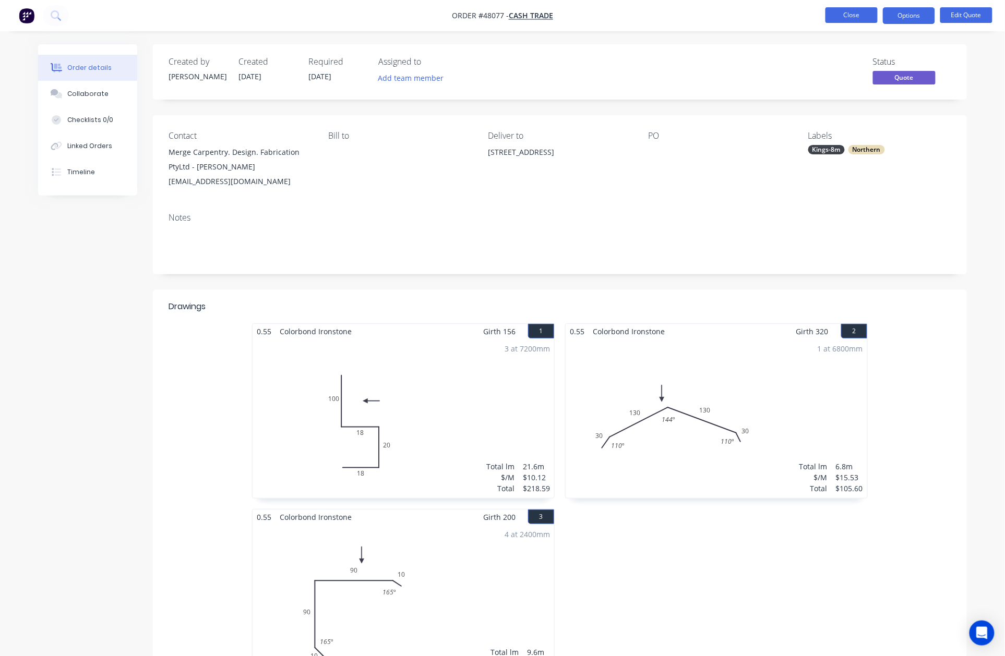
click at [666, 19] on button "Close" at bounding box center [851, 15] width 52 height 16
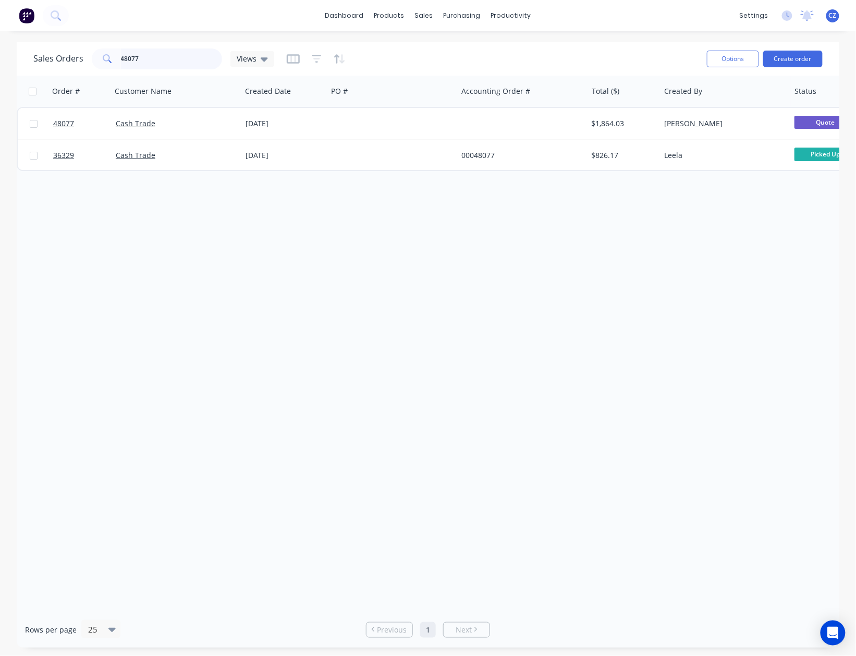
drag, startPoint x: 153, startPoint y: 57, endPoint x: -20, endPoint y: 59, distance: 173.7
click at [0, 59] on html "dashboard products sales purchasing productivity dashboard products Product Cat…" at bounding box center [428, 328] width 856 height 656
paste input "jmarley81096@gmail.com"
type input "jmarley81096@gmail.com"
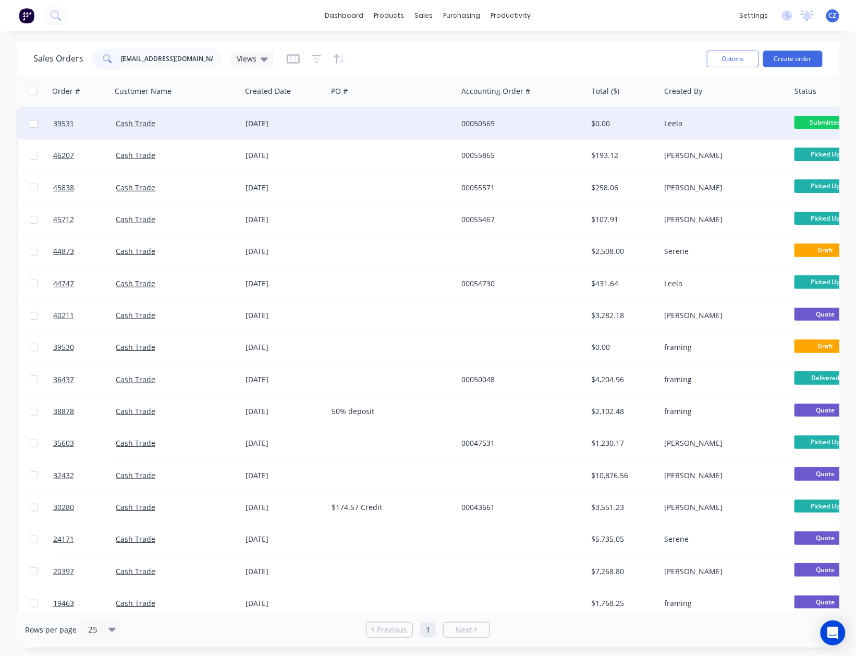
click at [434, 124] on div at bounding box center [393, 123] width 130 height 31
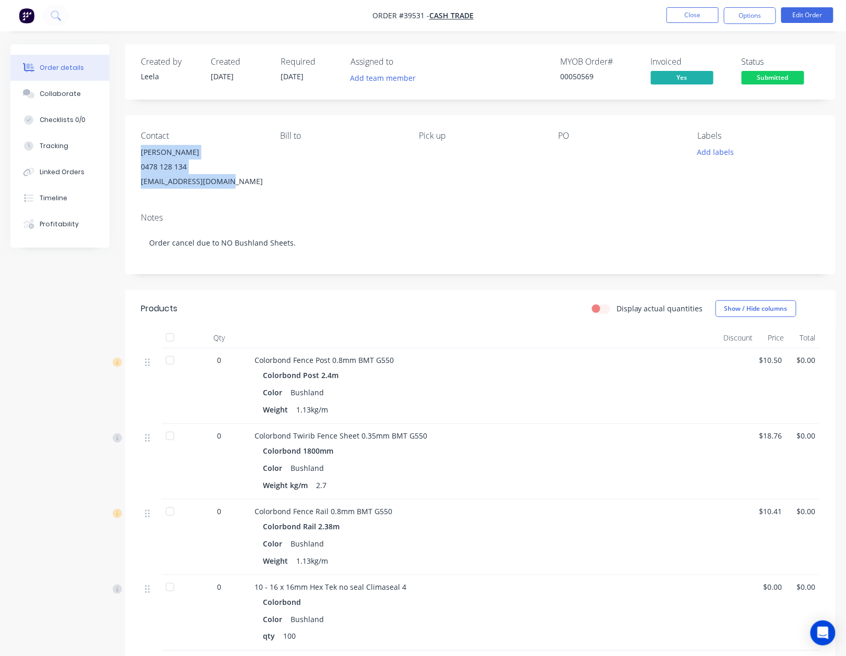
drag, startPoint x: 218, startPoint y: 183, endPoint x: 128, endPoint y: 149, distance: 96.4
click at [128, 149] on div "Contact Jack Marley 0478 128 134 jmarley81096@gmail.com Bill to Pick up PO Labe…" at bounding box center [480, 159] width 710 height 89
copy div "Jack Marley 0478 128 134 jmarley81096@gmail.com"
click at [666, 14] on button "Close" at bounding box center [693, 15] width 52 height 16
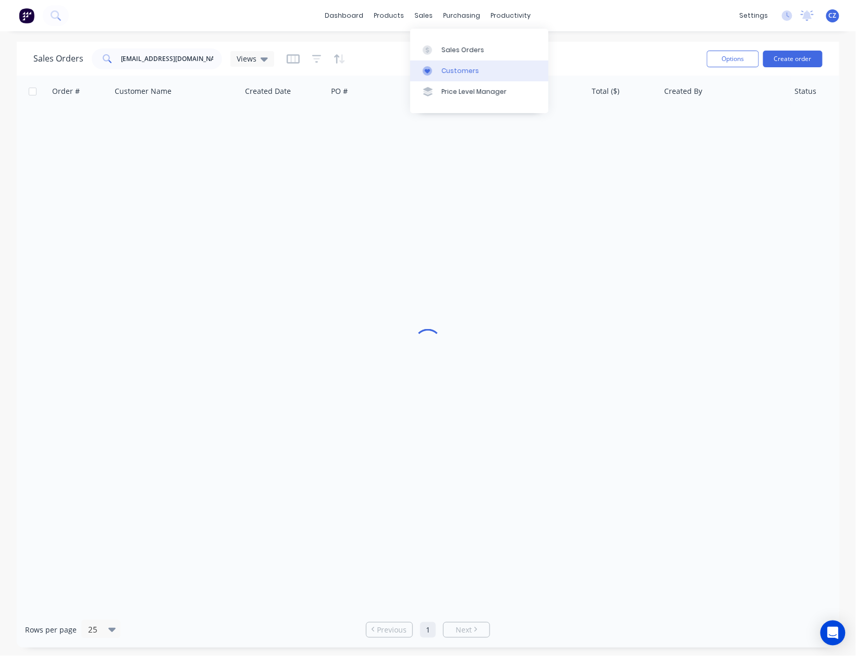
click at [449, 76] on link "Customers" at bounding box center [480, 71] width 138 height 21
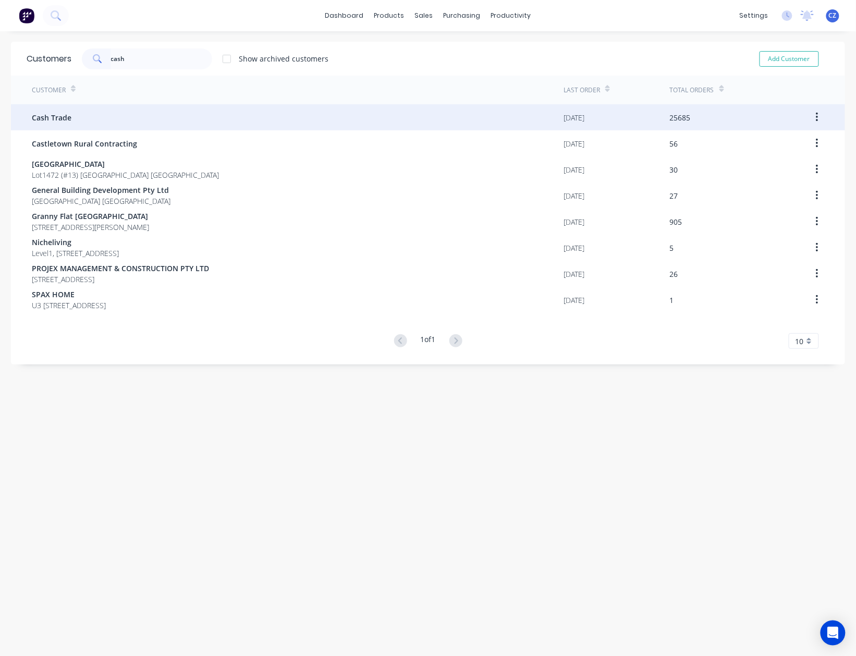
type input "cash"
click at [153, 115] on div "Cash Trade" at bounding box center [298, 117] width 532 height 26
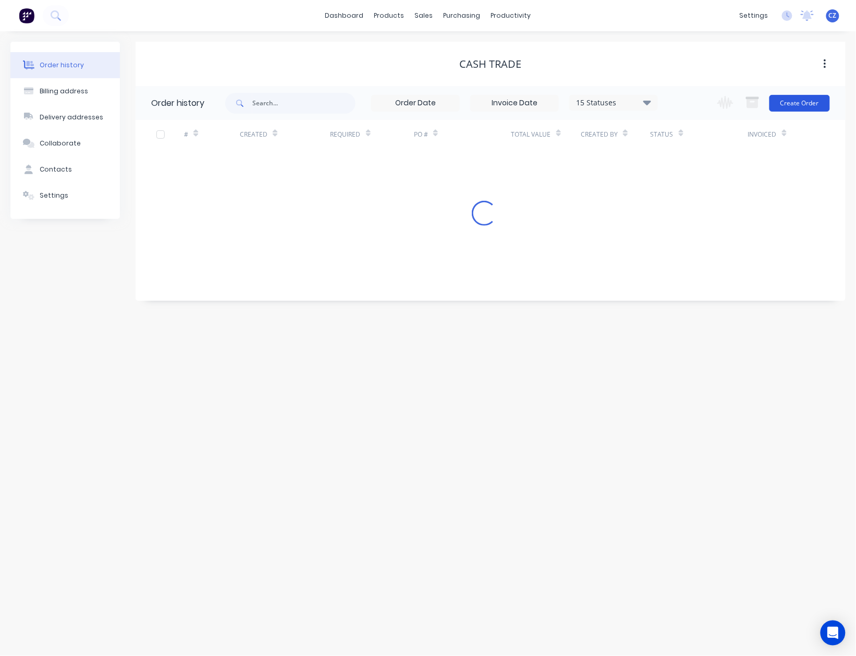
click at [816, 99] on button "Create Order" at bounding box center [800, 103] width 61 height 17
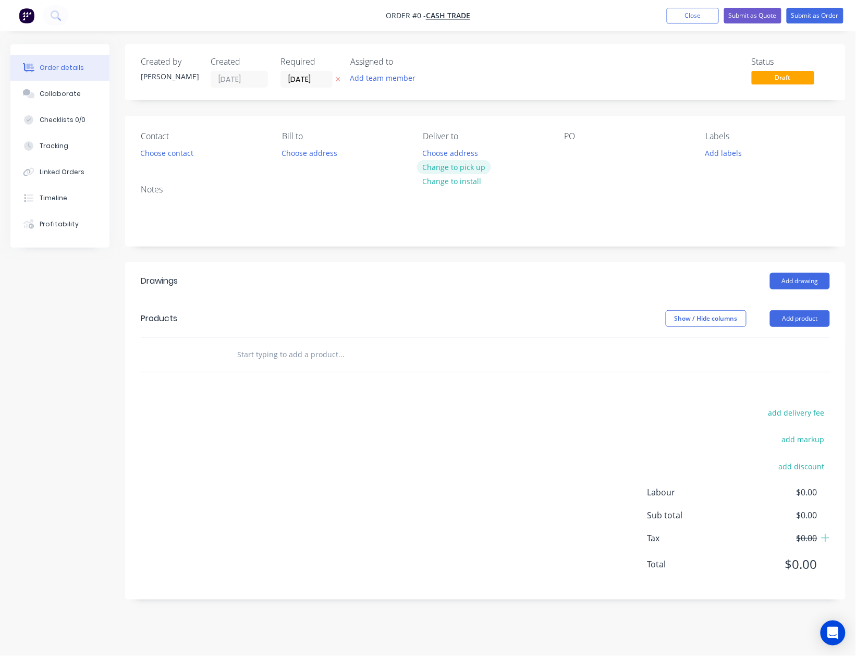
click at [443, 167] on button "Change to pick up" at bounding box center [454, 167] width 74 height 14
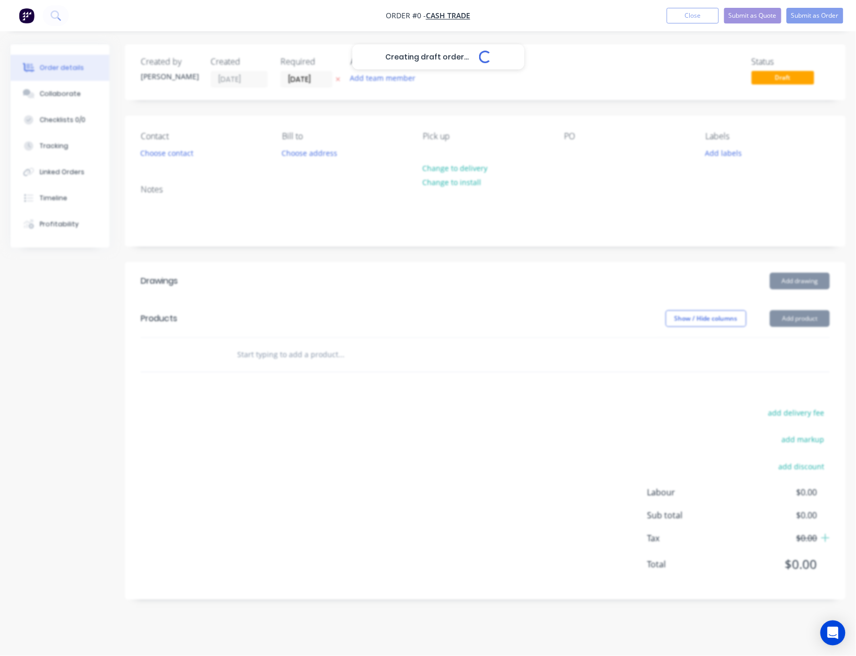
click at [176, 155] on div "Creating draft order... Loading..." at bounding box center [438, 372] width 856 height 656
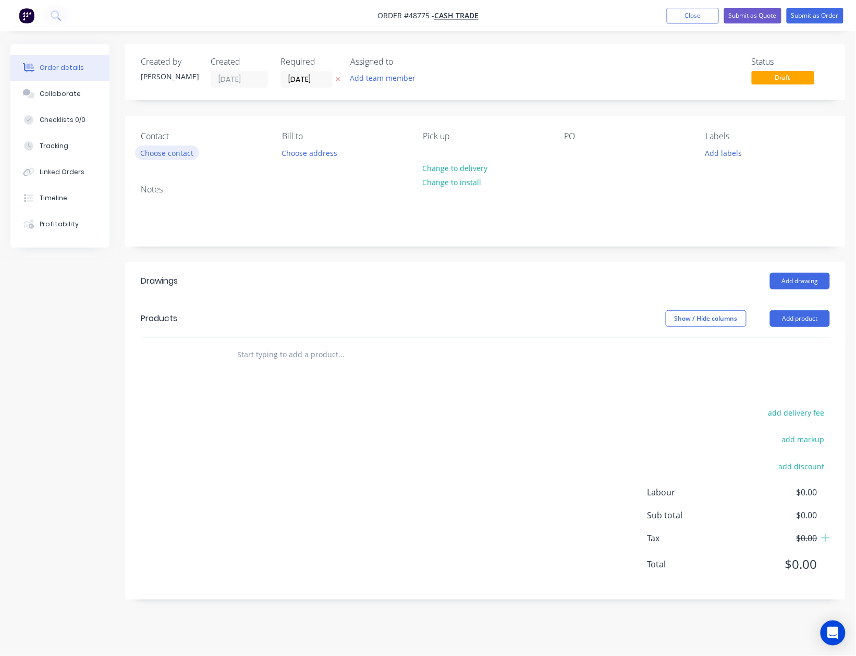
click at [188, 153] on button "Choose contact" at bounding box center [167, 153] width 64 height 14
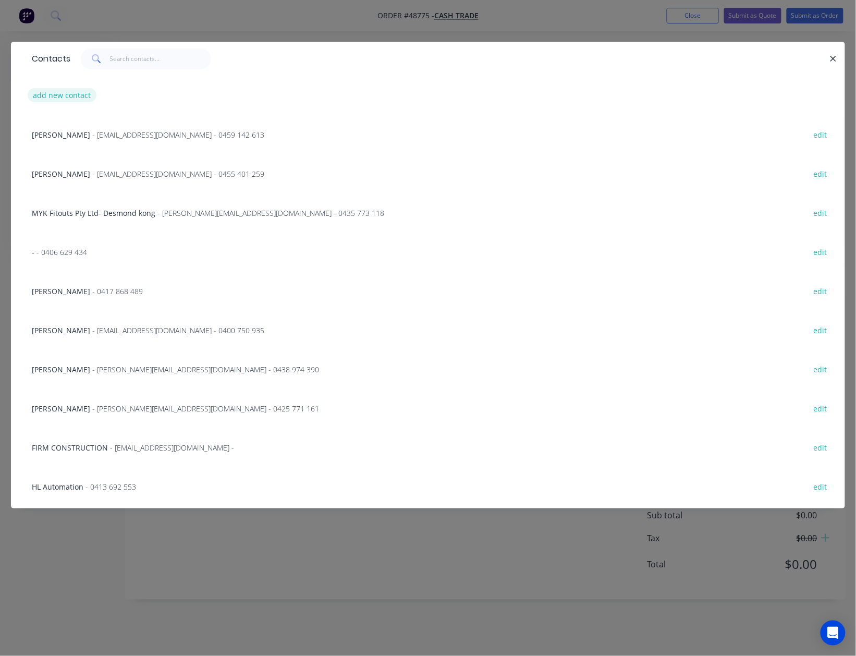
click at [74, 91] on button "add new contact" at bounding box center [62, 95] width 69 height 14
select select "AU"
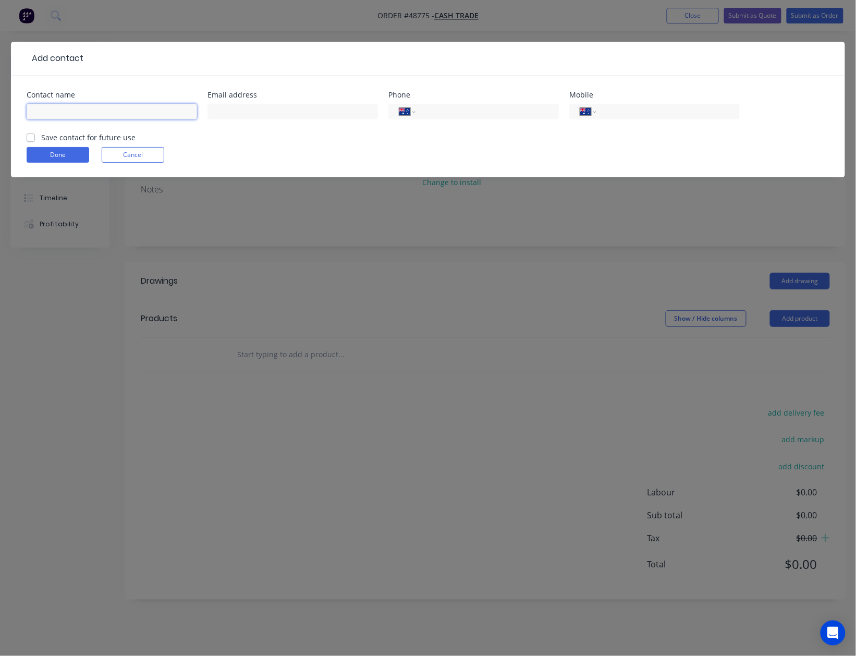
click at [74, 117] on input "text" at bounding box center [112, 112] width 171 height 16
paste input "Jack Marley 0478 128 134 jmarley81096@gmail.com"
drag, startPoint x: 103, startPoint y: 114, endPoint x: 192, endPoint y: 113, distance: 89.2
click at [192, 113] on input "Jack Marley 0478 128 134 jmarley81096@gmail.com" at bounding box center [112, 112] width 171 height 16
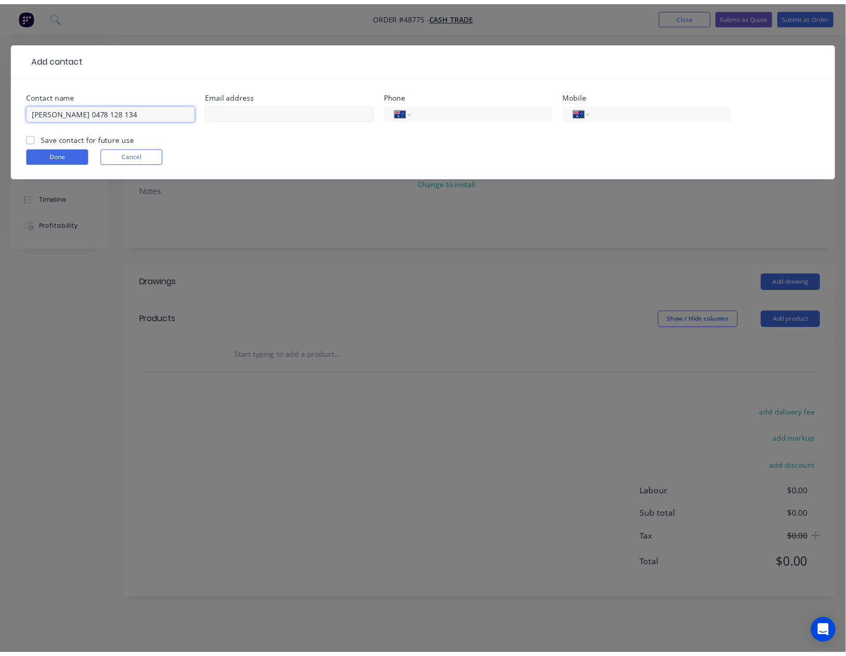
scroll to position [0, 0]
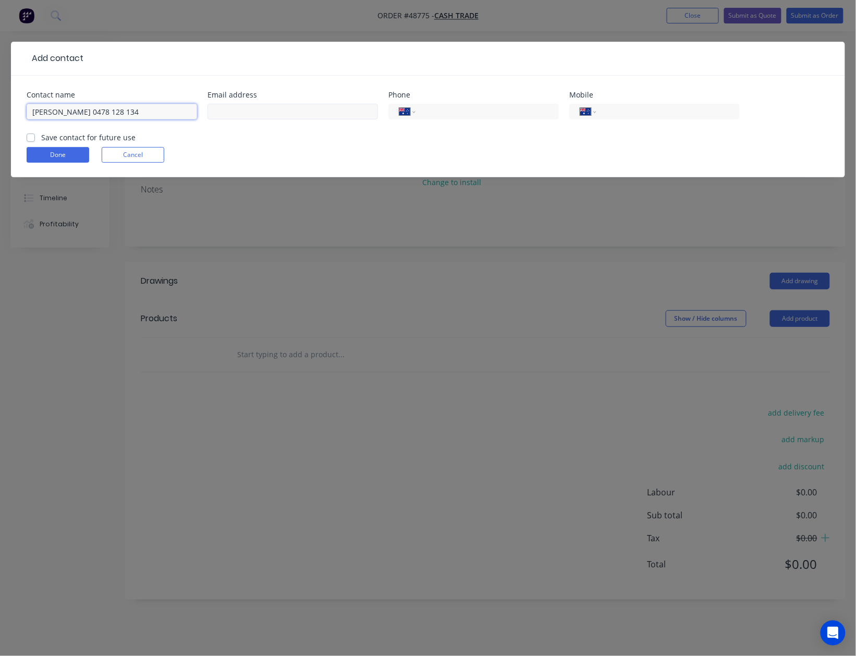
type input "Jack Marley 0478 128 134"
click at [281, 105] on input "text" at bounding box center [293, 112] width 171 height 16
paste input "jmarley81096@gmail.com"
type input "jmarley81096@gmail.com"
drag, startPoint x: 74, startPoint y: 111, endPoint x: 171, endPoint y: 112, distance: 97.5
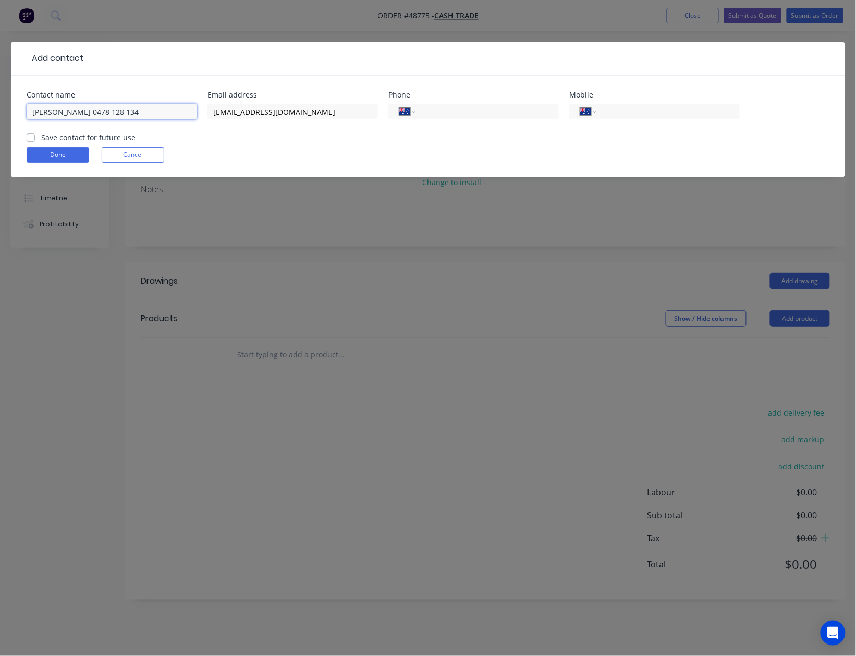
click at [171, 112] on input "Jack Marley 0478 128 134" at bounding box center [112, 112] width 171 height 16
type input "Jack Marley"
click at [676, 111] on input "tel" at bounding box center [666, 112] width 125 height 12
paste input "0478 128 134"
type input "0478 128 134"
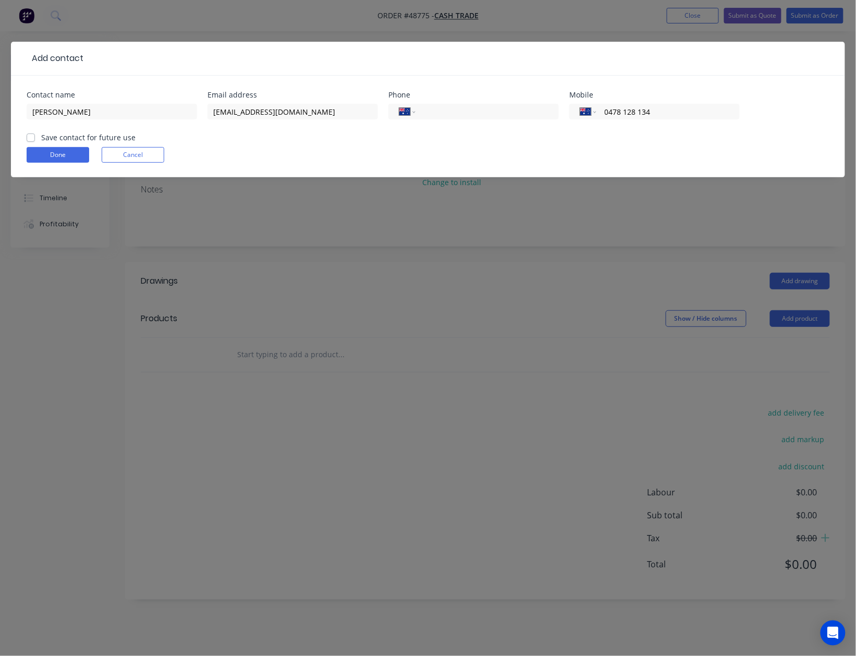
click at [513, 153] on div "Done Cancel" at bounding box center [428, 155] width 803 height 16
click at [47, 159] on button "Done" at bounding box center [58, 155] width 63 height 16
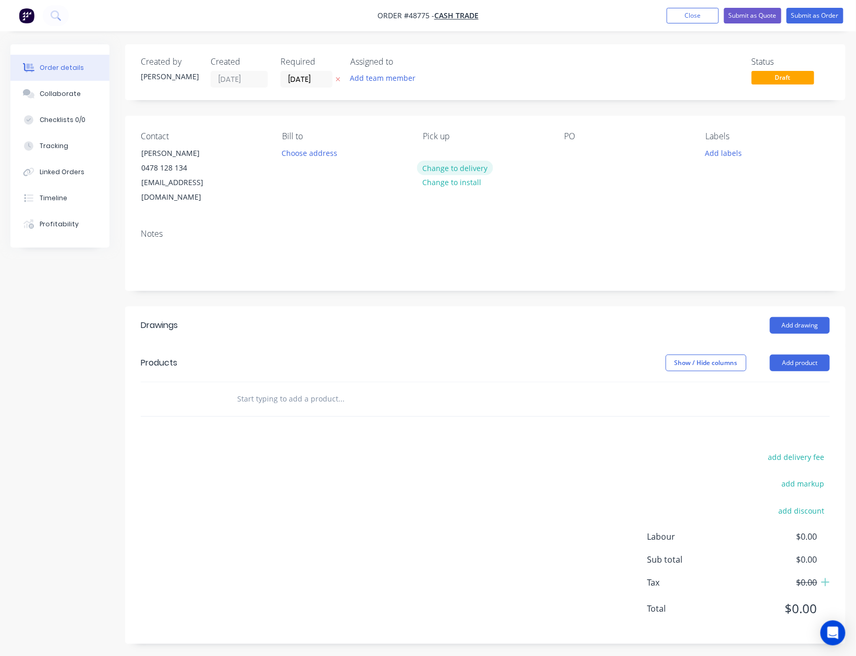
click at [485, 167] on button "Change to delivery" at bounding box center [455, 168] width 76 height 14
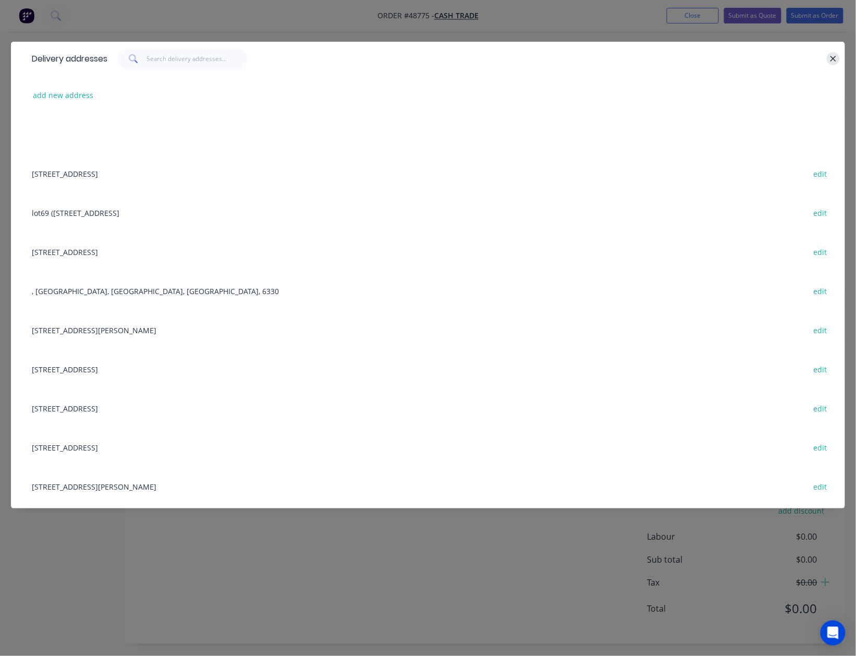
click at [834, 59] on icon "button" at bounding box center [834, 59] width 6 height 6
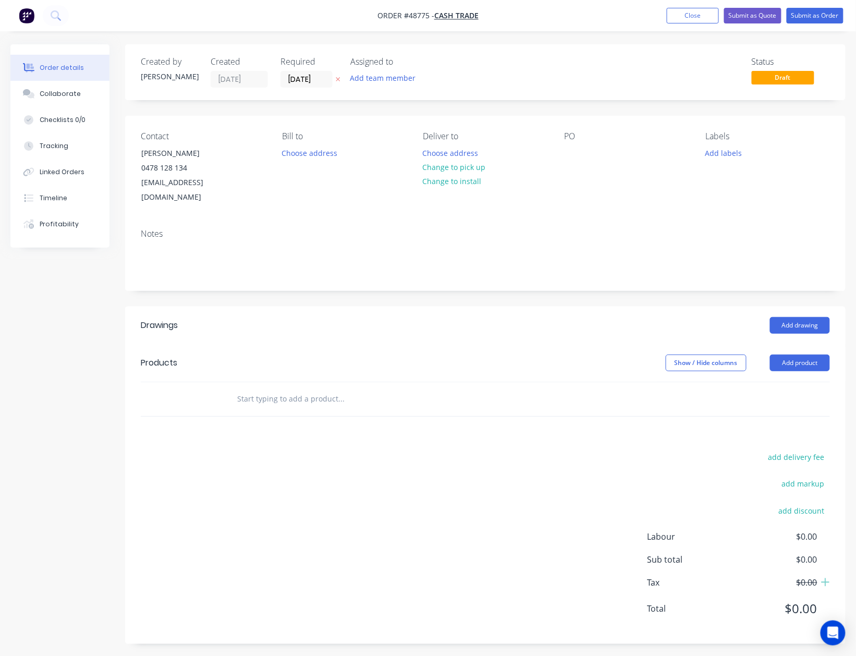
click at [466, 284] on div "Created by Cathy Created 02/09/25 Required 02/09/25 Assigned to Add team member…" at bounding box center [485, 344] width 721 height 600
click at [467, 170] on button "Change to pick up" at bounding box center [454, 167] width 74 height 14
click at [430, 317] on div "Add drawing" at bounding box center [558, 325] width 543 height 17
click at [818, 355] on button "Add product" at bounding box center [800, 363] width 60 height 17
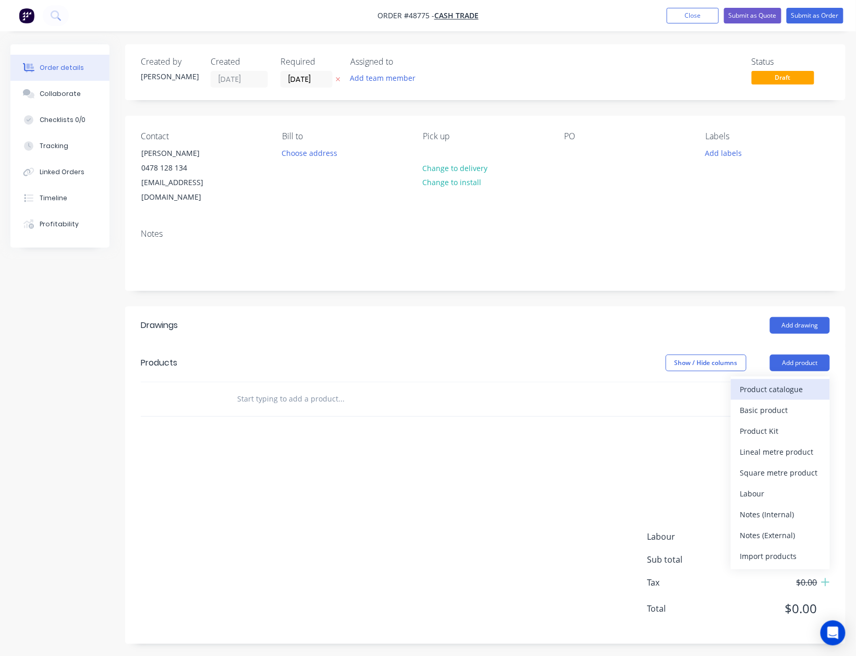
click at [801, 382] on div "Product catalogue" at bounding box center [781, 389] width 80 height 15
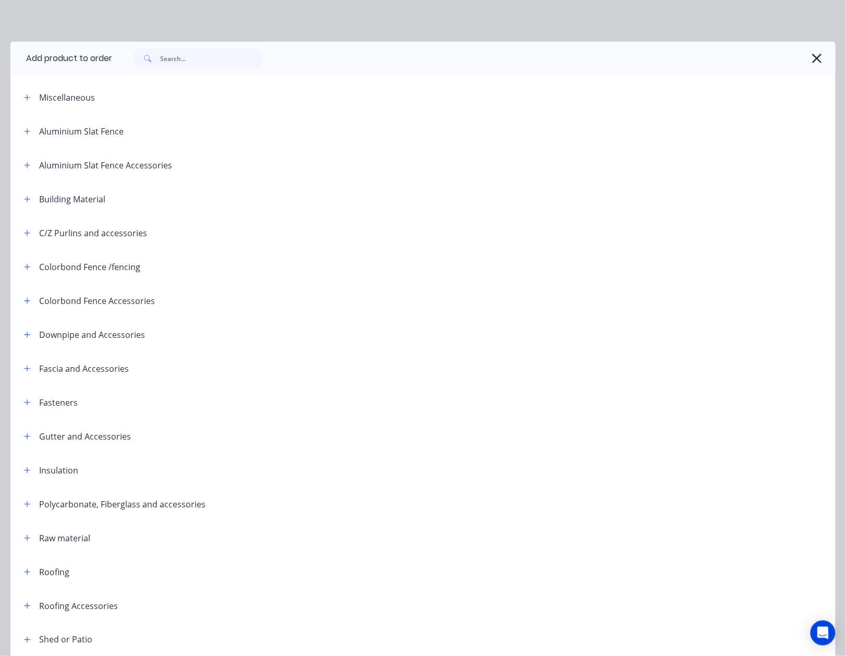
drag, startPoint x: 247, startPoint y: 69, endPoint x: 232, endPoint y: 62, distance: 16.3
click at [246, 69] on div at bounding box center [473, 58] width 723 height 33
click at [210, 57] on input "text" at bounding box center [211, 58] width 103 height 21
type input "sheet"
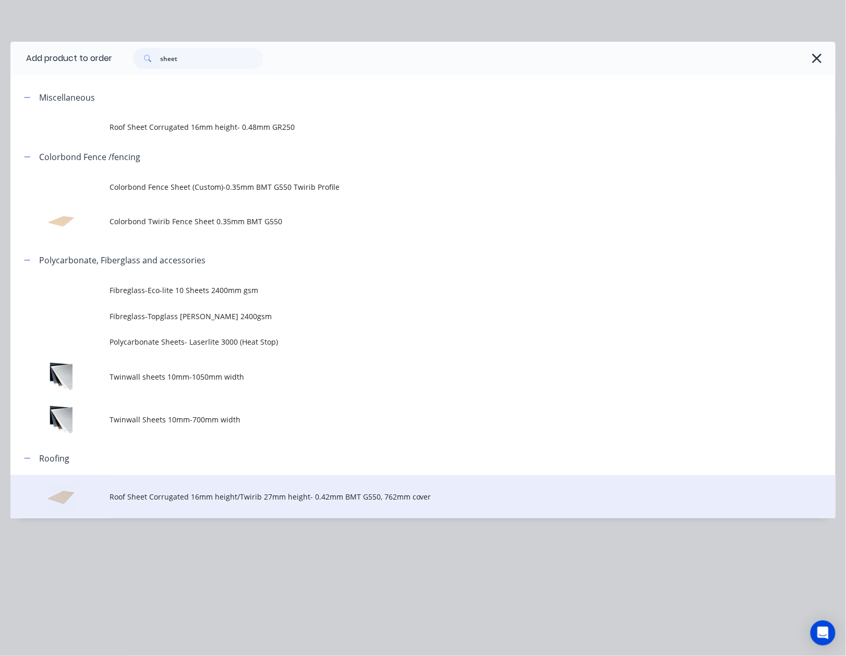
click at [296, 502] on span "Roof Sheet Corrugated 16mm height/Twirib 27mm height- 0.42mm BMT G550, 762mm co…" at bounding box center [400, 496] width 581 height 11
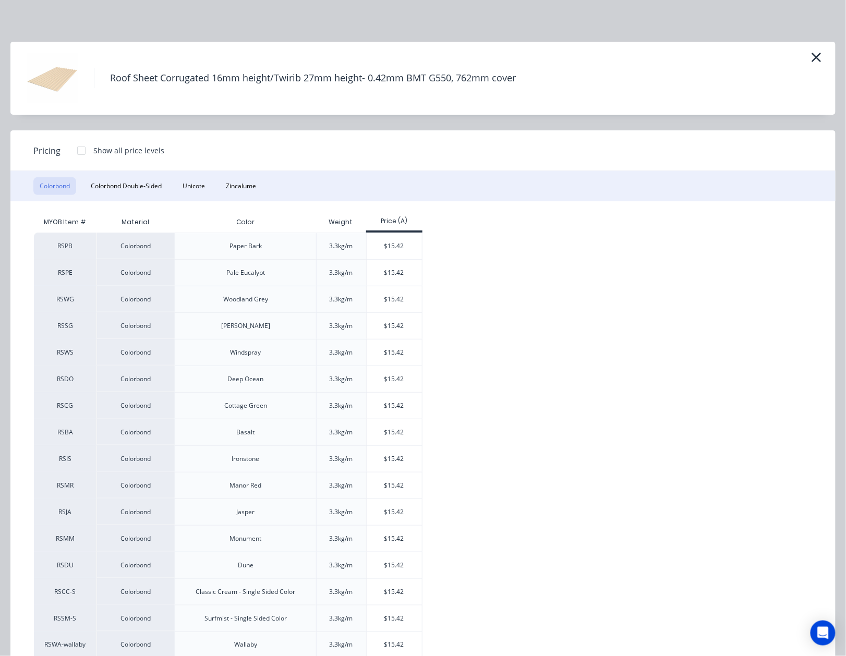
scroll to position [139, 0]
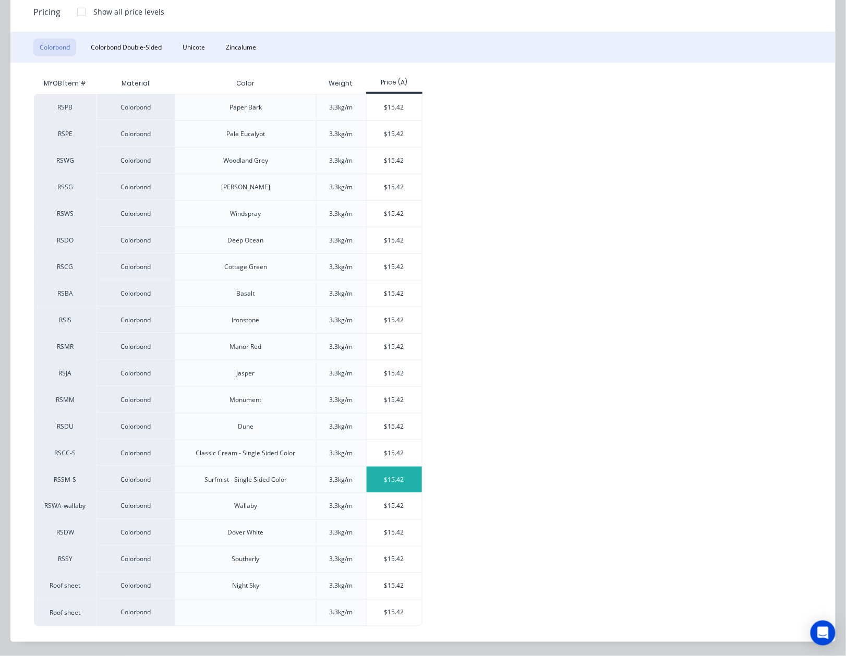
click at [395, 477] on div "$15.42" at bounding box center [395, 480] width 56 height 26
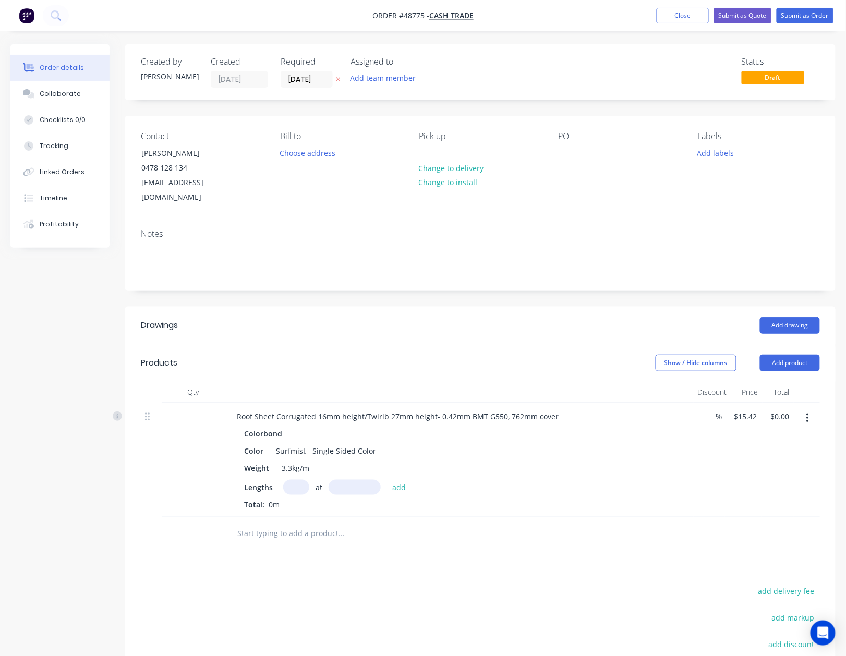
click at [299, 480] on input "text" at bounding box center [296, 487] width 26 height 15
type input "17"
type input "3010"
click at [387, 480] on button "add" at bounding box center [399, 487] width 25 height 14
type input "$789.04"
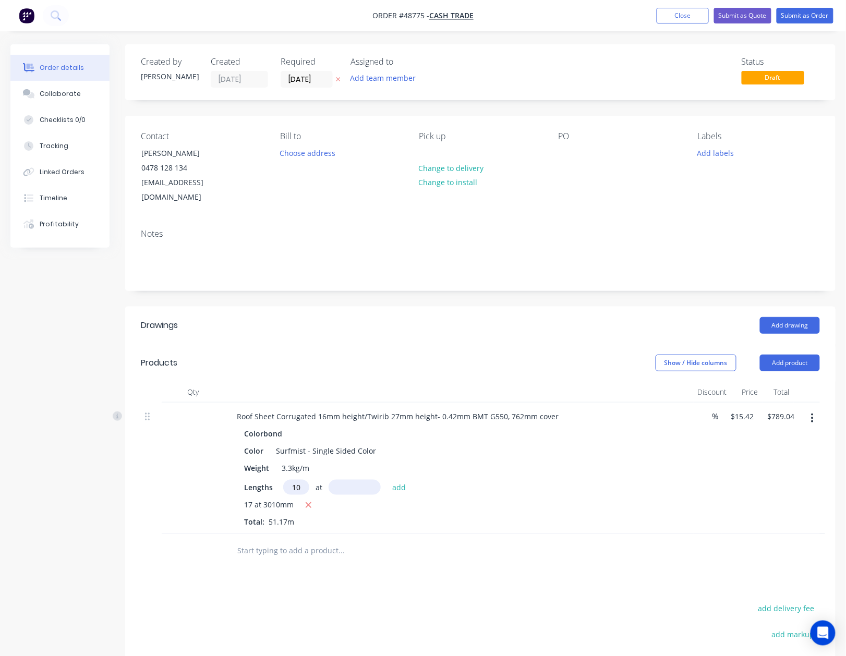
type input "10"
type input "3700"
click at [387, 480] on button "add" at bounding box center [399, 487] width 25 height 14
type input "$1,359.58"
type input "10"
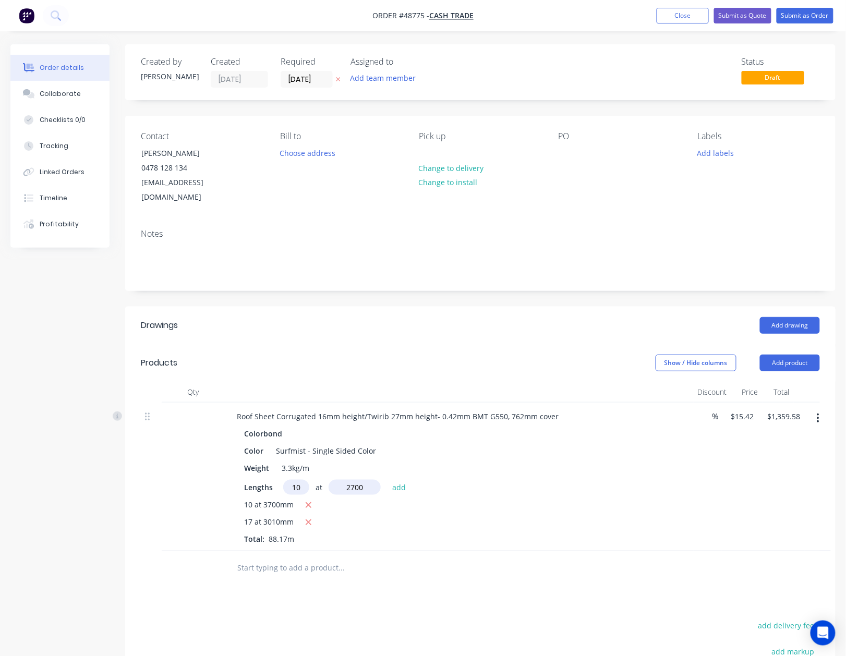
type input "2700"
click at [387, 480] on button "add" at bounding box center [399, 487] width 25 height 14
type input "$1,775.92"
type input "3"
type input "1000"
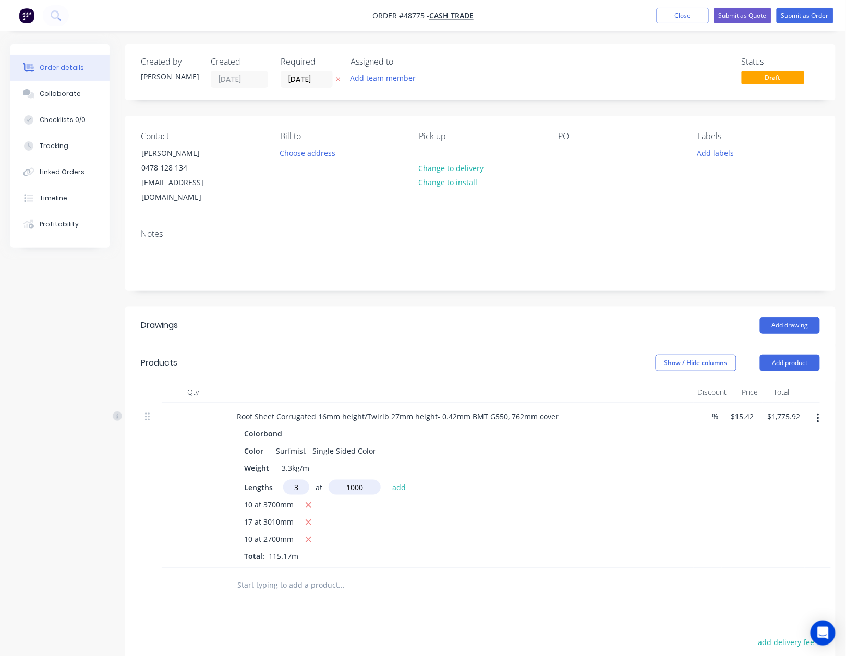
click at [387, 480] on button "add" at bounding box center [399, 487] width 25 height 14
type input "$1,822.18"
click at [641, 461] on div "Weight 3.3kg/m" at bounding box center [457, 468] width 434 height 15
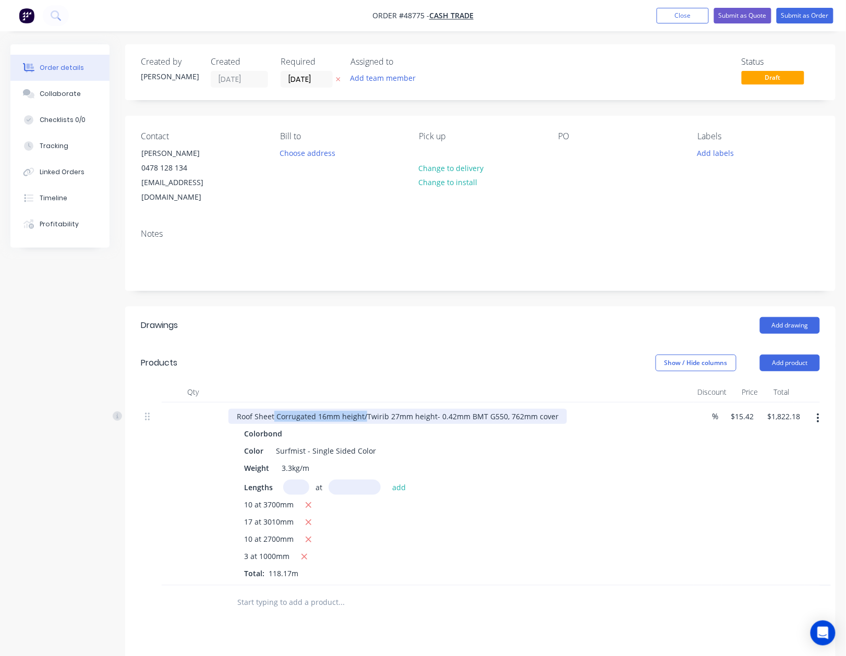
drag, startPoint x: 365, startPoint y: 401, endPoint x: 274, endPoint y: 399, distance: 90.8
click at [274, 409] on div "Roof Sheet Corrugated 16mm height/Twirib 27mm height- 0.42mm BMT G550, 762mm co…" at bounding box center [397, 416] width 339 height 15
click at [460, 592] on div at bounding box center [384, 602] width 313 height 21
click at [804, 355] on button "Add product" at bounding box center [790, 363] width 60 height 17
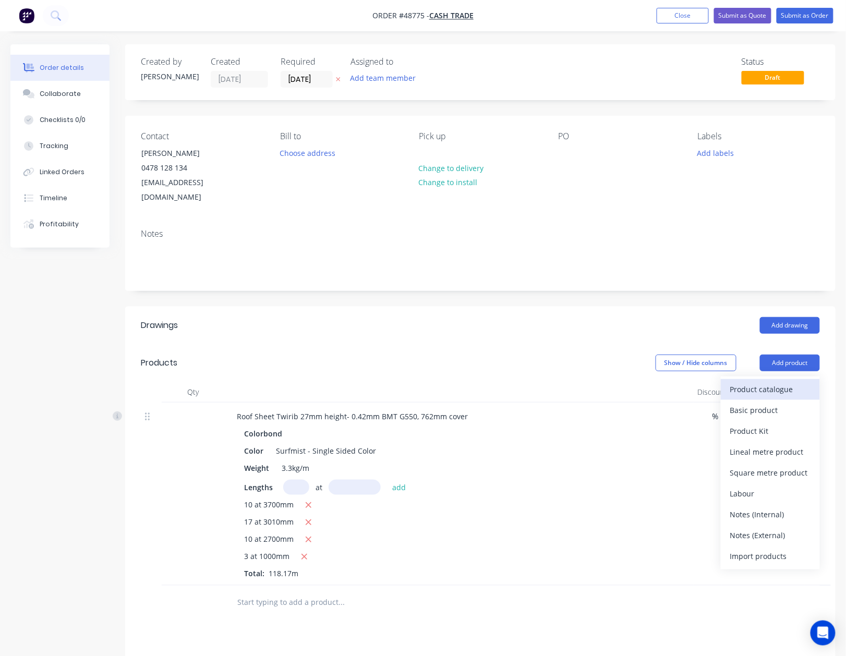
click at [783, 382] on div "Product catalogue" at bounding box center [770, 389] width 80 height 15
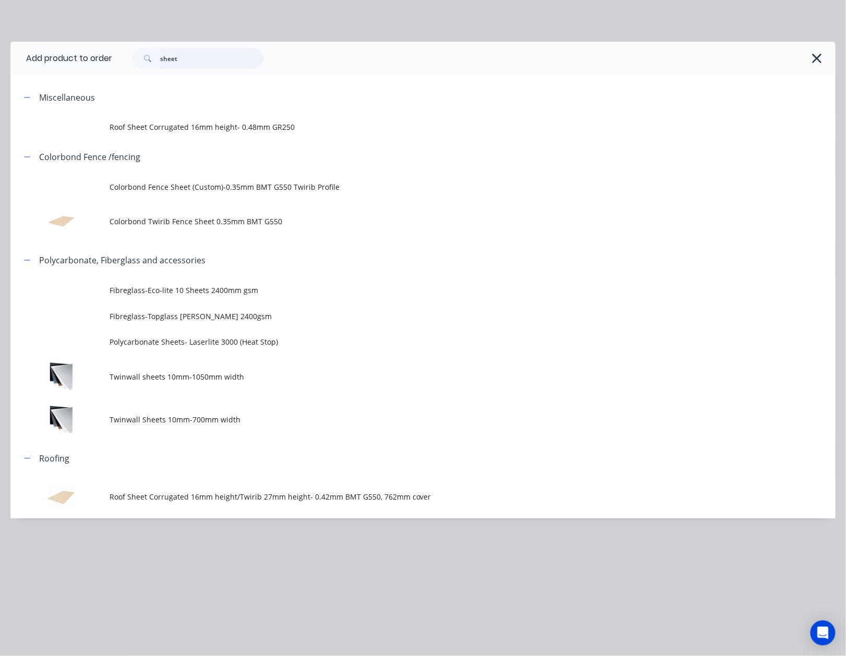
drag, startPoint x: 231, startPoint y: 59, endPoint x: 78, endPoint y: 57, distance: 152.8
click at [78, 57] on header "Add product to order sheet" at bounding box center [422, 58] width 825 height 33
type input "gutter"
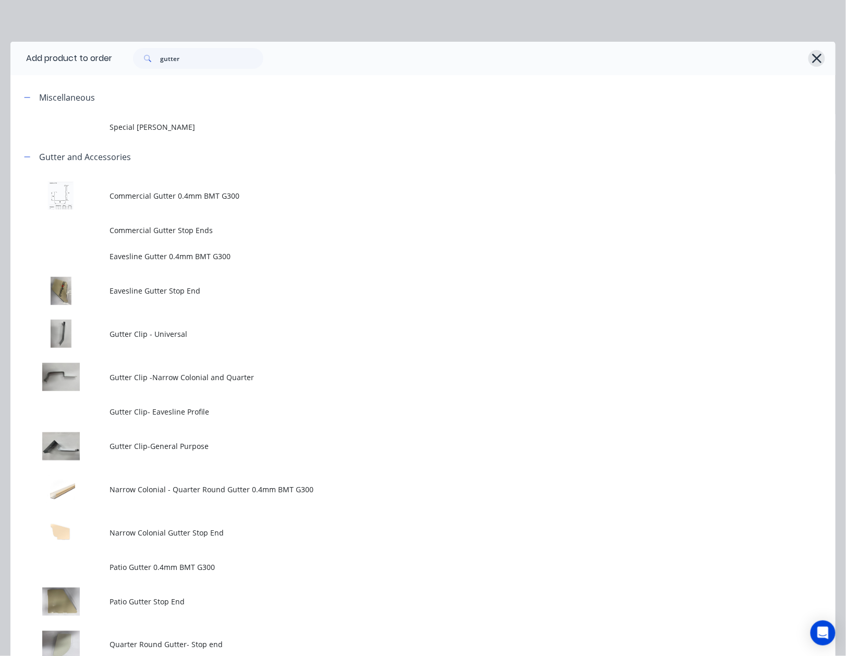
click at [812, 57] on icon "button" at bounding box center [816, 58] width 9 height 9
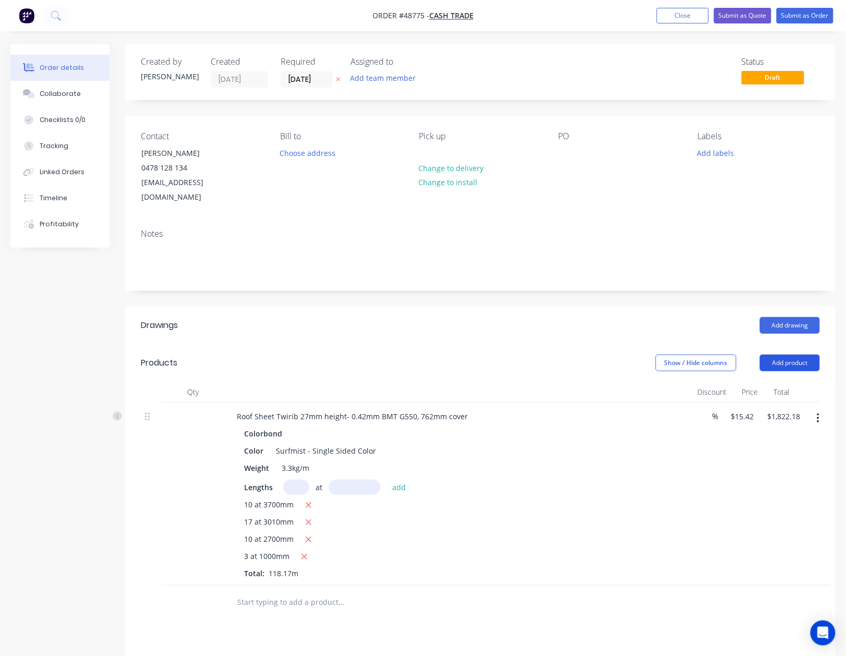
click at [793, 355] on button "Add product" at bounding box center [790, 363] width 60 height 17
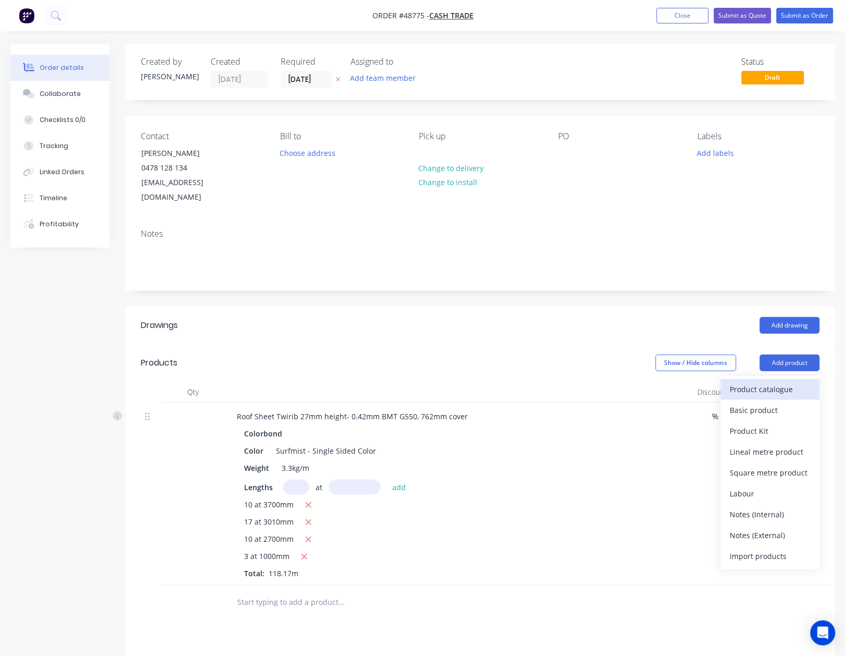
click at [791, 382] on div "Product catalogue" at bounding box center [770, 389] width 80 height 15
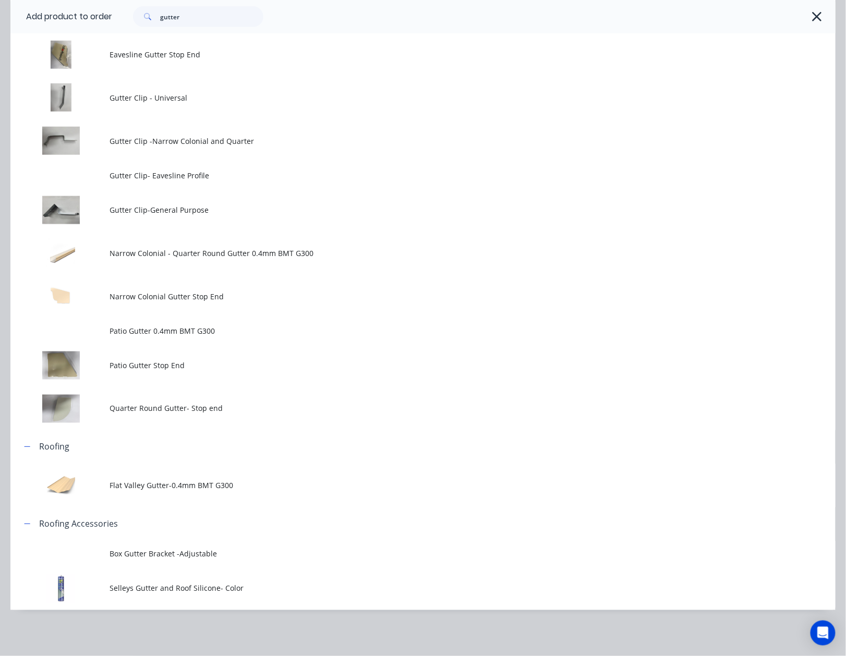
scroll to position [0, 0]
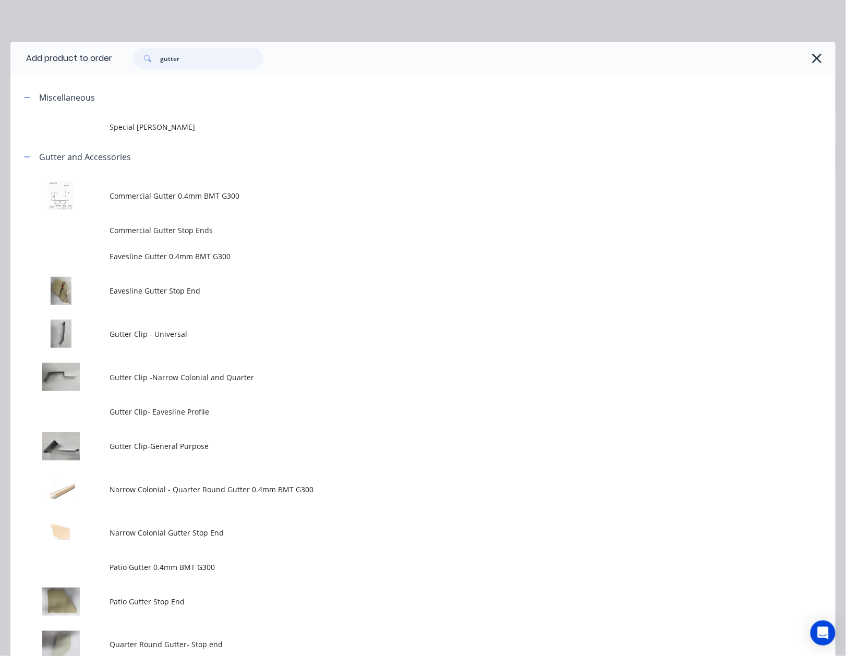
drag, startPoint x: 195, startPoint y: 57, endPoint x: 99, endPoint y: 65, distance: 95.7
click at [99, 65] on header "Add product to order gutter" at bounding box center [422, 58] width 825 height 33
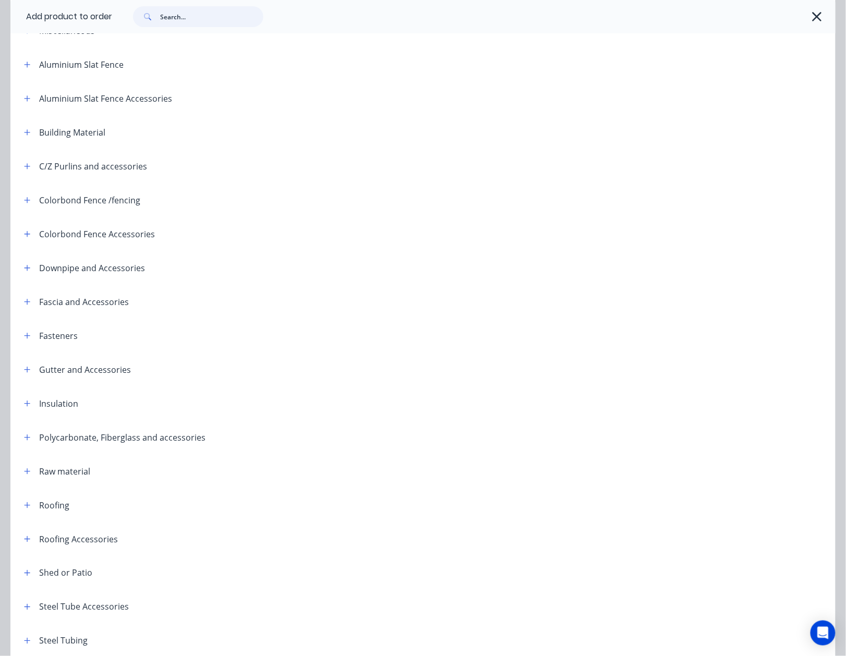
scroll to position [148, 0]
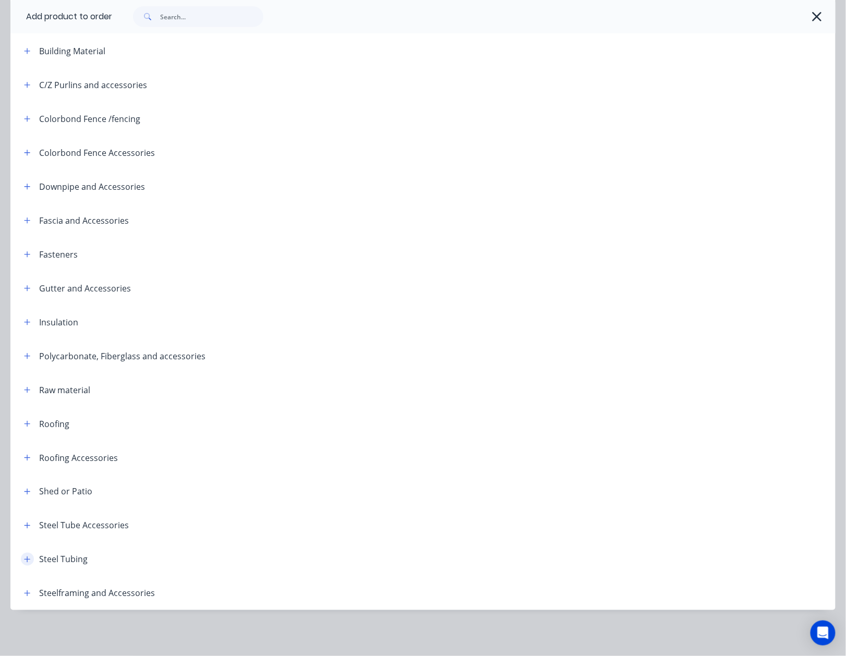
click at [26, 559] on icon "button" at bounding box center [28, 560] width 6 height 6
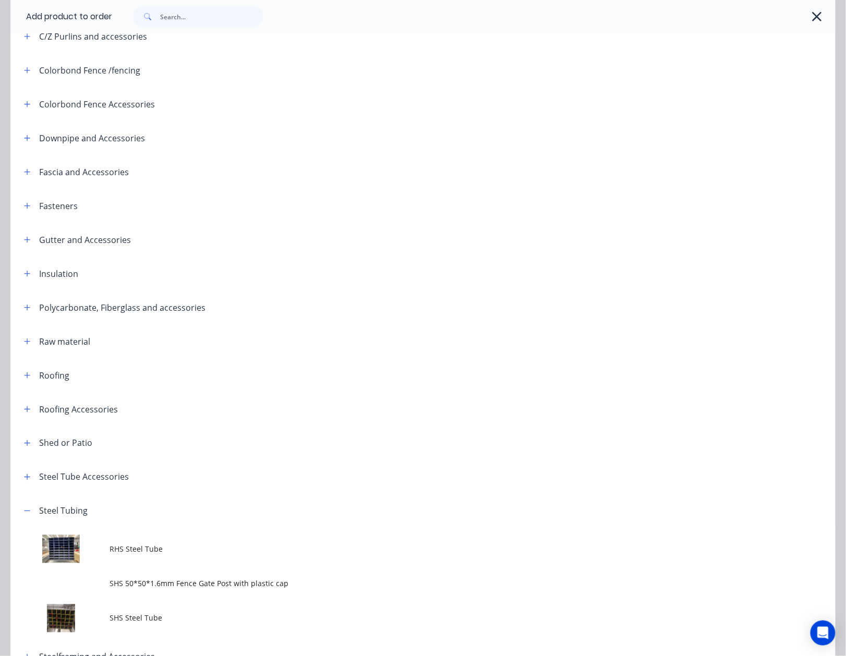
scroll to position [260, 0]
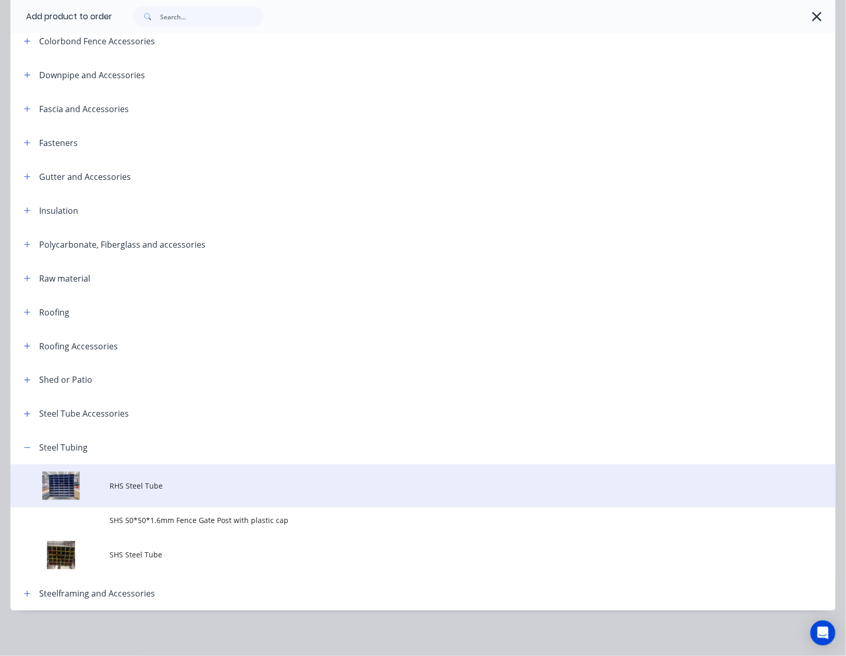
click at [145, 493] on td "RHS Steel Tube" at bounding box center [473, 486] width 726 height 43
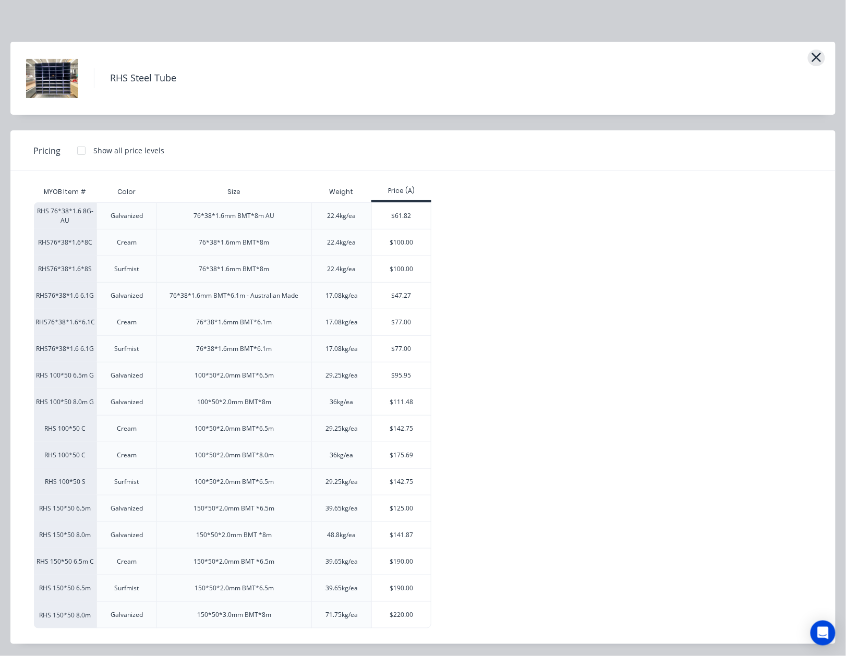
click at [811, 54] on icon "button" at bounding box center [816, 57] width 11 height 15
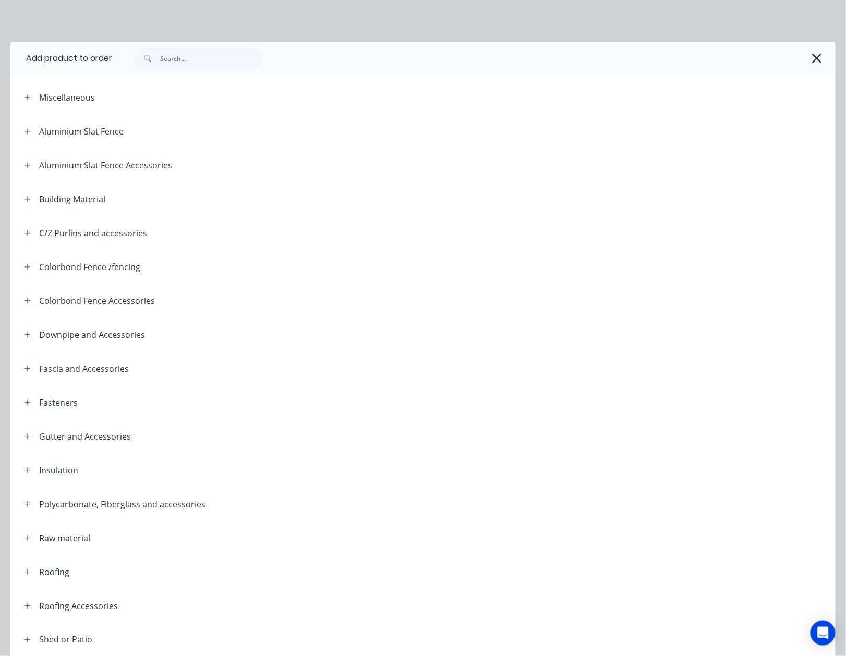
scroll to position [260, 0]
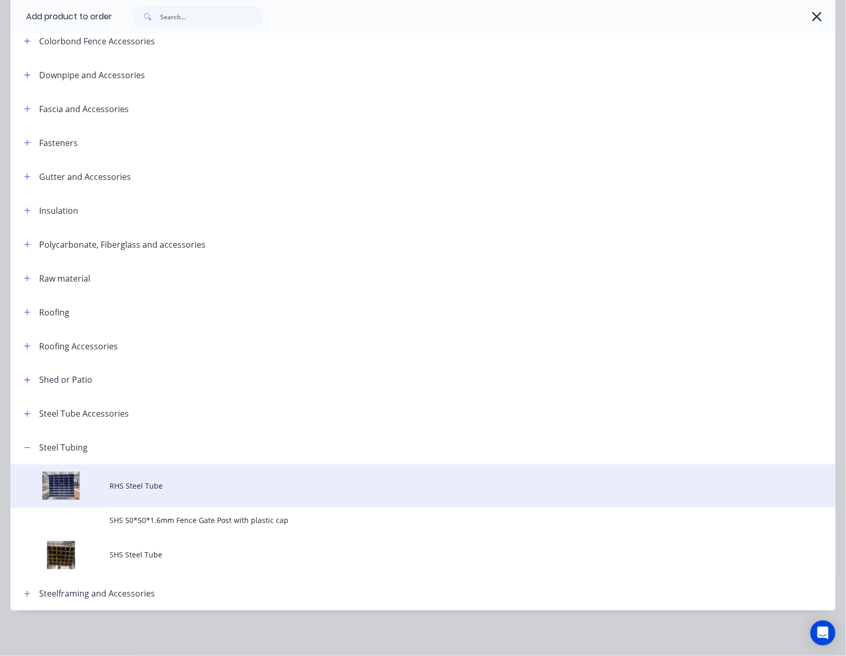
click at [193, 479] on td "RHS Steel Tube" at bounding box center [473, 486] width 726 height 43
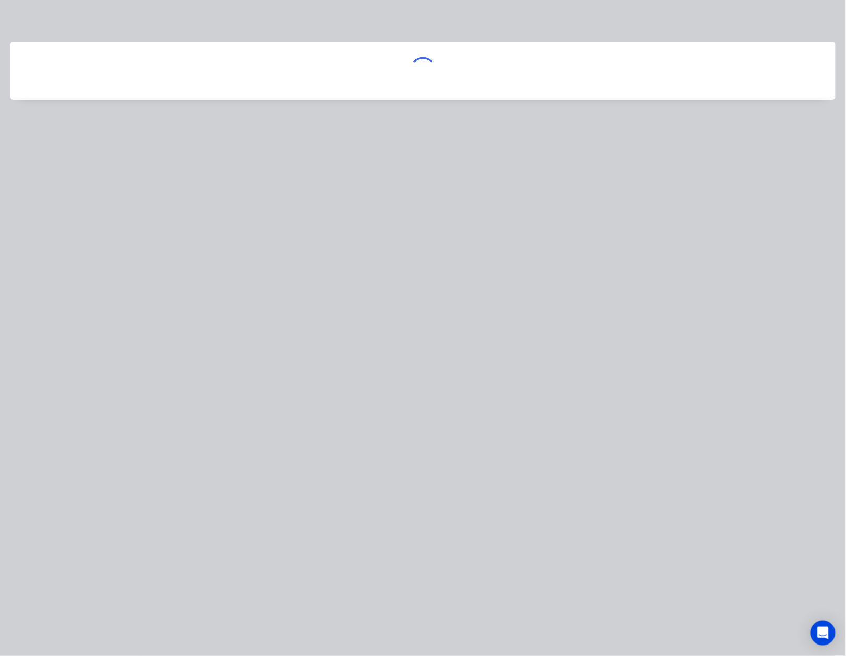
scroll to position [0, 0]
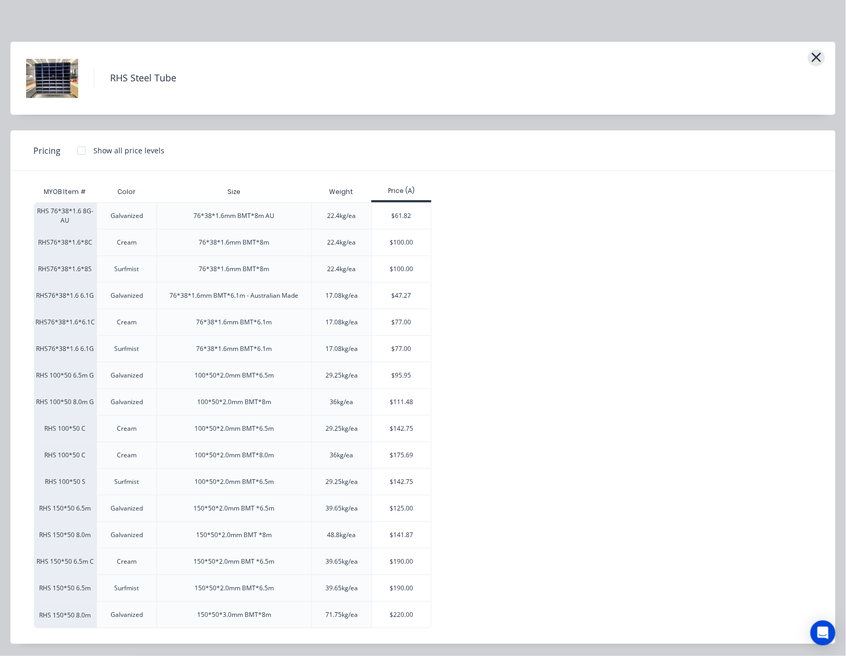
click at [811, 63] on icon "button" at bounding box center [816, 57] width 11 height 15
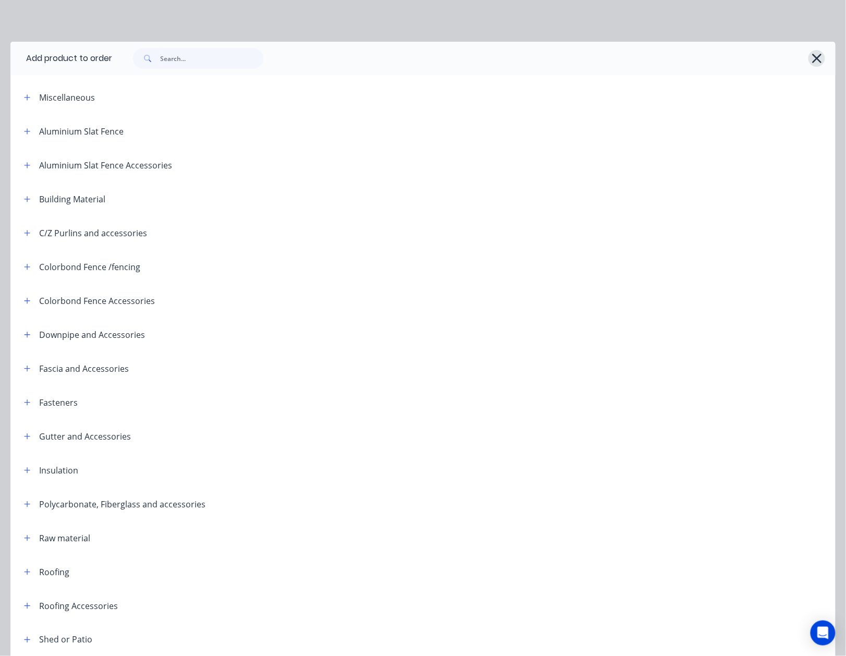
click at [812, 53] on icon "button" at bounding box center [817, 58] width 11 height 15
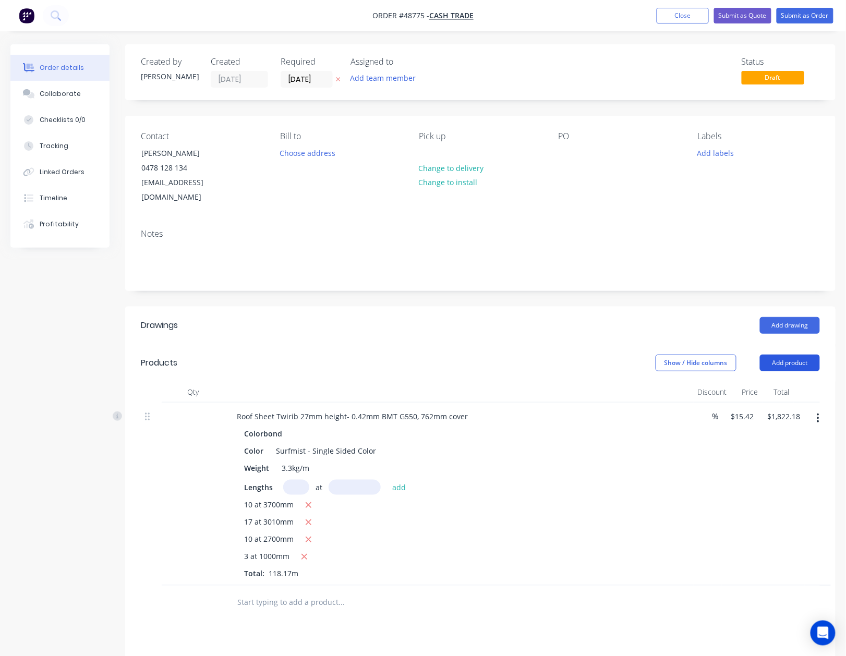
click at [795, 355] on button "Add product" at bounding box center [790, 363] width 60 height 17
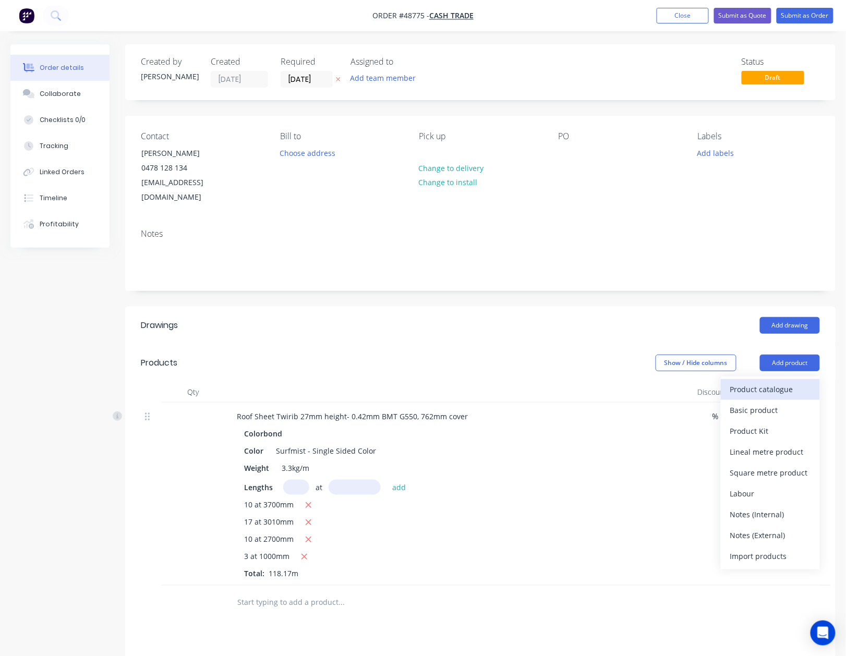
click at [783, 382] on div "Product catalogue" at bounding box center [770, 389] width 80 height 15
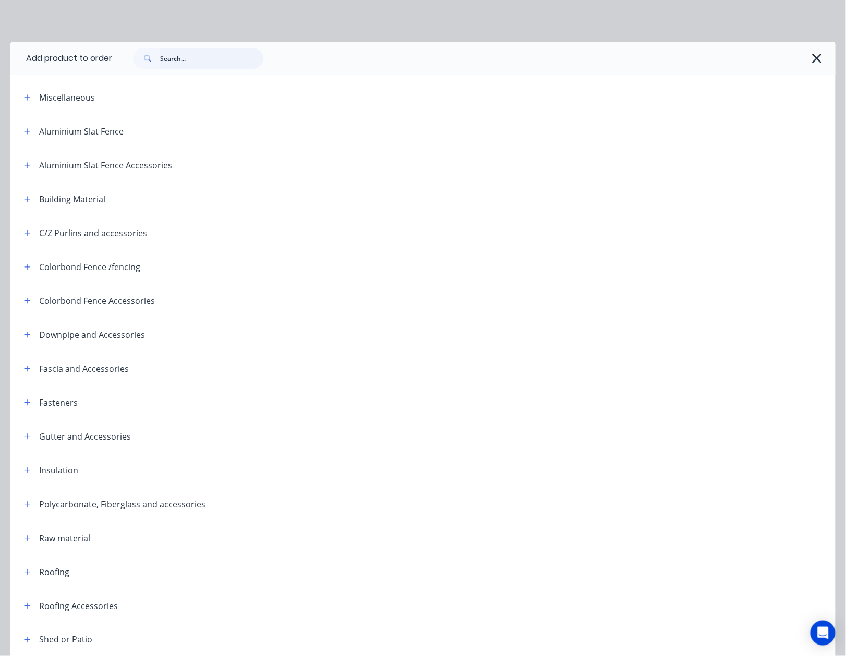
click at [222, 57] on input "text" at bounding box center [211, 58] width 103 height 21
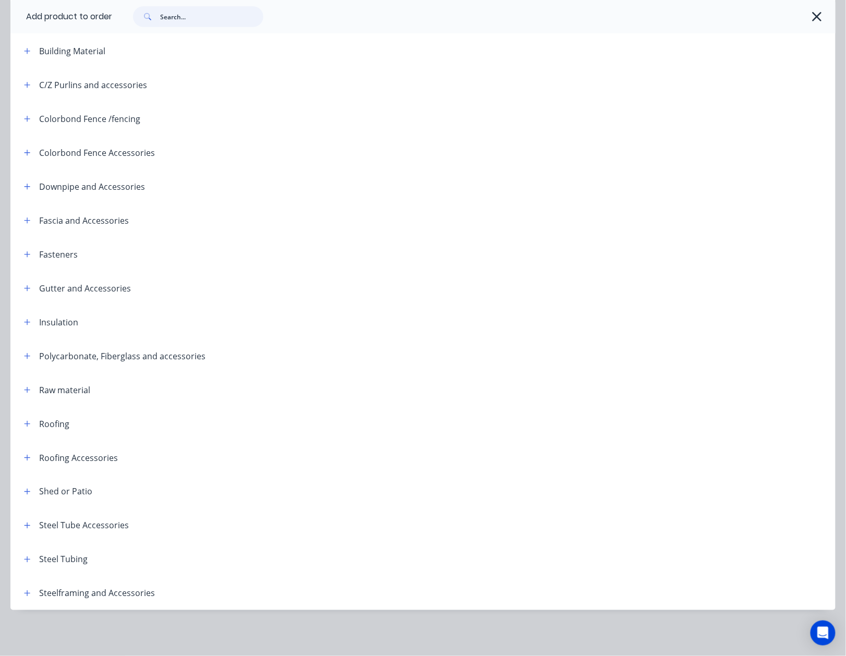
scroll to position [208, 0]
click at [28, 558] on icon "button" at bounding box center [27, 559] width 6 height 7
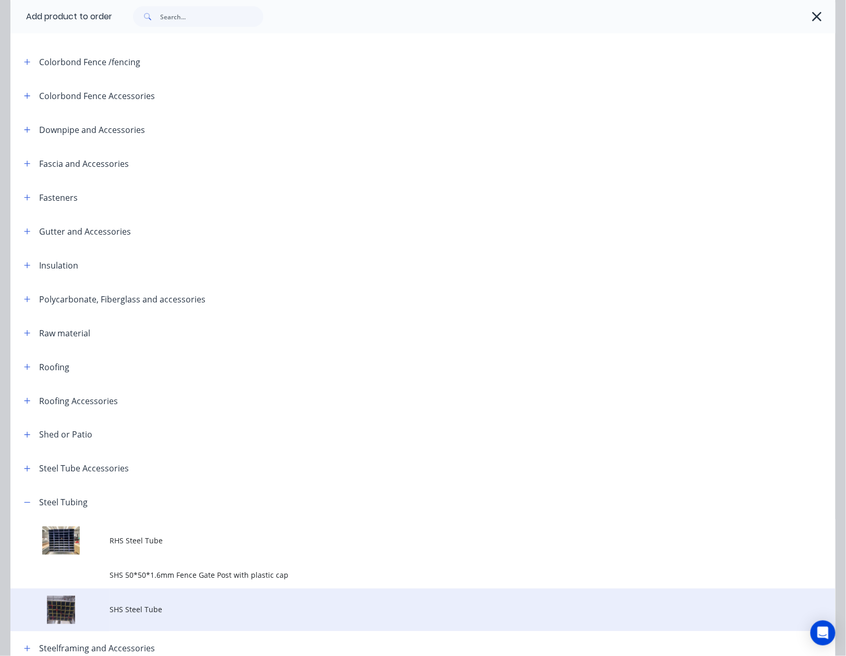
scroll to position [260, 0]
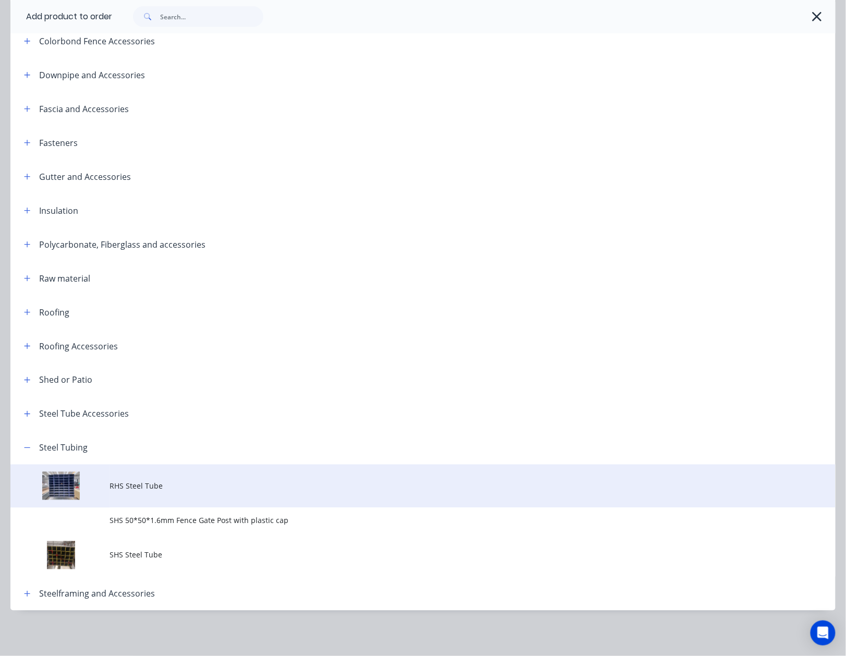
click at [150, 485] on span "RHS Steel Tube" at bounding box center [400, 486] width 581 height 11
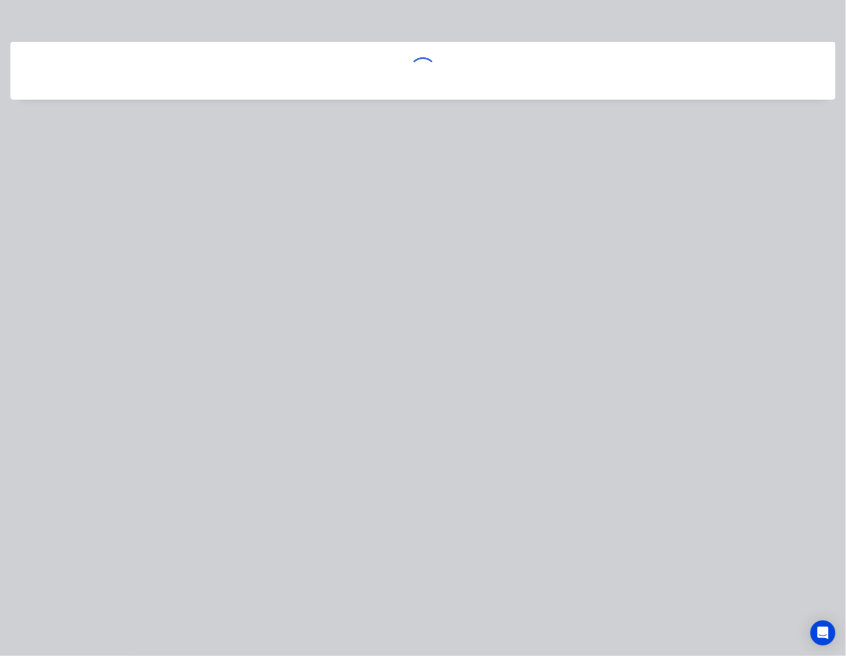
scroll to position [0, 0]
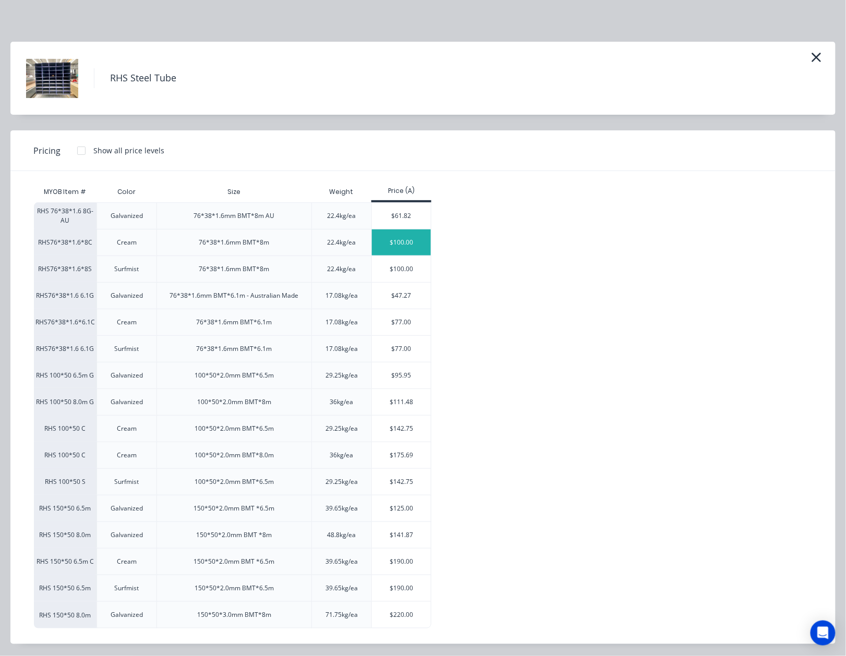
click at [420, 243] on div "$100.00" at bounding box center [401, 243] width 59 height 26
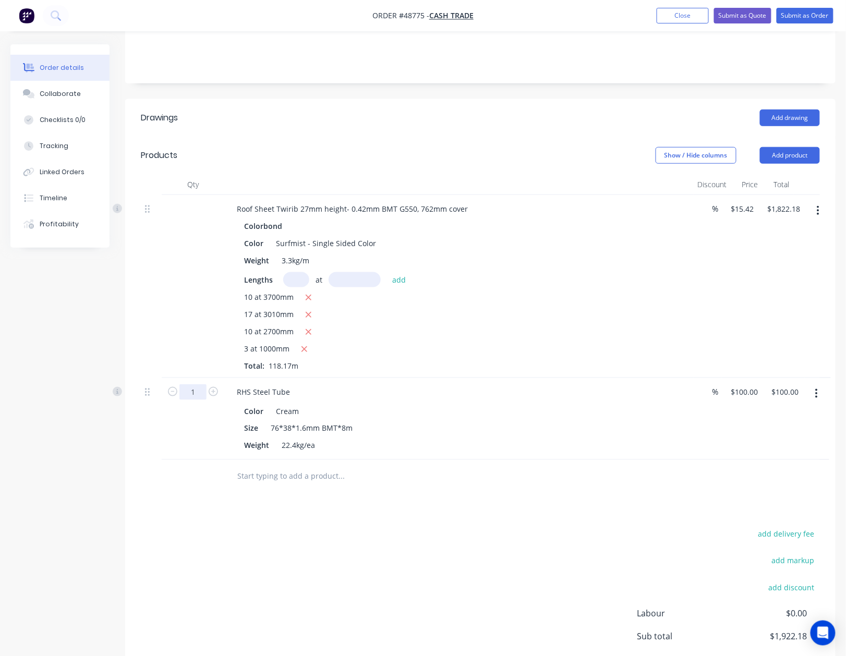
click at [203, 384] on input "1" at bounding box center [192, 392] width 27 height 16
type input "15"
type input "$1,500.00"
click at [532, 466] on div at bounding box center [384, 476] width 313 height 21
click at [170, 441] on div "15" at bounding box center [193, 419] width 63 height 82
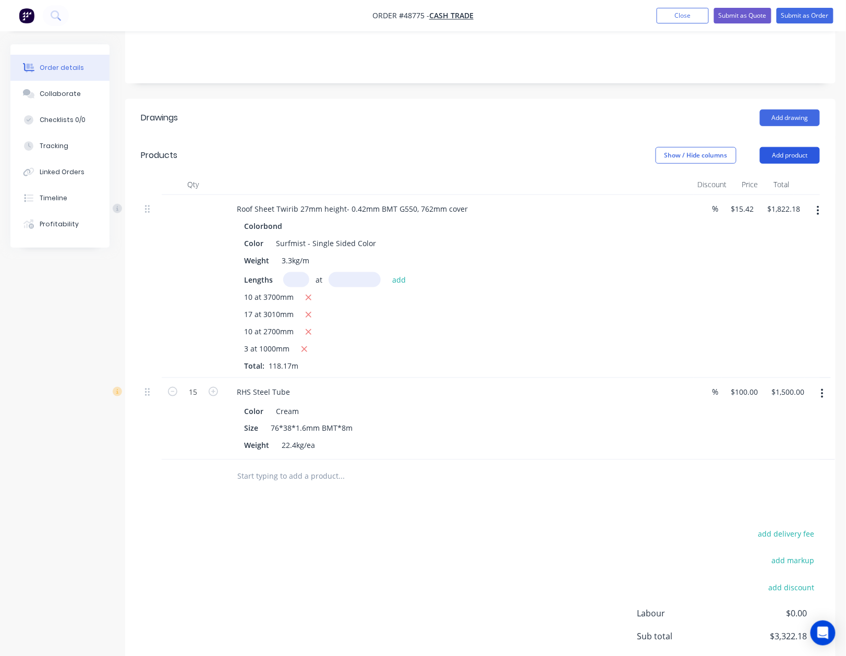
click at [803, 147] on button "Add product" at bounding box center [790, 155] width 60 height 17
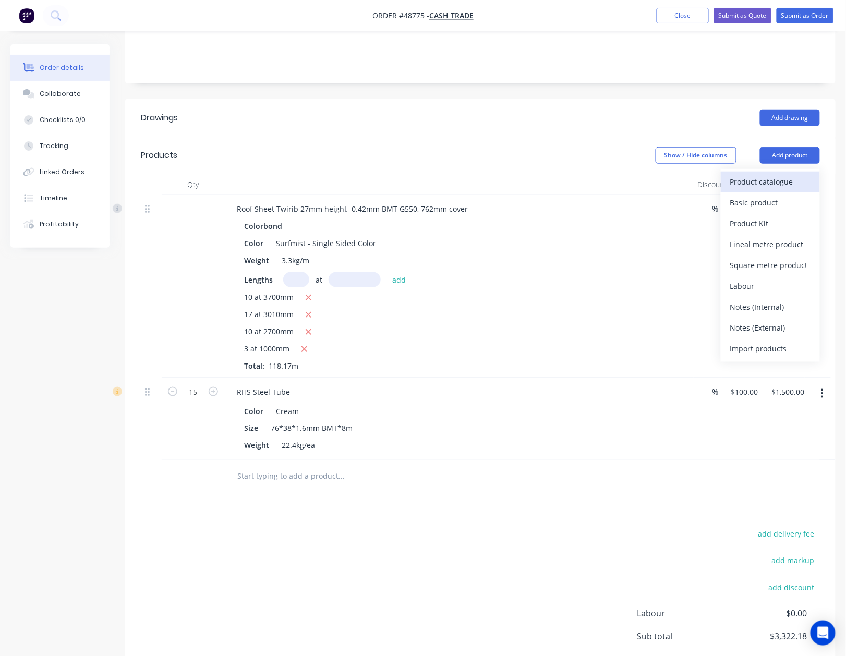
click at [777, 174] on div "Product catalogue" at bounding box center [770, 181] width 80 height 15
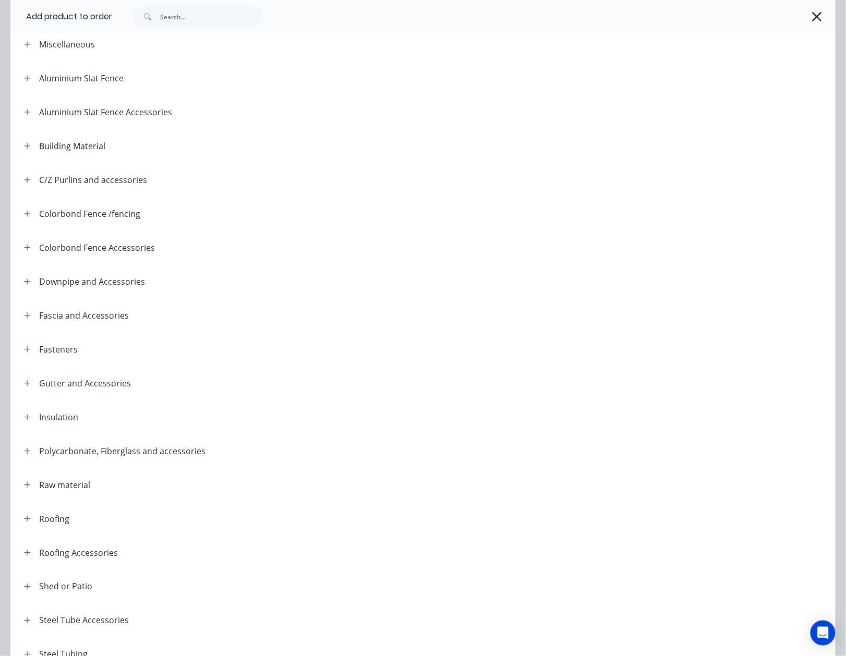
scroll to position [148, 0]
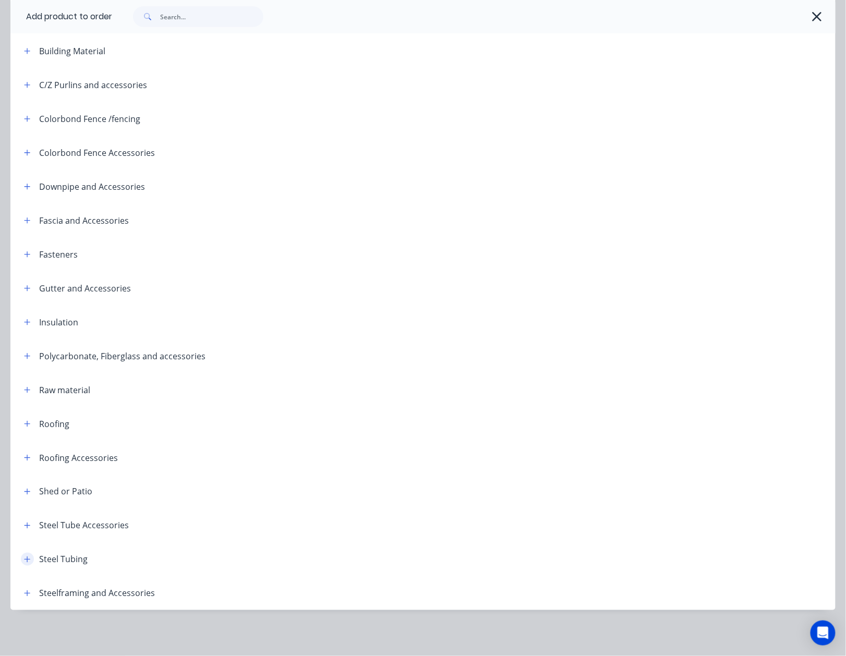
click at [29, 558] on span at bounding box center [27, 559] width 13 height 13
click at [30, 558] on icon "button" at bounding box center [27, 559] width 6 height 7
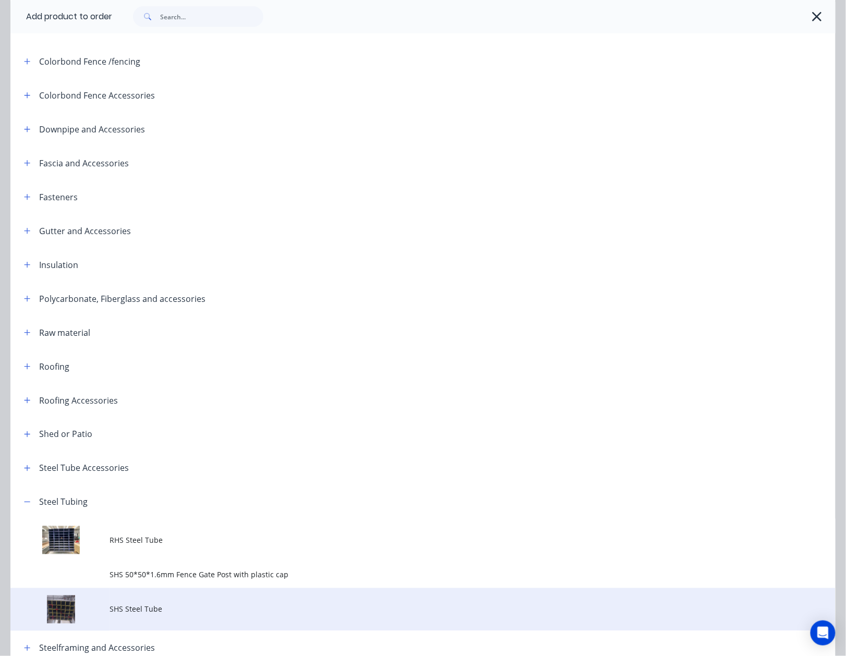
scroll to position [260, 0]
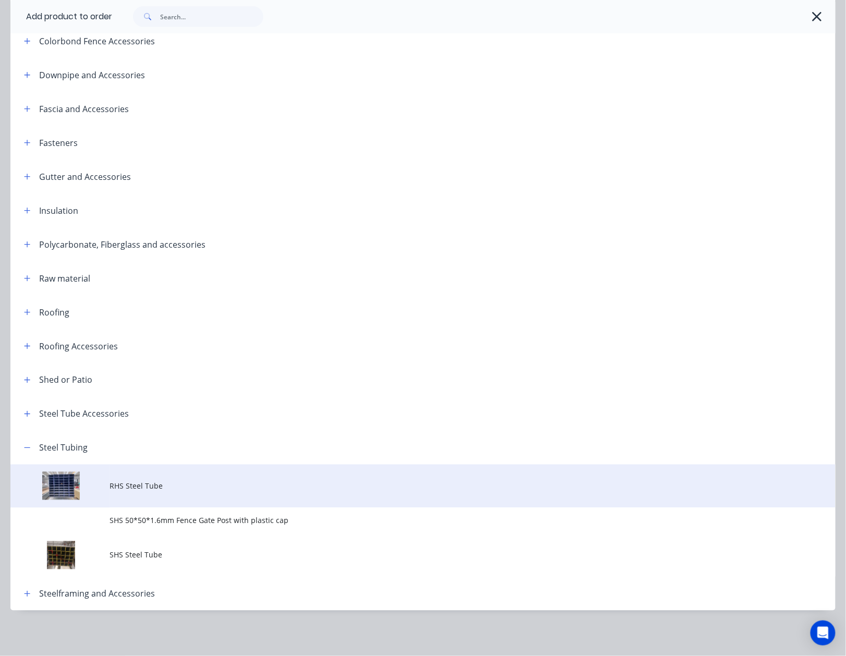
click at [151, 483] on span "RHS Steel Tube" at bounding box center [400, 486] width 581 height 11
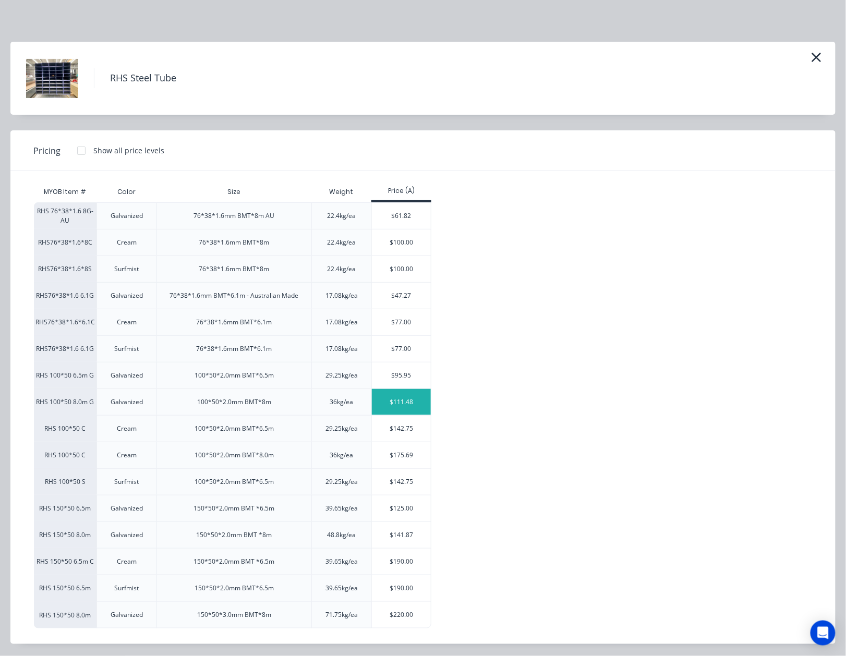
click at [397, 408] on div "$111.48" at bounding box center [401, 402] width 59 height 26
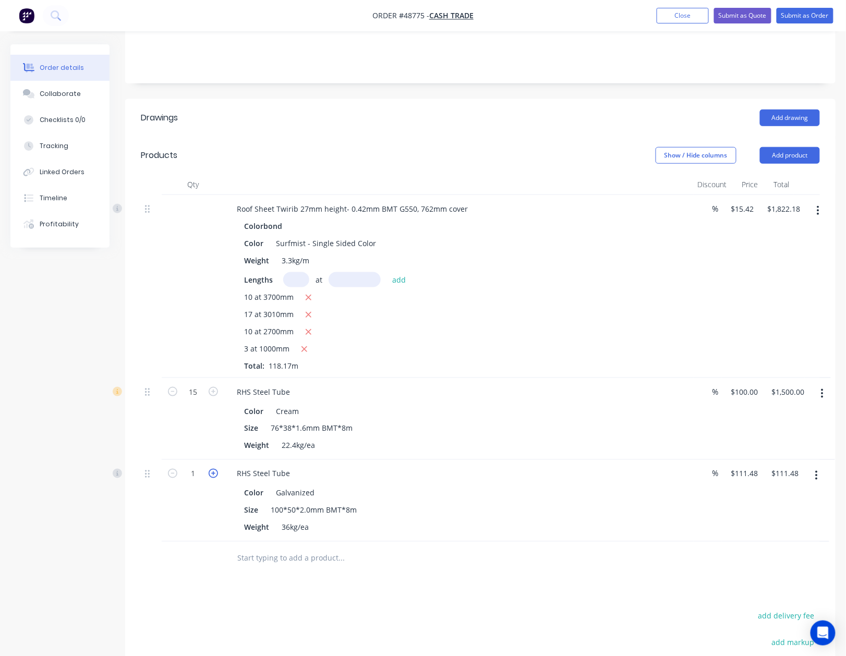
click at [215, 469] on icon "button" at bounding box center [213, 473] width 9 height 9
type input "2"
type input "$222.96"
click at [215, 469] on icon "button" at bounding box center [213, 473] width 9 height 9
type input "3"
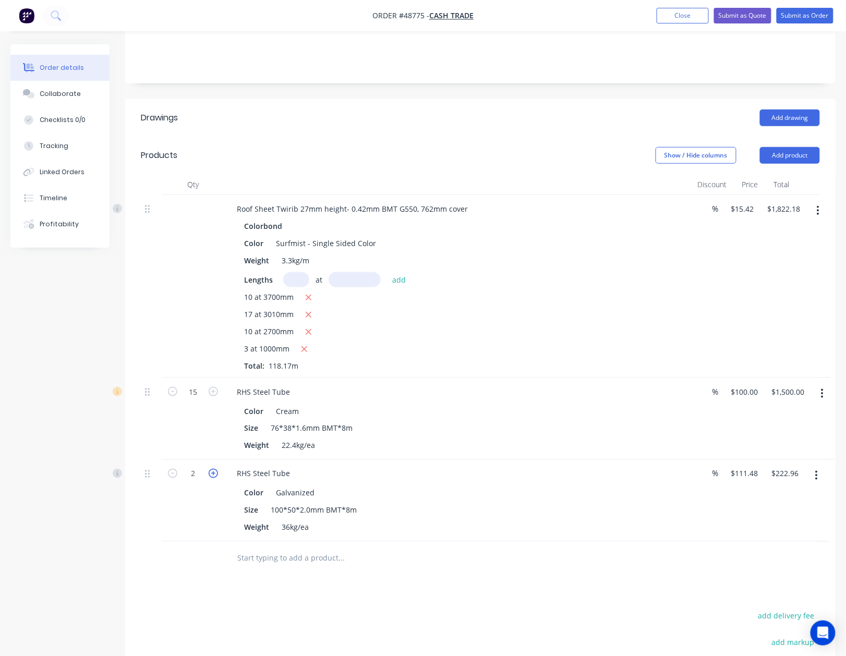
type input "$334.44"
drag, startPoint x: 203, startPoint y: 515, endPoint x: 214, endPoint y: 507, distance: 13.8
click at [209, 510] on div "3" at bounding box center [193, 501] width 63 height 82
click at [781, 147] on button "Add product" at bounding box center [790, 155] width 60 height 17
click at [768, 195] on div "Basic product" at bounding box center [770, 202] width 80 height 15
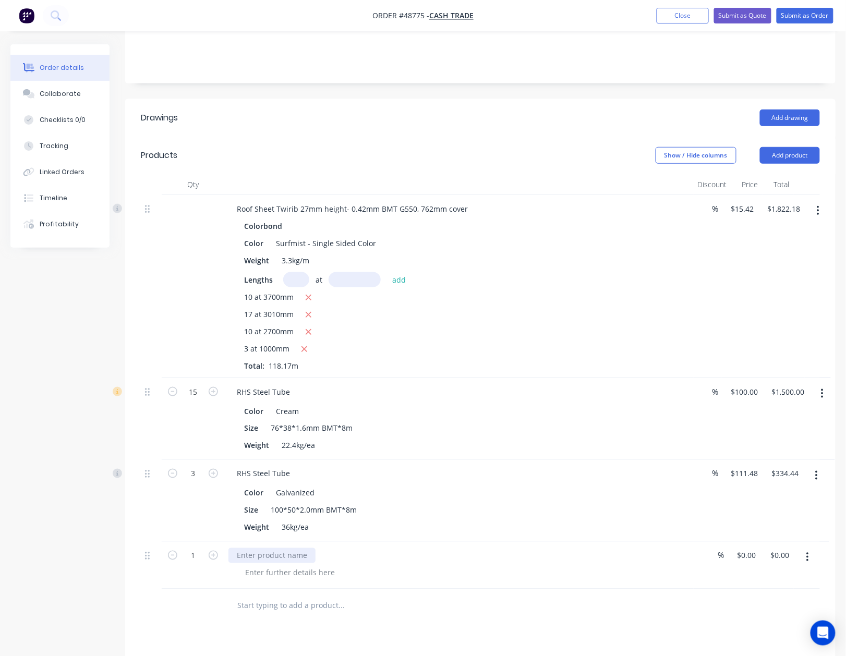
click at [289, 548] on div at bounding box center [271, 555] width 87 height 15
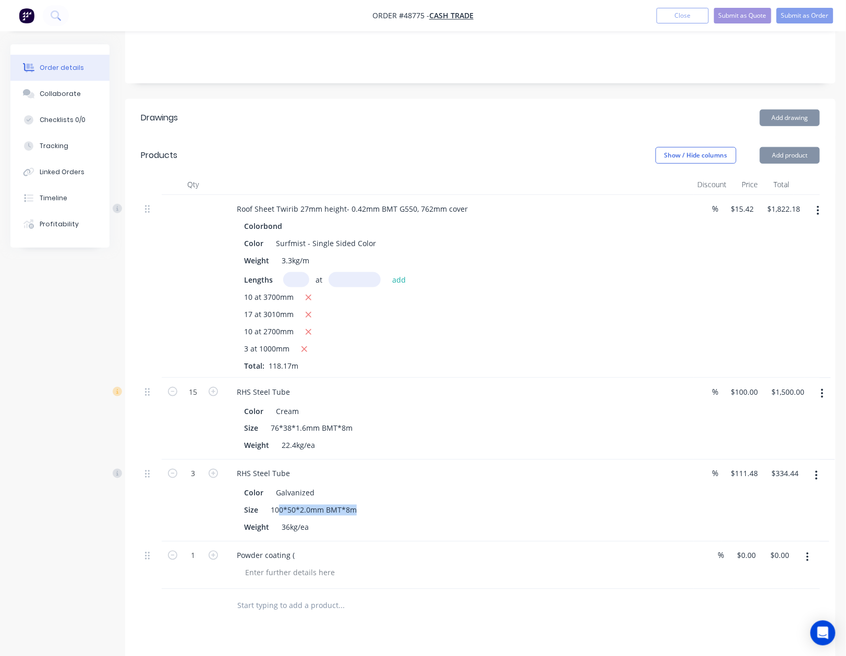
click at [276, 503] on div "100*50*2.0mm BMT*8m" at bounding box center [314, 510] width 94 height 15
click at [267, 503] on div "100*50*2.0mm BMT*8m" at bounding box center [314, 510] width 94 height 15
drag, startPoint x: 270, startPoint y: 495, endPoint x: 372, endPoint y: 502, distance: 101.9
click at [372, 503] on div "Size 100*50*2.0mm BMT*8m" at bounding box center [457, 510] width 434 height 15
copy div "100*50*2.0mm BMT*8m"
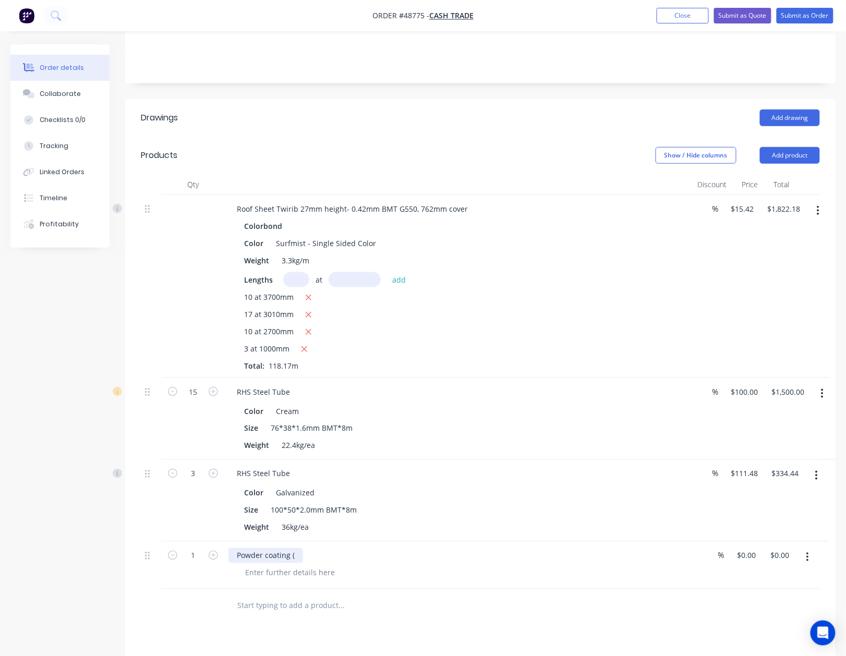
click at [299, 548] on div "Powder coating (" at bounding box center [265, 555] width 75 height 15
click at [293, 565] on div at bounding box center [290, 572] width 106 height 15
click at [827, 384] on button "button" at bounding box center [822, 393] width 25 height 19
click at [810, 414] on div "Edit" at bounding box center [785, 421] width 80 height 15
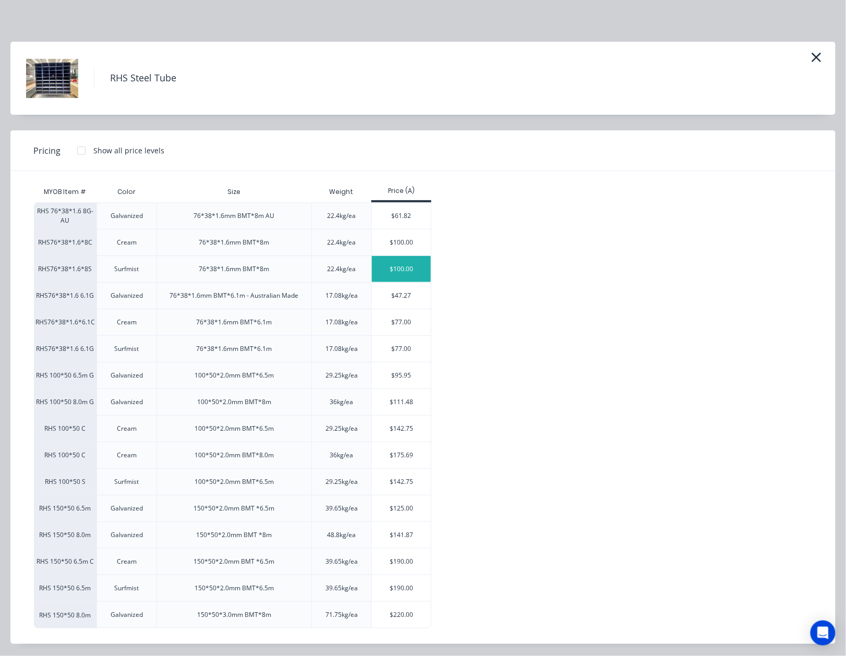
click at [394, 272] on div "$100.00" at bounding box center [401, 269] width 59 height 26
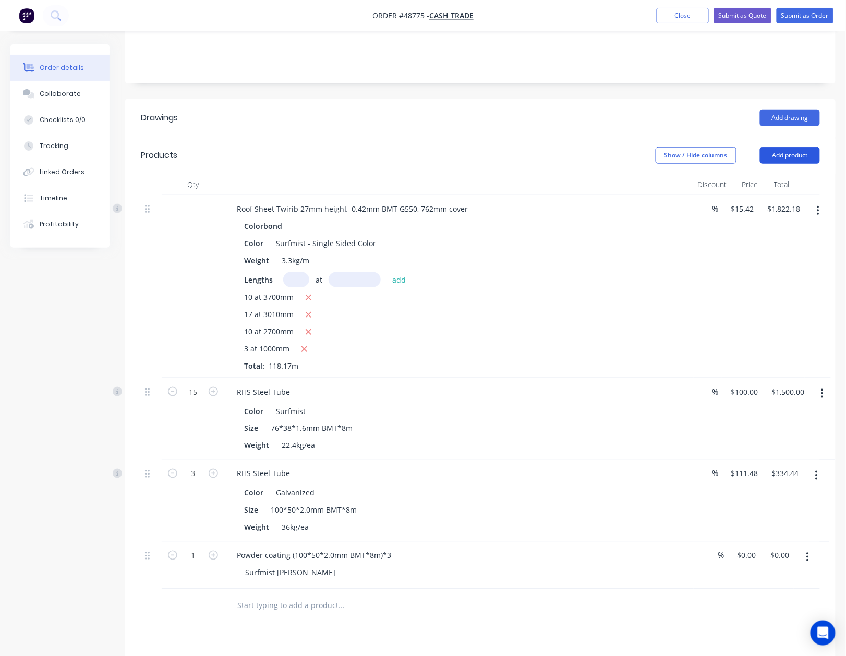
click at [768, 147] on button "Add product" at bounding box center [790, 155] width 60 height 17
click at [750, 548] on input "0" at bounding box center [749, 555] width 24 height 15
type input "$270.00"
click at [719, 589] on div at bounding box center [480, 606] width 679 height 34
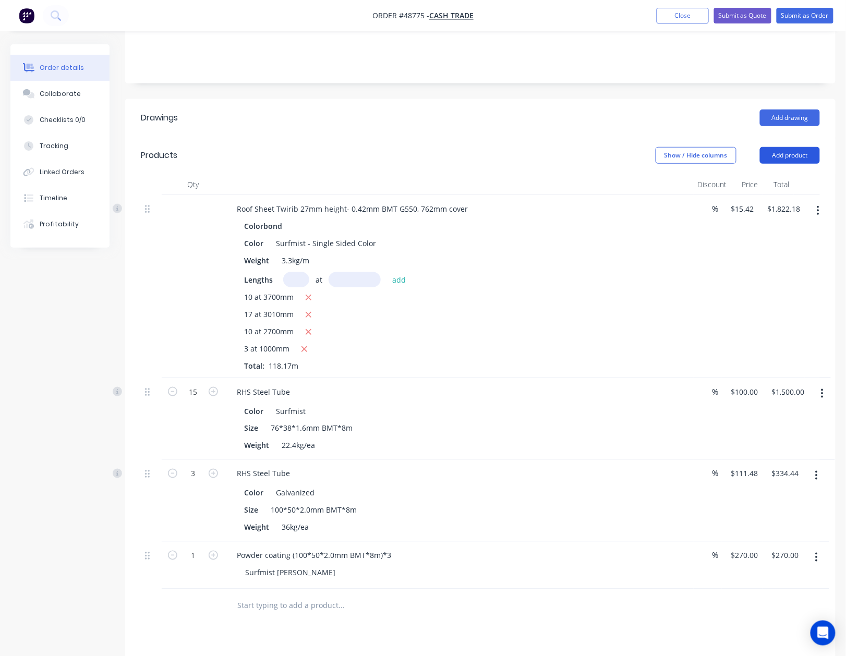
click at [779, 147] on button "Add product" at bounding box center [790, 155] width 60 height 17
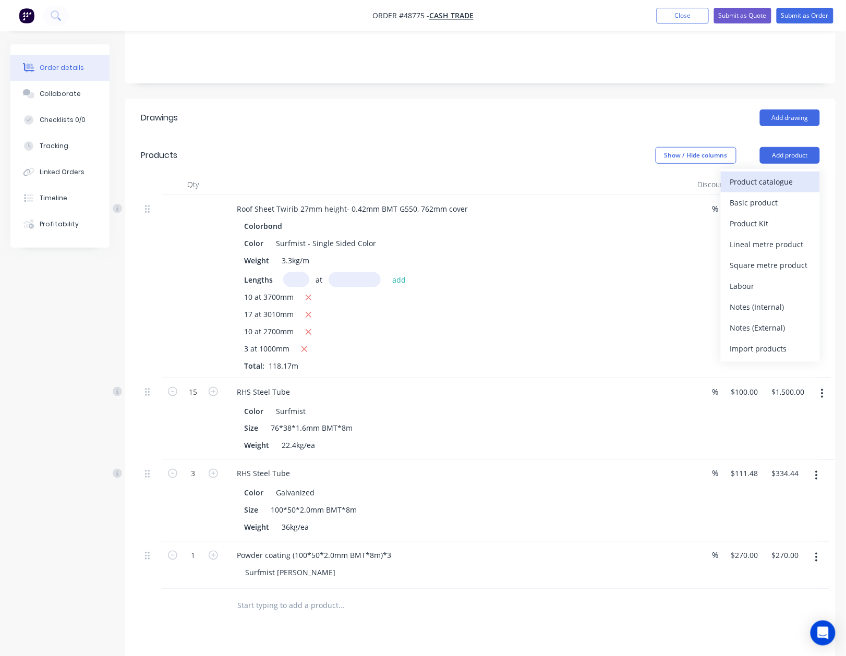
click at [781, 174] on div "Product catalogue" at bounding box center [770, 181] width 80 height 15
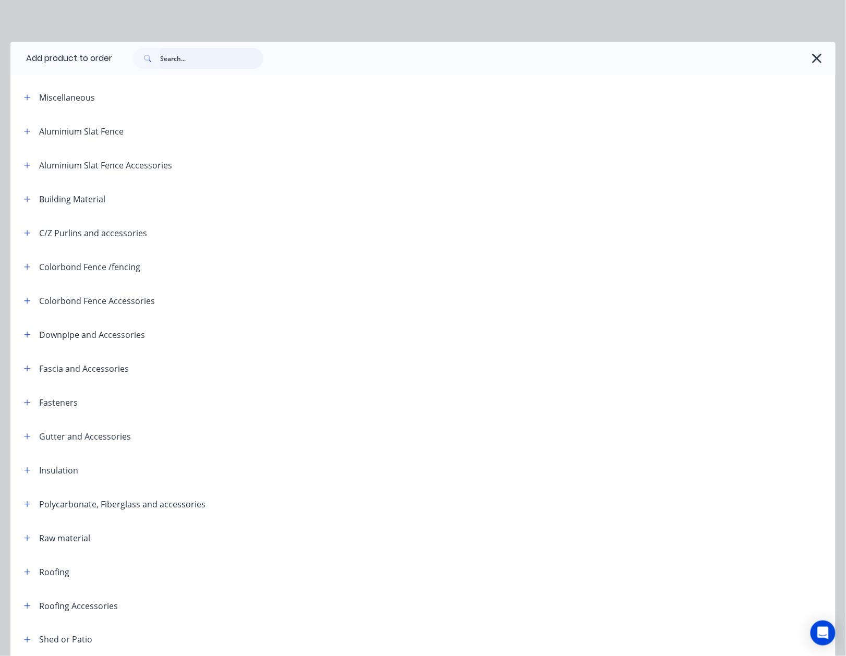
click at [220, 63] on input "text" at bounding box center [211, 58] width 103 height 21
type input "gutter"
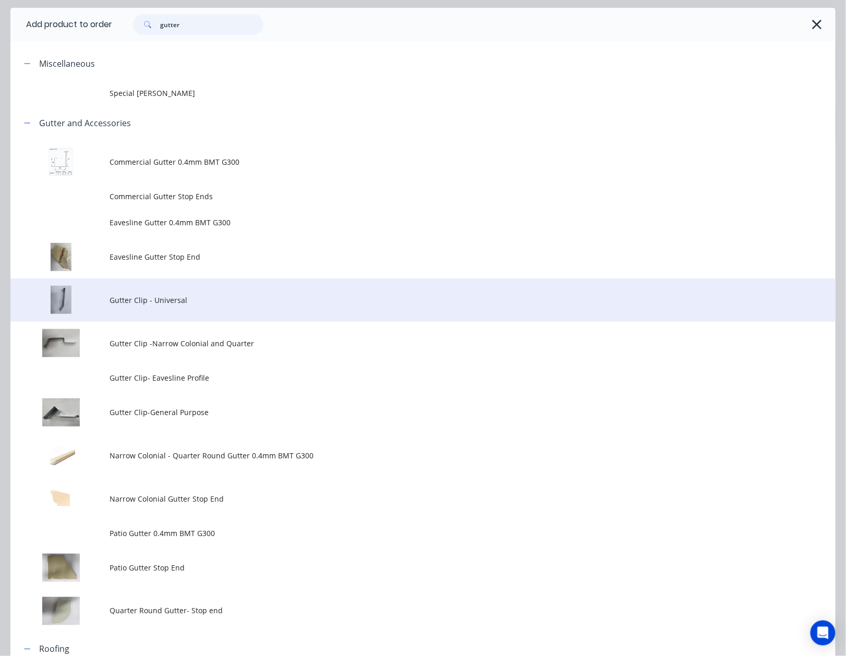
scroll to position [28, 0]
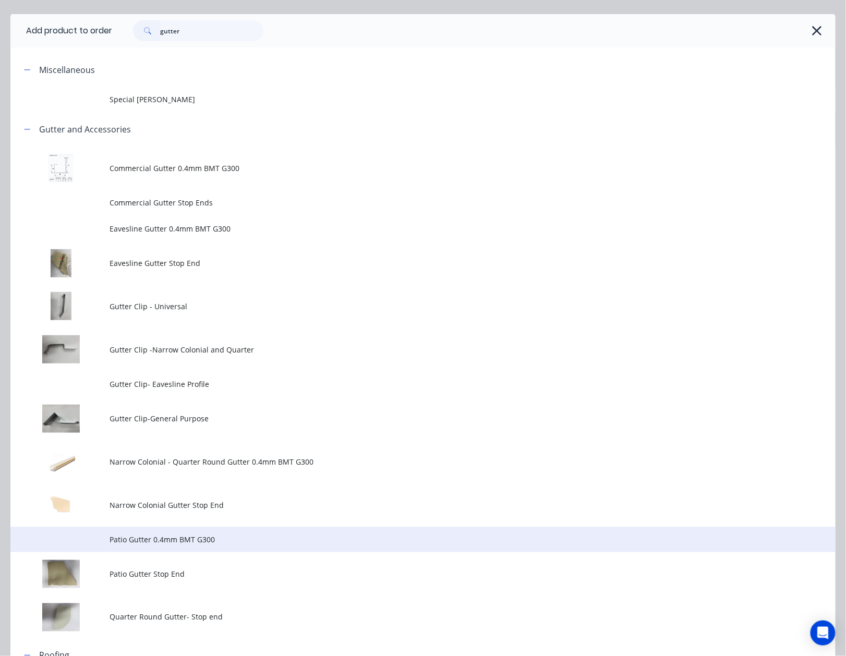
click at [187, 541] on span "Patio Gutter 0.4mm BMT G300" at bounding box center [400, 539] width 581 height 11
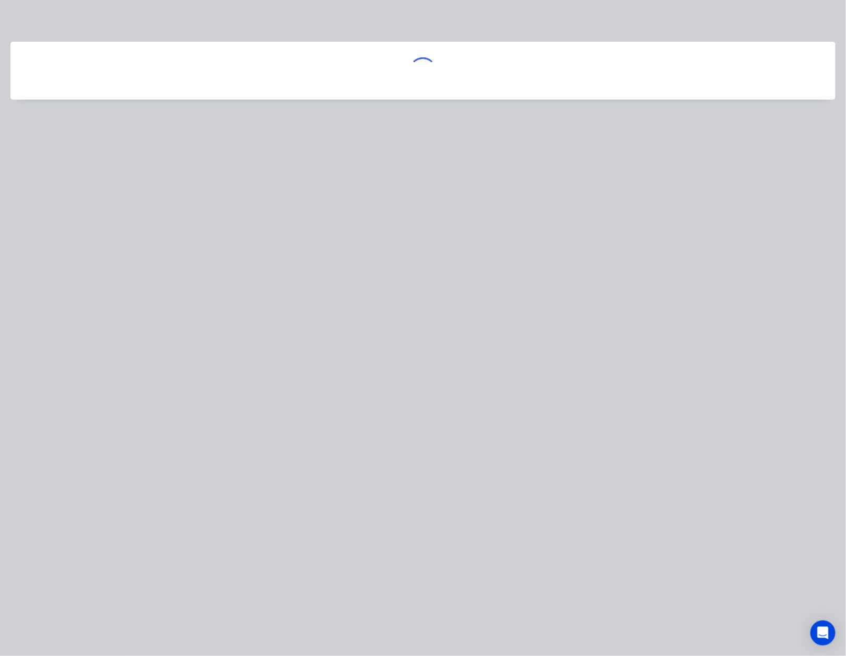
scroll to position [0, 0]
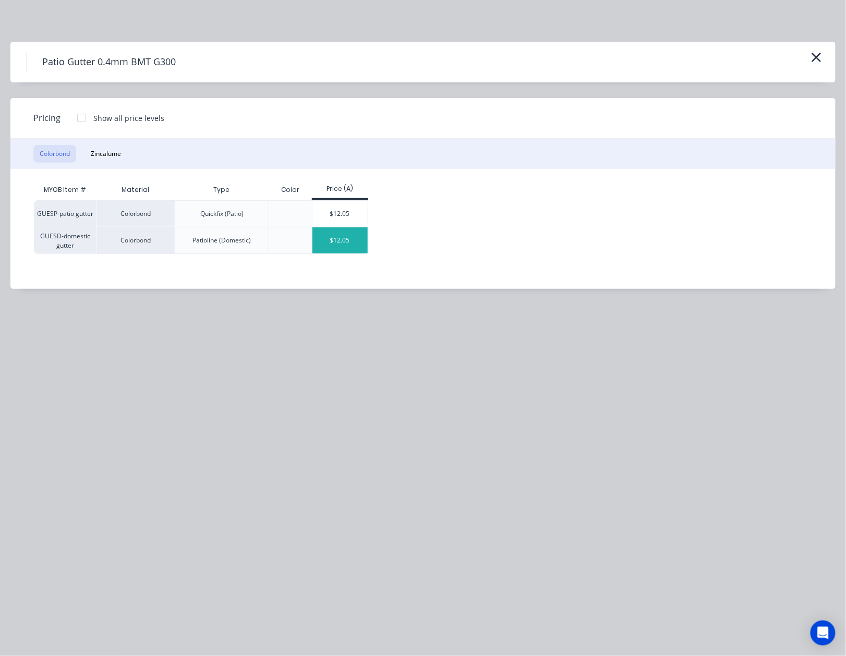
click at [339, 243] on div "$12.05" at bounding box center [340, 240] width 56 height 26
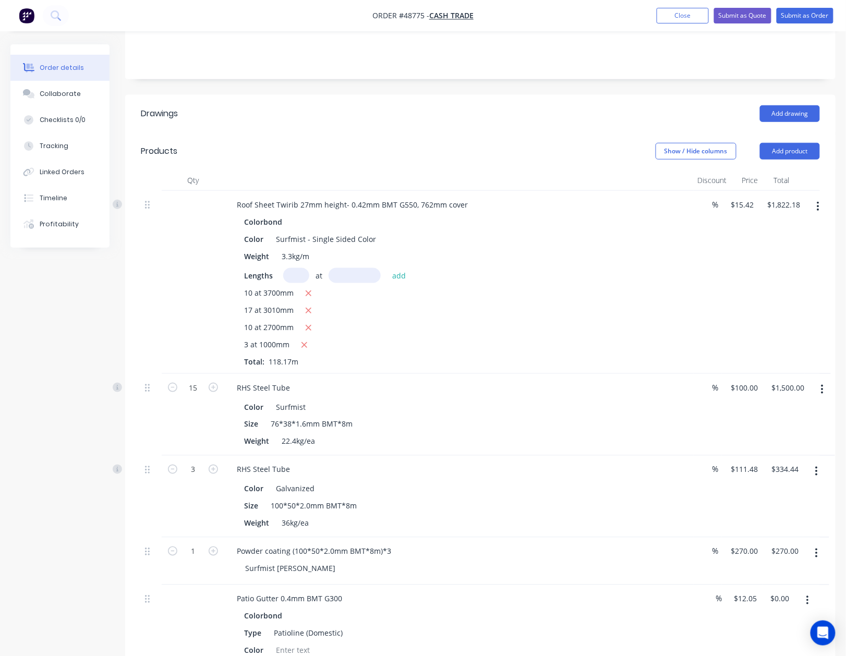
scroll to position [416, 0]
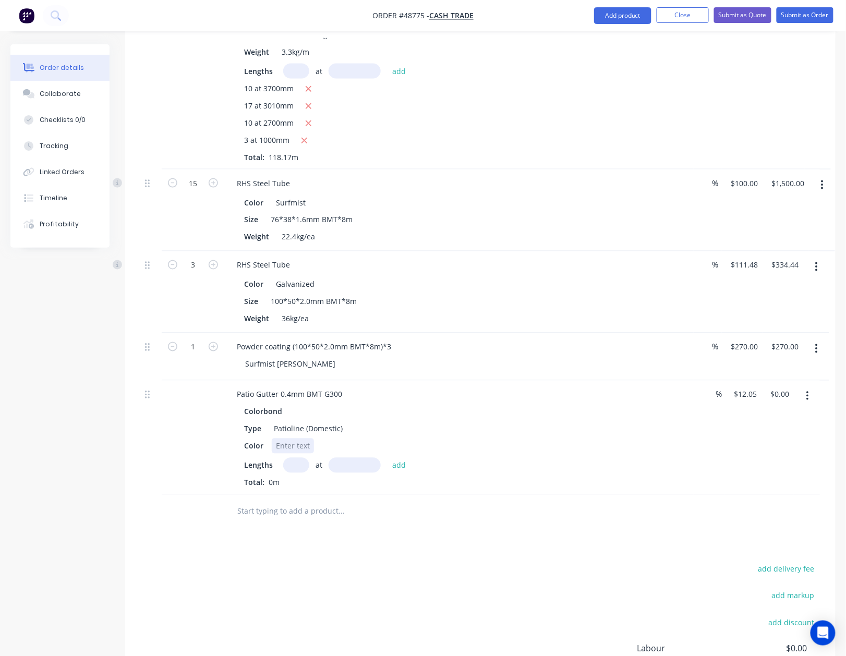
click at [286, 439] on div at bounding box center [293, 446] width 42 height 15
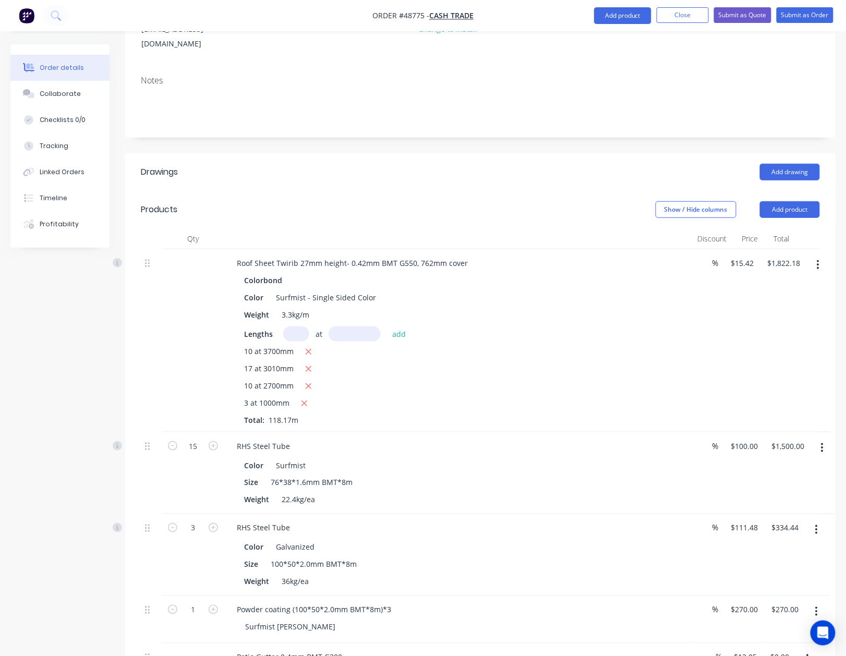
scroll to position [347, 0]
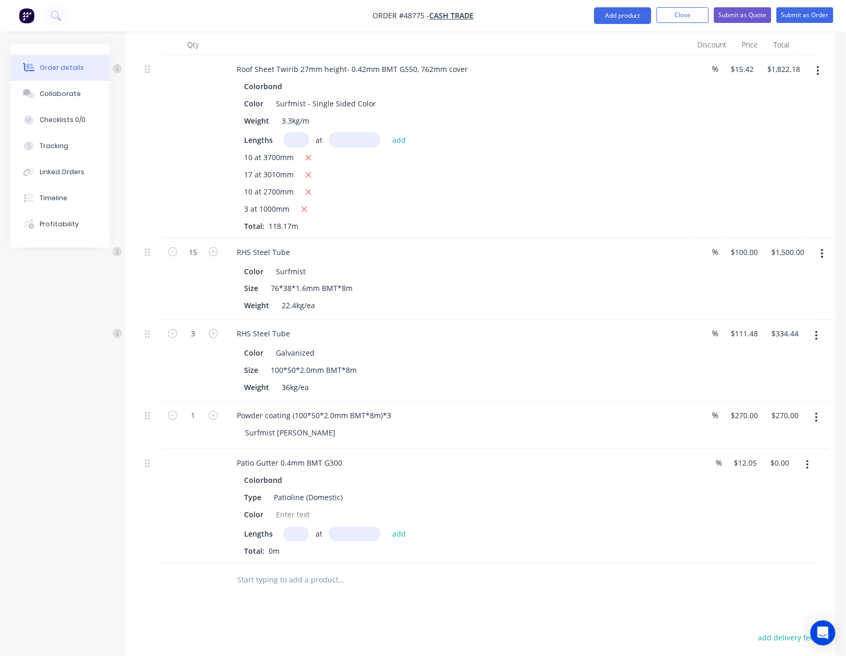
click at [815, 457] on button "button" at bounding box center [807, 465] width 25 height 19
click at [785, 548] on div "Delete" at bounding box center [770, 555] width 80 height 15
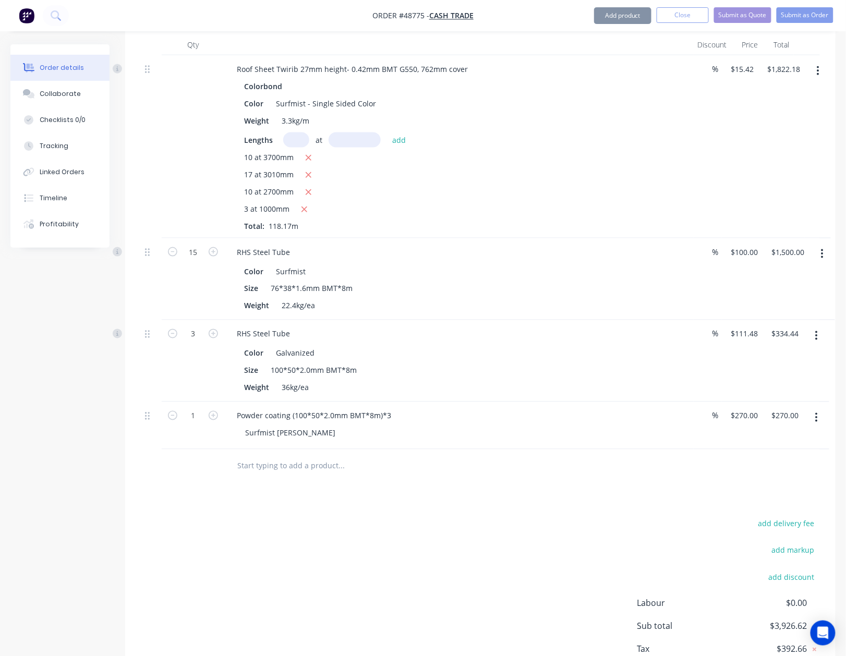
click at [422, 602] on div "add delivery fee add markup add discount Labour $0.00 Sub total $3,926.62 Tax $…" at bounding box center [480, 606] width 679 height 178
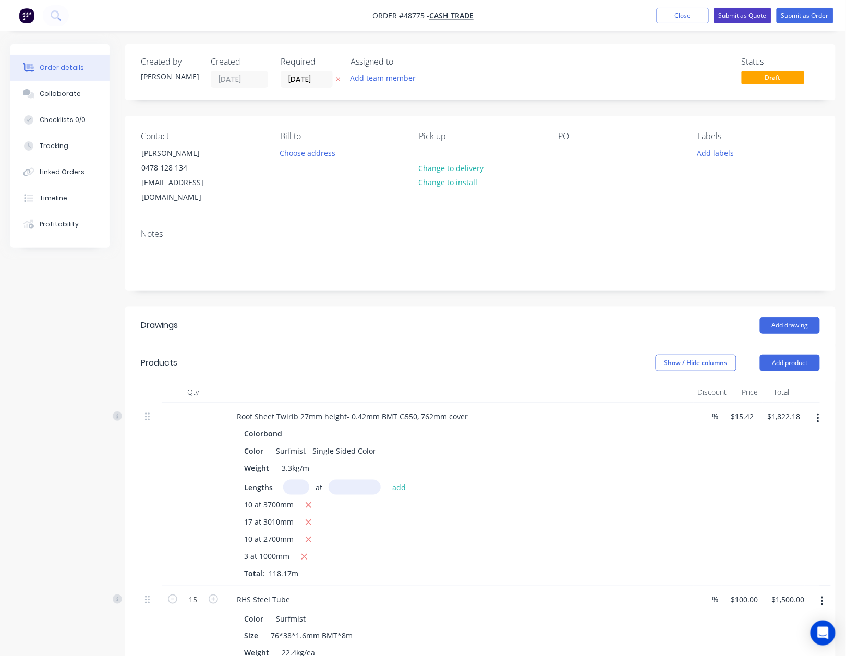
click at [749, 16] on button "Submit as Quote" at bounding box center [742, 16] width 57 height 16
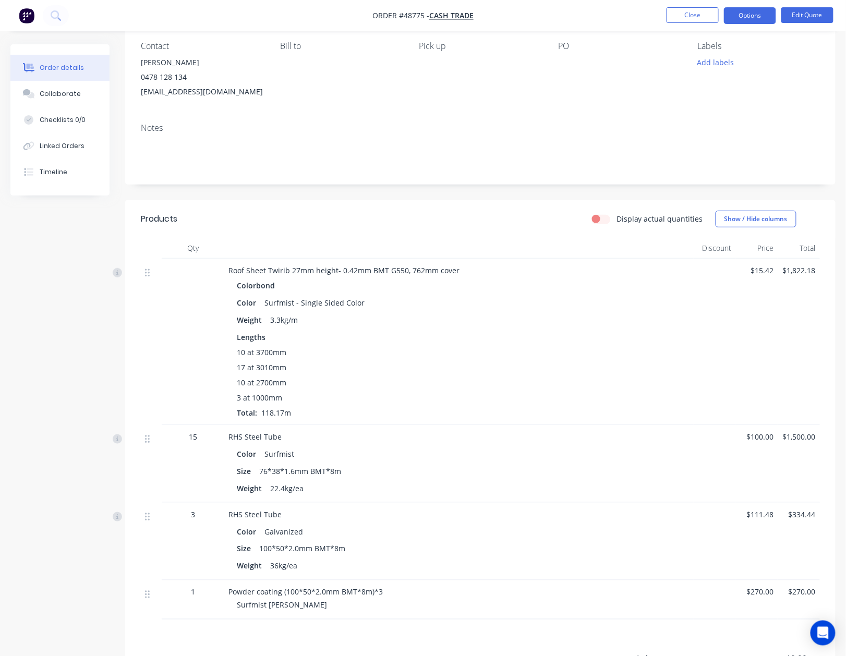
scroll to position [209, 0]
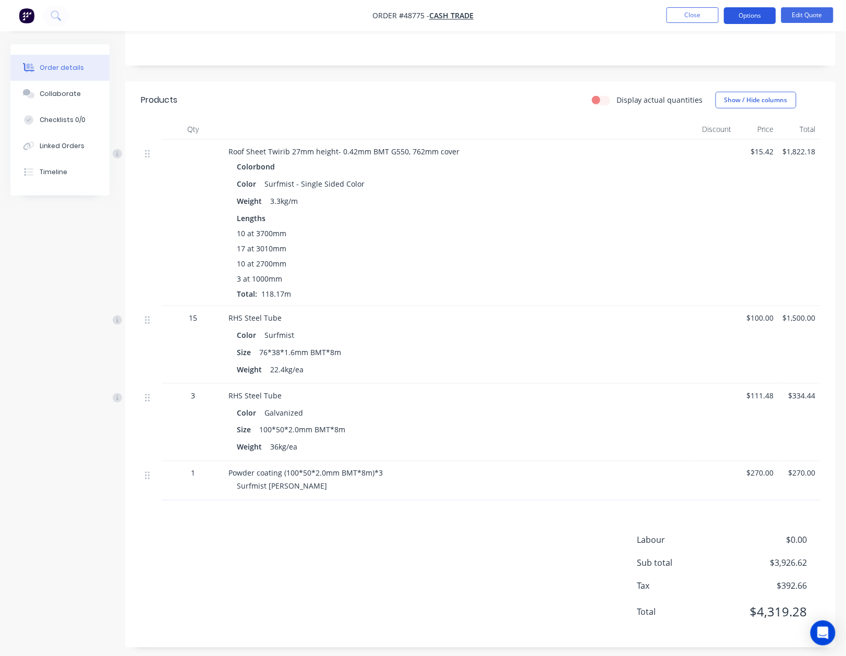
click at [766, 22] on button "Options" at bounding box center [750, 15] width 52 height 17
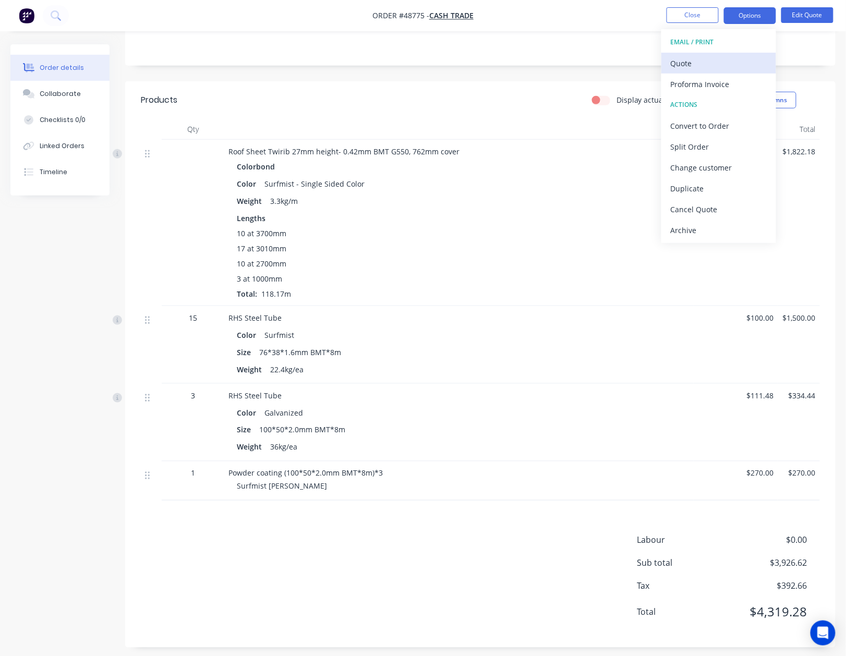
click at [706, 64] on div "Quote" at bounding box center [719, 63] width 96 height 15
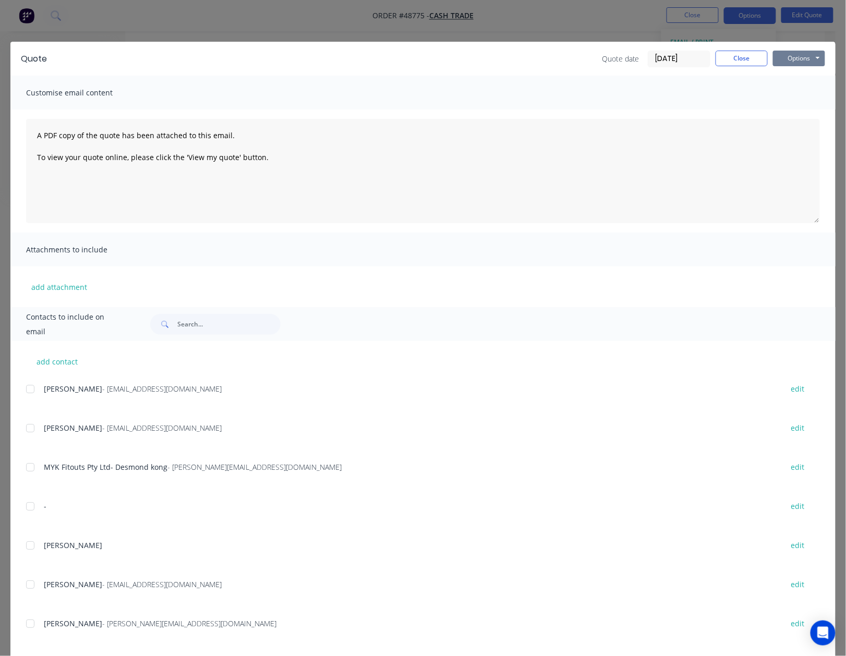
click at [791, 59] on button "Options" at bounding box center [799, 59] width 52 height 16
click at [783, 78] on button "Preview" at bounding box center [806, 76] width 67 height 17
click at [721, 45] on div "Quote Quote date 02/09/25 Close Options Preview Print Email" at bounding box center [422, 59] width 825 height 34
click at [728, 59] on button "Close" at bounding box center [742, 59] width 52 height 16
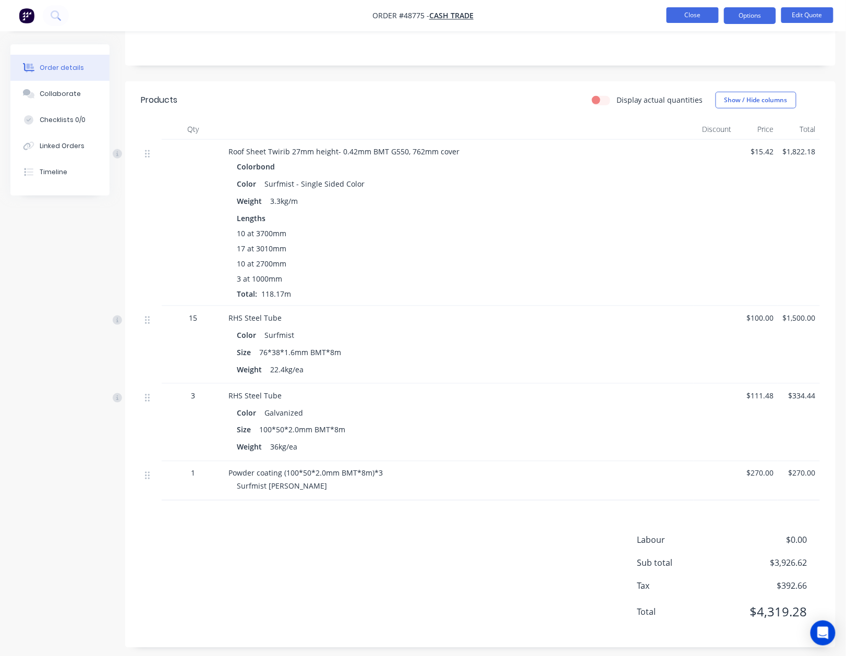
click at [697, 19] on button "Close" at bounding box center [693, 15] width 52 height 16
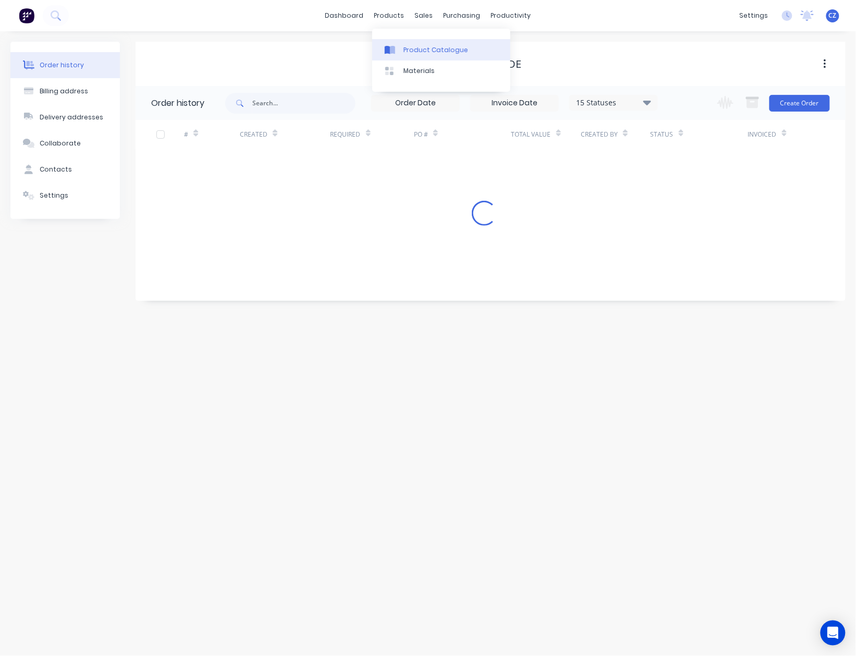
click at [409, 45] on div "Product Catalogue" at bounding box center [436, 49] width 65 height 9
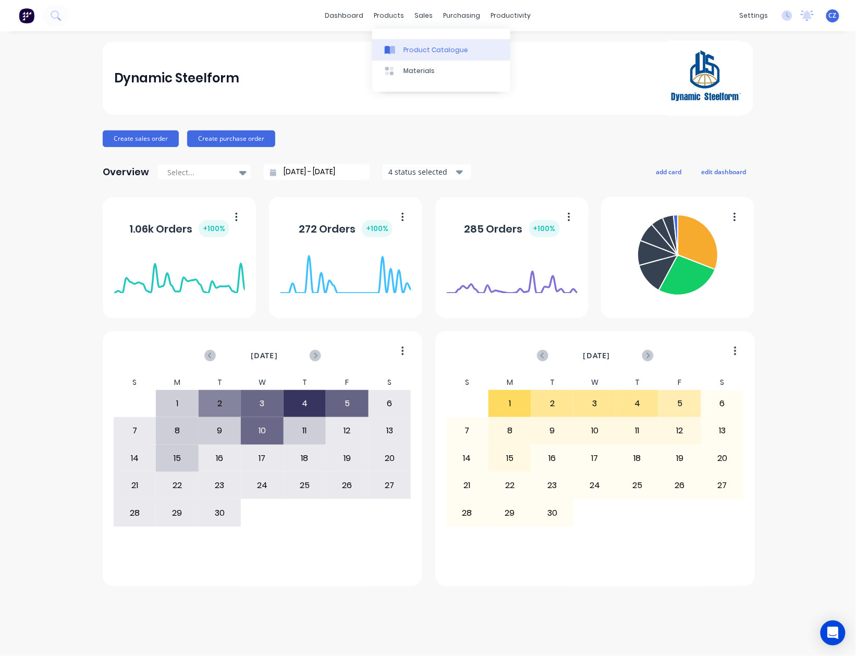
click at [389, 49] on icon at bounding box center [387, 50] width 5 height 8
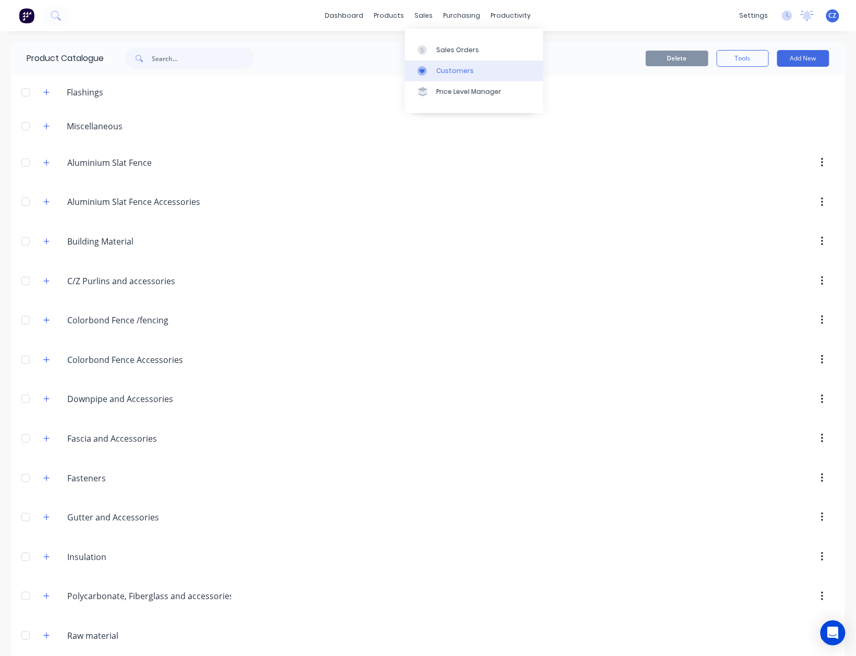
click at [428, 67] on div at bounding box center [426, 70] width 16 height 9
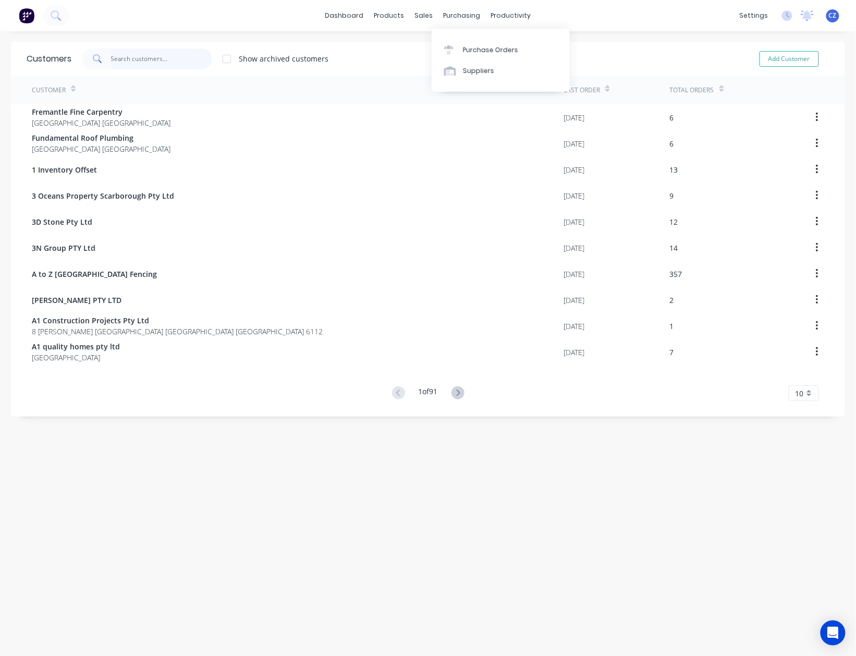
click at [153, 55] on input "text" at bounding box center [162, 59] width 102 height 21
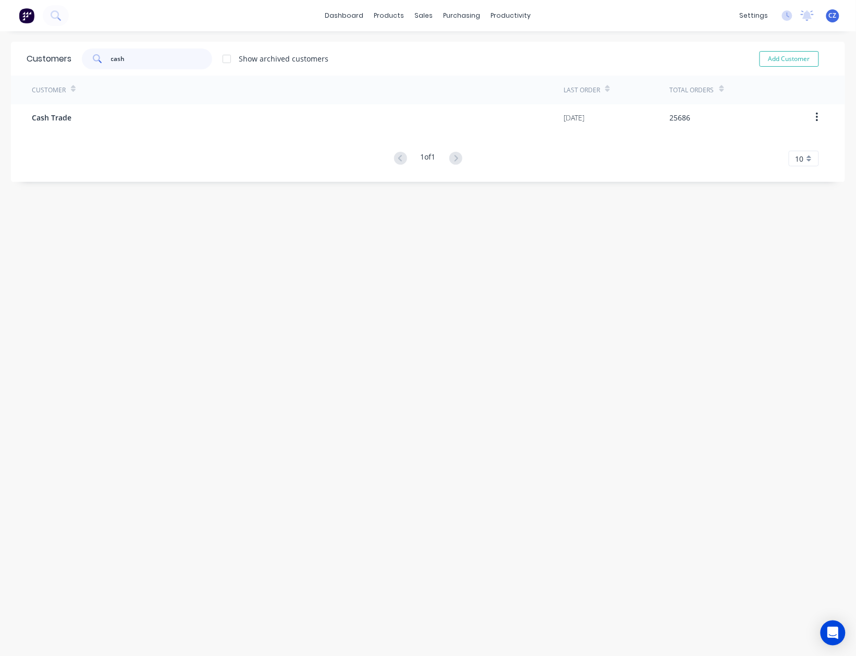
type input "cash"
click at [128, 101] on div "Customer" at bounding box center [298, 90] width 532 height 29
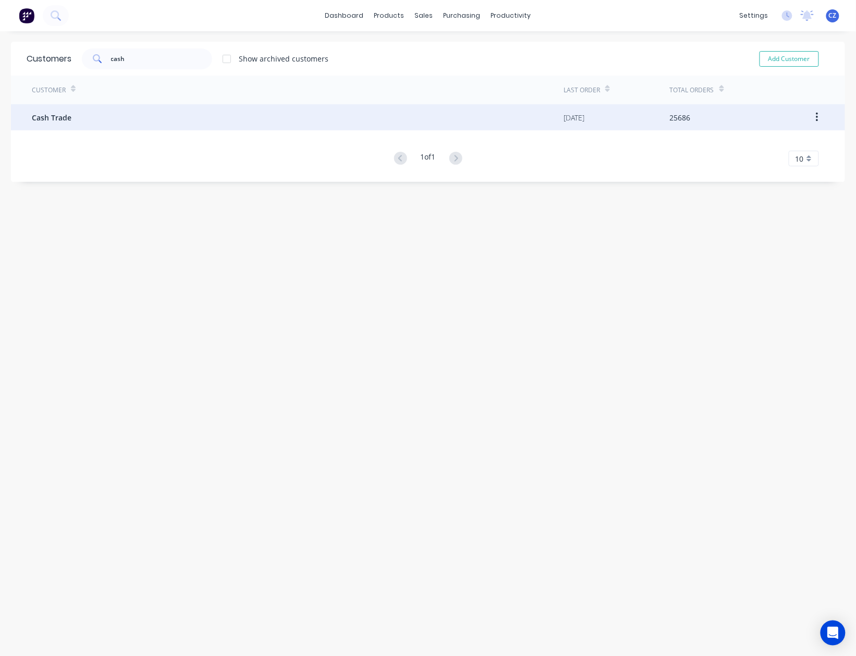
click at [128, 113] on div "Cash Trade" at bounding box center [298, 117] width 532 height 26
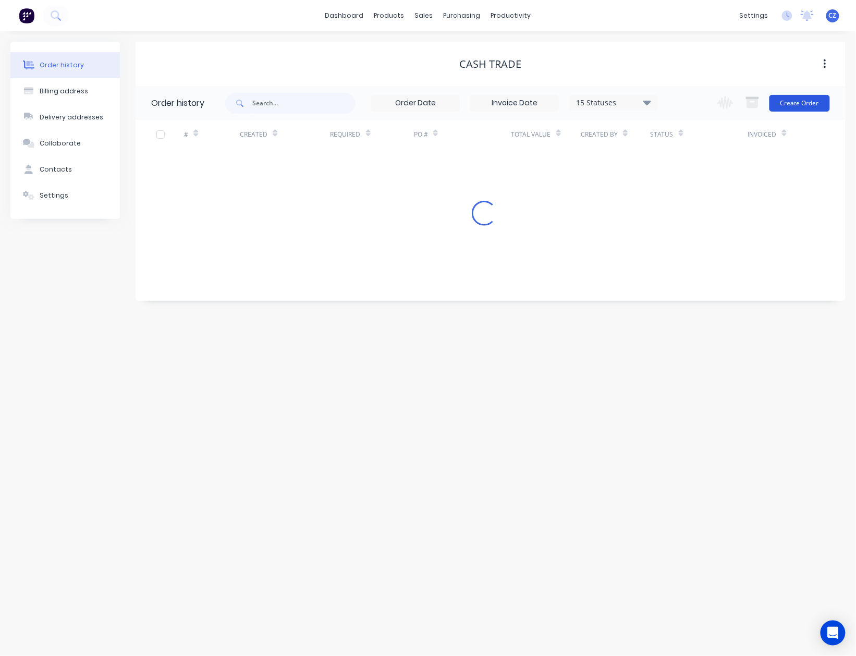
click at [798, 101] on button "Create Order" at bounding box center [800, 103] width 61 height 17
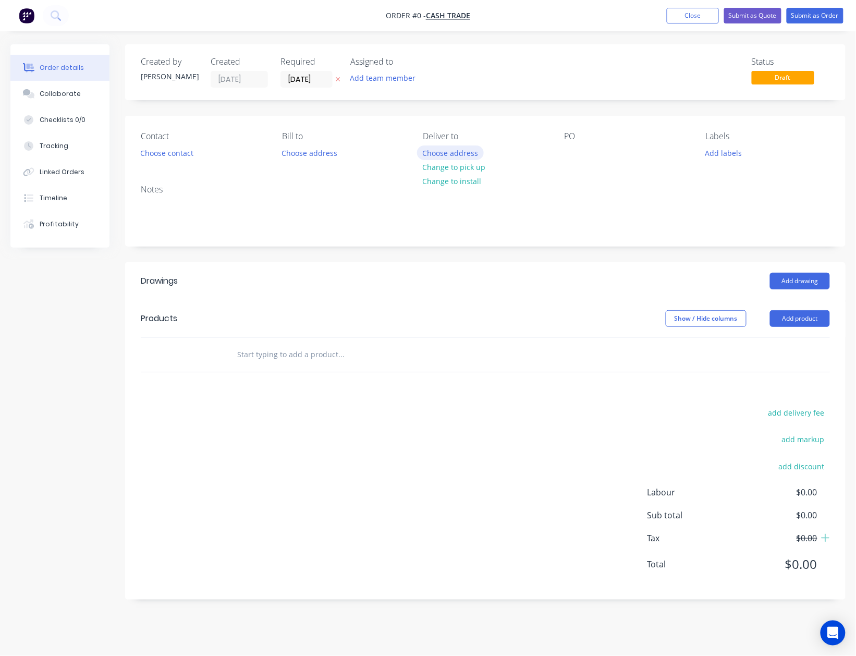
click at [448, 157] on button "Choose address" at bounding box center [450, 153] width 67 height 14
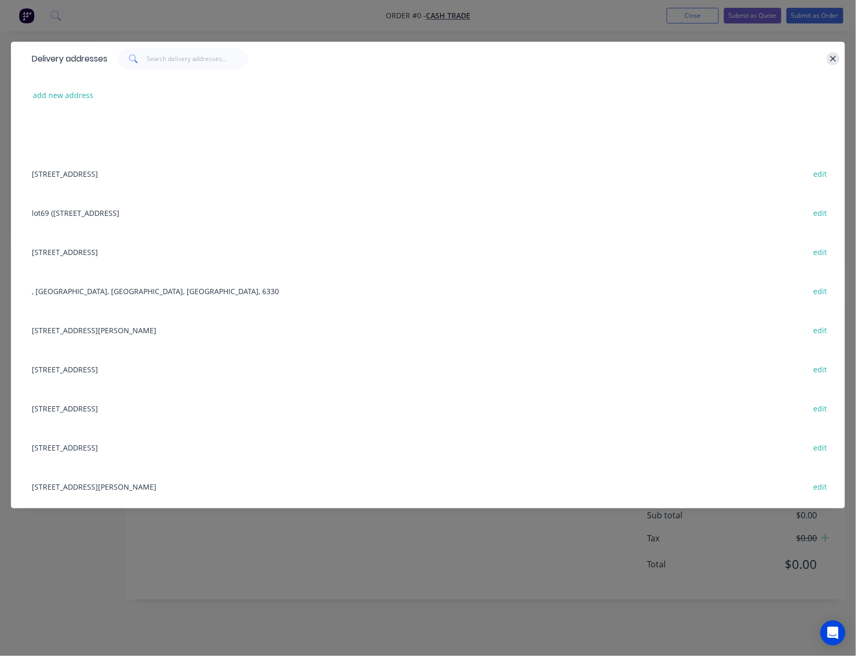
click at [838, 51] on div "Delivery addresses" at bounding box center [428, 59] width 835 height 34
click at [829, 56] on button "button" at bounding box center [833, 58] width 13 height 13
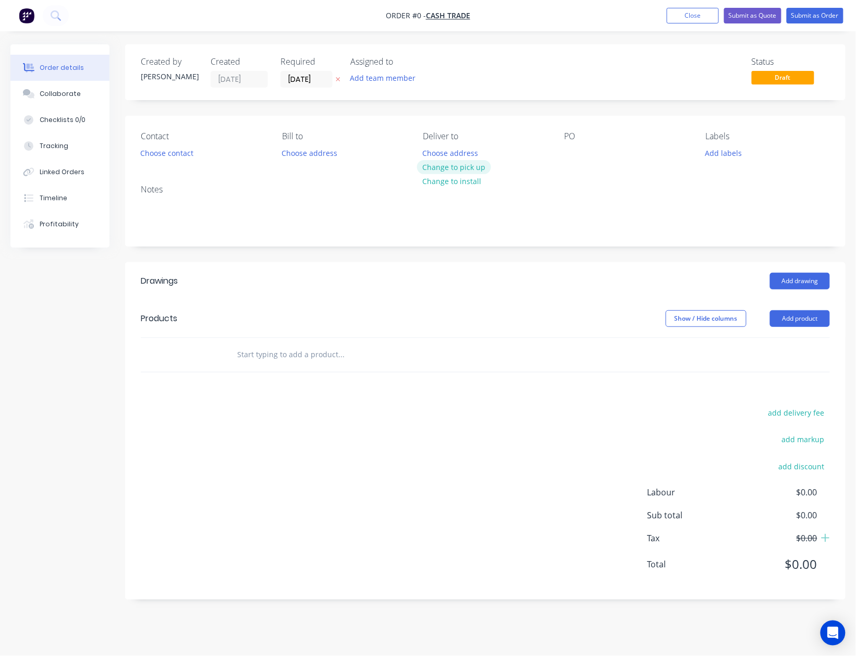
click at [426, 172] on button "Change to pick up" at bounding box center [454, 167] width 74 height 14
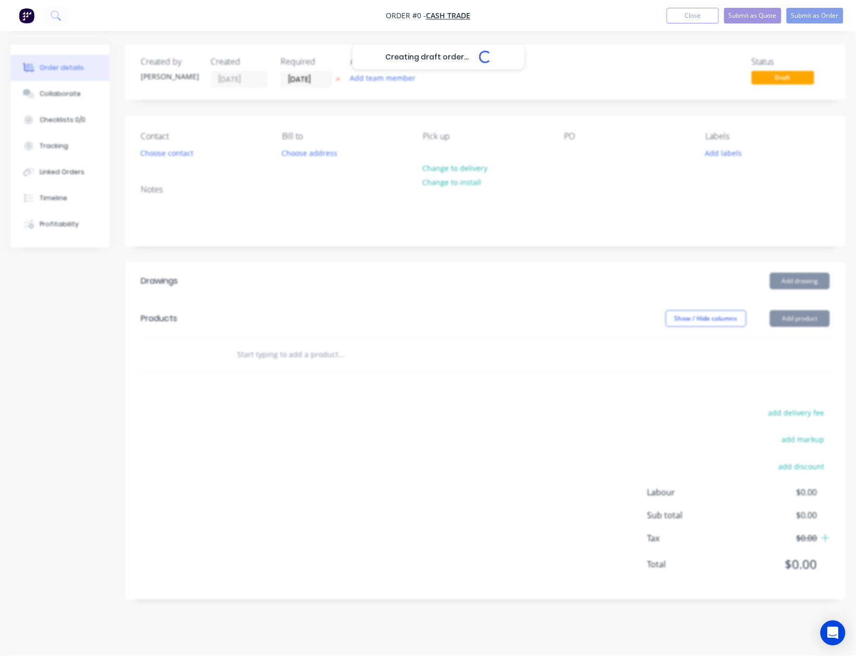
drag, startPoint x: 354, startPoint y: 285, endPoint x: 597, endPoint y: 310, distance: 244.9
click at [359, 285] on div "Creating draft order... Loading..." at bounding box center [438, 372] width 856 height 656
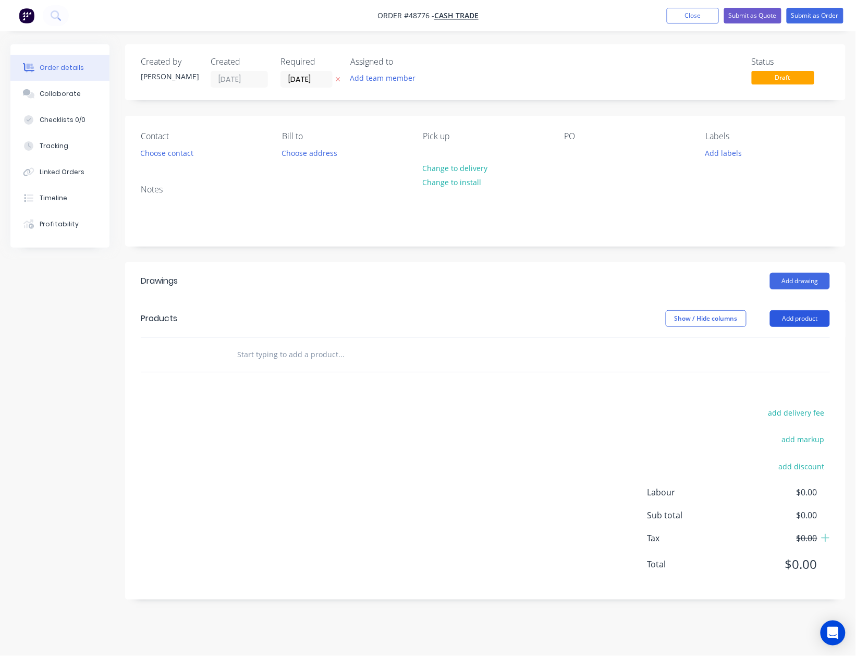
click at [791, 320] on button "Add product" at bounding box center [800, 318] width 60 height 17
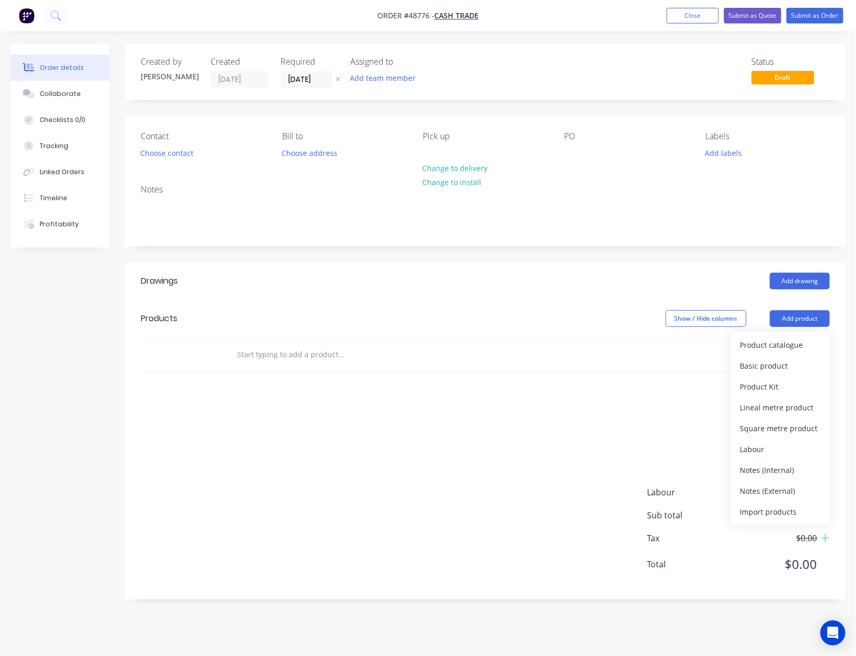
click at [768, 341] on div "Product catalogue" at bounding box center [781, 344] width 80 height 15
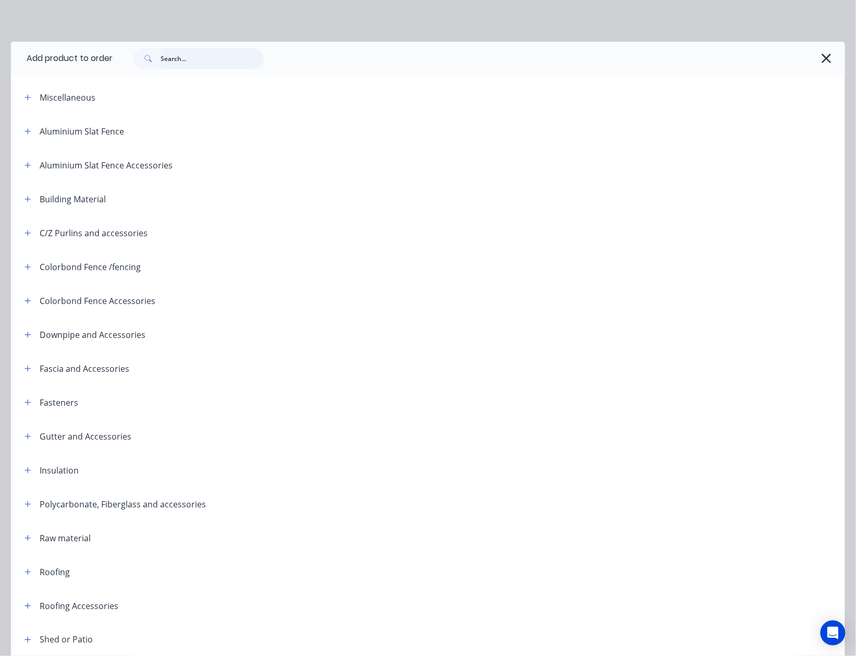
click at [176, 63] on input "text" at bounding box center [212, 58] width 103 height 21
type input "M6"
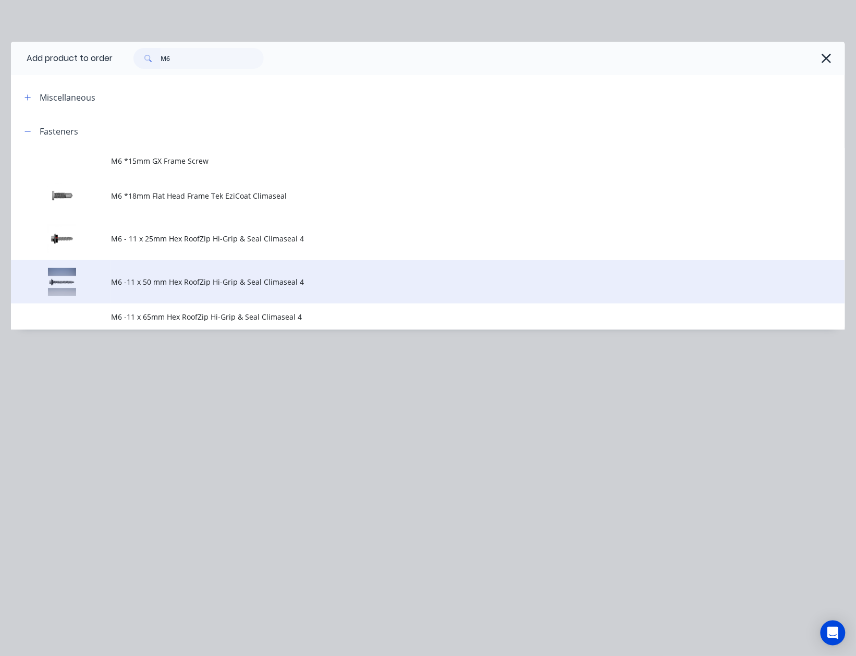
click at [183, 274] on td "M6 -11 x 50 mm Hex RoofZip Hi-Grip & Seal Climaseal 4" at bounding box center [478, 281] width 734 height 43
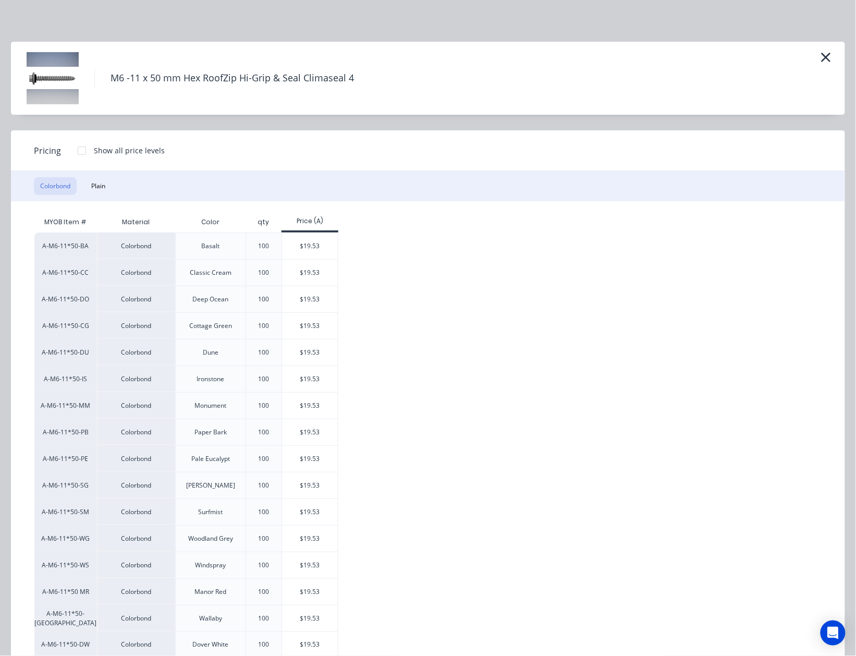
click at [84, 151] on div at bounding box center [81, 150] width 21 height 21
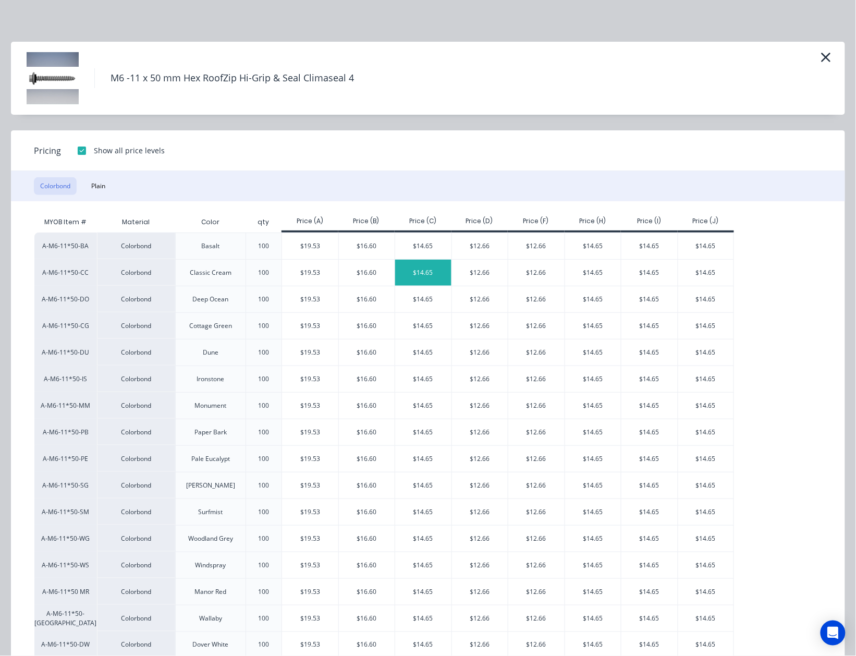
click at [426, 270] on div "$14.65" at bounding box center [423, 273] width 56 height 26
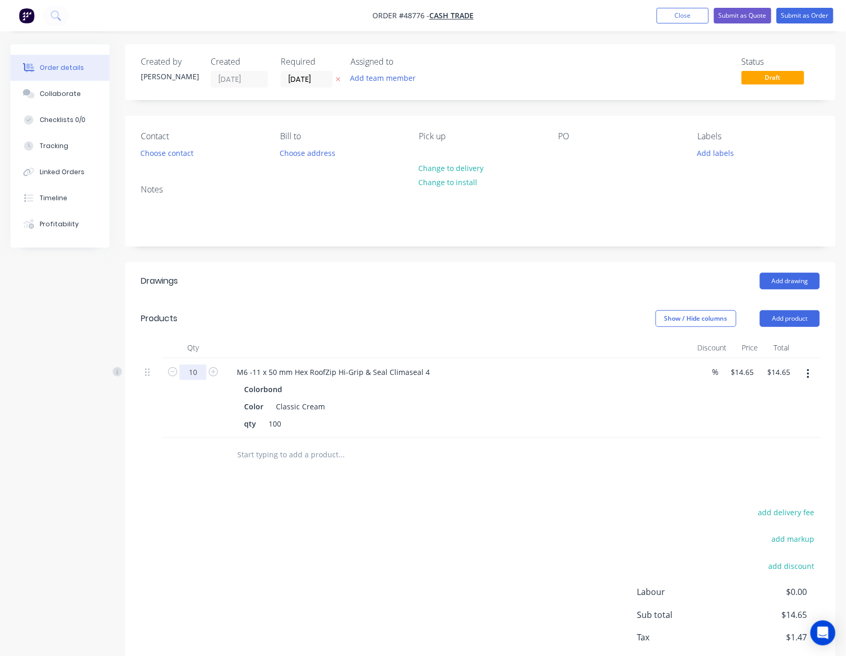
type input "10"
type input "$146.50"
click at [562, 284] on div "Add drawing" at bounding box center [552, 281] width 535 height 17
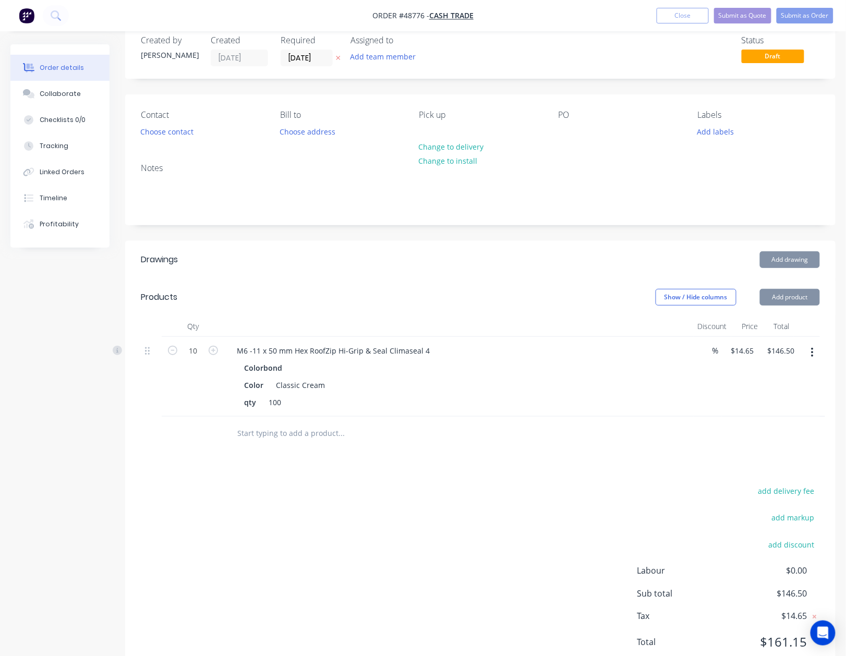
scroll to position [59, 0]
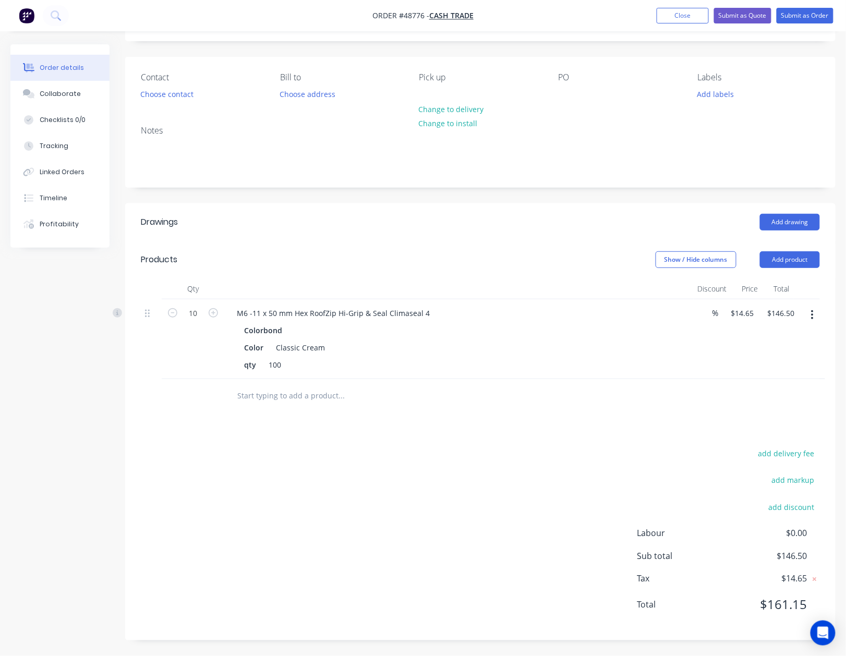
click at [526, 541] on div "add delivery fee add markup add discount Labour $0.00 Sub total $146.50 Tax $14…" at bounding box center [480, 536] width 679 height 178
click at [803, 247] on header "Products Show / Hide columns Add product" at bounding box center [480, 260] width 710 height 38
click at [799, 252] on button "Add product" at bounding box center [790, 259] width 60 height 17
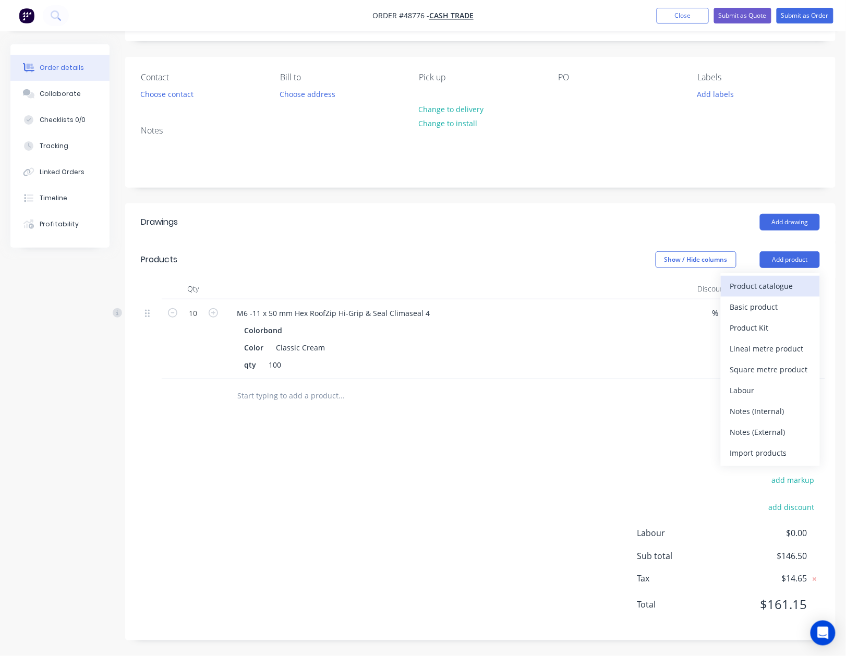
click at [787, 288] on div "Product catalogue" at bounding box center [770, 286] width 80 height 15
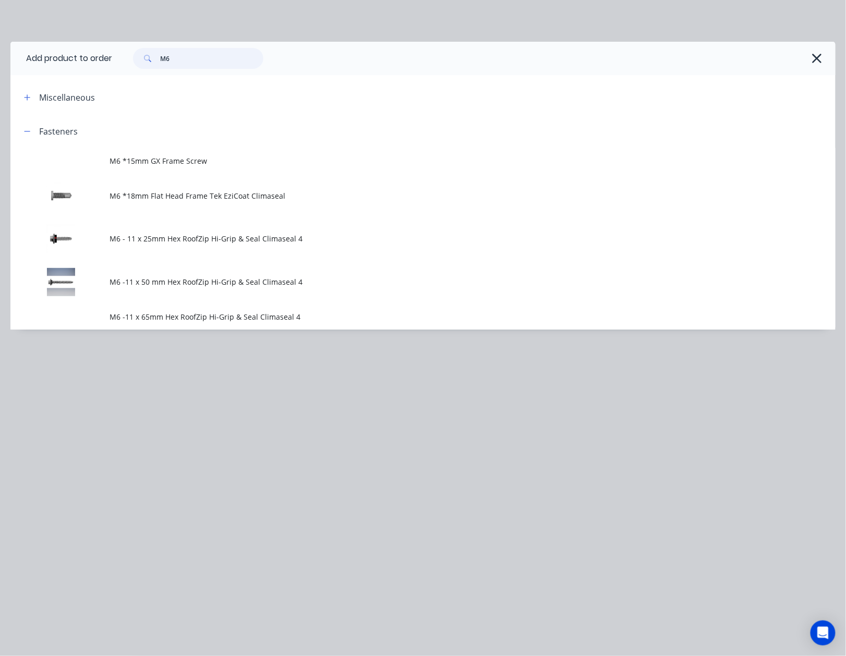
drag, startPoint x: 196, startPoint y: 67, endPoint x: 98, endPoint y: 46, distance: 100.4
click at [98, 46] on header "Add product to order M6" at bounding box center [422, 58] width 825 height 33
type input "touch"
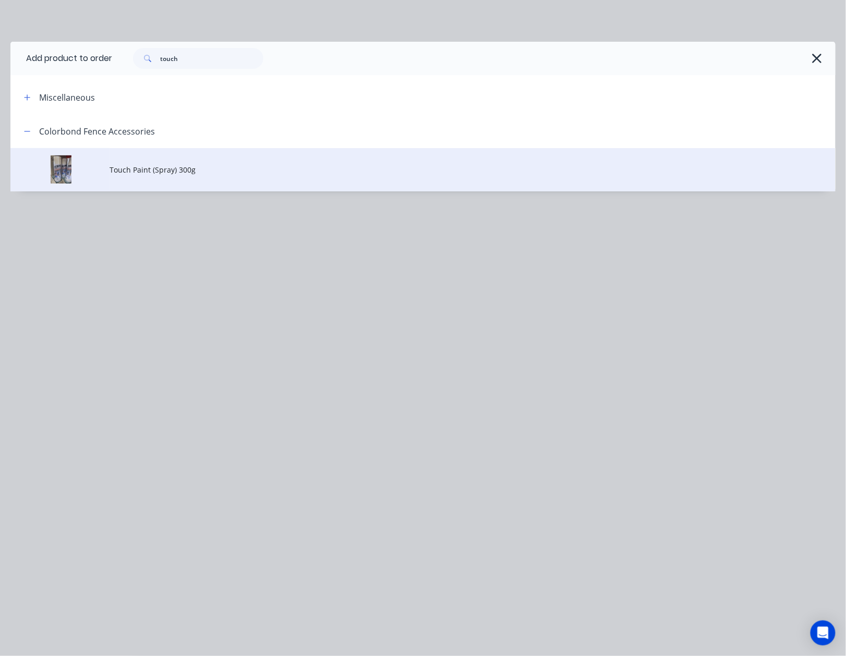
click at [180, 161] on td "Touch Paint (Spray) 300g" at bounding box center [473, 169] width 726 height 43
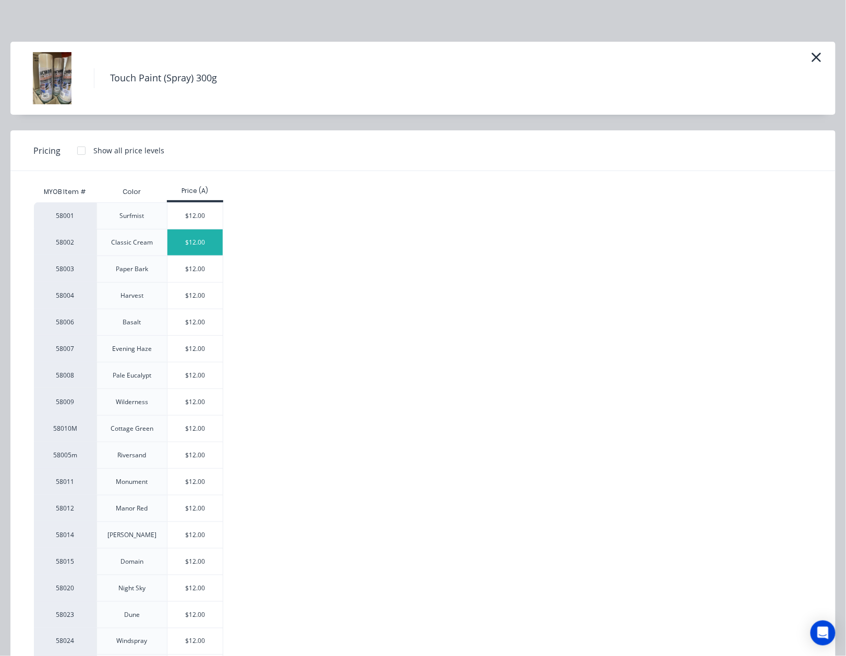
click at [205, 239] on div "$12.00" at bounding box center [195, 243] width 56 height 26
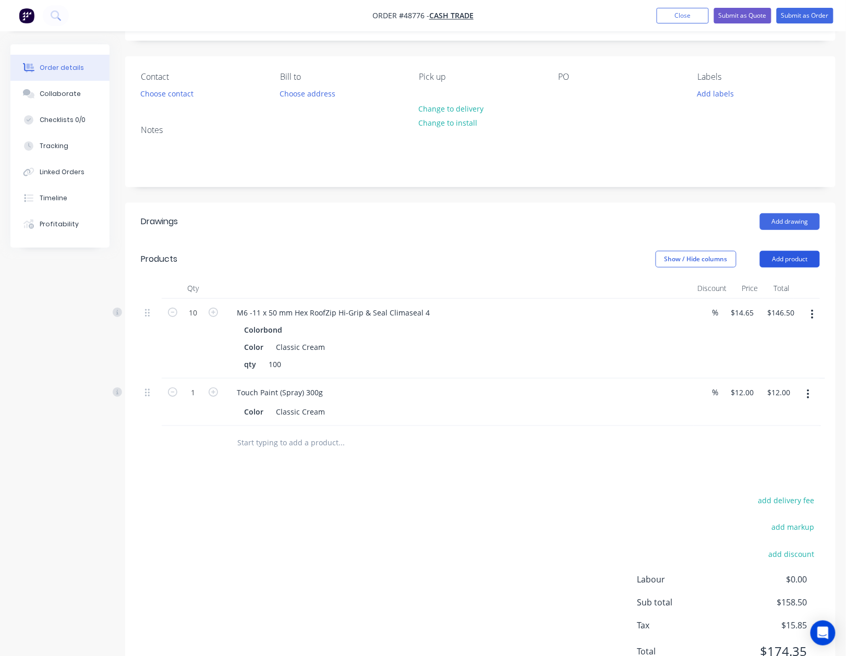
drag, startPoint x: 803, startPoint y: 263, endPoint x: 789, endPoint y: 271, distance: 16.6
click at [802, 263] on button "Add product" at bounding box center [790, 259] width 60 height 17
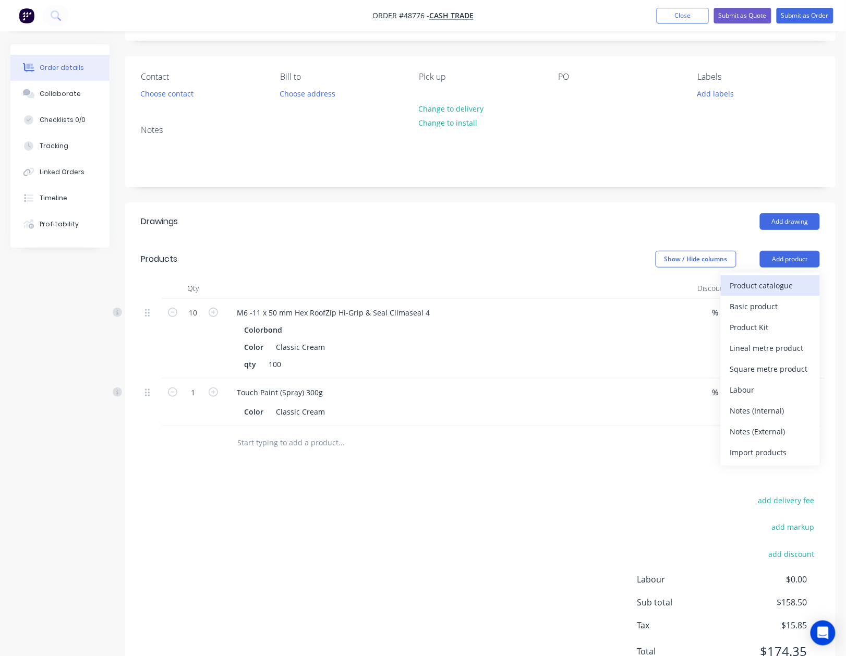
click at [782, 282] on div "Product catalogue" at bounding box center [770, 285] width 80 height 15
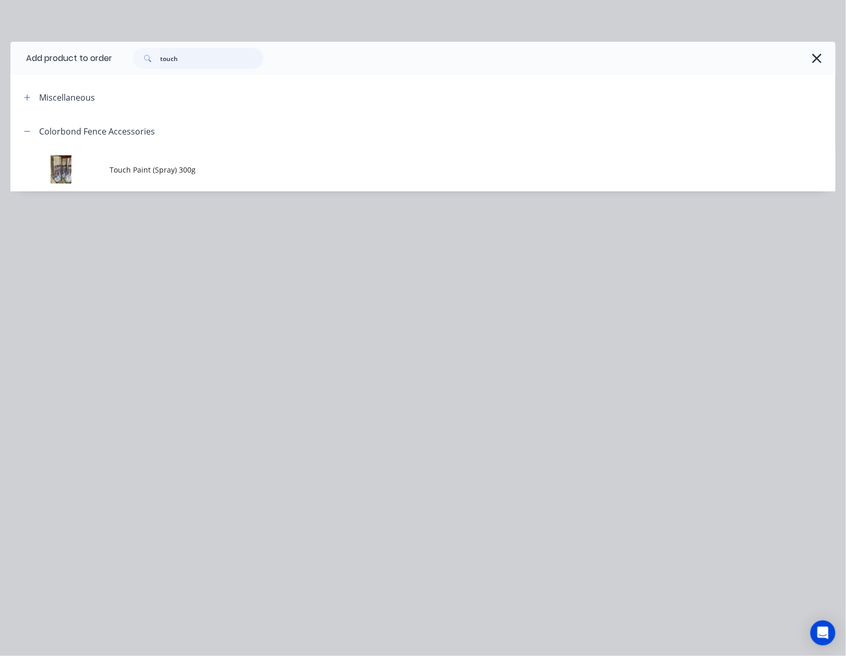
drag, startPoint x: 150, startPoint y: 57, endPoint x: -7, endPoint y: 57, distance: 157.5
click at [0, 57] on html "Order #48776 - Cash Trade Add product Close Submit as Quote Submit as Order Ord…" at bounding box center [423, 329] width 846 height 777
type input "gutter"
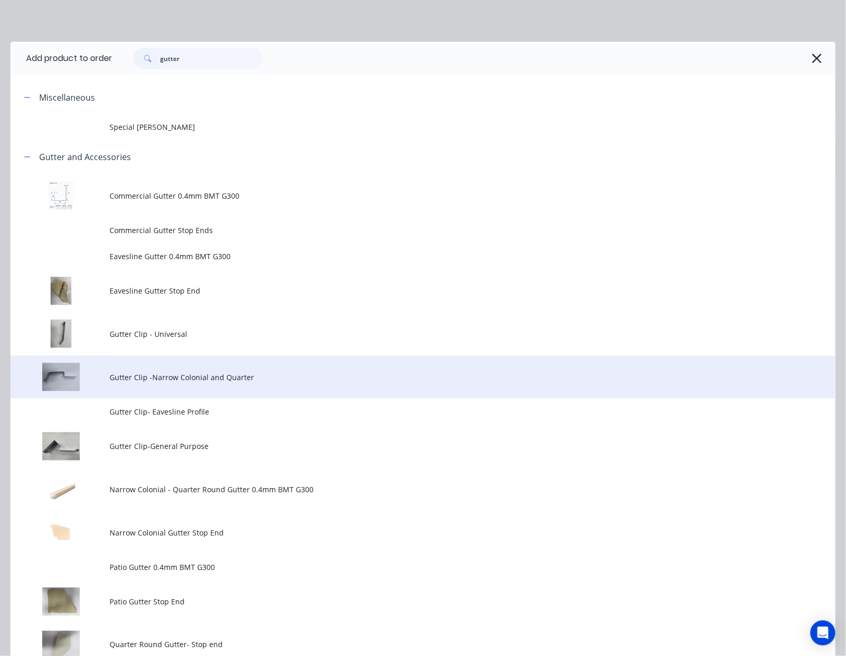
click at [132, 381] on span "Gutter Clip -Narrow Colonial and Quarter" at bounding box center [400, 377] width 581 height 11
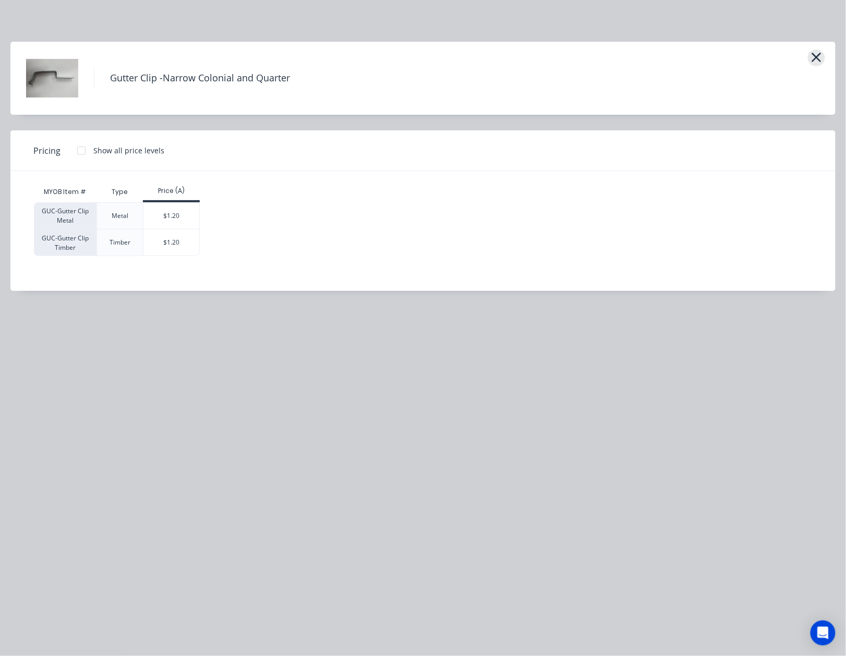
click at [810, 59] on button "button" at bounding box center [816, 58] width 17 height 17
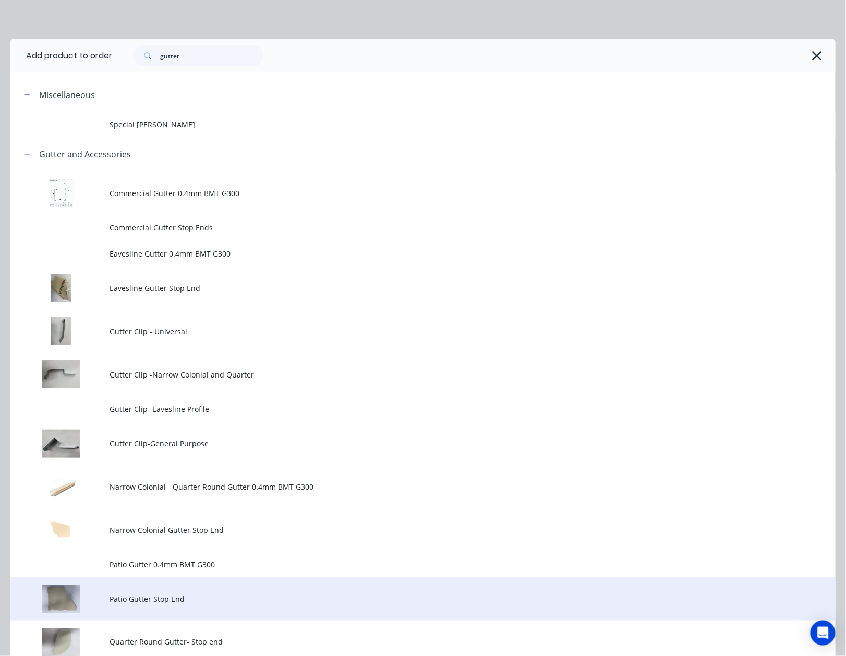
scroll to position [1, 0]
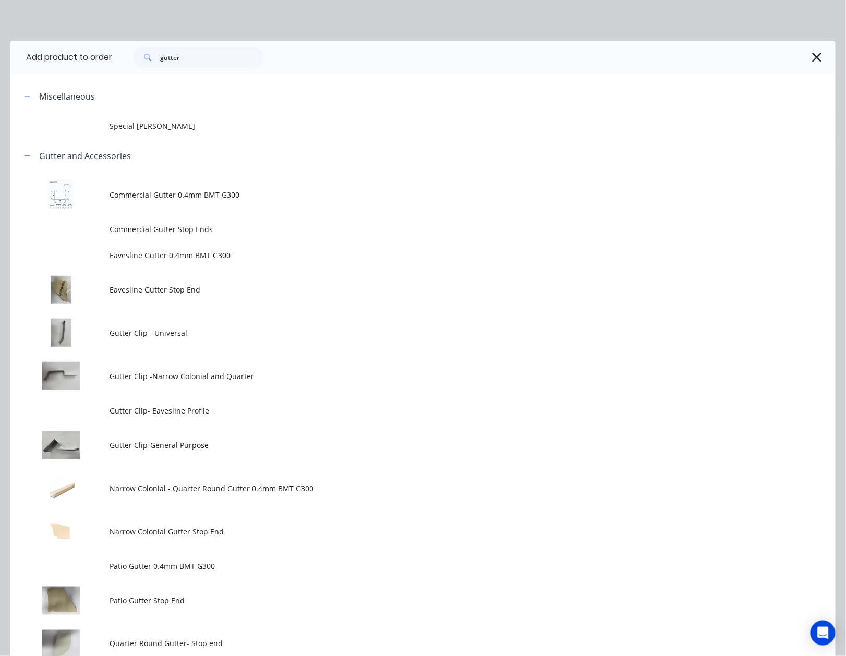
click at [178, 410] on span "Gutter Clip- Eavesline Profile" at bounding box center [400, 410] width 581 height 11
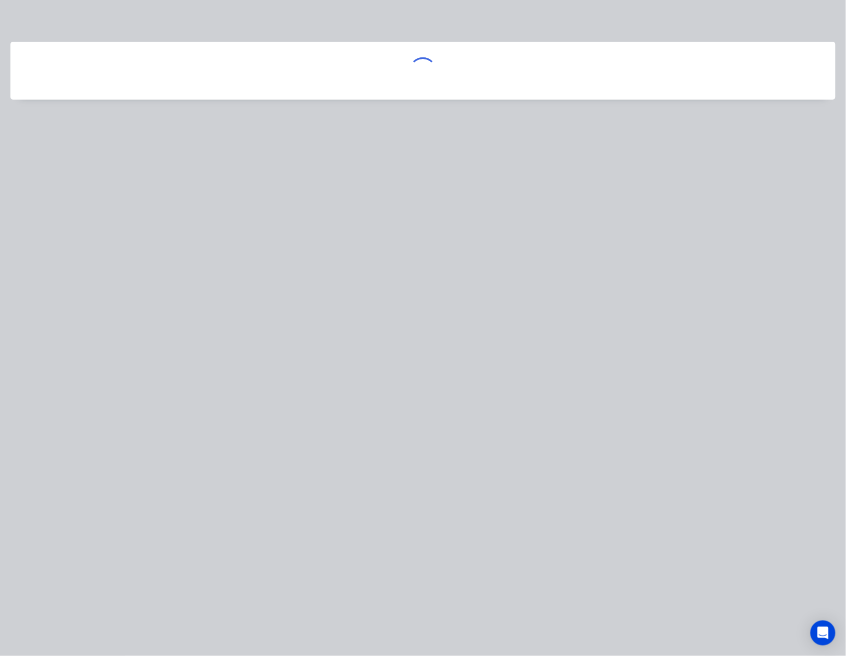
scroll to position [0, 0]
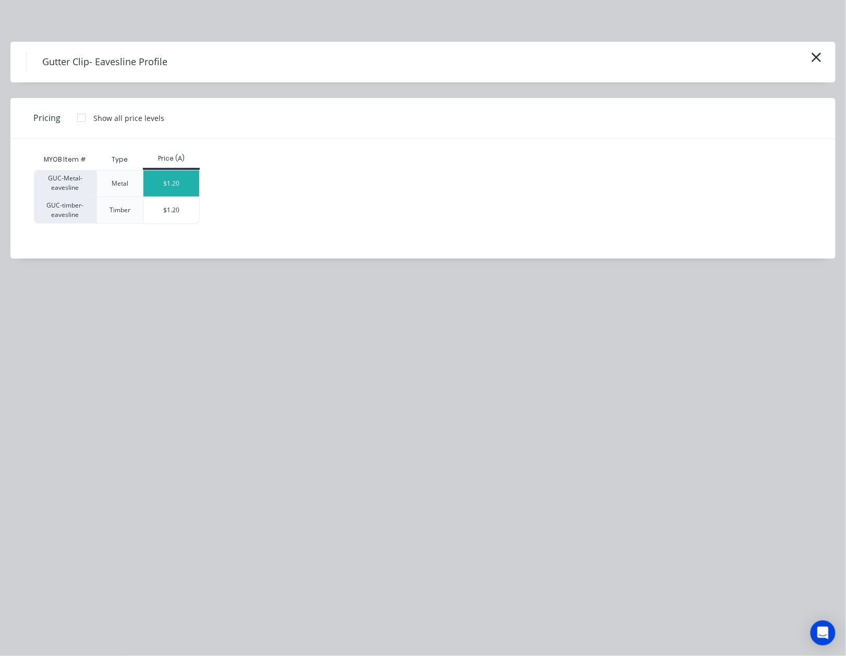
click at [174, 186] on div "$1.20" at bounding box center [171, 184] width 56 height 26
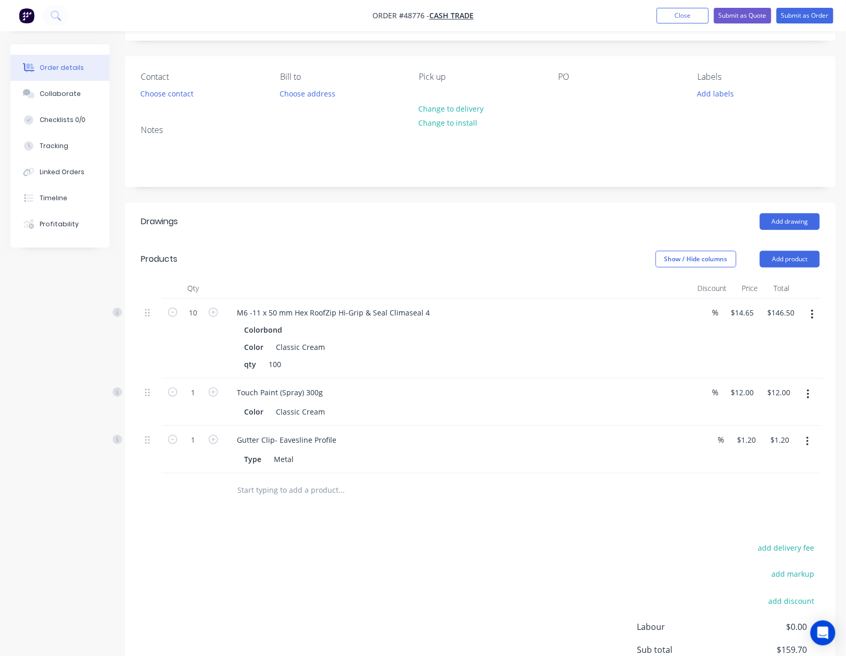
click at [370, 545] on div "add delivery fee add markup add discount Labour $0.00 Sub total $159.70 Tax $15…" at bounding box center [480, 630] width 679 height 178
click at [196, 321] on input "1" at bounding box center [192, 313] width 27 height 16
click at [442, 562] on div "add delivery fee add markup add discount Labour $0.00 Sub total $159.70 Tax $15…" at bounding box center [480, 630] width 679 height 178
click at [601, 291] on div at bounding box center [458, 288] width 469 height 21
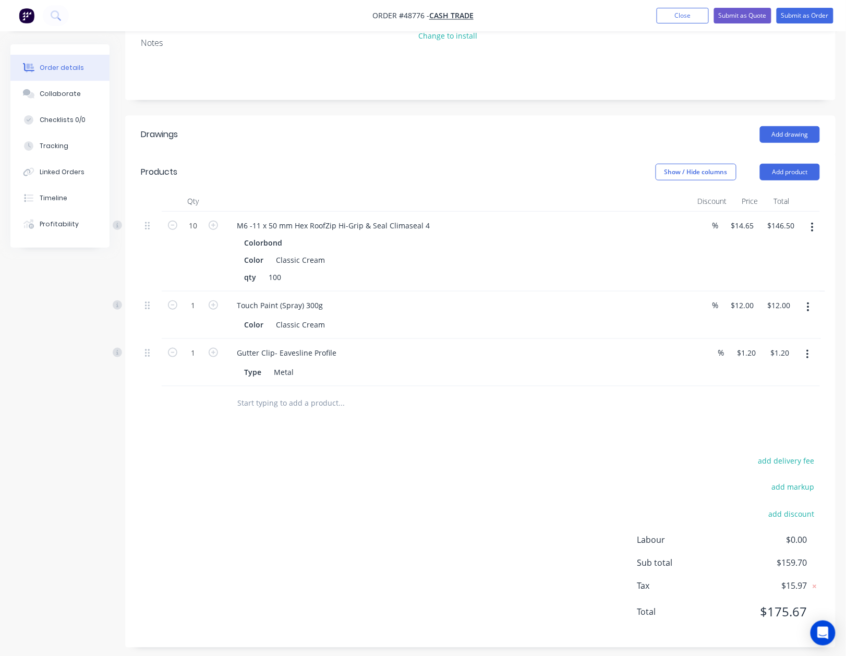
scroll to position [155, 0]
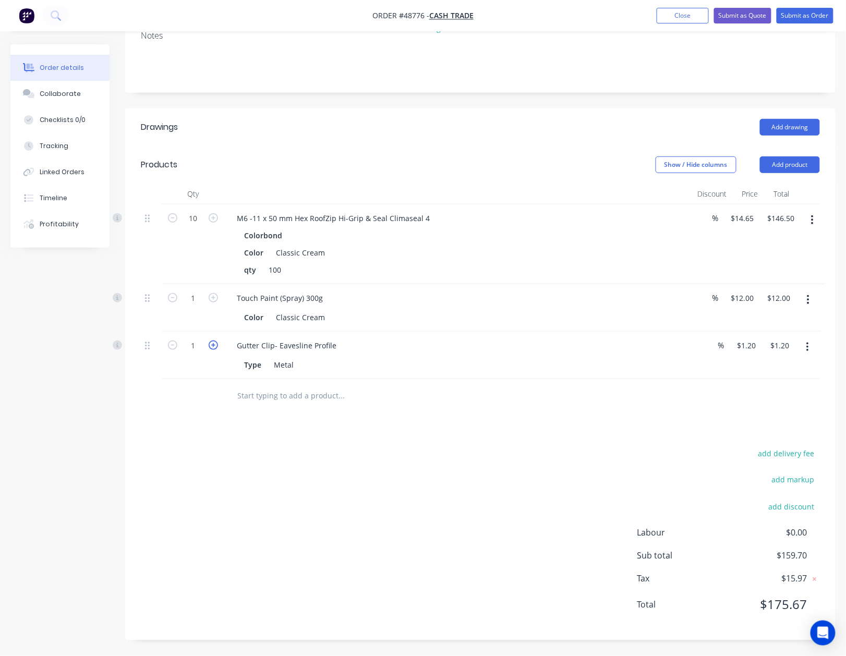
click at [212, 347] on icon "button" at bounding box center [213, 345] width 9 height 9
type input "2"
type input "$2.40"
click at [197, 226] on input "2" at bounding box center [192, 219] width 27 height 16
type input "10"
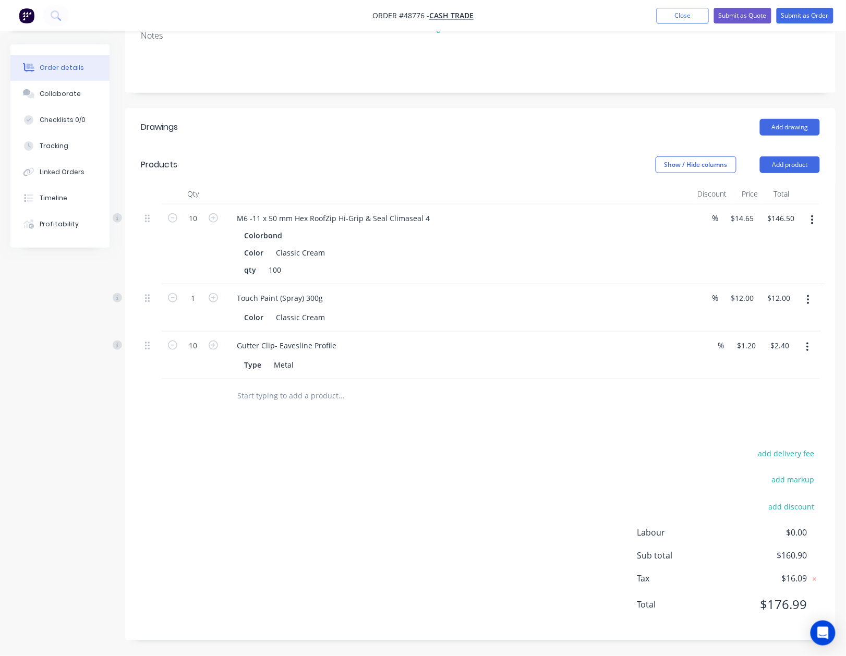
type input "$12.00"
click at [414, 505] on div "add delivery fee add markup add discount Labour $0.00 Sub total $160.90 Tax $16…" at bounding box center [480, 536] width 679 height 178
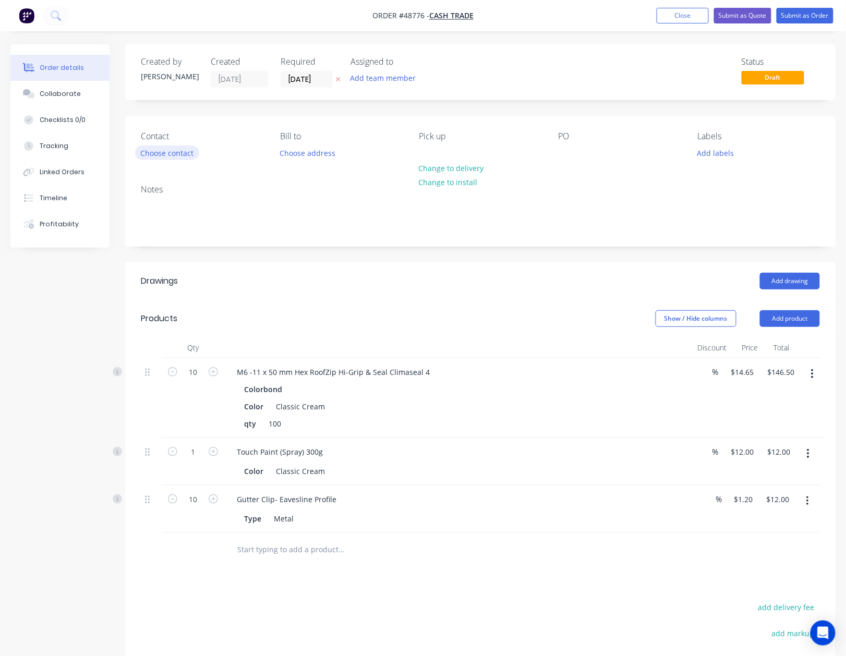
click at [192, 147] on button "Choose contact" at bounding box center [167, 153] width 64 height 14
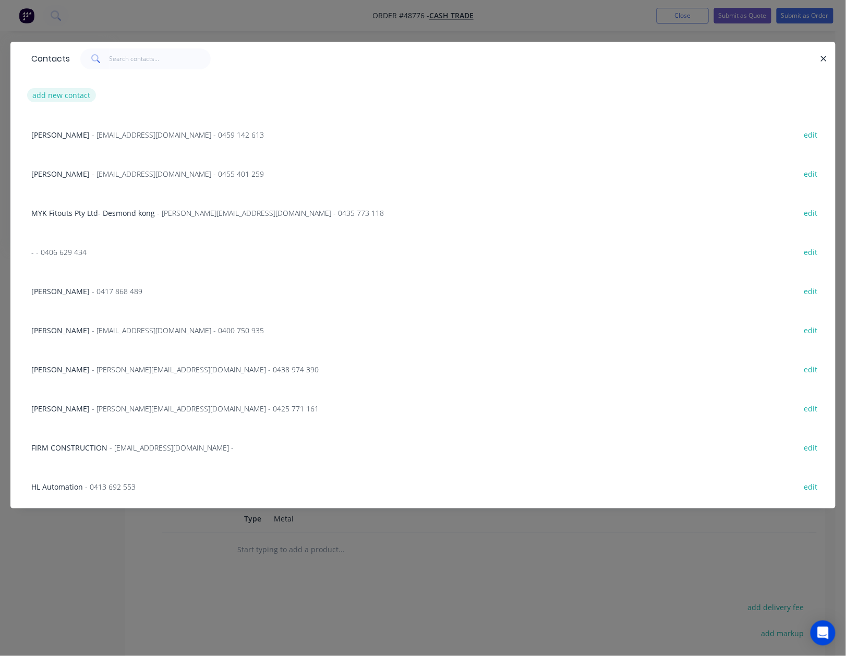
click at [71, 92] on button "add new contact" at bounding box center [61, 95] width 69 height 14
select select "AU"
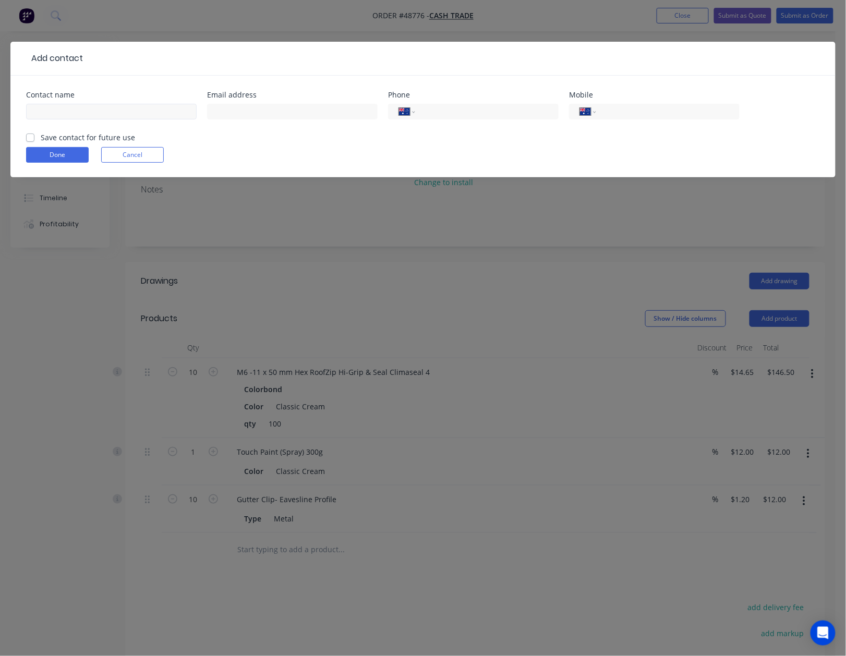
click at [71, 109] on input "text" at bounding box center [111, 112] width 171 height 16
drag, startPoint x: 89, startPoint y: 111, endPoint x: 238, endPoint y: 118, distance: 149.3
click at [238, 118] on div "Contact name Ethan Bower 0466 674 632 Reddustremote@outlook.com Email address P…" at bounding box center [423, 111] width 794 height 41
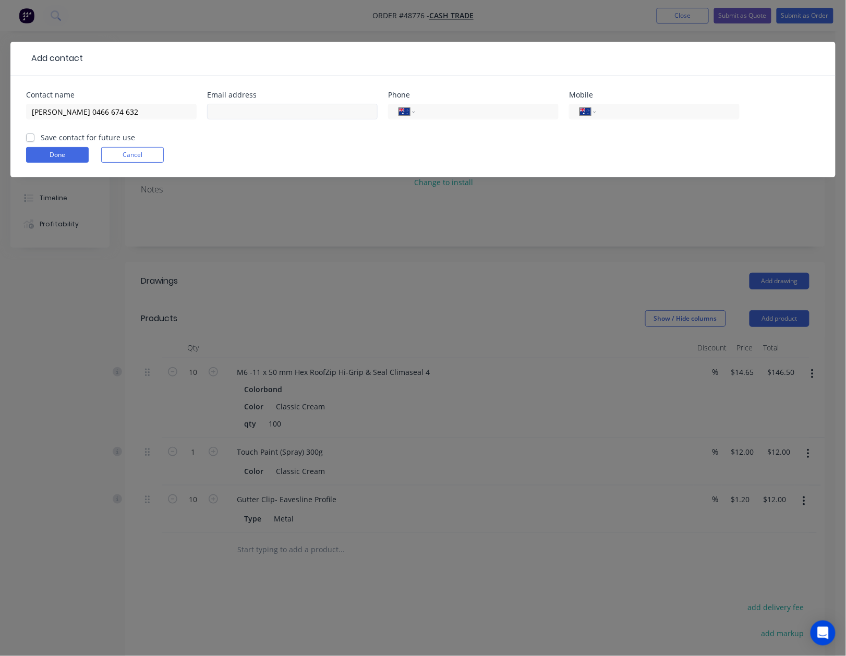
type input "Ethan Bower 0466 674 632"
click at [276, 105] on input "text" at bounding box center [292, 112] width 171 height 16
paste input "[EMAIL_ADDRESS][DOMAIN_NAME]"
type input "[EMAIL_ADDRESS][DOMAIN_NAME]"
drag, startPoint x: 79, startPoint y: 117, endPoint x: 173, endPoint y: 109, distance: 94.2
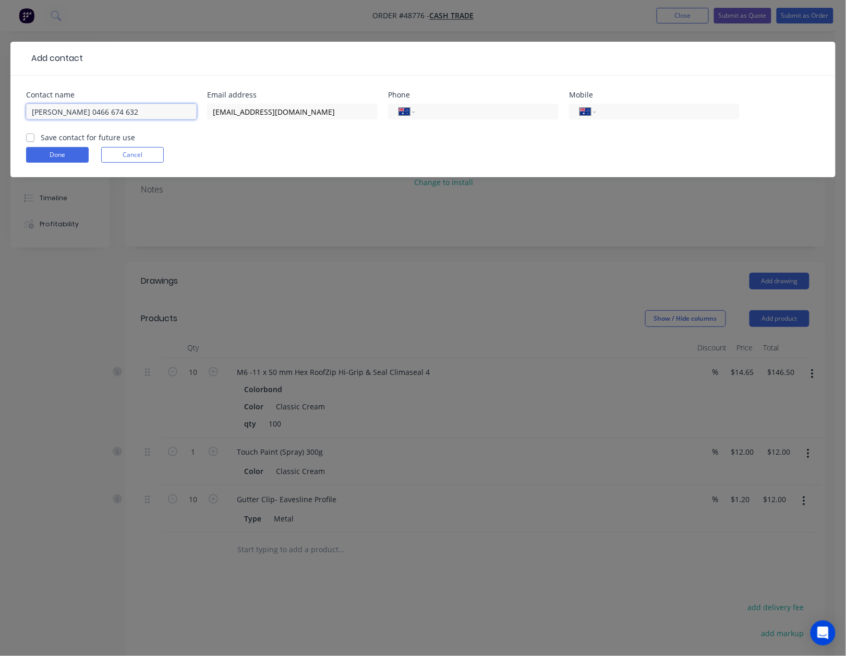
click at [173, 109] on input "Ethan Bower 0466 674 632" at bounding box center [111, 112] width 171 height 16
type input "[PERSON_NAME]"
click at [690, 111] on input "tel" at bounding box center [666, 112] width 125 height 12
paste input "0466 674 632"
type input "0466 674 632"
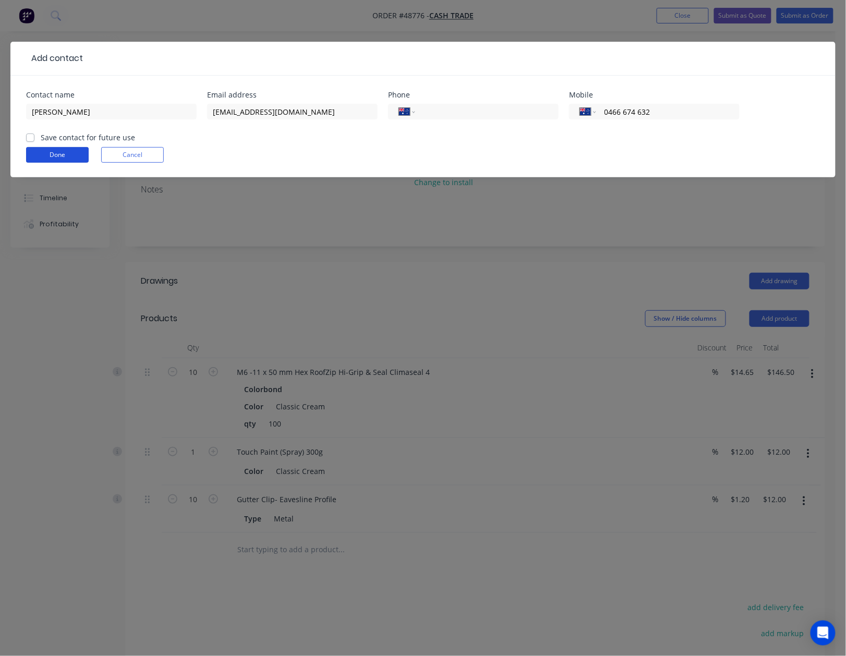
drag, startPoint x: 58, startPoint y: 153, endPoint x: 85, endPoint y: 151, distance: 26.2
click at [59, 153] on button "Done" at bounding box center [57, 155] width 63 height 16
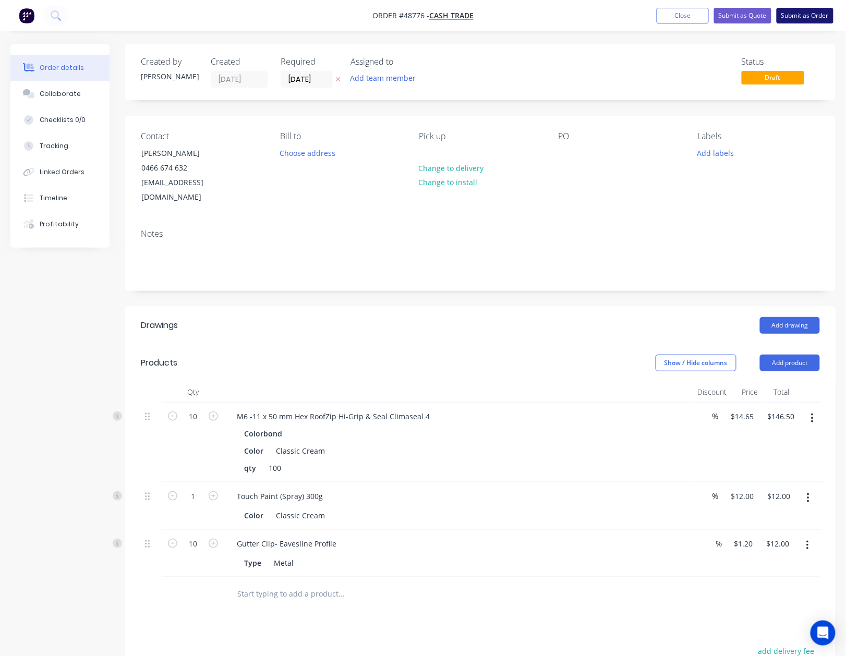
click at [810, 18] on button "Submit as Order" at bounding box center [805, 16] width 57 height 16
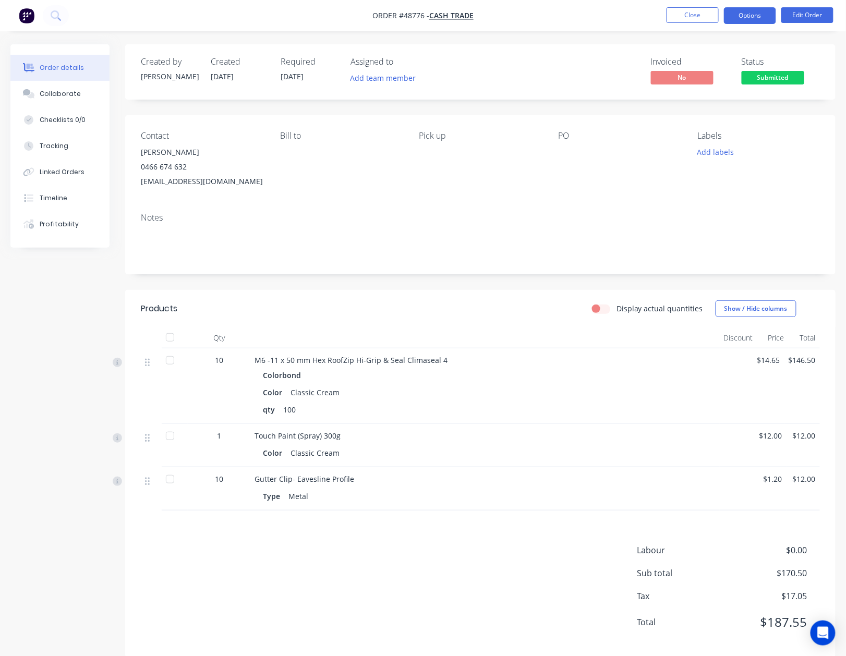
click at [752, 17] on button "Options" at bounding box center [750, 15] width 52 height 17
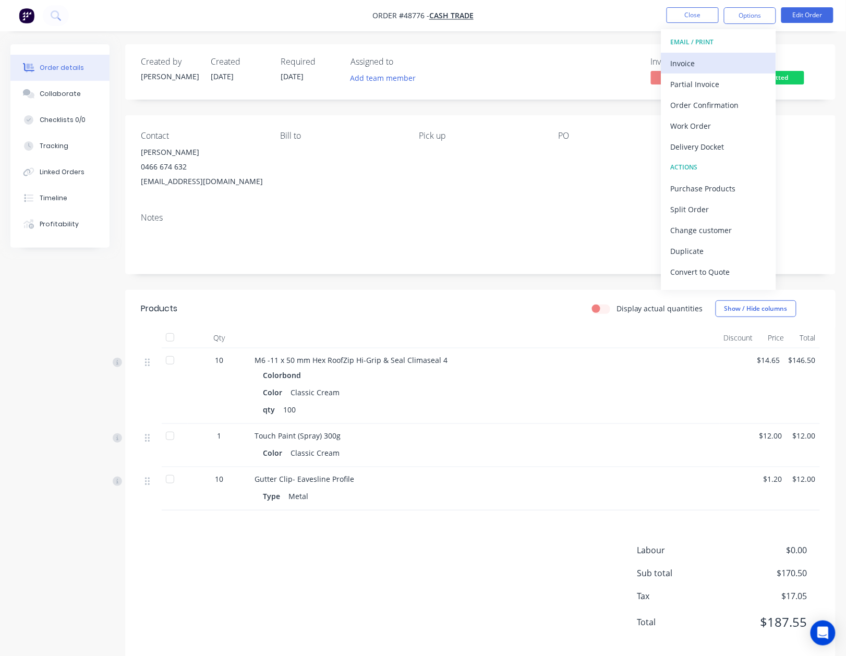
click at [678, 72] on button "Invoice" at bounding box center [718, 63] width 115 height 21
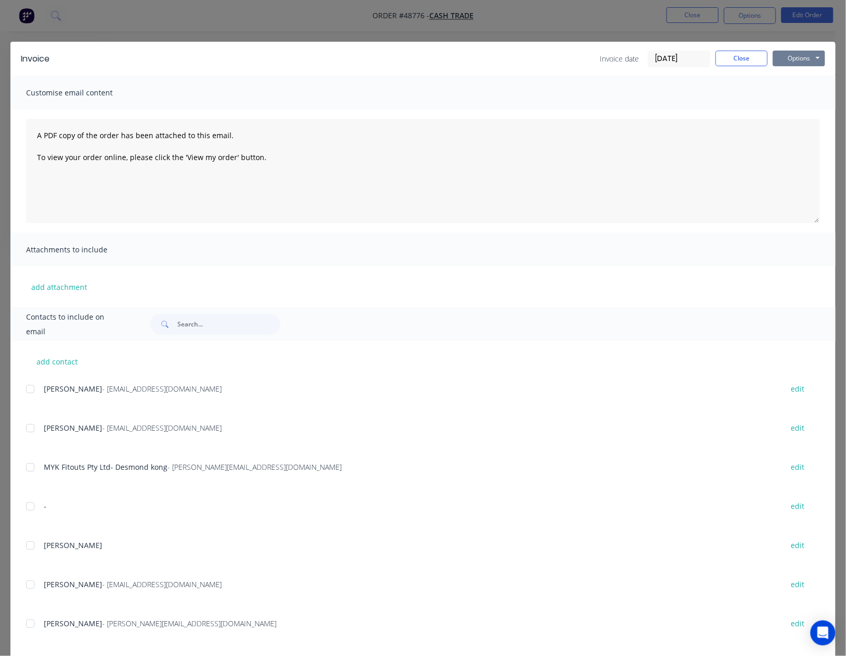
drag, startPoint x: 775, startPoint y: 57, endPoint x: 781, endPoint y: 67, distance: 11.7
click at [776, 57] on button "Options" at bounding box center [799, 59] width 52 height 16
click at [785, 96] on button "Print" at bounding box center [806, 94] width 67 height 17
click at [718, 65] on button "Close" at bounding box center [742, 59] width 52 height 16
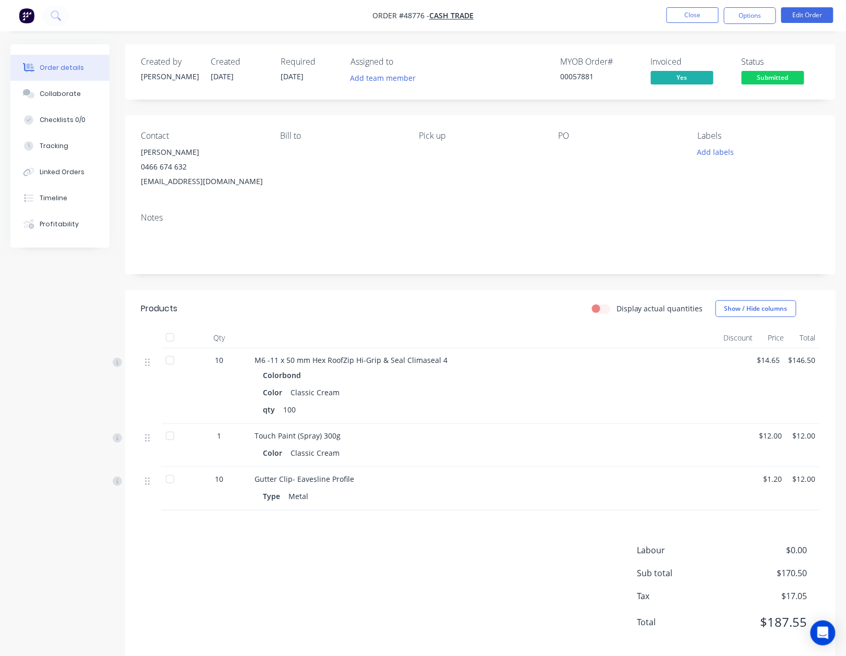
drag, startPoint x: 776, startPoint y: 76, endPoint x: 770, endPoint y: 86, distance: 11.0
click at [776, 78] on span "Submitted" at bounding box center [773, 77] width 63 height 13
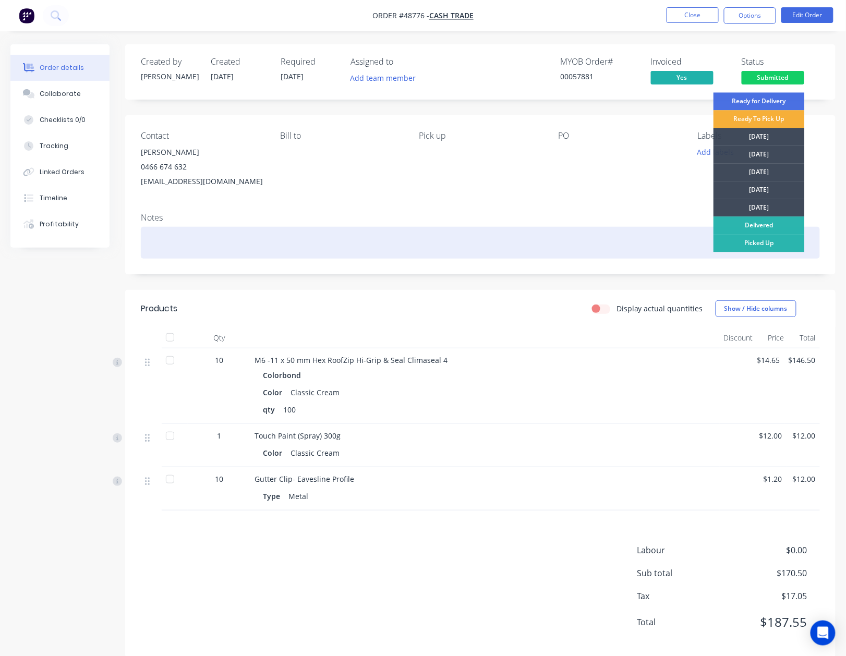
click at [739, 238] on div "Picked Up" at bounding box center [759, 243] width 91 height 18
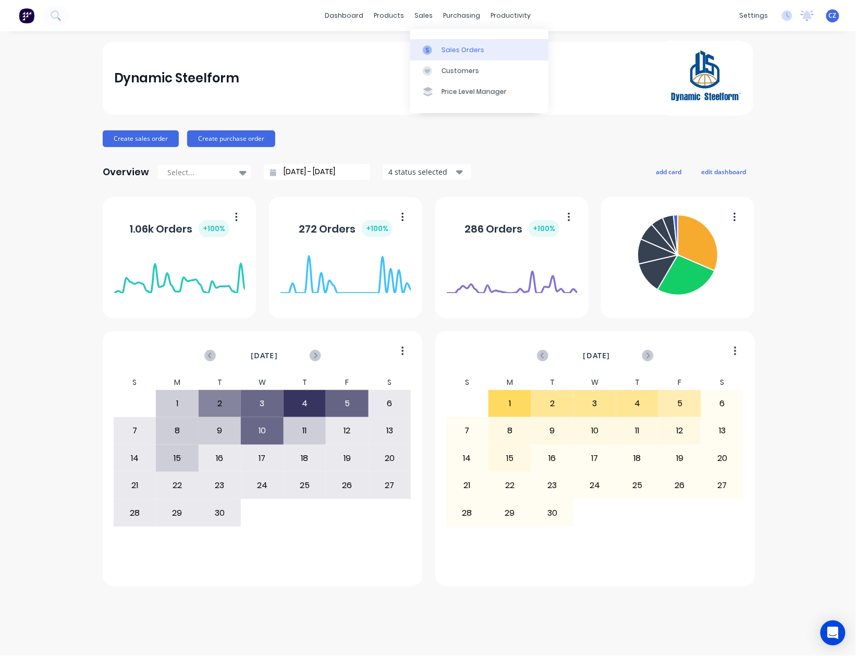
click at [430, 49] on icon at bounding box center [427, 49] width 9 height 9
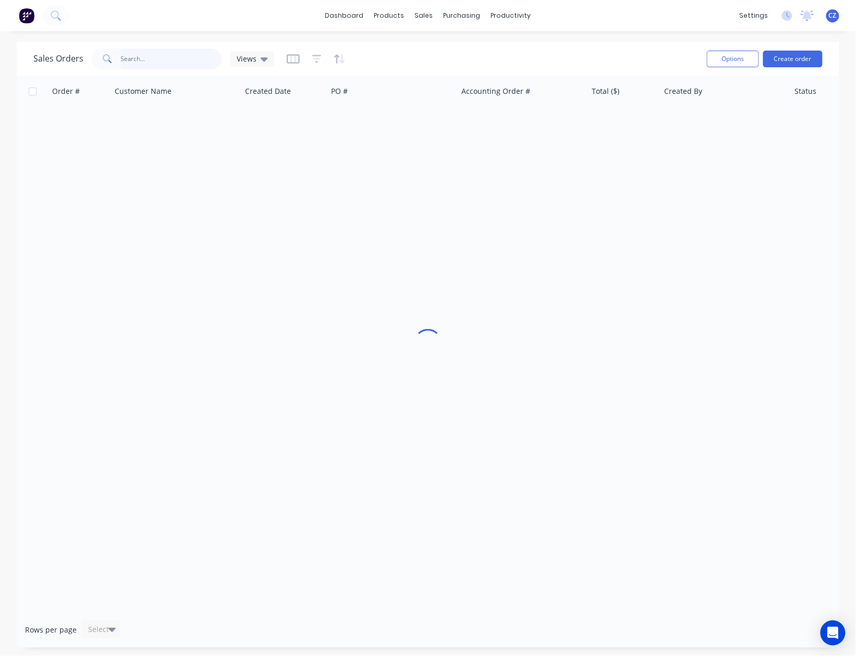
click at [138, 63] on input "text" at bounding box center [172, 59] width 102 height 21
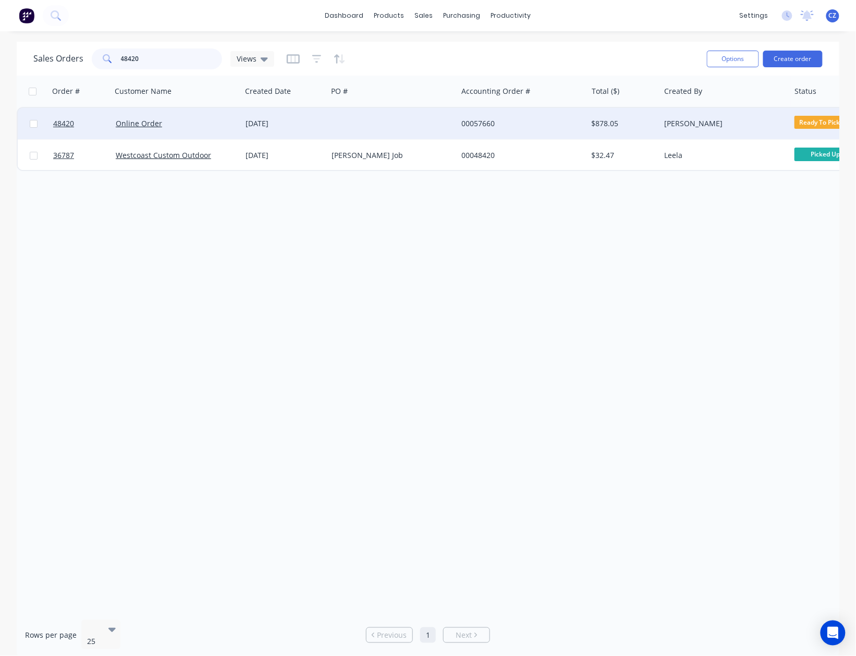
type input "48420"
click at [362, 125] on div at bounding box center [393, 123] width 130 height 31
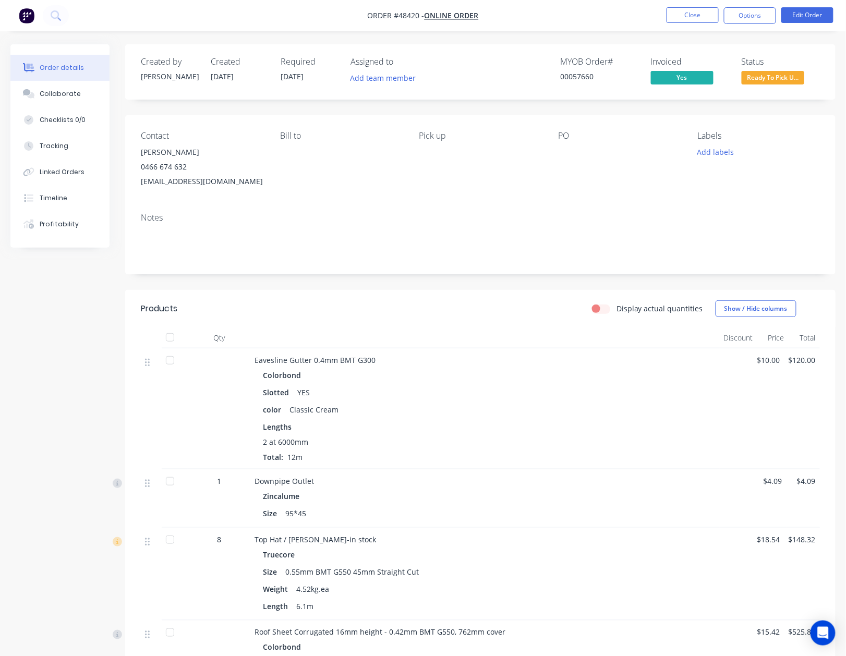
click at [739, 78] on div "MYOB Order # 00057660 Invoiced Yes Status Ready To Pick U..." at bounding box center [637, 72] width 365 height 30
drag, startPoint x: 743, startPoint y: 80, endPoint x: 751, endPoint y: 83, distance: 8.9
click at [745, 80] on span "Ready To Pick U..." at bounding box center [773, 77] width 63 height 13
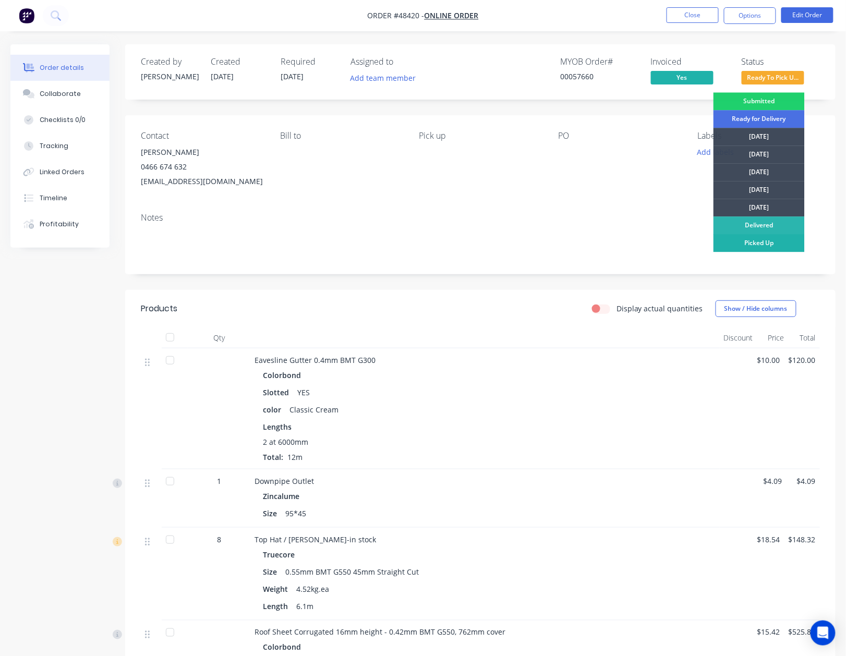
click at [775, 249] on div "Picked Up" at bounding box center [759, 243] width 91 height 18
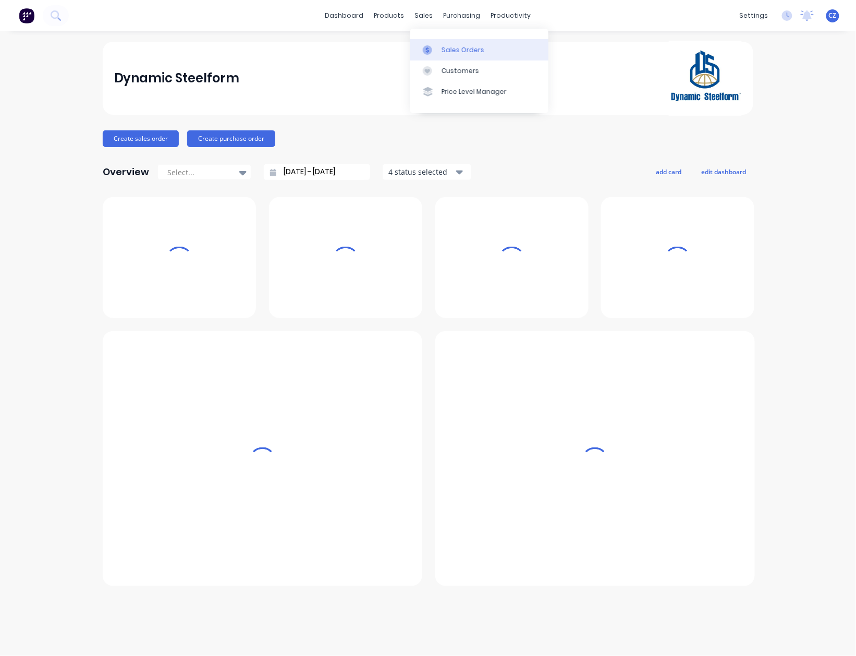
click at [438, 46] on div at bounding box center [431, 49] width 16 height 9
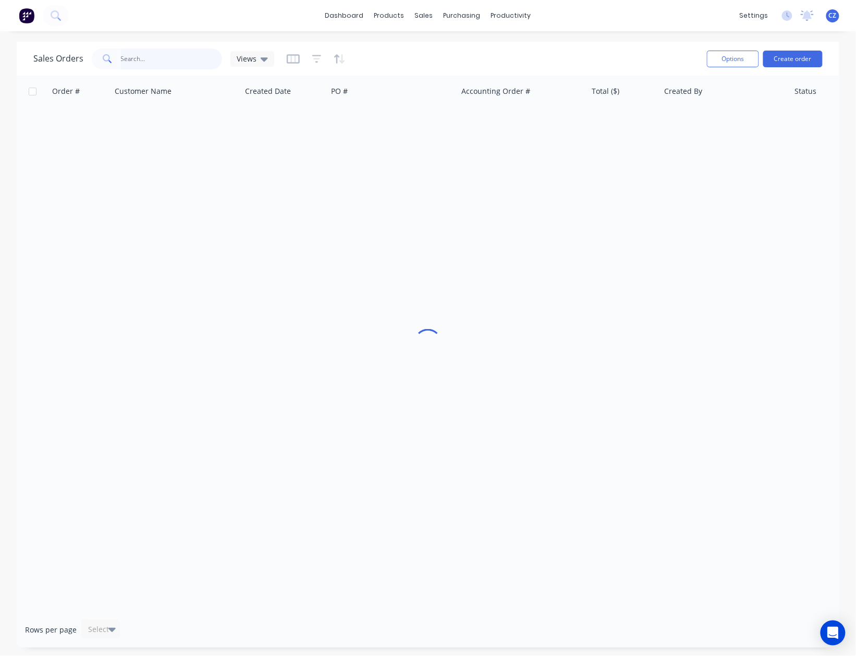
click at [182, 55] on input "text" at bounding box center [172, 59] width 102 height 21
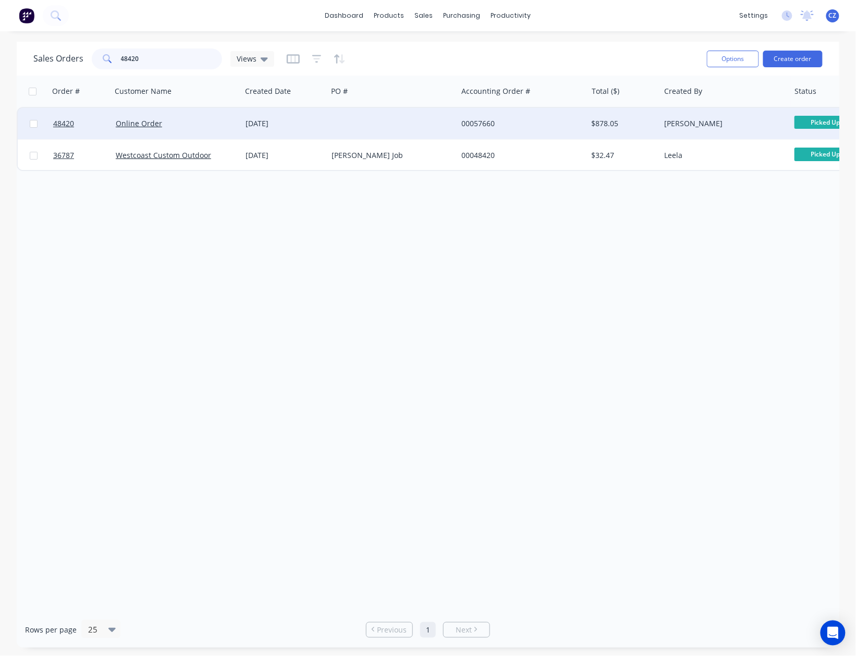
type input "48420"
click at [597, 124] on div "$878.05" at bounding box center [622, 123] width 61 height 10
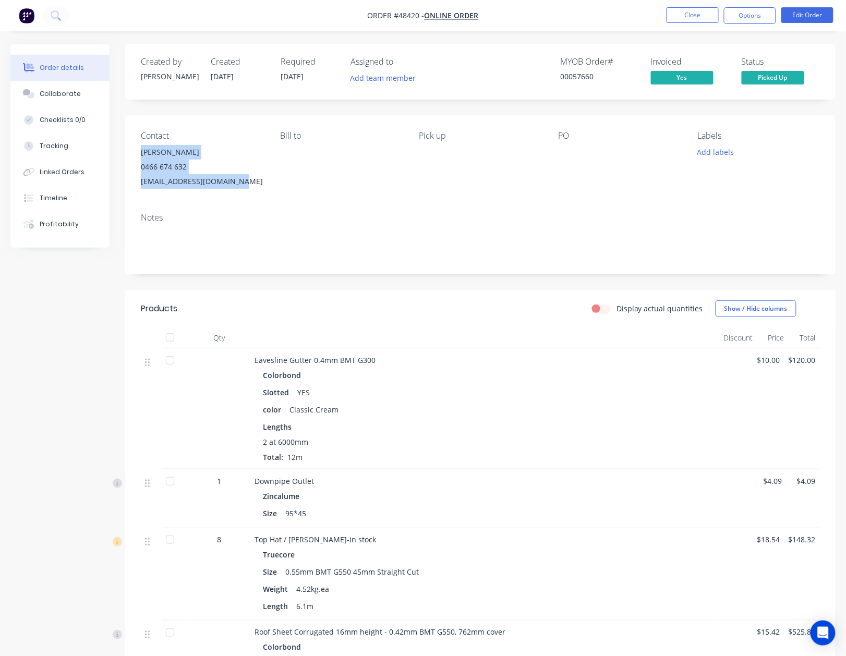
drag, startPoint x: 128, startPoint y: 151, endPoint x: 250, endPoint y: 202, distance: 133.0
click at [250, 202] on div "Contact [PERSON_NAME] [PHONE_NUMBER] [EMAIL_ADDRESS][DOMAIN_NAME] [PERSON_NAME]…" at bounding box center [480, 159] width 710 height 89
copy div "[PERSON_NAME] 0466 674 632 [EMAIL_ADDRESS][DOMAIN_NAME]"
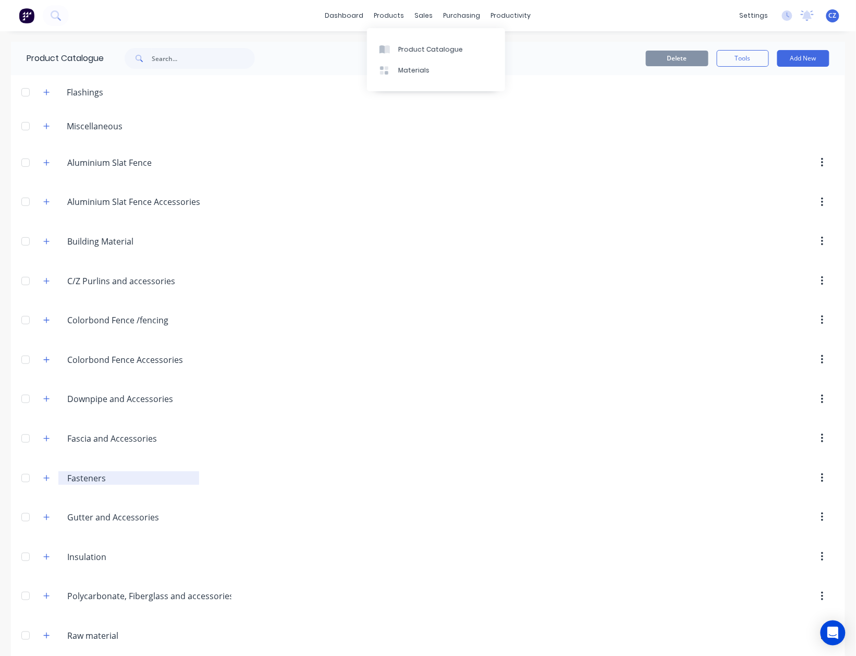
scroll to position [252, 0]
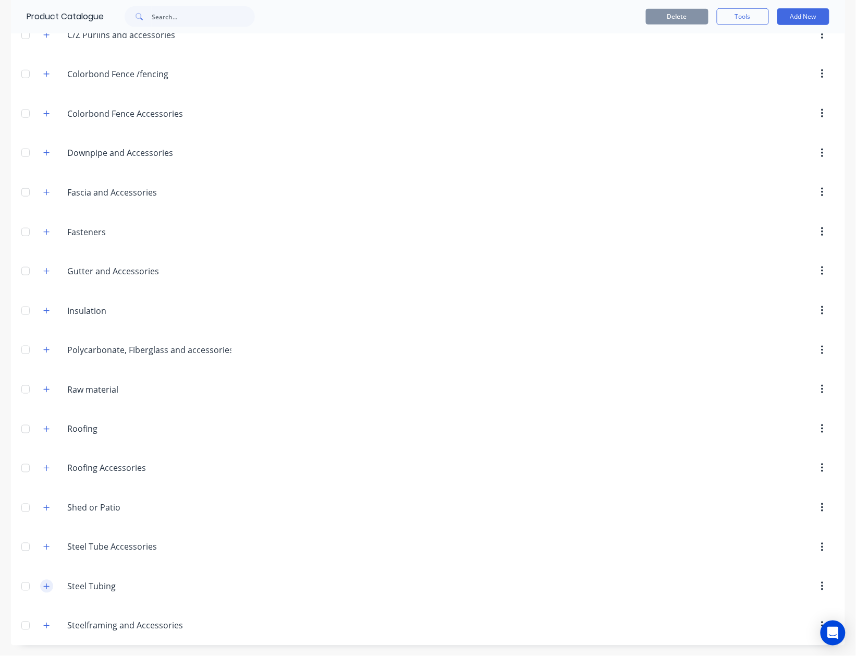
click at [43, 590] on button "button" at bounding box center [46, 586] width 13 height 13
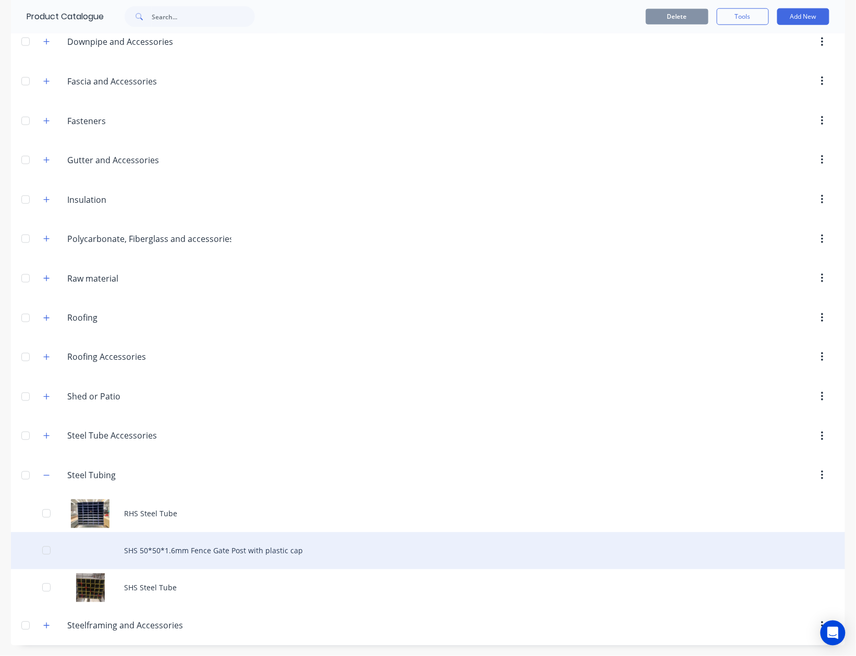
scroll to position [364, 0]
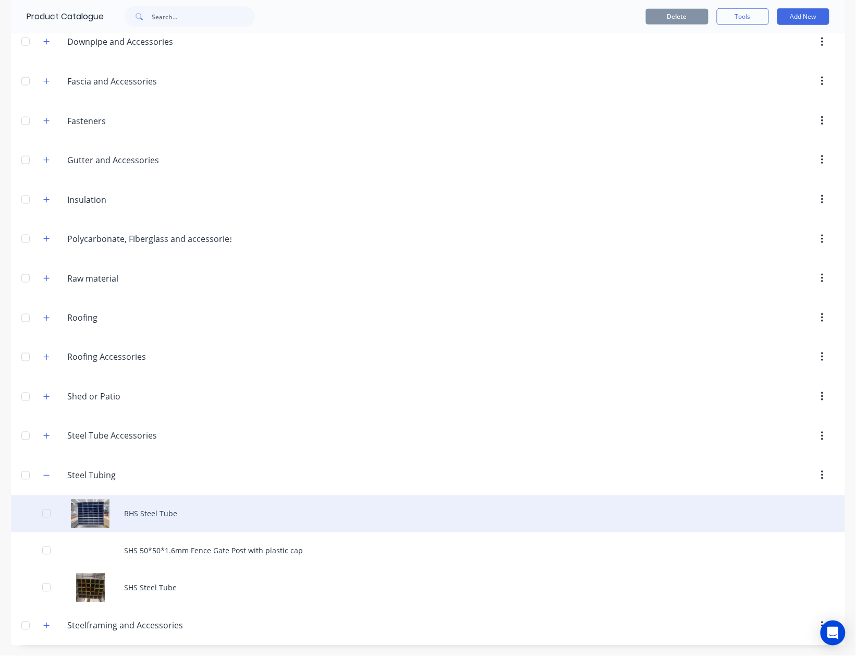
click at [167, 524] on div "RHS Steel Tube" at bounding box center [428, 514] width 835 height 37
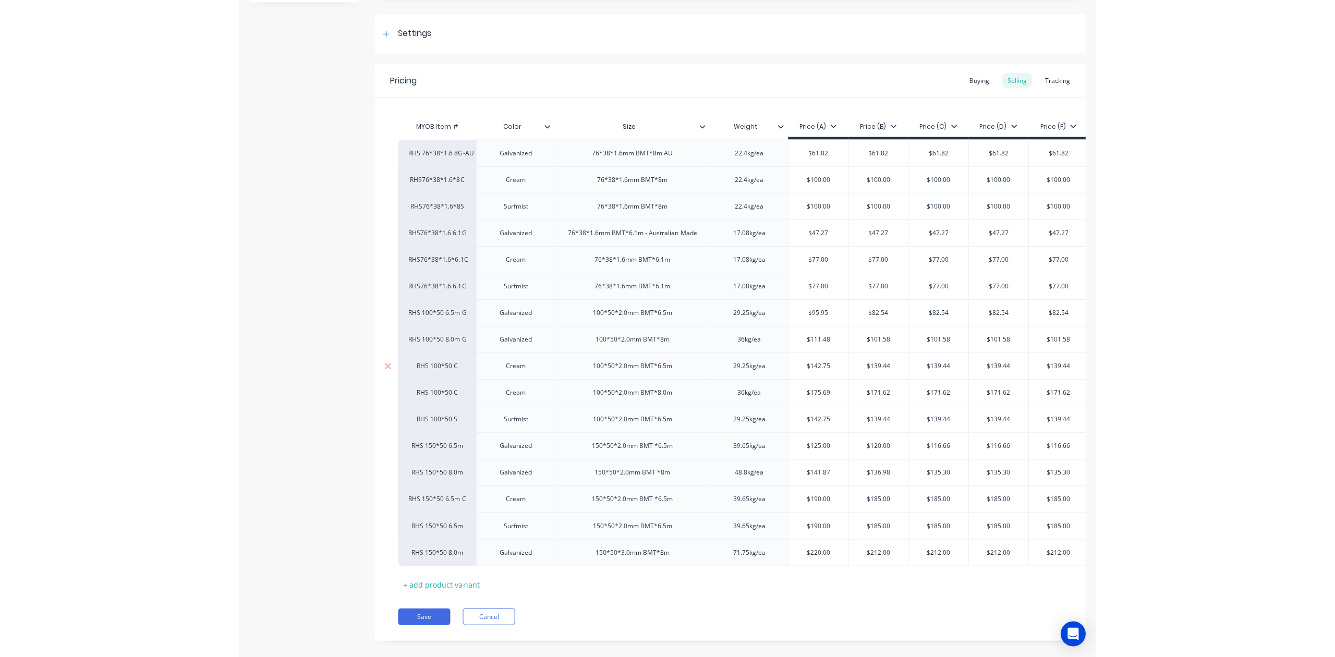
scroll to position [165, 0]
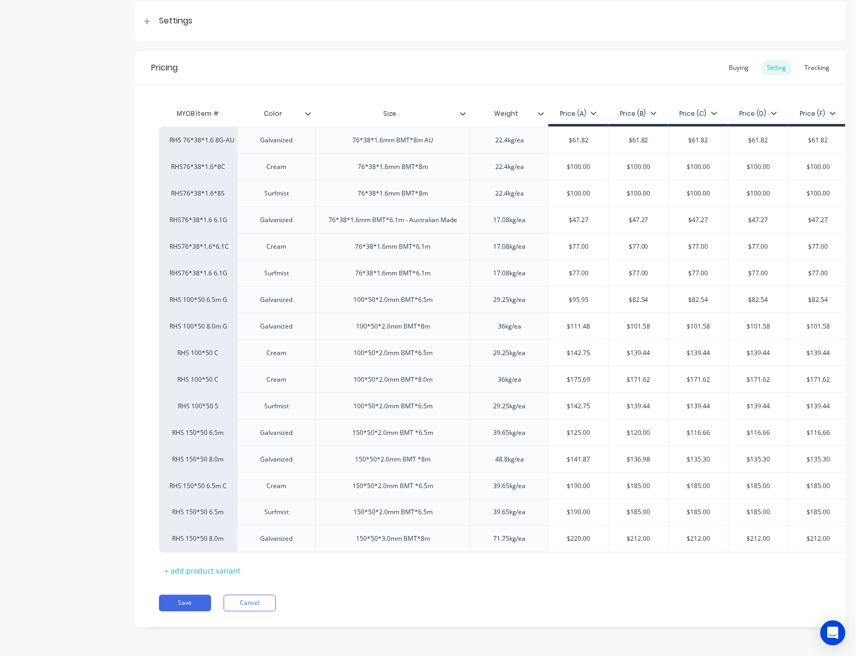
type textarea "x"
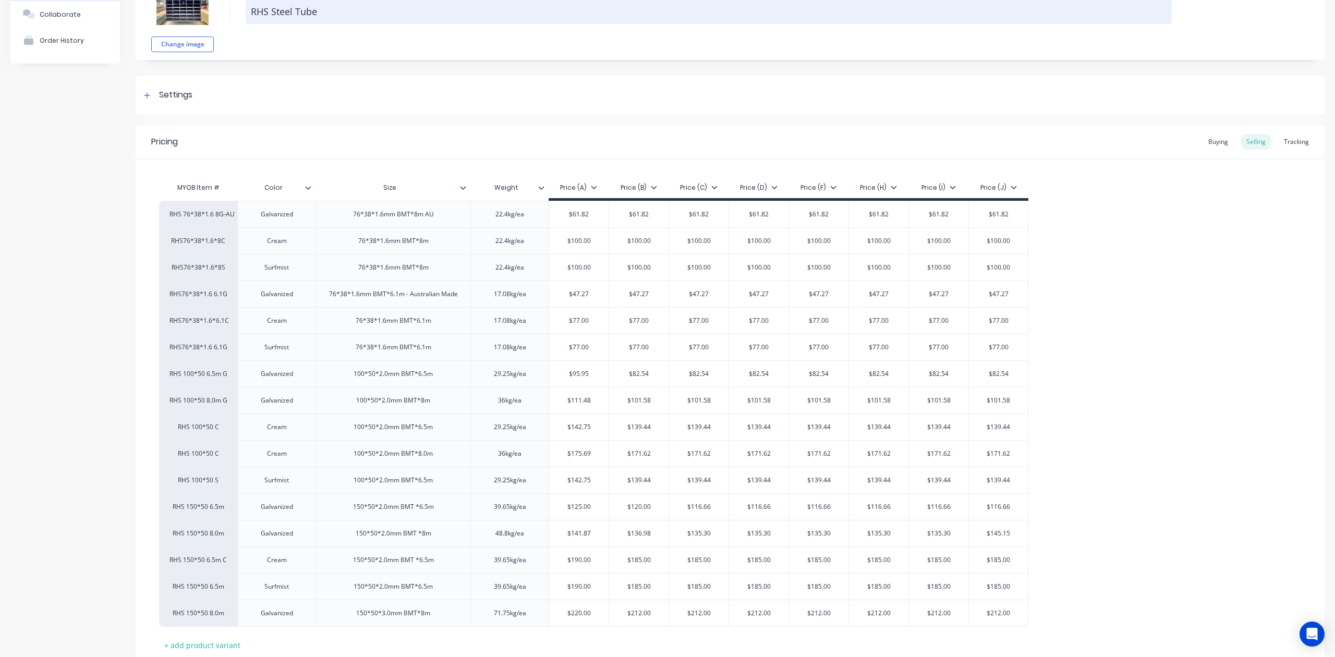
scroll to position [0, 0]
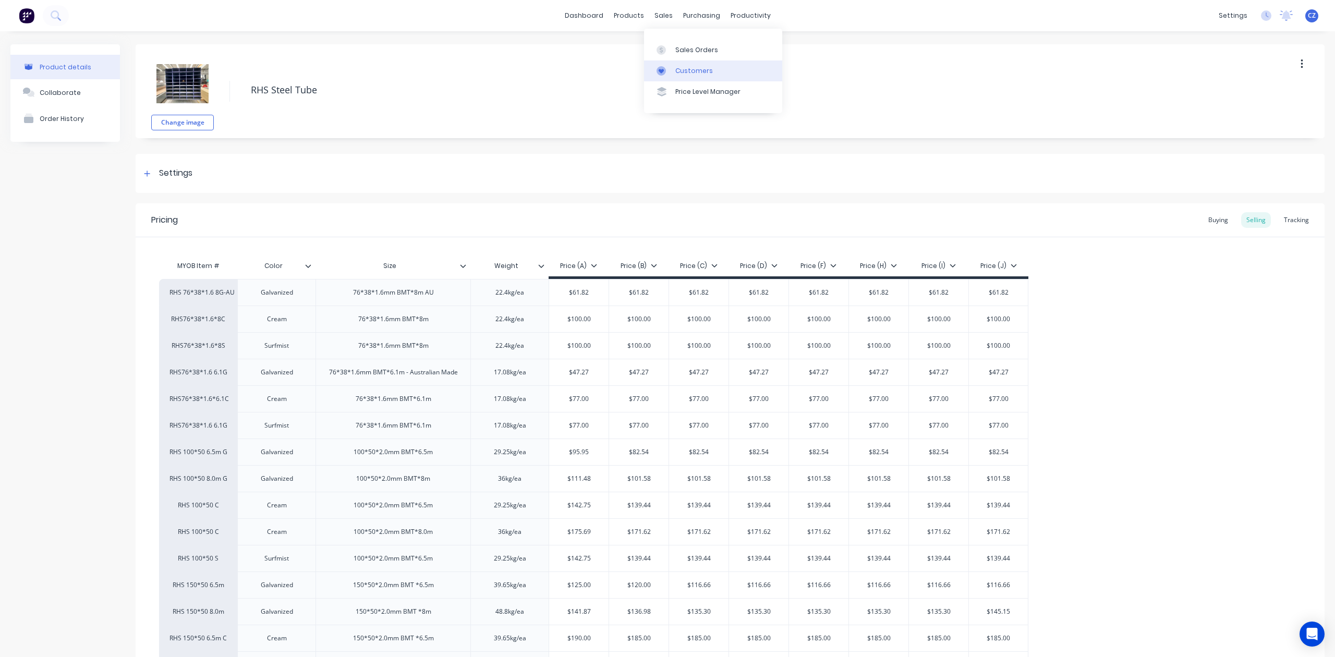
click at [685, 74] on div "Customers" at bounding box center [694, 70] width 38 height 9
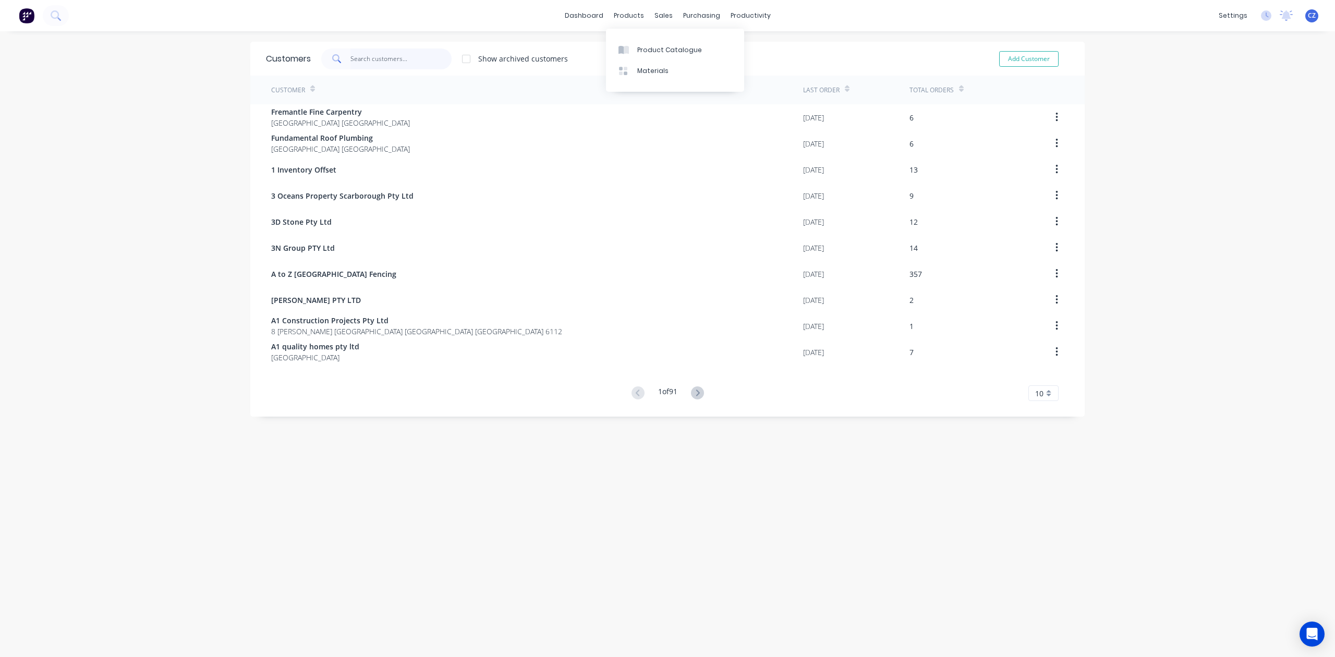
click at [404, 61] on input "text" at bounding box center [402, 59] width 102 height 21
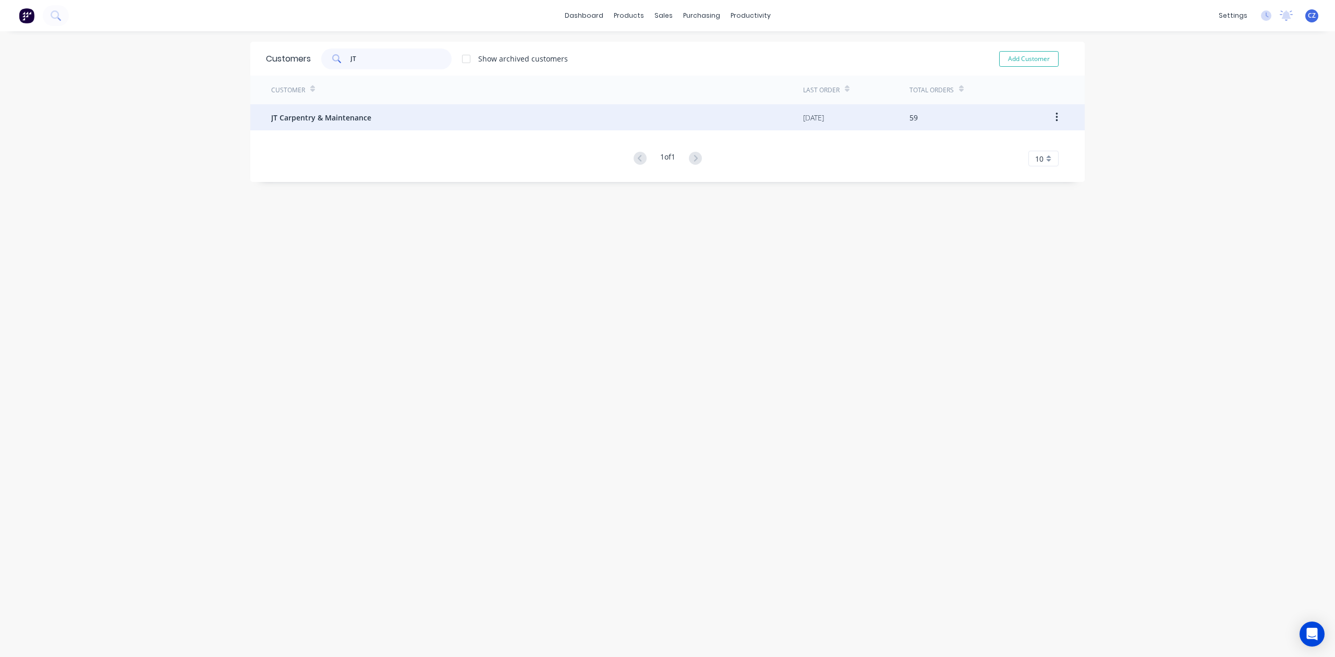
type input "JT"
click at [401, 119] on div "JT Carpentry & Maintenance" at bounding box center [537, 117] width 532 height 26
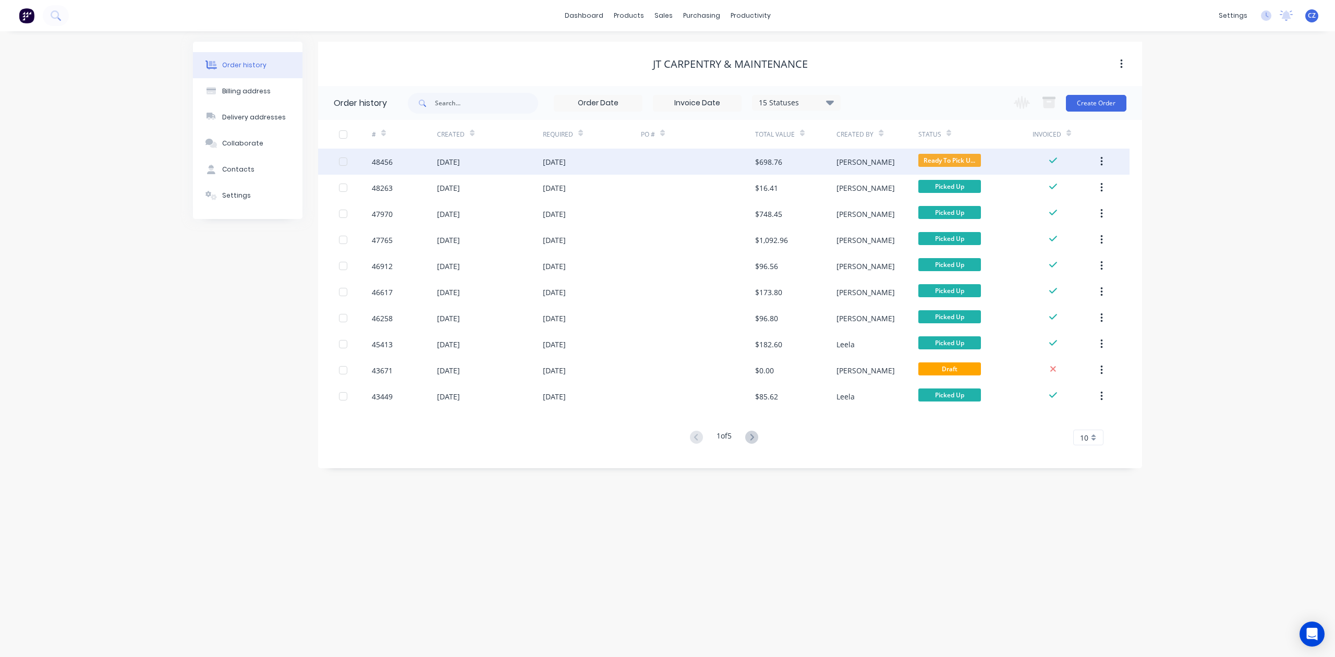
click at [699, 159] on div at bounding box center [698, 162] width 114 height 26
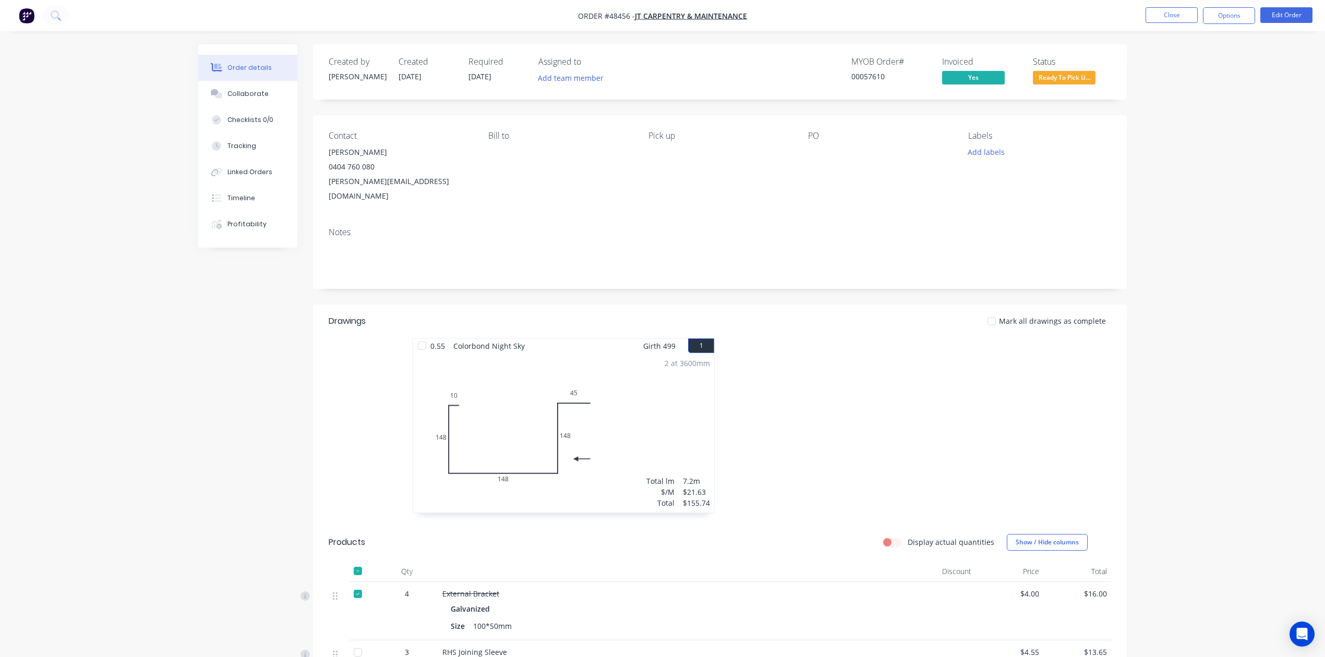
click at [954, 387] on div at bounding box center [876, 431] width 313 height 186
click at [1075, 76] on span "Ready To Pick U..." at bounding box center [1064, 77] width 63 height 13
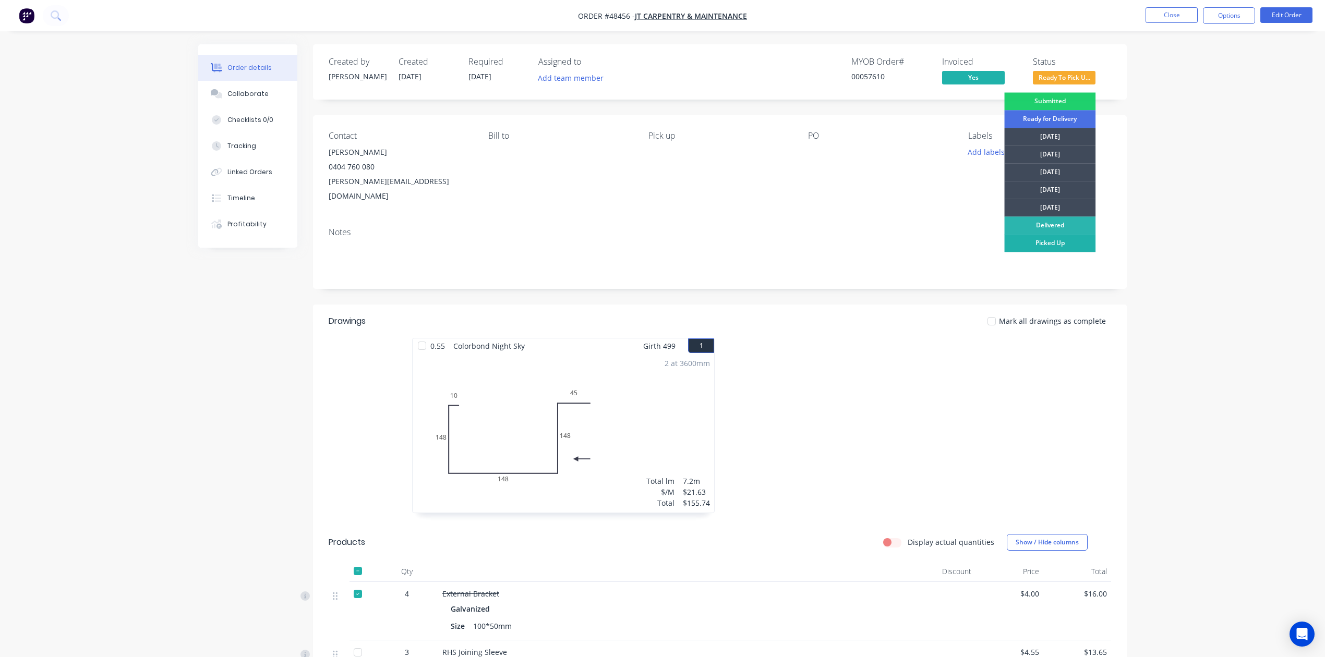
drag, startPoint x: 1051, startPoint y: 257, endPoint x: 1052, endPoint y: 247, distance: 10.0
click at [1051, 255] on div "Submitted Ready for Delivery Monday Tuesday Wednesday Thursday Friday Delivered…" at bounding box center [1049, 222] width 91 height 261
click at [1052, 247] on div "Picked Up" at bounding box center [1049, 243] width 91 height 18
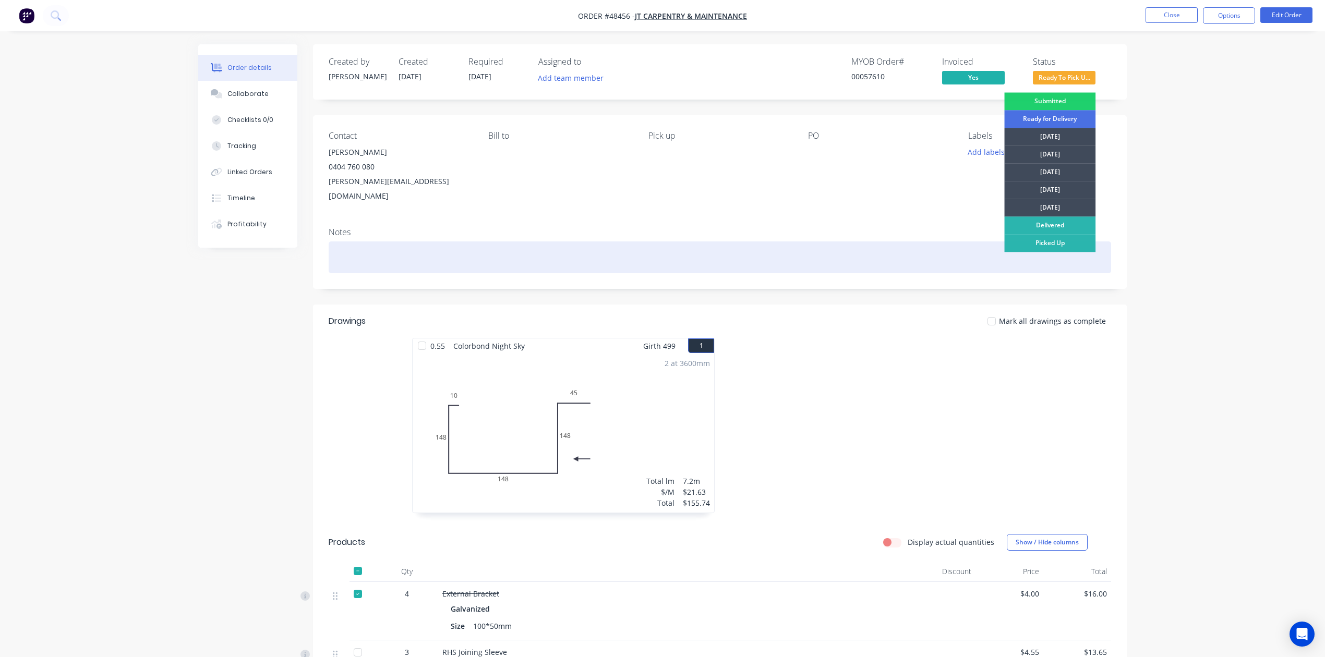
click at [1052, 247] on div at bounding box center [720, 258] width 782 height 32
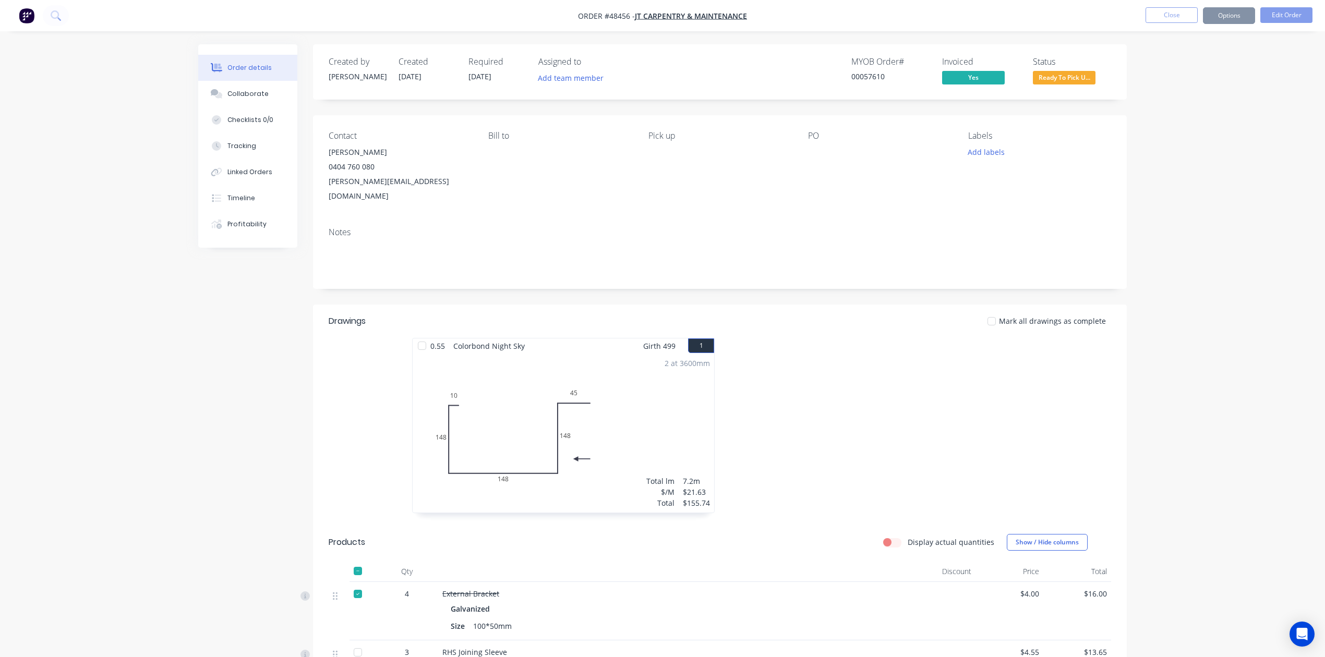
click at [1181, 11] on button "Close" at bounding box center [1171, 15] width 52 height 16
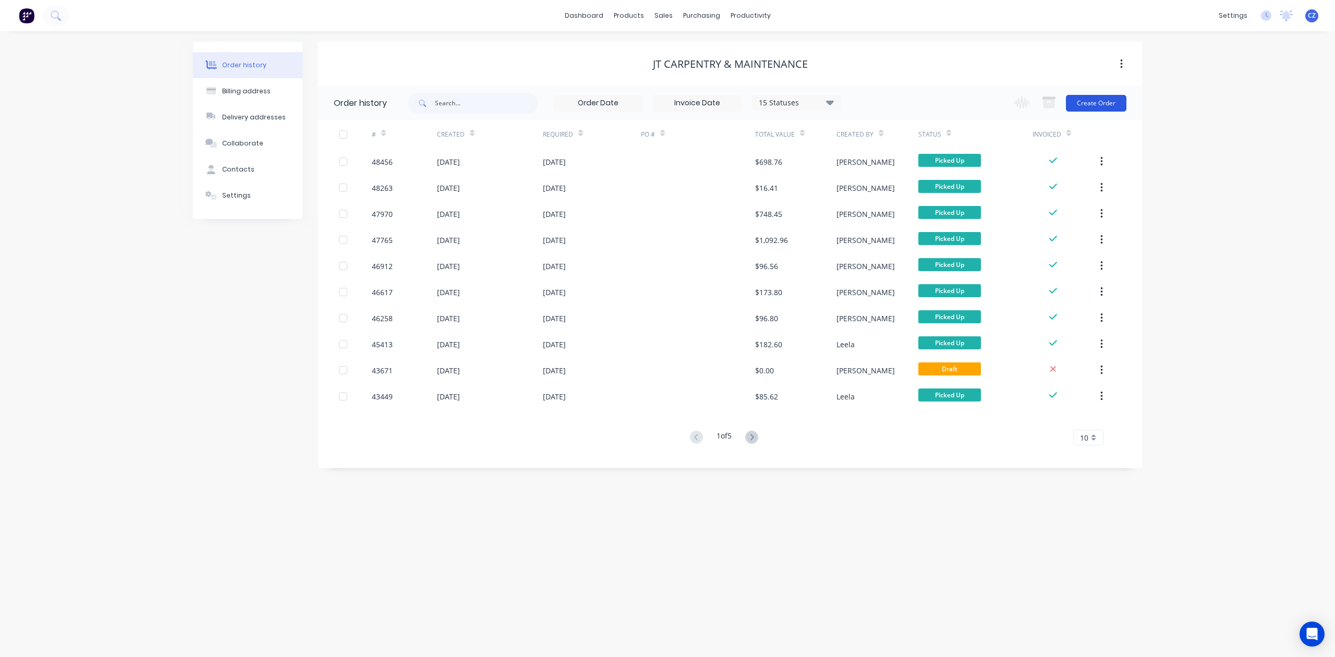
click at [1092, 92] on div "Change order status Submitted Ready for Delivery Ready To Pick Up Monday Tuesda…" at bounding box center [1067, 103] width 119 height 34
click at [1092, 95] on button "Create Order" at bounding box center [1096, 103] width 61 height 17
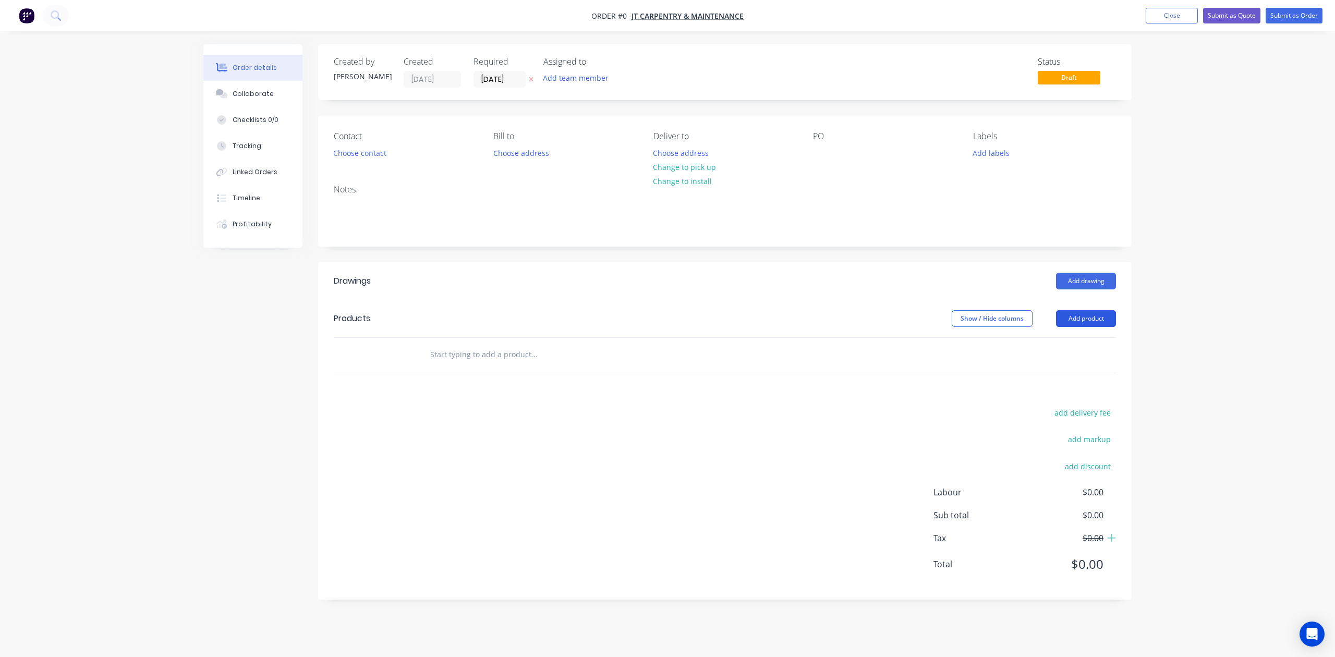
click at [1111, 322] on button "Add product" at bounding box center [1086, 318] width 60 height 17
click at [1086, 343] on div "Product catalogue" at bounding box center [1067, 344] width 80 height 15
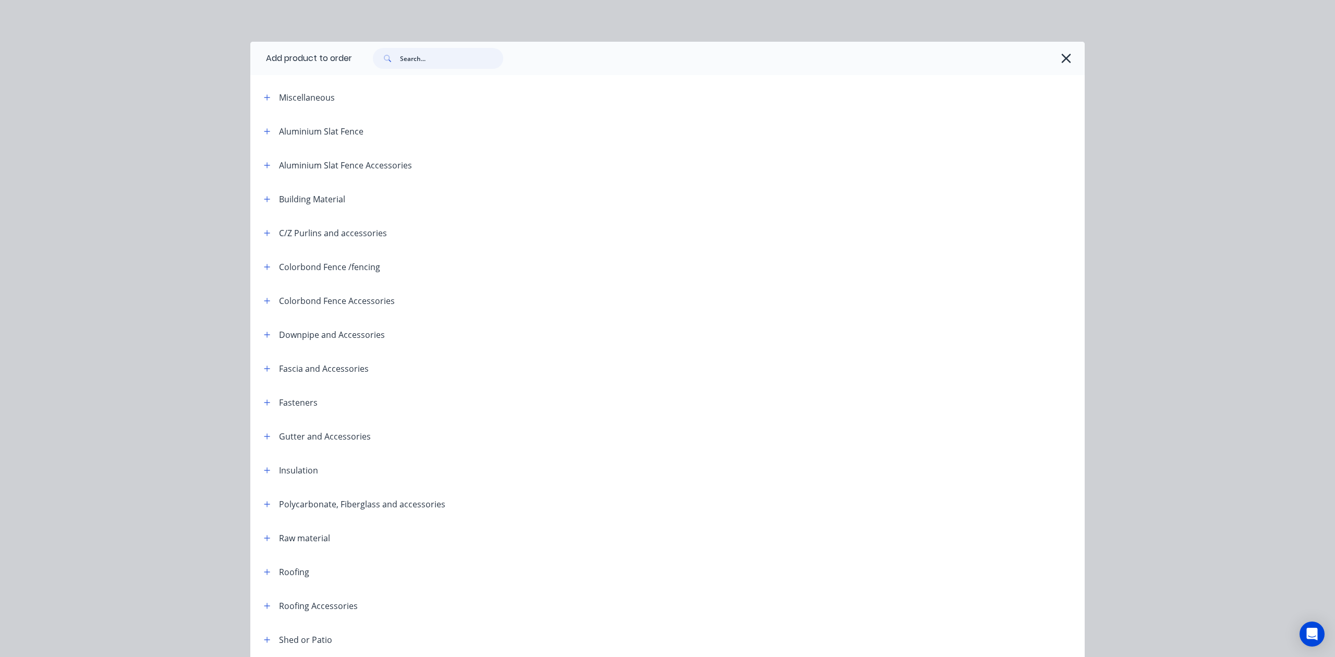
click at [461, 71] on div at bounding box center [718, 58] width 733 height 33
type input "20"
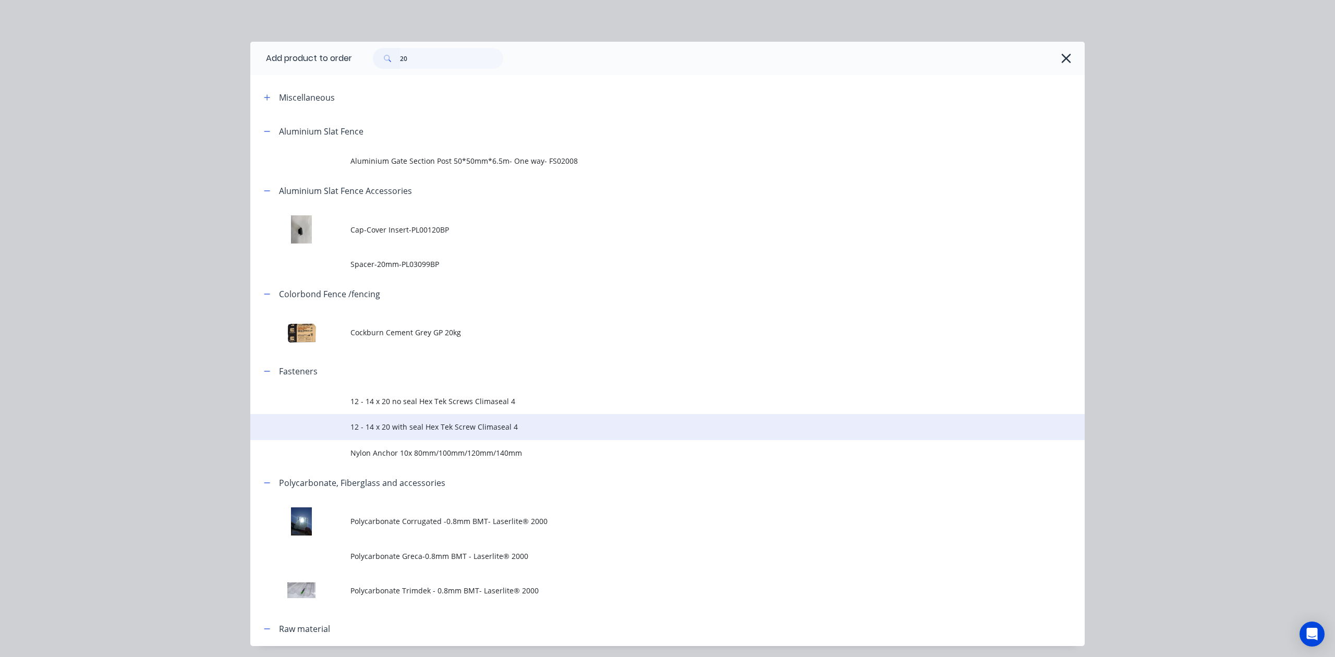
click at [464, 433] on td "12 - 14 x 20 with seal Hex Tek Screw Climaseal 4" at bounding box center [718, 427] width 734 height 26
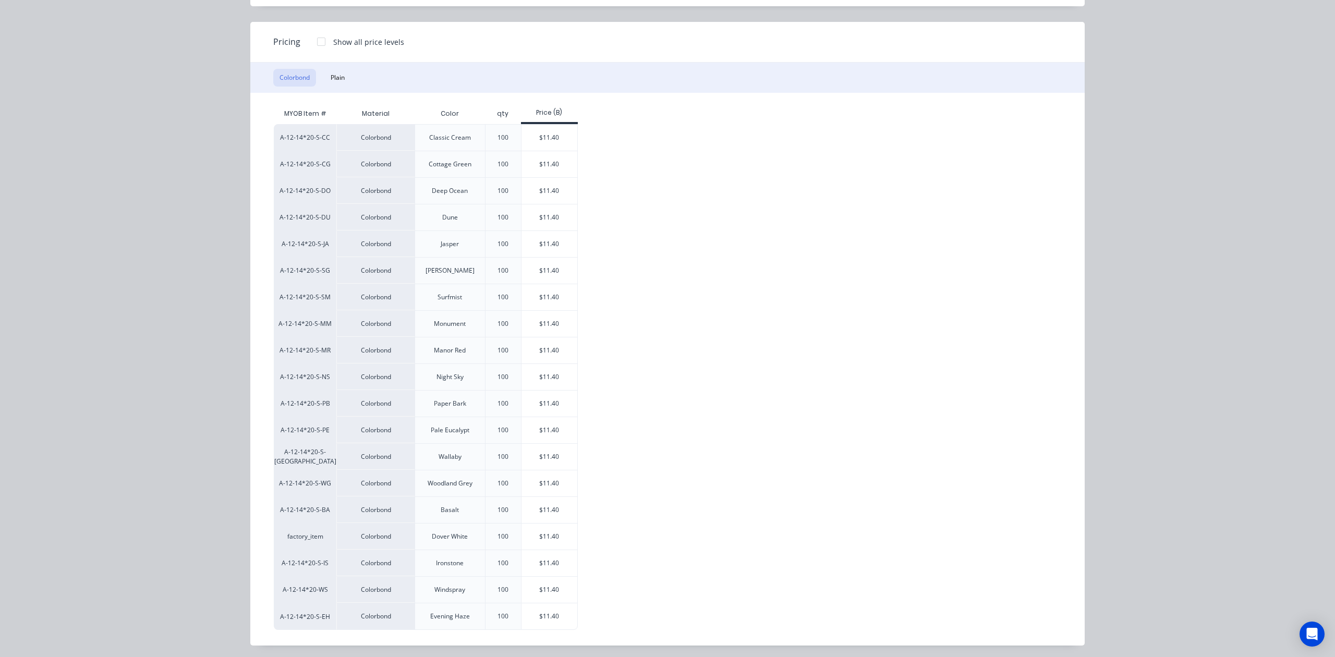
scroll to position [82, 0]
click at [536, 300] on div "$11.40" at bounding box center [550, 294] width 56 height 26
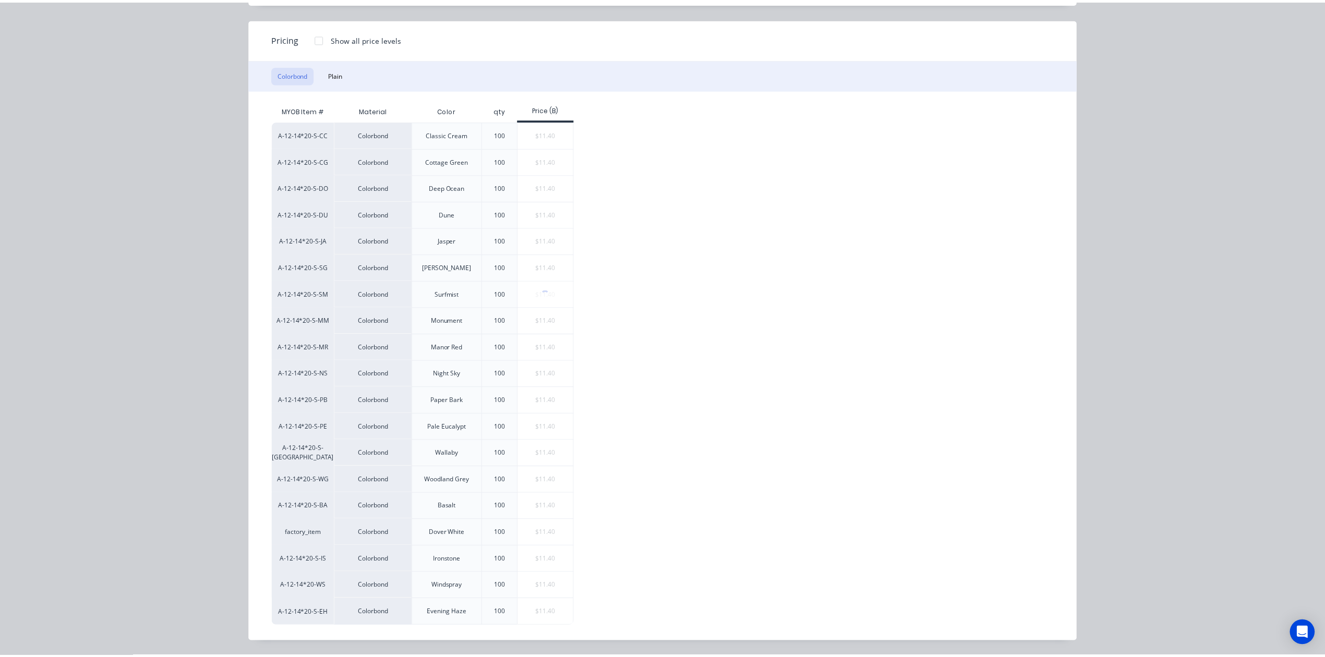
scroll to position [0, 0]
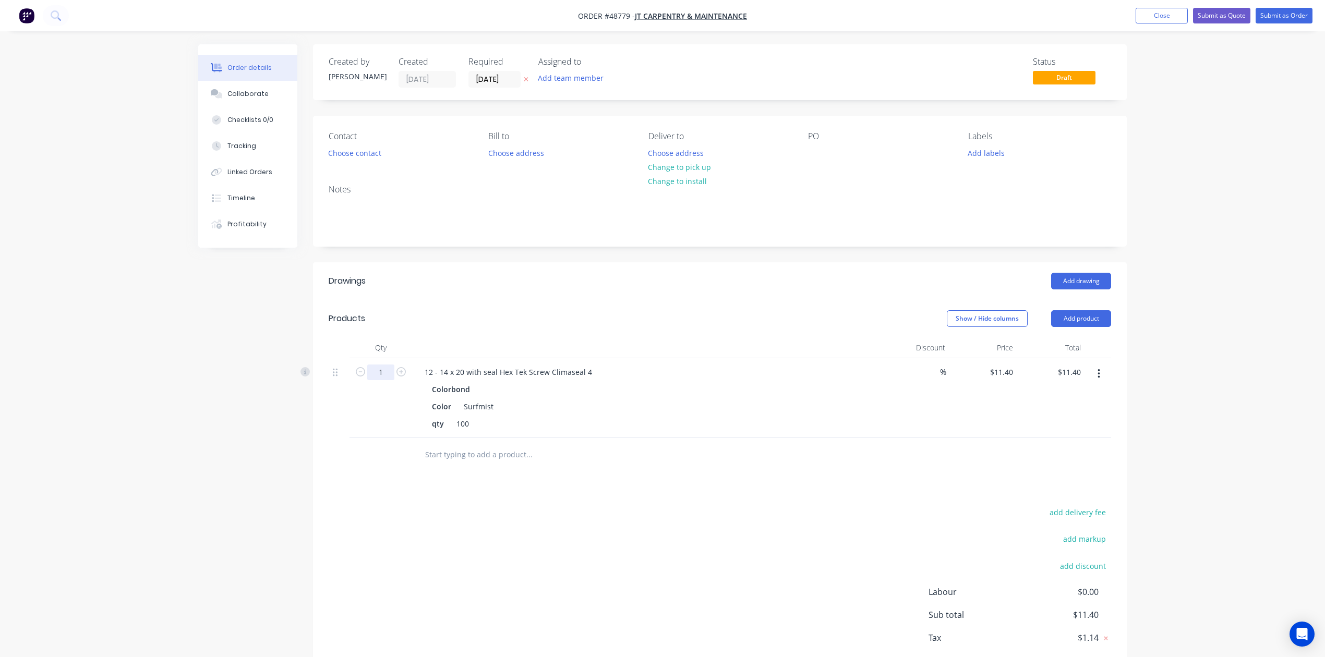
click at [386, 375] on input "1" at bounding box center [380, 373] width 27 height 16
type input "0.95"
type input "$10.83"
click at [672, 499] on div "Drawings Add drawing Products Show / Hide columns Add product Qty Discount Pric…" at bounding box center [720, 480] width 814 height 437
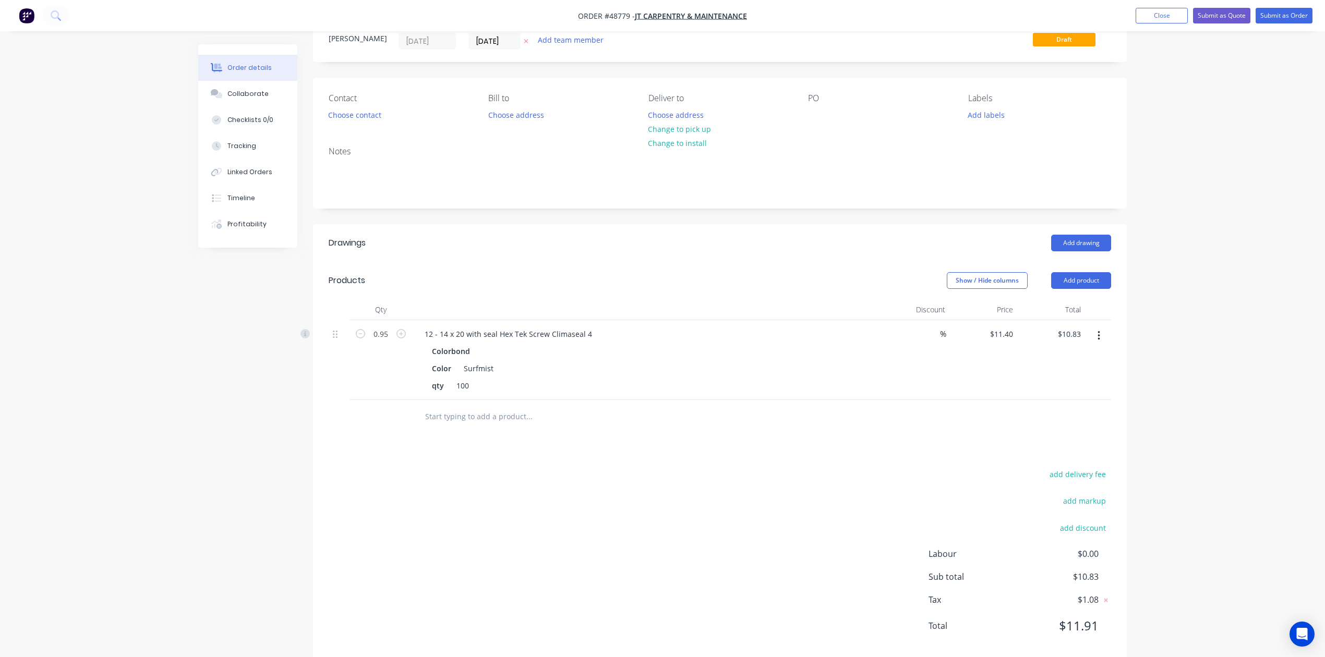
scroll to position [59, 0]
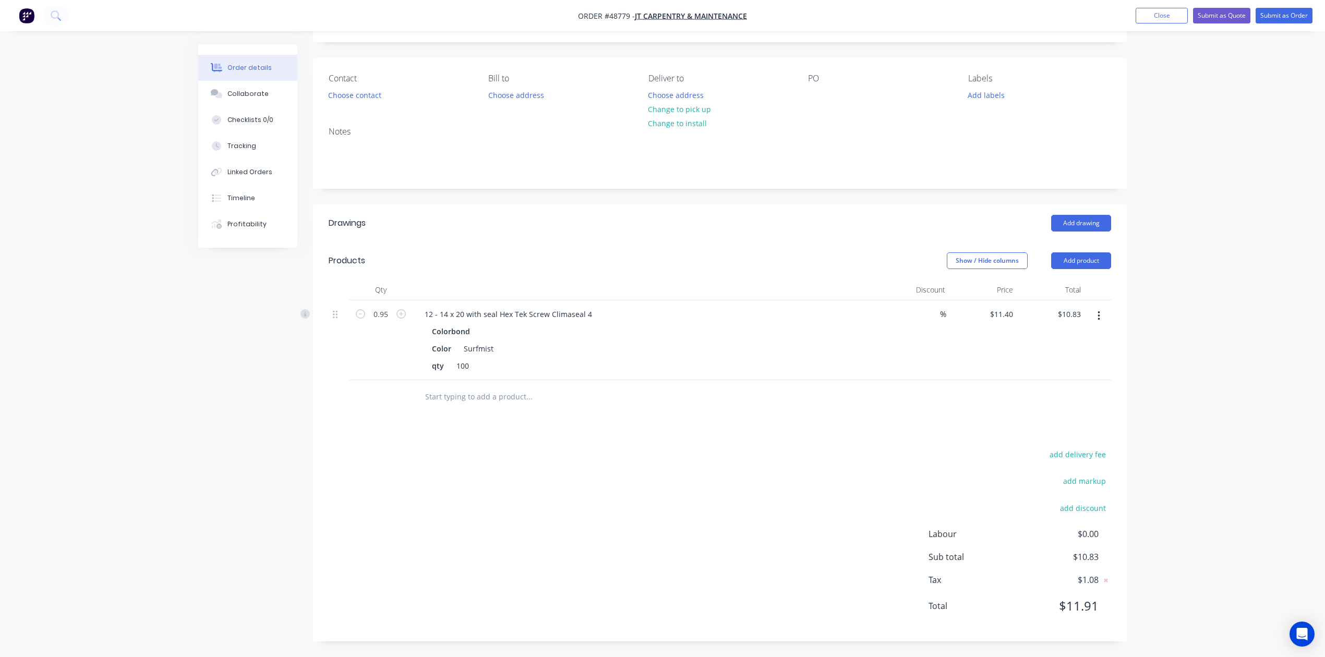
click at [672, 501] on div "add delivery fee add markup add discount Labour $0.00 Sub total $10.83 Tax $1.0…" at bounding box center [720, 537] width 782 height 178
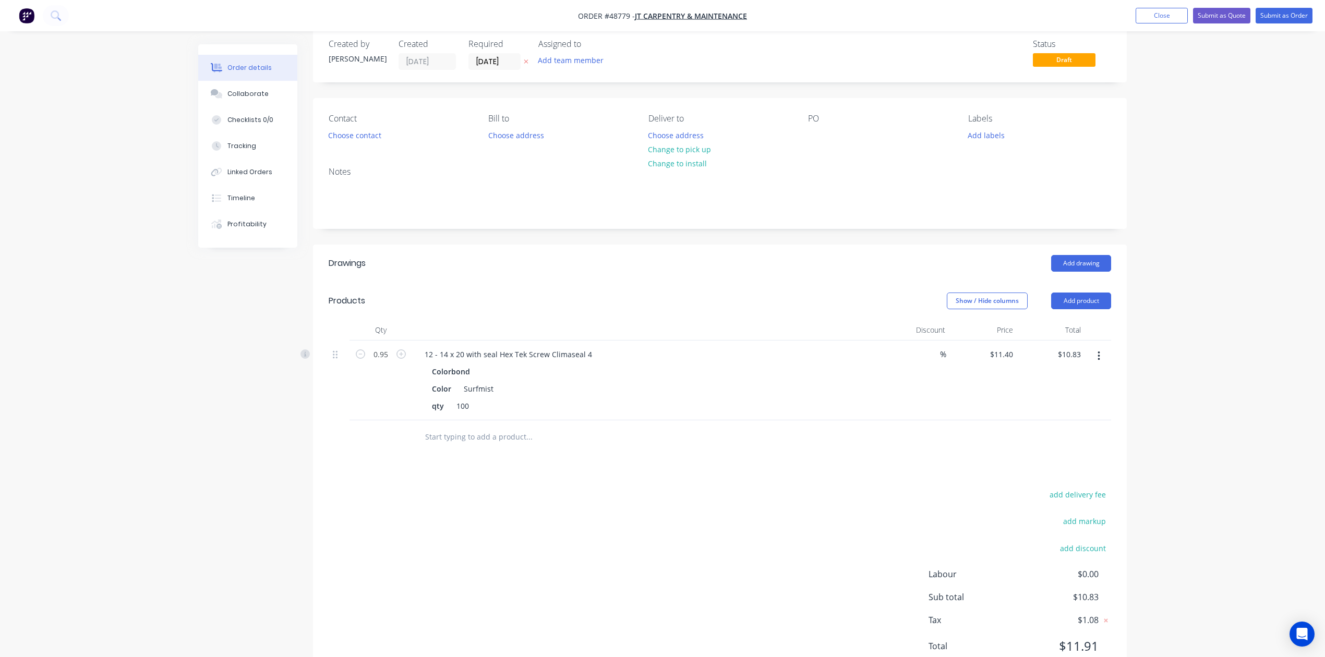
scroll to position [0, 0]
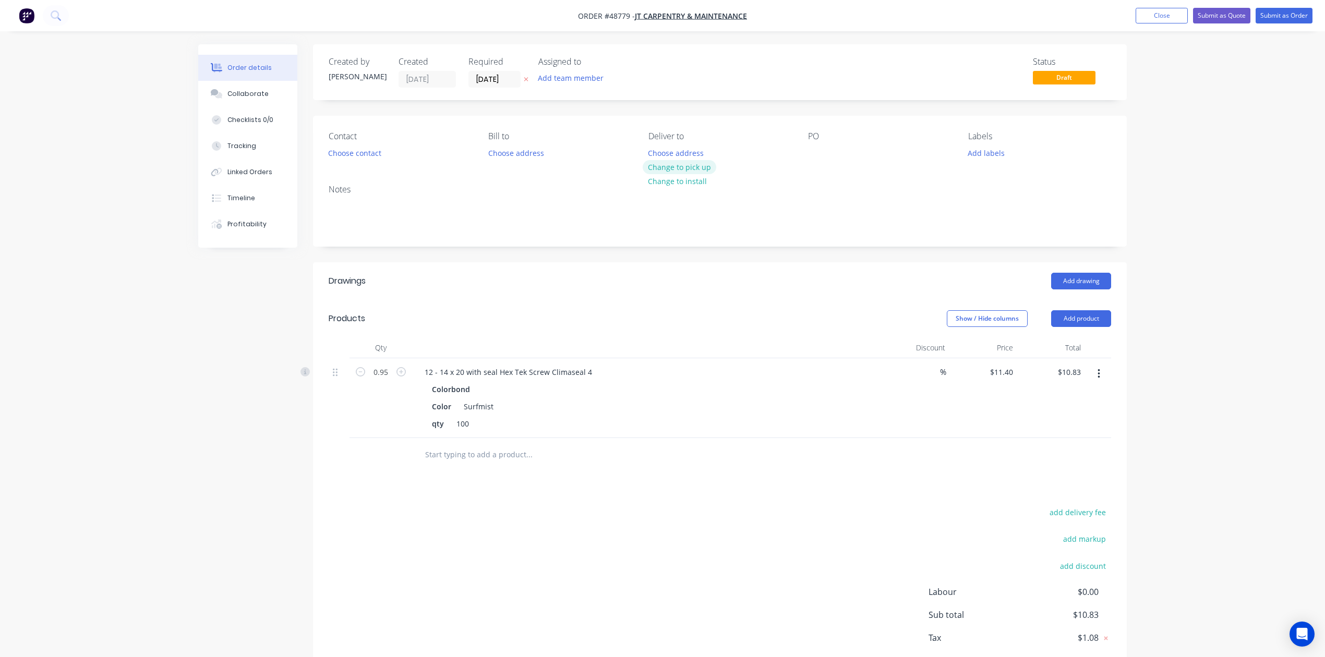
click at [658, 174] on button "Change to pick up" at bounding box center [680, 167] width 74 height 14
click at [372, 147] on button "Choose contact" at bounding box center [355, 153] width 64 height 14
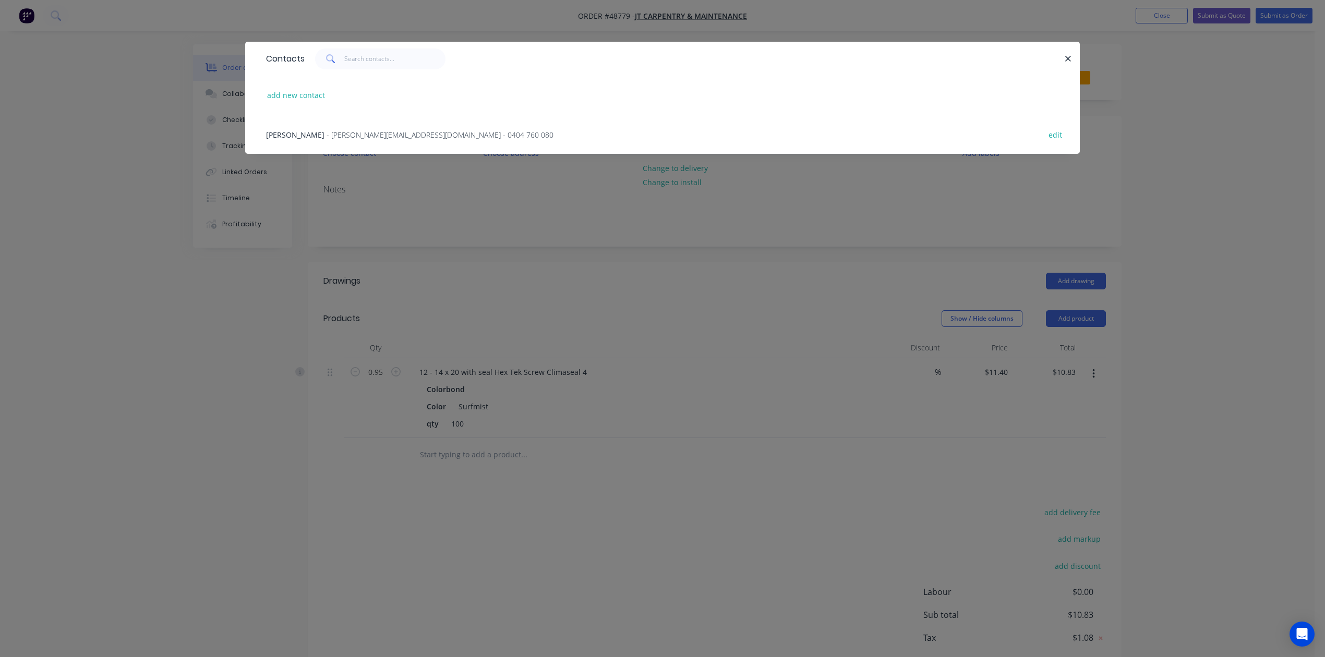
click at [295, 138] on span "Jeff Thompson" at bounding box center [295, 135] width 58 height 10
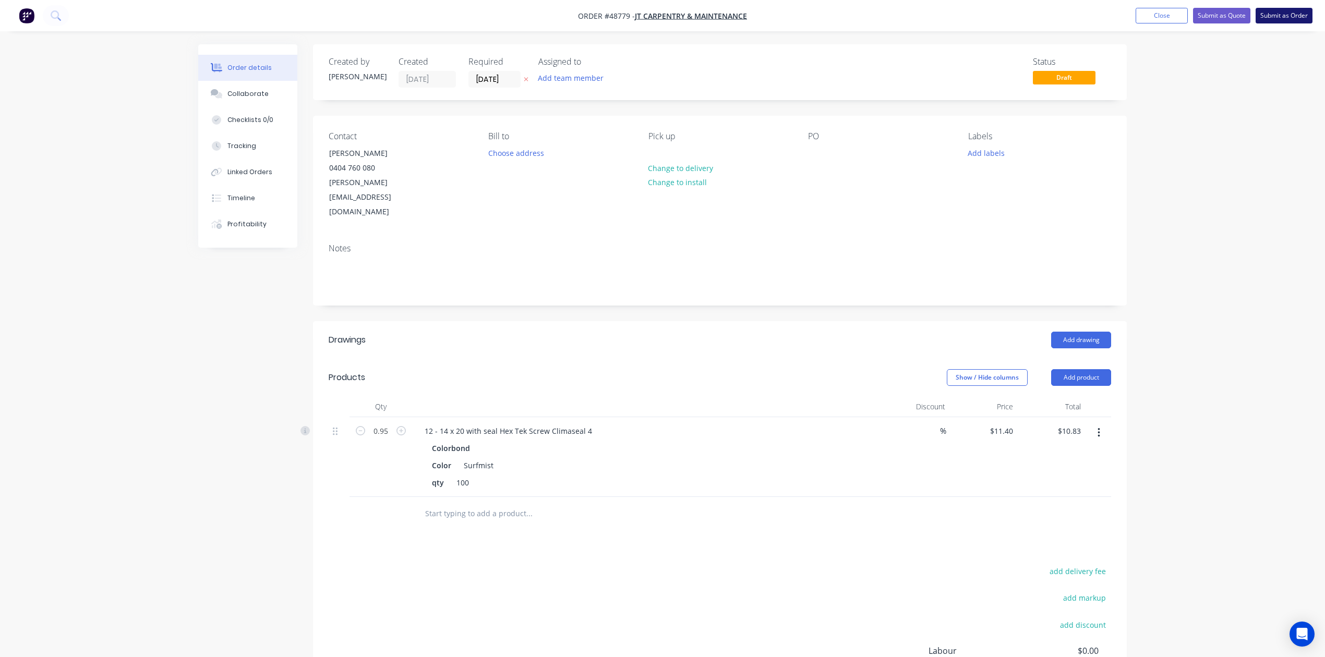
click at [1294, 15] on button "Submit as Order" at bounding box center [1284, 16] width 57 height 16
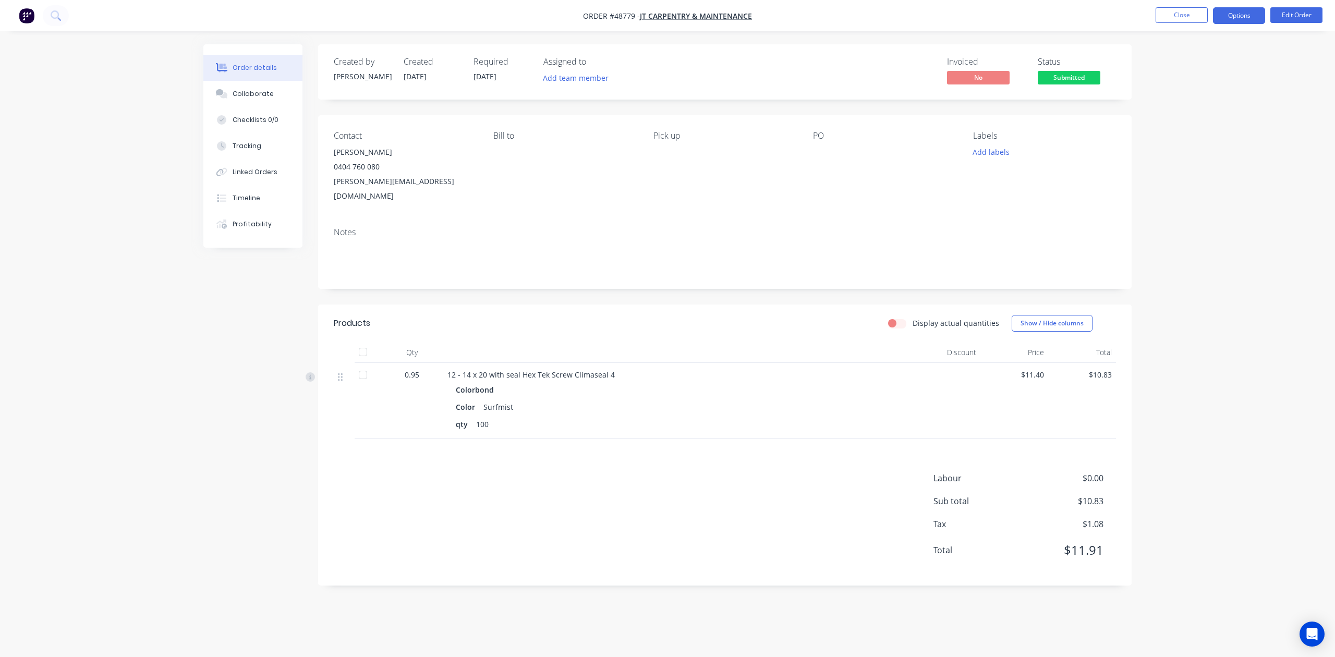
click at [1254, 15] on button "Options" at bounding box center [1239, 15] width 52 height 17
click at [1199, 67] on div "Invoice" at bounding box center [1208, 63] width 96 height 15
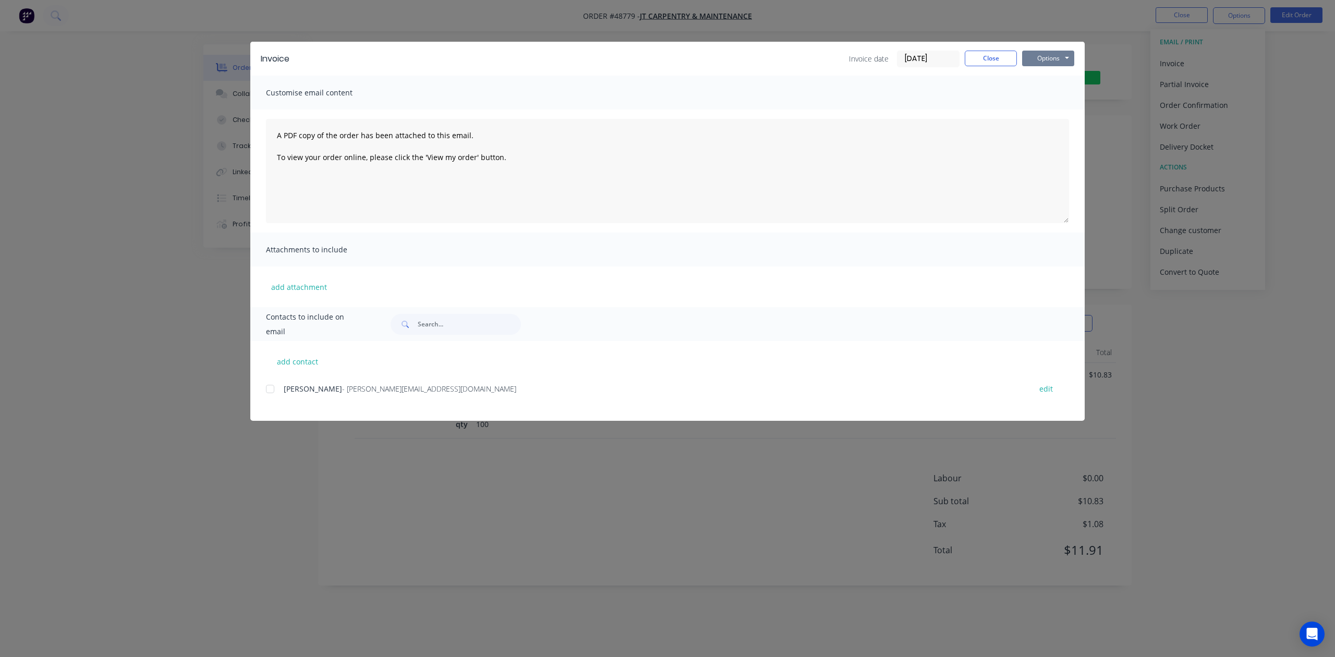
click at [1053, 55] on button "Options" at bounding box center [1048, 59] width 52 height 16
click at [1044, 92] on button "Print" at bounding box center [1055, 94] width 67 height 17
click at [976, 55] on button "Close" at bounding box center [991, 59] width 52 height 16
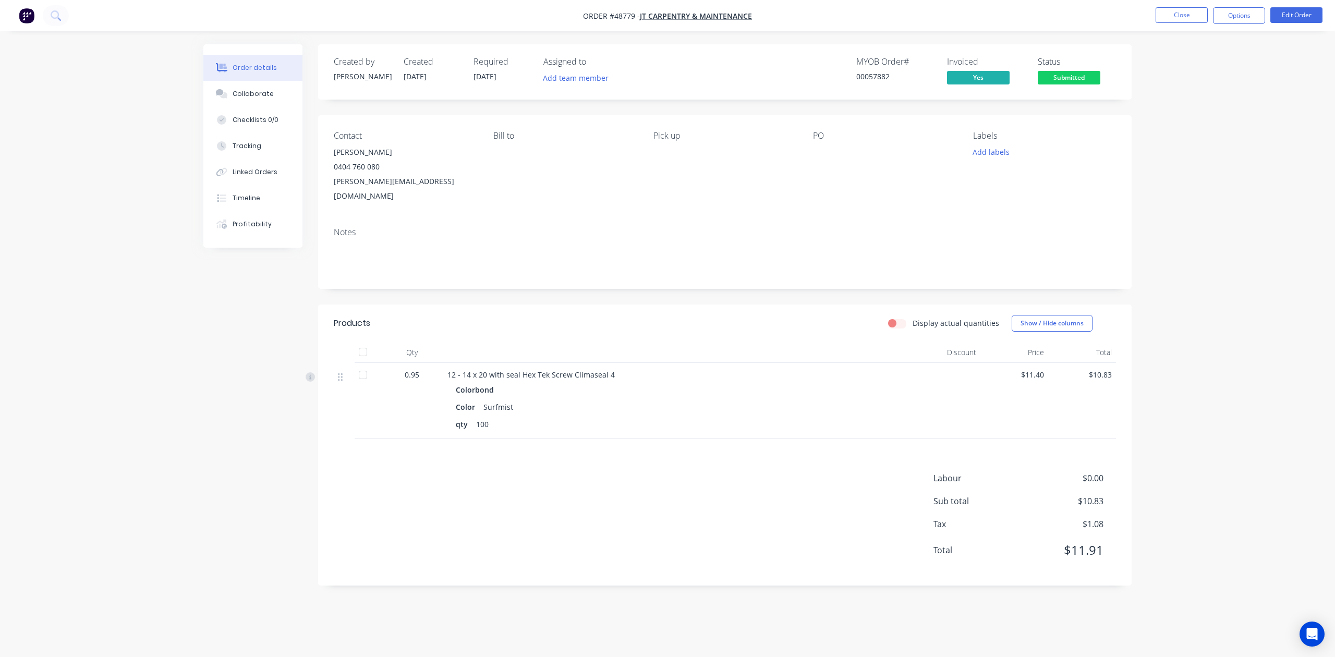
click at [1059, 72] on span "Submitted" at bounding box center [1069, 77] width 63 height 13
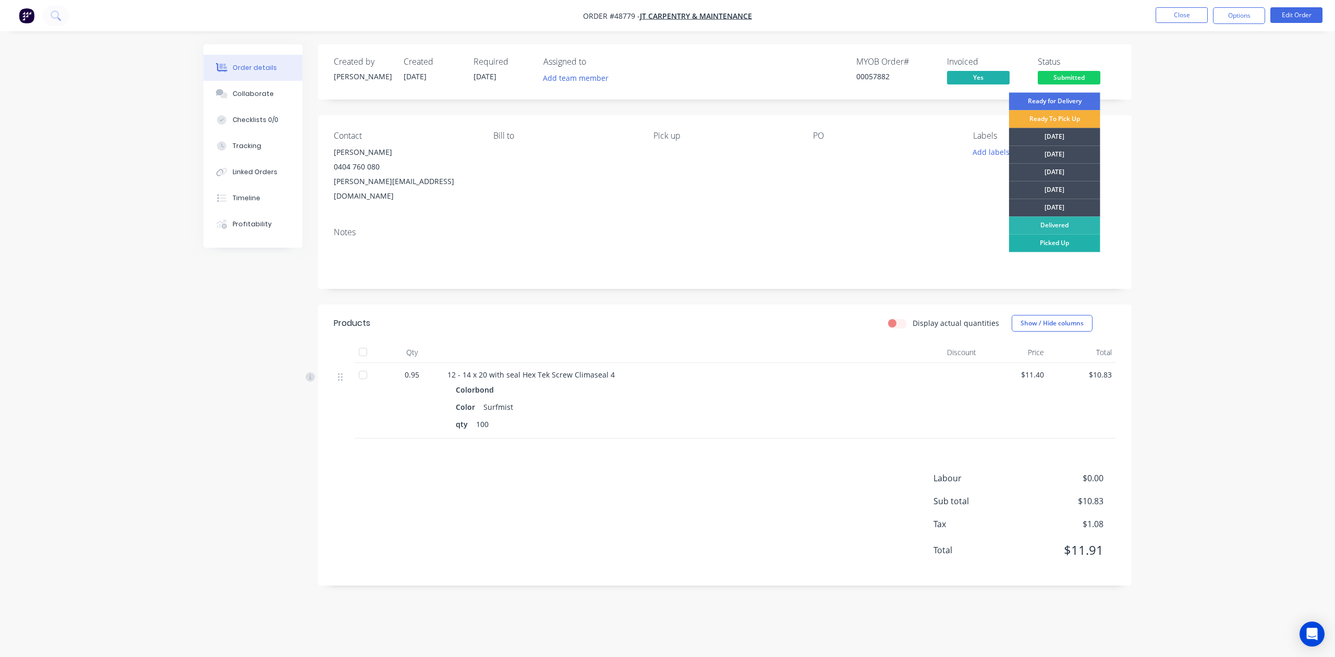
click at [1073, 243] on div "Picked Up" at bounding box center [1054, 243] width 91 height 18
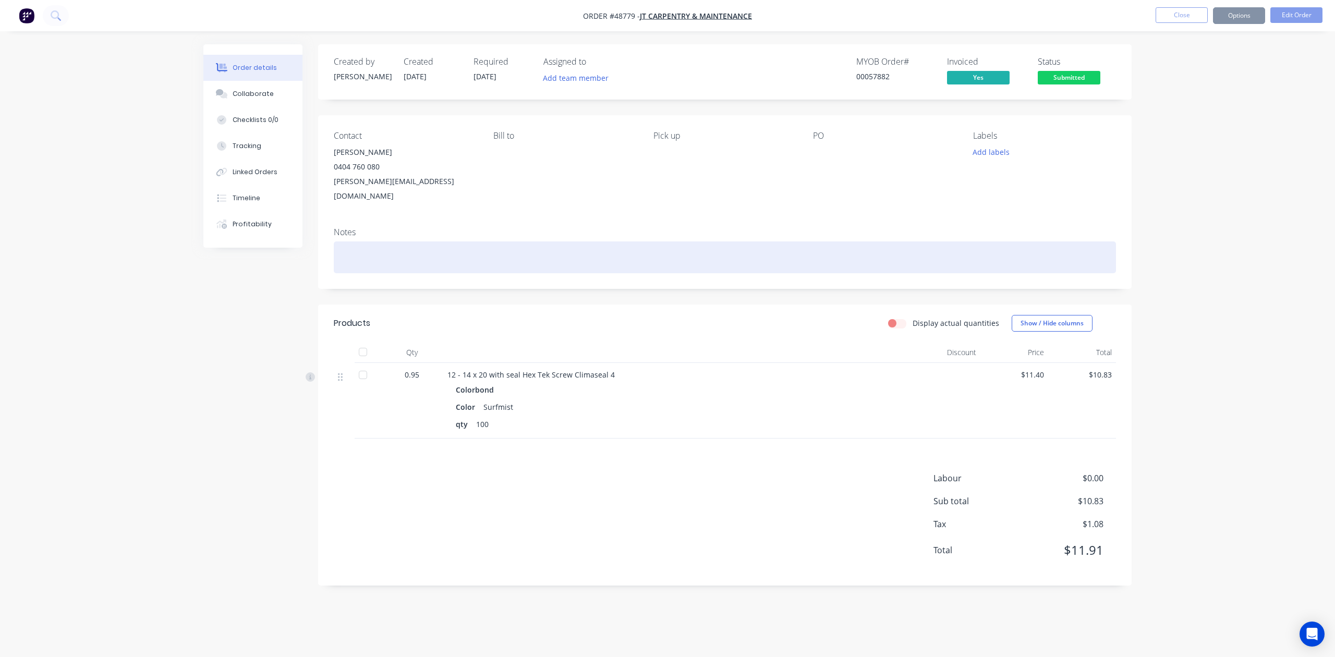
drag, startPoint x: 718, startPoint y: 228, endPoint x: 739, endPoint y: 220, distance: 23.0
click at [720, 242] on div at bounding box center [725, 258] width 782 height 32
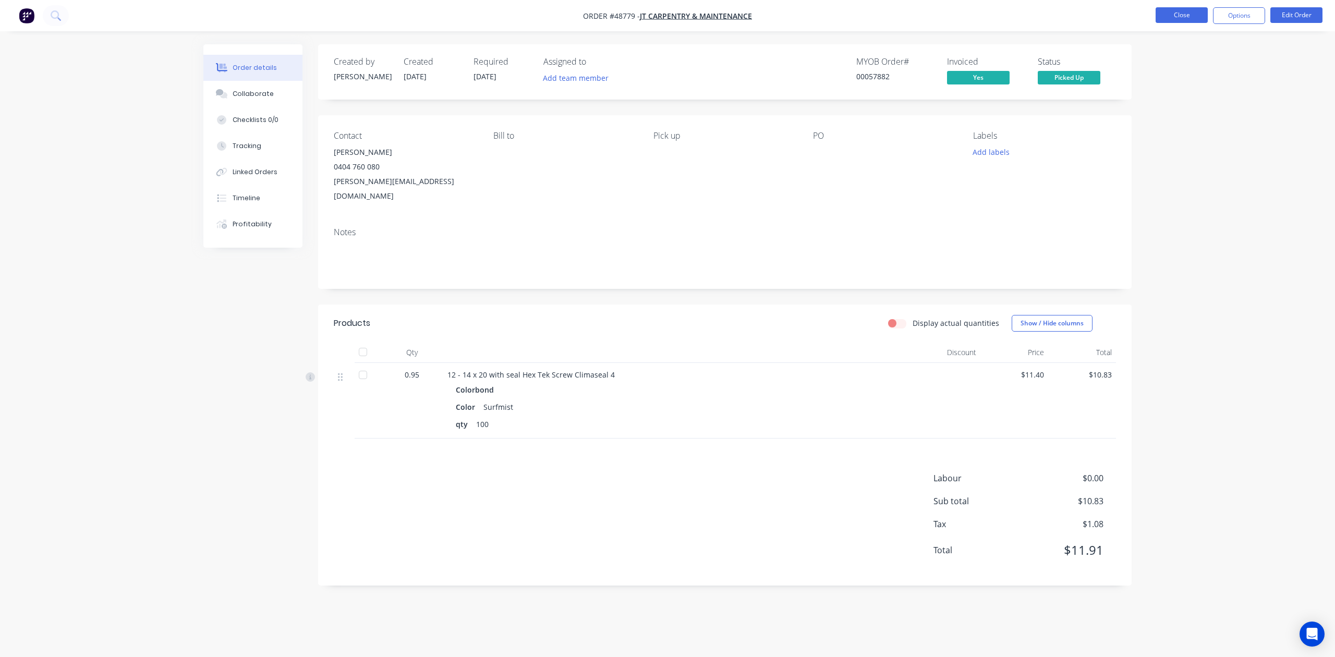
click at [1191, 14] on button "Close" at bounding box center [1182, 15] width 52 height 16
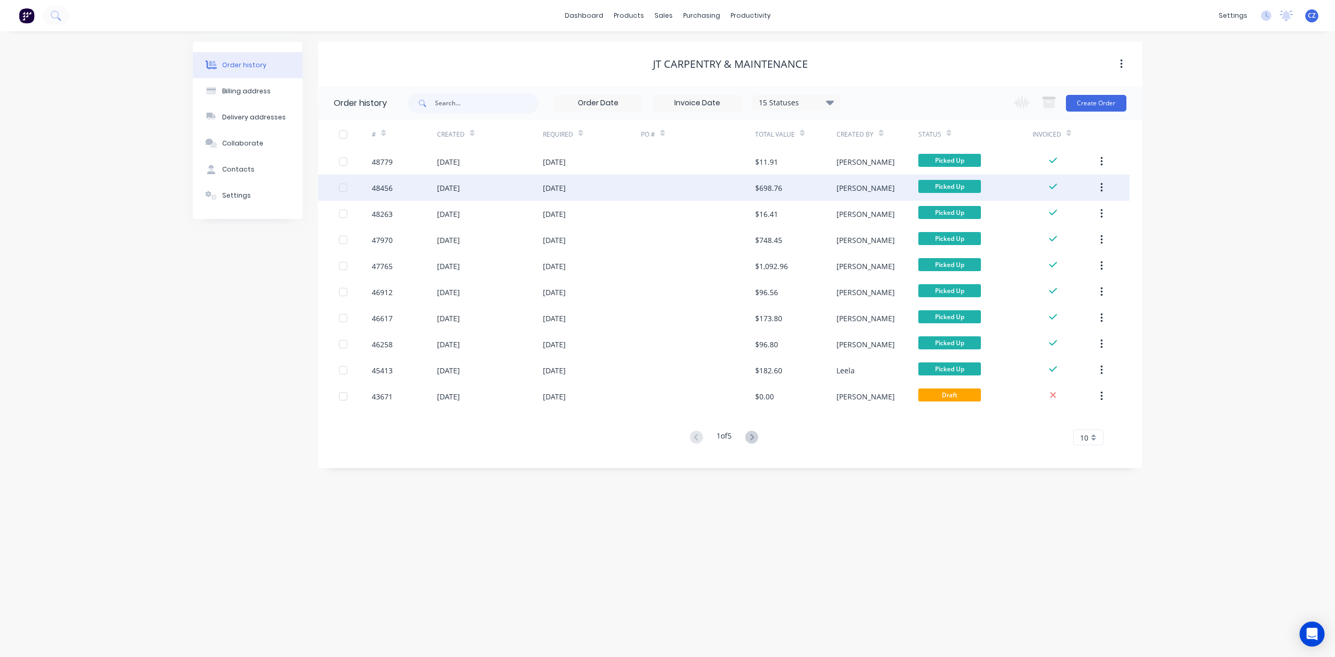
click at [764, 184] on div "$698.76" at bounding box center [768, 188] width 27 height 11
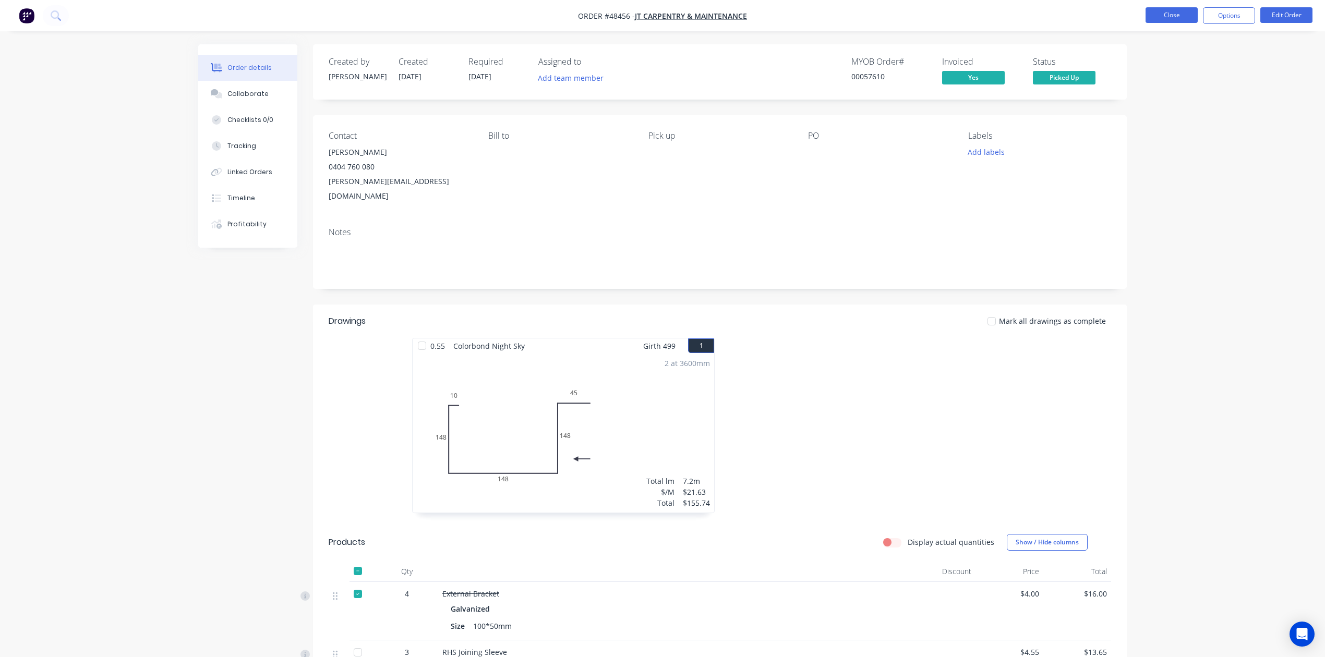
click at [1166, 9] on button "Close" at bounding box center [1171, 15] width 52 height 16
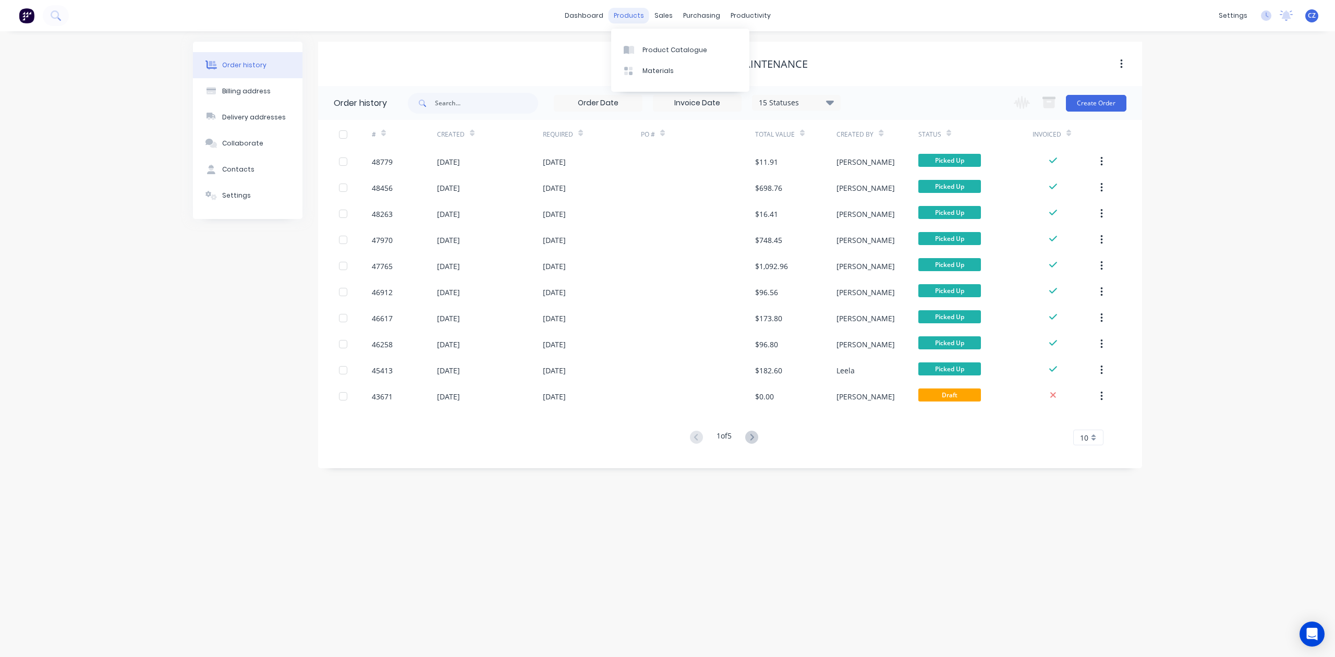
click at [622, 14] on div "products" at bounding box center [629, 16] width 41 height 16
click at [640, 51] on link "Product Catalogue" at bounding box center [680, 49] width 138 height 21
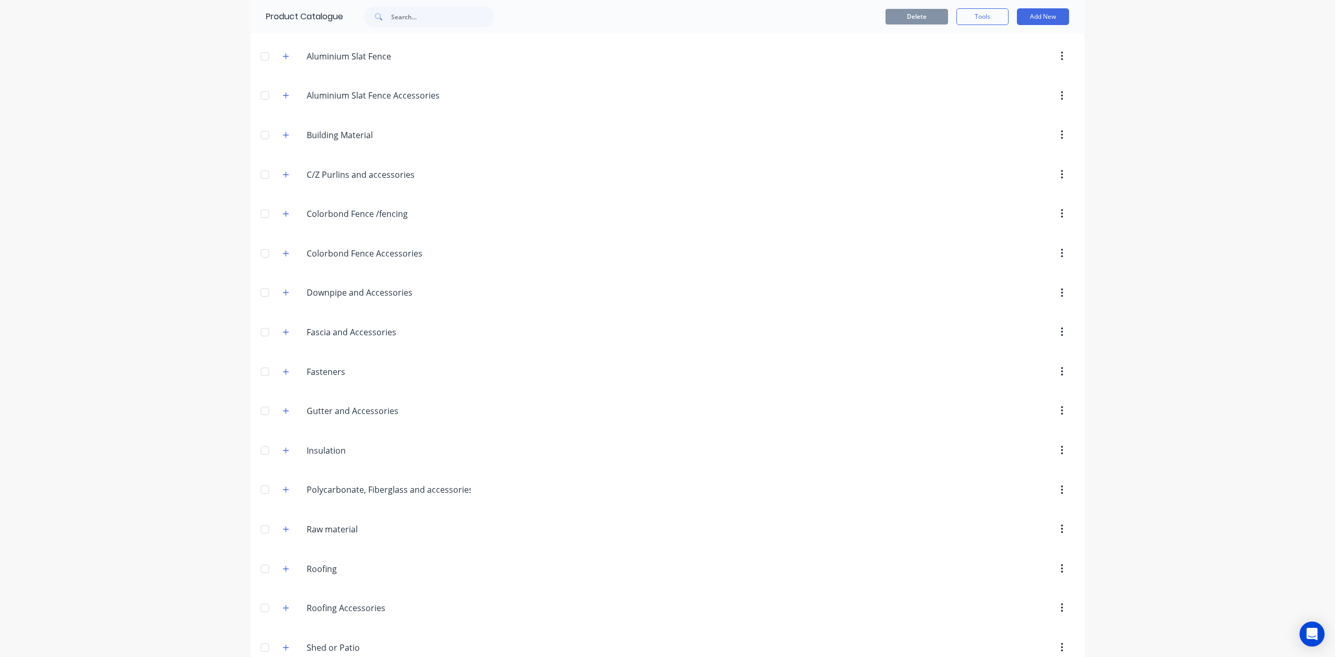
scroll to position [139, 0]
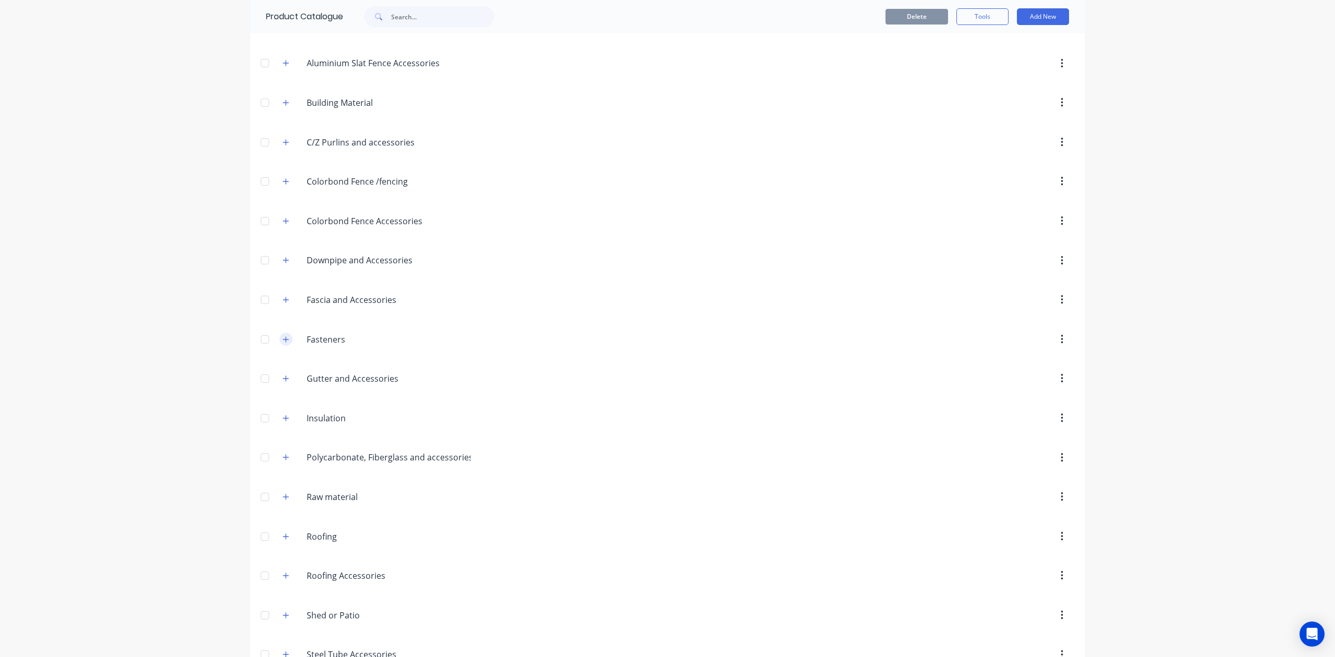
click at [283, 340] on icon "button" at bounding box center [286, 339] width 6 height 7
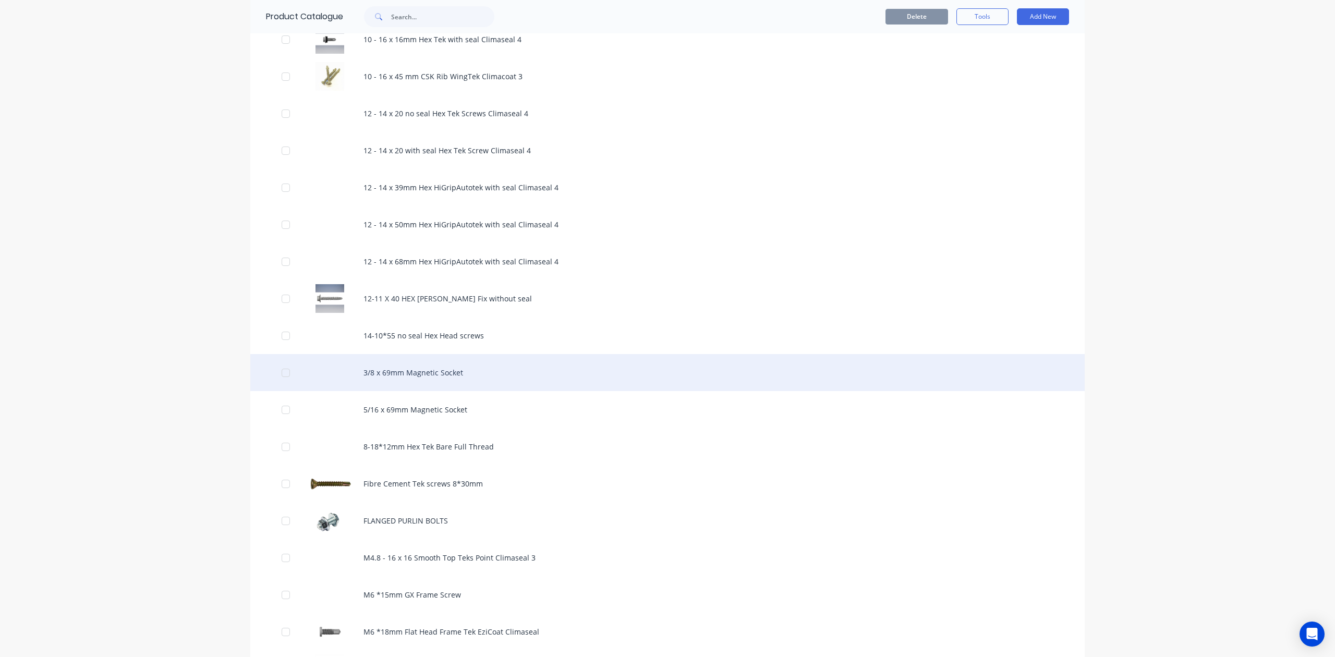
scroll to position [695, 0]
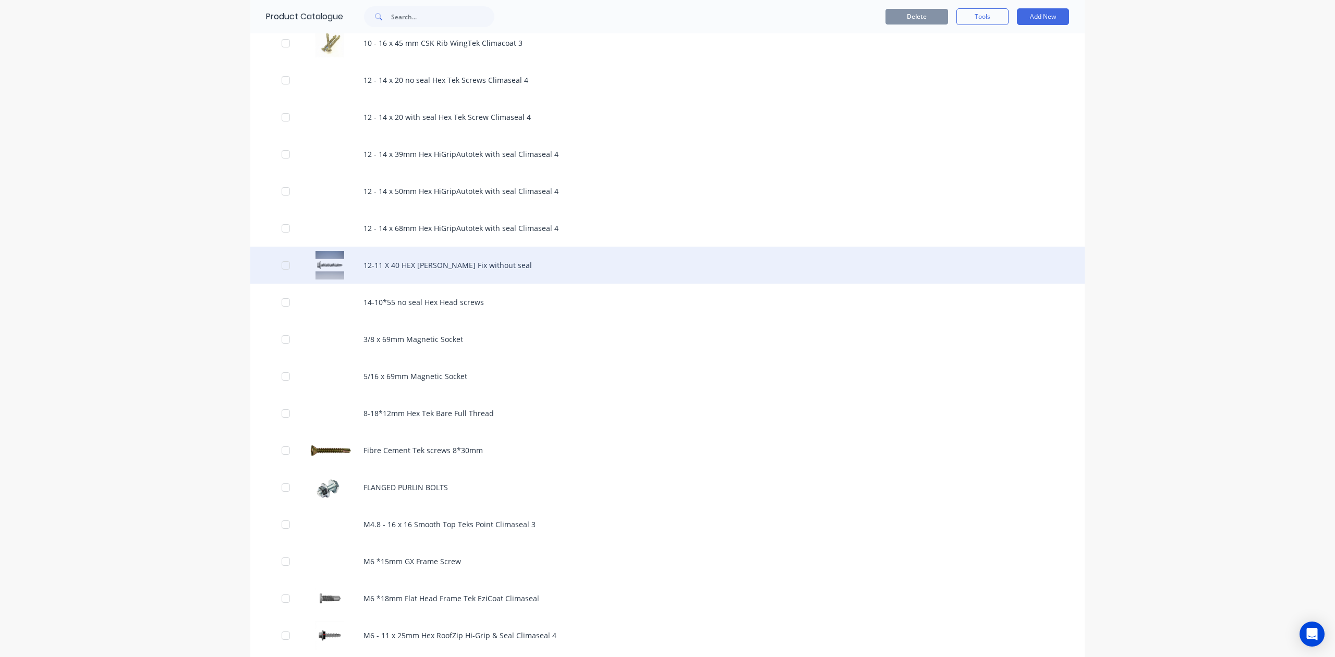
click at [451, 263] on div "12-11 X 40 HEX [PERSON_NAME] Fix without seal" at bounding box center [667, 265] width 835 height 37
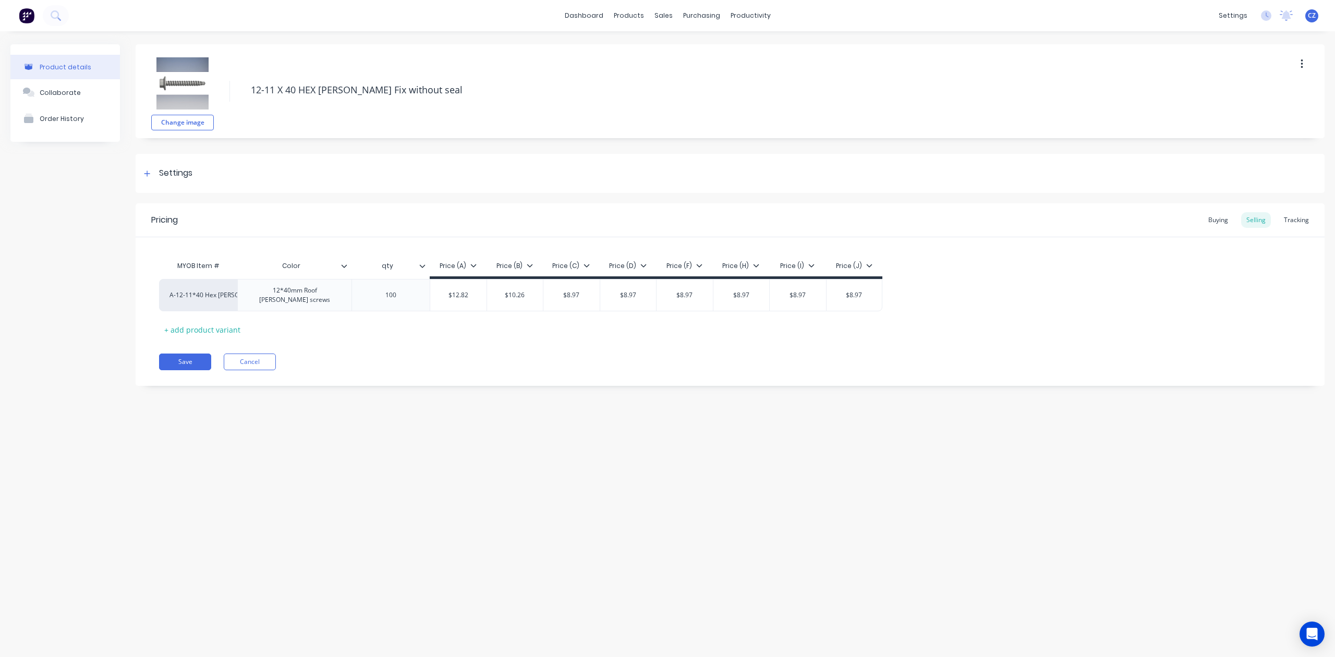
type textarea "x"
click at [482, 341] on div "Pricing Buying Selling Tracking MYOB Item # Color qty Price (A) Price (B) Price…" at bounding box center [730, 294] width 1189 height 183
click at [560, 418] on div "Product details Collaborate Order History Change image 12-11 X 40 HEX Batten Fi…" at bounding box center [667, 333] width 1335 height 605
click at [692, 70] on div "Customers" at bounding box center [700, 70] width 38 height 9
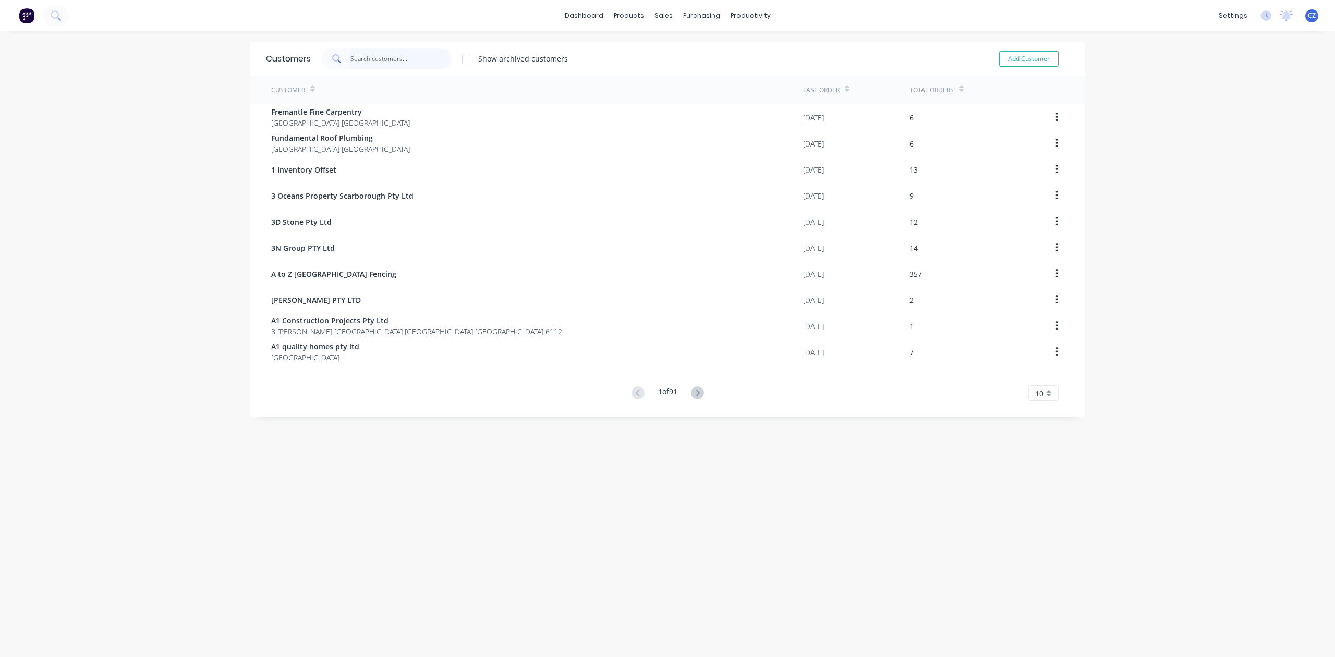
click at [379, 53] on input "text" at bounding box center [402, 59] width 102 height 21
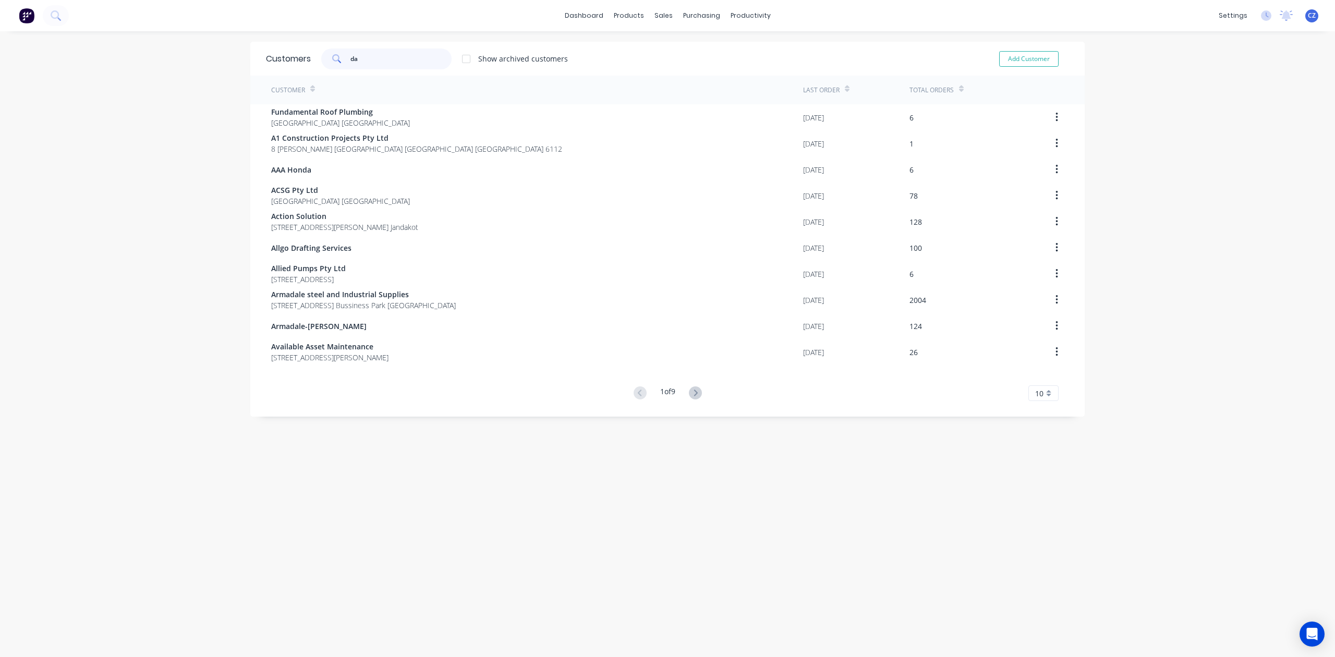
type input "d"
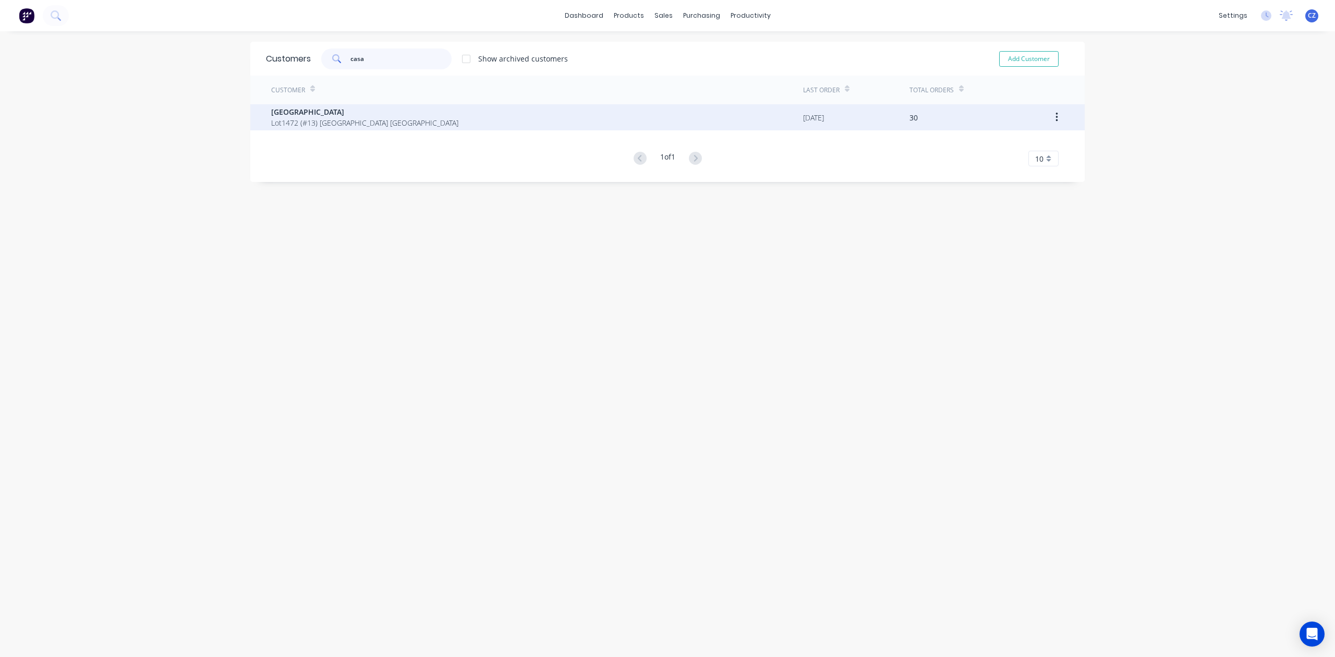
type input "casa"
click at [378, 116] on span "[GEOGRAPHIC_DATA]" at bounding box center [364, 111] width 187 height 11
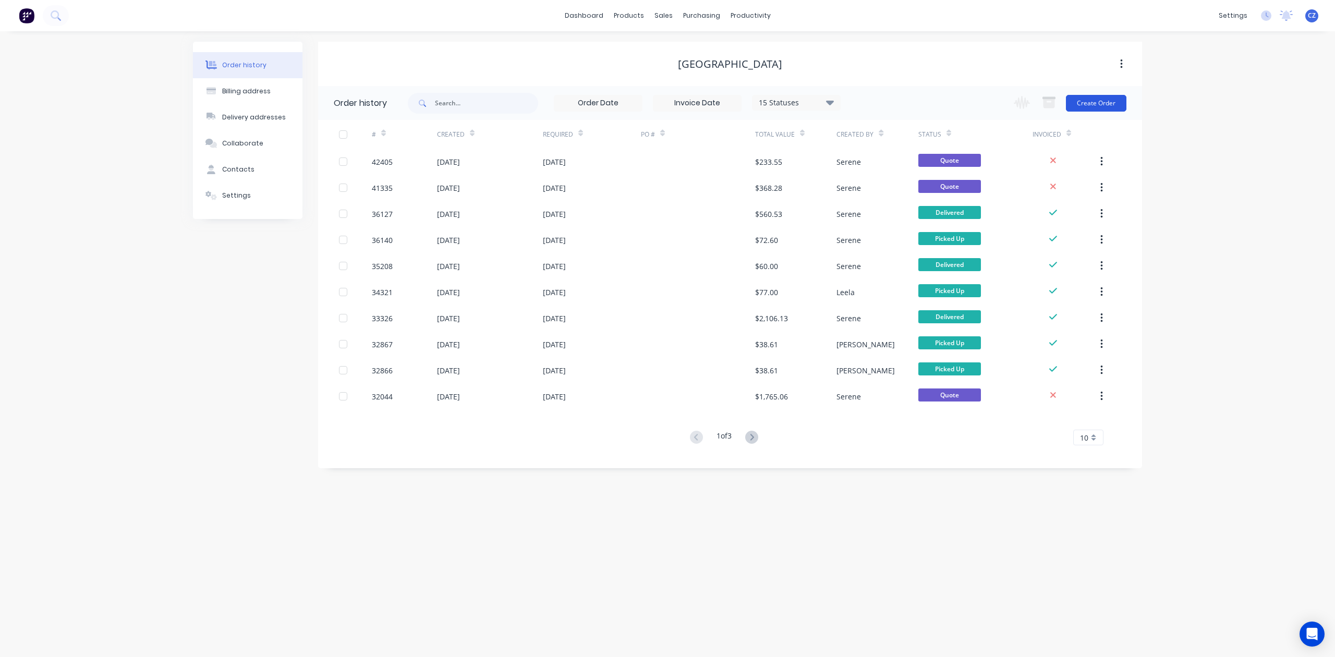
click at [1092, 110] on button "Create Order" at bounding box center [1096, 103] width 61 height 17
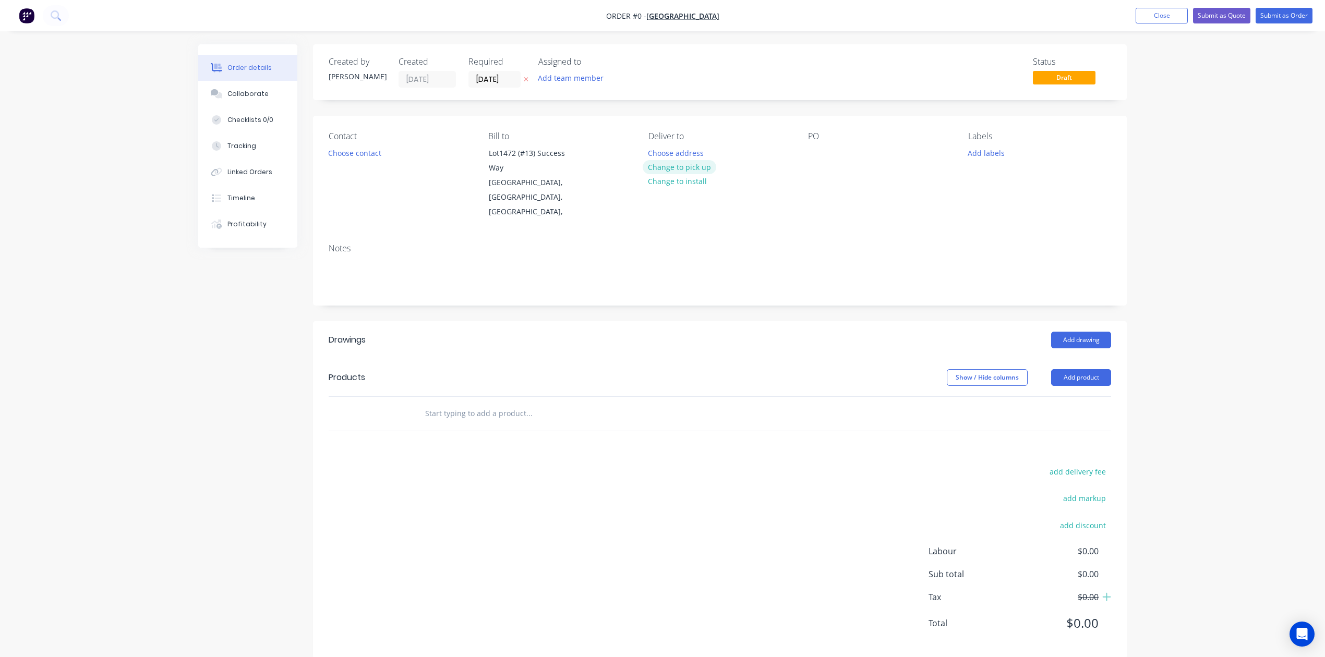
click at [663, 167] on button "Change to pick up" at bounding box center [680, 167] width 74 height 14
click at [348, 155] on button "Choose contact" at bounding box center [355, 153] width 64 height 14
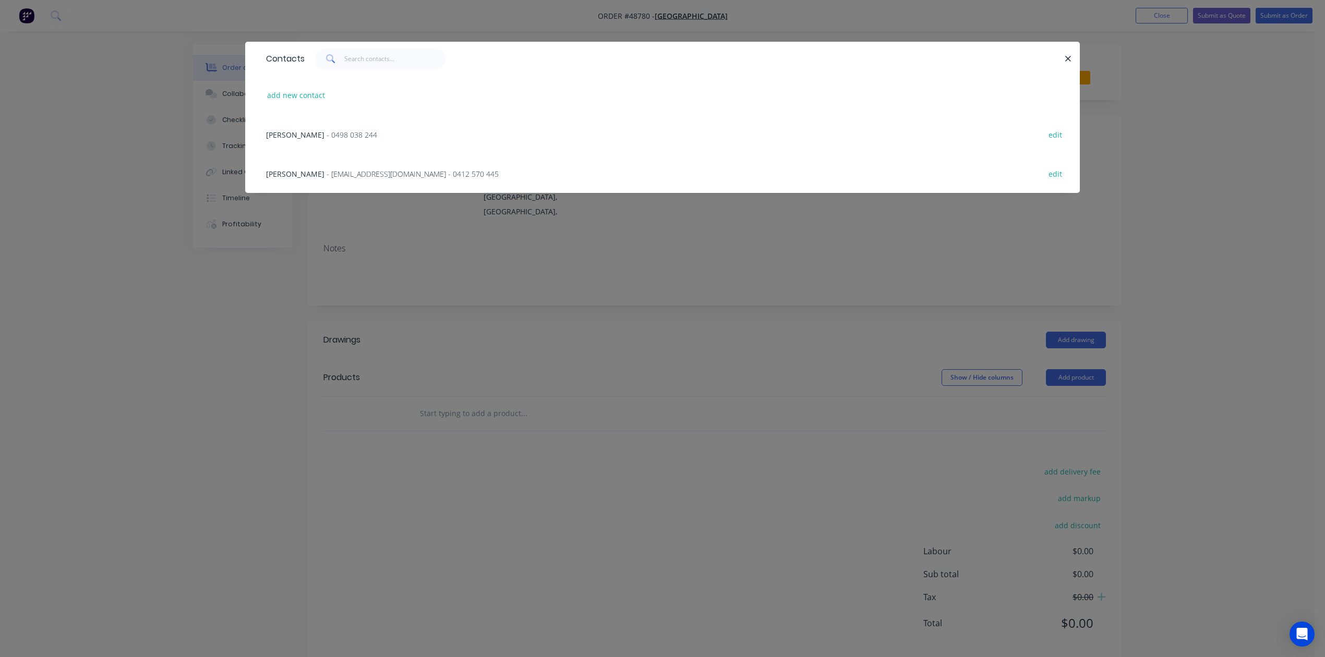
click at [327, 134] on span "- 0498 038 244" at bounding box center [352, 135] width 51 height 10
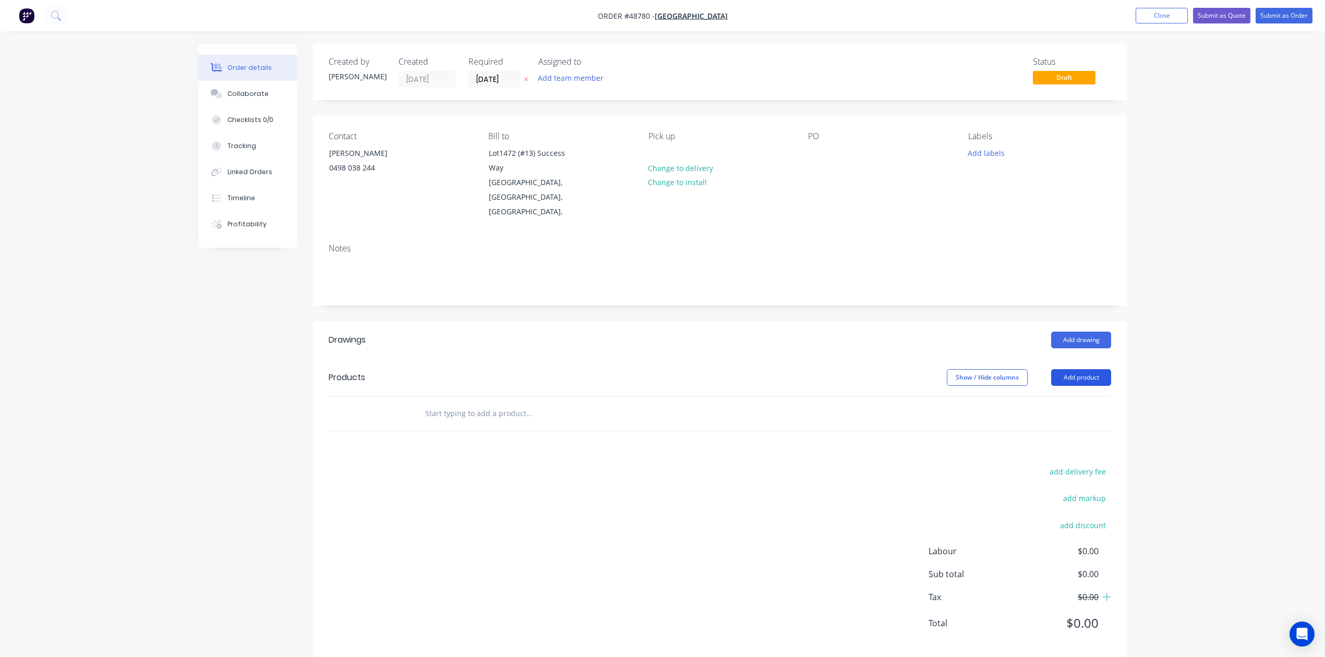
click at [1089, 369] on button "Add product" at bounding box center [1081, 377] width 60 height 17
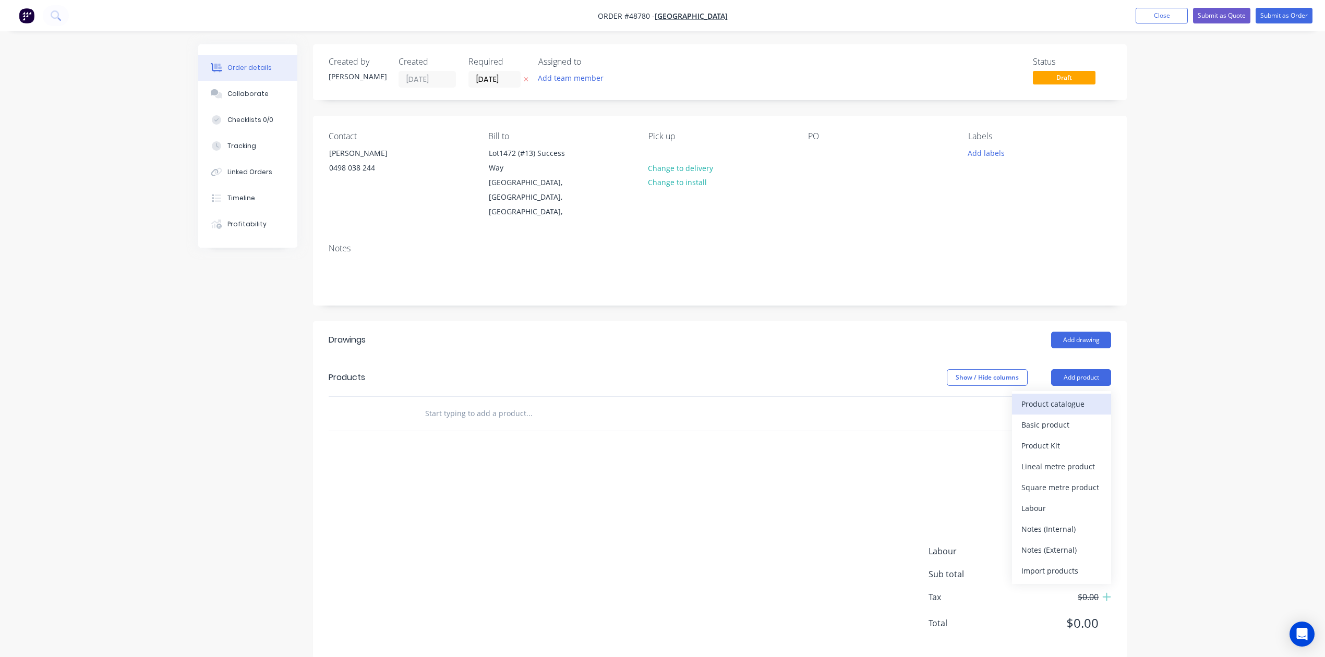
click at [1078, 396] on div "Product catalogue" at bounding box center [1061, 403] width 80 height 15
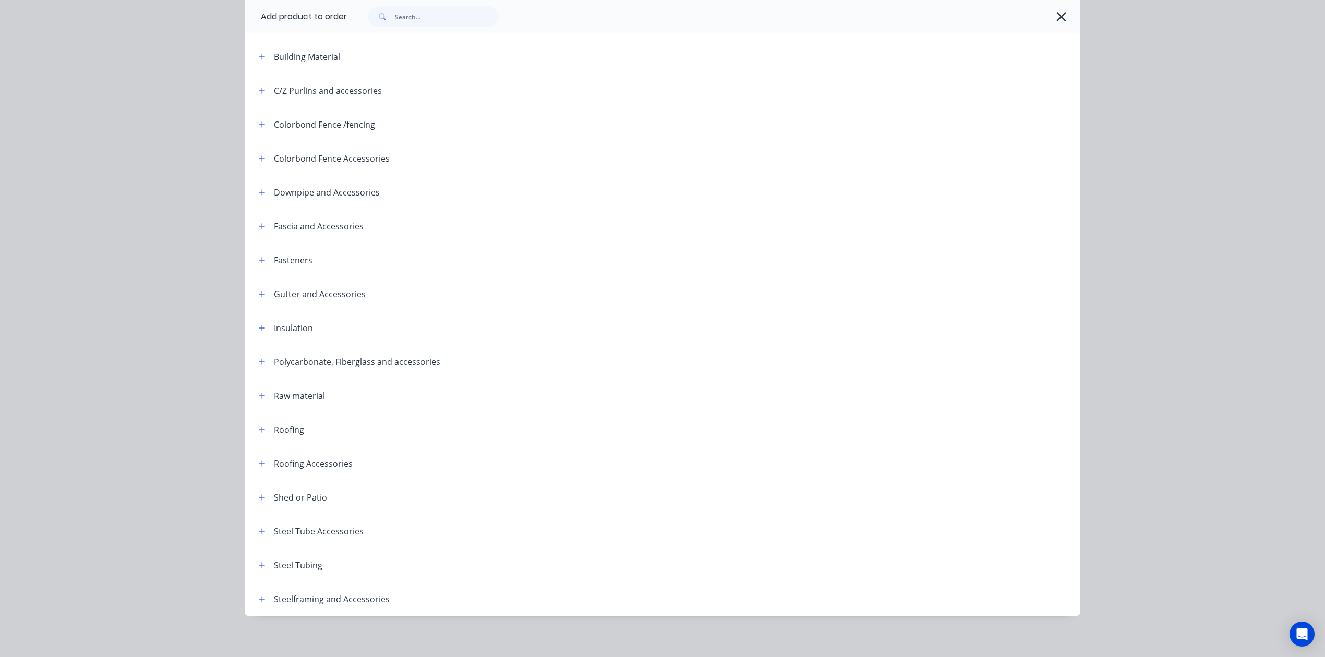
scroll to position [147, 0]
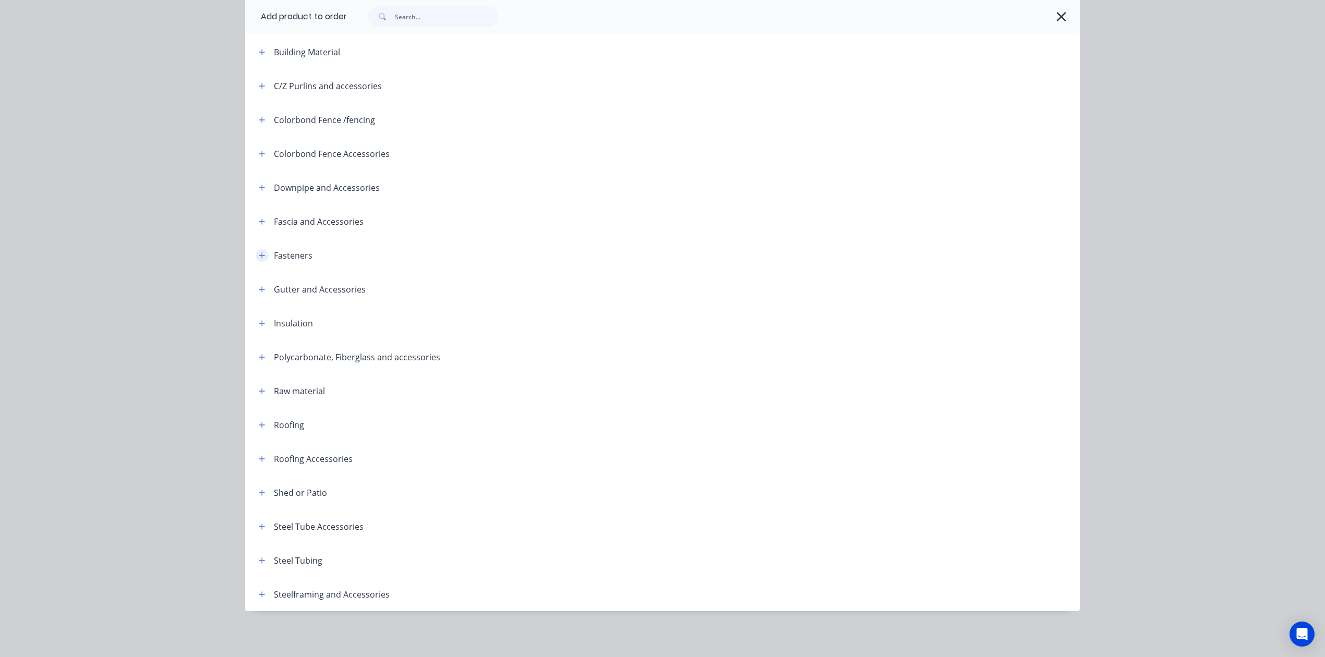
click at [259, 255] on icon "button" at bounding box center [262, 255] width 6 height 6
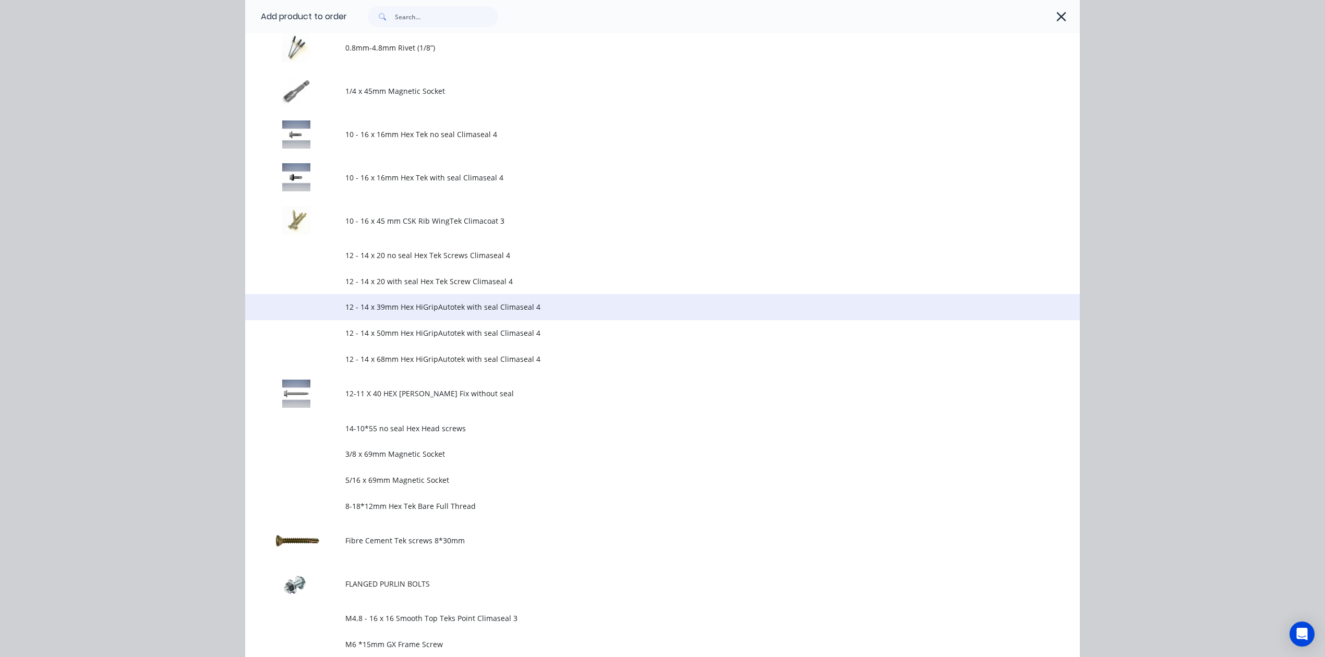
scroll to position [495, 0]
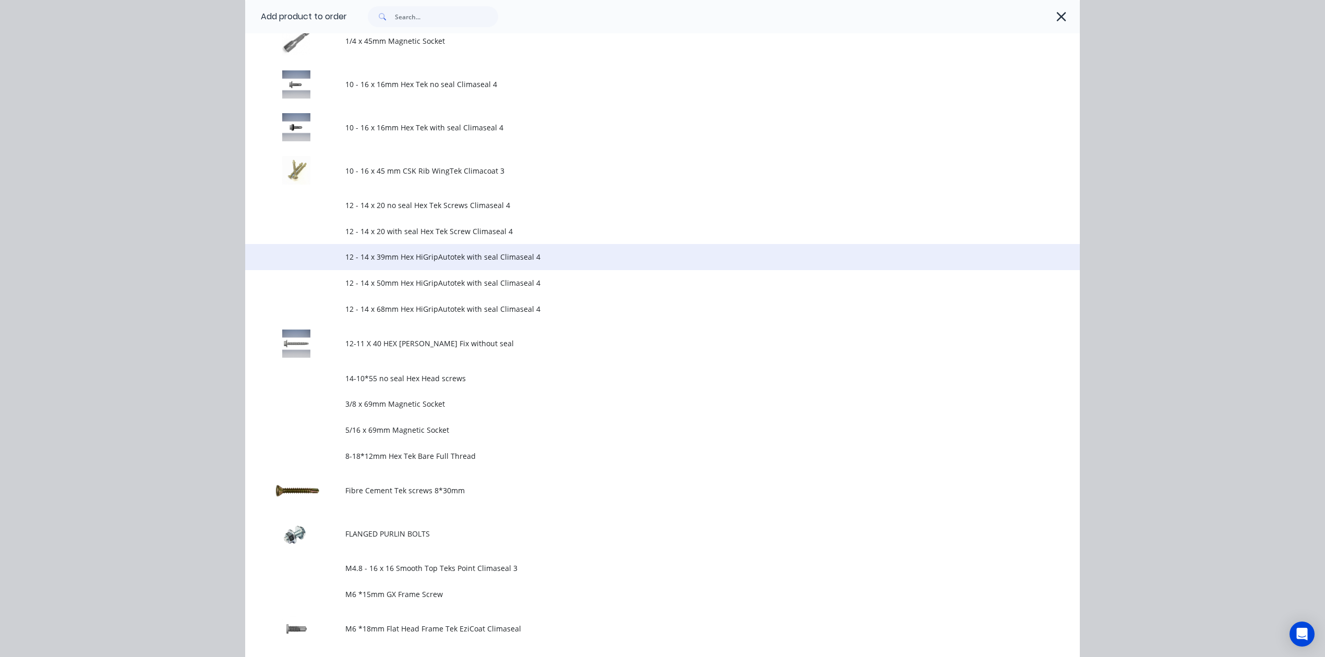
click at [480, 347] on span "12-11 X 40 HEX [PERSON_NAME] Fix without seal" at bounding box center [638, 343] width 587 height 11
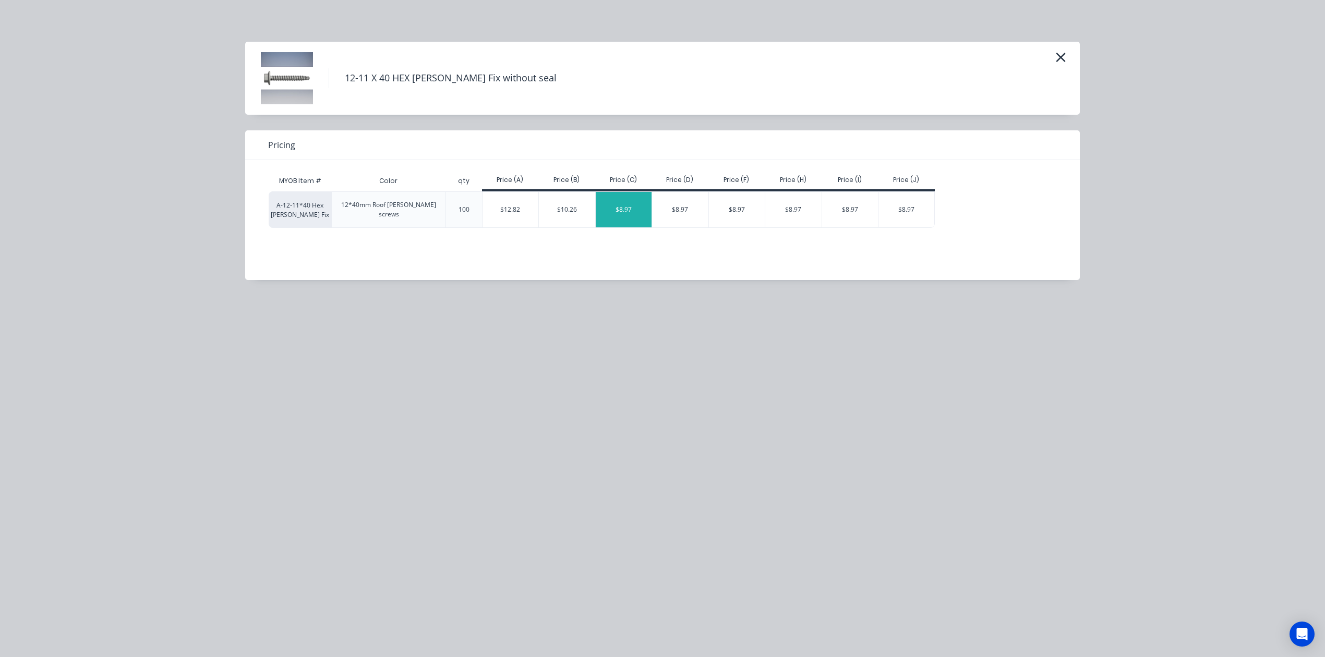
click at [620, 207] on div "$8.97" at bounding box center [624, 209] width 56 height 35
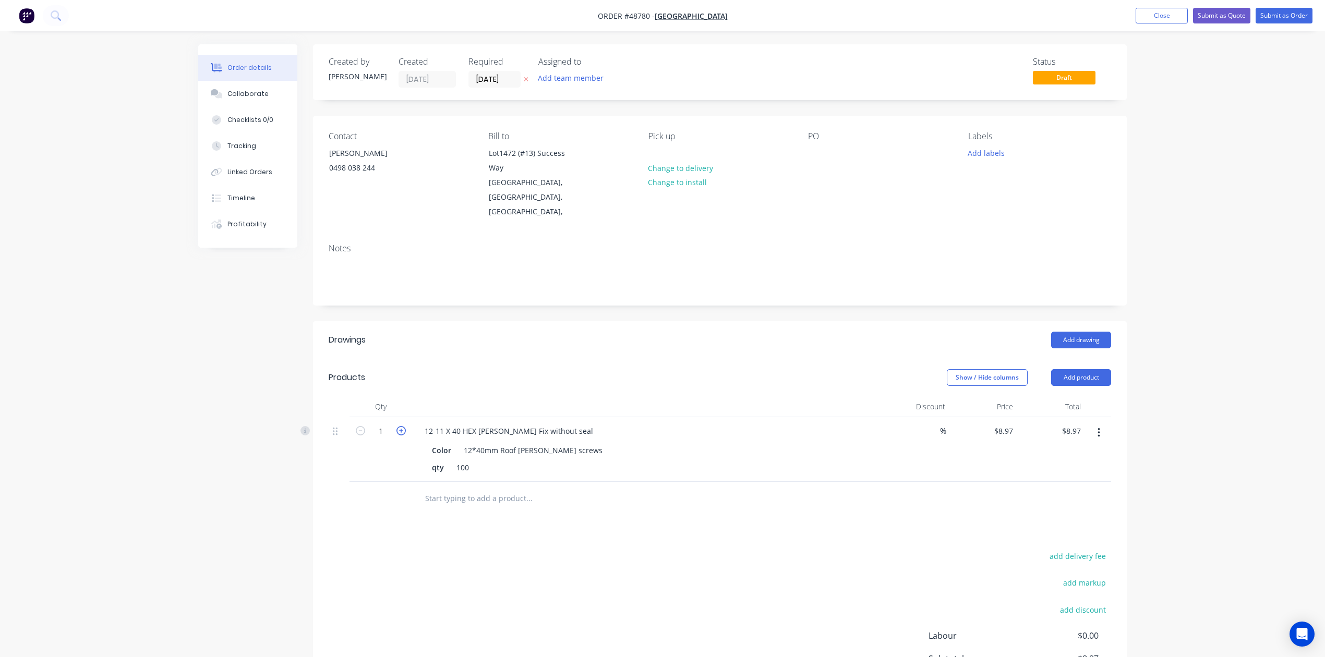
click at [403, 426] on icon "button" at bounding box center [400, 430] width 9 height 9
type input "2"
type input "$17.94"
click at [656, 344] on div "Drawings Add drawing Products Show / Hide columns Add product Qty Discount Pric…" at bounding box center [720, 532] width 814 height 422
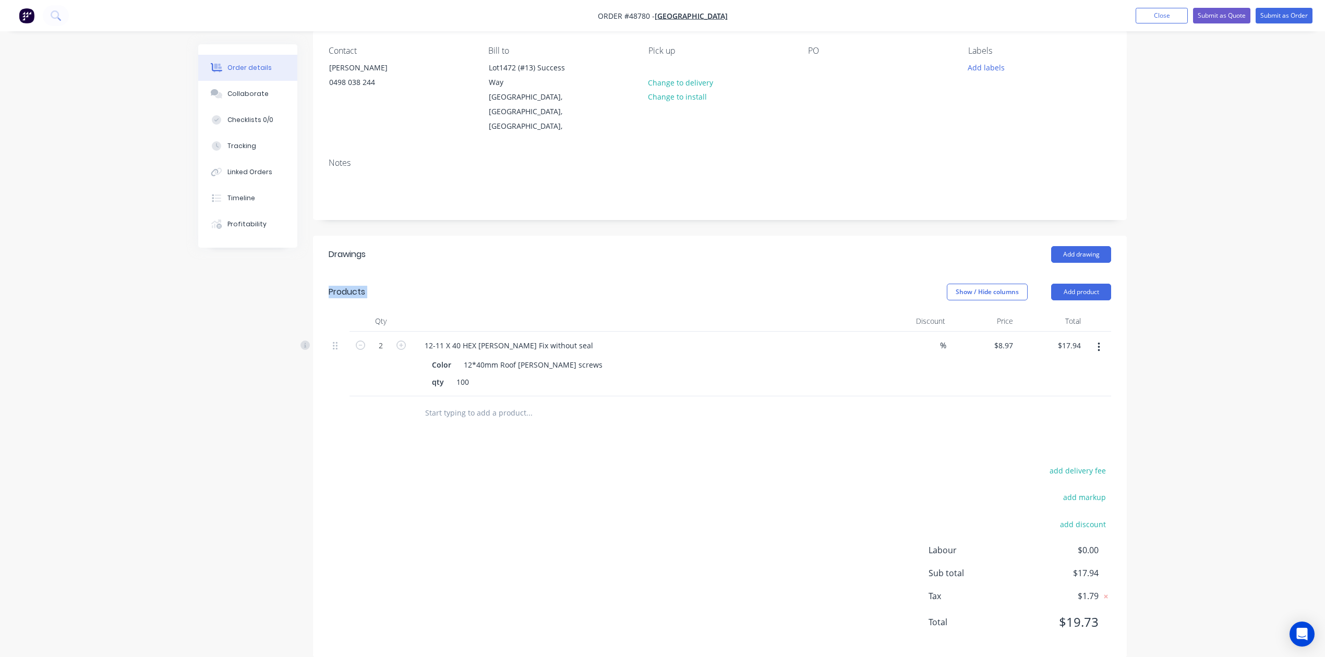
scroll to position [89, 0]
click at [729, 478] on div "add delivery fee add markup add discount Labour $0.00 Sub total $17.94 Tax $1.7…" at bounding box center [720, 550] width 782 height 178
click at [1270, 19] on button "Submit as Order" at bounding box center [1284, 16] width 57 height 16
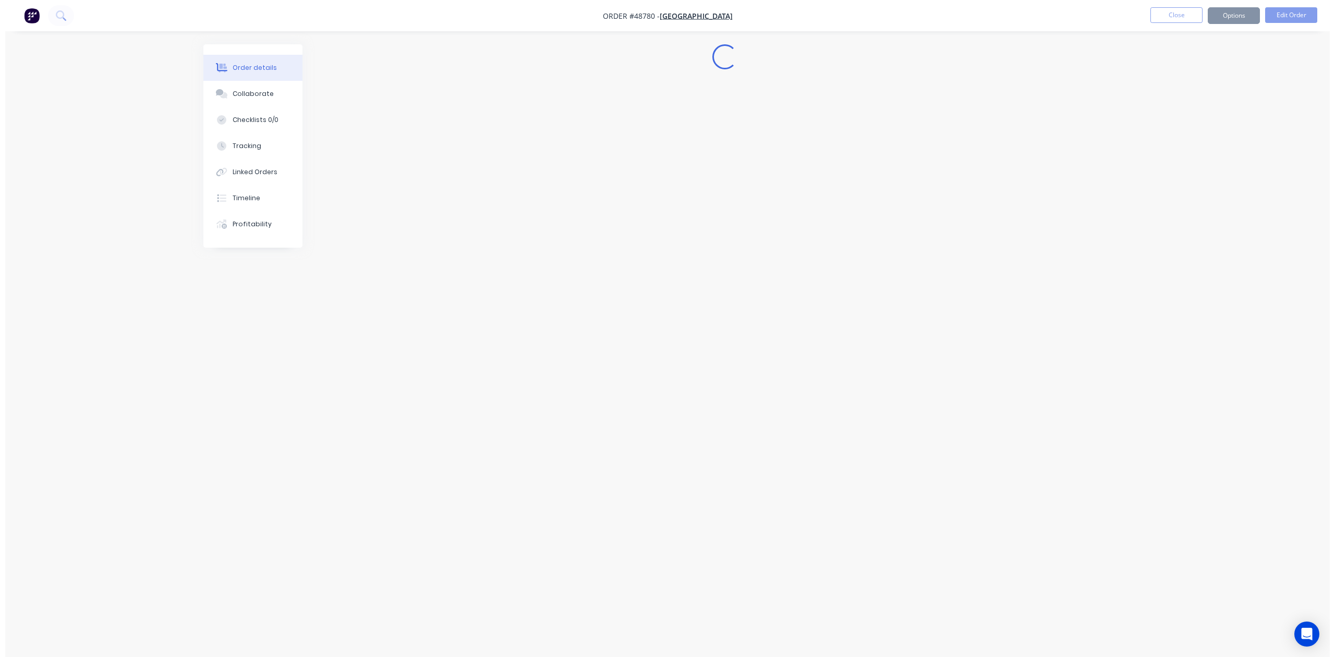
scroll to position [0, 0]
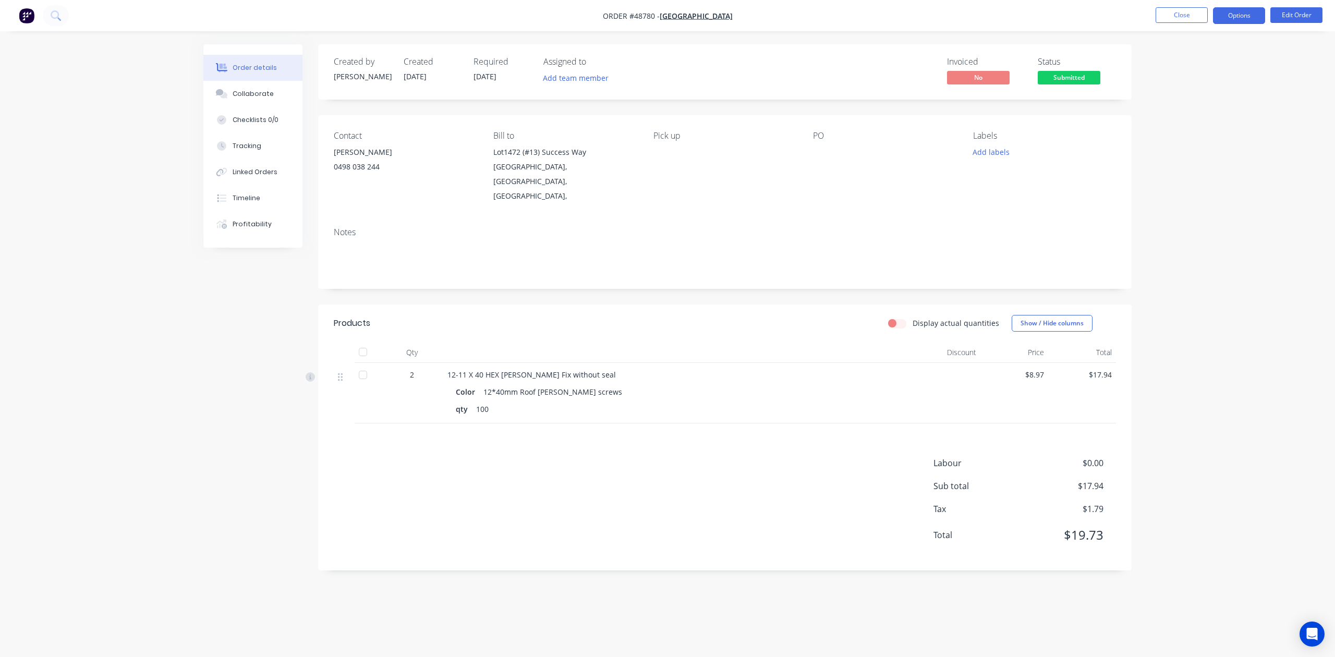
click at [1244, 21] on button "Options" at bounding box center [1239, 15] width 52 height 17
click at [1212, 55] on button "Invoice" at bounding box center [1208, 63] width 115 height 21
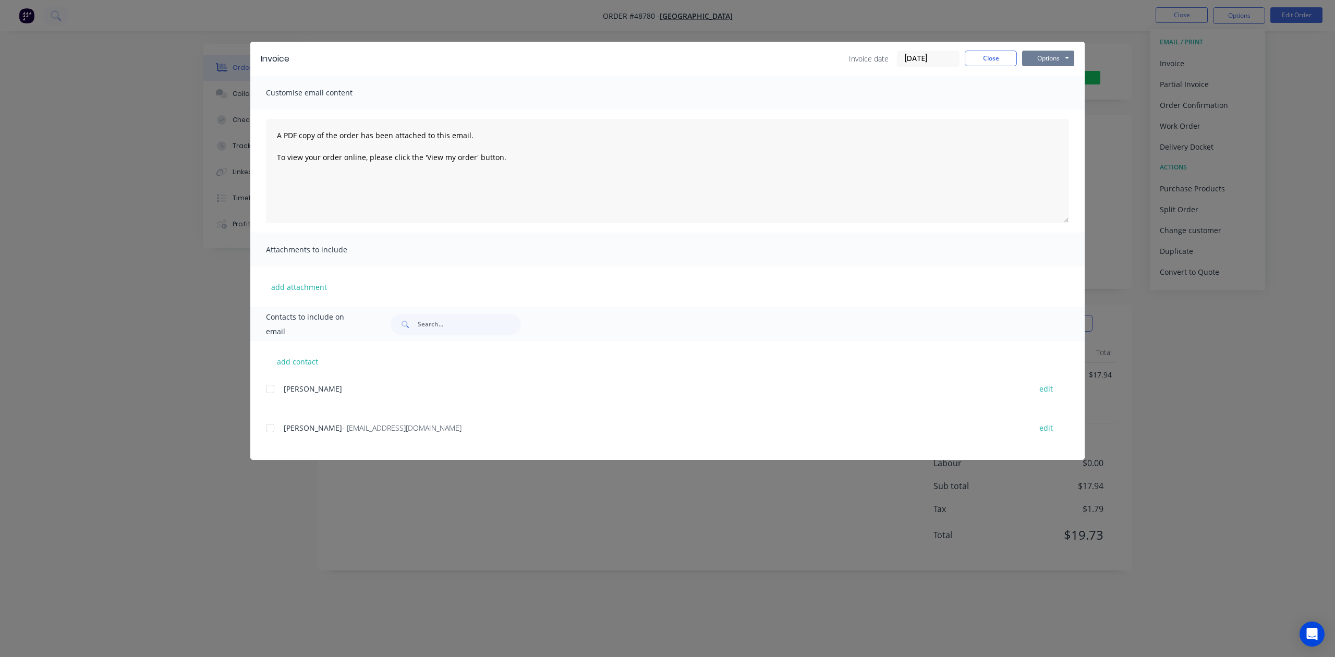
click at [1058, 57] on button "Options" at bounding box center [1048, 59] width 52 height 16
click at [1056, 92] on button "Print" at bounding box center [1055, 94] width 67 height 17
click at [990, 56] on button "Close" at bounding box center [991, 59] width 52 height 16
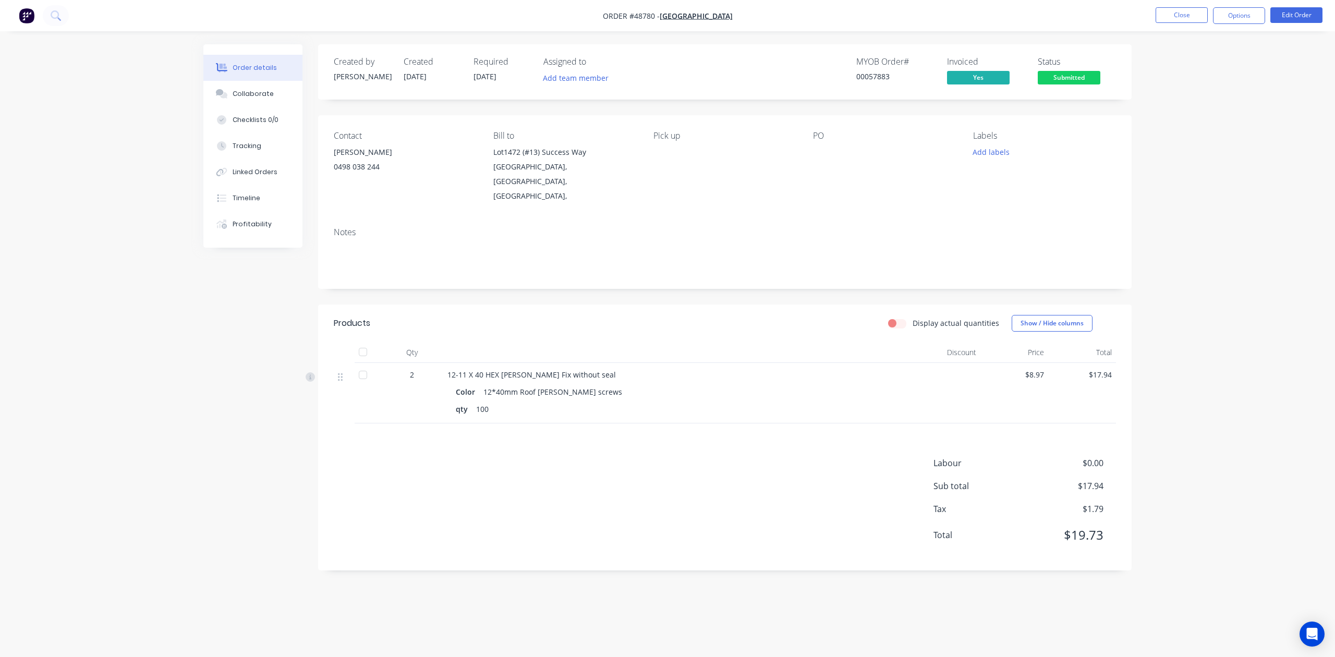
click at [1196, 159] on div "Order details Collaborate Checklists 0/0 Tracking Linked Orders Timeline Profit…" at bounding box center [667, 328] width 1335 height 657
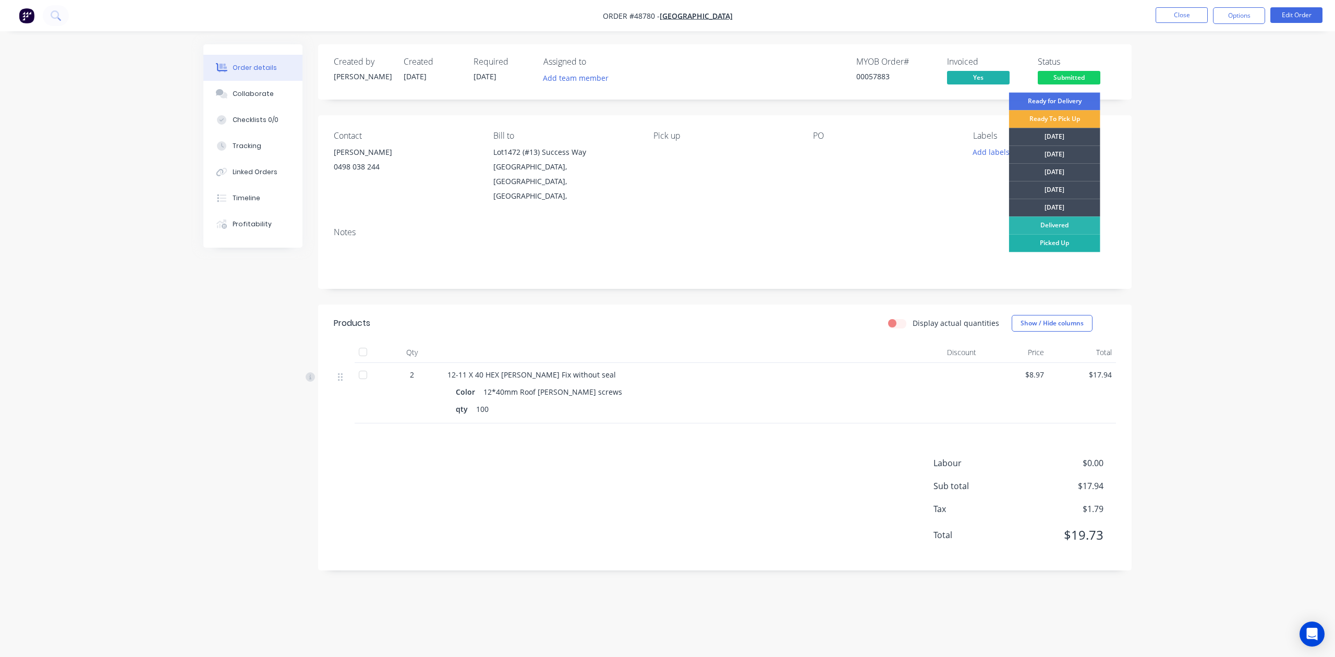
click at [1066, 243] on div "Picked Up" at bounding box center [1054, 243] width 91 height 18
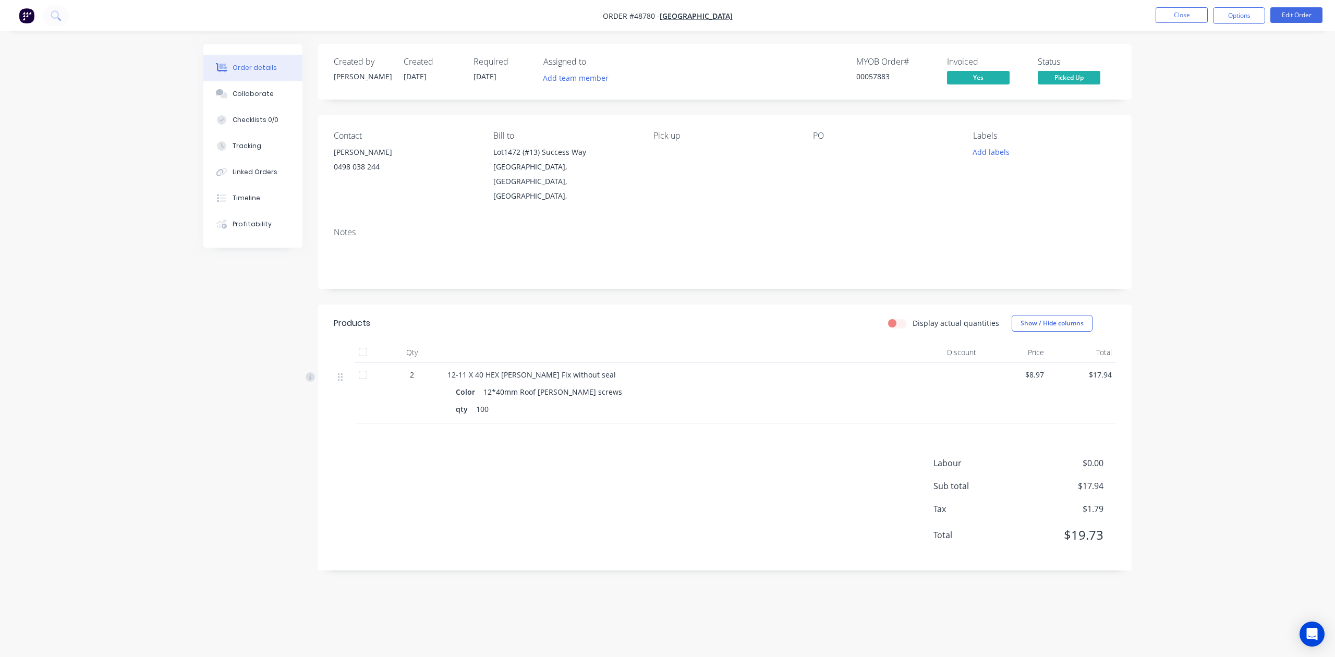
click at [1190, 210] on div "Order details Collaborate Checklists 0/0 Tracking Linked Orders Timeline Profit…" at bounding box center [667, 328] width 1335 height 657
click at [1188, 20] on button "Close" at bounding box center [1182, 15] width 52 height 16
